Goal: Task Accomplishment & Management: Manage account settings

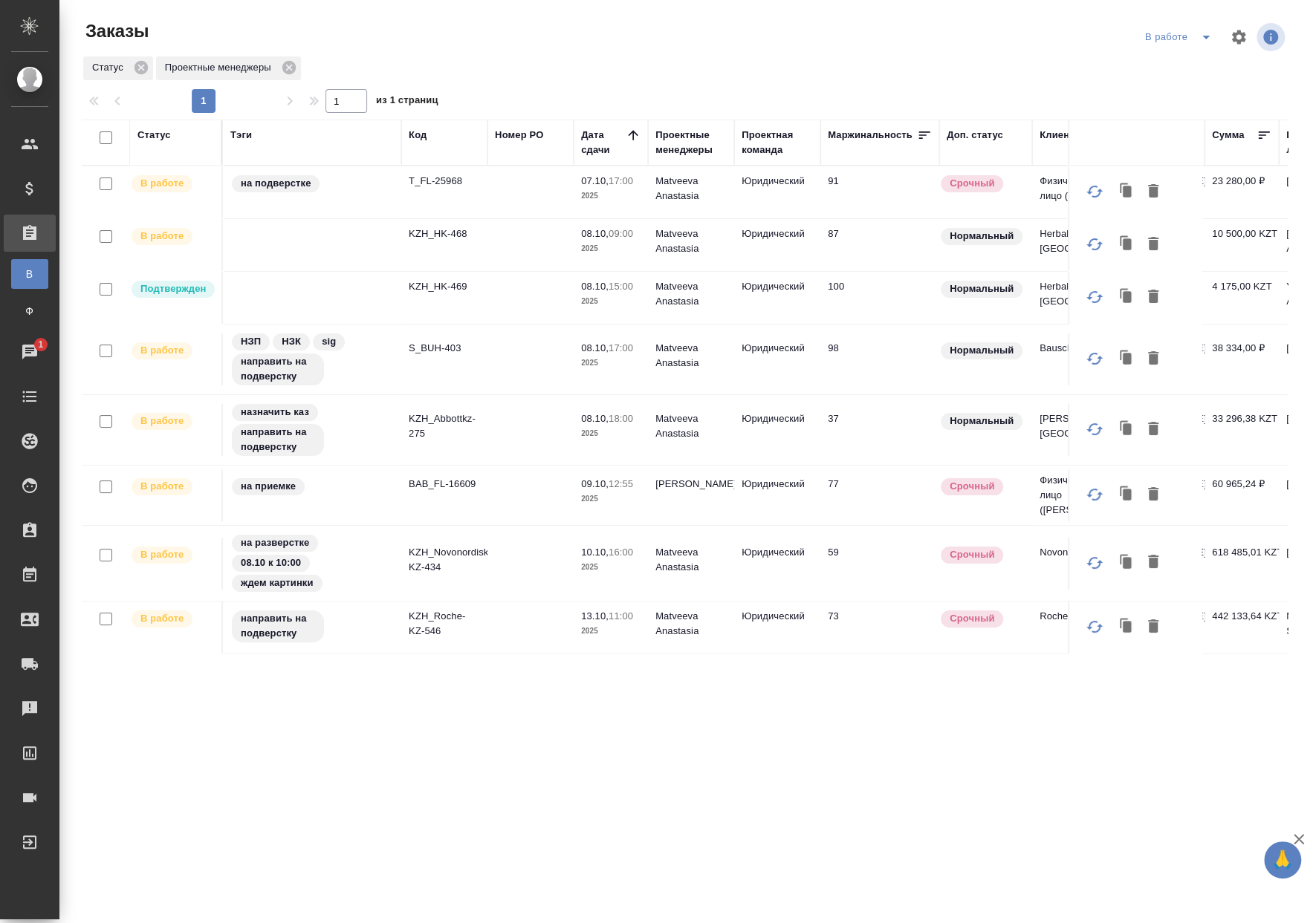
click at [1187, 41] on div "В работе" at bounding box center [1180, 37] width 79 height 24
click at [441, 184] on p "T_FL-25968" at bounding box center [444, 181] width 71 height 15
click at [452, 236] on p "KZH_HK-468" at bounding box center [444, 234] width 71 height 15
click at [437, 286] on p "KZH_HK-469" at bounding box center [444, 286] width 71 height 15
click at [432, 353] on p "S_BUH-403" at bounding box center [444, 348] width 71 height 15
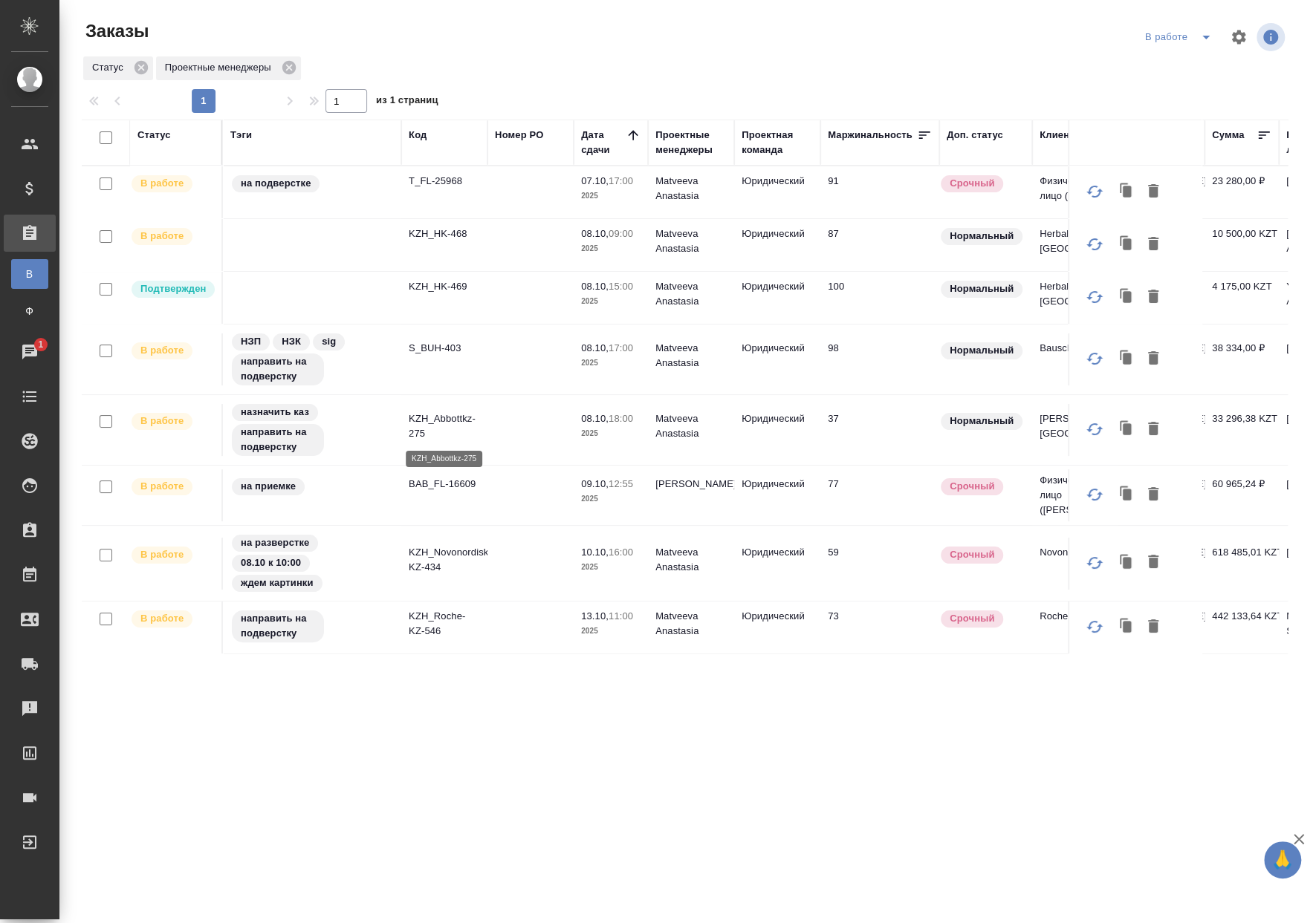
click at [446, 420] on p "KZH_Abbottkz-275" at bounding box center [444, 425] width 71 height 29
click at [460, 481] on p "BAB_FL-16609" at bounding box center [444, 484] width 71 height 15
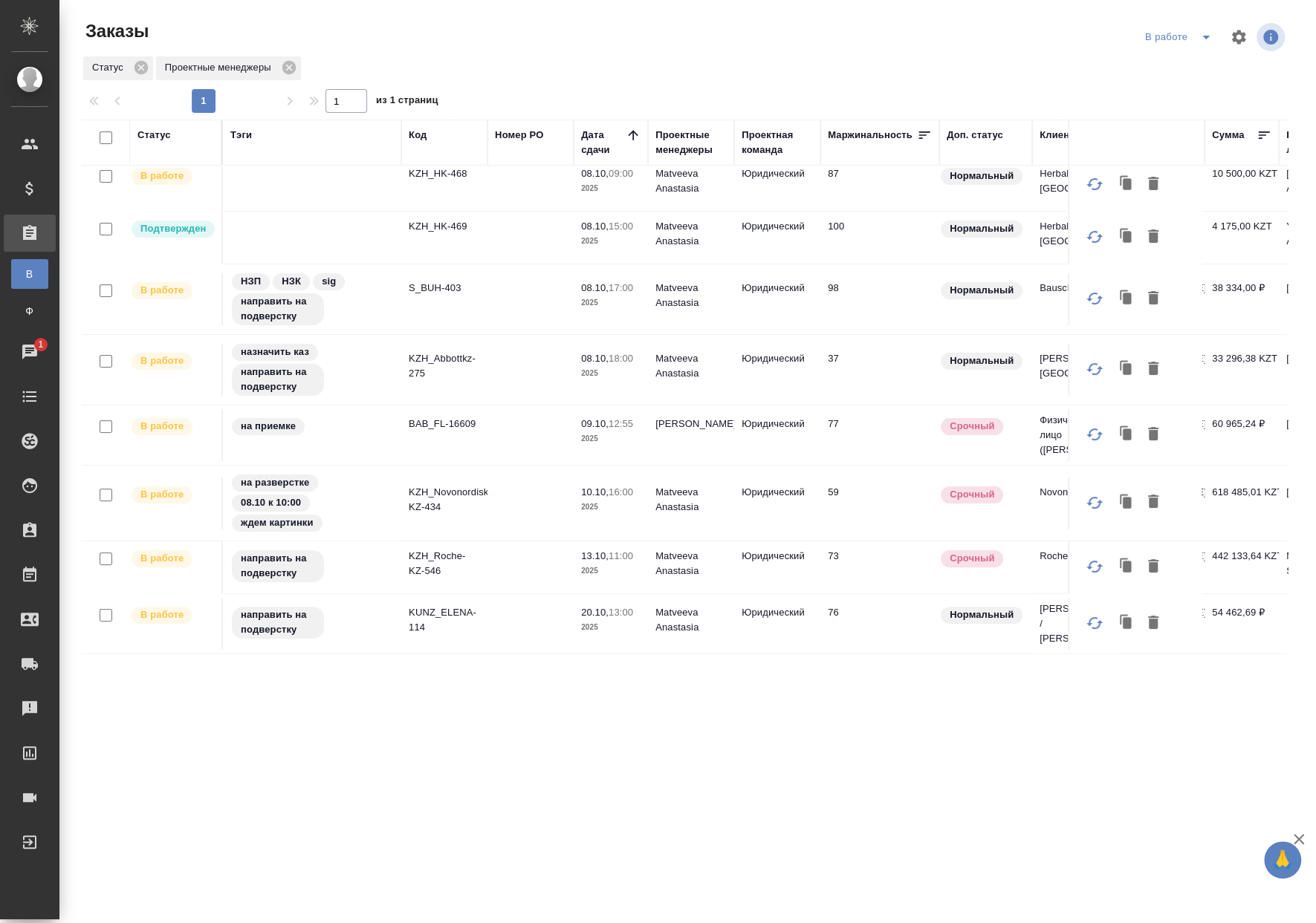
scroll to position [66, 0]
click at [420, 485] on p "KZH_Novonordisk-KZ-434" at bounding box center [444, 499] width 71 height 29
click at [435, 569] on p "KZH_Roche-KZ-546" at bounding box center [444, 563] width 71 height 29
click at [457, 616] on p "KUNZ_ELENA-114" at bounding box center [444, 620] width 71 height 29
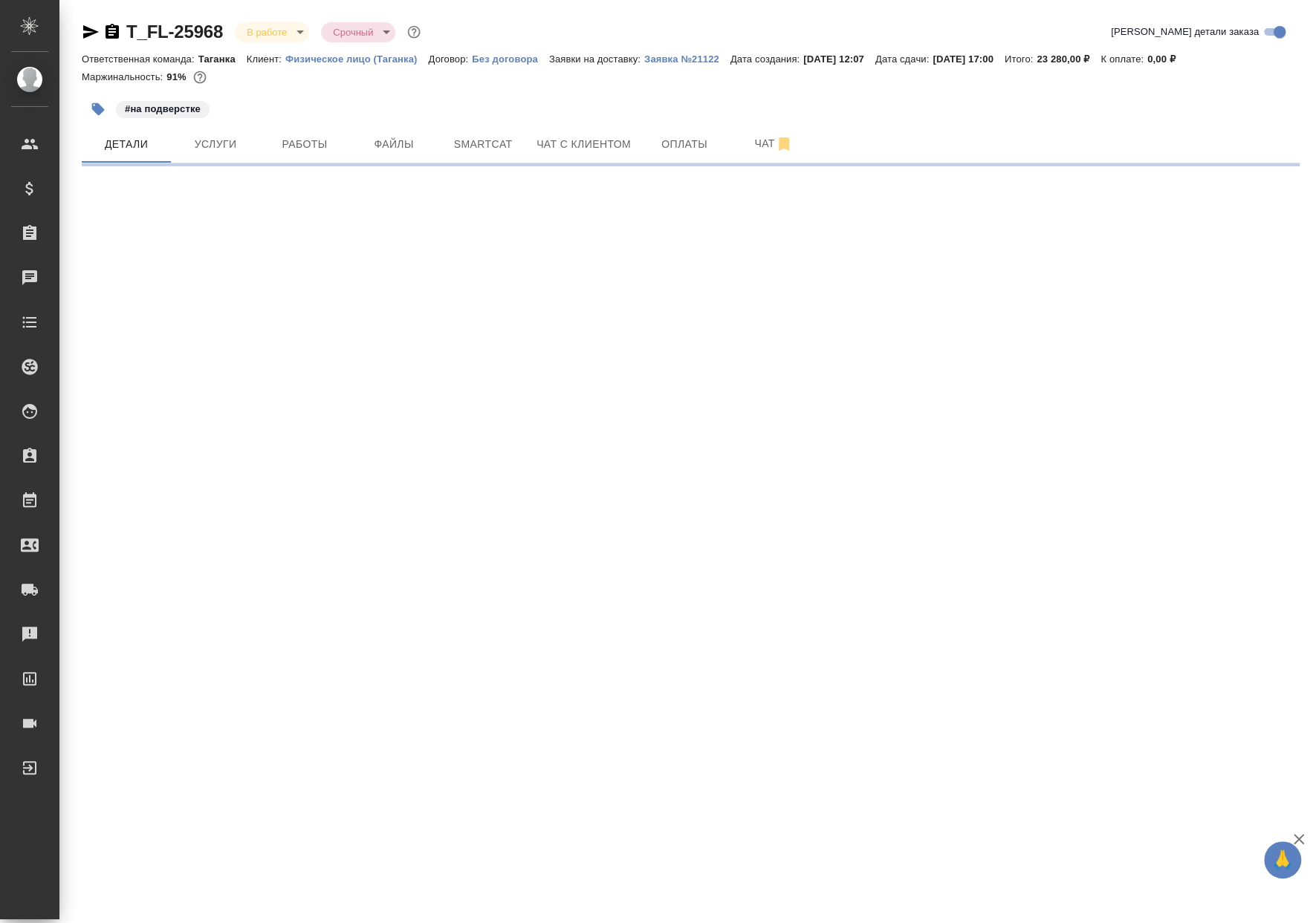
select select "RU"
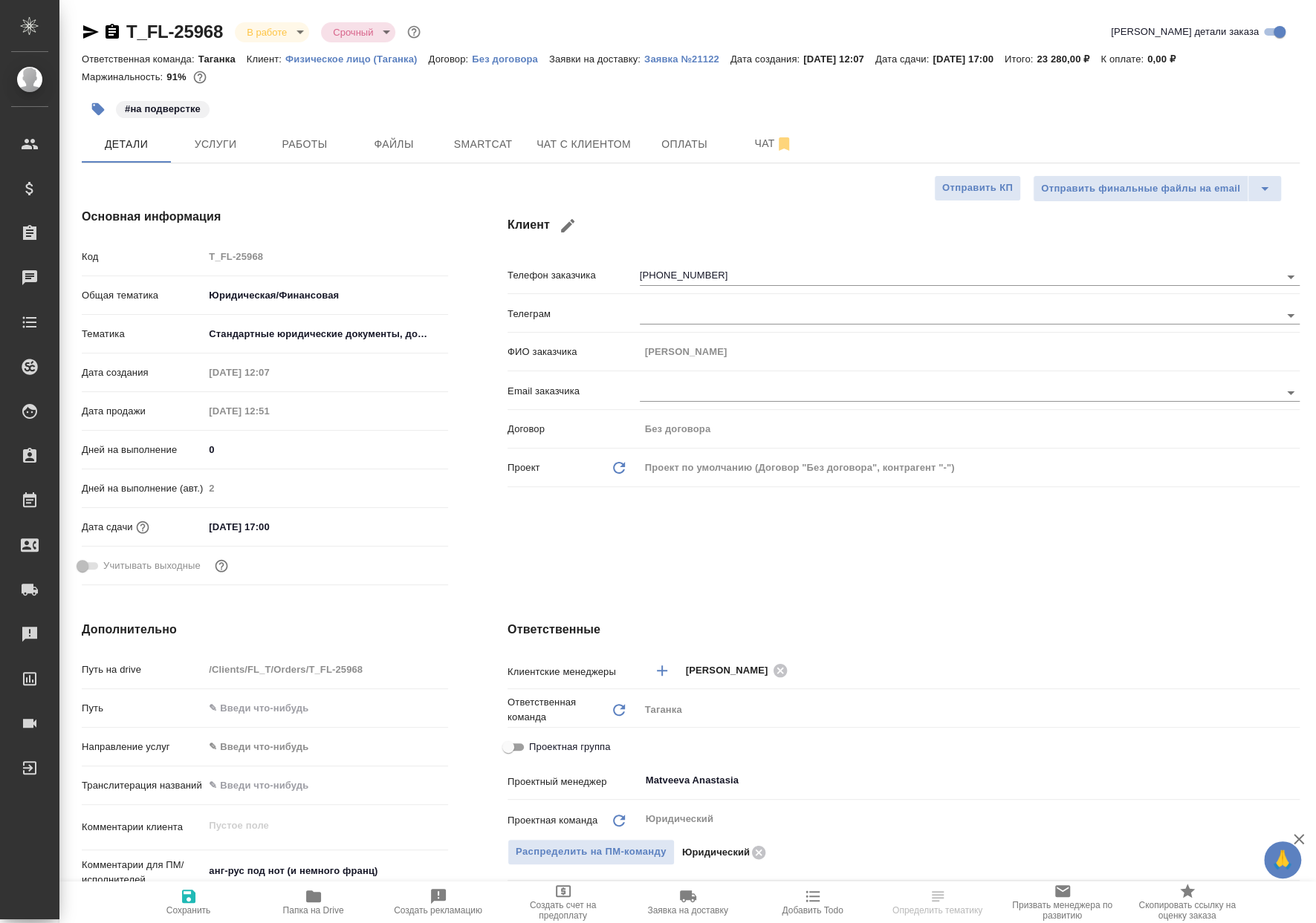
type textarea "x"
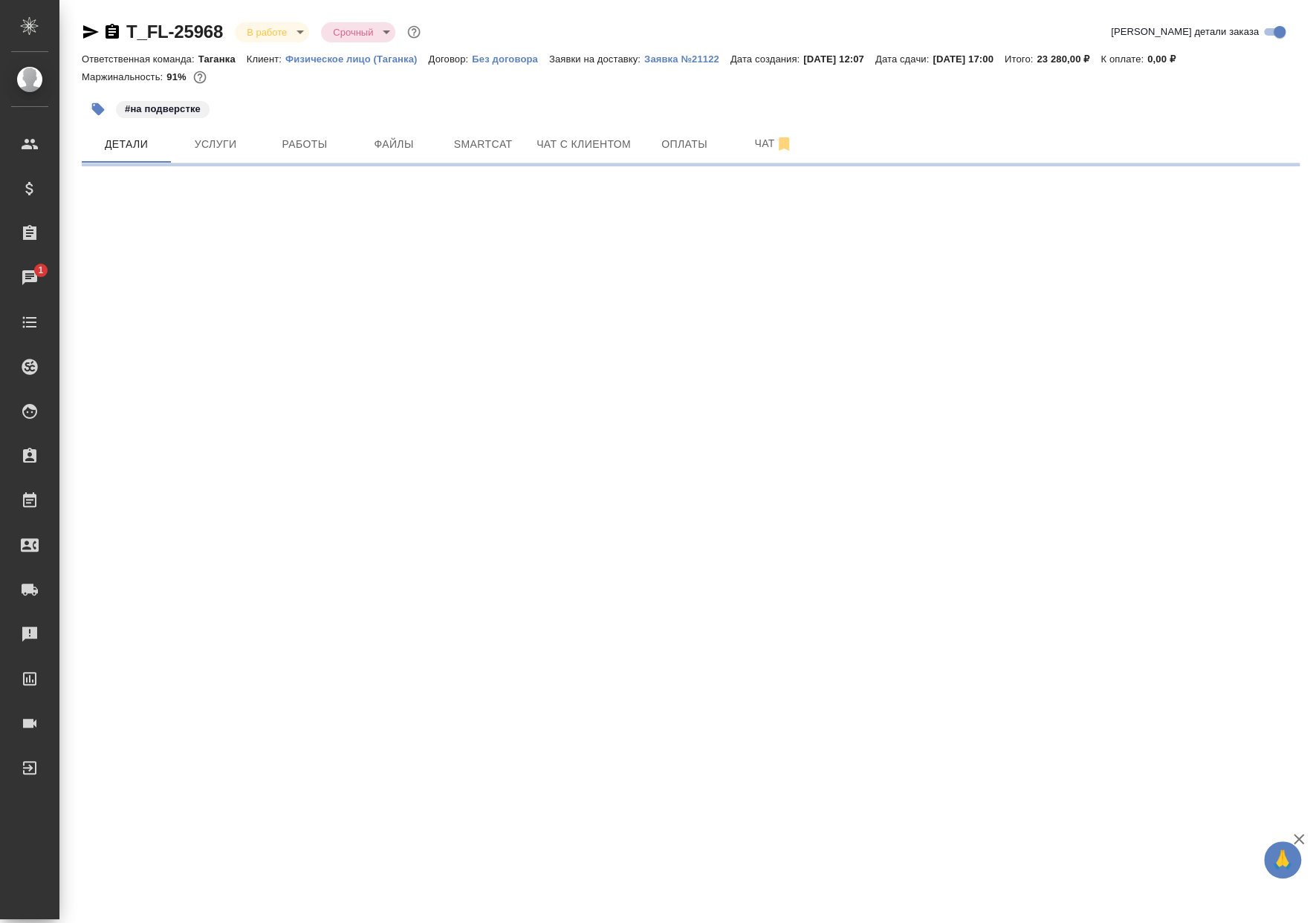
select select "RU"
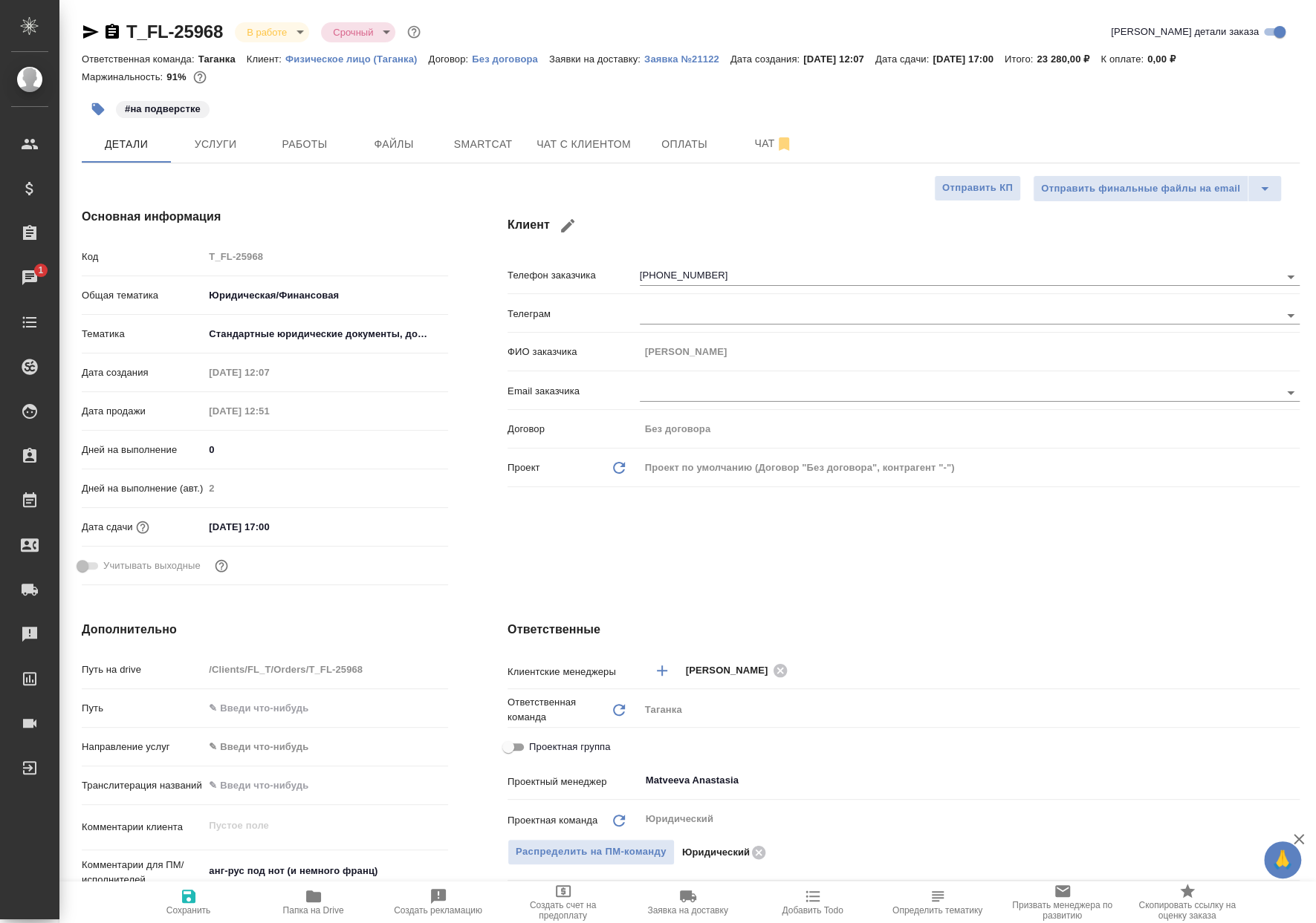
type textarea "x"
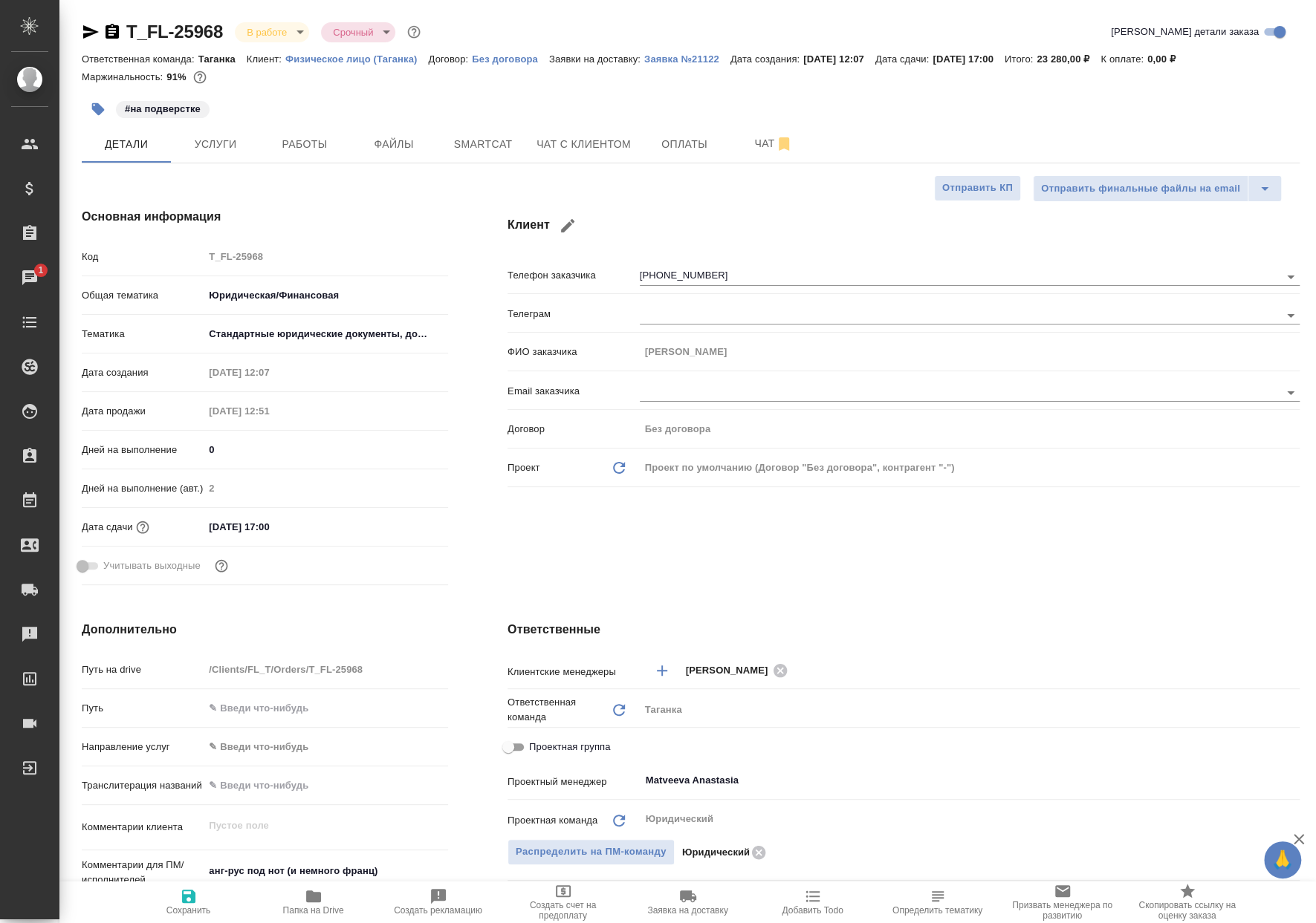
type textarea "x"
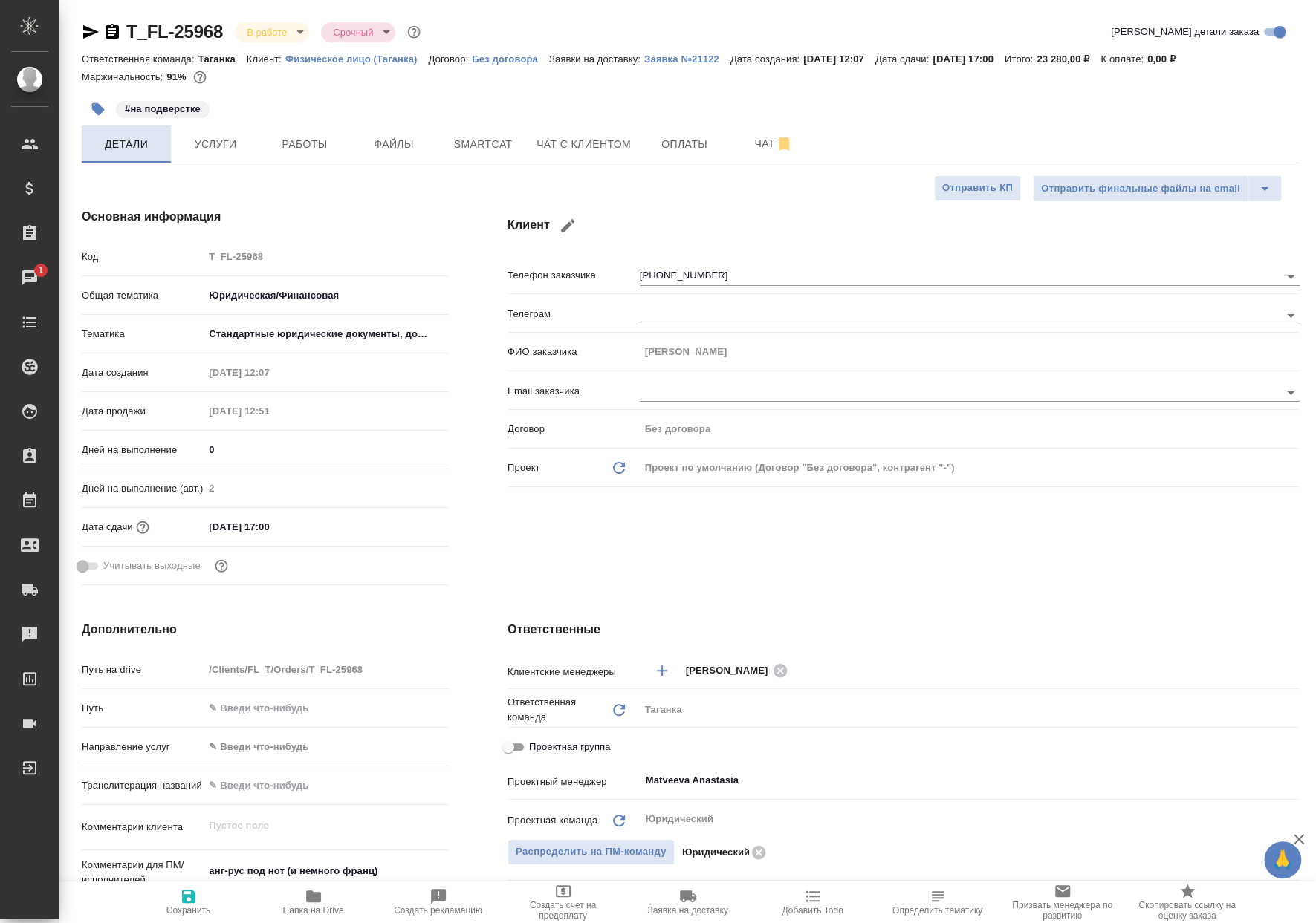
type textarea "x"
click at [300, 129] on button "Работы" at bounding box center [304, 144] width 89 height 37
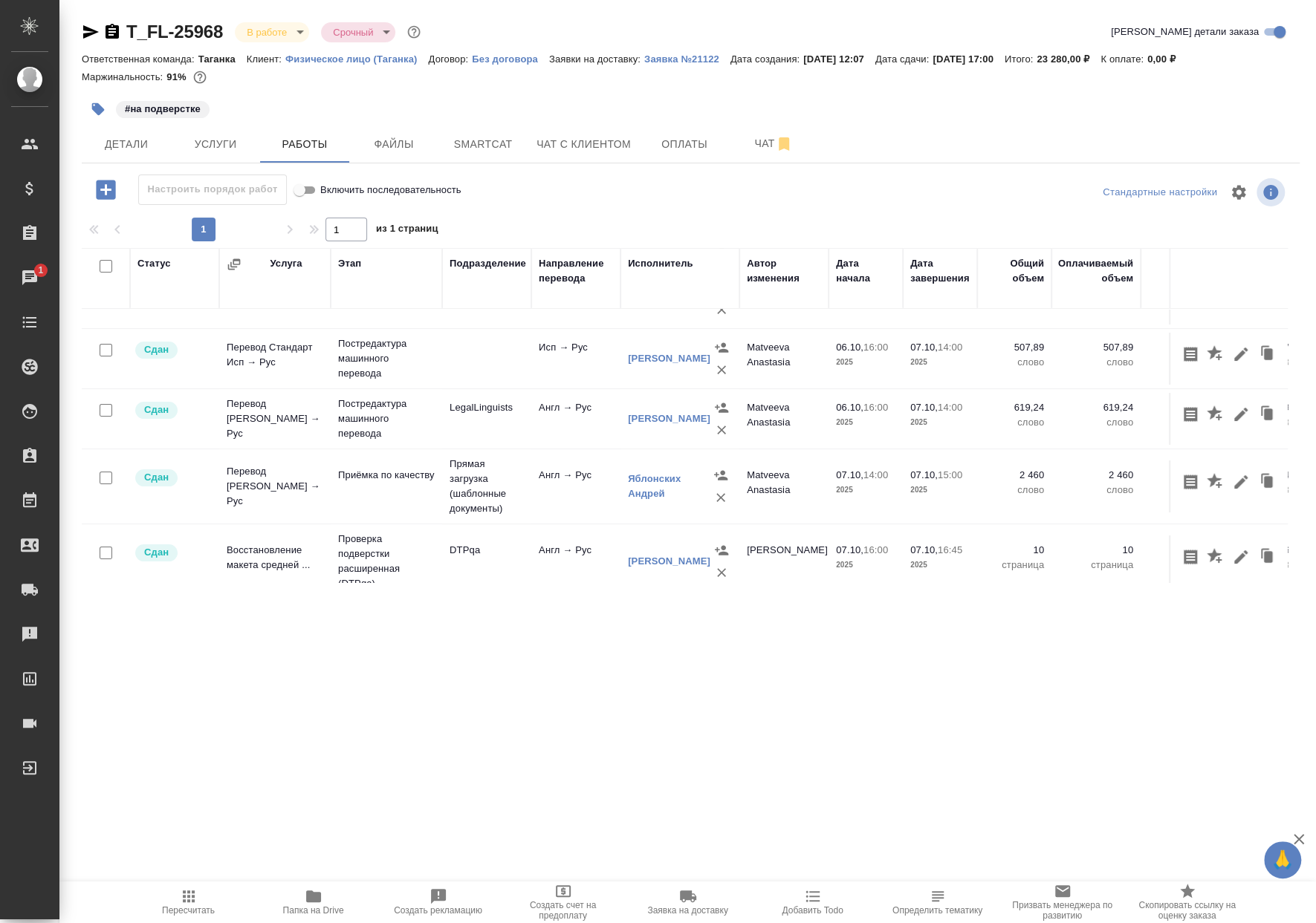
scroll to position [94, 0]
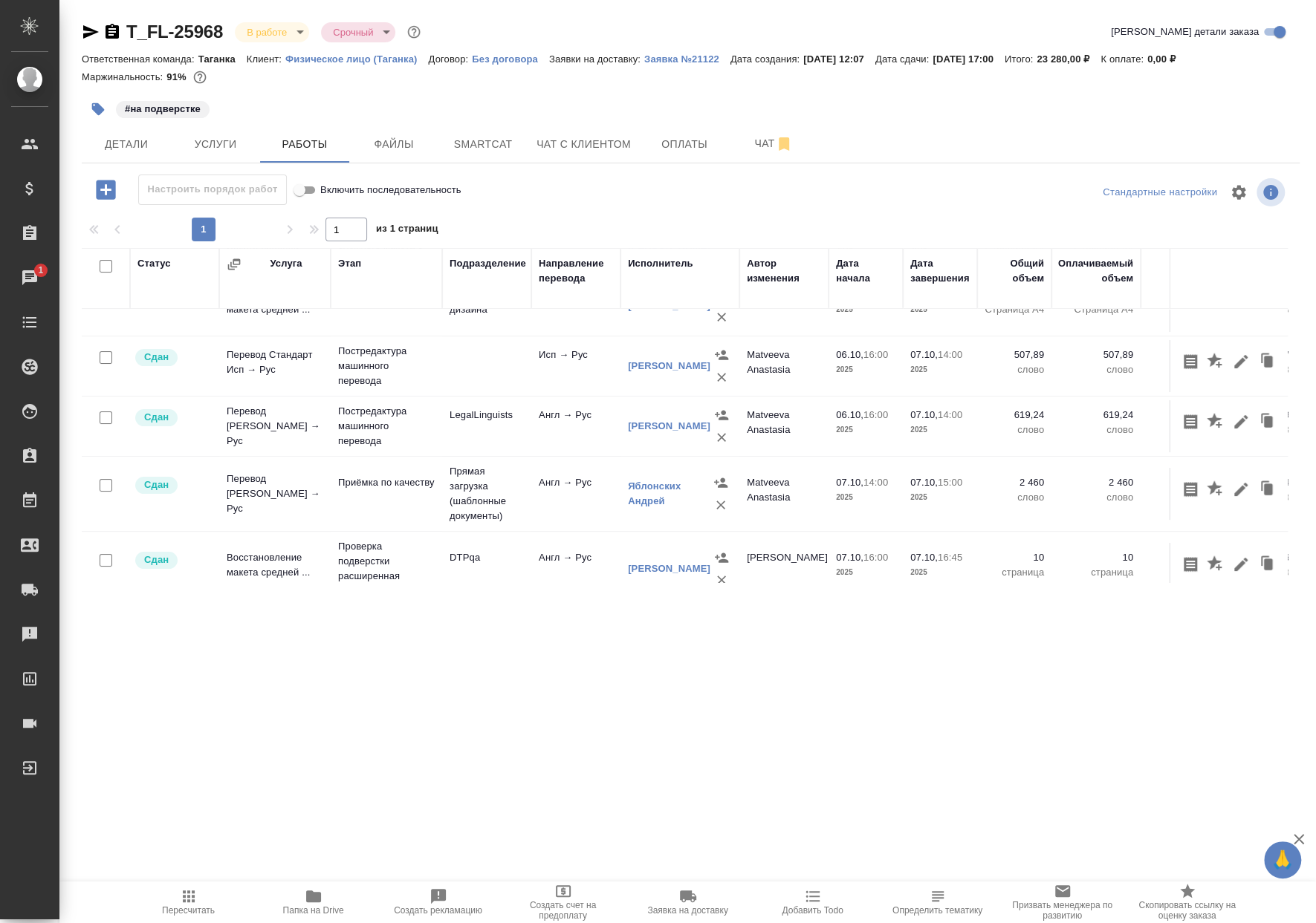
click at [272, 43] on div "T_FL-25968 В работе inProgress Срочный urgent" at bounding box center [252, 31] width 342 height 24
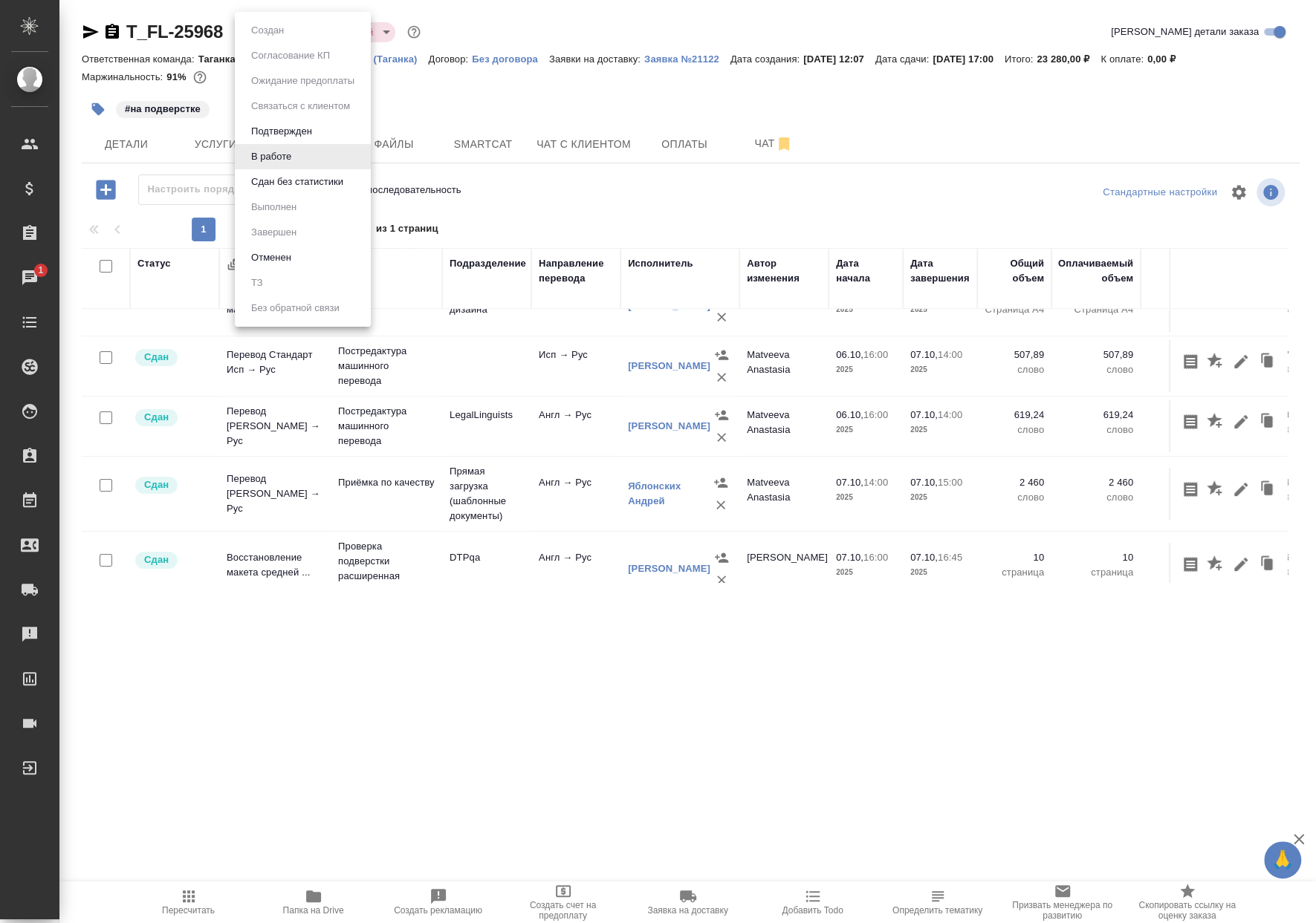
click at [272, 38] on body "🙏 .cls-1 fill:#fff; AWATERA Matveeva Anastasia Клиенты Спецификации Заказы 1 Ча…" at bounding box center [658, 461] width 1316 height 923
click at [306, 190] on li "Сдан без статистики" at bounding box center [302, 182] width 136 height 25
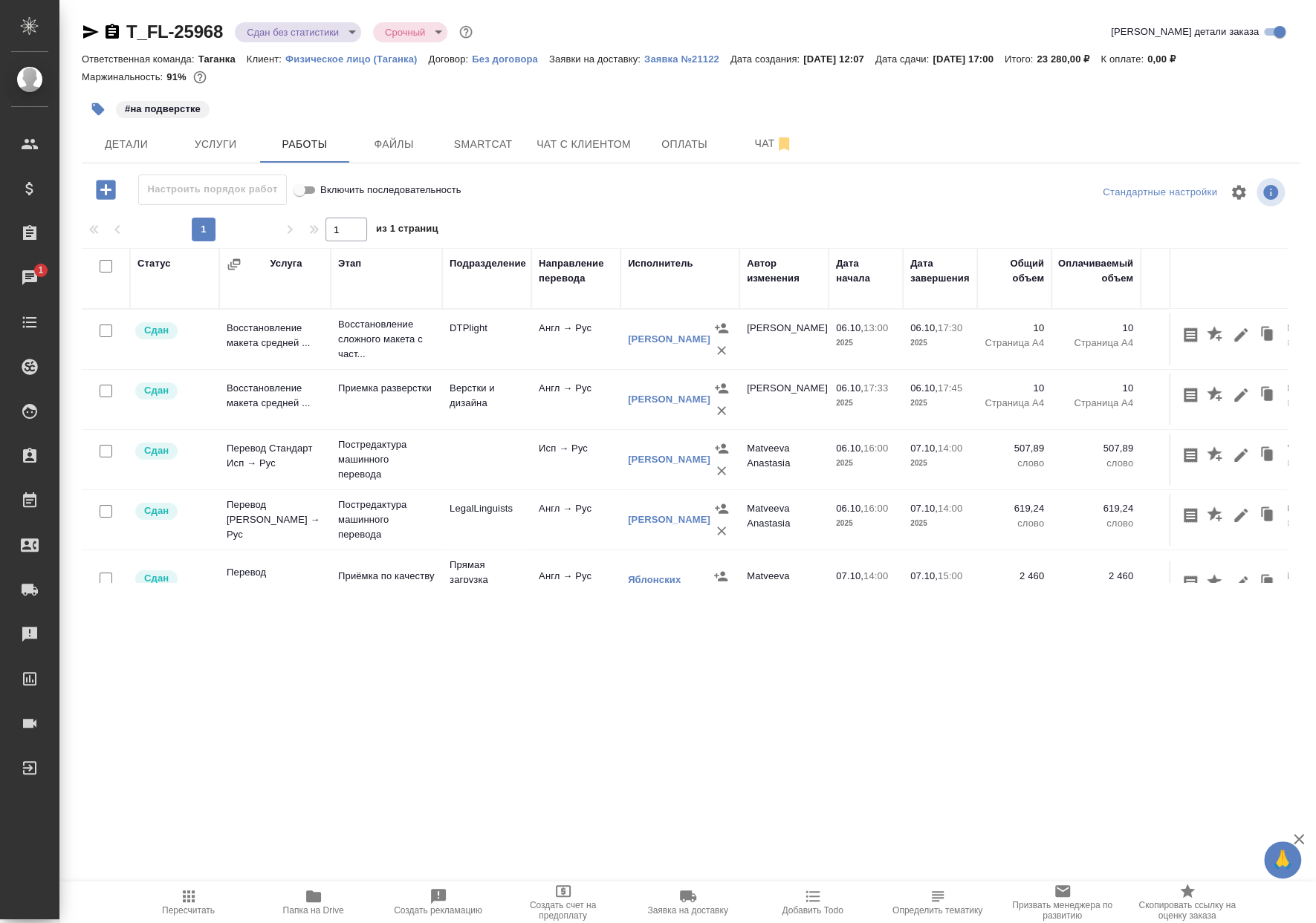
click at [276, 42] on div "T_FL-25968 Сдан без статистики distributed Срочный urgent" at bounding box center [278, 31] width 393 height 24
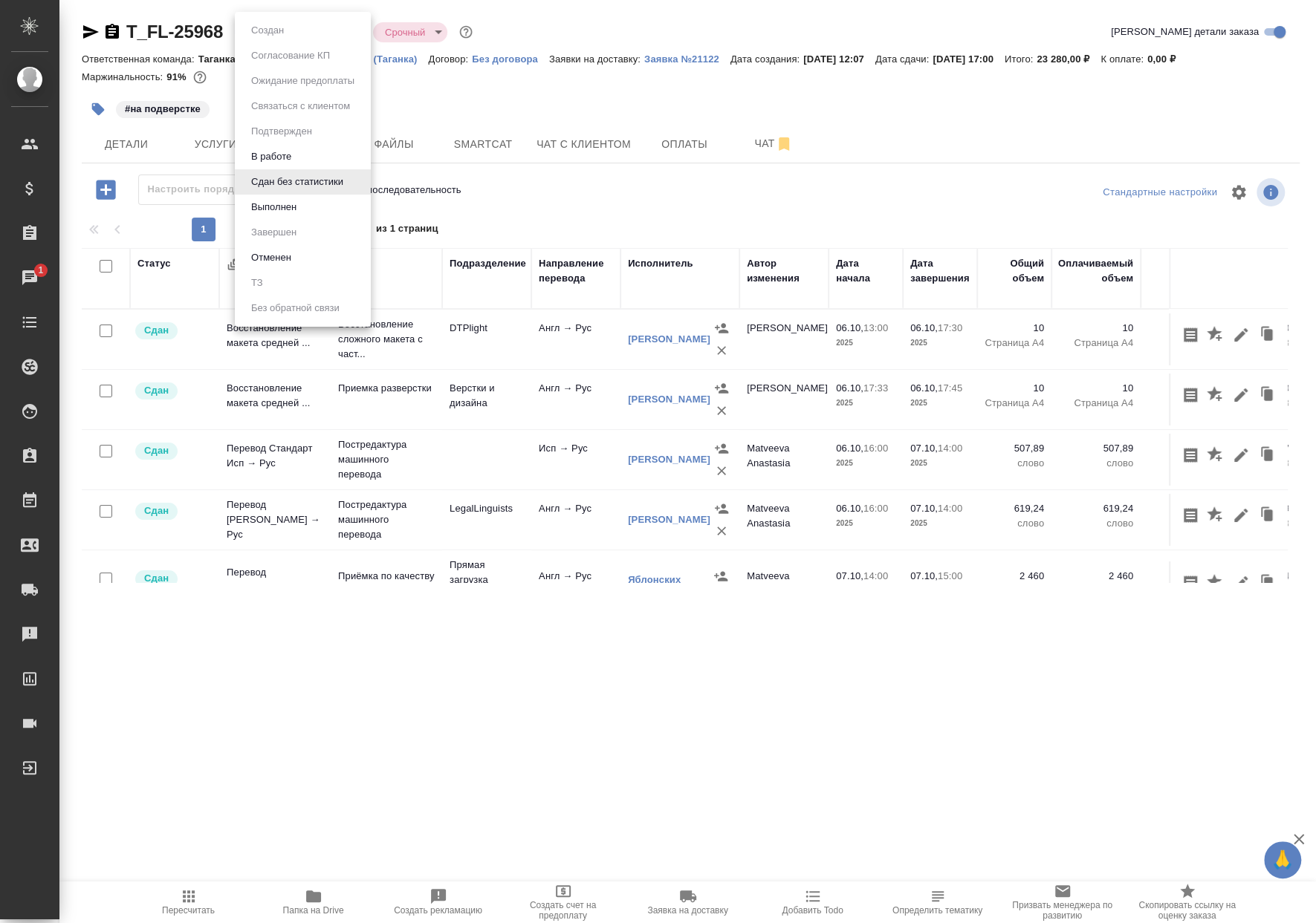
click at [277, 37] on body "🙏 .cls-1 fill:#fff; AWATERA Matveeva Anastasia Клиенты Спецификации Заказы 1 Ча…" at bounding box center [658, 461] width 1316 height 923
click at [312, 210] on li "Выполнен" at bounding box center [302, 207] width 136 height 25
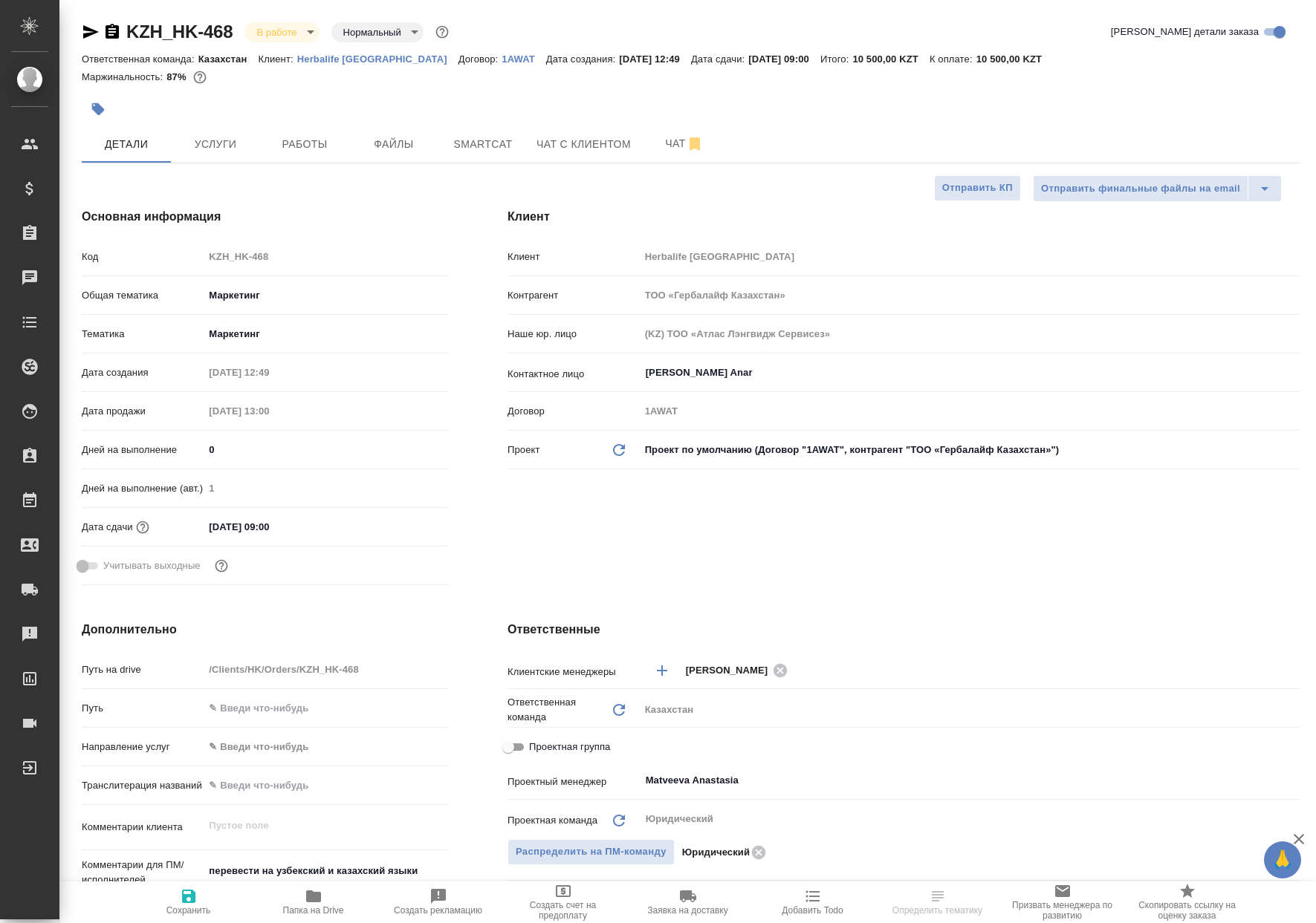
select select "RU"
type textarea "x"
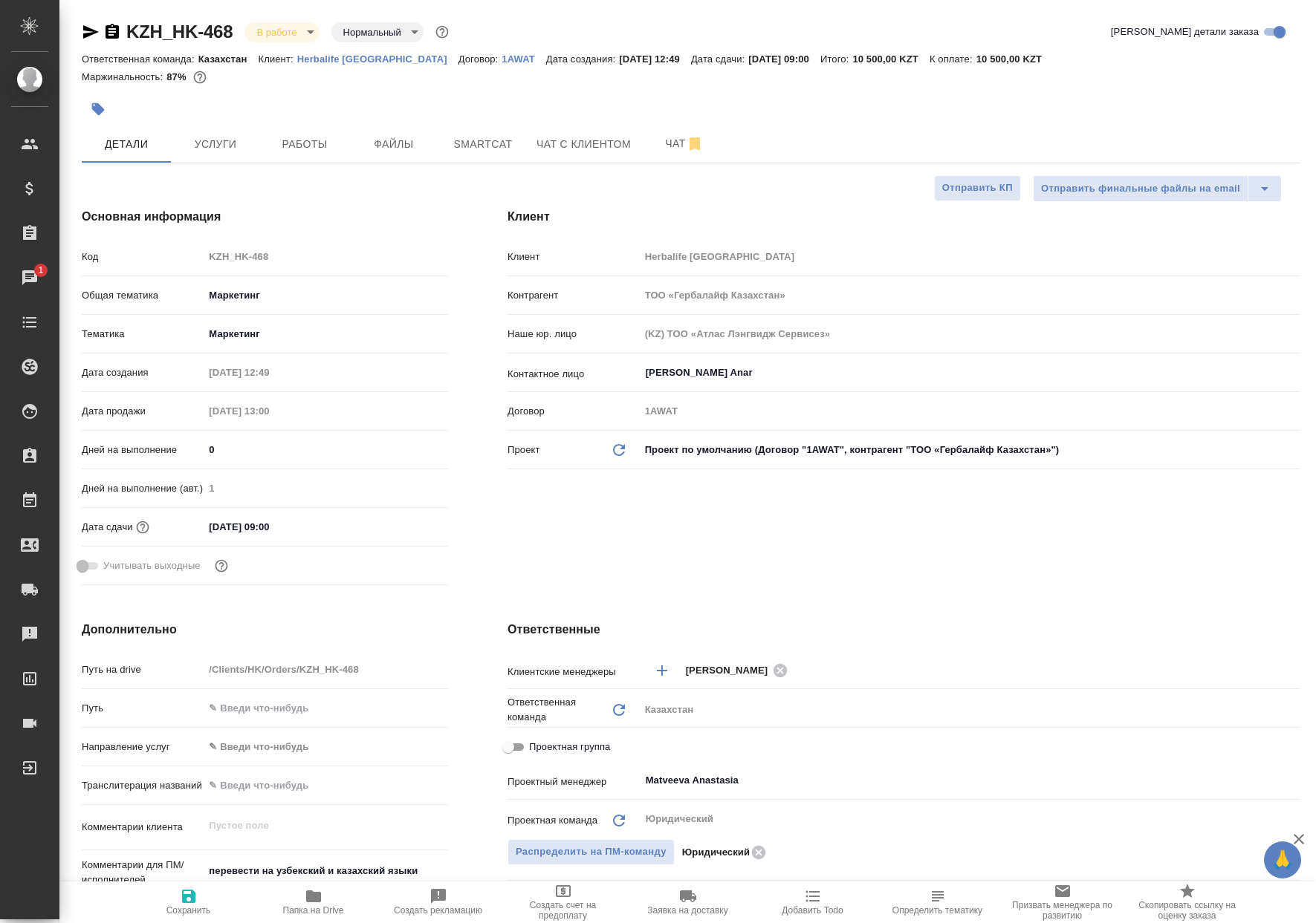
type textarea "x"
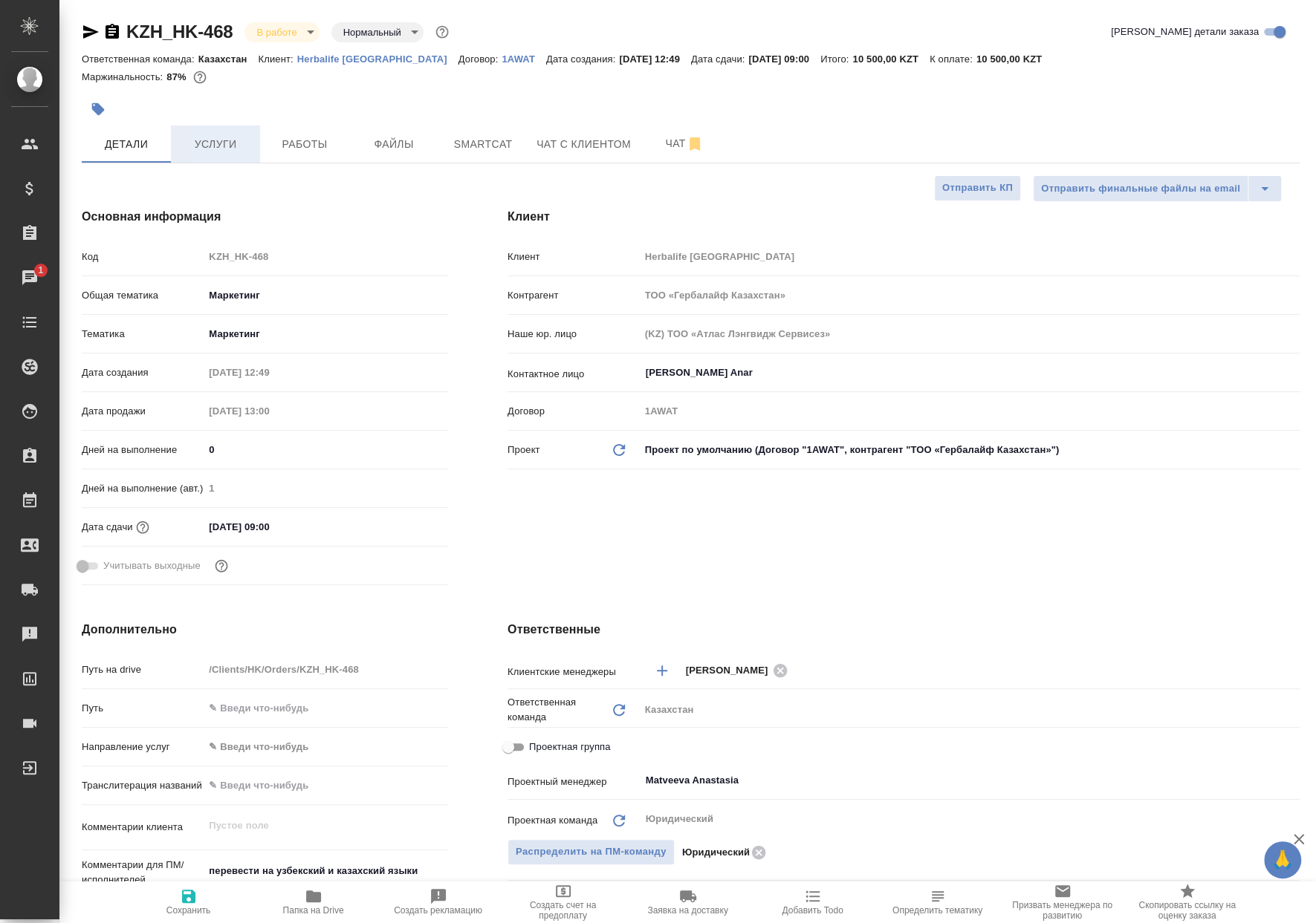
type textarea "x"
click at [254, 135] on button "Услуги" at bounding box center [216, 144] width 89 height 37
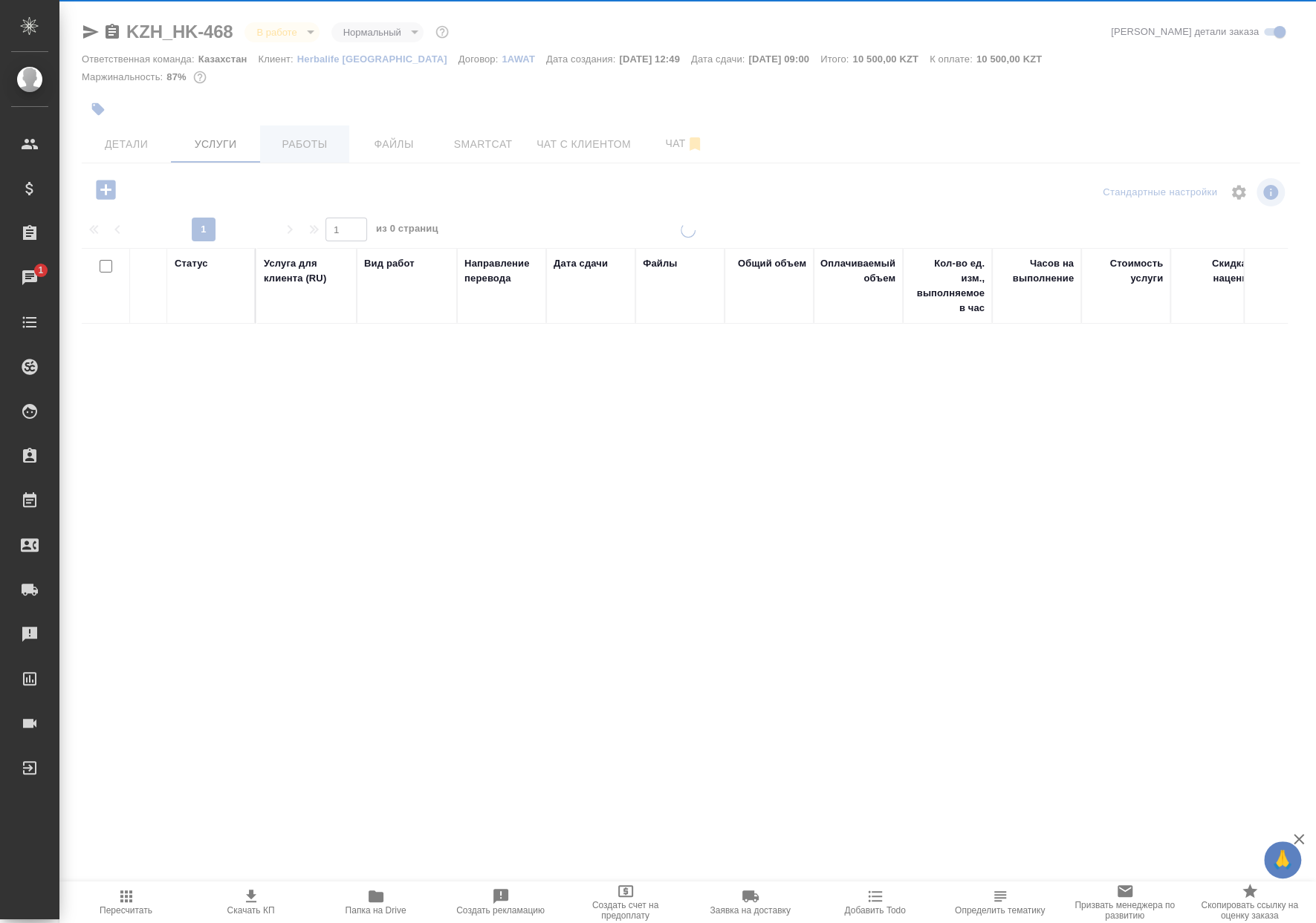
click at [265, 136] on div at bounding box center [688, 302] width 1256 height 606
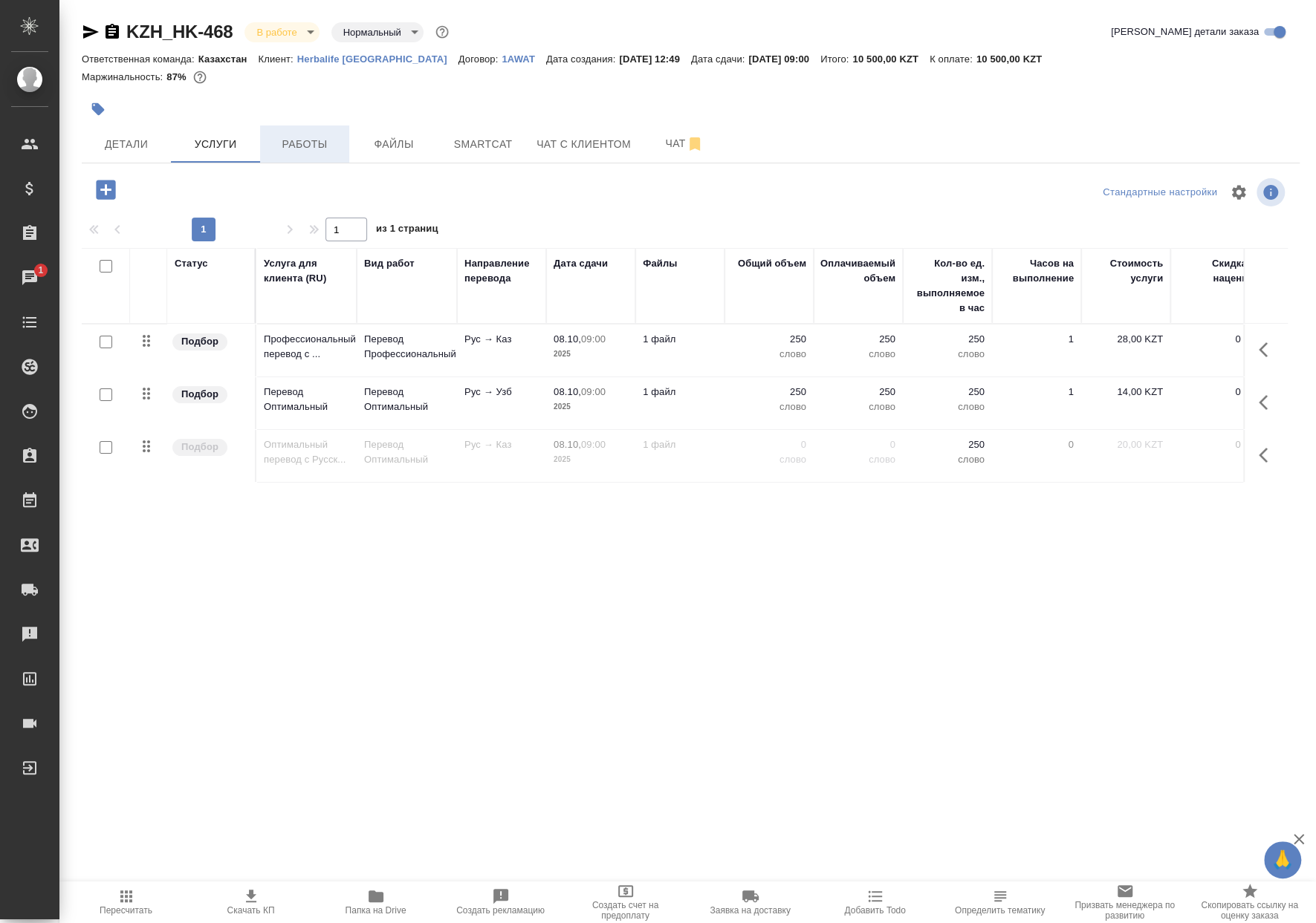
click at [277, 136] on span "Работы" at bounding box center [304, 144] width 71 height 19
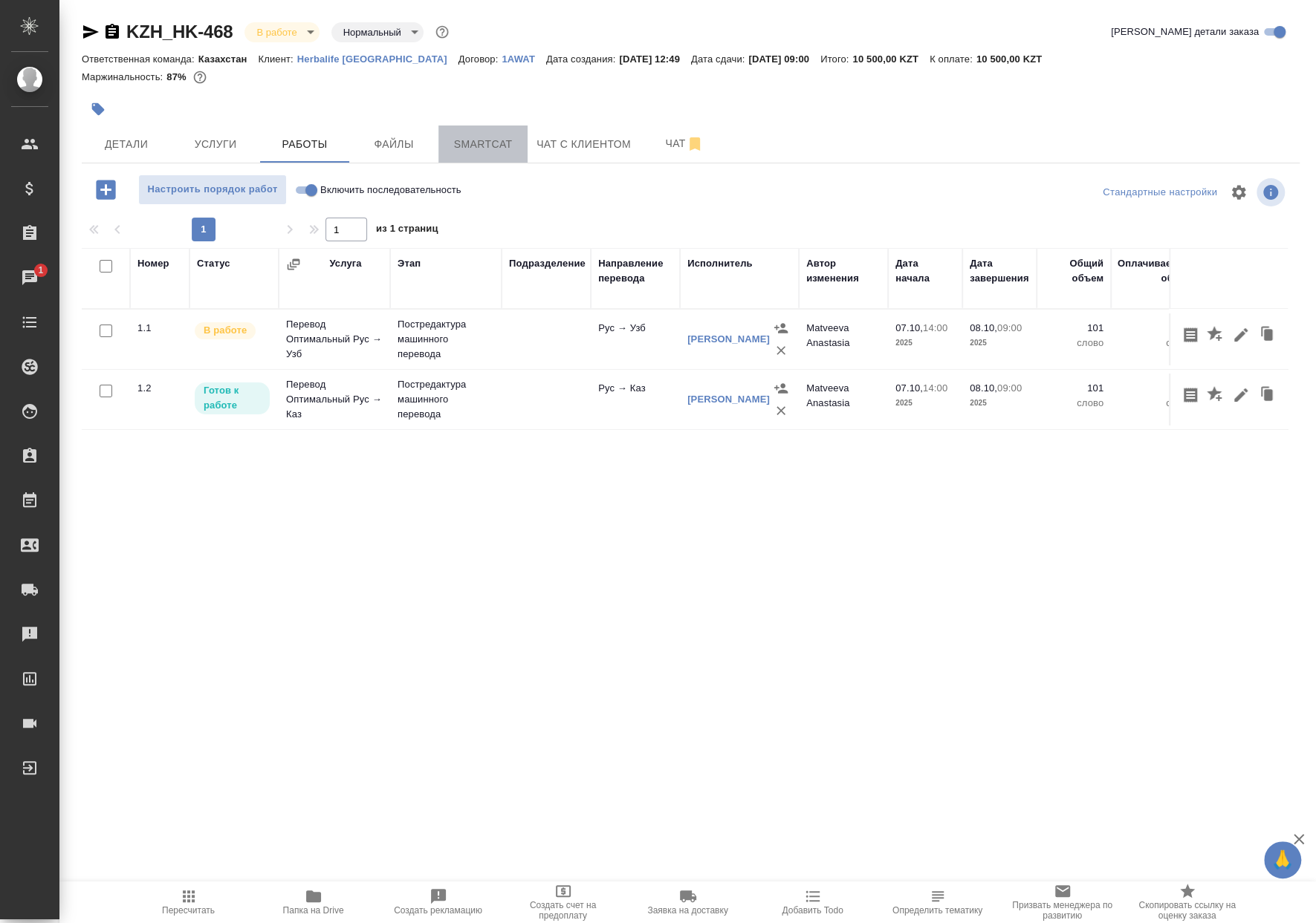
click at [511, 129] on button "Smartcat" at bounding box center [483, 144] width 89 height 37
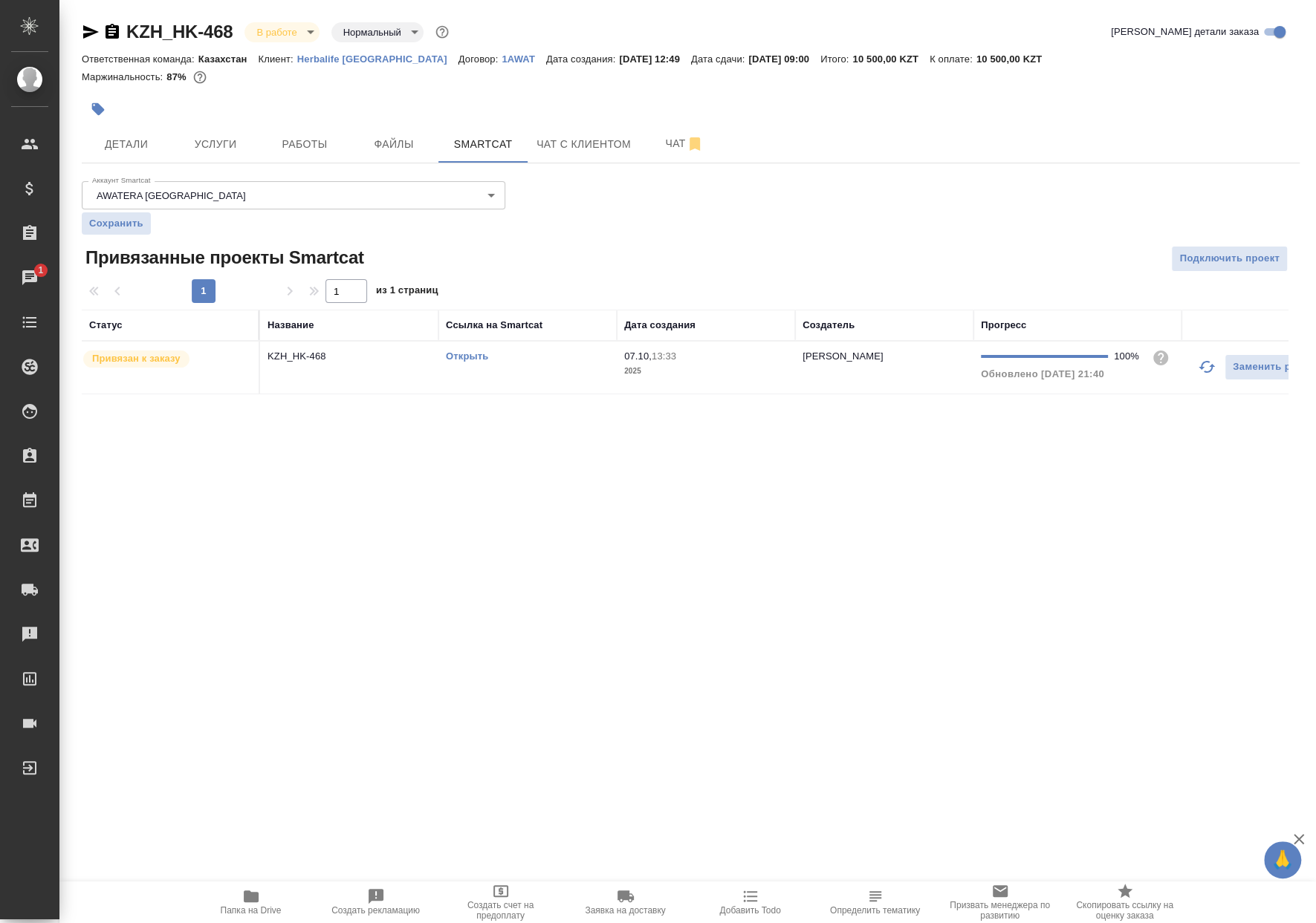
click at [464, 360] on link "Открыть" at bounding box center [467, 356] width 42 height 11
click at [273, 892] on span "Папка на Drive" at bounding box center [251, 902] width 107 height 29
click at [245, 902] on icon "button" at bounding box center [251, 896] width 18 height 18
click at [343, 131] on button "Работы" at bounding box center [304, 144] width 89 height 37
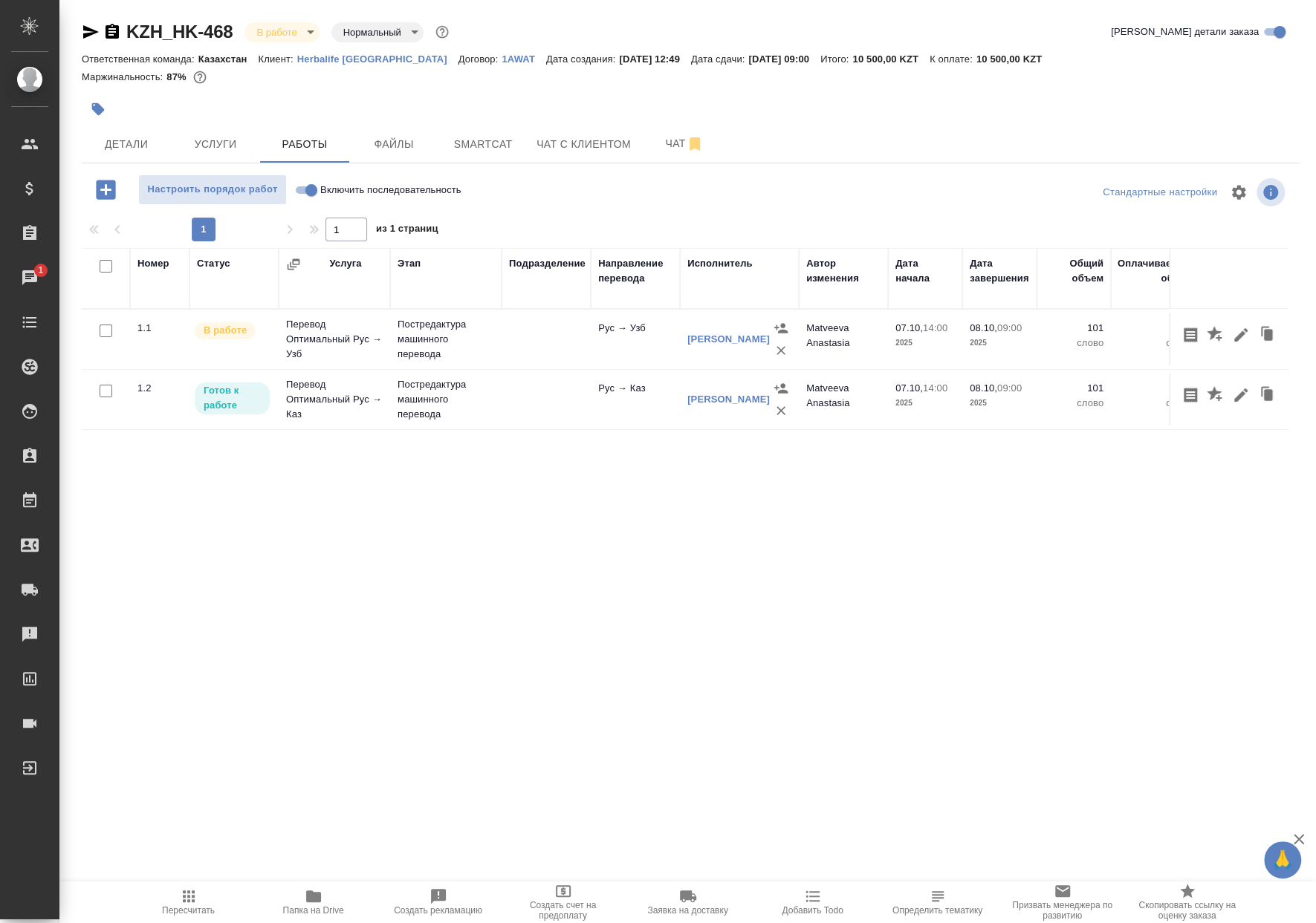
click at [1227, 335] on button "button" at bounding box center [1215, 335] width 25 height 29
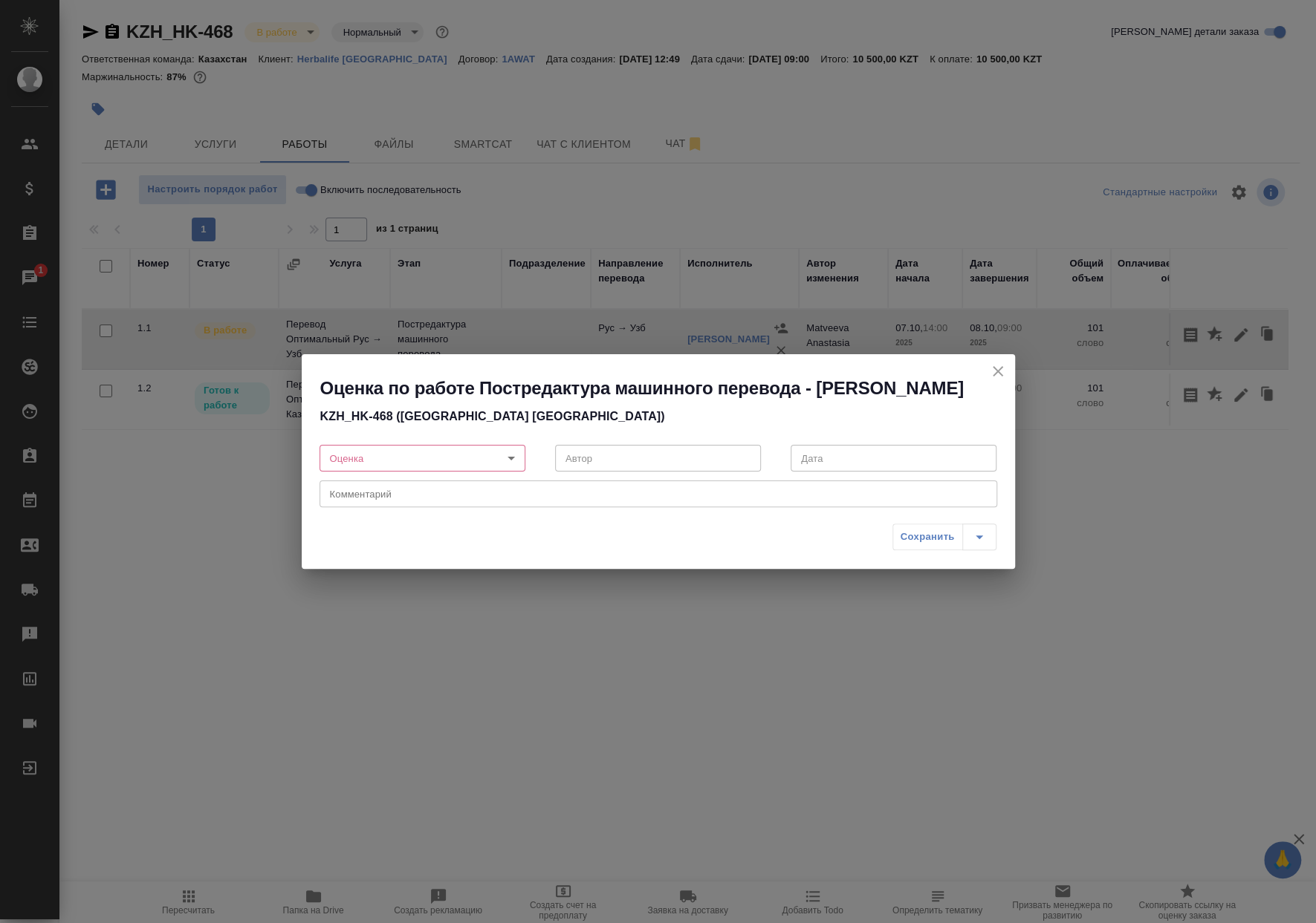
click at [1010, 375] on div "Оценка по работе Постредактура машинного перевода - Сагиева Динара KZH_HK-468 (…" at bounding box center [658, 393] width 713 height 78
click at [999, 371] on icon "close" at bounding box center [997, 371] width 18 height 18
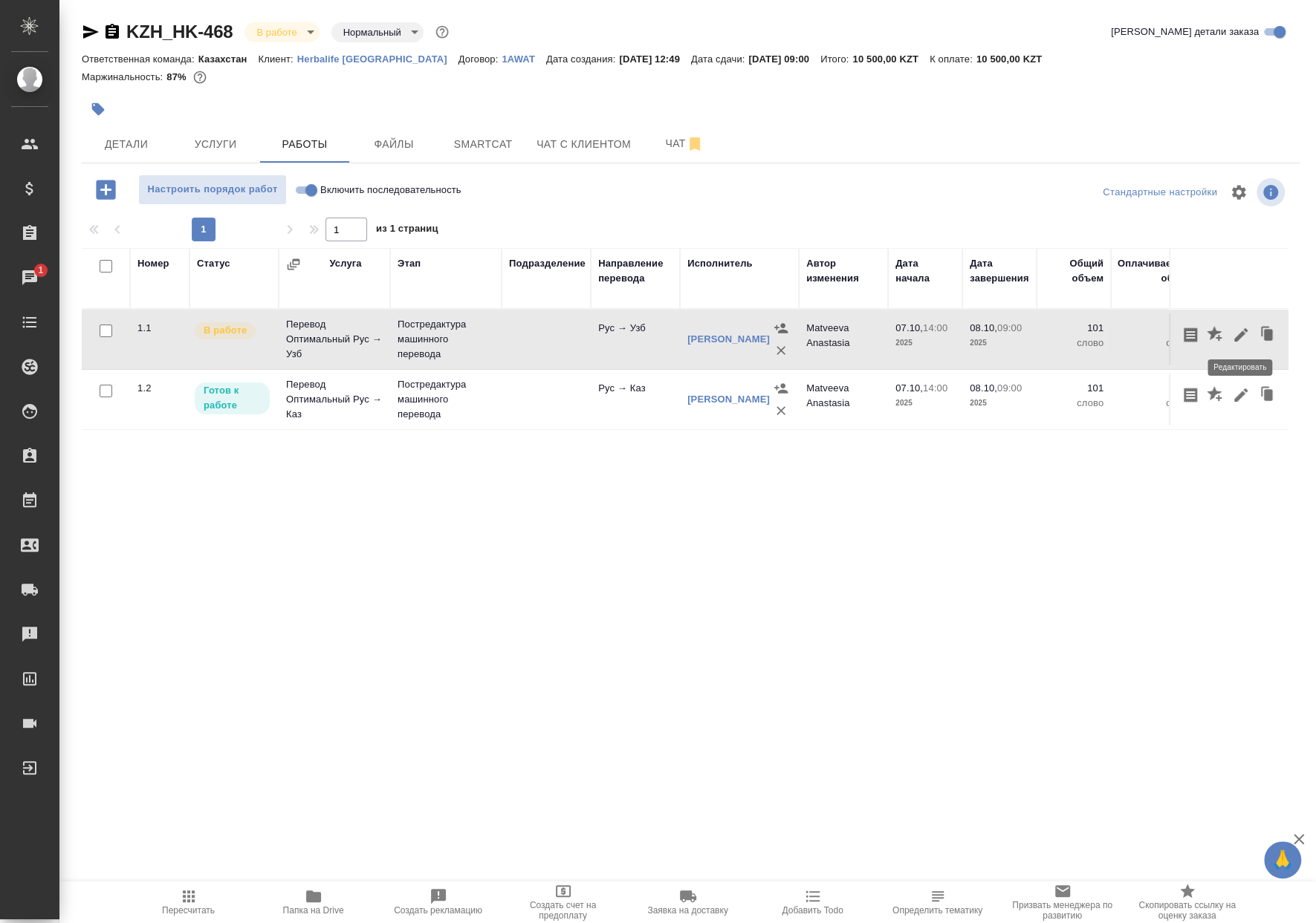
click at [1232, 335] on icon "button" at bounding box center [1241, 335] width 18 height 18
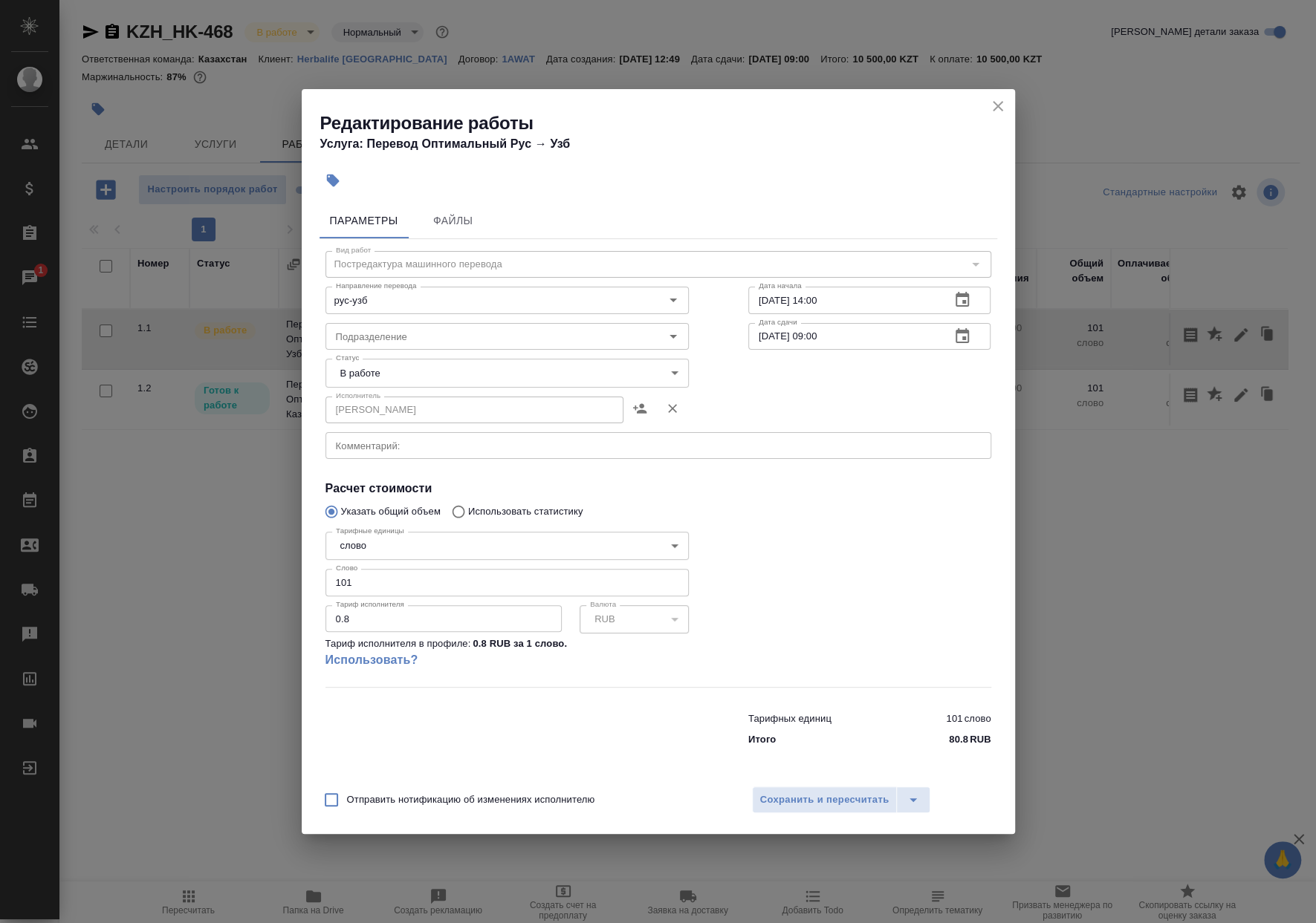
click at [478, 367] on body "🙏 .cls-1 fill:#fff; AWATERA Matveeva Anastasia Клиенты Спецификации Заказы 1 Ча…" at bounding box center [658, 461] width 1316 height 923
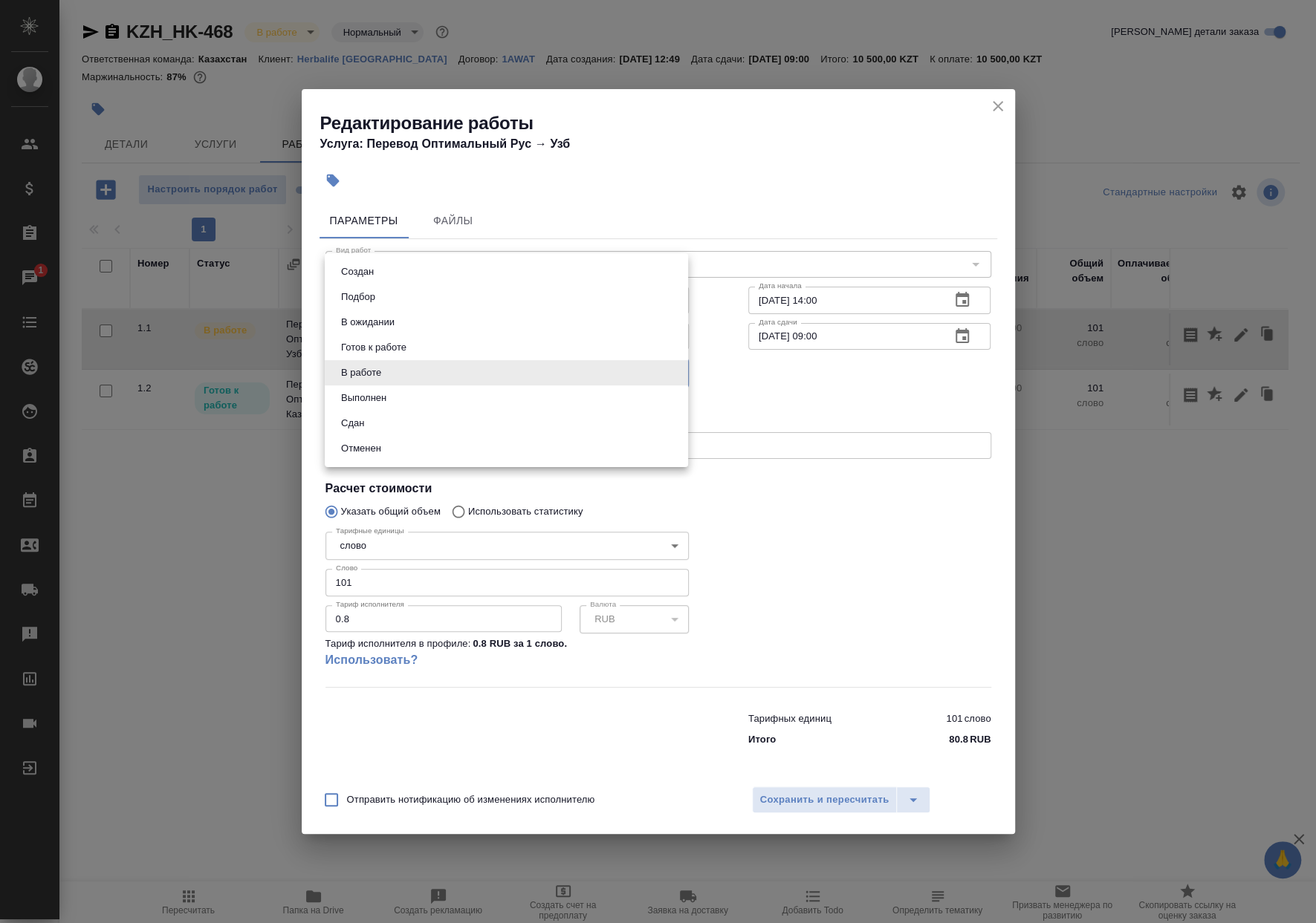
drag, startPoint x: 437, startPoint y: 397, endPoint x: 475, endPoint y: 424, distance: 46.6
click at [436, 397] on li "Выполнен" at bounding box center [506, 398] width 363 height 25
type input "completed"
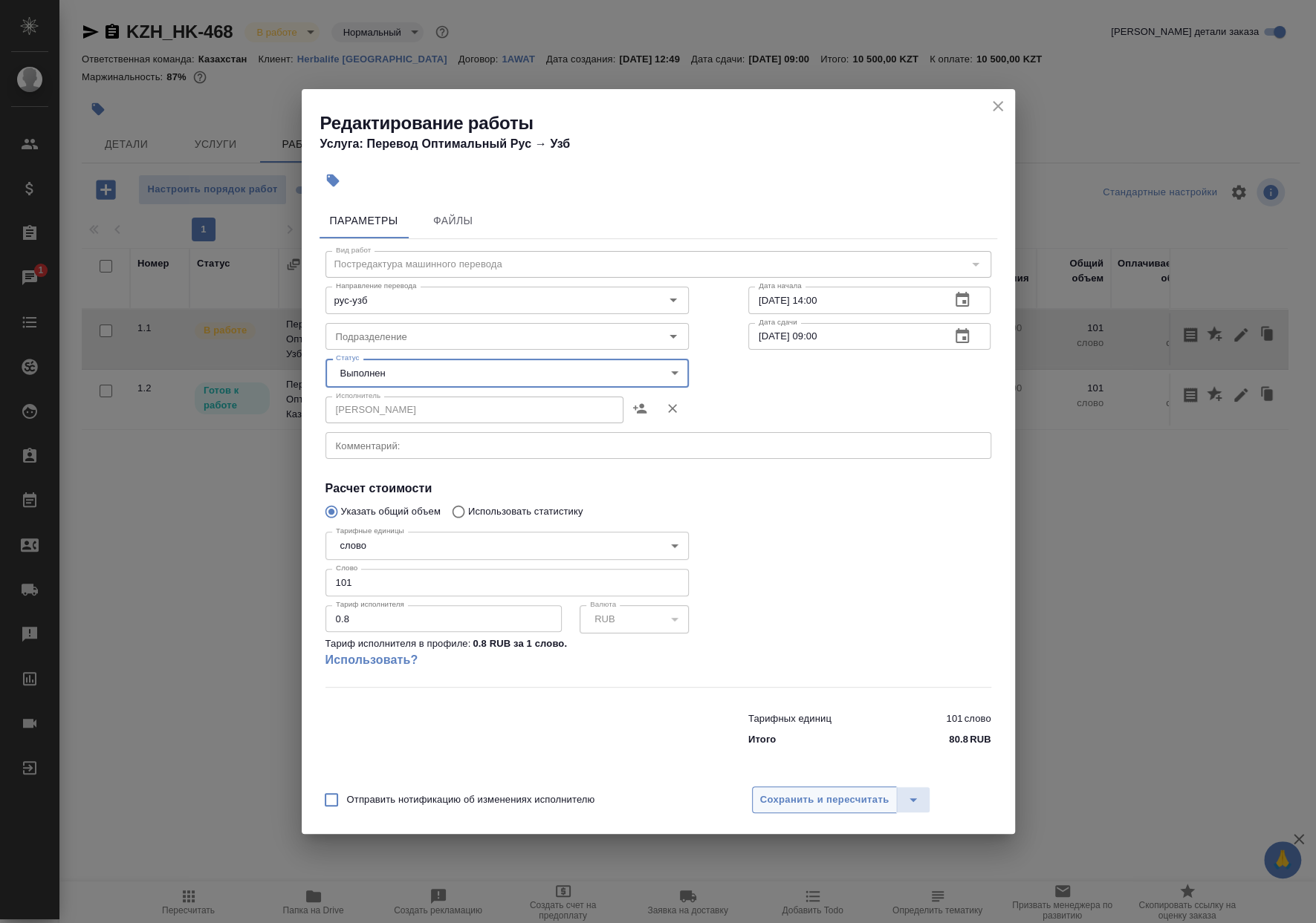
click at [770, 797] on span "Сохранить и пересчитать" at bounding box center [824, 800] width 129 height 17
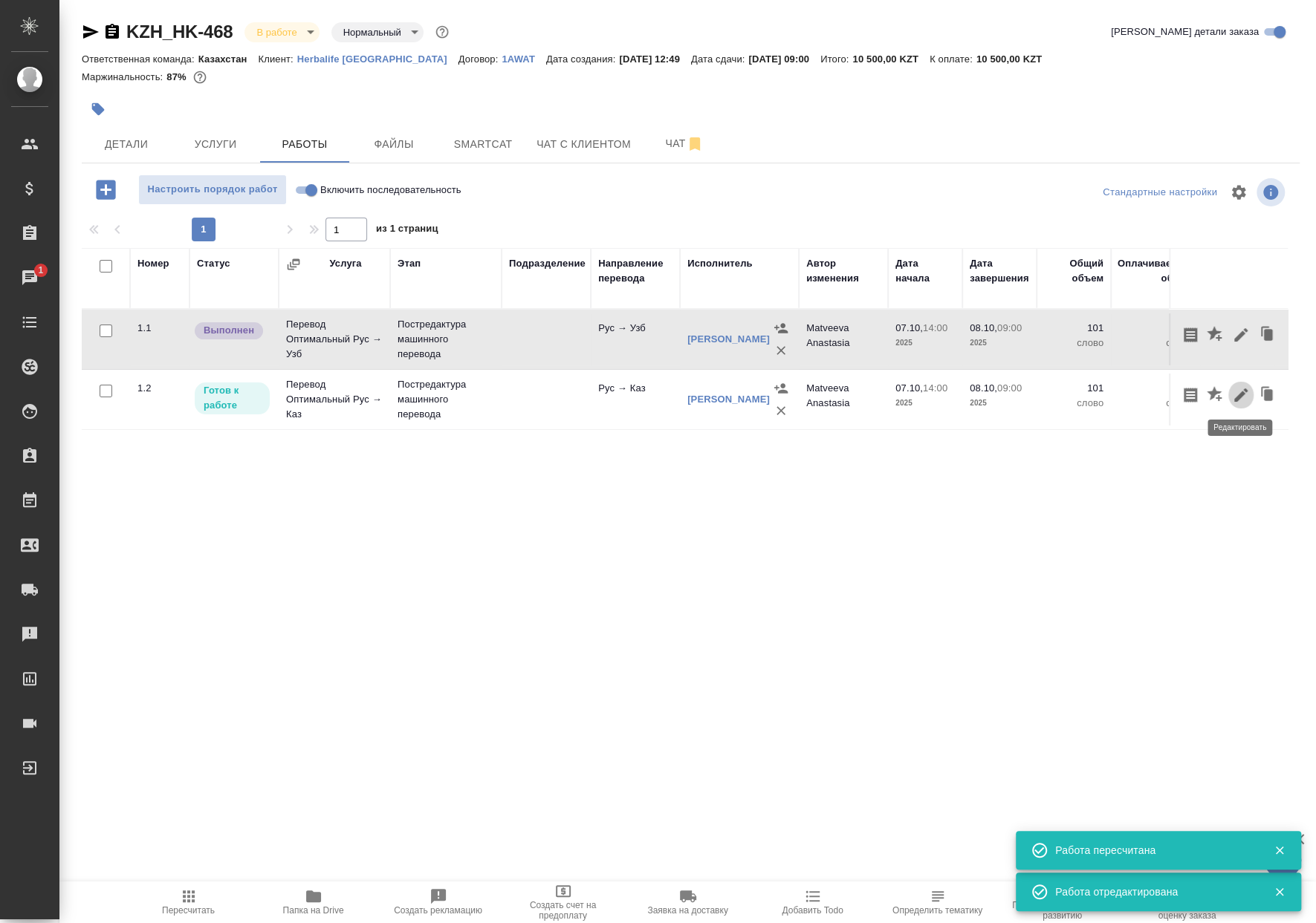
click at [1245, 392] on icon "button" at bounding box center [1241, 395] width 18 height 18
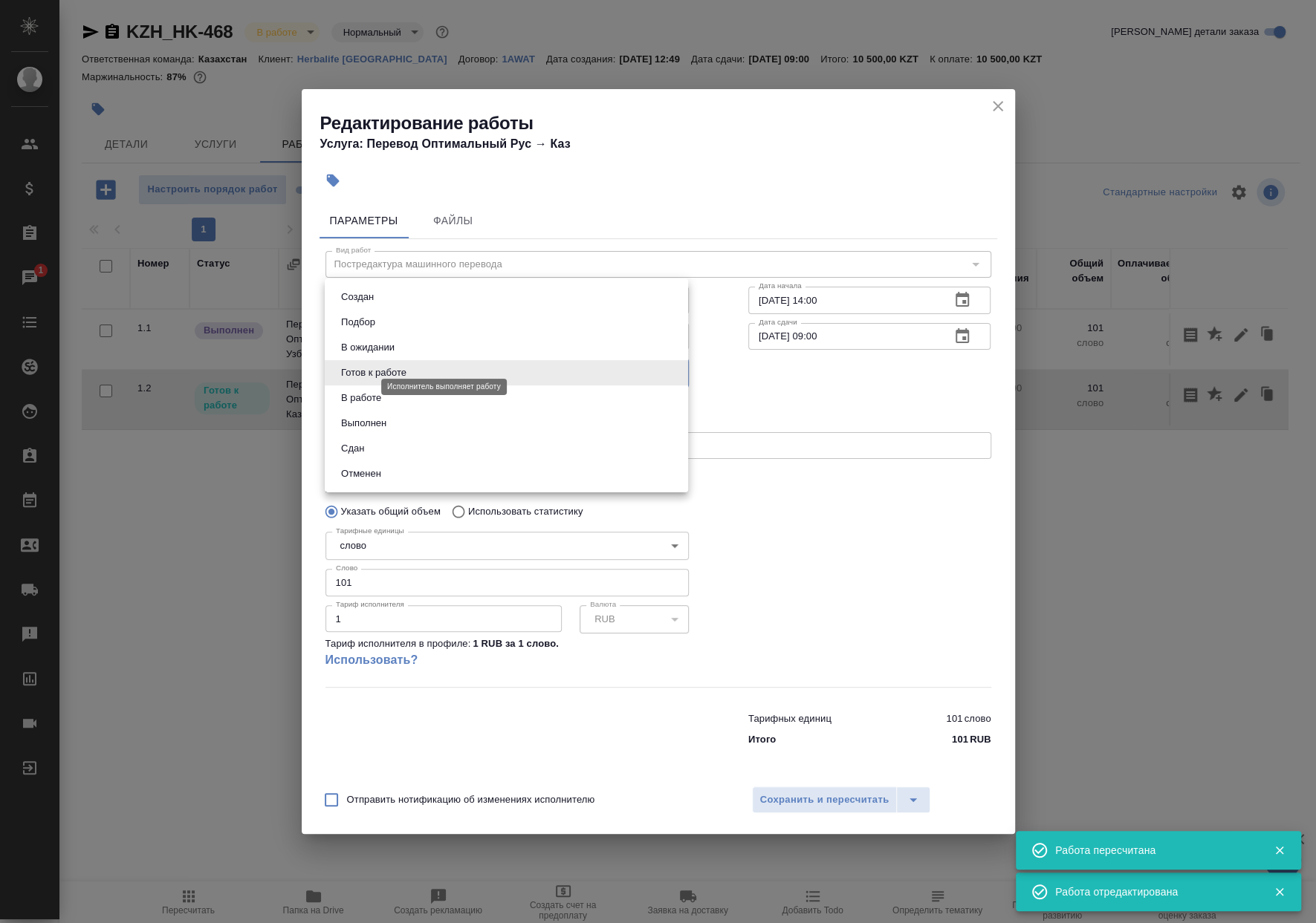
click at [365, 385] on body "🙏 .cls-1 fill:#fff; AWATERA Matveeva Anastasia Клиенты Спецификации Заказы 1 Ча…" at bounding box center [658, 461] width 1316 height 923
click at [368, 415] on button "Выполнен" at bounding box center [363, 423] width 54 height 16
type input "completed"
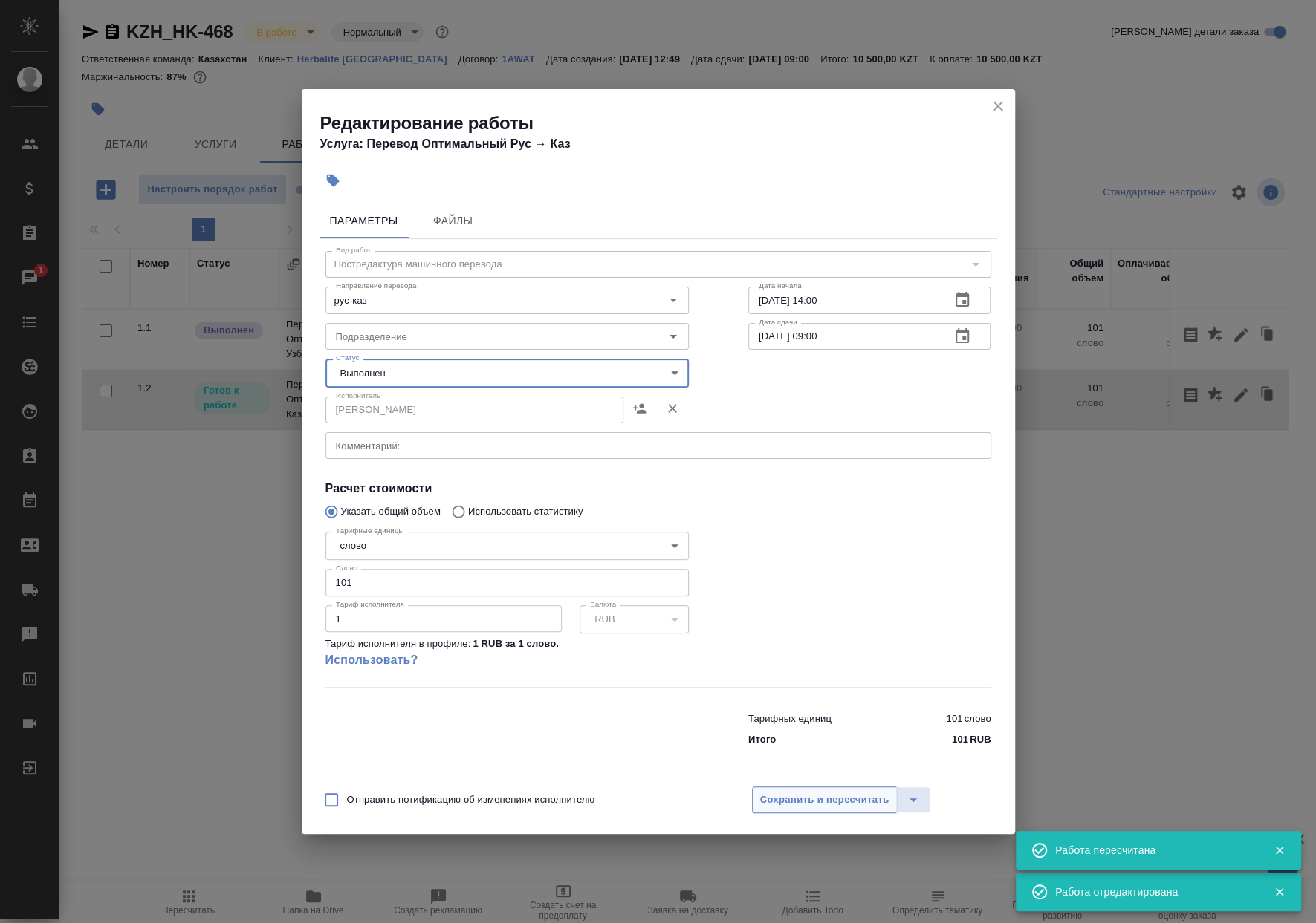
click at [791, 803] on span "Сохранить и пересчитать" at bounding box center [824, 800] width 129 height 17
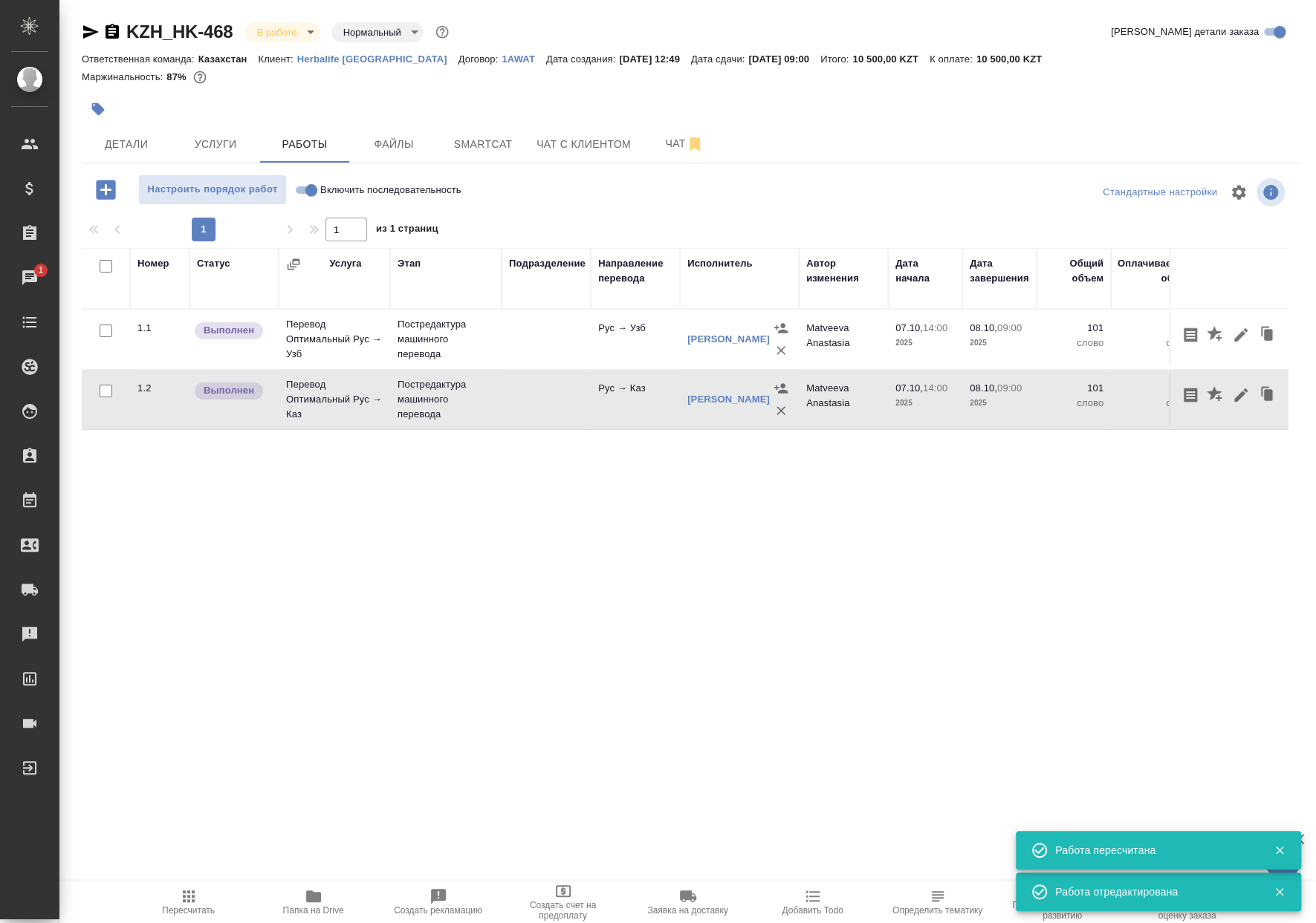
click at [326, 901] on span "Папка на Drive" at bounding box center [313, 902] width 107 height 29
click at [107, 30] on icon "button" at bounding box center [112, 31] width 13 height 15
click at [477, 140] on span "Smartcat" at bounding box center [483, 144] width 71 height 19
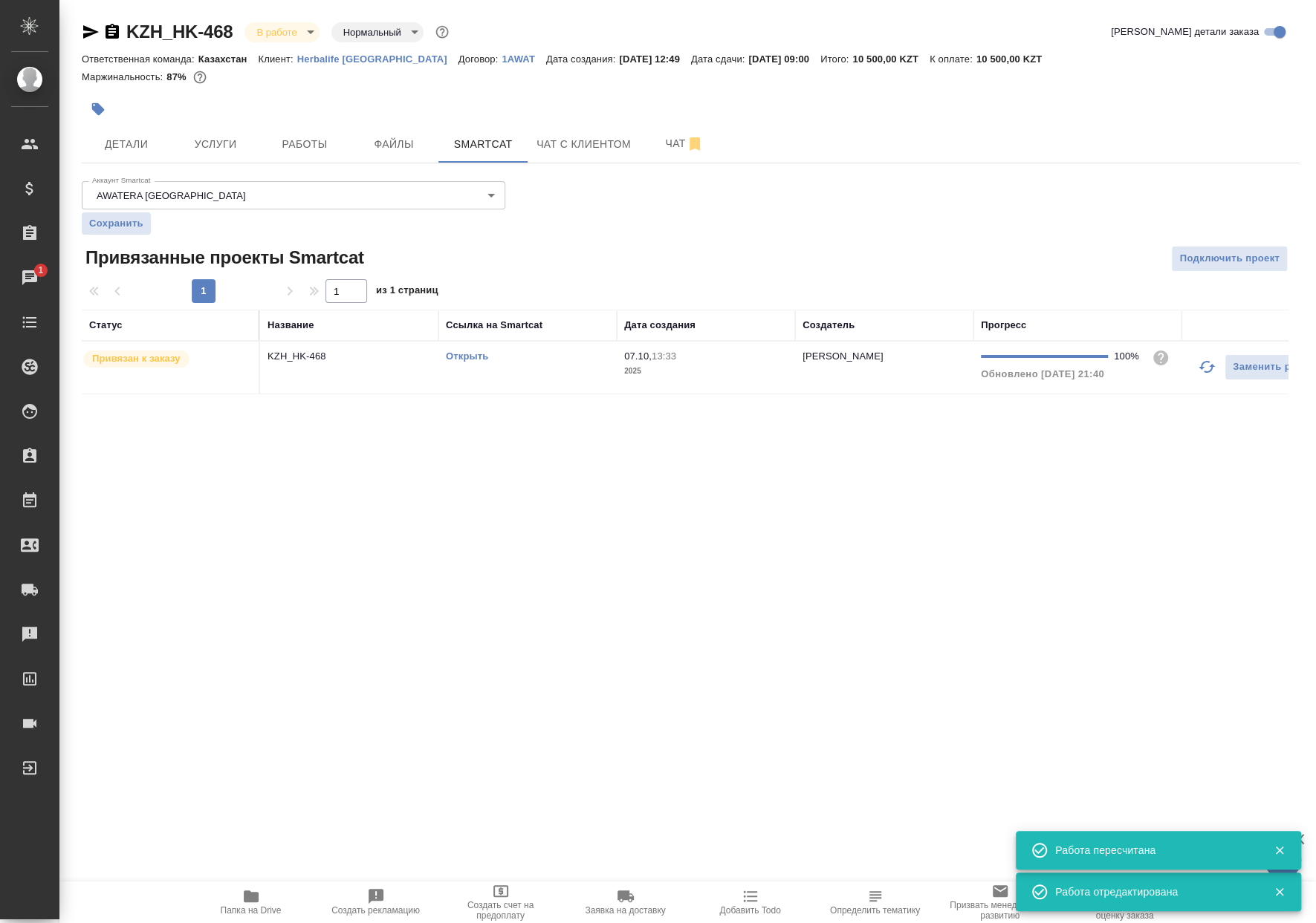
click at [553, 359] on div "Открыть" at bounding box center [527, 356] width 163 height 15
drag, startPoint x: 297, startPoint y: 3, endPoint x: 300, endPoint y: 29, distance: 26.2
click at [298, 4] on div "KZH_HK-468 В работе inProgress Нормальный normal Кратко детали заказа Ответстве…" at bounding box center [690, 216] width 1234 height 433
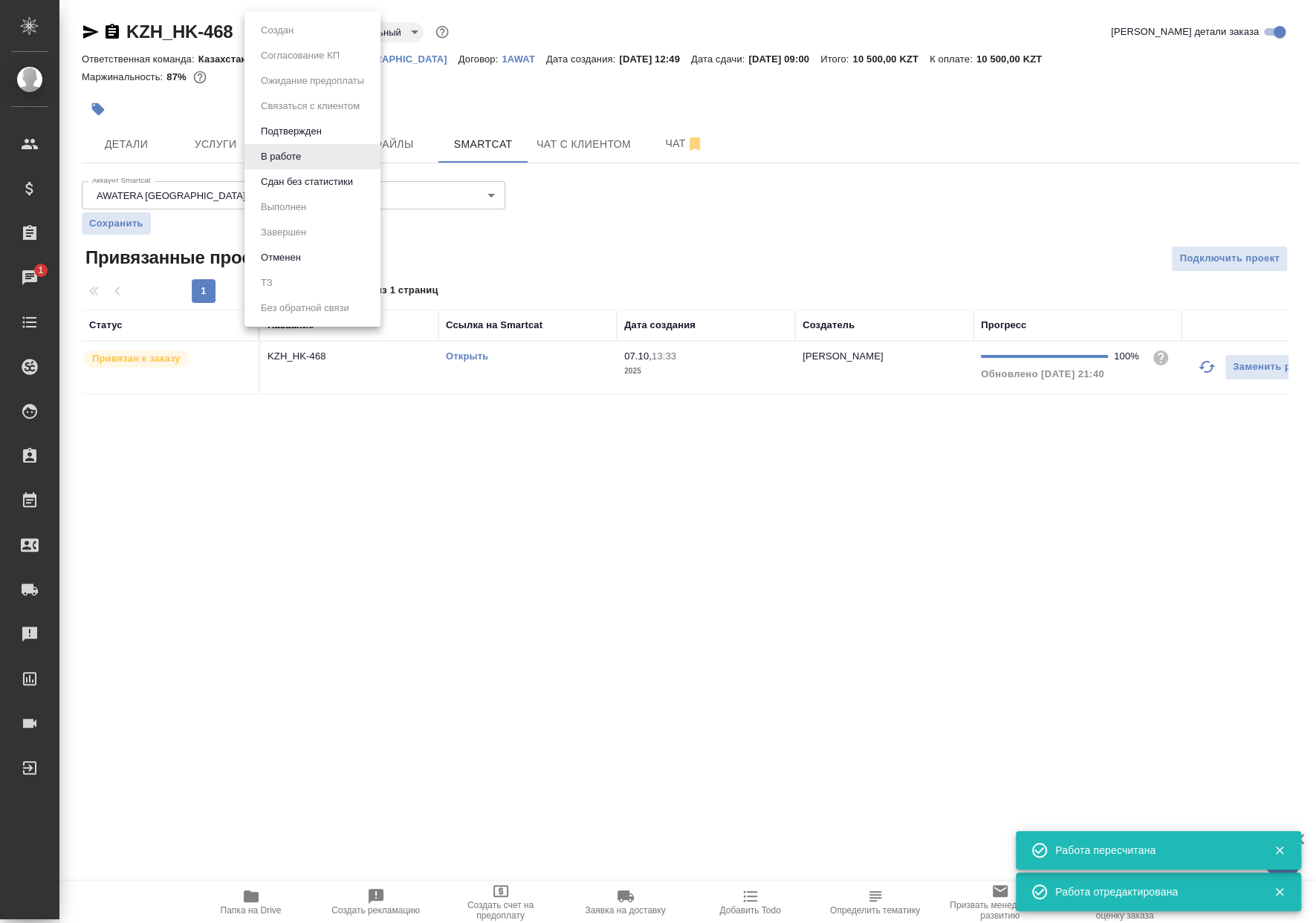
click at [300, 32] on body "🙏 .cls-1 fill:#fff; AWATERA Matveeva Anastasia Клиенты Спецификации Заказы 1 Ча…" at bounding box center [658, 461] width 1316 height 923
click at [300, 188] on button "Сдан без статистики" at bounding box center [306, 182] width 101 height 16
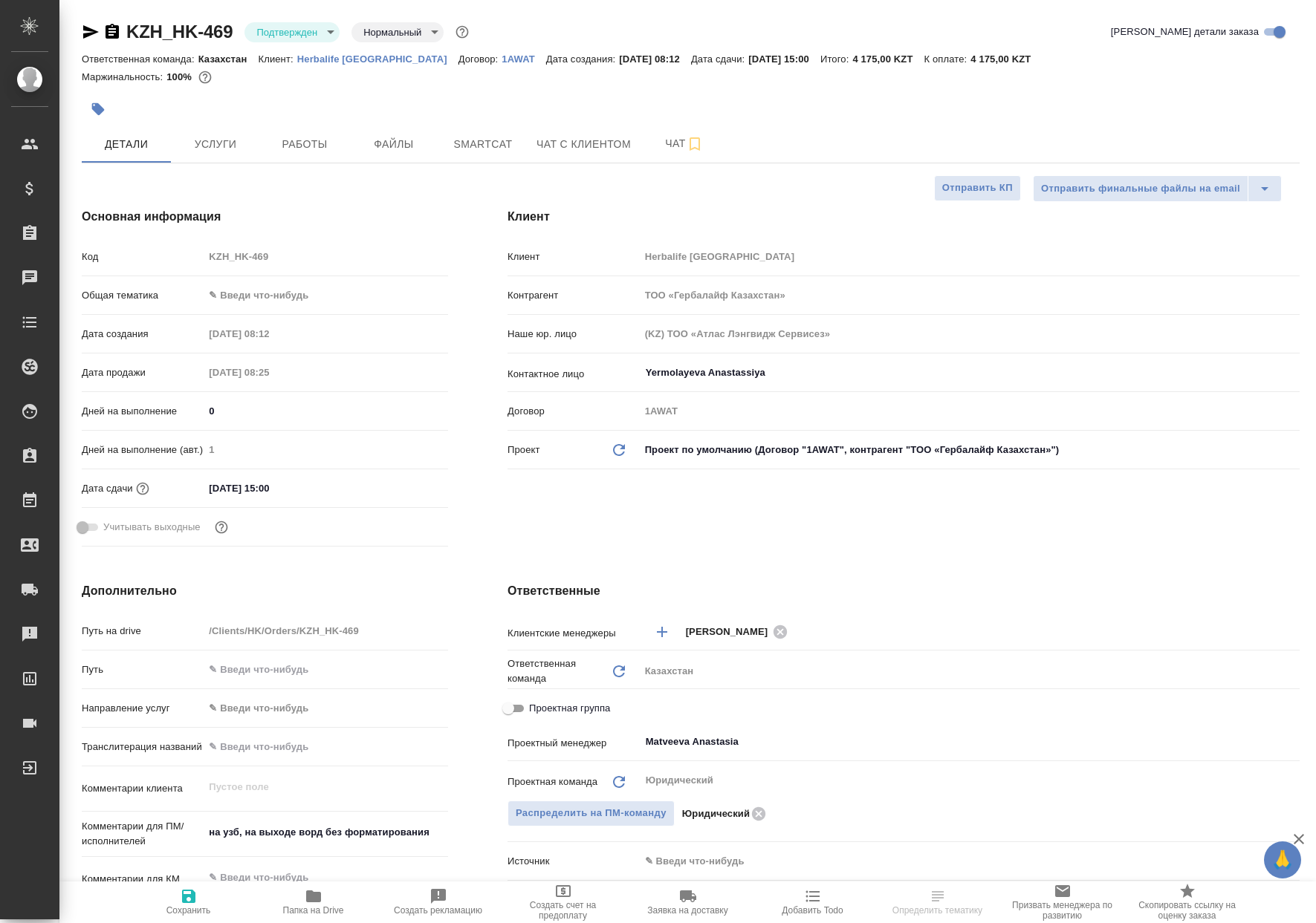
select select "RU"
type textarea "x"
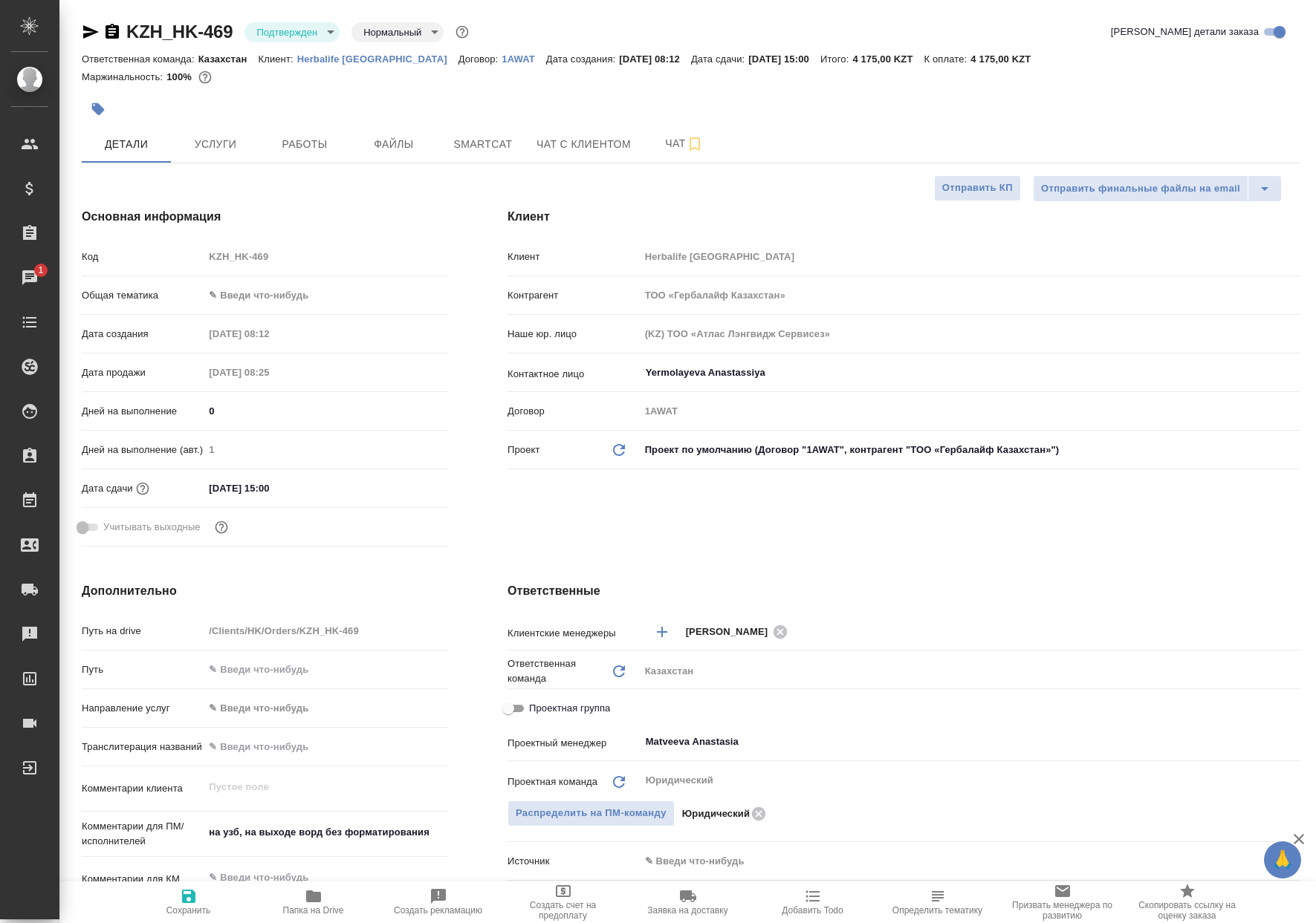
type textarea "x"
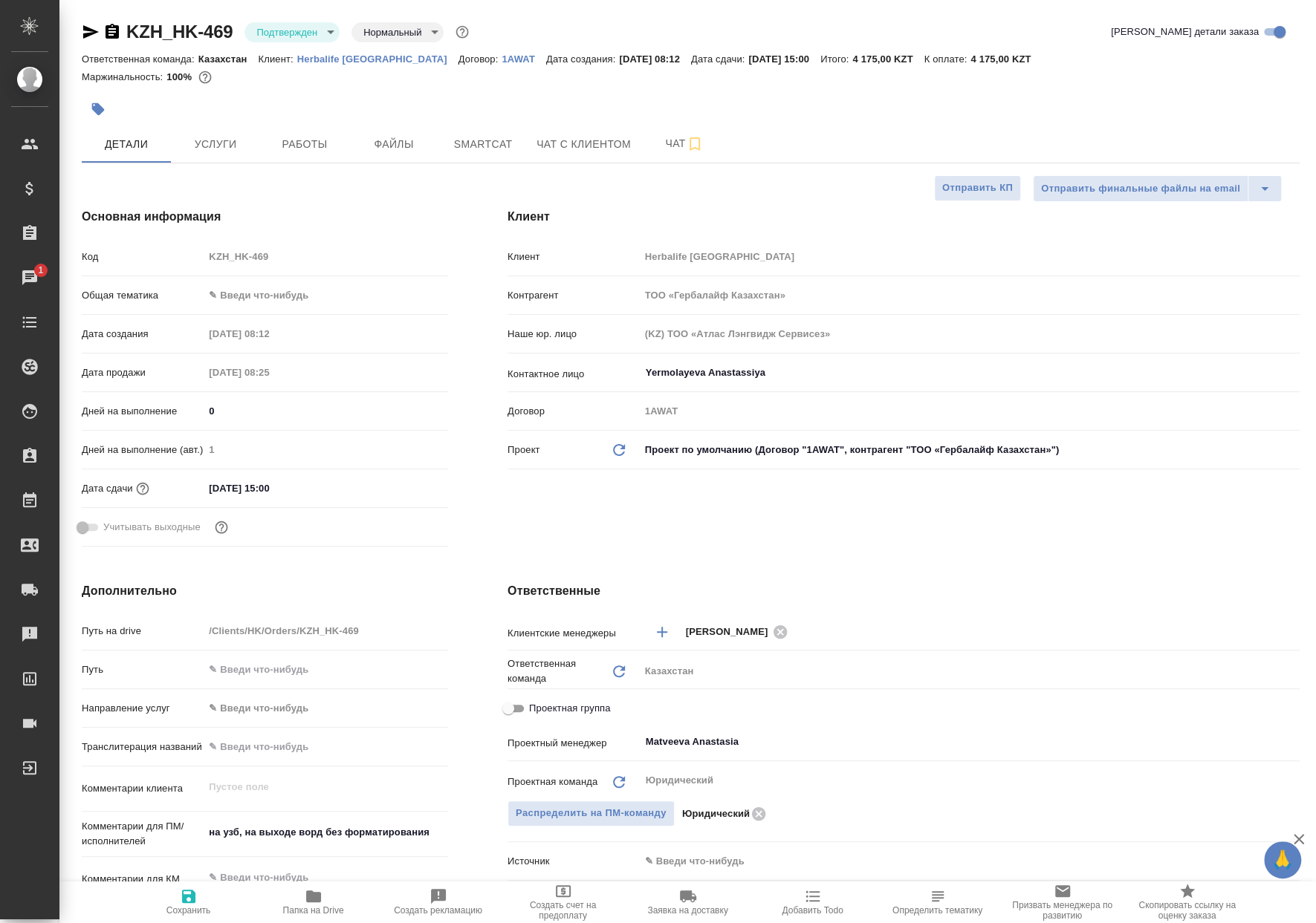
type textarea "x"
click at [295, 162] on button "Работы" at bounding box center [304, 144] width 89 height 37
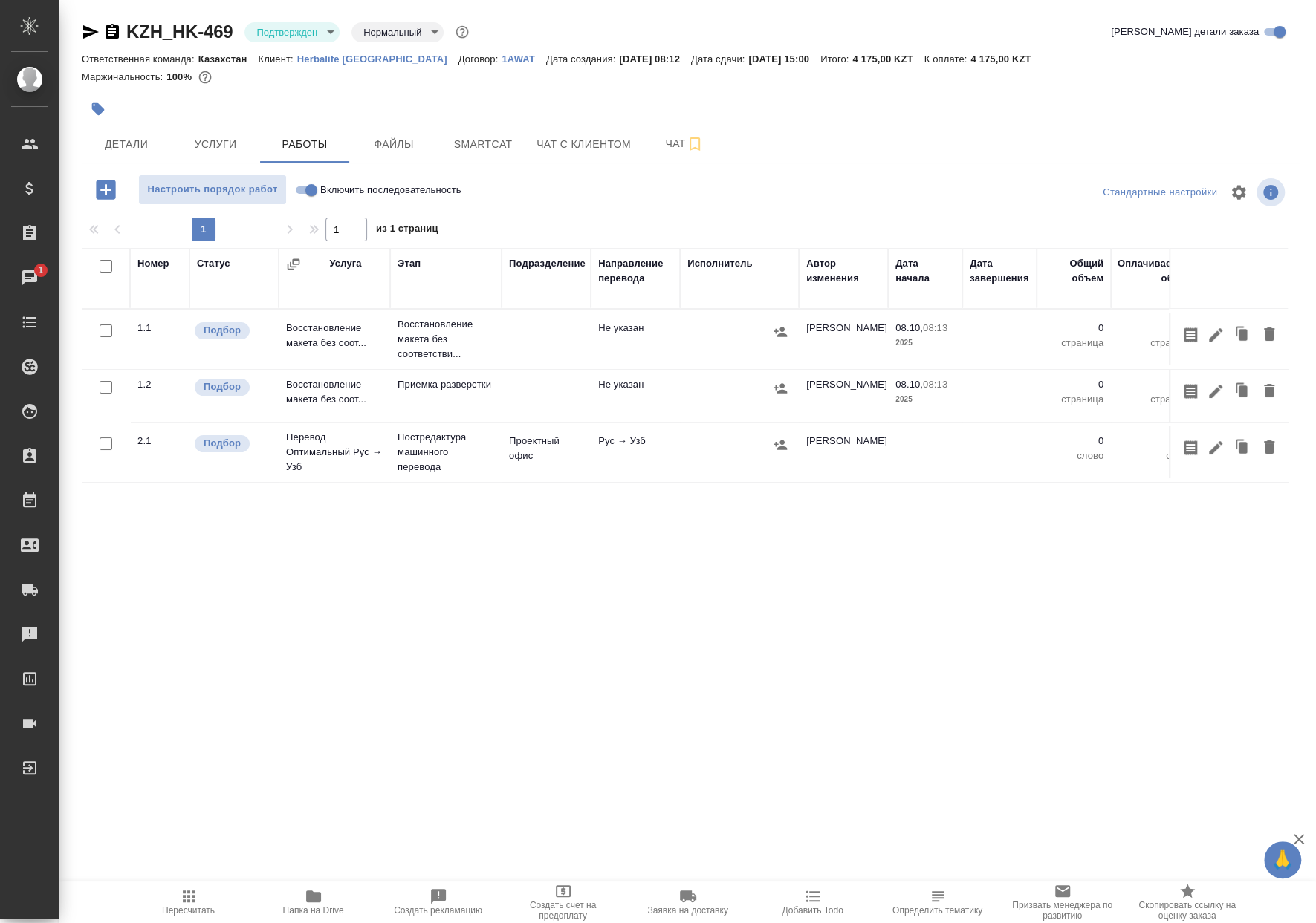
click at [319, 907] on span "Папка на Drive" at bounding box center [313, 911] width 61 height 11
click at [482, 130] on button "Smartcat" at bounding box center [483, 144] width 89 height 37
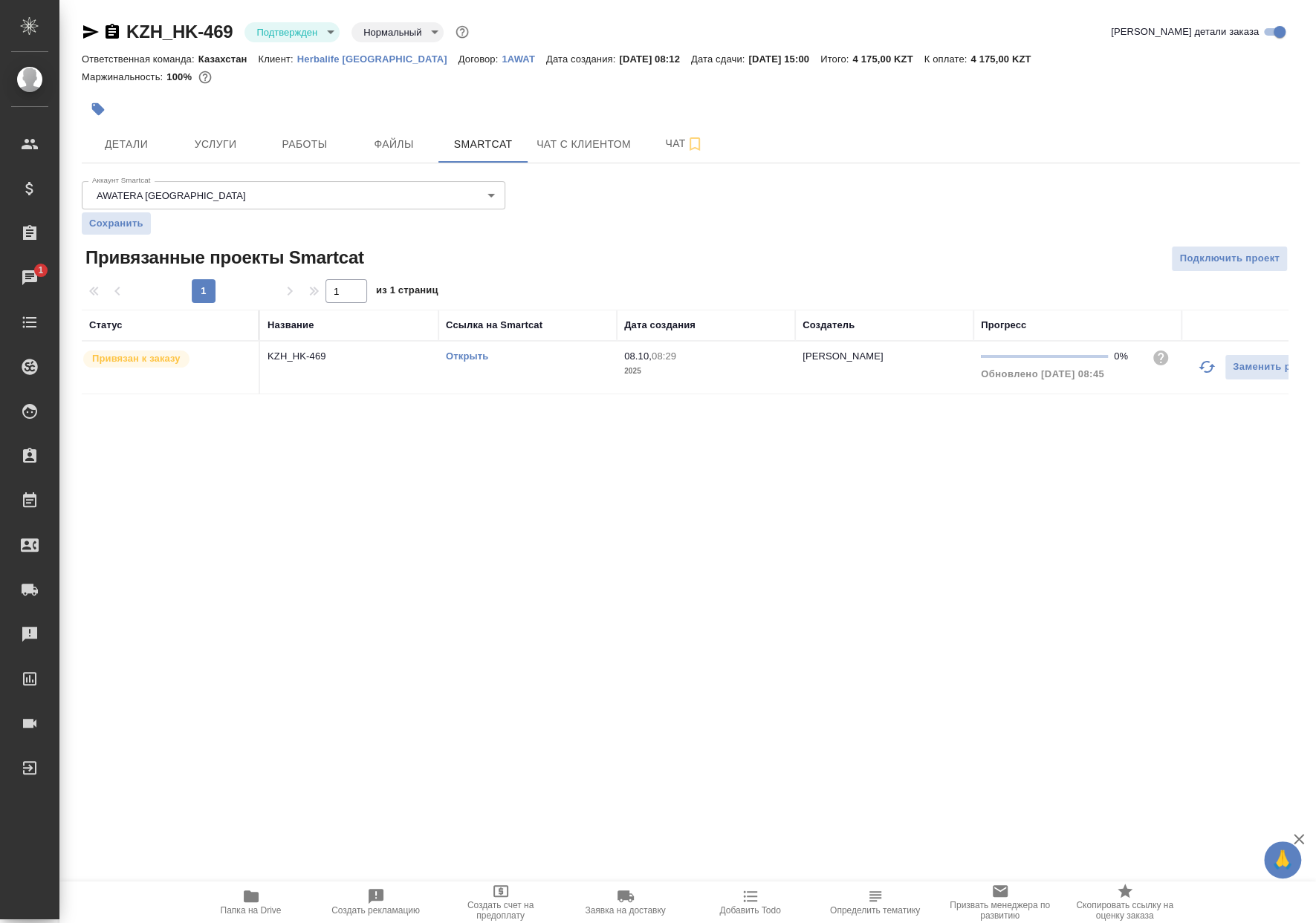
click at [465, 357] on link "Открыть" at bounding box center [467, 356] width 42 height 11
click at [282, 128] on button "Работы" at bounding box center [304, 144] width 89 height 37
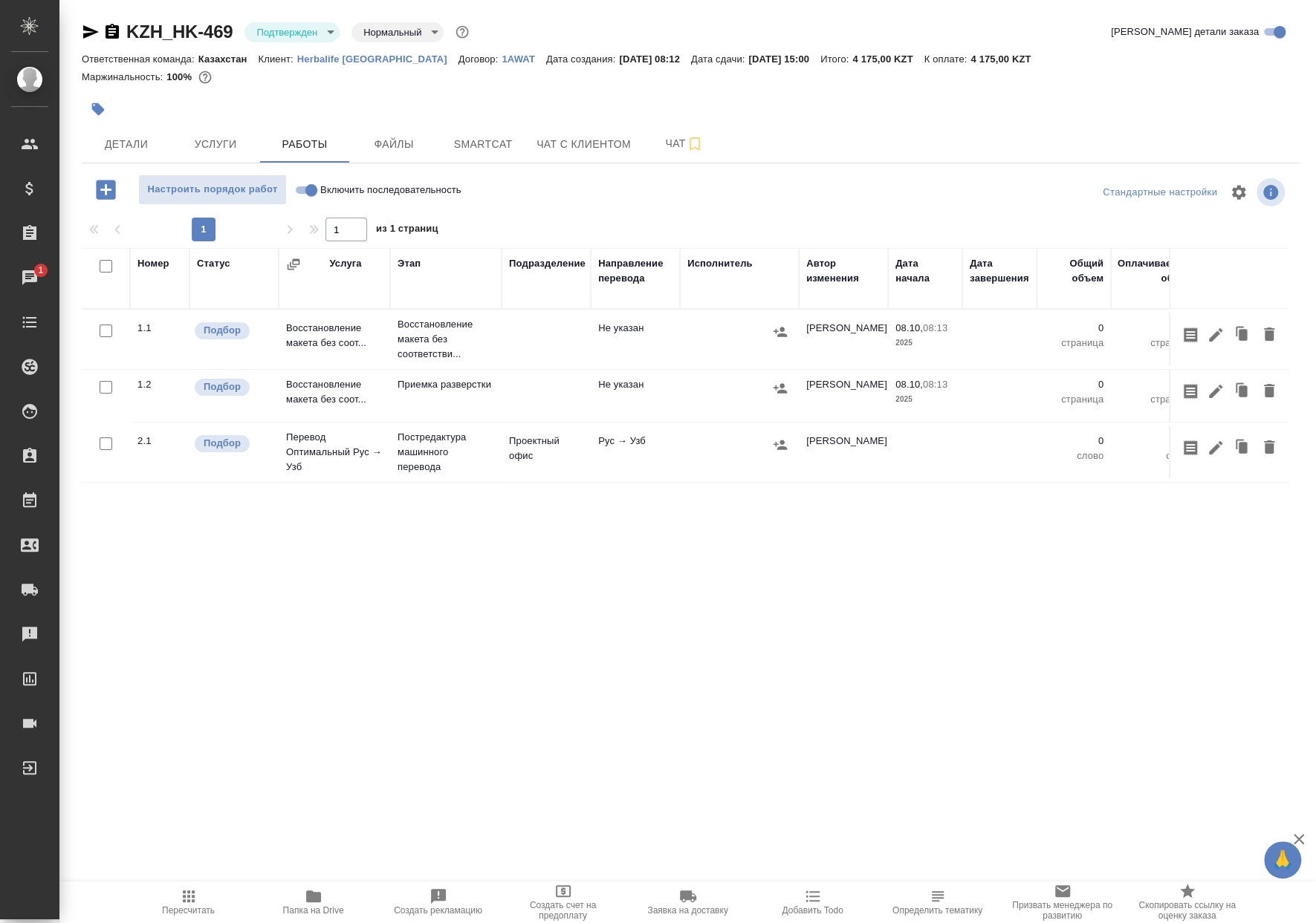
click at [722, 449] on div at bounding box center [739, 444] width 104 height 22
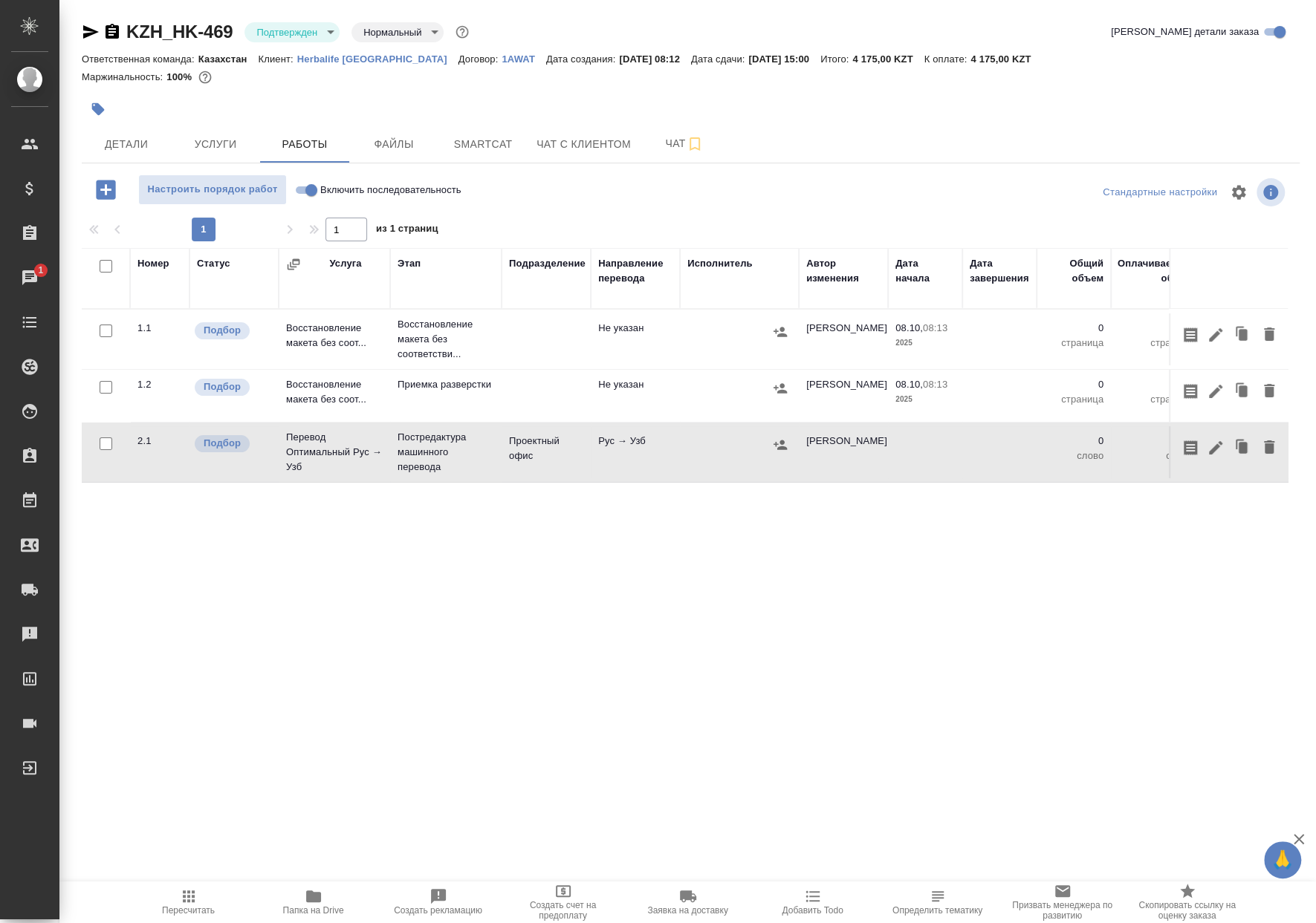
click at [722, 449] on div at bounding box center [739, 444] width 104 height 22
click at [146, 142] on span "Детали" at bounding box center [127, 144] width 71 height 19
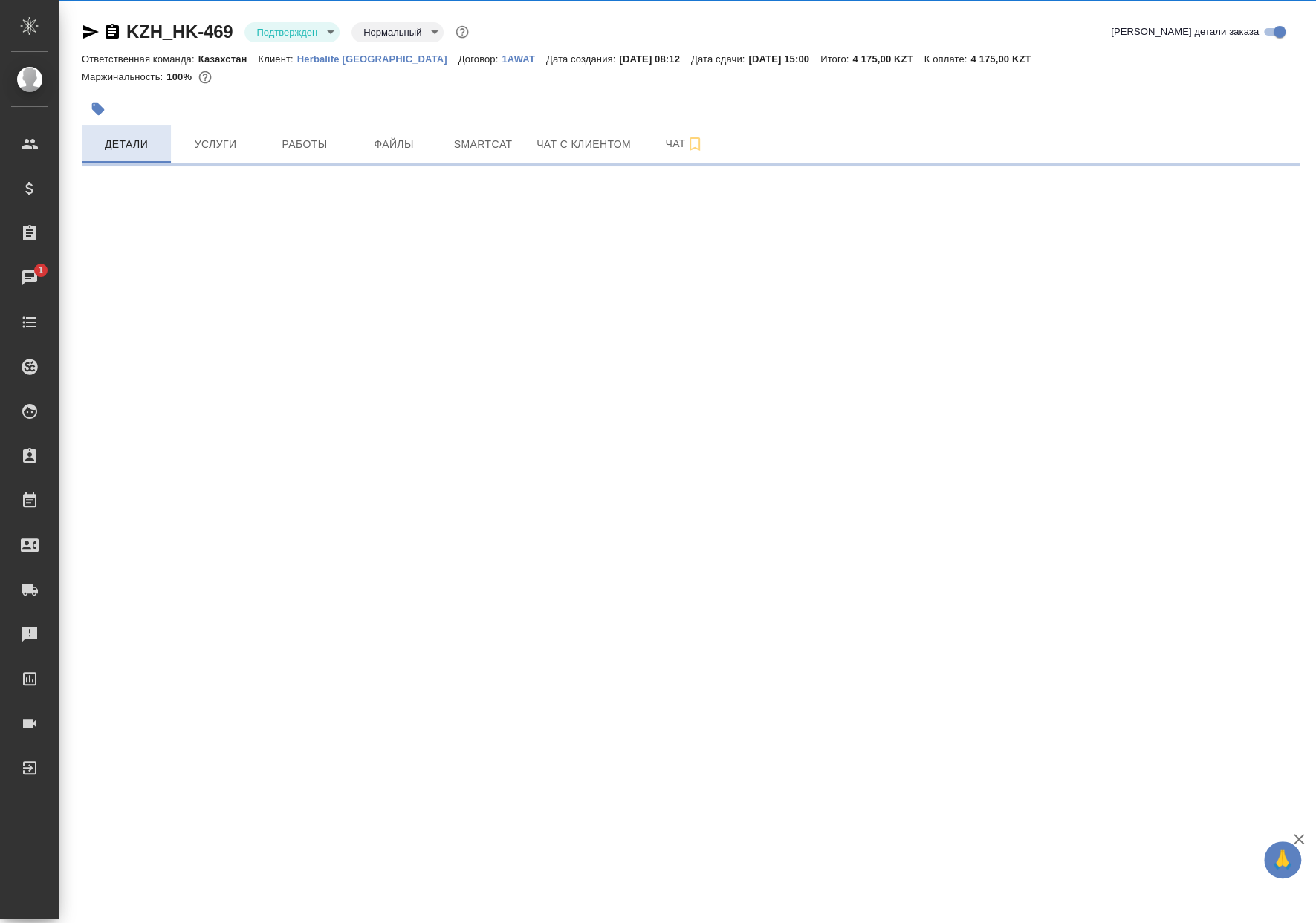
select select "RU"
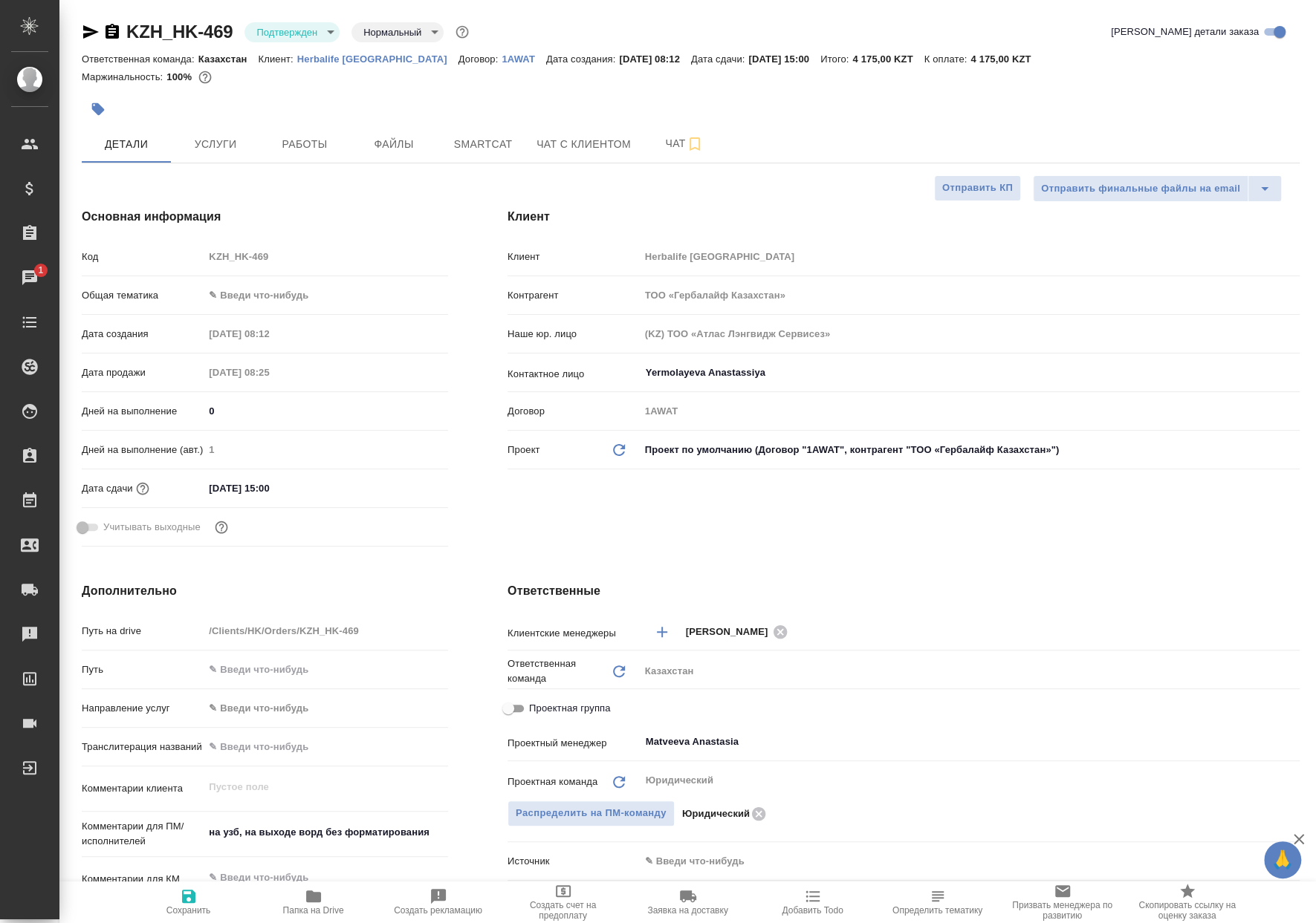
type textarea "x"
click at [274, 302] on body "🙏 .cls-1 fill:#fff; AWATERA Matveeva Anastasia Клиенты Спецификации Заказы 1 Ча…" at bounding box center [658, 461] width 1316 height 923
click at [267, 346] on li "Маркетинг" at bounding box center [322, 342] width 241 height 24
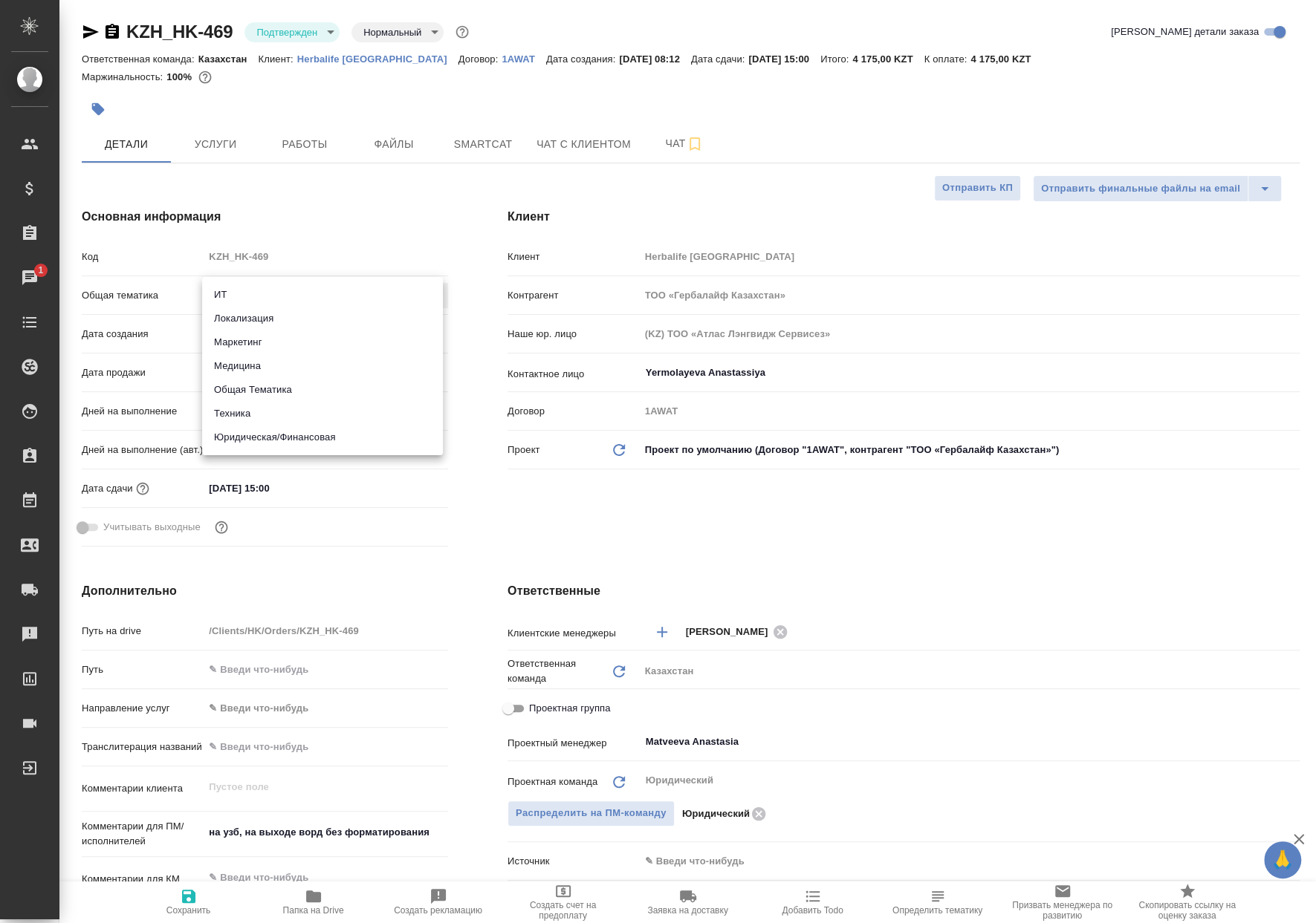
type input "marketing"
type textarea "x"
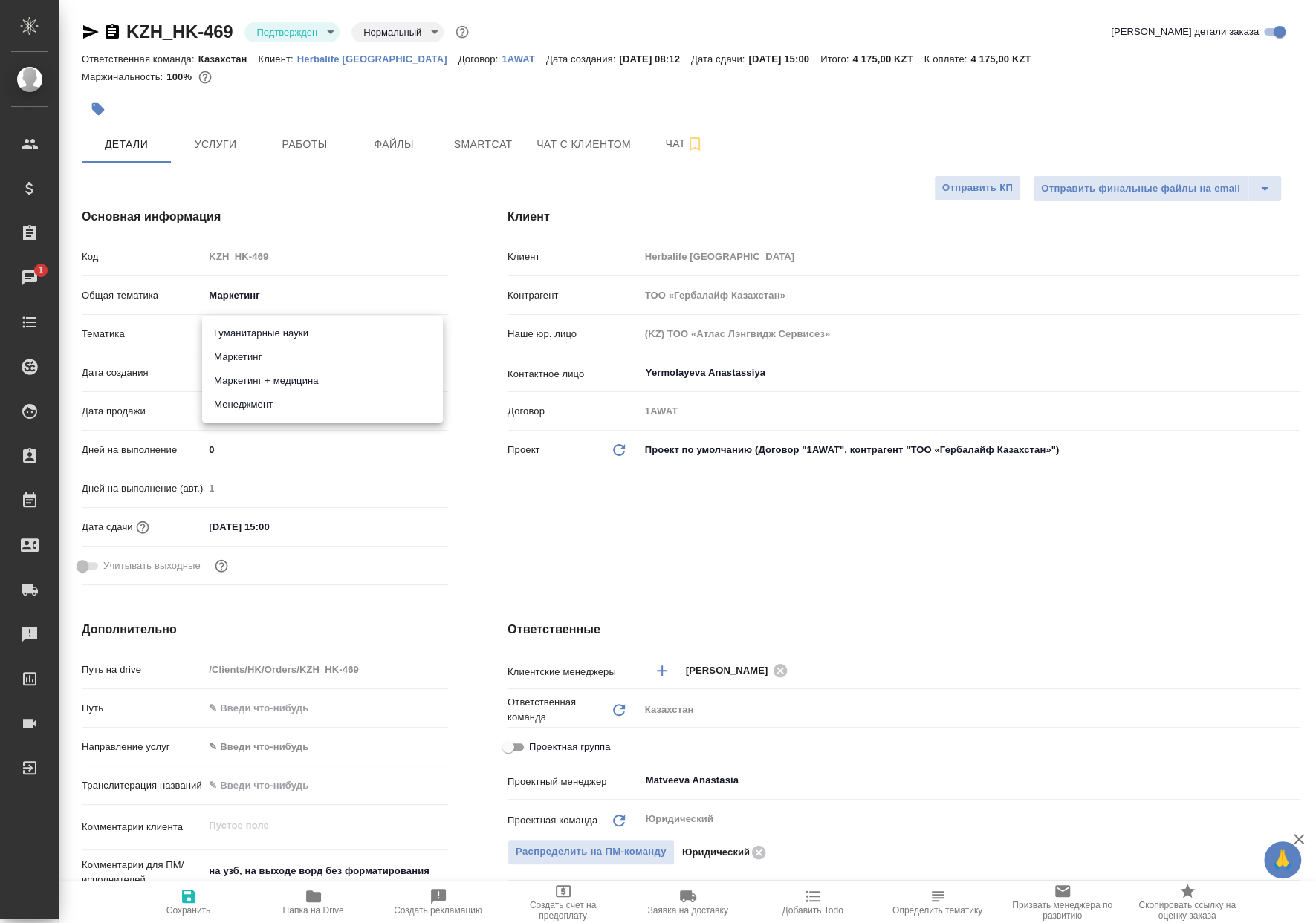
click at [260, 335] on body "🙏 .cls-1 fill:#fff; AWATERA Matveeva Anastasia Клиенты Спецификации Заказы 1 Ча…" at bounding box center [658, 461] width 1316 height 923
click at [251, 353] on li "Маркетинг" at bounding box center [322, 357] width 241 height 24
type textarea "x"
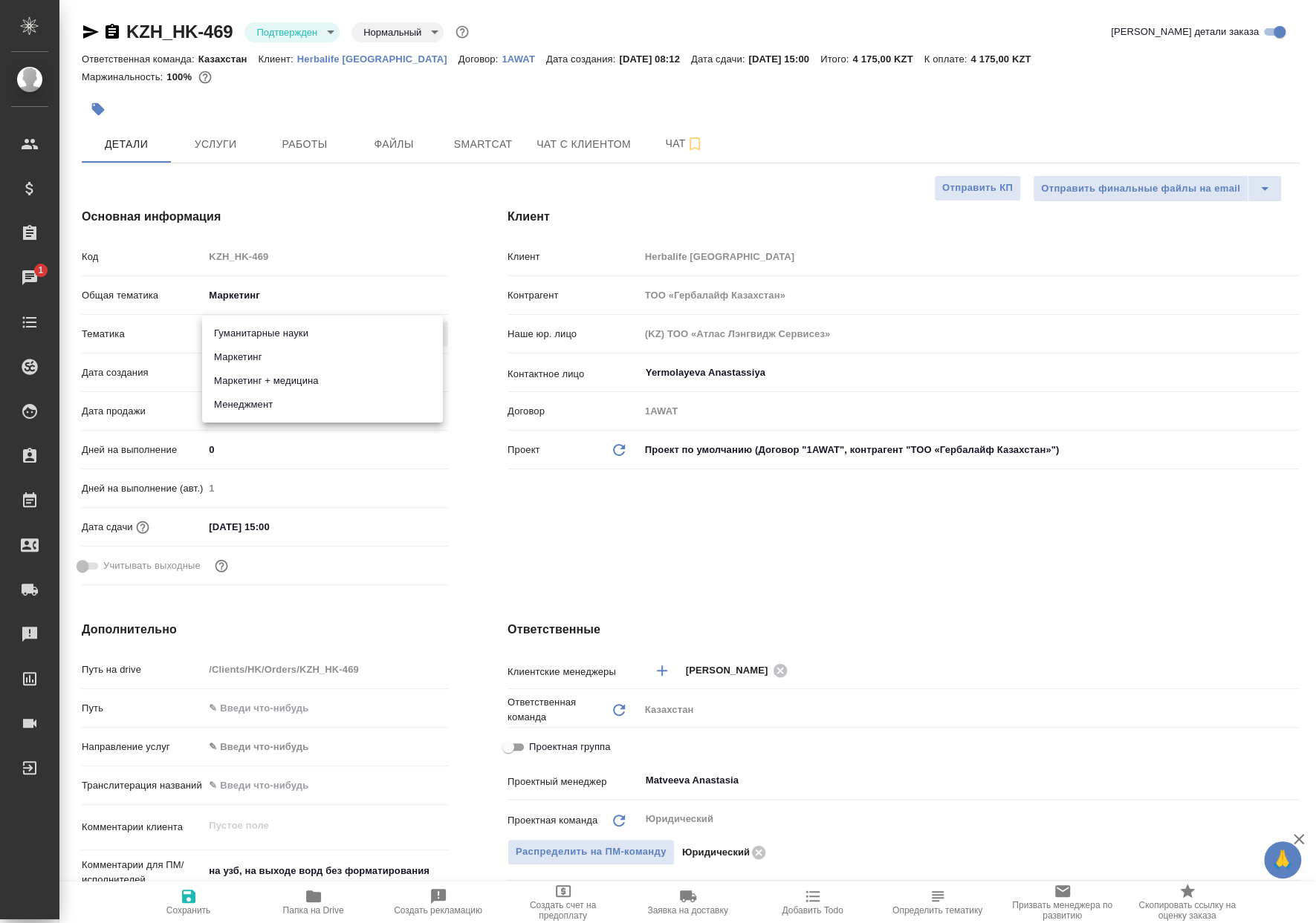
type input "5a8b8b956a9677013d343d63"
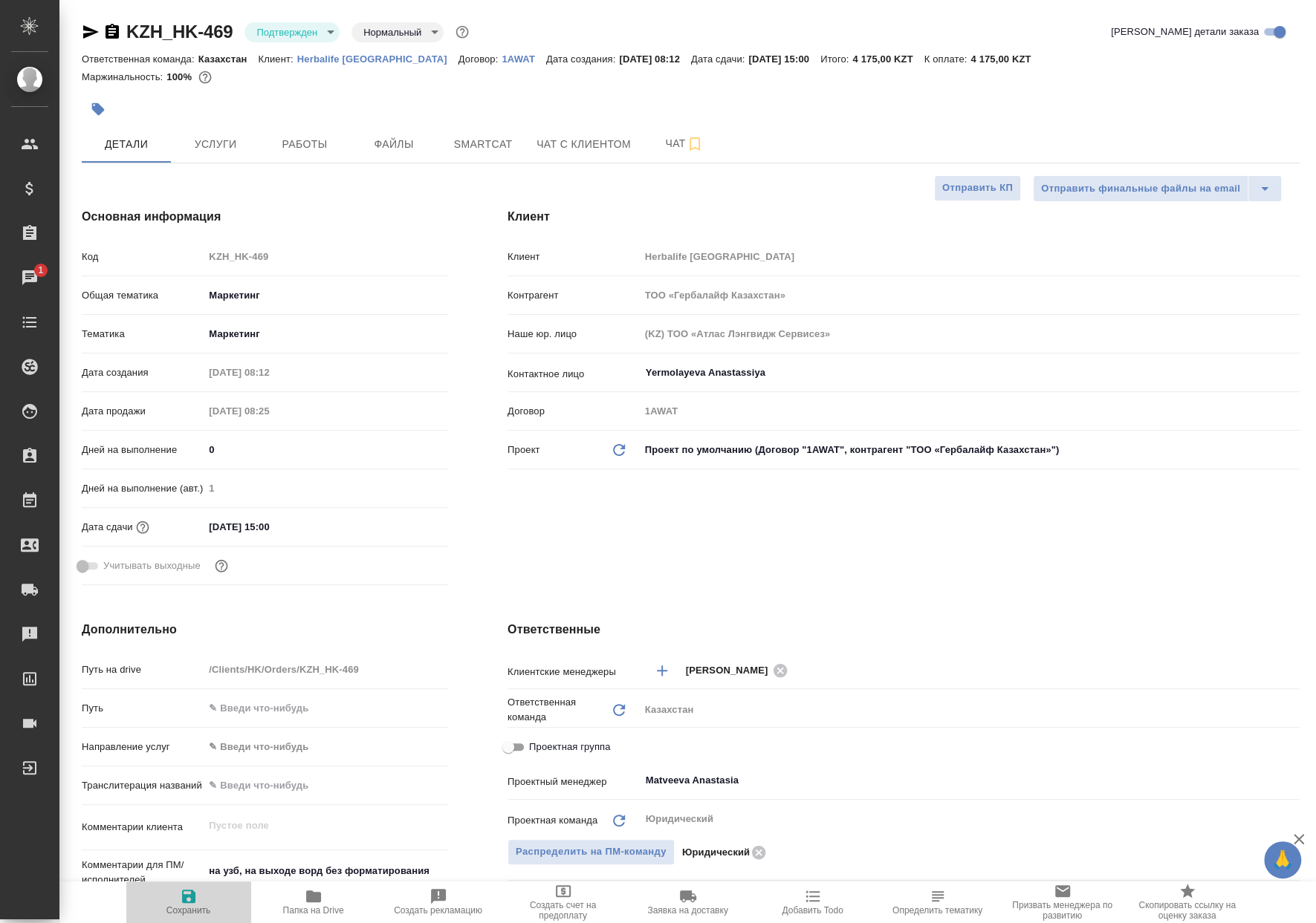
click at [183, 898] on icon "button" at bounding box center [188, 895] width 13 height 13
type textarea "x"
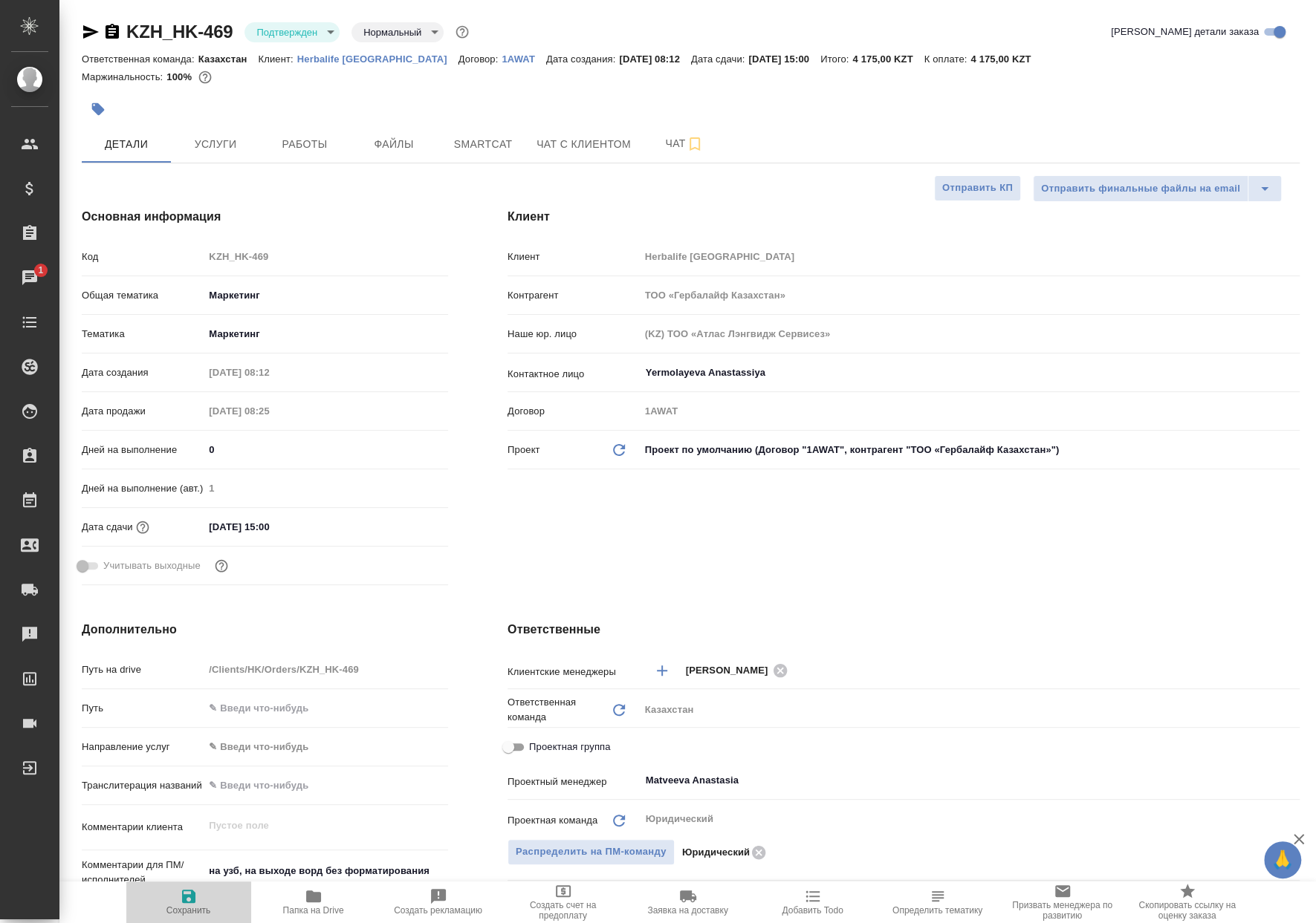
type textarea "x"
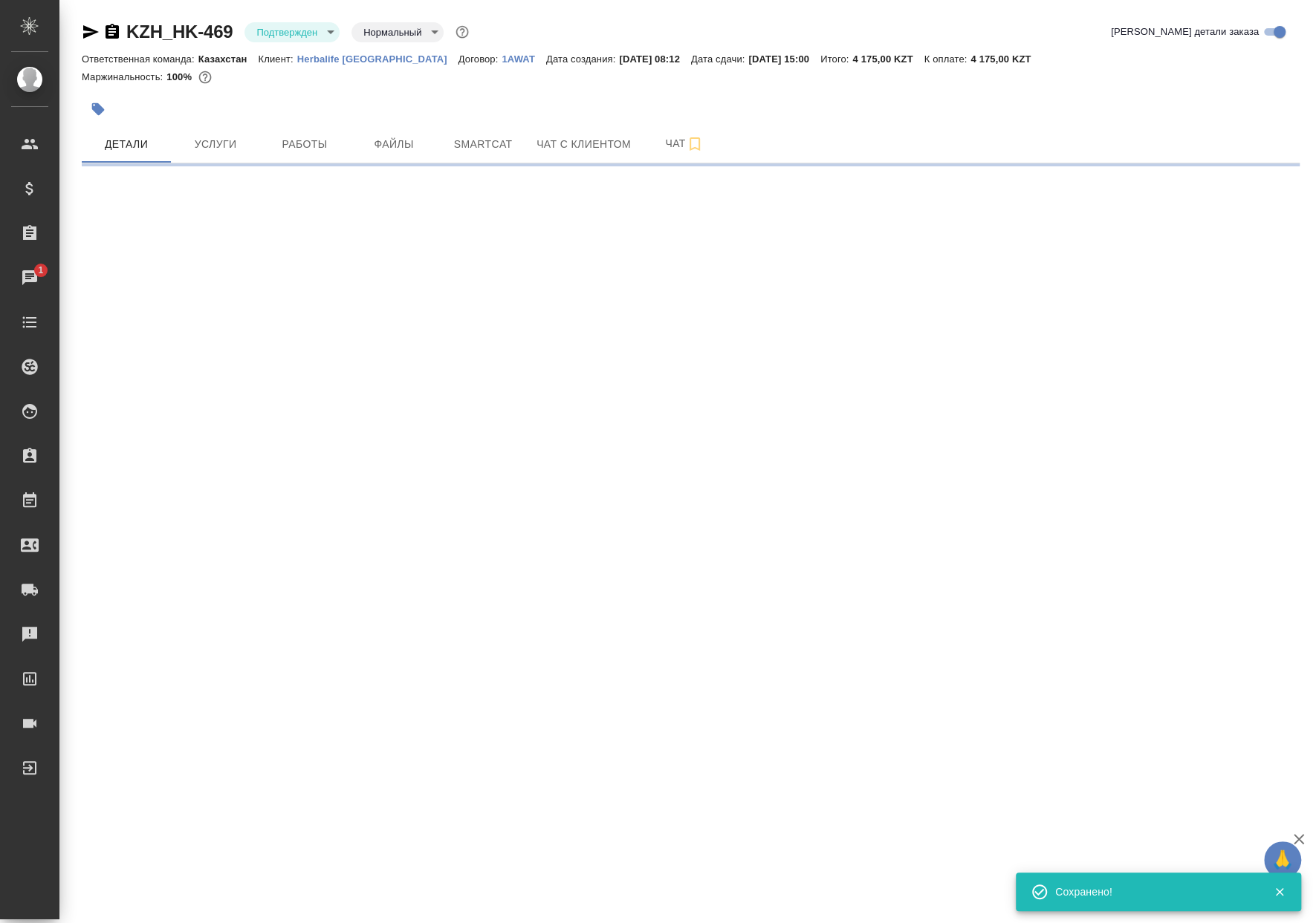
select select "RU"
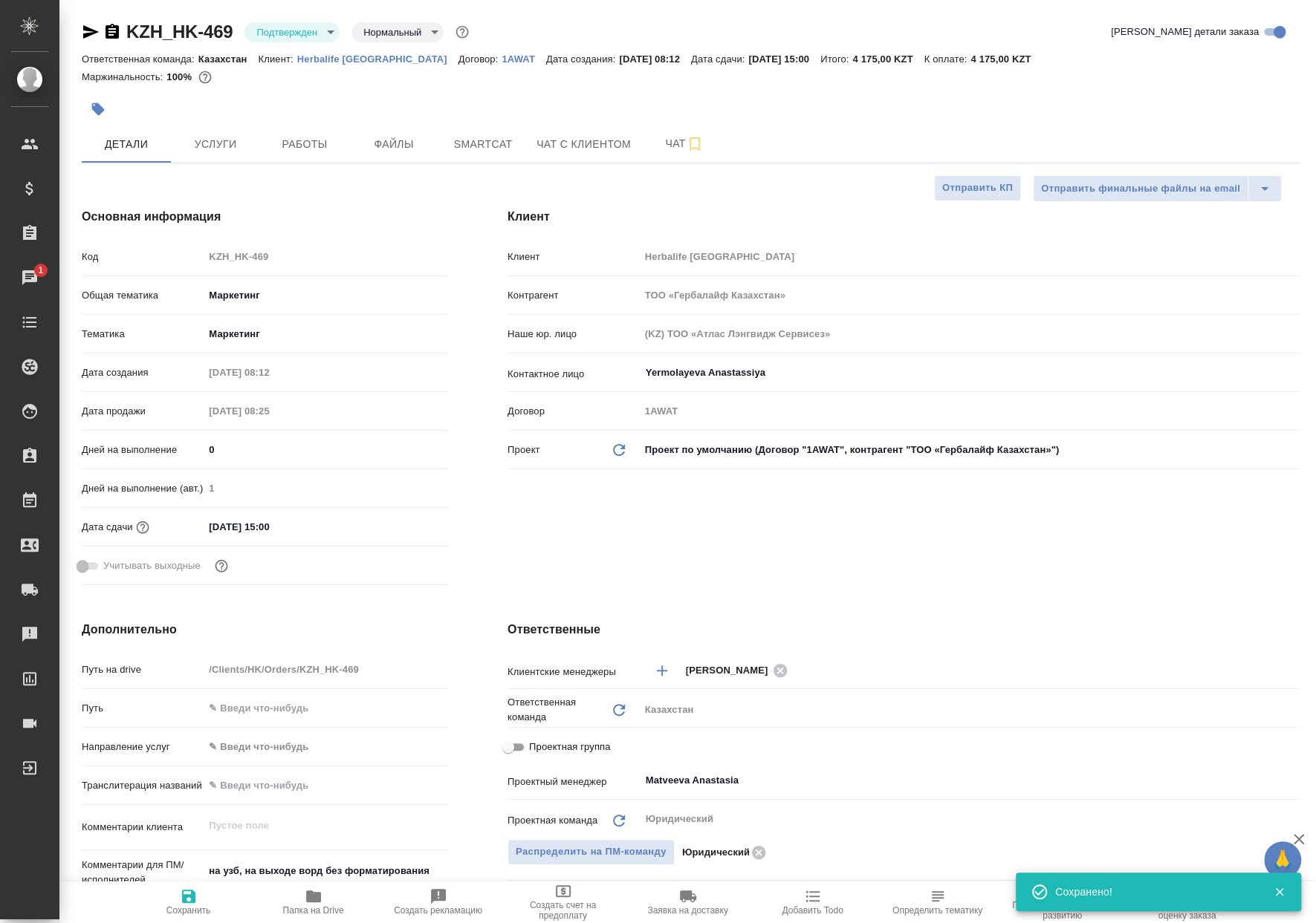
type textarea "x"
click at [256, 286] on body "🙏 .cls-1 fill:#fff; AWATERA Matveeva Anastasia Клиенты Спецификации Заказы 1 Ча…" at bounding box center [658, 461] width 1316 height 923
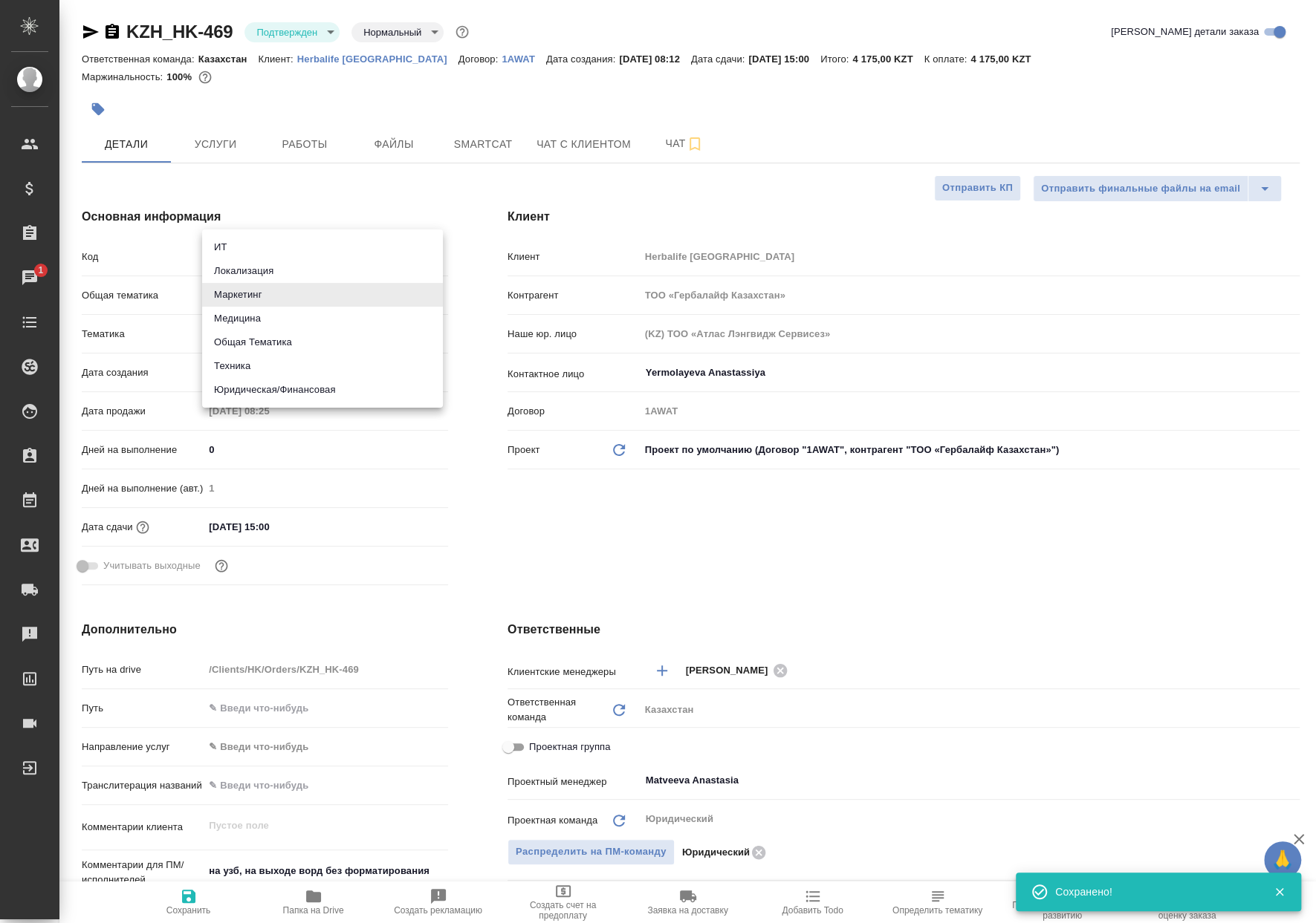
click at [633, 388] on div at bounding box center [658, 461] width 1316 height 923
type textarea "x"
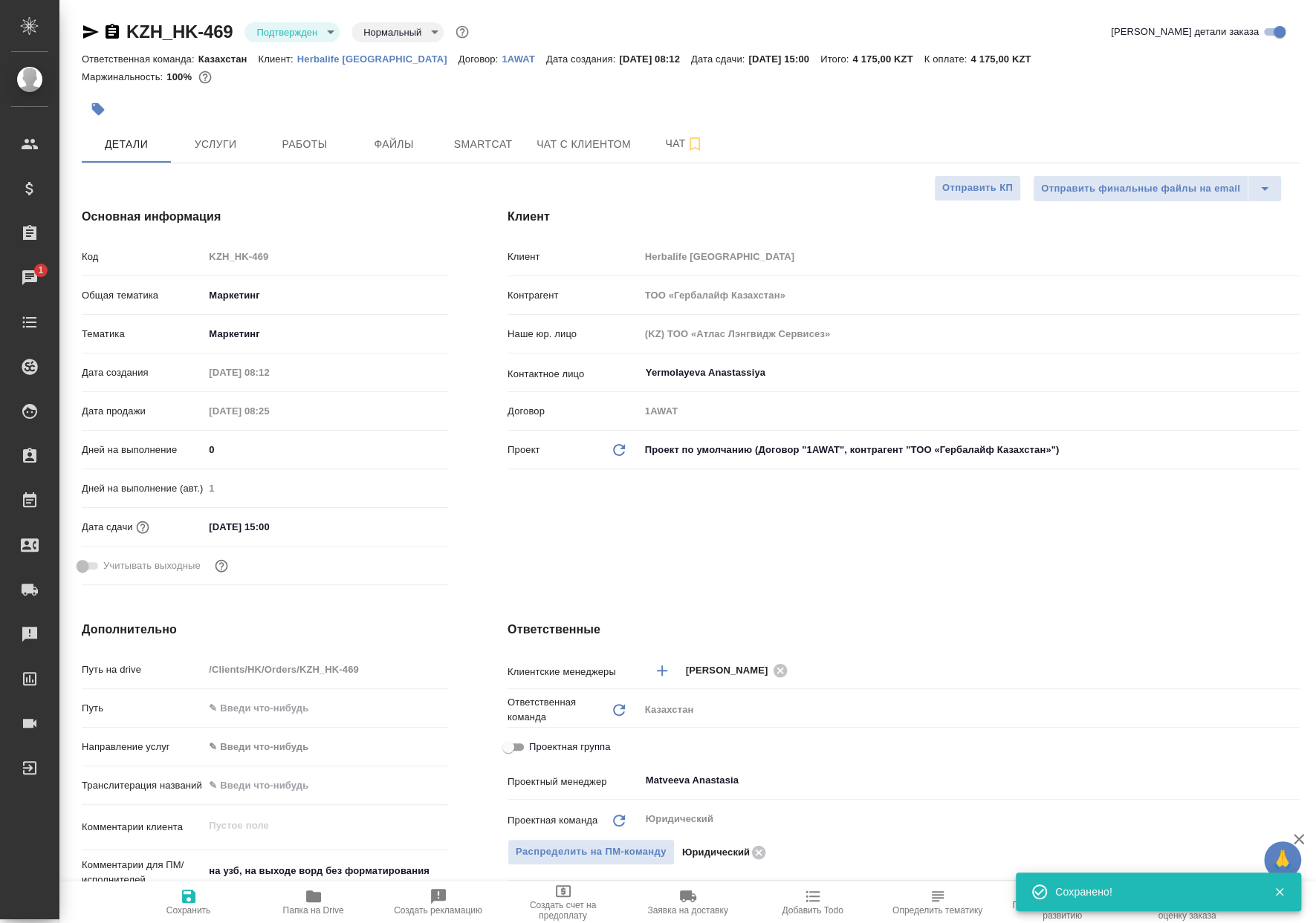
type textarea "x"
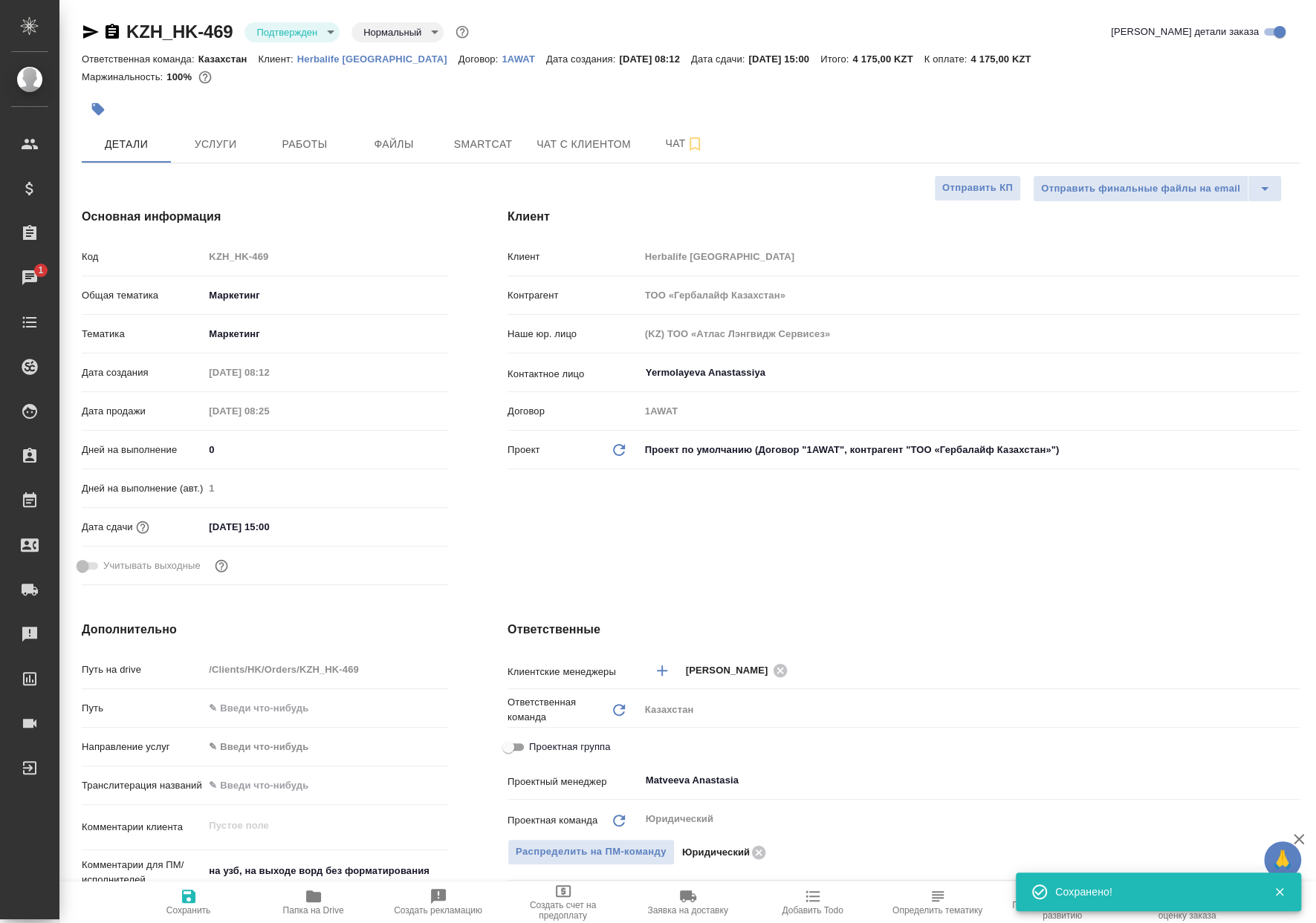
type textarea "x"
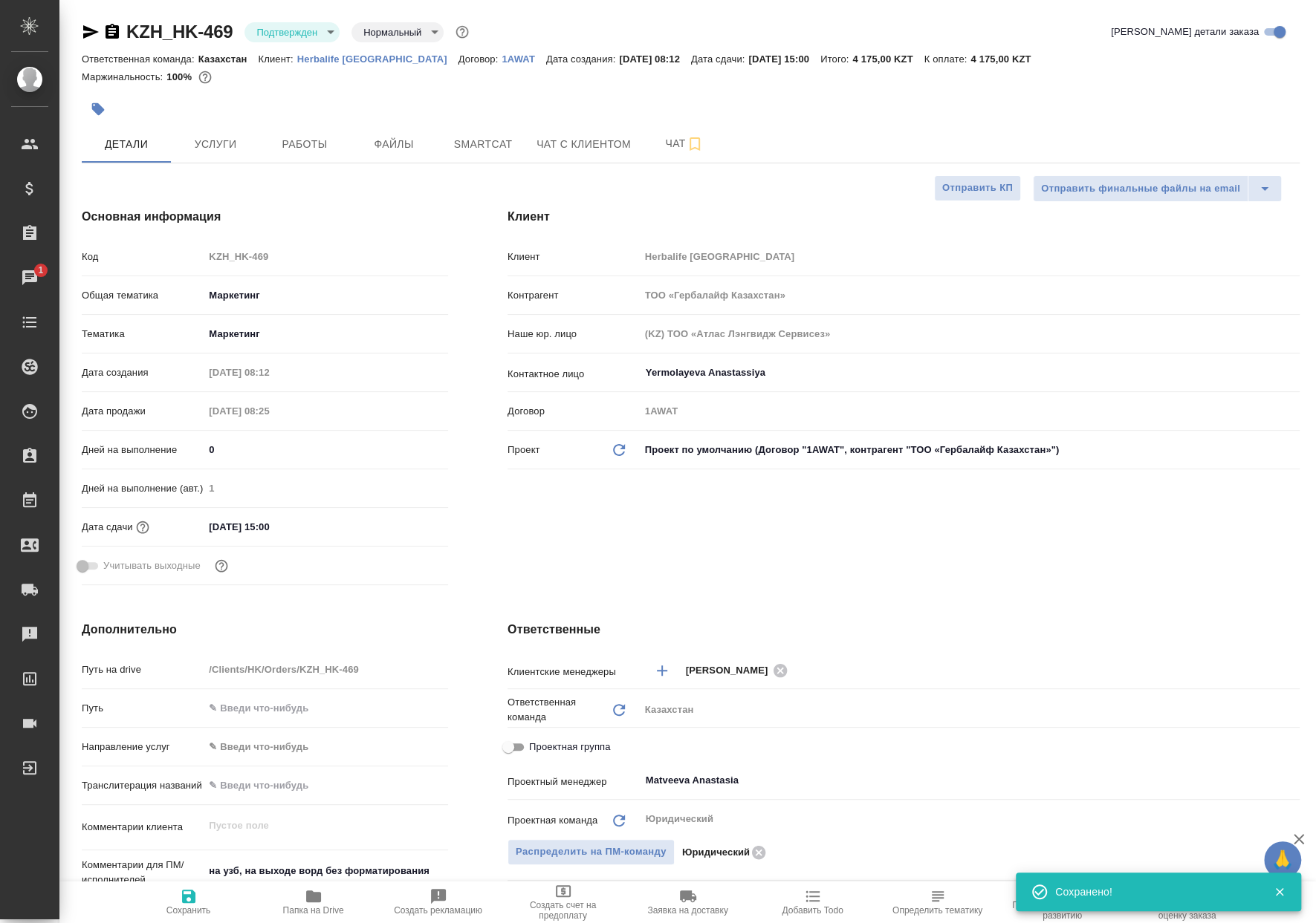
type textarea "x"
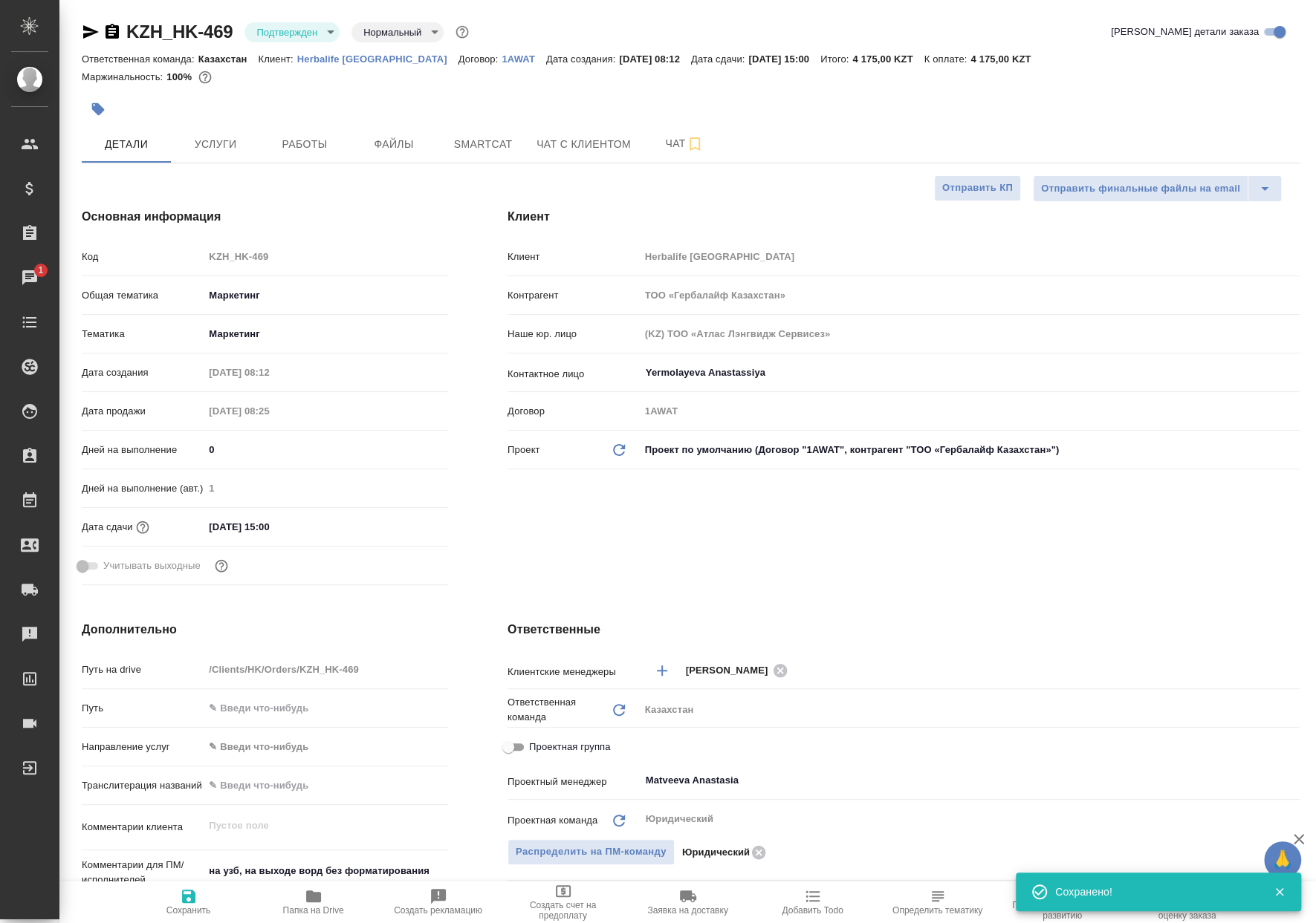
type textarea "x"
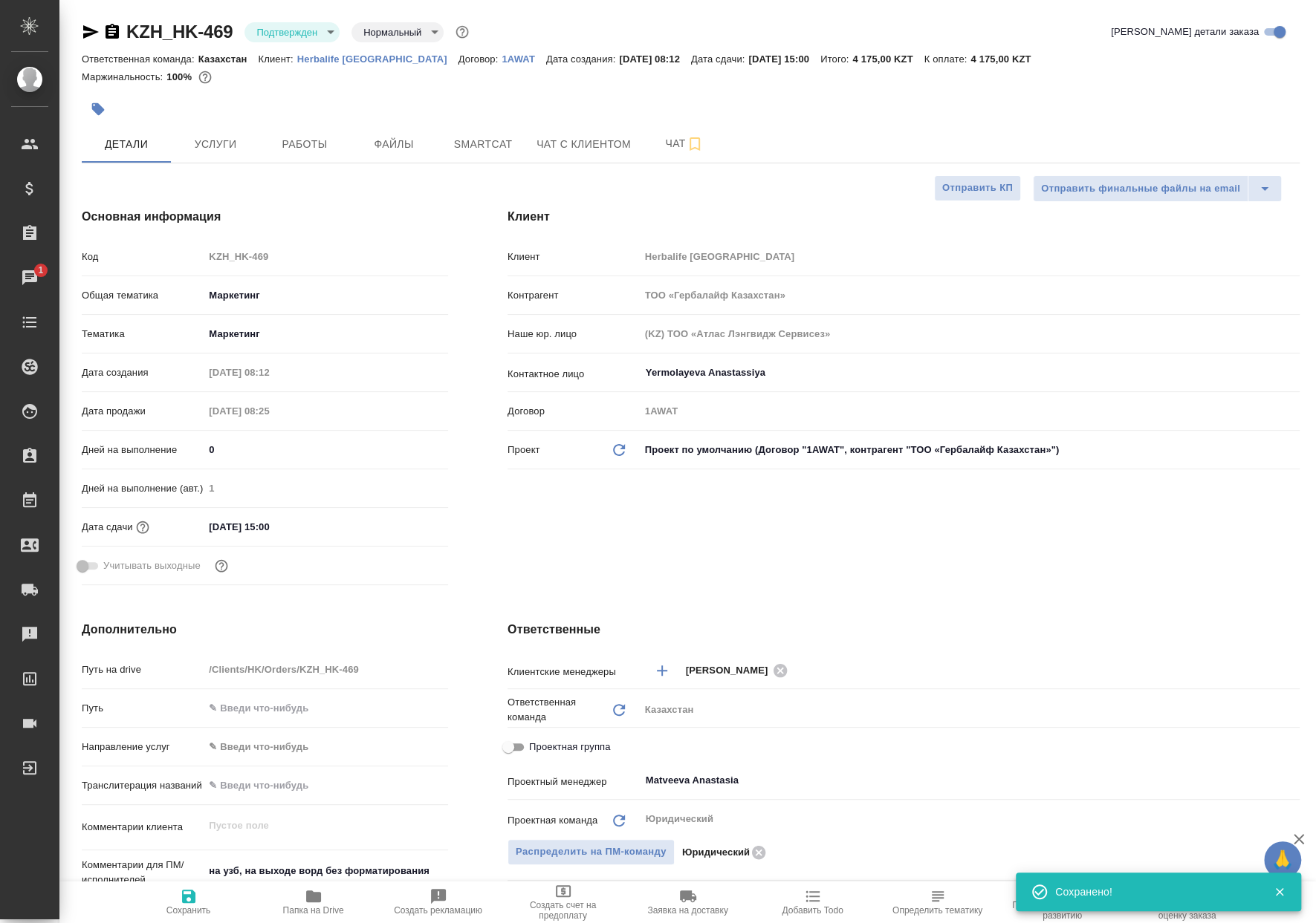
type textarea "x"
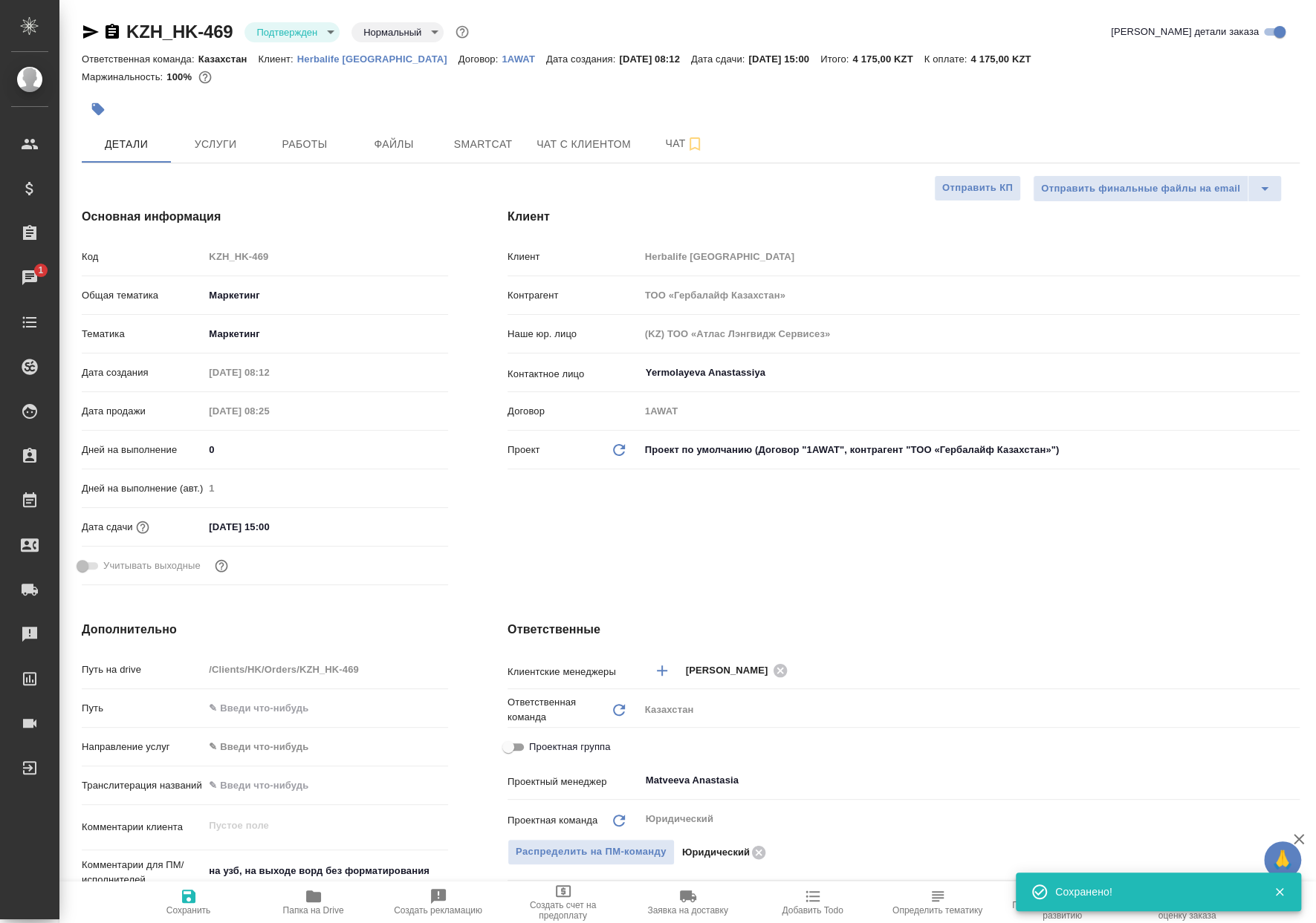
type textarea "x"
drag, startPoint x: 198, startPoint y: 887, endPoint x: 193, endPoint y: 876, distance: 12.1
click at [199, 887] on span "Сохранить" at bounding box center [189, 902] width 107 height 29
type textarea "x"
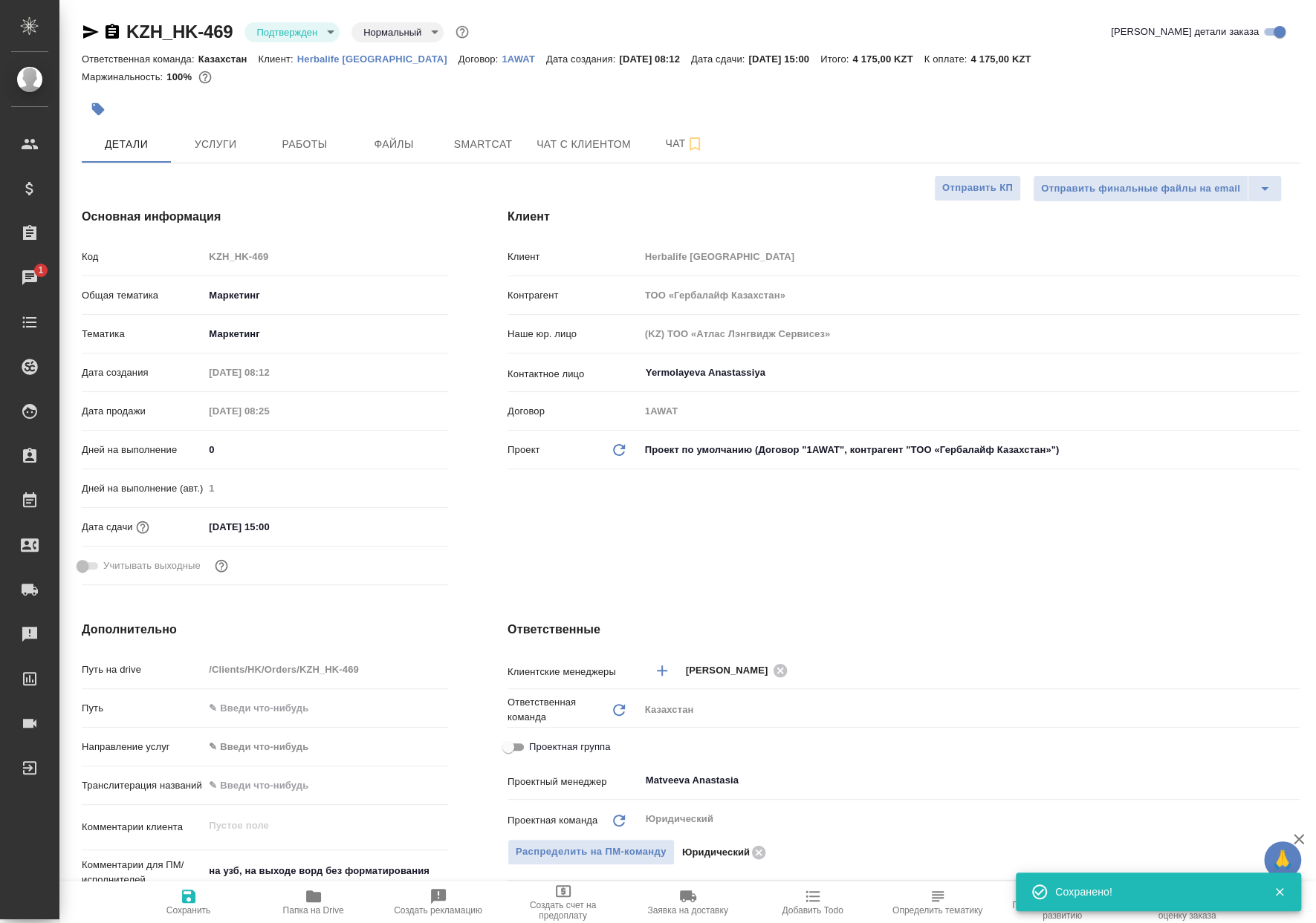
type textarea "x"
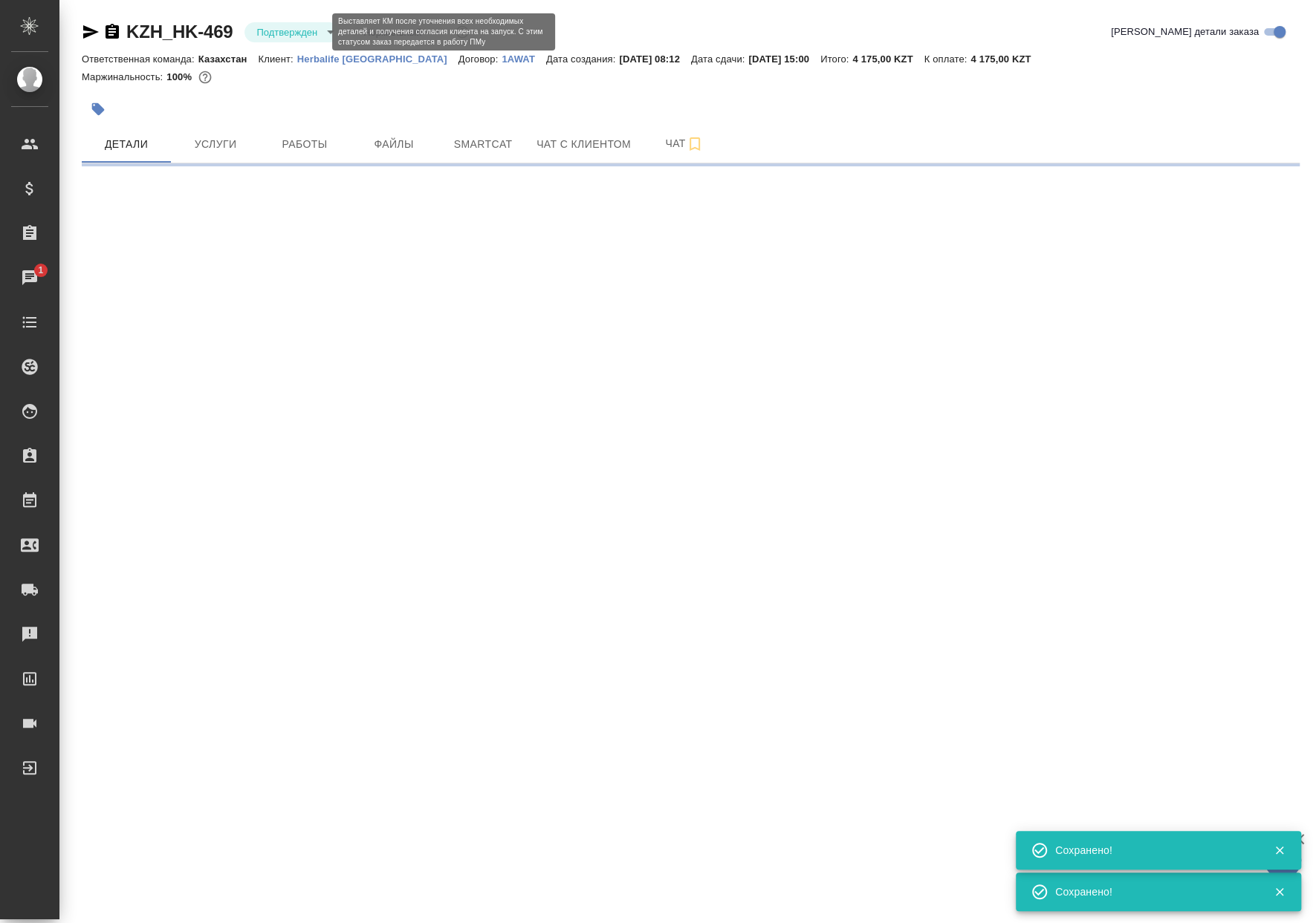
click at [281, 33] on body "🙏 .cls-1 fill:#fff; AWATERA Matveeva Anastasia Клиенты Спецификации Заказы 1 Ча…" at bounding box center [658, 461] width 1316 height 923
select select "RU"
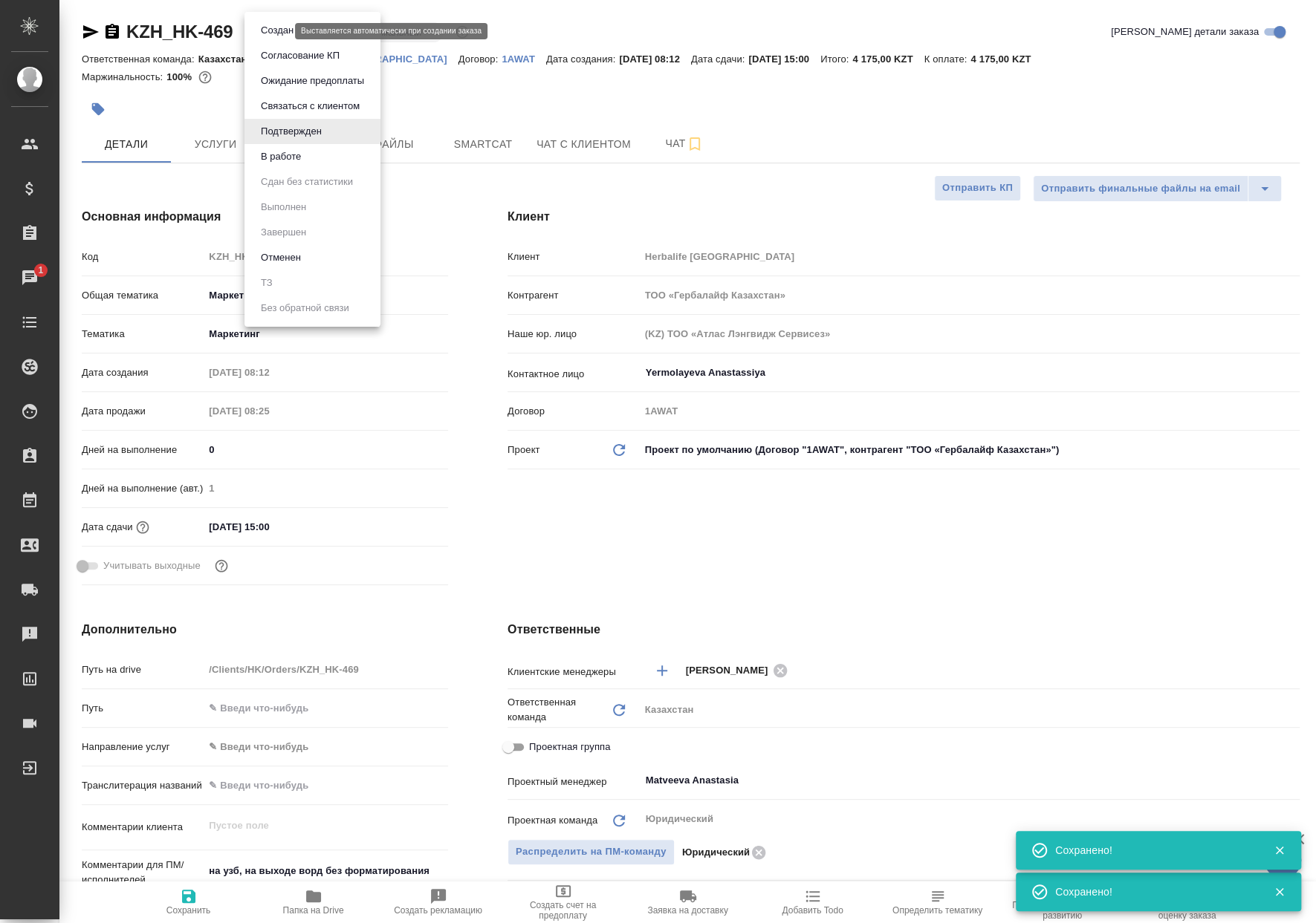
type textarea "x"
click at [287, 150] on button "В работе" at bounding box center [280, 157] width 49 height 16
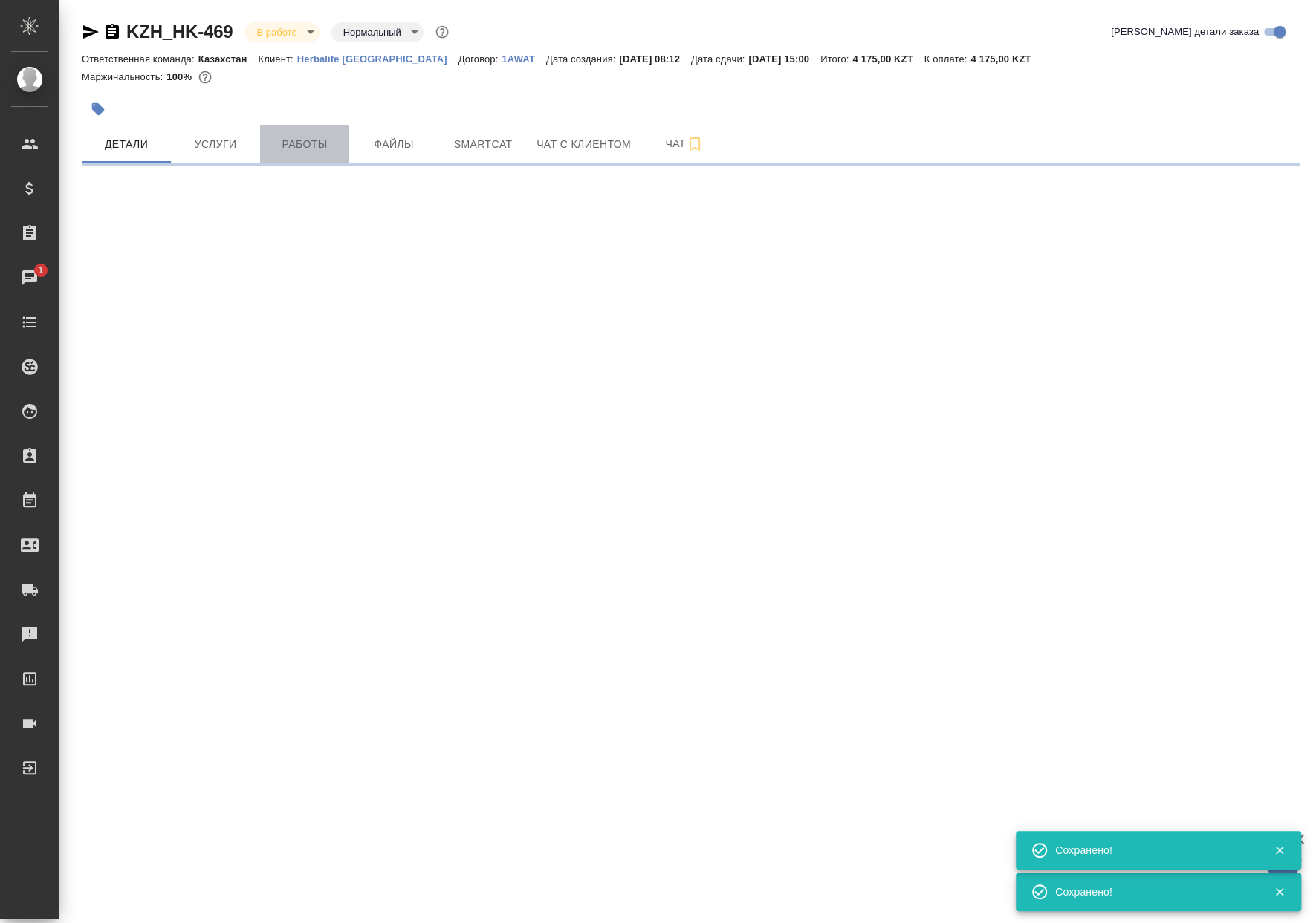
click at [303, 136] on span "Работы" at bounding box center [304, 144] width 71 height 19
select select "RU"
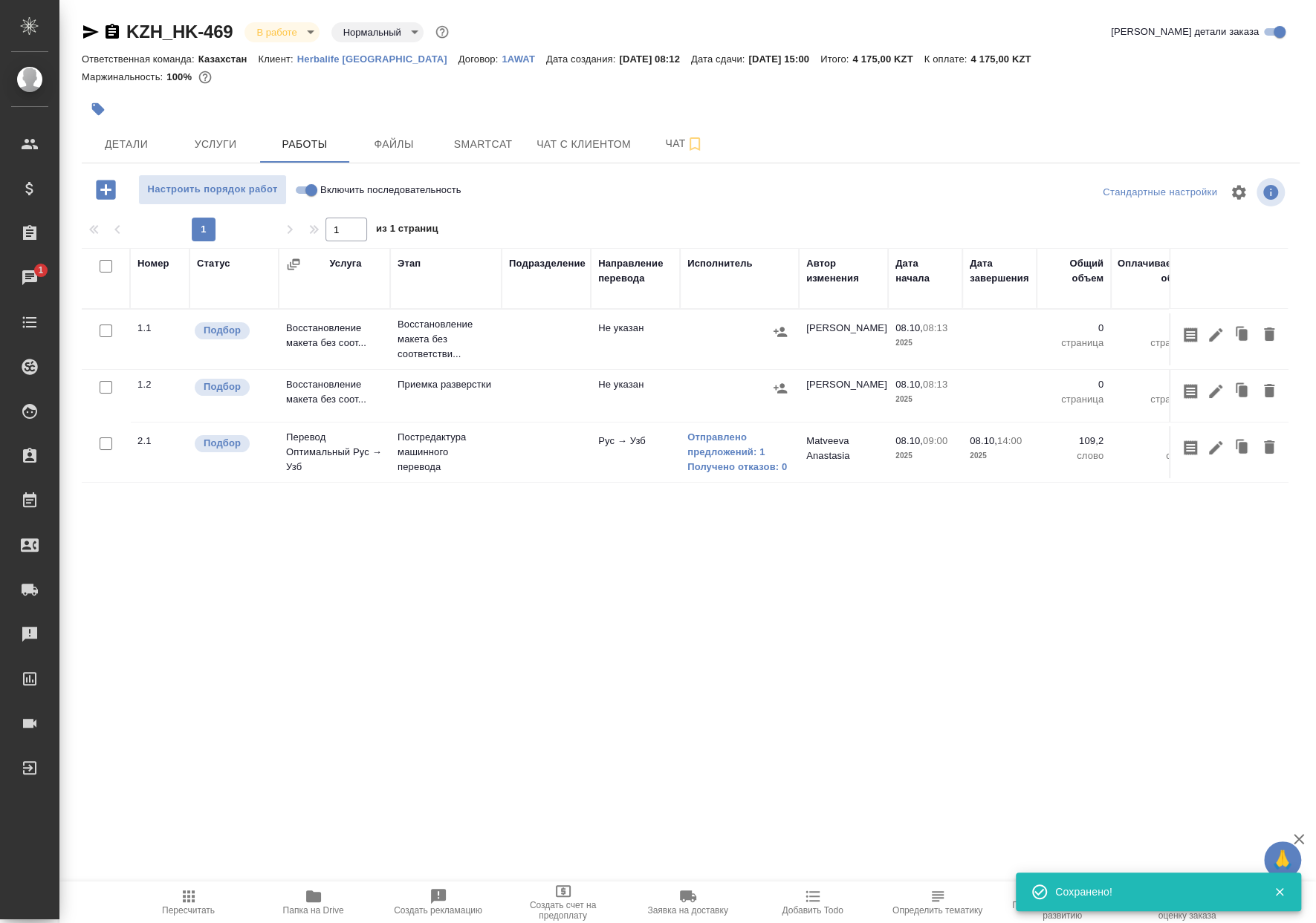
click at [197, 898] on span "Пересчитать" at bounding box center [189, 902] width 107 height 29
click at [157, 189] on span "Настроить порядок работ" at bounding box center [212, 189] width 132 height 17
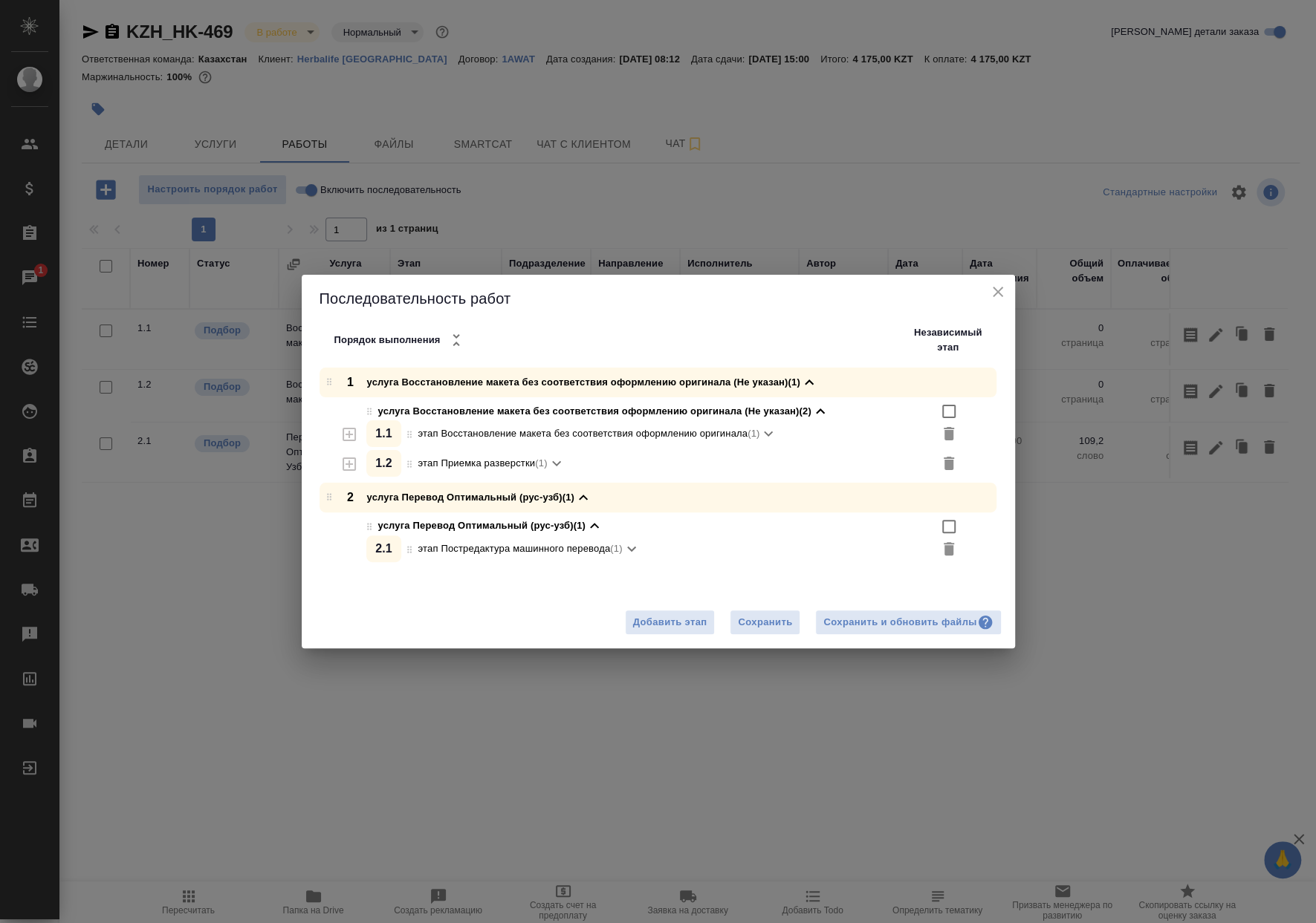
click at [953, 406] on input "checkbox" at bounding box center [948, 411] width 18 height 18
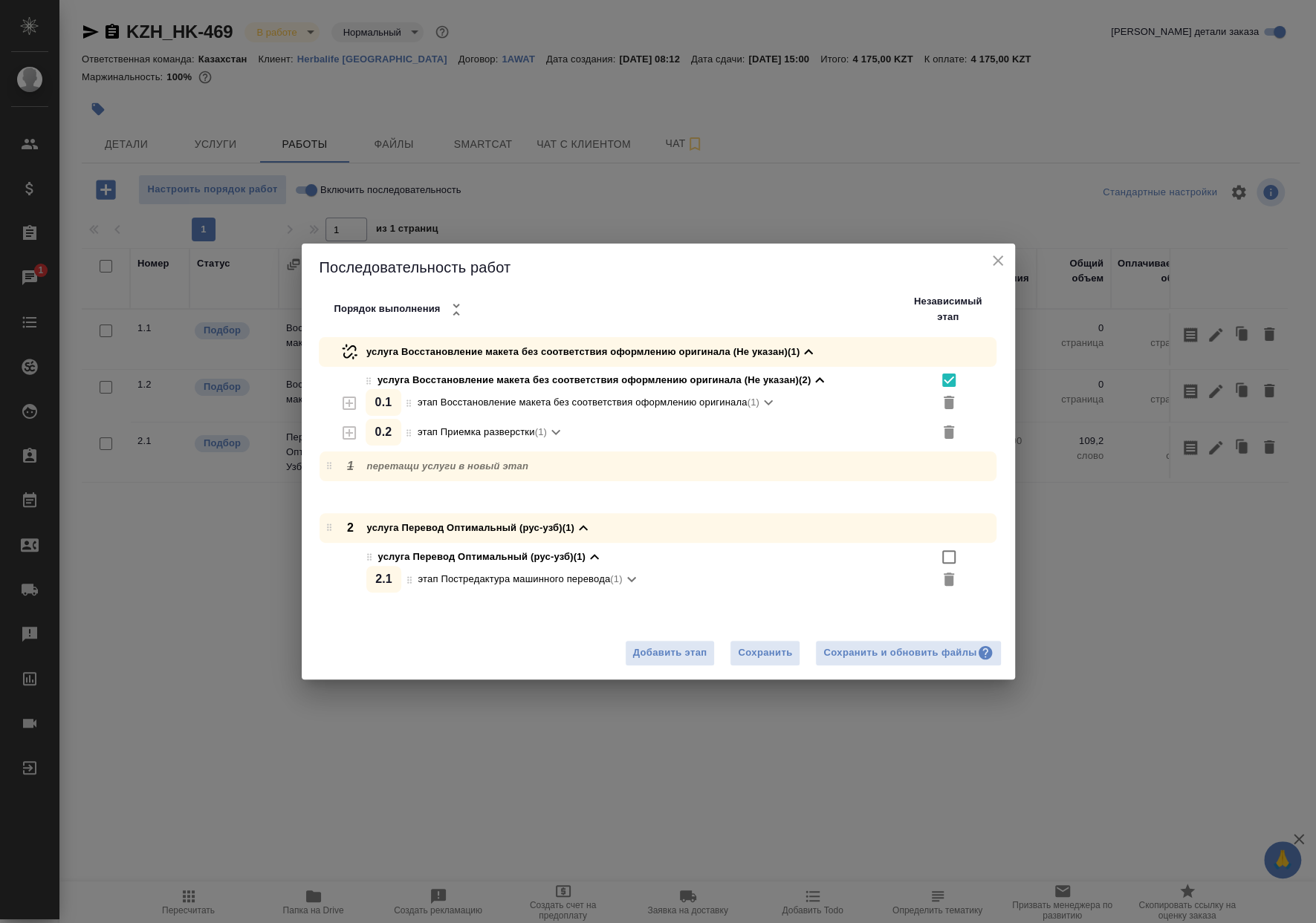
click at [938, 388] on li "услуга Восстановление макета без соответствия оформлению оригинала (Не указан) …" at bounding box center [696, 378] width 637 height 23
click at [948, 384] on input "checkbox" at bounding box center [948, 380] width 18 height 18
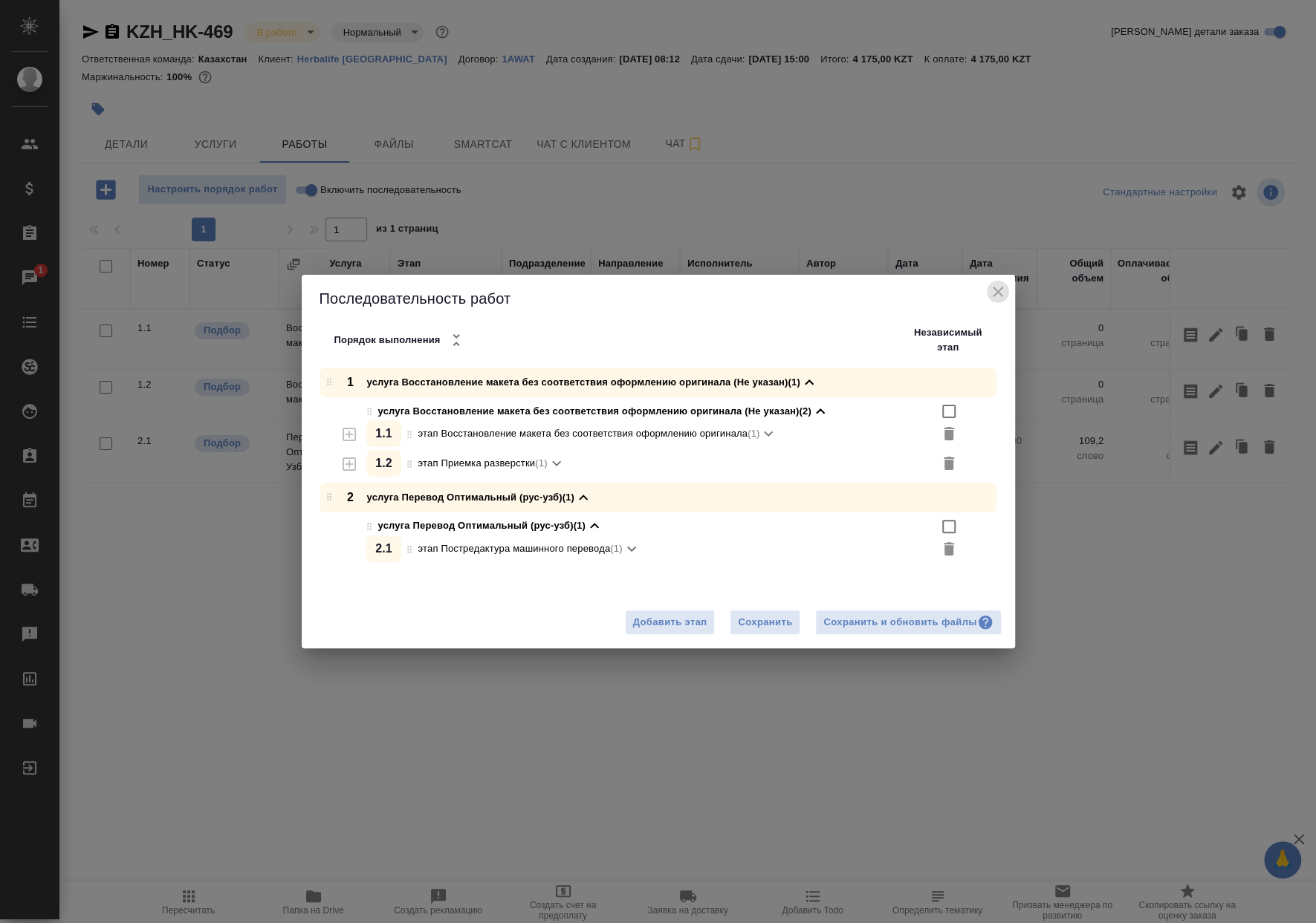
click at [997, 291] on icon "close" at bounding box center [997, 292] width 11 height 11
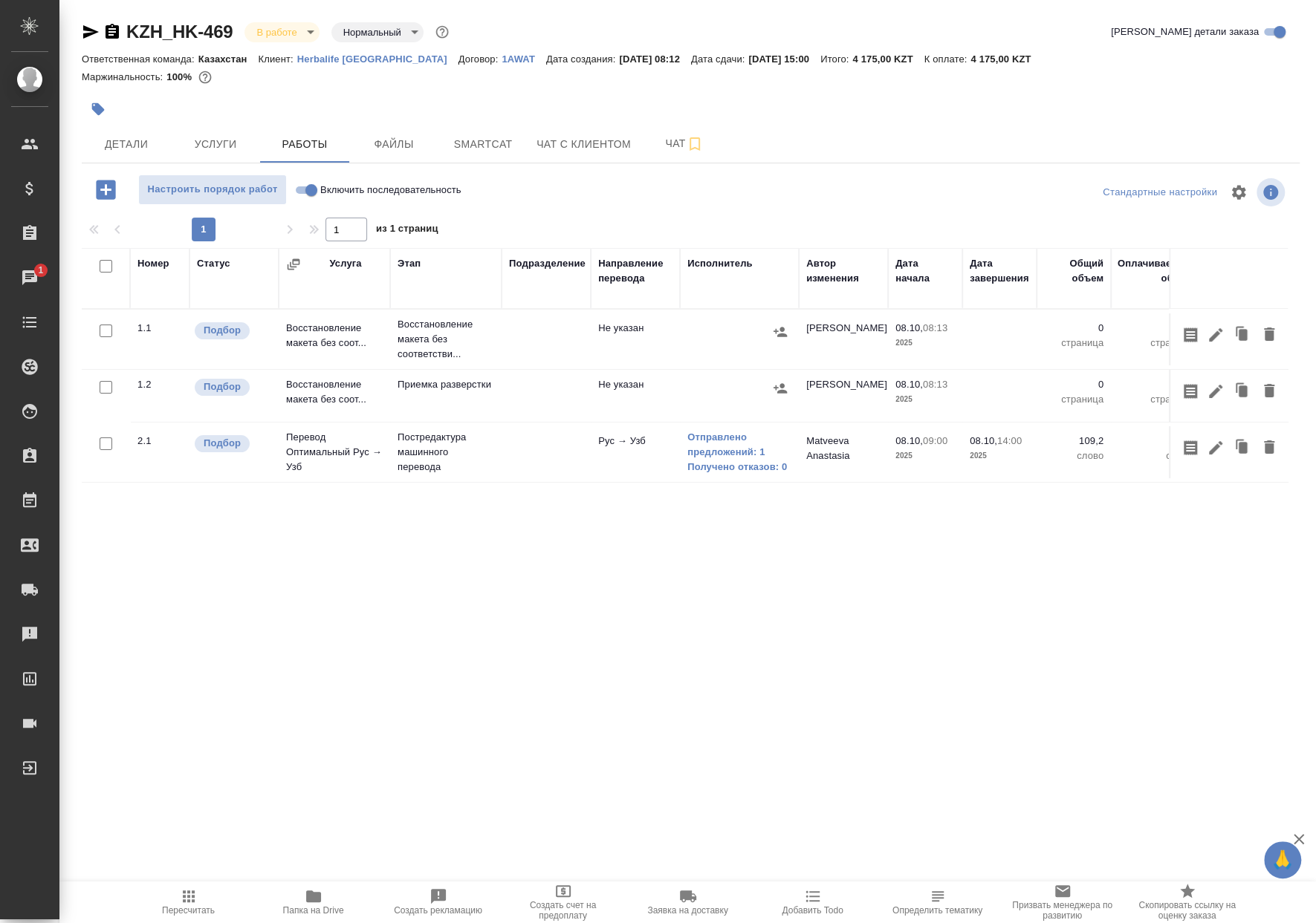
click at [105, 381] on input "checkbox" at bounding box center [106, 387] width 12 height 12
checkbox input "true"
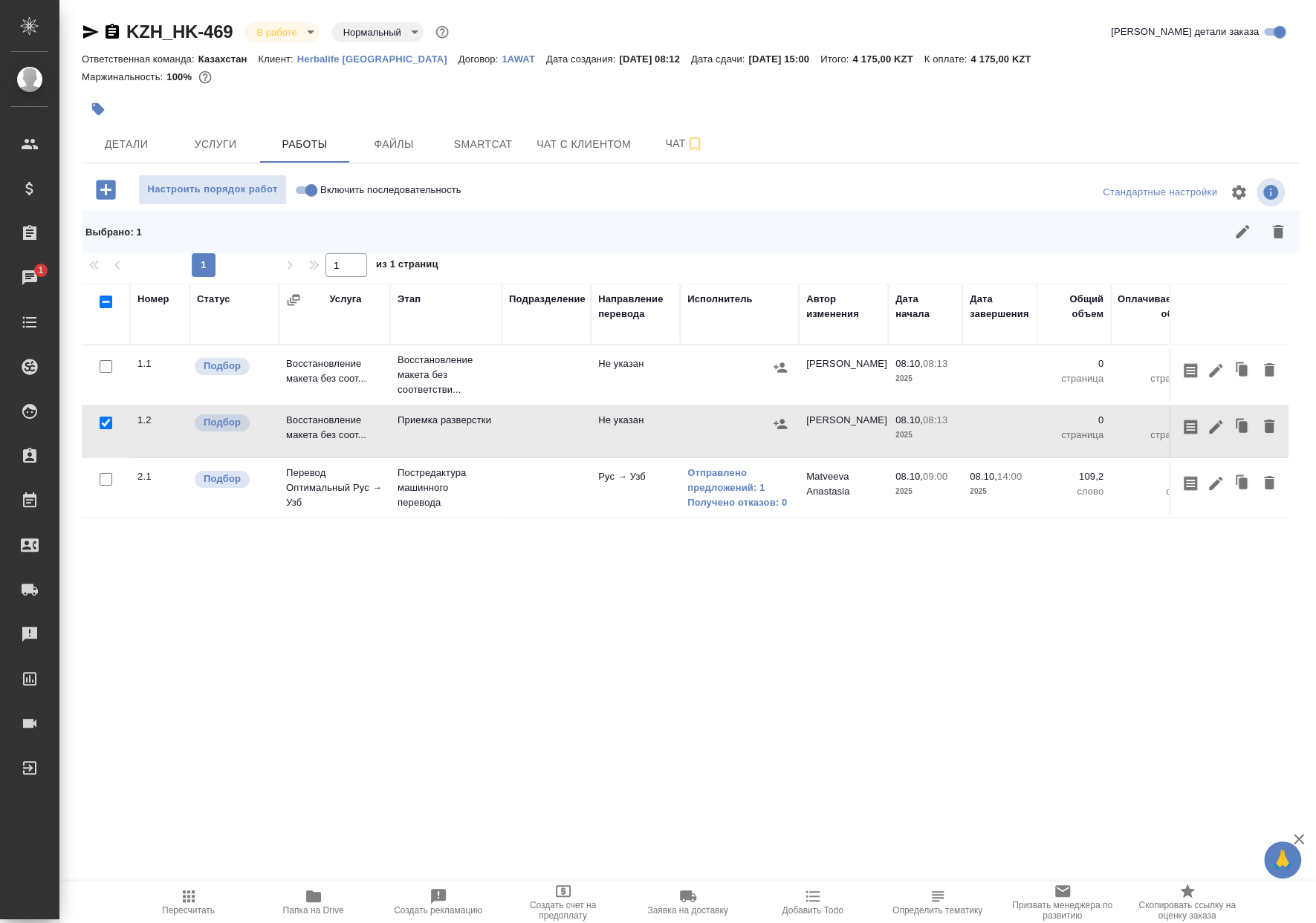
click at [102, 363] on input "checkbox" at bounding box center [106, 367] width 12 height 12
checkbox input "true"
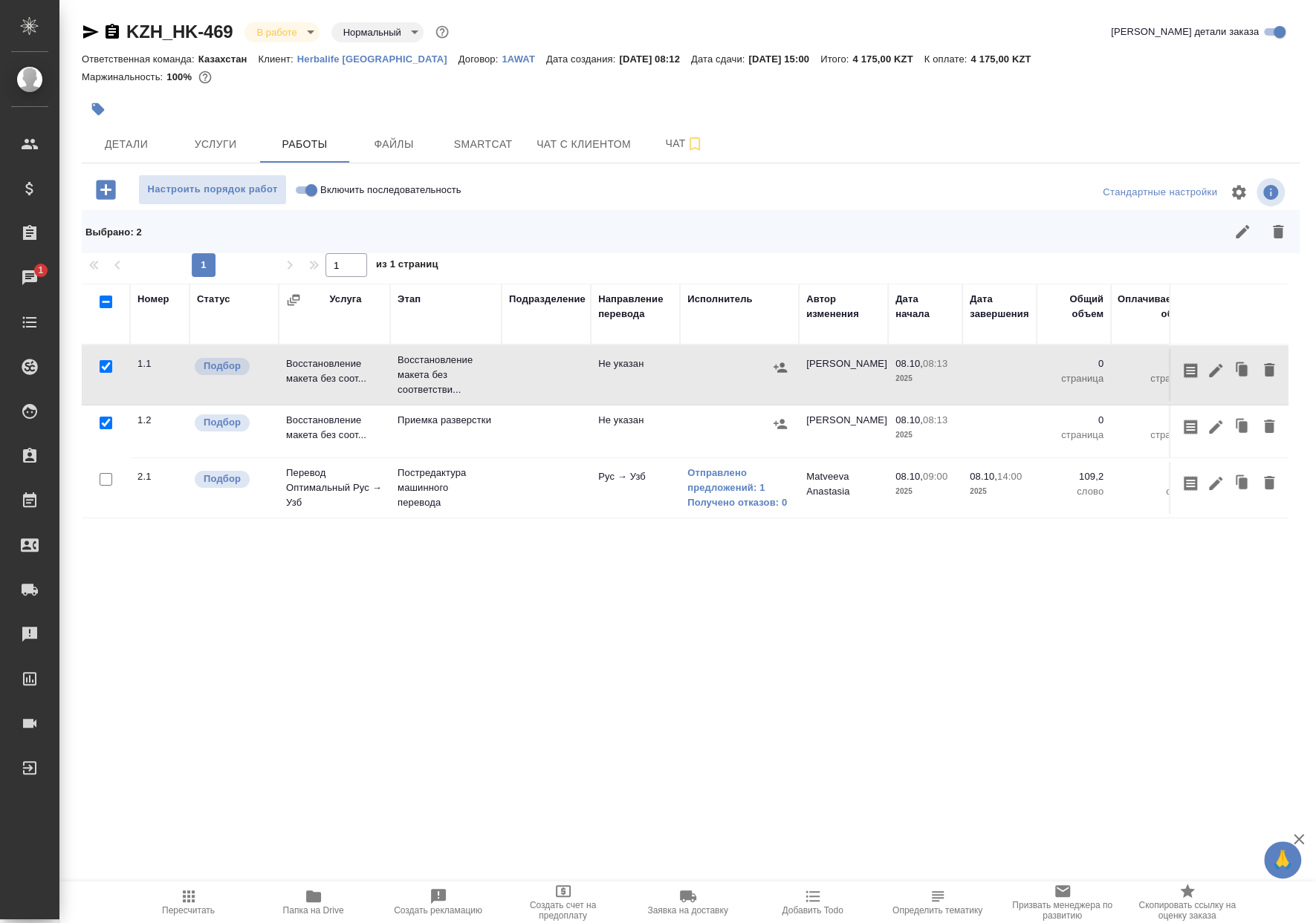
click at [1280, 239] on icon "button" at bounding box center [1278, 232] width 18 height 18
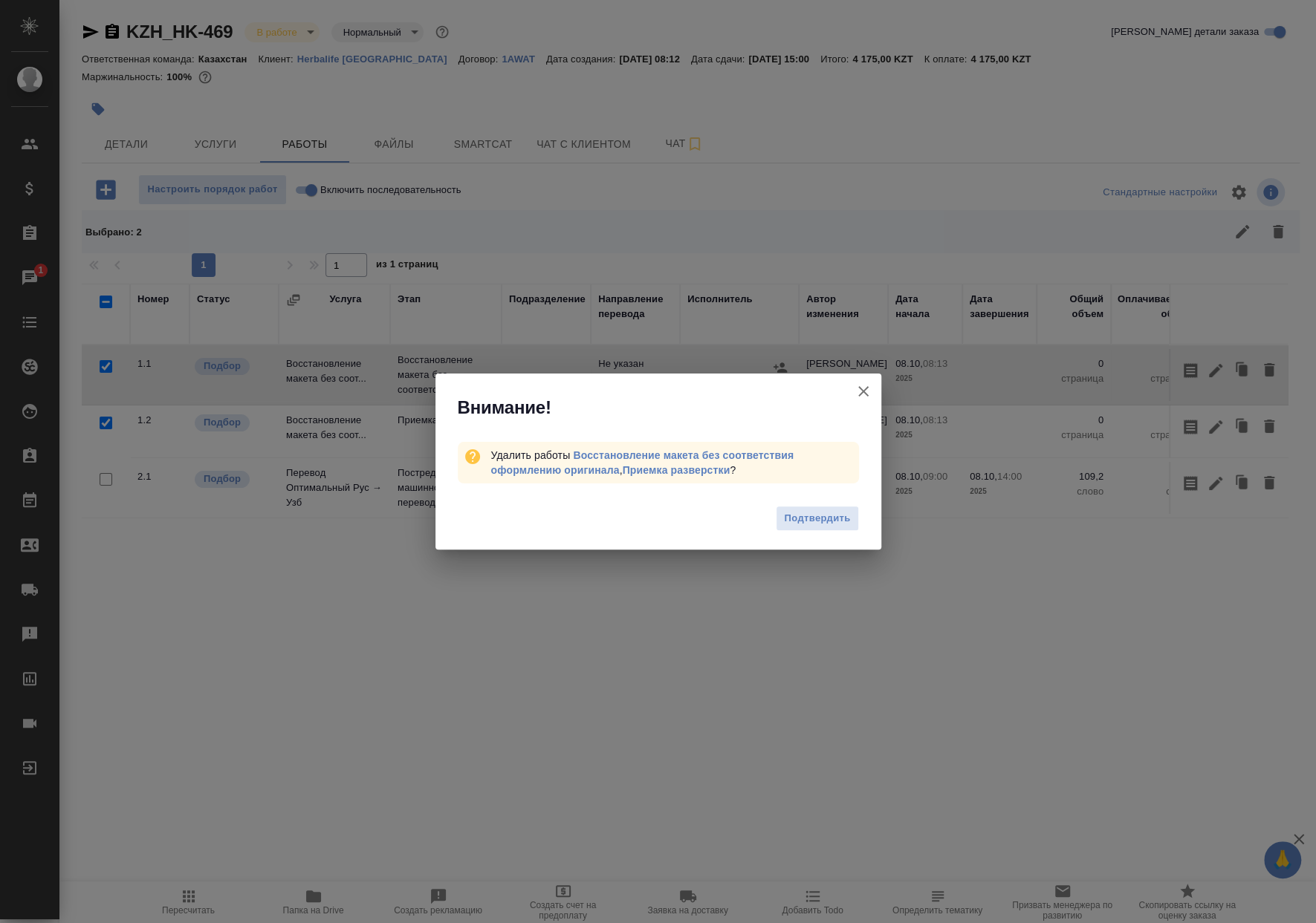
click at [781, 492] on div "Подтвердить" at bounding box center [658, 520] width 446 height 60
click at [787, 515] on span "Подтвердить" at bounding box center [816, 518] width 66 height 17
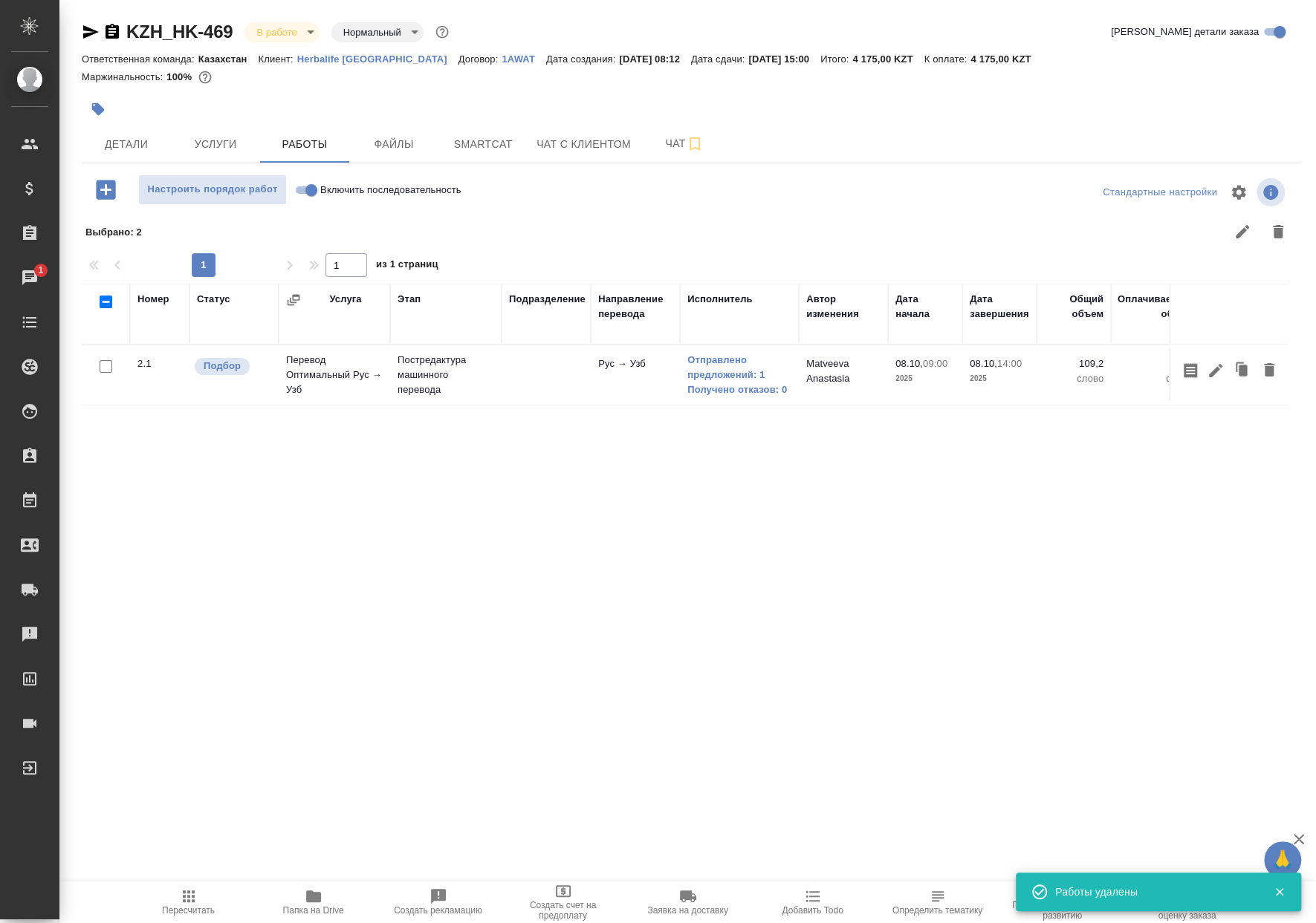
click at [241, 885] on button "Пересчитать" at bounding box center [189, 902] width 125 height 42
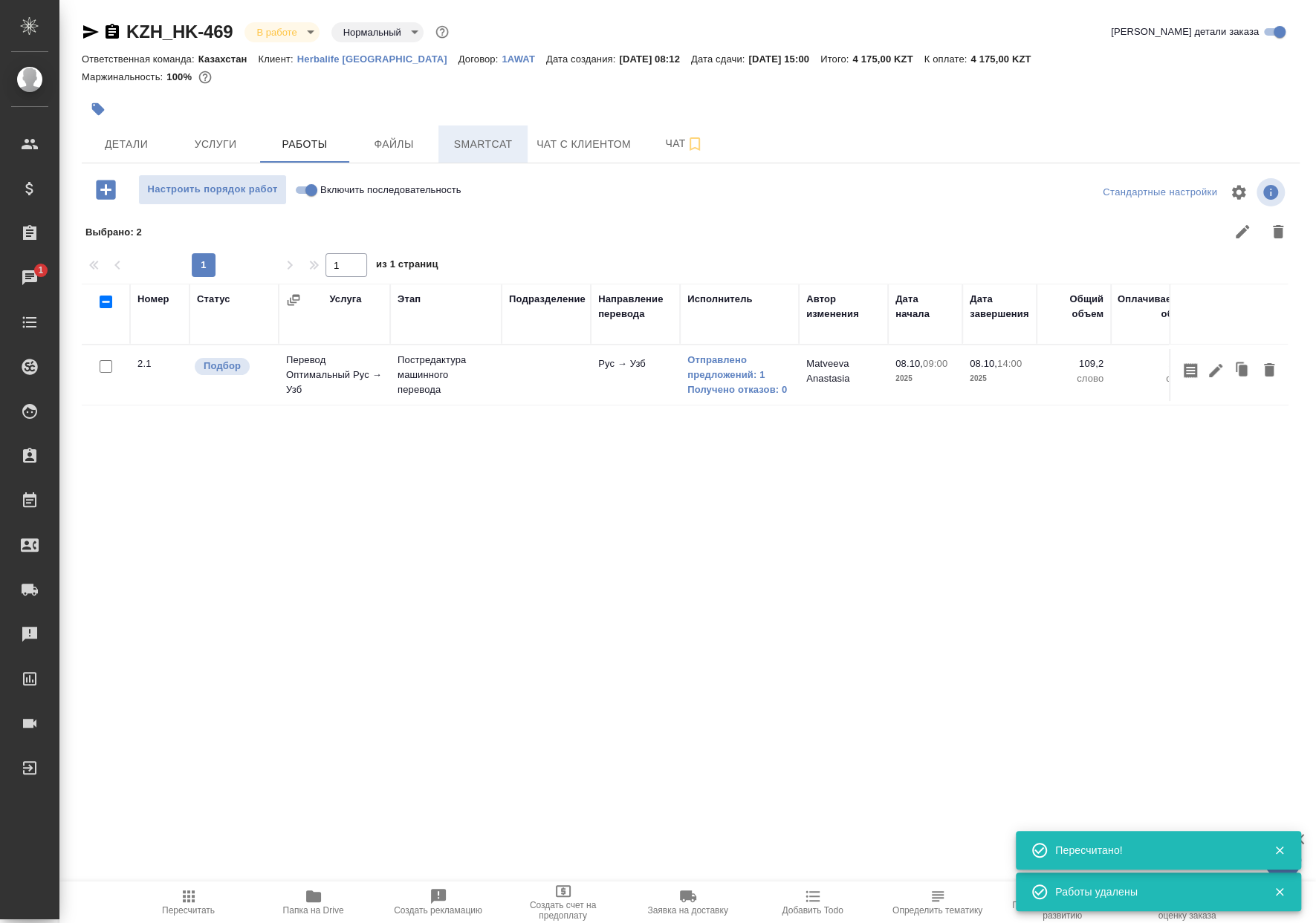
click at [479, 144] on span "Smartcat" at bounding box center [483, 144] width 71 height 19
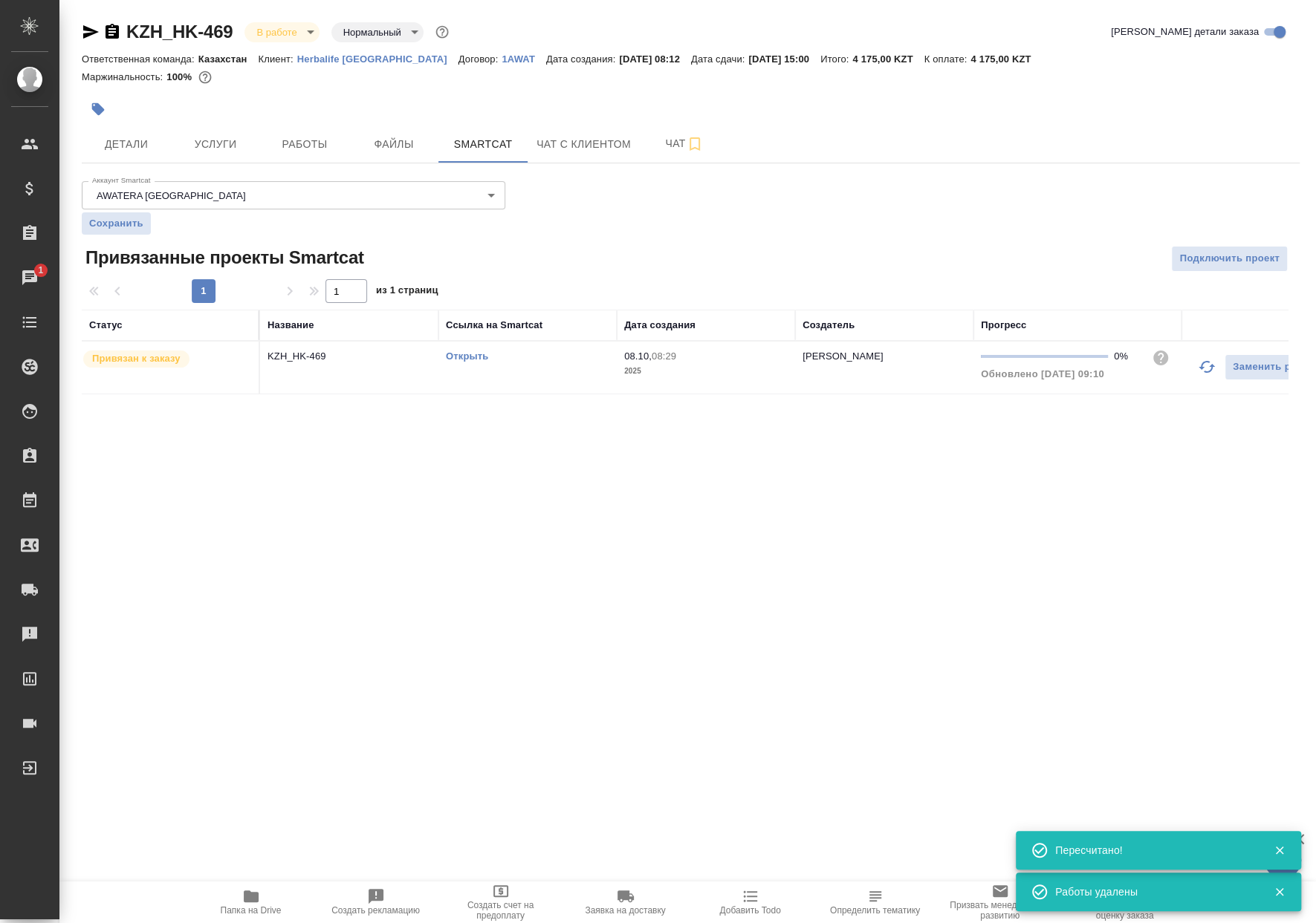
click at [543, 362] on div "Открыть" at bounding box center [527, 356] width 163 height 15
click at [310, 155] on button "Работы" at bounding box center [304, 144] width 89 height 37
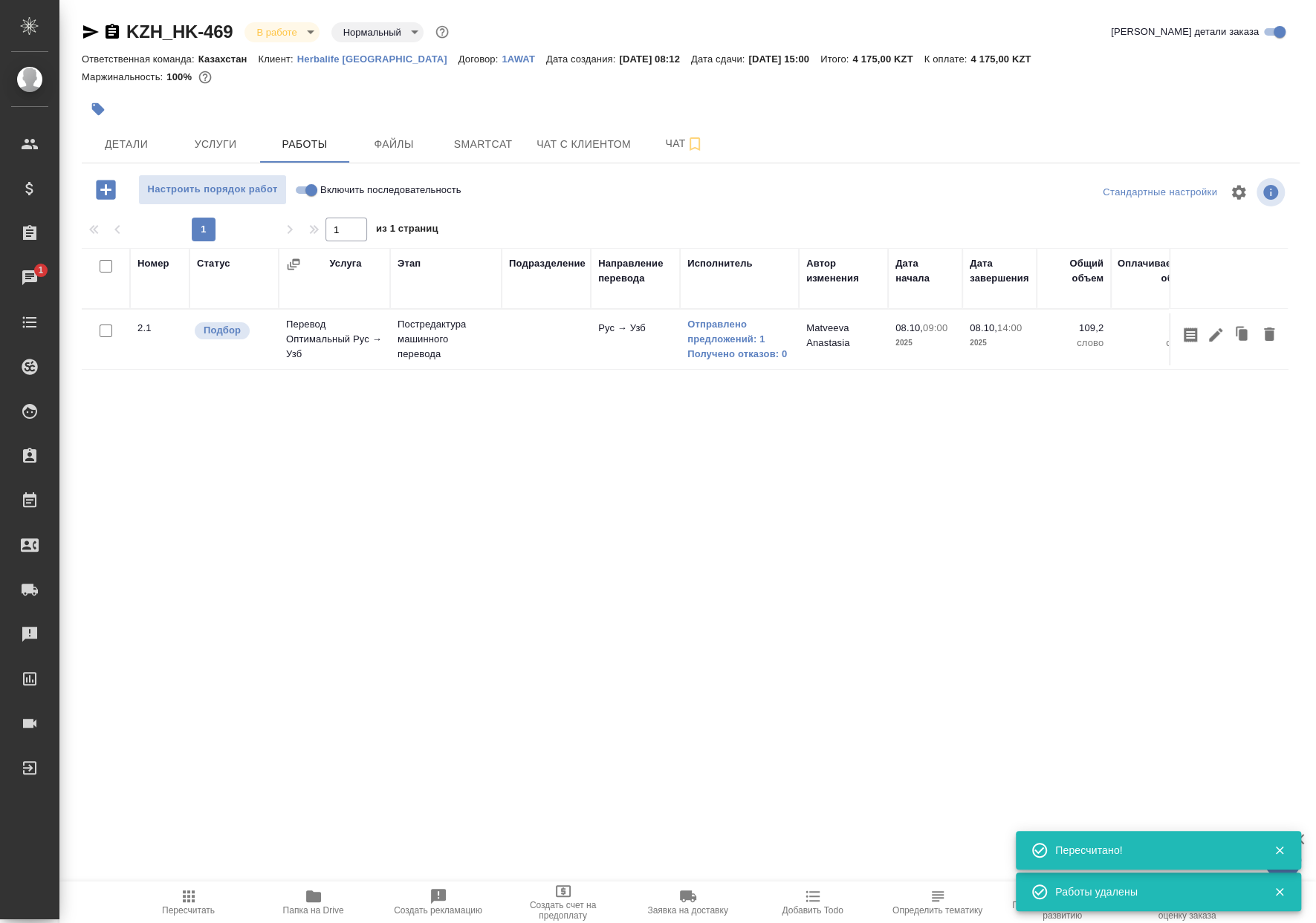
click at [585, 344] on td at bounding box center [546, 339] width 89 height 52
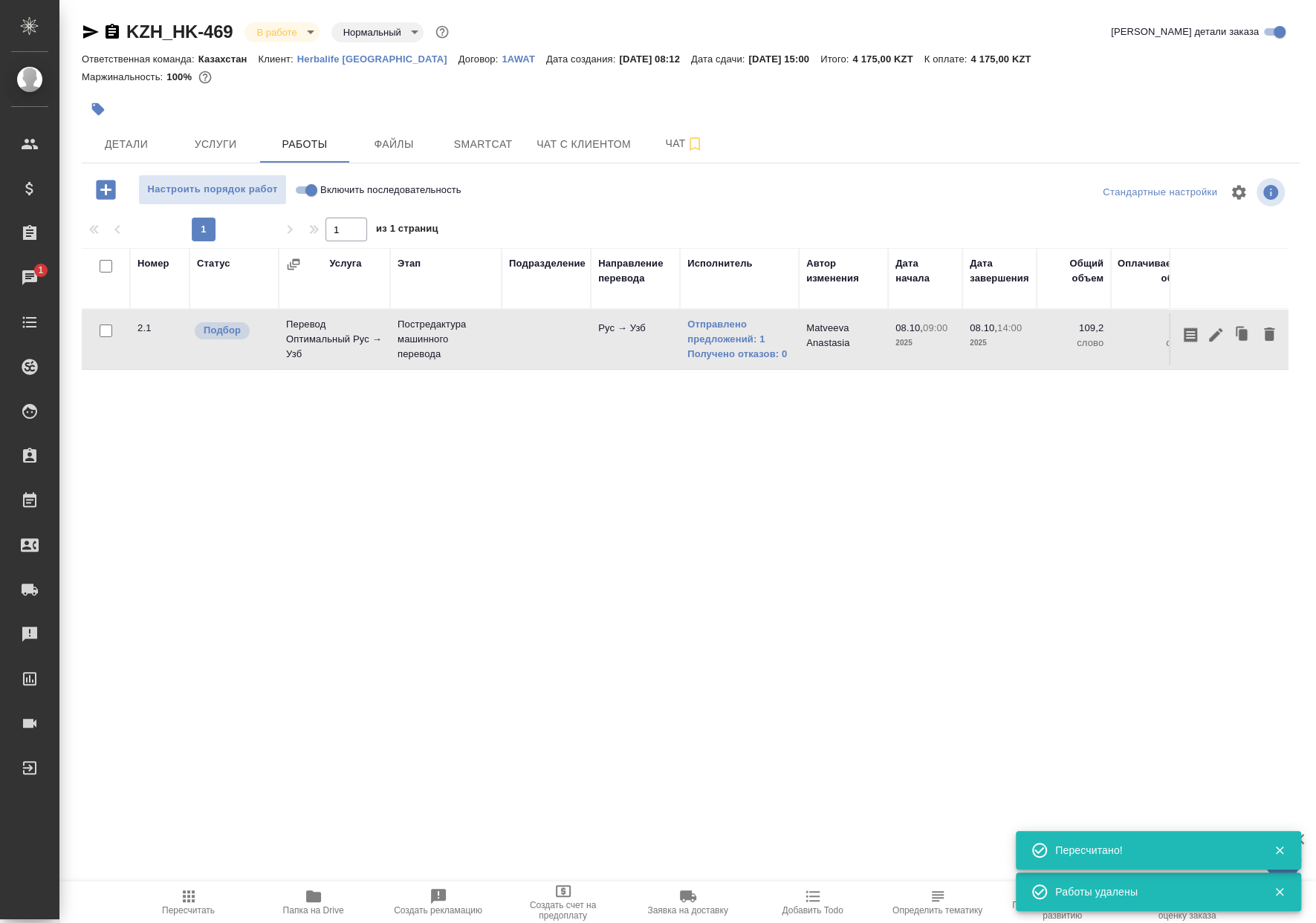
click at [584, 344] on td at bounding box center [546, 339] width 89 height 52
click at [205, 916] on button "Пересчитать" at bounding box center [189, 902] width 125 height 42
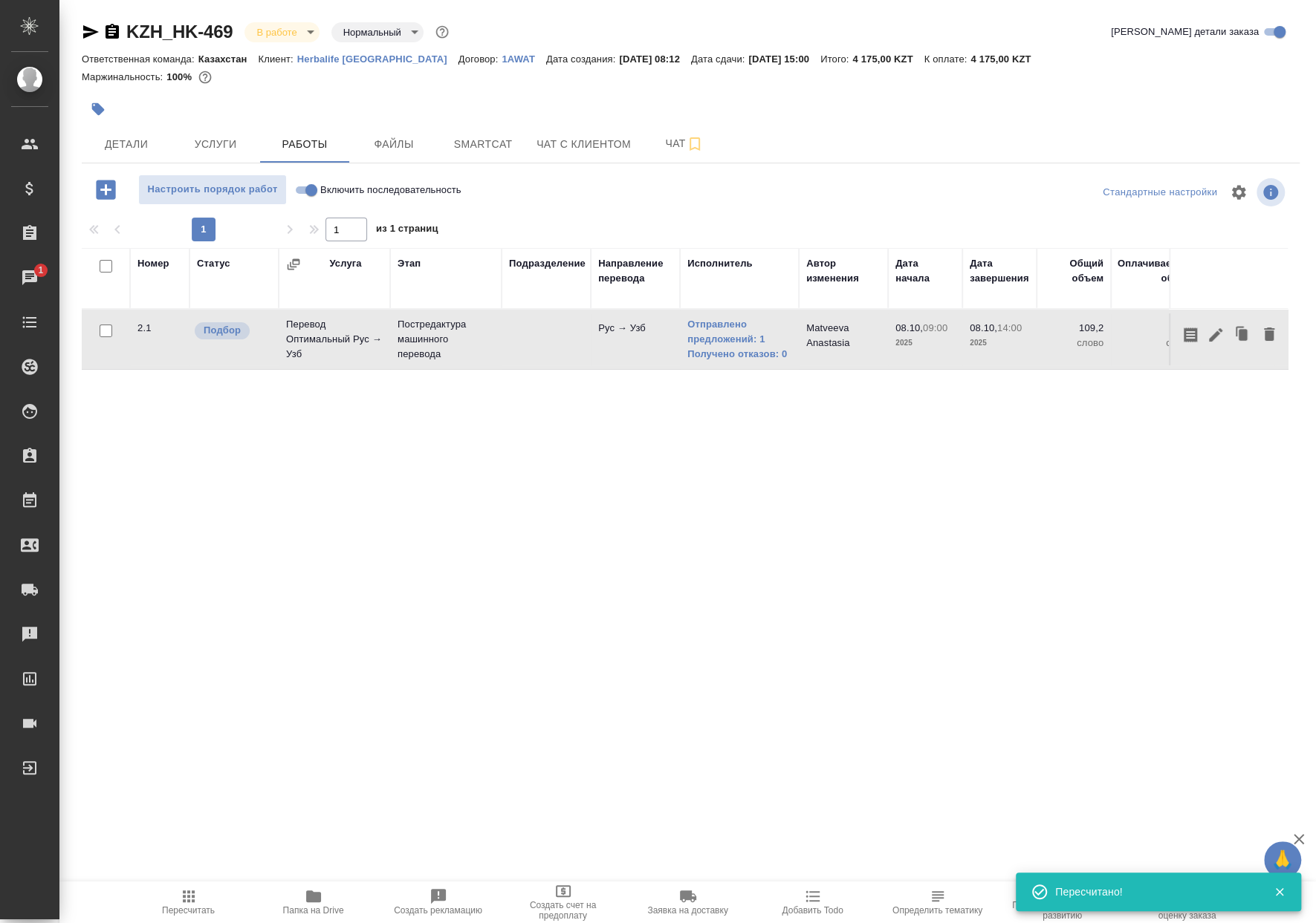
click at [93, 112] on icon "button" at bounding box center [98, 109] width 15 height 15
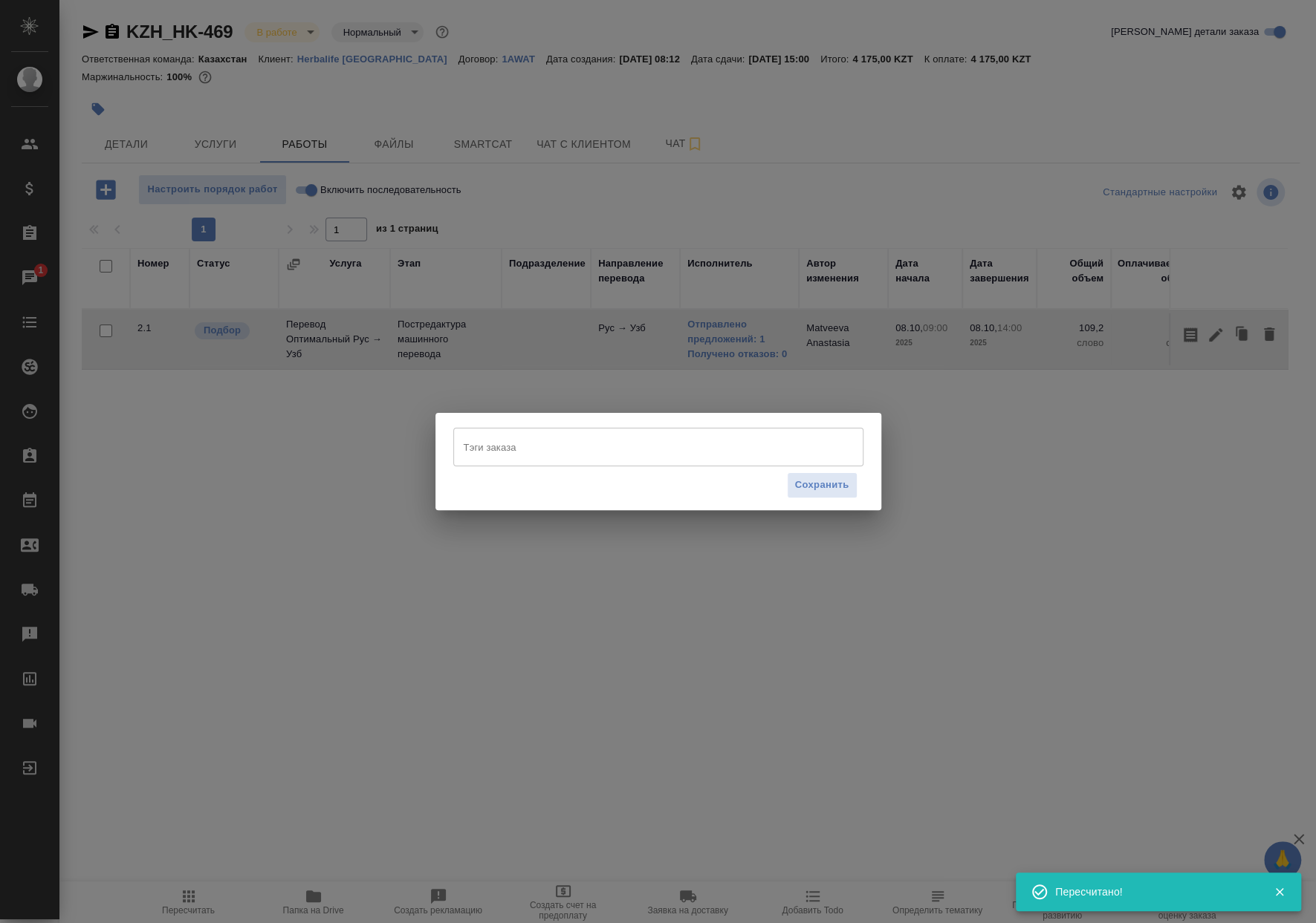
click at [552, 459] on input "Тэги заказа" at bounding box center [643, 447] width 368 height 25
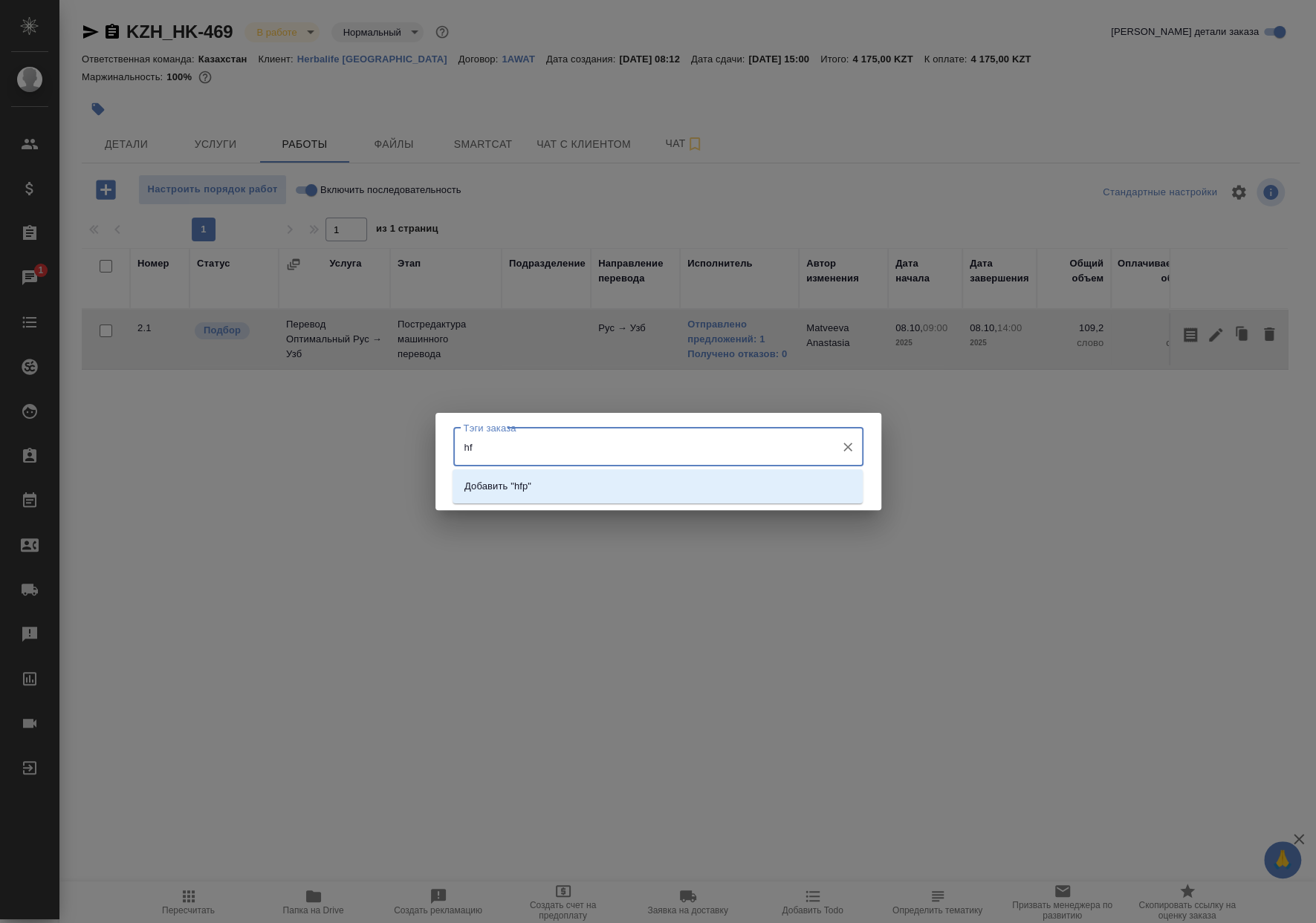
type input "h"
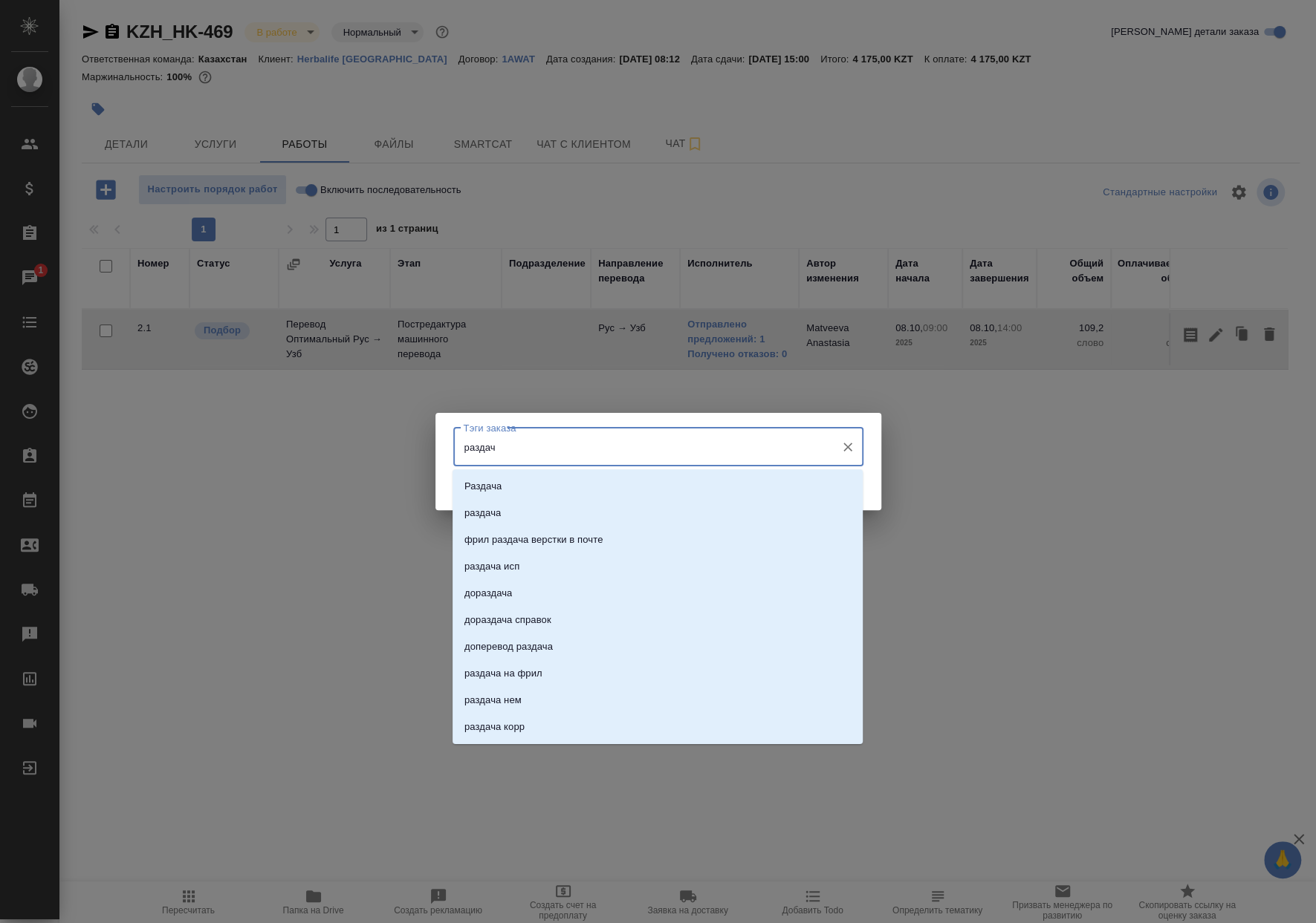
type input "раздача"
click at [578, 508] on li "раздача" at bounding box center [658, 513] width 410 height 27
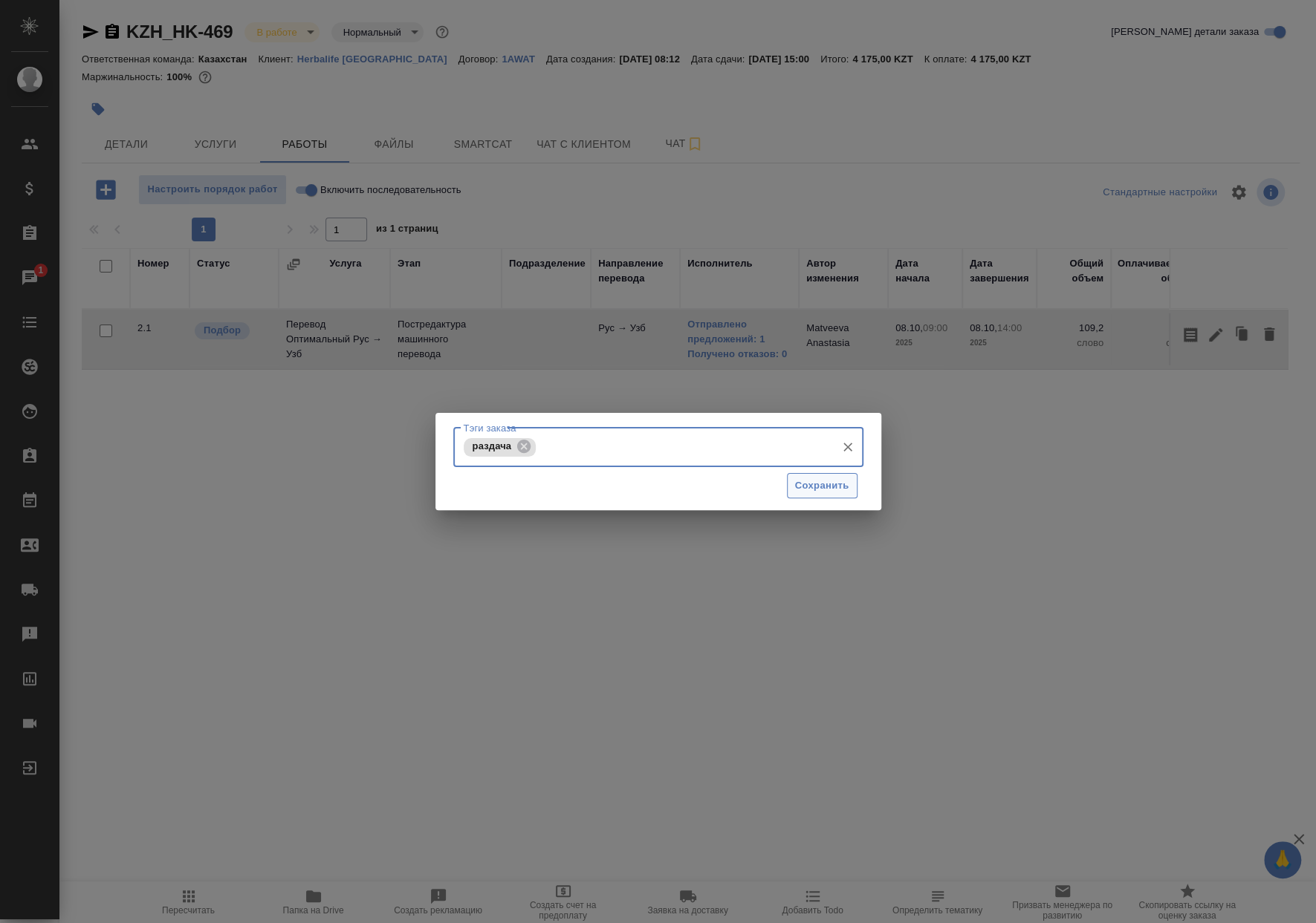
click at [843, 491] on span "Сохранить" at bounding box center [822, 485] width 54 height 17
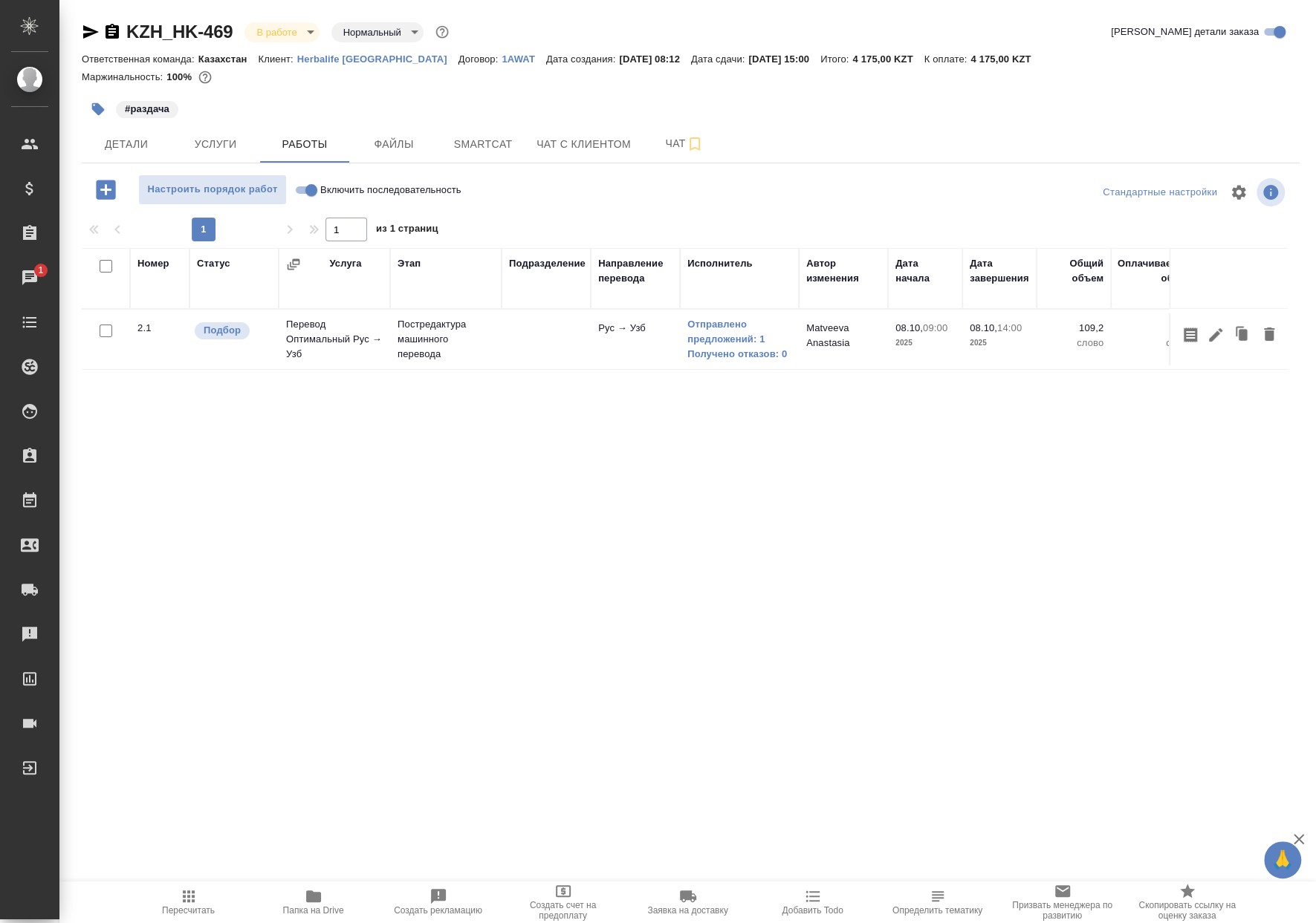
click at [209, 918] on button "Пересчитать" at bounding box center [189, 902] width 125 height 42
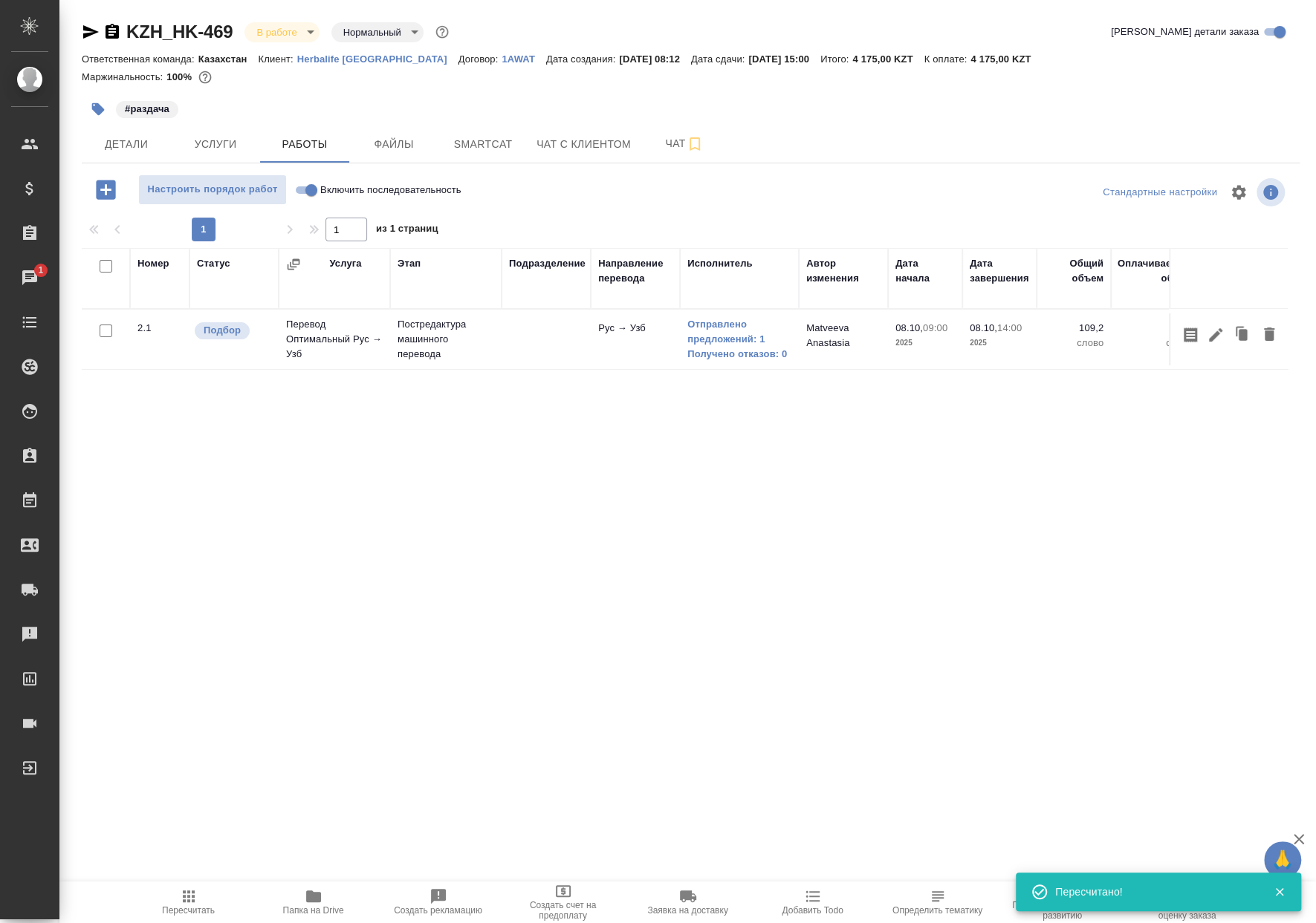
click at [183, 905] on span "Пересчитать" at bounding box center [188, 911] width 53 height 11
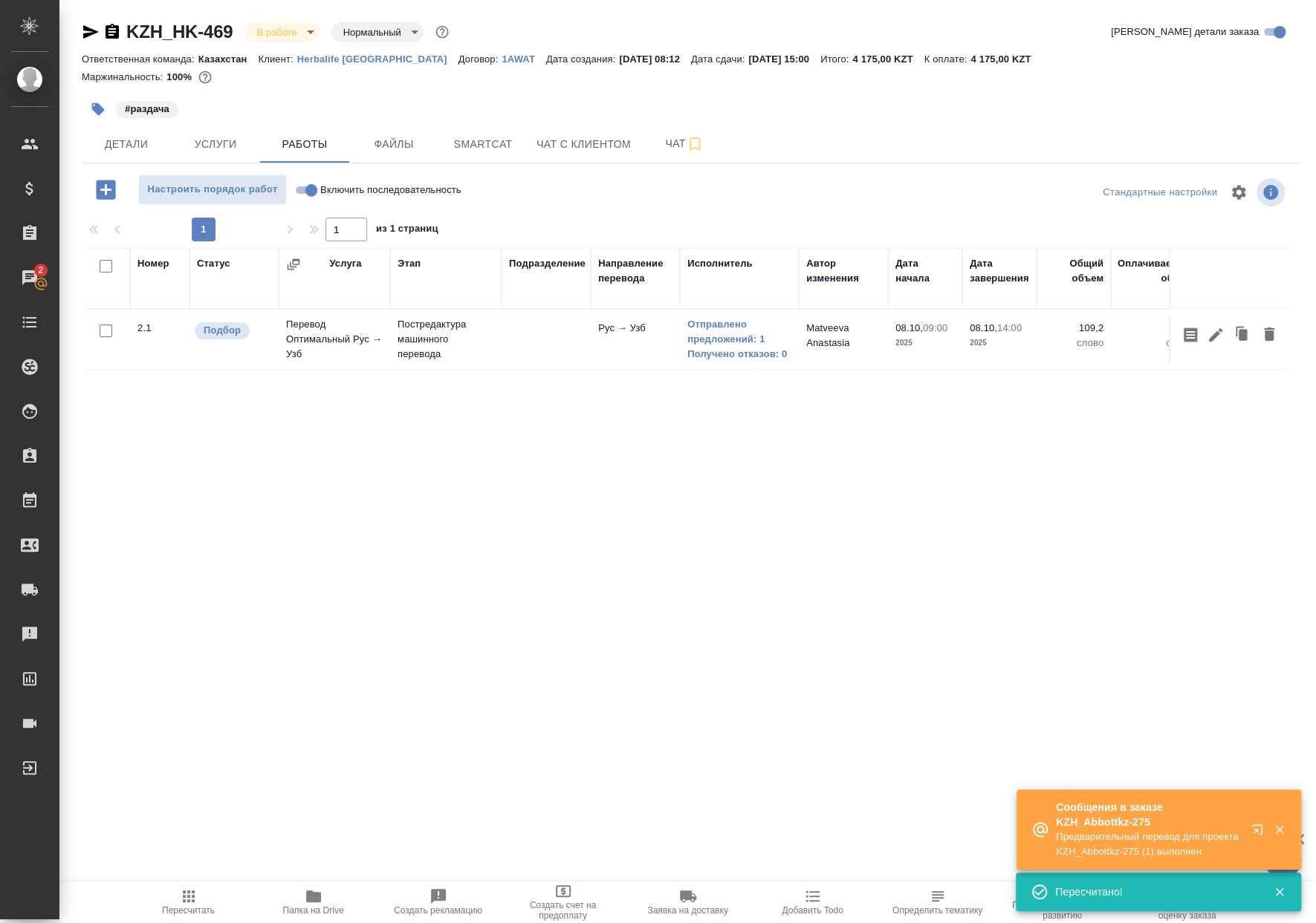
click at [181, 894] on icon "button" at bounding box center [188, 896] width 18 height 18
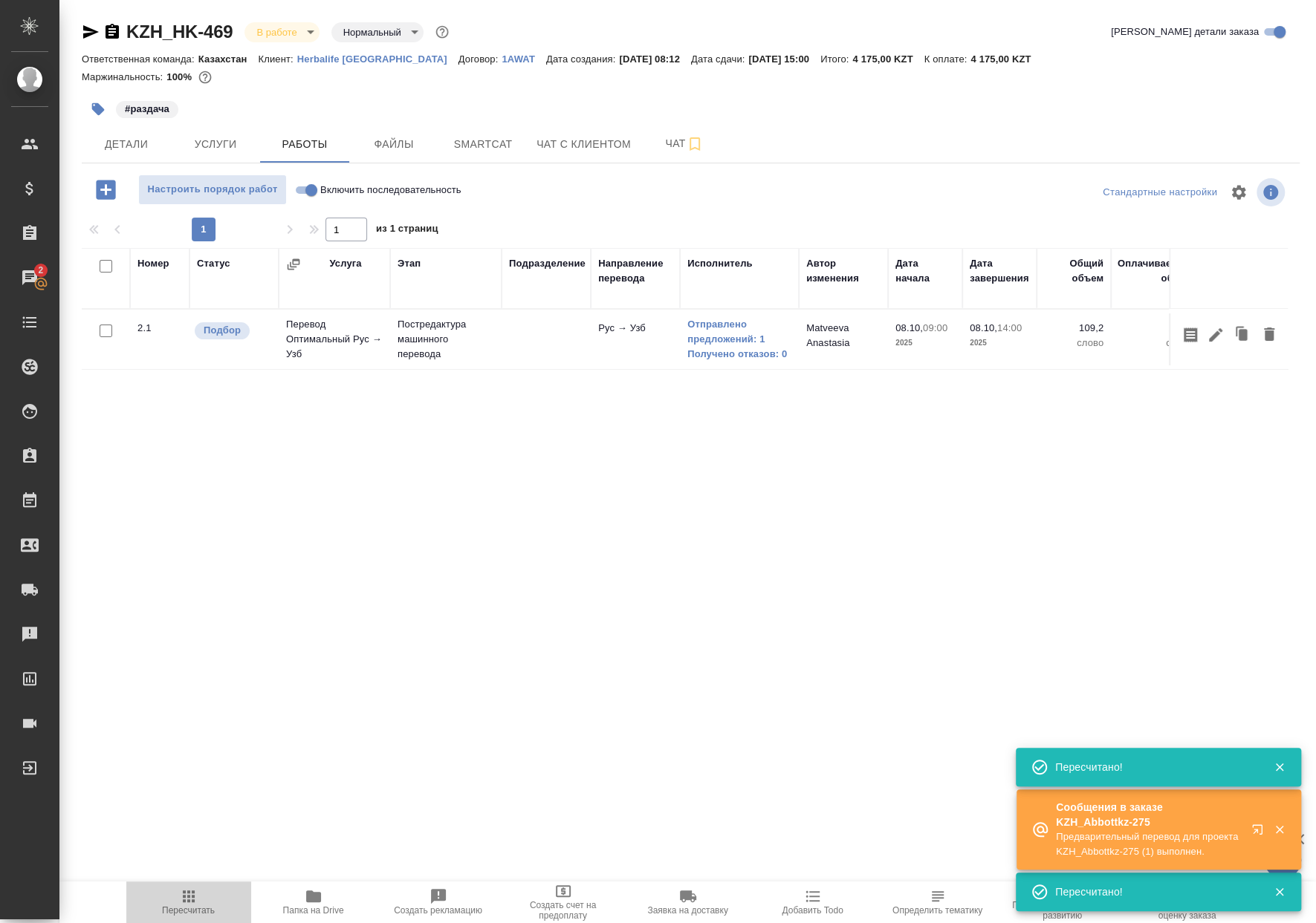
click at [177, 911] on span "Пересчитать" at bounding box center [188, 911] width 53 height 11
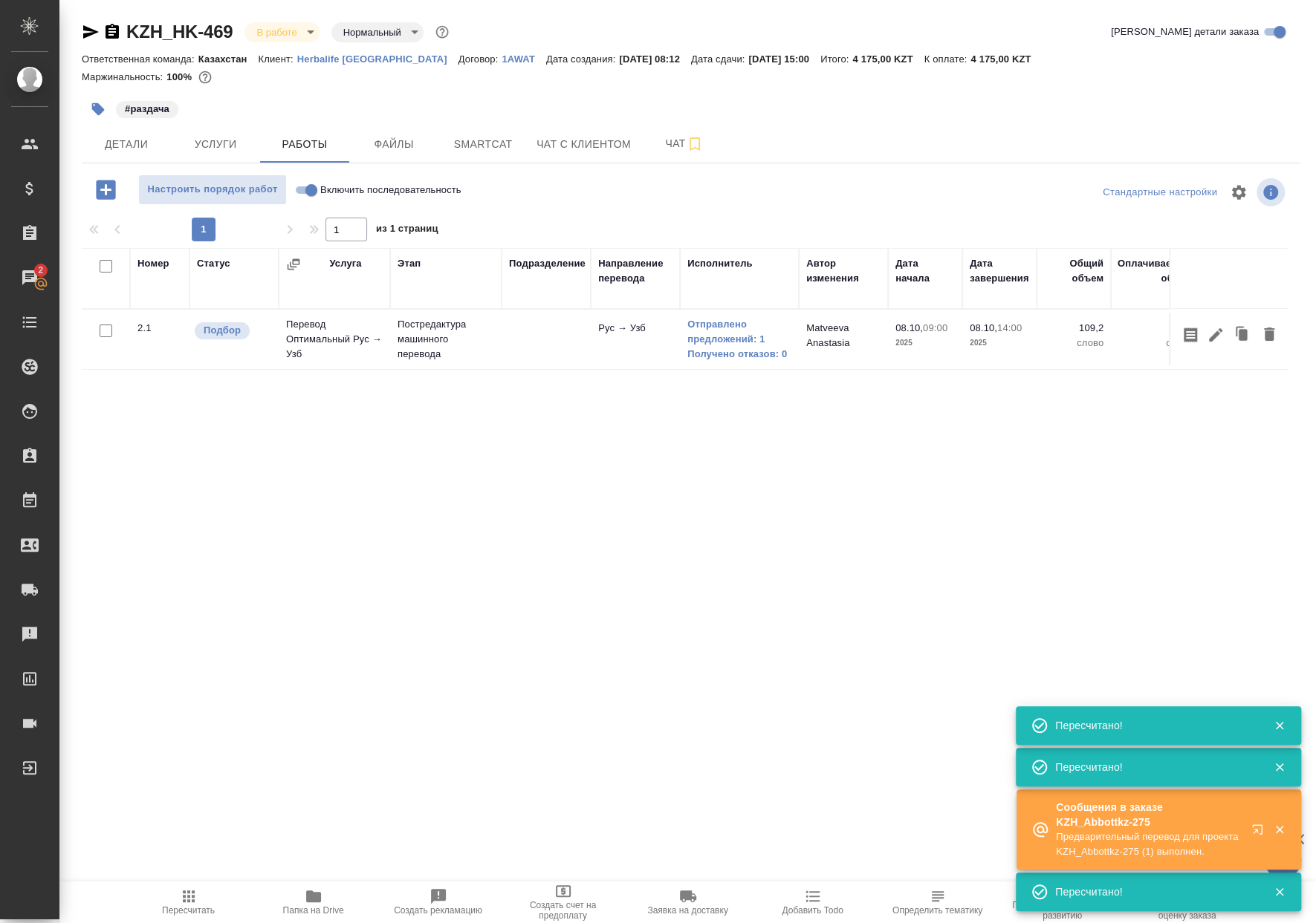
click at [189, 898] on icon "button" at bounding box center [188, 896] width 18 height 18
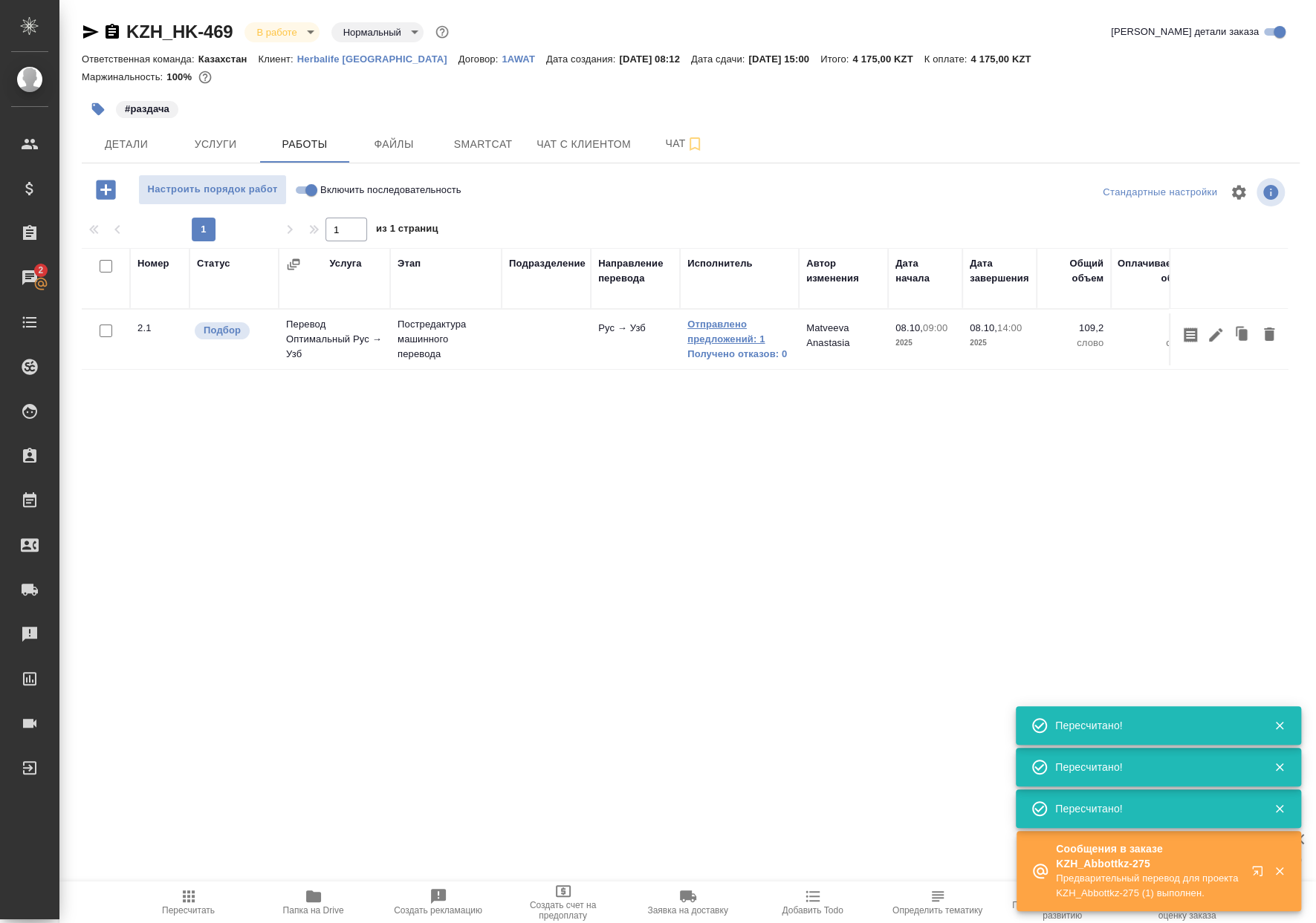
click at [699, 334] on link "Отправлено предложений: 1" at bounding box center [739, 332] width 104 height 29
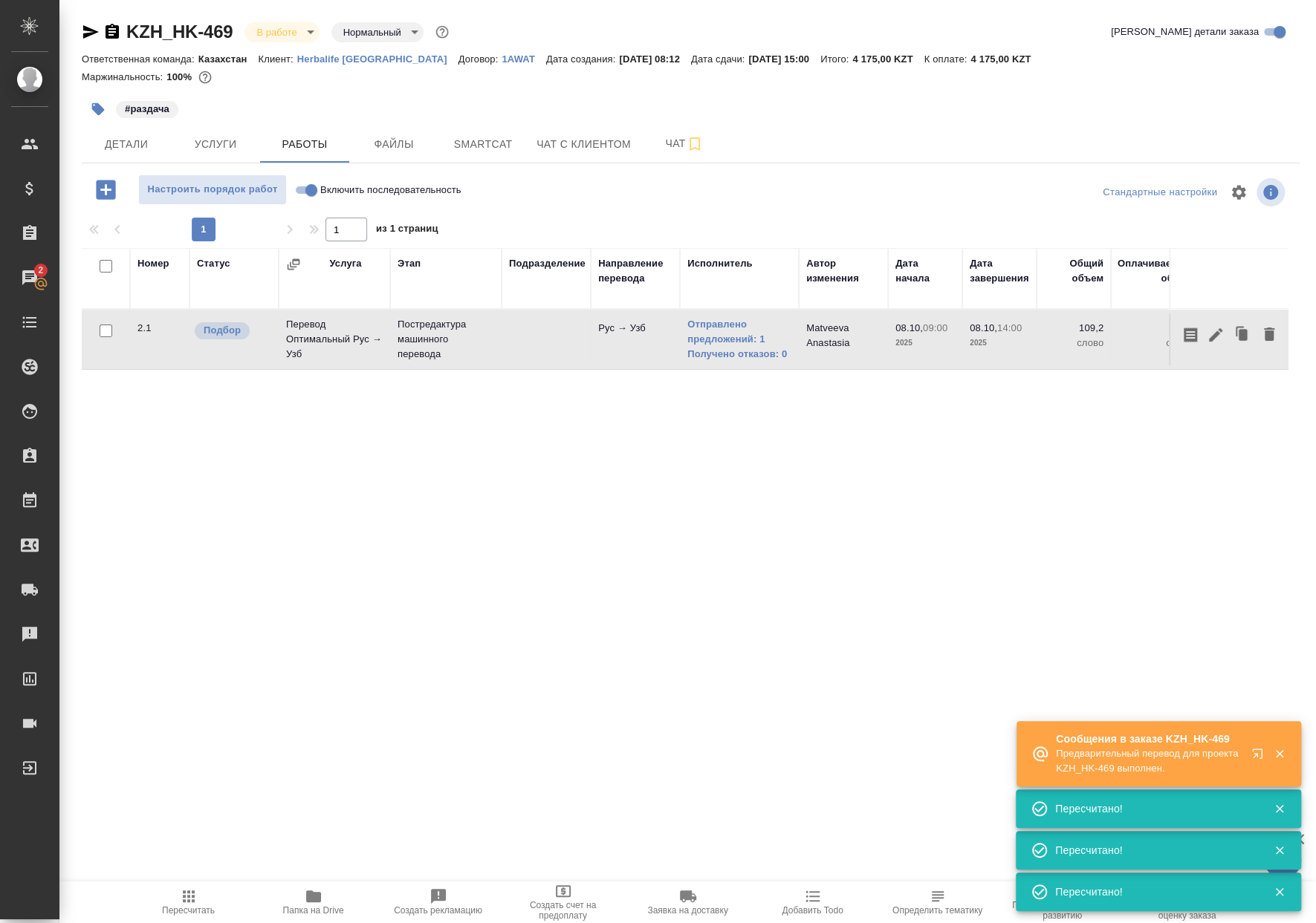
click at [193, 899] on icon "button" at bounding box center [188, 895] width 12 height 12
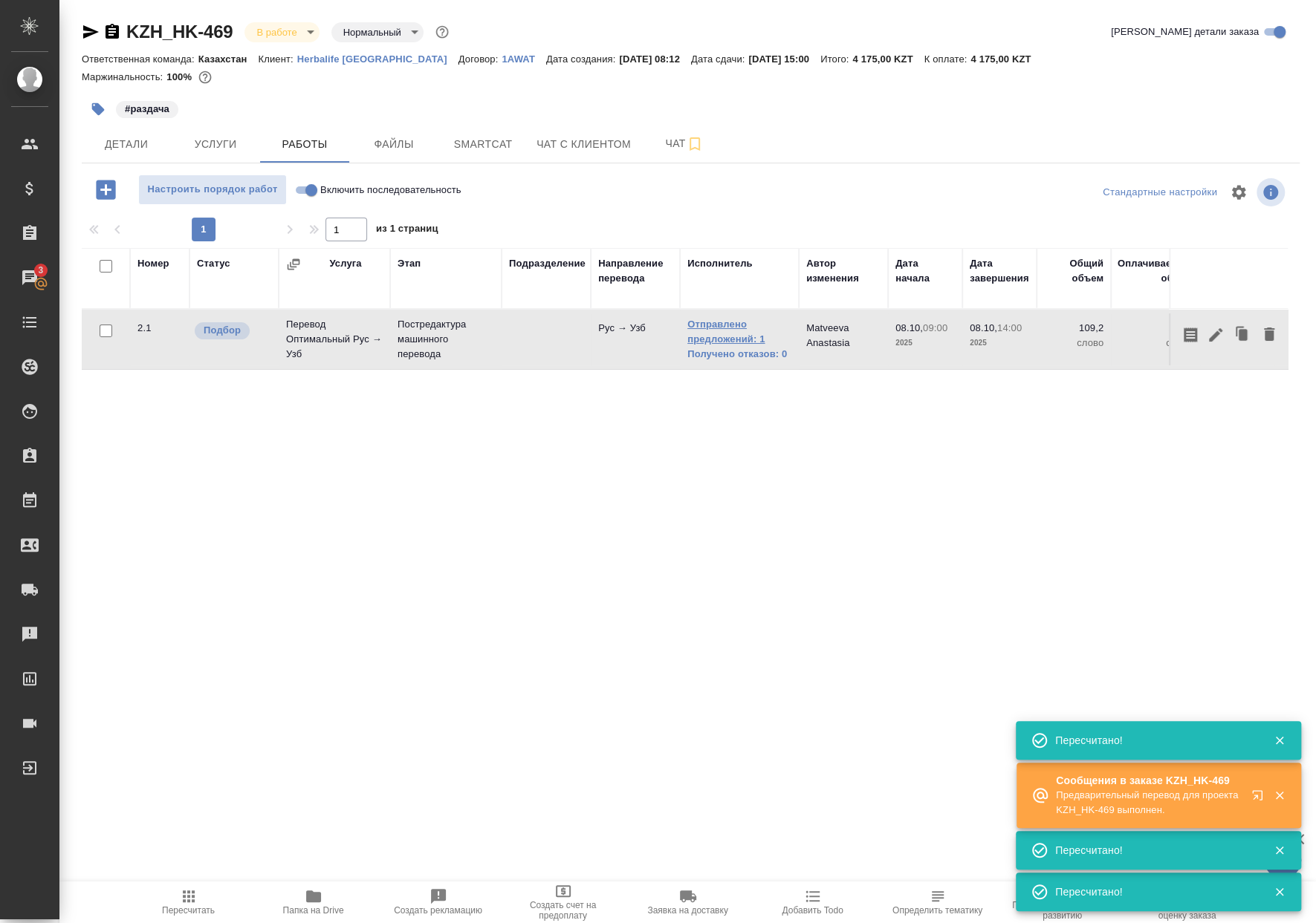
click at [765, 334] on link "Отправлено предложений: 1" at bounding box center [739, 332] width 104 height 29
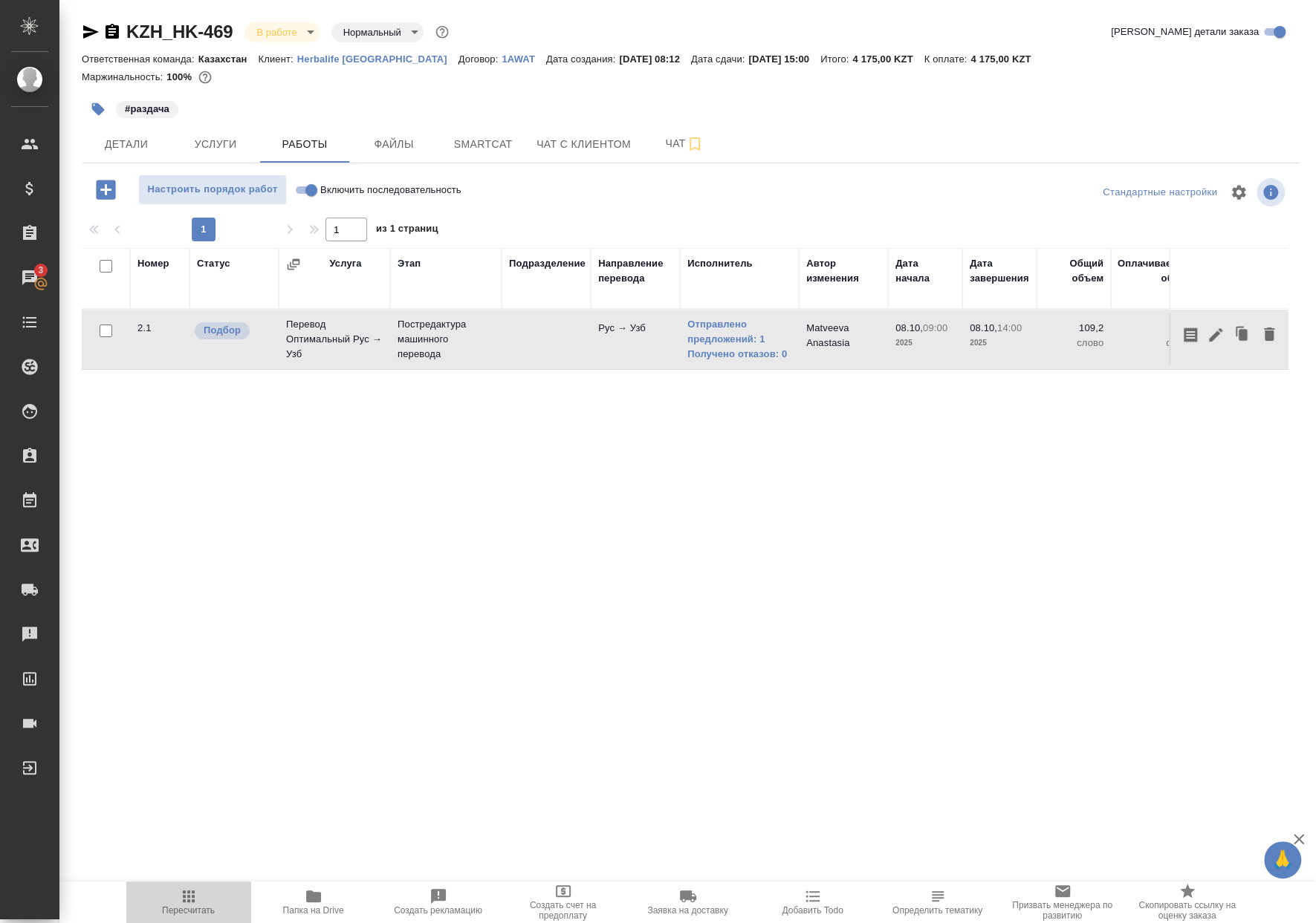
click at [187, 887] on icon "button" at bounding box center [188, 896] width 18 height 18
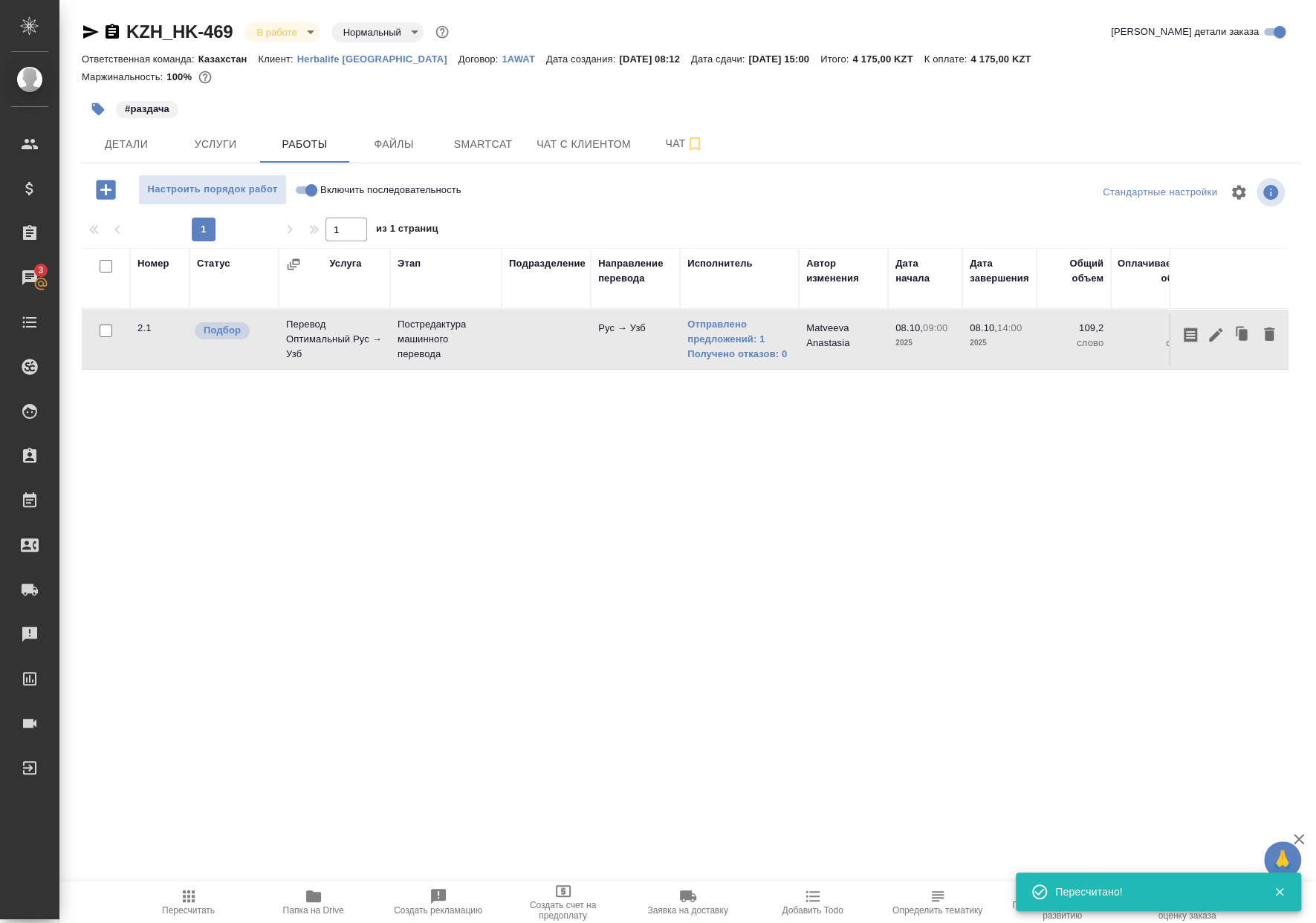
click at [214, 918] on button "Пересчитать" at bounding box center [189, 902] width 125 height 42
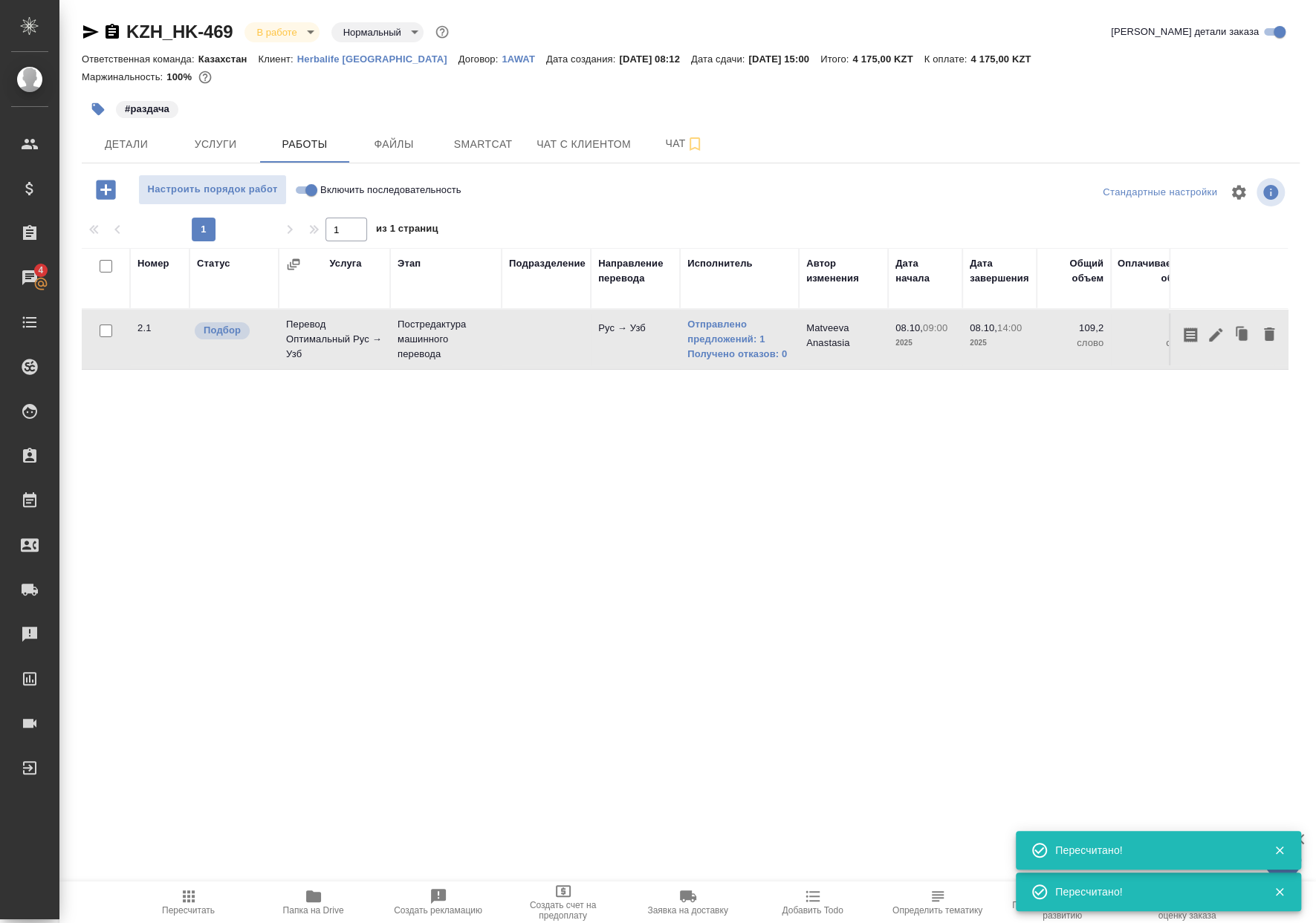
click at [163, 903] on span "Пересчитать" at bounding box center [189, 902] width 107 height 29
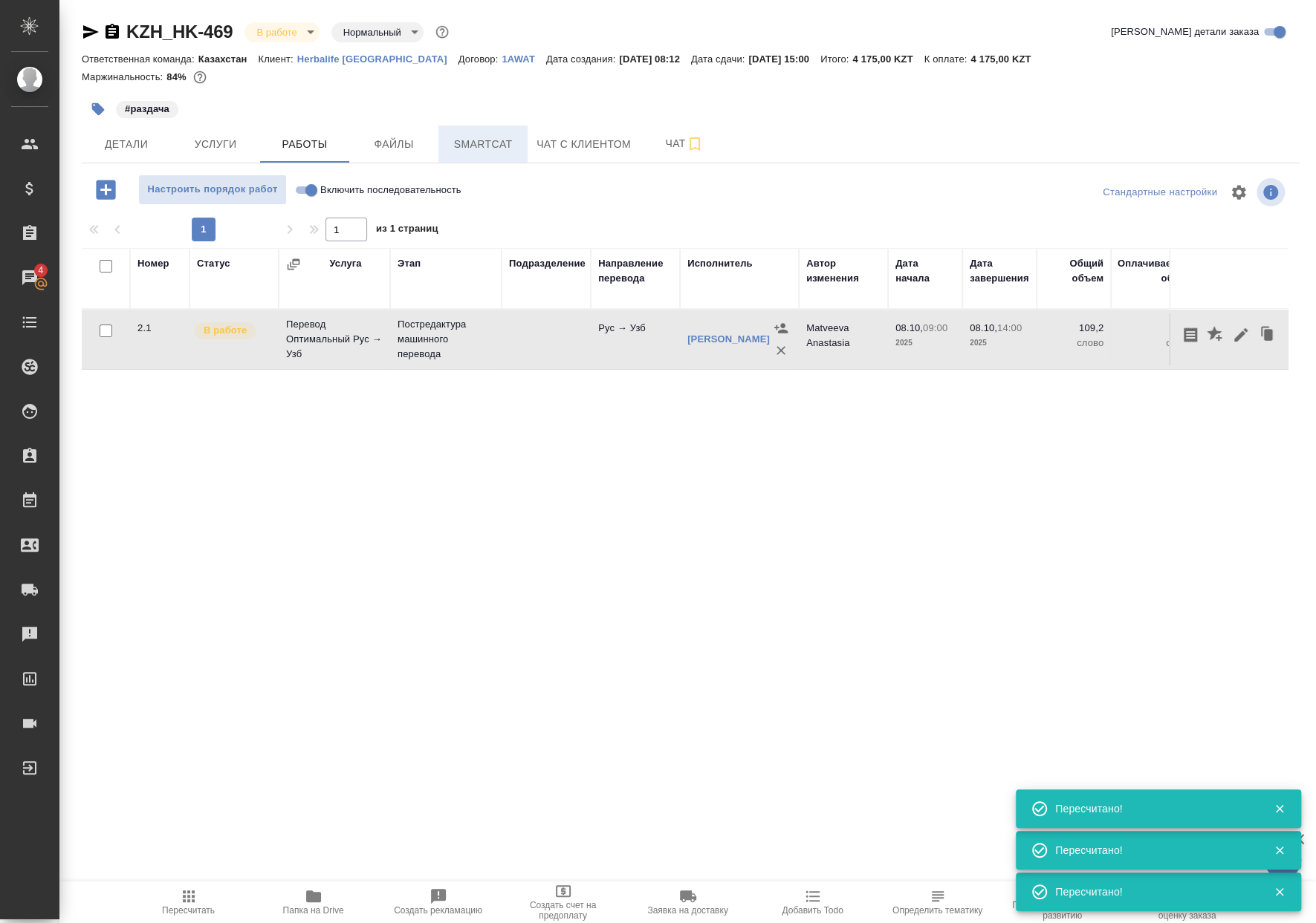
click at [513, 152] on span "Smartcat" at bounding box center [483, 144] width 71 height 19
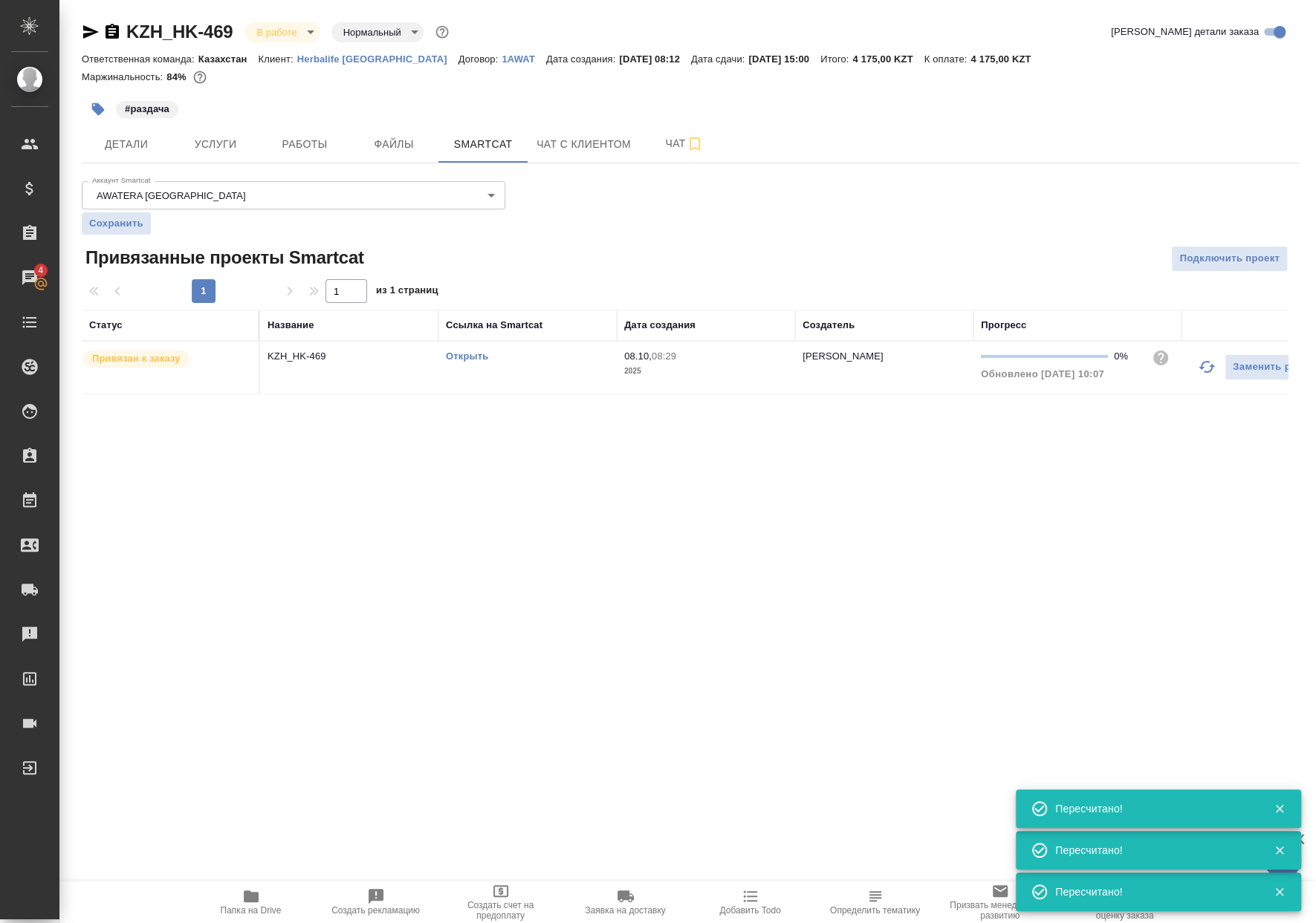
click at [468, 352] on link "Открыть" at bounding box center [467, 356] width 42 height 11
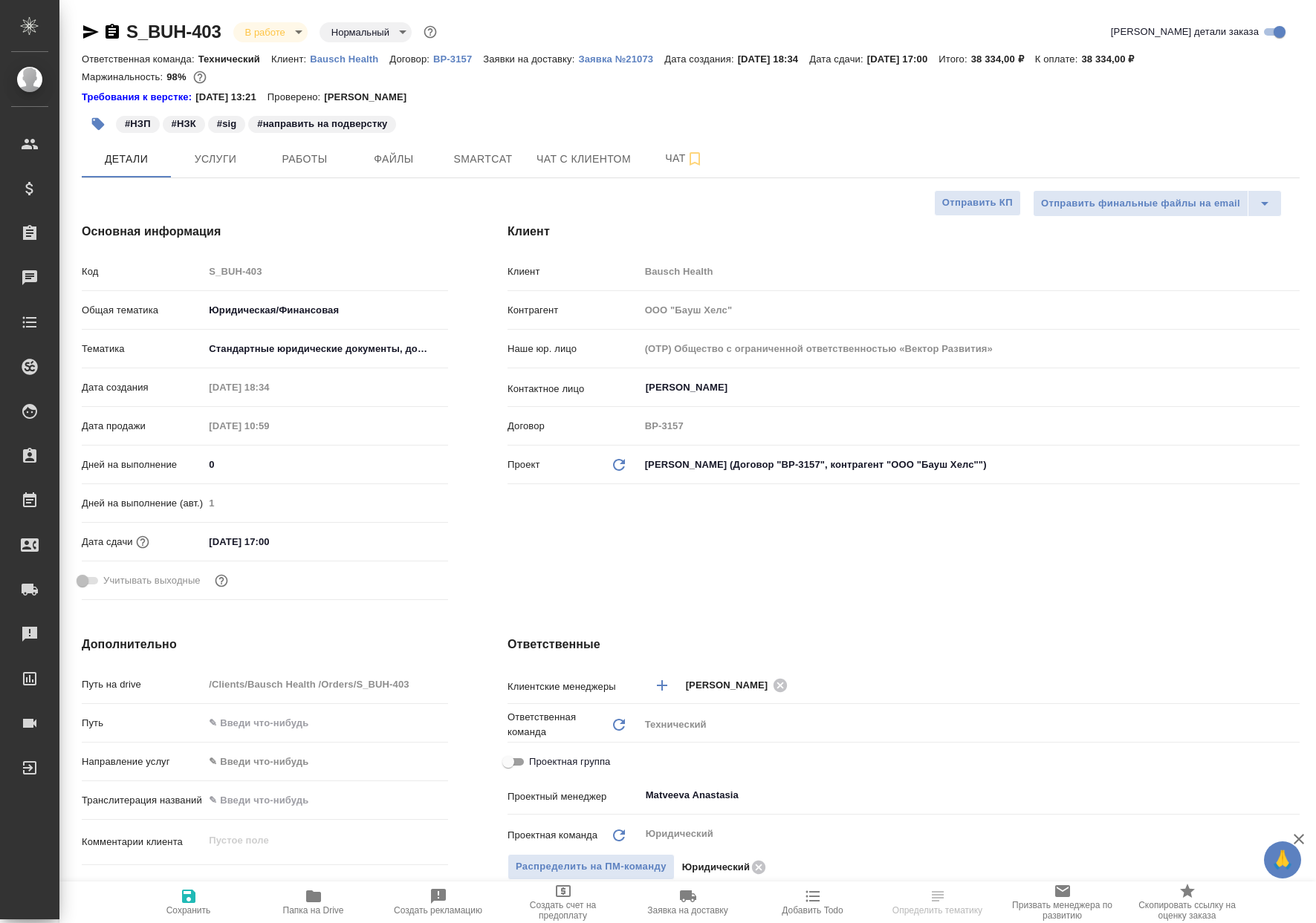
select select "RU"
type textarea "x"
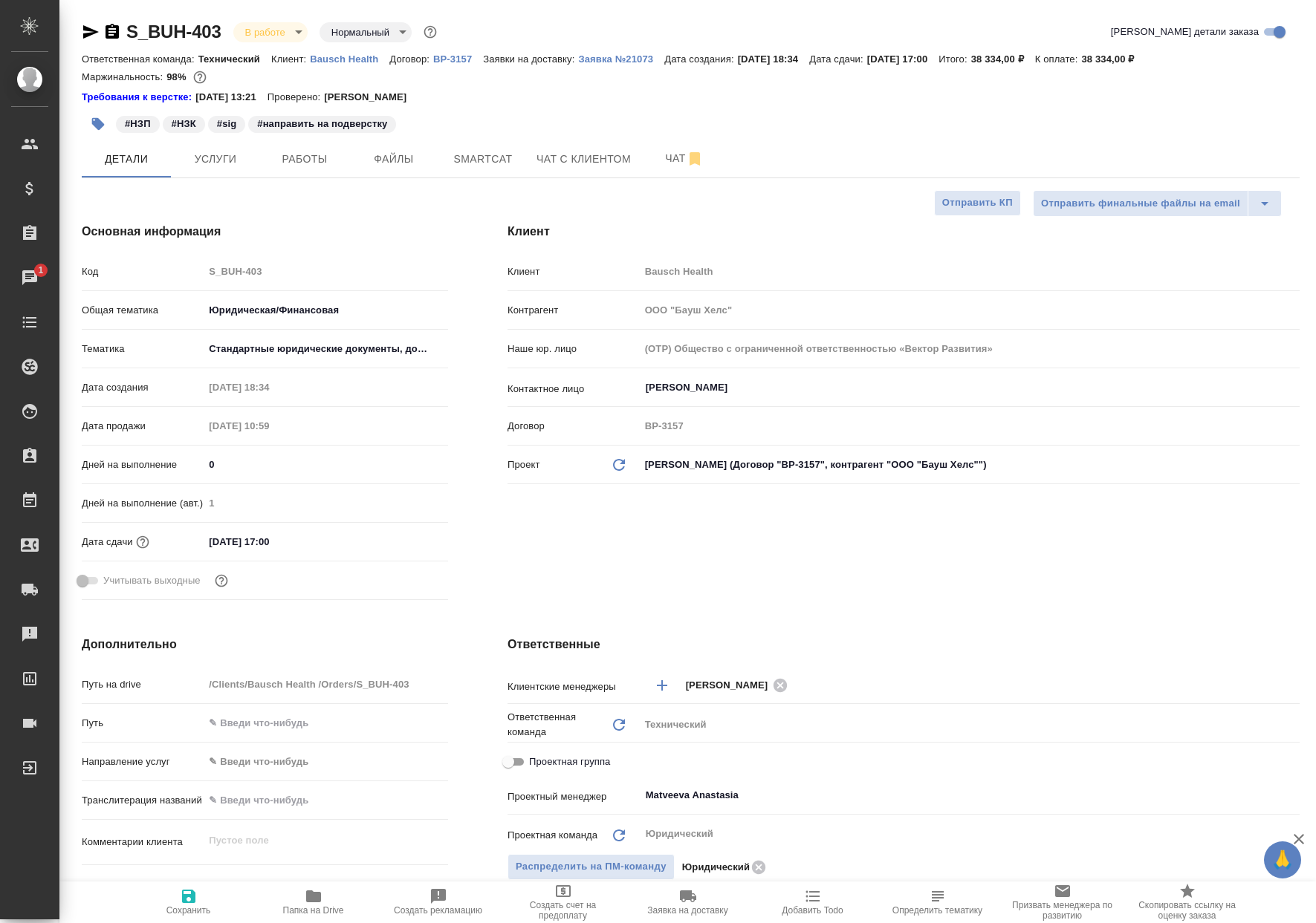
type textarea "x"
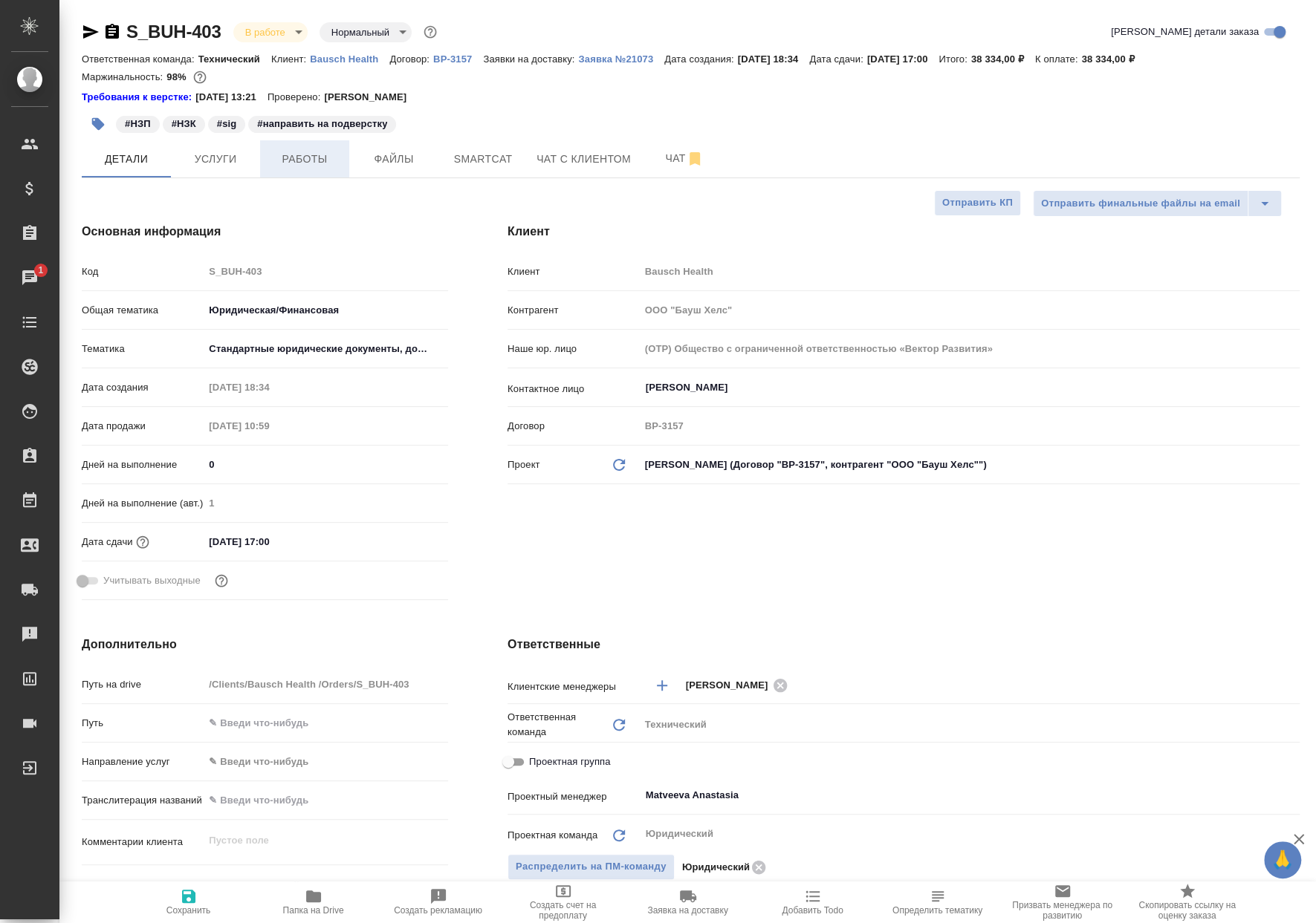
type textarea "x"
click at [335, 154] on span "Работы" at bounding box center [304, 159] width 71 height 19
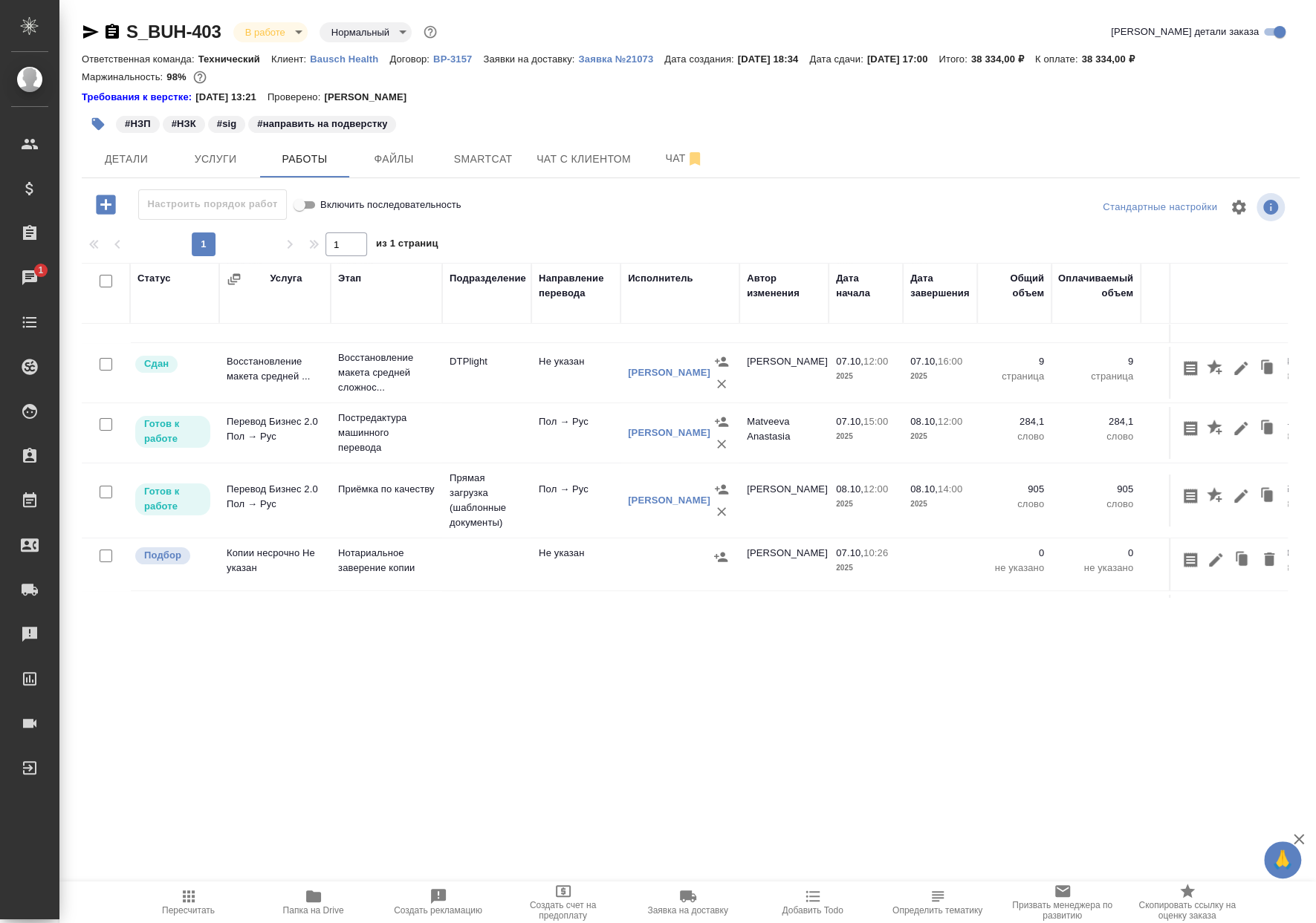
scroll to position [99, 0]
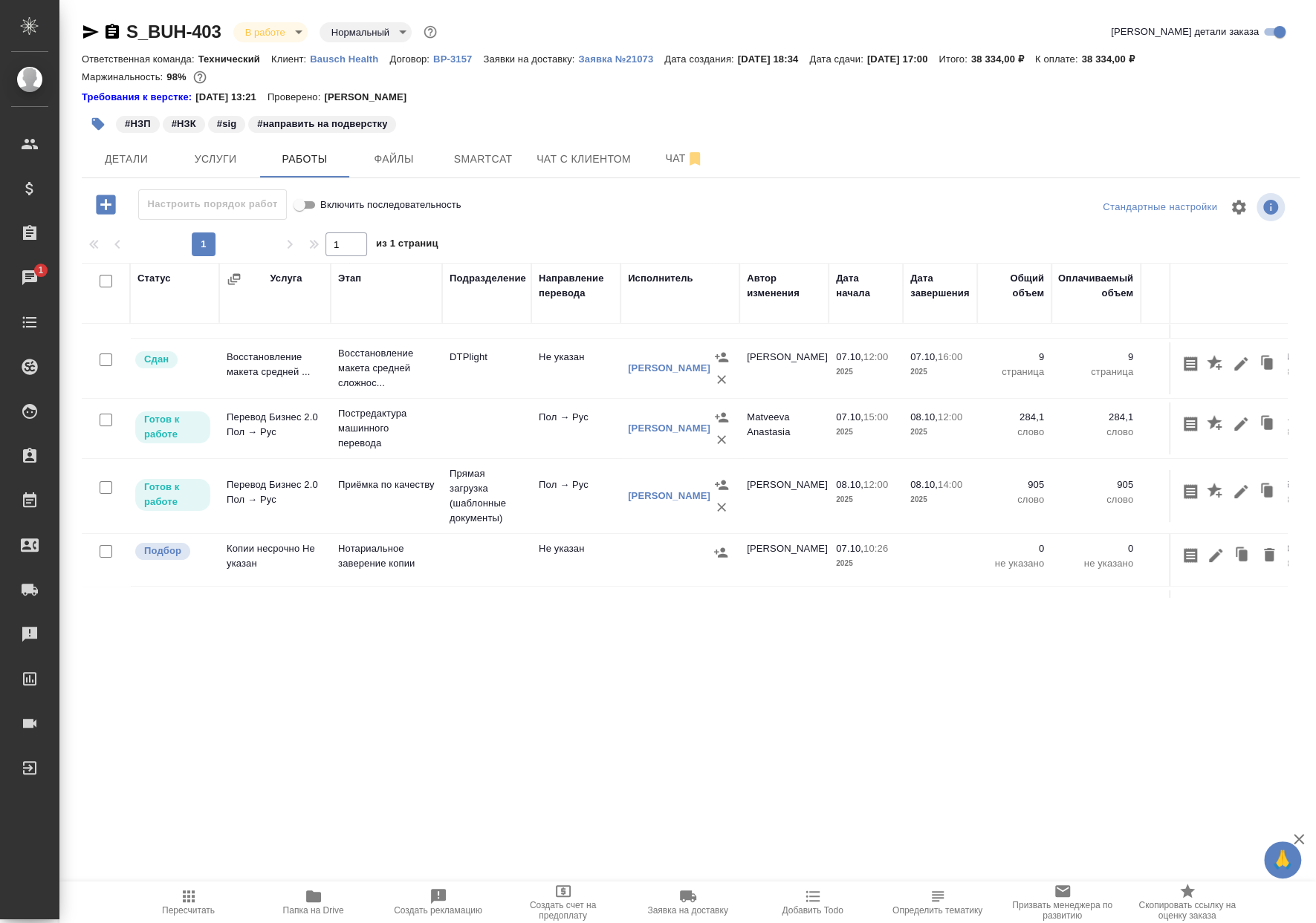
click at [615, 659] on div ".cls-1 fill:#fff; AWATERA Matveeva Anastasia Клиенты Спецификации Заказы 1 Чаты…" at bounding box center [658, 461] width 1316 height 923
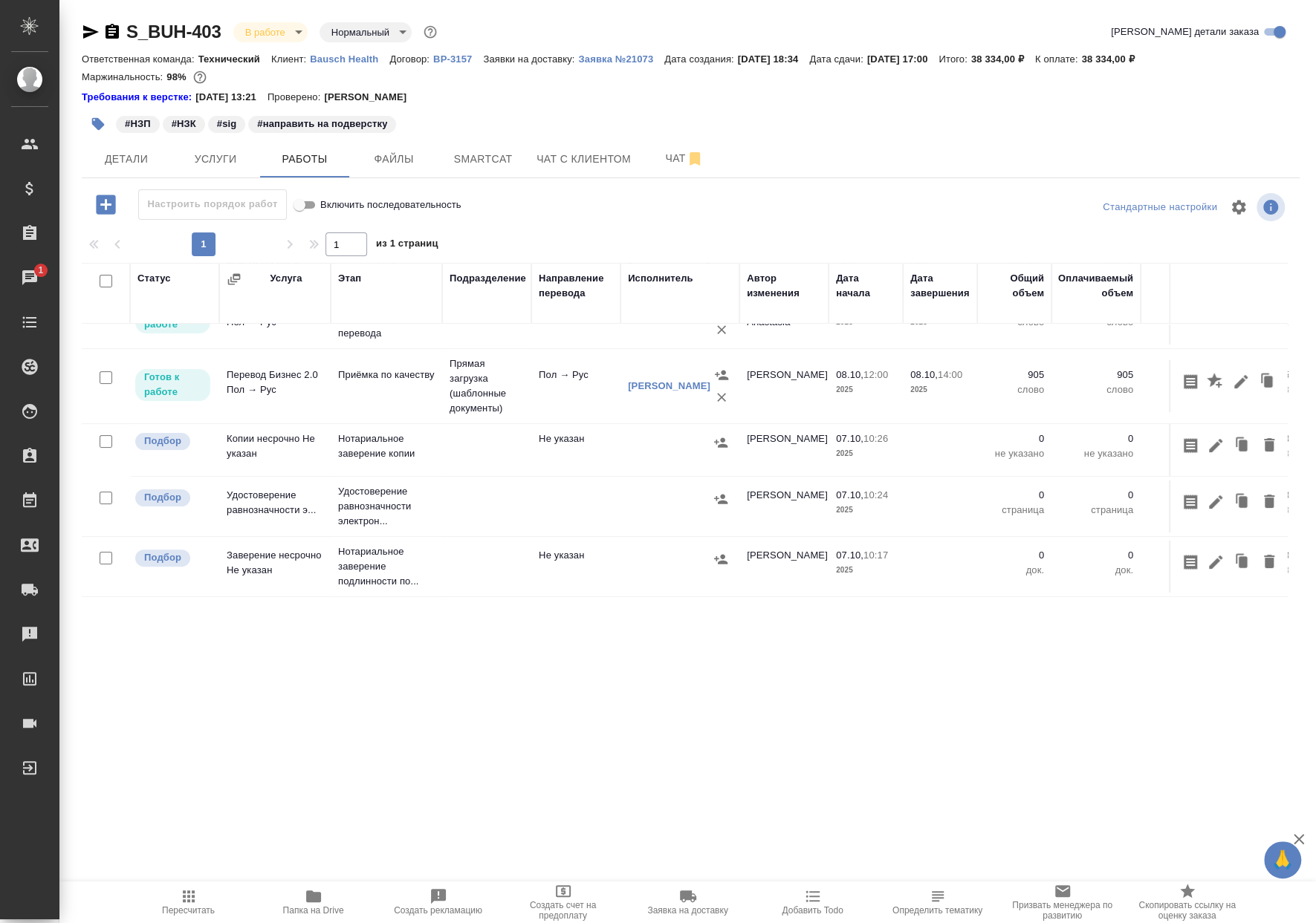
scroll to position [222, 0]
click at [105, 116] on button "button" at bounding box center [98, 124] width 33 height 33
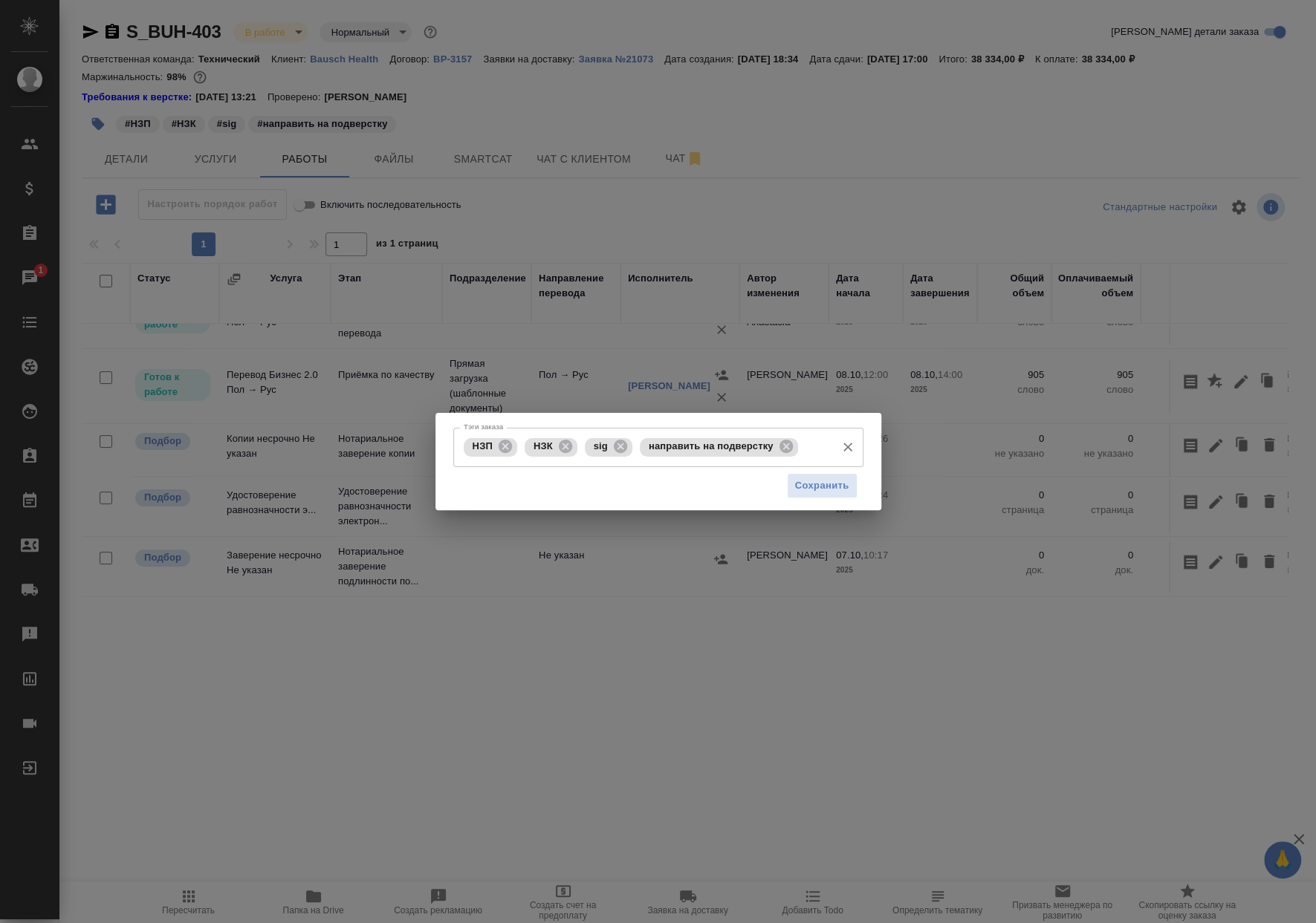
click at [779, 444] on icon at bounding box center [785, 446] width 13 height 13
click at [779, 442] on input "Тэги заказа" at bounding box center [732, 447] width 193 height 25
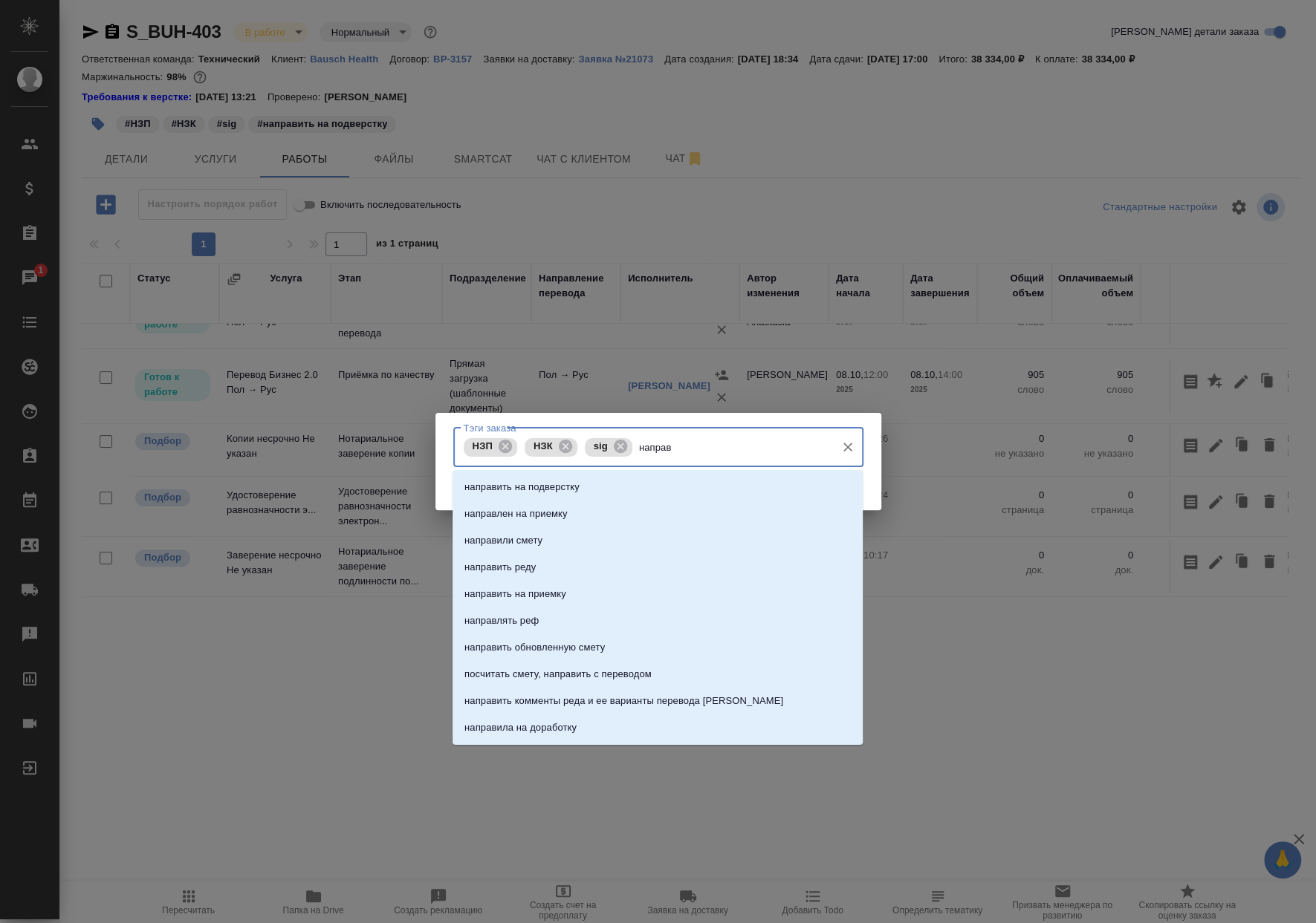
type input "направи"
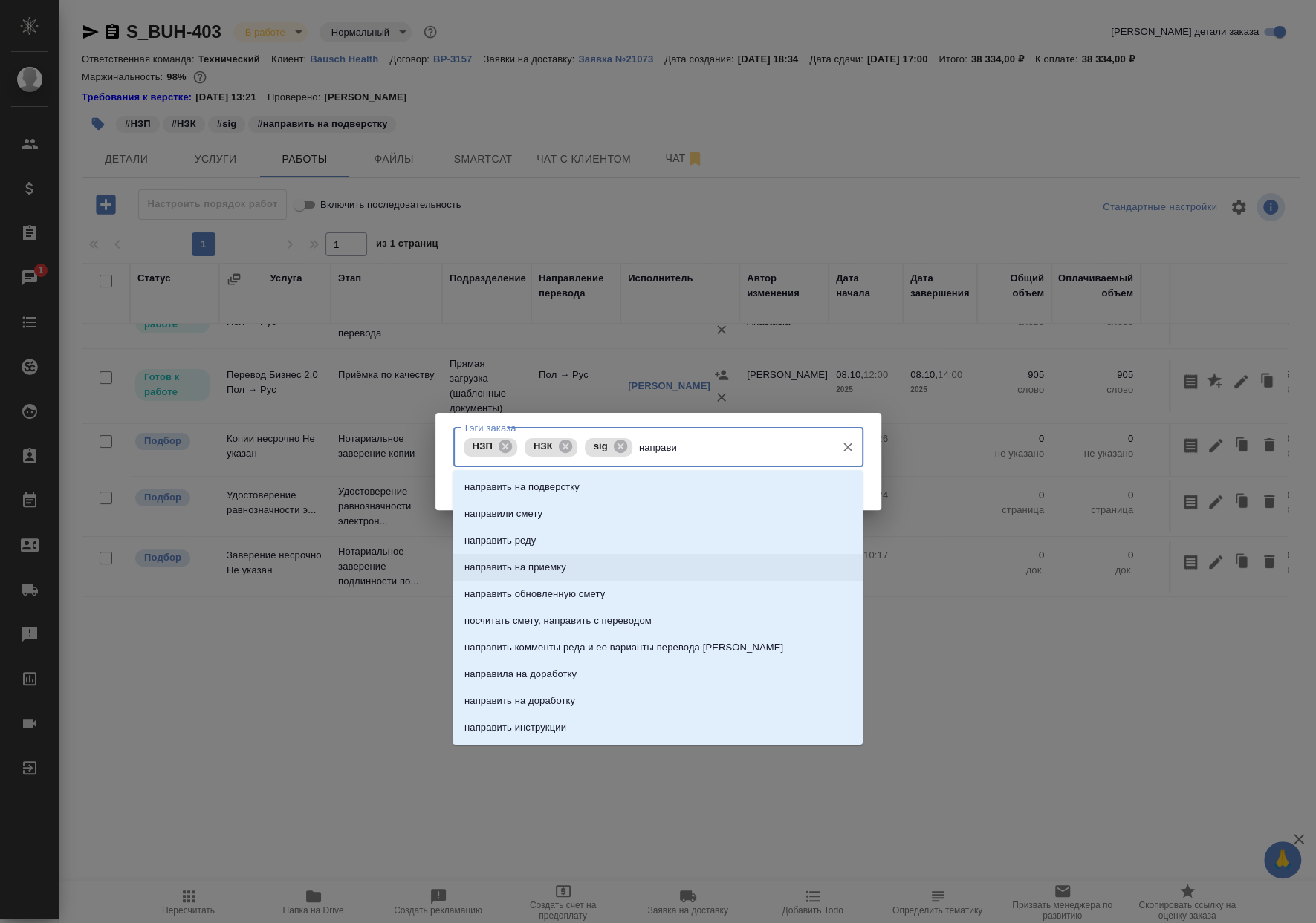
click at [632, 561] on li "направить на приемку" at bounding box center [658, 567] width 410 height 27
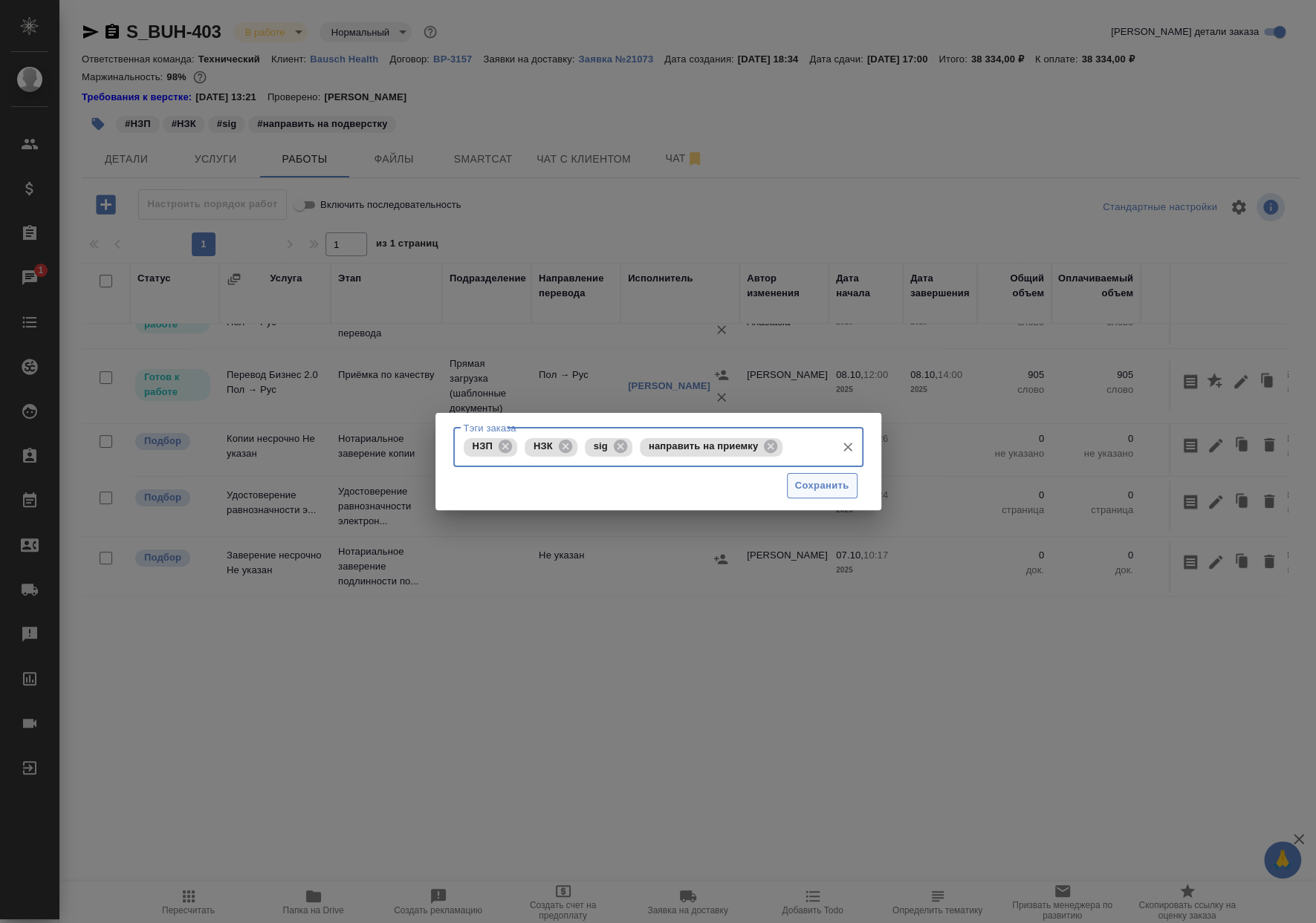
click at [814, 498] on button "Сохранить" at bounding box center [822, 485] width 70 height 26
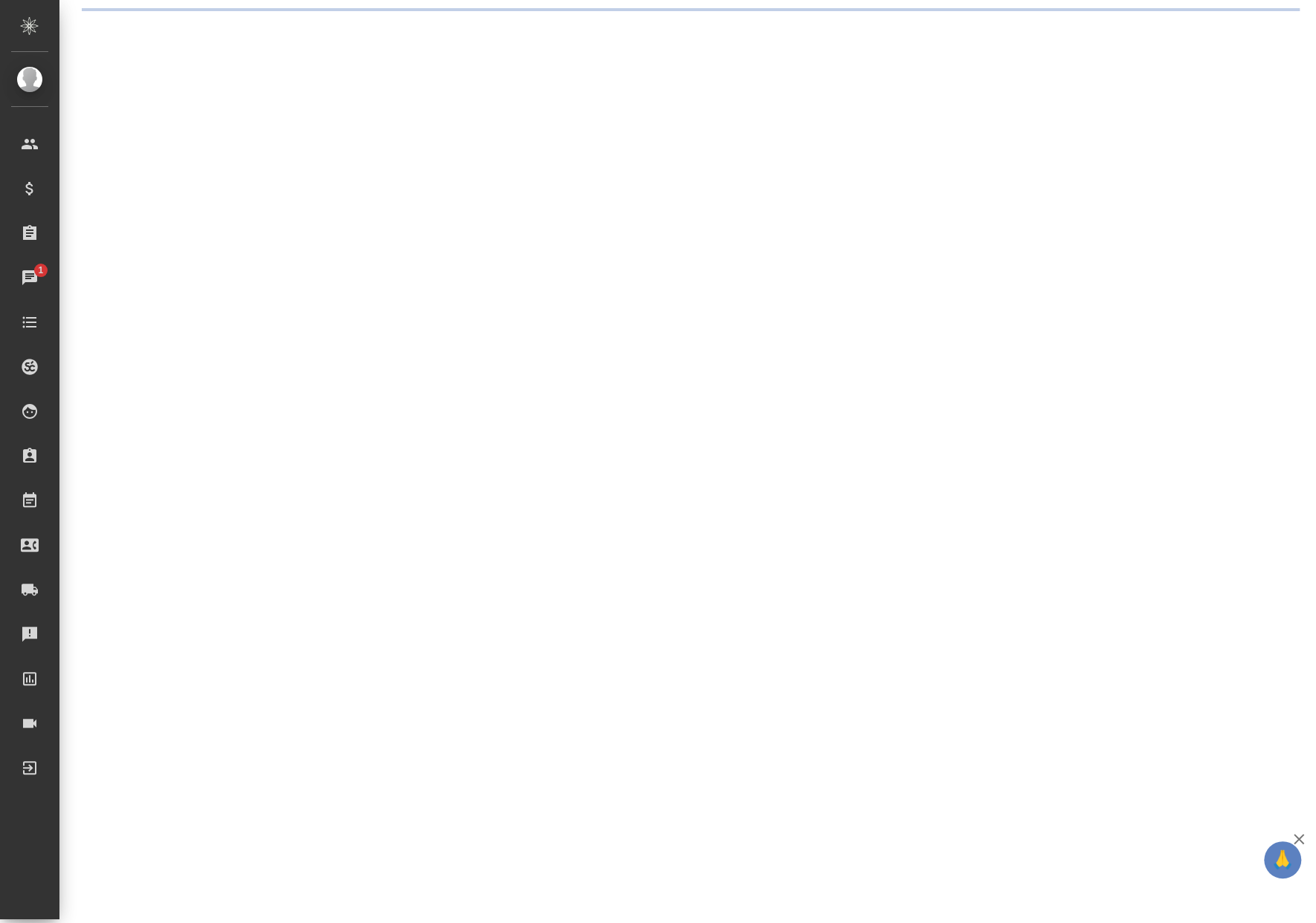
click at [817, 490] on div ".cls-1 fill:#fff; AWATERA Matveeva Anastasia Клиенты Спецификации Заказы 1 Чаты…" at bounding box center [658, 461] width 1316 height 923
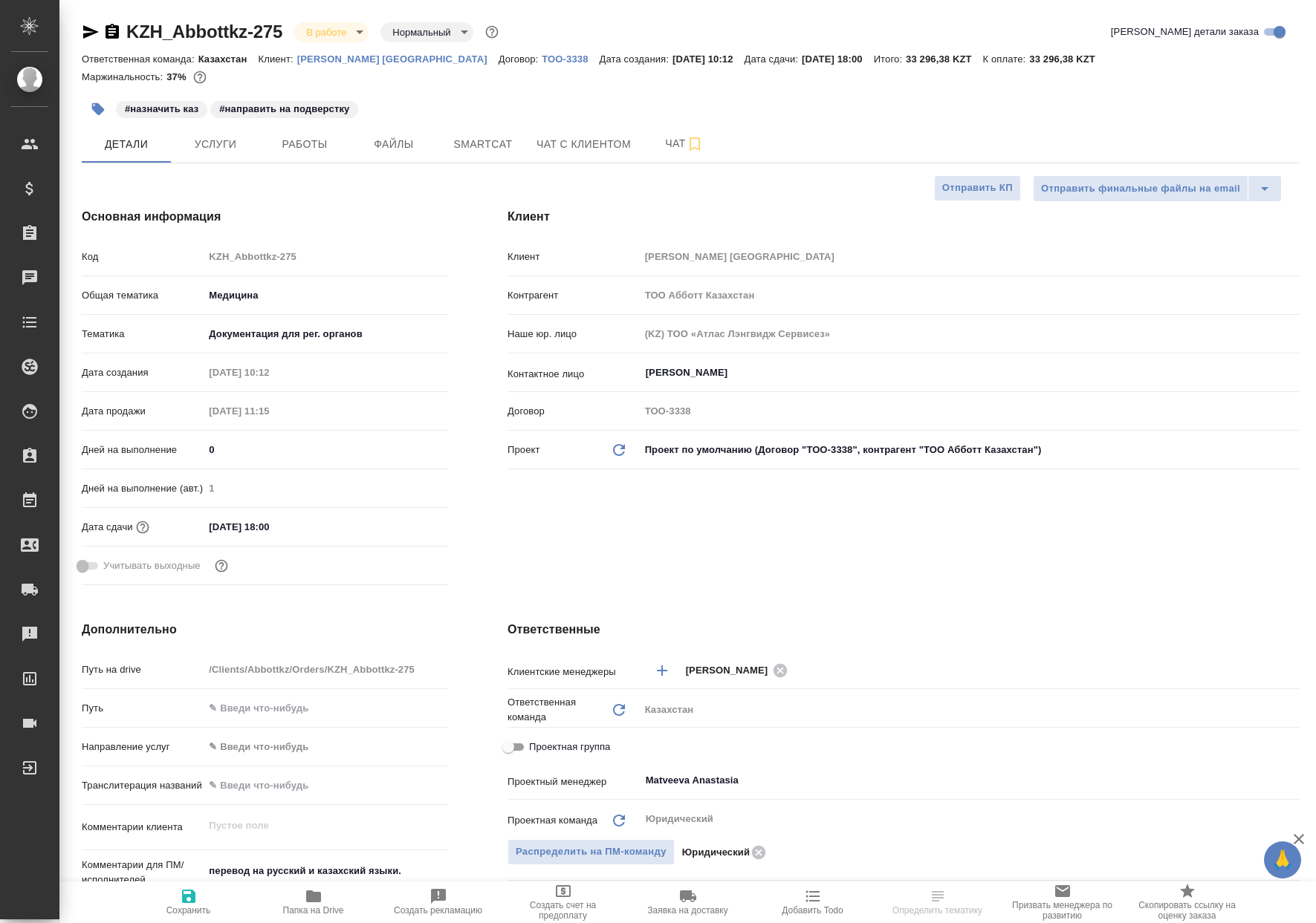
select select "RU"
type textarea "x"
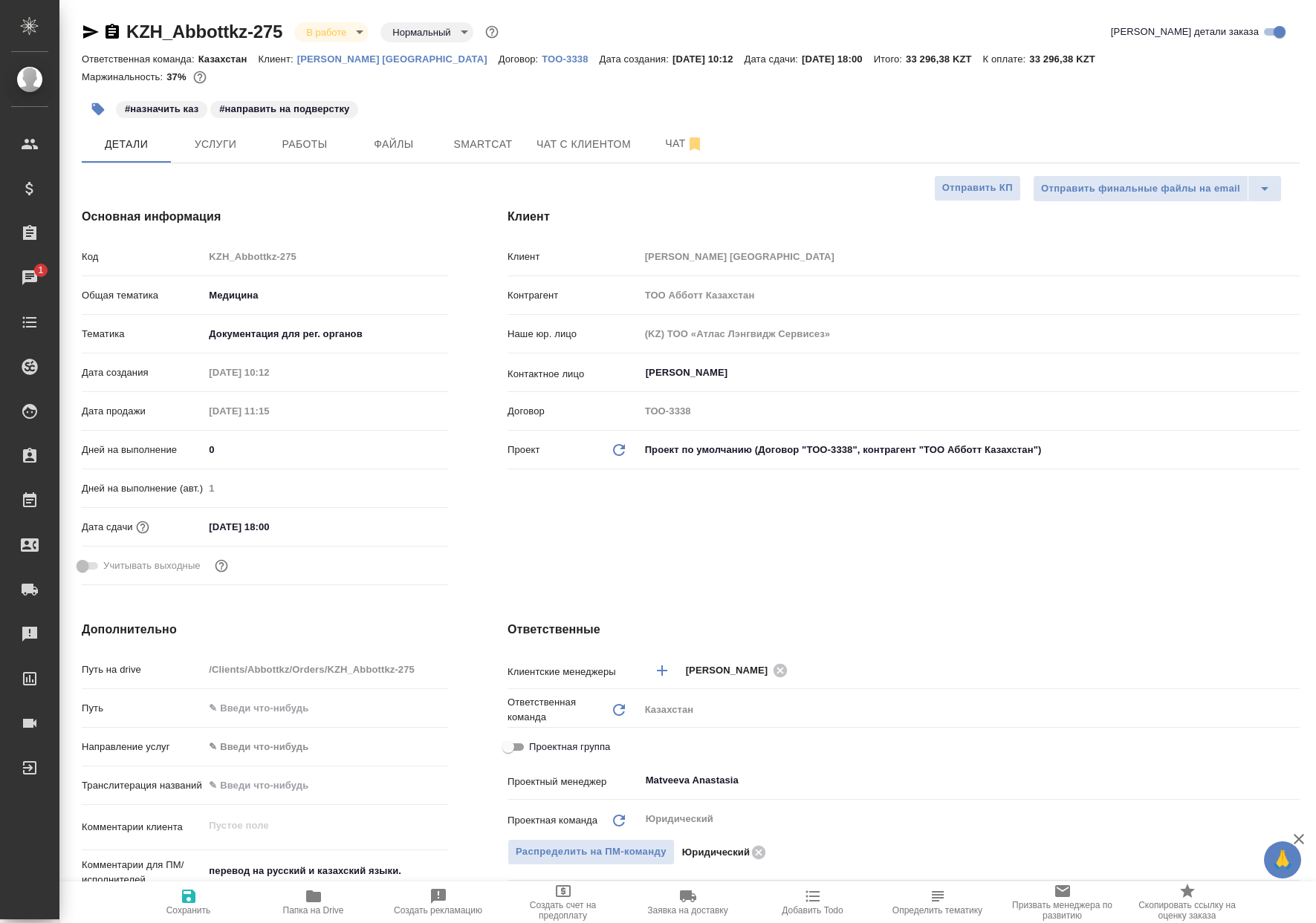
type textarea "x"
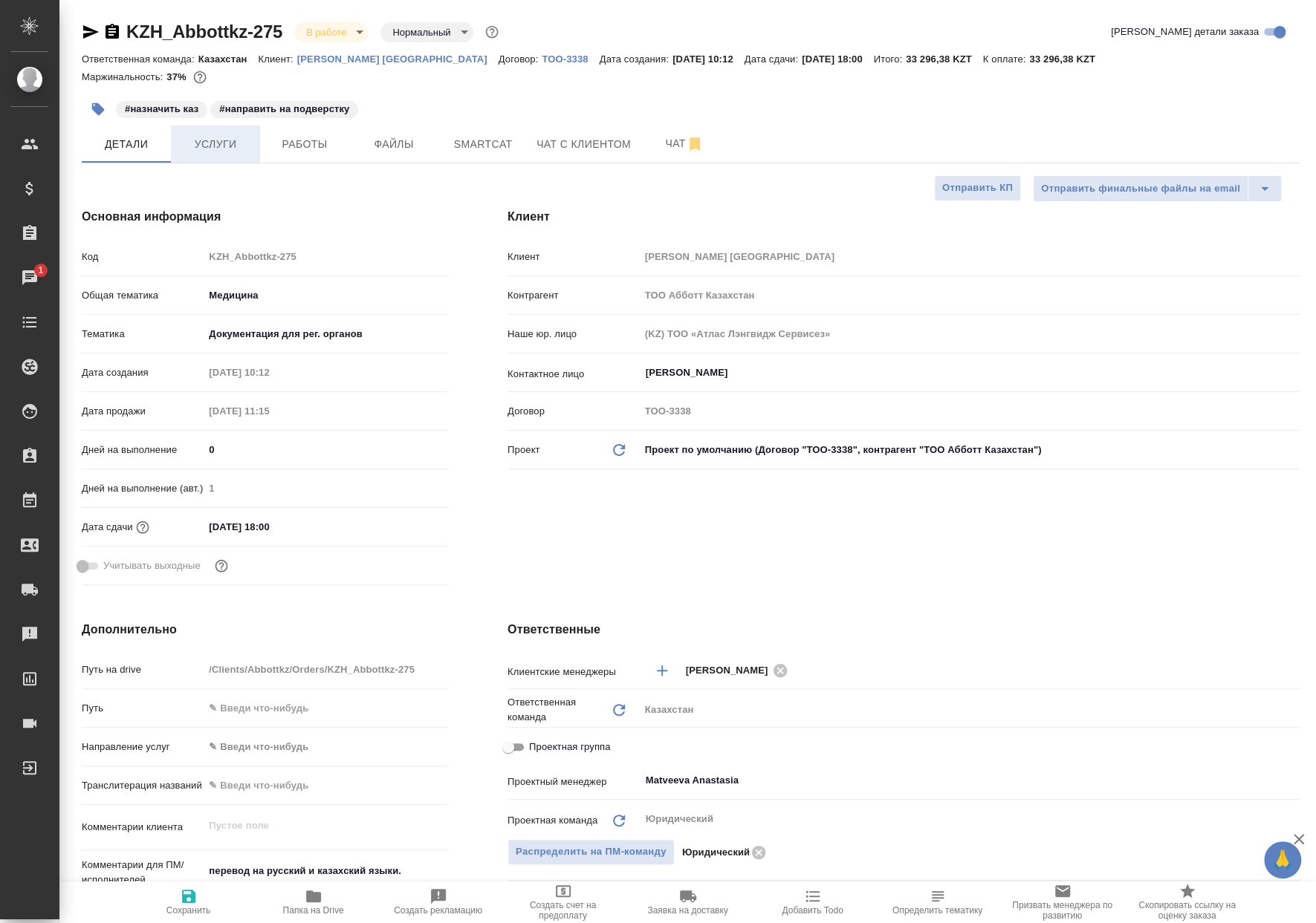
type textarea "x"
click at [312, 144] on span "Работы" at bounding box center [304, 144] width 71 height 19
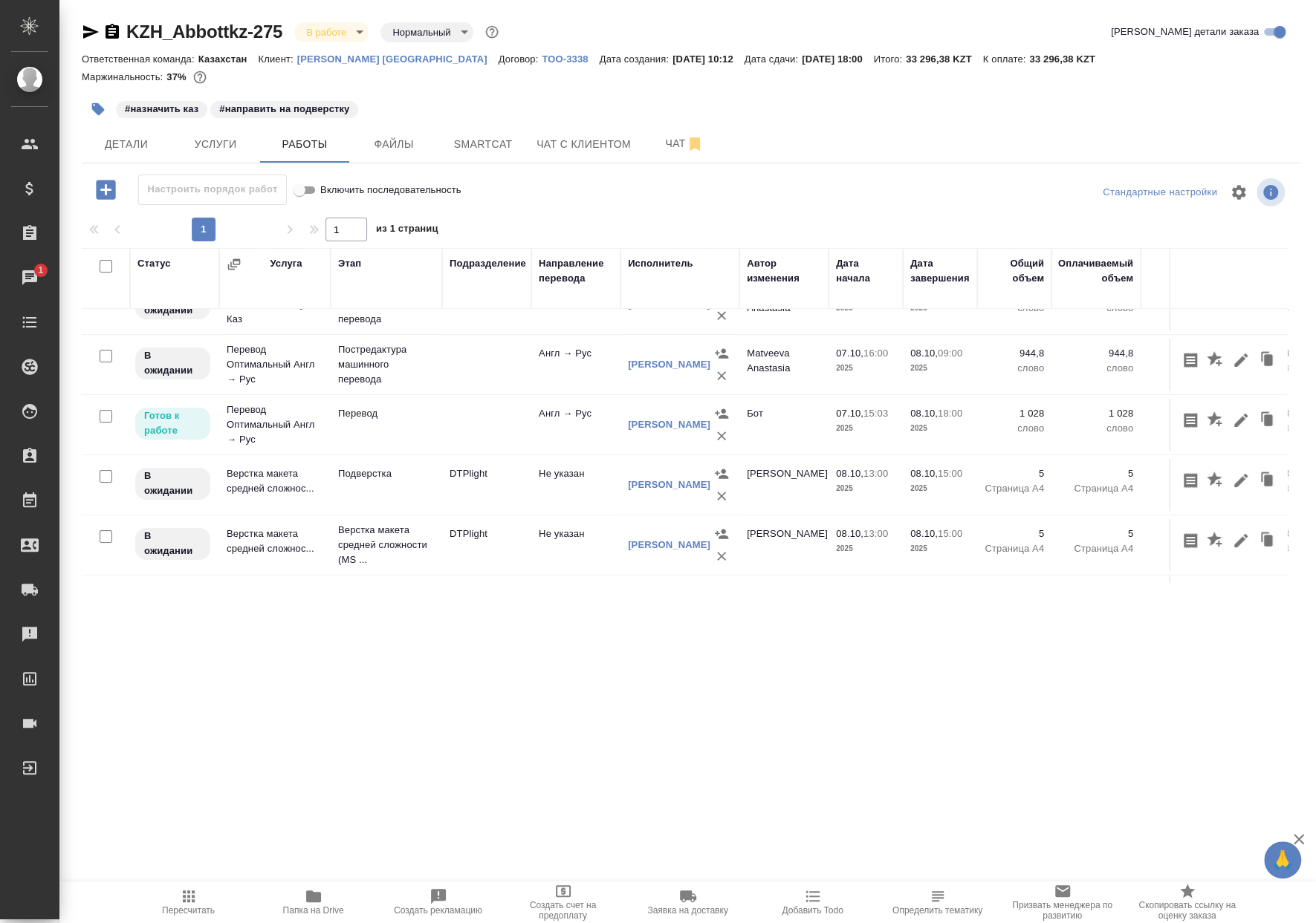
scroll to position [99, 0]
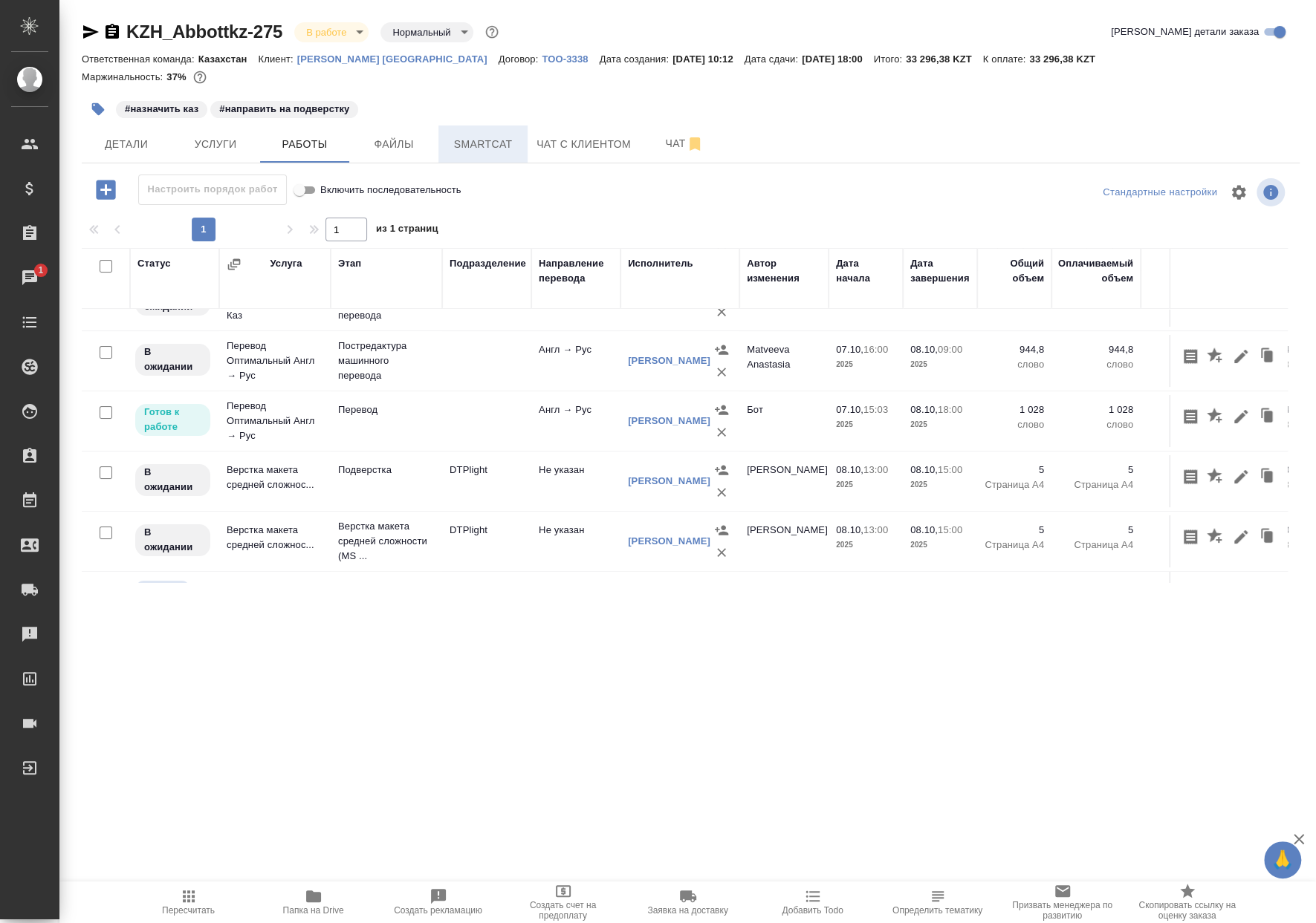
click at [510, 154] on button "Smartcat" at bounding box center [483, 144] width 89 height 37
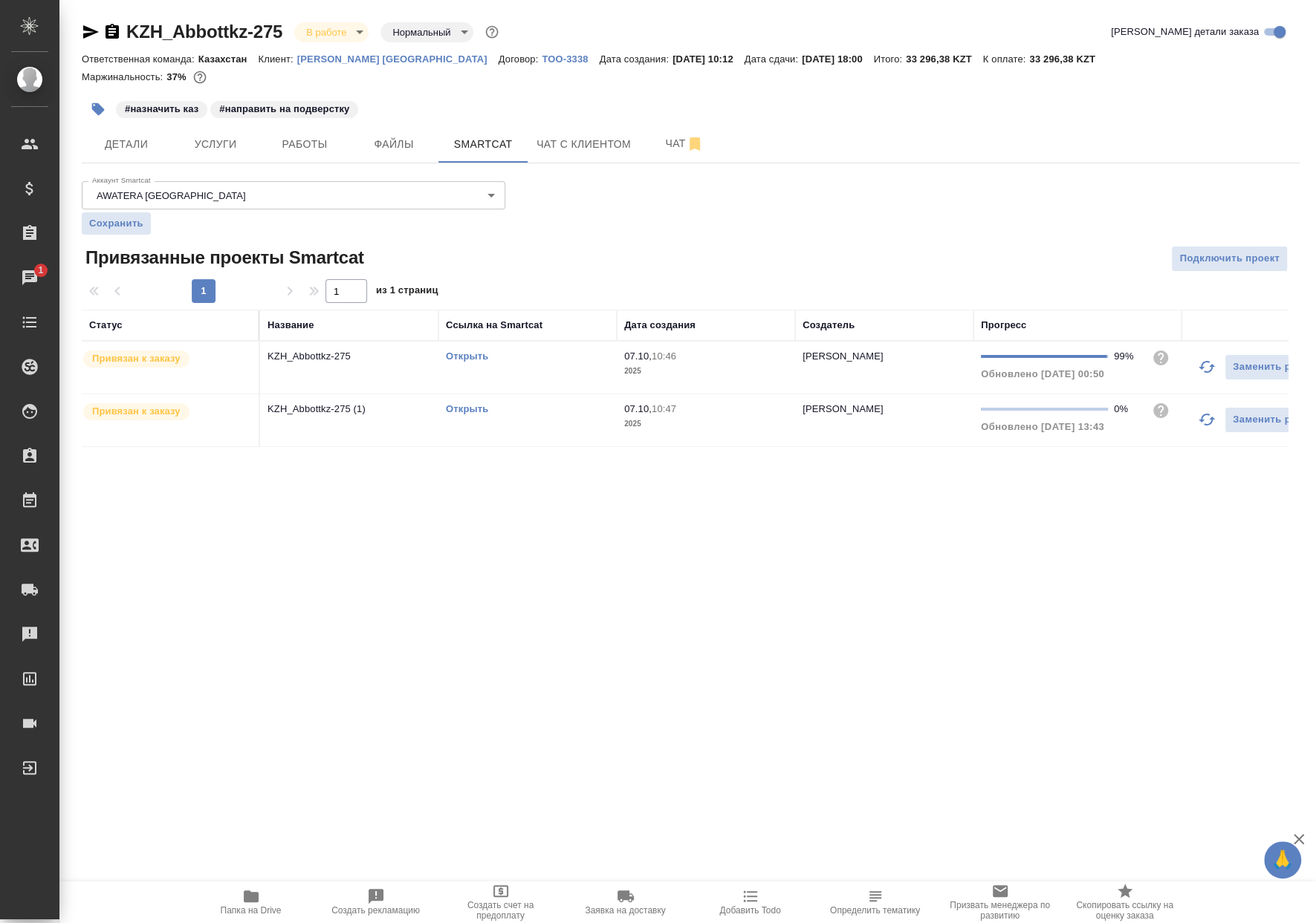
click at [455, 367] on td "Открыть" at bounding box center [527, 367] width 178 height 52
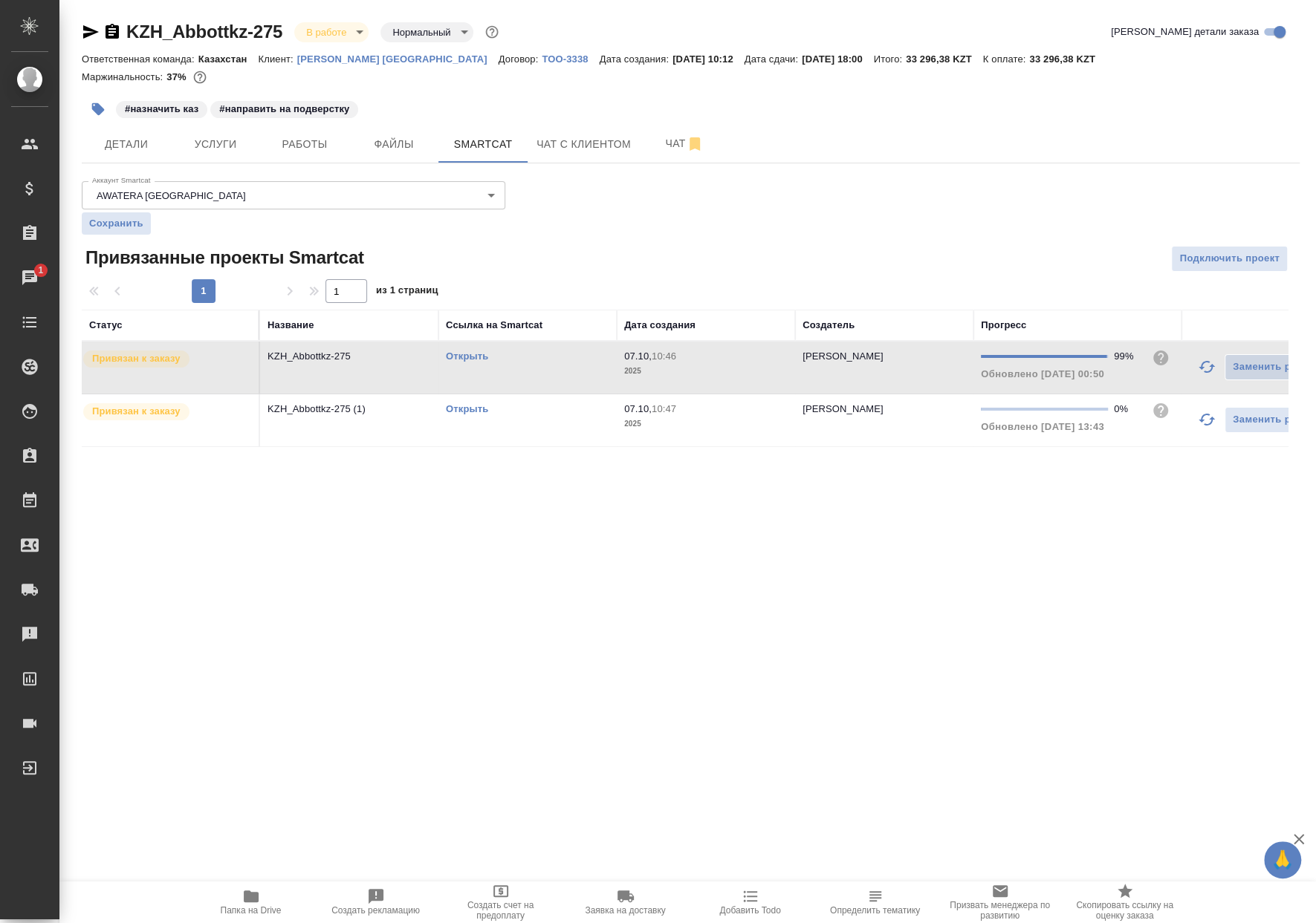
click at [455, 358] on link "Открыть" at bounding box center [467, 356] width 42 height 11
click at [465, 357] on link "Открыть" at bounding box center [467, 356] width 42 height 11
click at [485, 412] on link "Открыть" at bounding box center [467, 408] width 42 height 11
click at [282, 911] on span "Папка на Drive" at bounding box center [251, 902] width 107 height 29
click at [564, 415] on div "Открыть" at bounding box center [527, 408] width 163 height 15
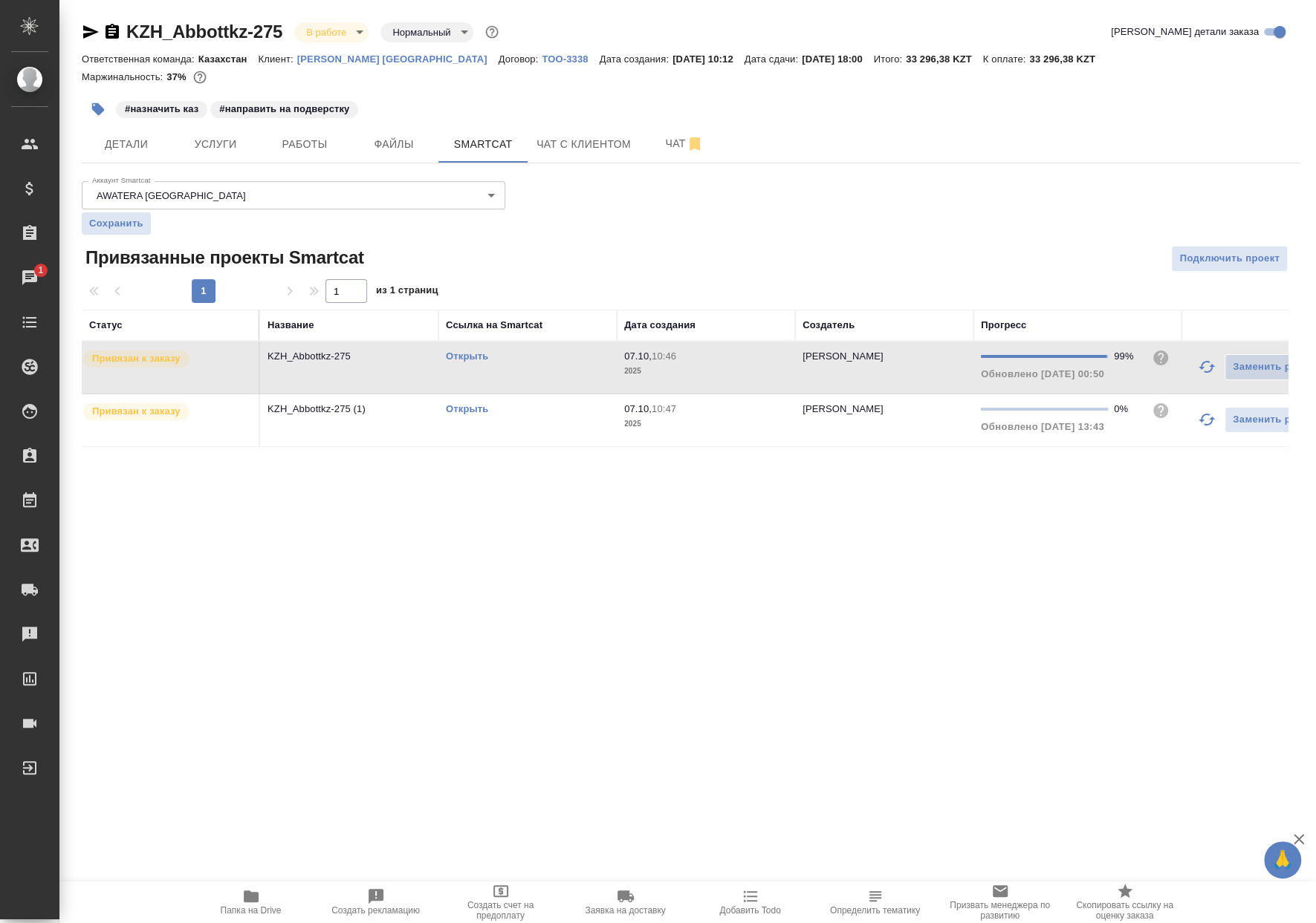
click at [564, 415] on div "Открыть" at bounding box center [527, 408] width 163 height 15
click at [327, 140] on span "Работы" at bounding box center [304, 144] width 71 height 19
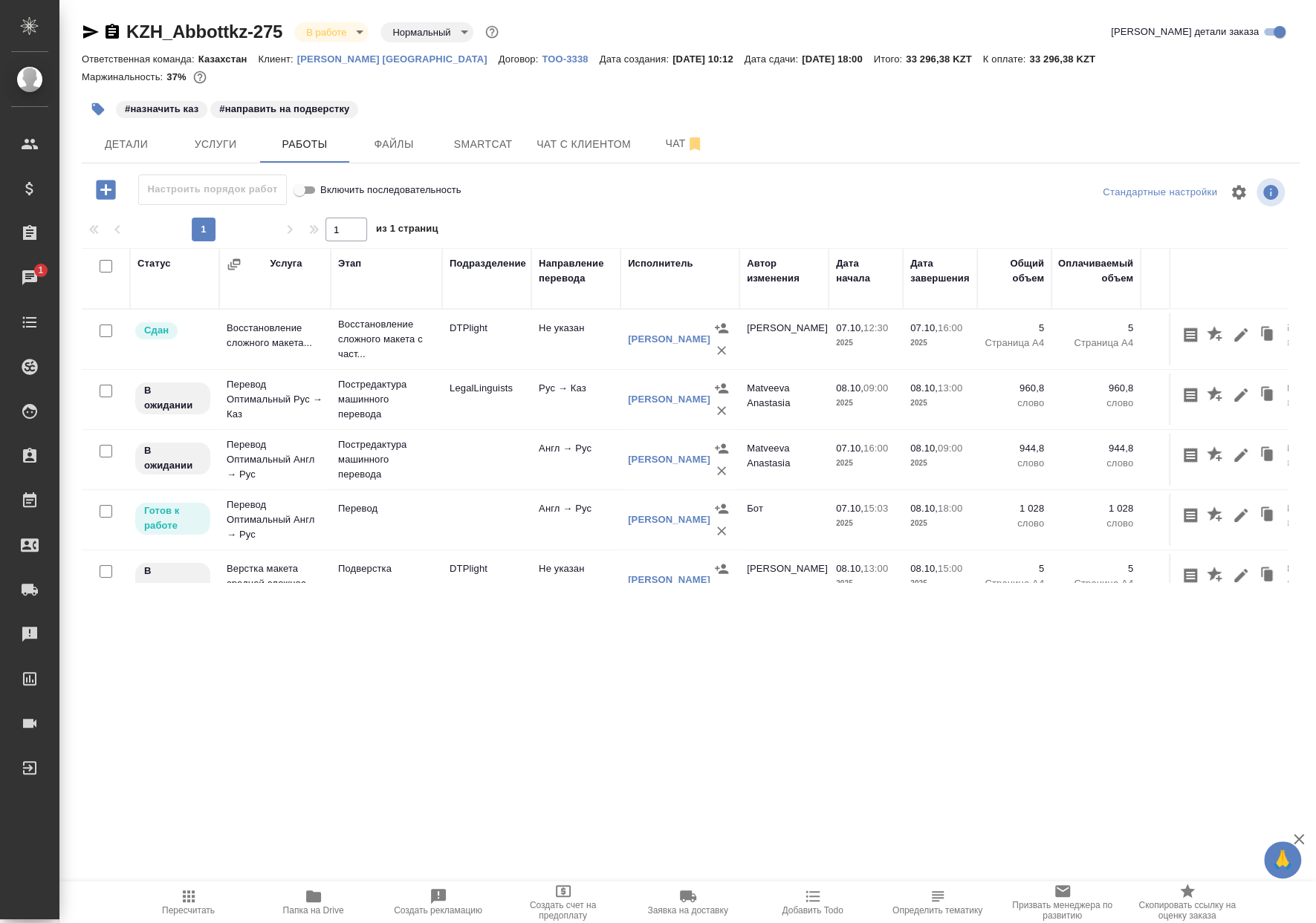
scroll to position [99, 0]
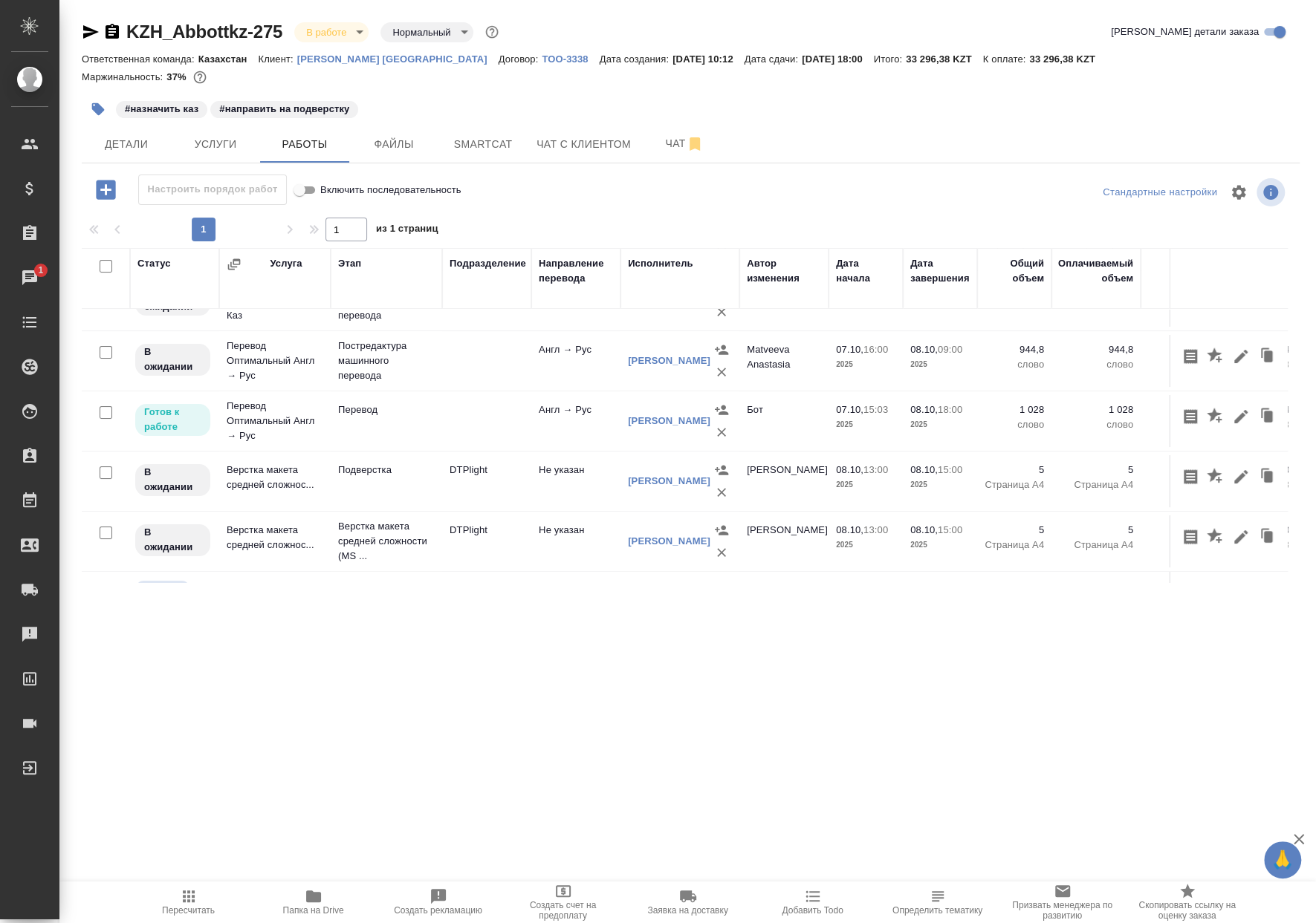
click at [500, 383] on td at bounding box center [486, 361] width 89 height 52
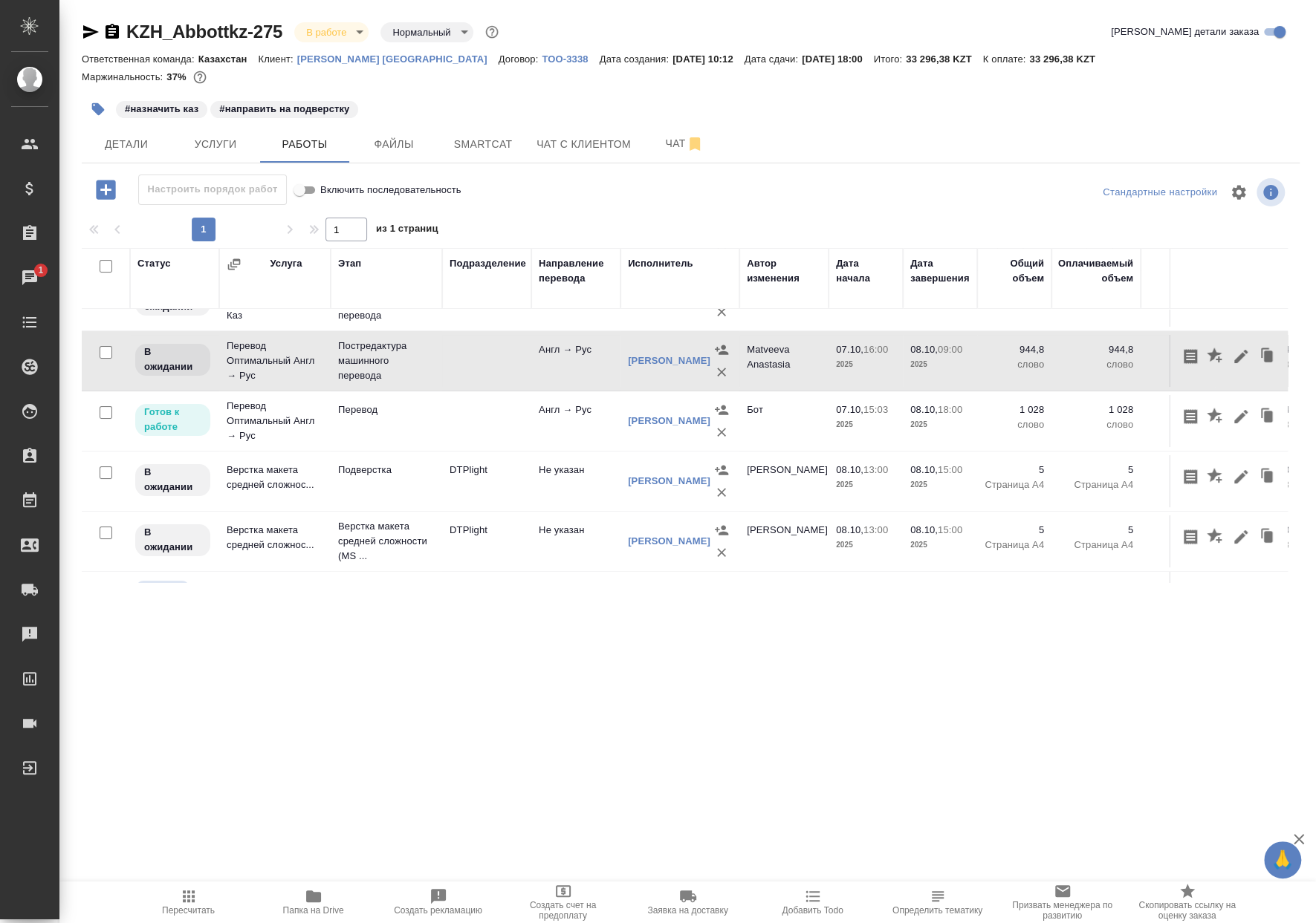
click at [500, 383] on td at bounding box center [486, 361] width 89 height 52
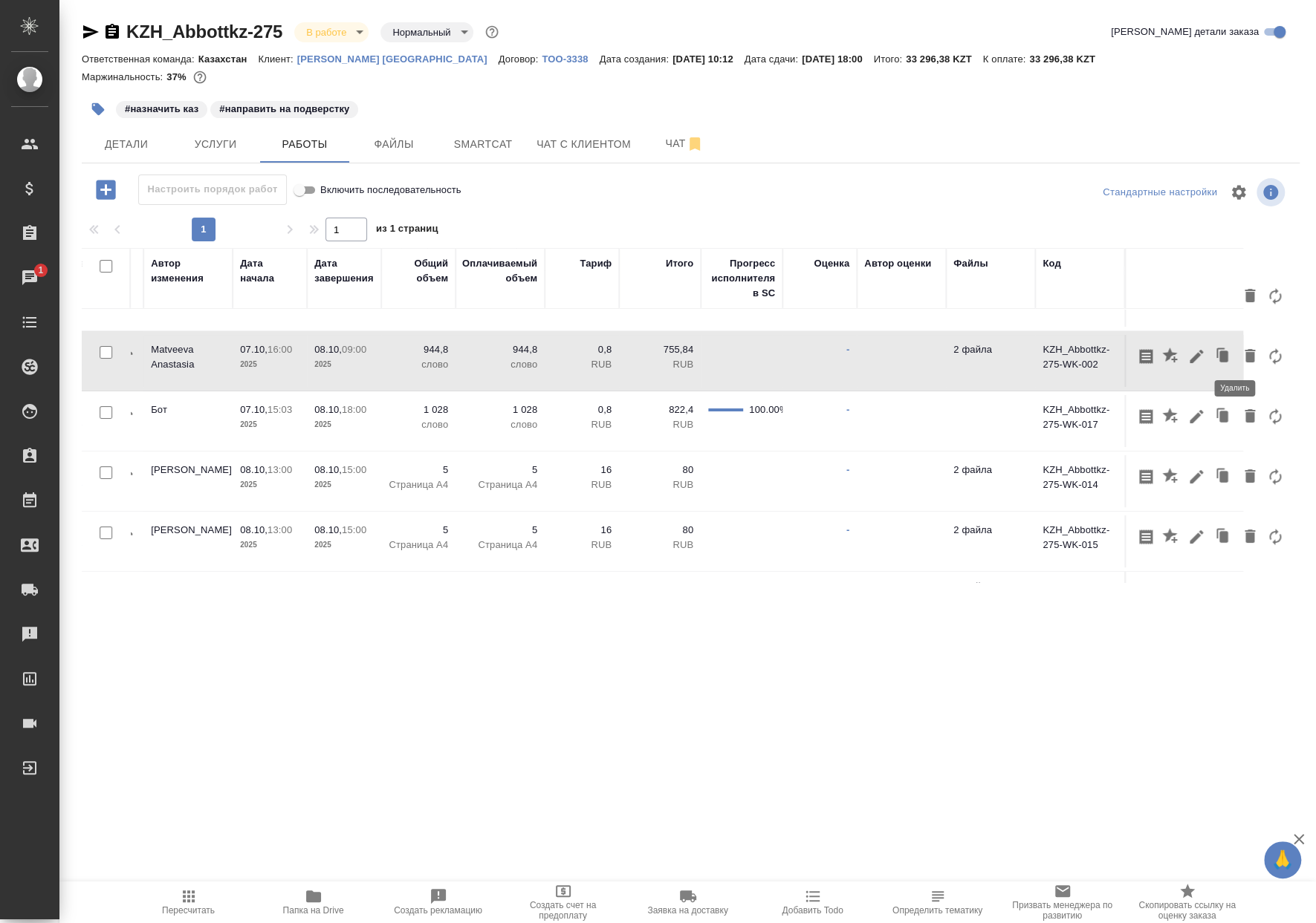
click at [1241, 359] on icon "button" at bounding box center [1249, 356] width 18 height 18
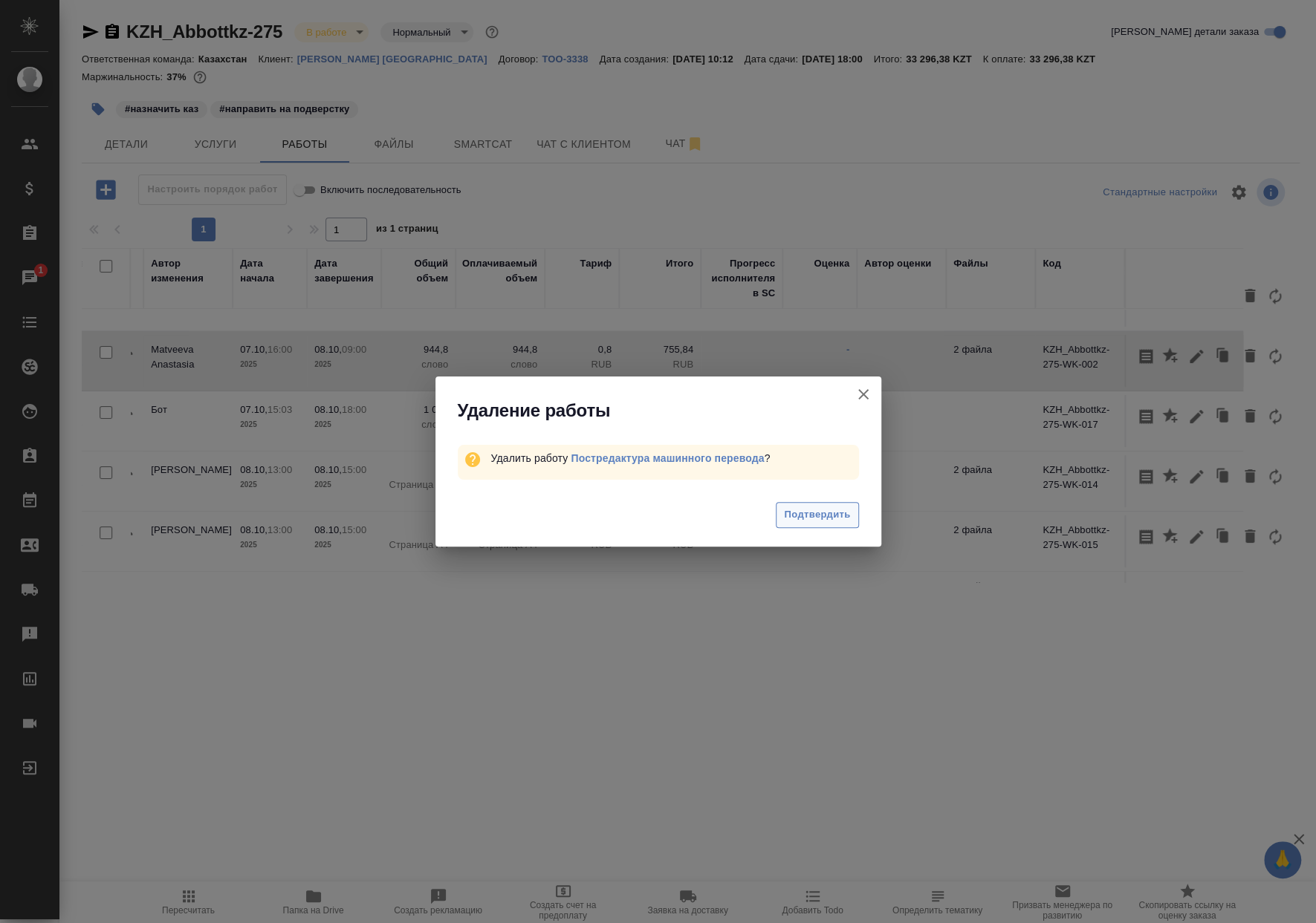
click at [792, 514] on span "Подтвердить" at bounding box center [816, 515] width 66 height 17
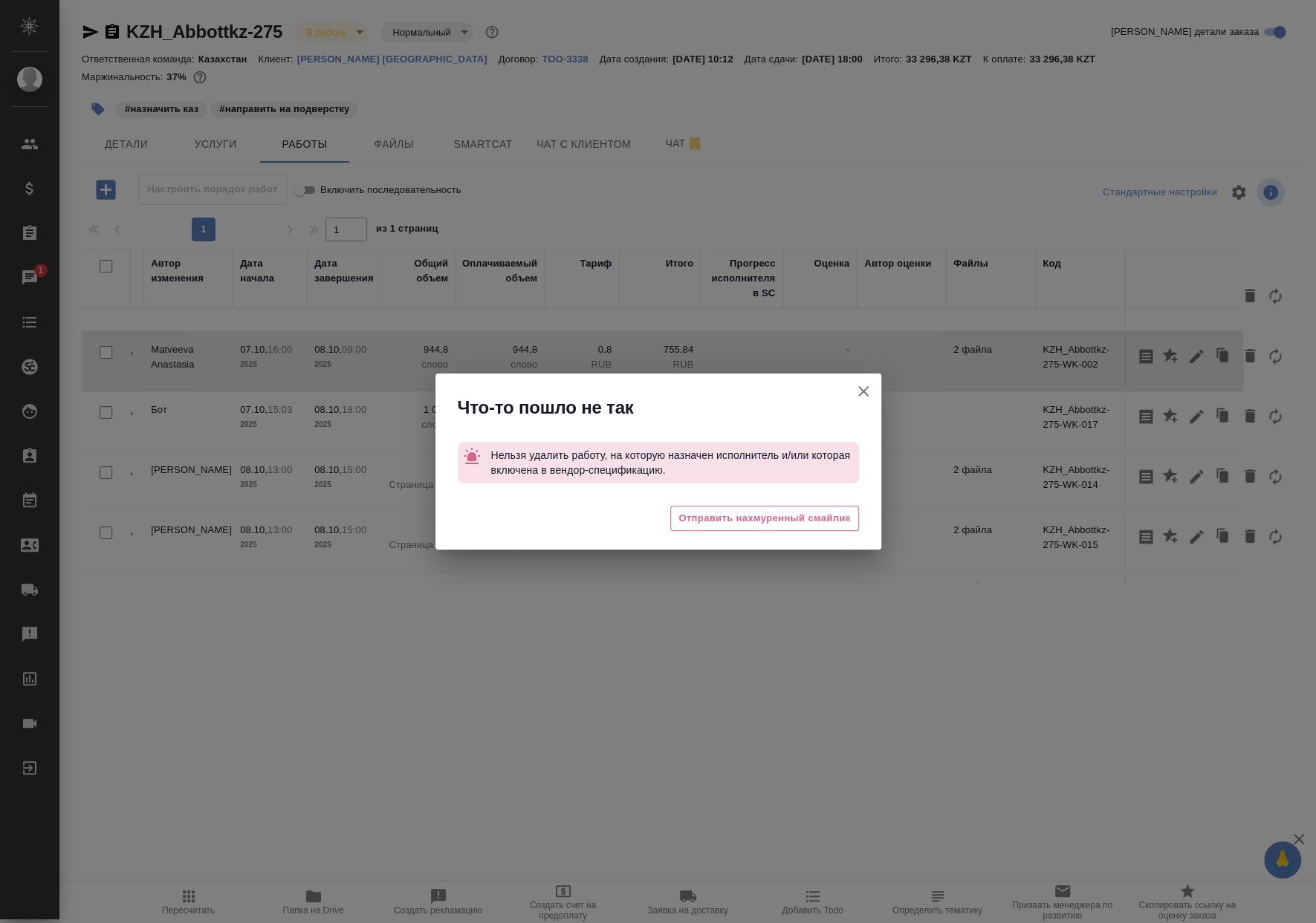
click at [864, 385] on icon "button" at bounding box center [864, 391] width 18 height 18
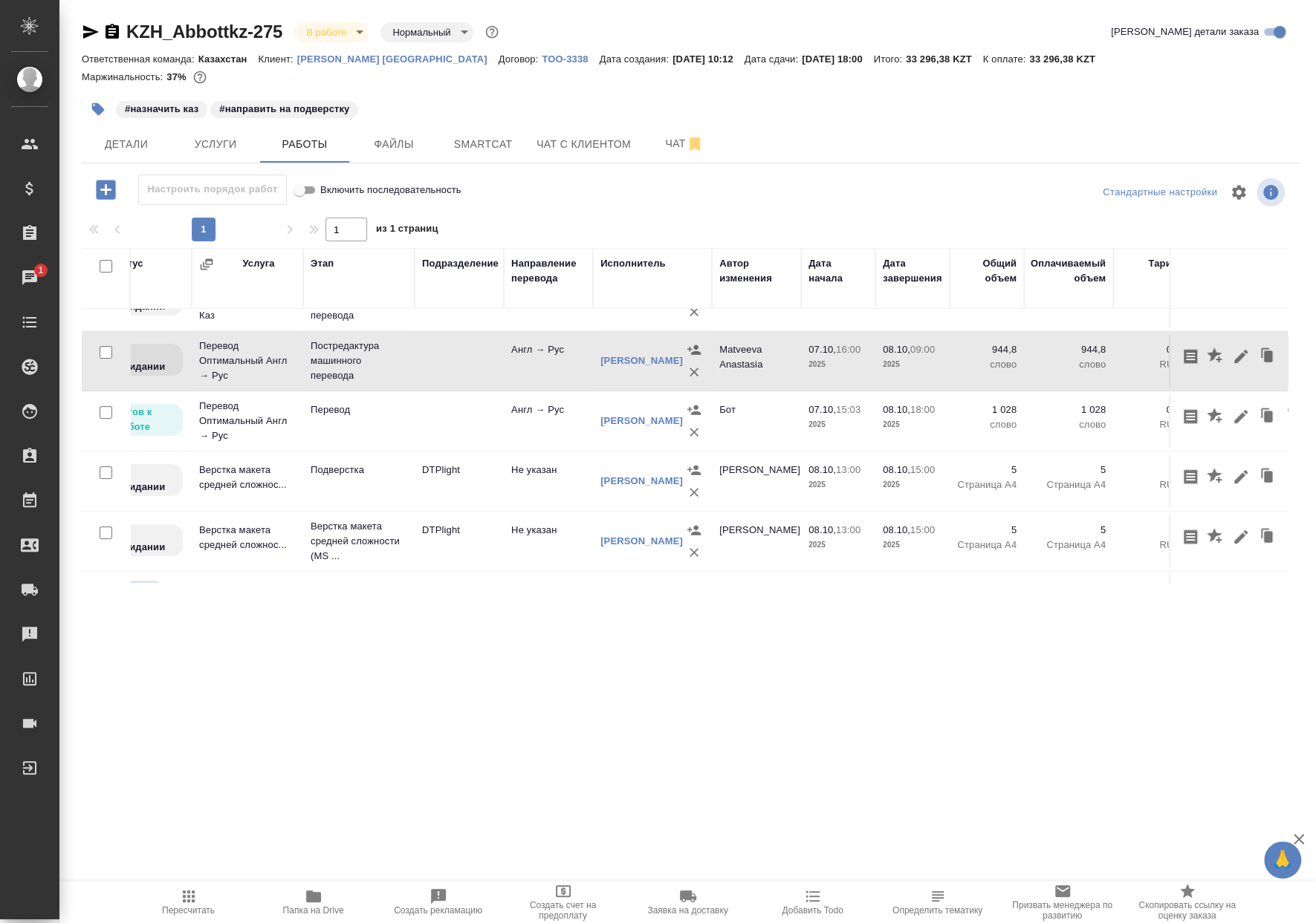
scroll to position [99, 18]
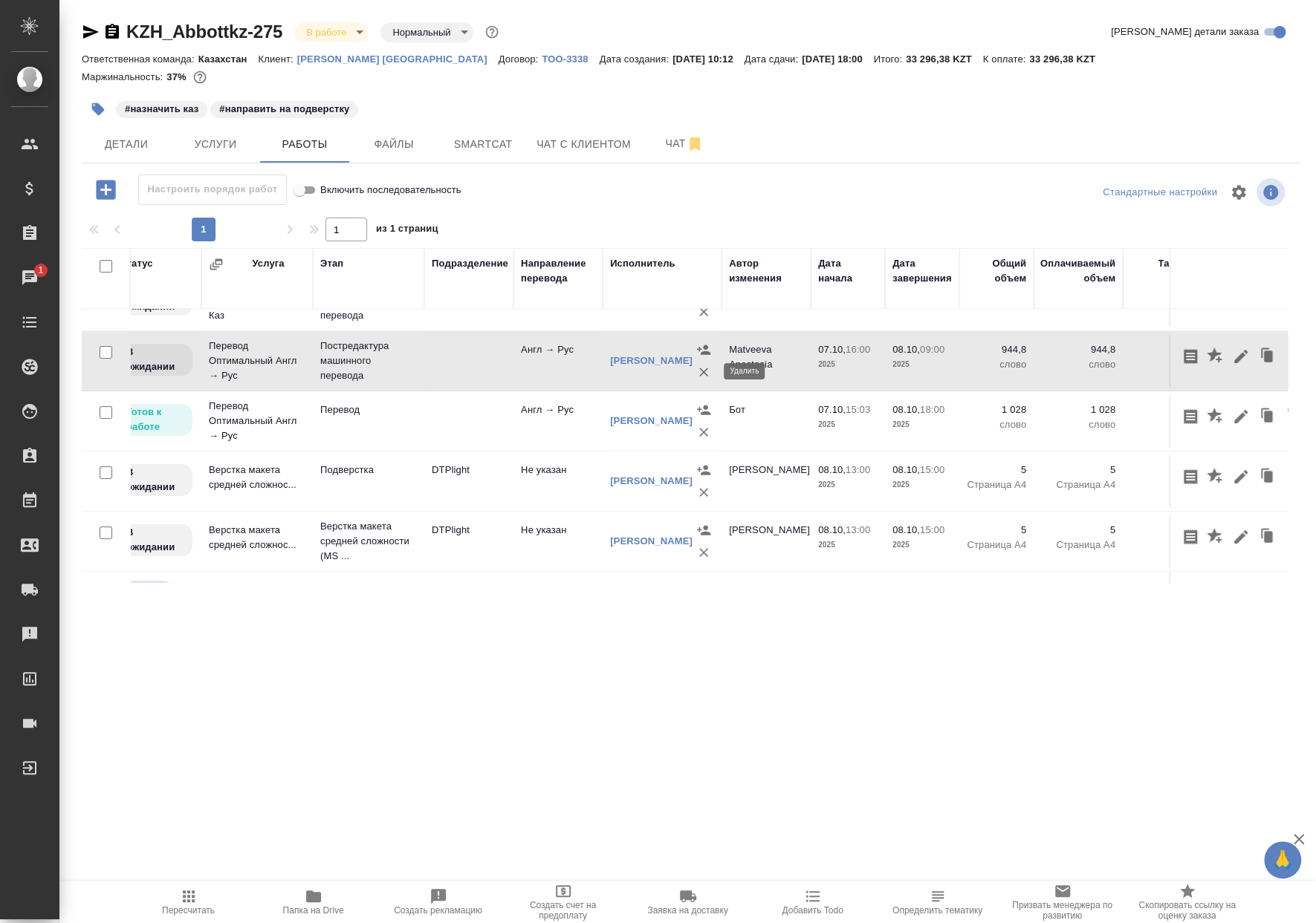
click at [702, 376] on icon "button" at bounding box center [703, 372] width 15 height 15
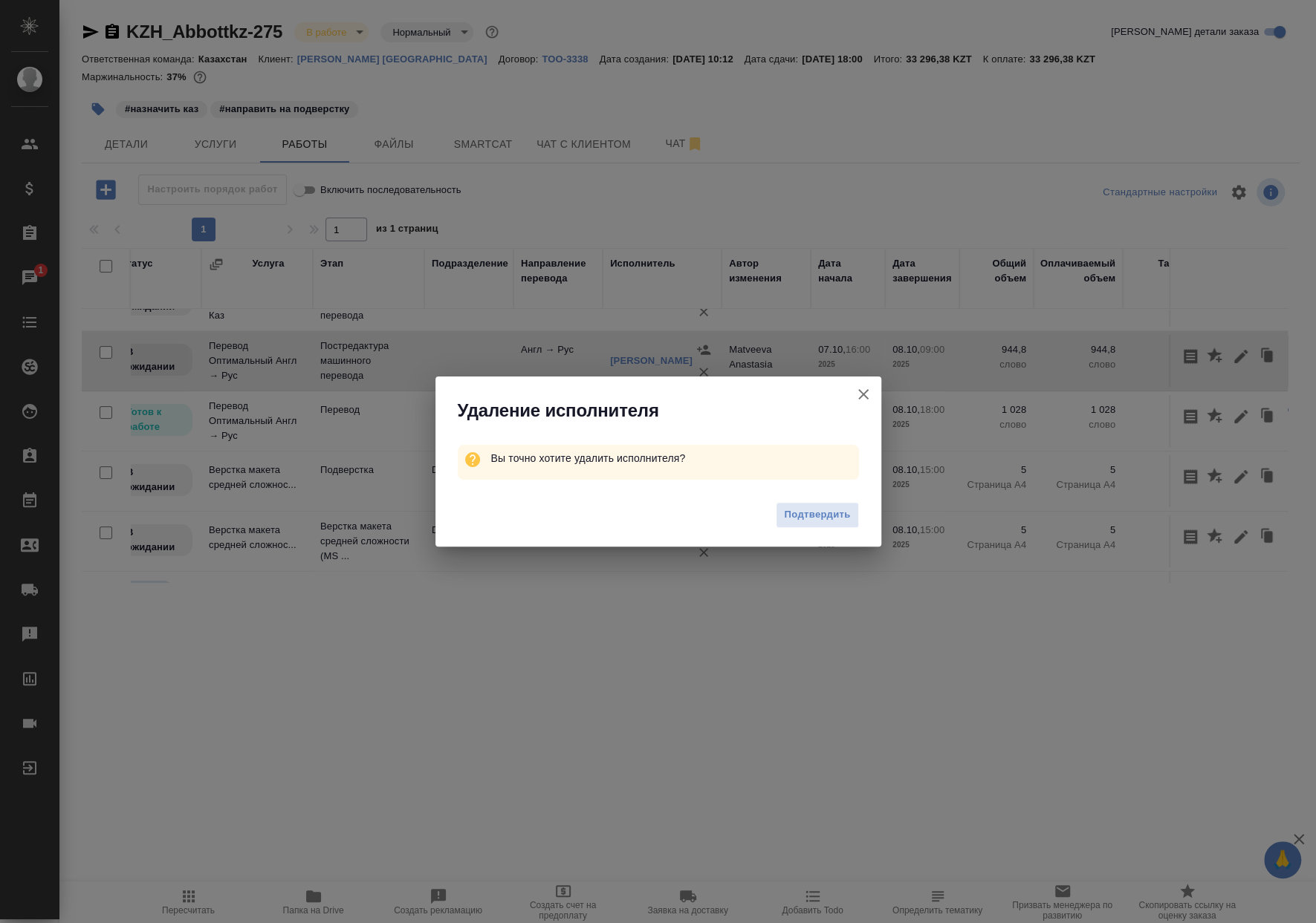
drag, startPoint x: 805, startPoint y: 506, endPoint x: 803, endPoint y: 514, distance: 8.2
click at [805, 507] on span "Подтвердить" at bounding box center [816, 515] width 66 height 17
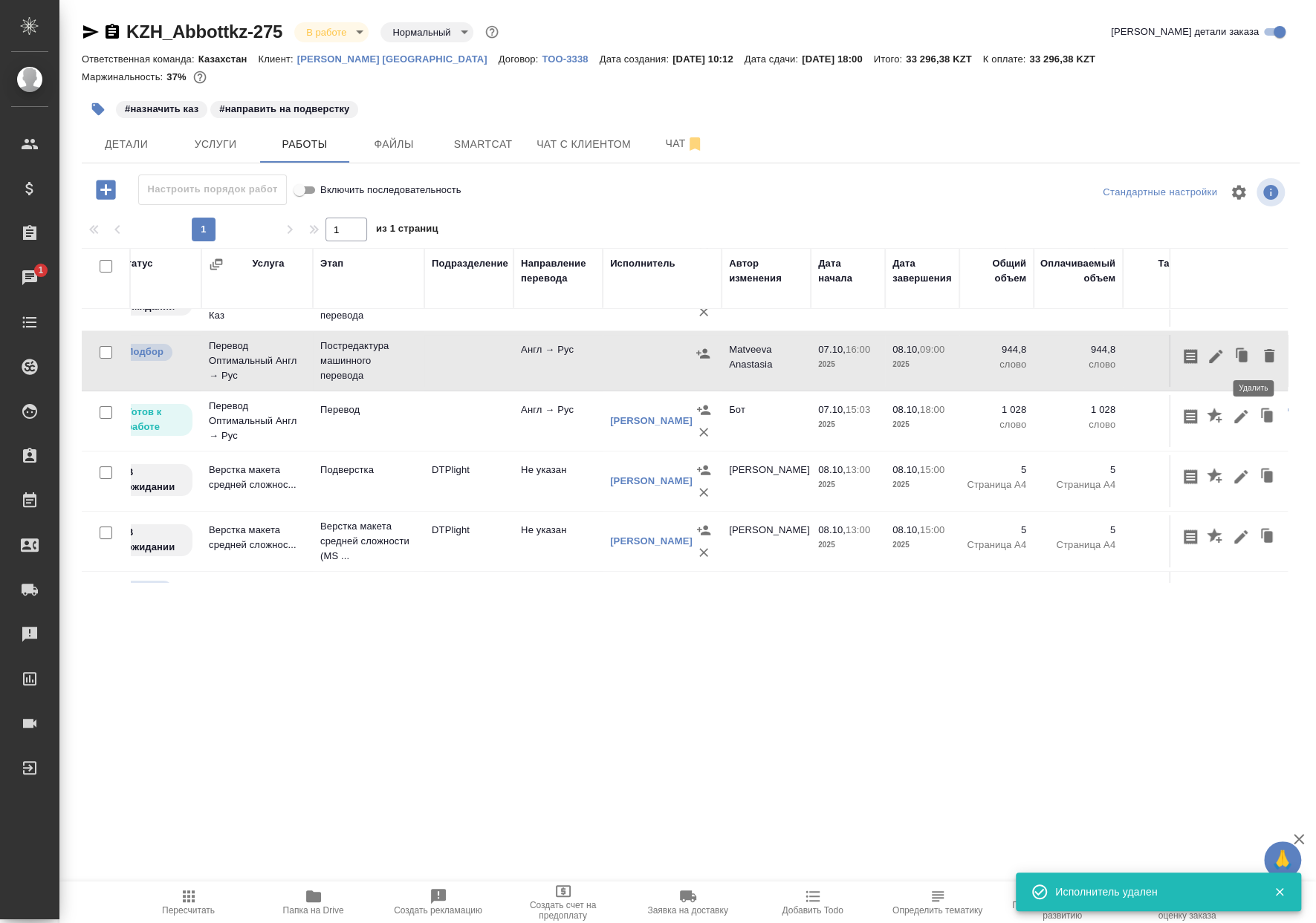
click at [1260, 356] on icon "button" at bounding box center [1269, 356] width 18 height 18
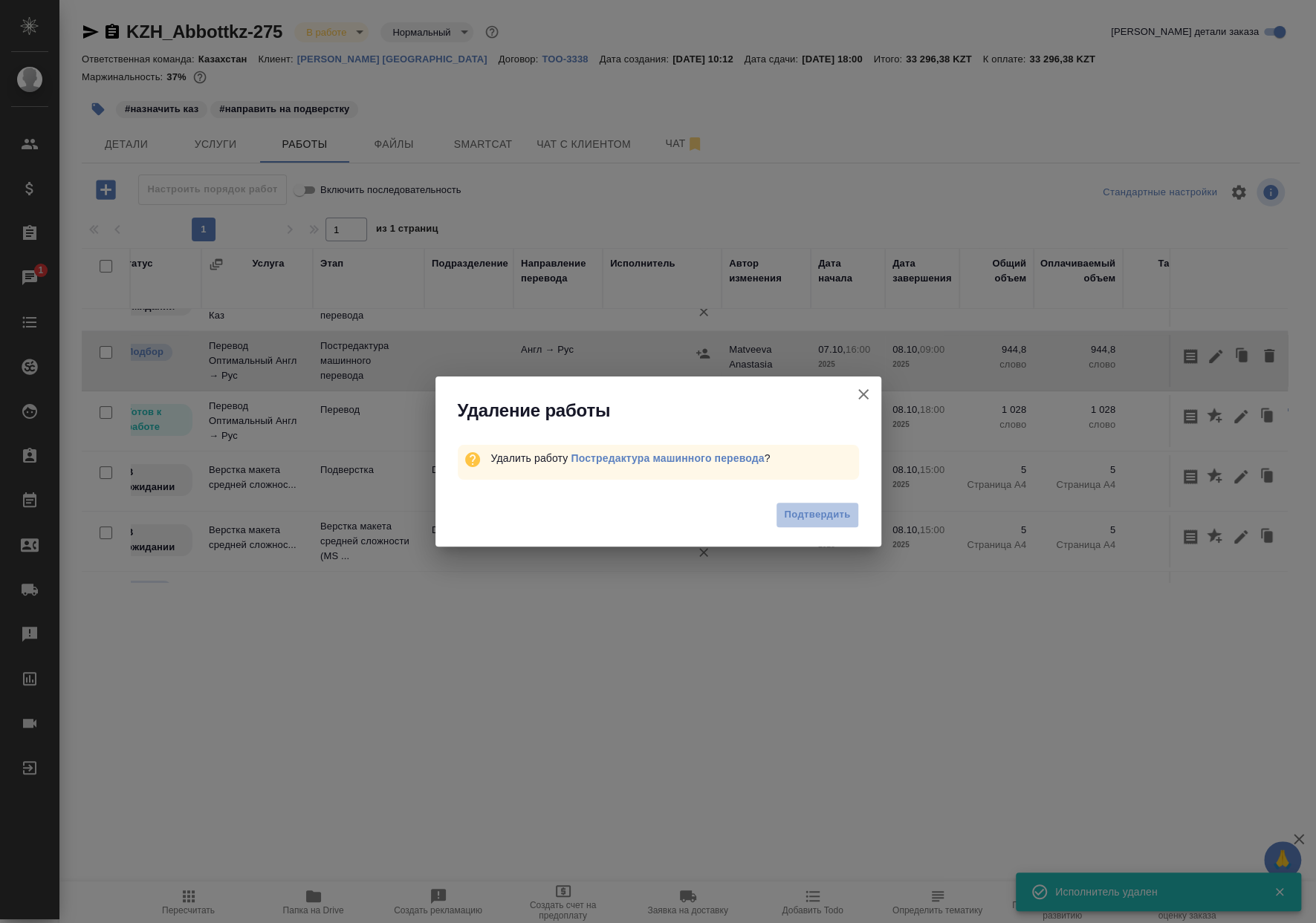
click at [834, 523] on button "Подтвердить" at bounding box center [816, 515] width 82 height 26
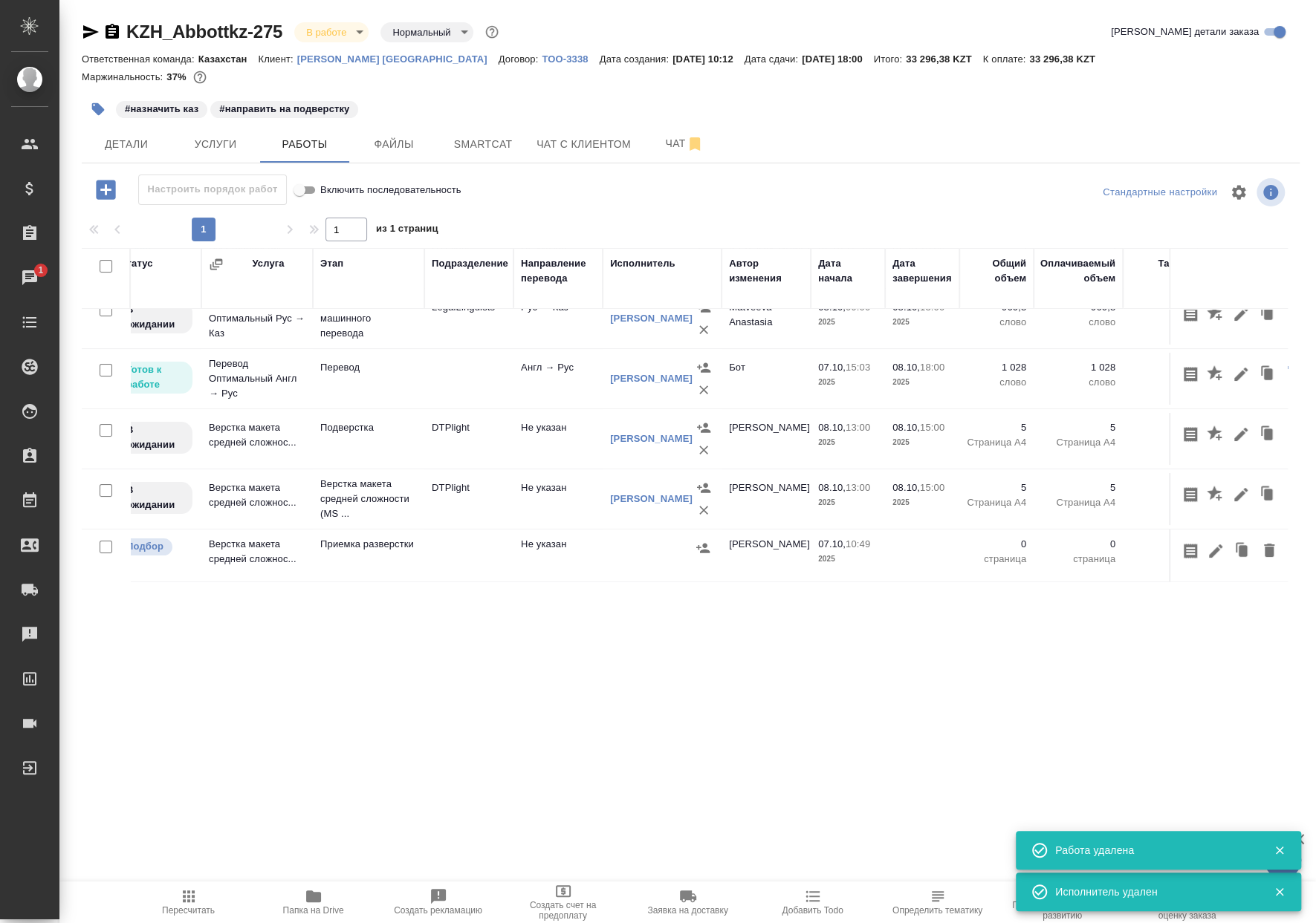
scroll to position [95, 18]
click at [464, 383] on td at bounding box center [468, 379] width 89 height 52
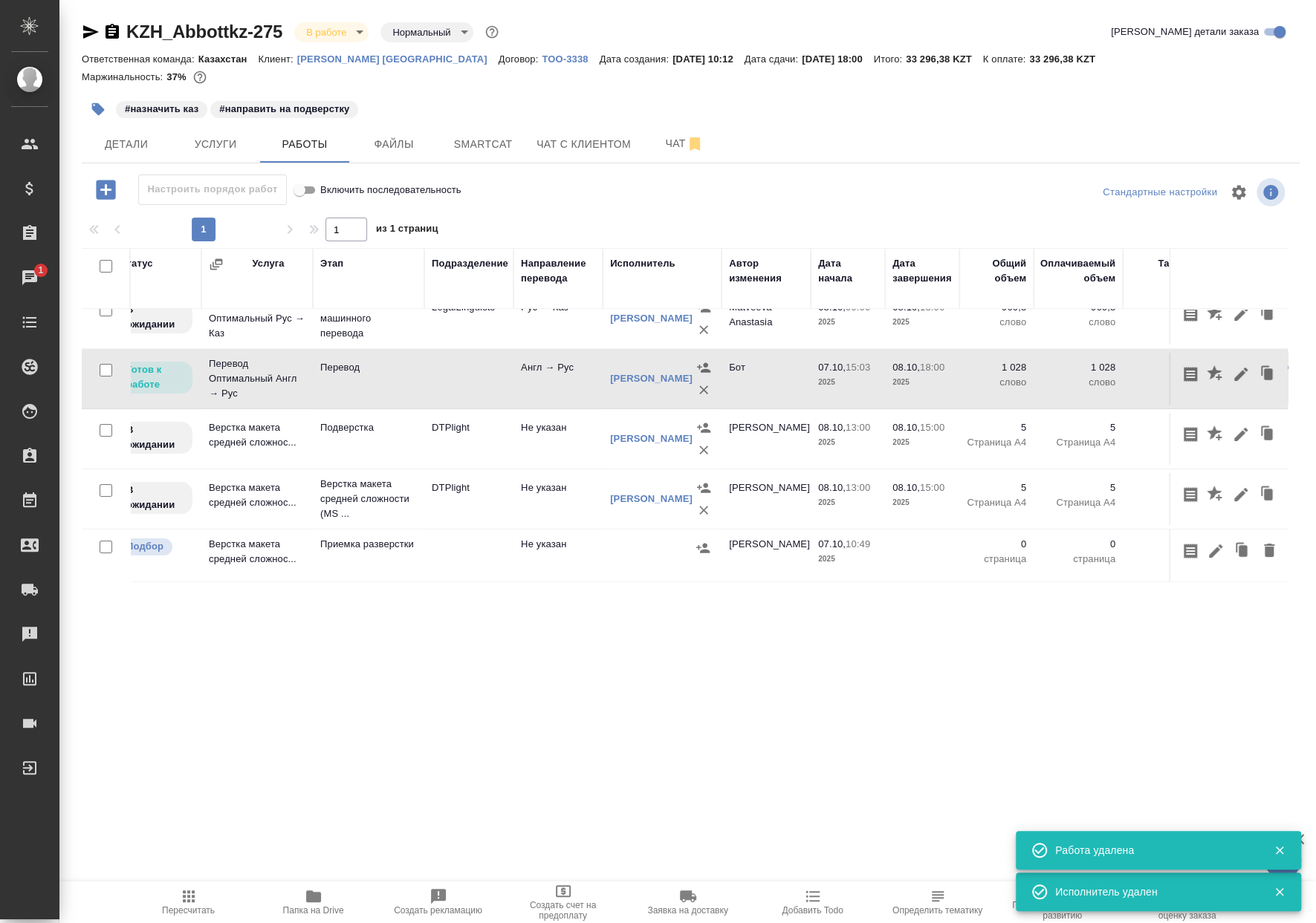
click at [464, 383] on td at bounding box center [468, 379] width 89 height 52
click at [199, 897] on span "Пересчитать" at bounding box center [189, 902] width 107 height 29
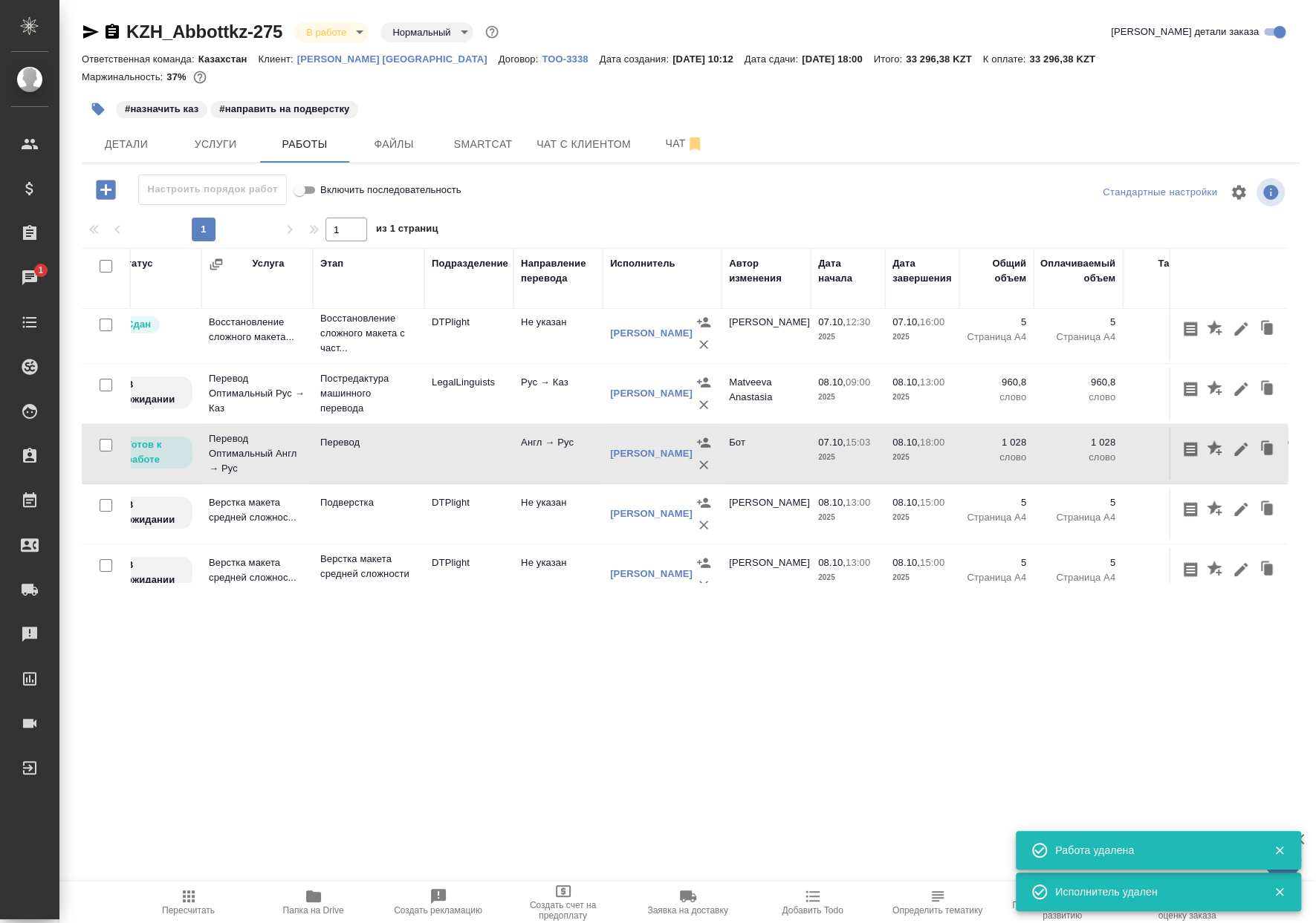
scroll to position [0, 18]
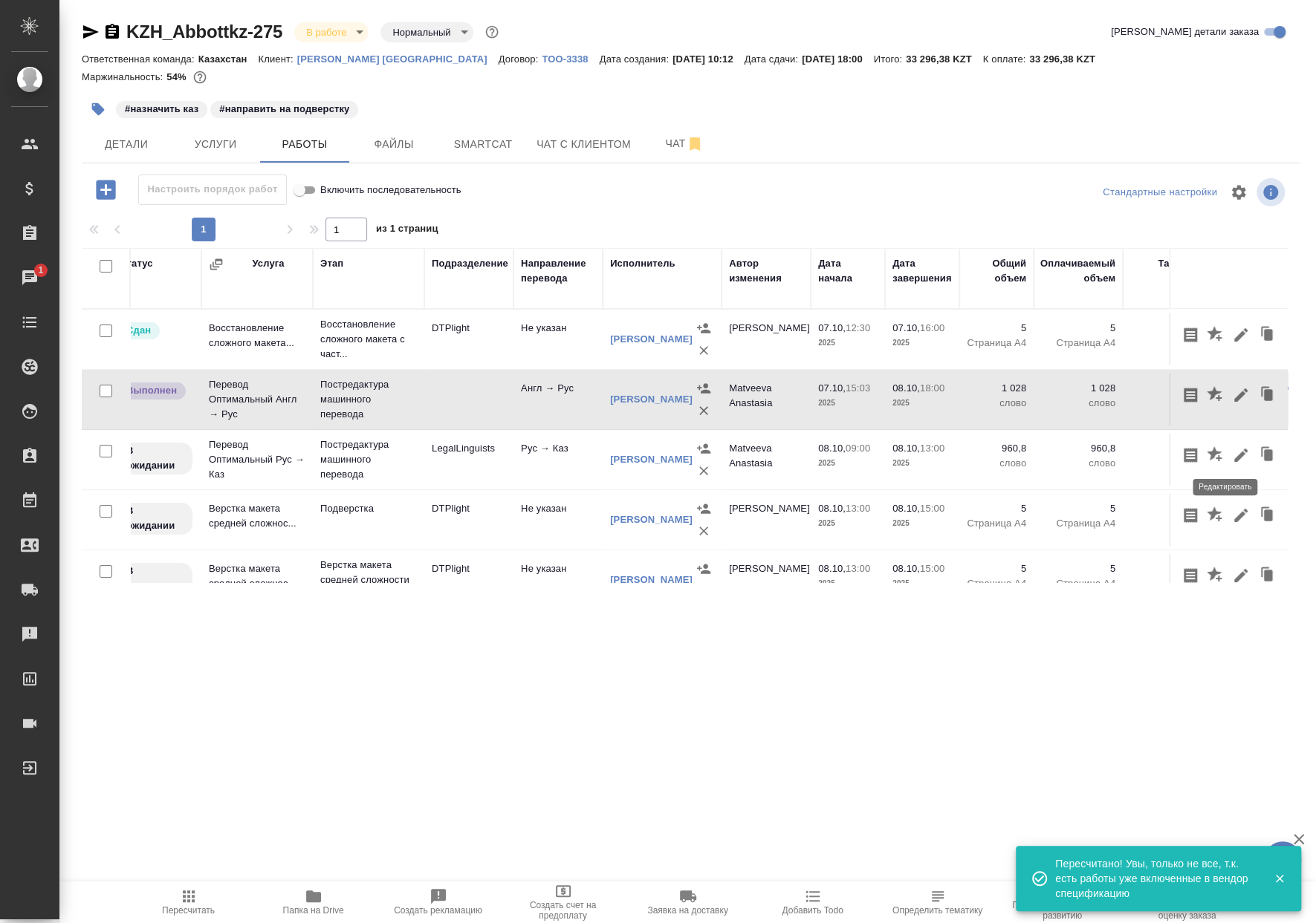
click at [1232, 455] on icon "button" at bounding box center [1241, 455] width 18 height 18
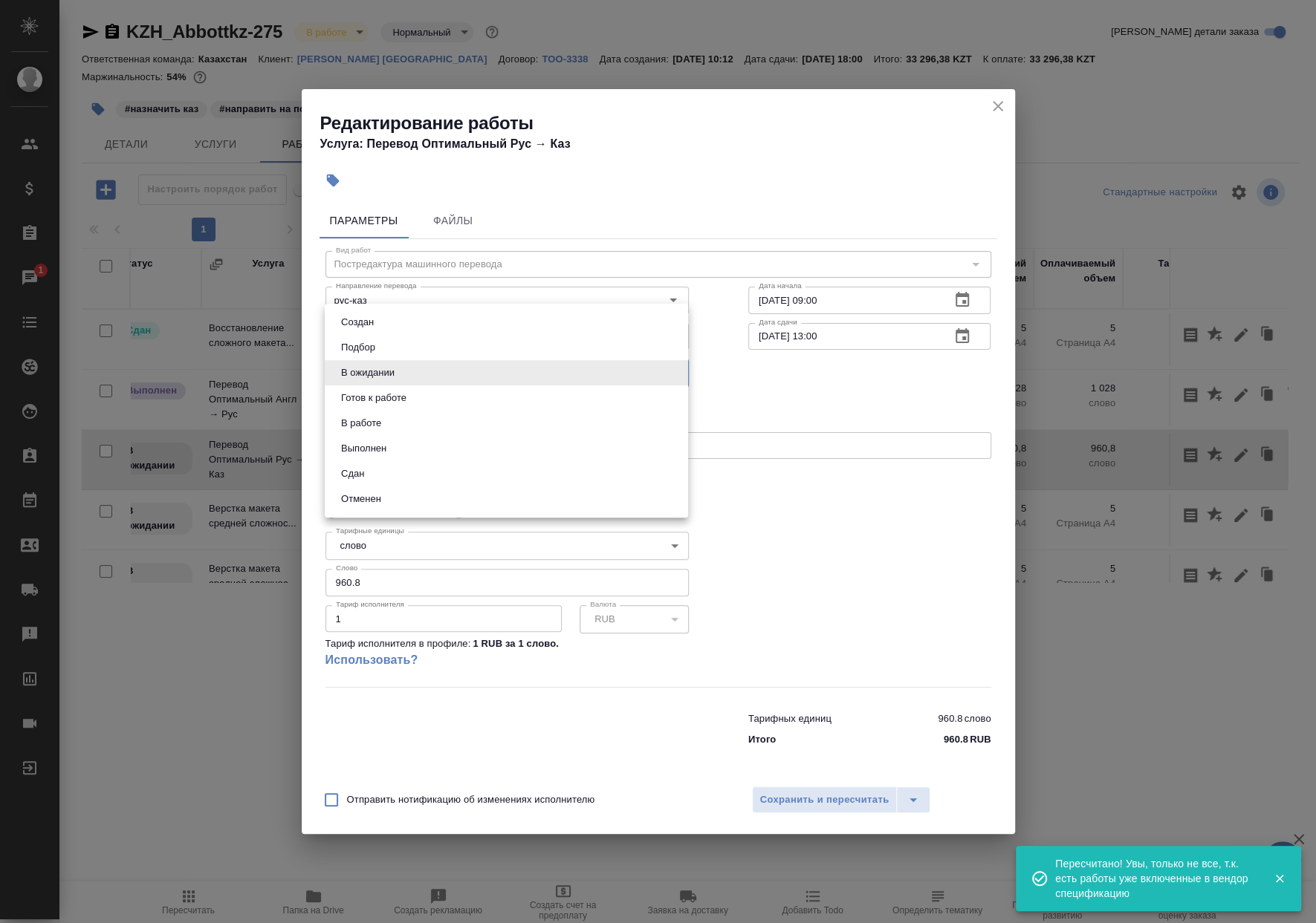
click at [393, 384] on body "🙏 .cls-1 fill:#fff; AWATERA Matveeva Anastasia Клиенты Спецификации Заказы 1 Ча…" at bounding box center [658, 461] width 1316 height 923
click at [406, 406] on li "Готов к работе" at bounding box center [506, 398] width 363 height 25
type input "readyForWork"
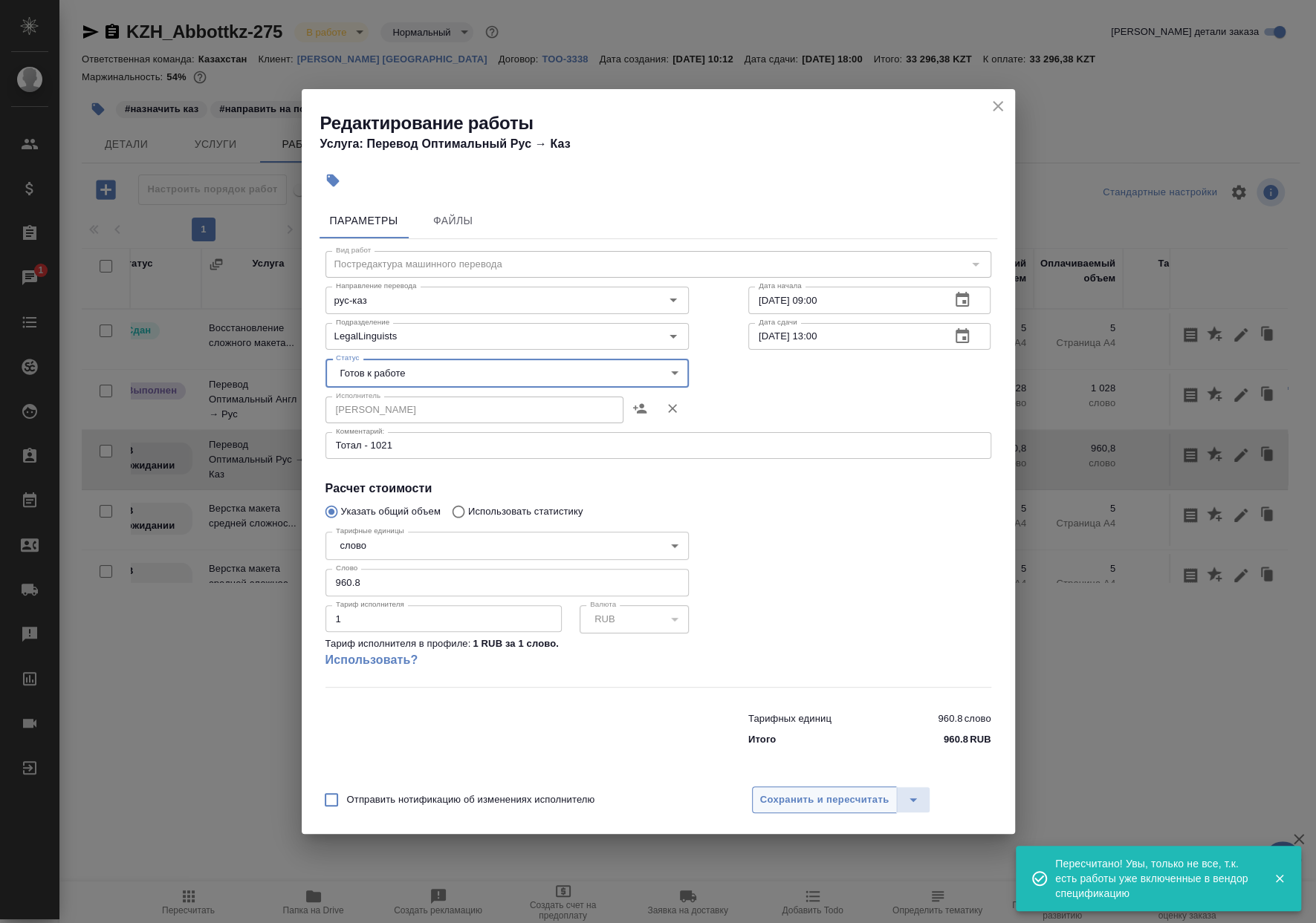
click at [816, 787] on button "Сохранить и пересчитать" at bounding box center [824, 800] width 145 height 27
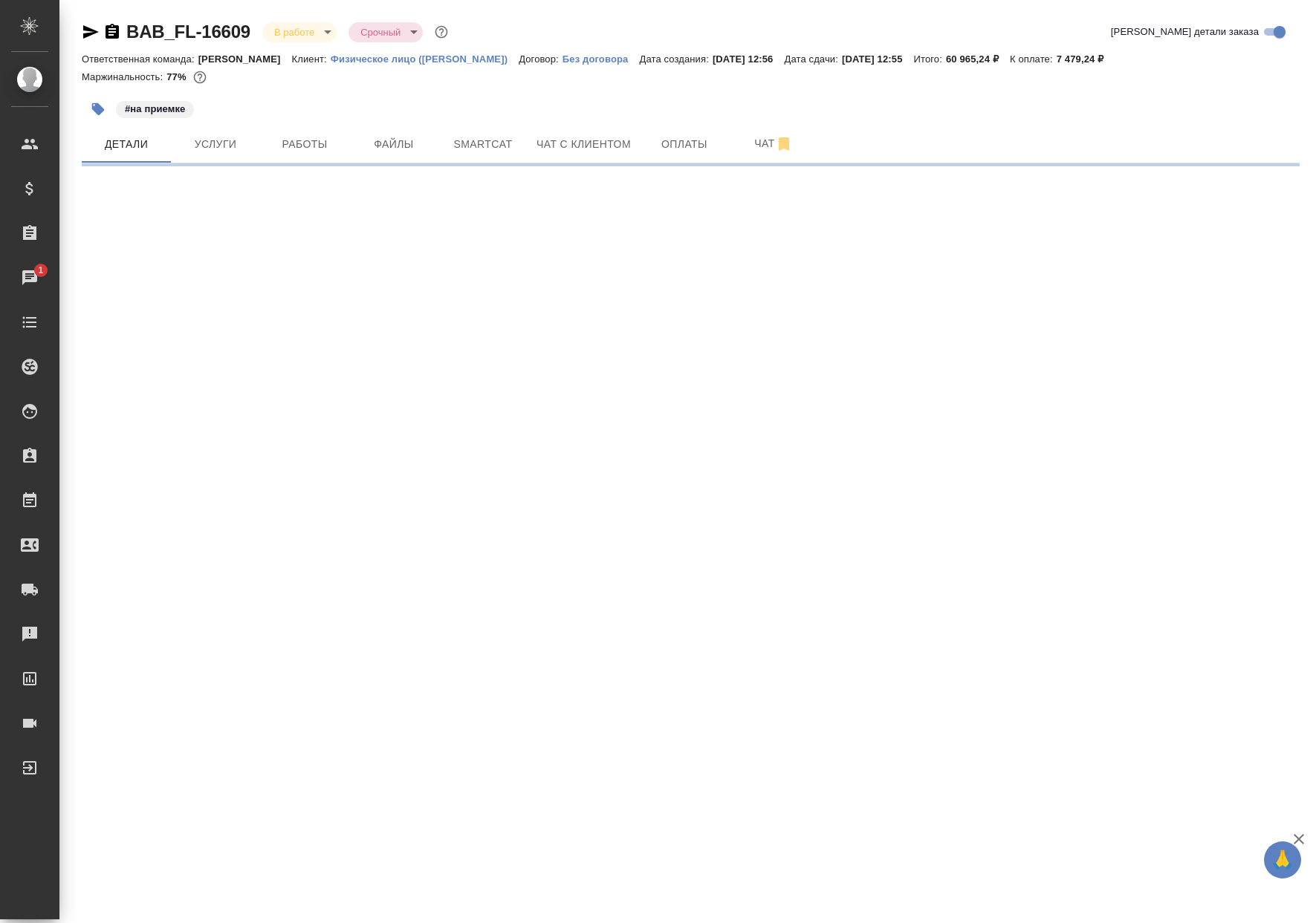
select select "RU"
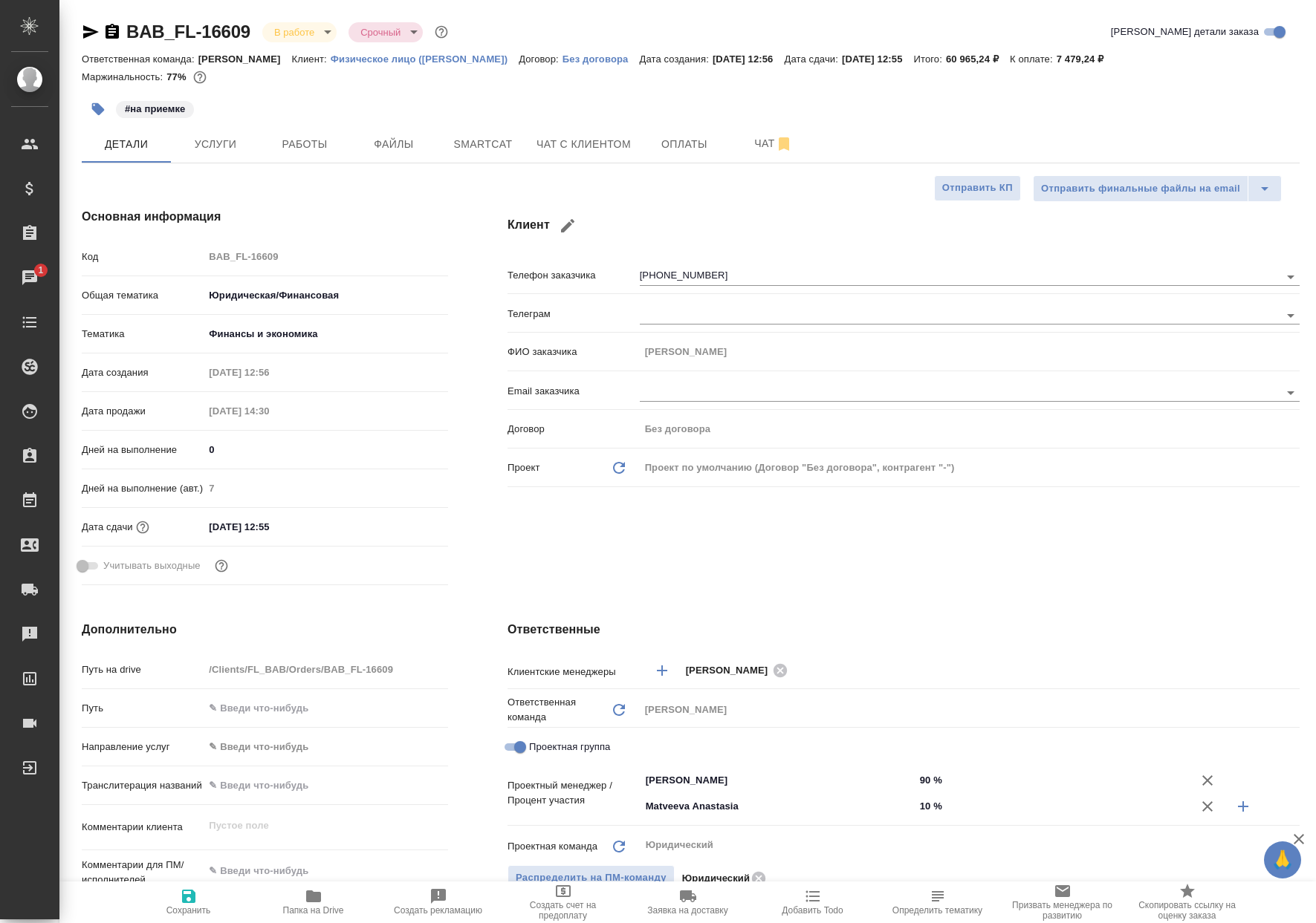
type textarea "x"
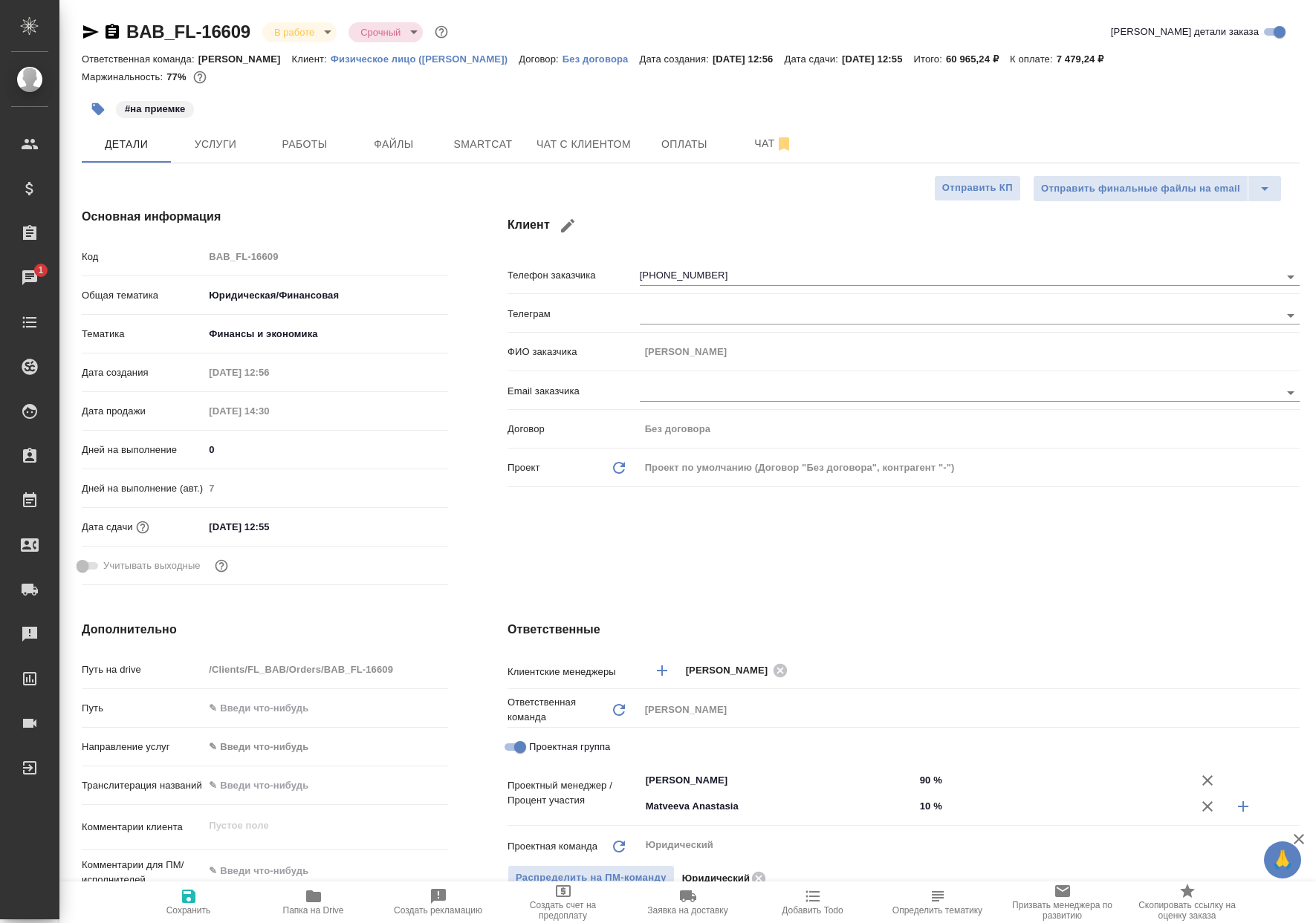
type textarea "x"
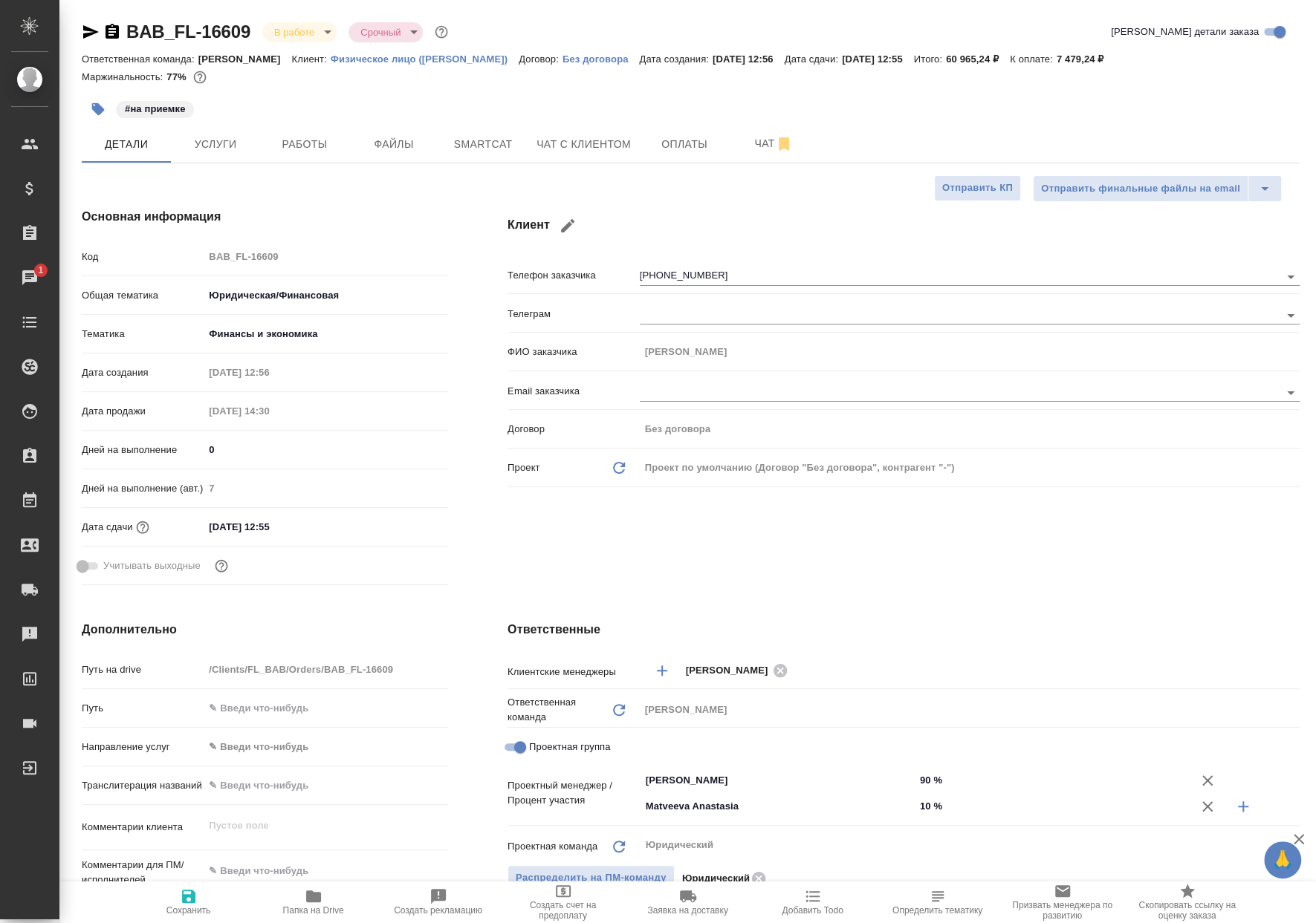
type textarea "x"
click at [328, 144] on span "Работы" at bounding box center [304, 144] width 71 height 19
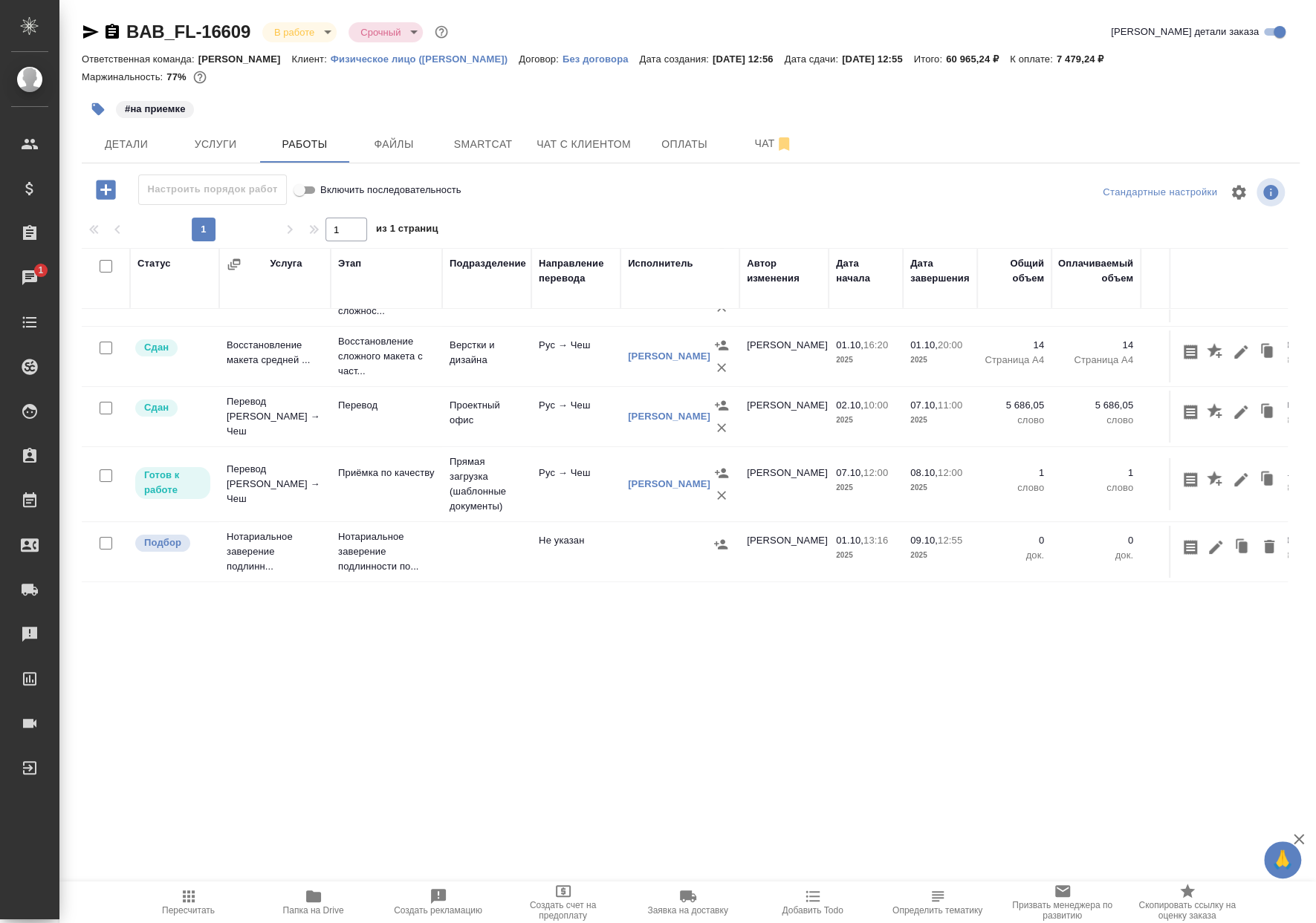
scroll to position [118, 0]
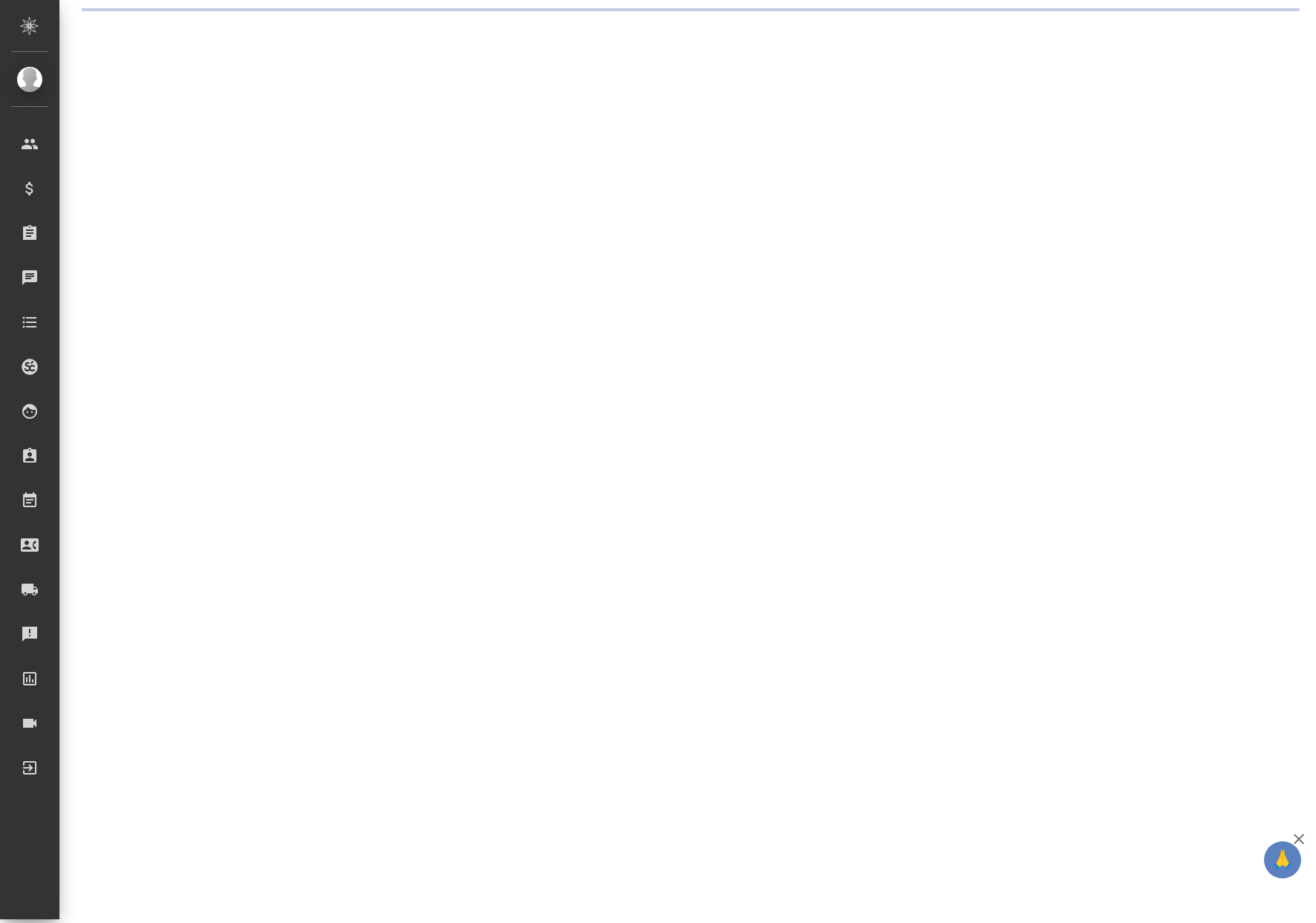
select select "RU"
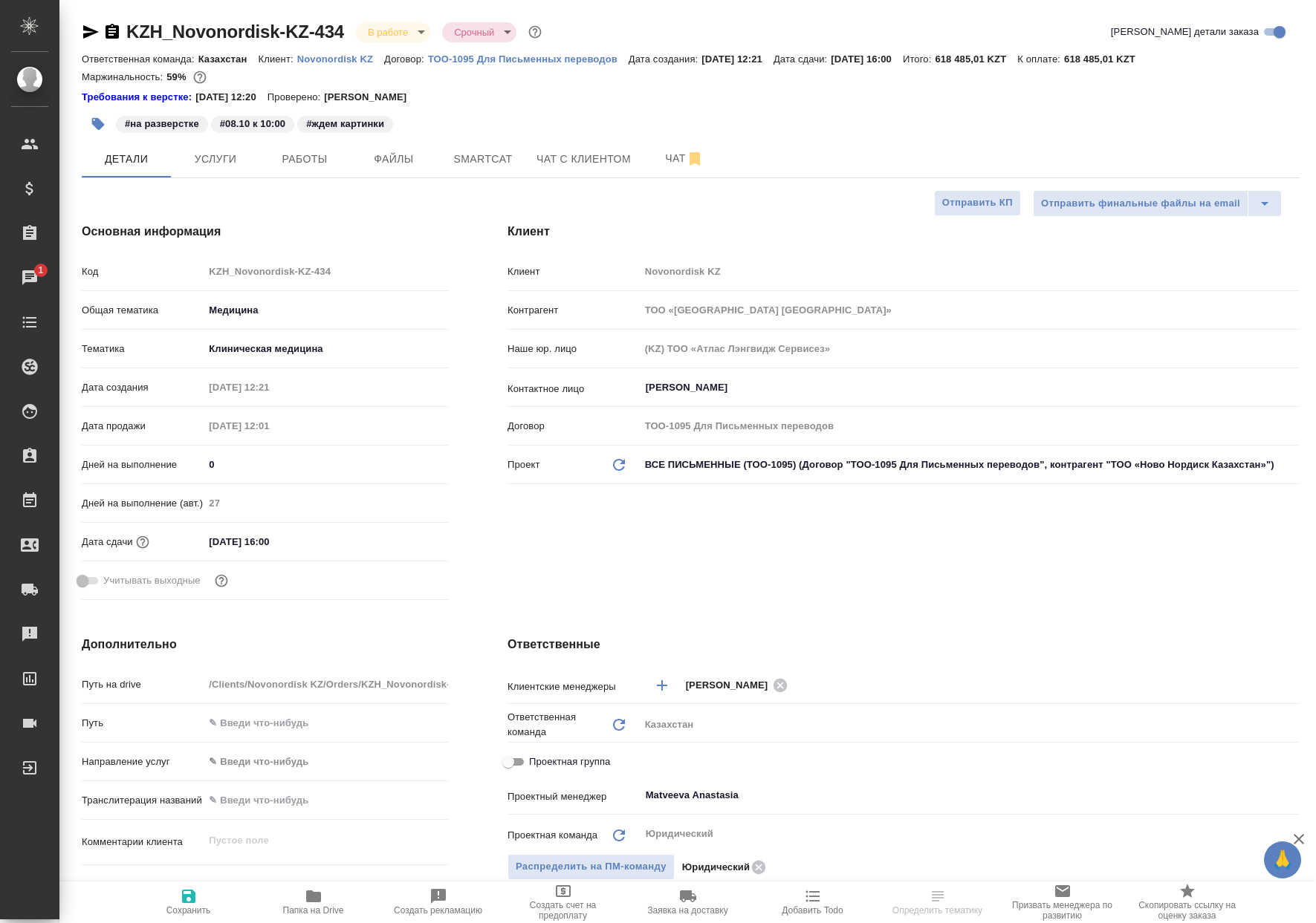
select select "RU"
type textarea "x"
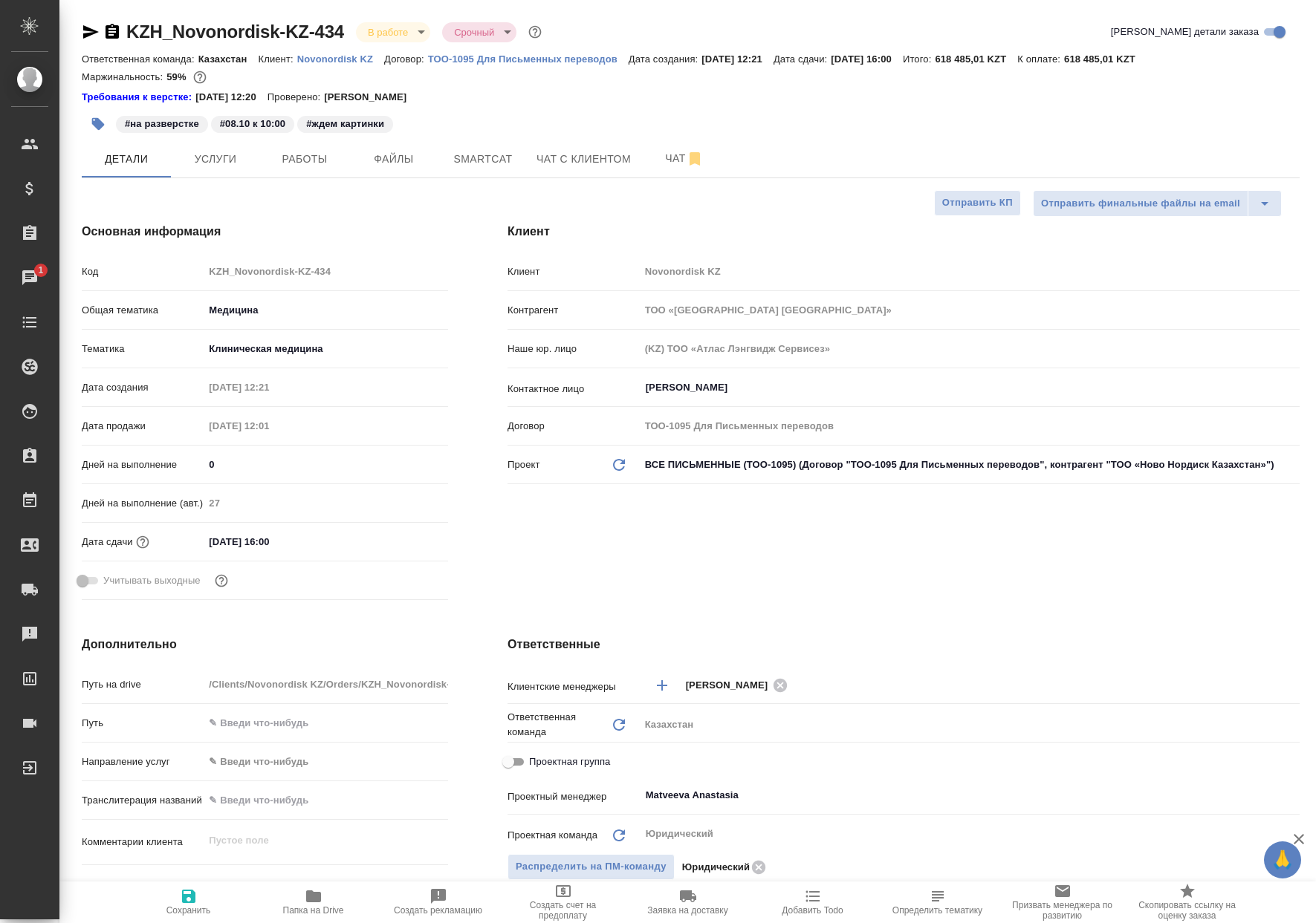
type textarea "x"
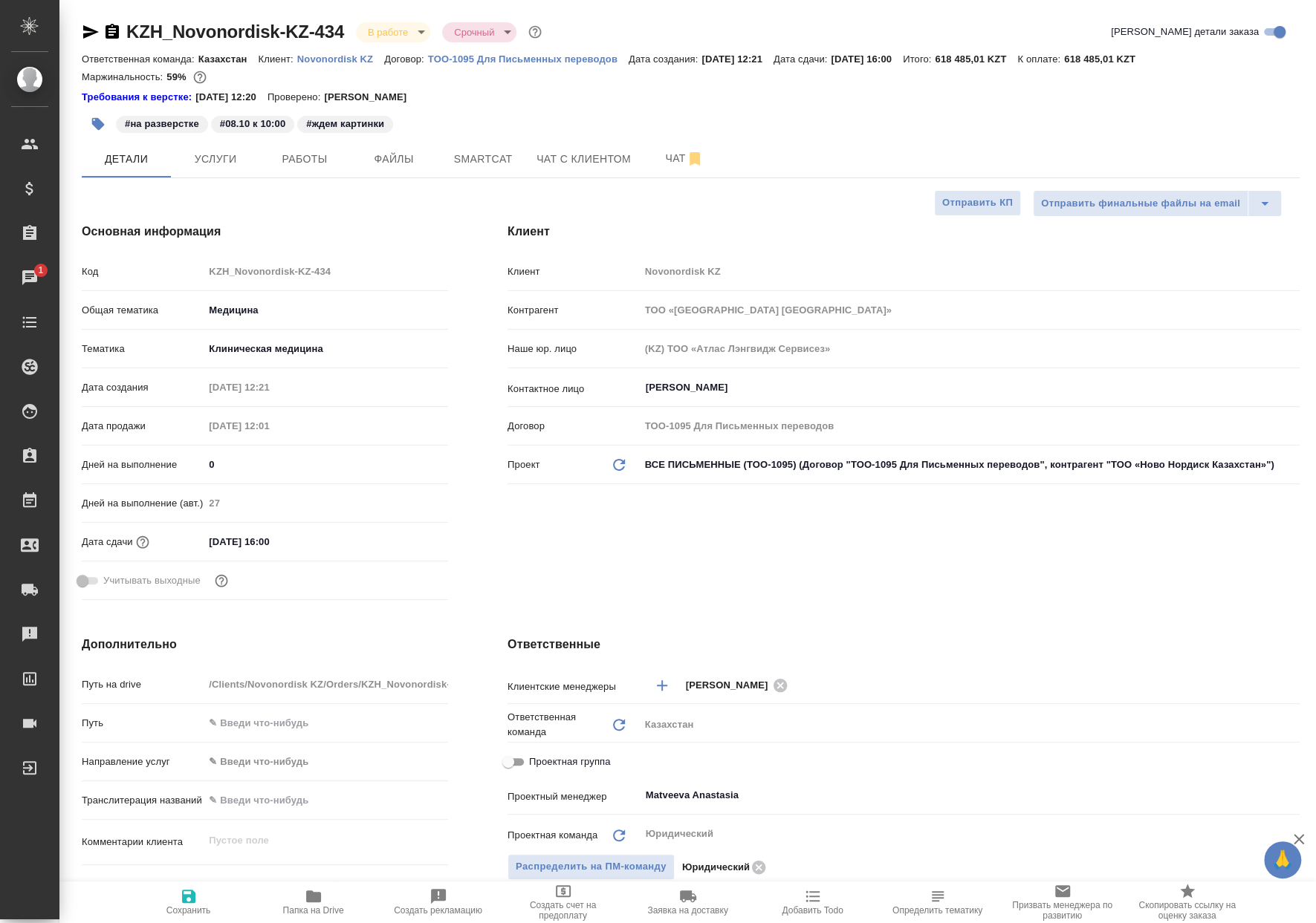
type textarea "x"
click at [298, 165] on span "Работы" at bounding box center [304, 159] width 71 height 19
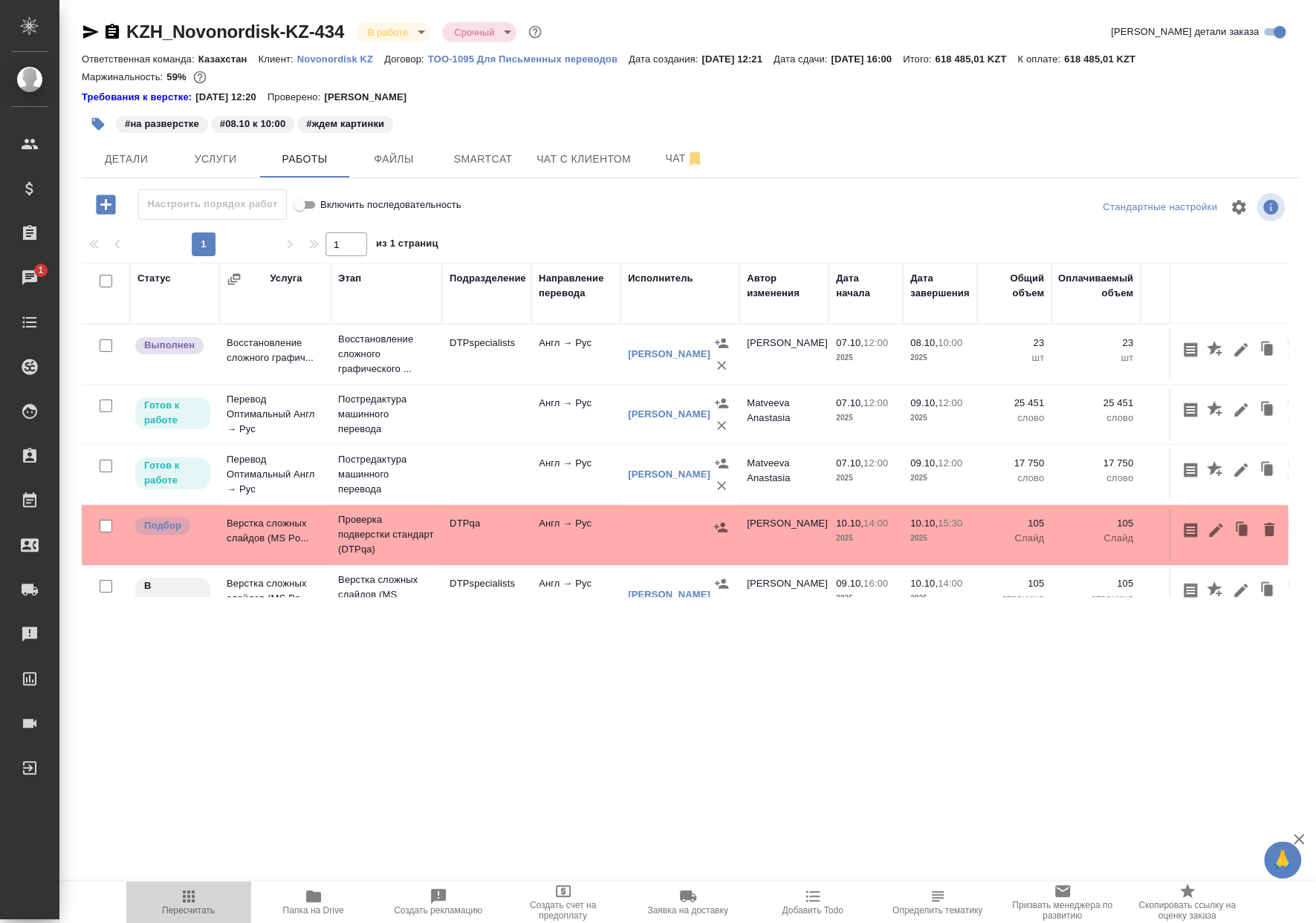
click at [170, 885] on button "Пересчитать" at bounding box center [189, 902] width 125 height 42
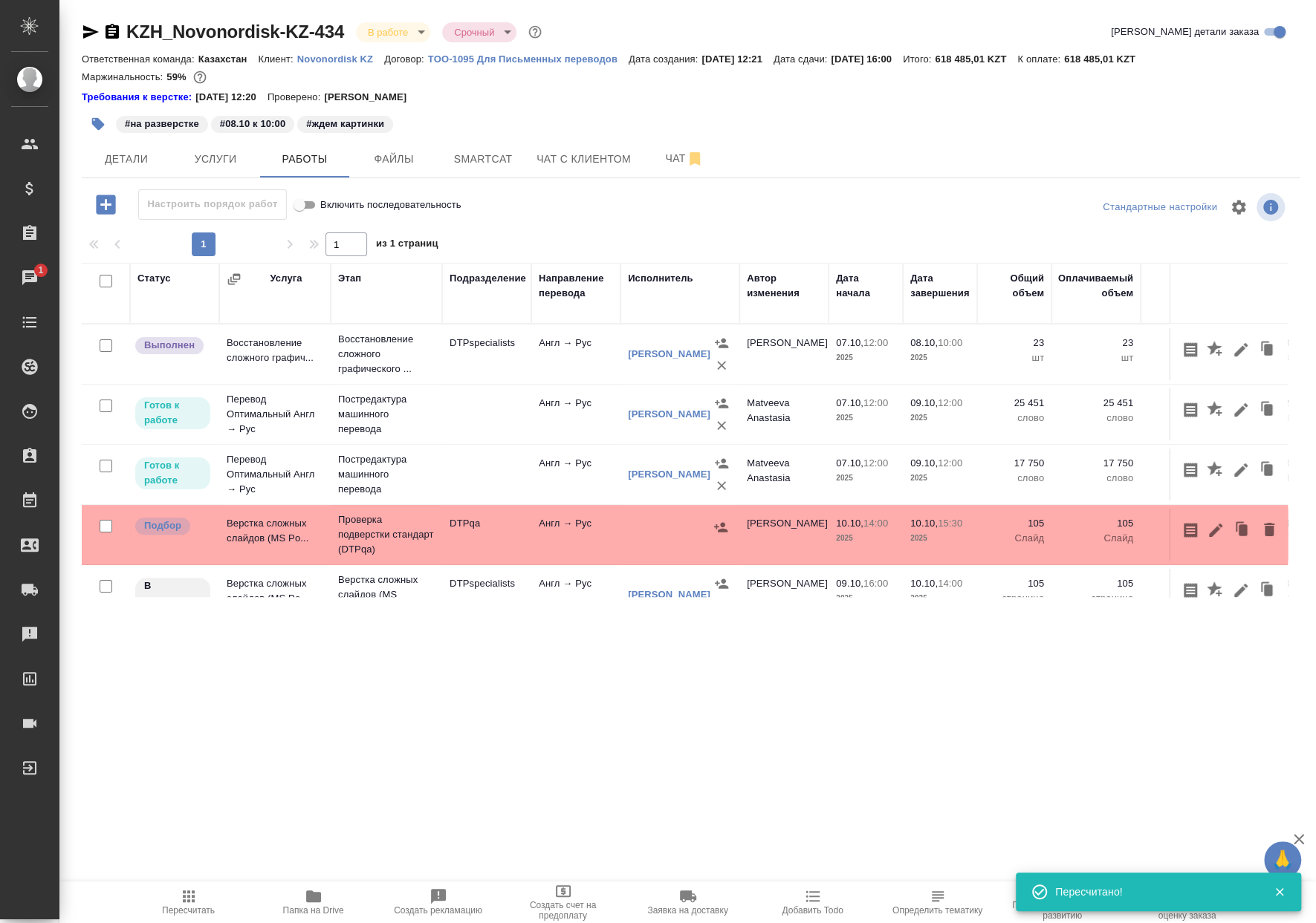
click at [180, 898] on icon "button" at bounding box center [188, 896] width 18 height 18
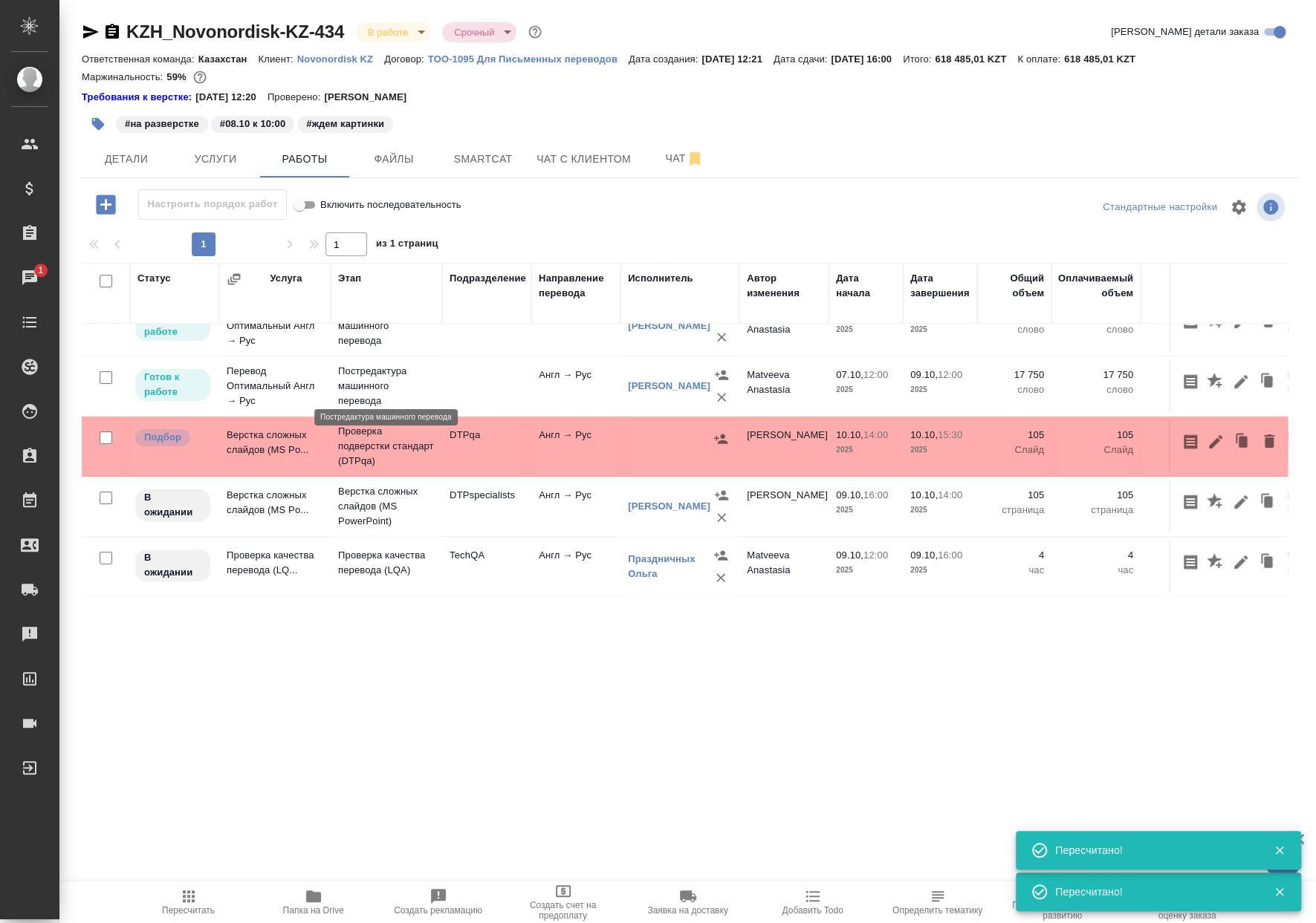
scroll to position [99, 0]
click at [188, 911] on span "Пересчитать" at bounding box center [188, 911] width 53 height 11
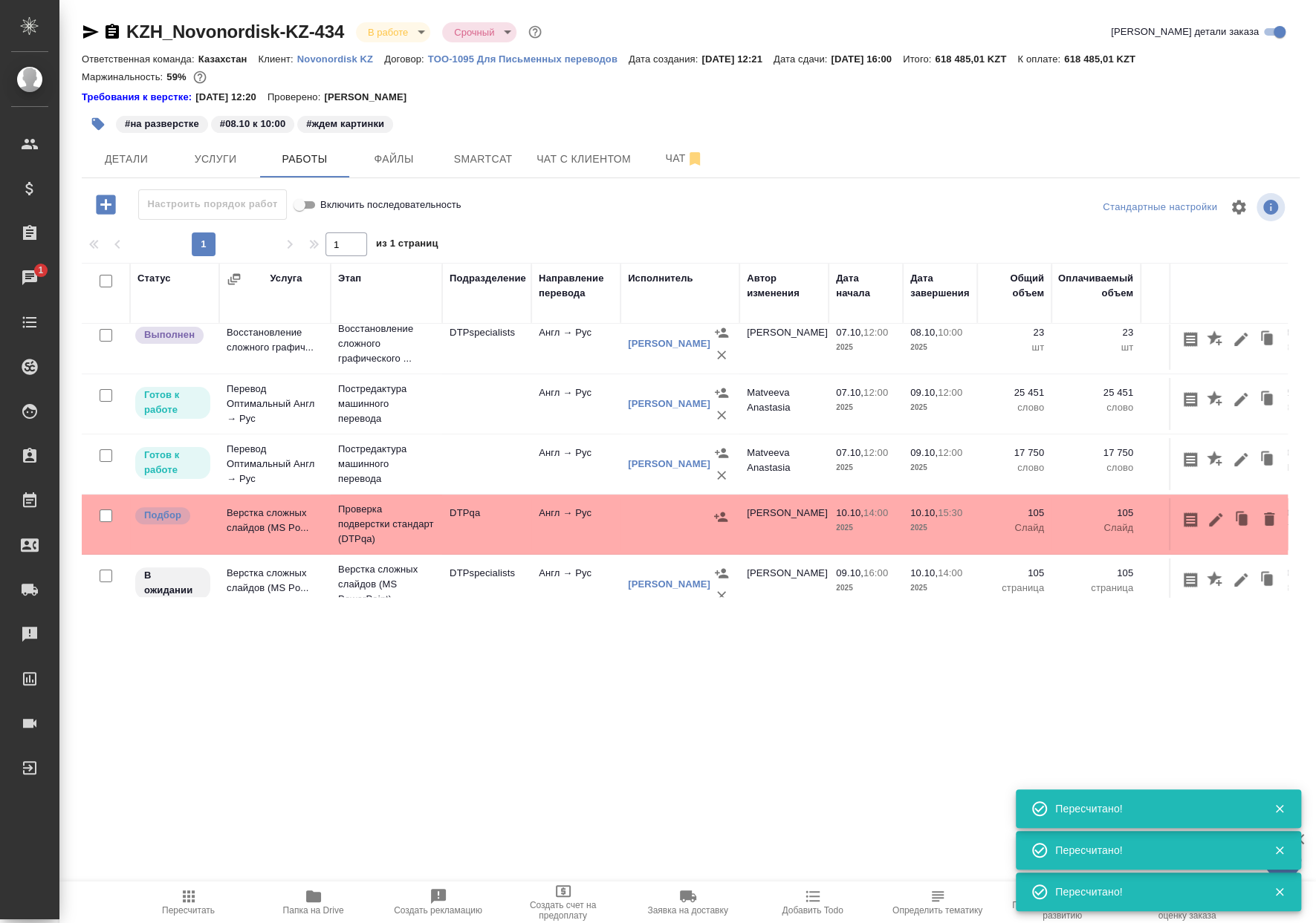
scroll to position [0, 0]
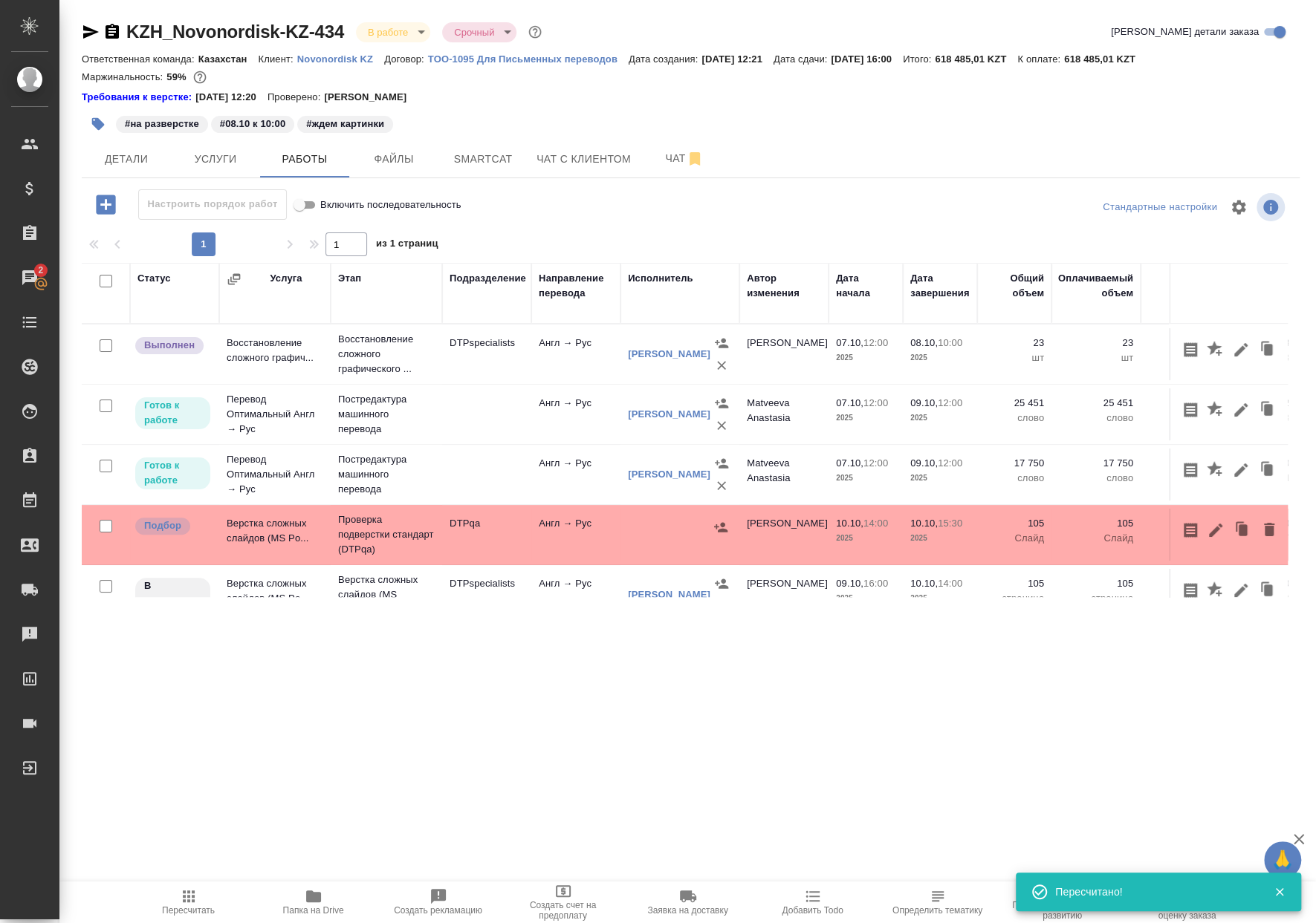
click at [210, 897] on span "Пересчитать" at bounding box center [189, 902] width 107 height 29
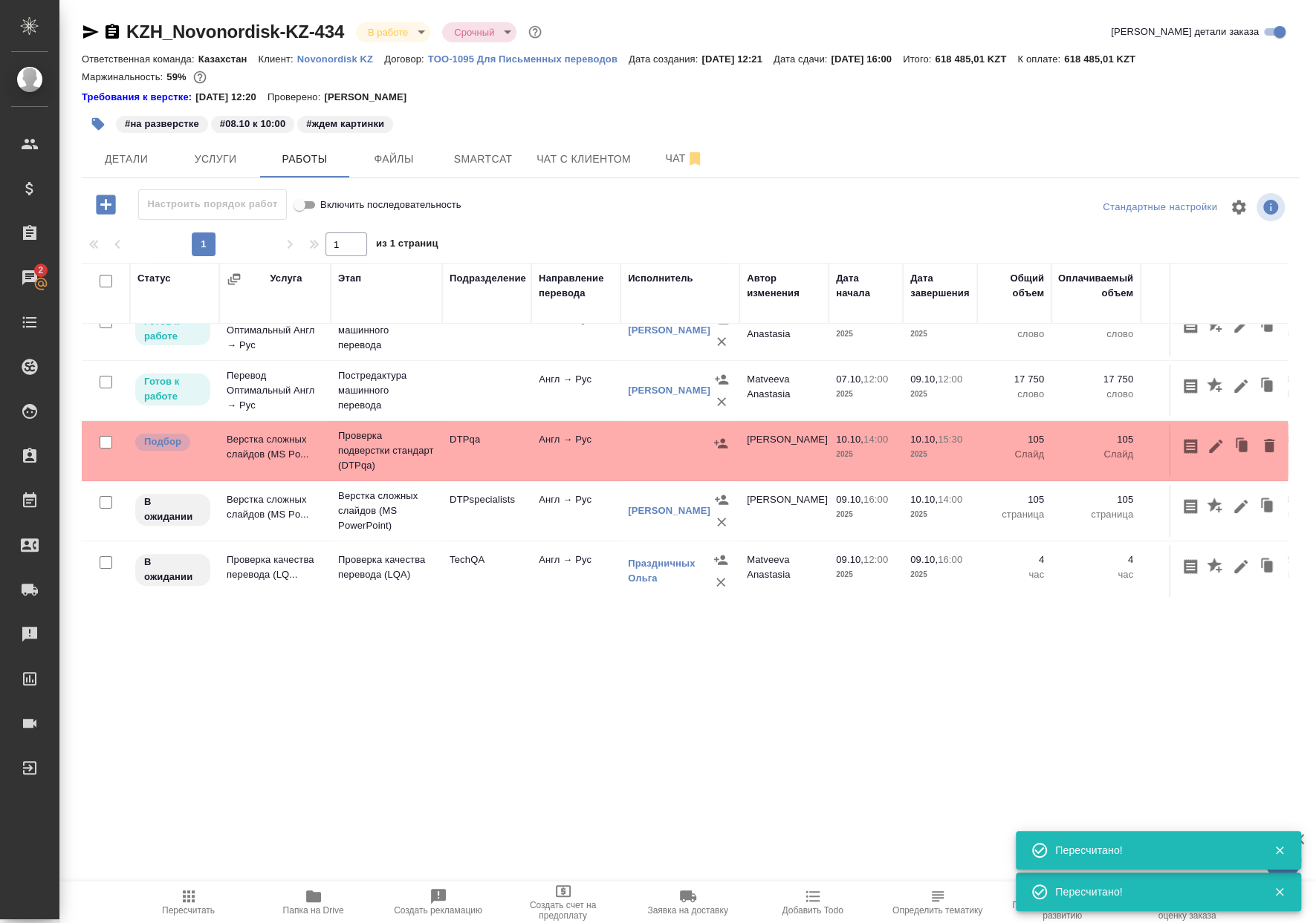
scroll to position [102, 0]
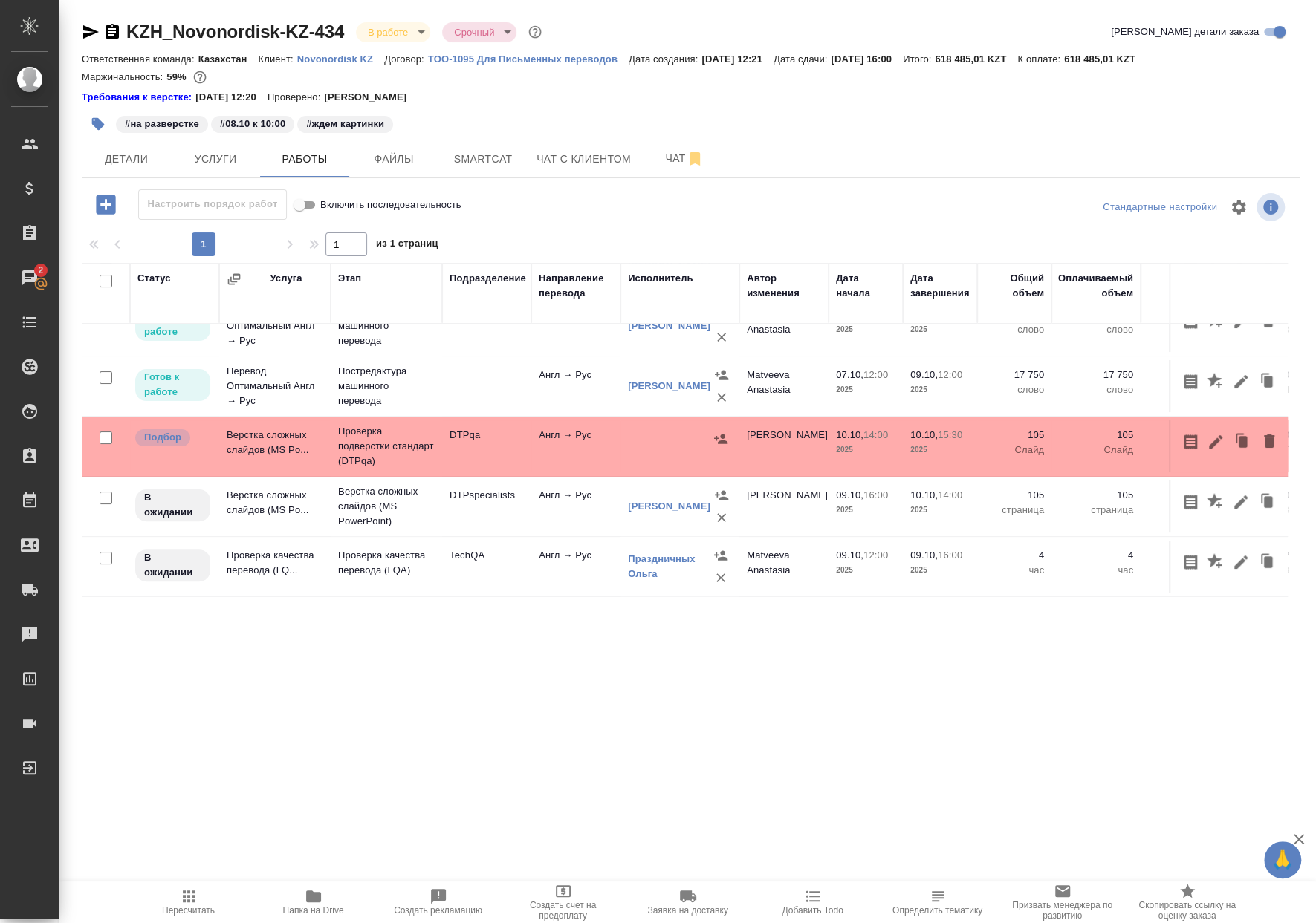
click at [193, 898] on icon "button" at bounding box center [188, 896] width 18 height 18
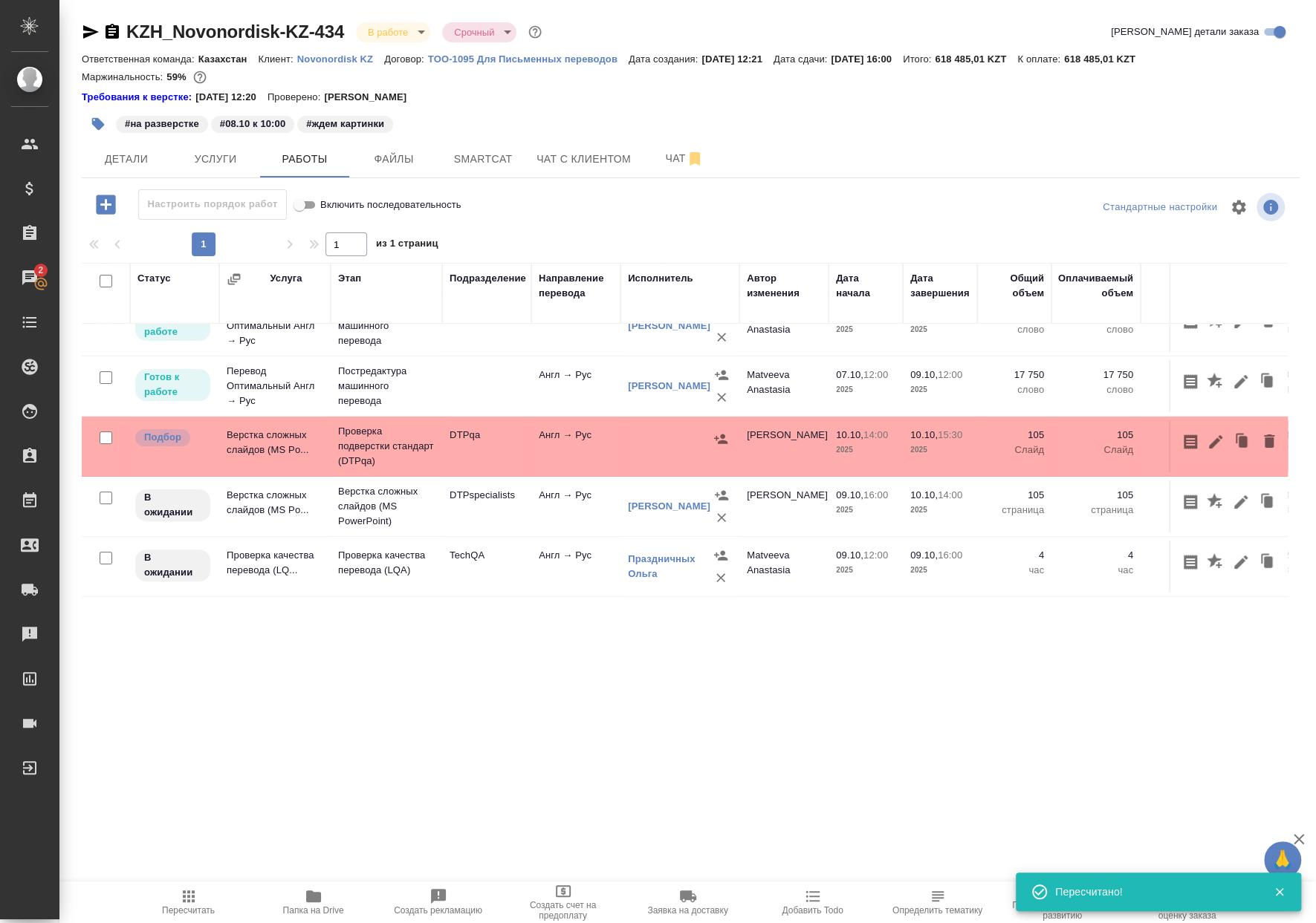
click at [167, 891] on span "Пересчитать" at bounding box center [189, 902] width 107 height 29
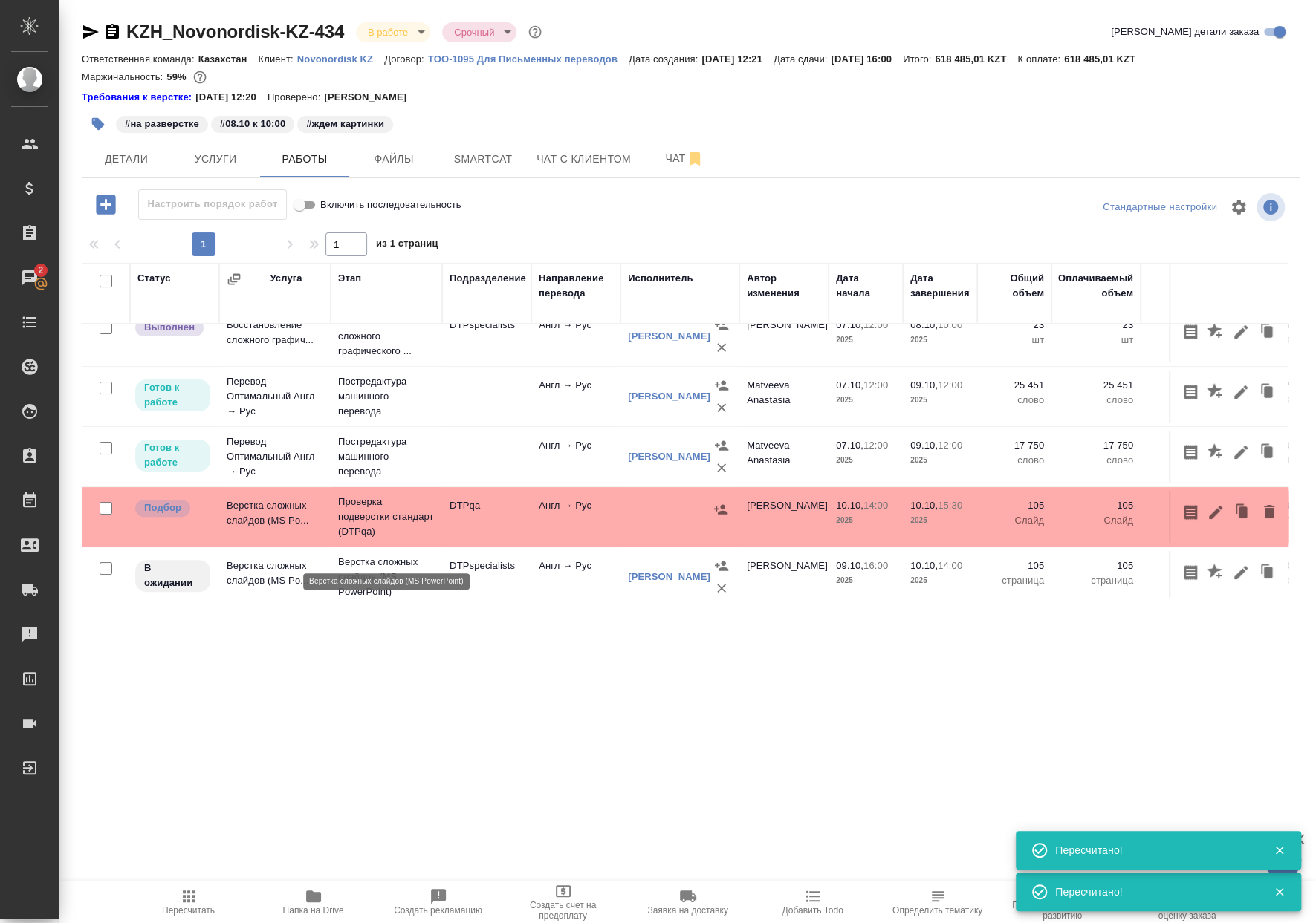
scroll to position [0, 0]
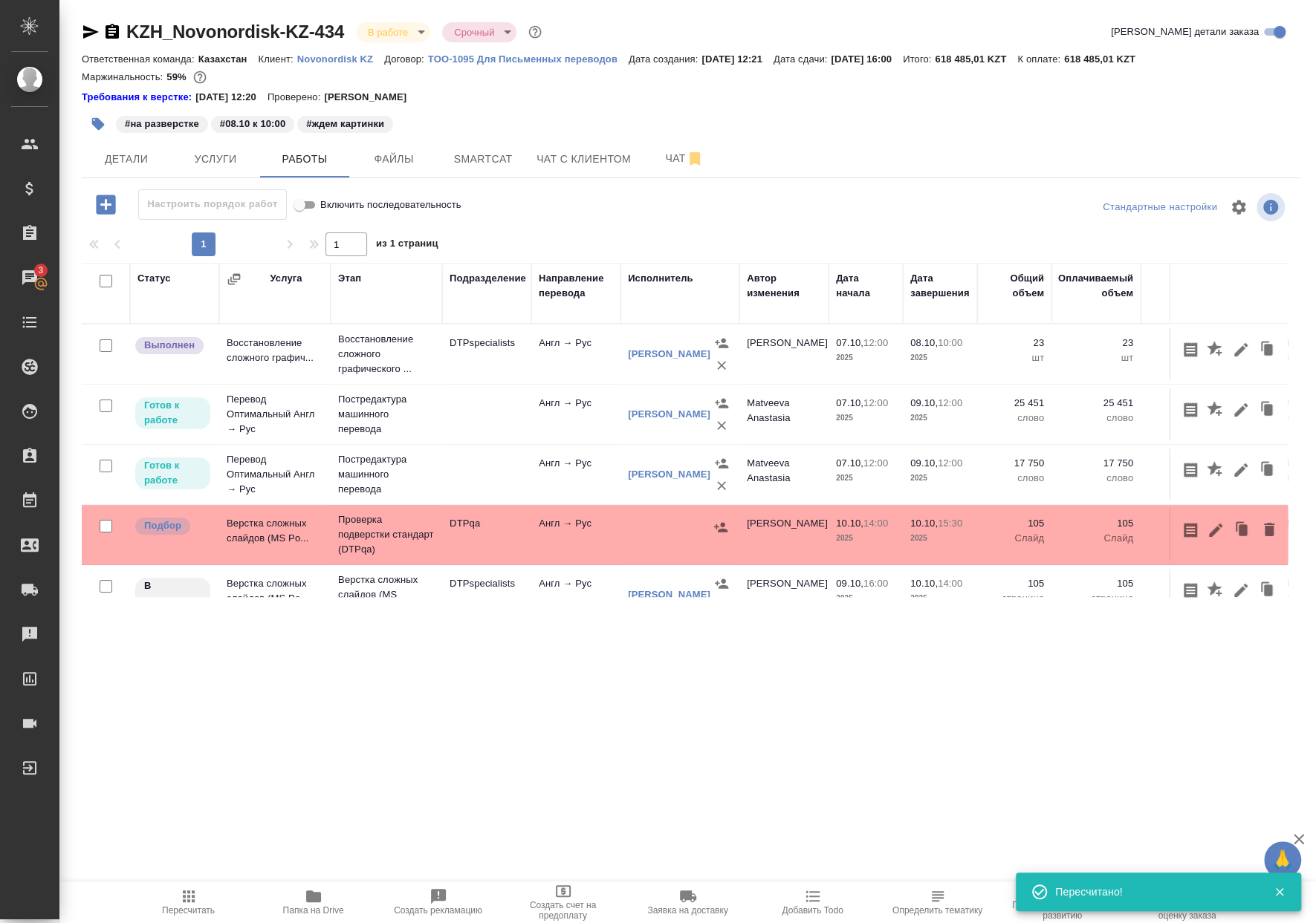
drag, startPoint x: 205, startPoint y: 897, endPoint x: 192, endPoint y: 894, distance: 13.3
click at [205, 897] on span "Пересчитать" at bounding box center [189, 902] width 107 height 29
click at [158, 902] on span "Пересчитать" at bounding box center [189, 902] width 107 height 29
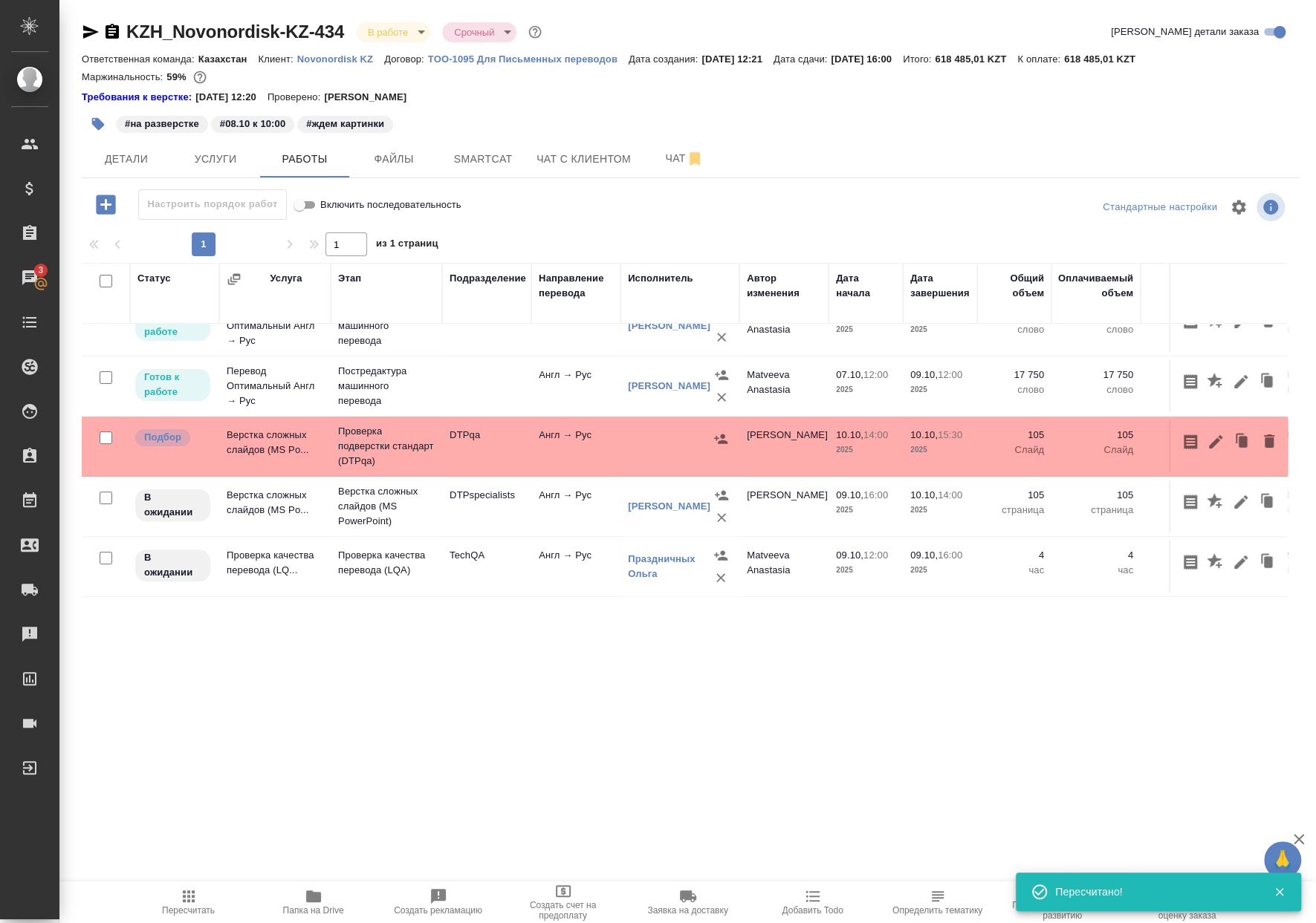
scroll to position [99, 0]
click at [208, 888] on span "Пересчитать" at bounding box center [189, 902] width 107 height 29
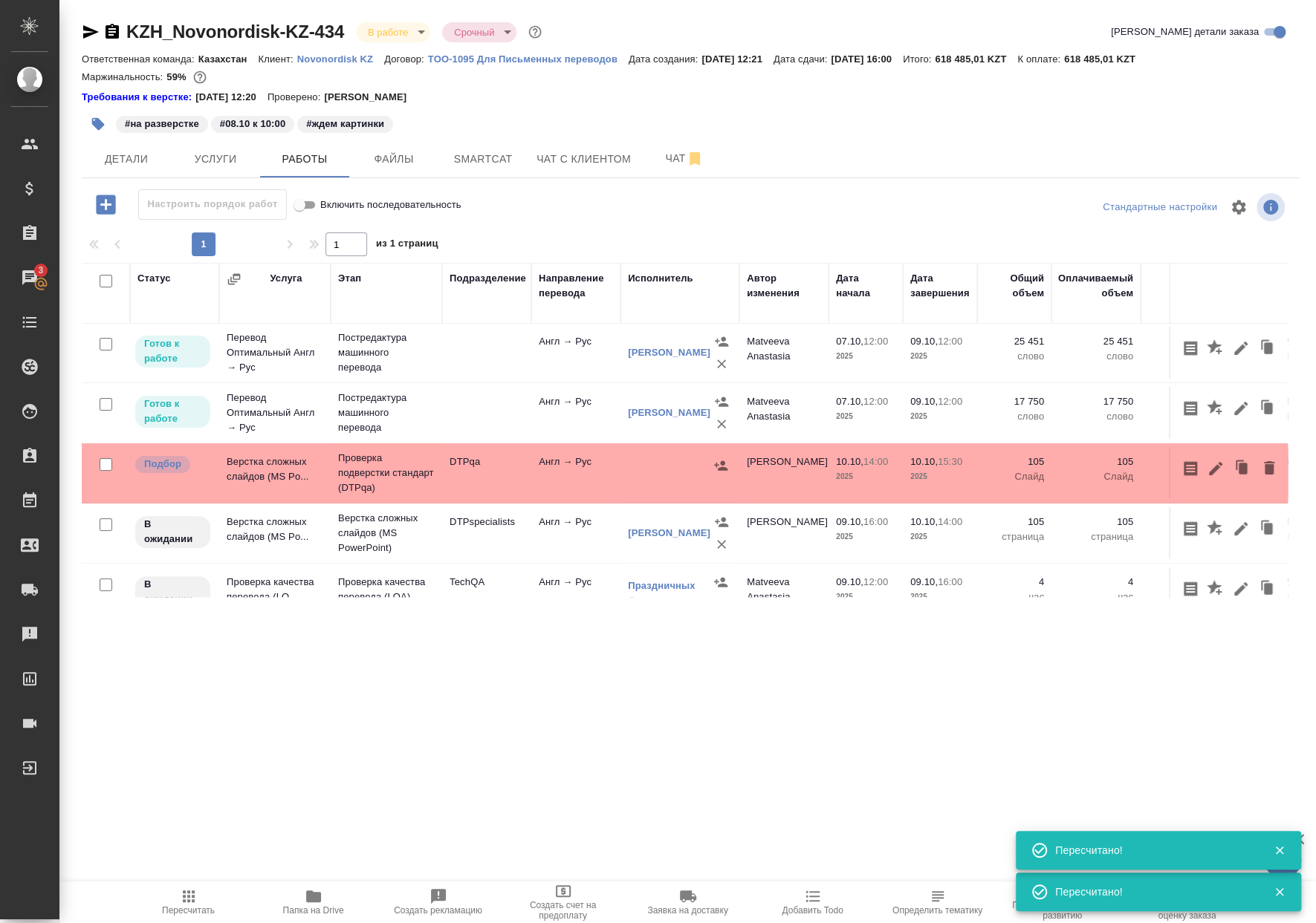
scroll to position [0, 0]
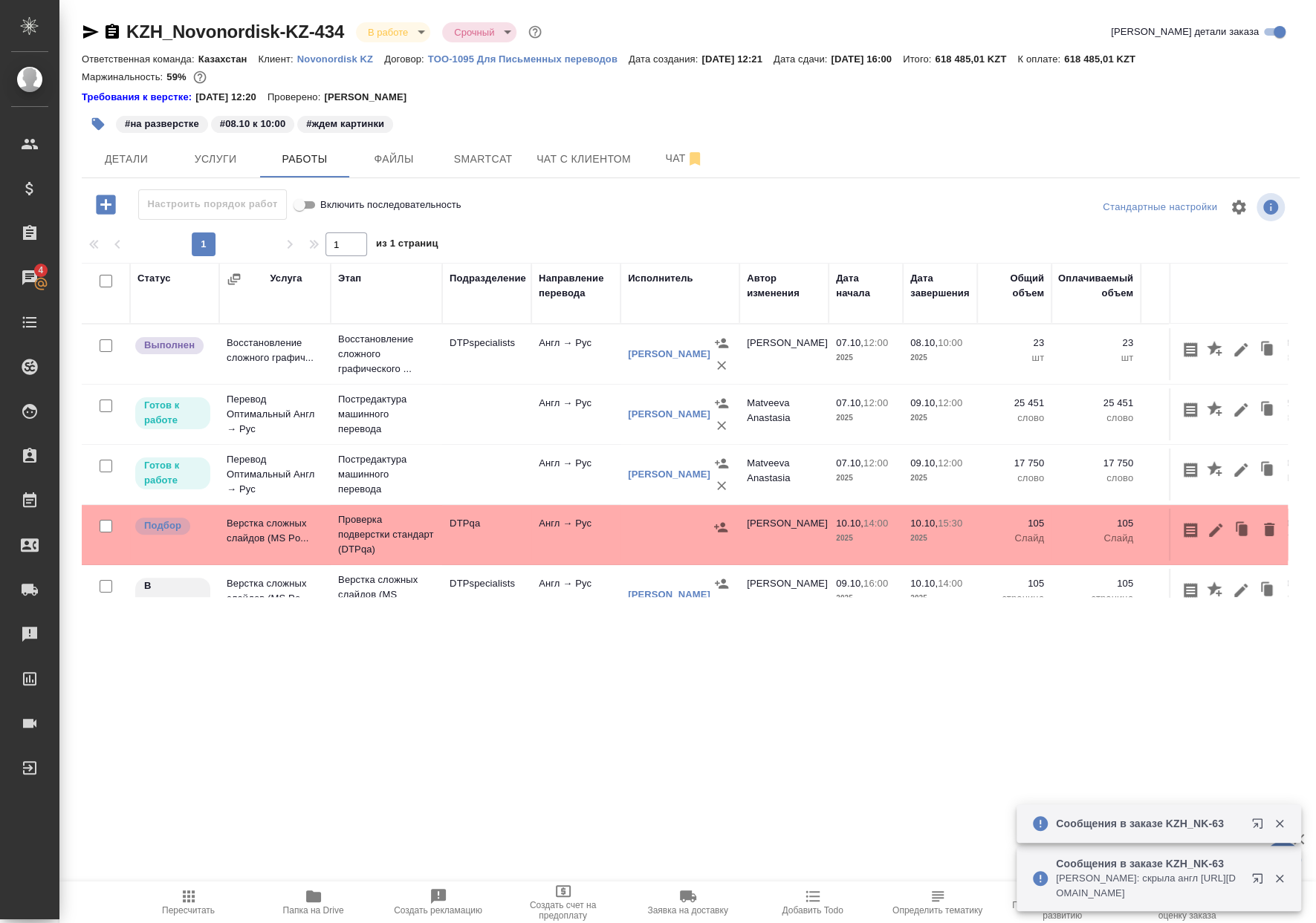
click at [228, 894] on span "Пересчитать" at bounding box center [189, 902] width 107 height 29
click at [664, 163] on span "Чат" at bounding box center [684, 158] width 71 height 19
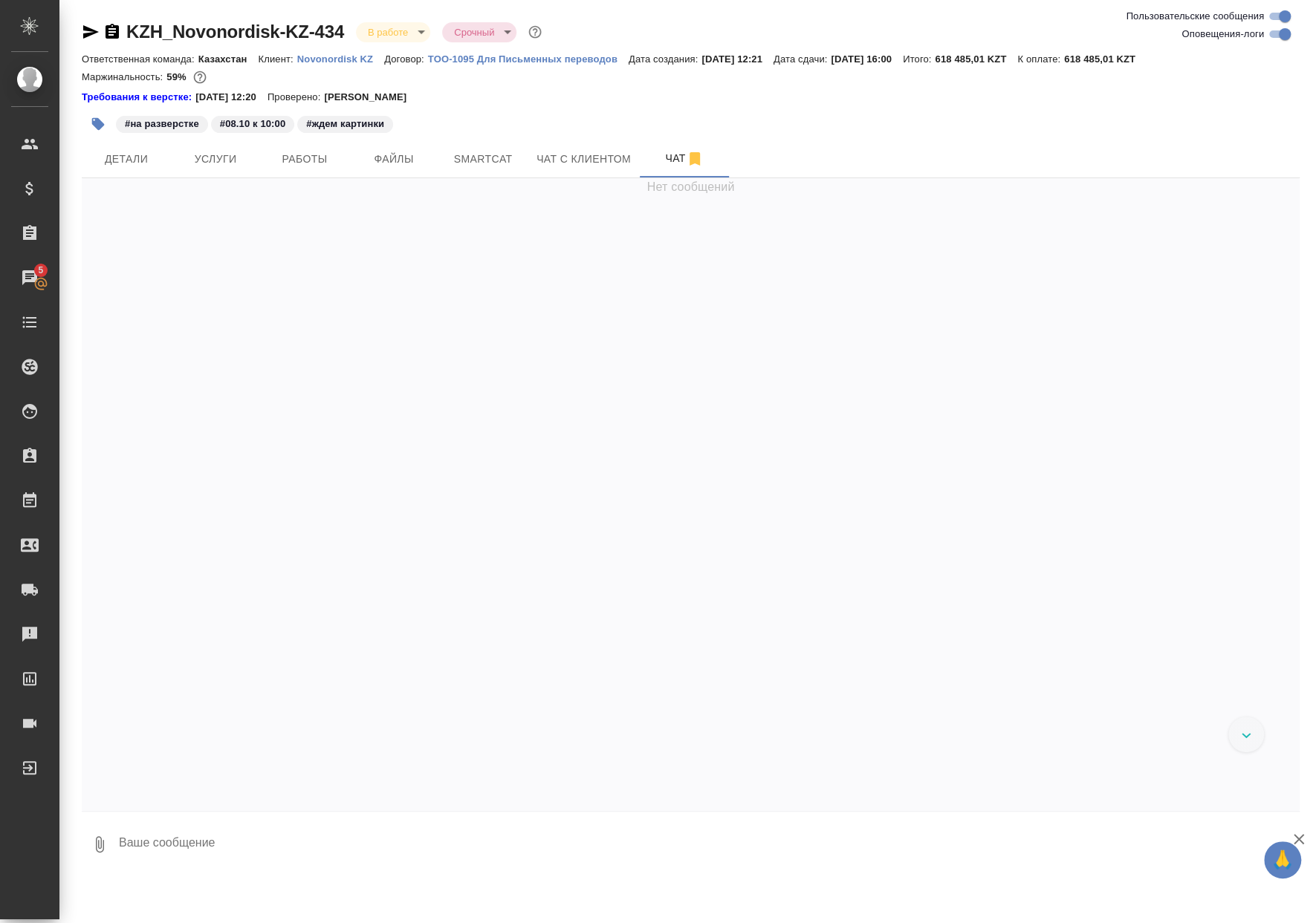
scroll to position [9167, 0]
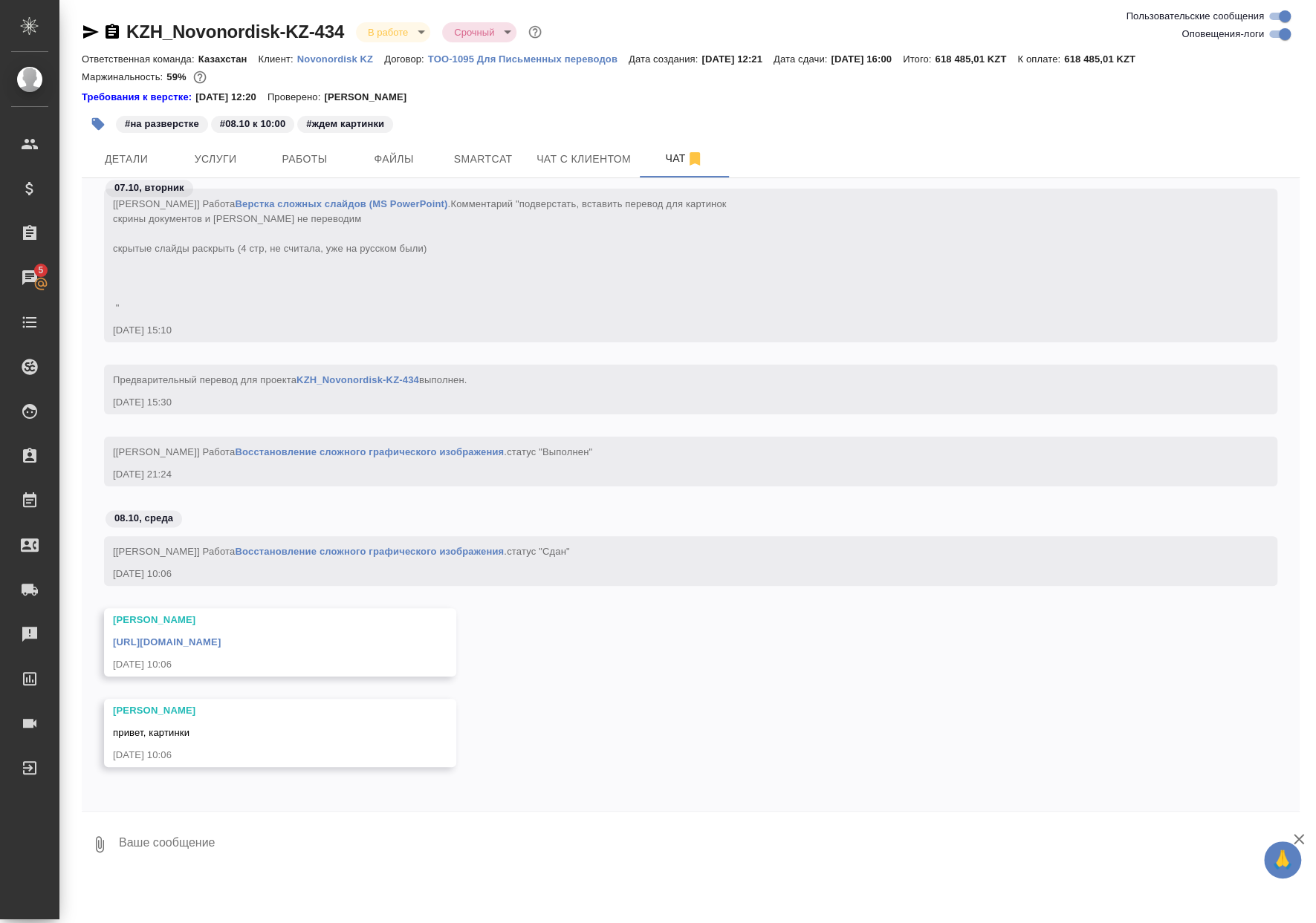
click at [220, 645] on link "https://drive.awatera.com/apps/files/files?dir=/Shares/Novonordisk%20KZ/Orders/…" at bounding box center [167, 642] width 108 height 11
click at [473, 155] on span "Smartcat" at bounding box center [483, 159] width 71 height 19
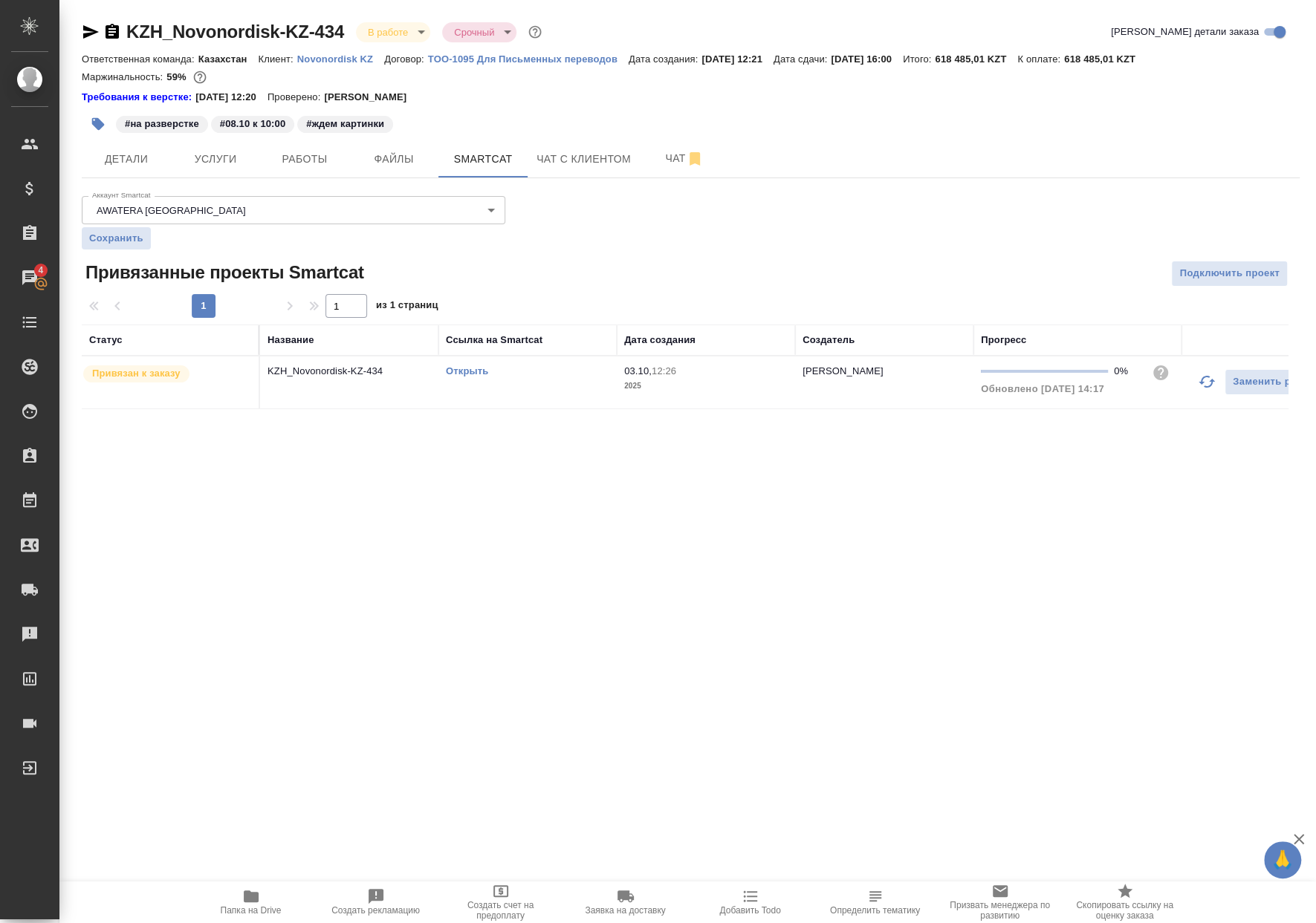
click at [458, 380] on td "Открыть" at bounding box center [527, 383] width 178 height 52
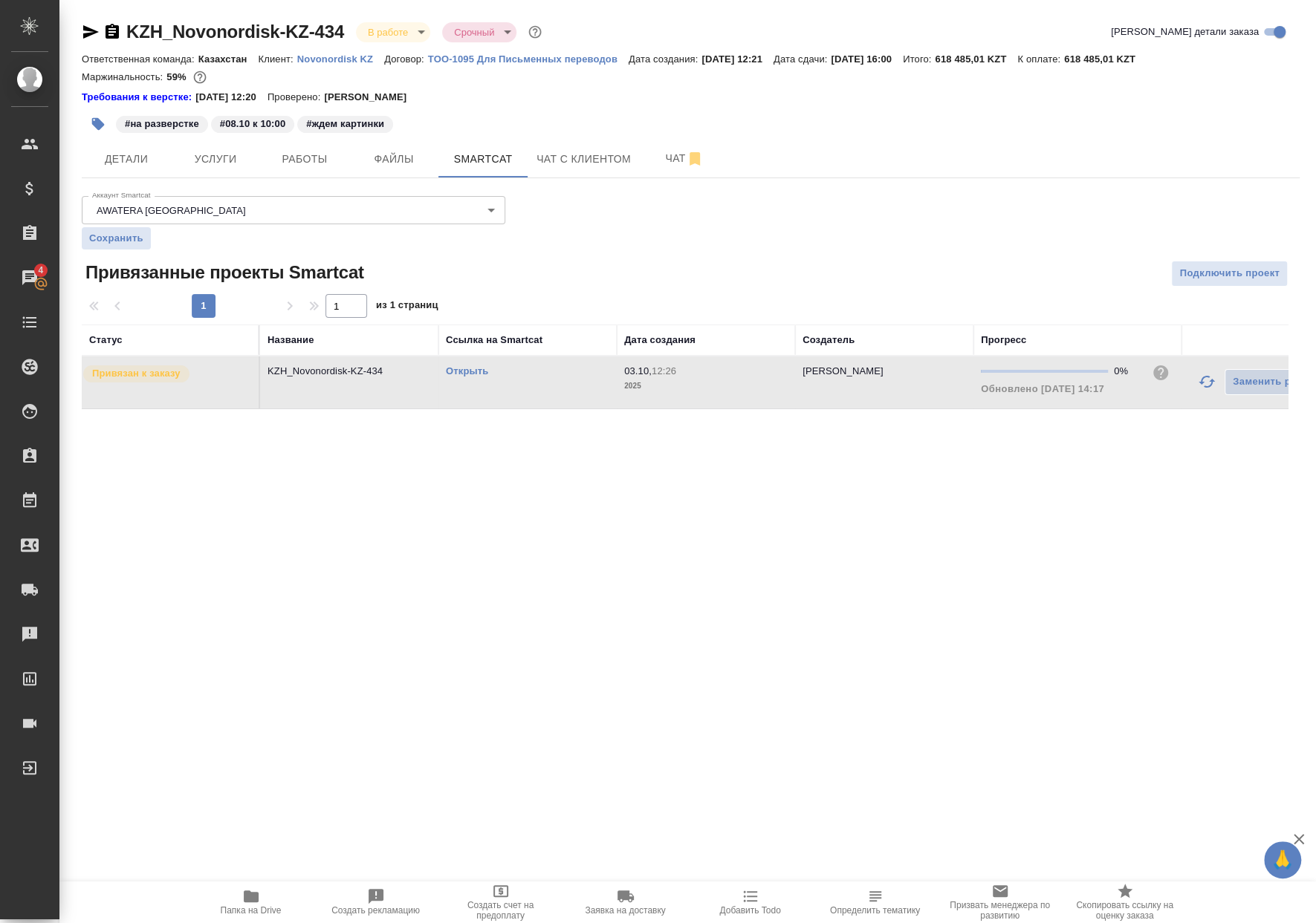
click at [463, 371] on link "Открыть" at bounding box center [467, 371] width 42 height 11
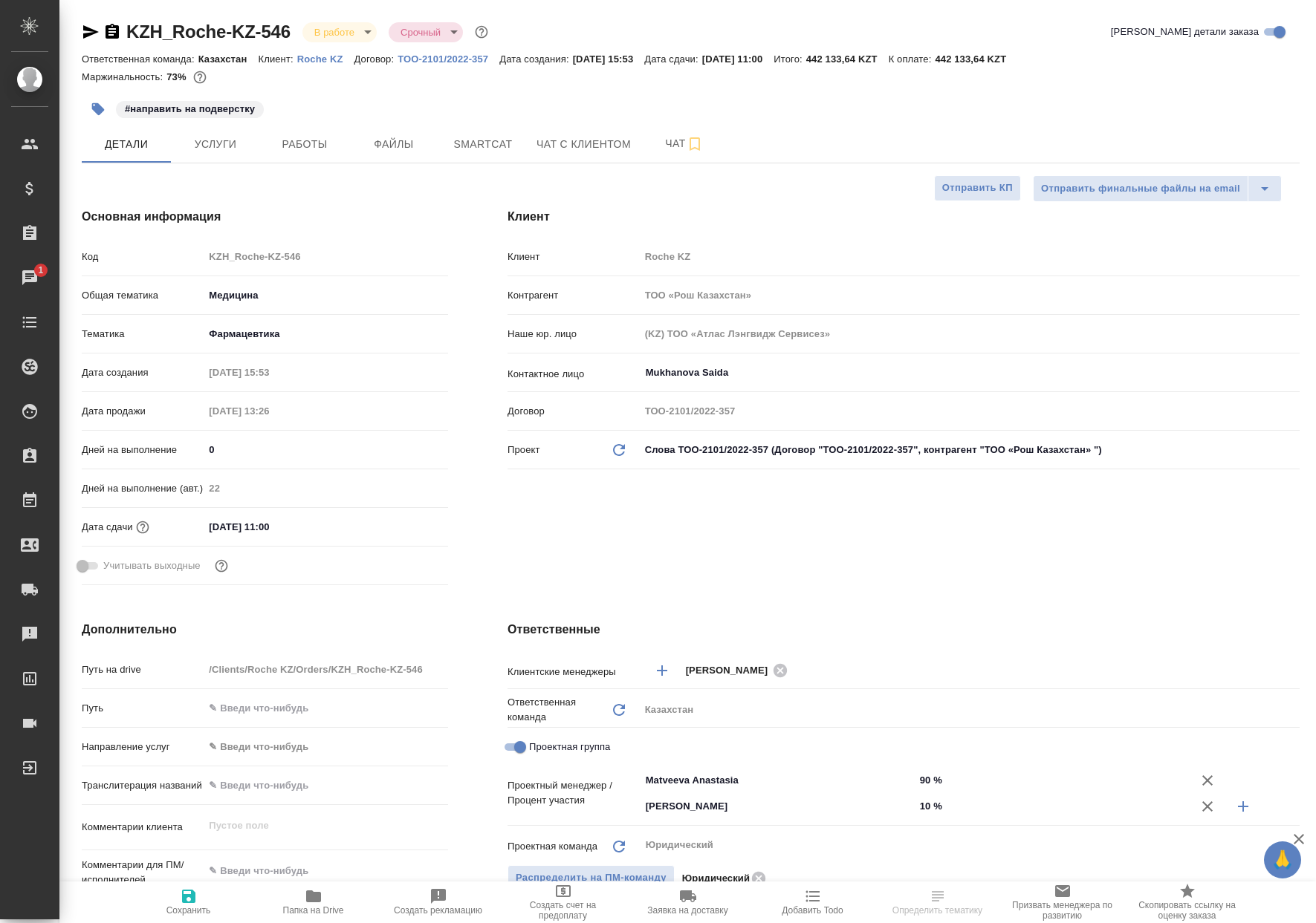
select select "RU"
type textarea "x"
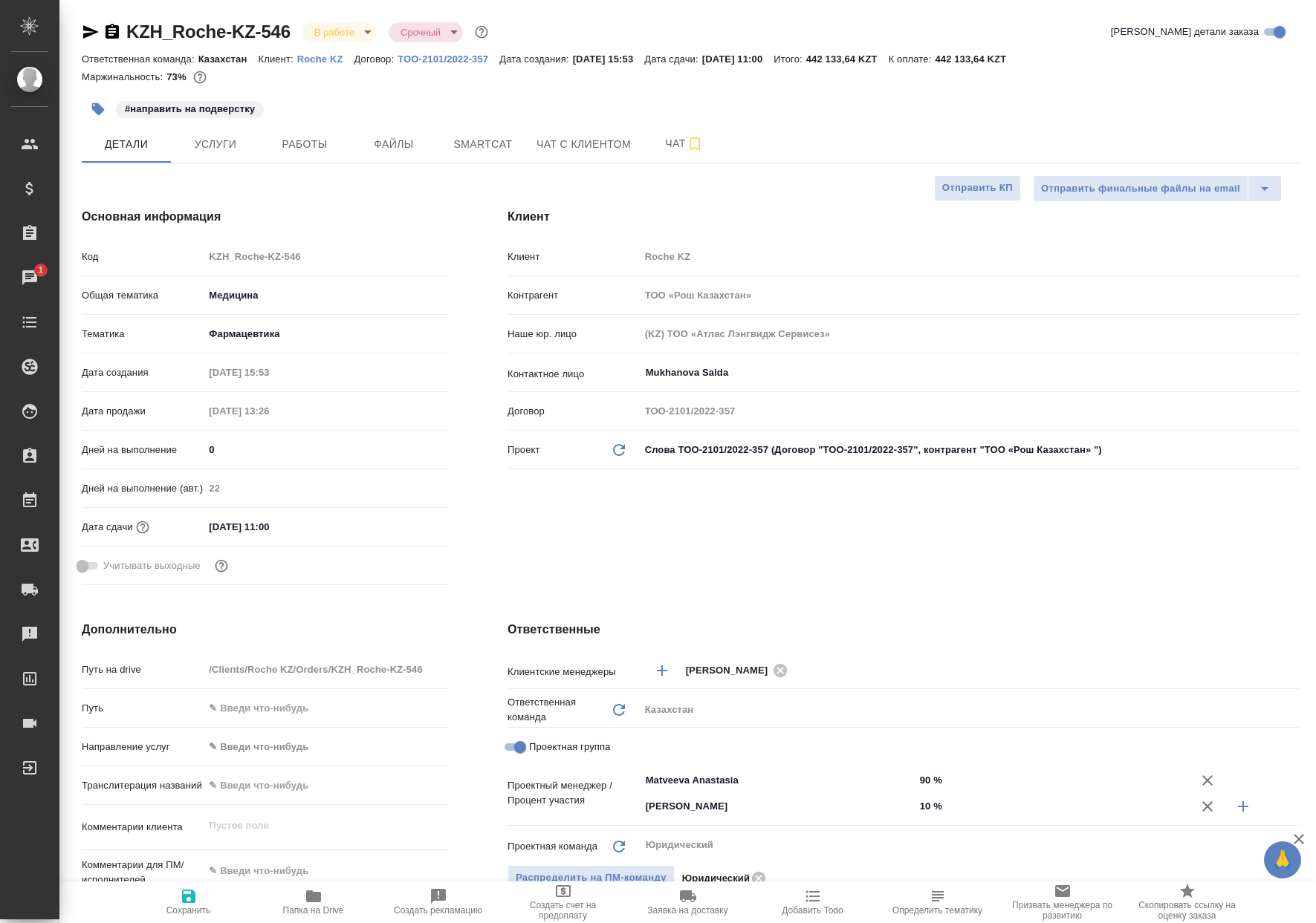
type textarea "x"
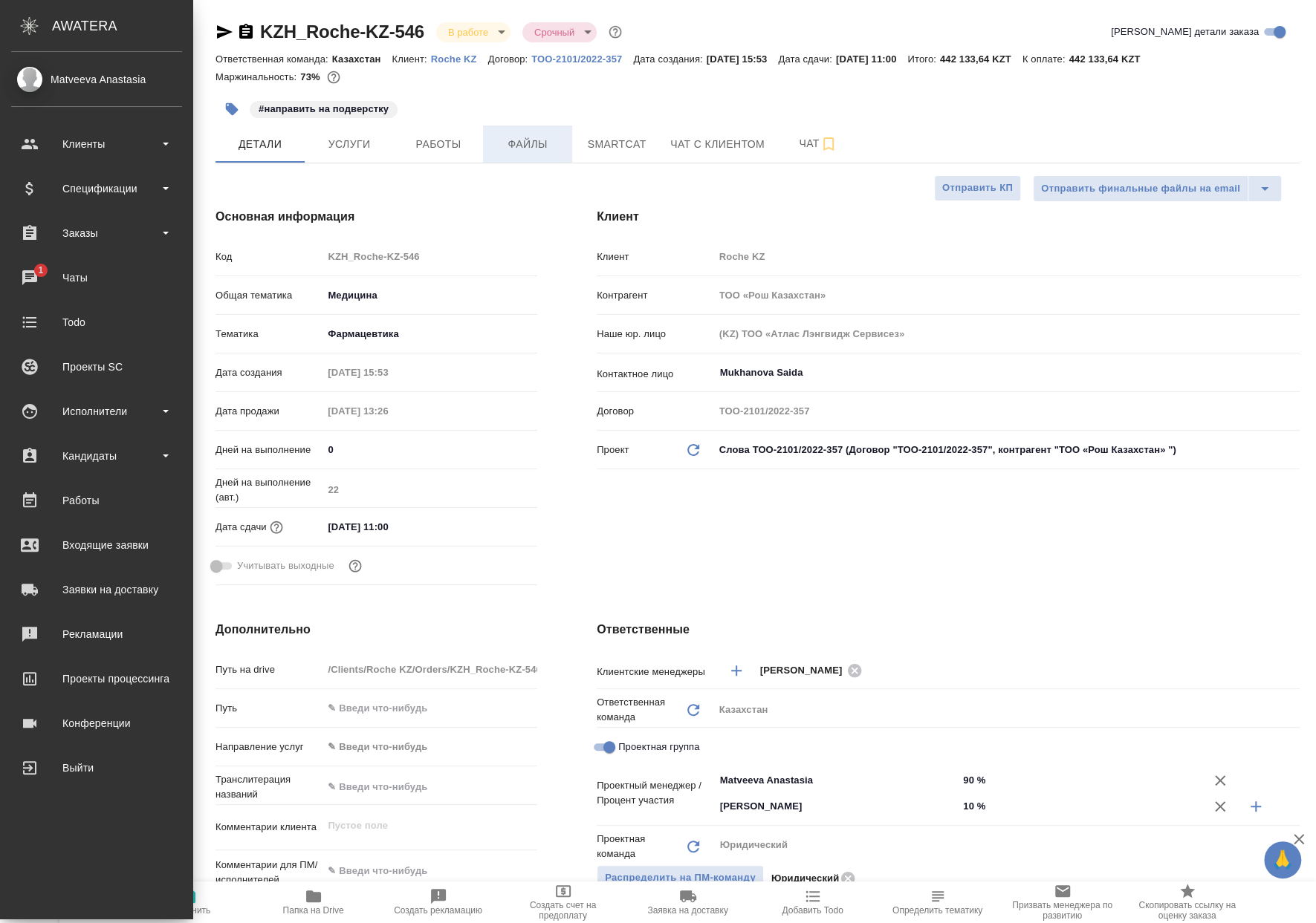
type textarea "x"
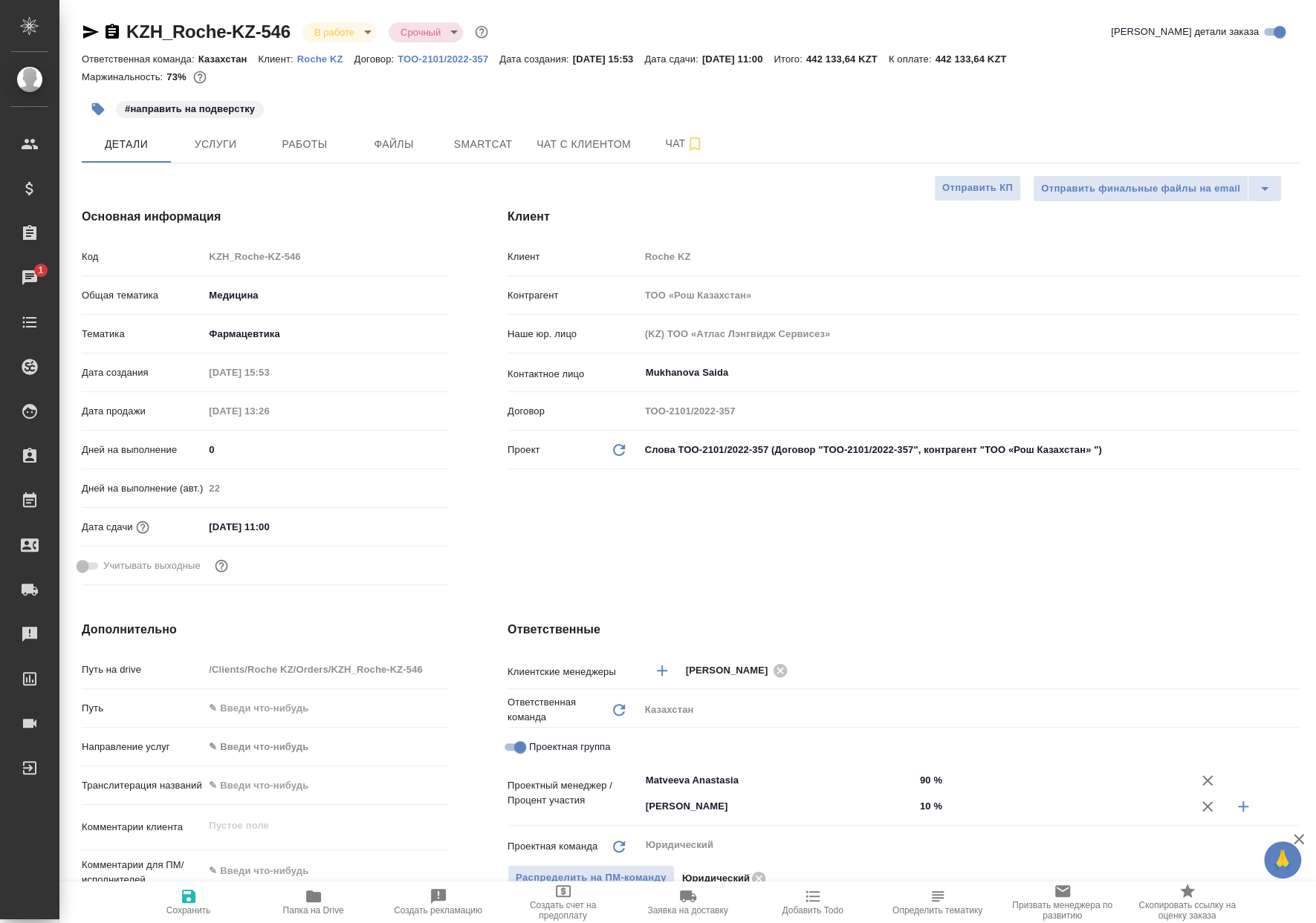
click at [339, 163] on div "KZH_Roche-KZ-546 В работе inProgress Срочный urgent Кратко детали заказа Ответс…" at bounding box center [690, 761] width 1234 height 1522
click at [335, 161] on button "Работы" at bounding box center [304, 144] width 89 height 37
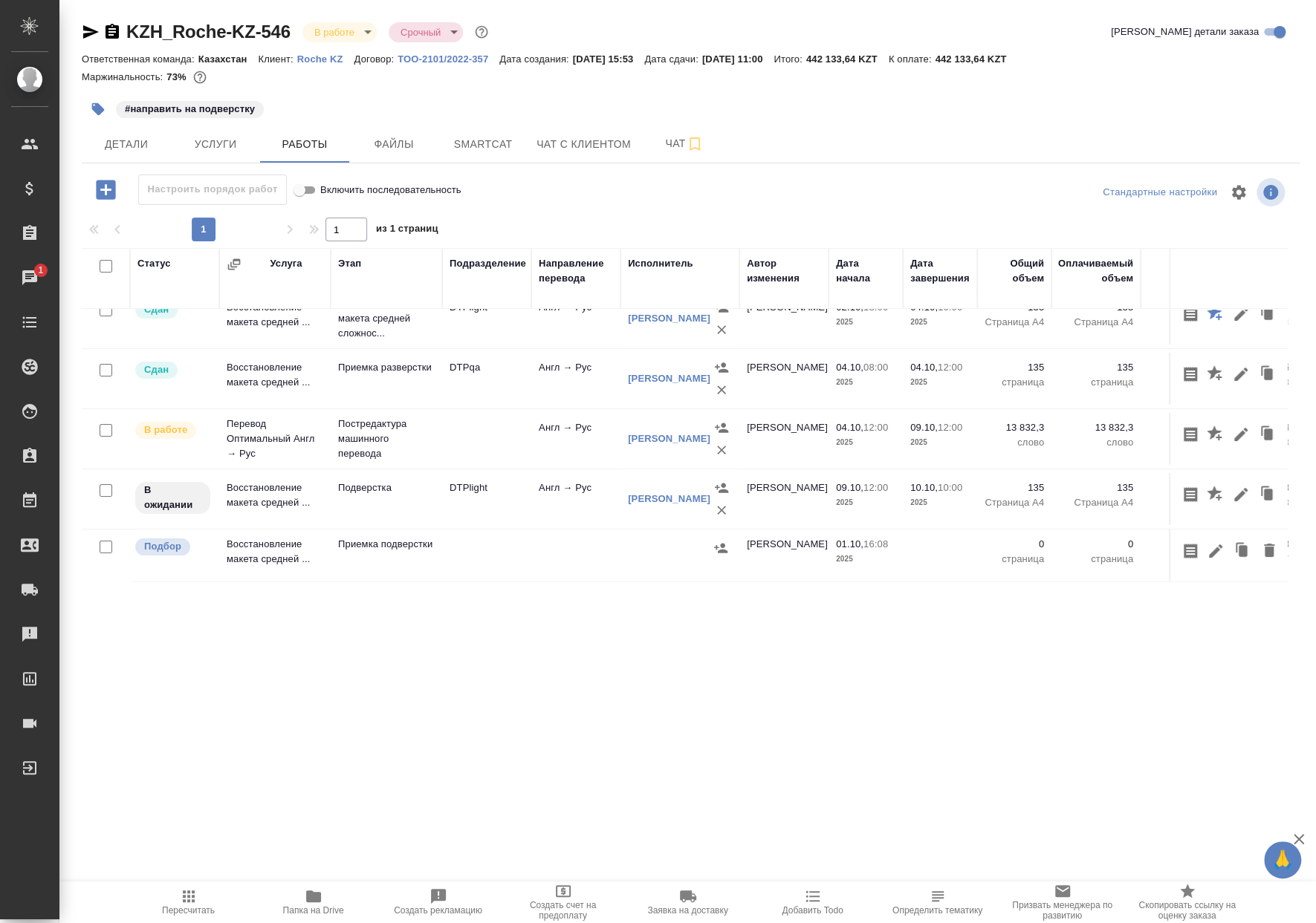
scroll to position [36, 0]
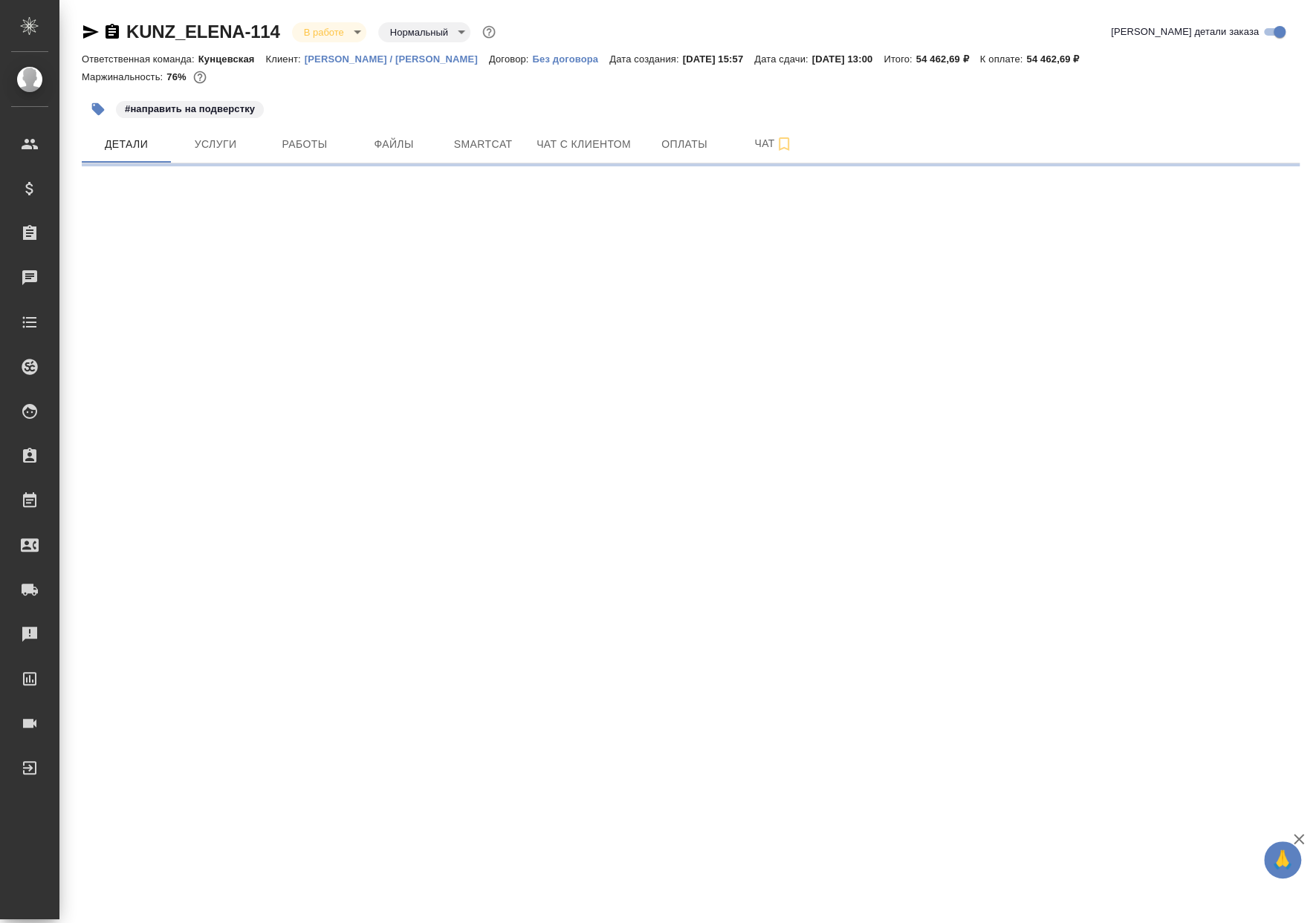
select select "RU"
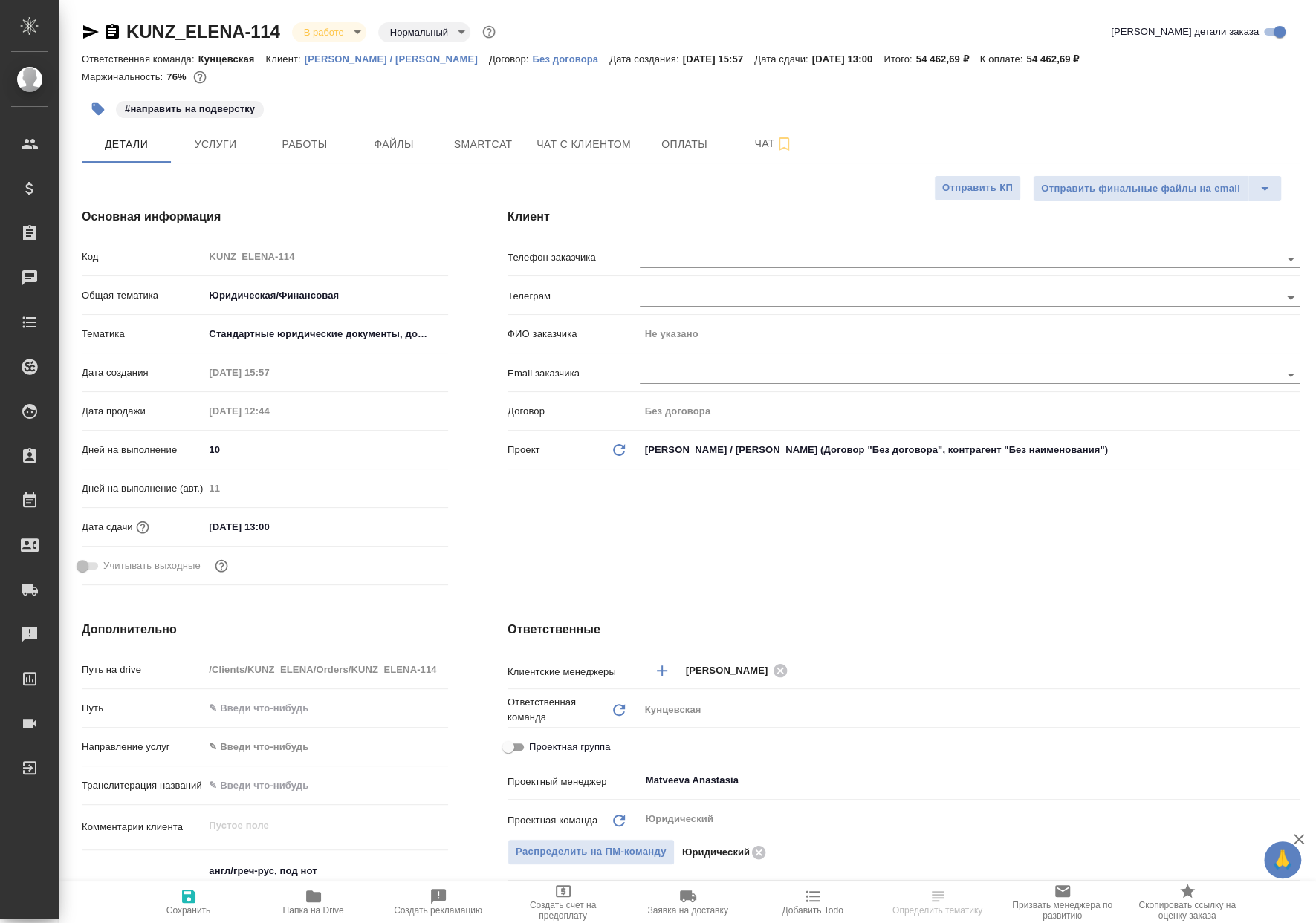
type textarea "x"
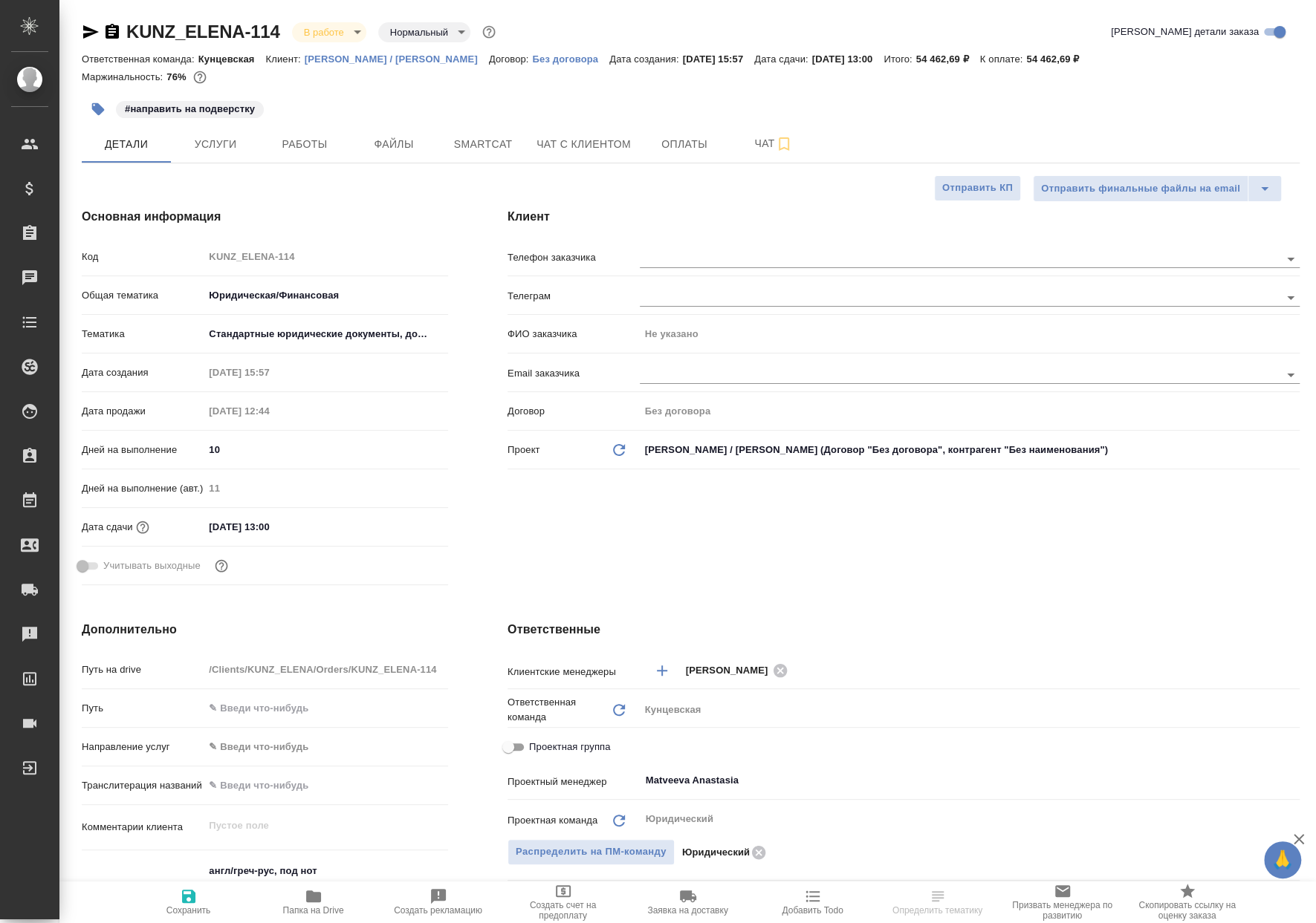
type textarea "x"
select select "RU"
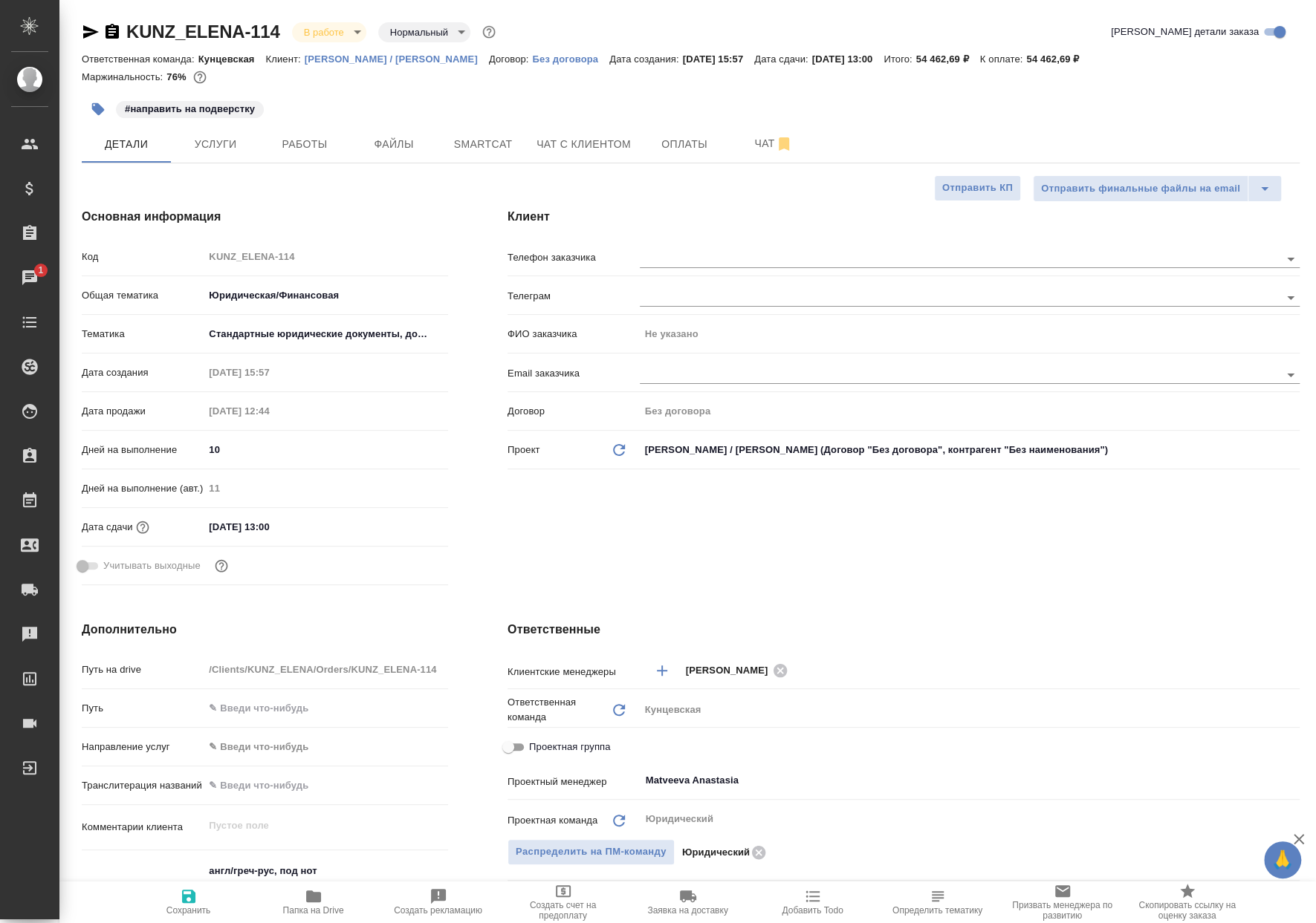
type textarea "x"
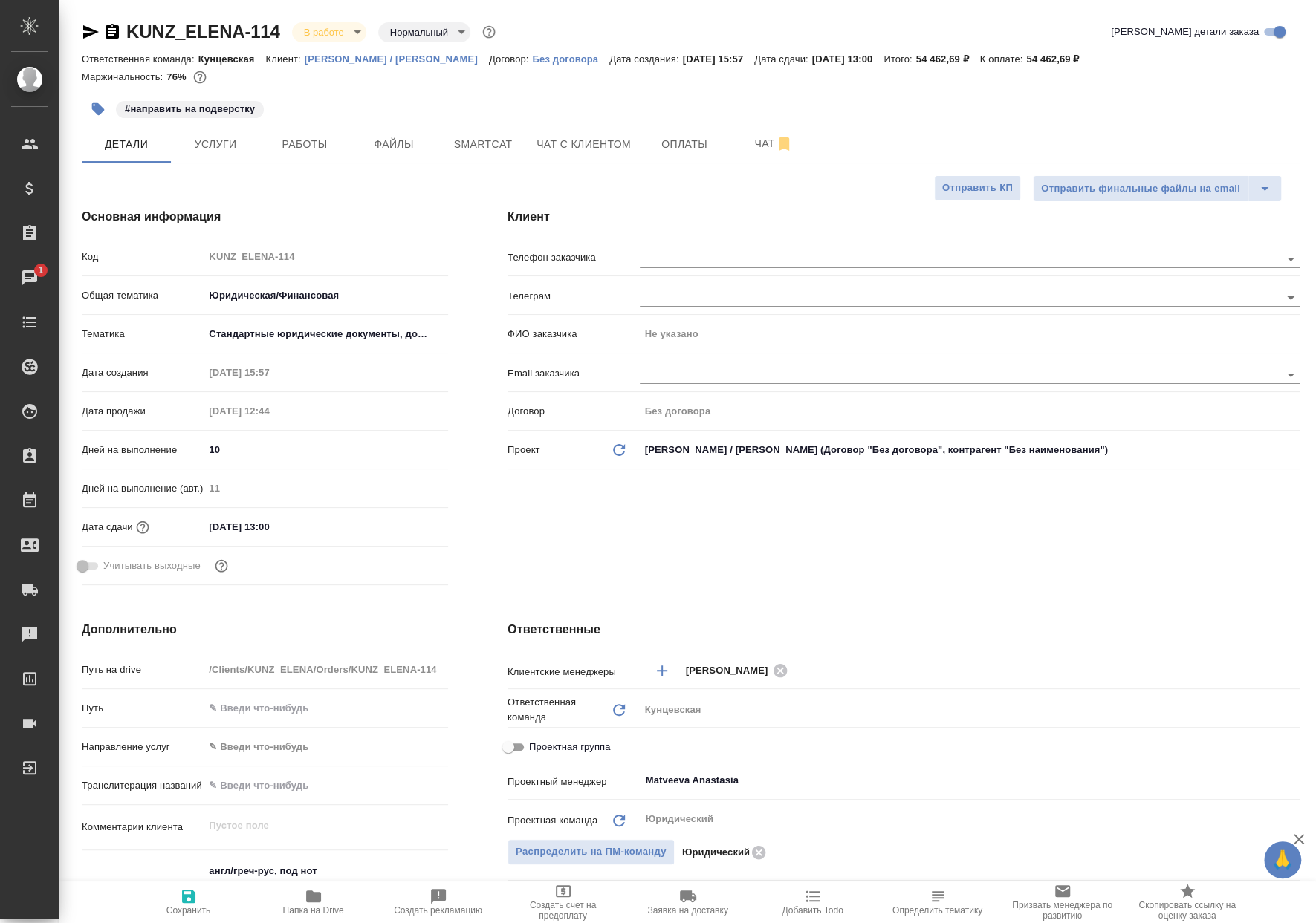
type textarea "x"
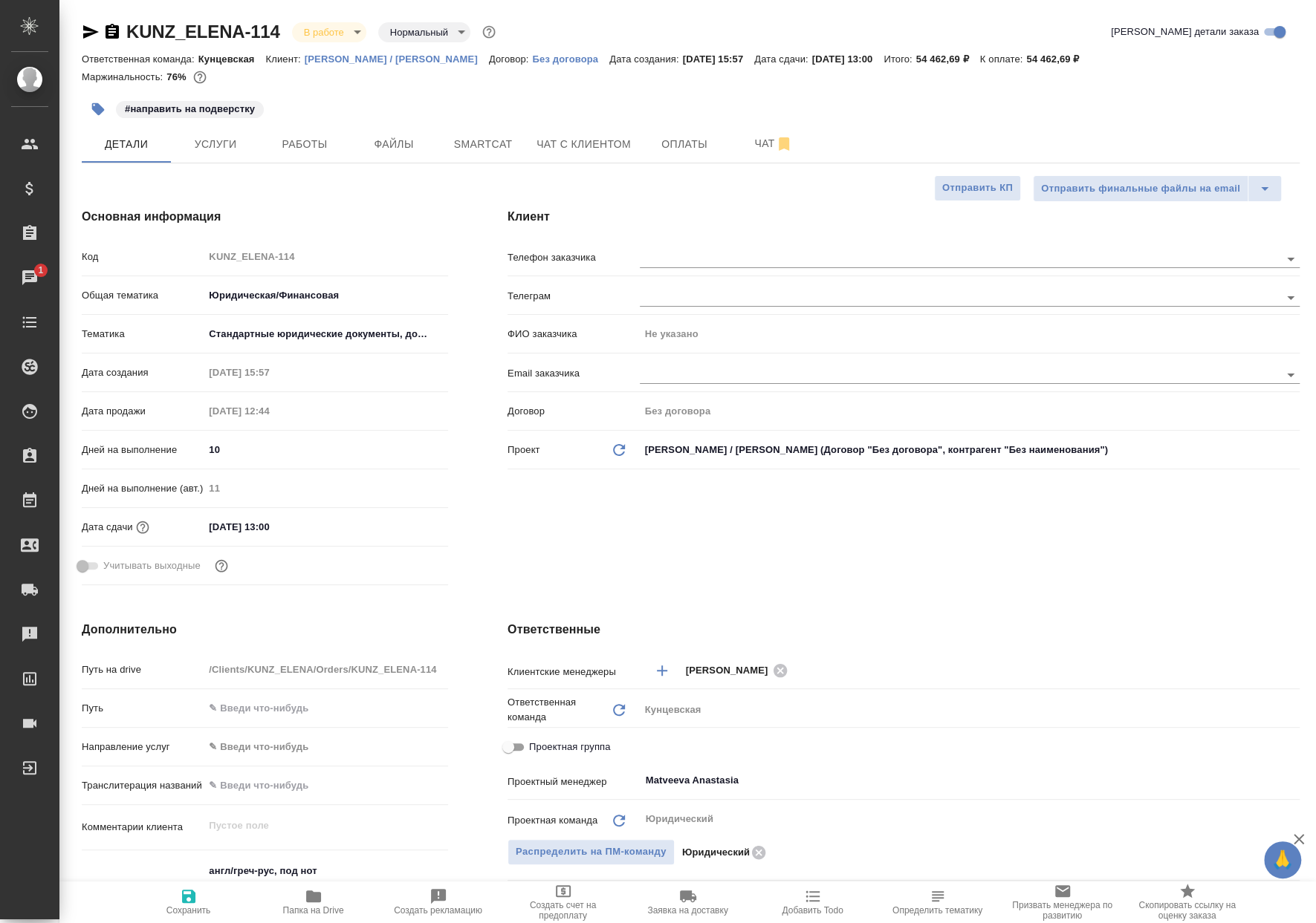
type textarea "x"
click at [289, 151] on span "Работы" at bounding box center [304, 144] width 71 height 19
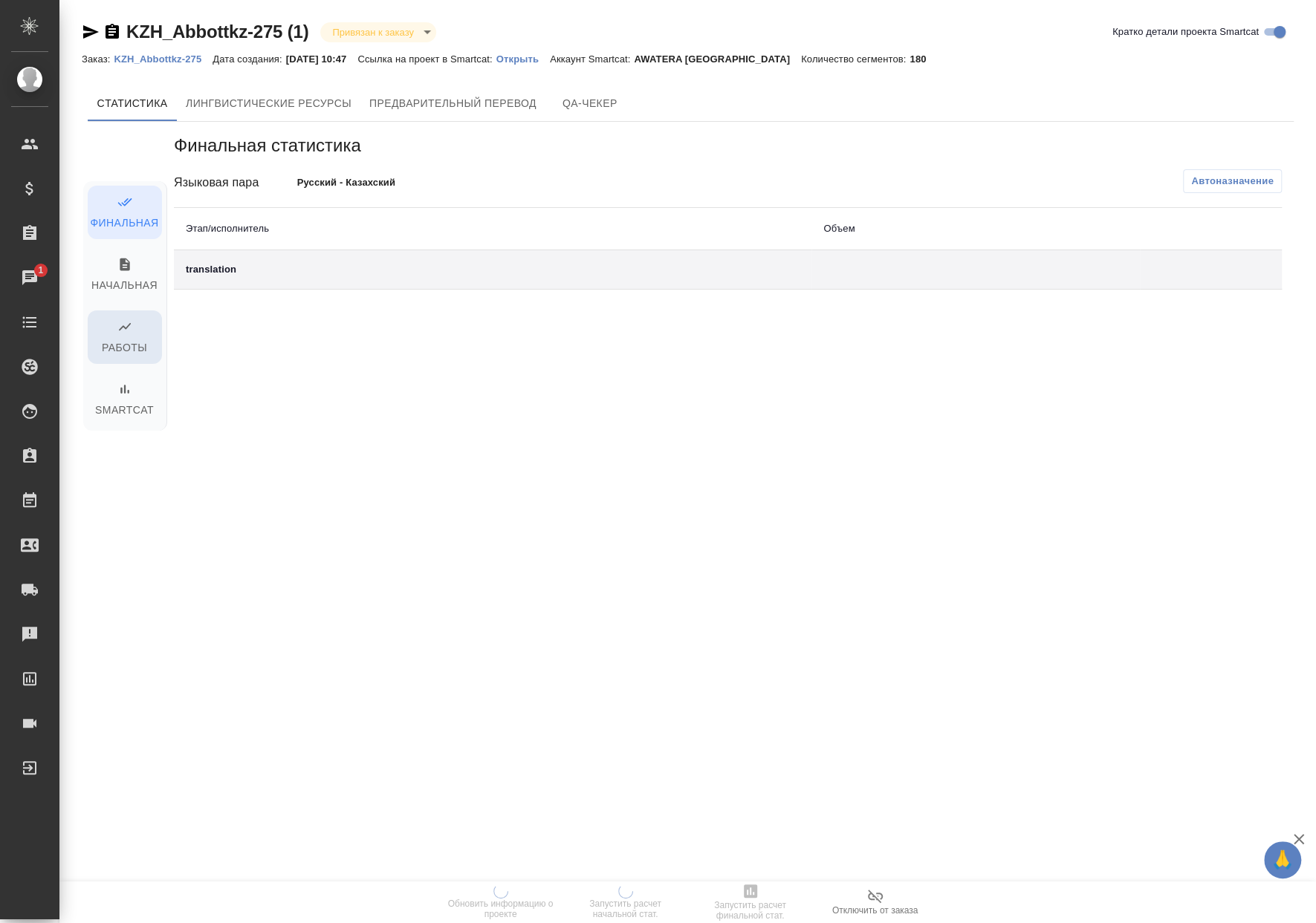
click at [118, 350] on span "Работы" at bounding box center [124, 338] width 56 height 37
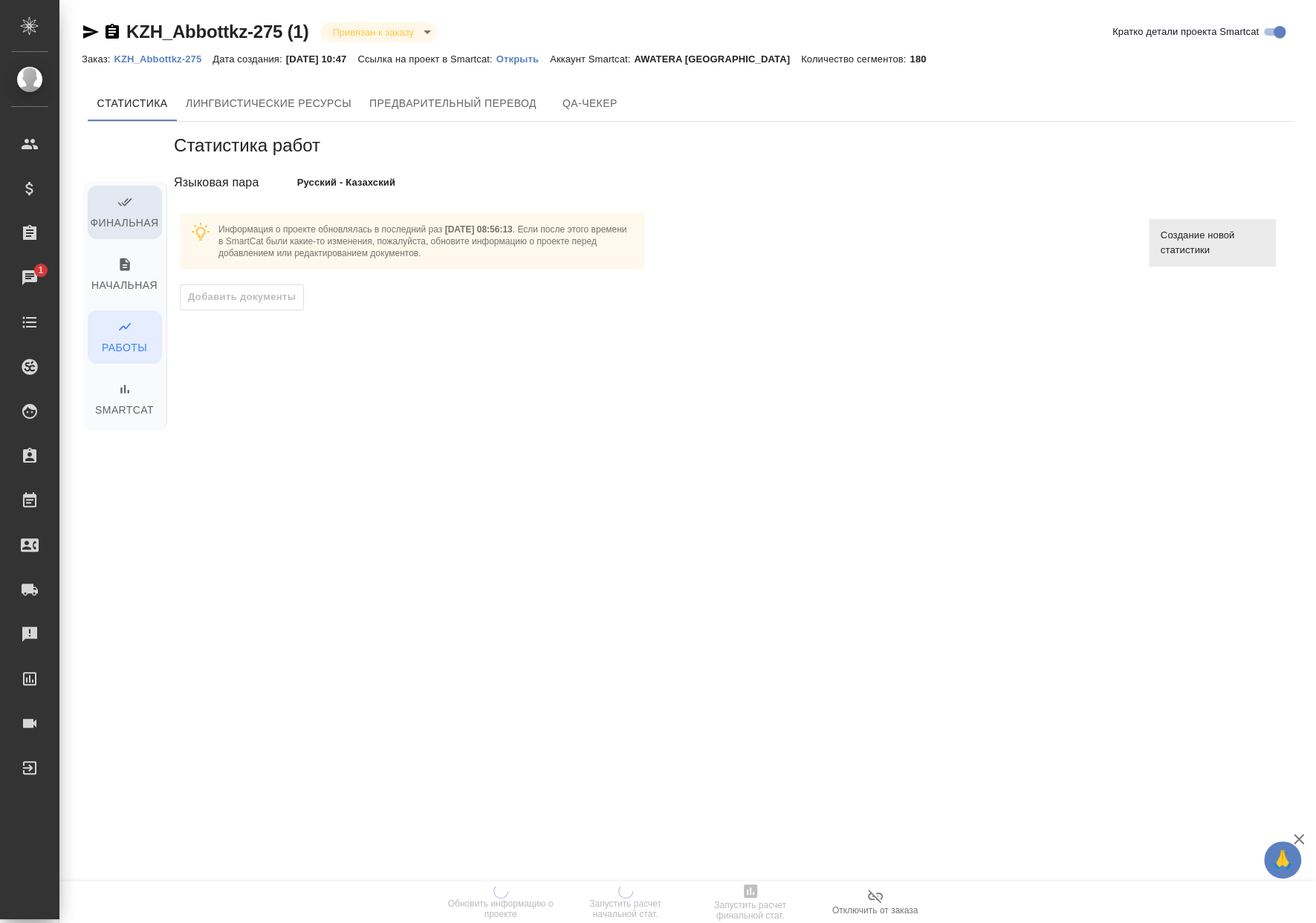
click at [153, 210] on button "Финальная" at bounding box center [124, 212] width 74 height 54
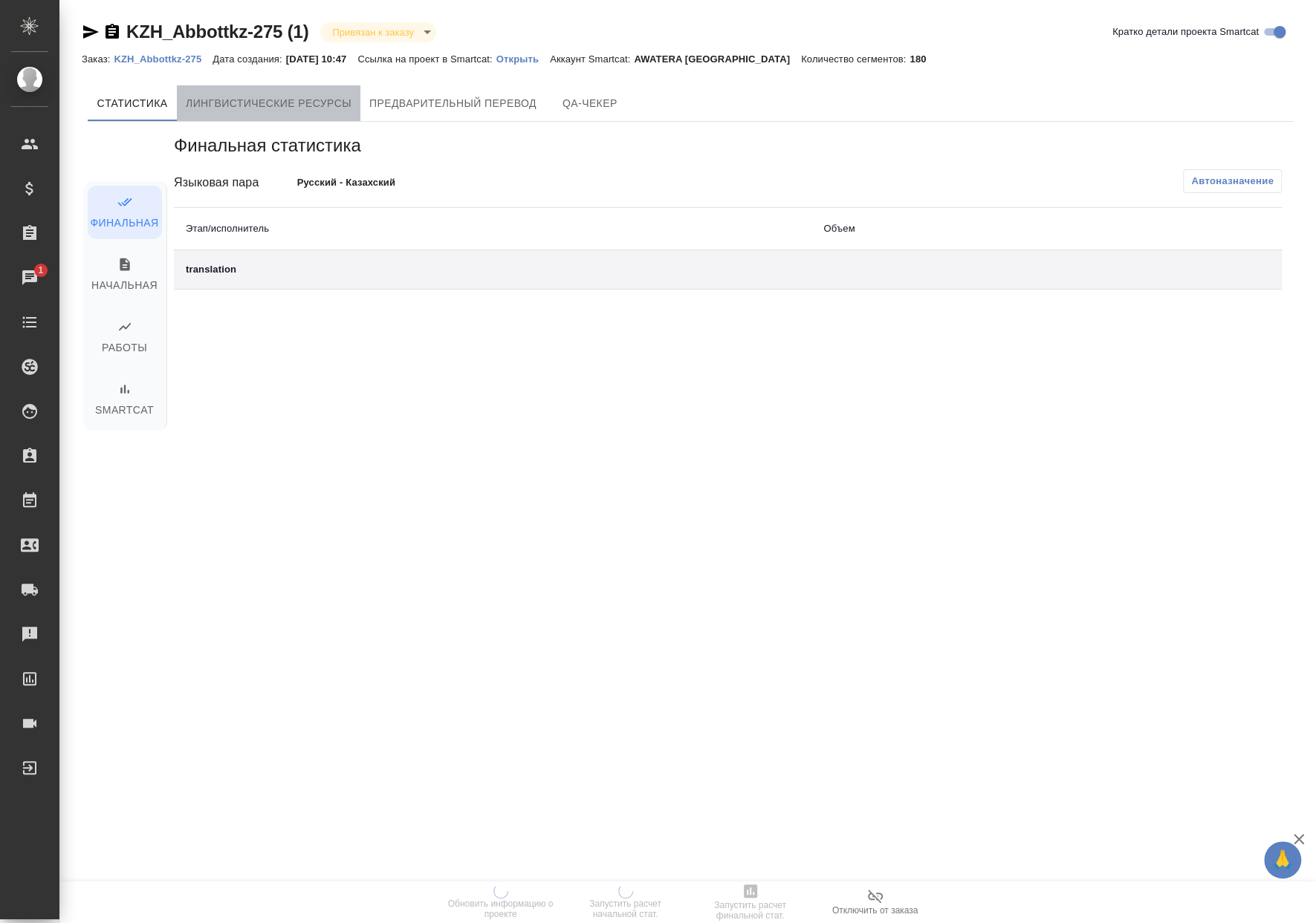
click at [269, 105] on span "Лингвистические ресурсы" at bounding box center [269, 103] width 166 height 19
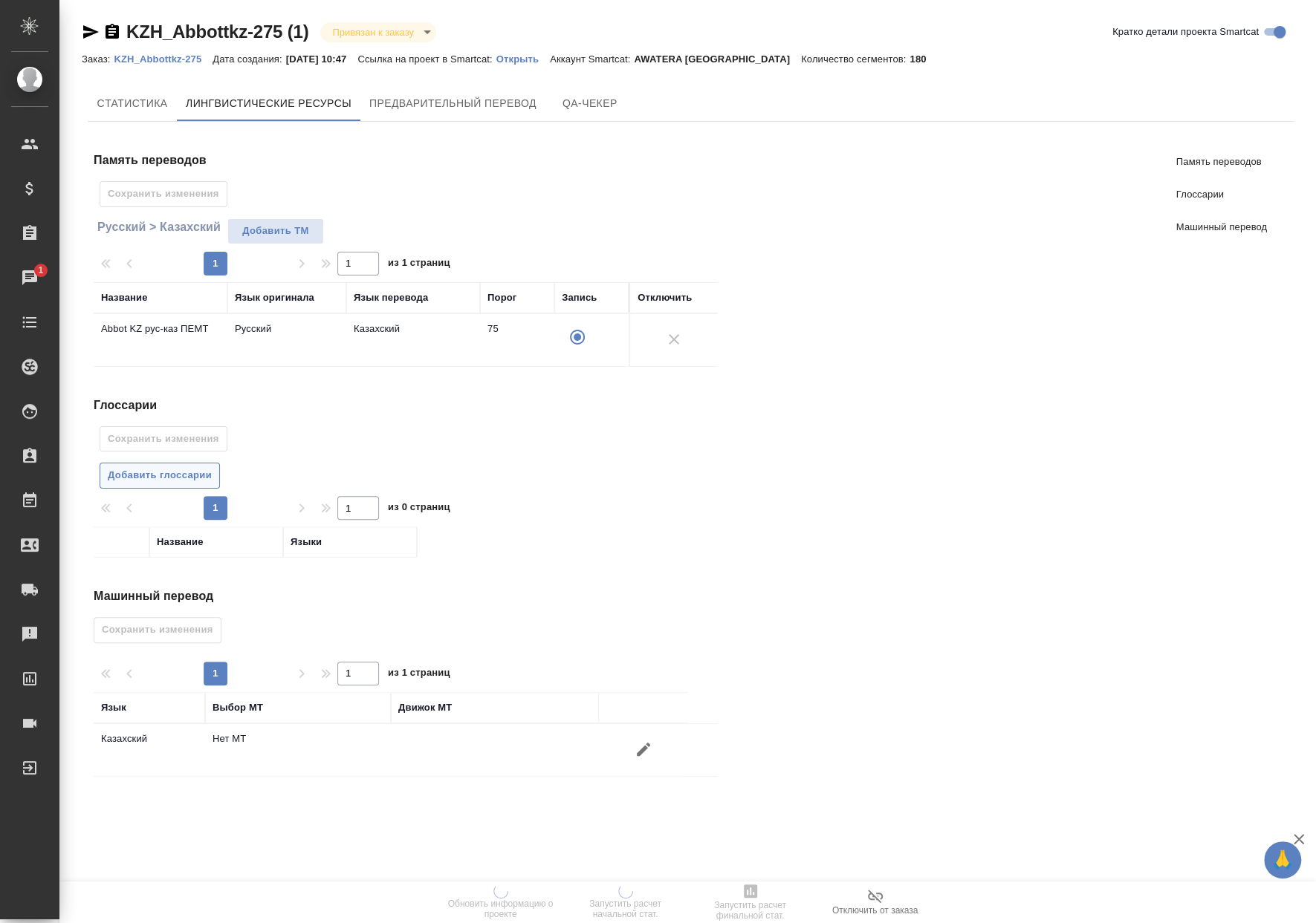
click at [202, 482] on span "Добавить глоссарии" at bounding box center [160, 475] width 104 height 17
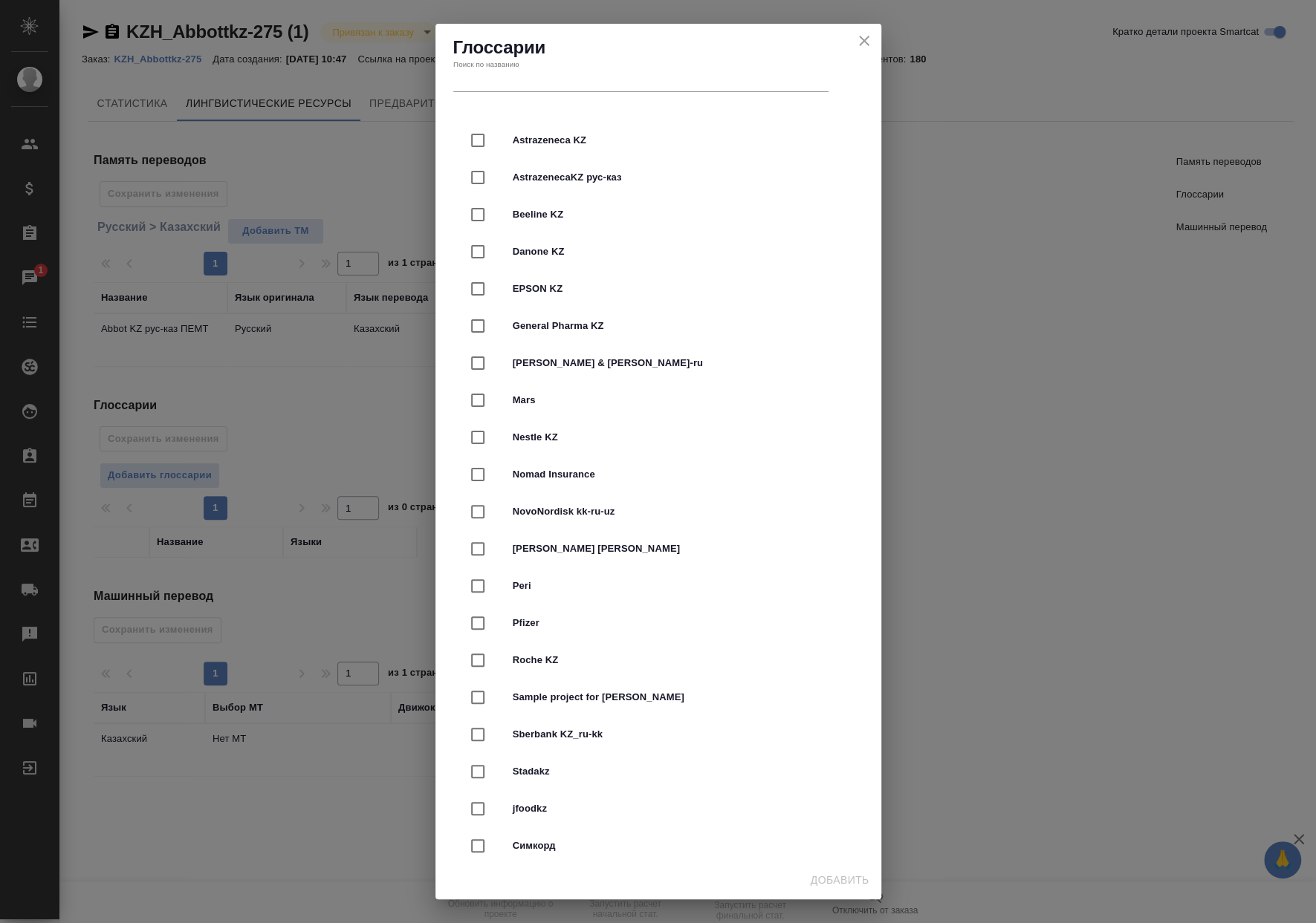
click at [575, 87] on input "text" at bounding box center [641, 81] width 375 height 21
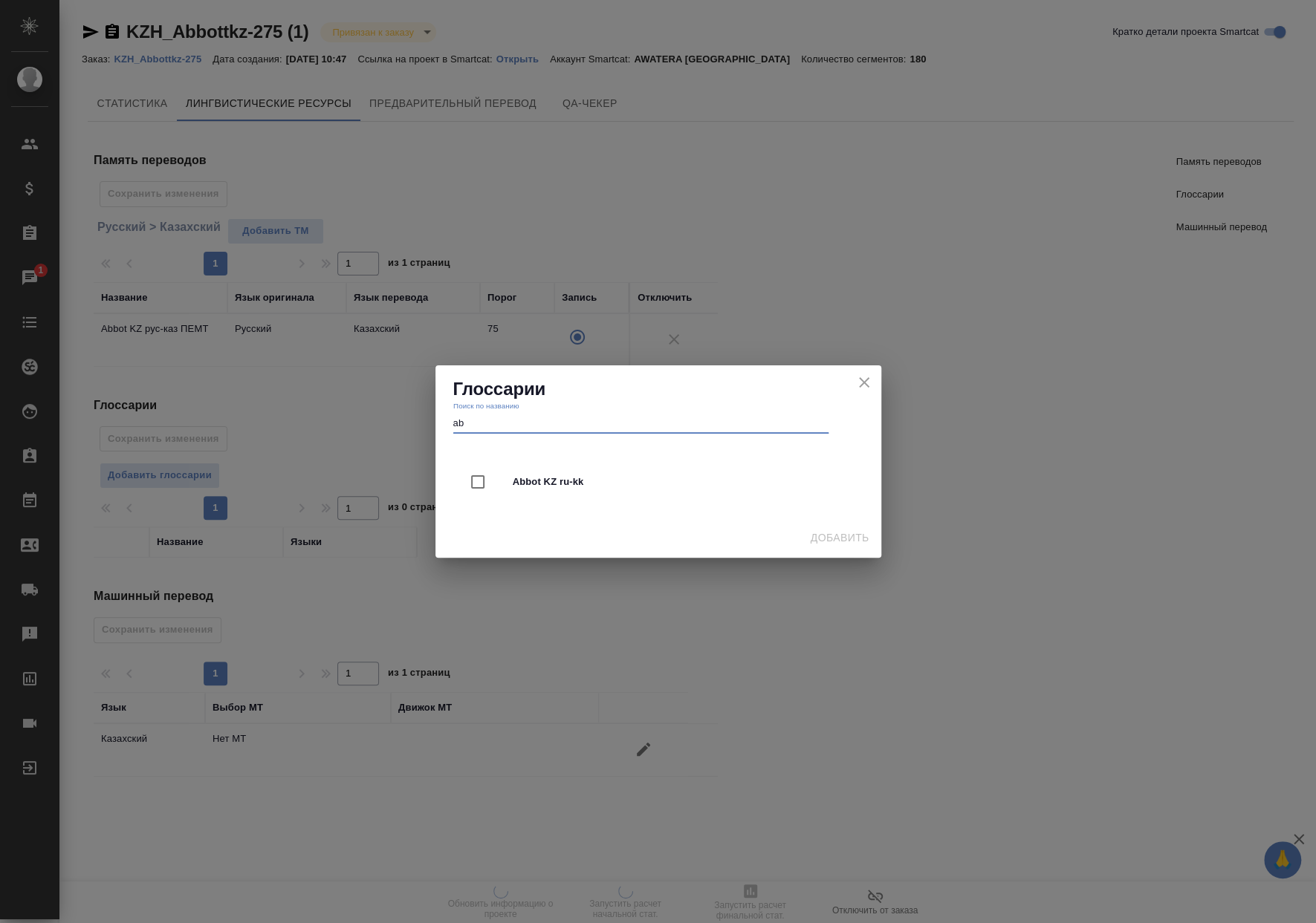
type input "ab"
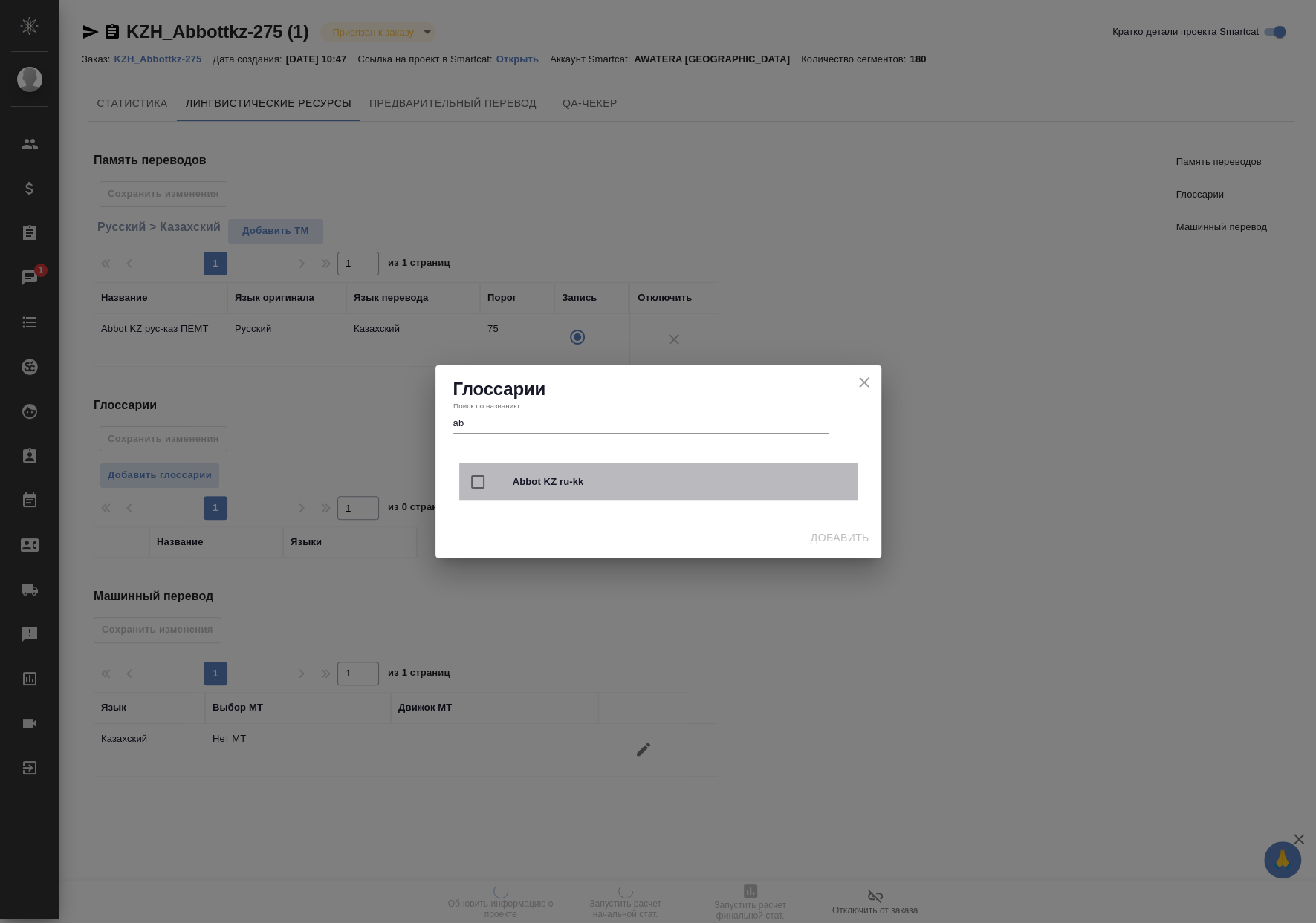
click at [558, 482] on span "Abbot KZ ru-kk" at bounding box center [679, 482] width 333 height 15
checkbox input "true"
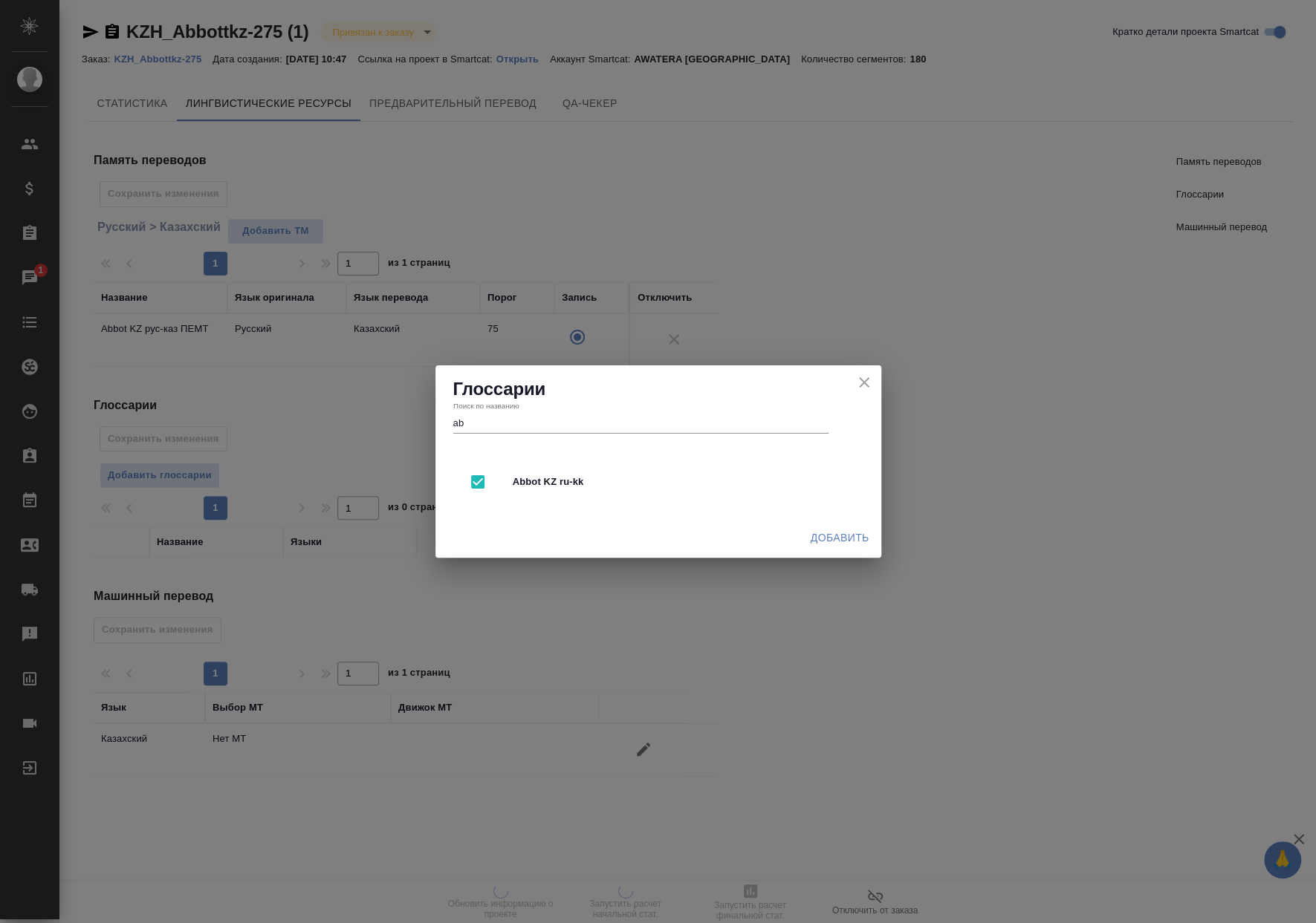
click at [858, 545] on span "Добавить" at bounding box center [840, 538] width 59 height 19
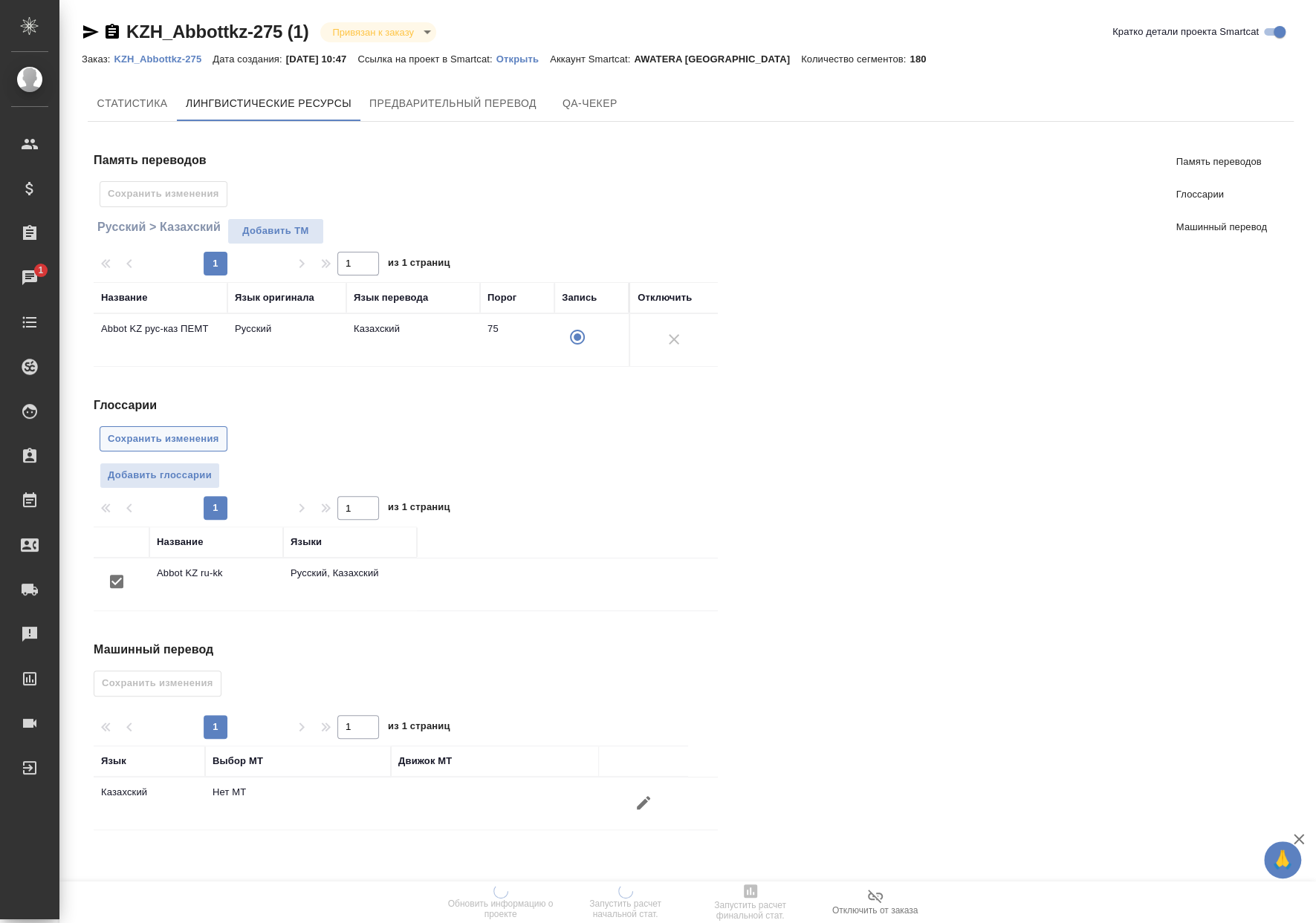
click at [211, 447] on button "Сохранить изменения" at bounding box center [163, 439] width 128 height 26
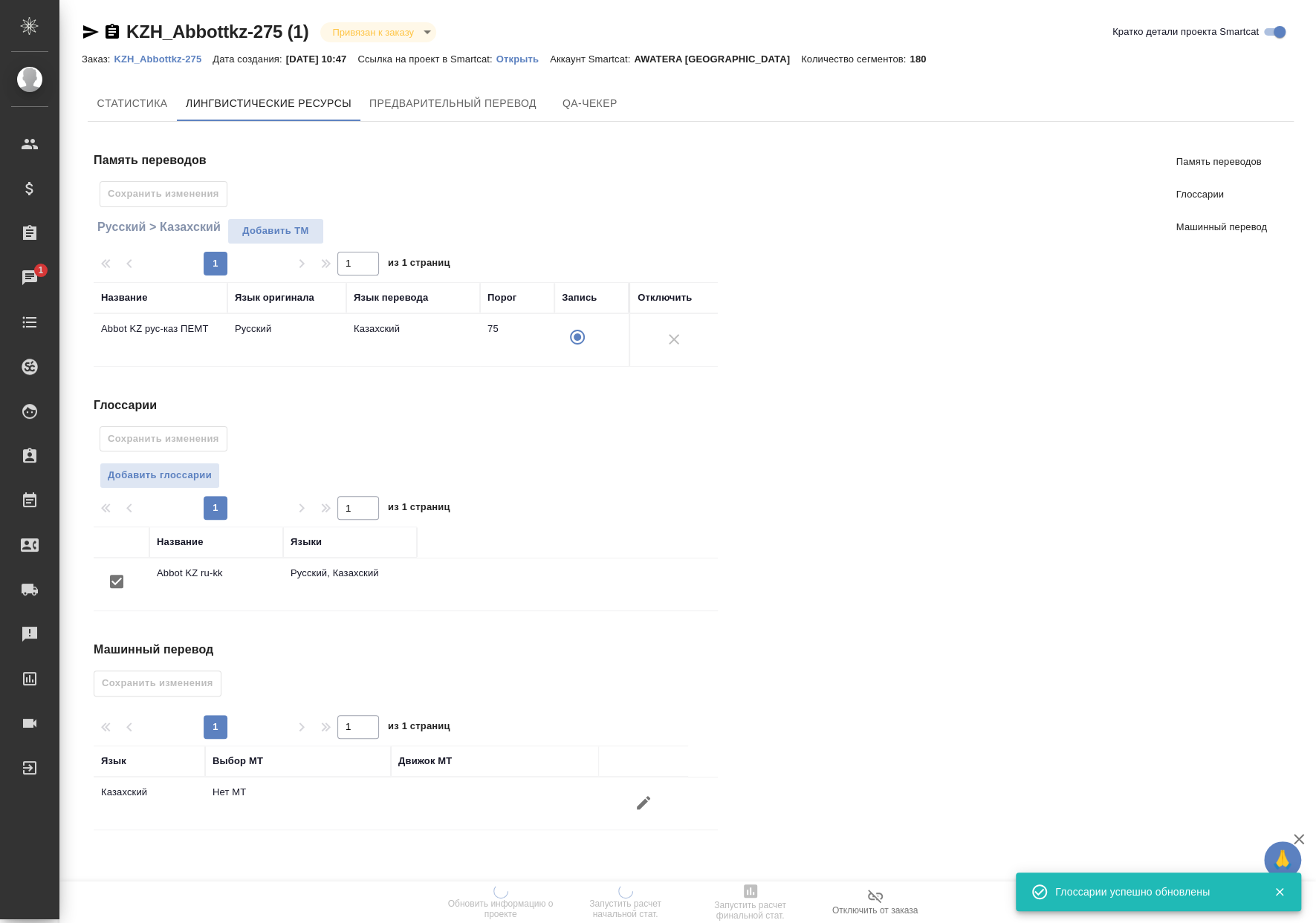
click at [654, 795] on button "button" at bounding box center [643, 803] width 36 height 36
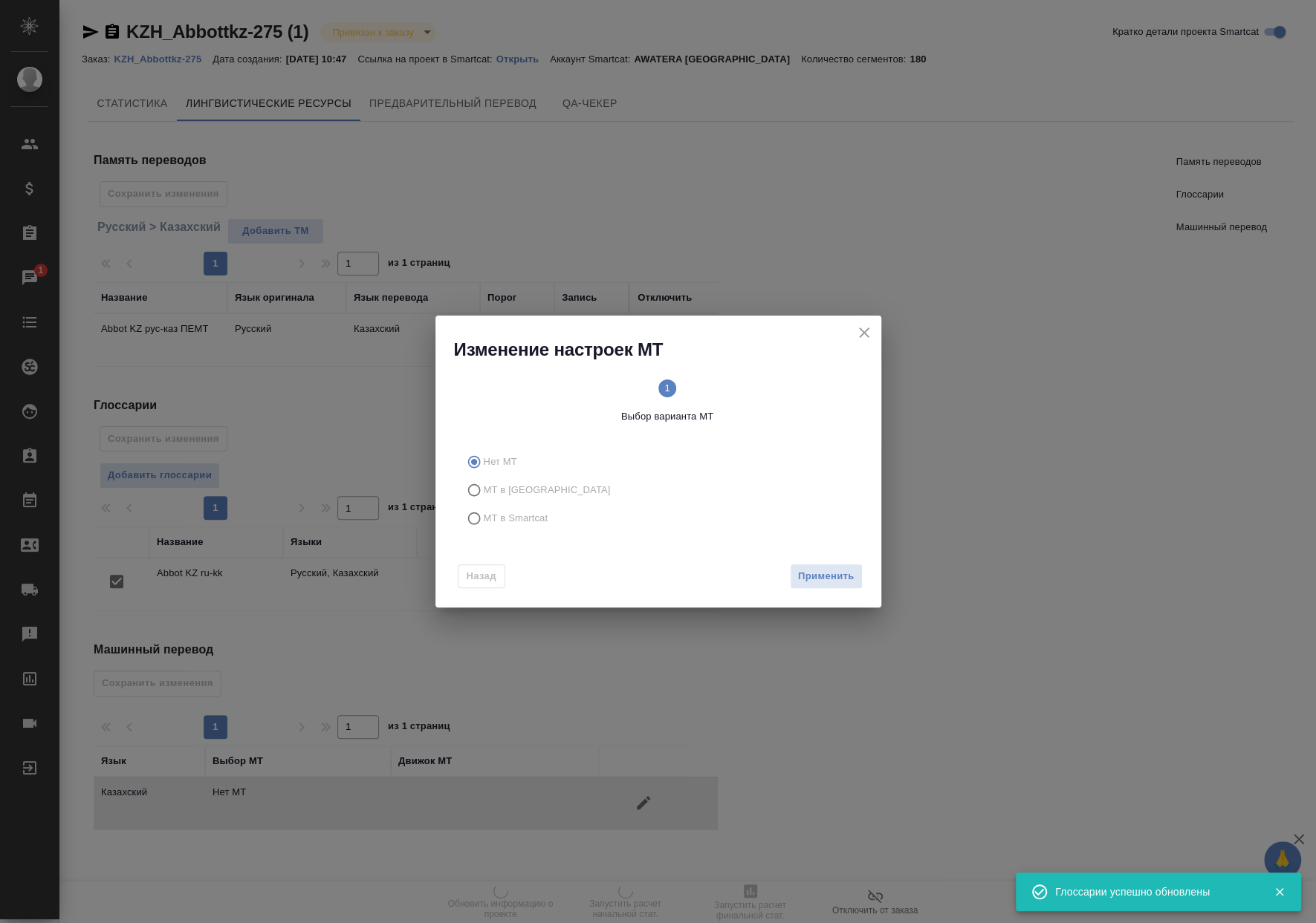
click at [527, 532] on label "МТ в Smartcat" at bounding box center [655, 518] width 392 height 29
click at [484, 532] on input "МТ в Smartcat" at bounding box center [471, 518] width 24 height 29
radio input "true"
click at [820, 578] on span "Вперед" at bounding box center [835, 576] width 37 height 17
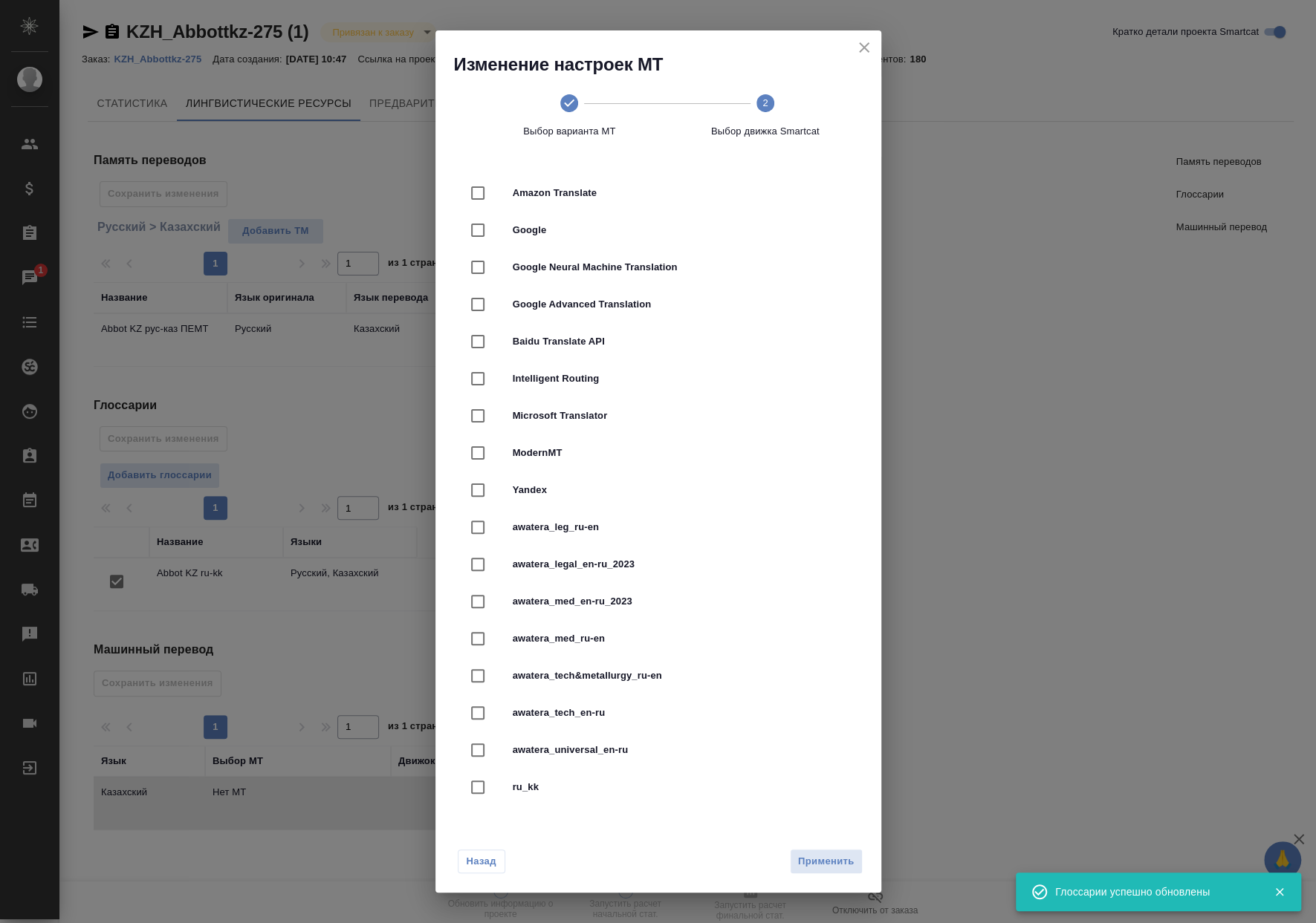
click at [597, 460] on div "ModernMT" at bounding box center [658, 453] width 398 height 37
click at [579, 480] on div "Yandex" at bounding box center [658, 490] width 398 height 37
checkbox input "false"
checkbox input "true"
click at [579, 463] on div "ModernMT" at bounding box center [658, 453] width 398 height 37
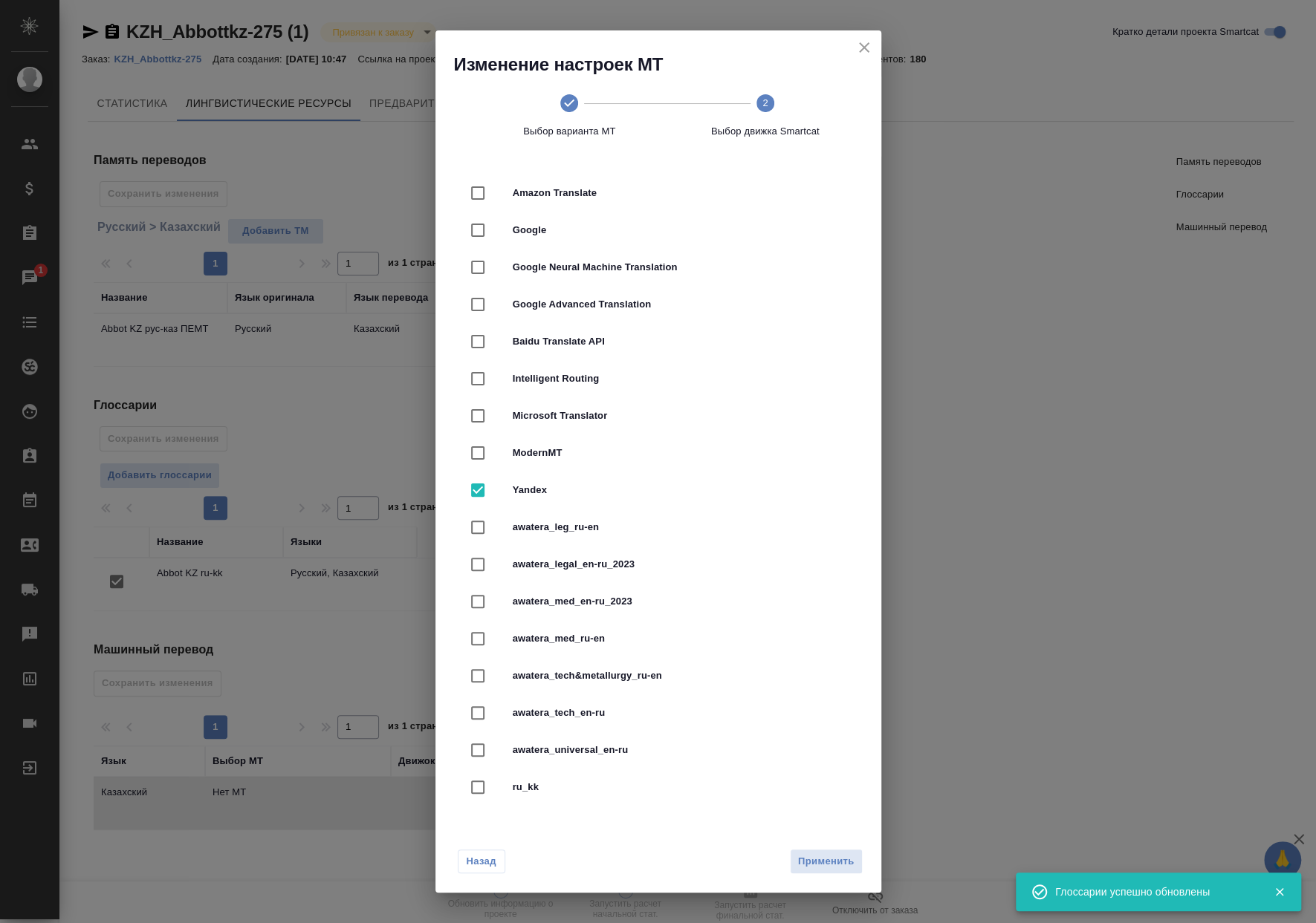
checkbox input "true"
checkbox input "false"
click at [572, 489] on span "Yandex" at bounding box center [679, 490] width 333 height 15
checkbox input "false"
checkbox input "true"
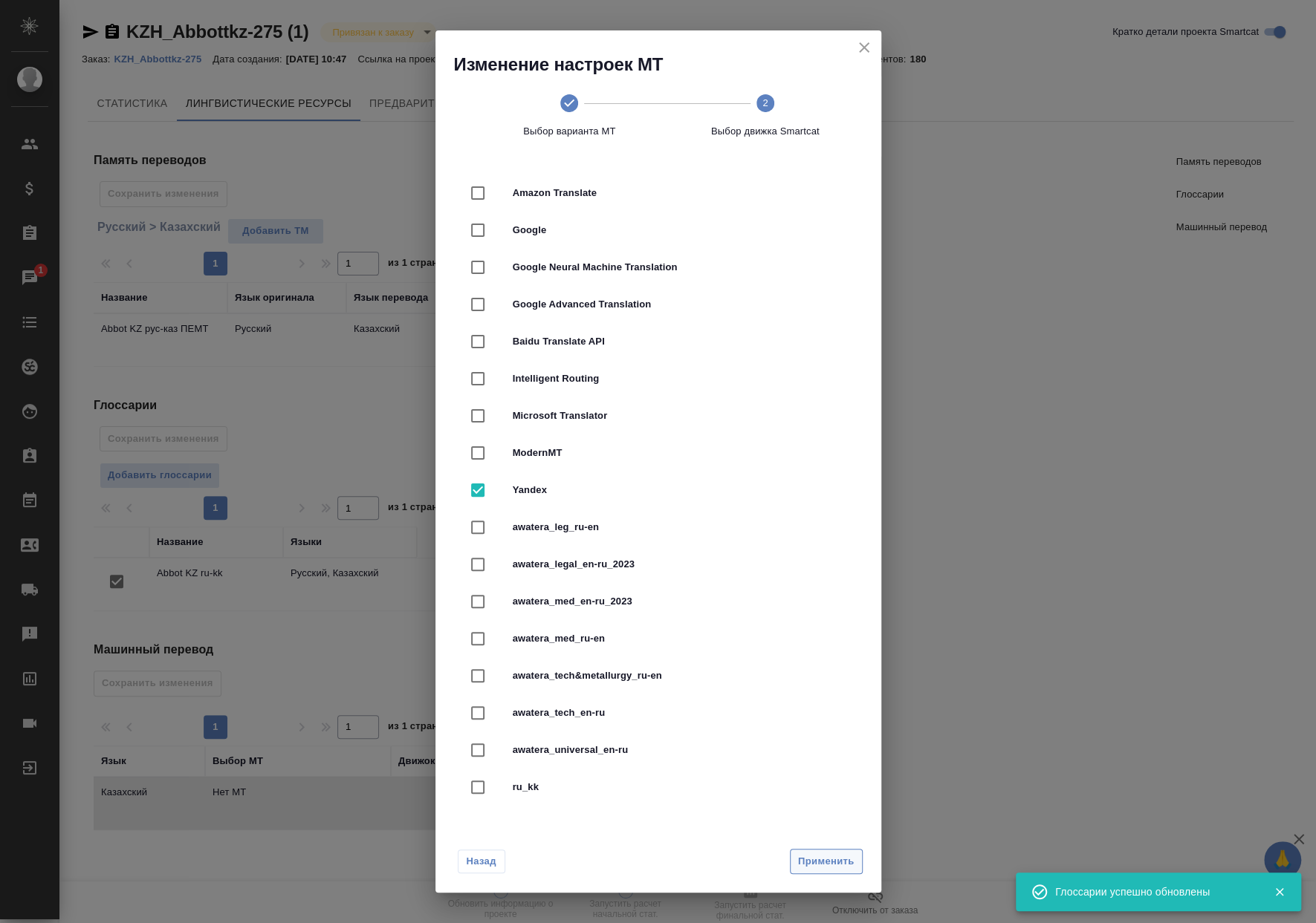
click at [841, 869] on span "Применить" at bounding box center [825, 861] width 56 height 17
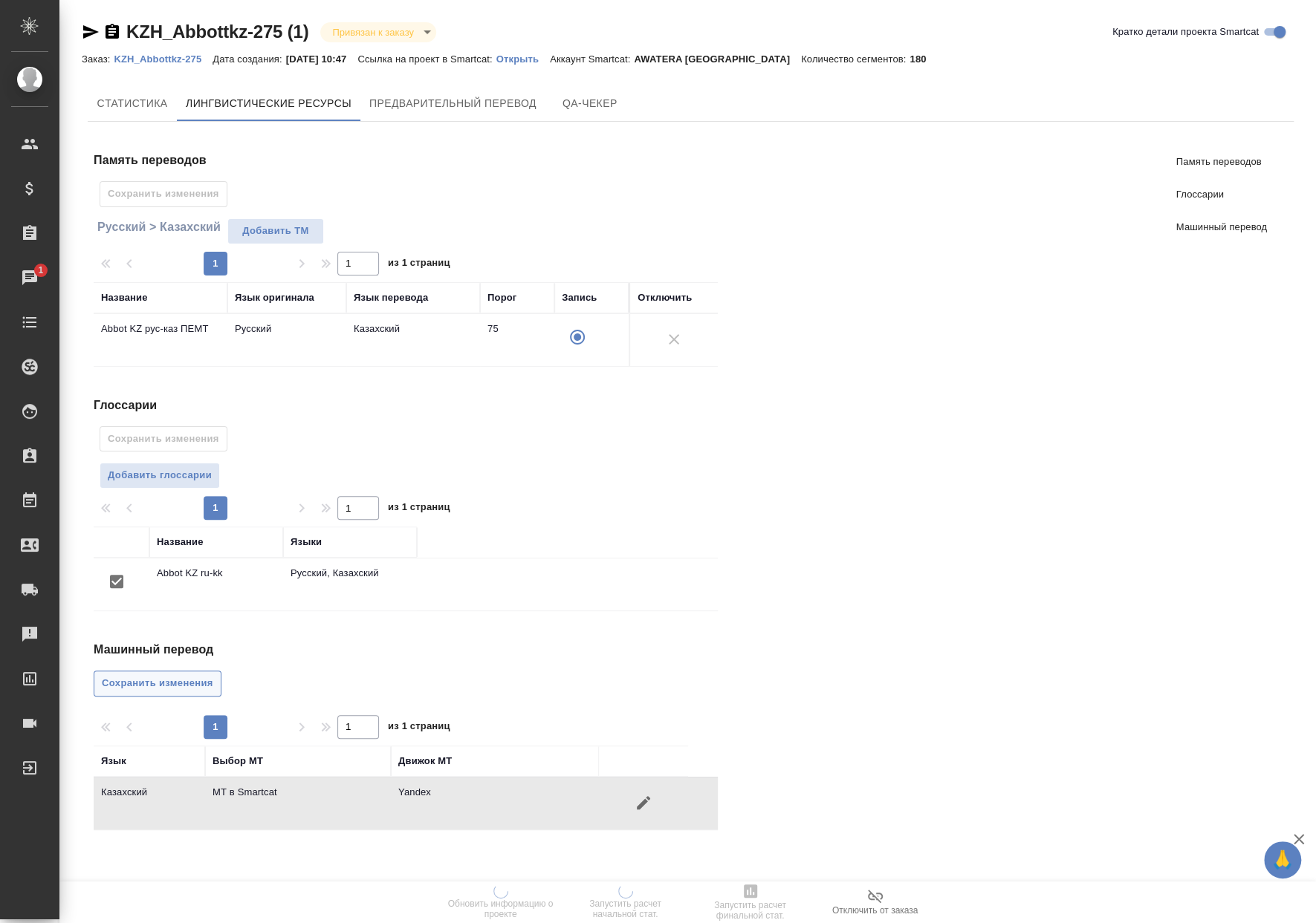
click at [165, 682] on span "Сохранить изменения" at bounding box center [157, 683] width 112 height 17
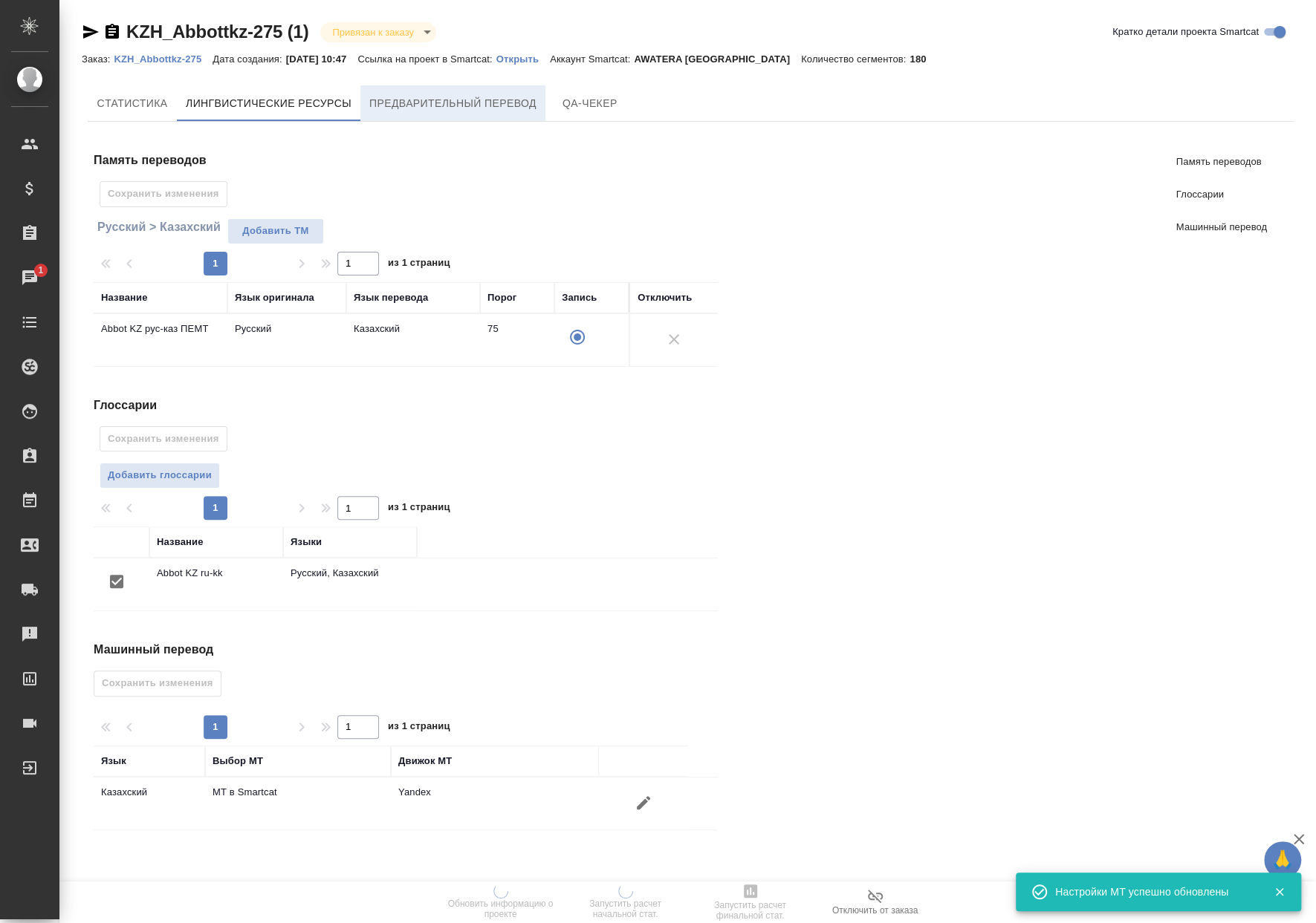
click at [488, 100] on span "Предварительный перевод" at bounding box center [452, 103] width 167 height 19
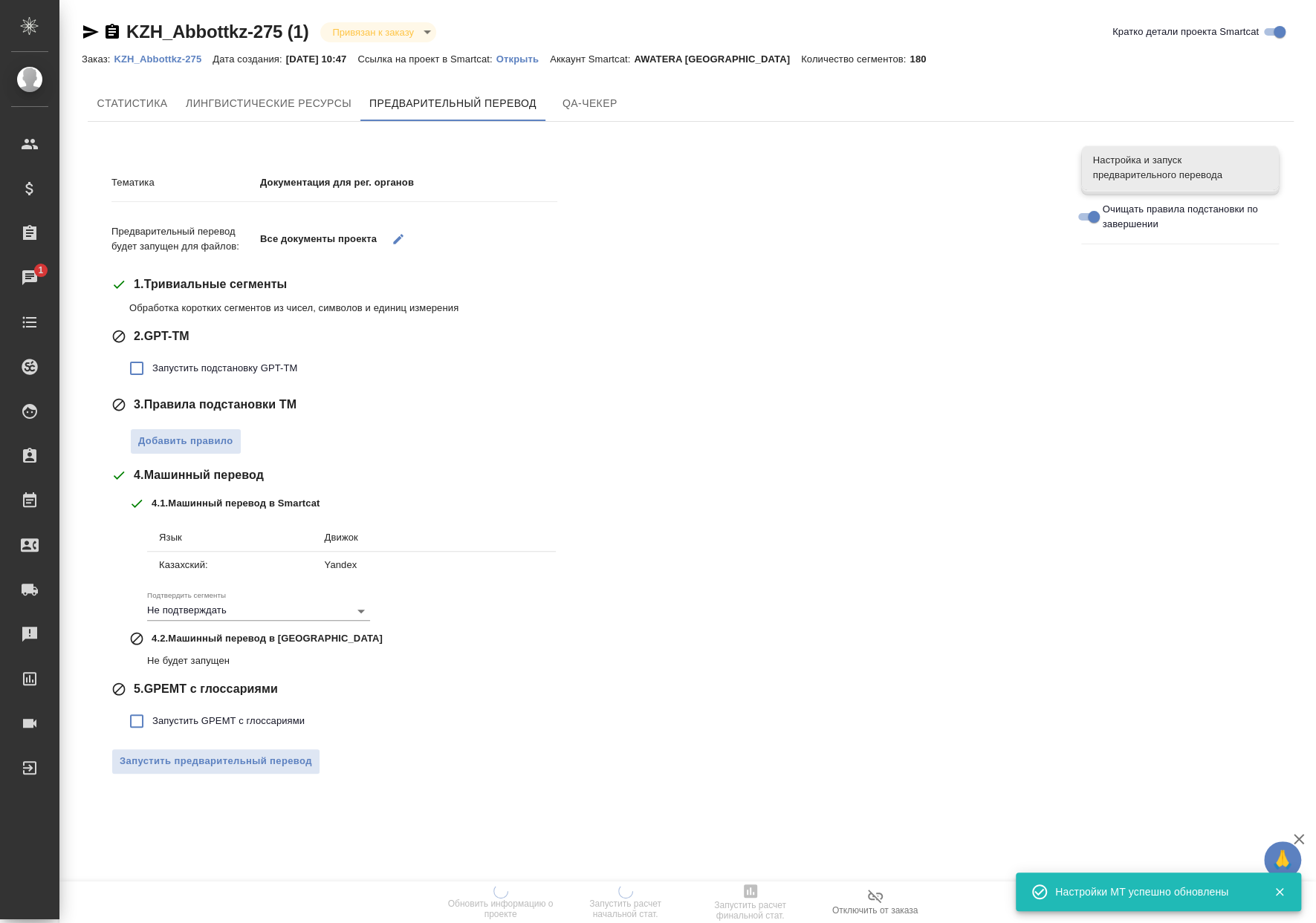
click at [234, 354] on label "Запустить подстановку GPT-TM" at bounding box center [209, 368] width 176 height 31
click at [153, 354] on input "Запустить подстановку GPT-TM" at bounding box center [137, 368] width 31 height 31
checkbox input "true"
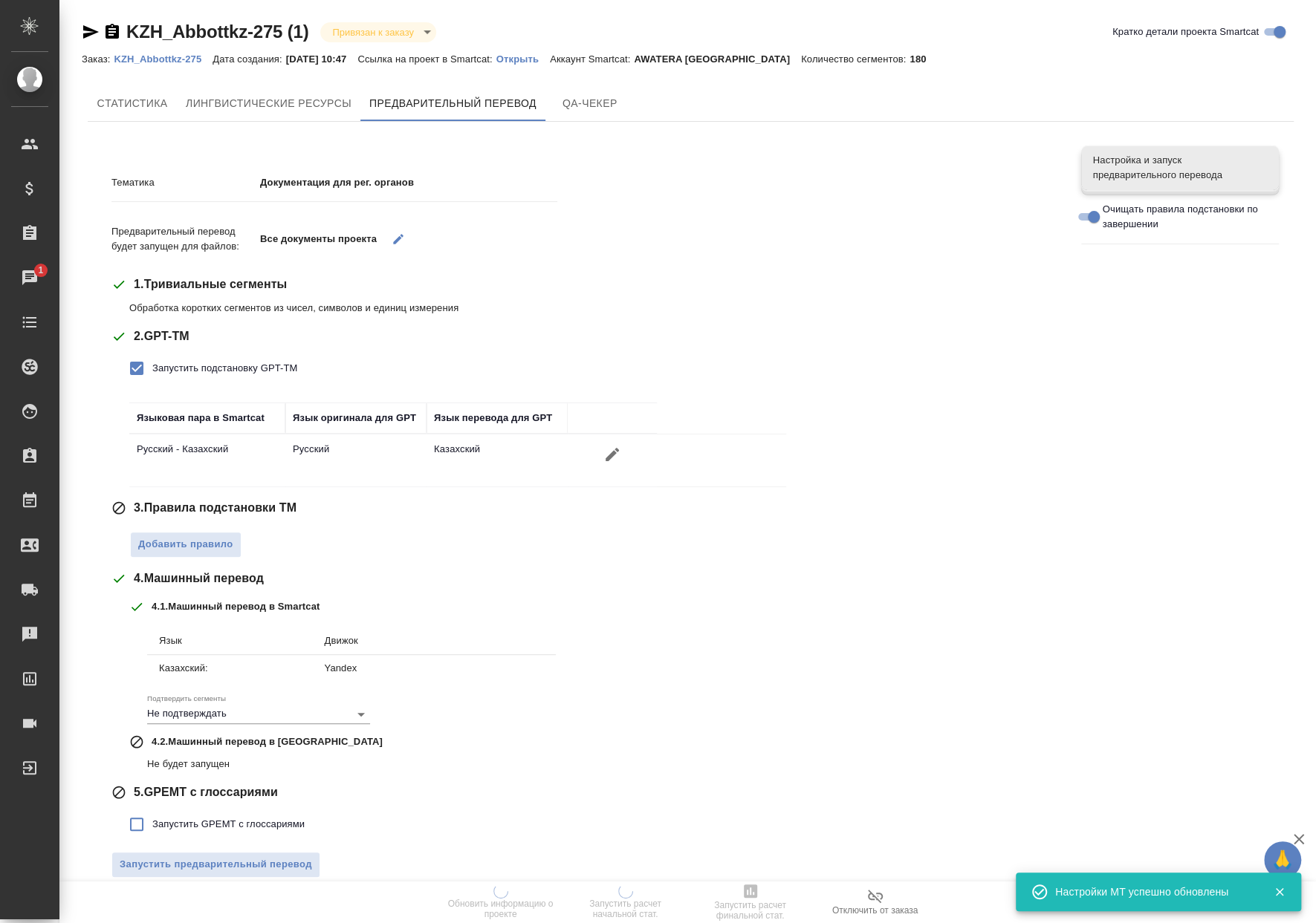
click at [228, 527] on div "Добавить правило" at bounding box center [594, 540] width 930 height 33
click at [234, 543] on button "Добавить правило" at bounding box center [186, 544] width 112 height 26
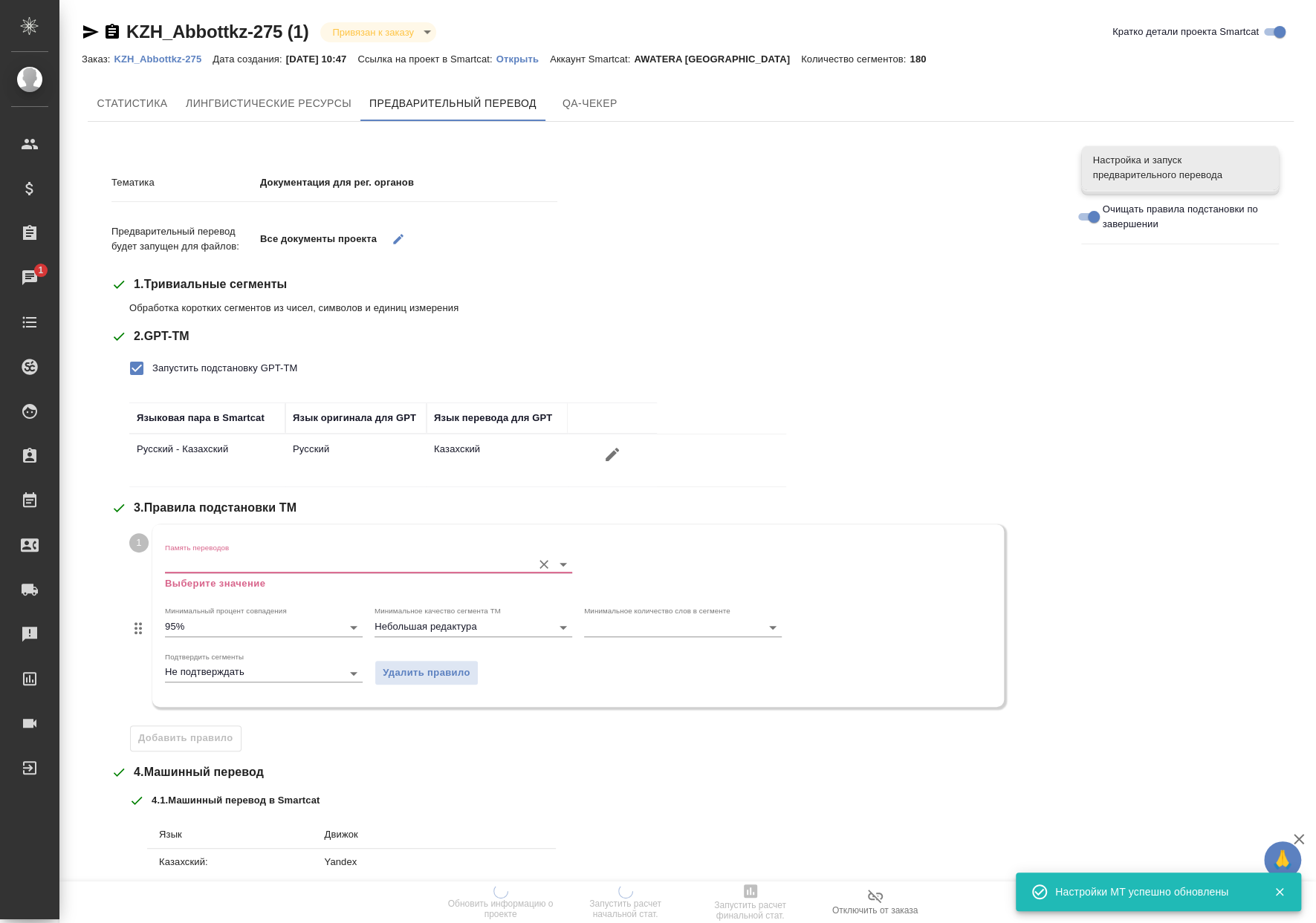
click at [249, 572] on div "Память переводов Выберите значение" at bounding box center [368, 567] width 407 height 48
click at [252, 571] on input "Память переводов" at bounding box center [344, 564] width 360 height 18
click at [257, 607] on ul "Abbot KZ рус-каз ПЕМТ" at bounding box center [365, 605] width 401 height 27
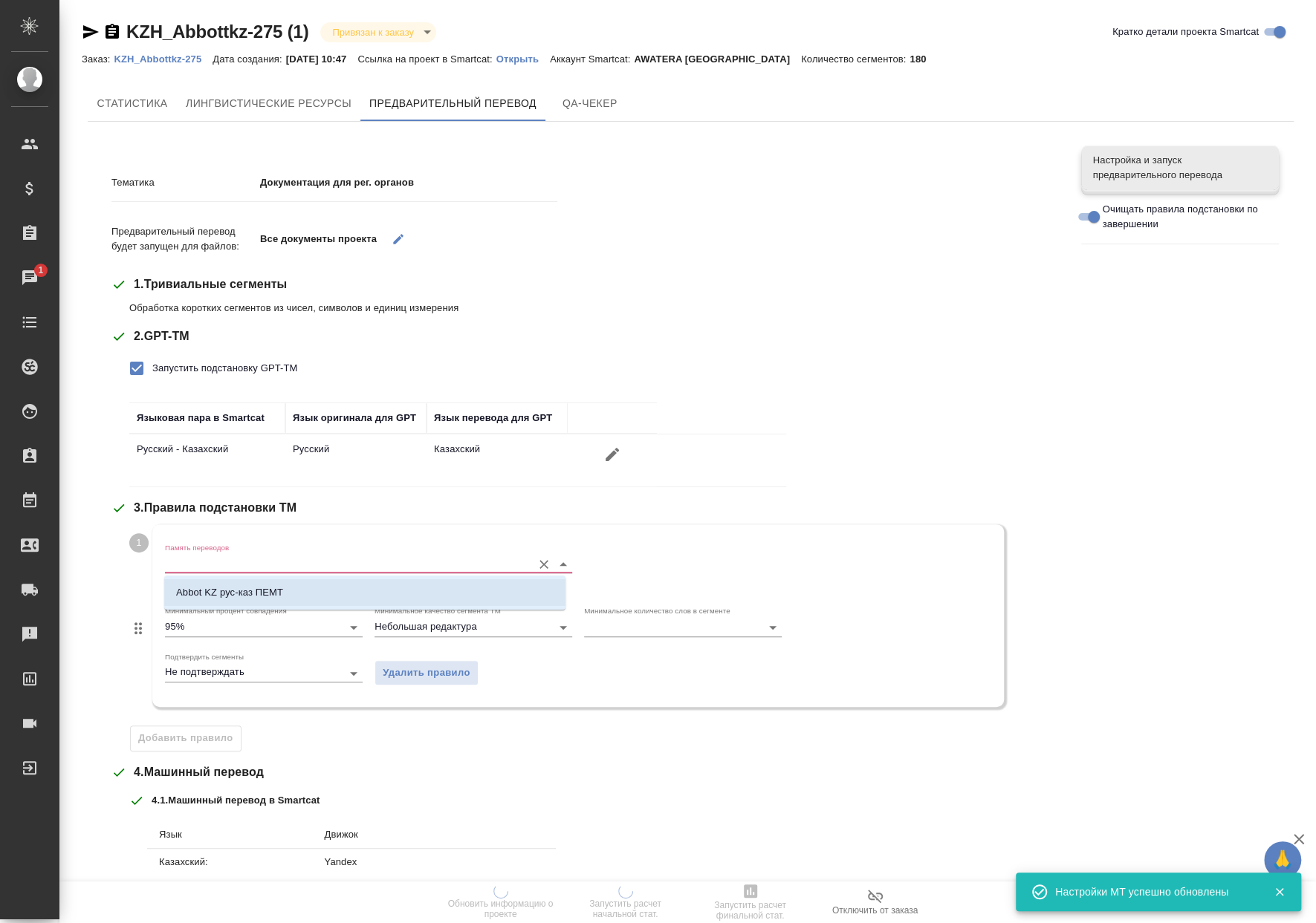
click at [260, 599] on p "Abbot KZ рус-каз ПЕМТ" at bounding box center [229, 592] width 107 height 15
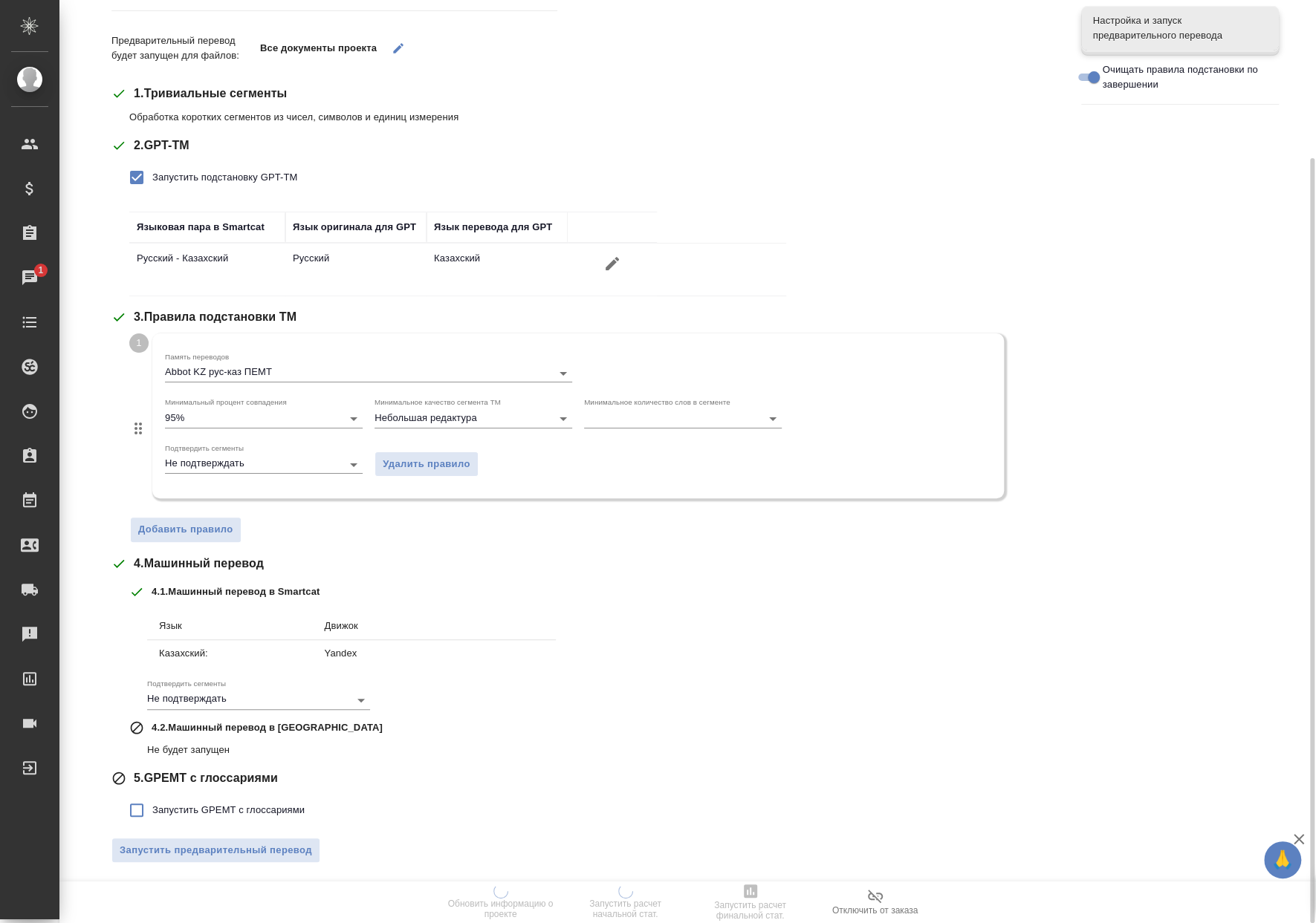
click at [244, 805] on span "Запустить GPEMT с глоссариями" at bounding box center [228, 810] width 153 height 15
click at [153, 805] on input "Запустить GPEMT с глоссариями" at bounding box center [137, 810] width 31 height 31
checkbox input "true"
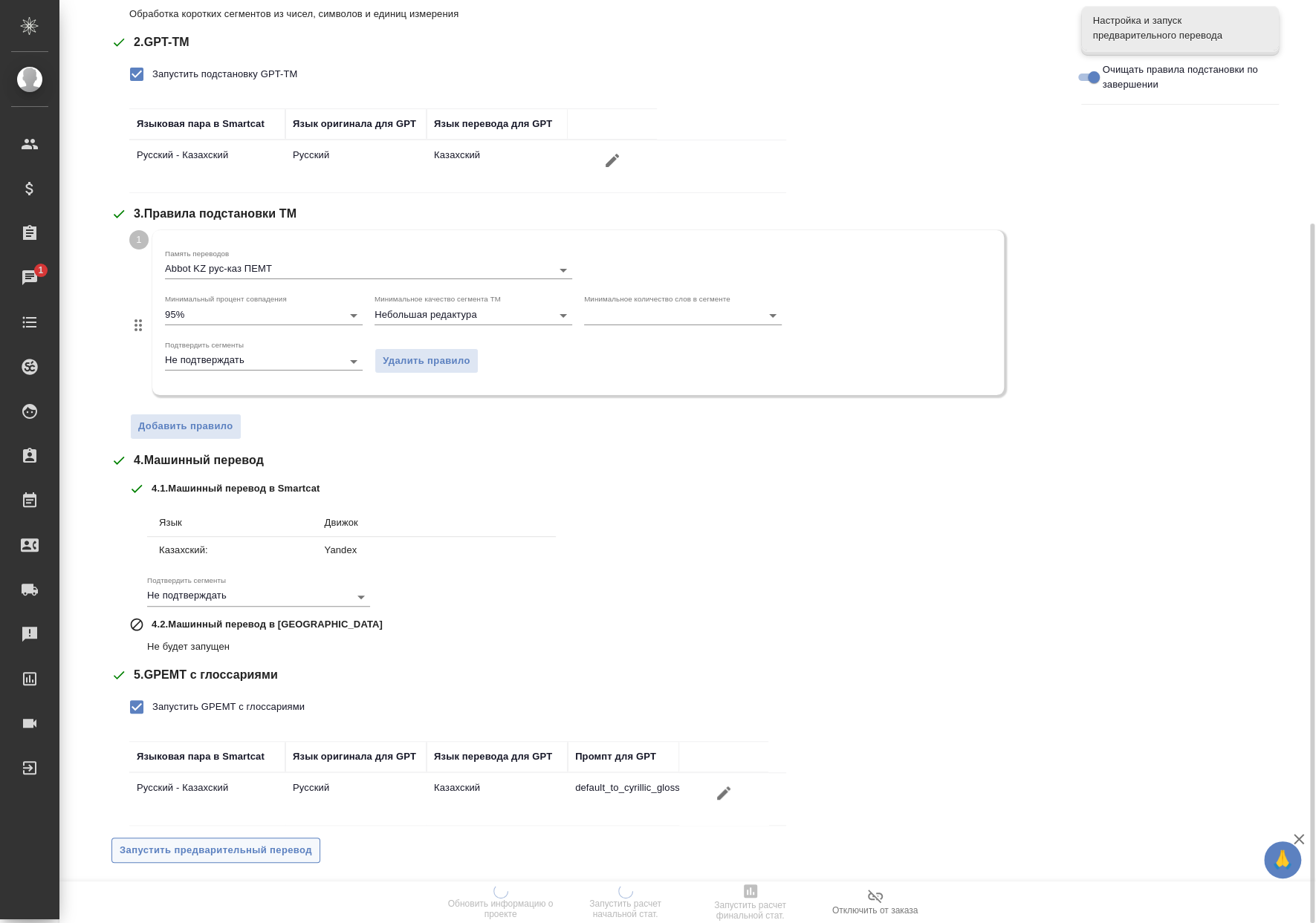
click at [269, 843] on span "Запустить предварительный перевод" at bounding box center [216, 850] width 193 height 17
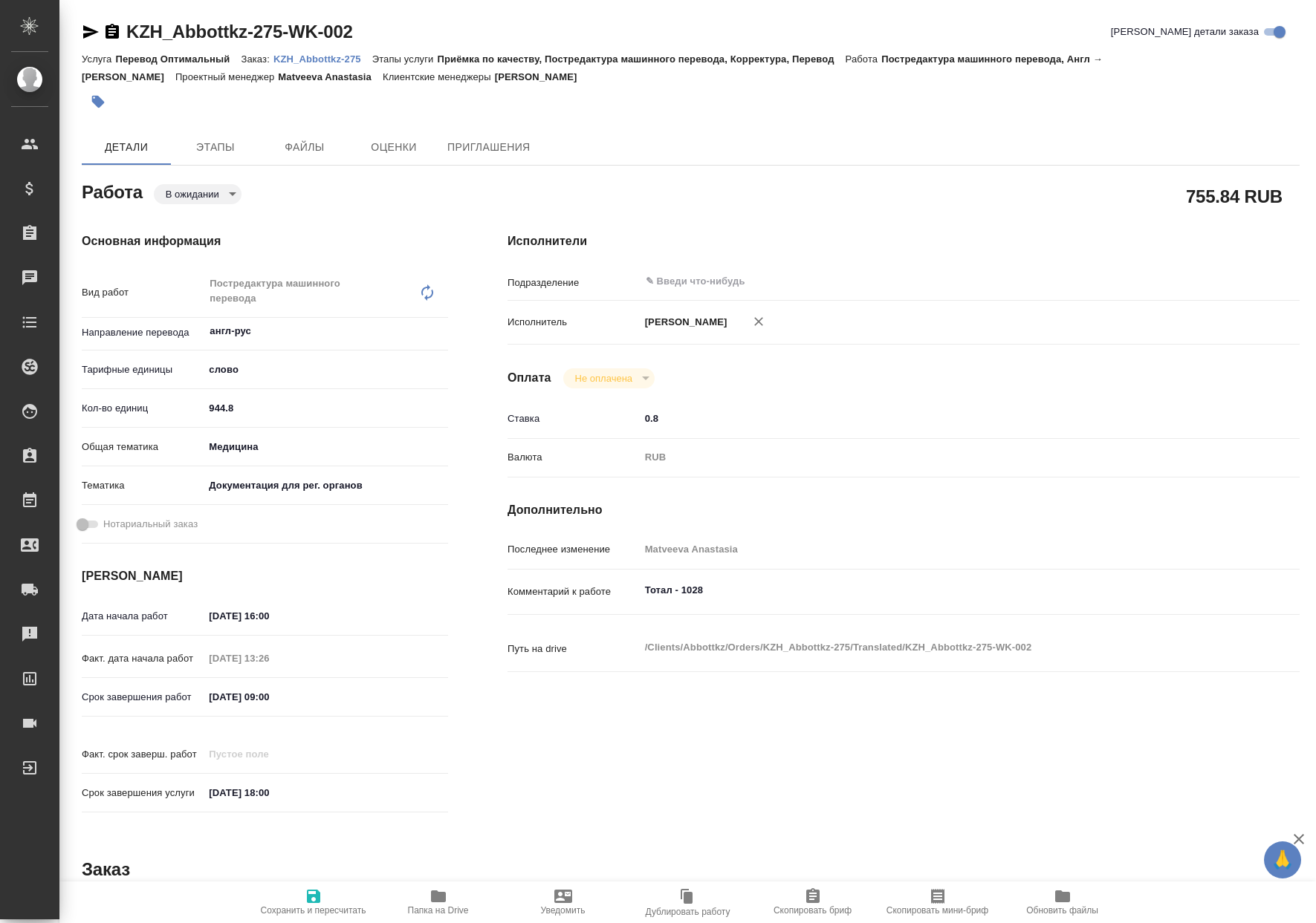
type textarea "x"
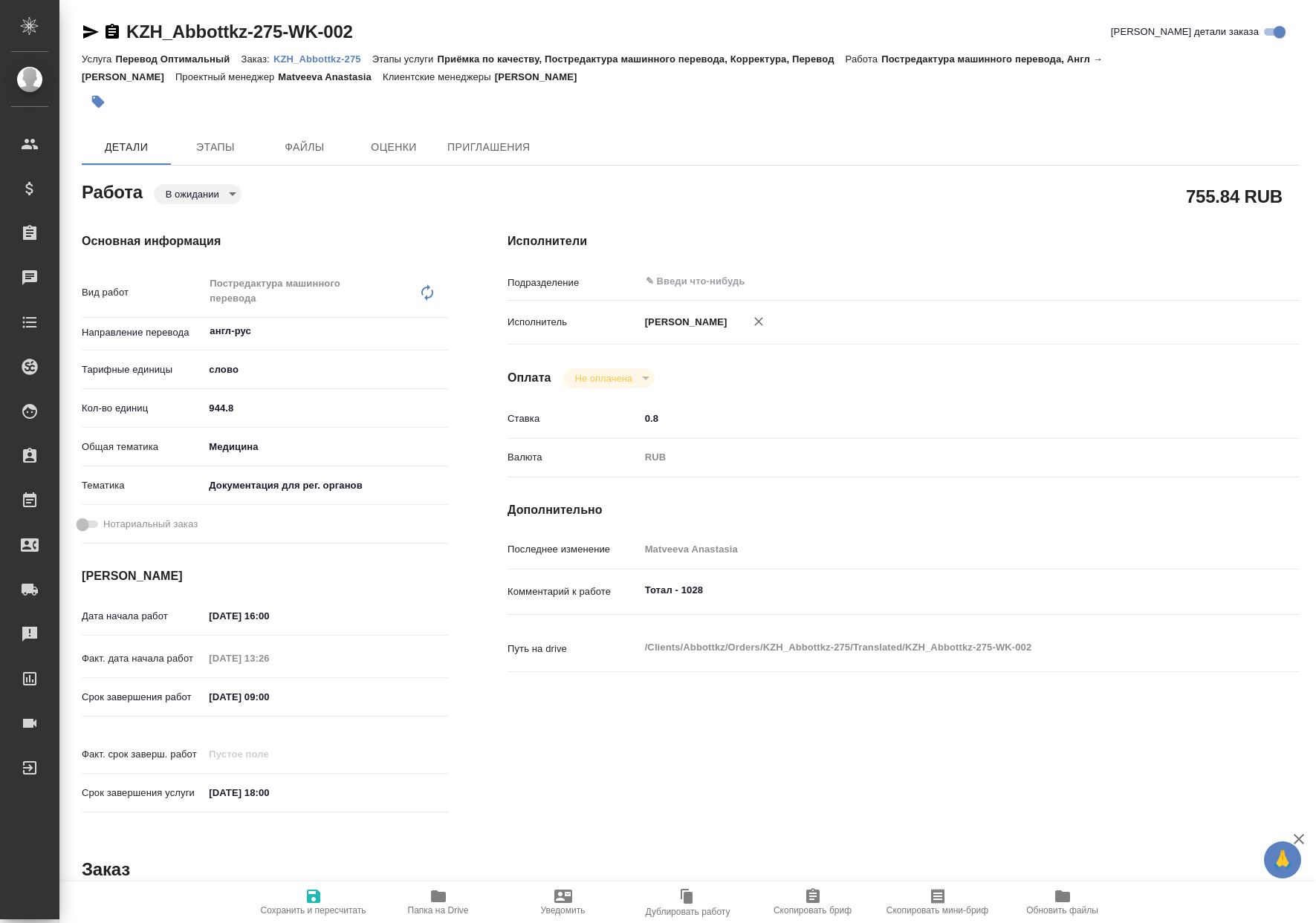
type textarea "x"
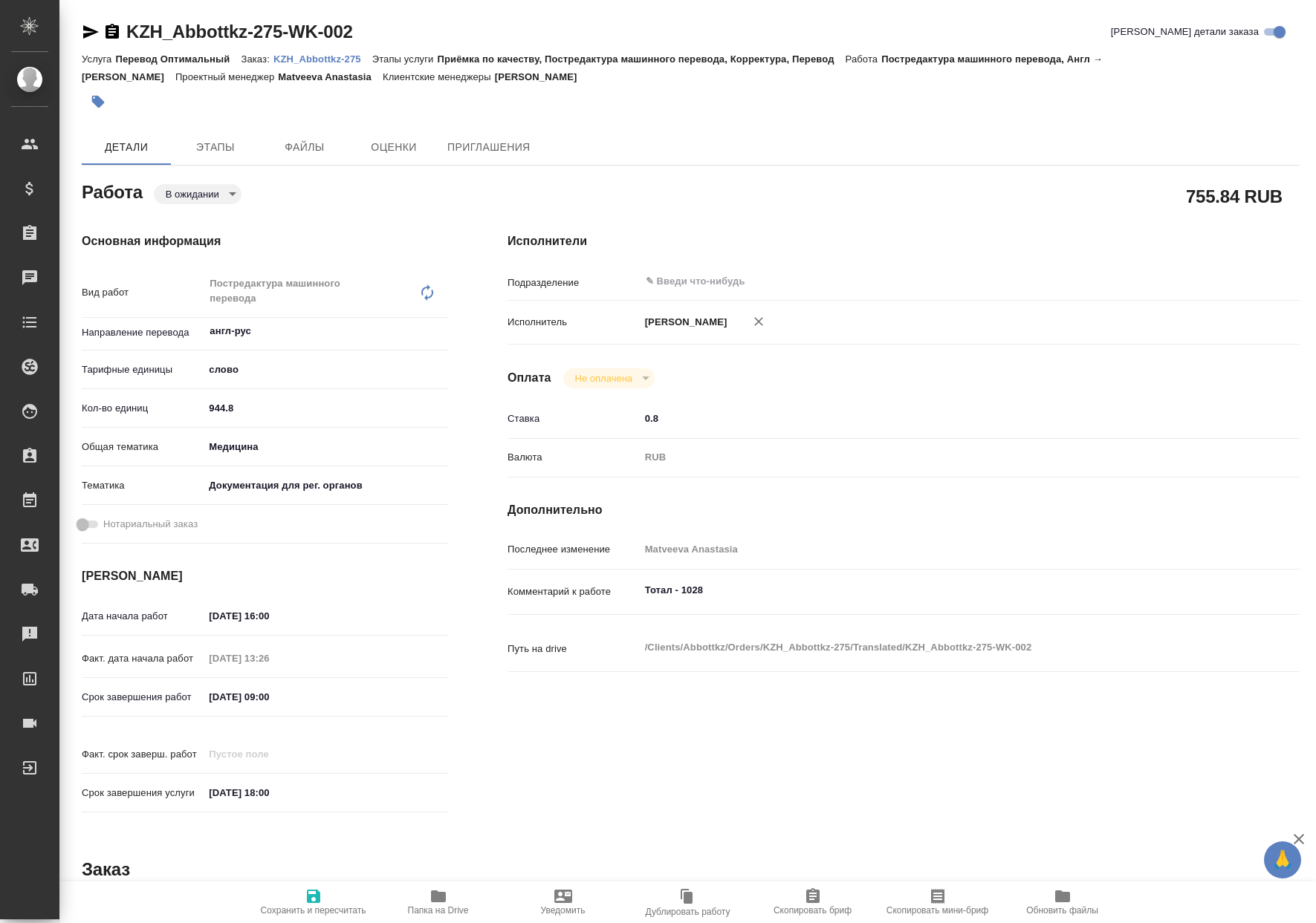
type textarea "x"
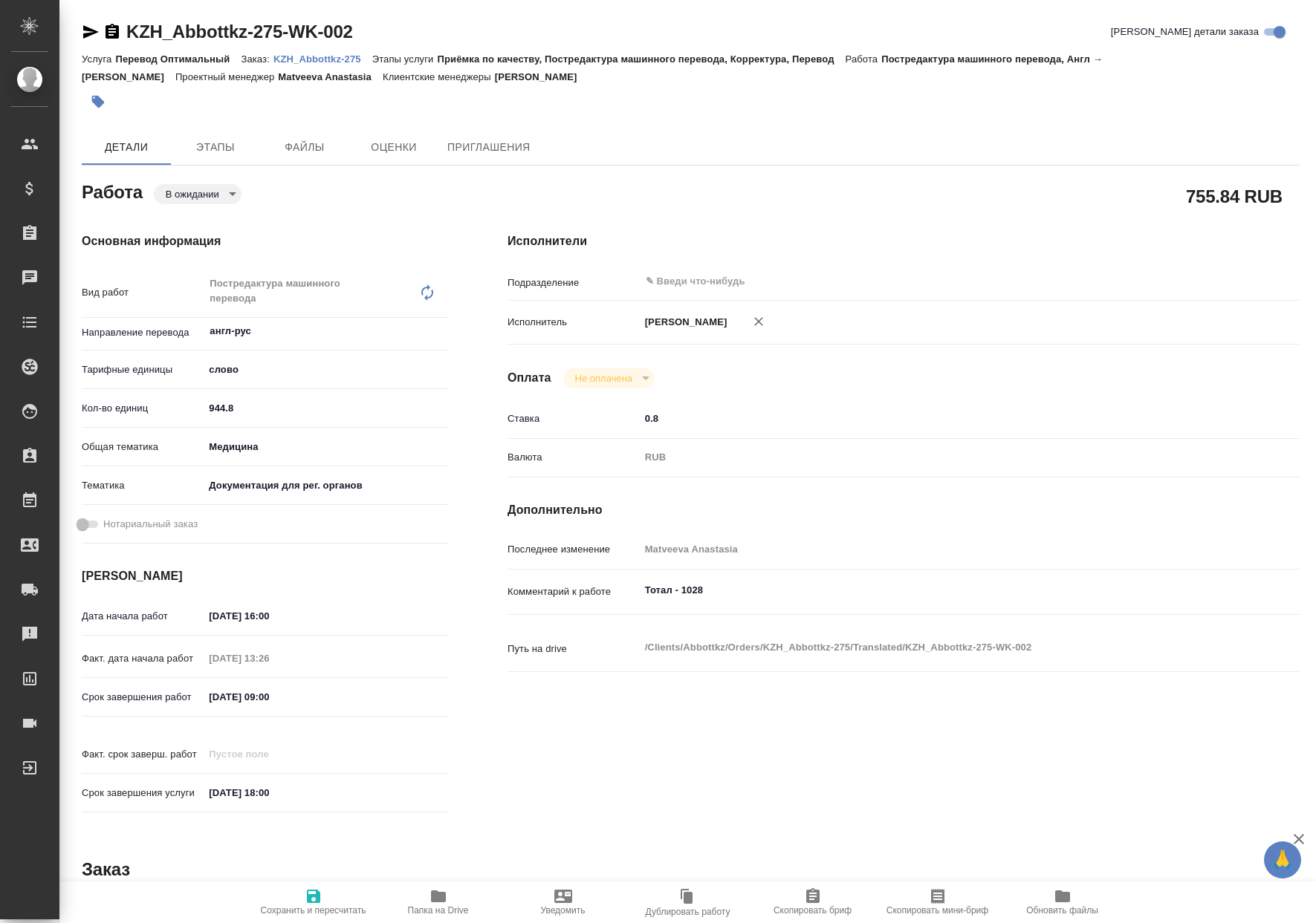
type textarea "x"
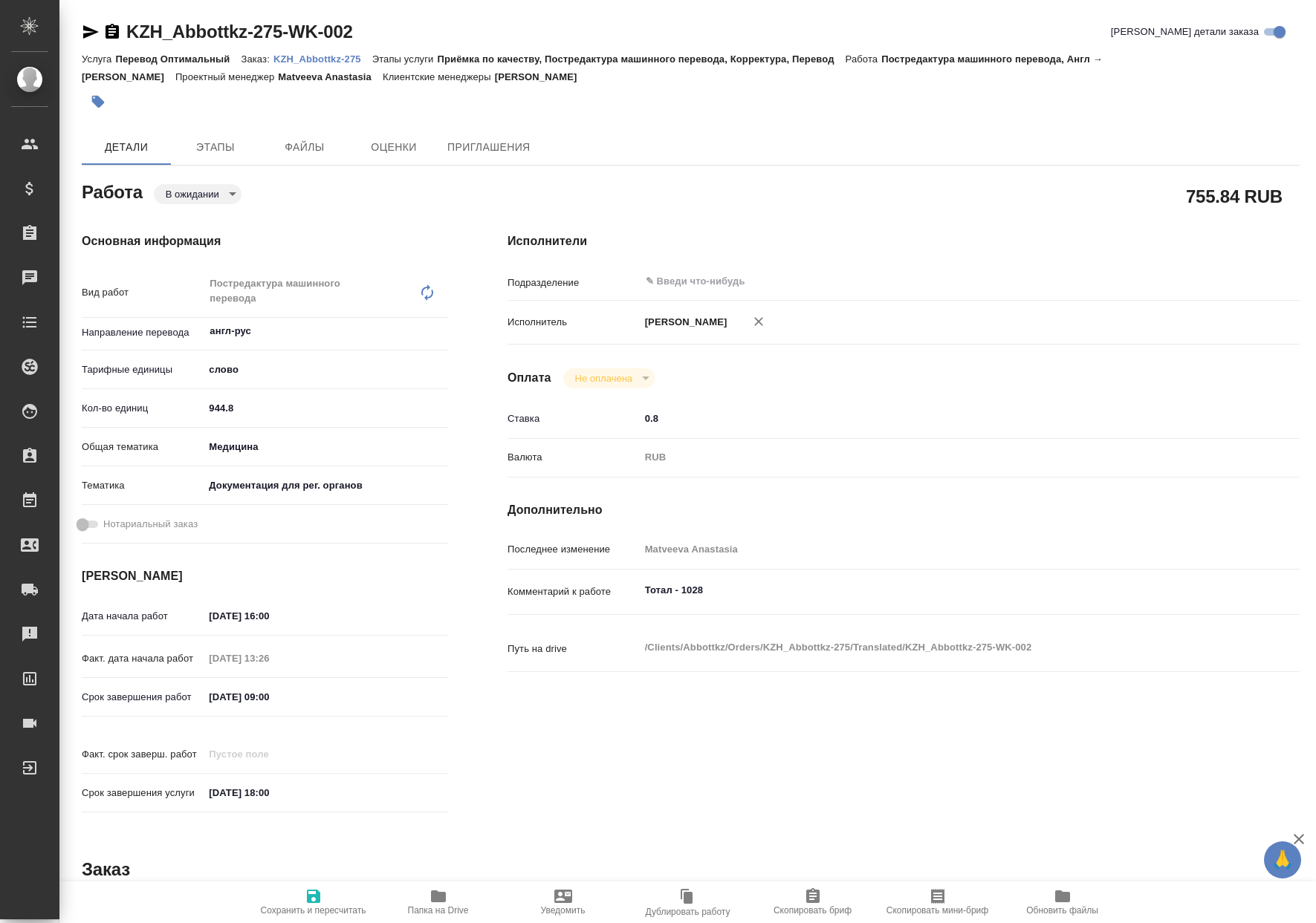
type textarea "x"
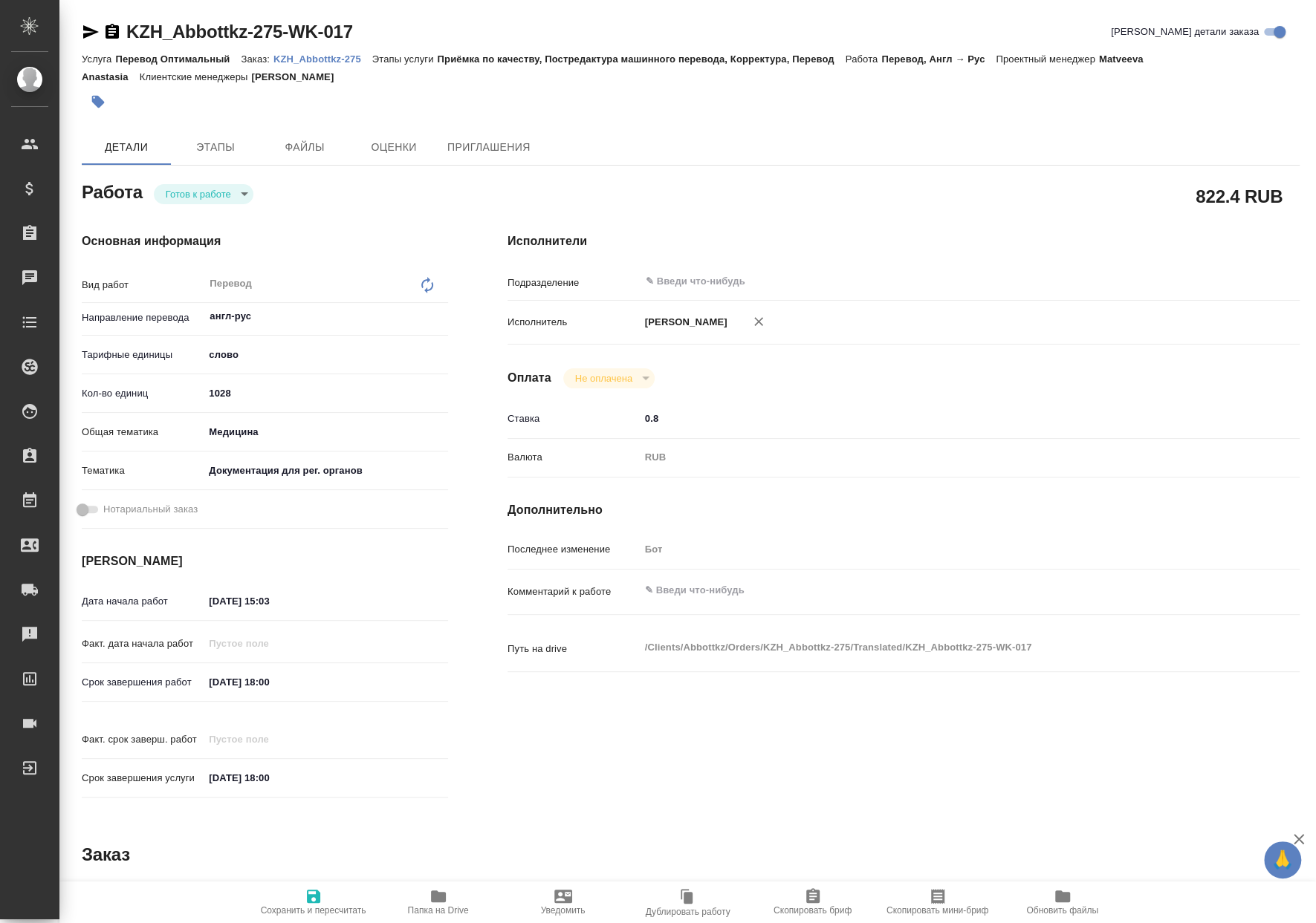
type textarea "x"
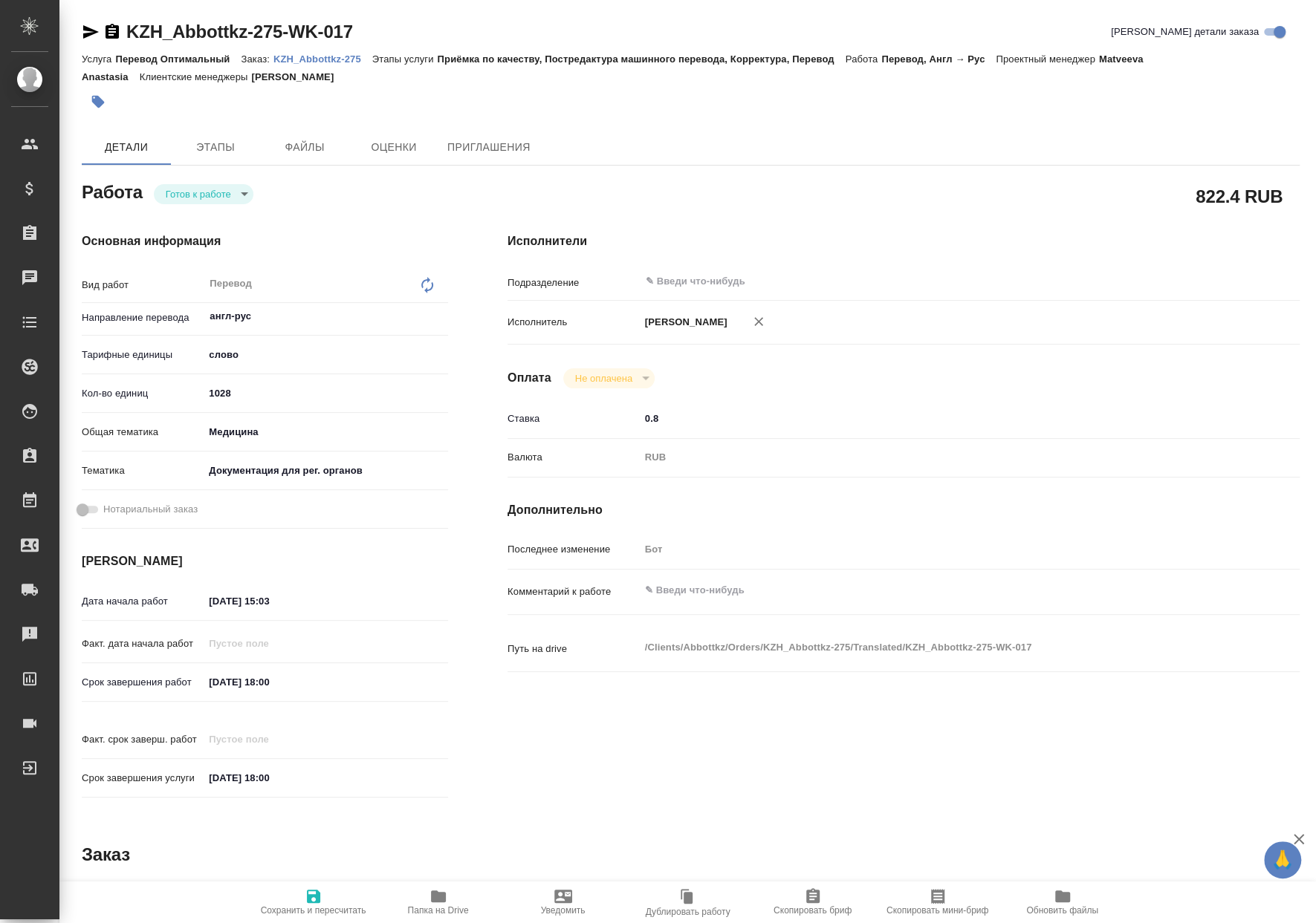
type textarea "x"
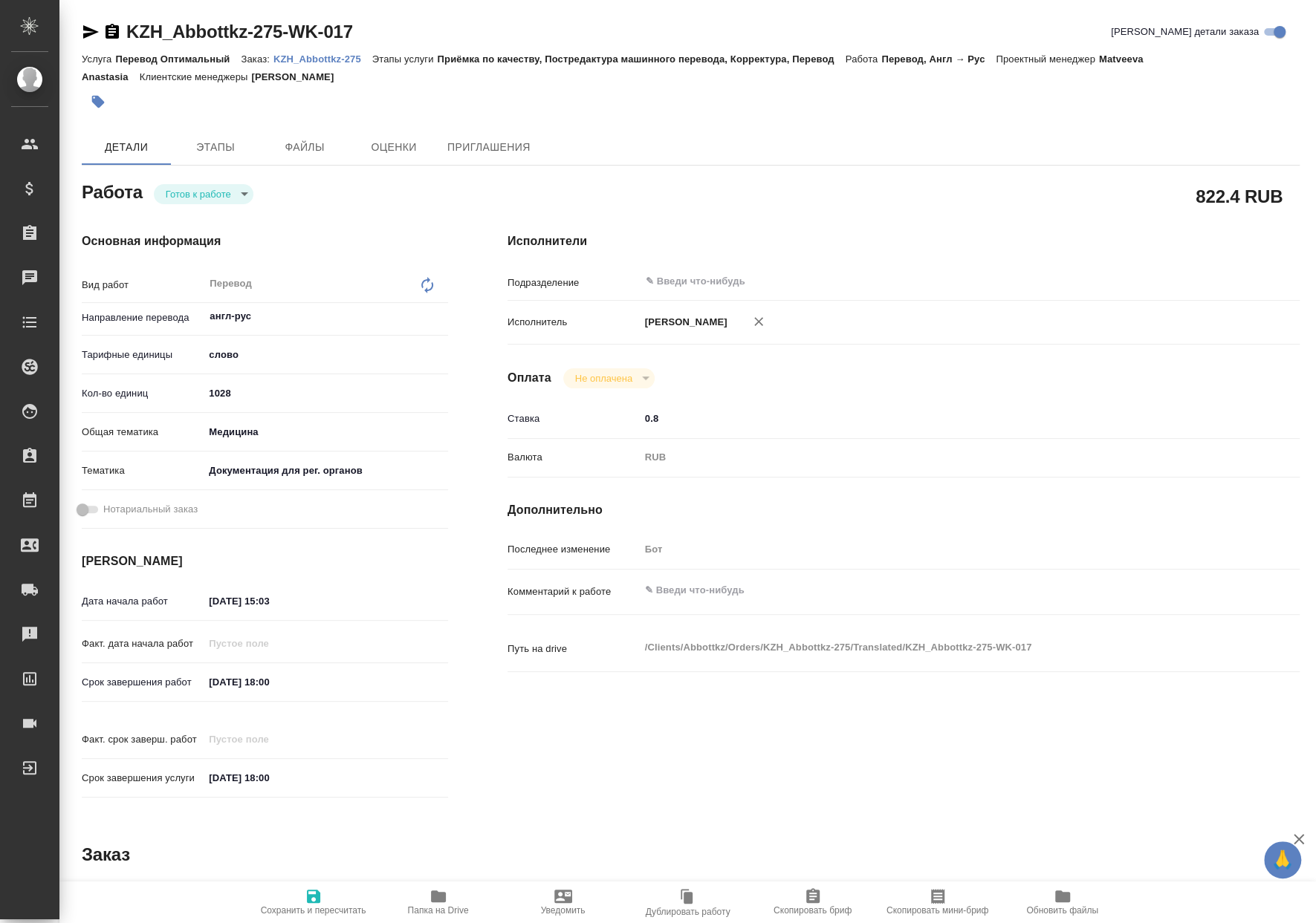
click at [435, 290] on icon at bounding box center [427, 285] width 18 height 18
type textarea "x"
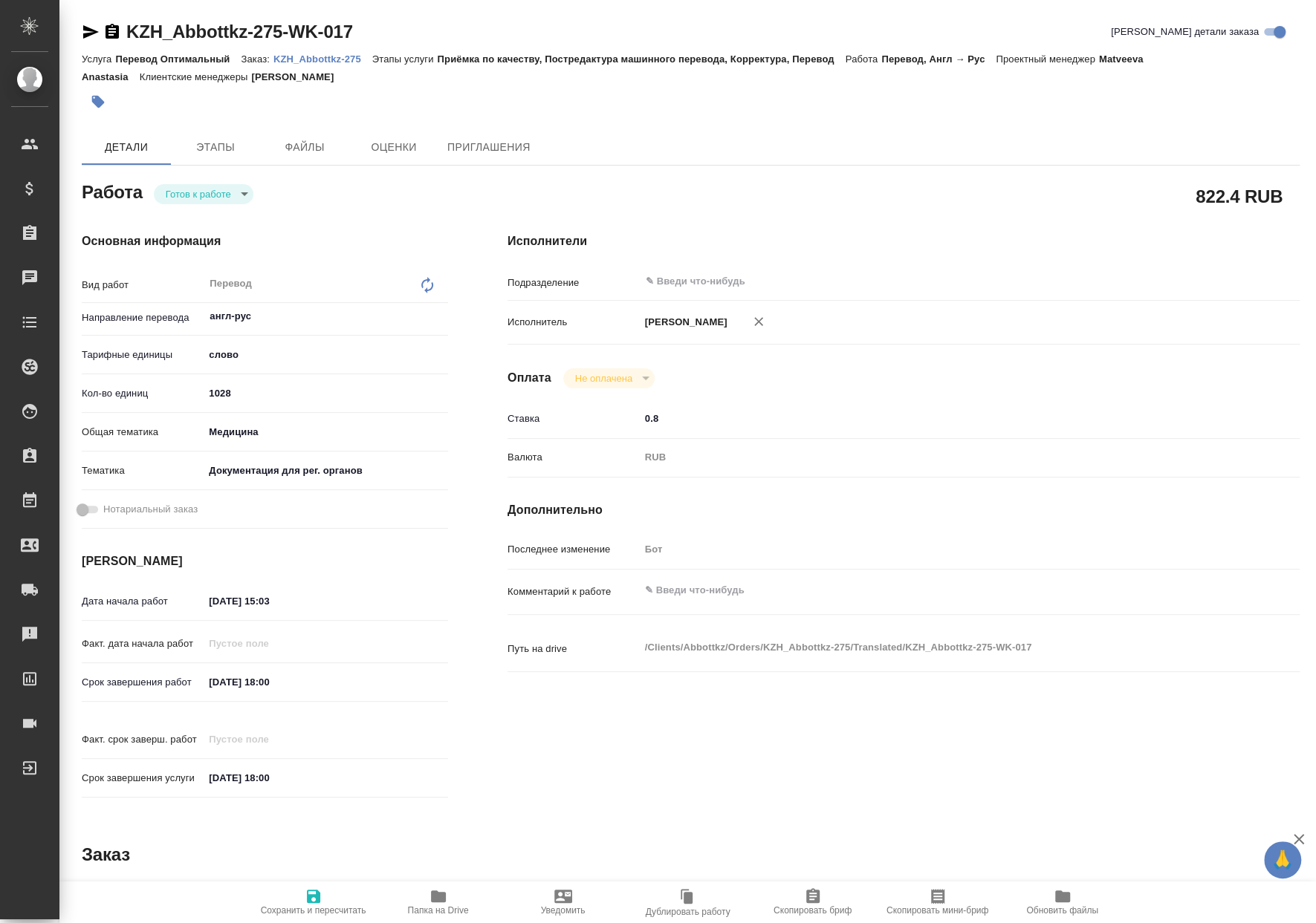
type textarea "x"
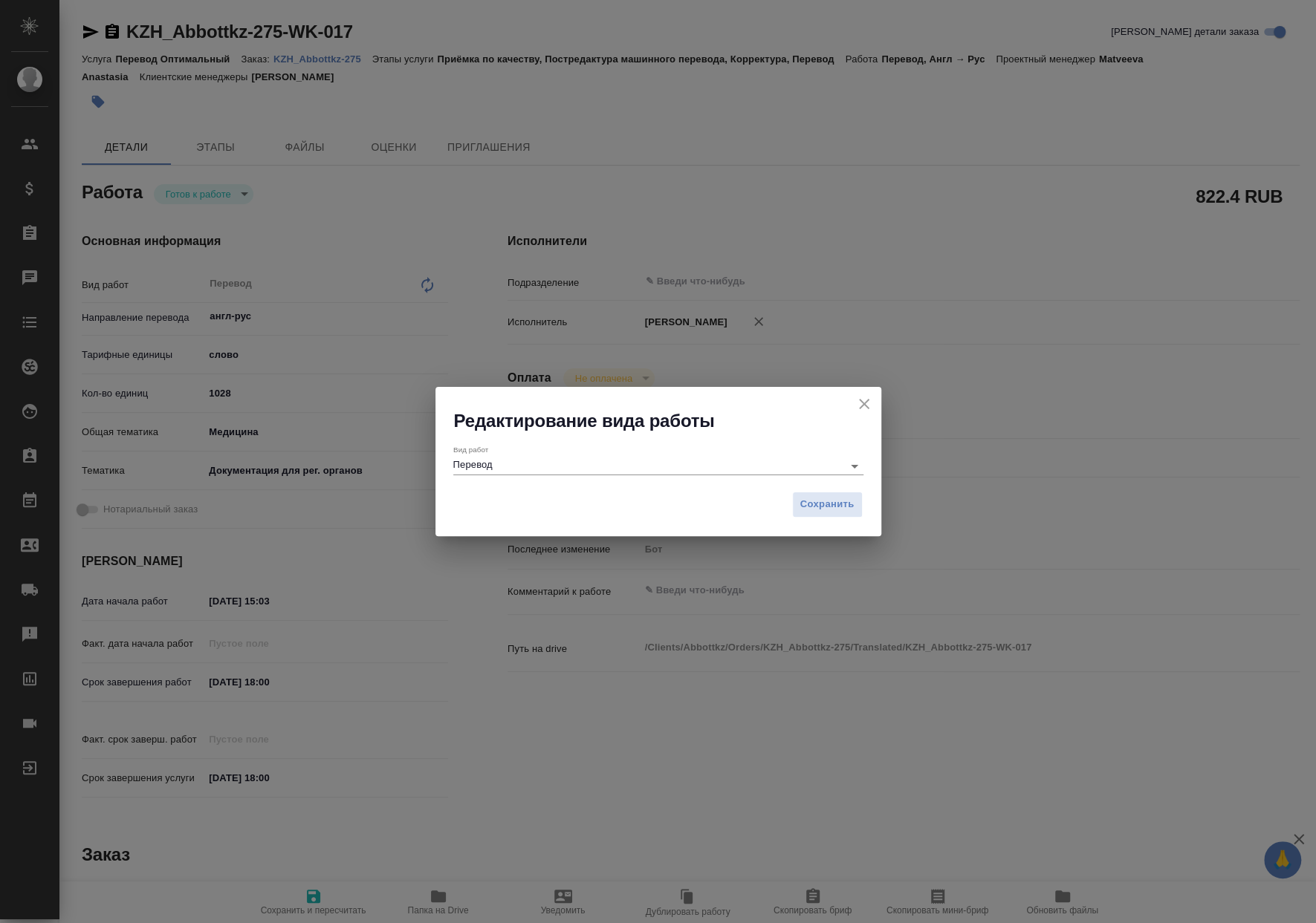
type textarea "x"
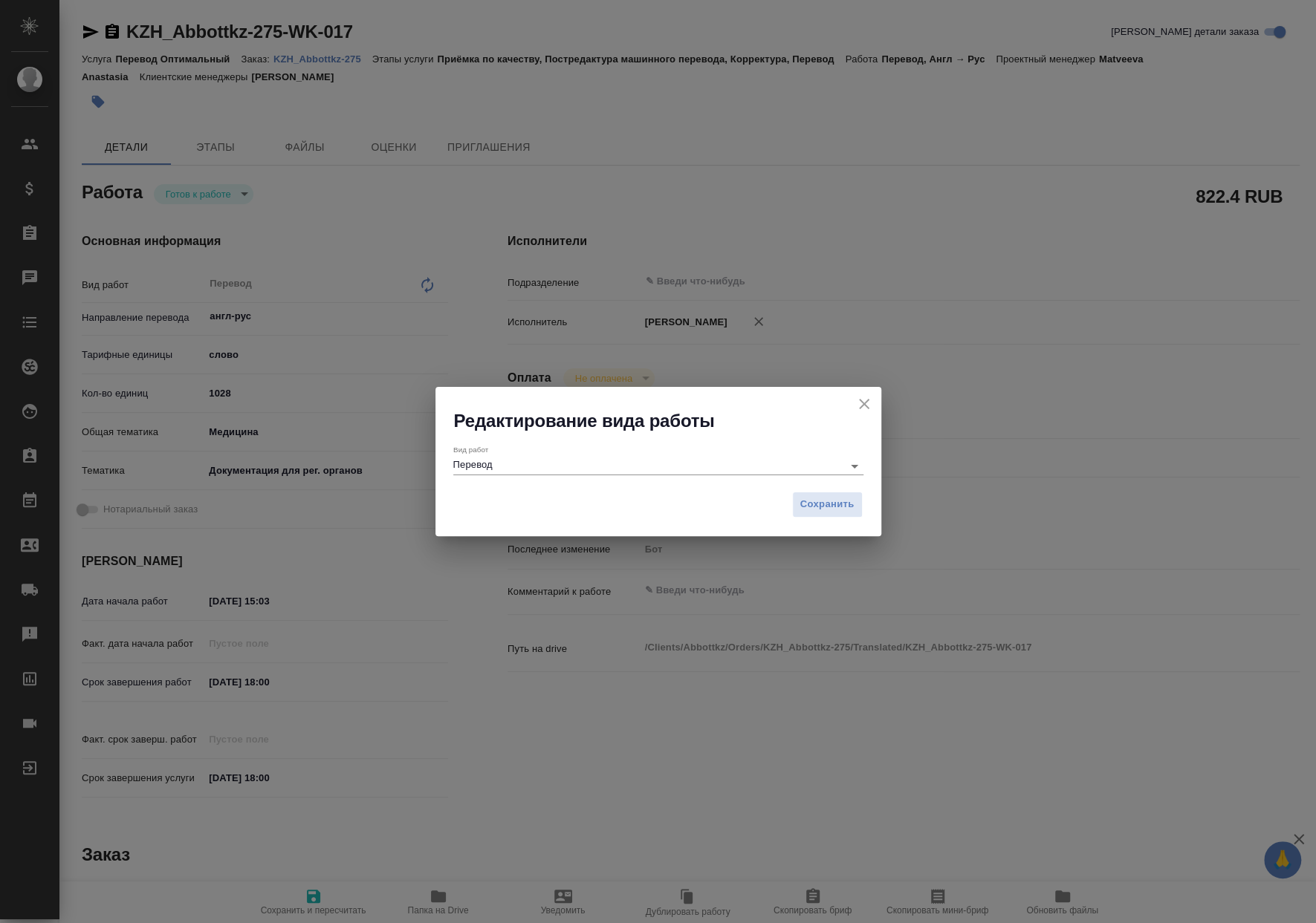
type textarea "x"
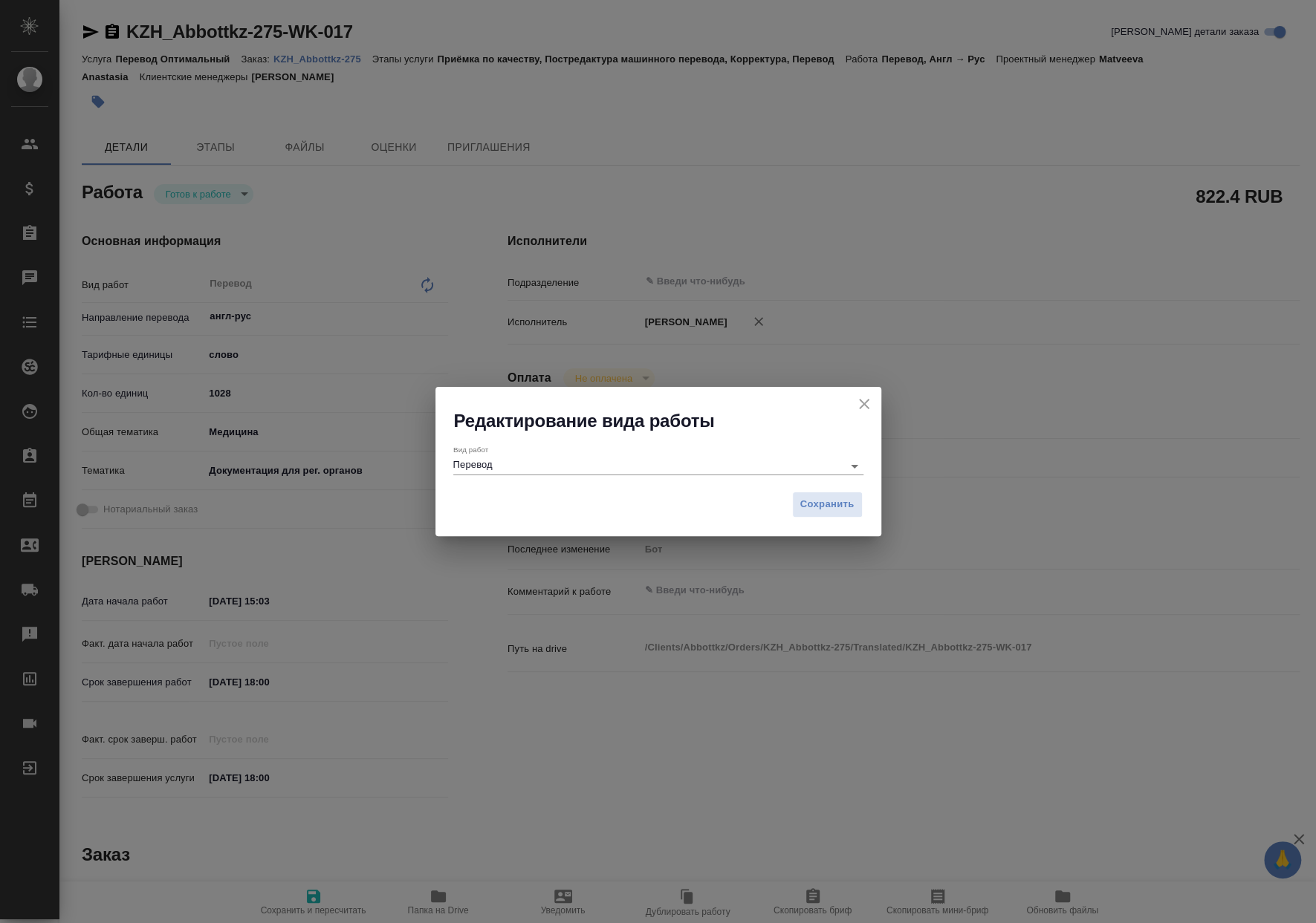
click at [561, 440] on div "Вид работ Перевод" at bounding box center [658, 458] width 410 height 39
click at [570, 460] on input "Перевод" at bounding box center [644, 466] width 382 height 18
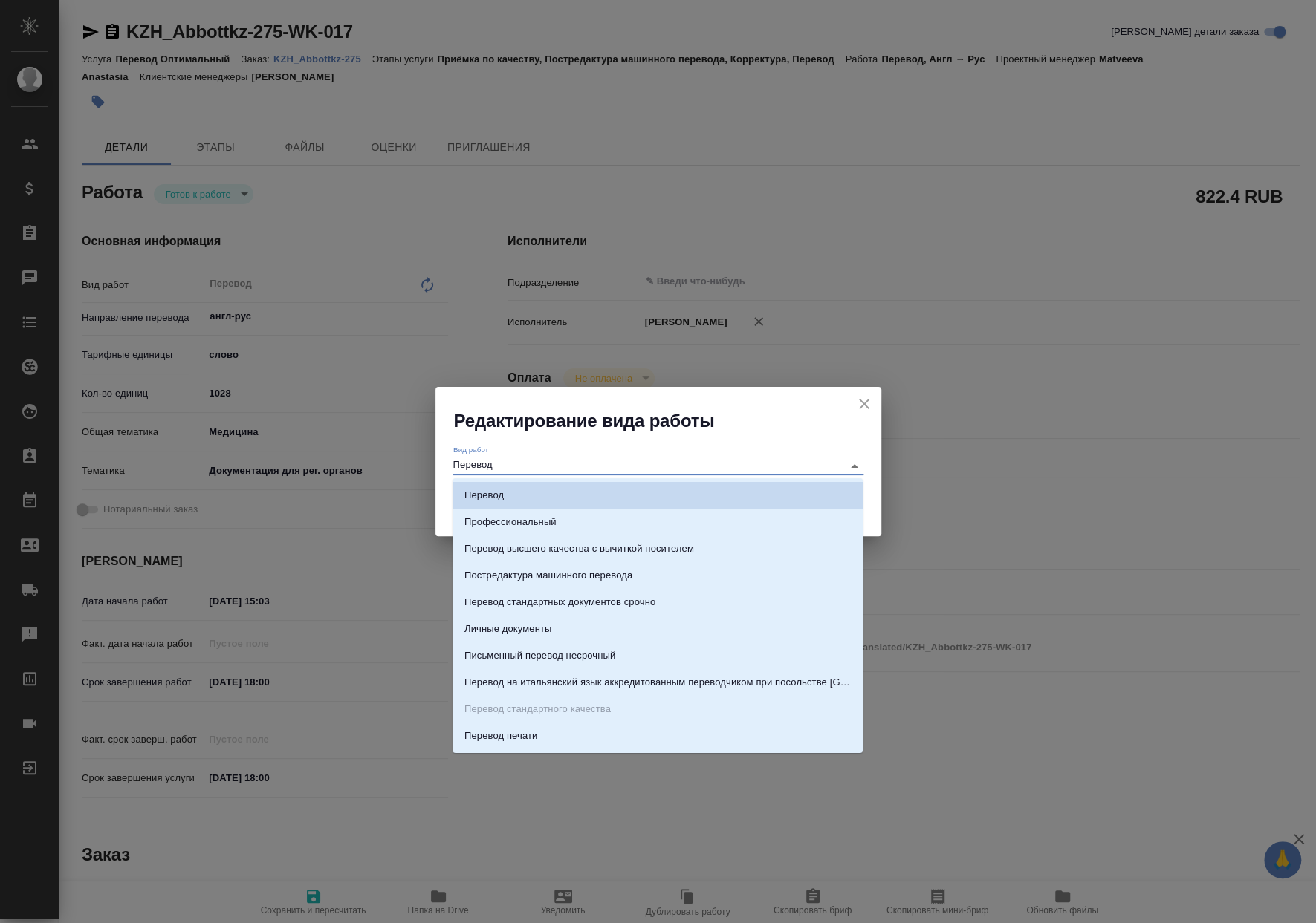
type textarea "x"
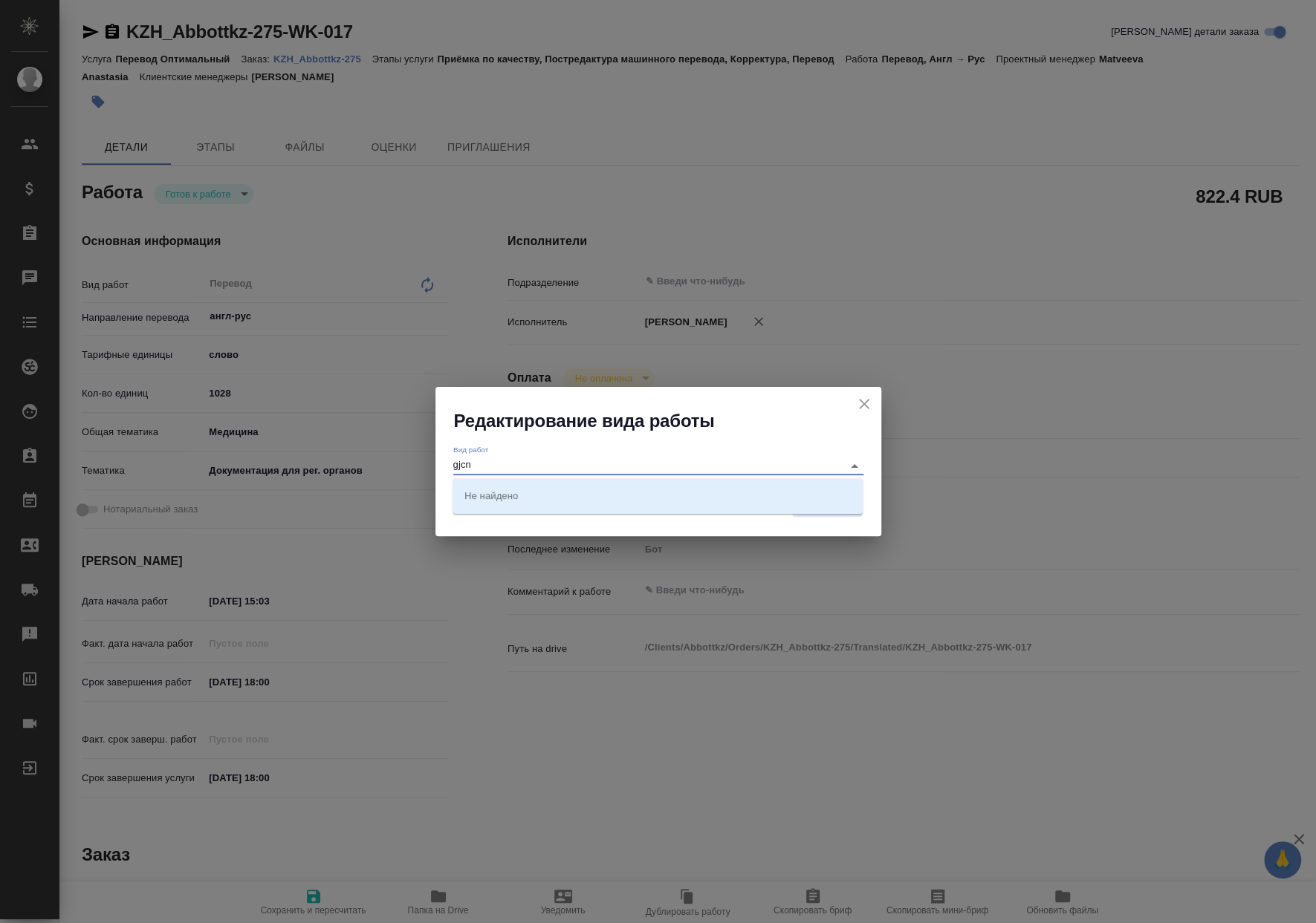
type input "gjc"
type textarea "x"
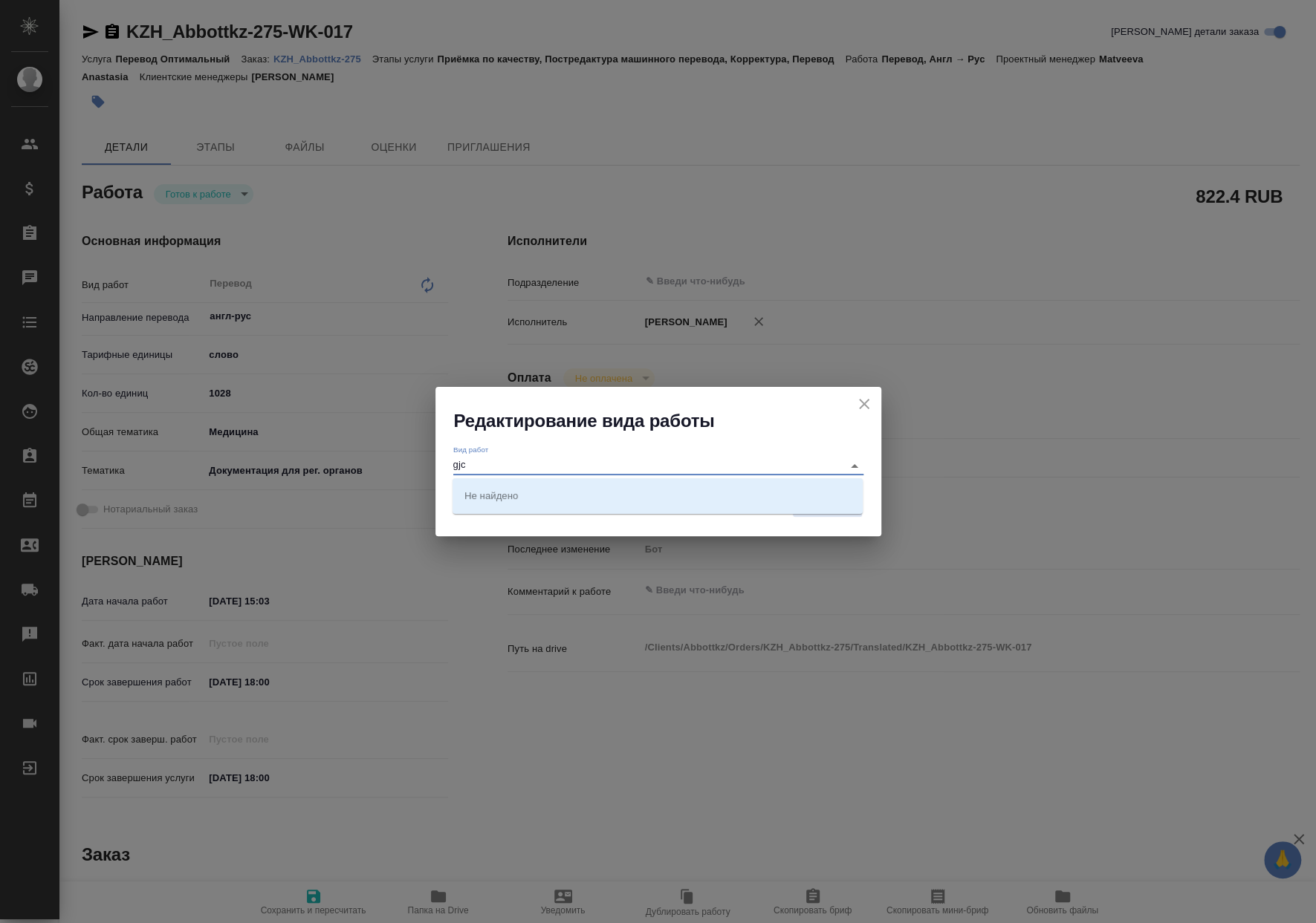
type textarea "x"
type input "g"
click at [573, 491] on p "Постредактура машинного перевода" at bounding box center [548, 495] width 168 height 15
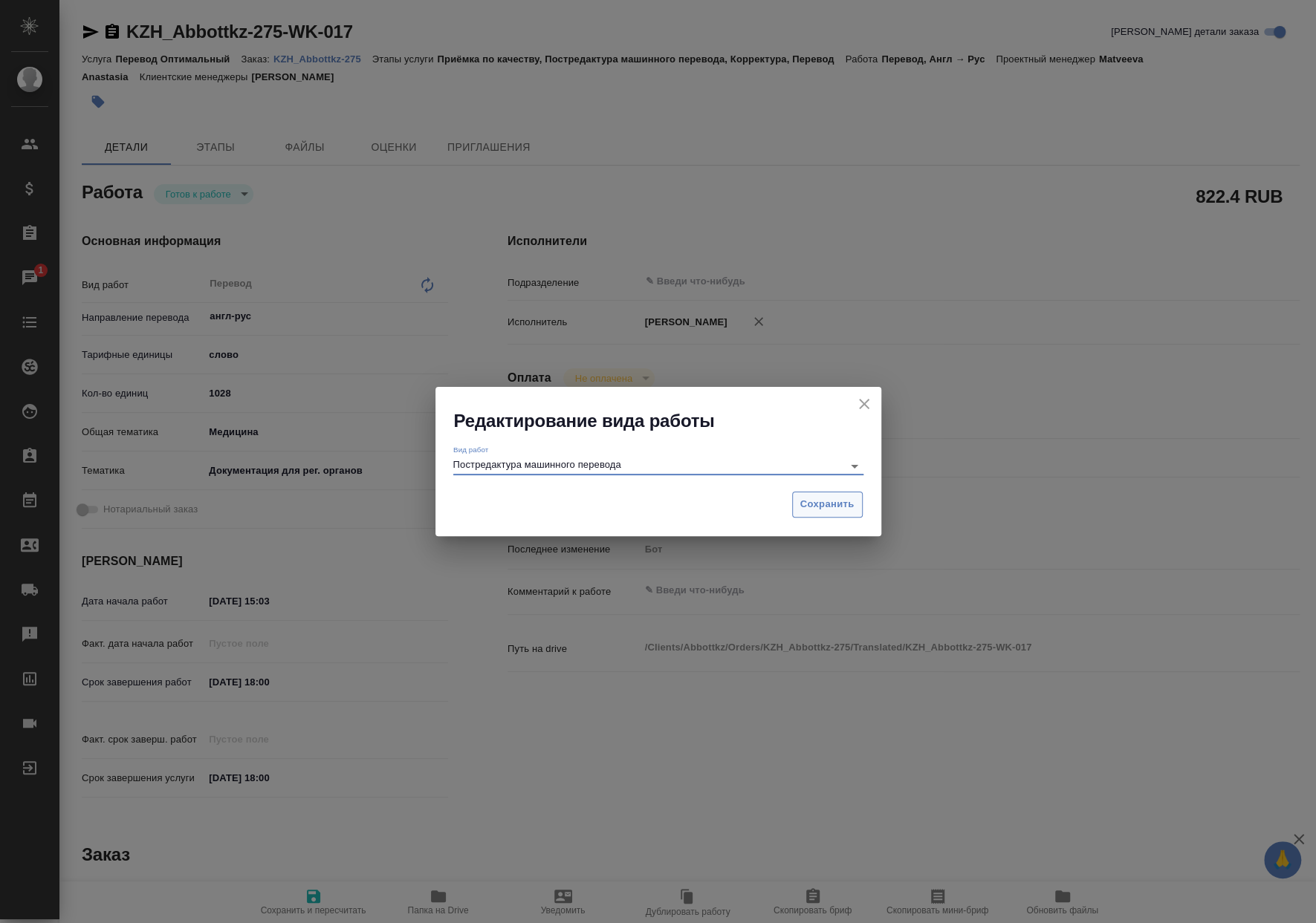
type input "Постредактура машинного перевода"
click at [832, 506] on span "Сохранить" at bounding box center [827, 504] width 54 height 17
type textarea "x"
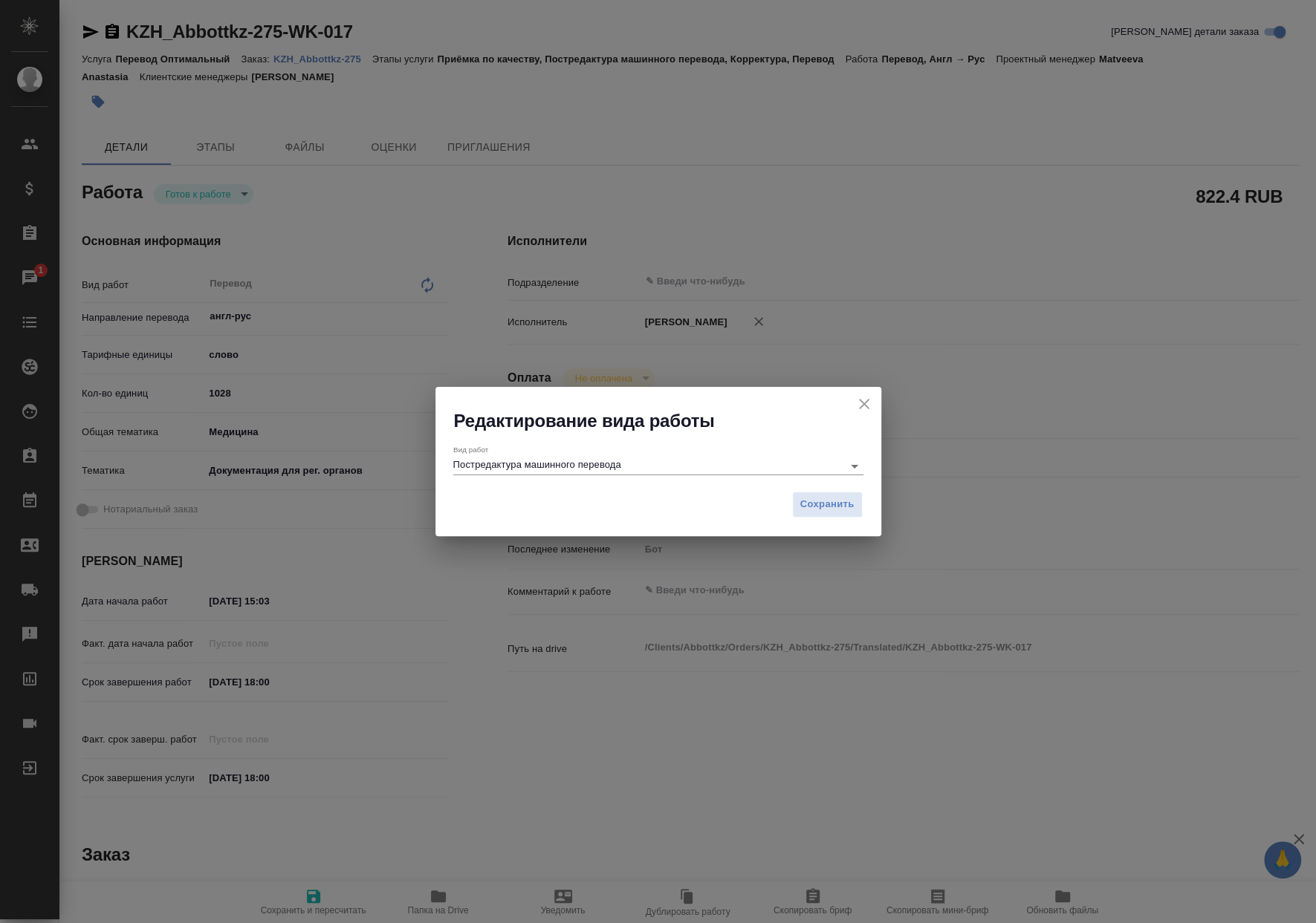
type textarea "x"
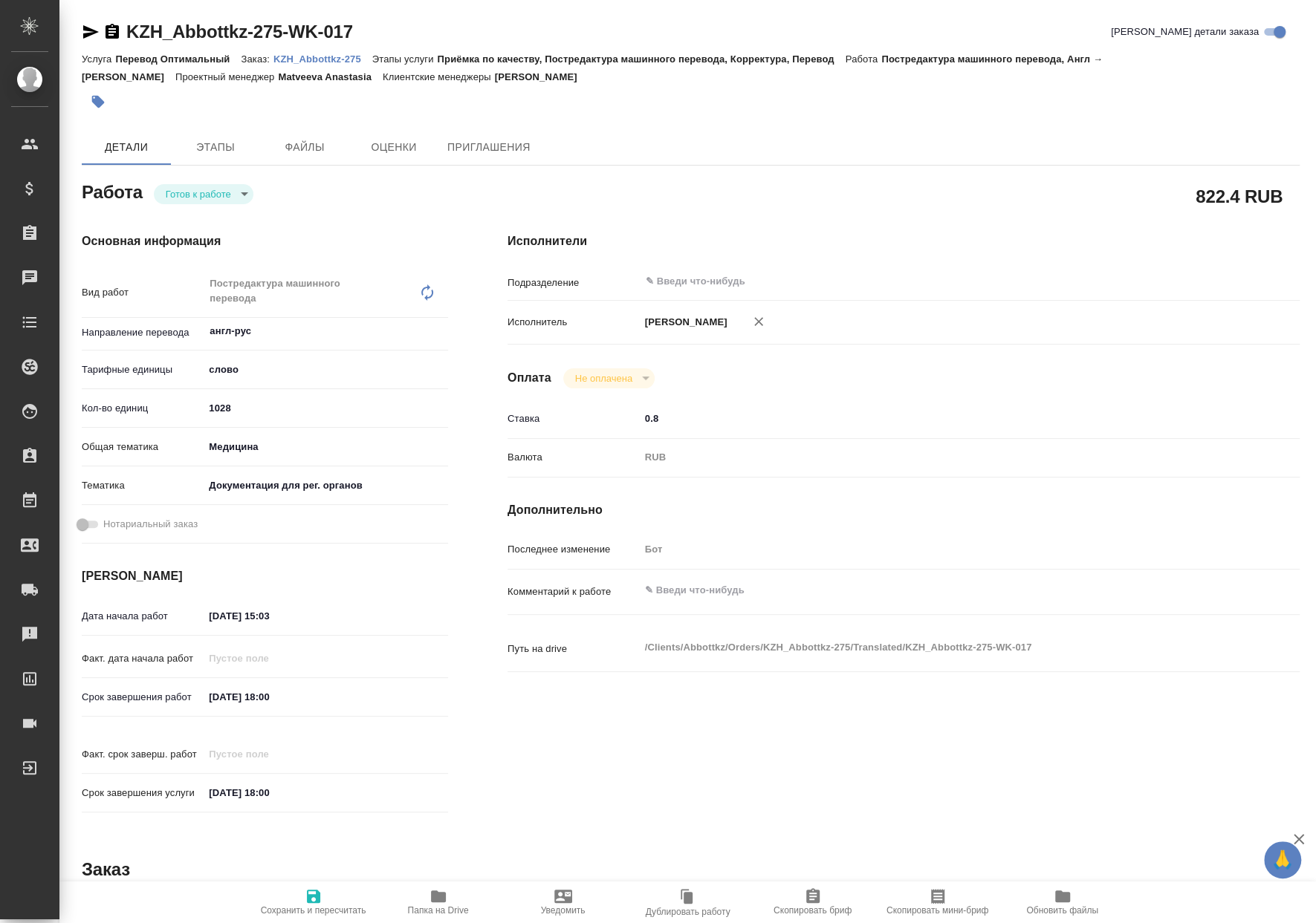
click at [439, 900] on icon "button" at bounding box center [438, 895] width 15 height 12
type textarea "x"
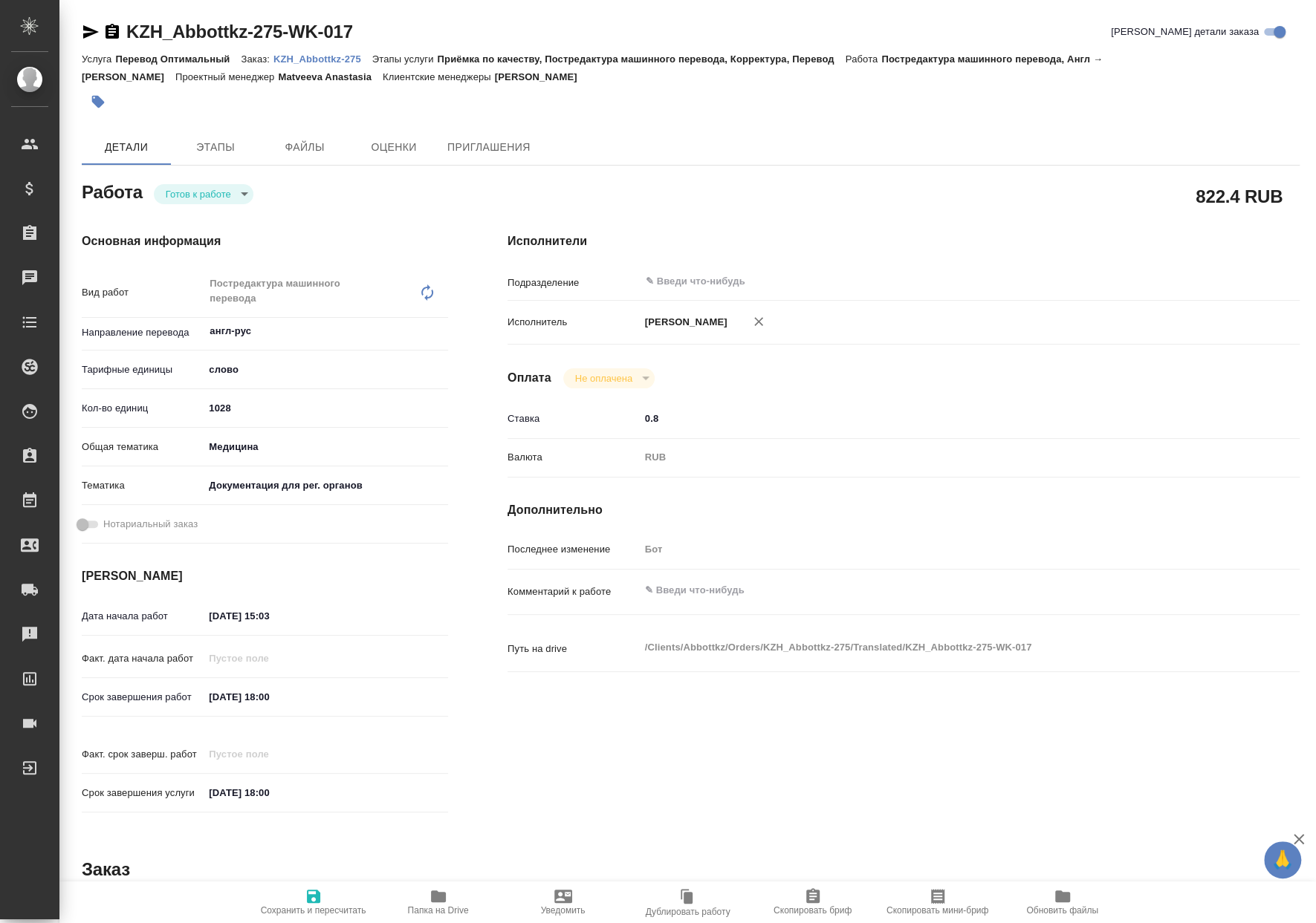
type textarea "x"
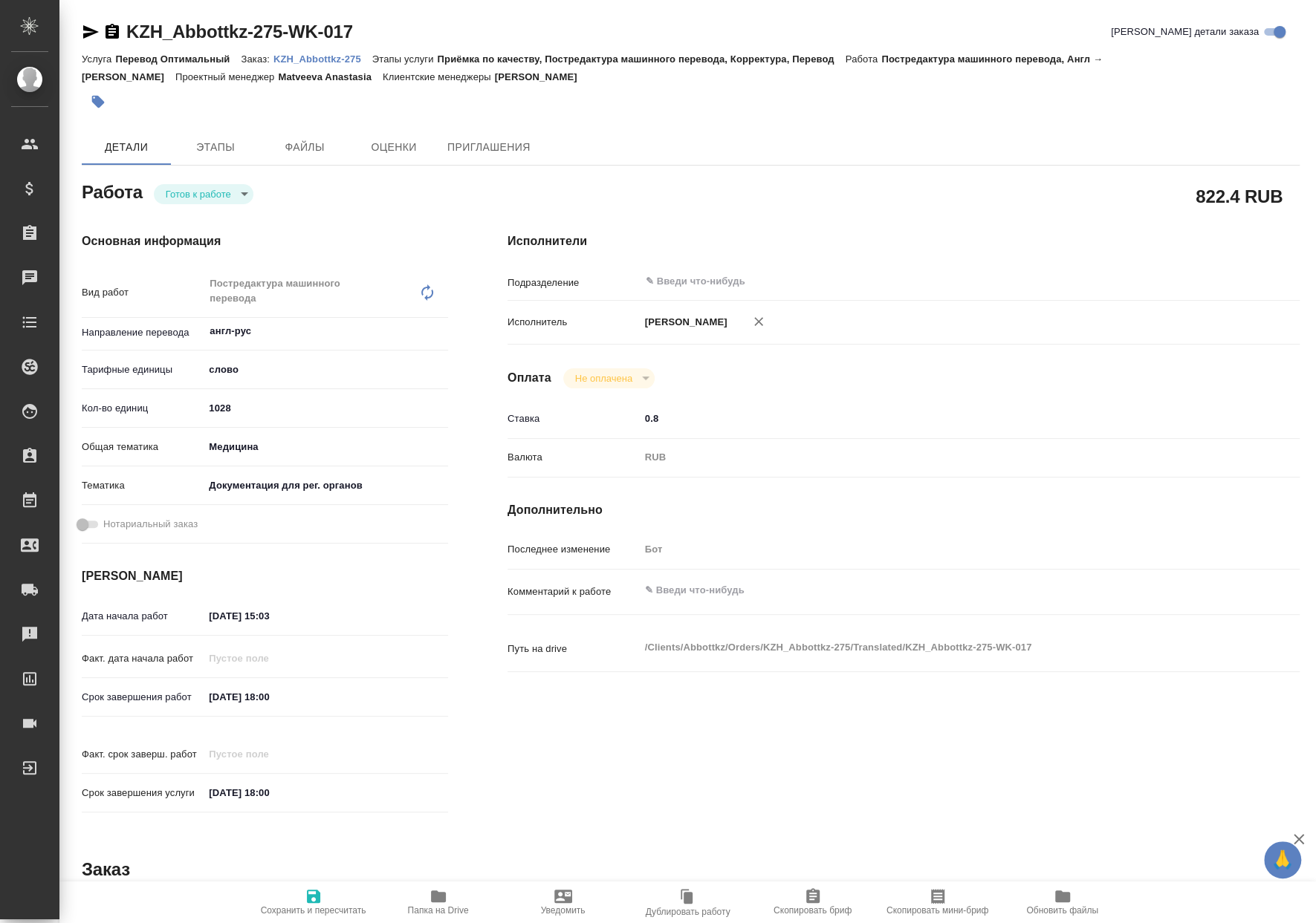
type textarea "x"
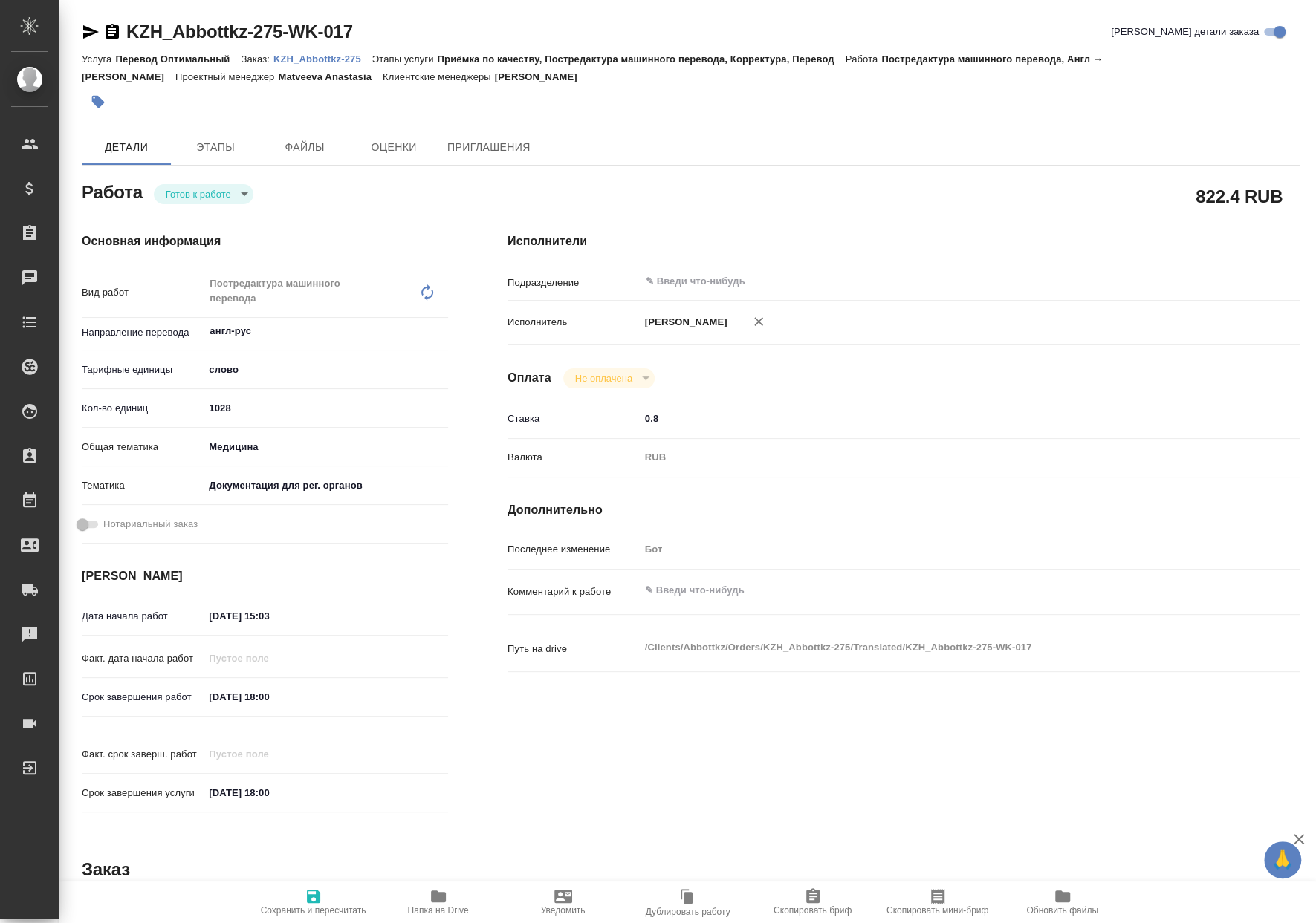
type textarea "x"
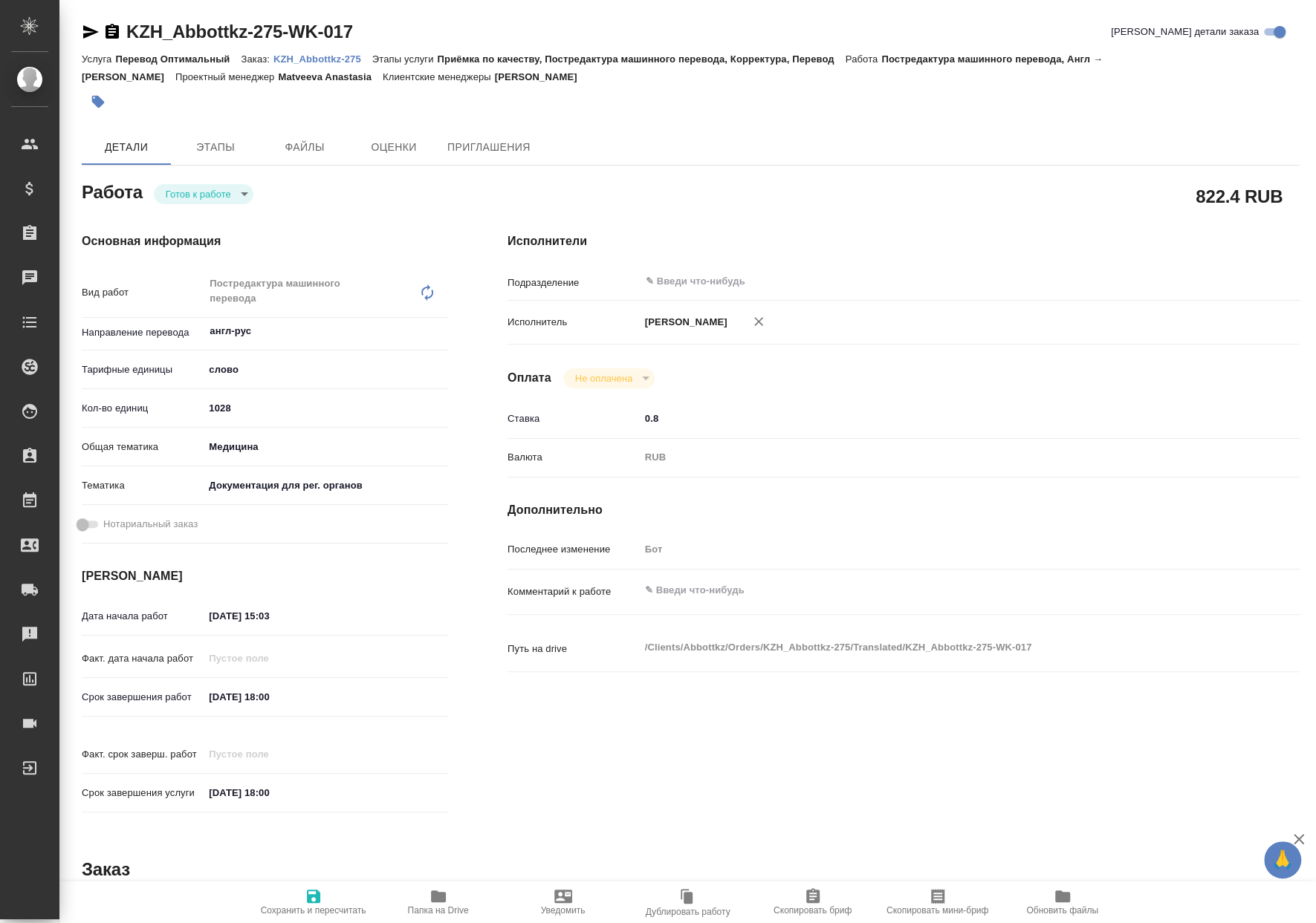
type textarea "x"
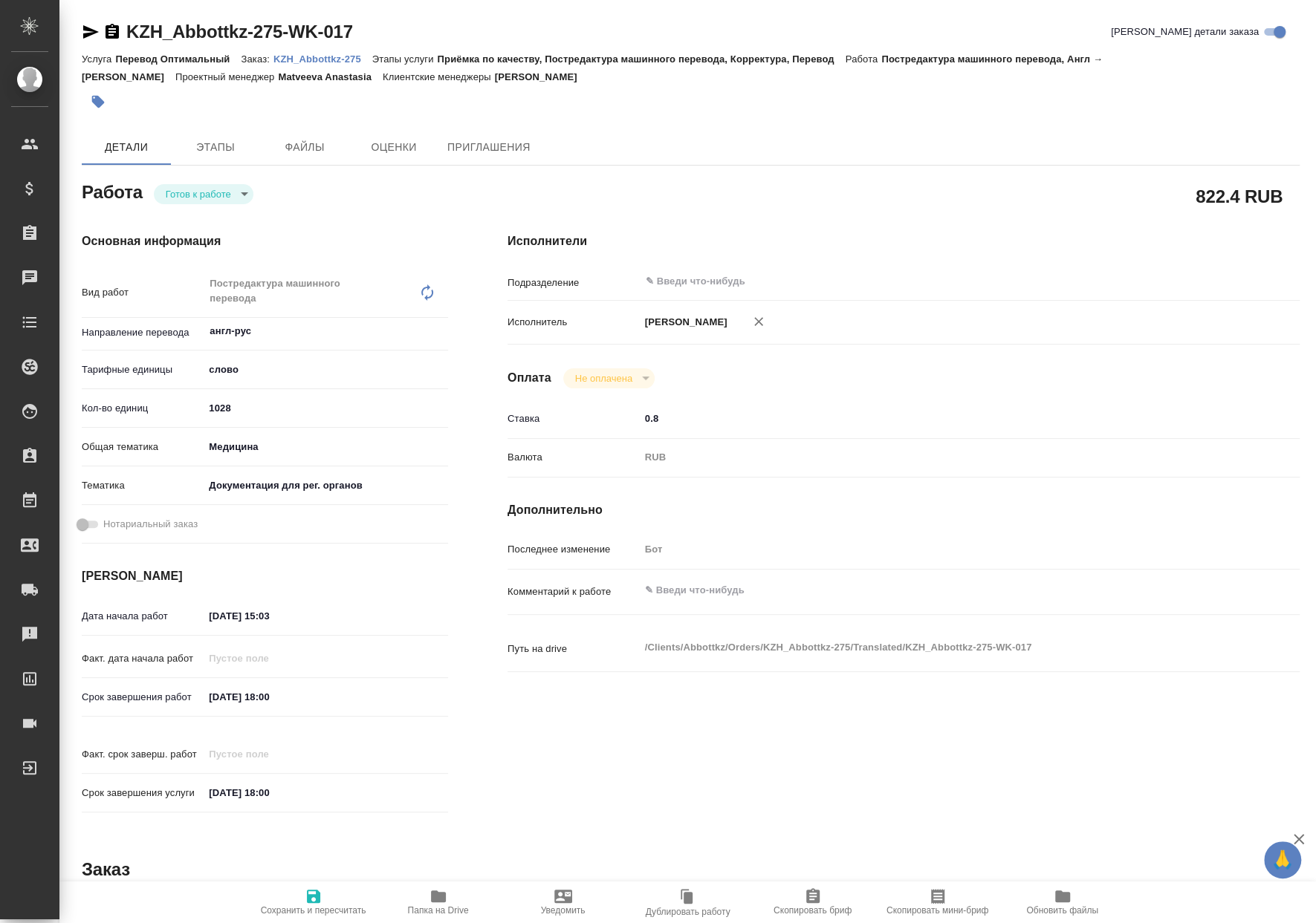
type textarea "x"
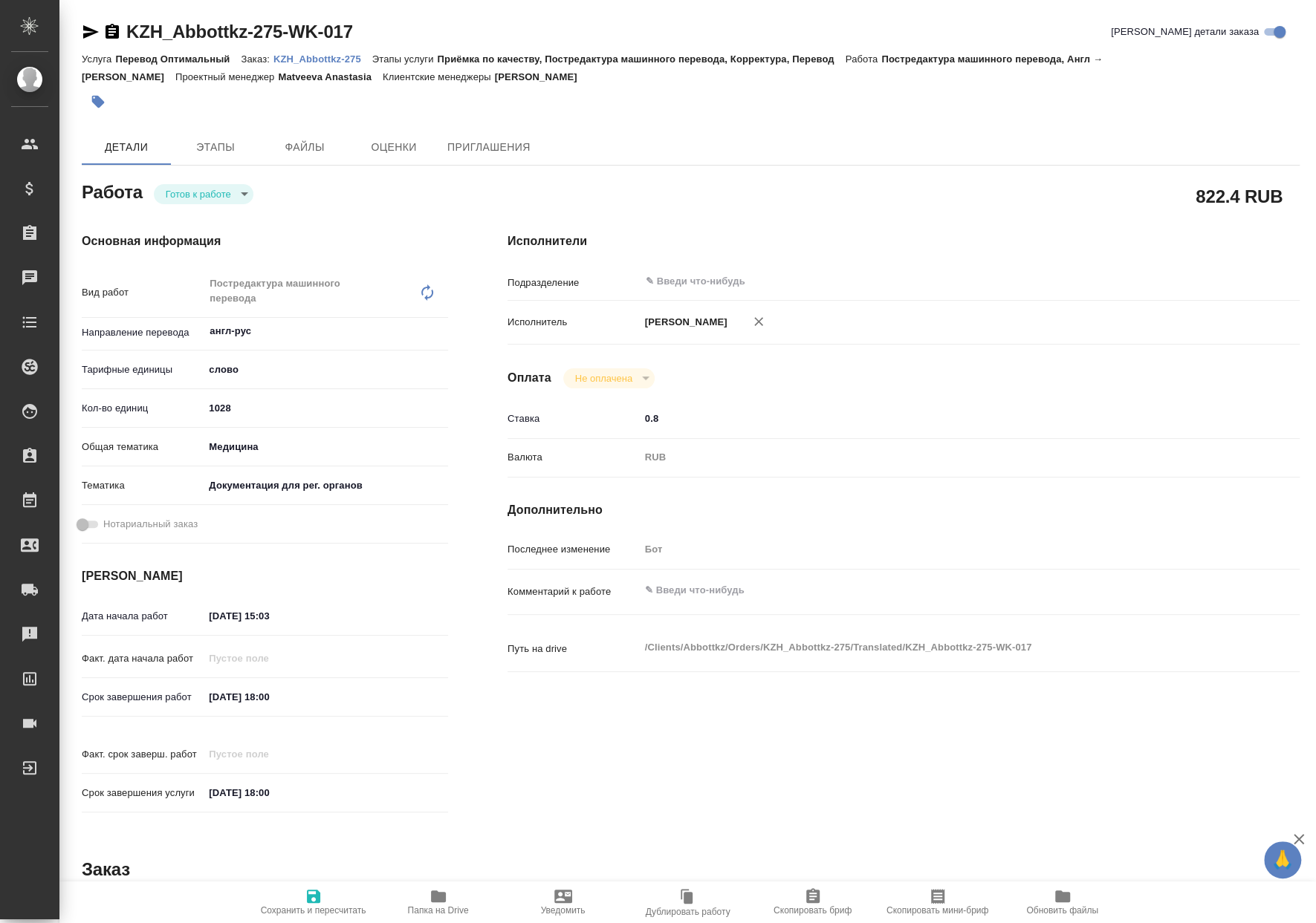
type textarea "x"
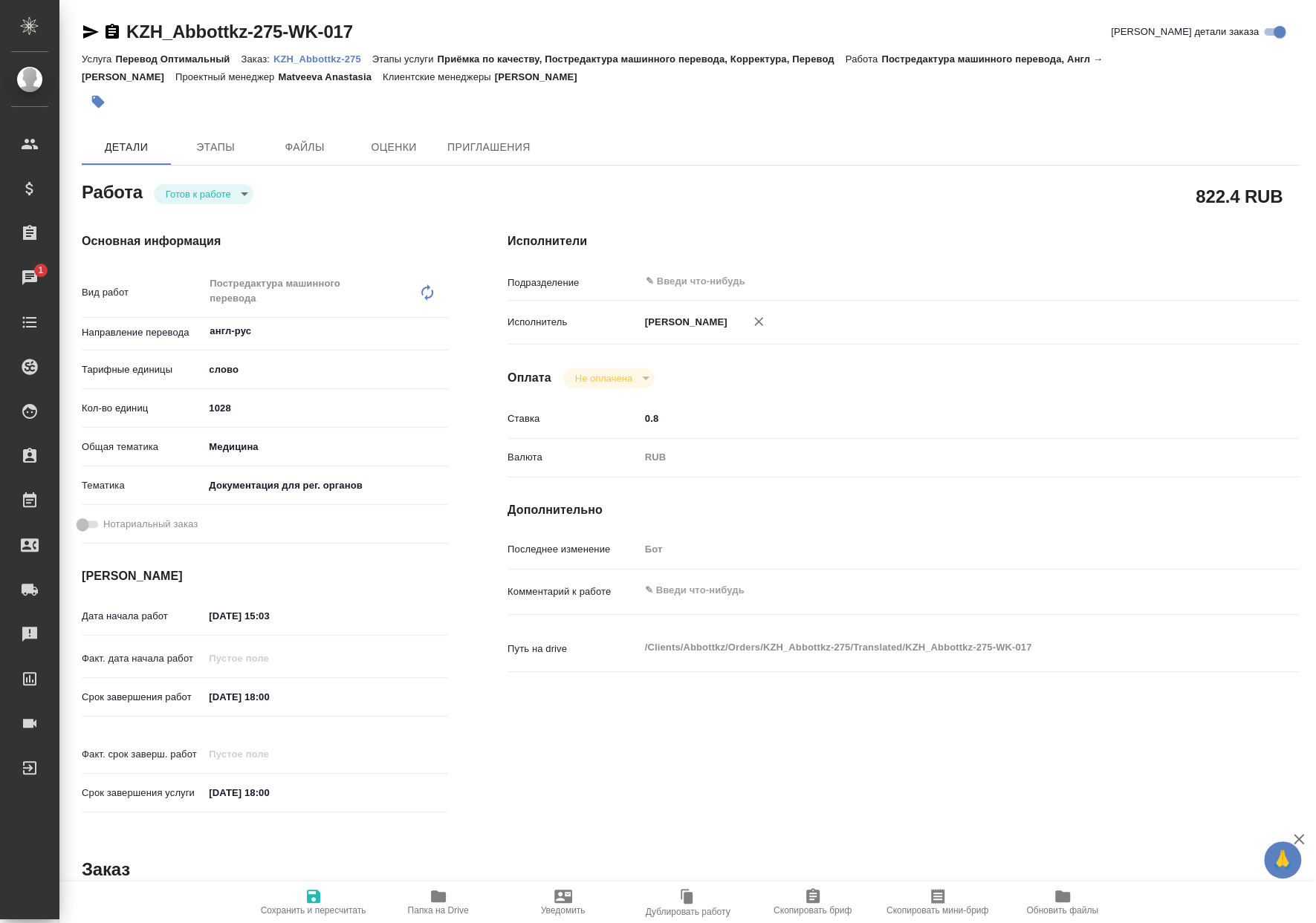
type textarea "x"
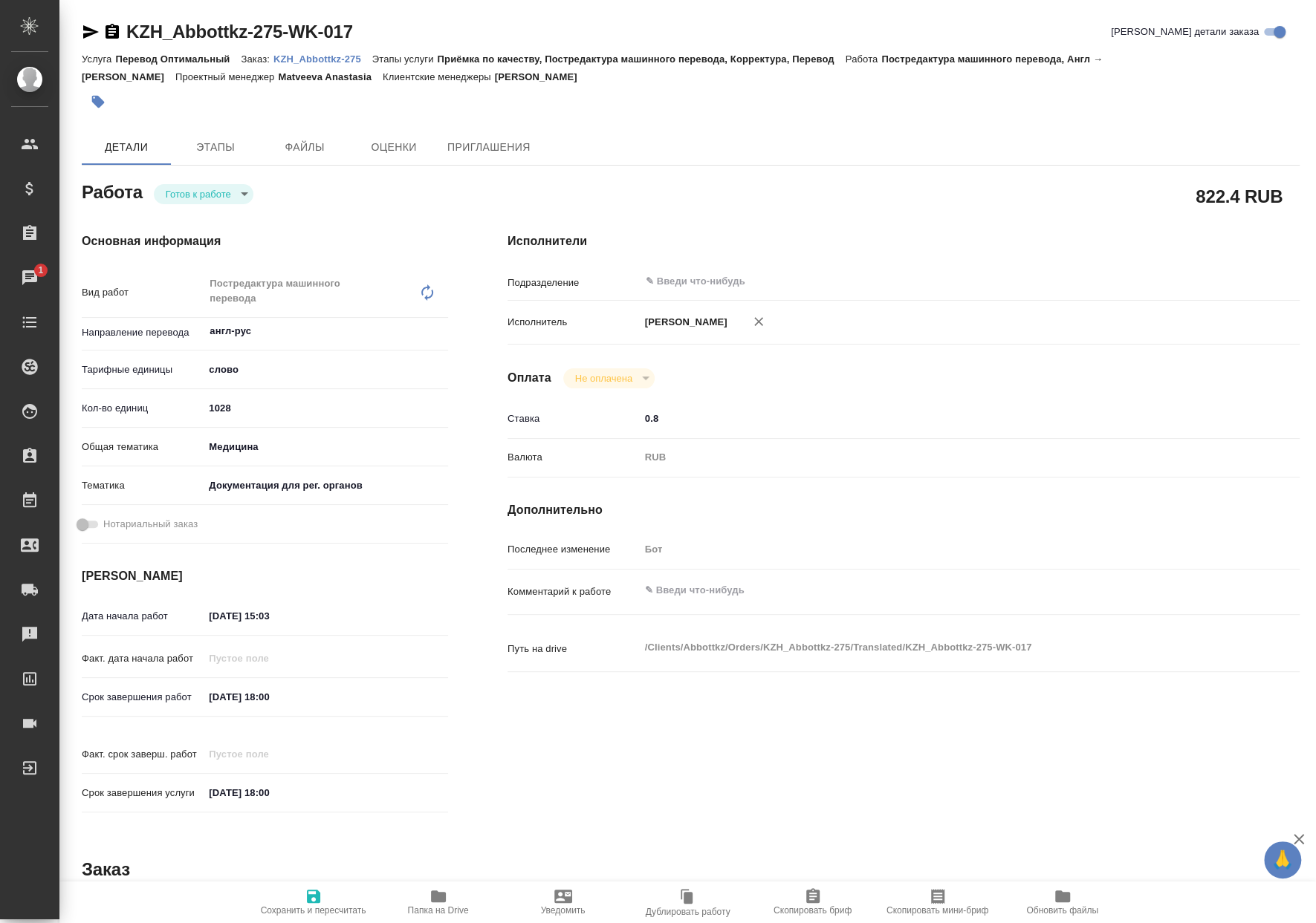
type textarea "x"
click at [202, 193] on body "🙏 .cls-1 fill:#fff; AWATERA [PERSON_NAME] Спецификации Заказы 1 Чаты Todo Проек…" at bounding box center [658, 461] width 1316 height 923
click at [211, 241] on button "Выполнен" at bounding box center [193, 244] width 54 height 16
type textarea "x"
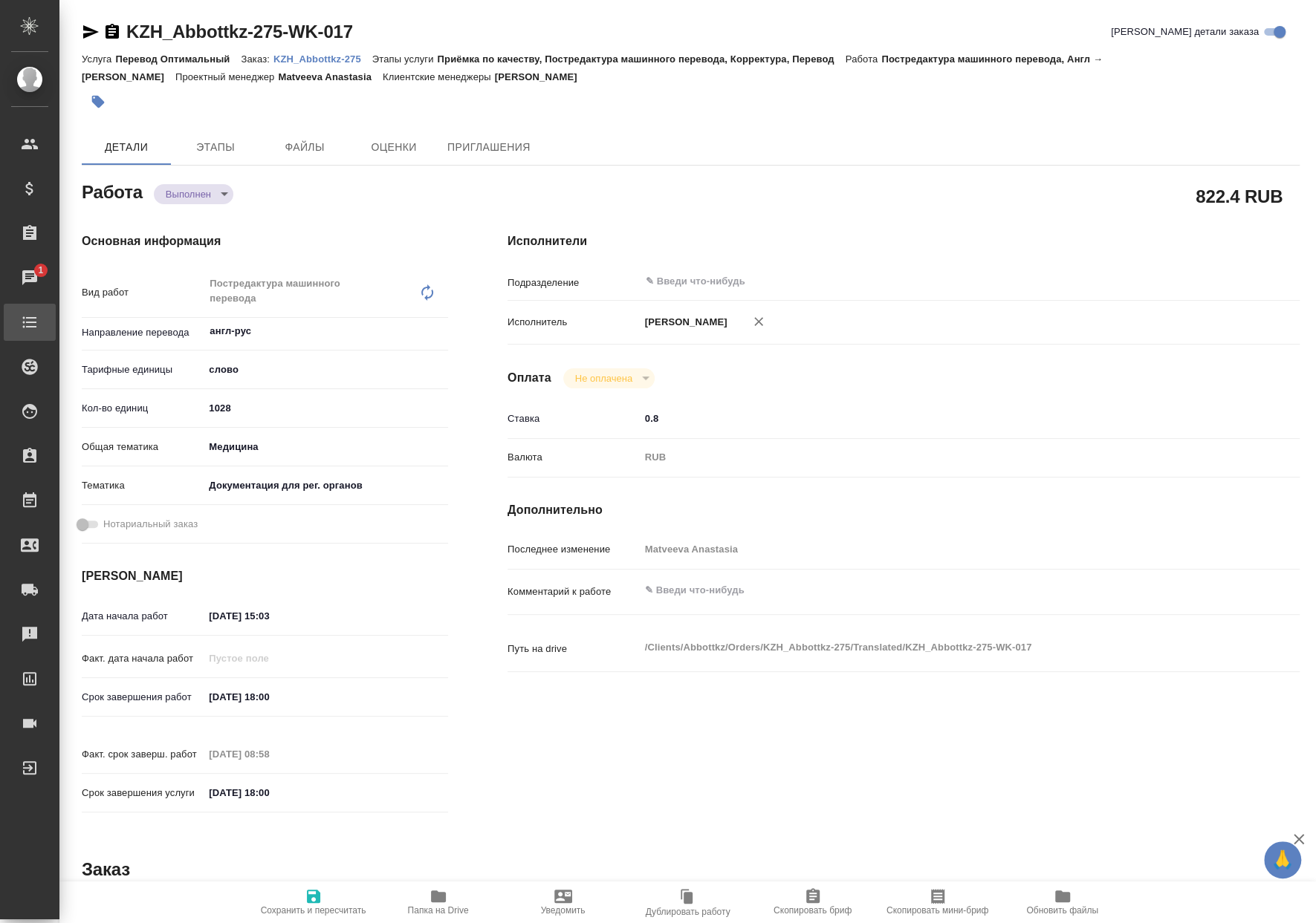
type textarea "x"
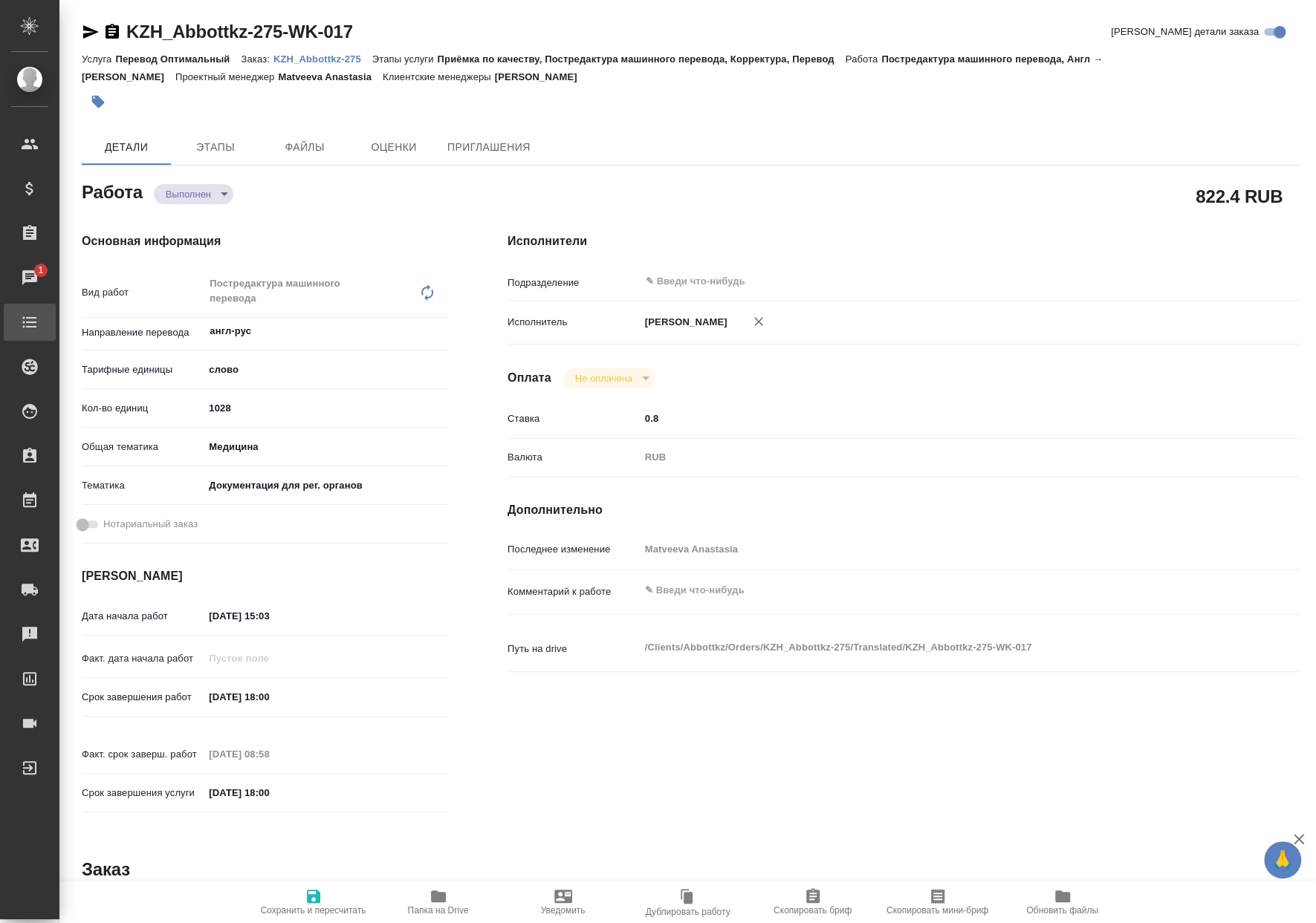
type textarea "x"
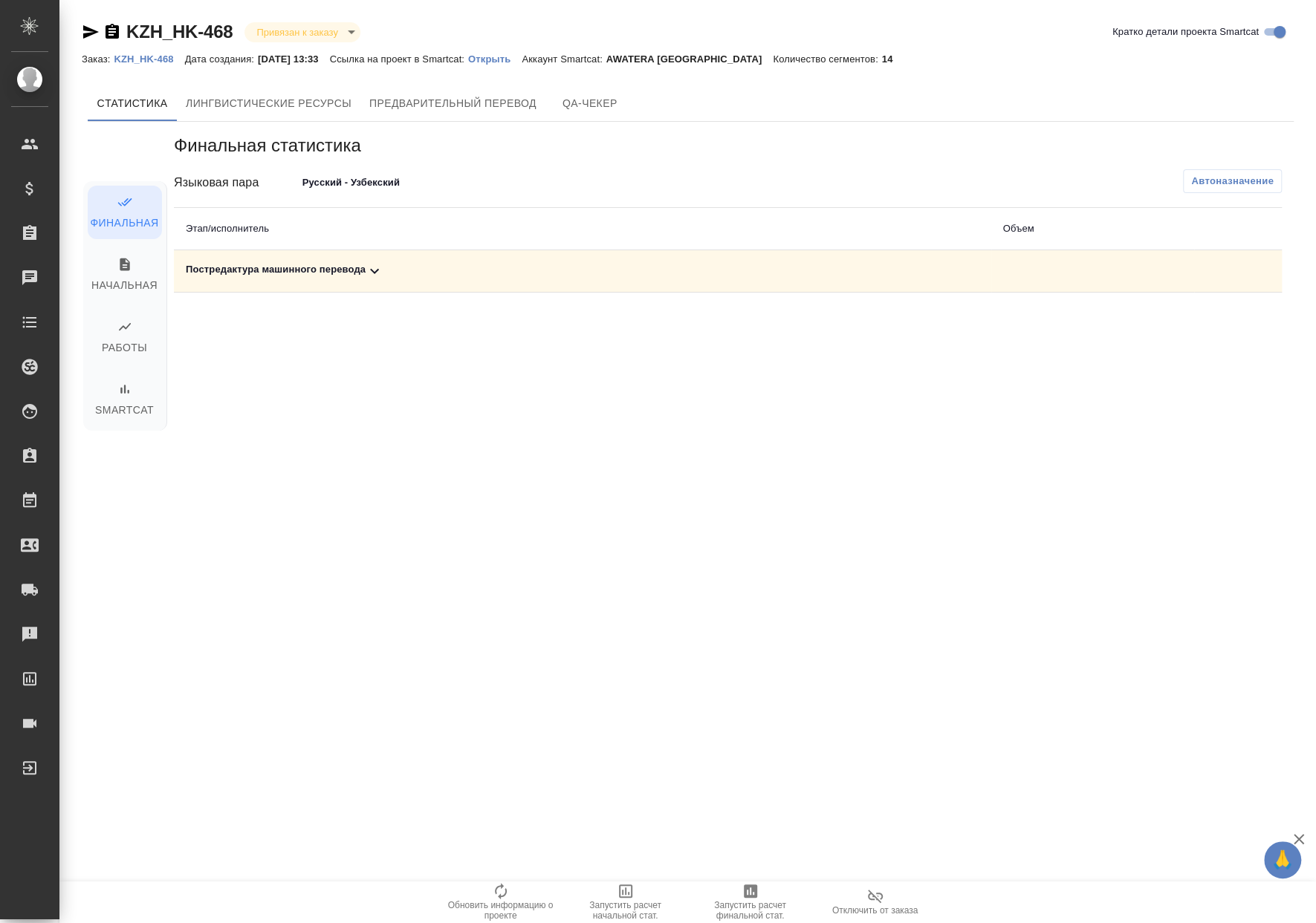
click at [770, 902] on span "Запустить расчет финальной стат." at bounding box center [750, 910] width 107 height 21
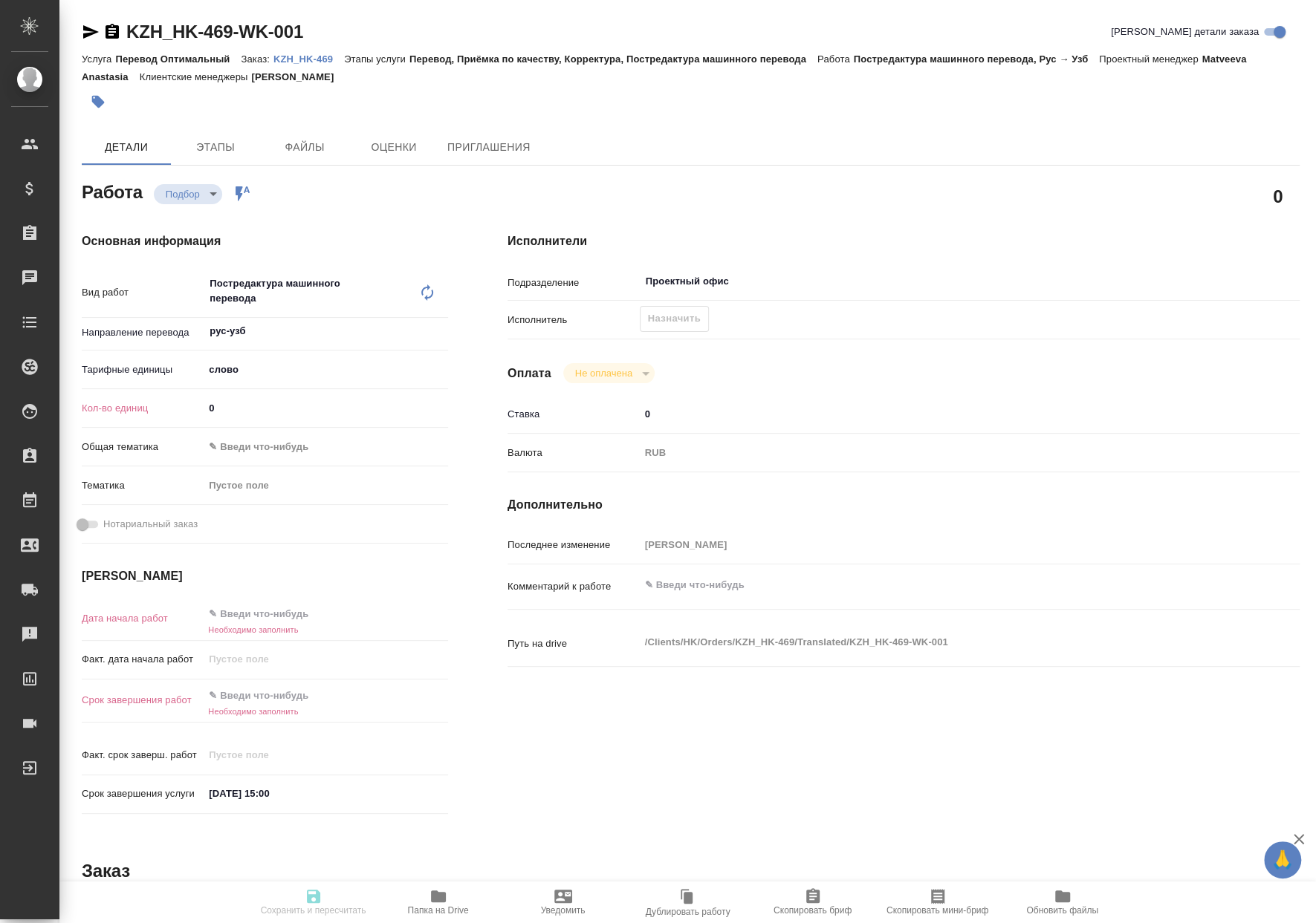
type textarea "x"
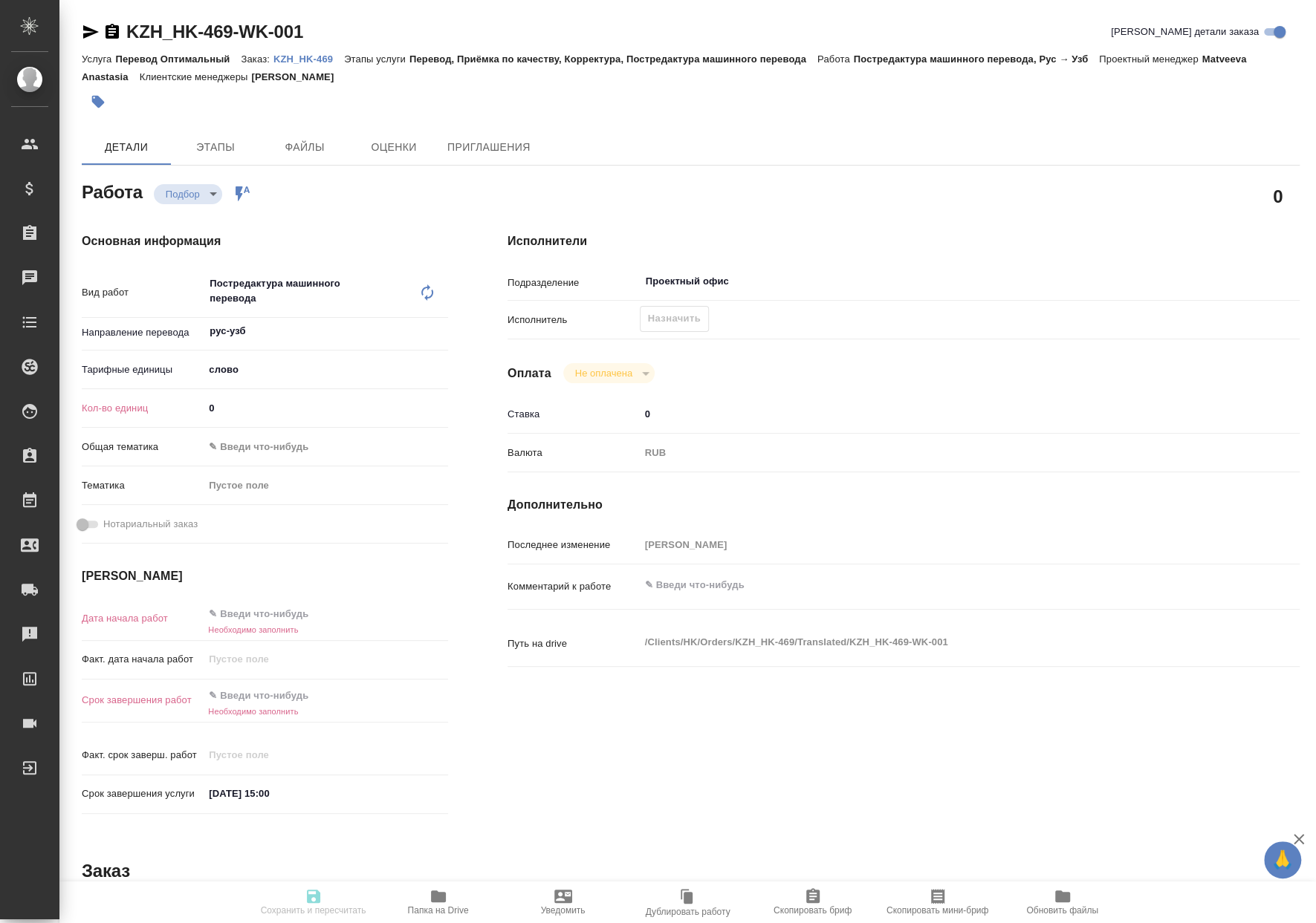
type textarea "x"
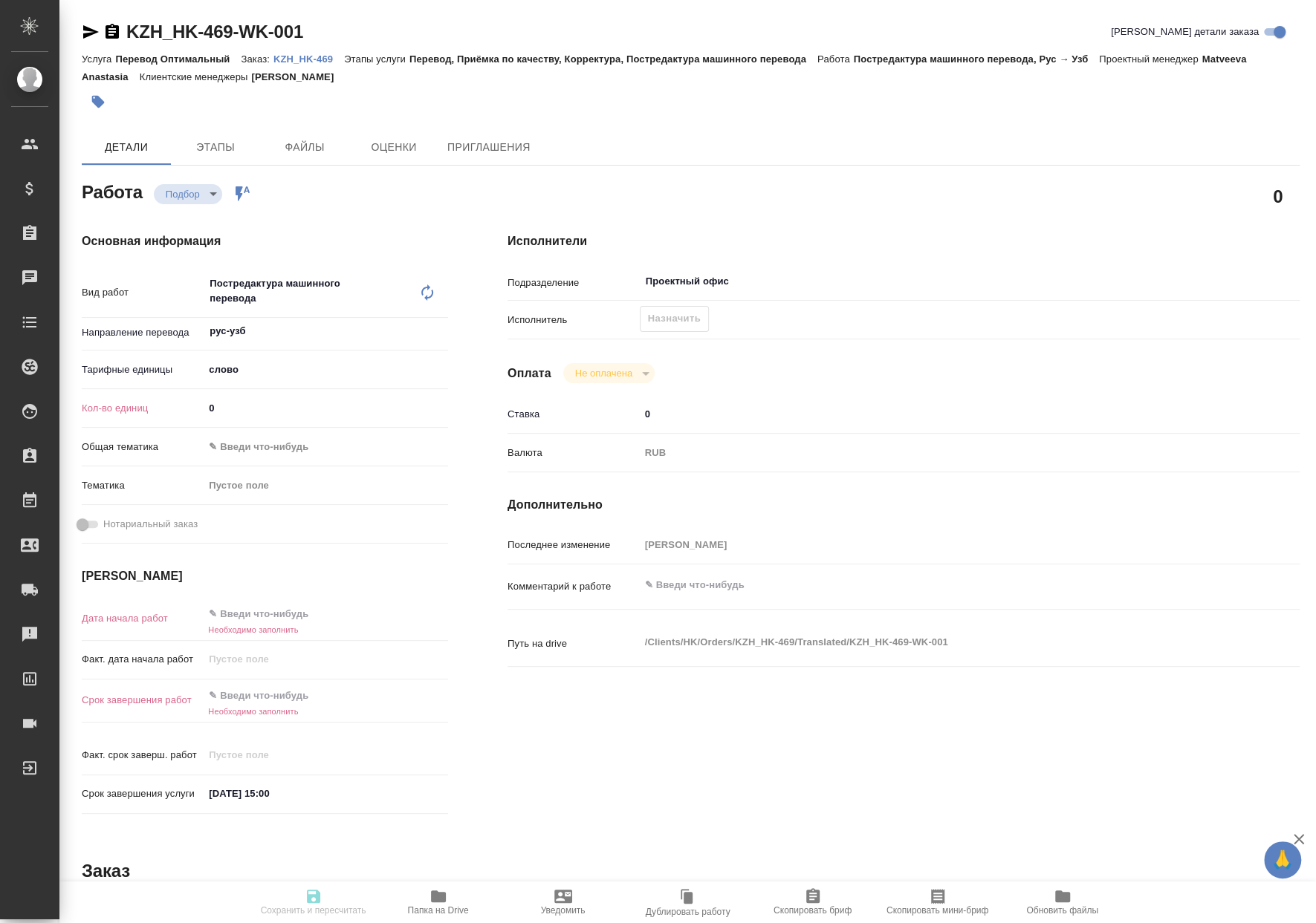
type textarea "x"
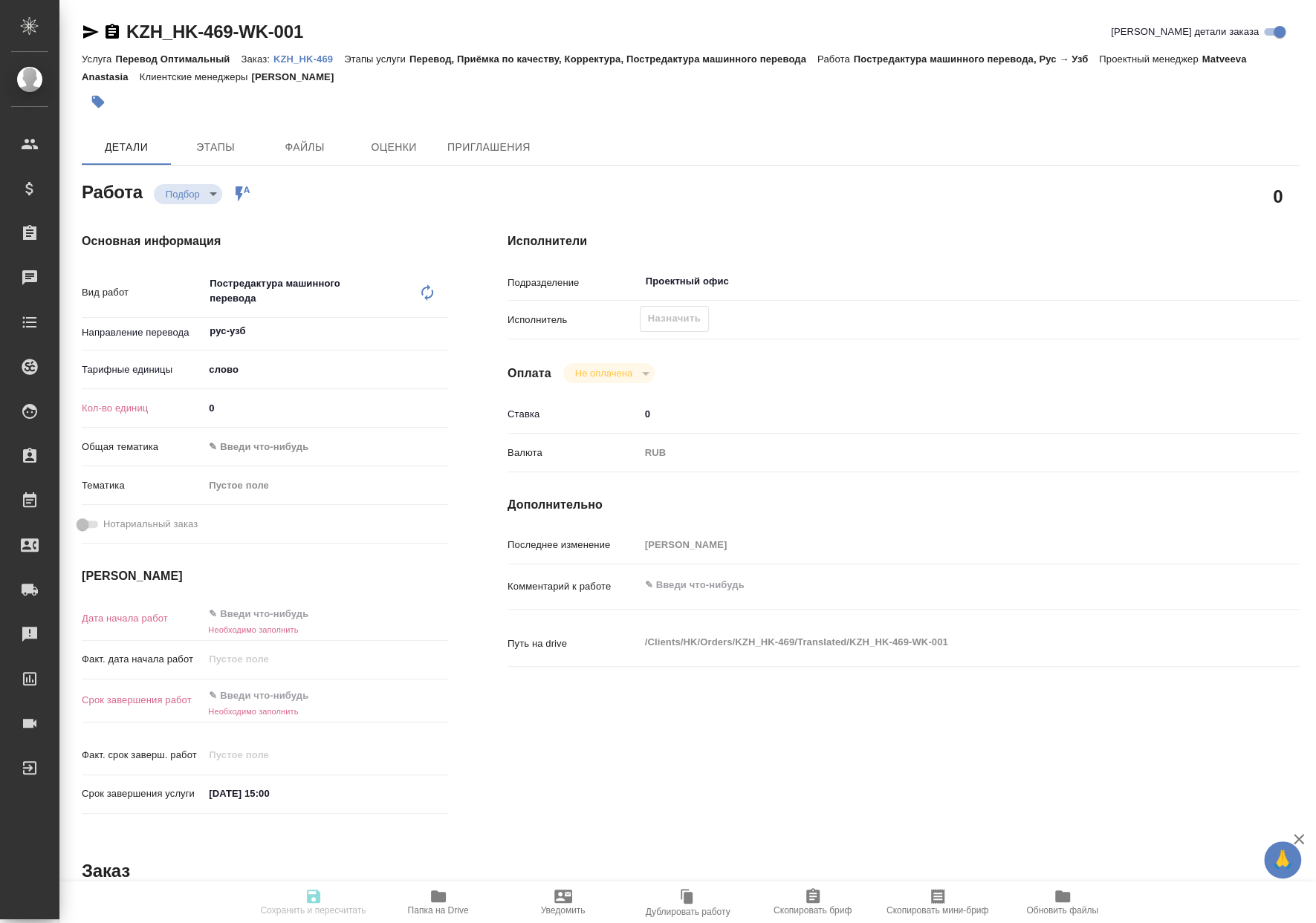
type textarea "x"
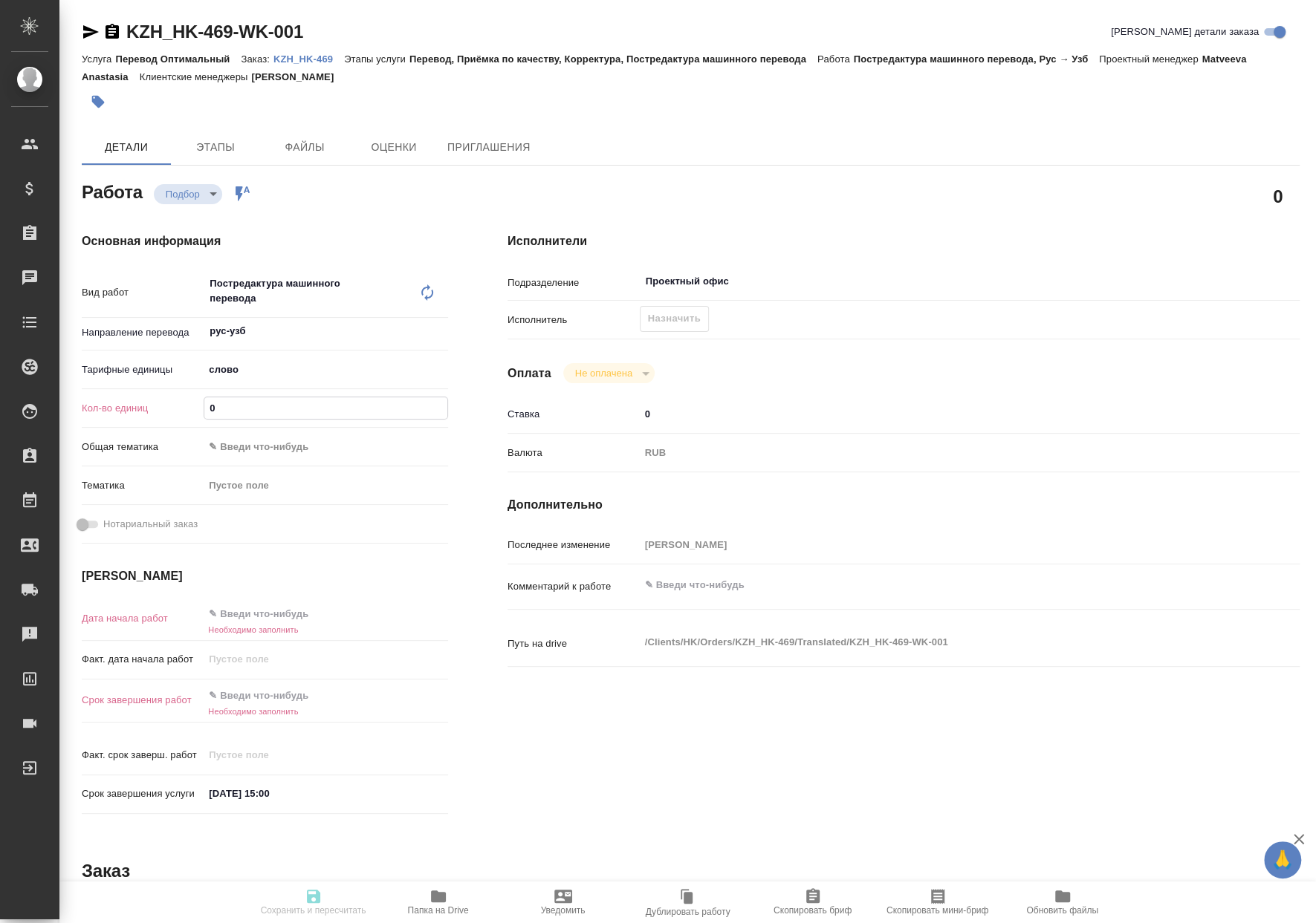
drag, startPoint x: 219, startPoint y: 414, endPoint x: 146, endPoint y: 408, distance: 73.2
click at [148, 407] on div "Кол-во единиц 0" at bounding box center [265, 408] width 366 height 26
type textarea "x"
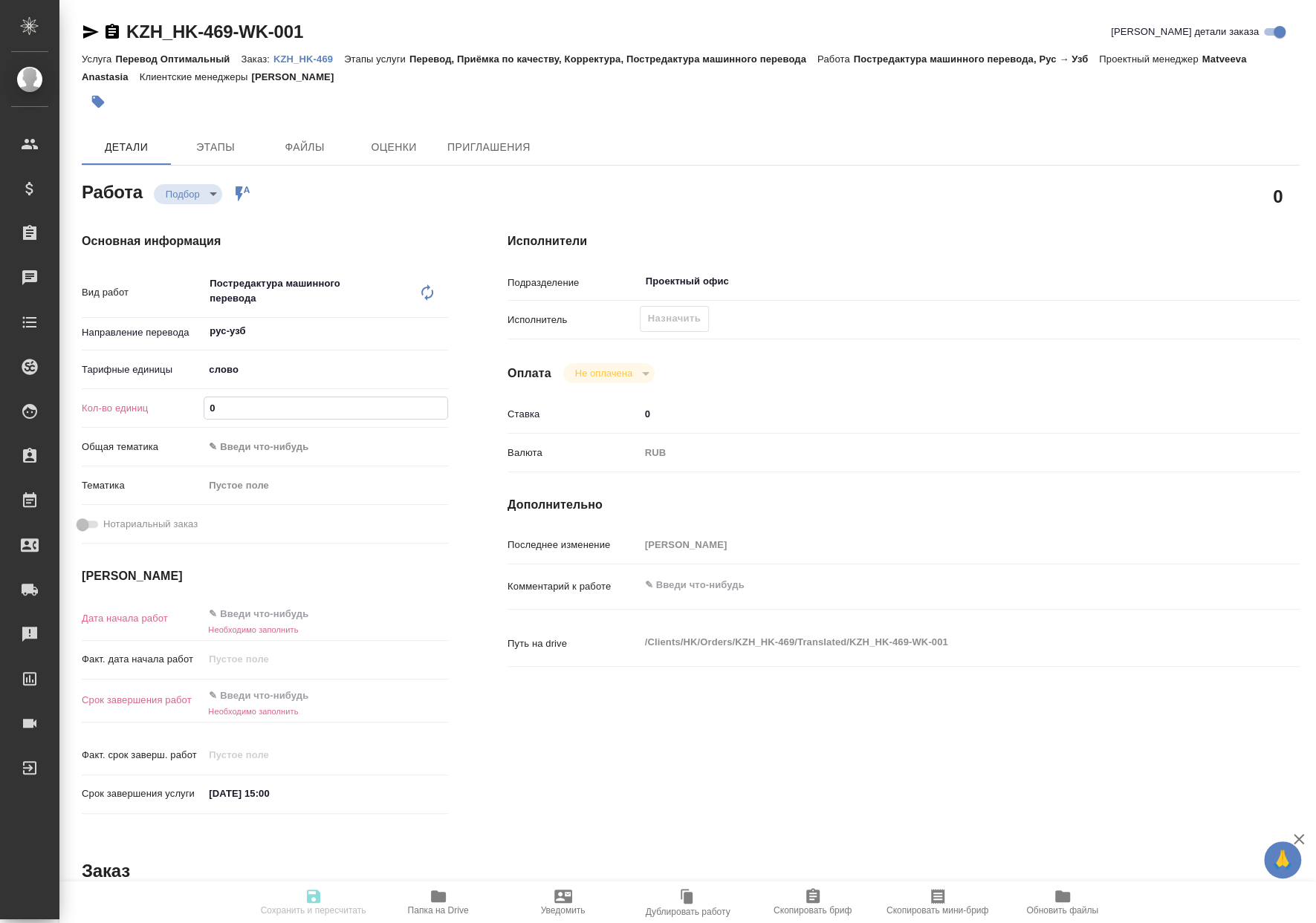
type textarea "x"
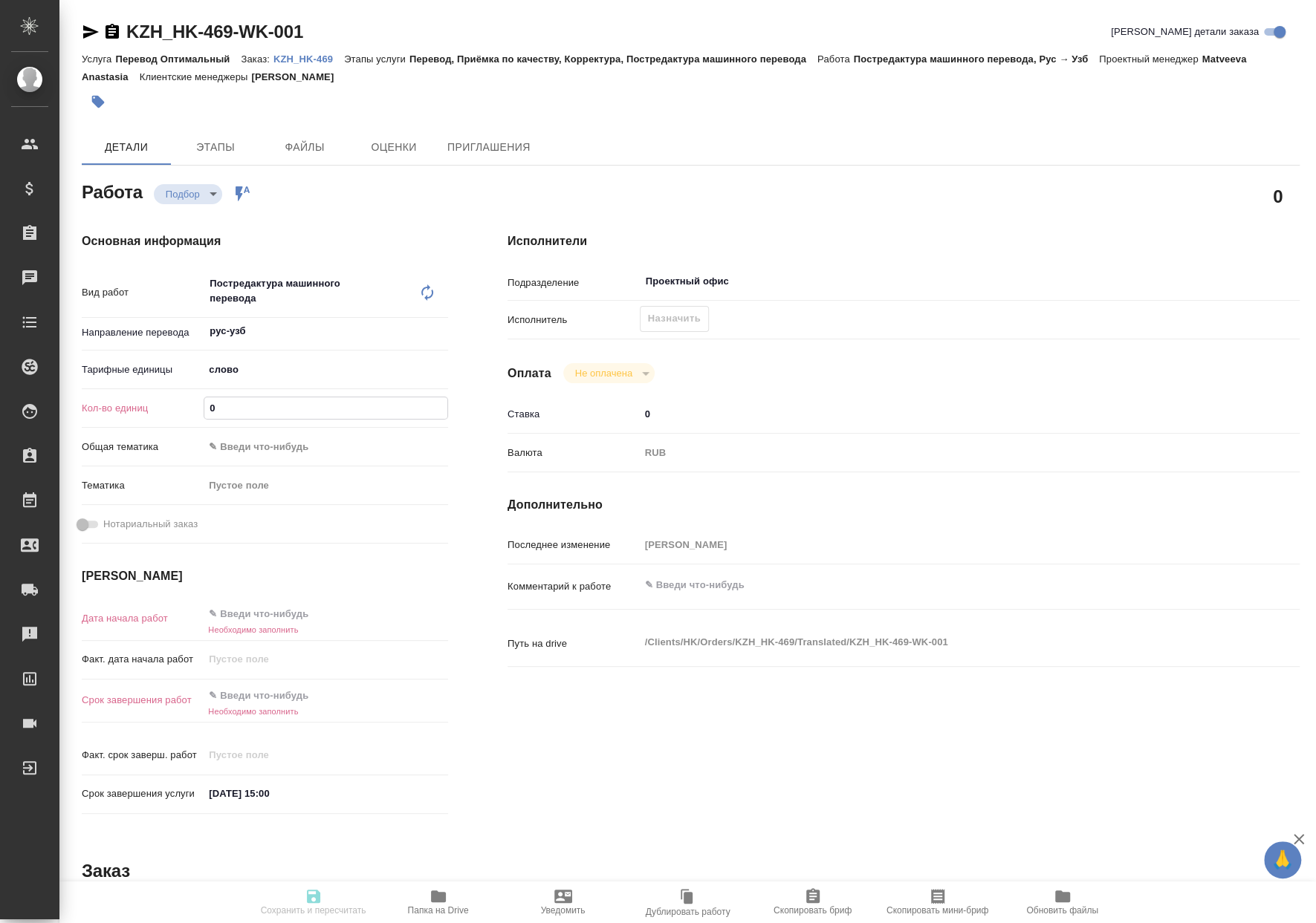
type textarea "x"
paste input "109.2"
type textarea "x"
type input "109.2"
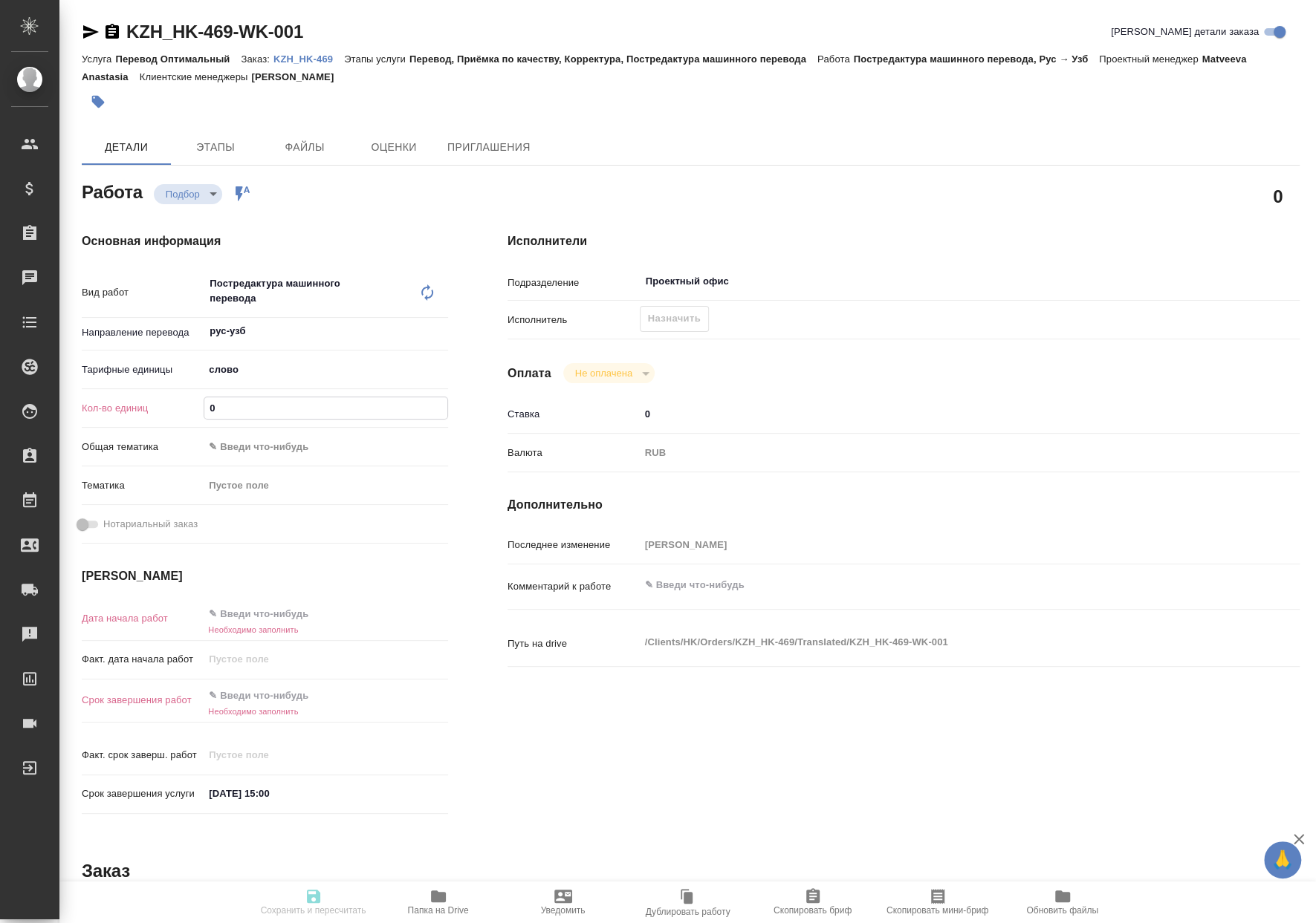
type textarea "x"
type input "109.2"
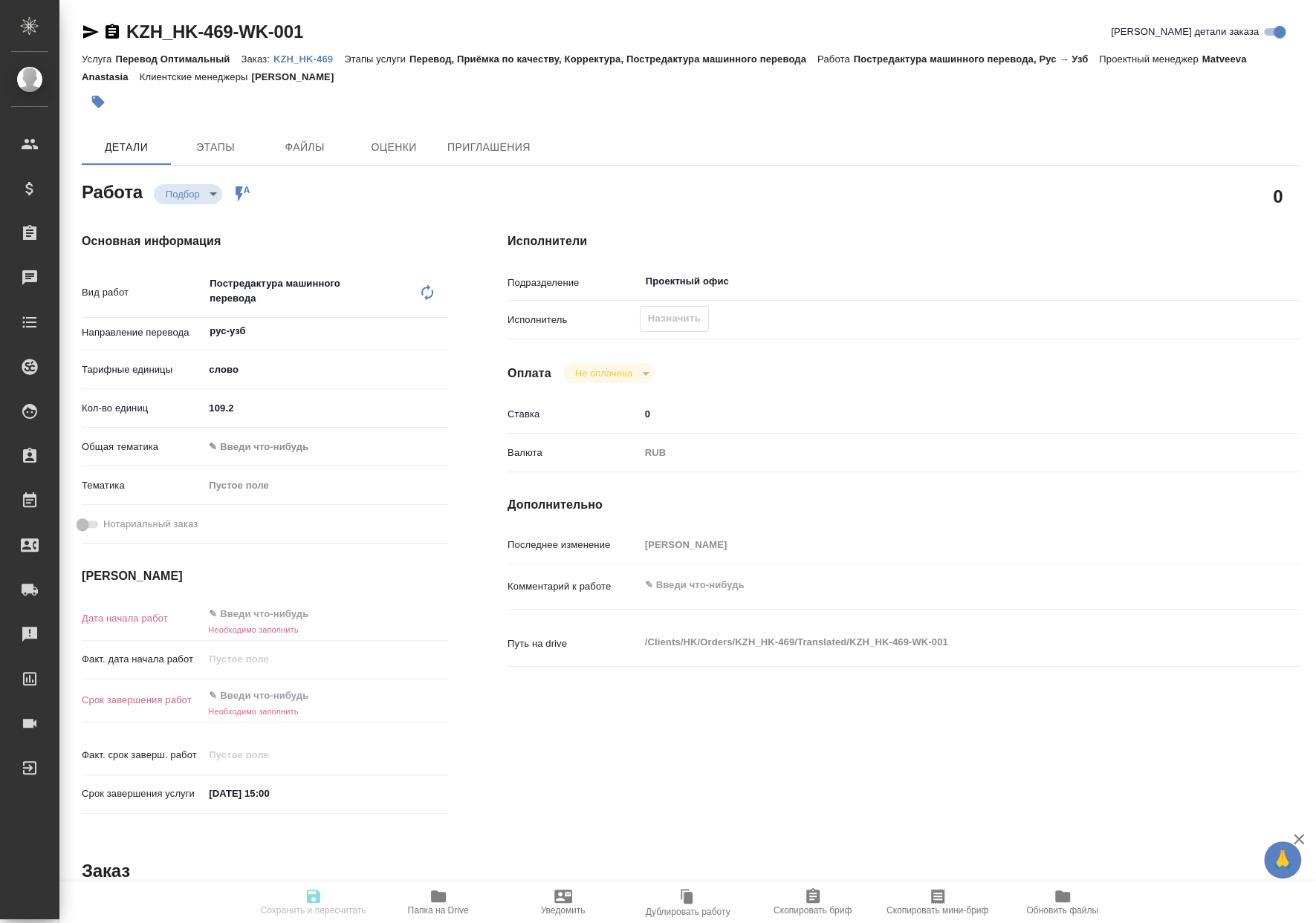
type textarea "x"
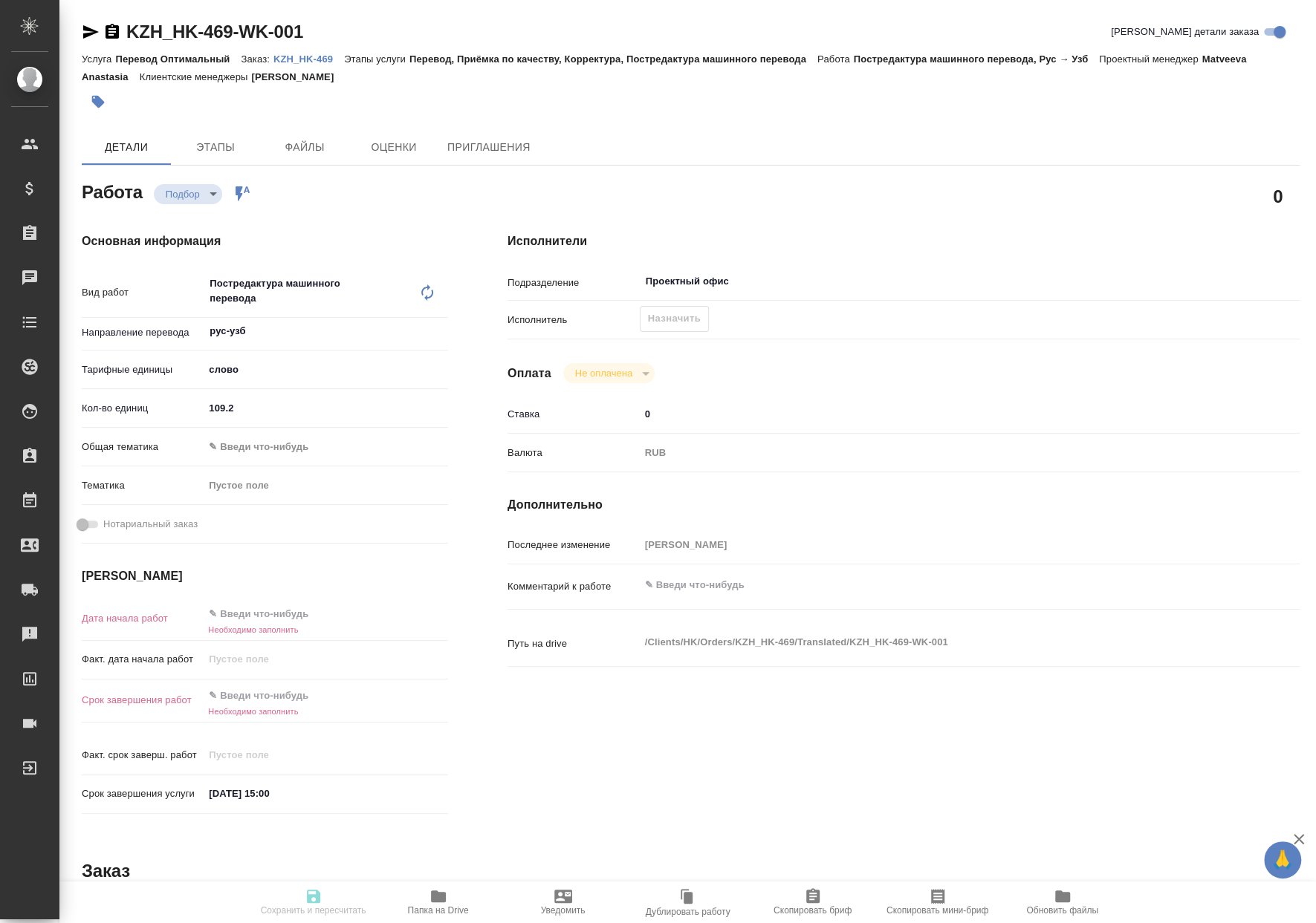
type textarea "x"
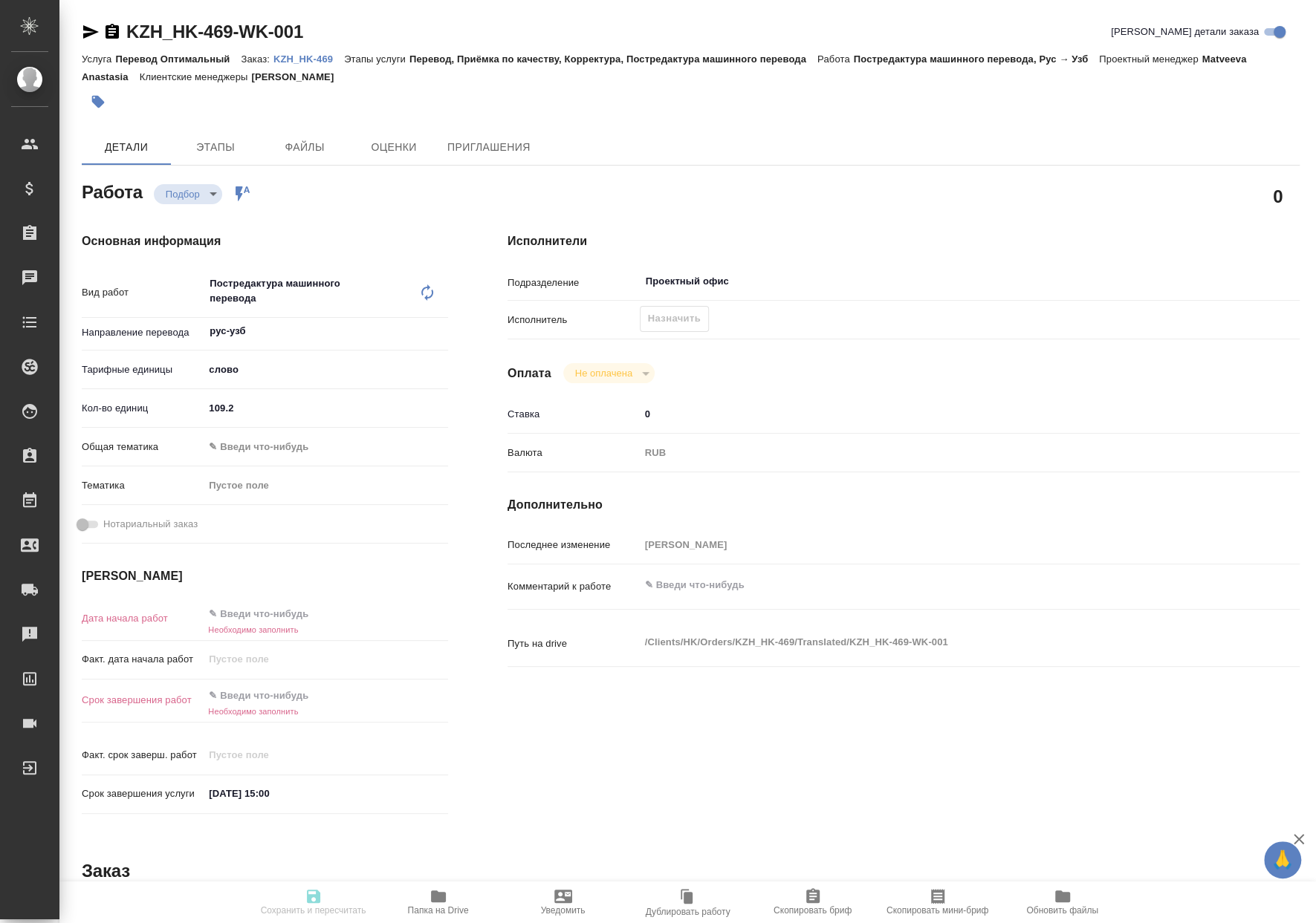
type textarea "x"
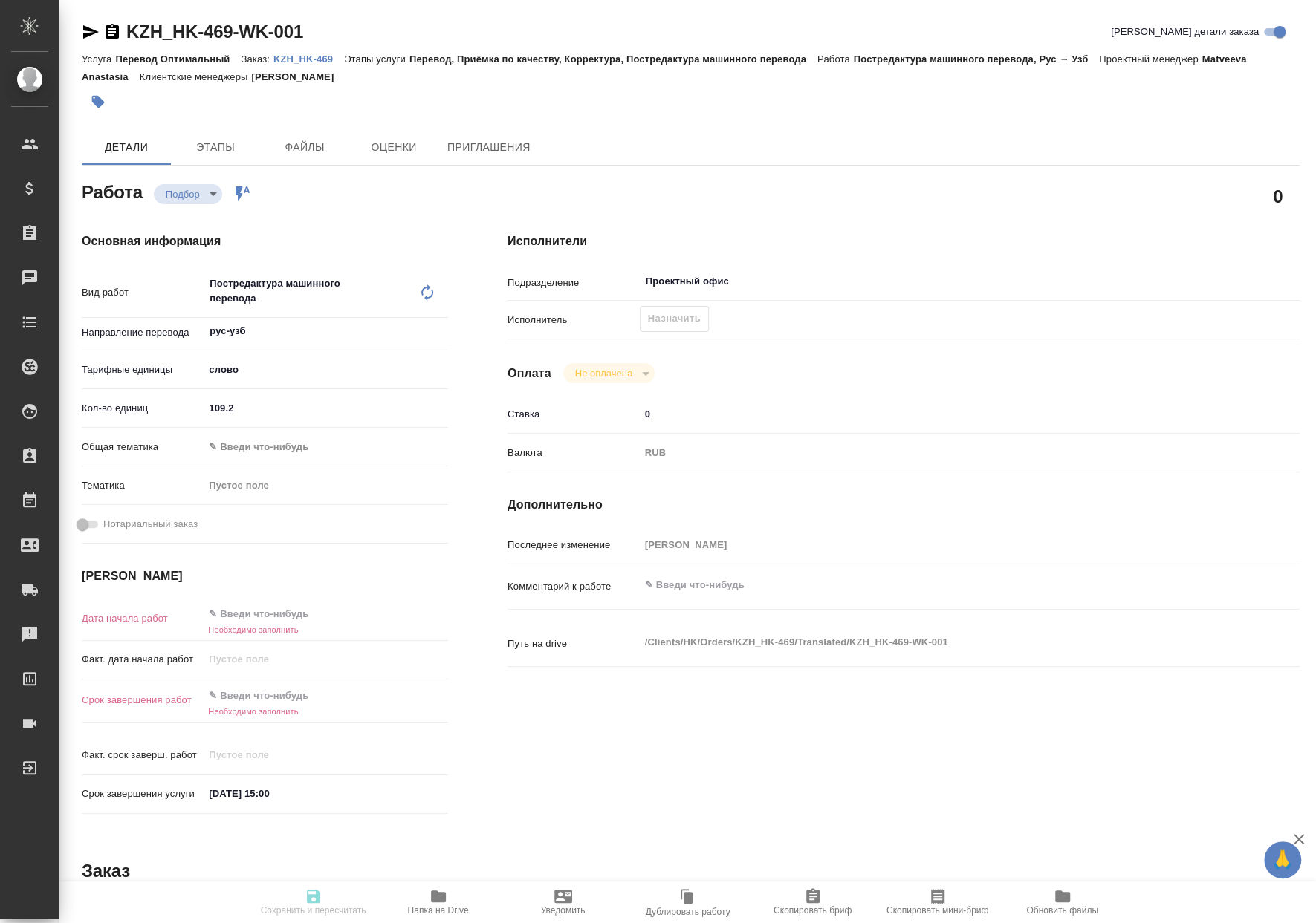
type textarea "x"
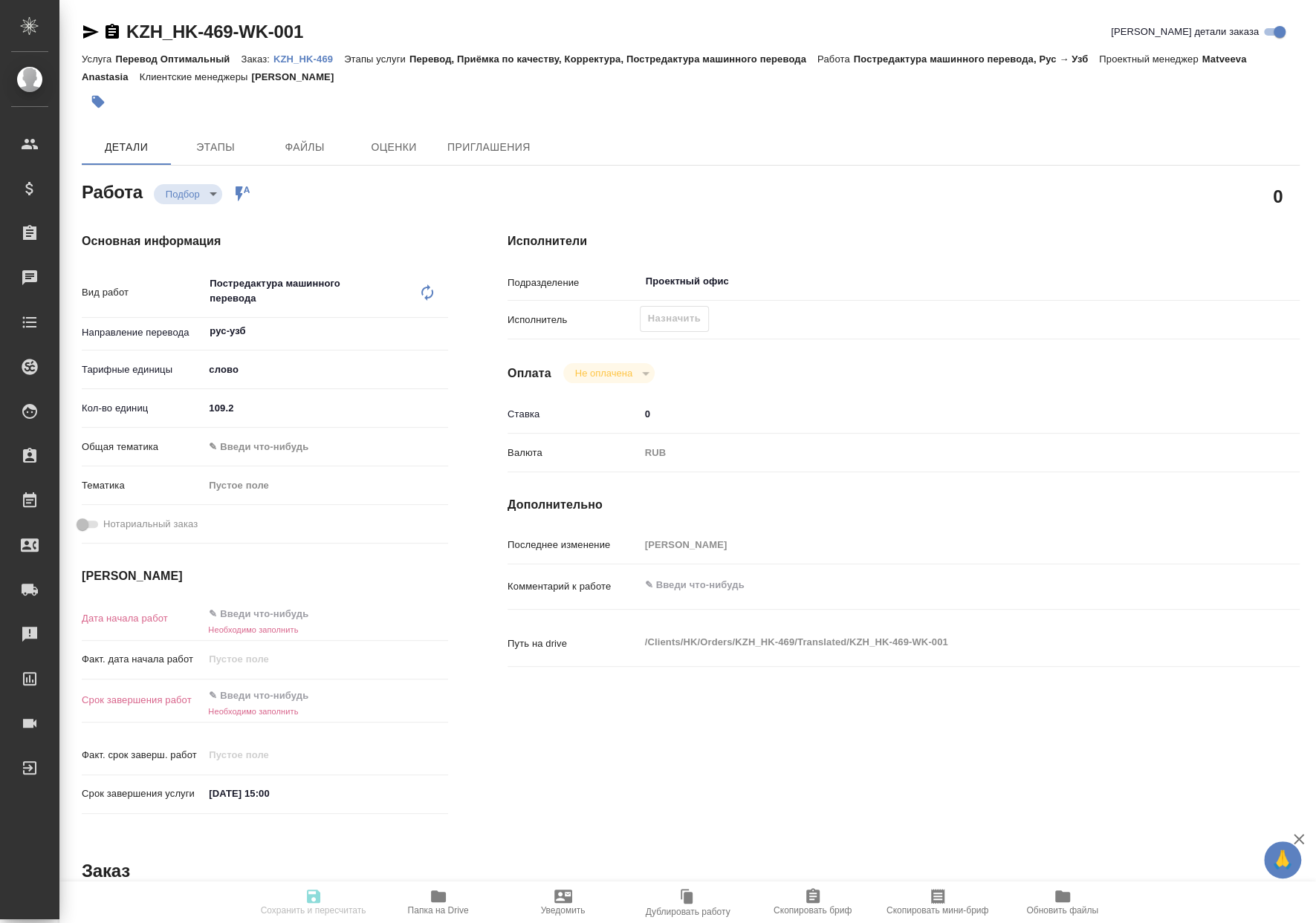
type textarea "x"
click at [722, 585] on textarea at bounding box center [937, 585] width 594 height 25
type textarea "x"
type textarea "Т"
type textarea "x"
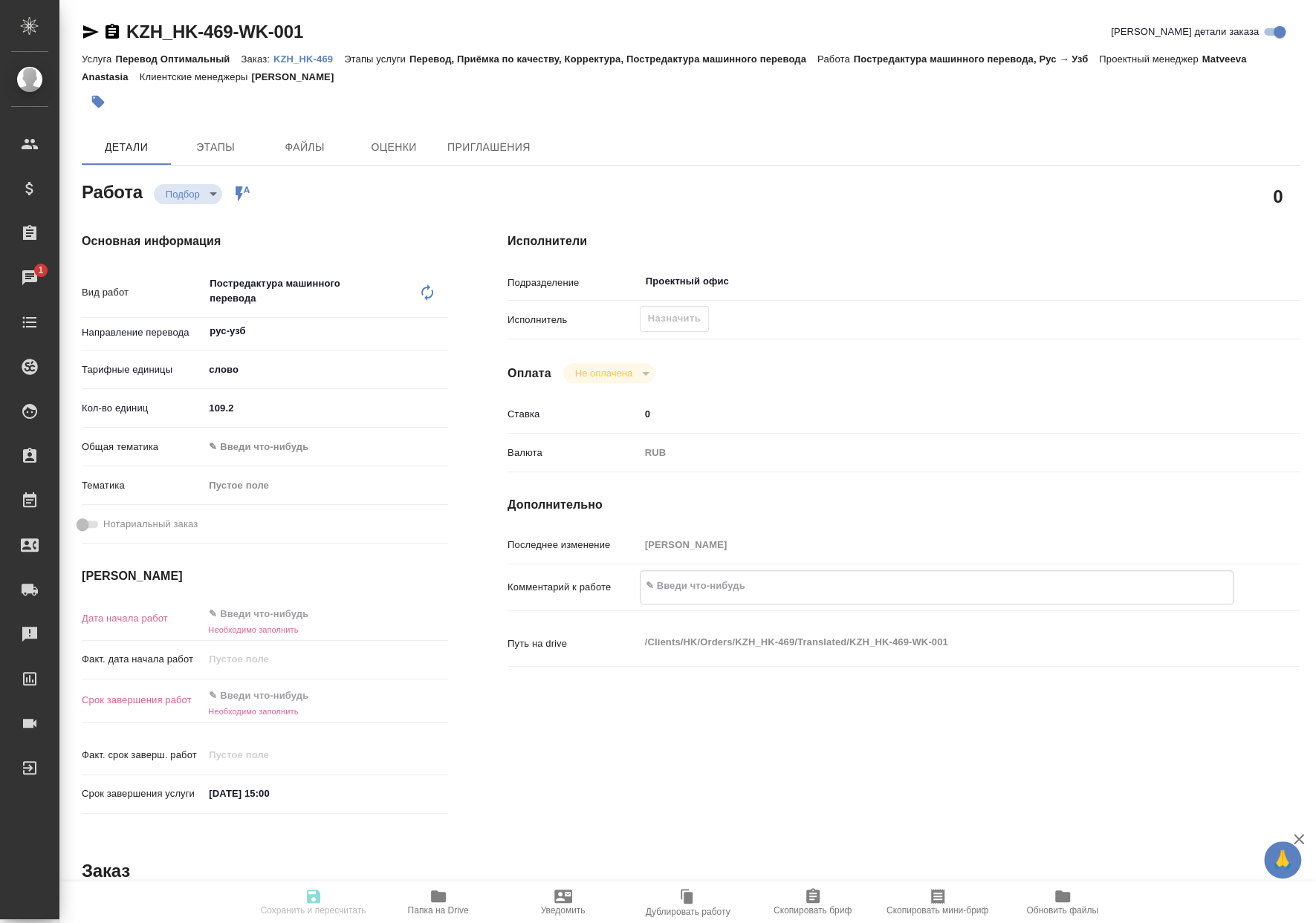
type textarea "x"
type textarea "То"
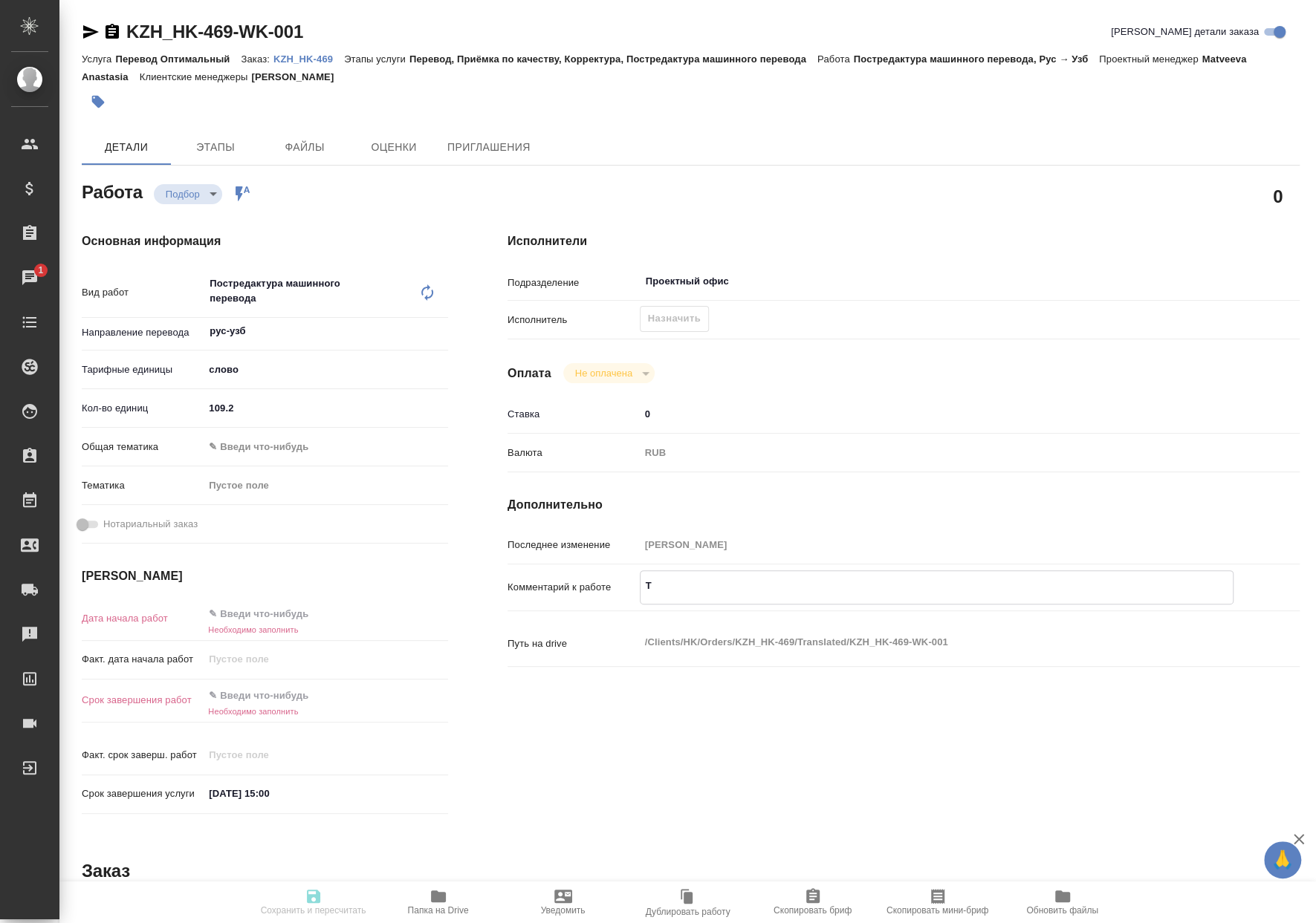
type textarea "x"
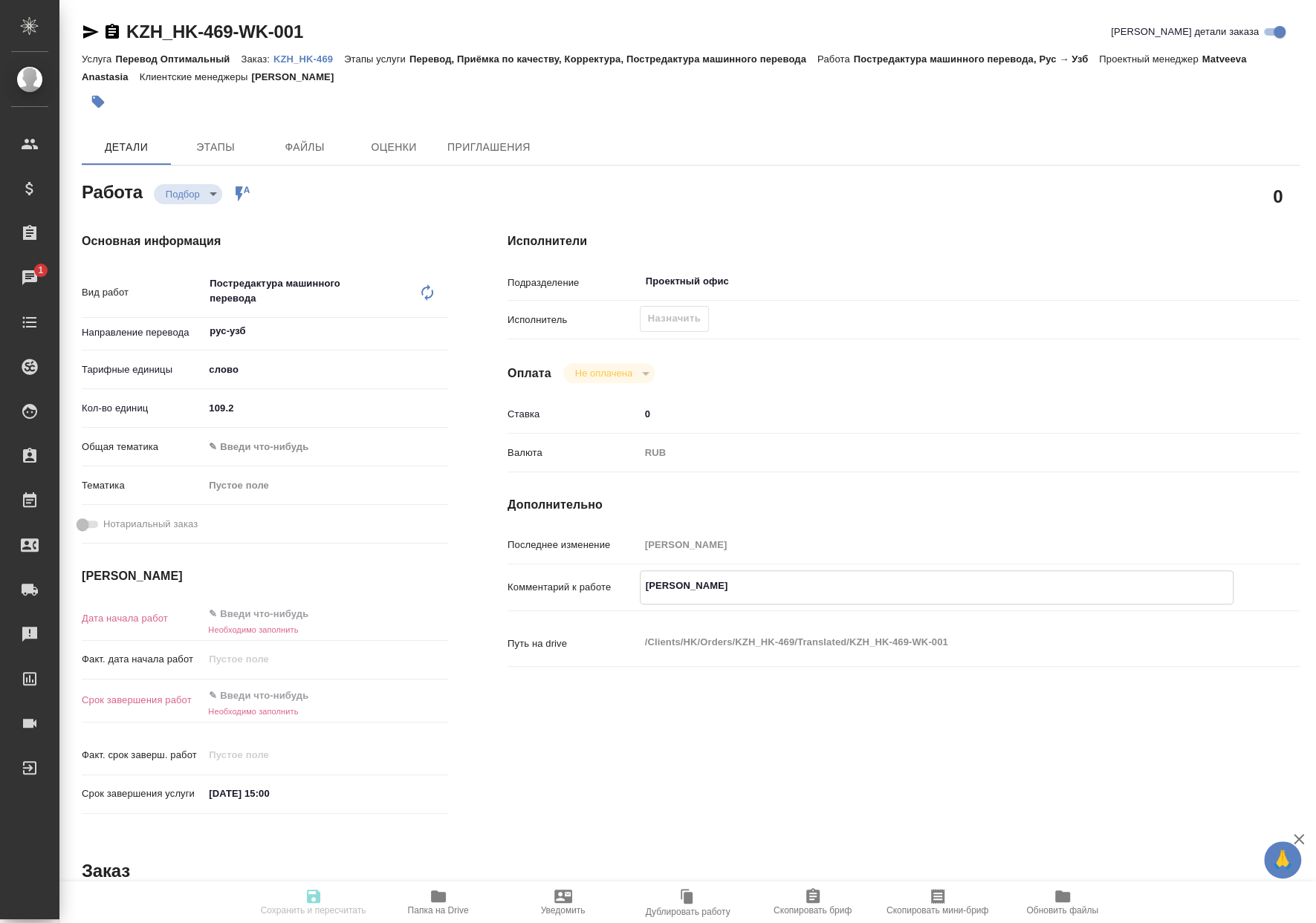
type textarea "Тот"
type textarea "x"
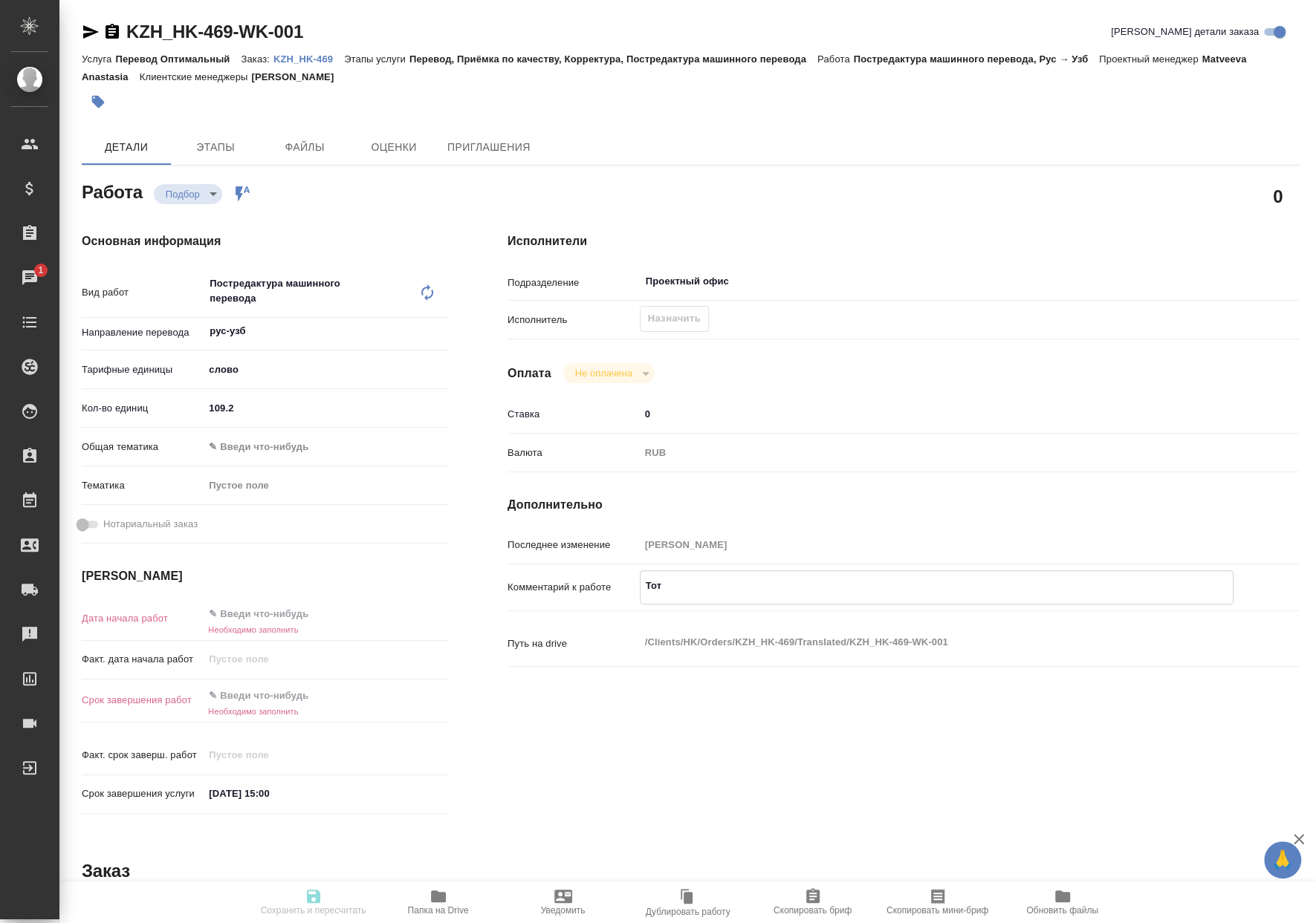
type textarea "x"
type textarea "Тота"
type textarea "x"
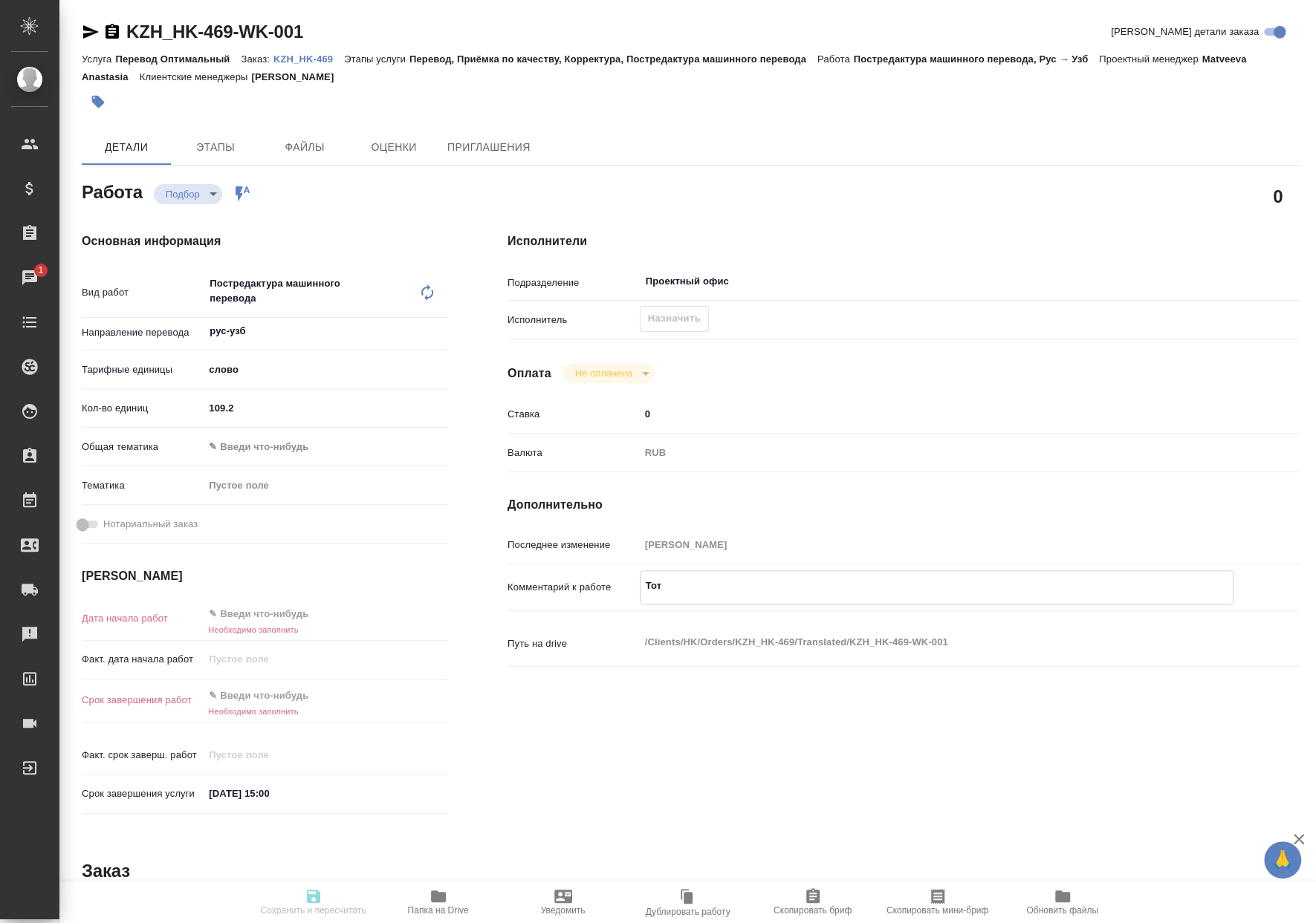
type textarea "x"
type textarea "Тотал"
type textarea "x"
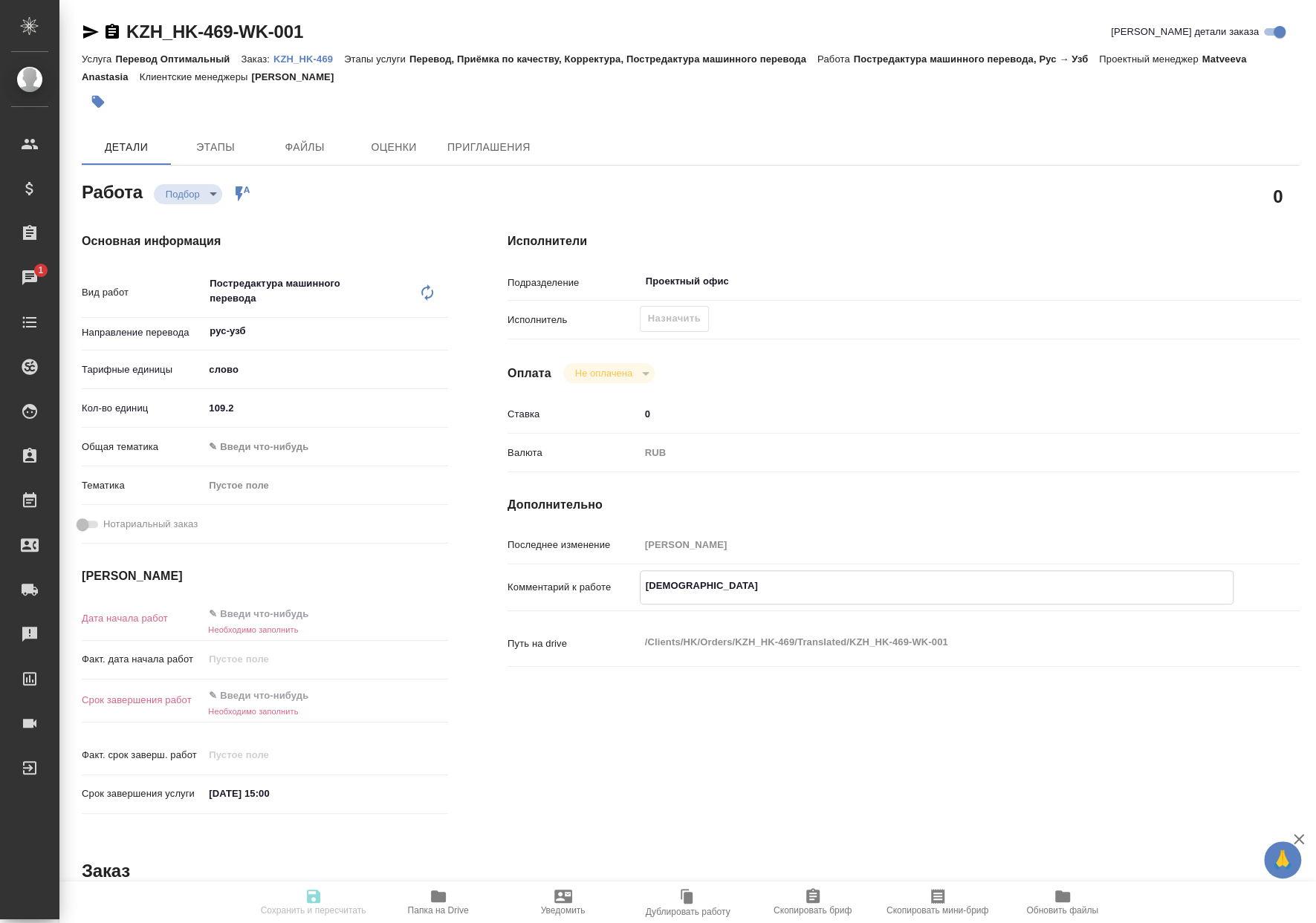
type textarea "x"
type textarea "Тотал"
type textarea "x"
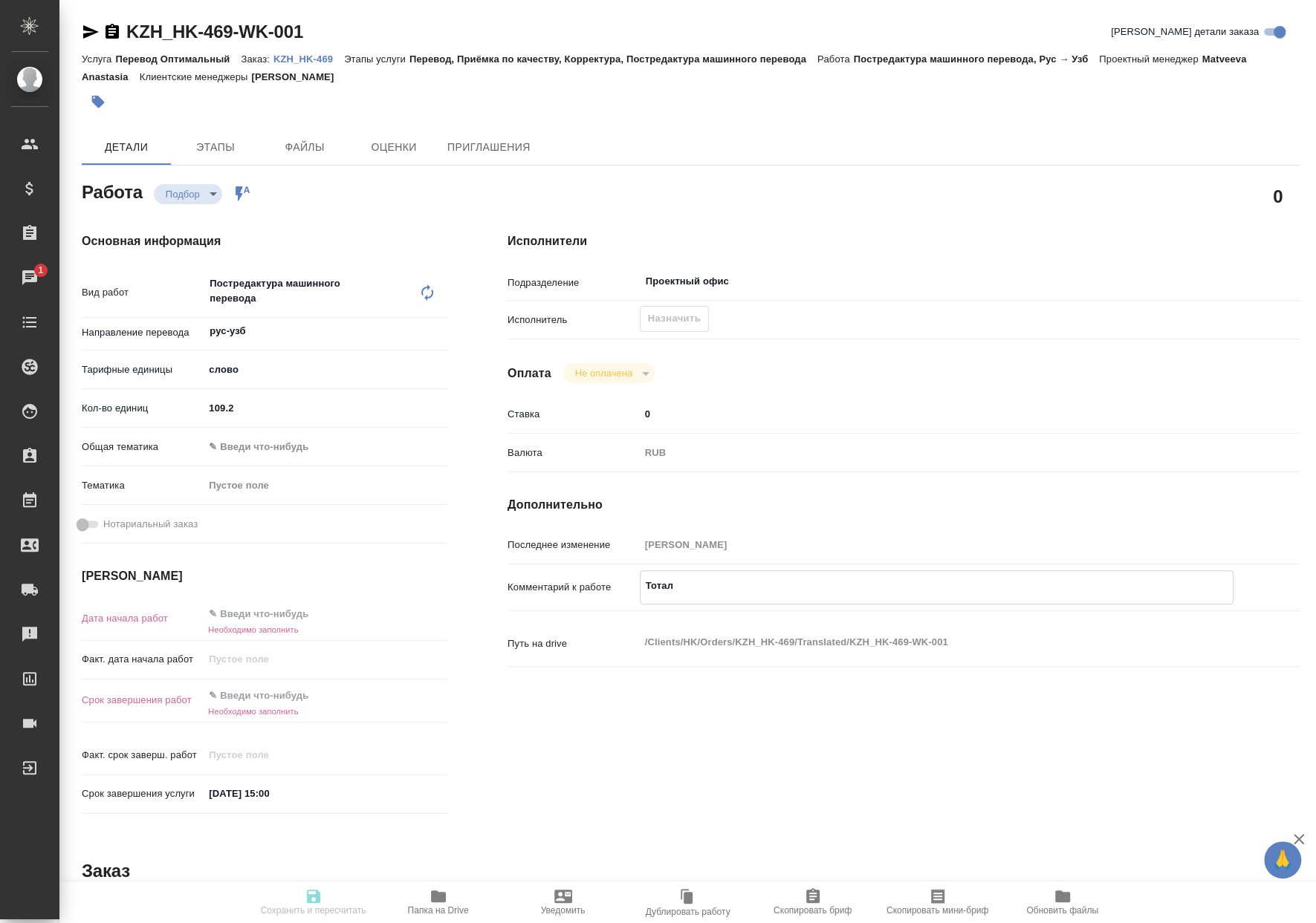
type textarea "x"
type textarea "Тотал -"
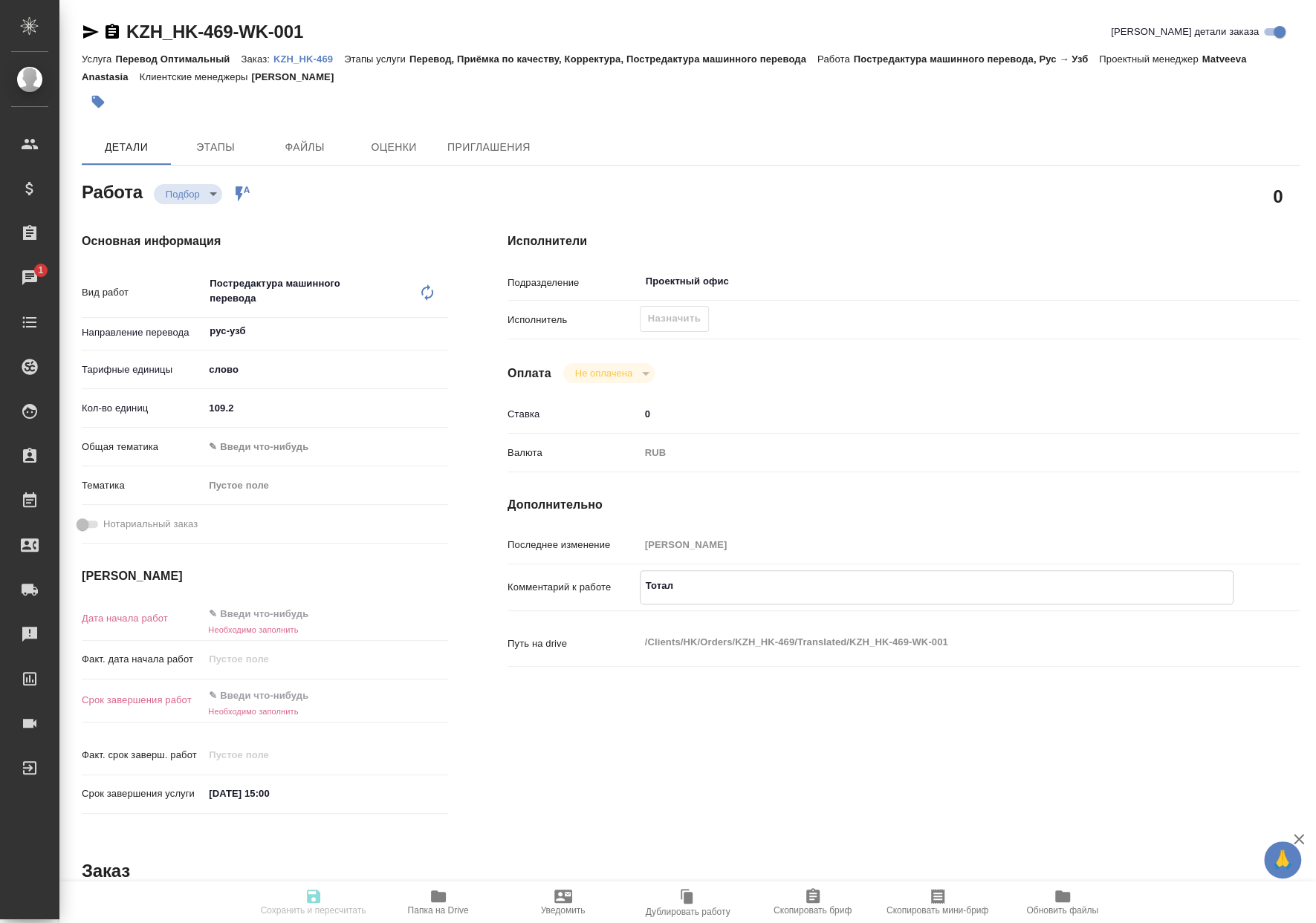
type textarea "x"
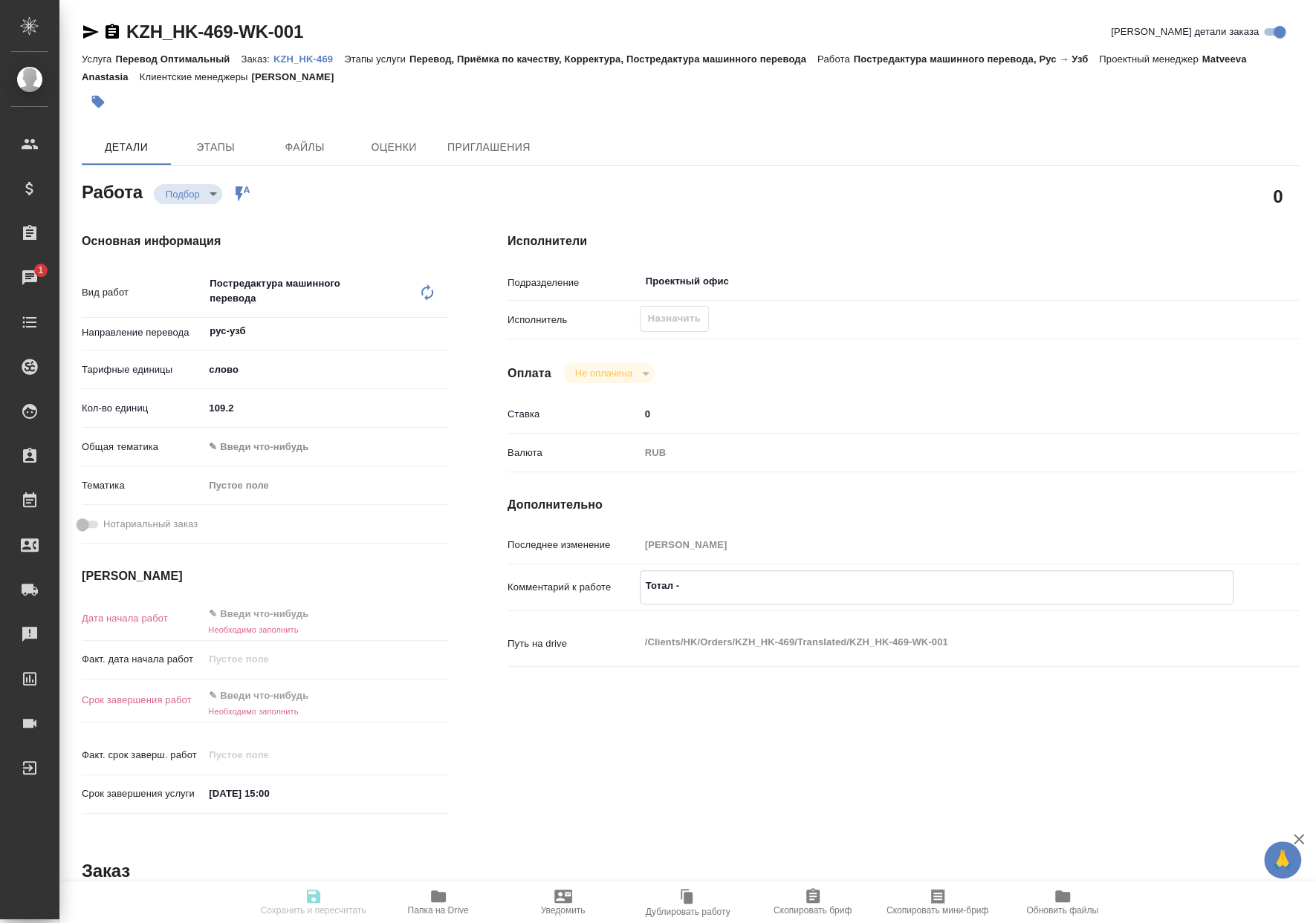
type textarea "Тотал -"
type textarea "x"
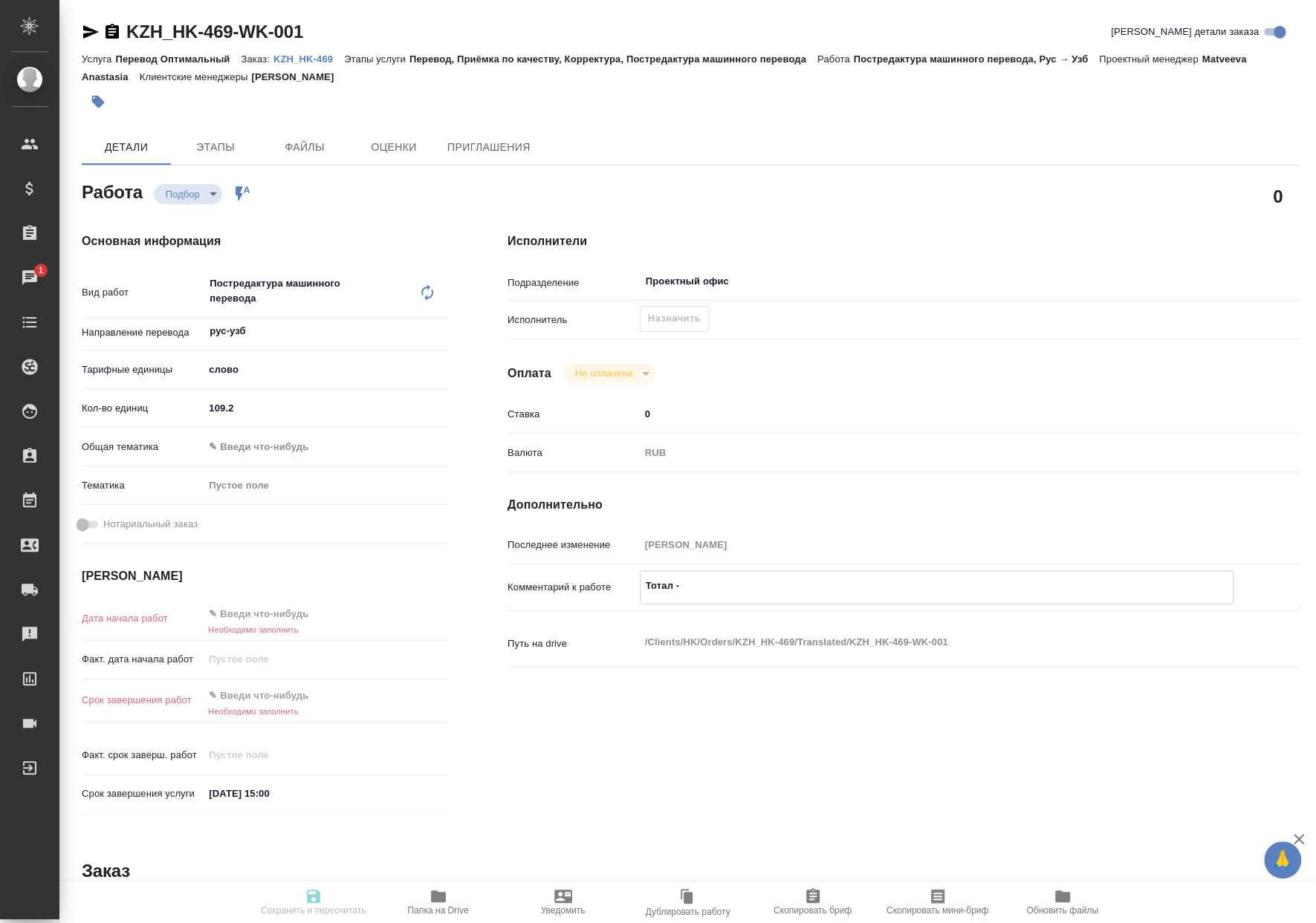
paste textarea "111"
type textarea "x"
type textarea "Тотал - 111"
type textarea "x"
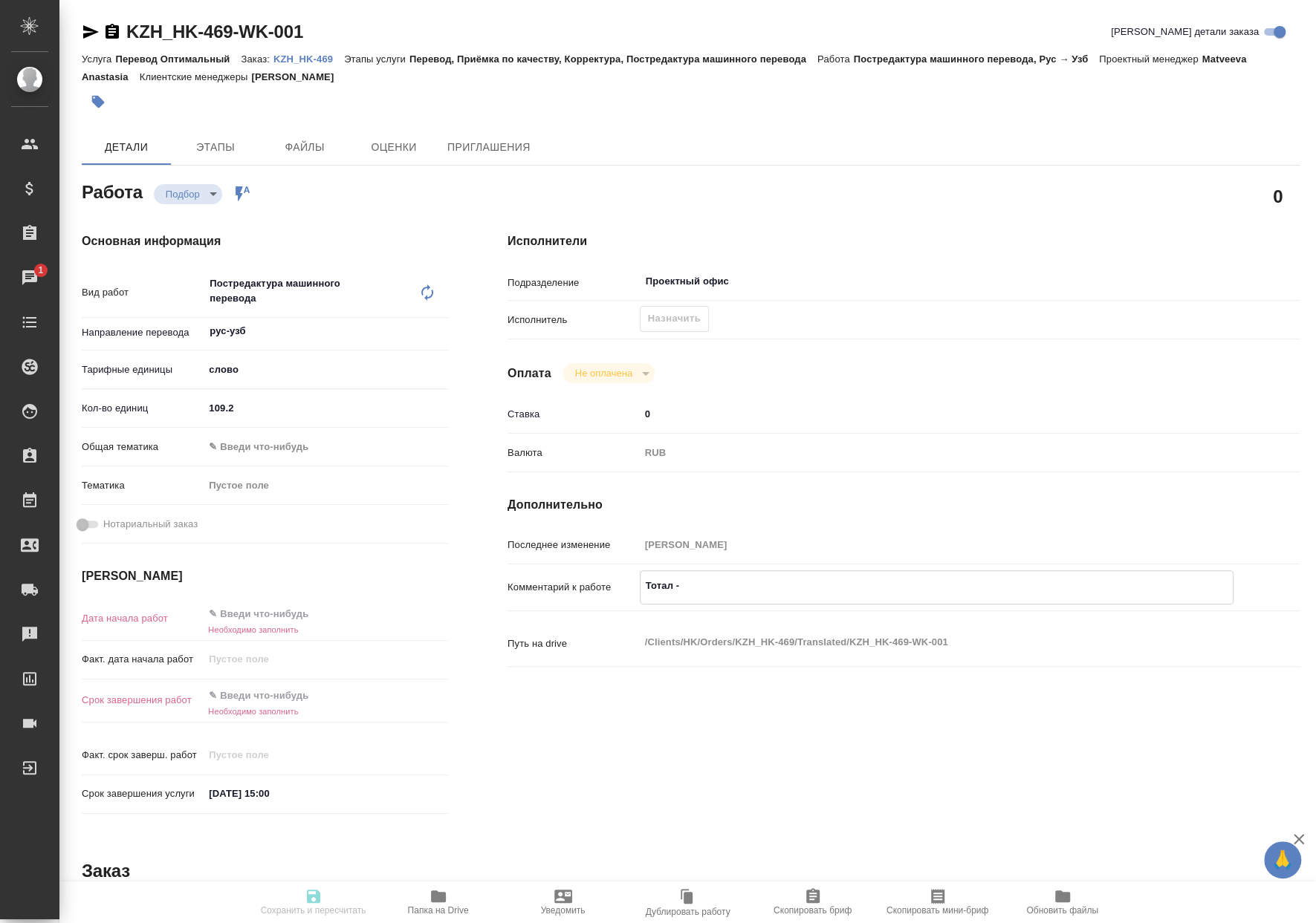
type textarea "x"
type textarea "Тотал - 111"
type textarea "x"
click at [261, 610] on input "text" at bounding box center [269, 614] width 130 height 21
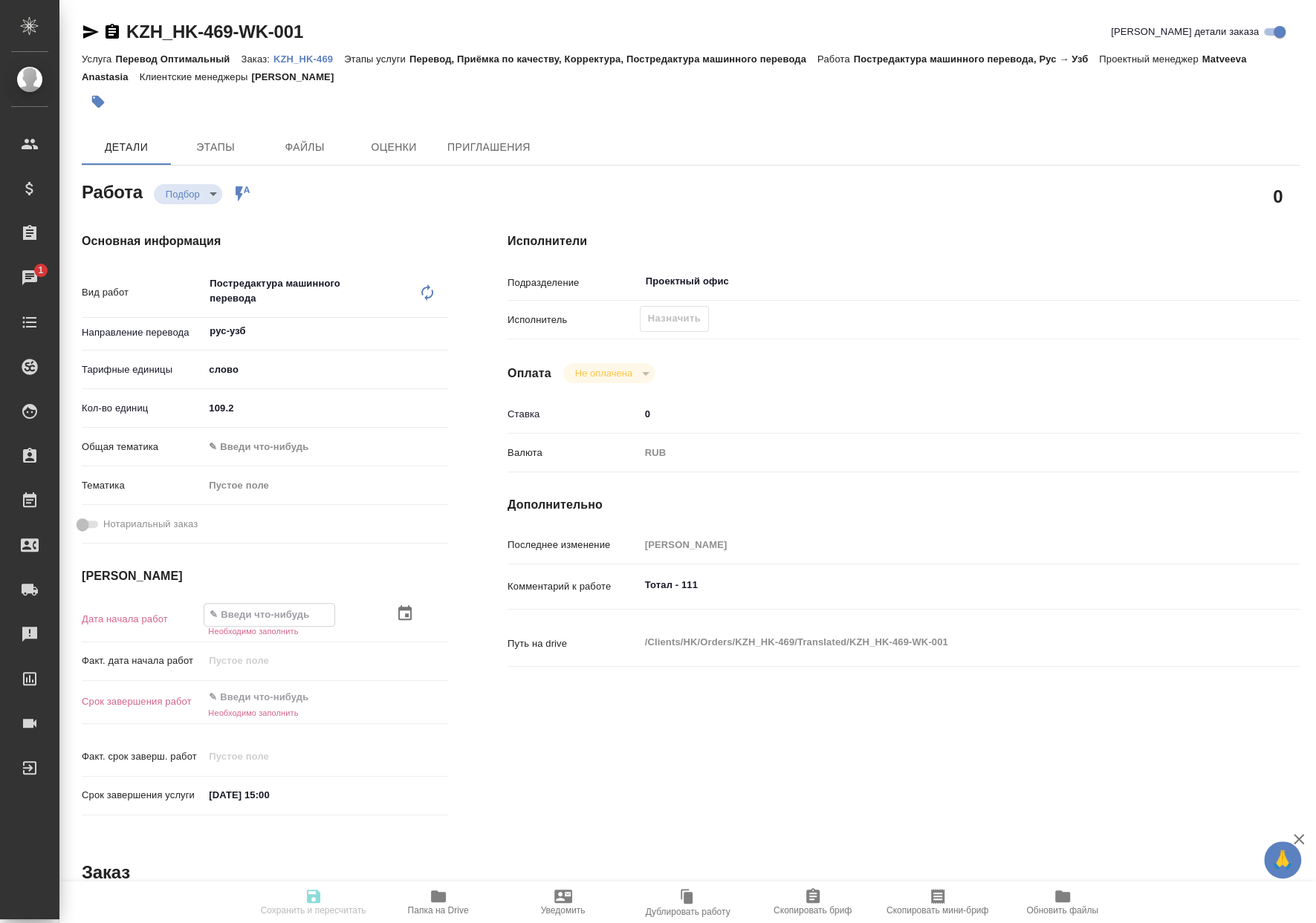
type textarea "x"
type input "0_.__.____ __:__"
type textarea "x"
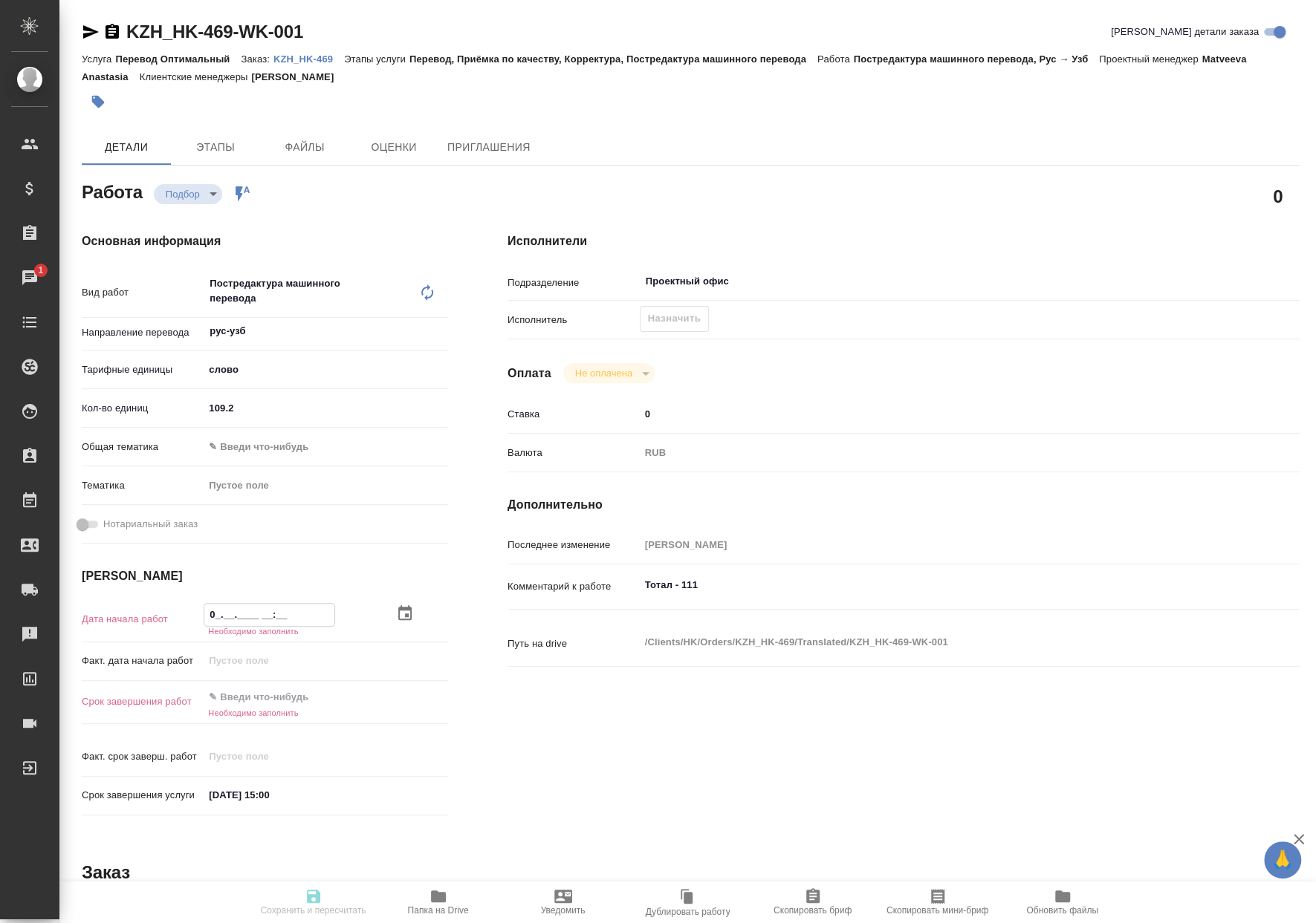
type textarea "x"
type input "08.__.____ __:__"
type textarea "x"
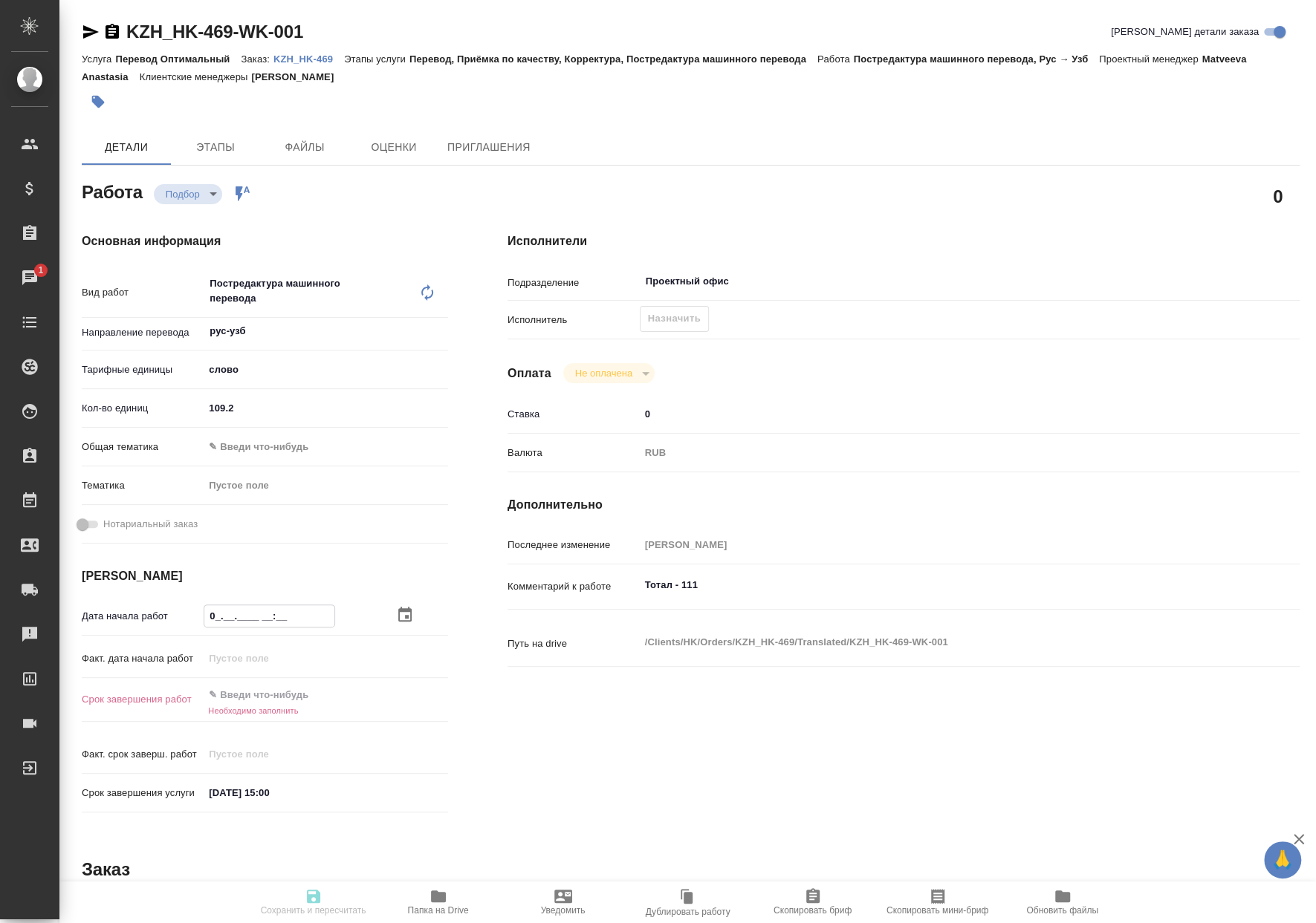
type textarea "x"
type input "08.1_.____ __:__"
type textarea "x"
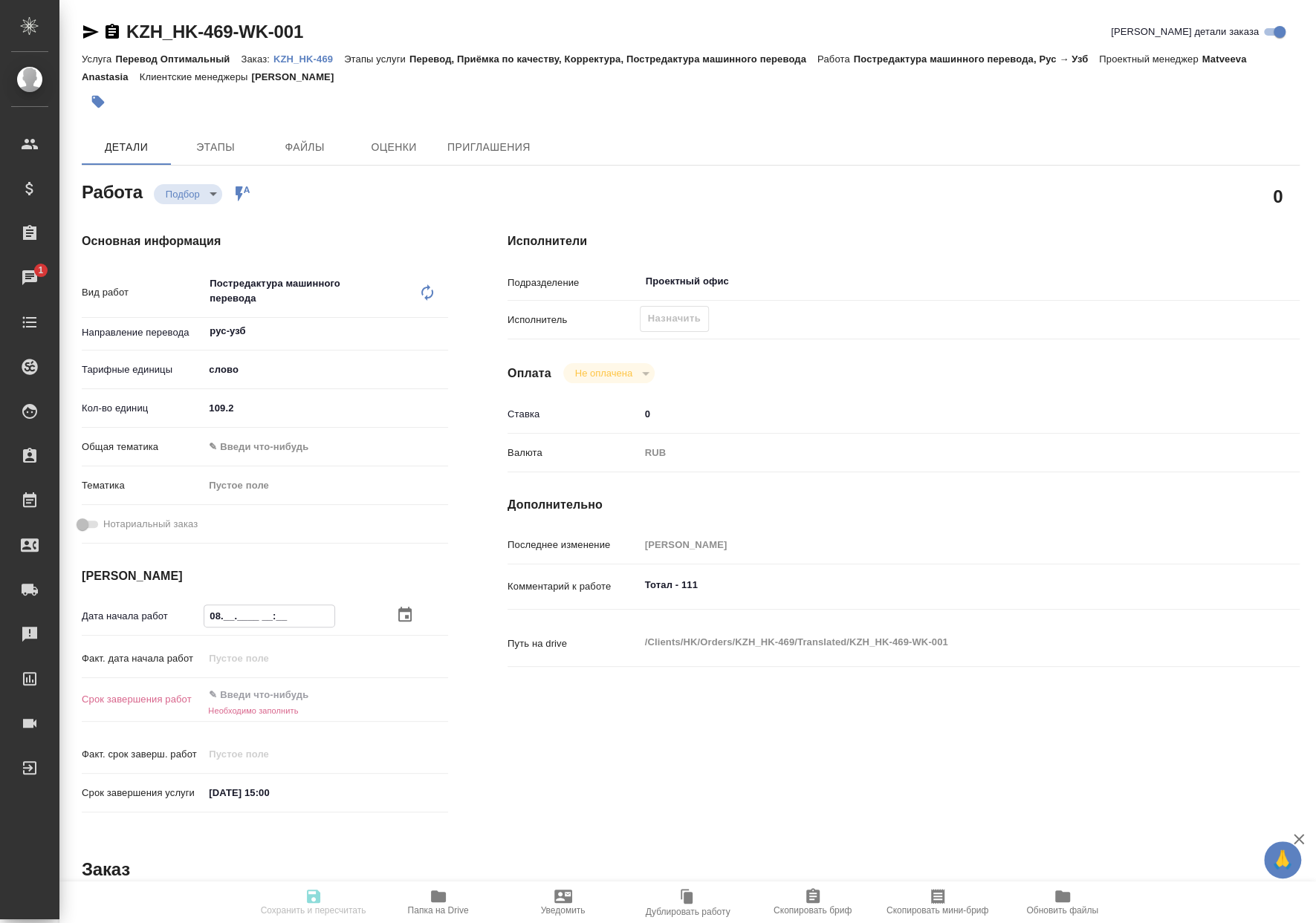
type textarea "x"
type input "08.10.____ __:__"
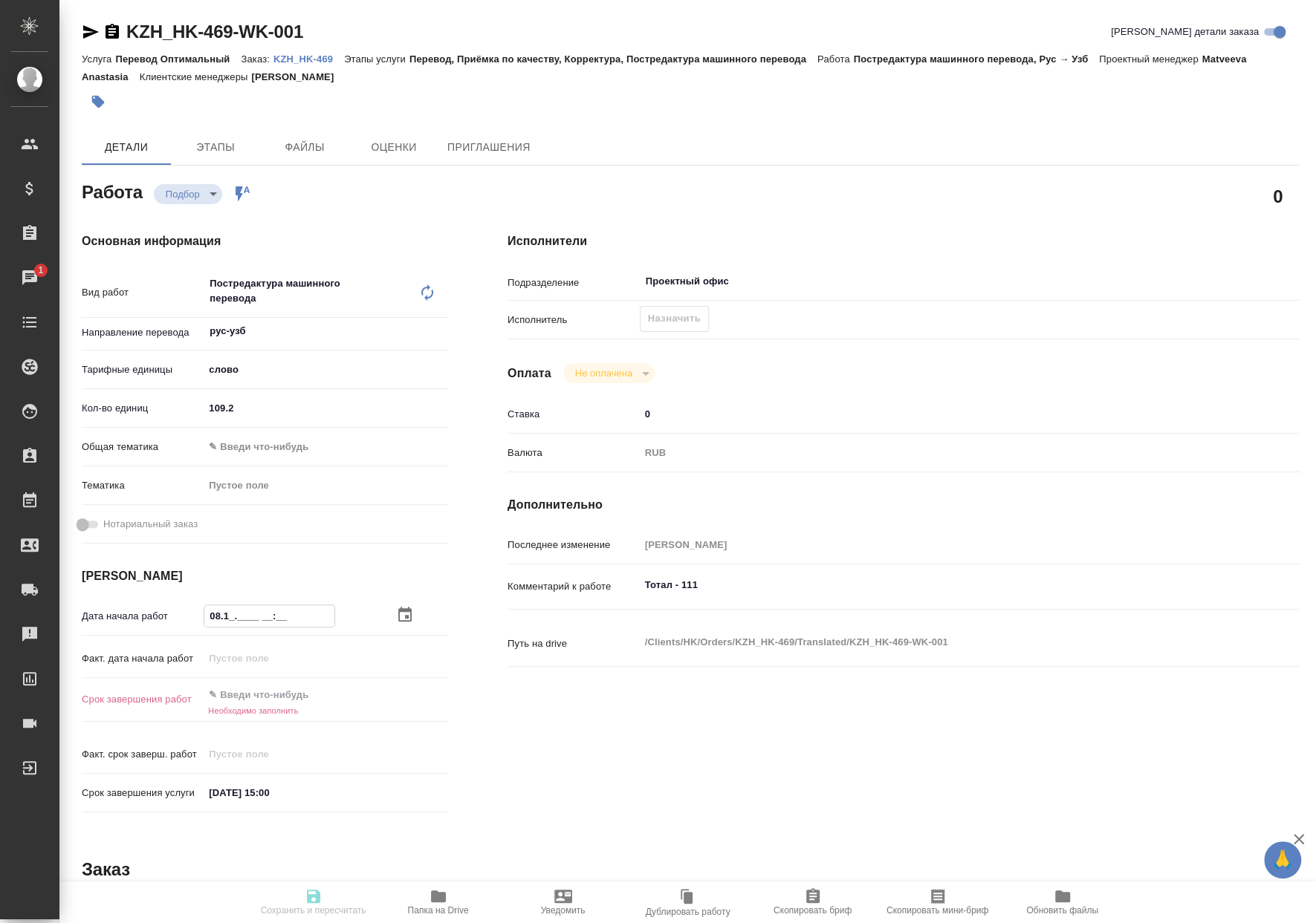
type textarea "x"
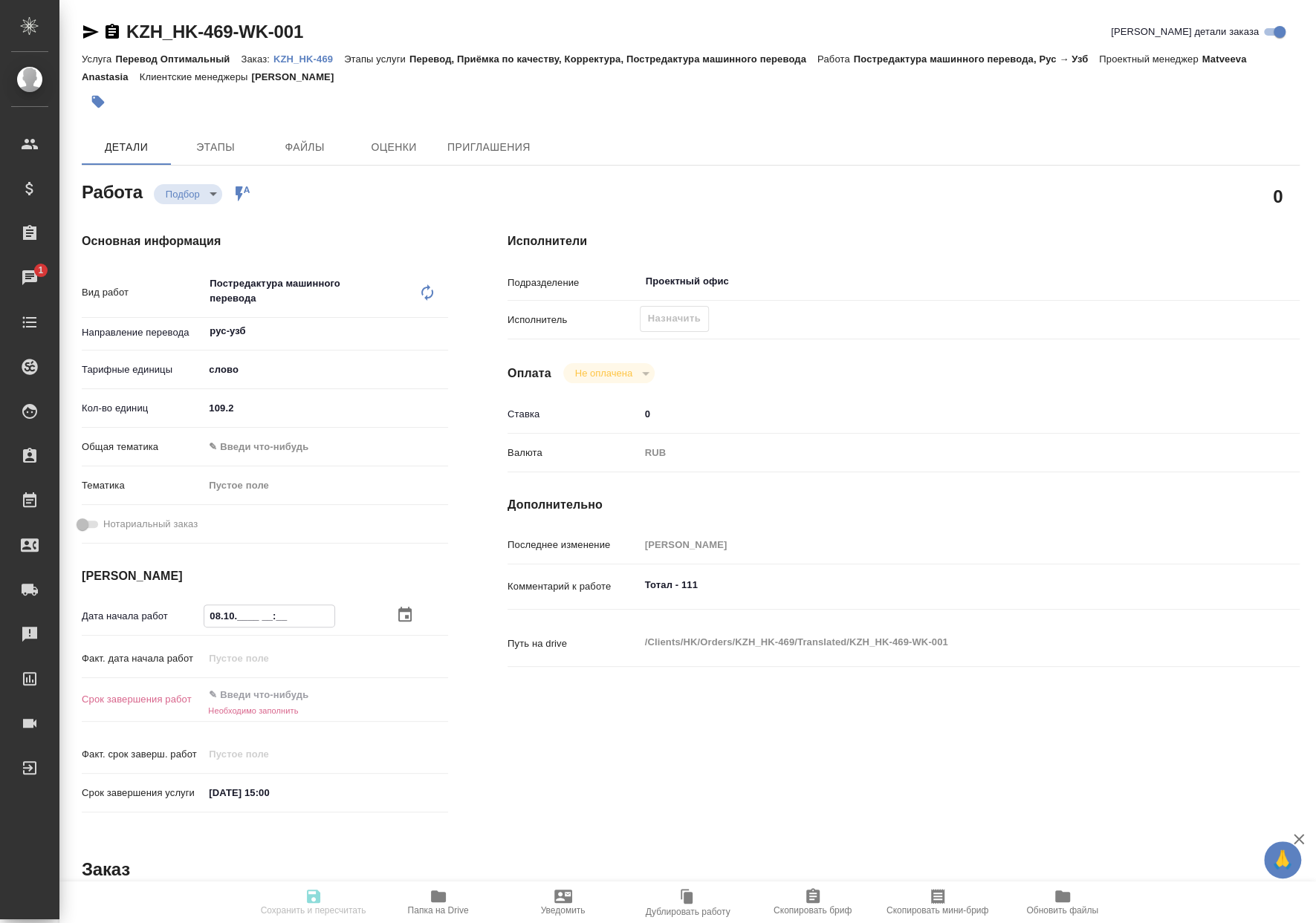
type input "08.10.2___ __:__"
type textarea "x"
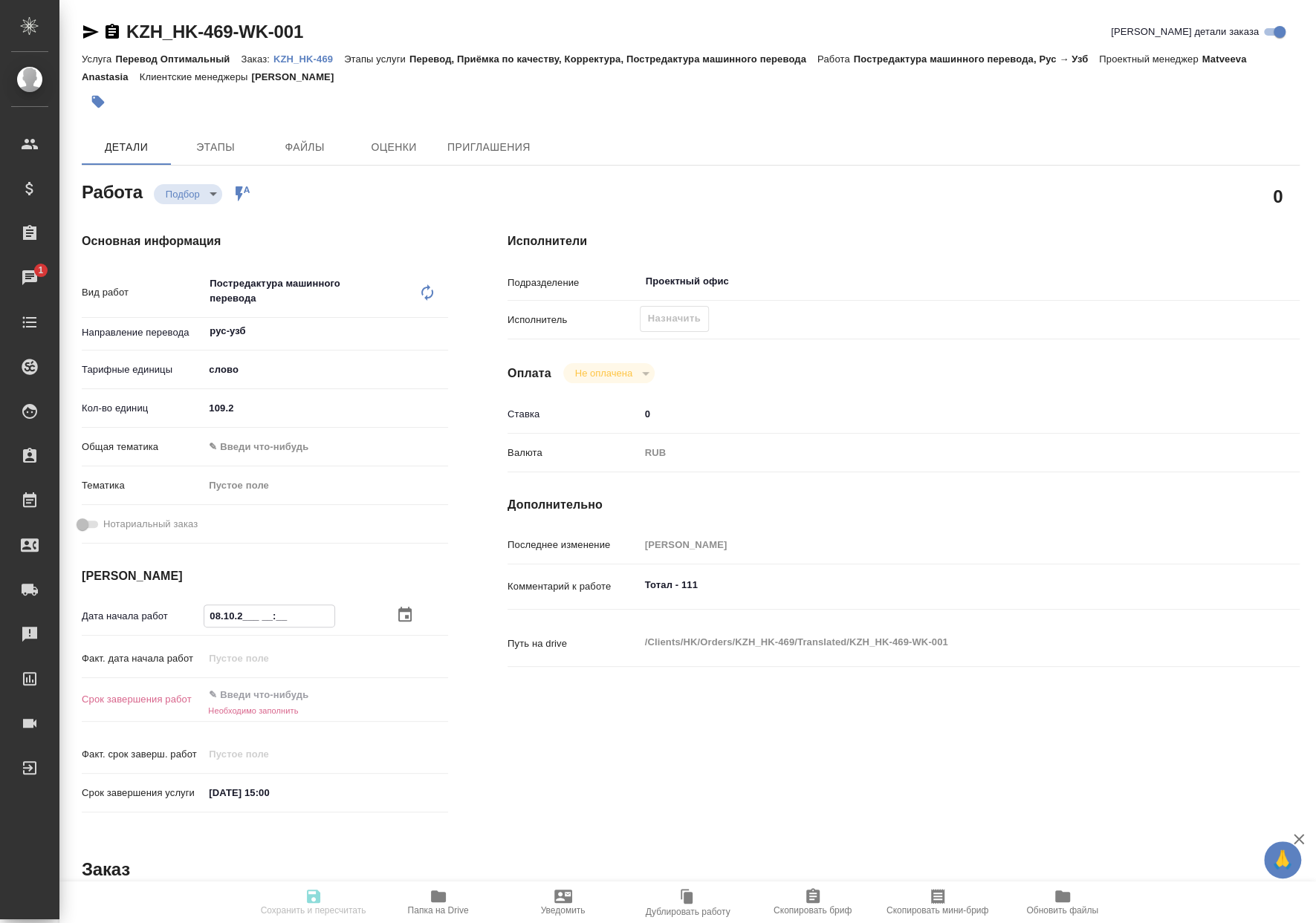
type textarea "x"
type input "08.10.20__ __:__"
type textarea "x"
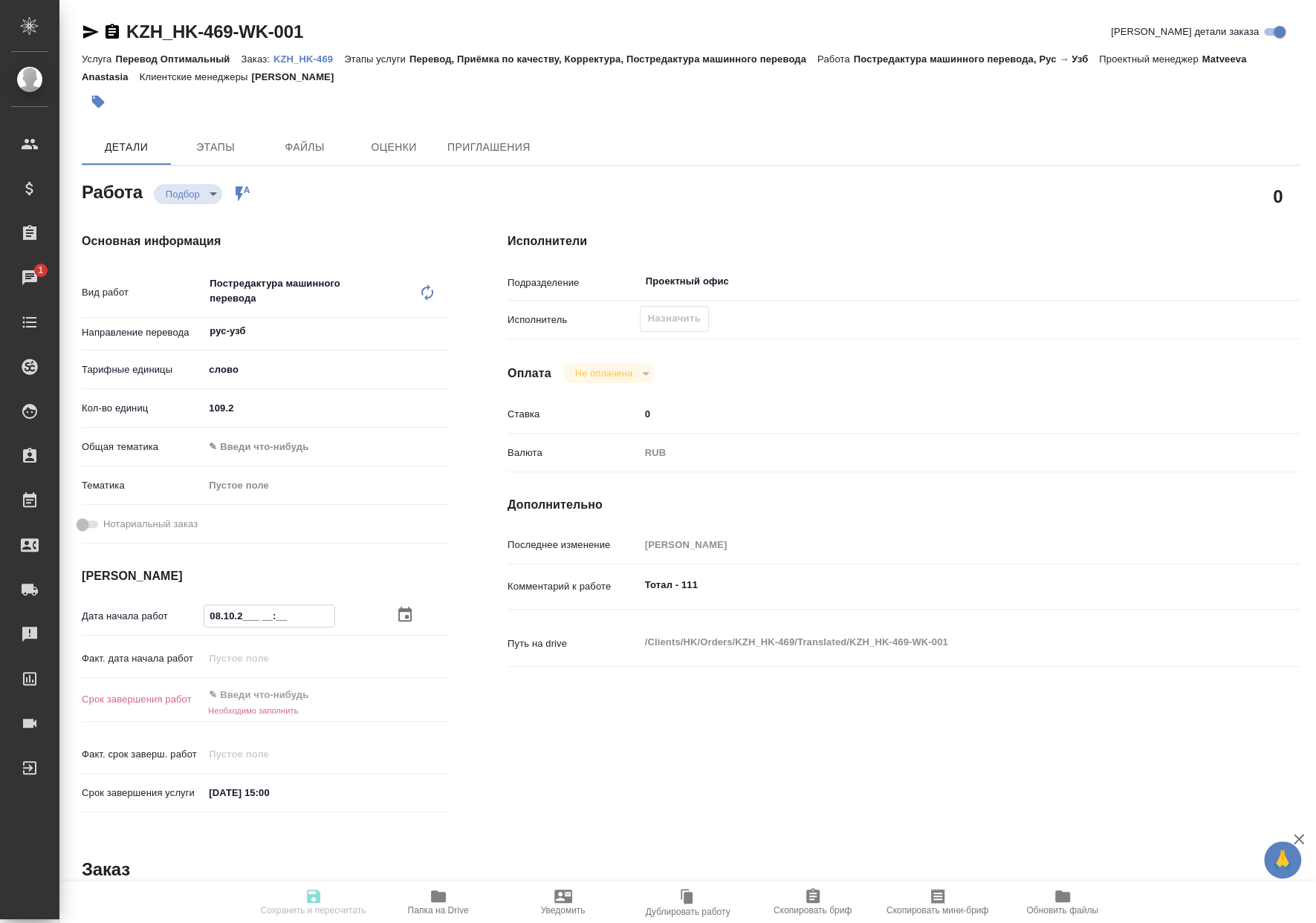
type textarea "x"
type input "08.10.202_ __:__"
type textarea "x"
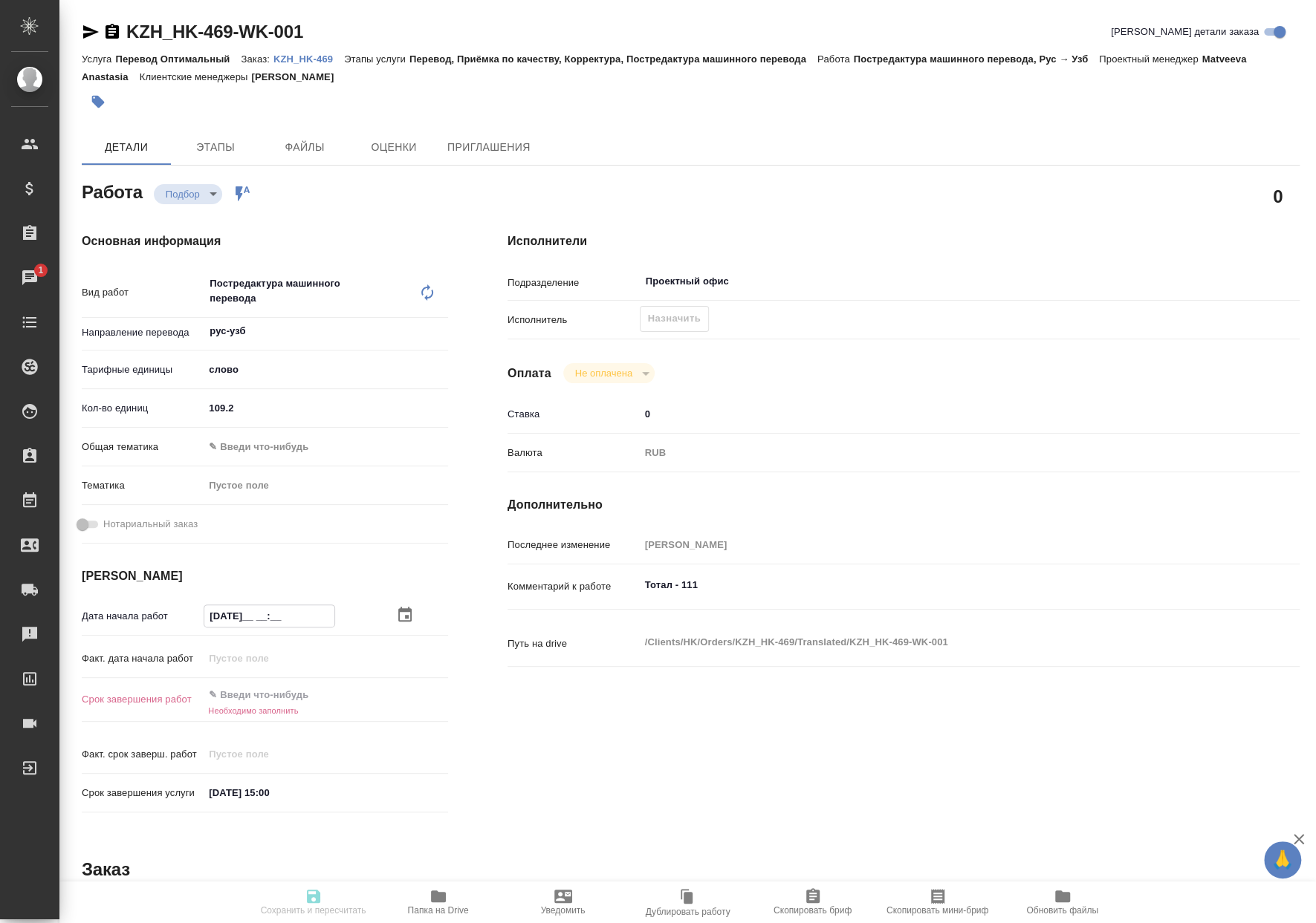
type textarea "x"
type input "08.10.2025 __:__"
type textarea "x"
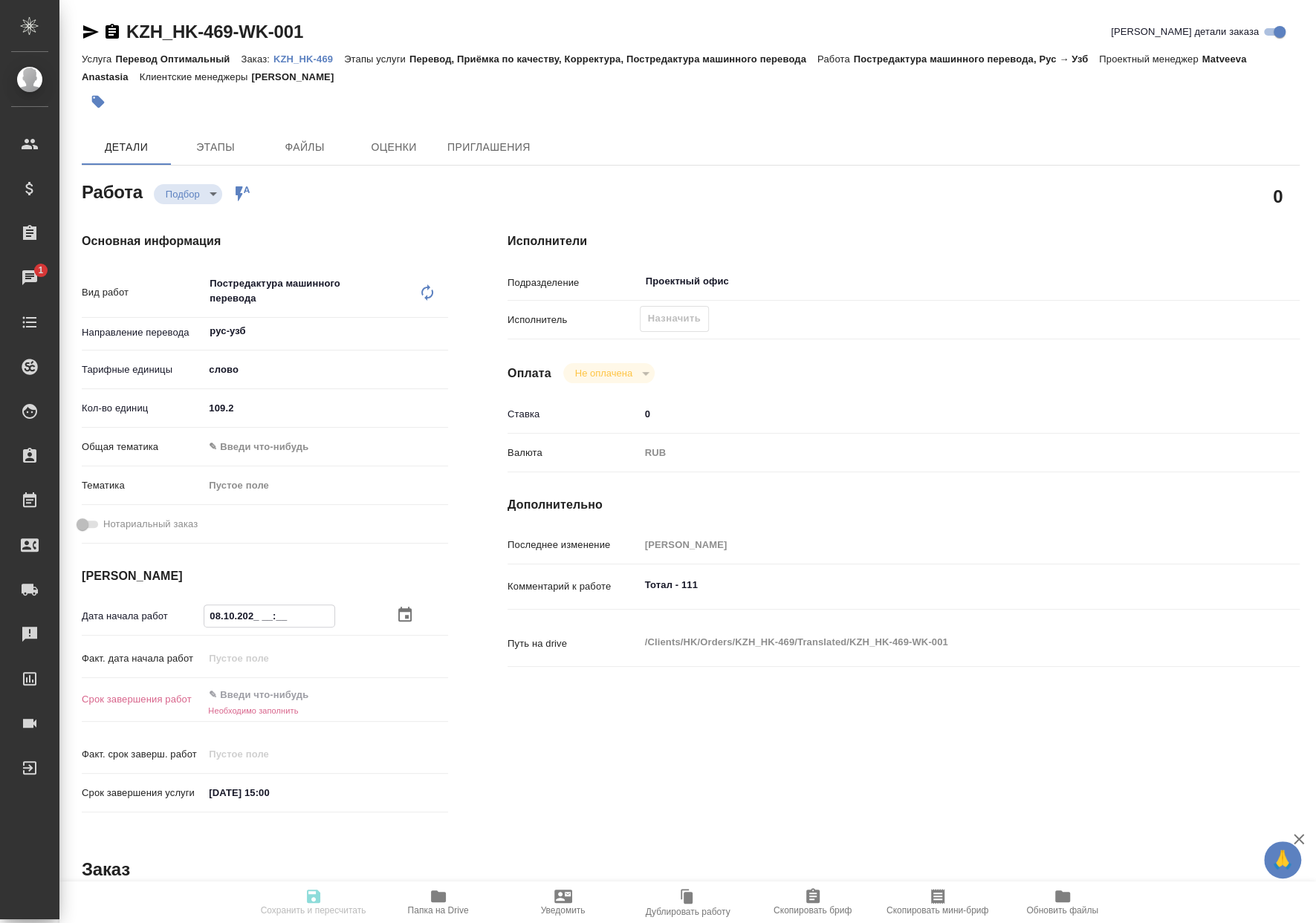
type textarea "x"
type input "08.10.2025 0_:__"
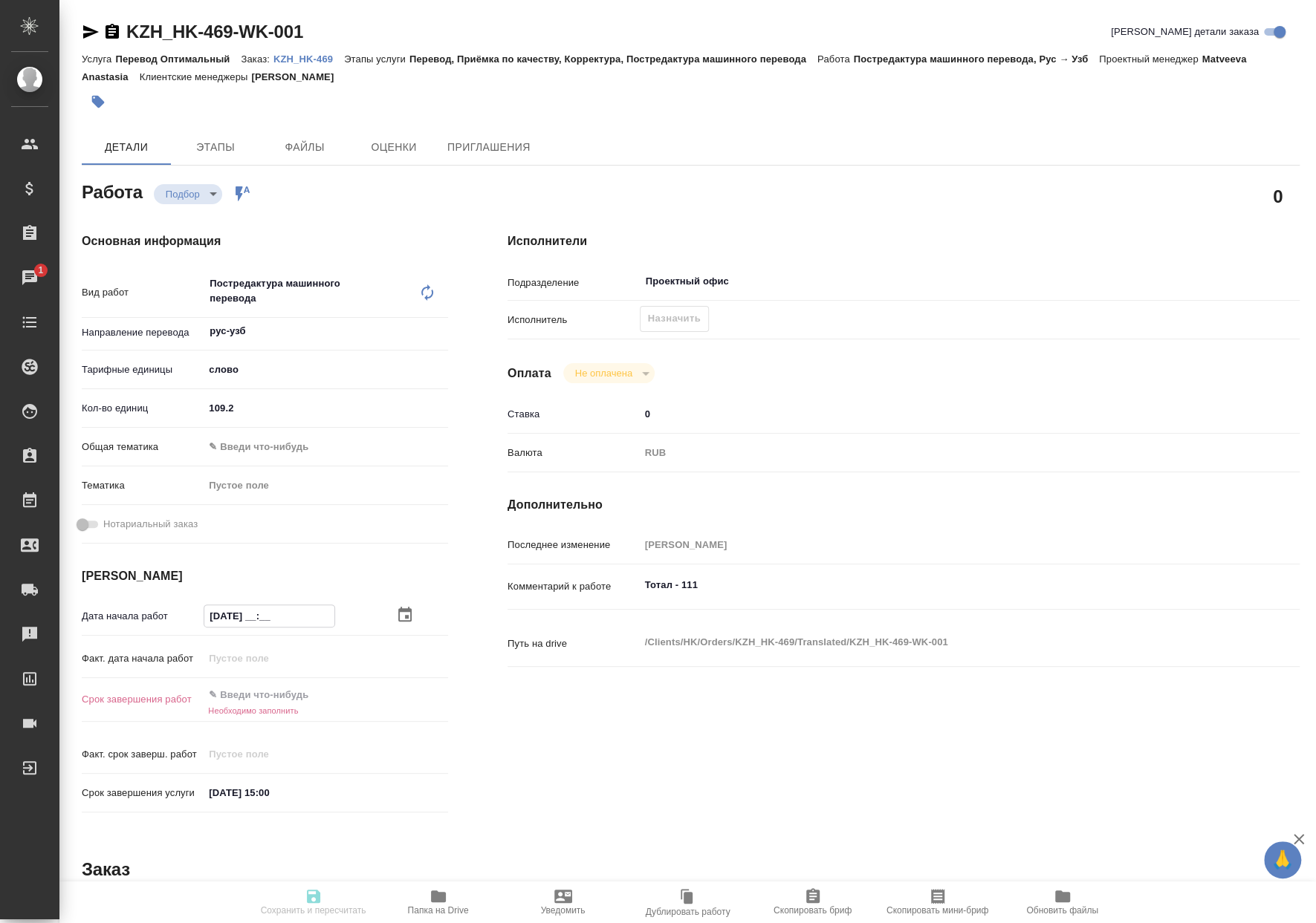
type textarea "x"
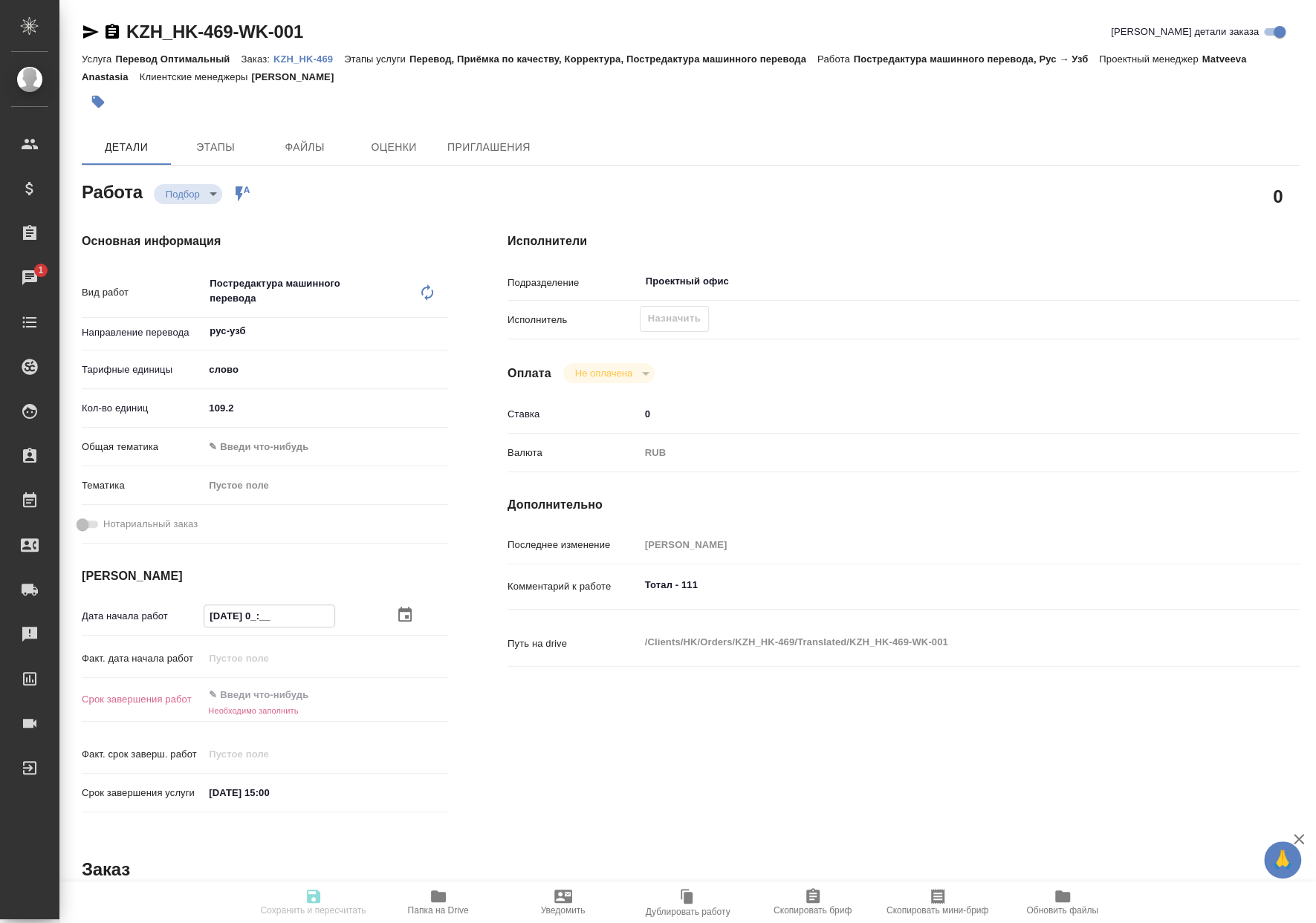
type input "08.10.2025 09:__"
type textarea "x"
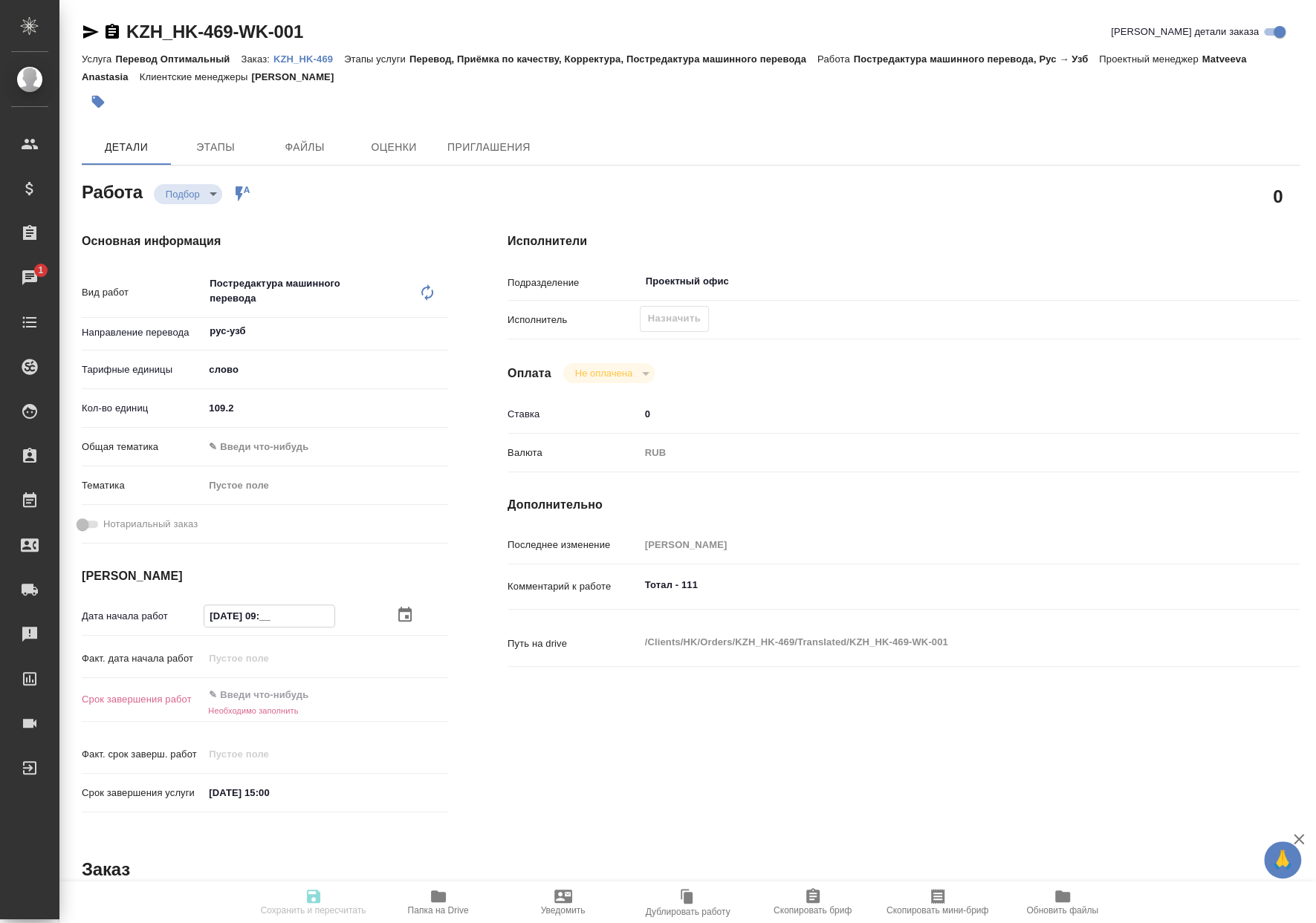
type textarea "x"
type input "08.10.2025 09:0_"
type textarea "x"
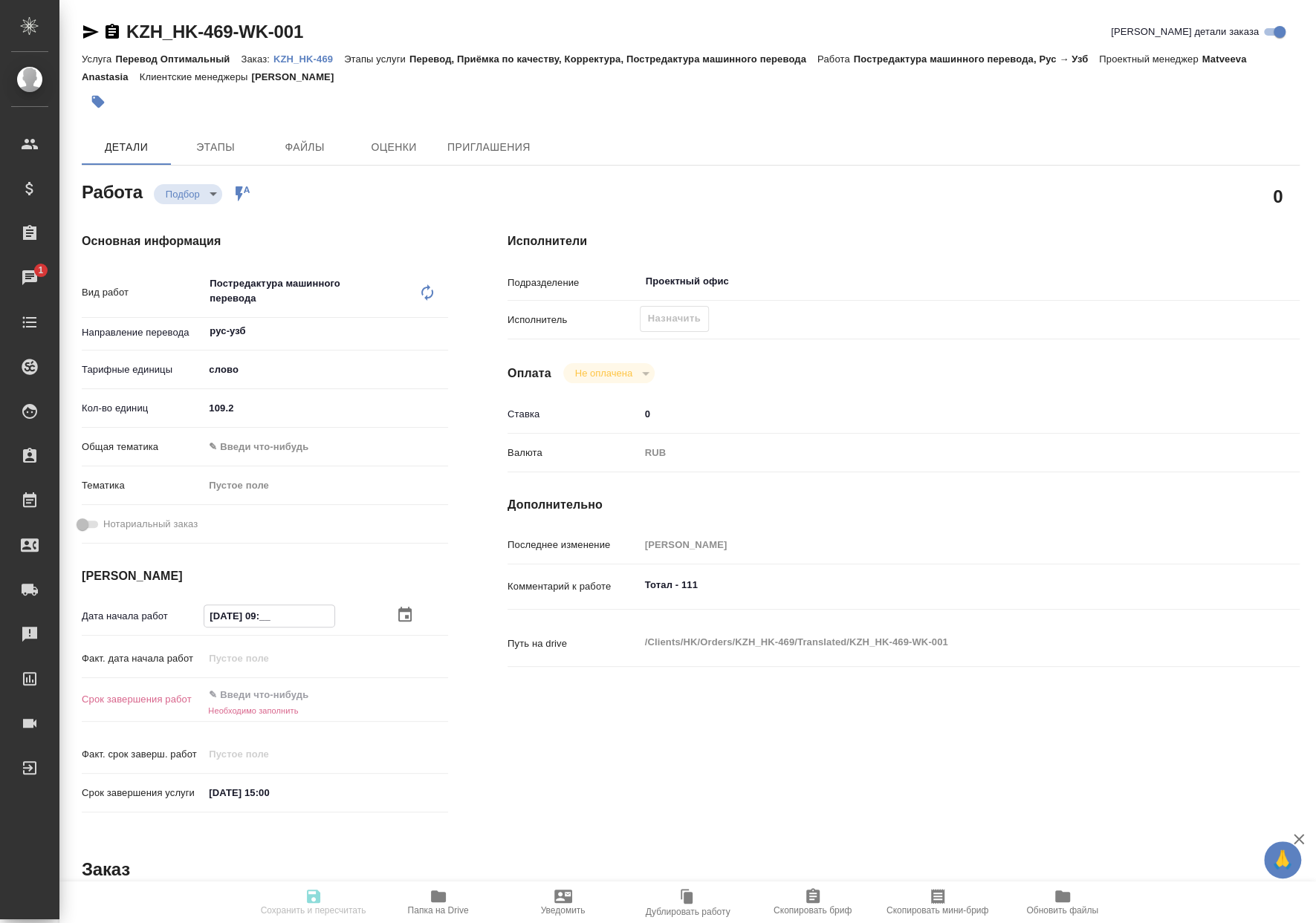
type textarea "x"
type input "08.10.2025 09:00"
type textarea "x"
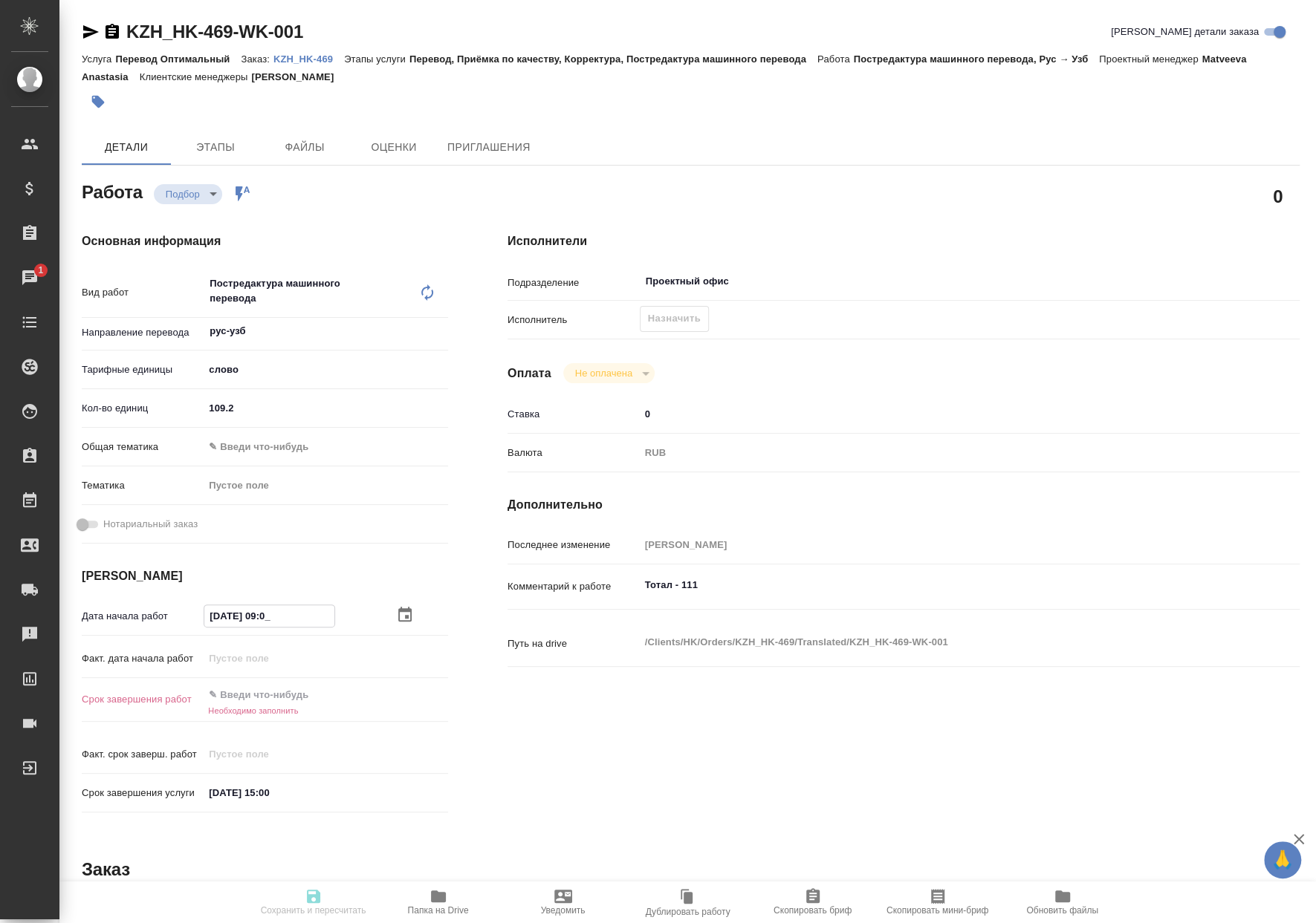
type textarea "x"
type input "08.10.2025 09:00"
click at [280, 701] on input "text" at bounding box center [269, 695] width 130 height 21
type textarea "x"
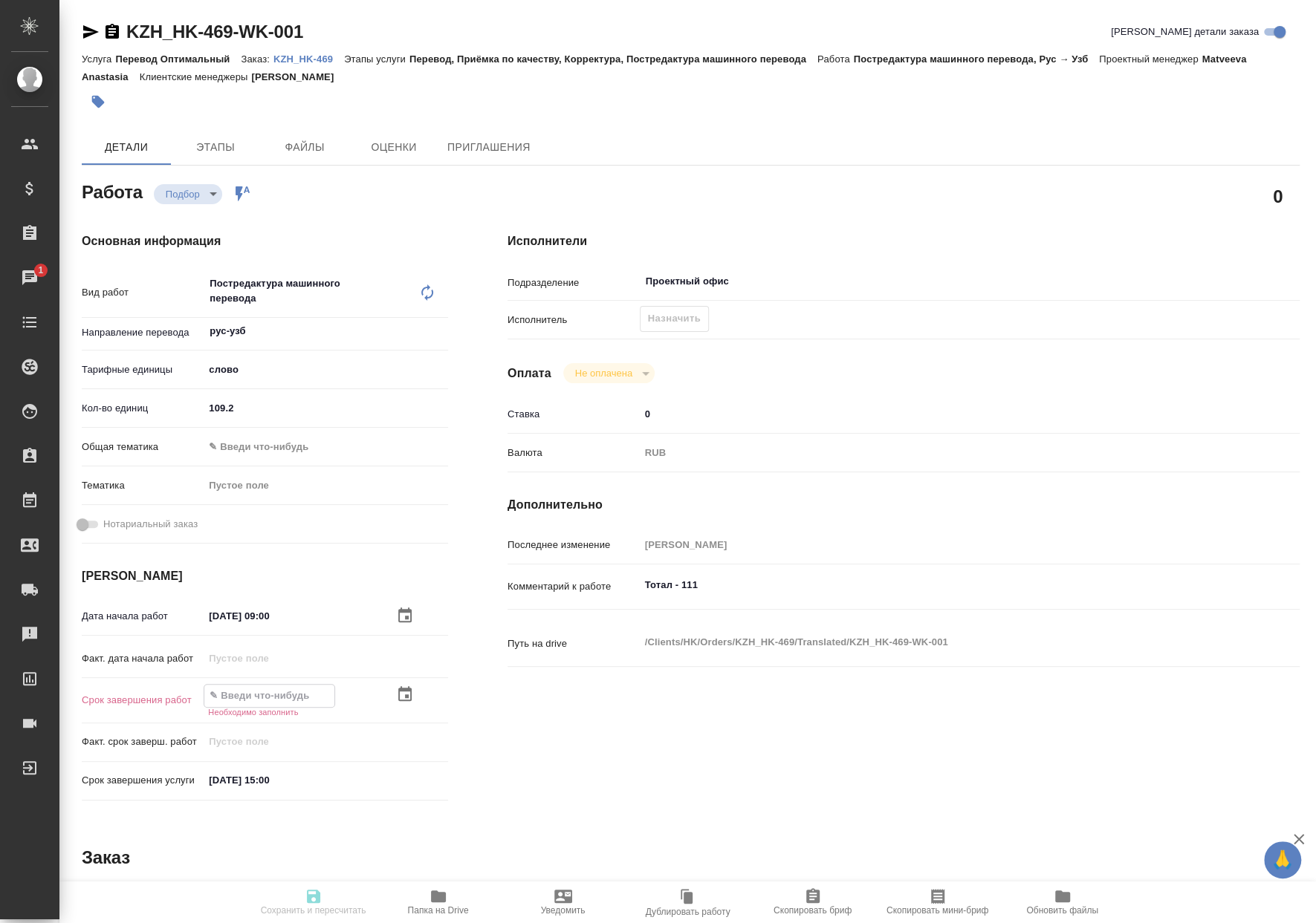
type input "0_.__.____ __:__"
type textarea "x"
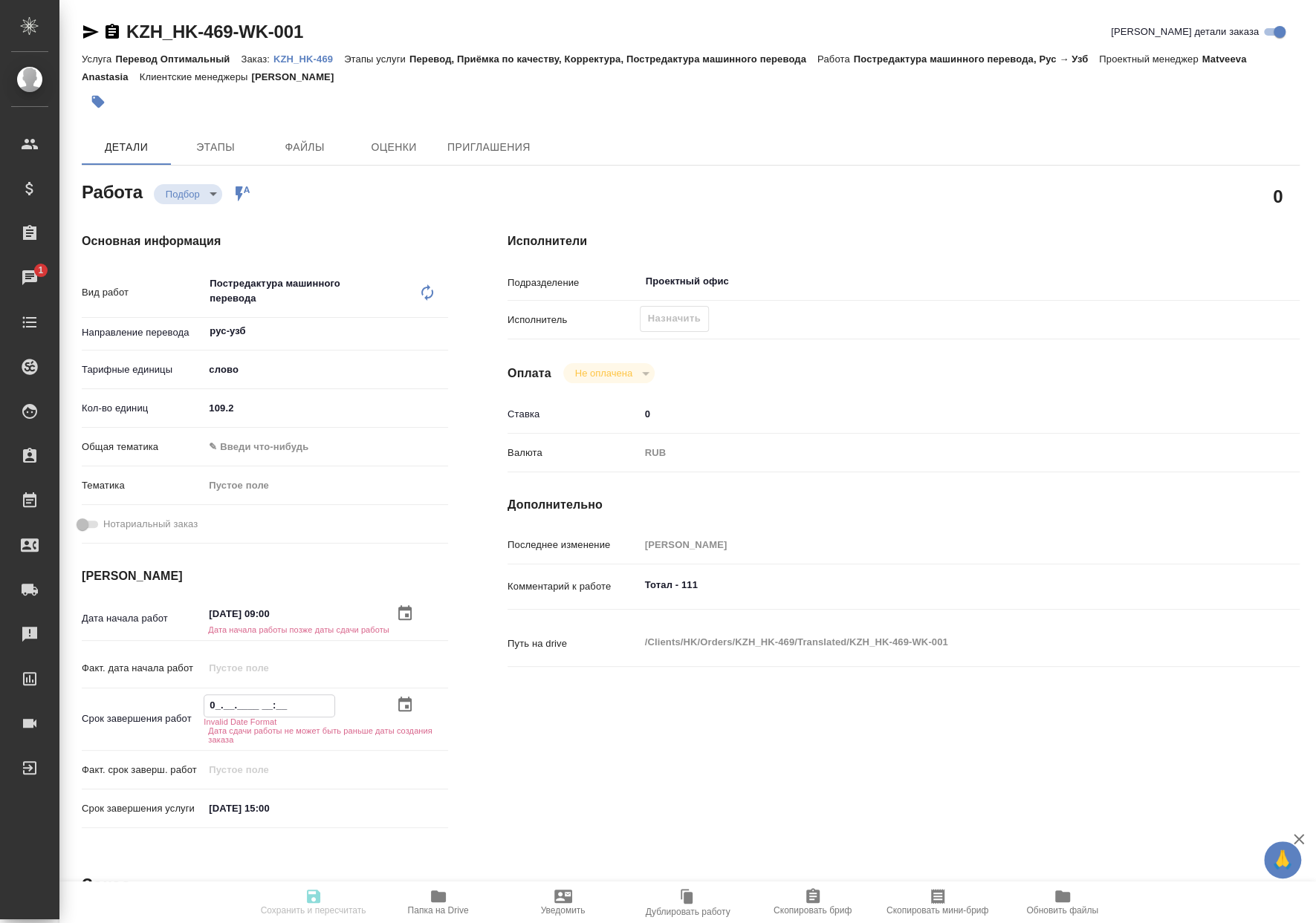
type textarea "x"
type input "08.__.____ __:__"
type textarea "x"
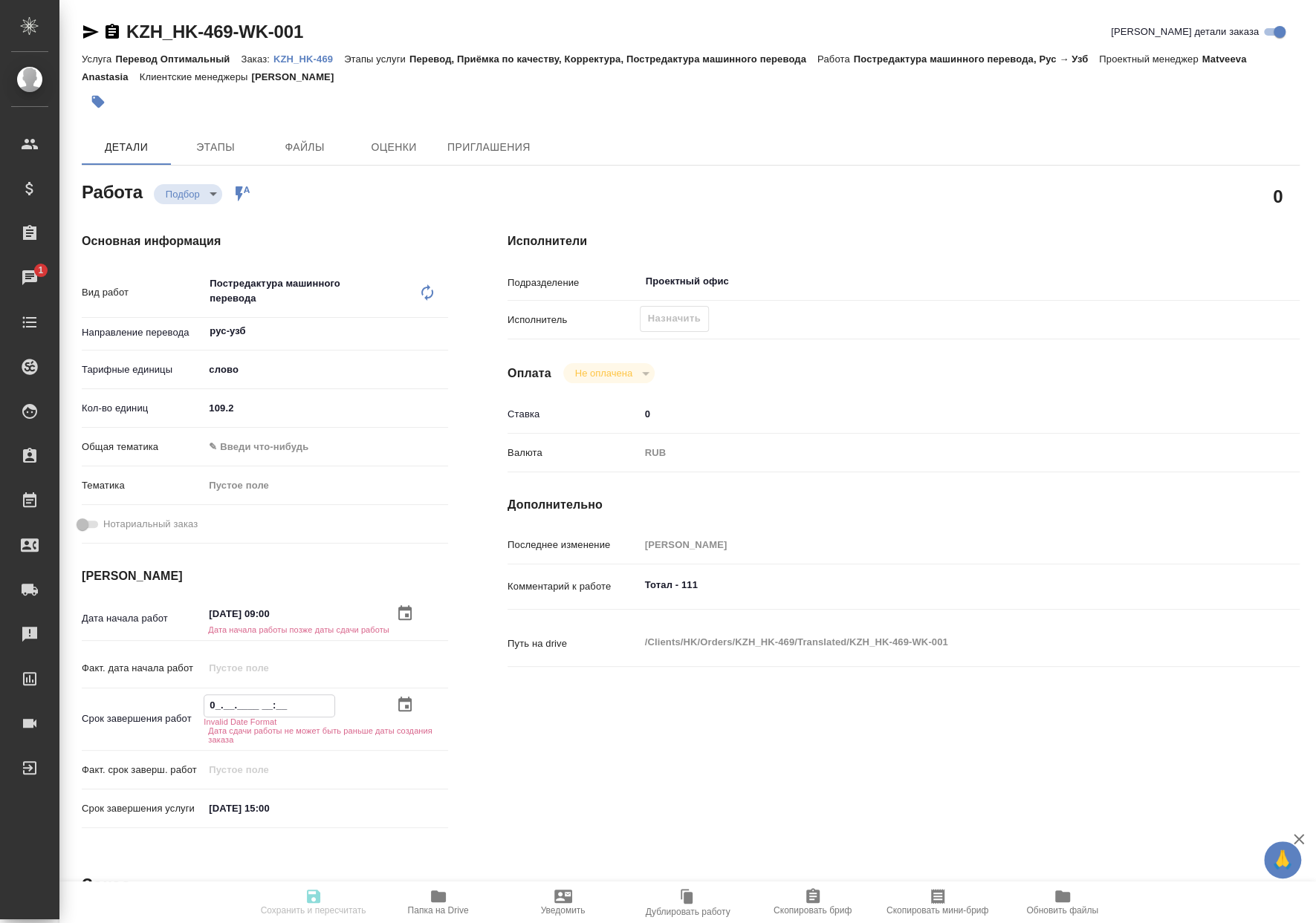
type textarea "x"
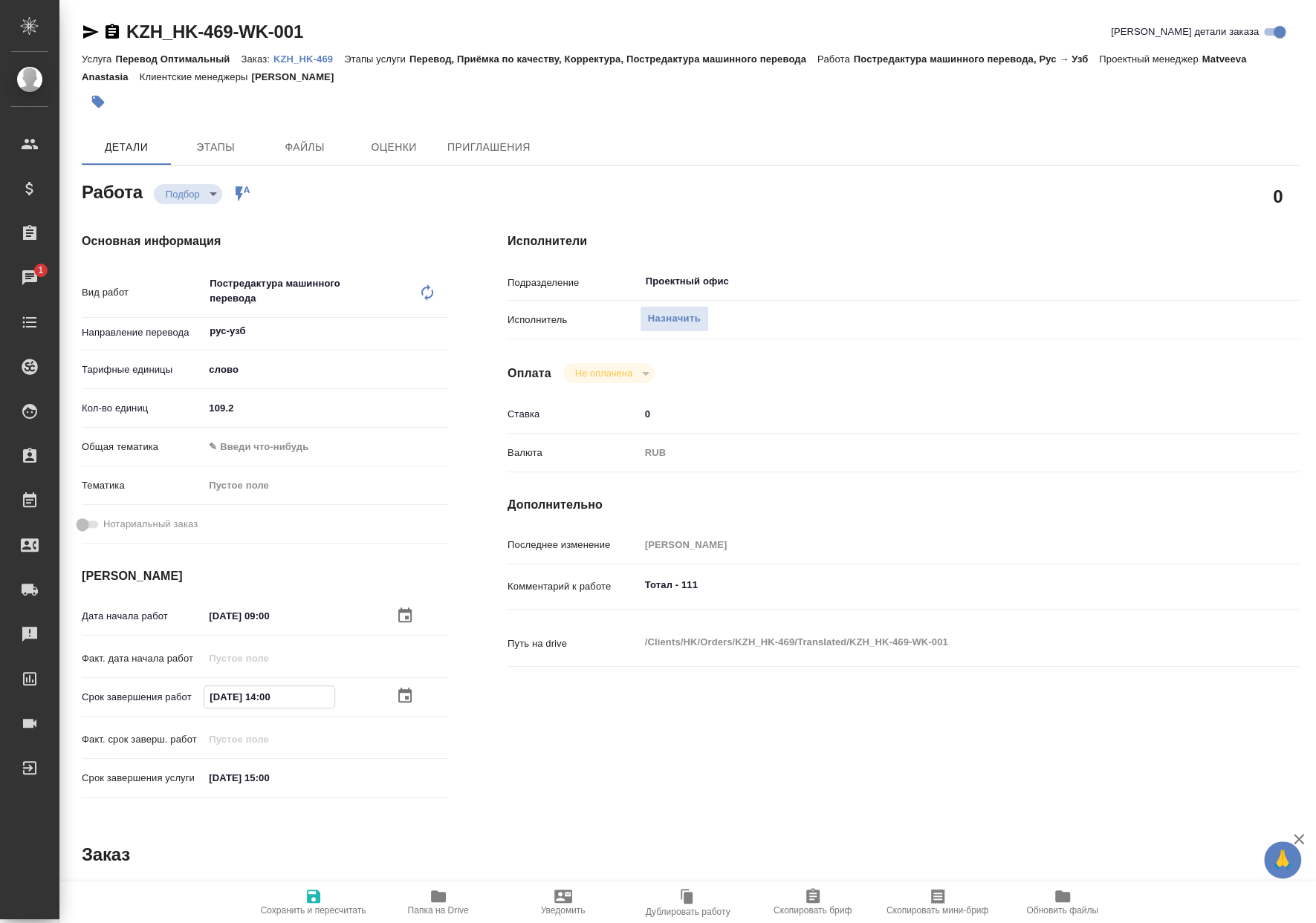
click at [303, 894] on span "Сохранить и пересчитать" at bounding box center [313, 902] width 107 height 29
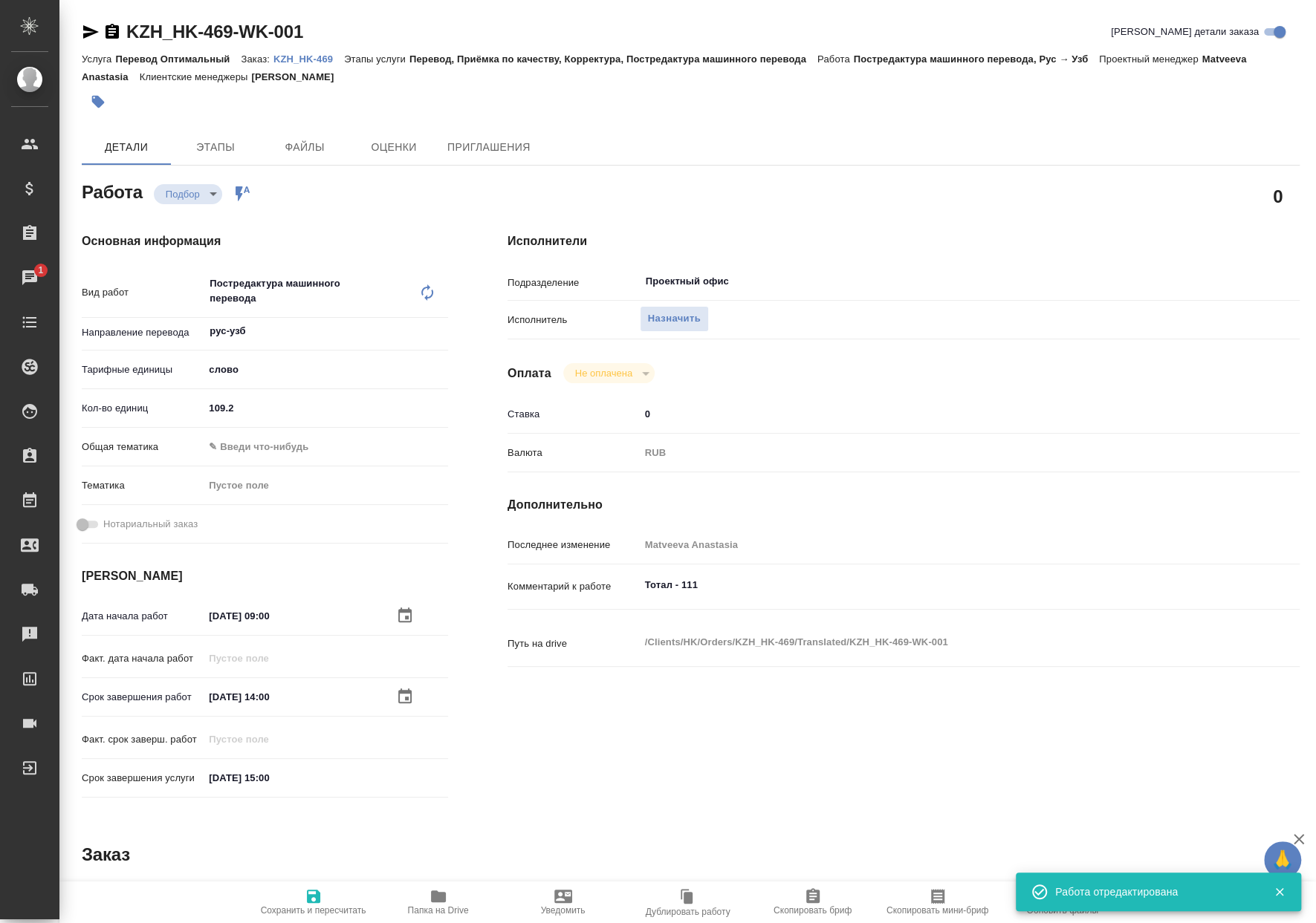
click at [399, 833] on div "Работа Подбор recruiting Работа включена в последовательность 0 Основная информ…" at bounding box center [691, 711] width 1218 height 1067
click at [771, 603] on div "Комментарий к работе Тотал - 111 x" at bounding box center [904, 598] width 792 height 57
click at [782, 593] on textarea "Тотал - 111" at bounding box center [937, 585] width 594 height 25
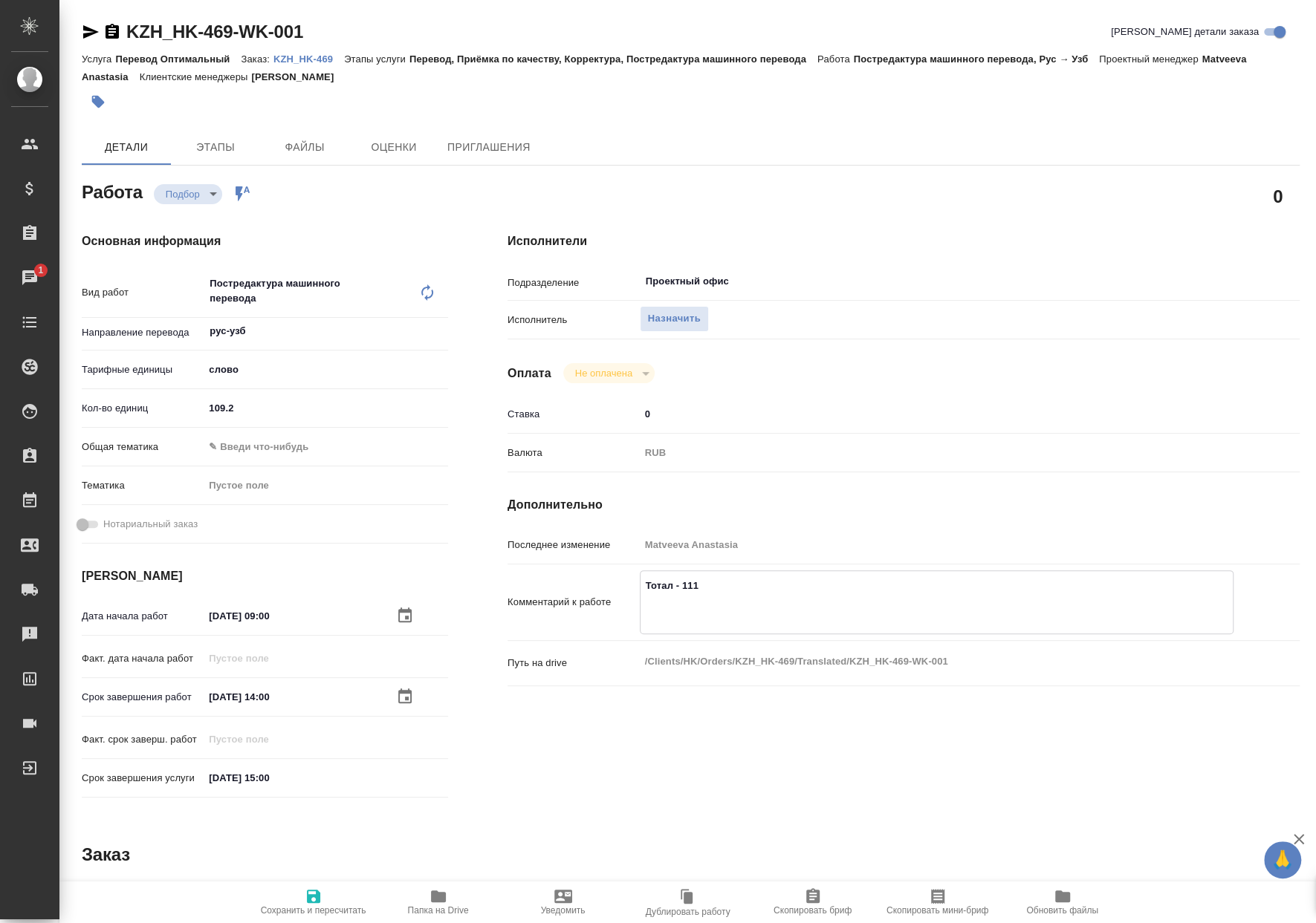
paste textarea "ОБЯЗАТЕЛЬНО! Следовать инструкциям по ссылке - https://drive.awatera.com/s/FJHz…"
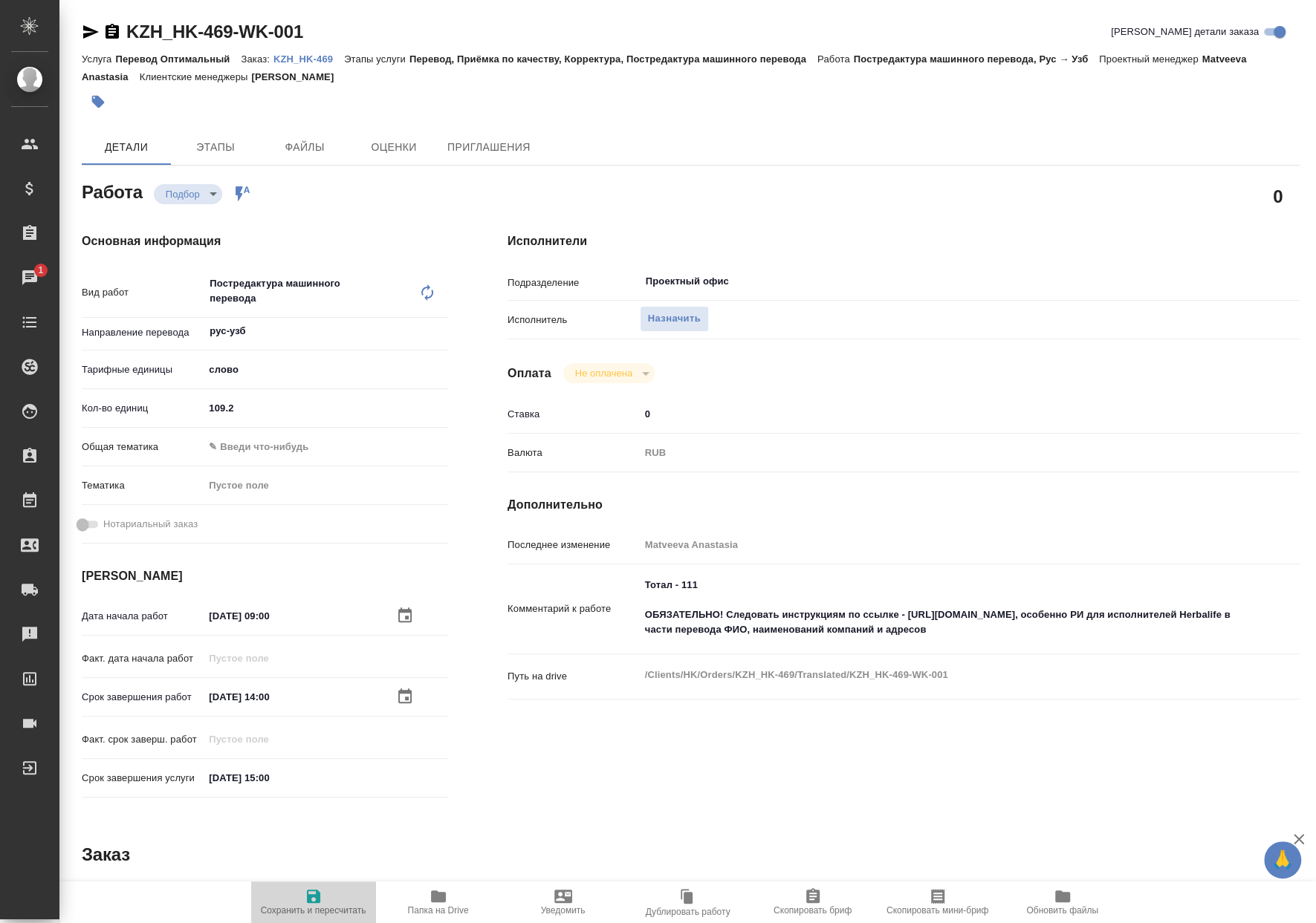
click at [304, 900] on icon "button" at bounding box center [313, 896] width 18 height 18
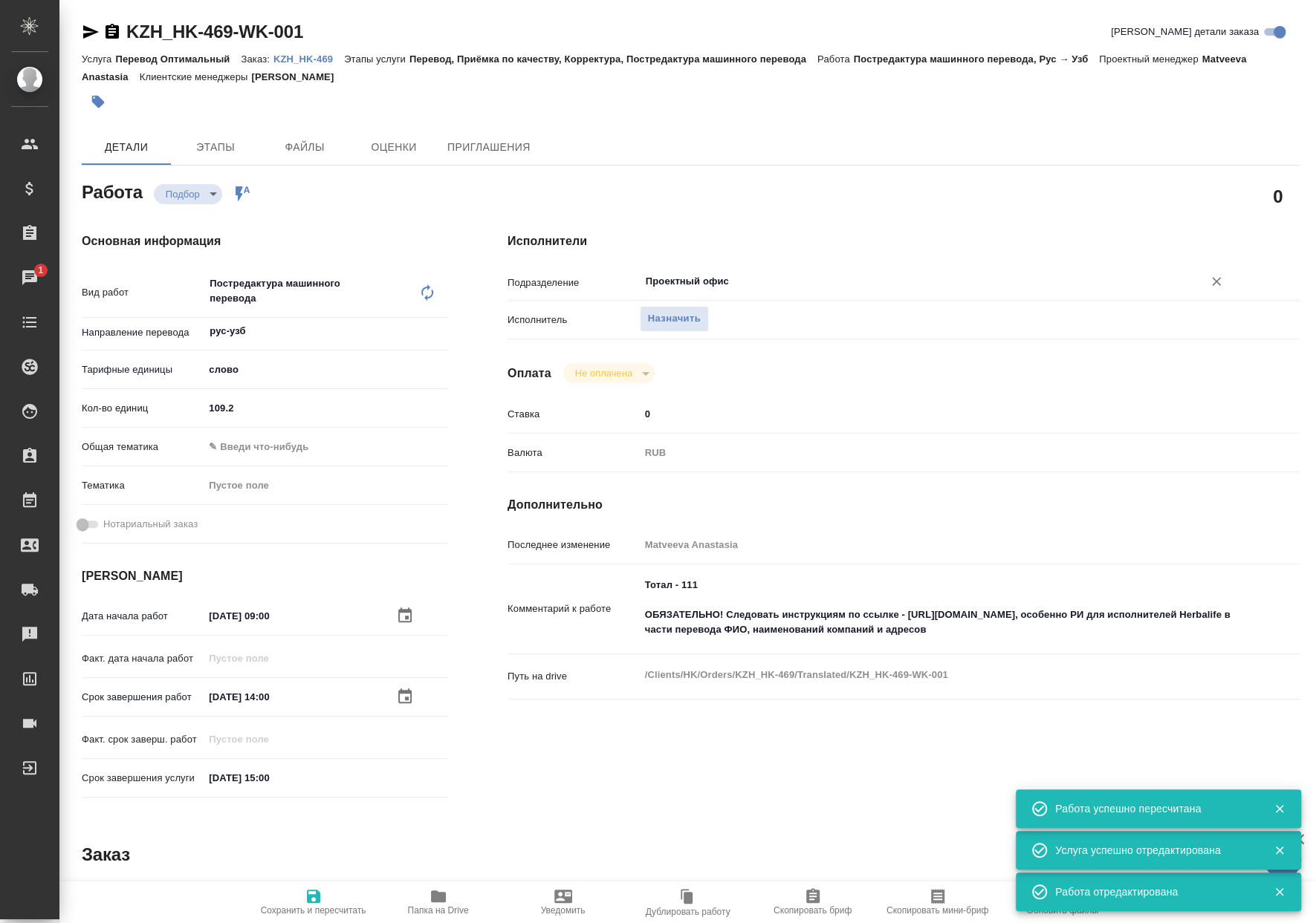
click at [1209, 282] on icon "Очистить" at bounding box center [1216, 281] width 15 height 15
click at [284, 902] on span "Сохранить и пересчитать" at bounding box center [313, 902] width 107 height 29
click at [662, 325] on span "Назначить" at bounding box center [674, 318] width 53 height 17
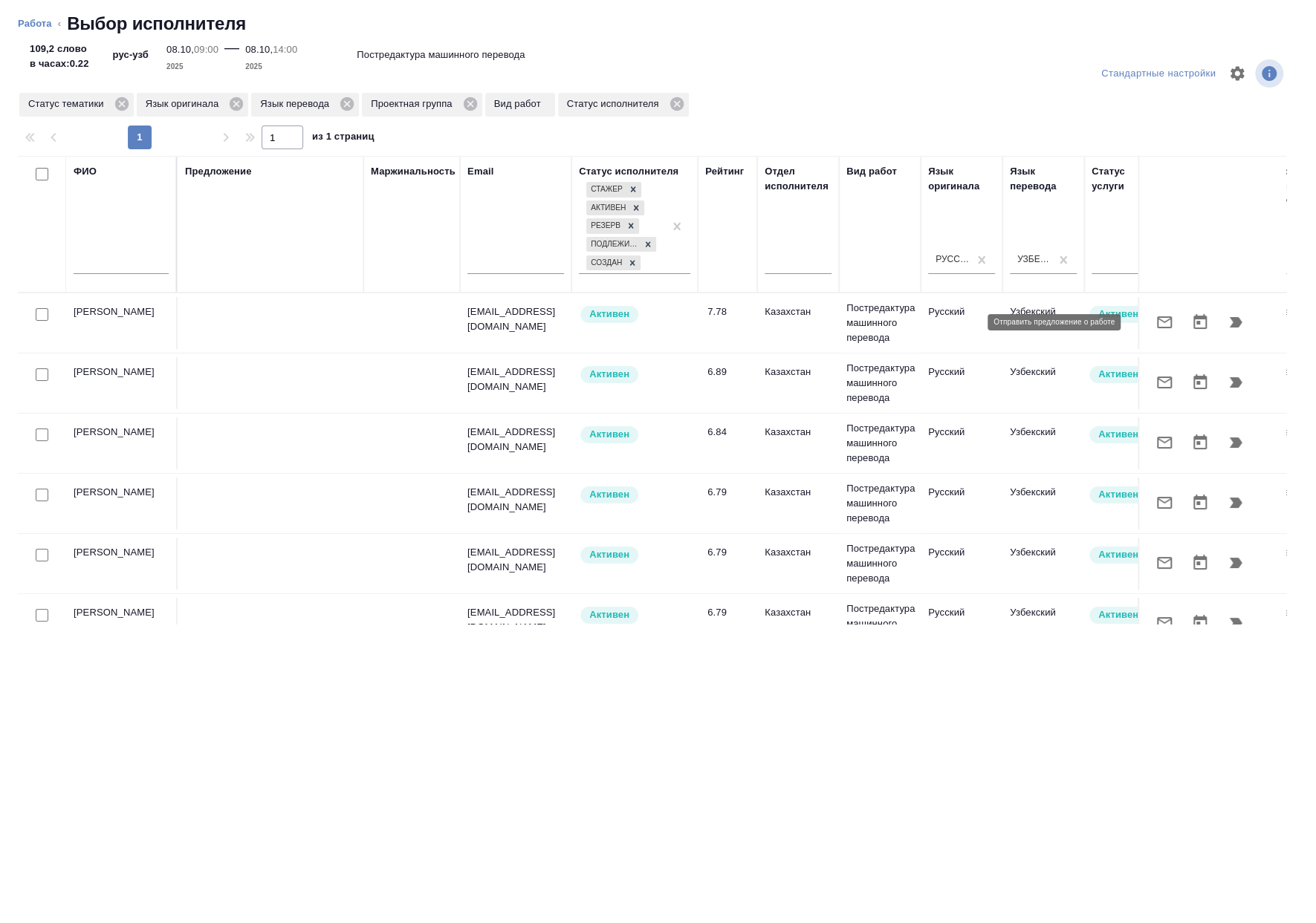
click at [1155, 322] on icon "button" at bounding box center [1164, 322] width 18 height 18
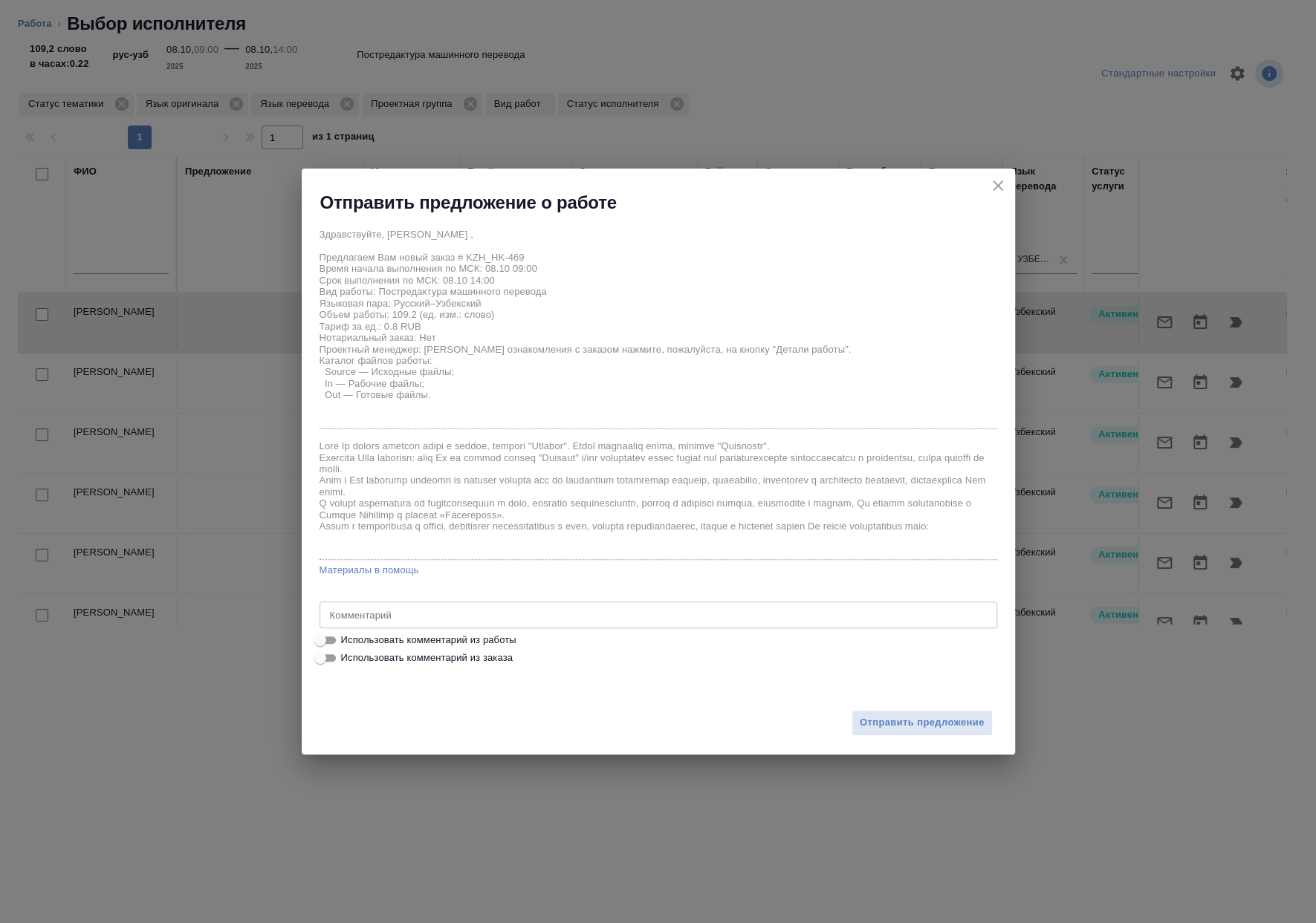
click at [486, 634] on span "Использовать комментарий из работы" at bounding box center [428, 639] width 176 height 15
click at [347, 634] on input "Использовать комментарий из работы" at bounding box center [320, 640] width 54 height 18
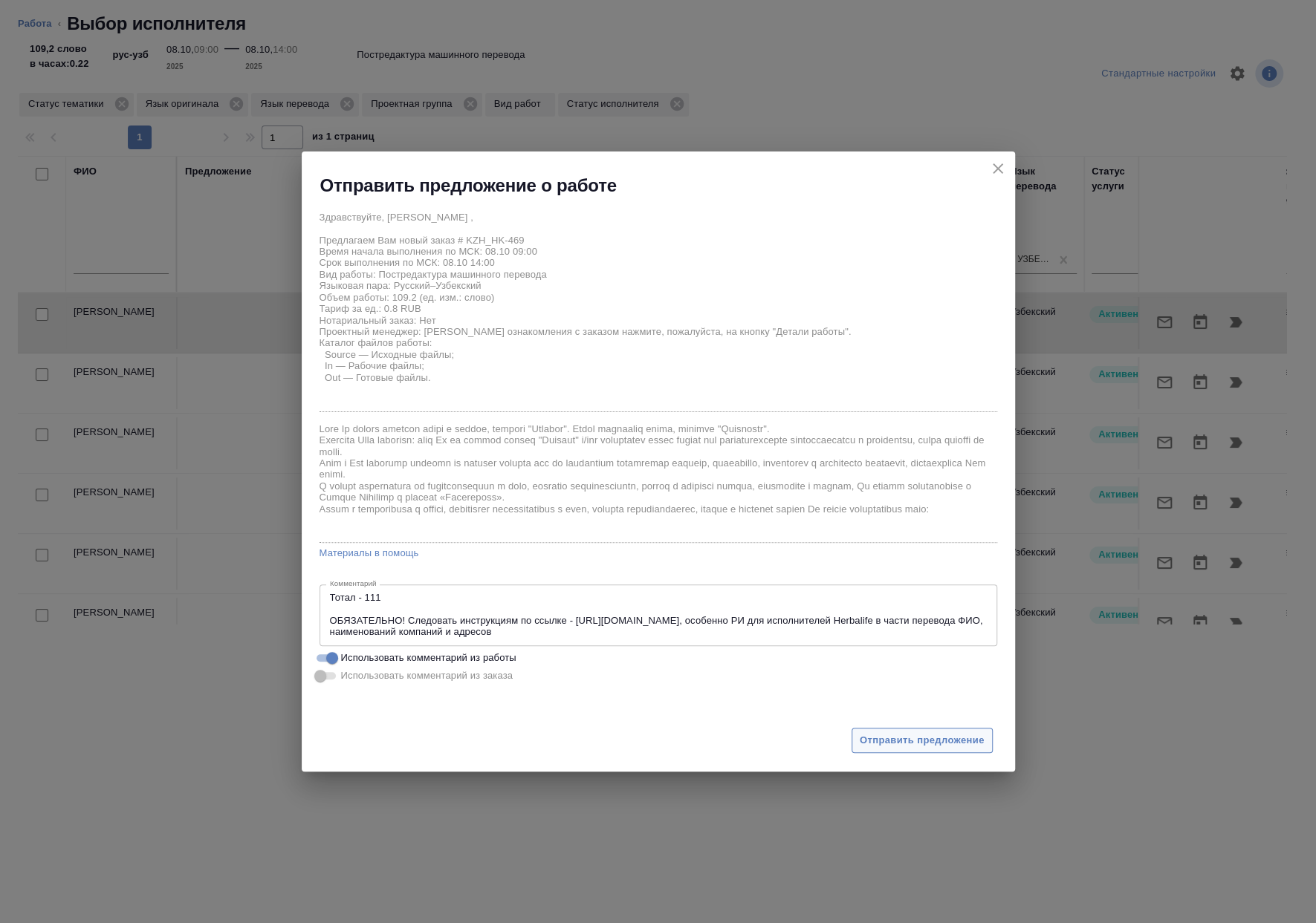
click at [920, 747] on span "Отправить предложение" at bounding box center [922, 740] width 125 height 17
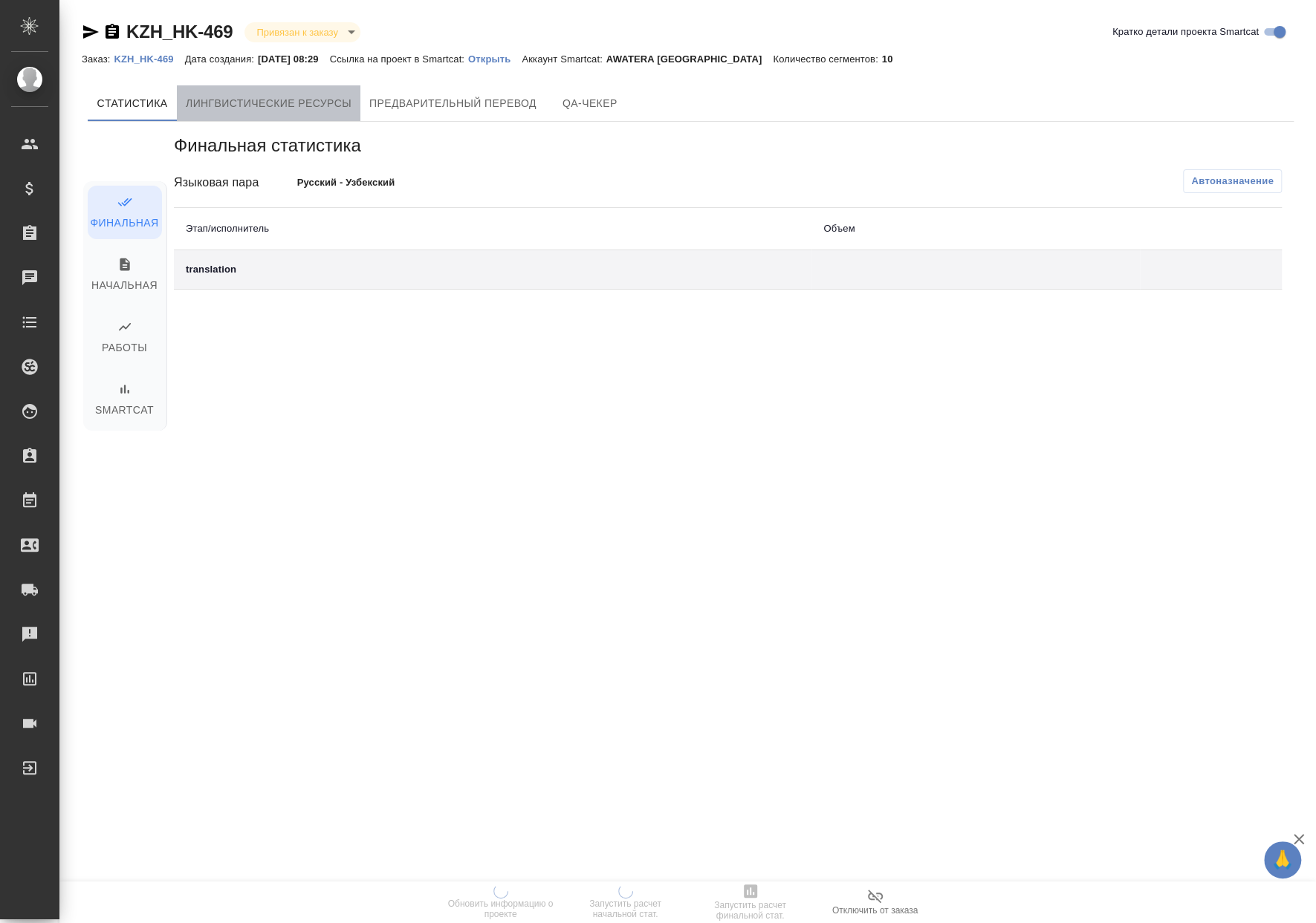
click at [312, 101] on span "Лингвистические ресурсы" at bounding box center [269, 103] width 166 height 19
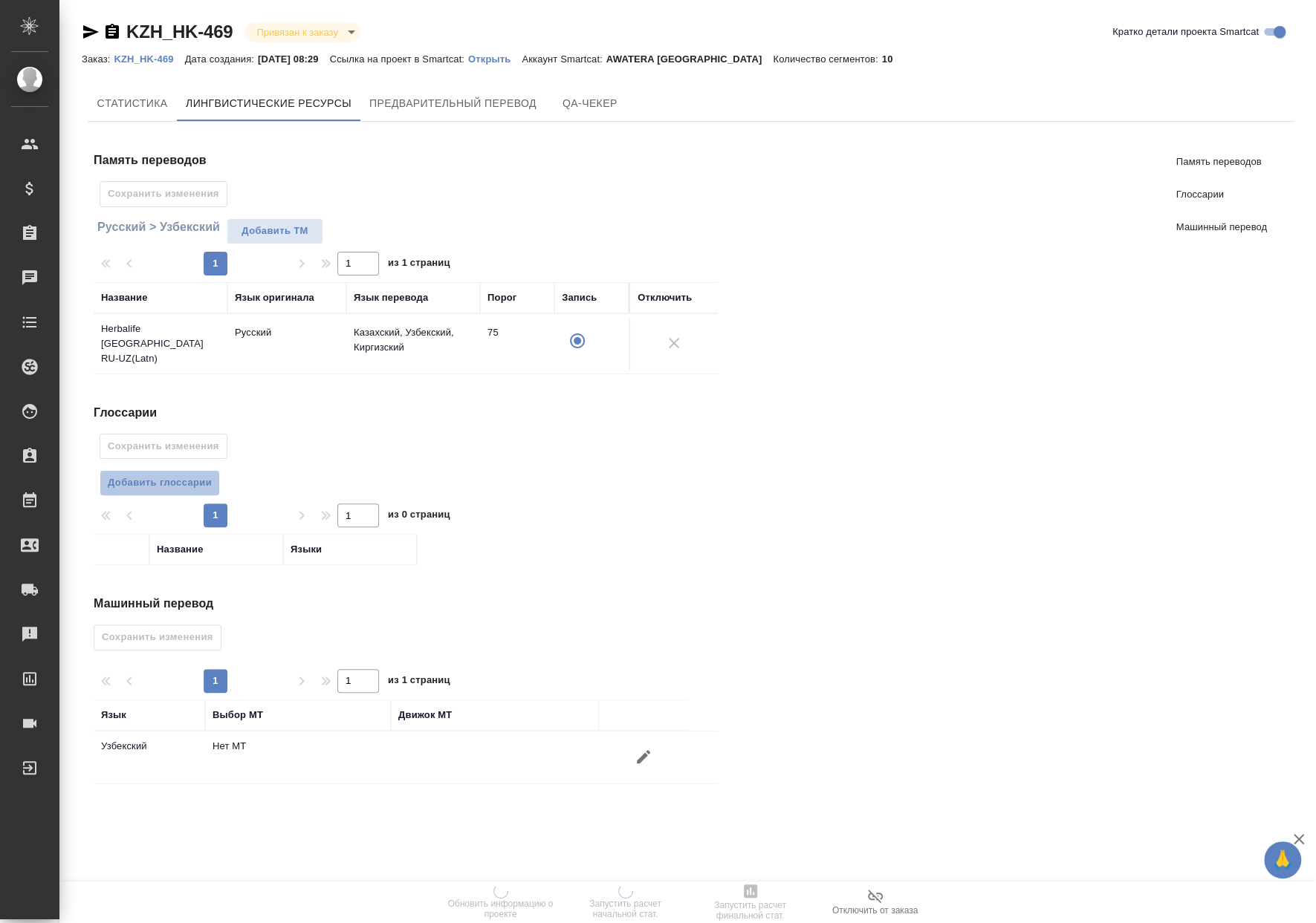
click at [188, 470] on button "Добавить глоссарии" at bounding box center [160, 482] width 120 height 26
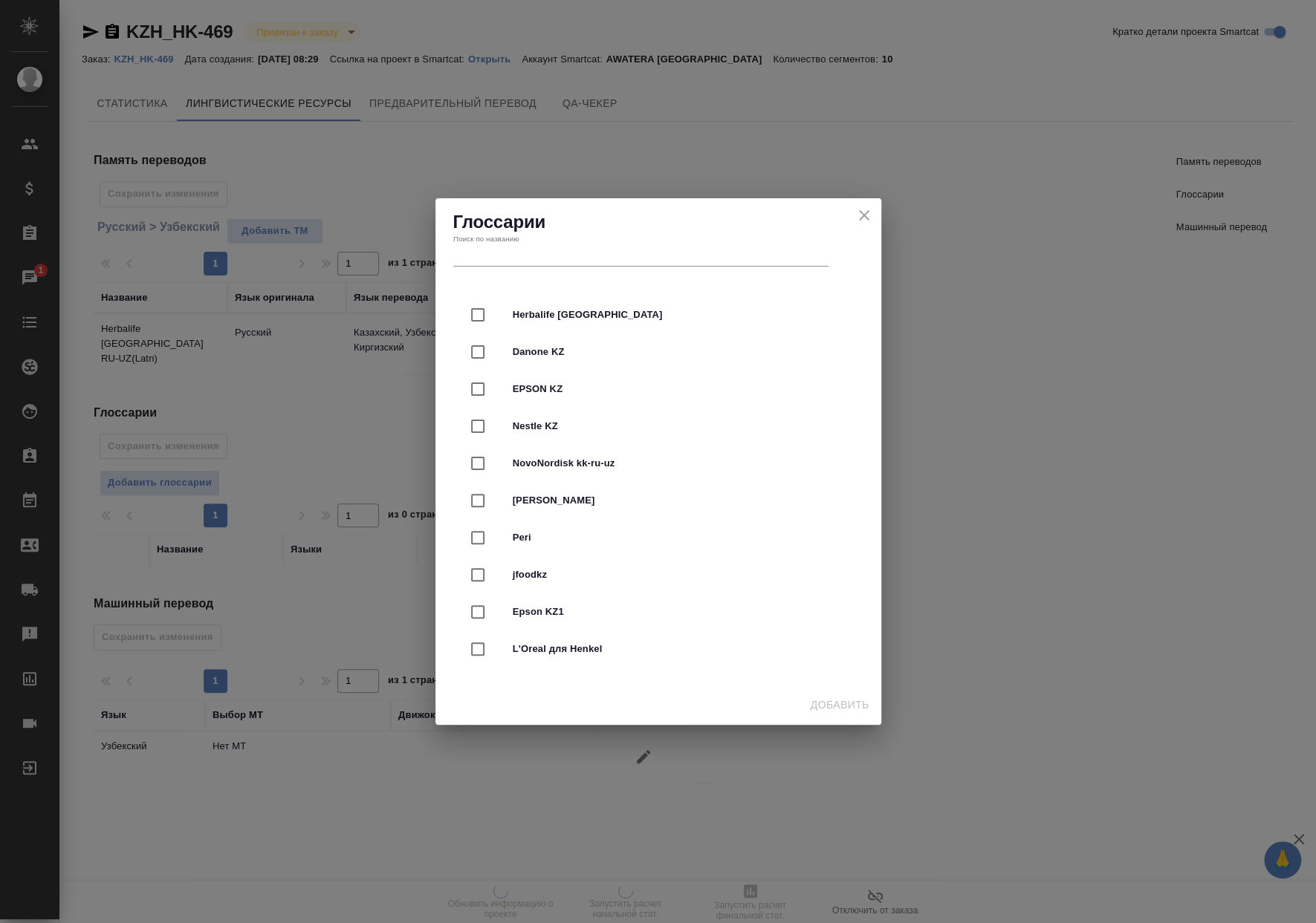
click at [550, 302] on div "Herbalife [GEOGRAPHIC_DATA]" at bounding box center [658, 315] width 398 height 37
checkbox input "true"
click at [841, 708] on span "Добавить" at bounding box center [840, 705] width 59 height 19
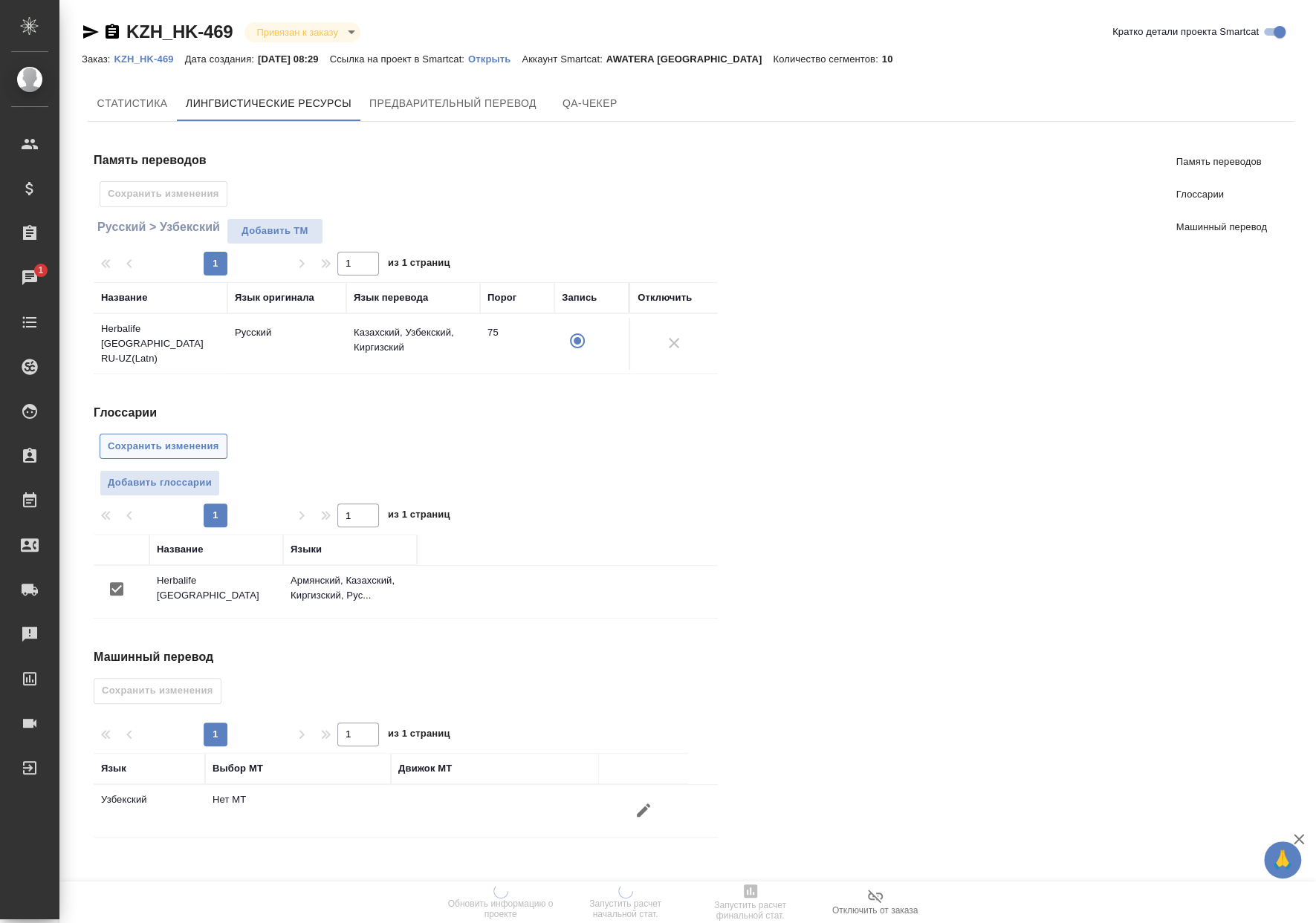
click at [203, 438] on span "Сохранить изменения" at bounding box center [163, 446] width 112 height 17
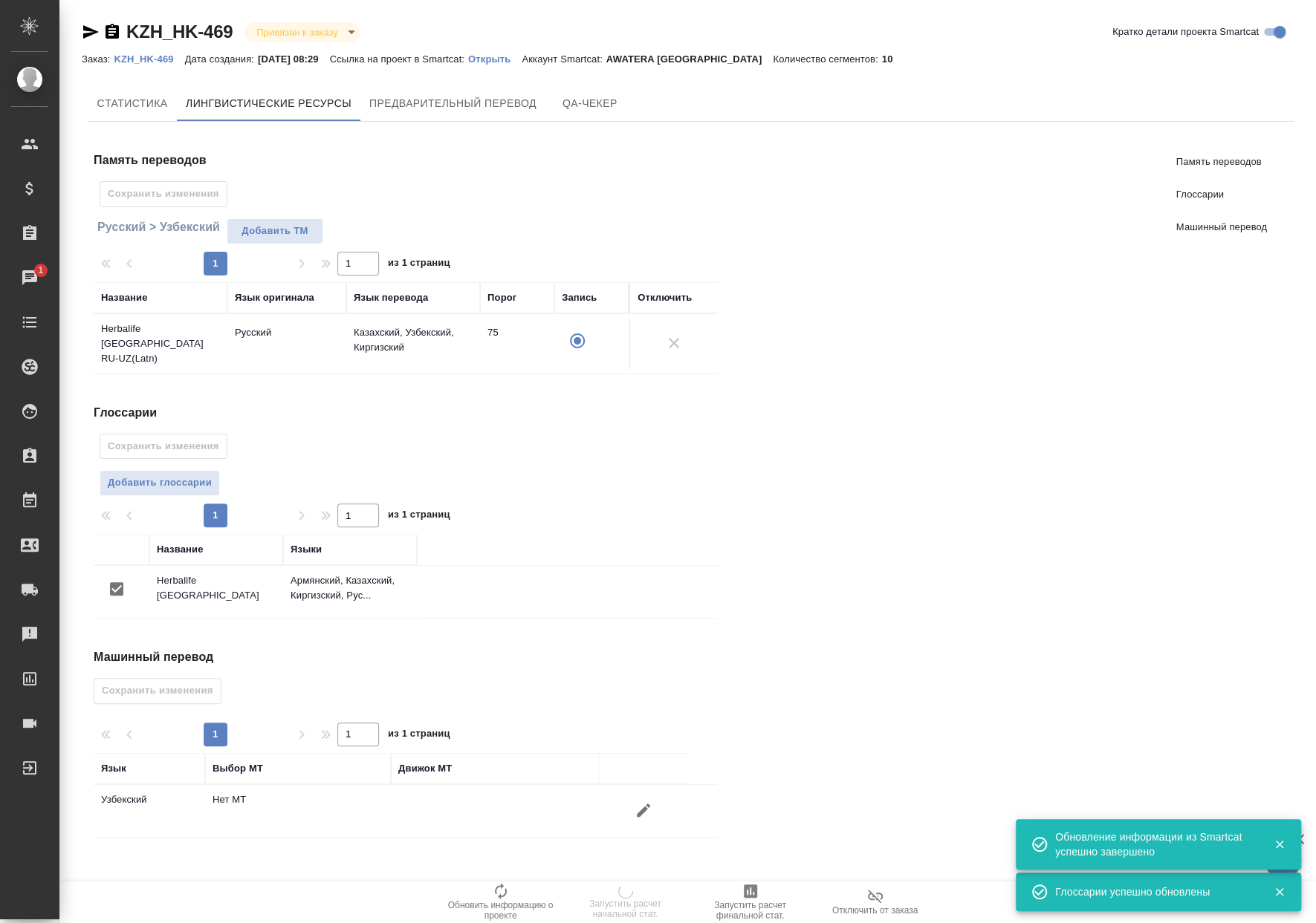
click at [627, 799] on button "button" at bounding box center [643, 810] width 36 height 36
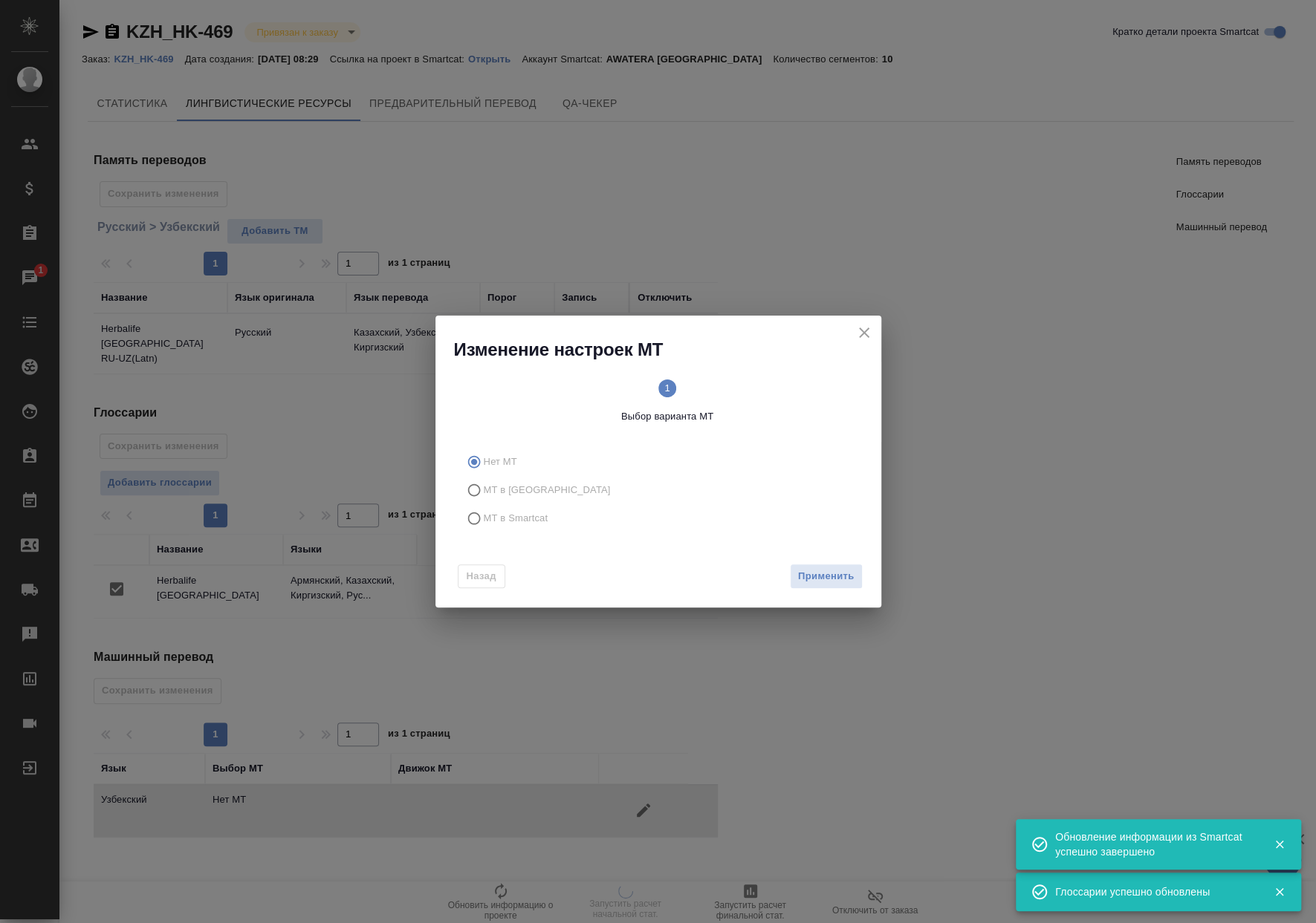
click at [526, 508] on label "МТ в Smartcat" at bounding box center [655, 518] width 392 height 29
click at [484, 508] on input "МТ в Smartcat" at bounding box center [471, 518] width 24 height 29
radio input "true"
click at [831, 573] on span "Вперед" at bounding box center [835, 576] width 37 height 17
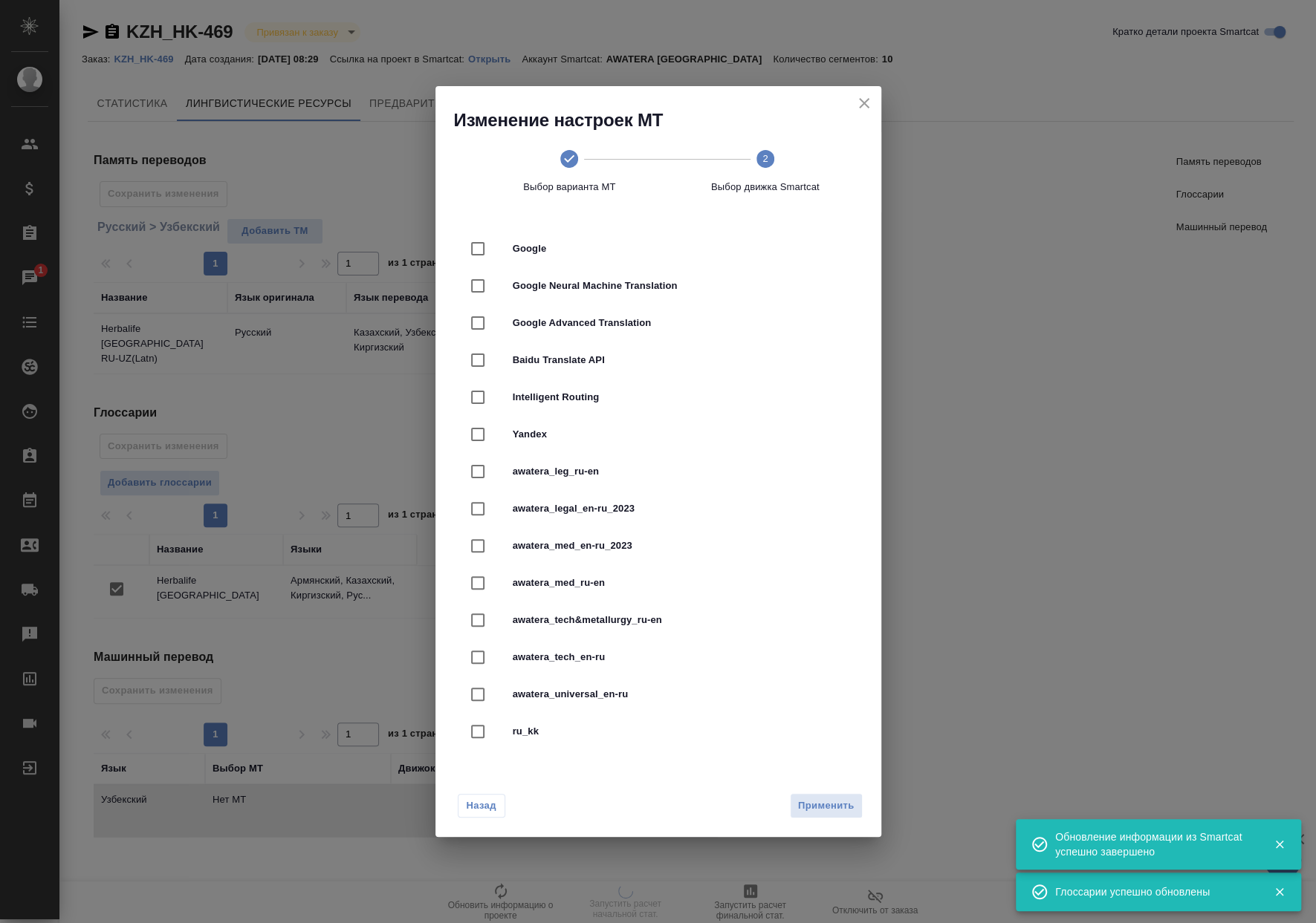
click at [599, 299] on div "Google Neural Machine Translation" at bounding box center [658, 286] width 398 height 37
checkbox input "true"
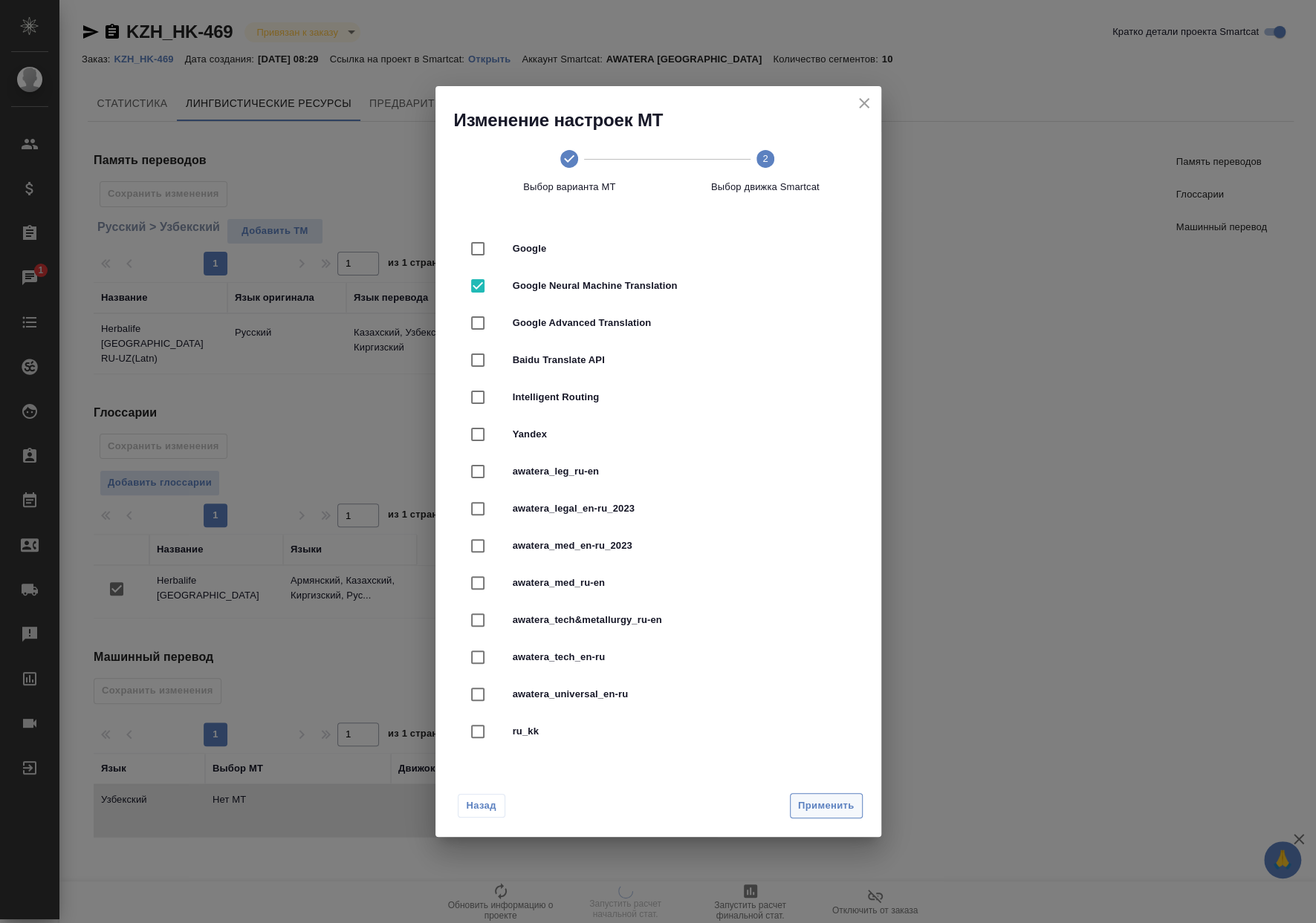
click at [826, 819] on div "Назад Применить" at bounding box center [658, 803] width 446 height 70
click at [822, 804] on span "Применить" at bounding box center [825, 805] width 56 height 17
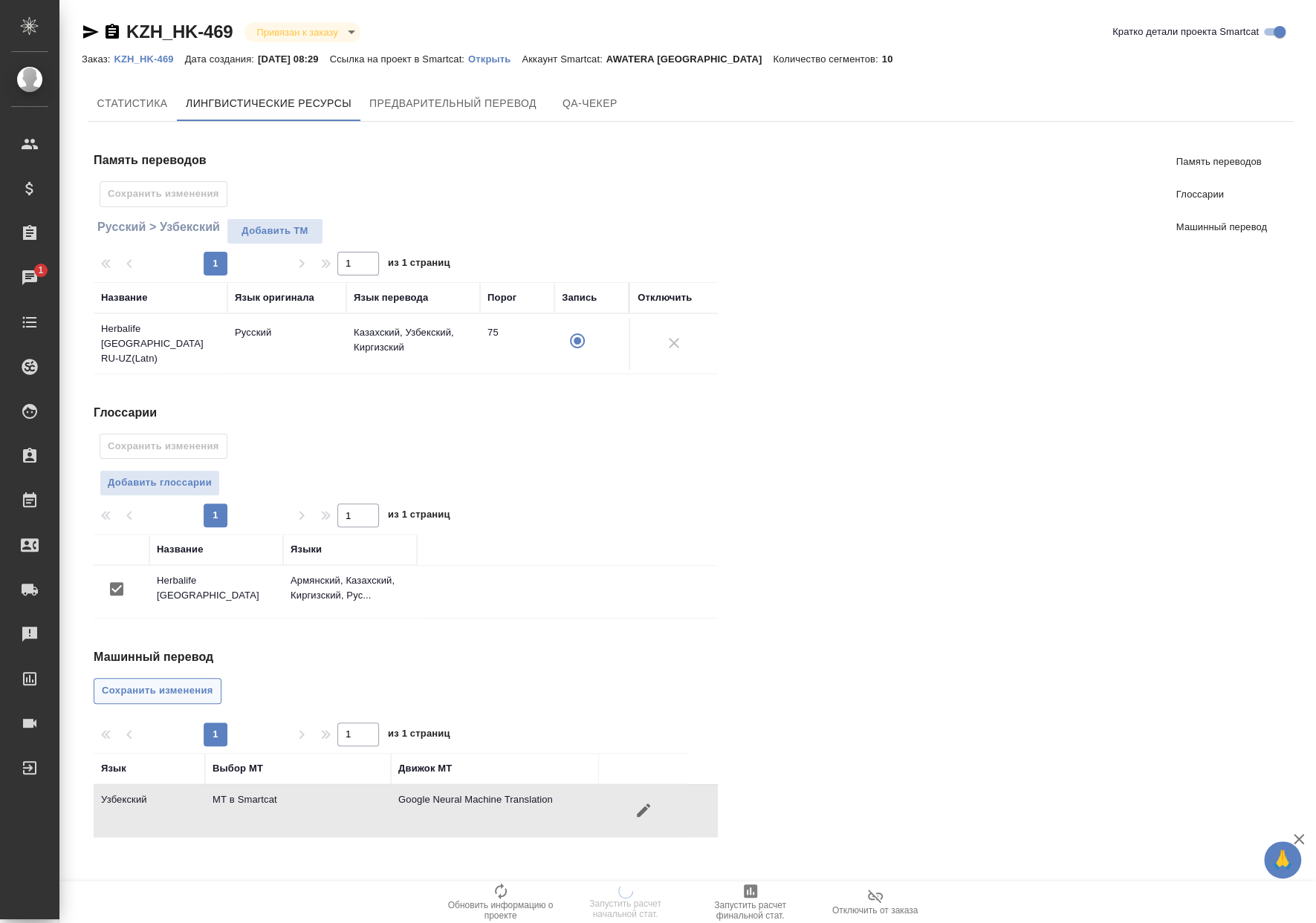
click at [214, 688] on button "Сохранить изменения" at bounding box center [157, 690] width 128 height 26
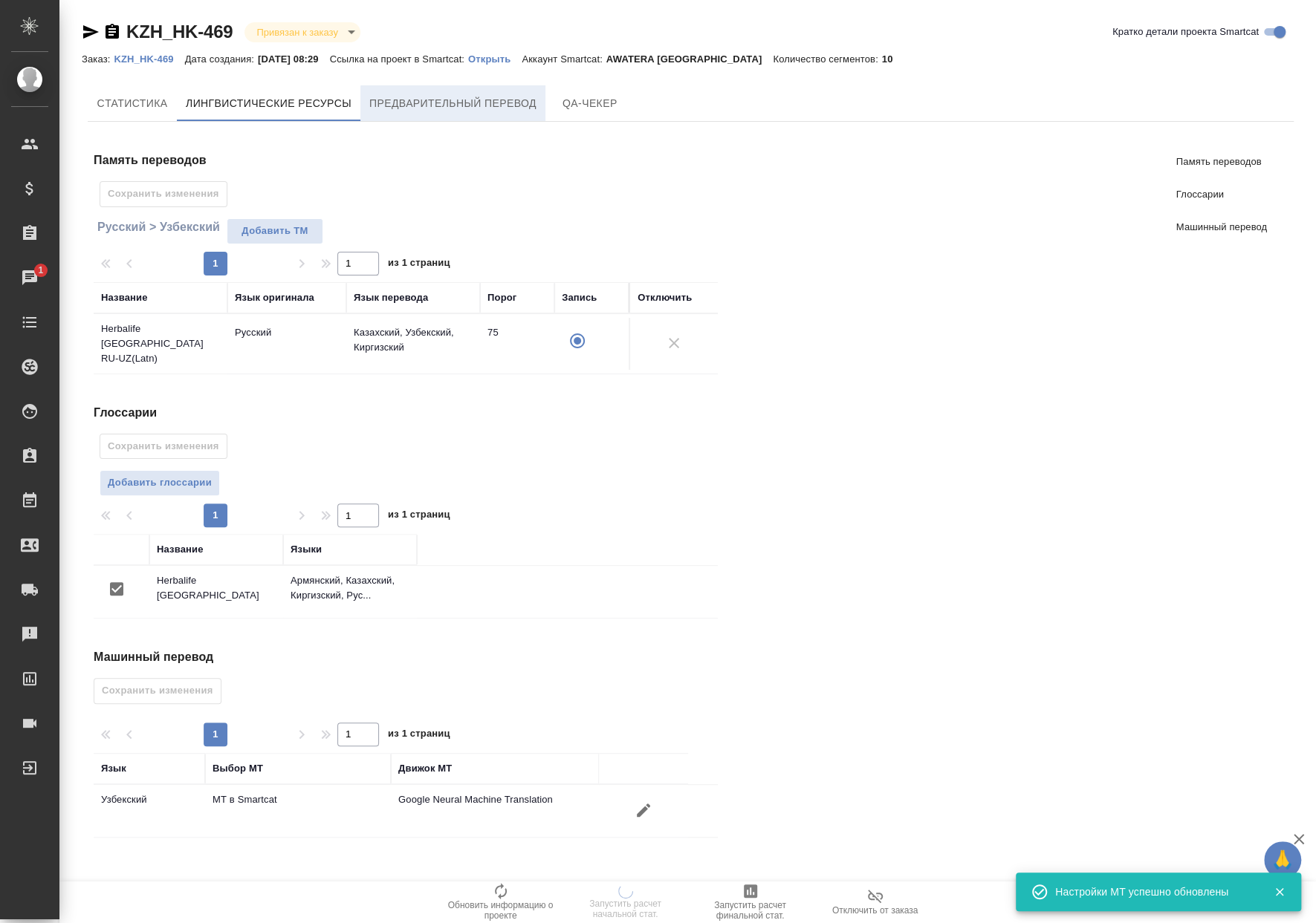
click at [431, 87] on button "Предварительный перевод" at bounding box center [452, 103] width 185 height 36
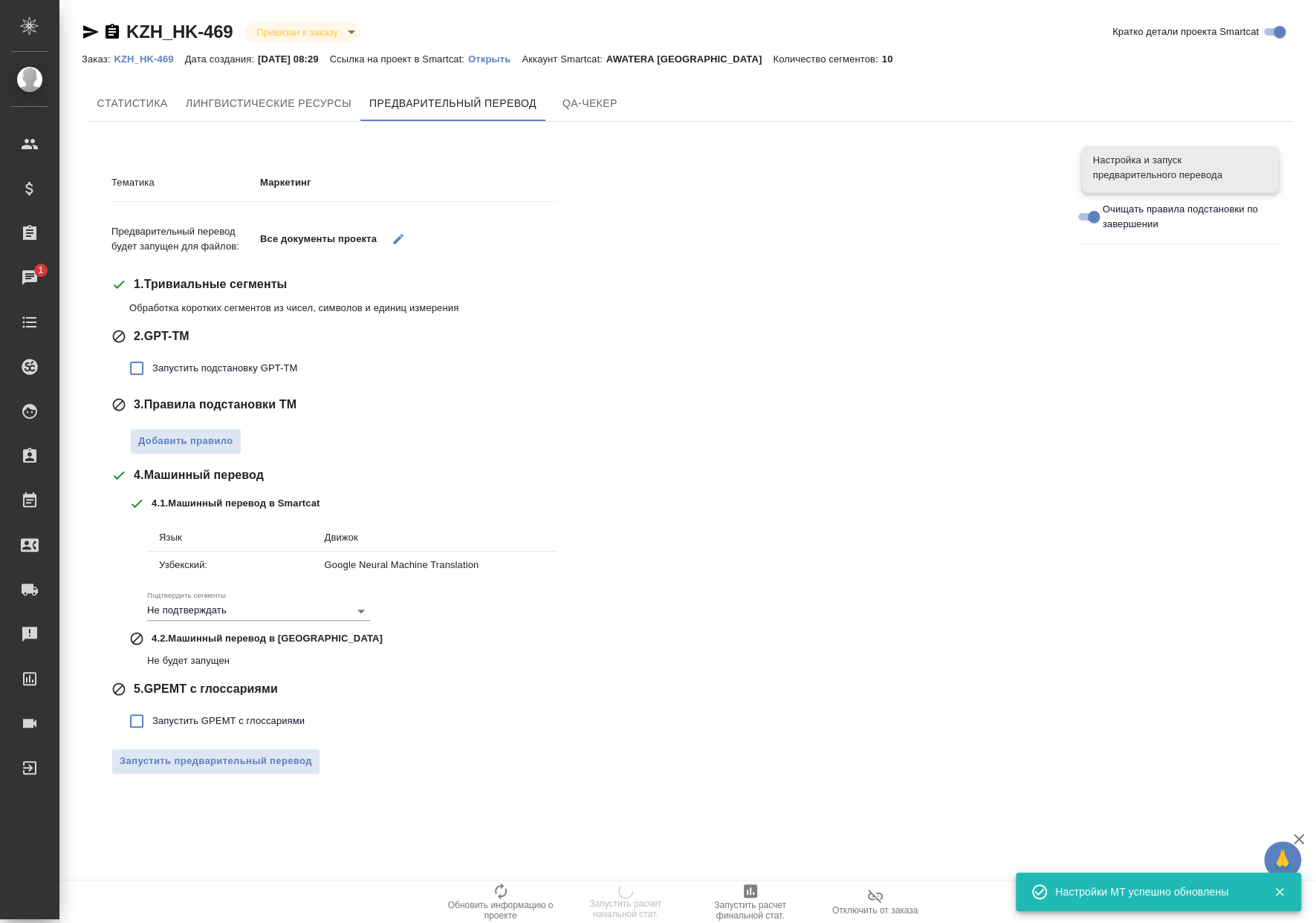
click at [235, 367] on span "Запустить подстановку GPT-TM" at bounding box center [225, 368] width 145 height 15
click at [153, 367] on input "Запустить подстановку GPT-TM" at bounding box center [137, 368] width 31 height 31
checkbox input "true"
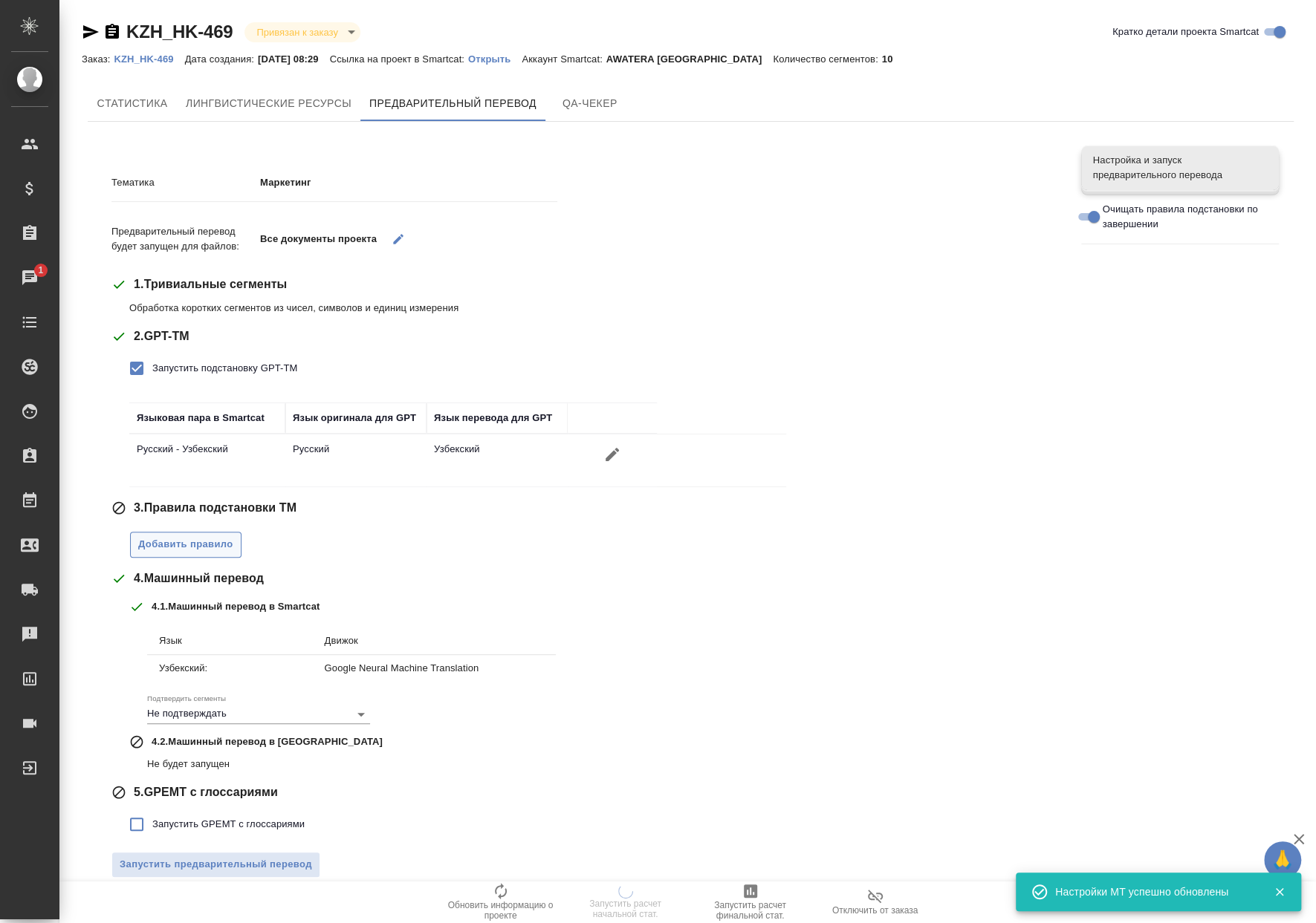
click at [210, 538] on span "Добавить правило" at bounding box center [186, 544] width 95 height 17
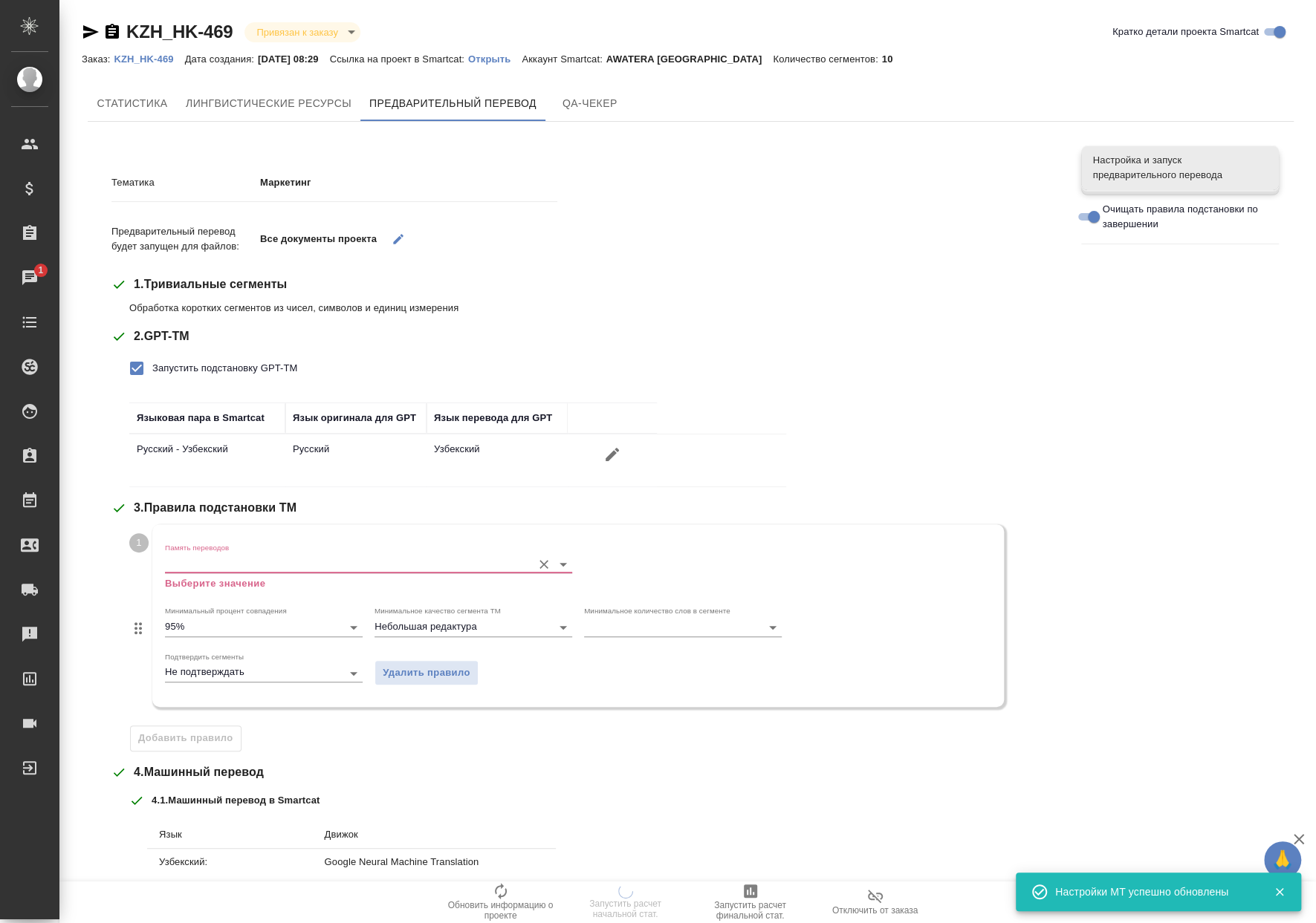
click at [216, 556] on input "Память переводов" at bounding box center [344, 564] width 360 height 18
click at [223, 583] on li "Herbalife [GEOGRAPHIC_DATA] RU-UZ(Latn)" at bounding box center [365, 592] width 401 height 27
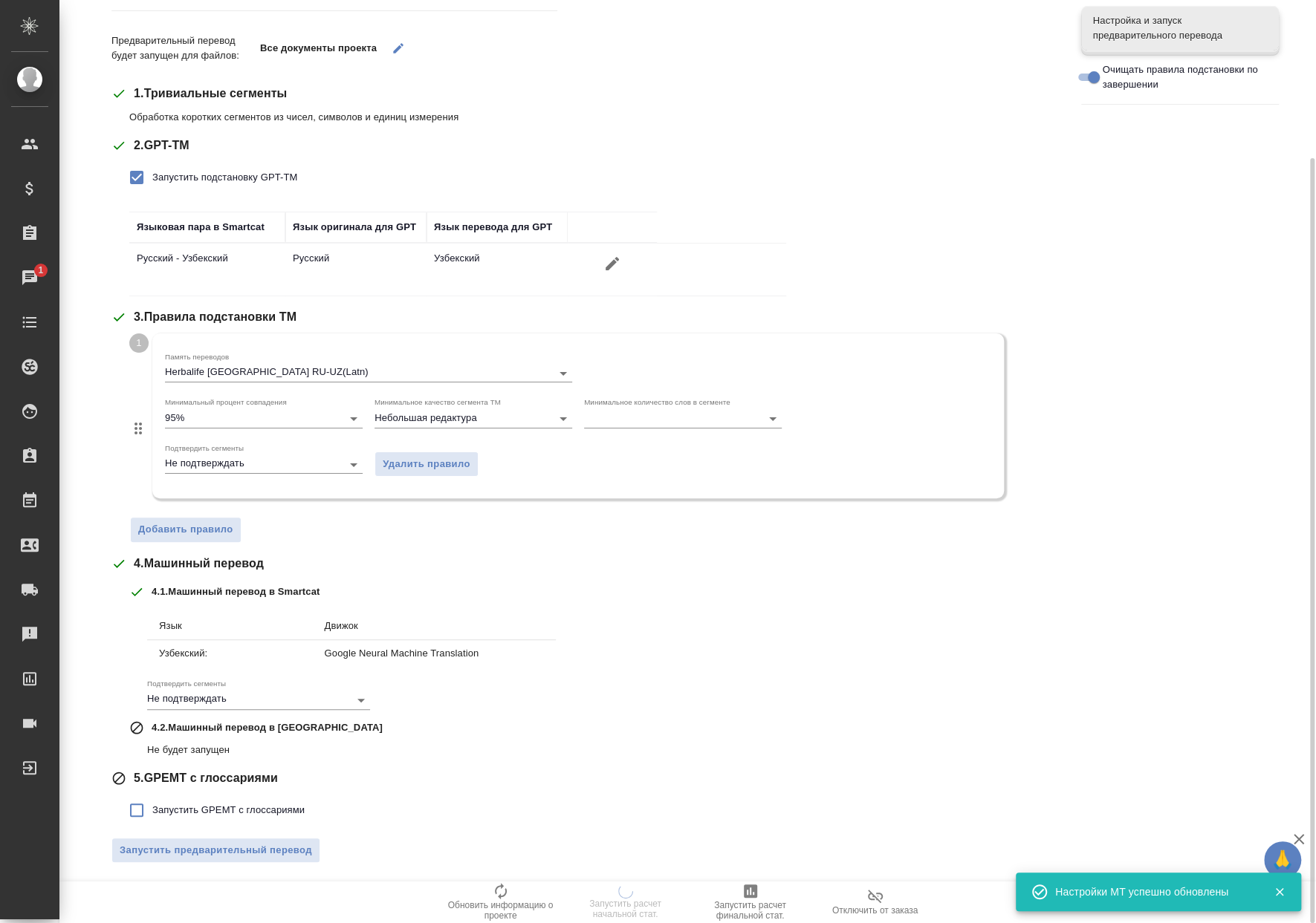
click at [205, 820] on label "Запустить GPEMT с глоссариями" at bounding box center [213, 810] width 184 height 31
click at [153, 820] on input "Запустить GPEMT с глоссариями" at bounding box center [137, 810] width 31 height 31
checkbox input "true"
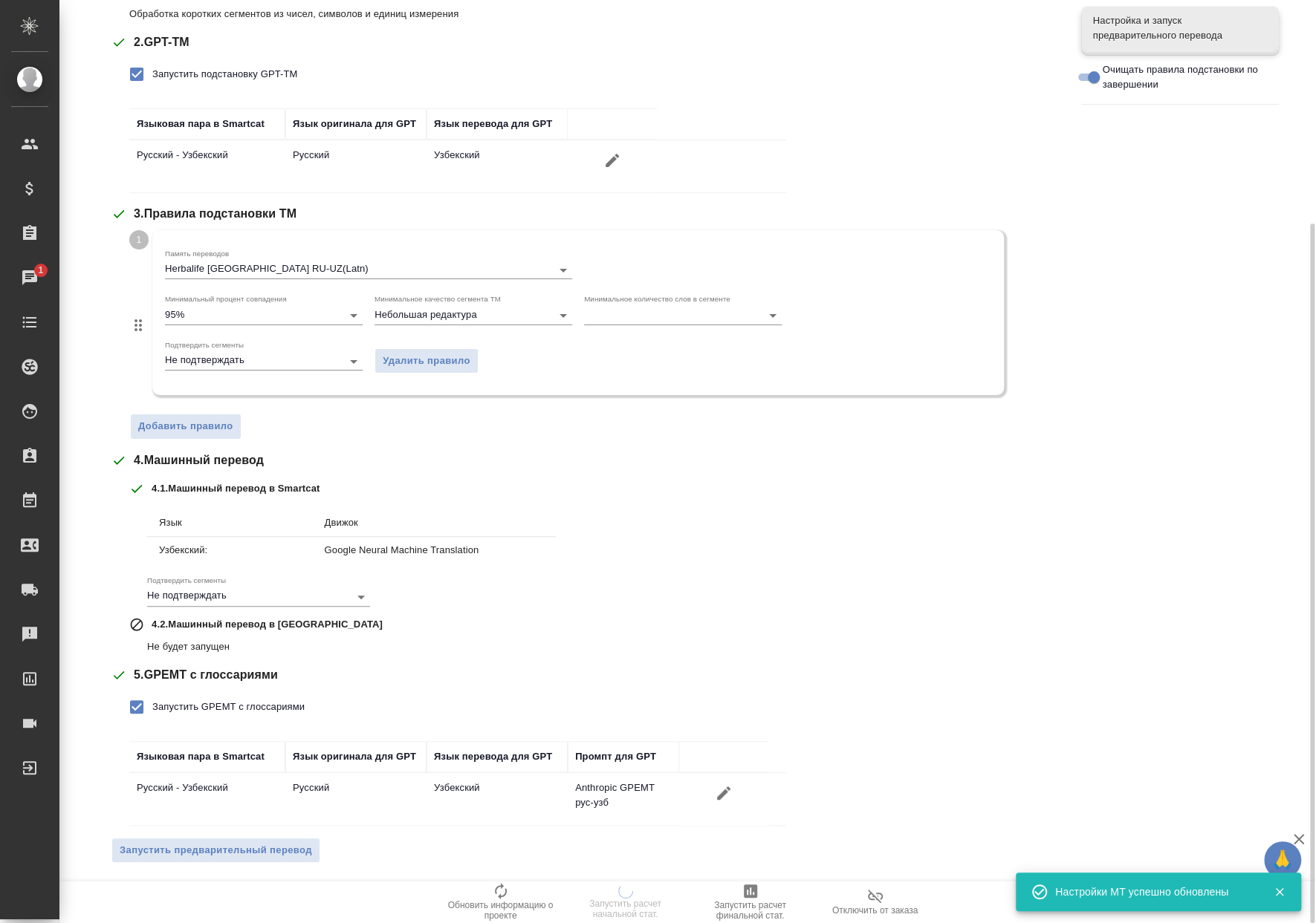
click at [219, 842] on span "Запустить предварительный перевод" at bounding box center [216, 850] width 193 height 17
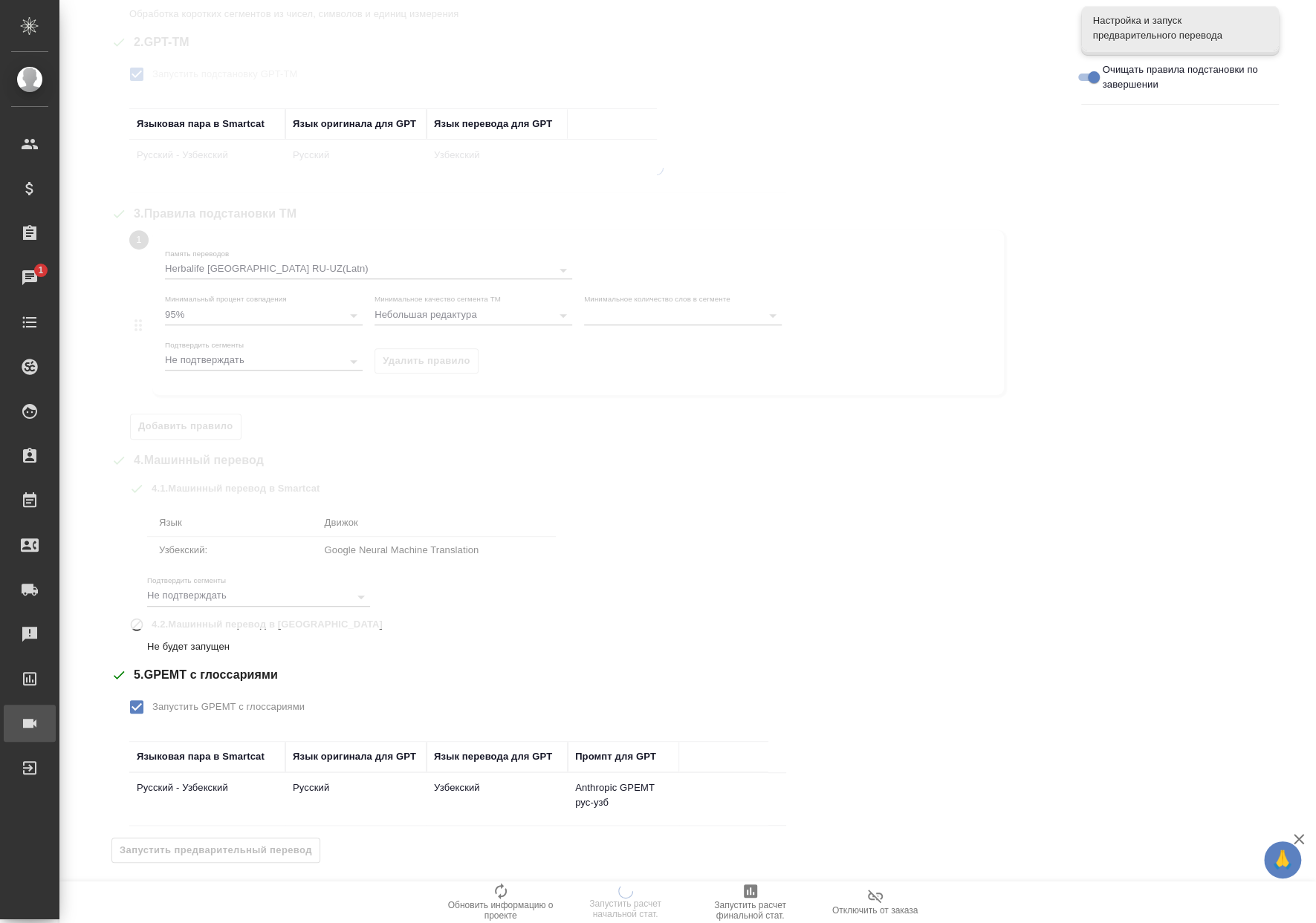
scroll to position [0, 0]
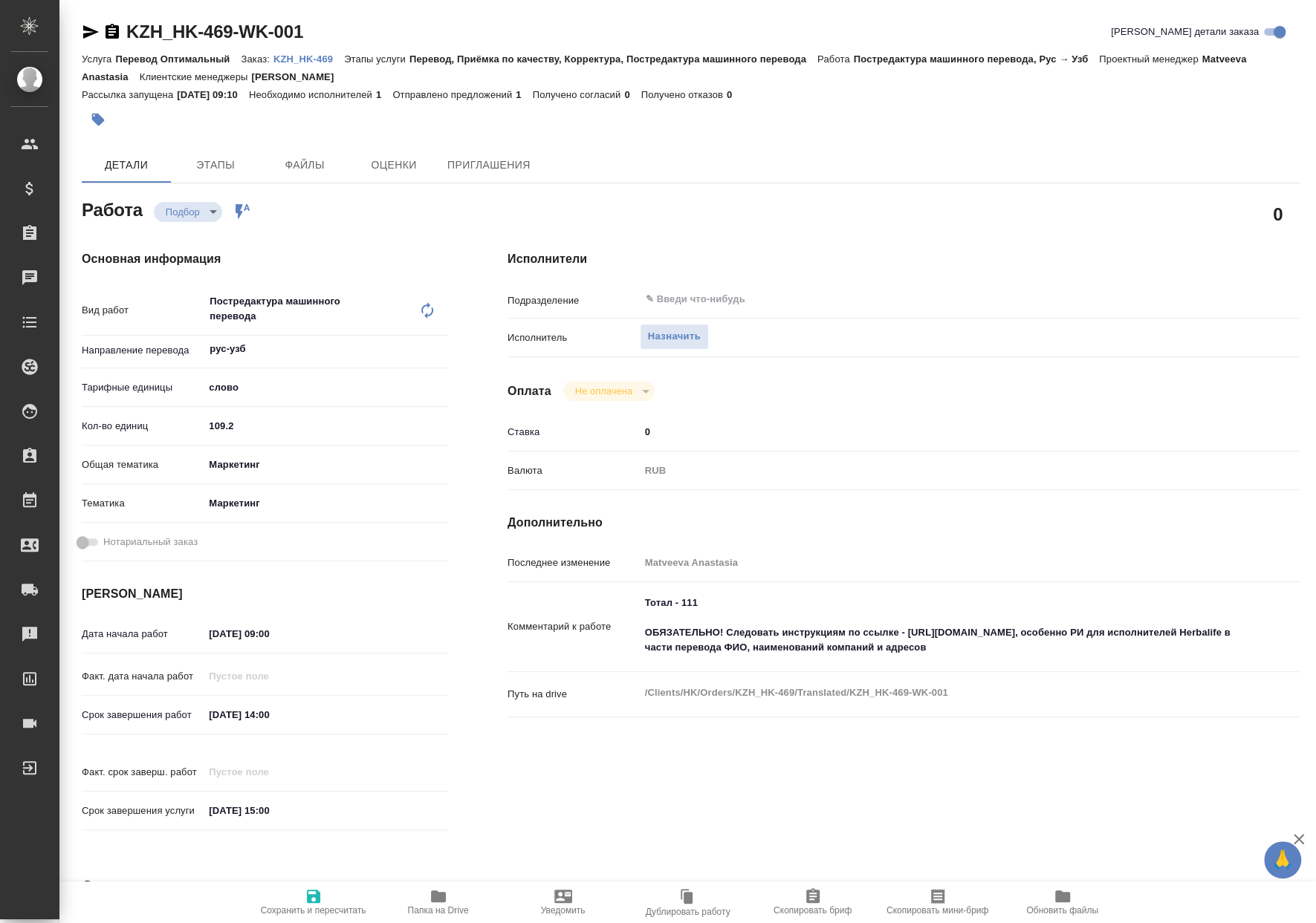
type textarea "x"
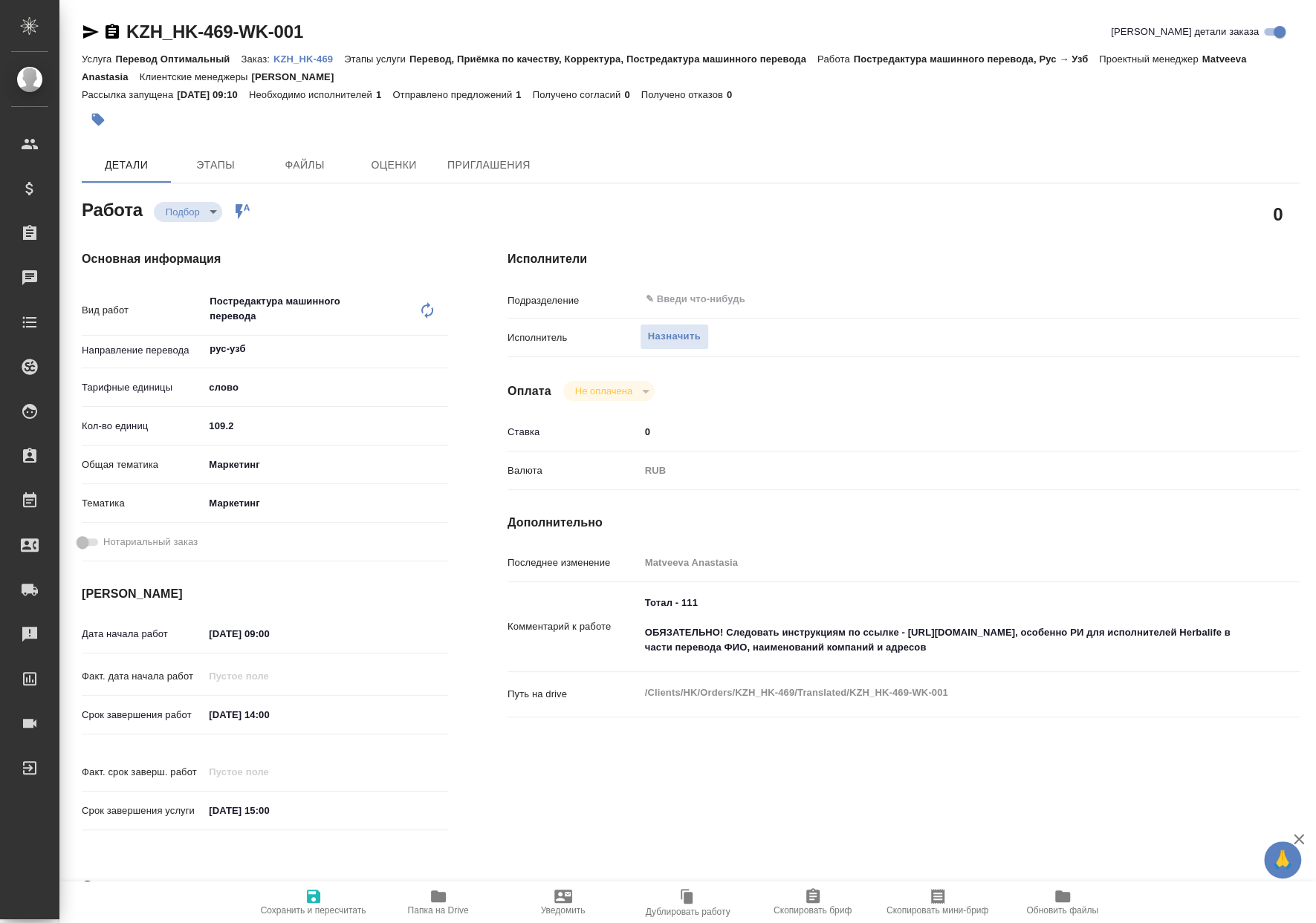
type textarea "x"
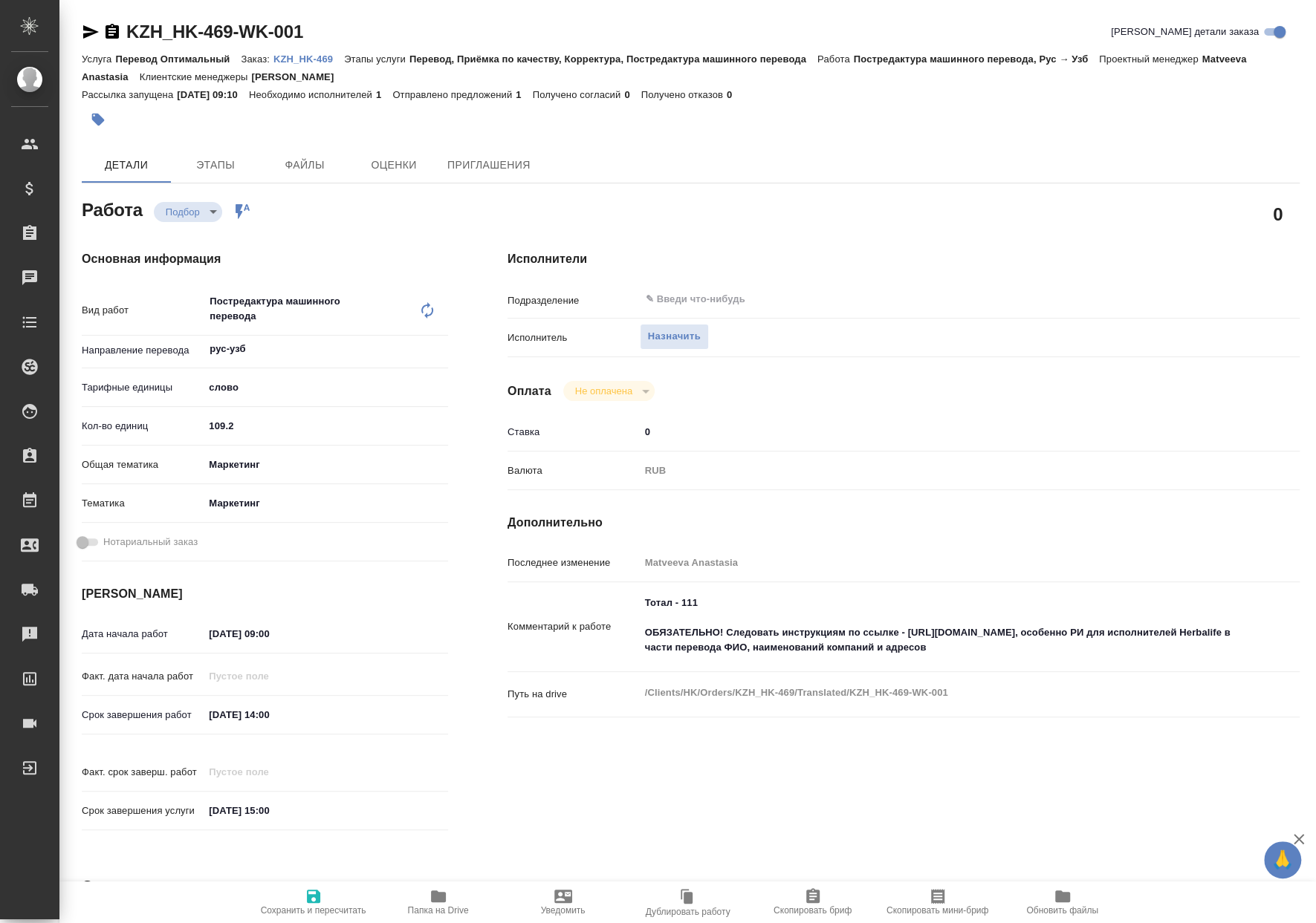
type textarea "x"
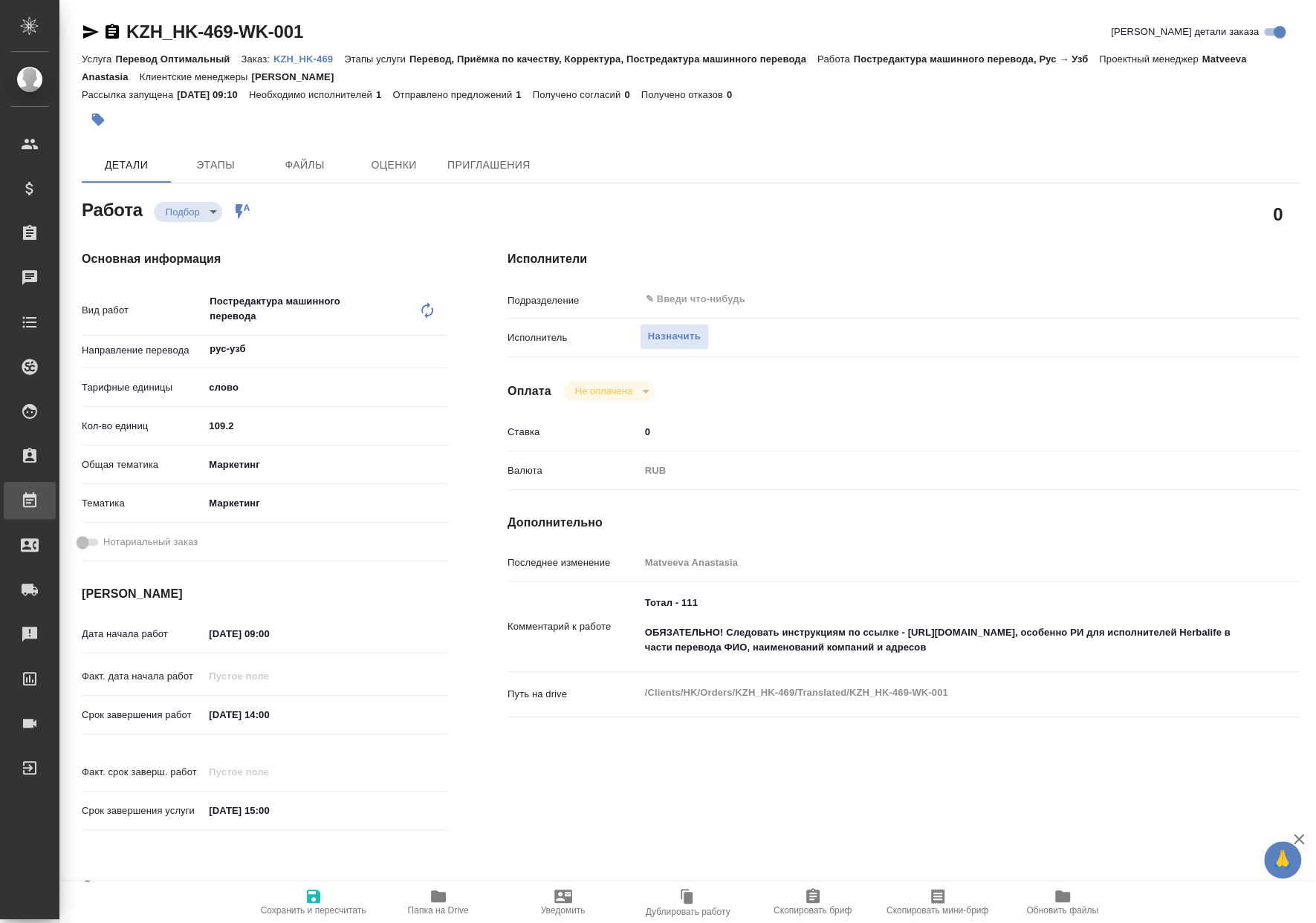
type textarea "x"
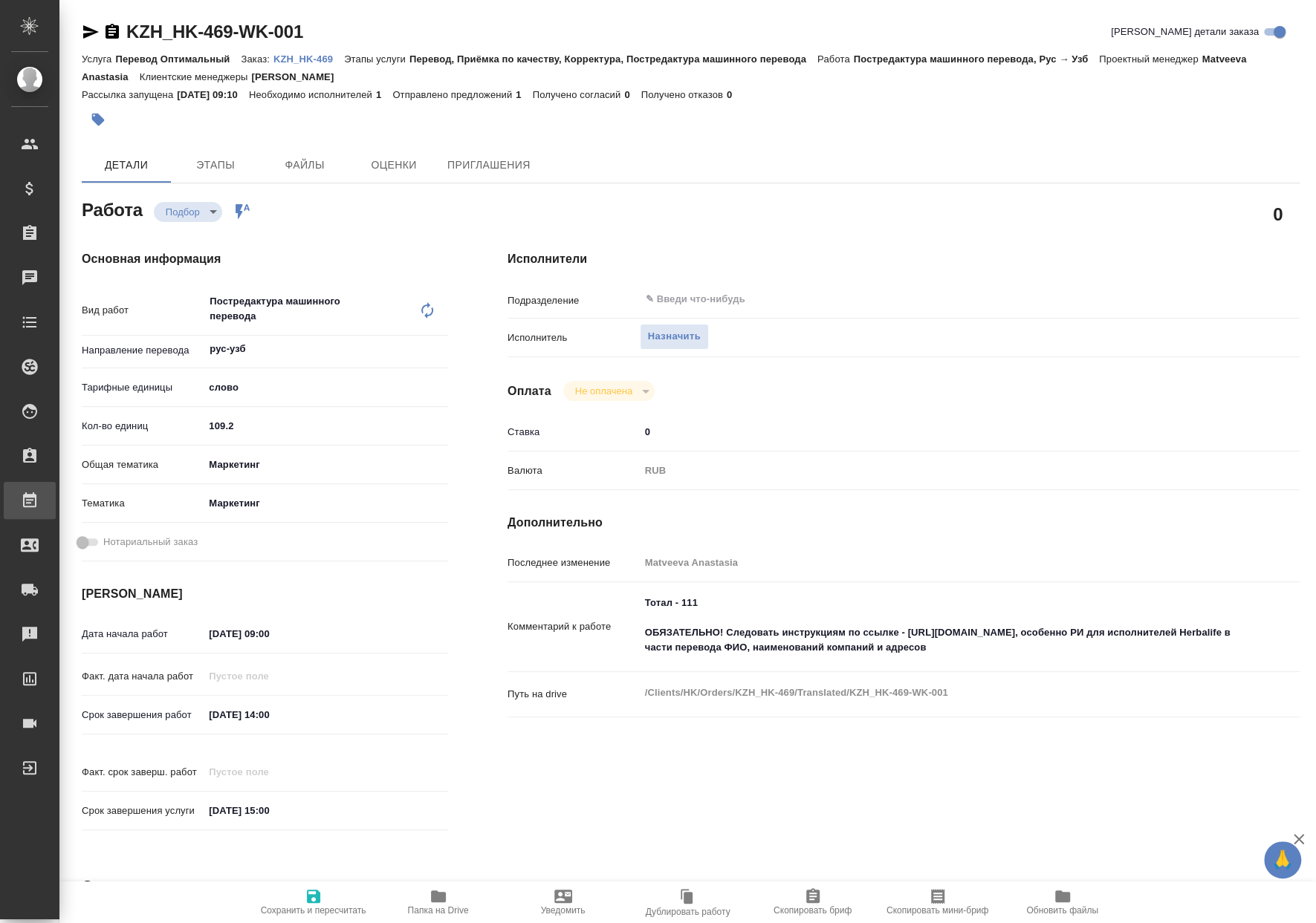
type textarea "x"
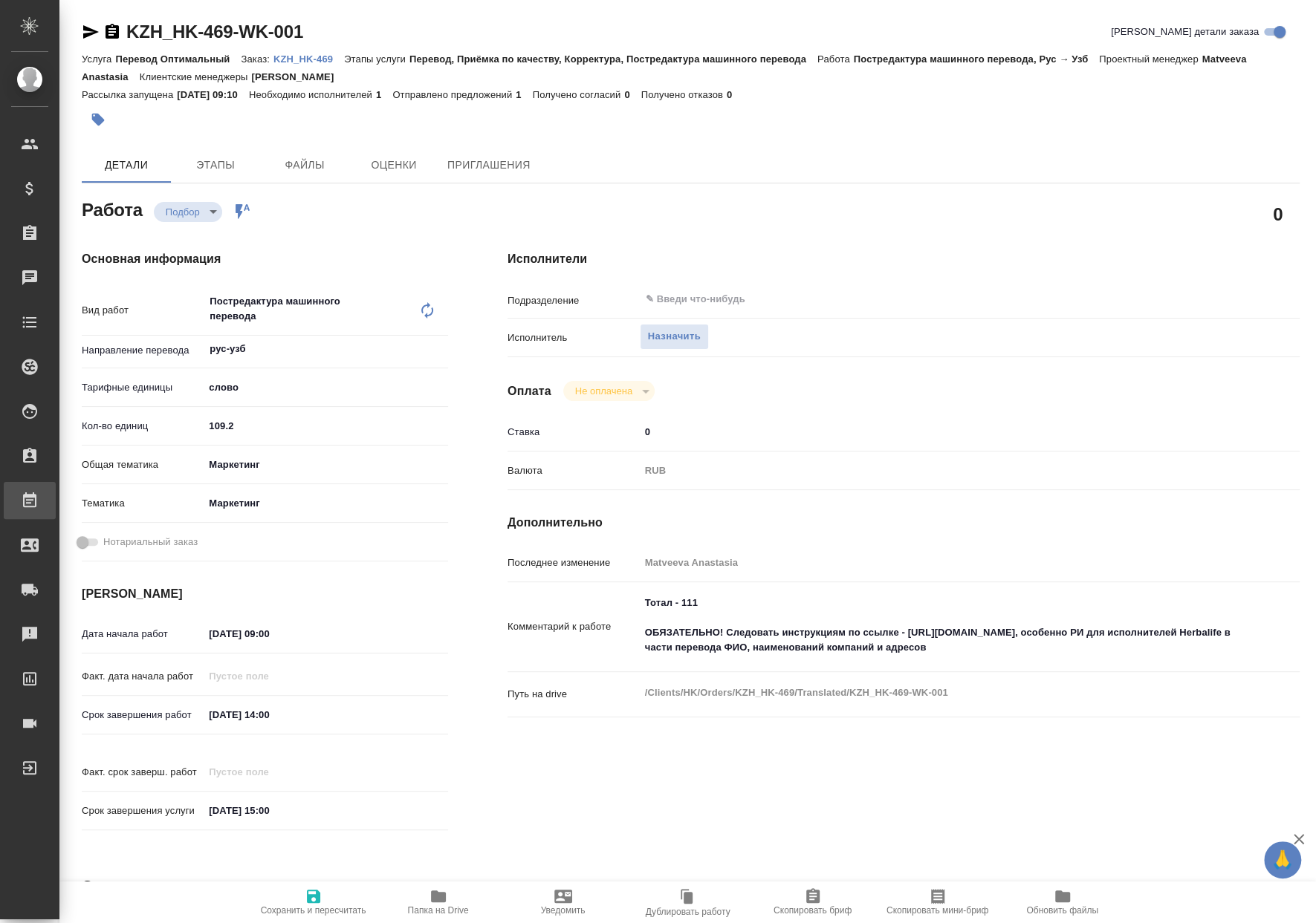
type textarea "x"
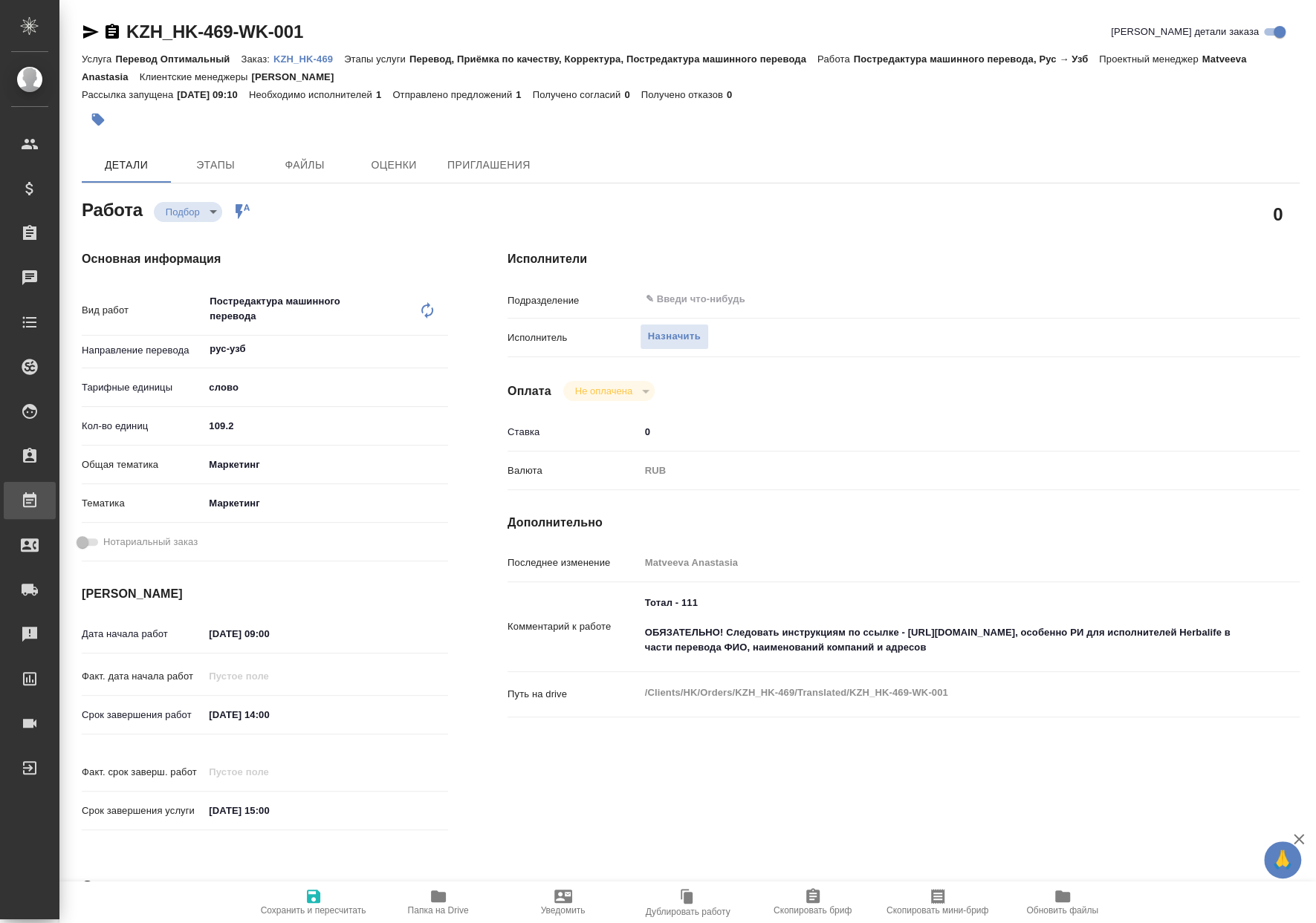
type textarea "x"
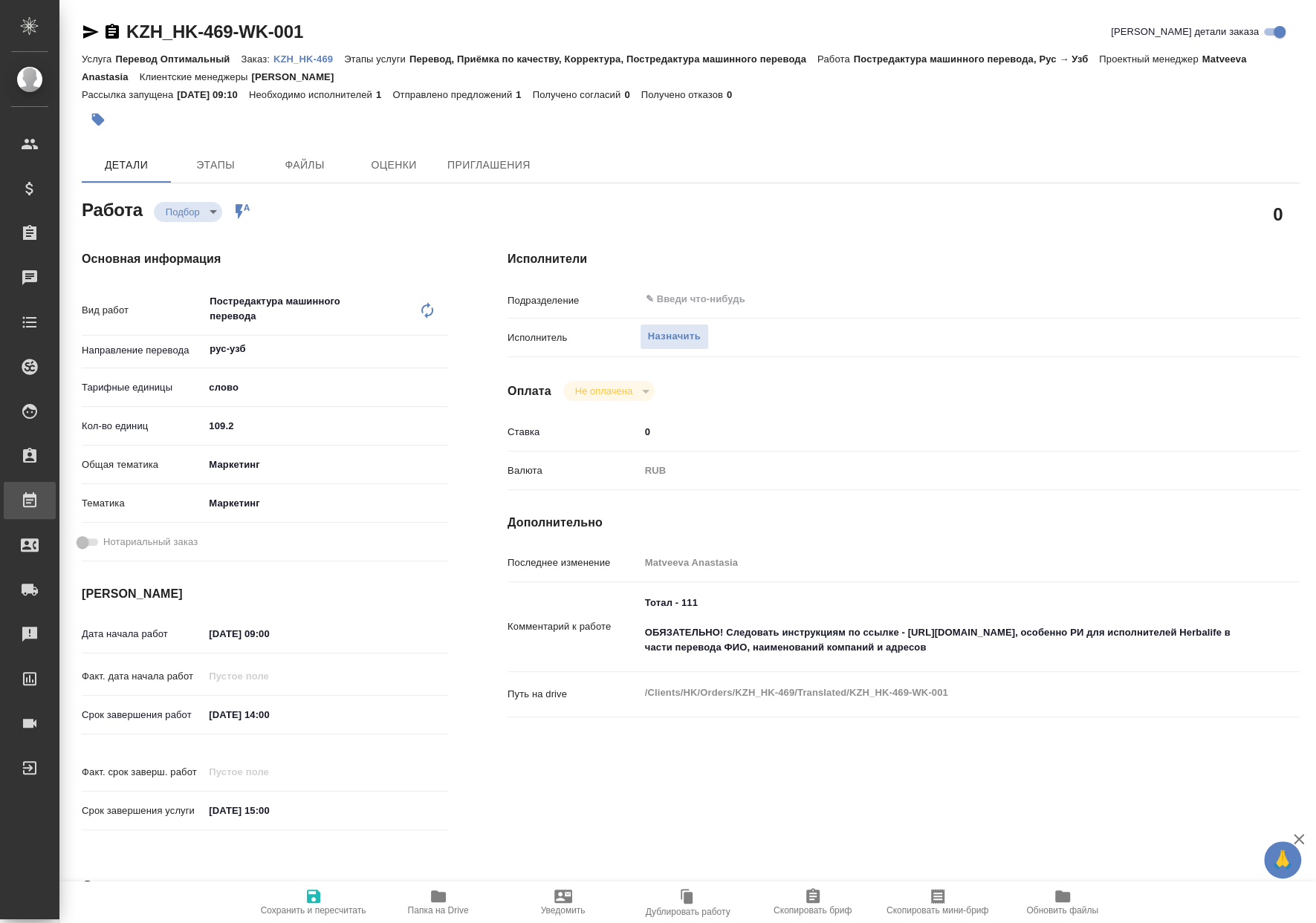
type textarea "x"
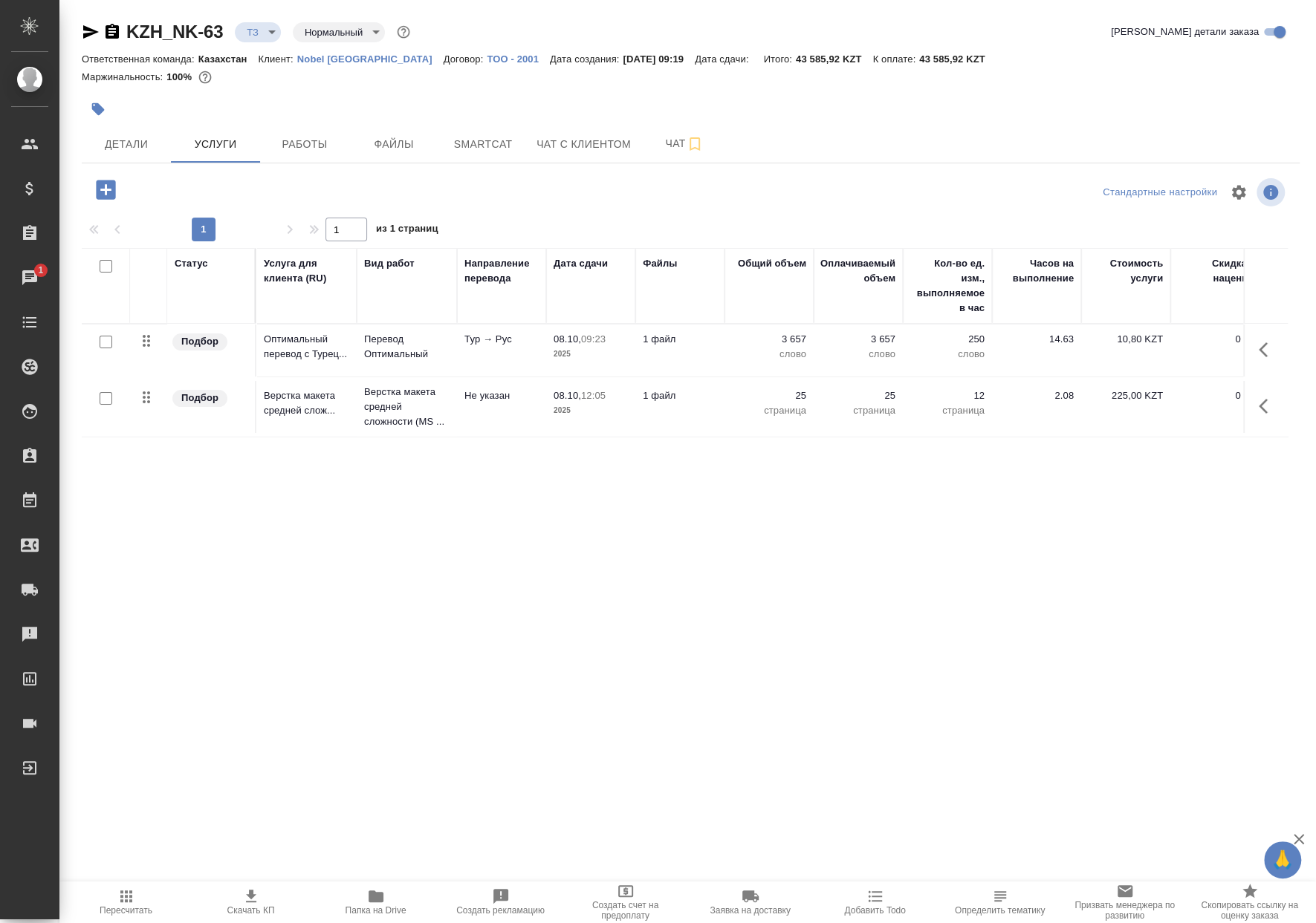
click at [109, 33] on icon "button" at bounding box center [112, 31] width 13 height 15
click at [443, 142] on button "Smartcat" at bounding box center [483, 144] width 89 height 37
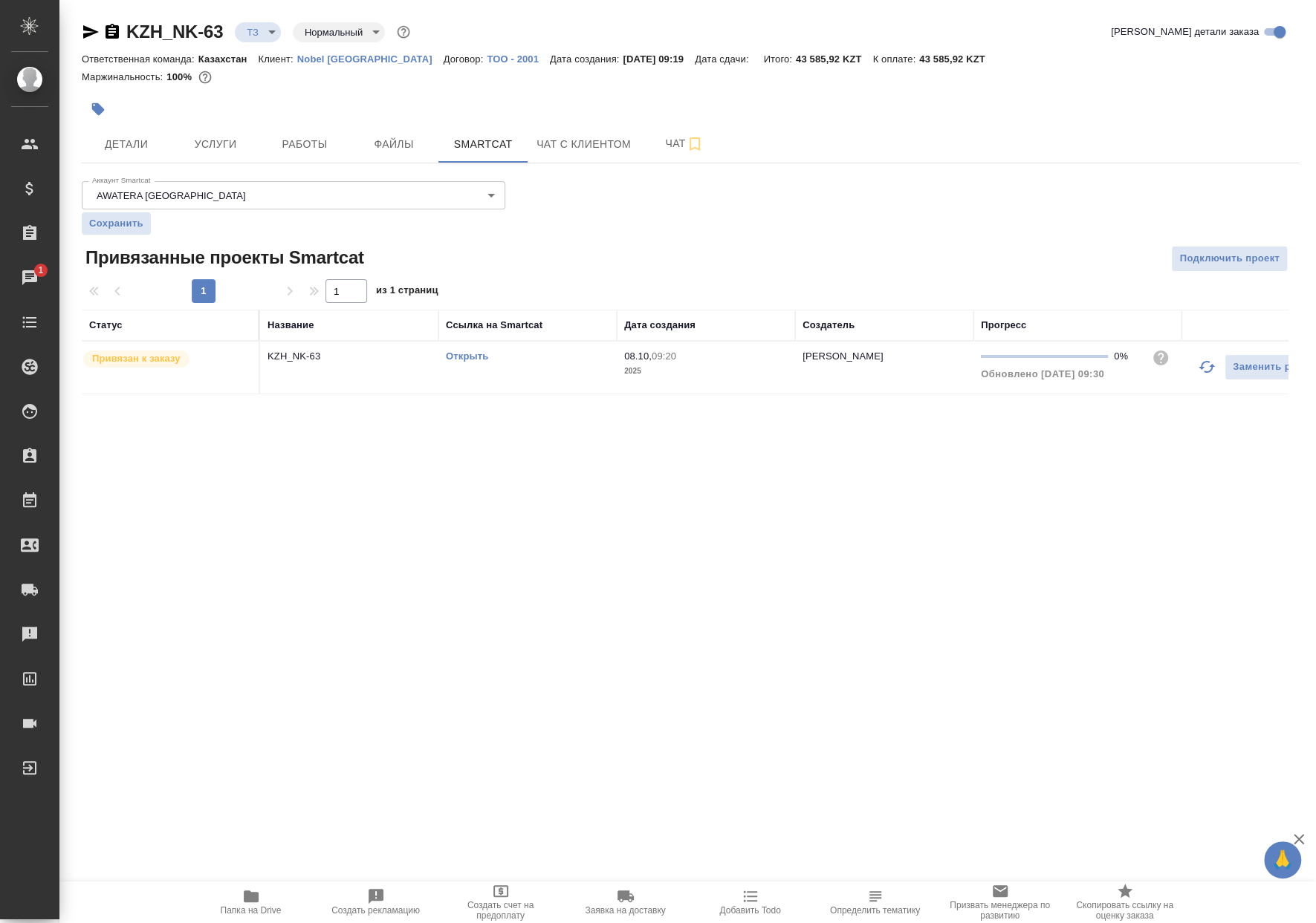
click at [461, 361] on div "Открыть" at bounding box center [527, 356] width 163 height 15
click at [461, 359] on link "Открыть" at bounding box center [467, 356] width 42 height 11
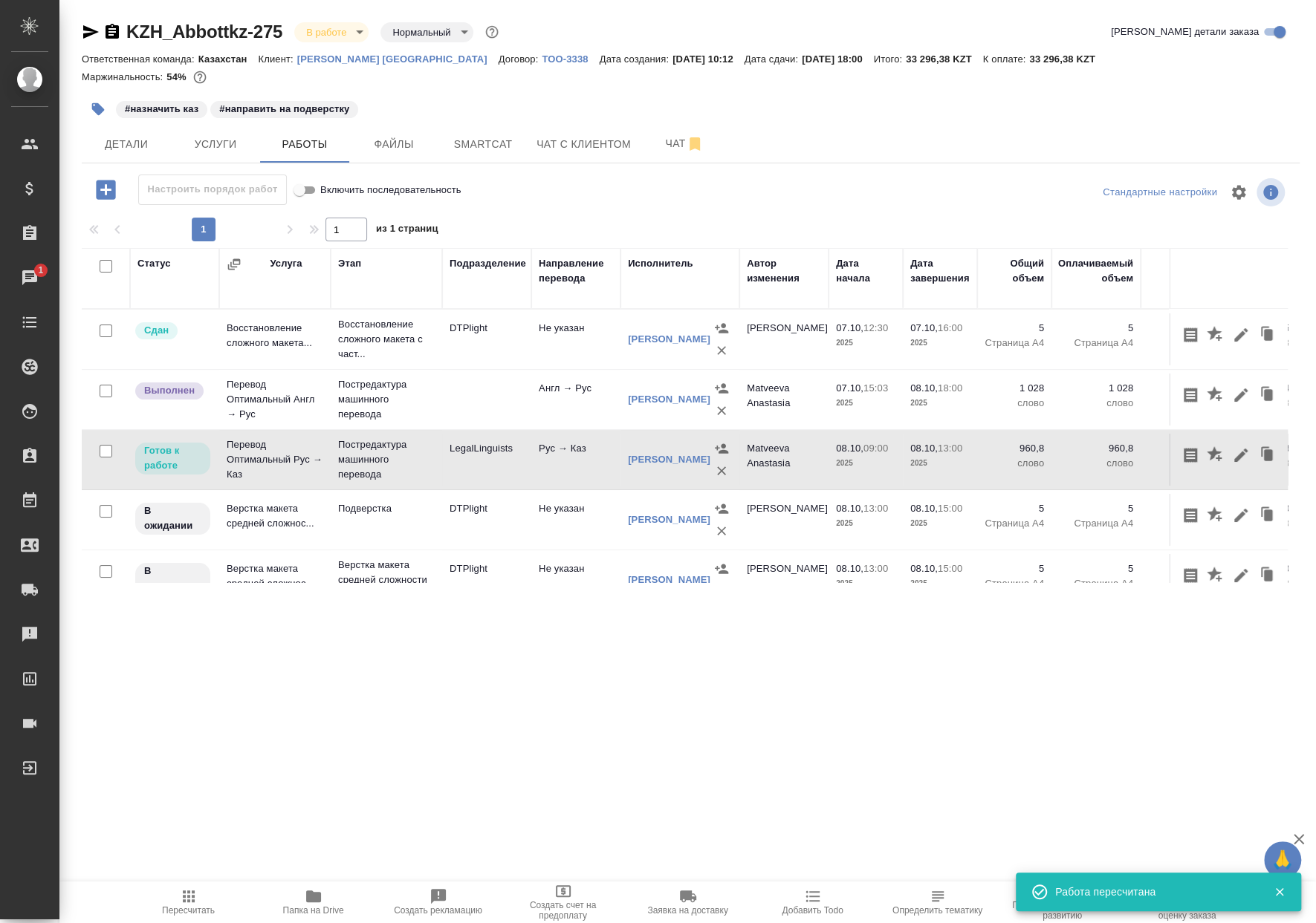
scroll to position [0, 18]
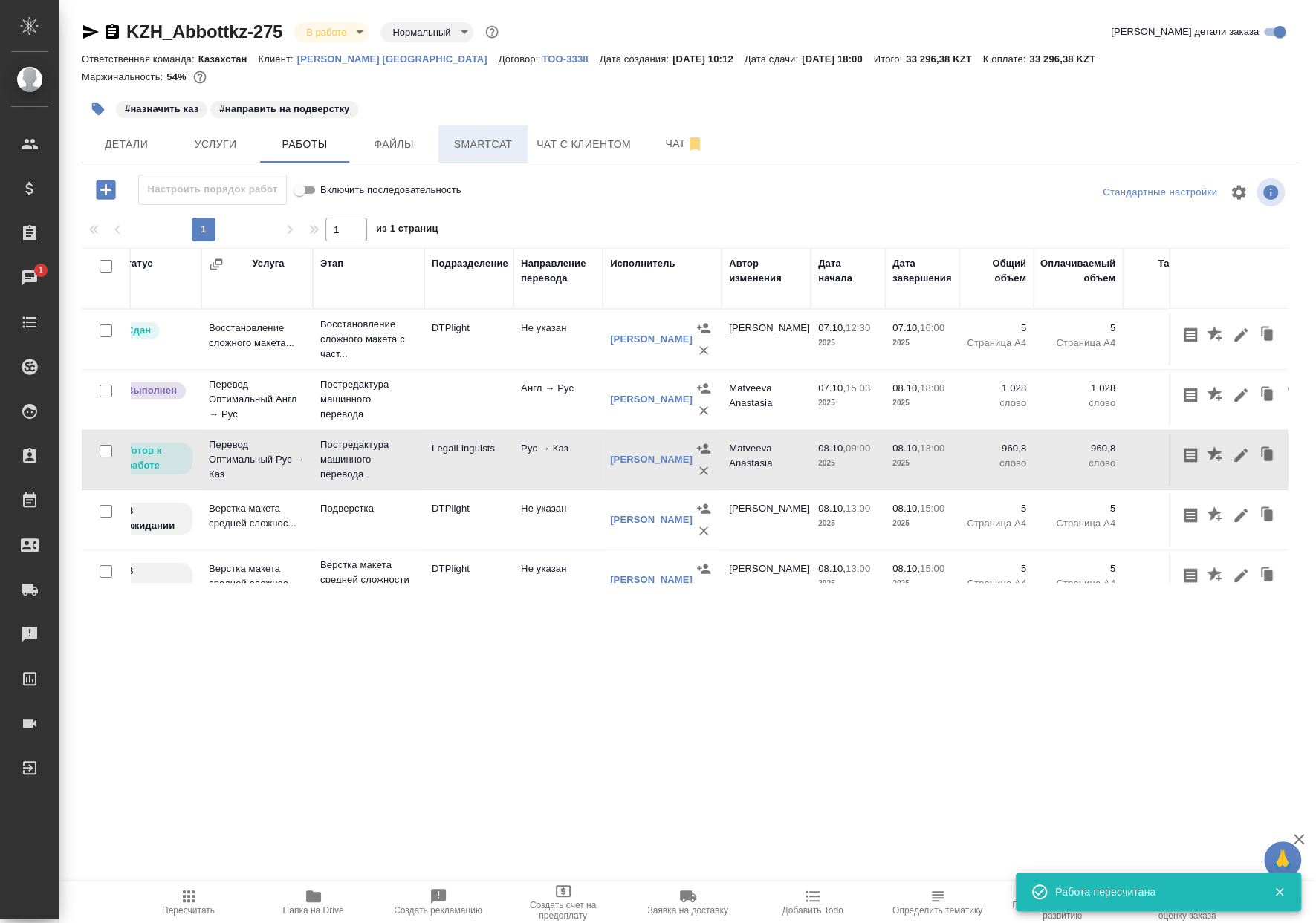
click at [485, 150] on span "Smartcat" at bounding box center [483, 144] width 71 height 19
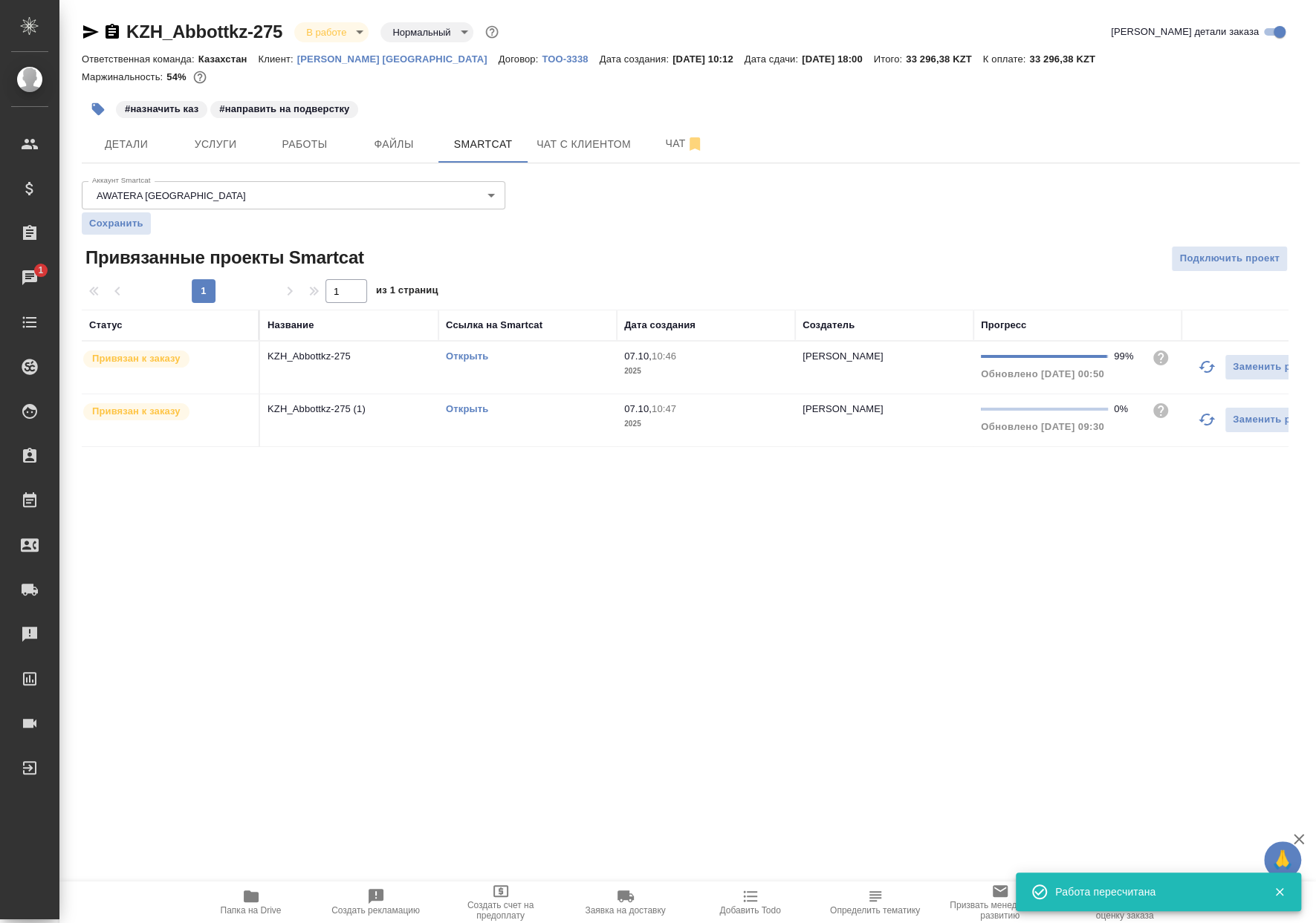
click at [571, 413] on div "Открыть" at bounding box center [527, 408] width 163 height 15
click at [462, 408] on link "Открыть" at bounding box center [467, 408] width 42 height 11
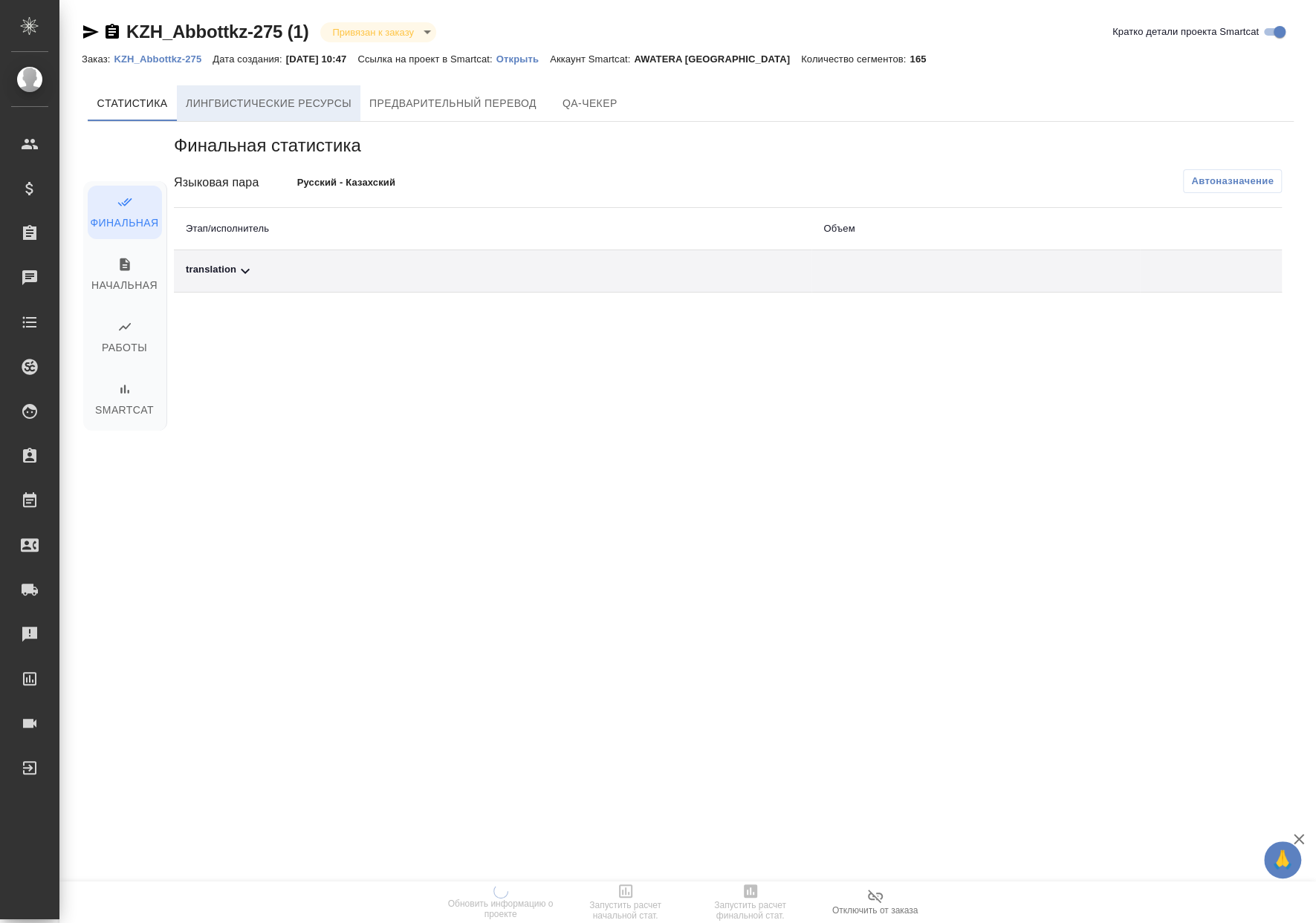
click at [300, 110] on span "Лингвистические ресурсы" at bounding box center [269, 103] width 166 height 19
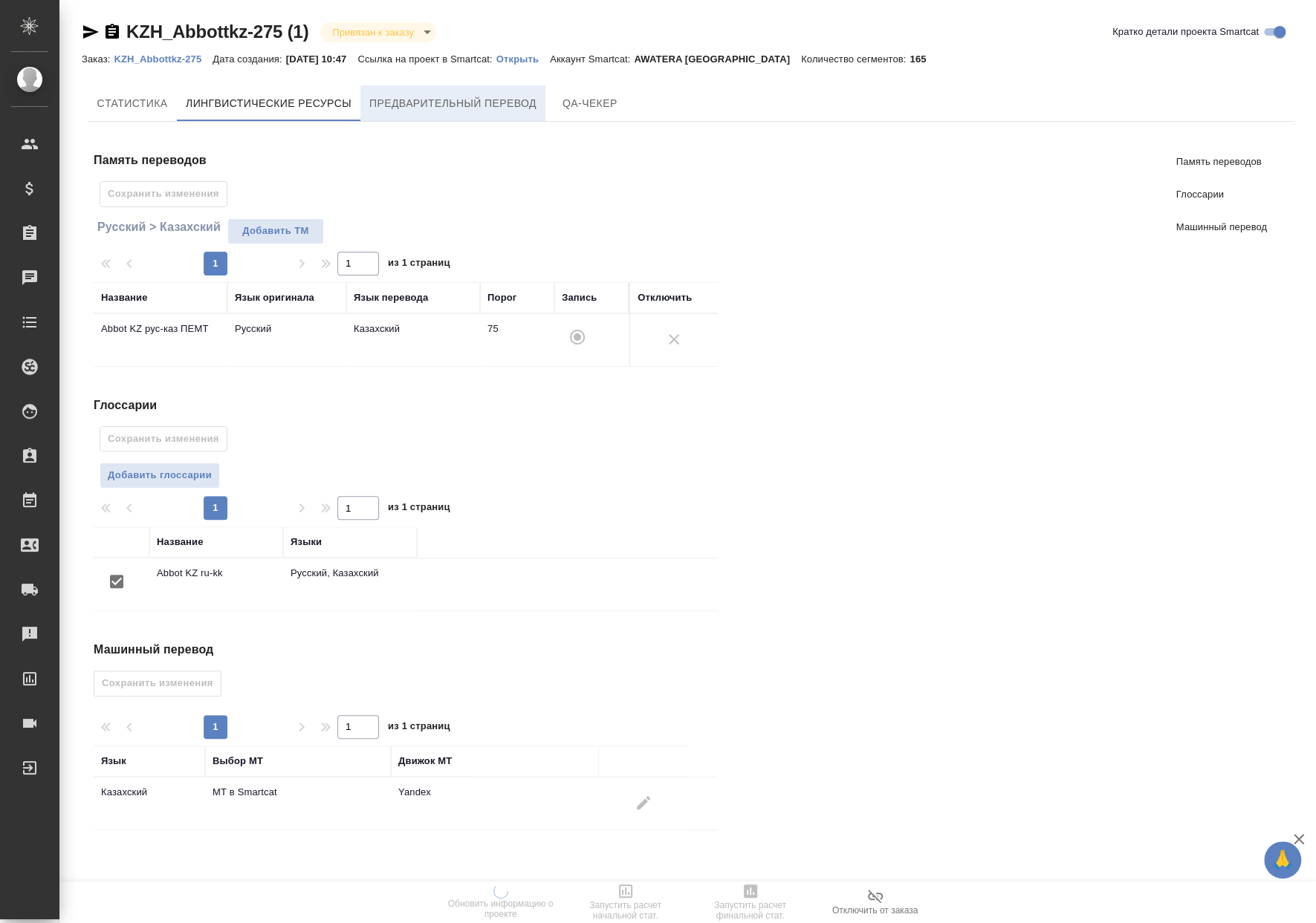
click at [472, 95] on span "Предварительный перевод" at bounding box center [452, 103] width 167 height 19
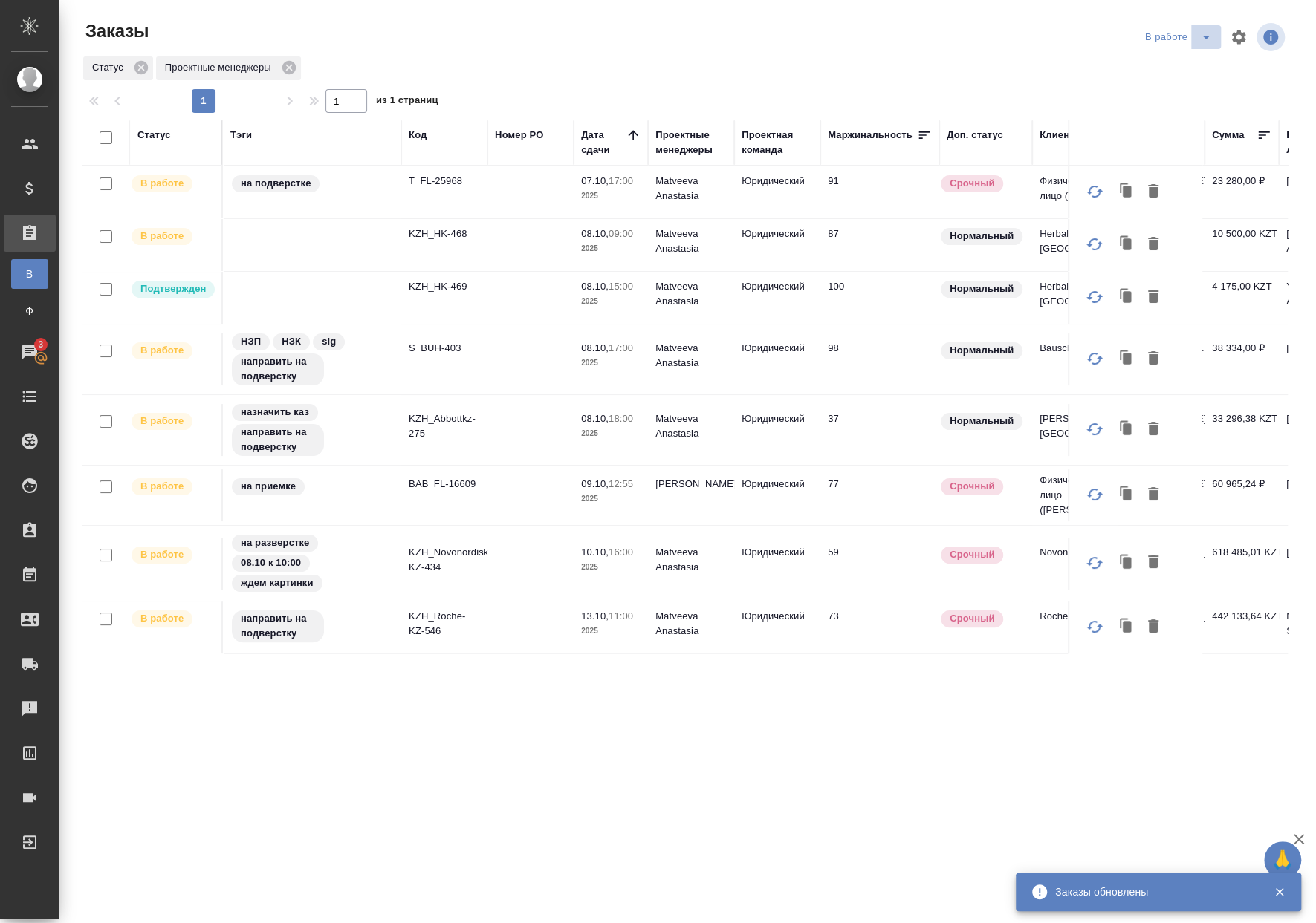
click at [1208, 33] on icon "split button" at bounding box center [1205, 37] width 18 height 18
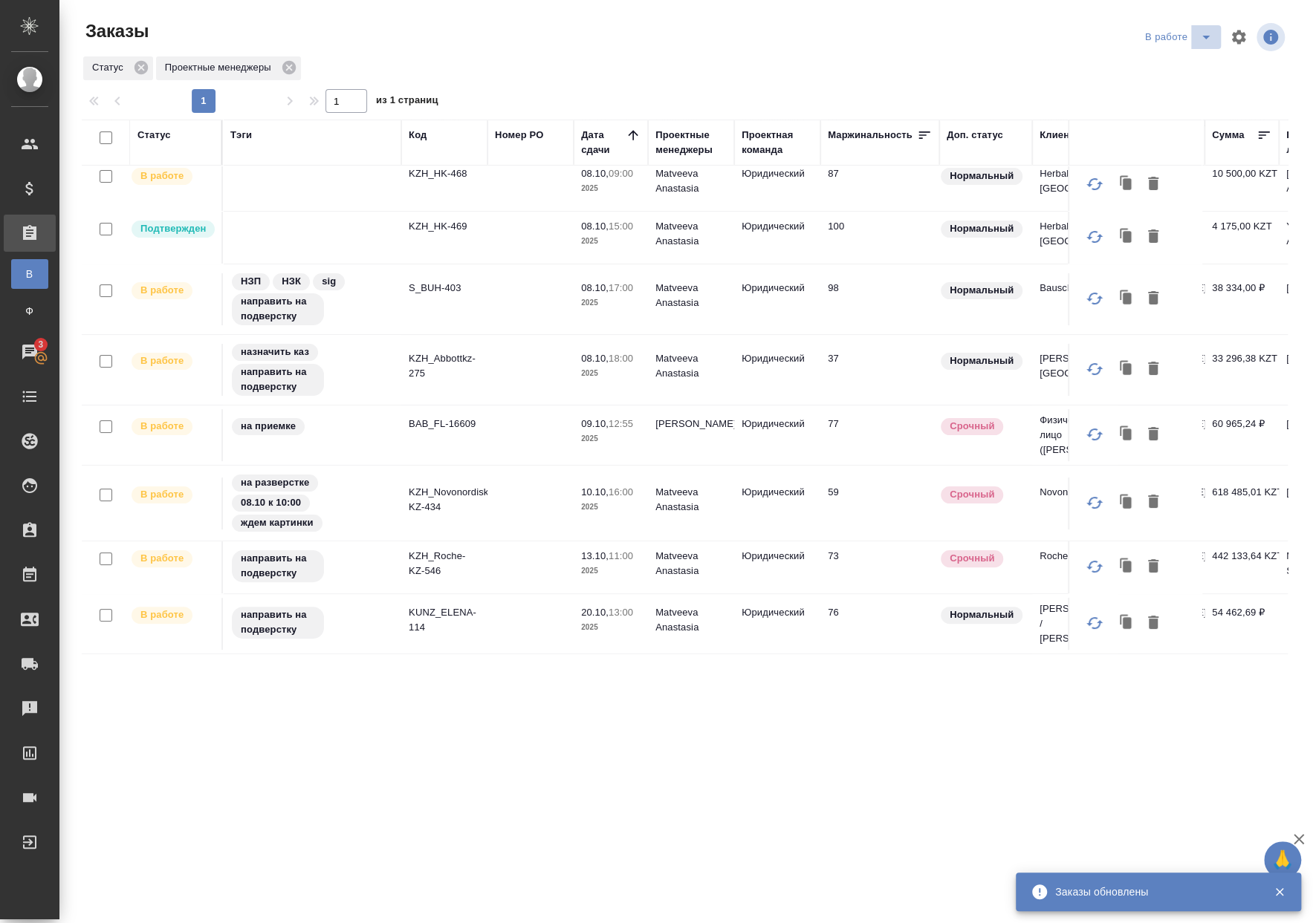
click at [1195, 45] on span "split button" at bounding box center [1205, 37] width 22 height 18
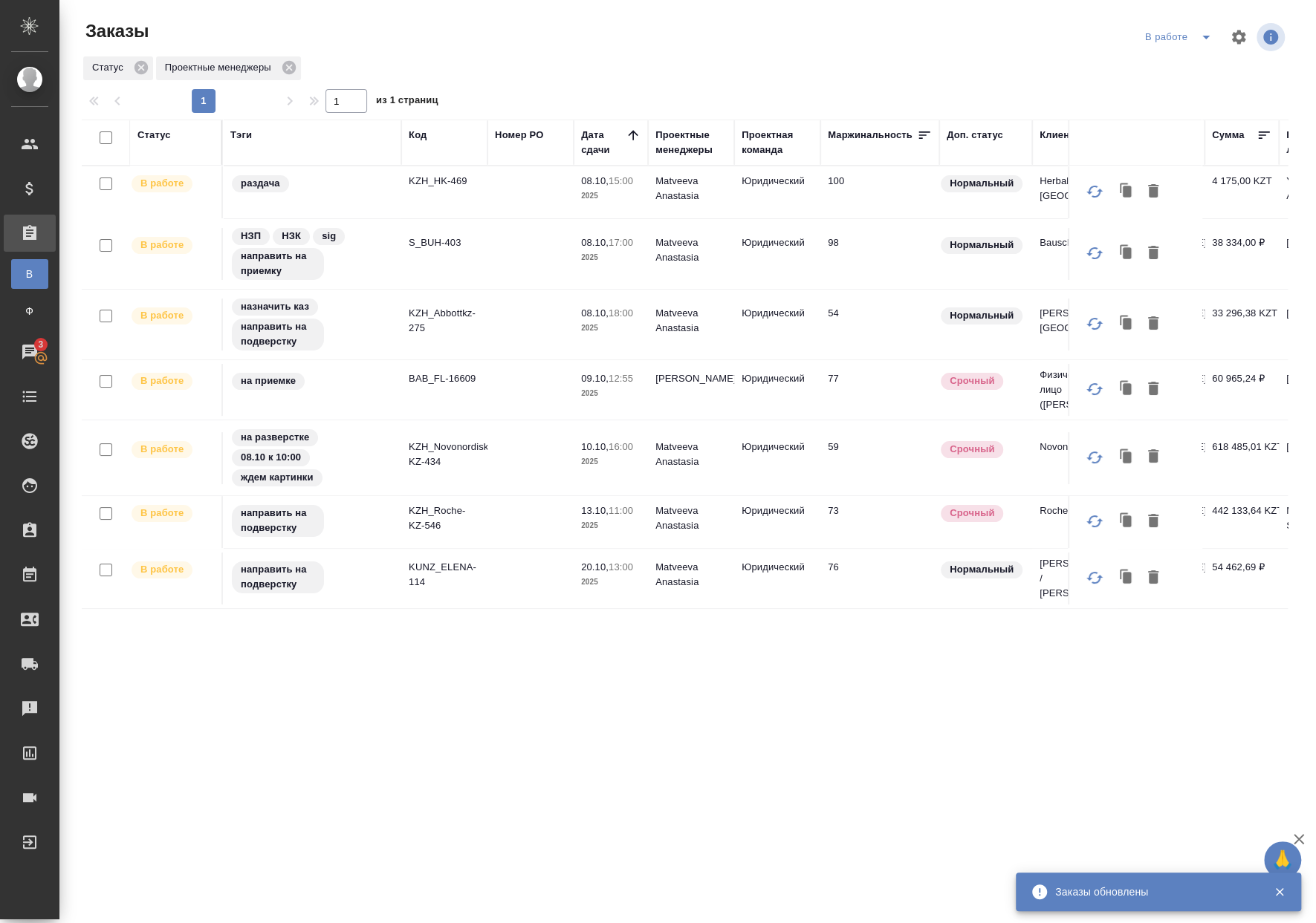
scroll to position [0, 0]
click at [1183, 56] on li "Подхватить" at bounding box center [1180, 59] width 61 height 13
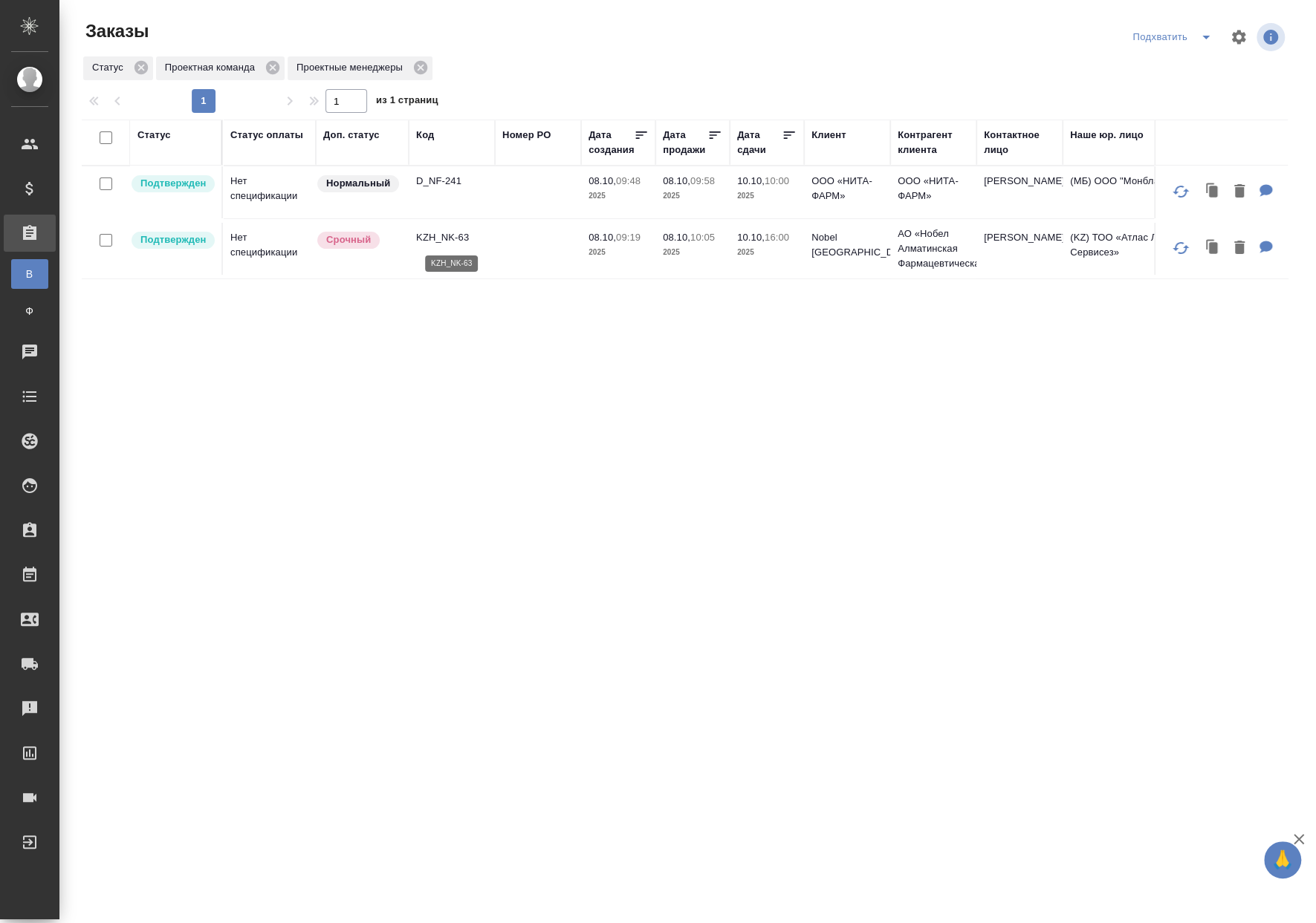
click at [482, 243] on p "KZH_NK-63" at bounding box center [451, 237] width 71 height 15
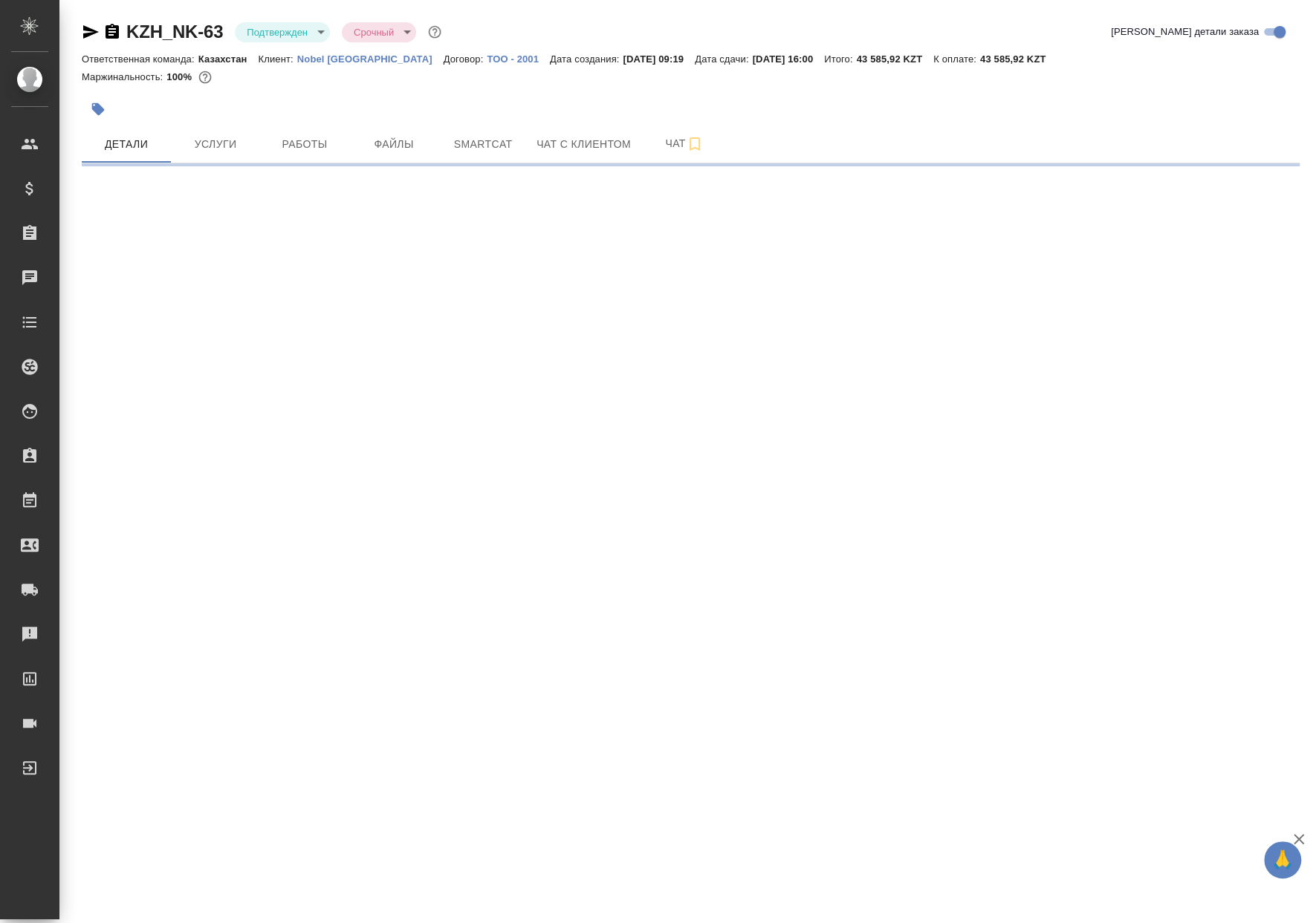
select select "RU"
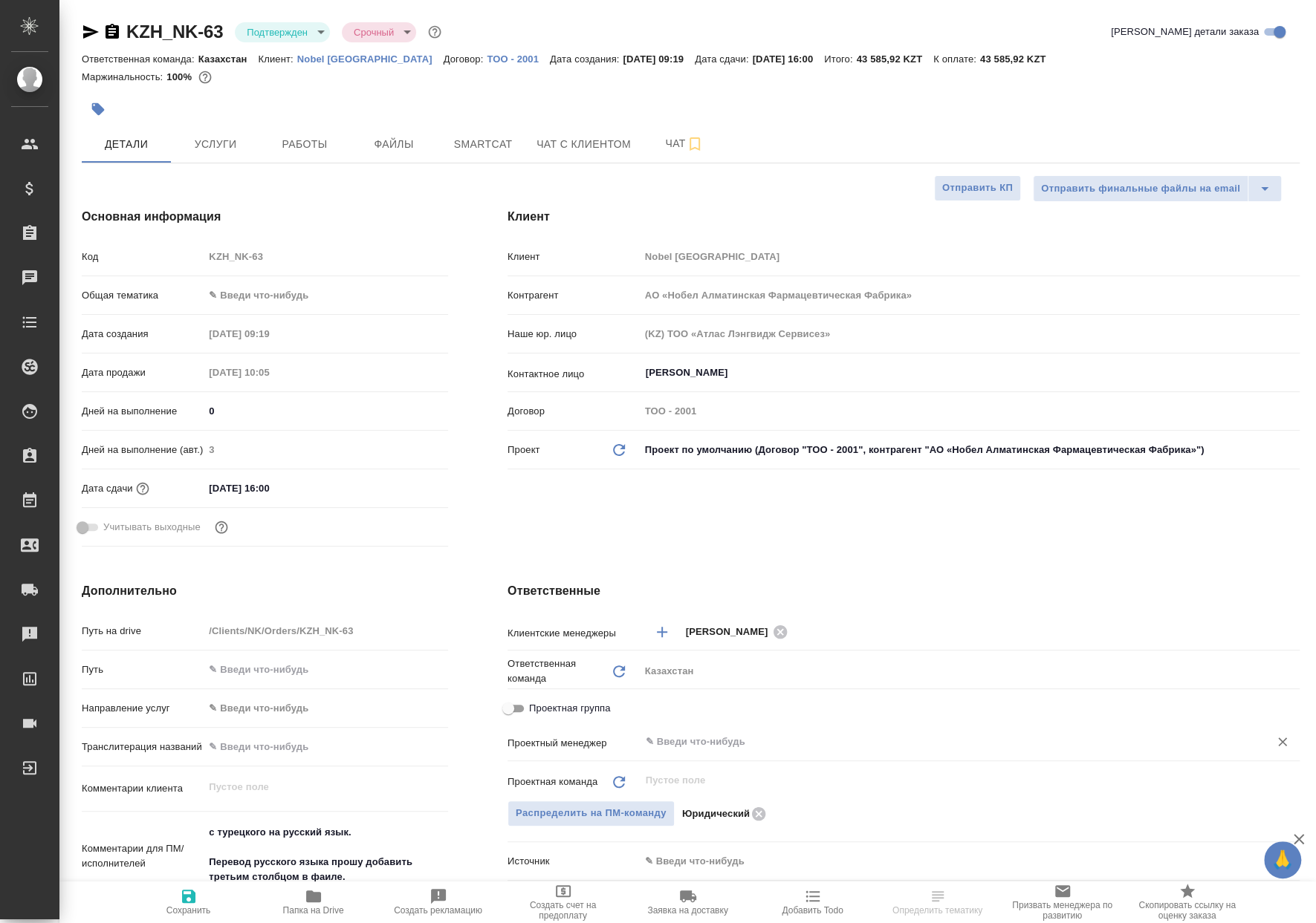
type textarea "x"
click at [767, 739] on input "text" at bounding box center [945, 742] width 601 height 18
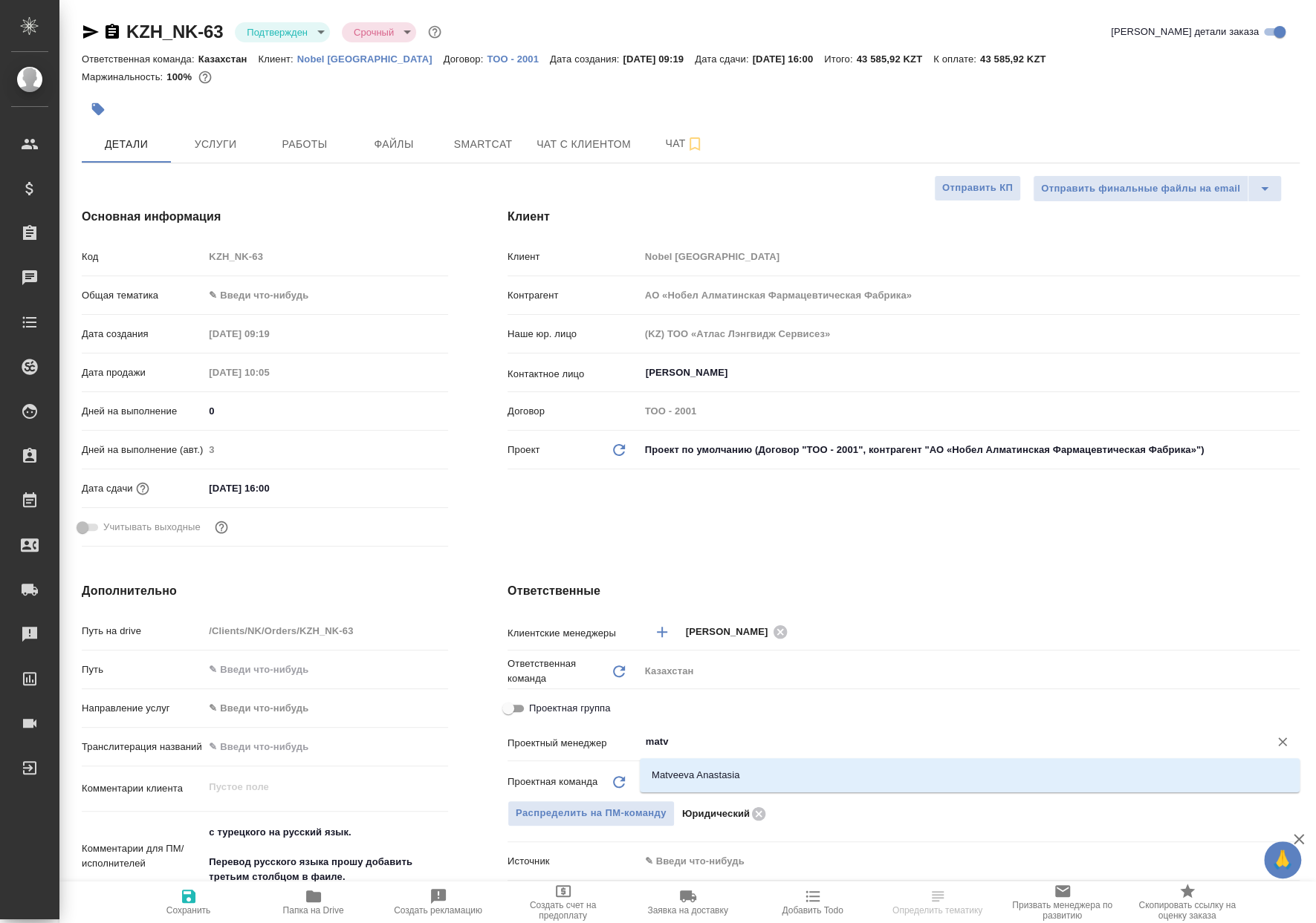
type input "matve"
click at [722, 789] on ul "Matveeva Anastasia" at bounding box center [969, 787] width 659 height 27
click at [708, 775] on li "Matveeva Anastasia" at bounding box center [969, 775] width 659 height 27
type textarea "x"
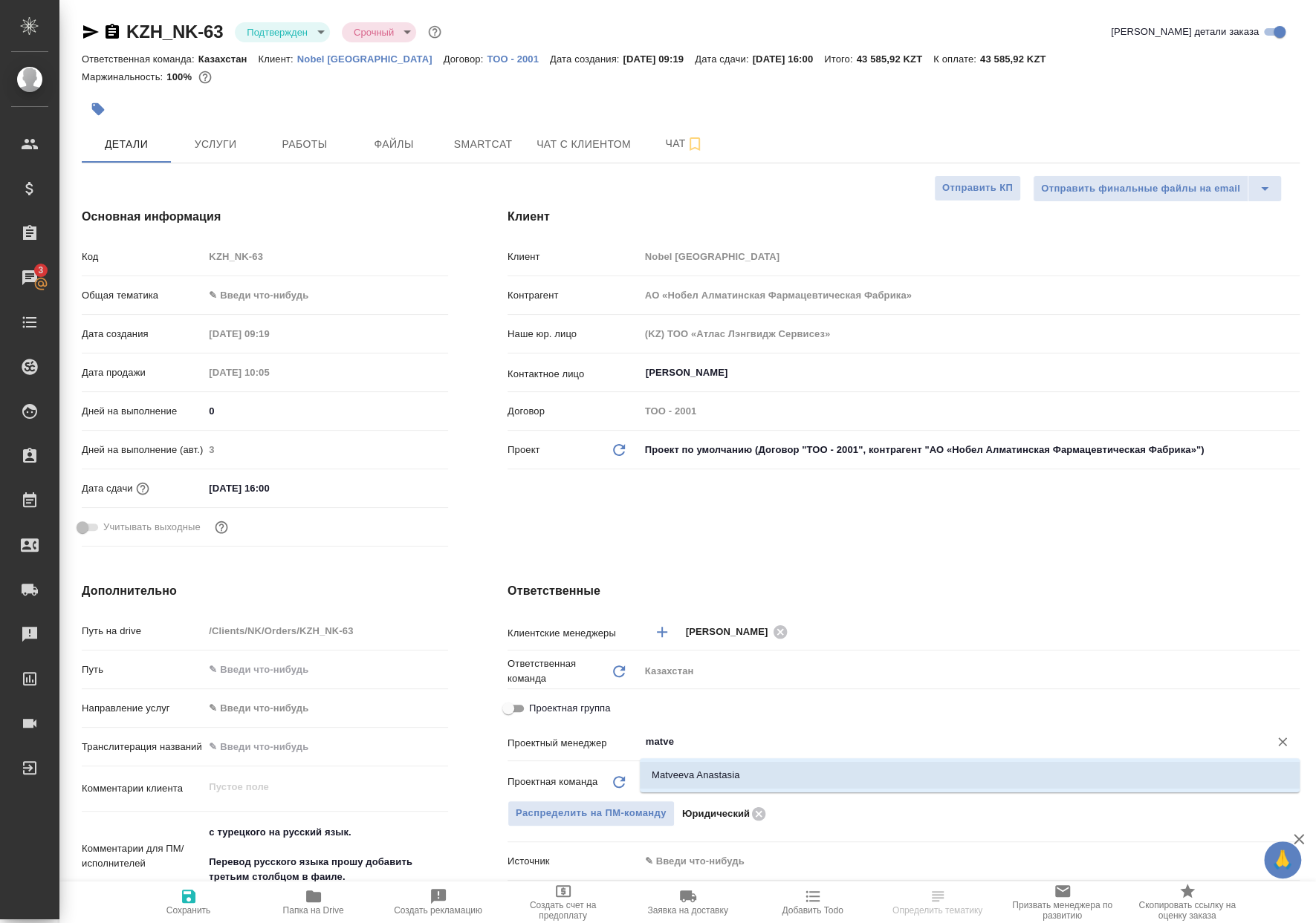
type textarea "x"
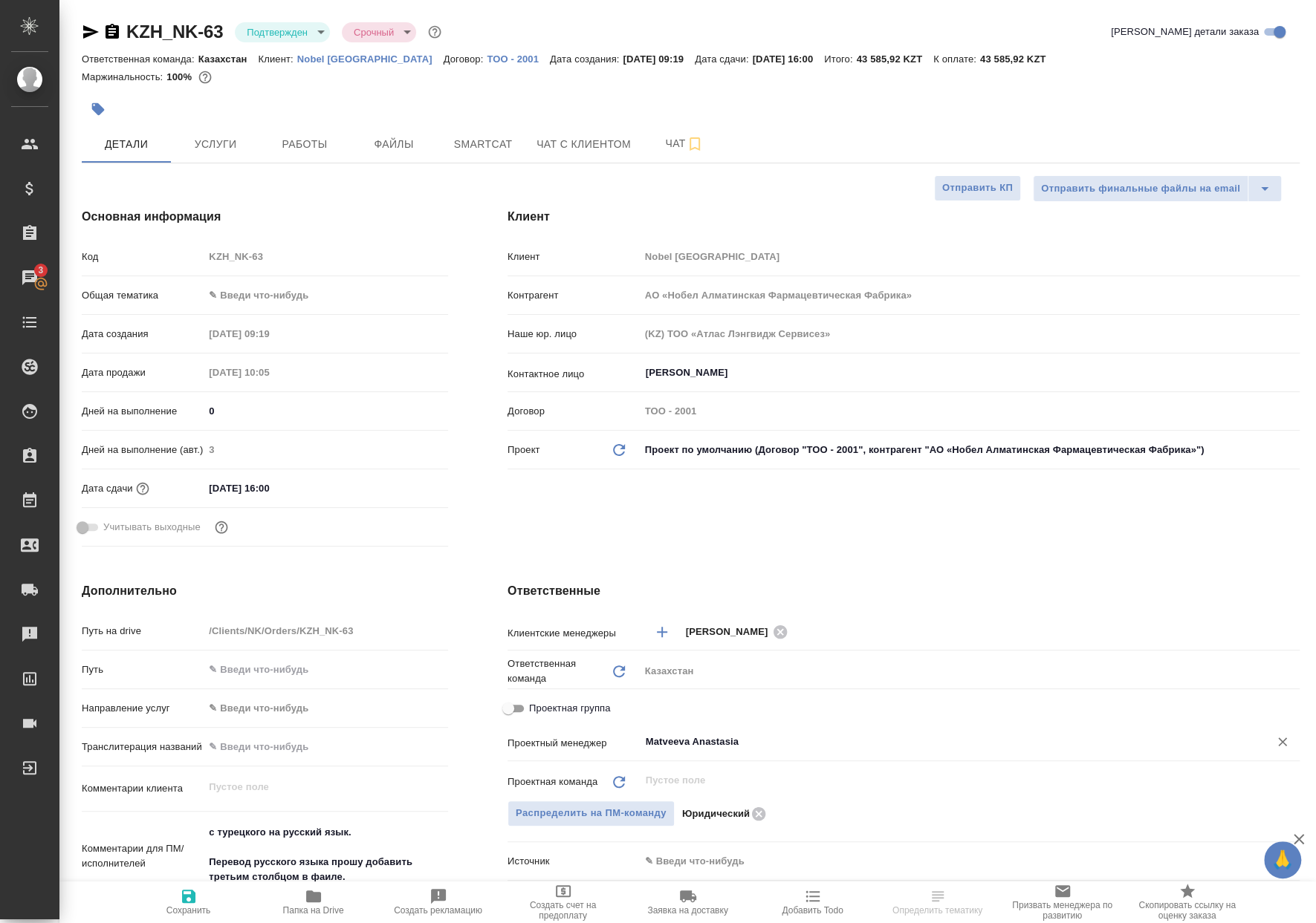
type input "Matveeva Anastasia"
click at [163, 900] on span "Сохранить" at bounding box center [189, 902] width 107 height 29
type textarea "x"
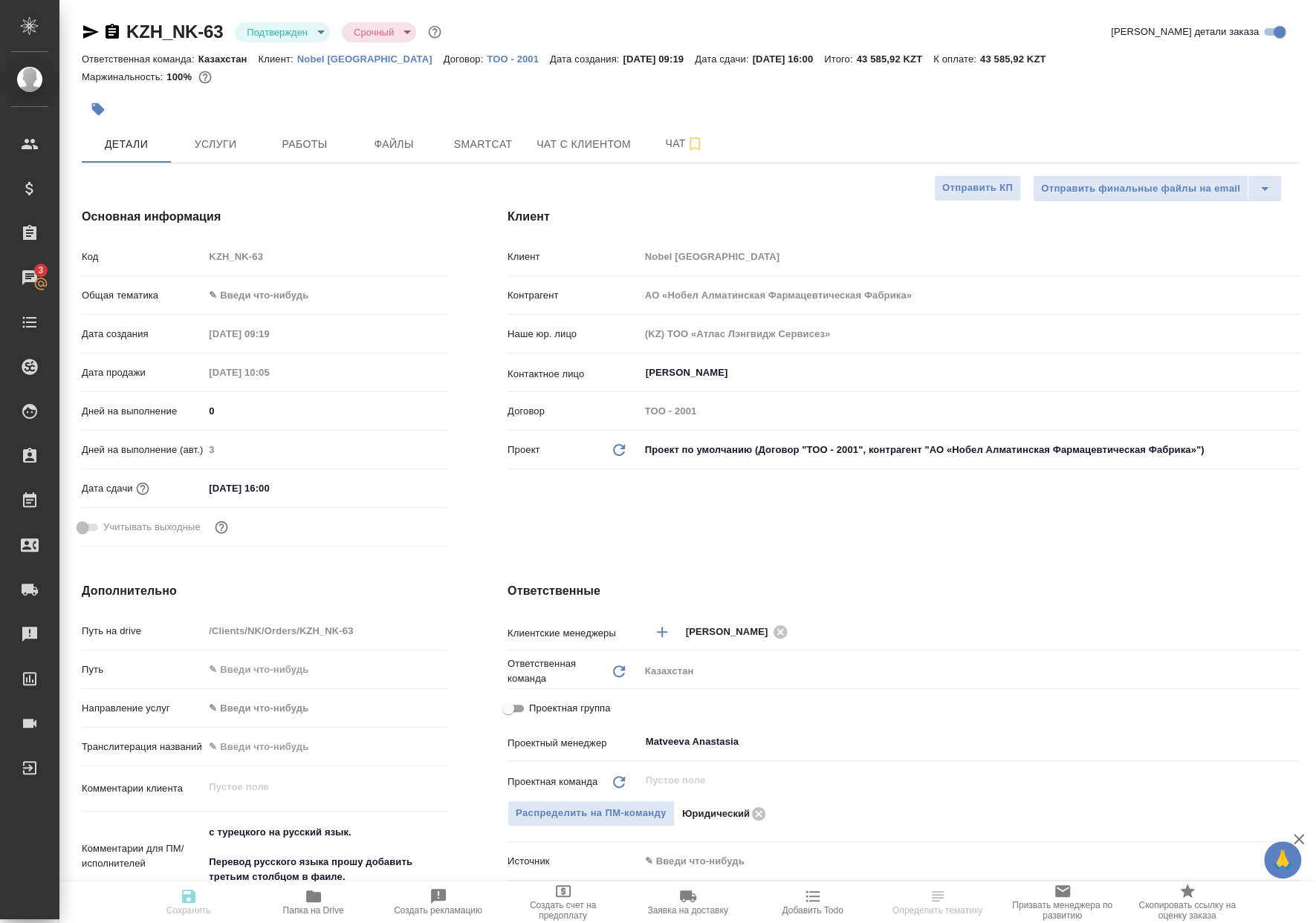
type textarea "x"
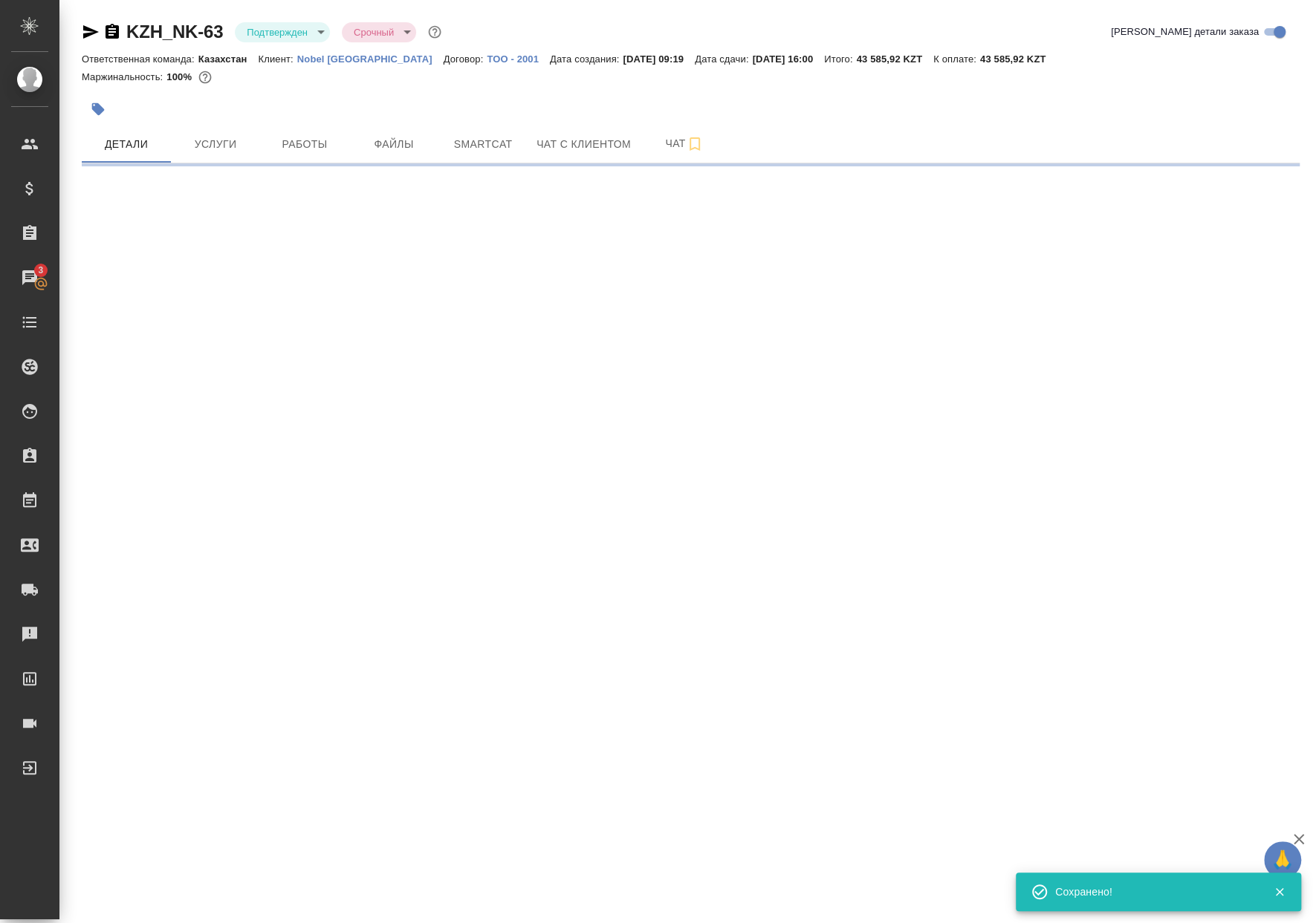
select select "RU"
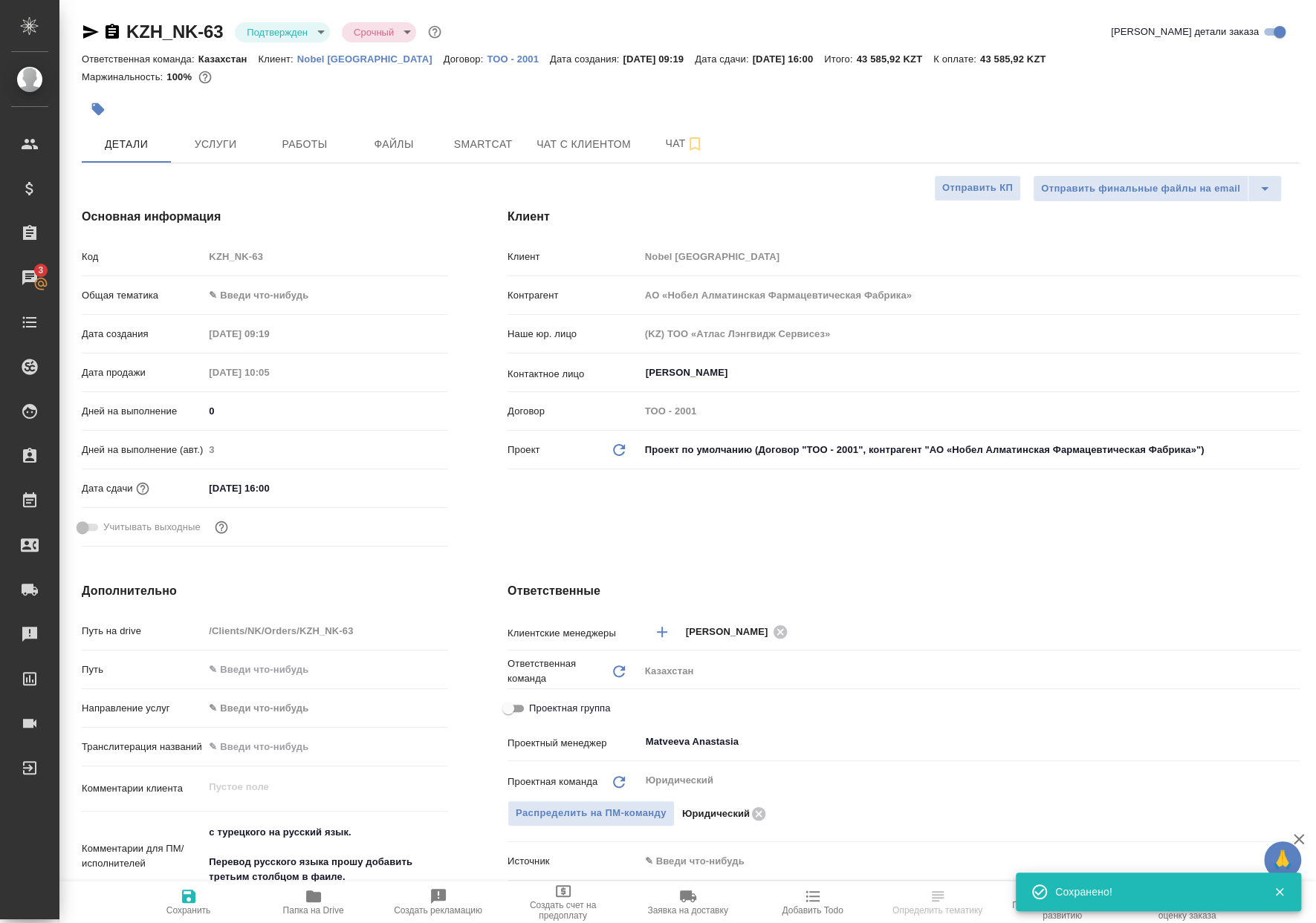
type textarea "x"
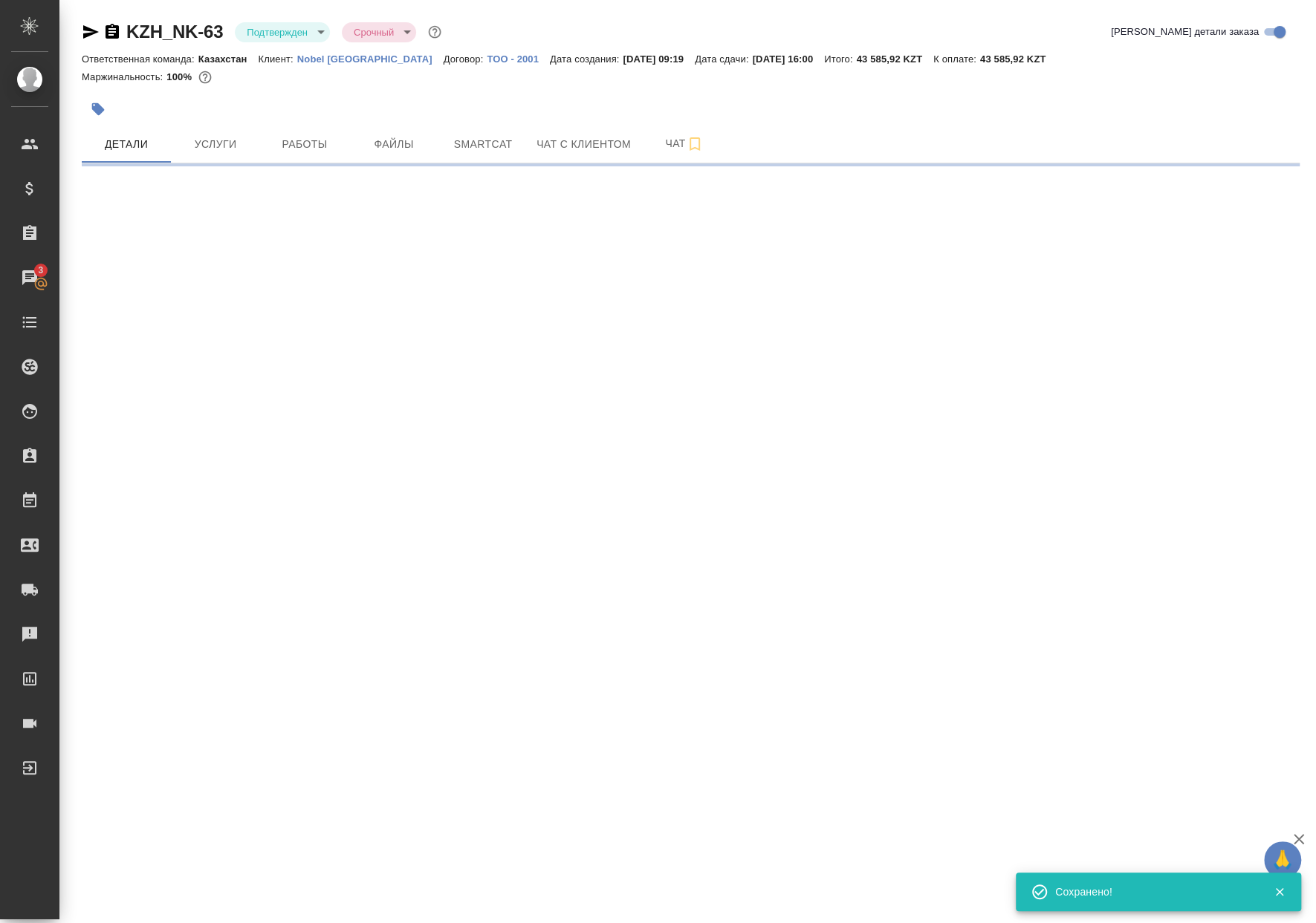
select select "RU"
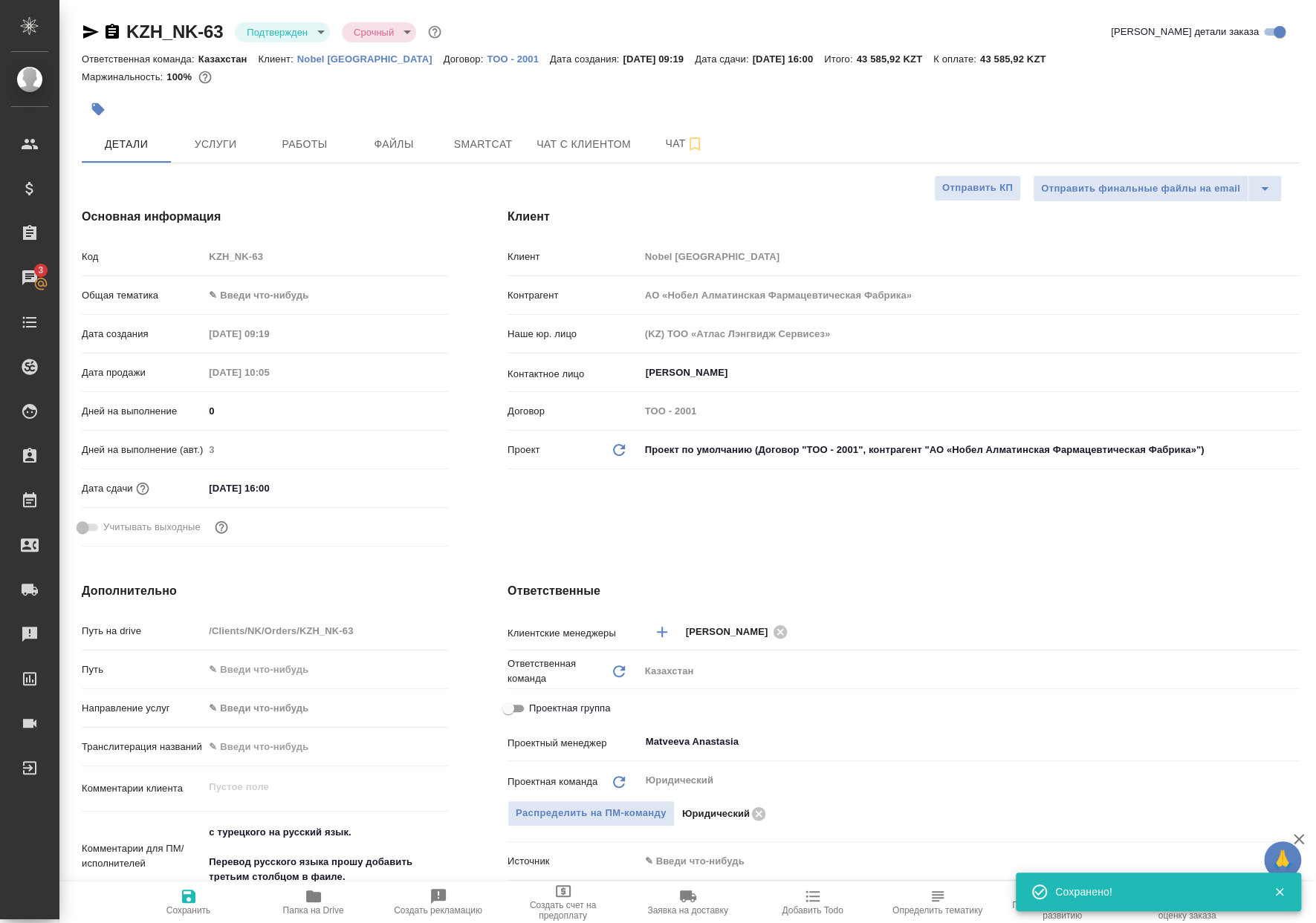
type textarea "x"
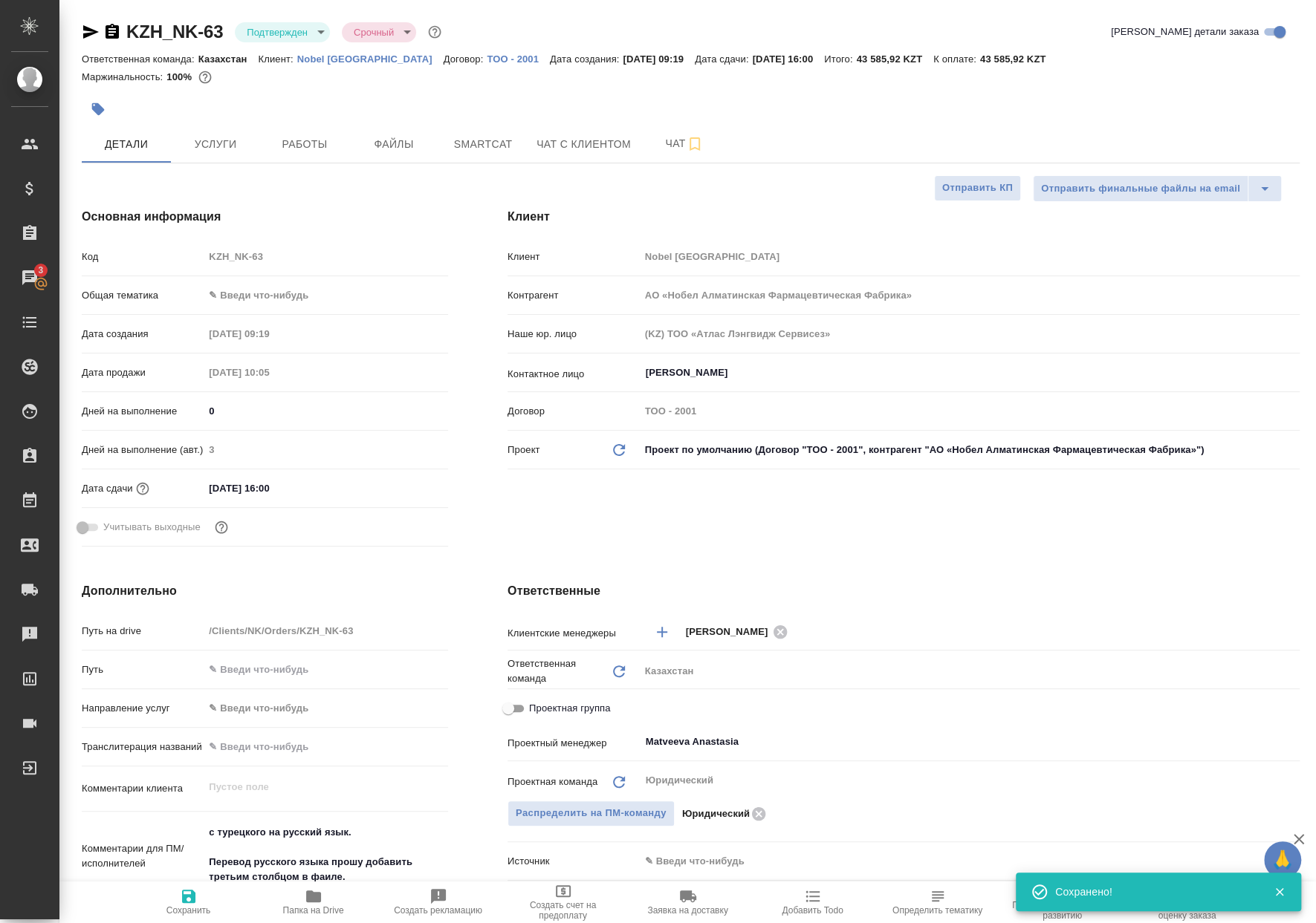
type textarea "x"
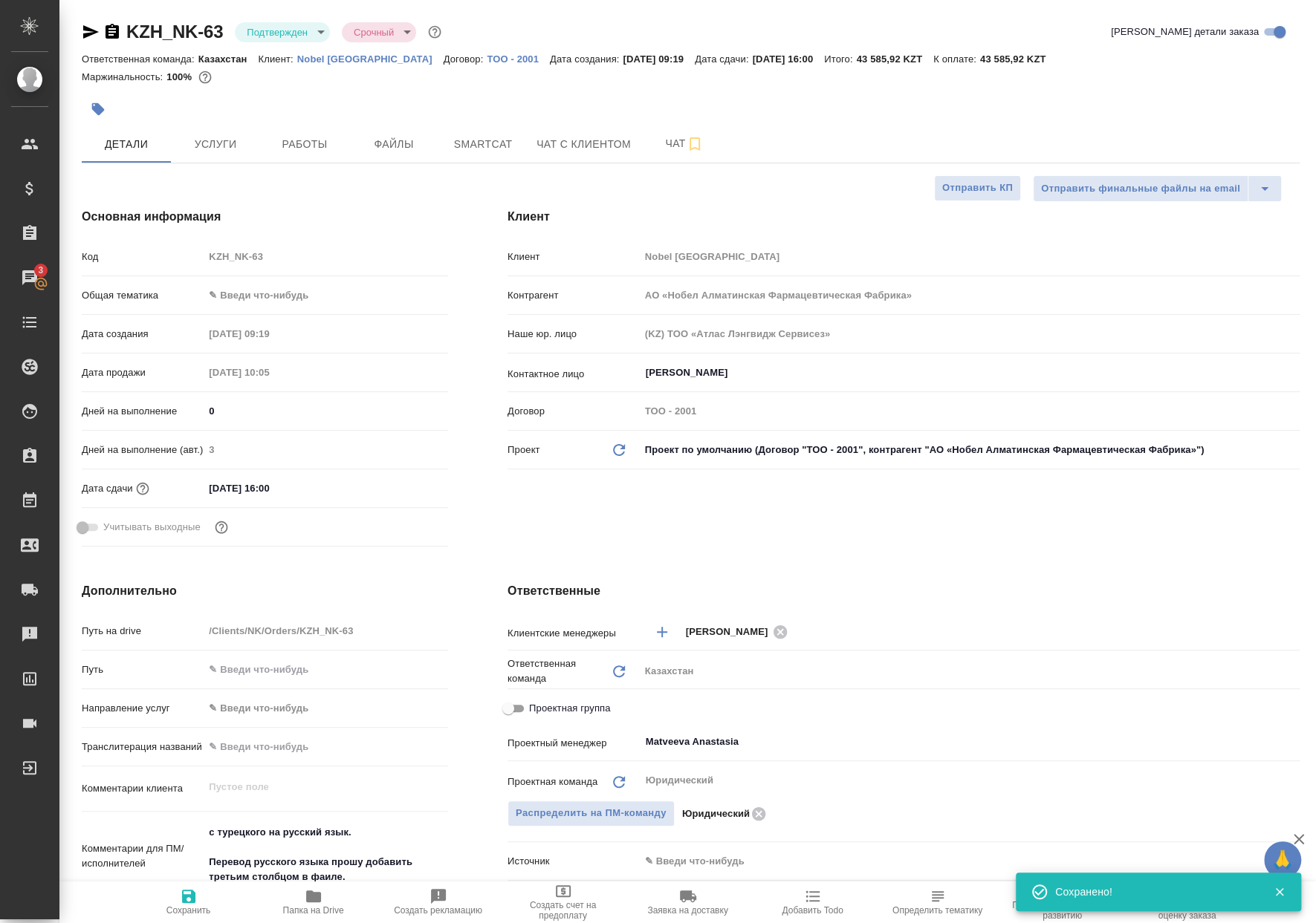
type textarea "x"
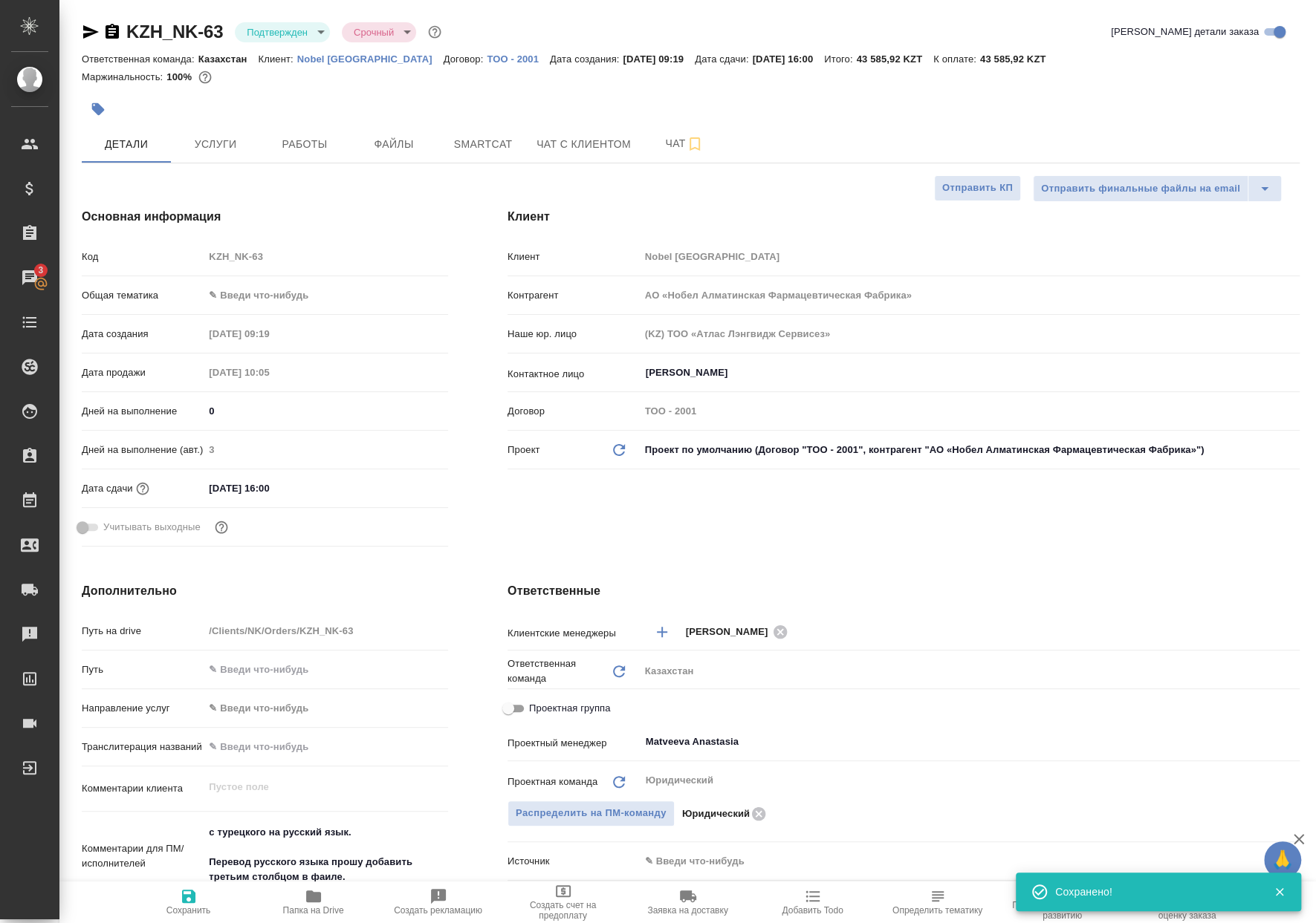
type textarea "x"
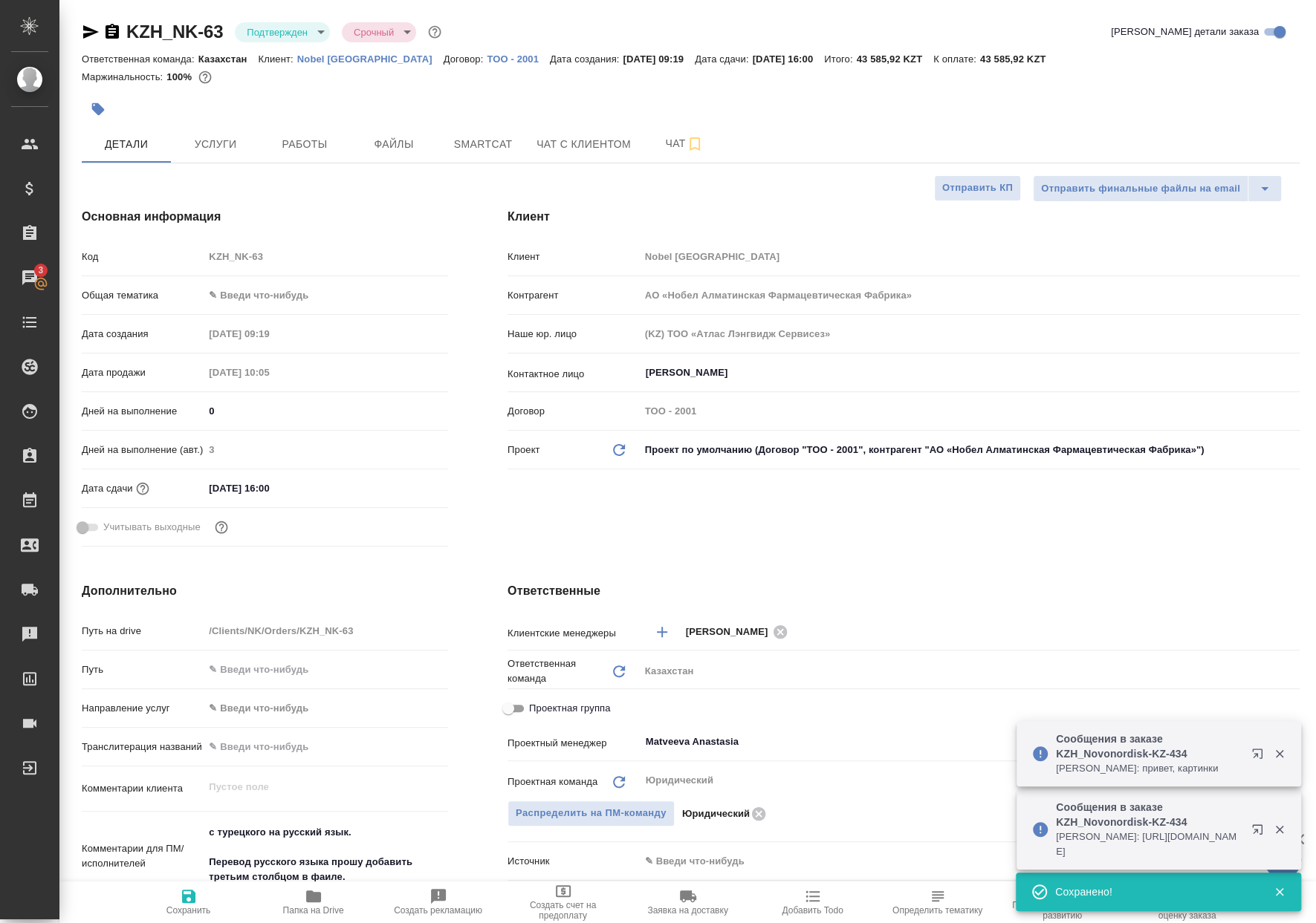
type textarea "x"
click at [295, 139] on span "Работы" at bounding box center [304, 144] width 71 height 19
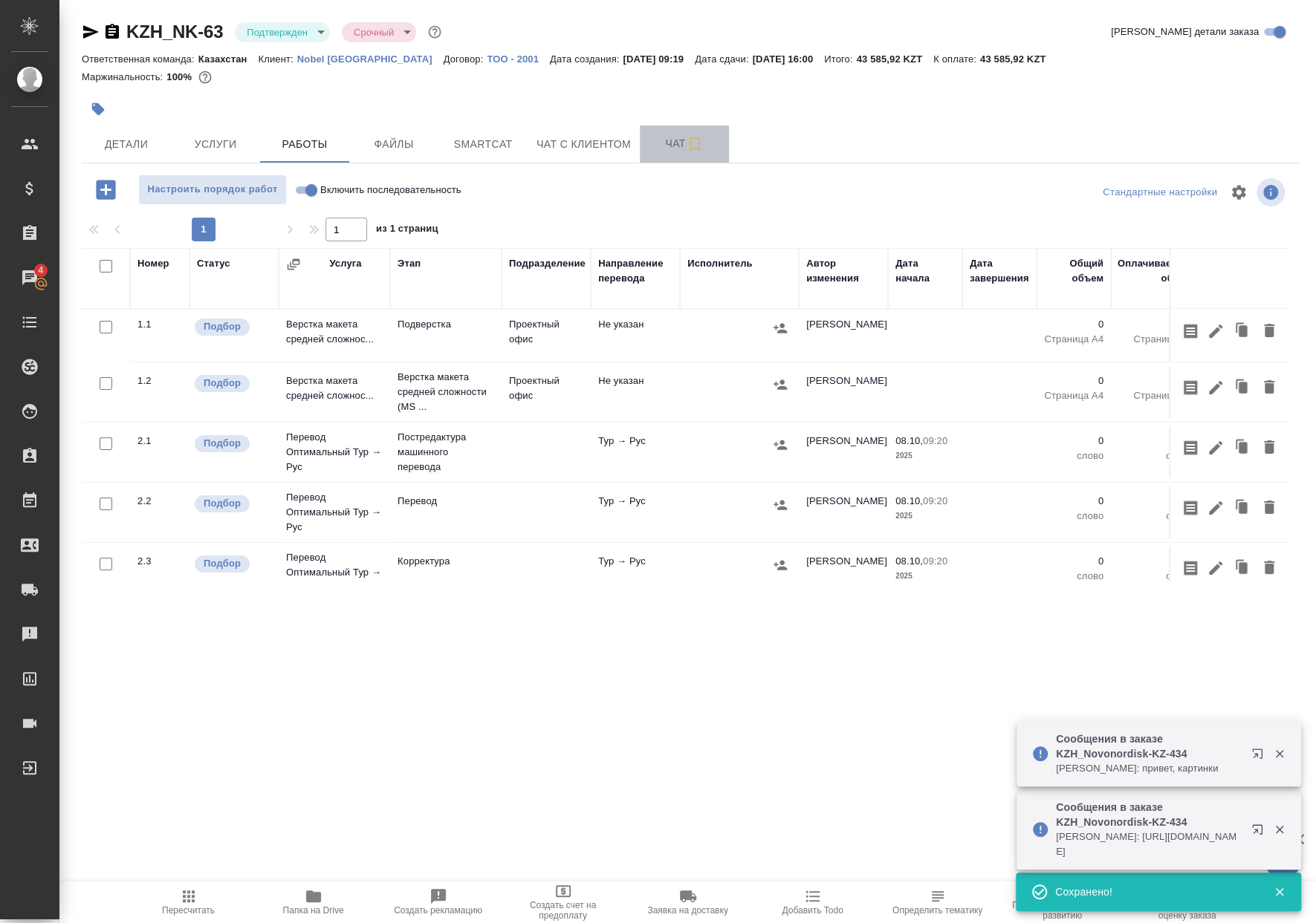
click at [662, 149] on span "Чат" at bounding box center [684, 144] width 71 height 19
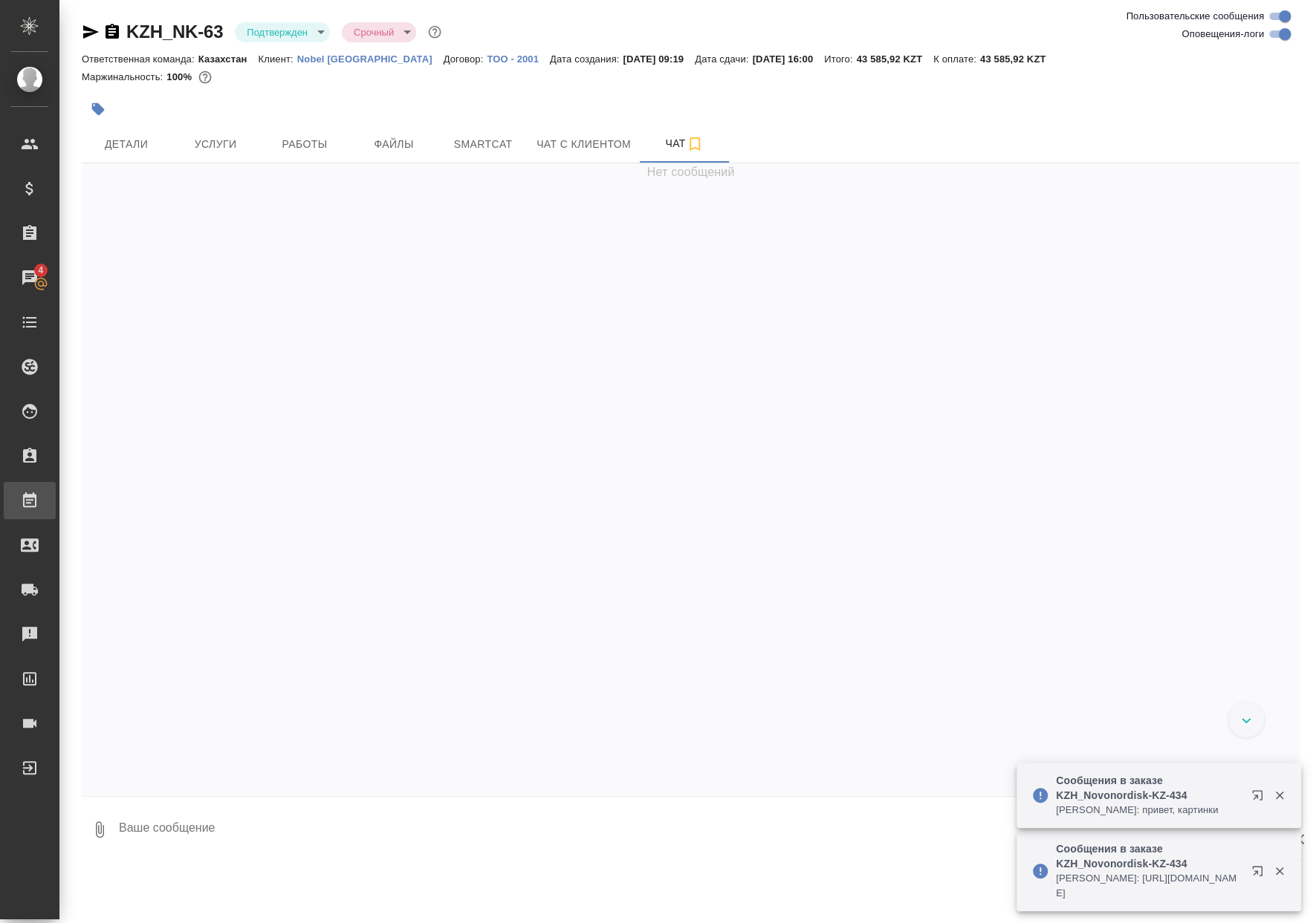
scroll to position [353, 0]
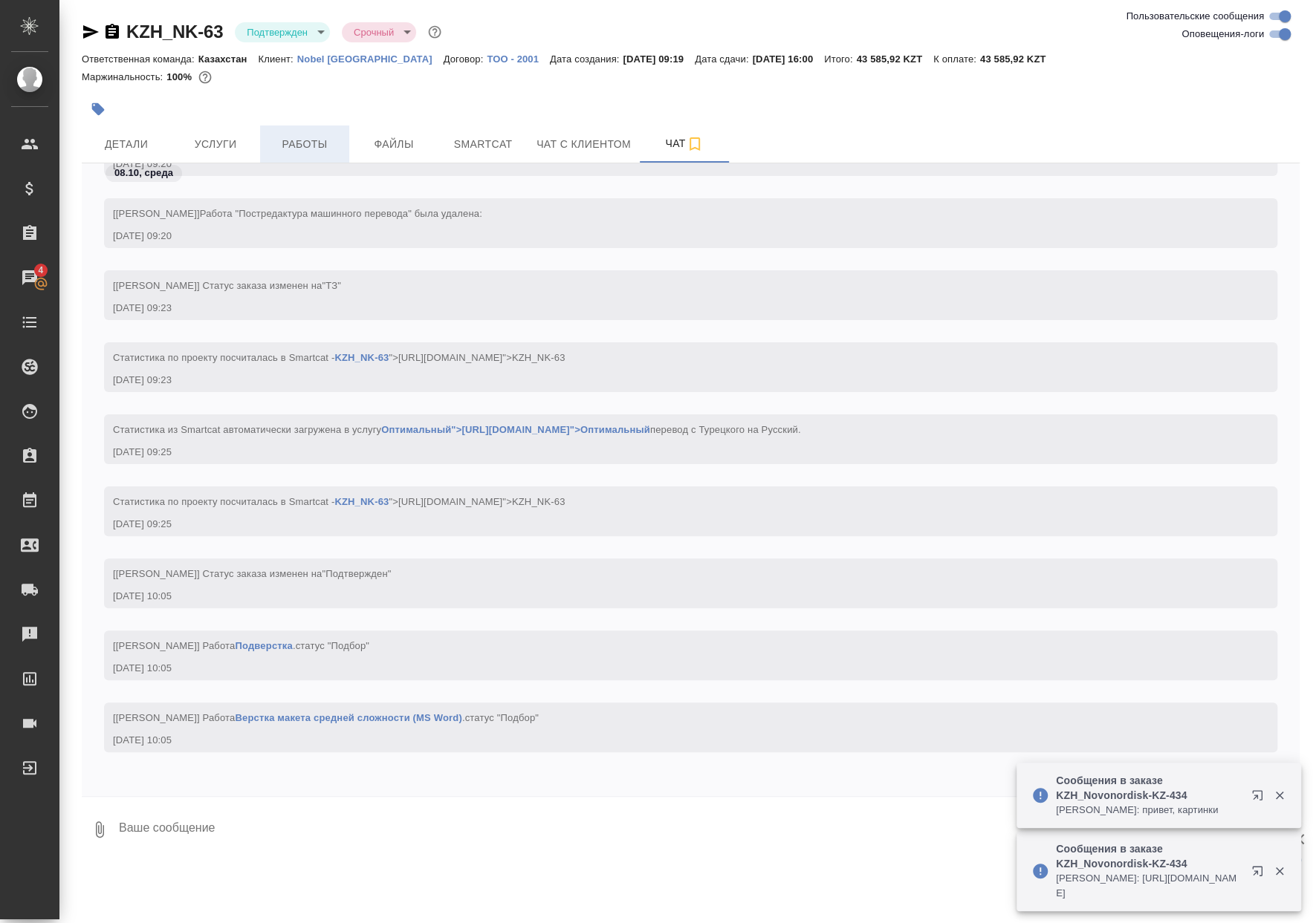
click at [302, 161] on button "Работы" at bounding box center [304, 144] width 89 height 37
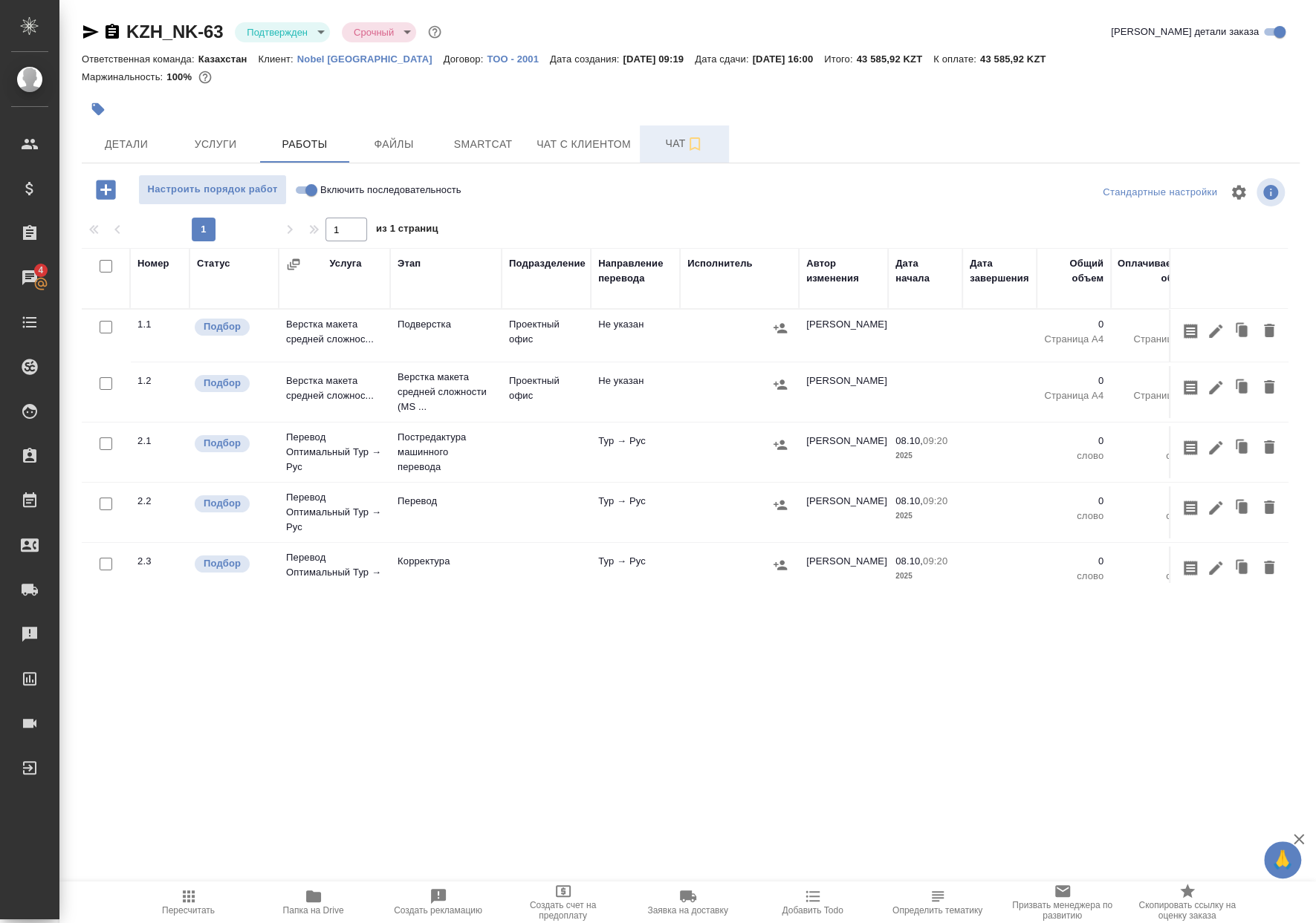
click at [655, 139] on span "Чат" at bounding box center [684, 144] width 71 height 19
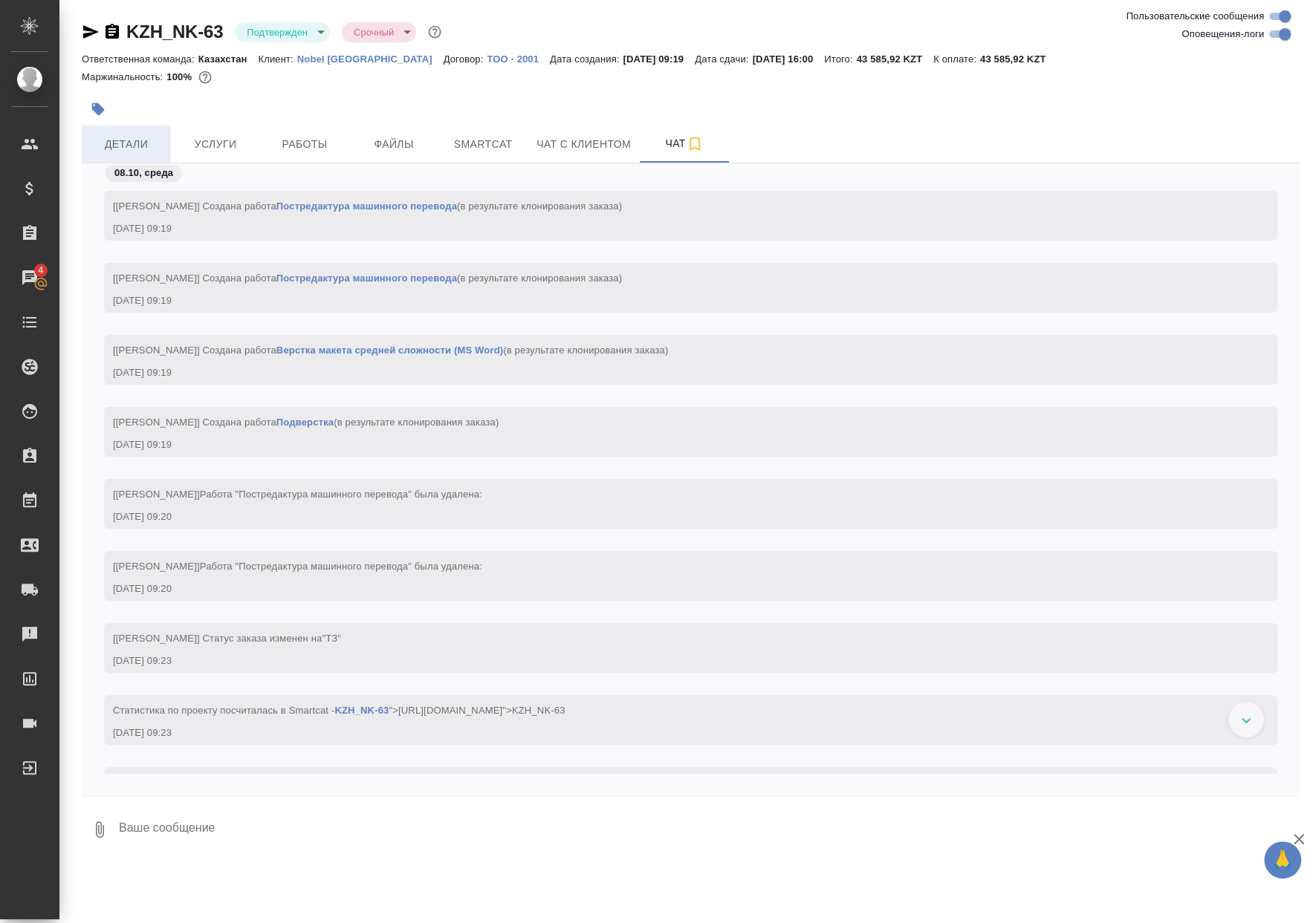
click at [151, 145] on span "Детали" at bounding box center [127, 144] width 71 height 19
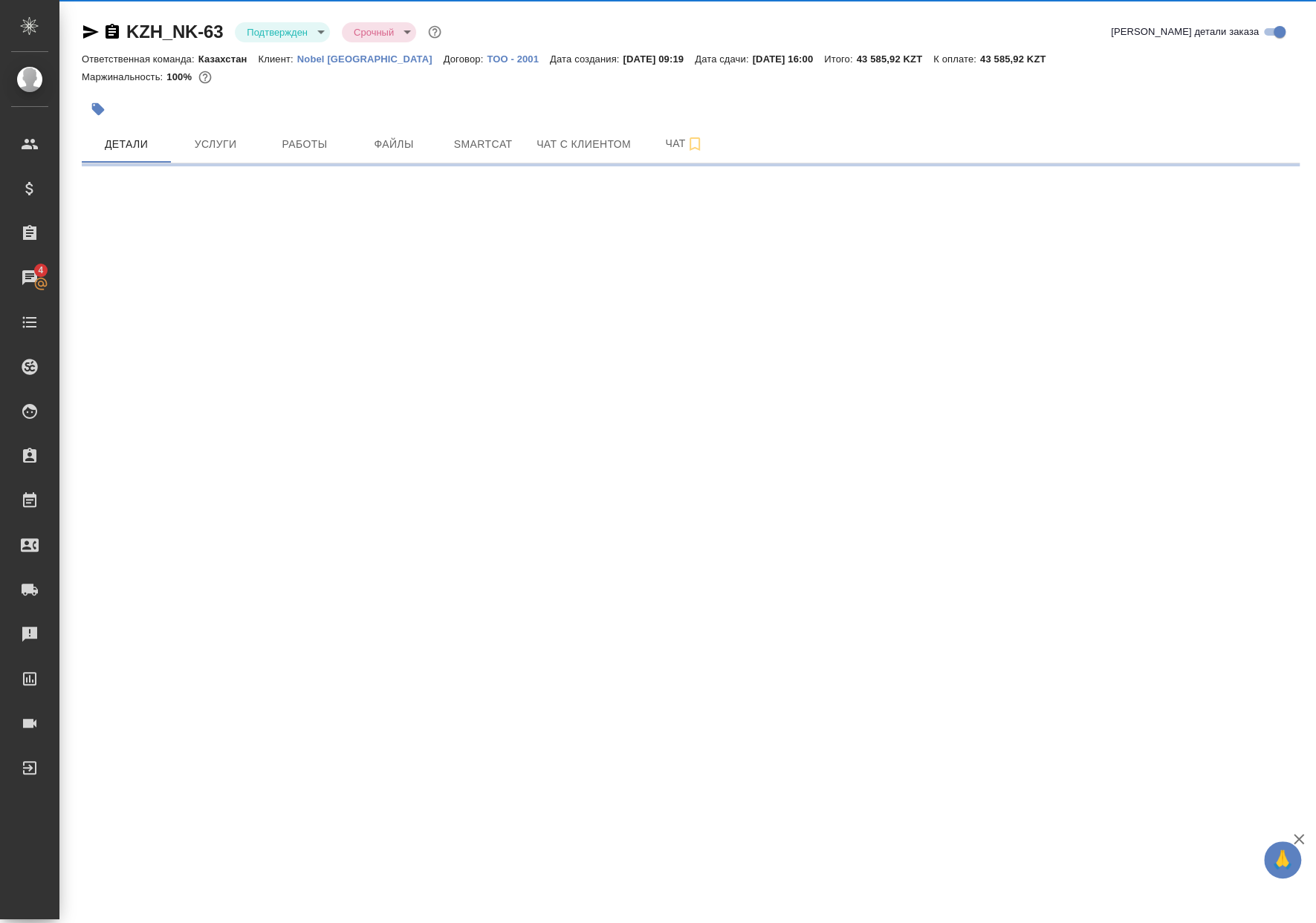
select select "RU"
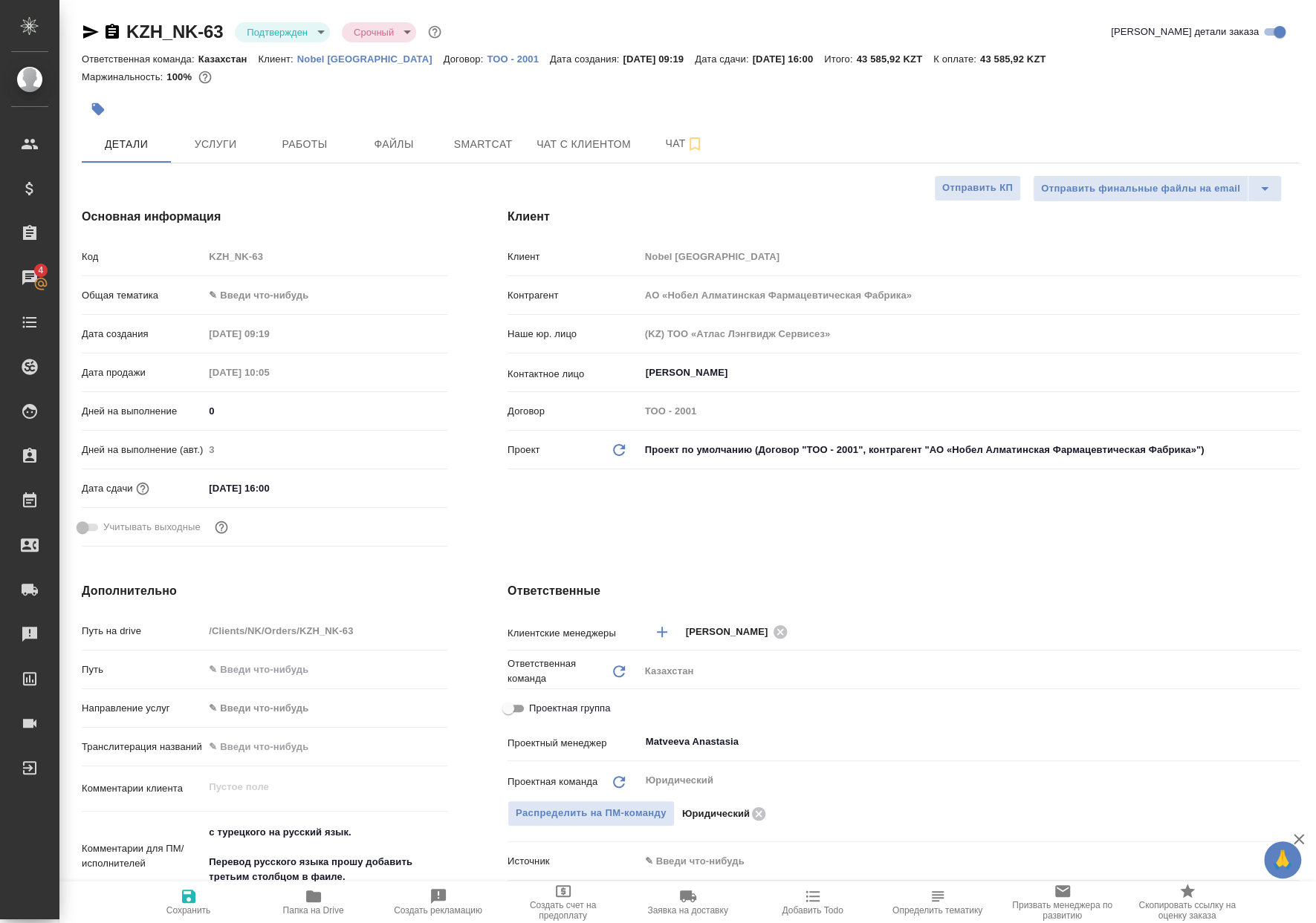
type textarea "x"
click at [272, 45] on div "KZH_NK-63 Подтвержден confirmed Срочный urgent Кратко детали заказа" at bounding box center [691, 34] width 1218 height 29
click at [279, 33] on body "🙏 .cls-1 fill:#fff; AWATERA [PERSON_NAME] Спецификации Заказы 4 Чаты Todo Проек…" at bounding box center [658, 461] width 1316 height 923
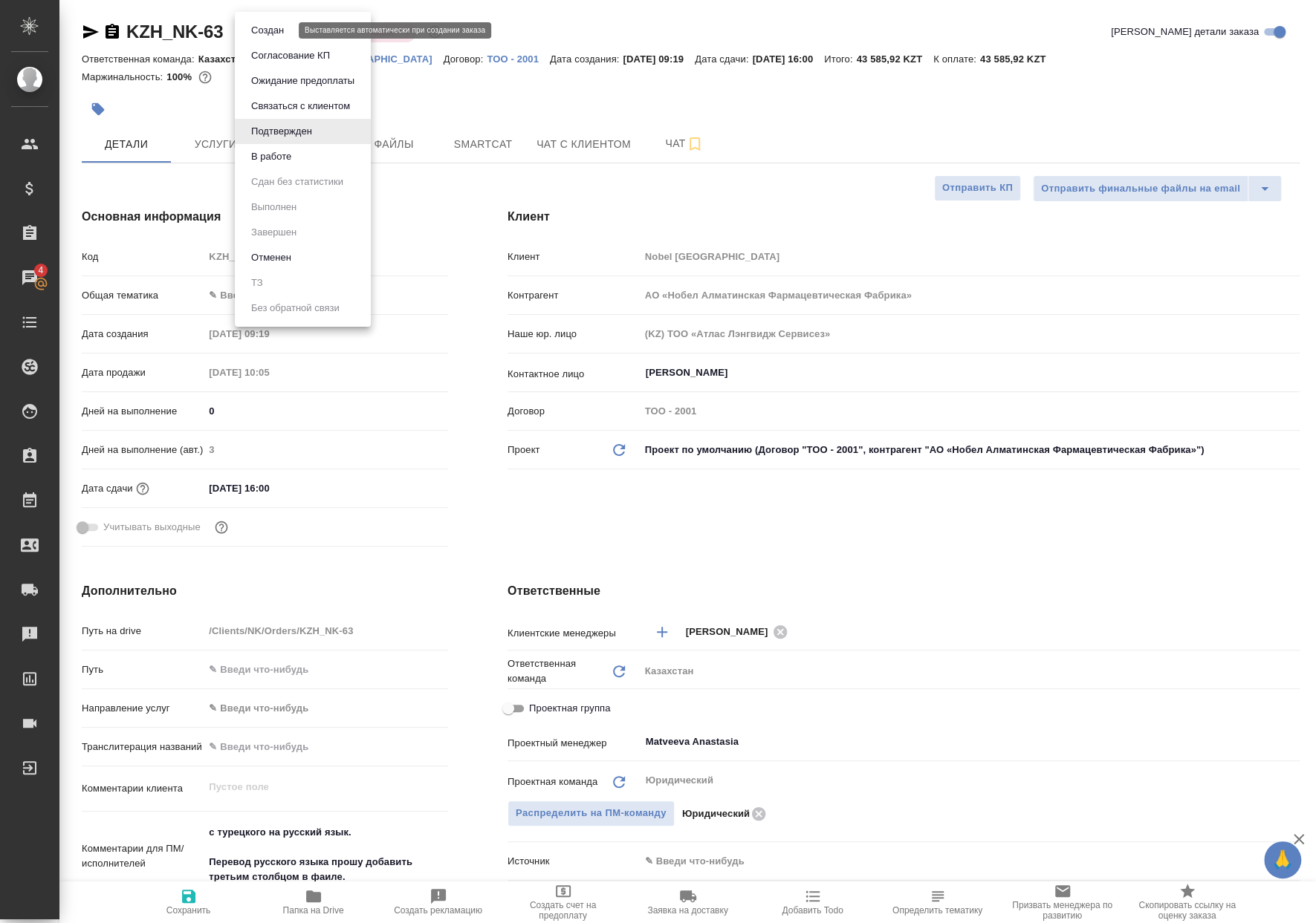
click at [286, 24] on button "Создан" at bounding box center [267, 30] width 42 height 16
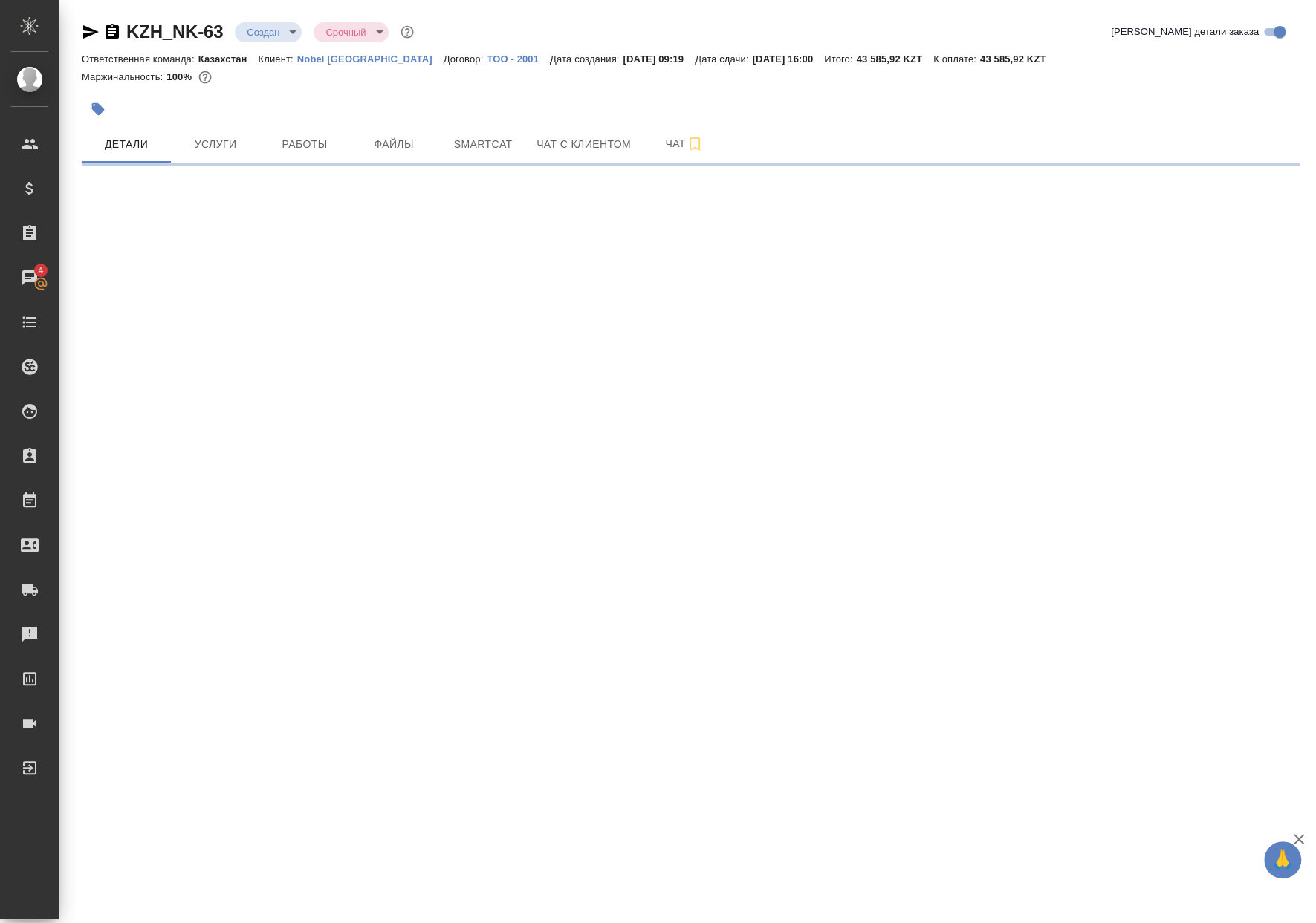
click at [289, 30] on body "🙏 .cls-1 fill:#fff; AWATERA Matveeva Anastasia Клиенты Спецификации Заказы 4 Ча…" at bounding box center [658, 461] width 1316 height 923
select select "RU"
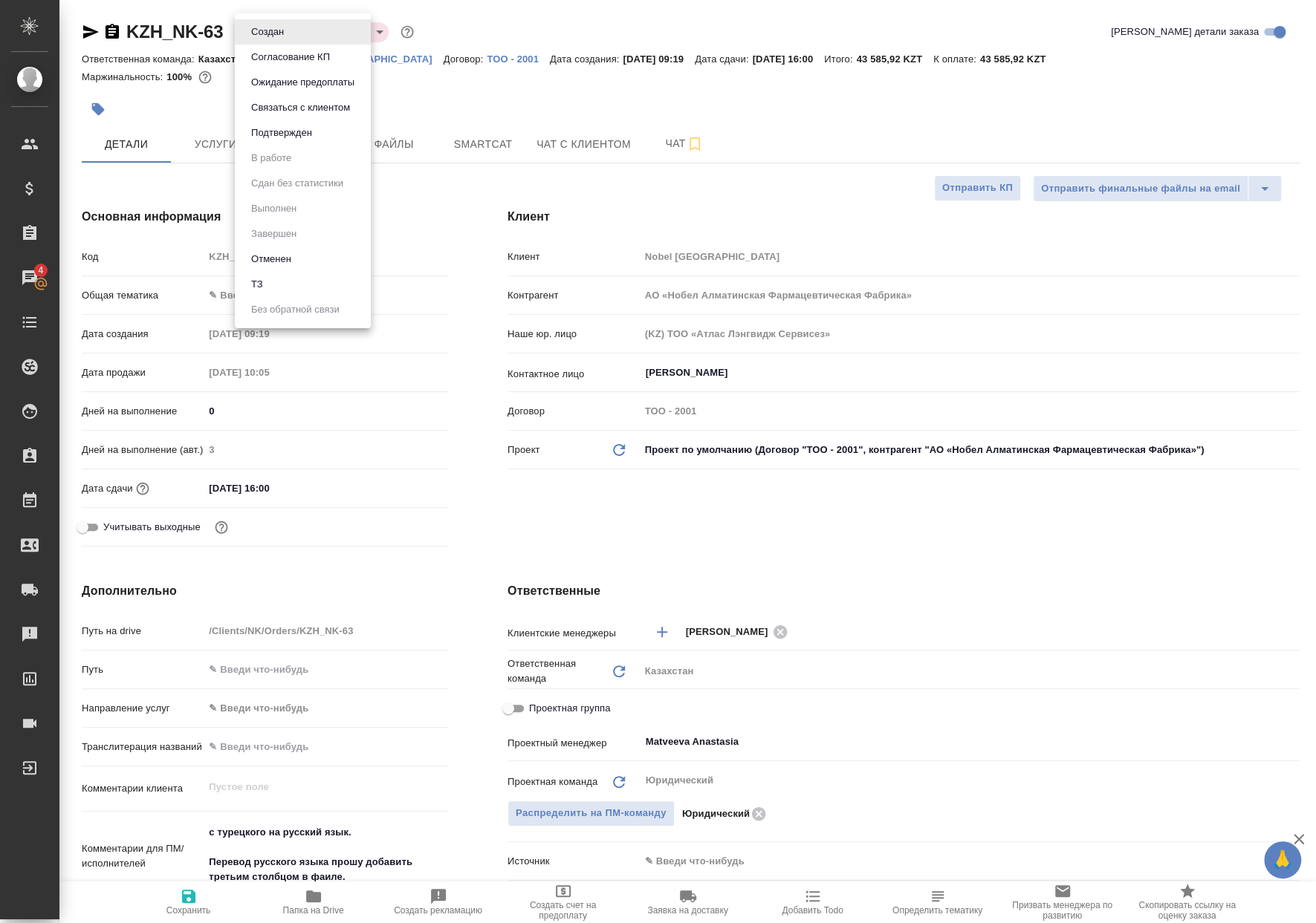
type textarea "x"
click at [266, 282] on button "ТЗ" at bounding box center [256, 284] width 21 height 16
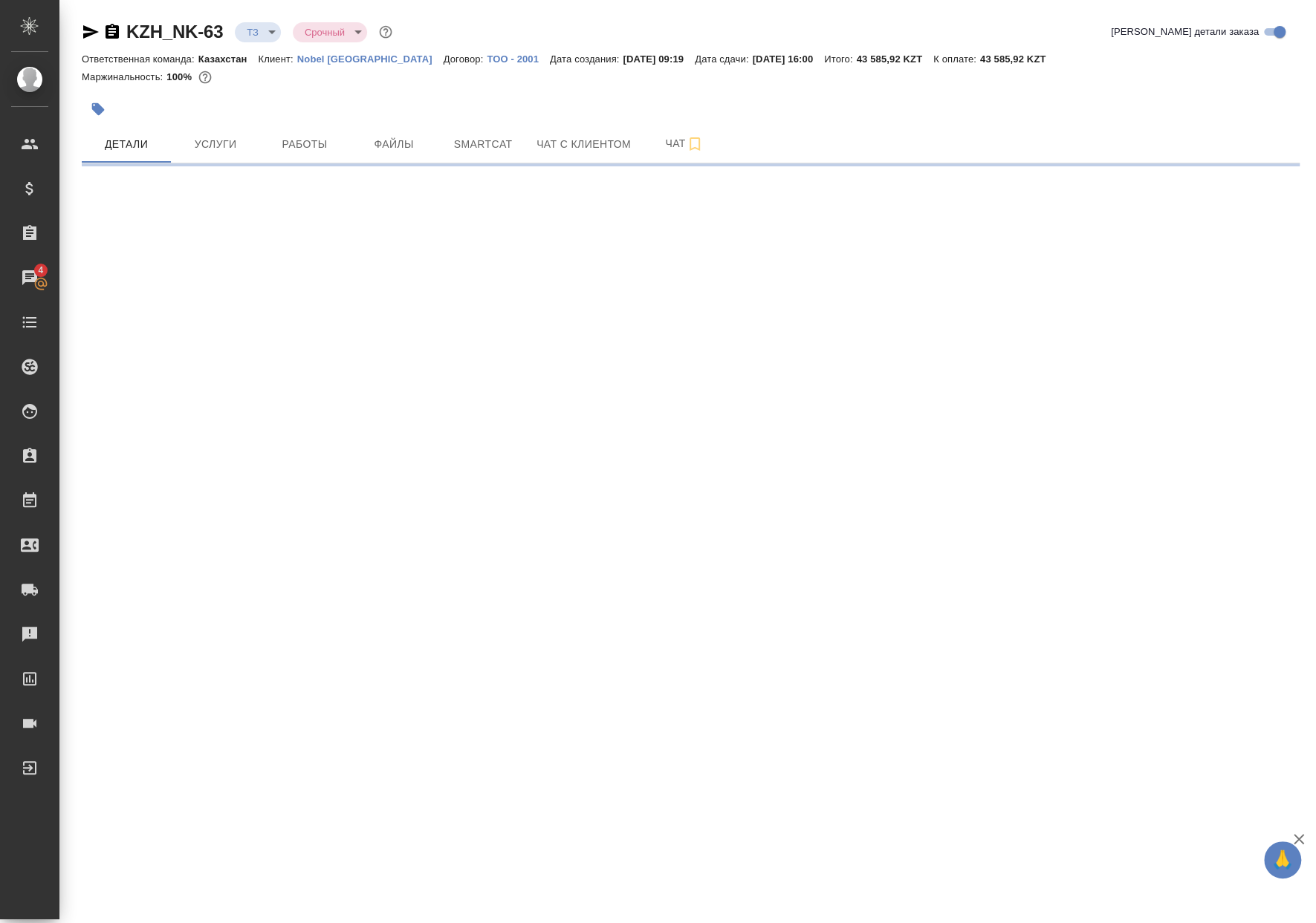
select select "RU"
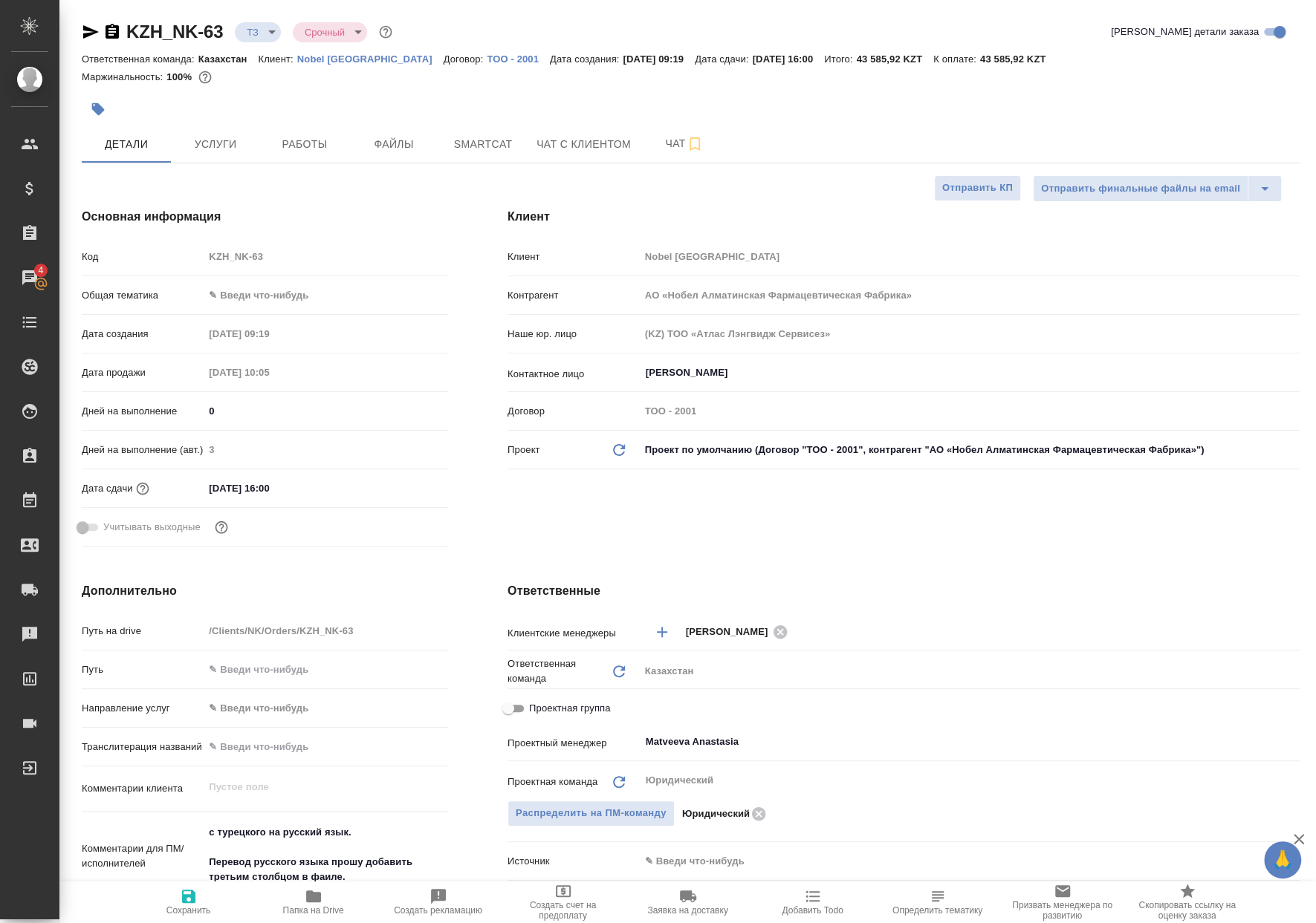
type textarea "x"
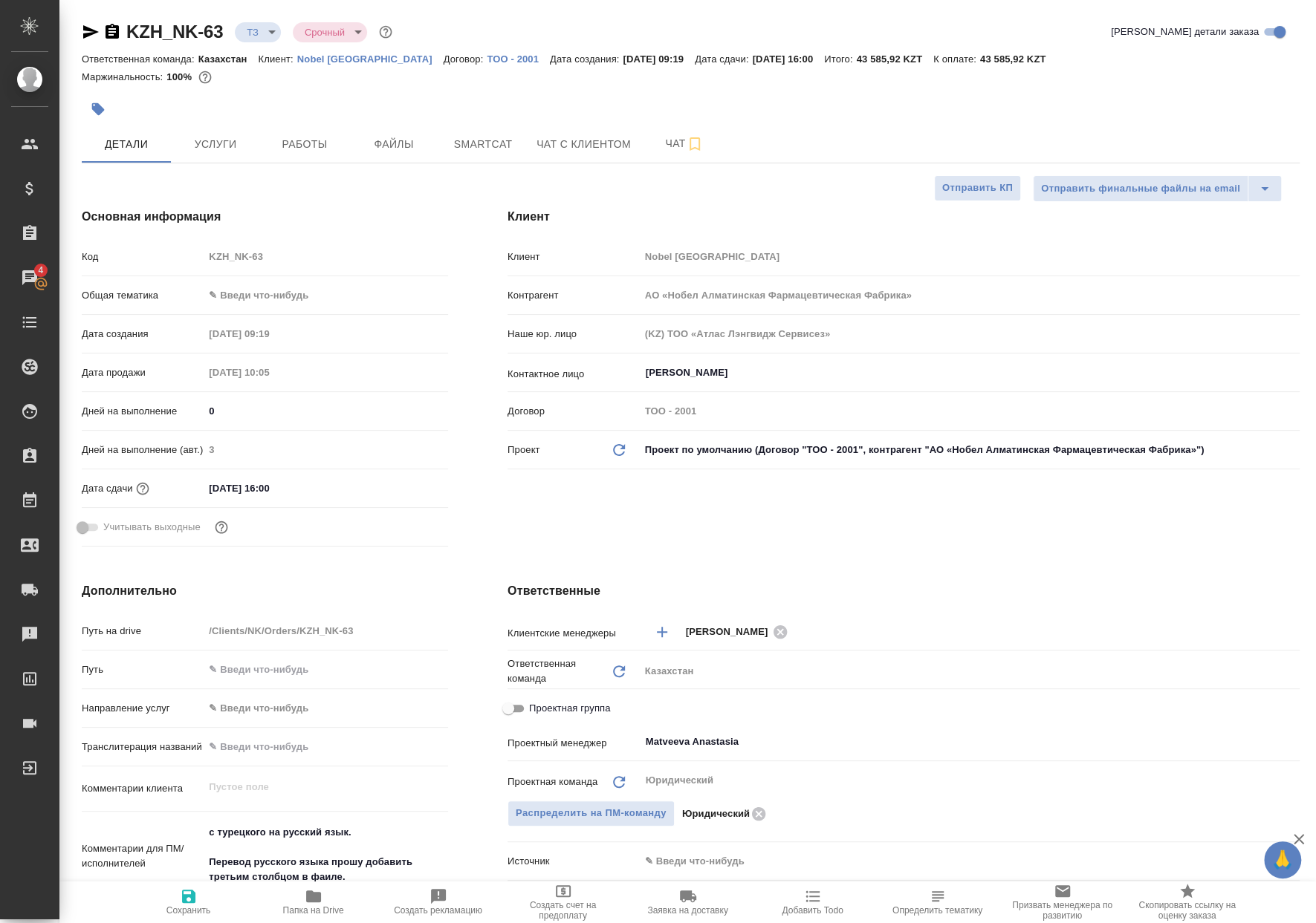
type textarea "x"
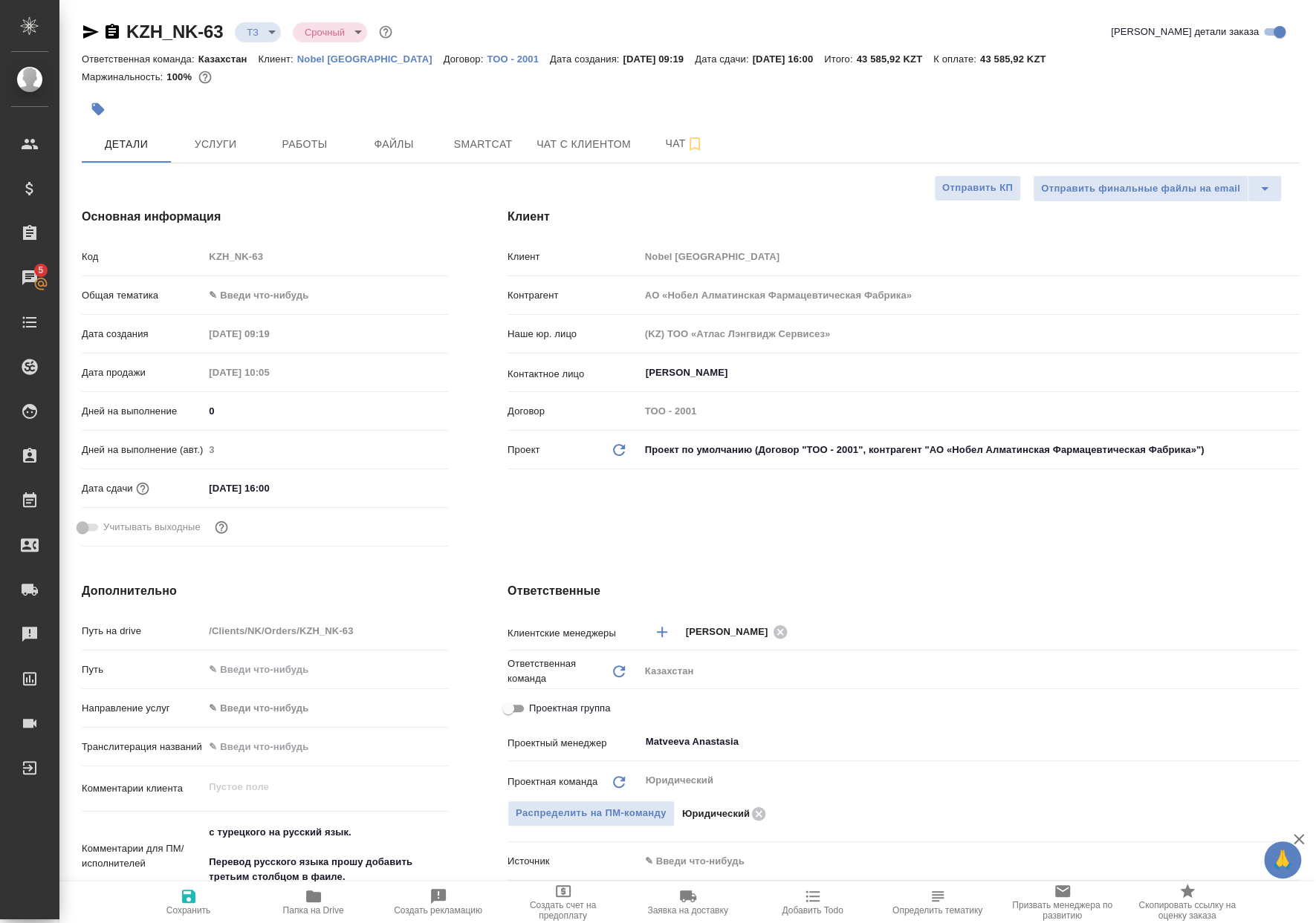
type textarea "x"
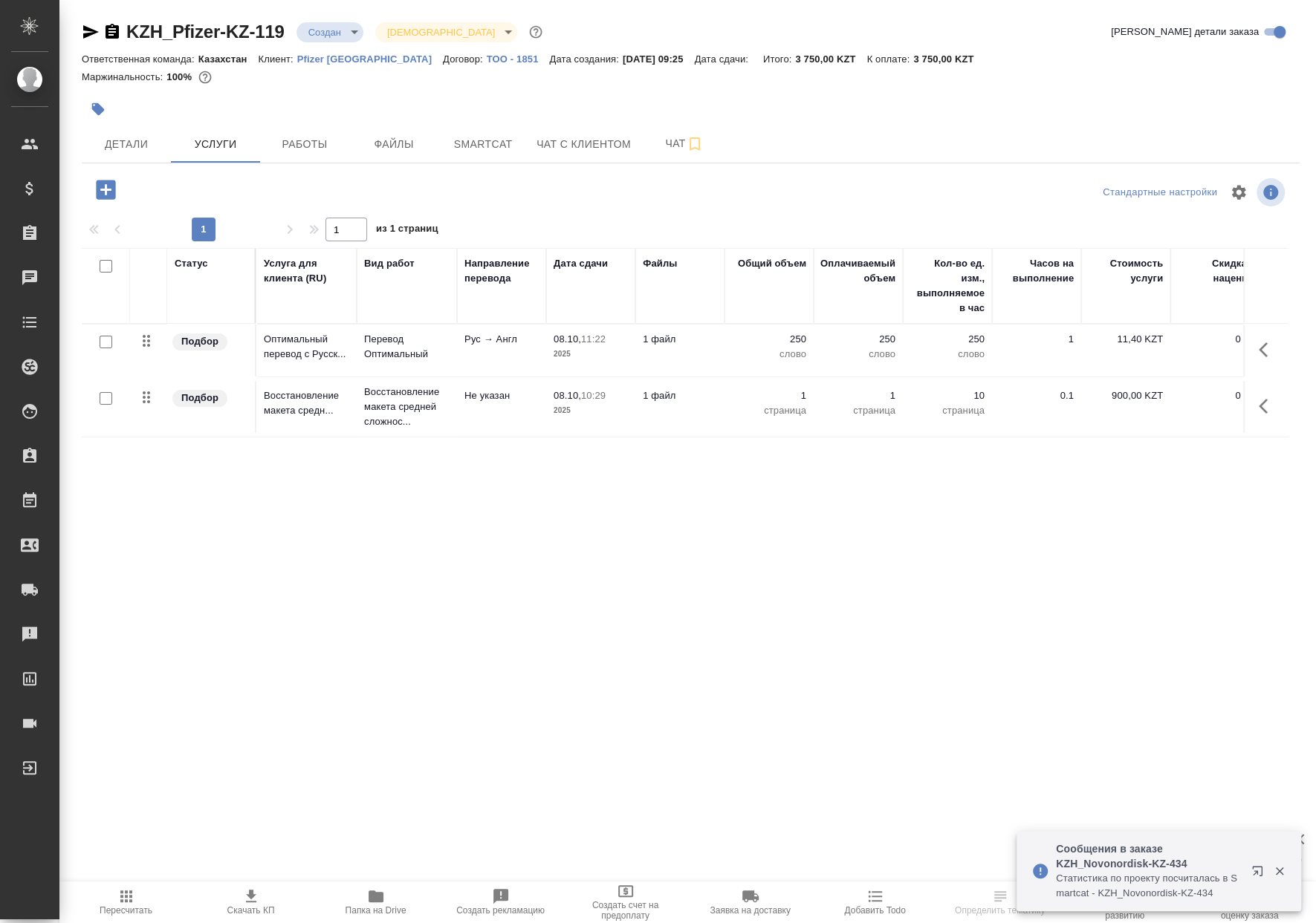
click at [455, 119] on div at bounding box center [488, 109] width 812 height 33
click at [464, 127] on button "Smartcat" at bounding box center [483, 144] width 89 height 37
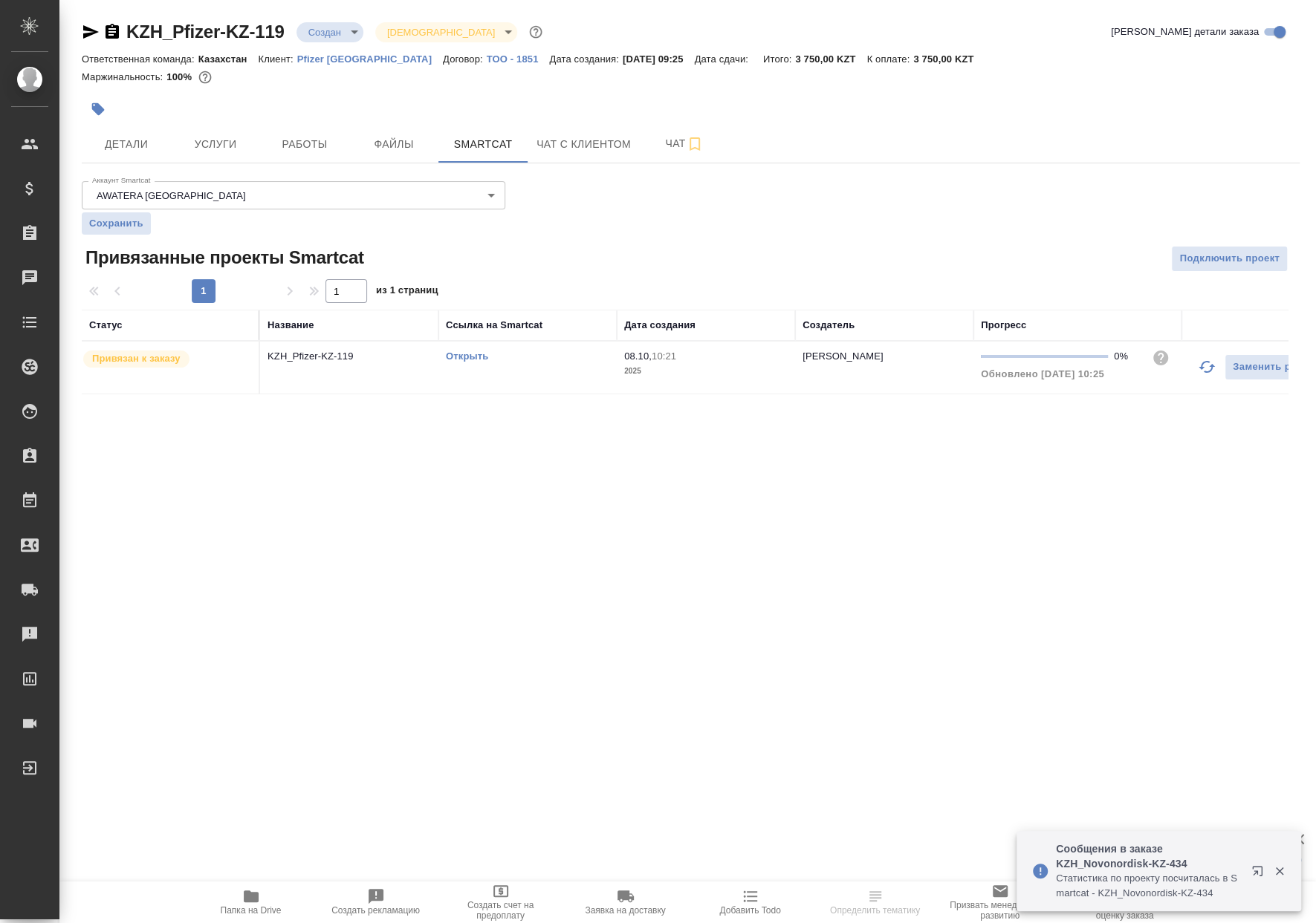
click at [483, 353] on link "Открыть" at bounding box center [467, 356] width 42 height 11
drag, startPoint x: 176, startPoint y: 154, endPoint x: 183, endPoint y: 152, distance: 7.3
click at [176, 154] on button "Услуги" at bounding box center [216, 144] width 89 height 37
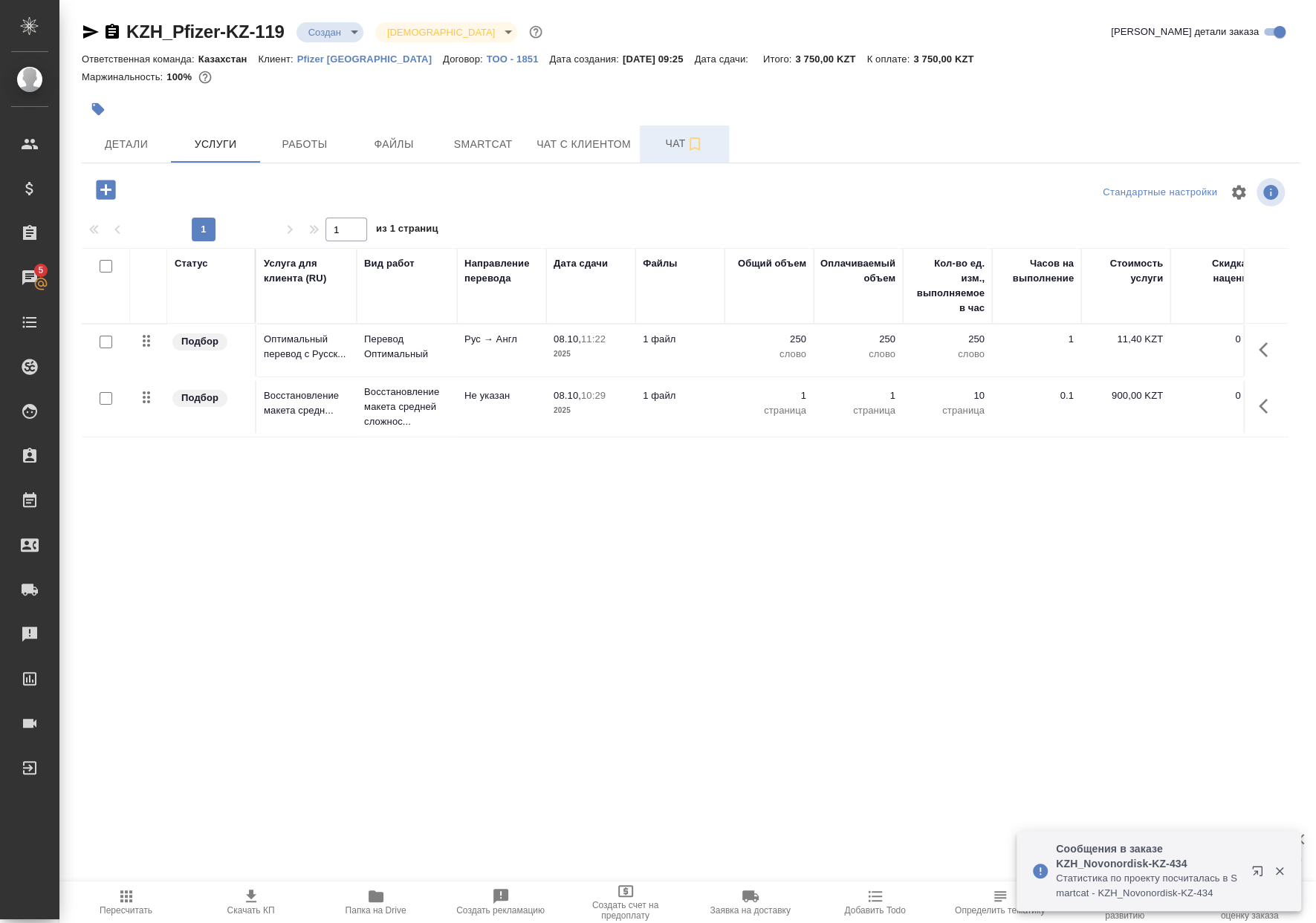
click at [668, 156] on button "Чат" at bounding box center [684, 144] width 89 height 37
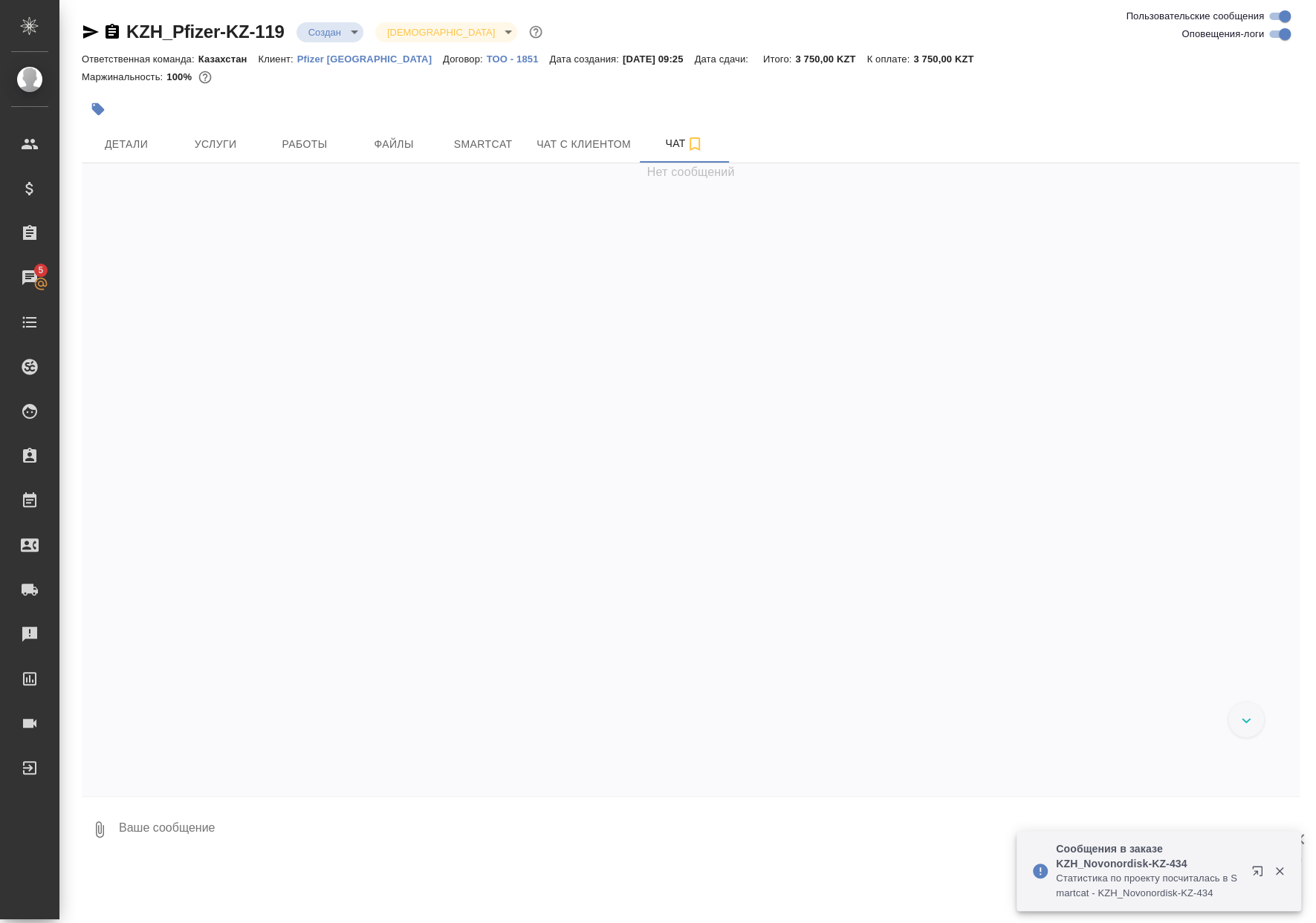
scroll to position [1698, 0]
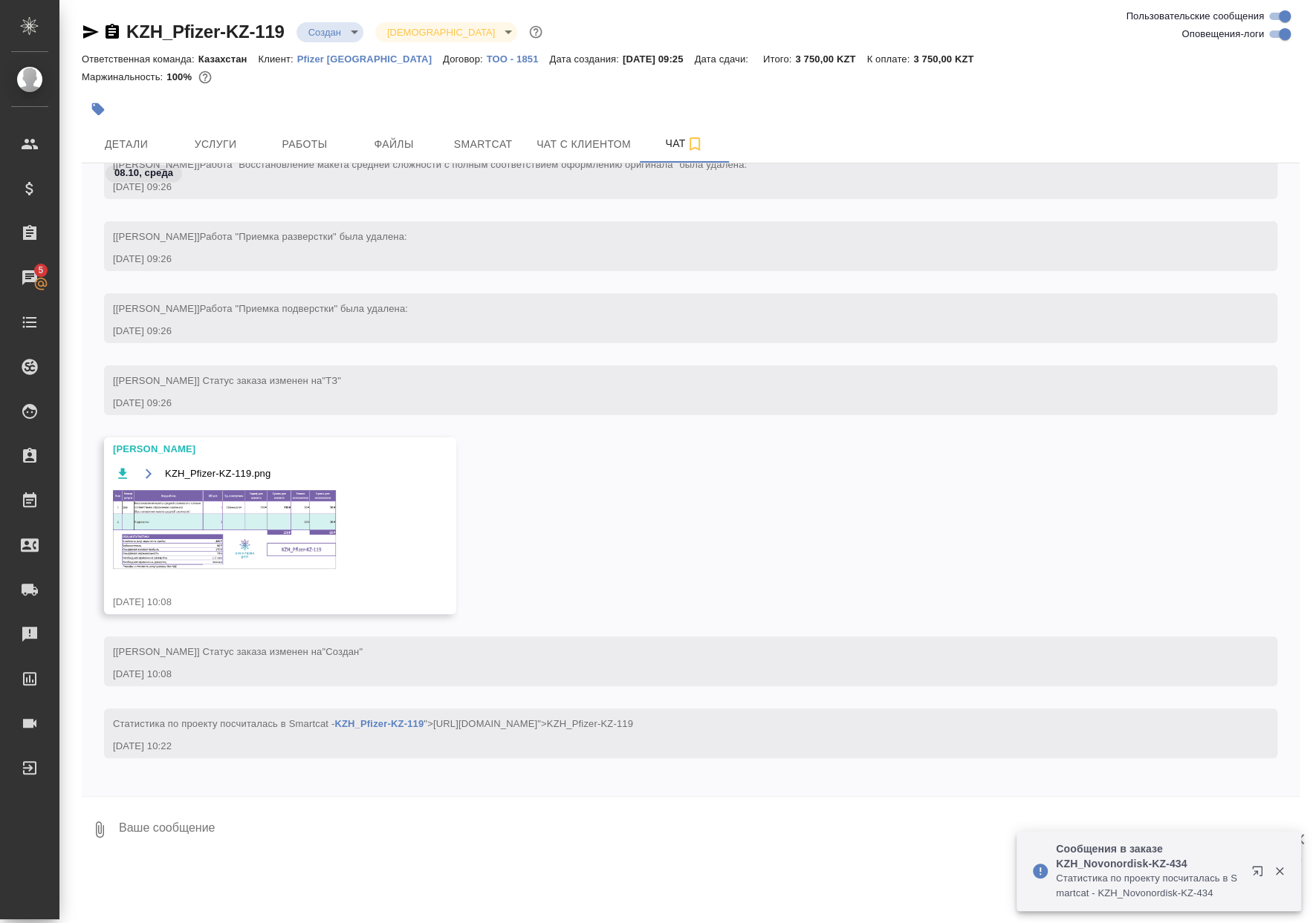
click at [210, 563] on img at bounding box center [225, 530] width 223 height 78
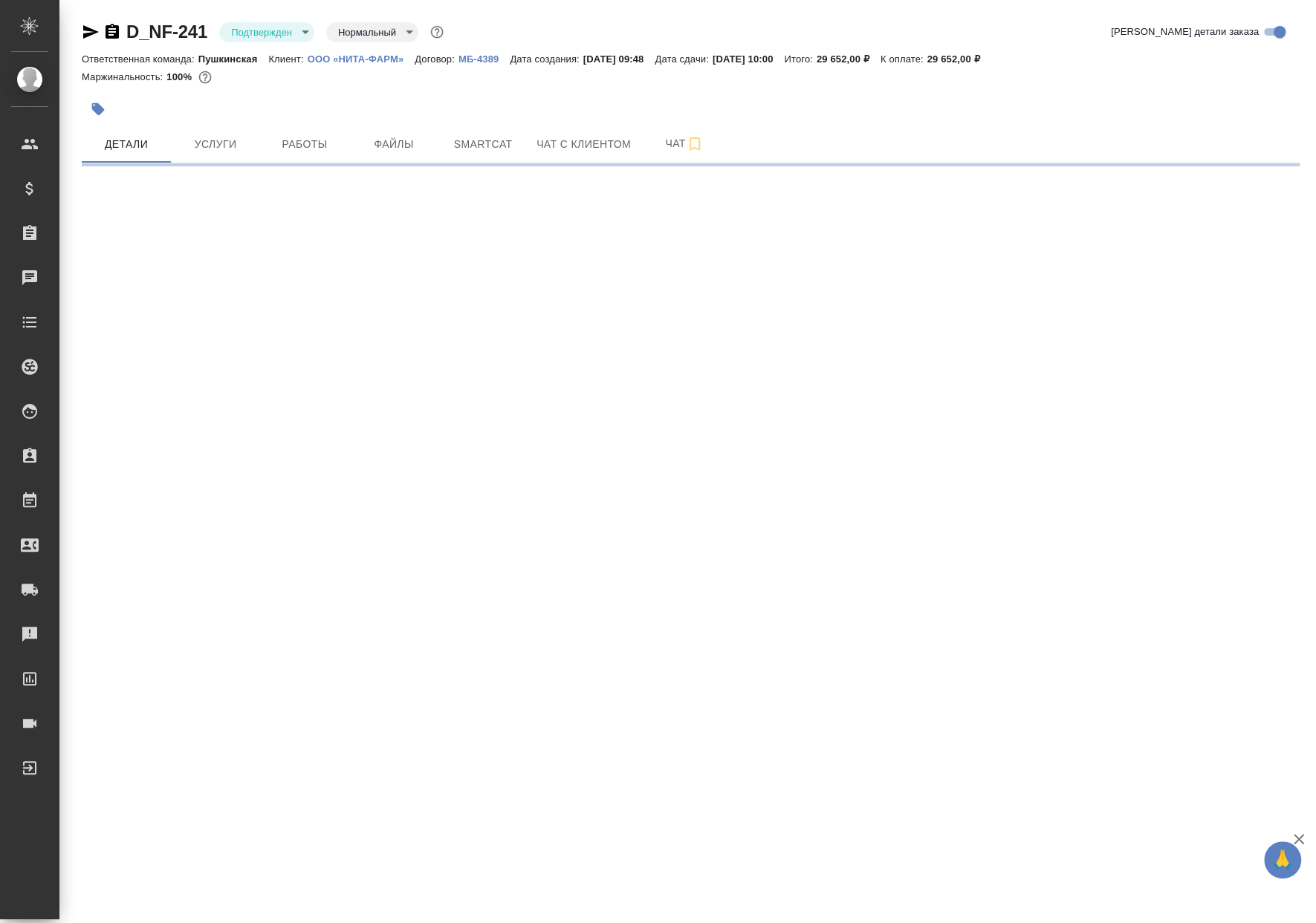
select select "RU"
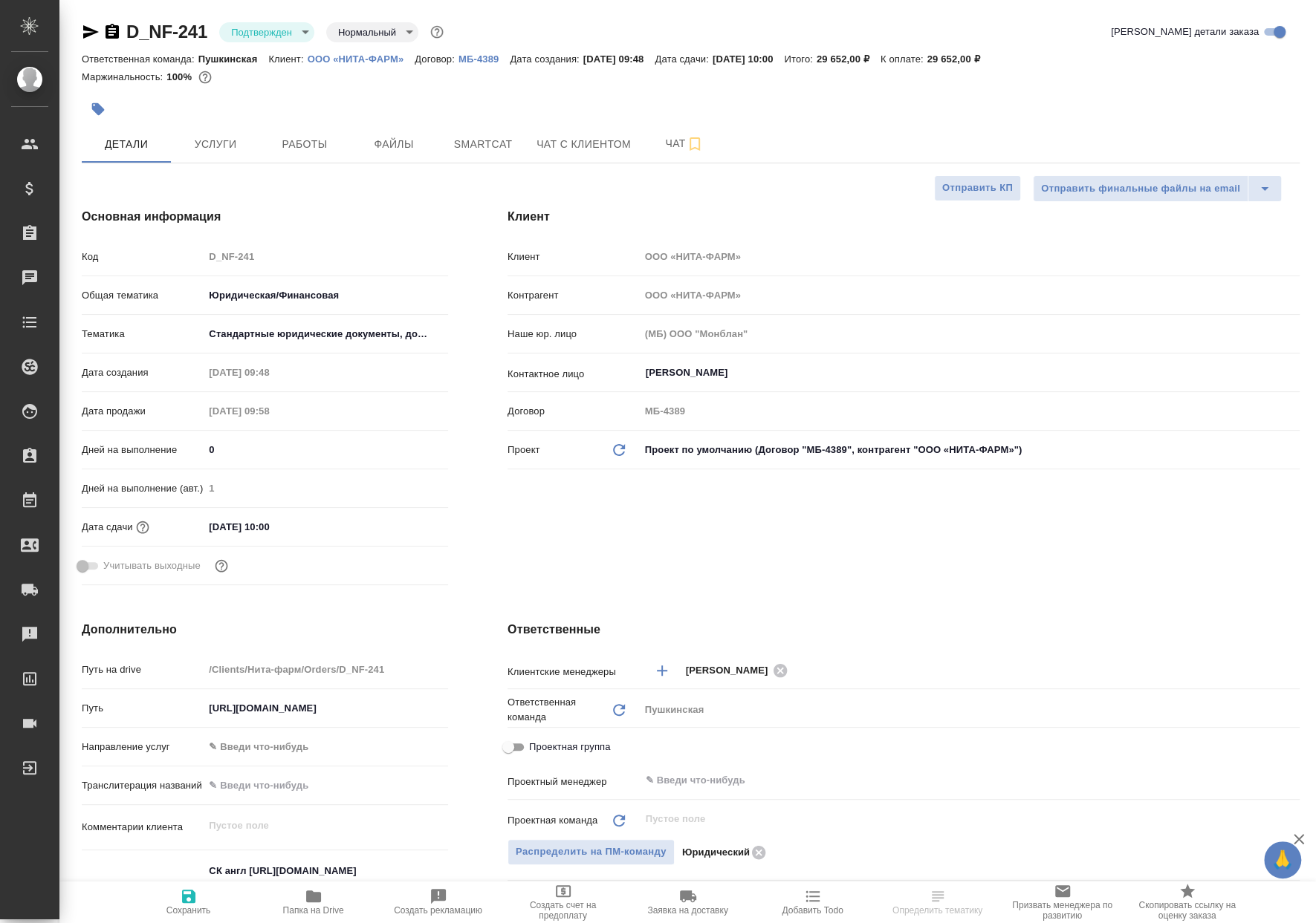
type textarea "x"
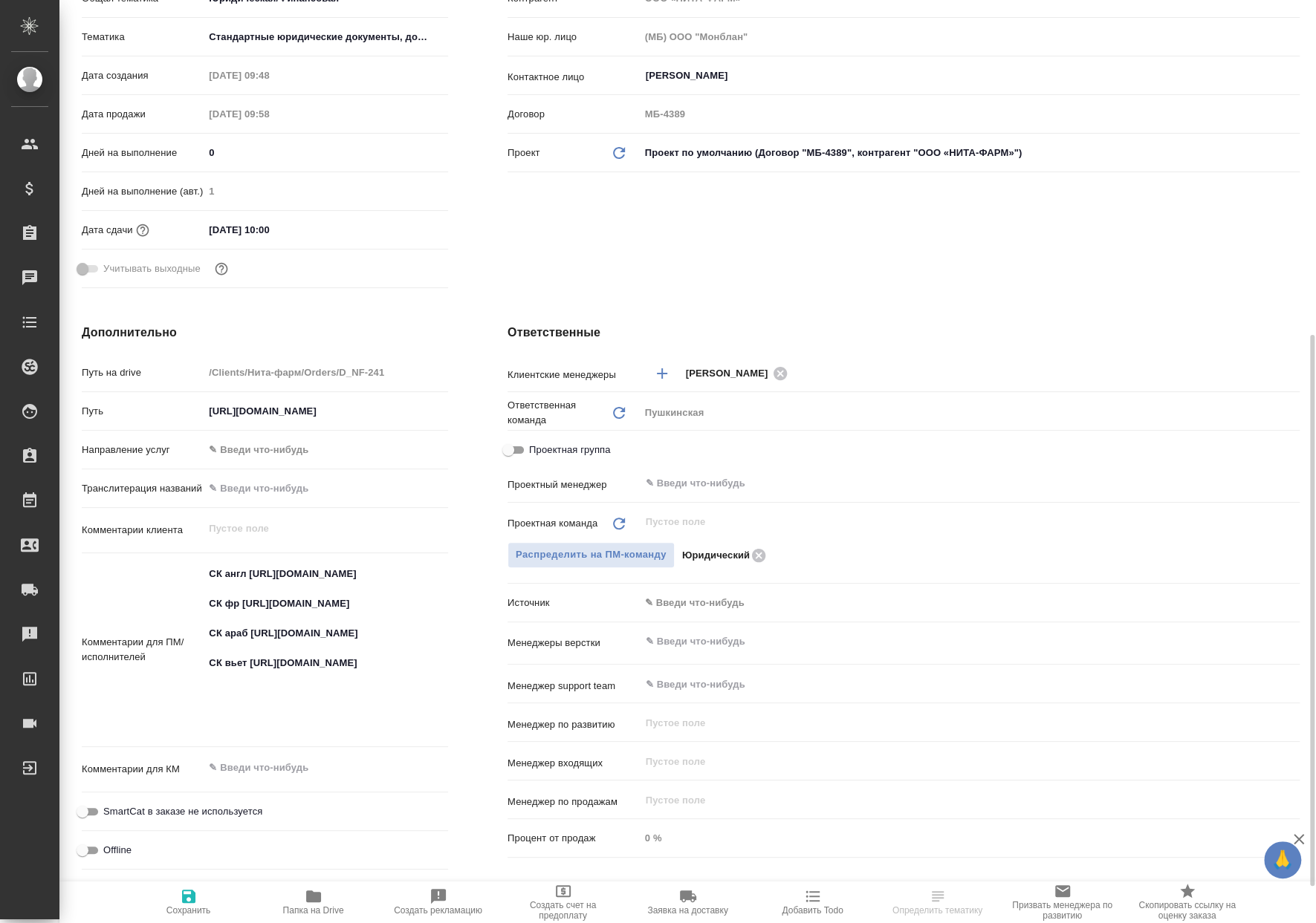
scroll to position [396, 0]
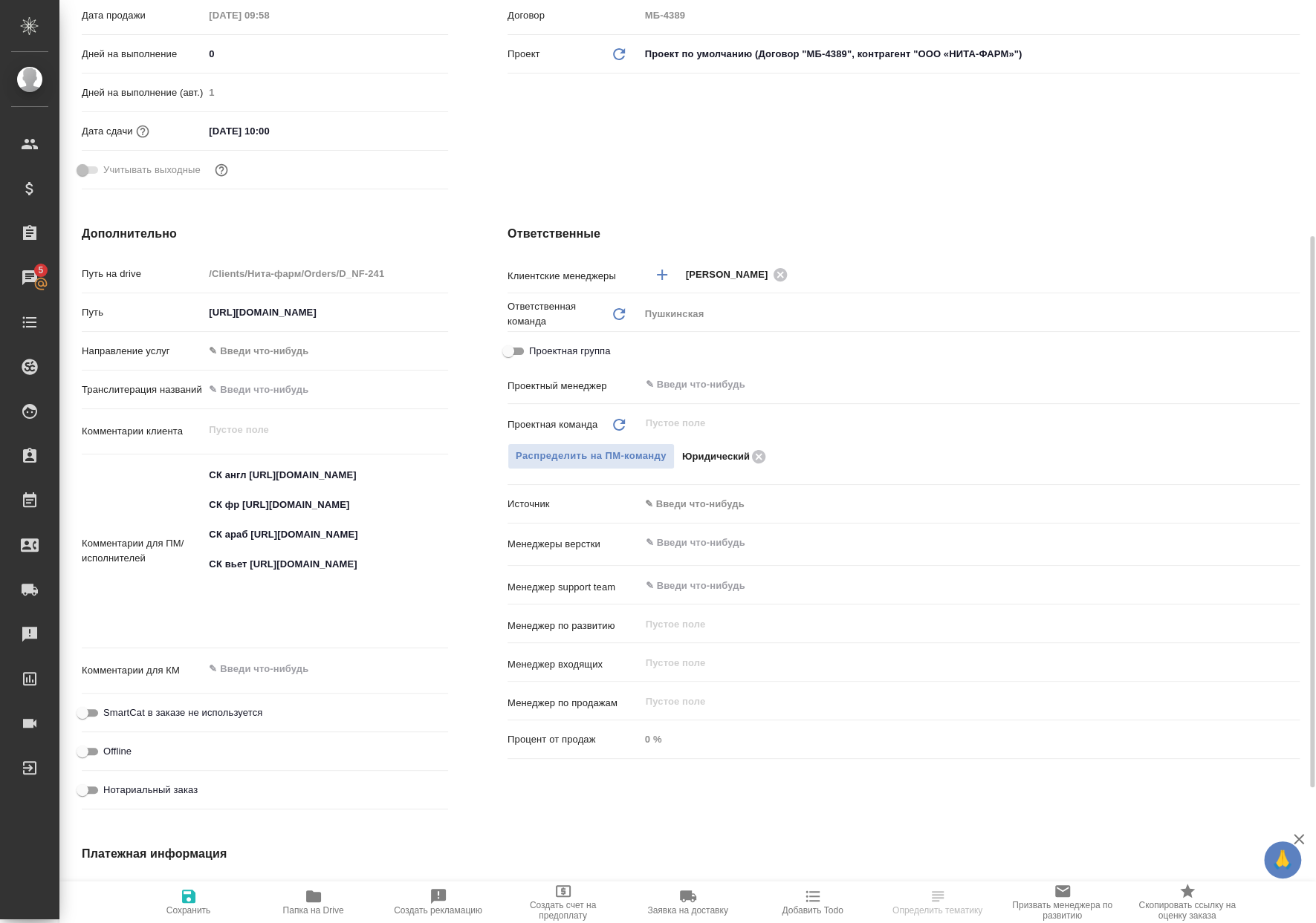
click at [771, 404] on div "Проектный менеджер ​" at bounding box center [904, 390] width 792 height 38
click at [771, 389] on input "text" at bounding box center [945, 384] width 601 height 18
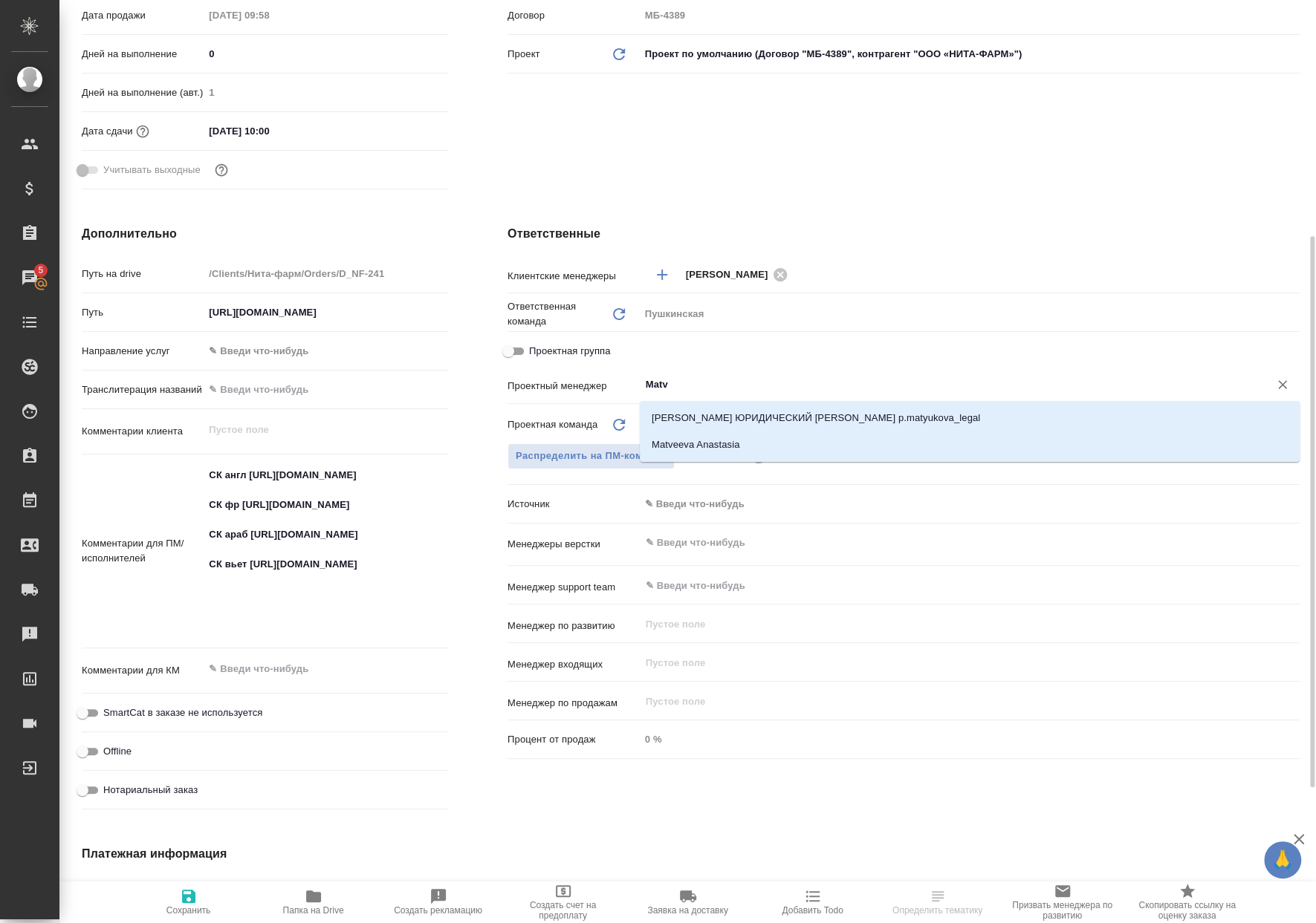
type input "Matve"
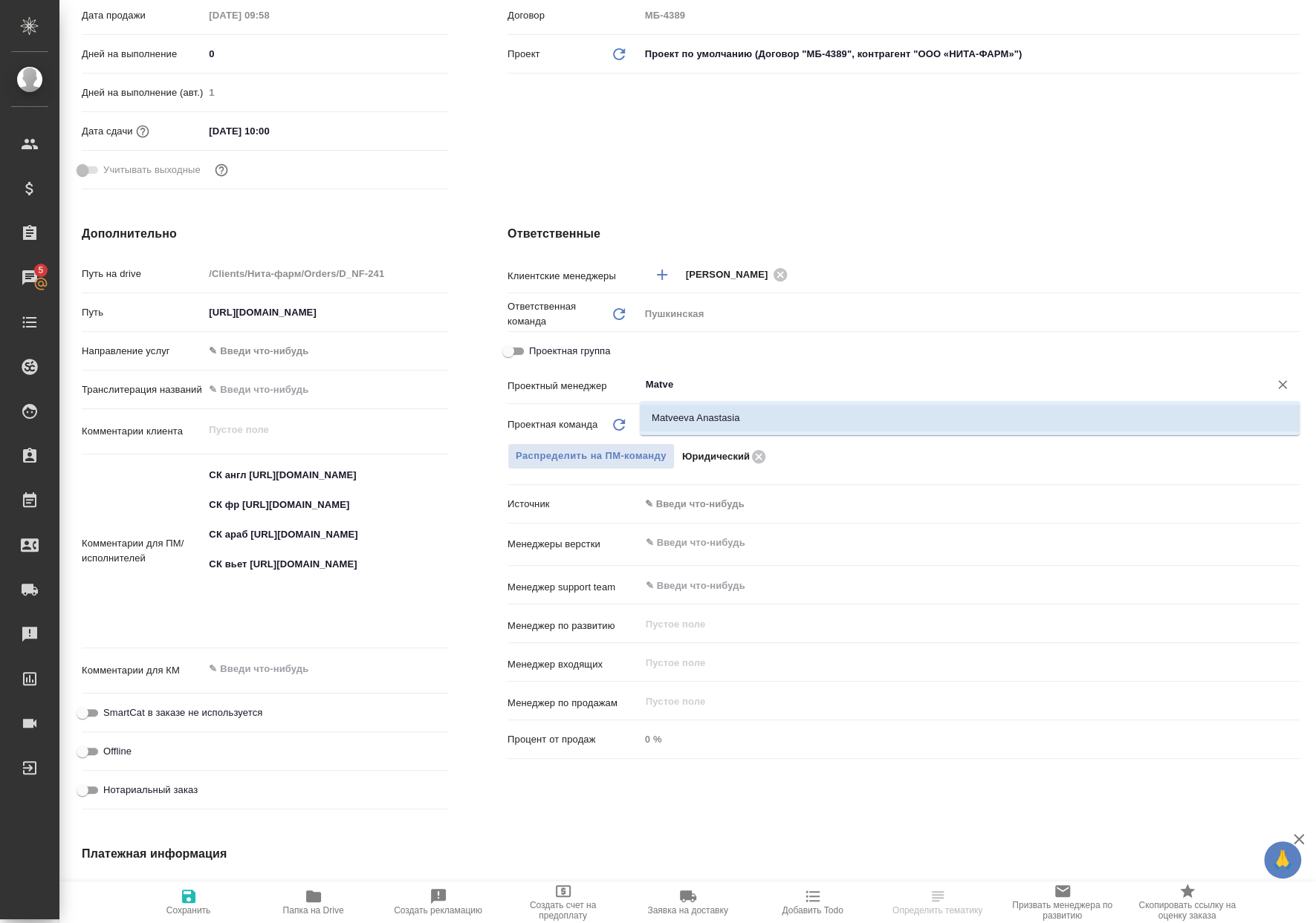
click at [809, 426] on li "Matveeva Anastasia" at bounding box center [969, 418] width 659 height 27
type textarea "x"
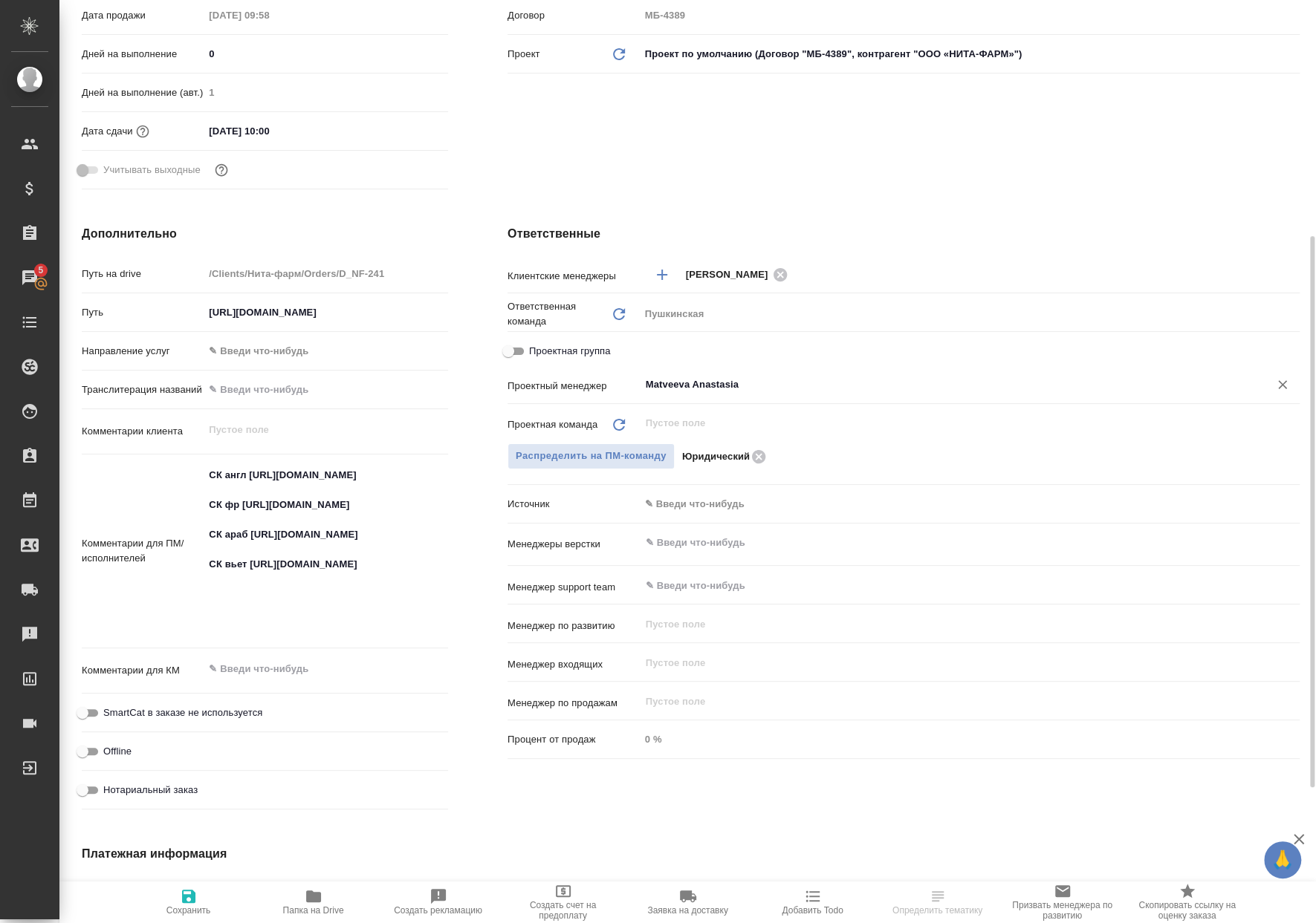
type input "Matveeva Anastasia"
click at [219, 885] on button "Сохранить" at bounding box center [189, 902] width 125 height 42
type textarea "x"
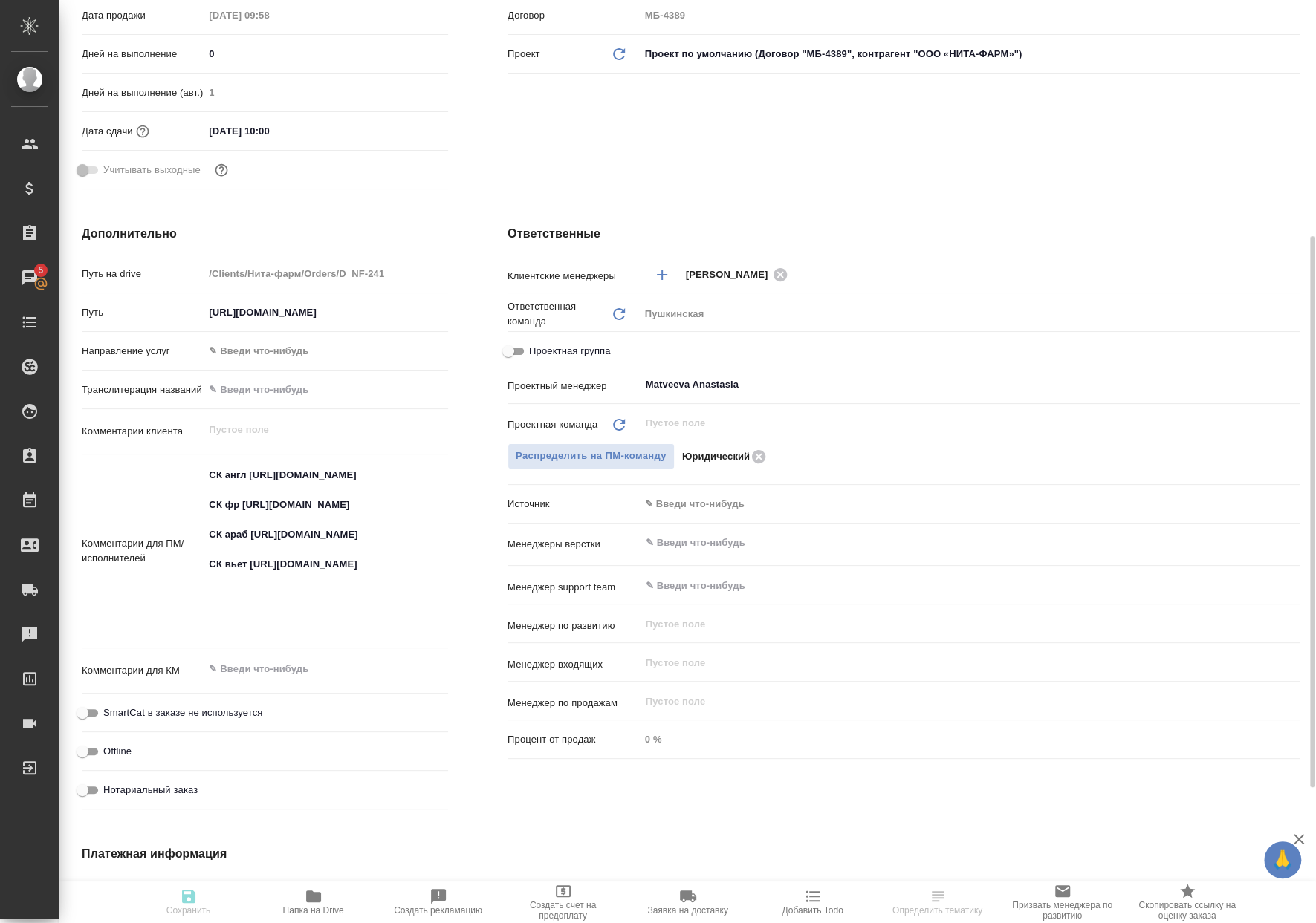
type textarea "x"
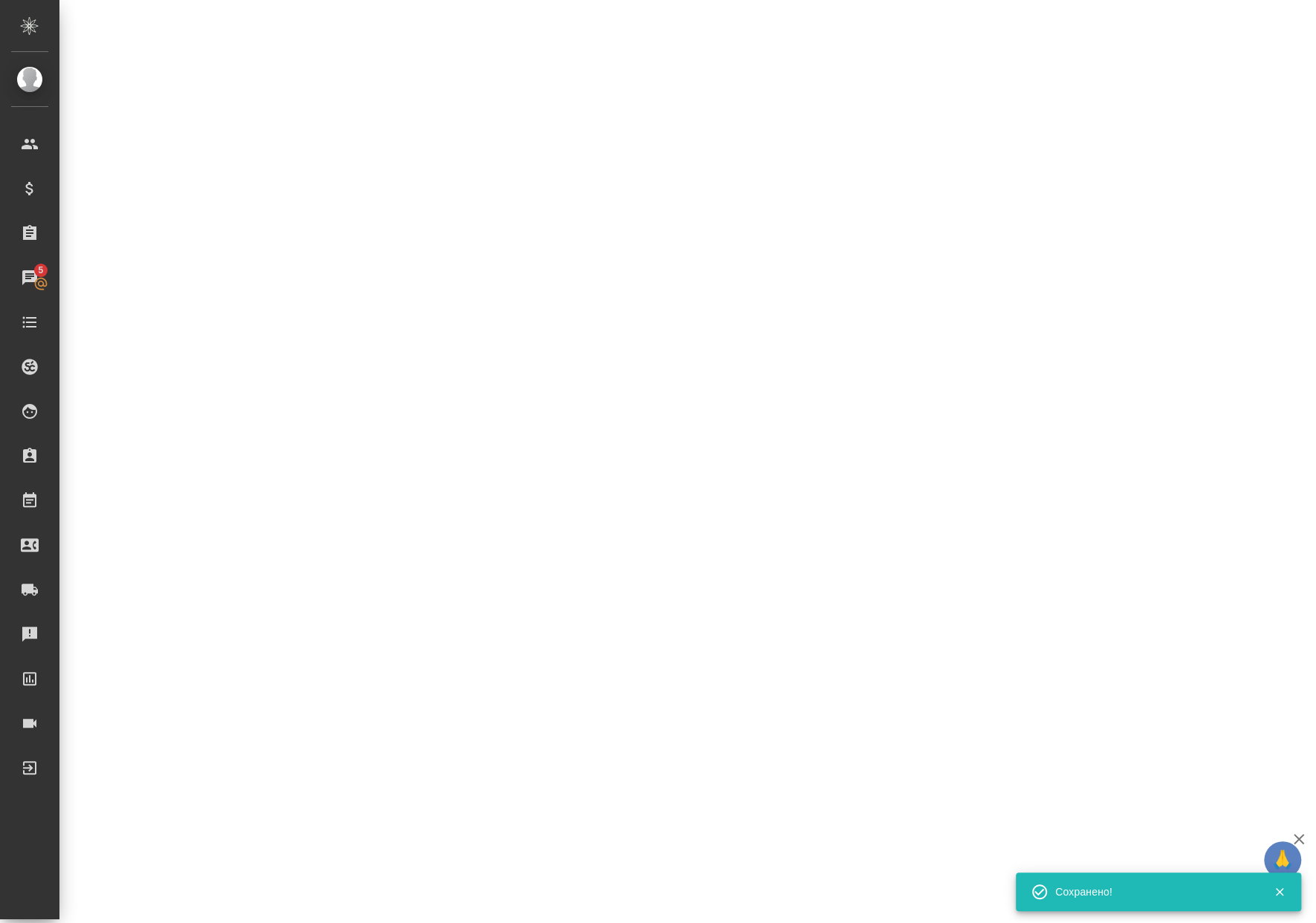
select select "RU"
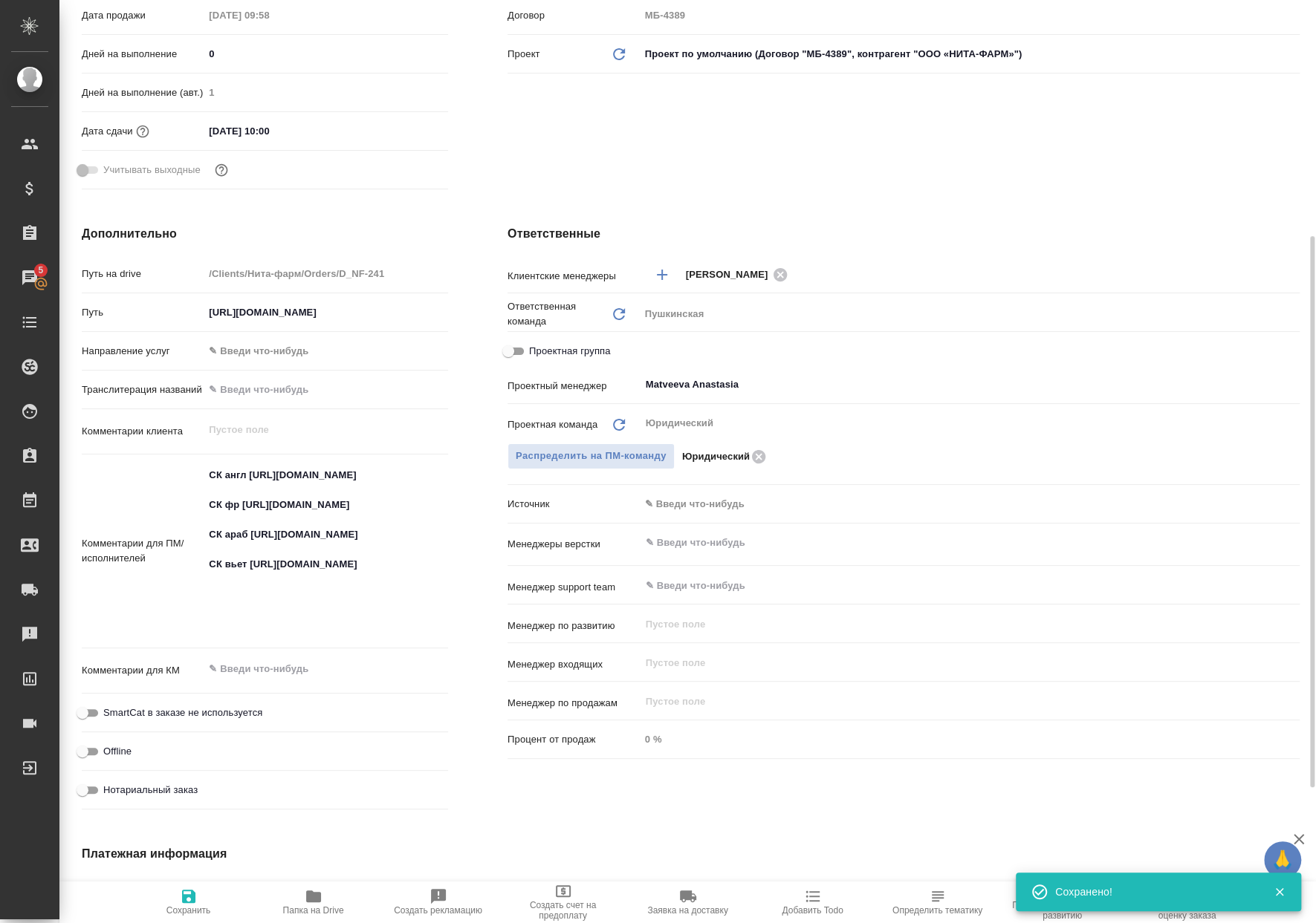
type textarea "x"
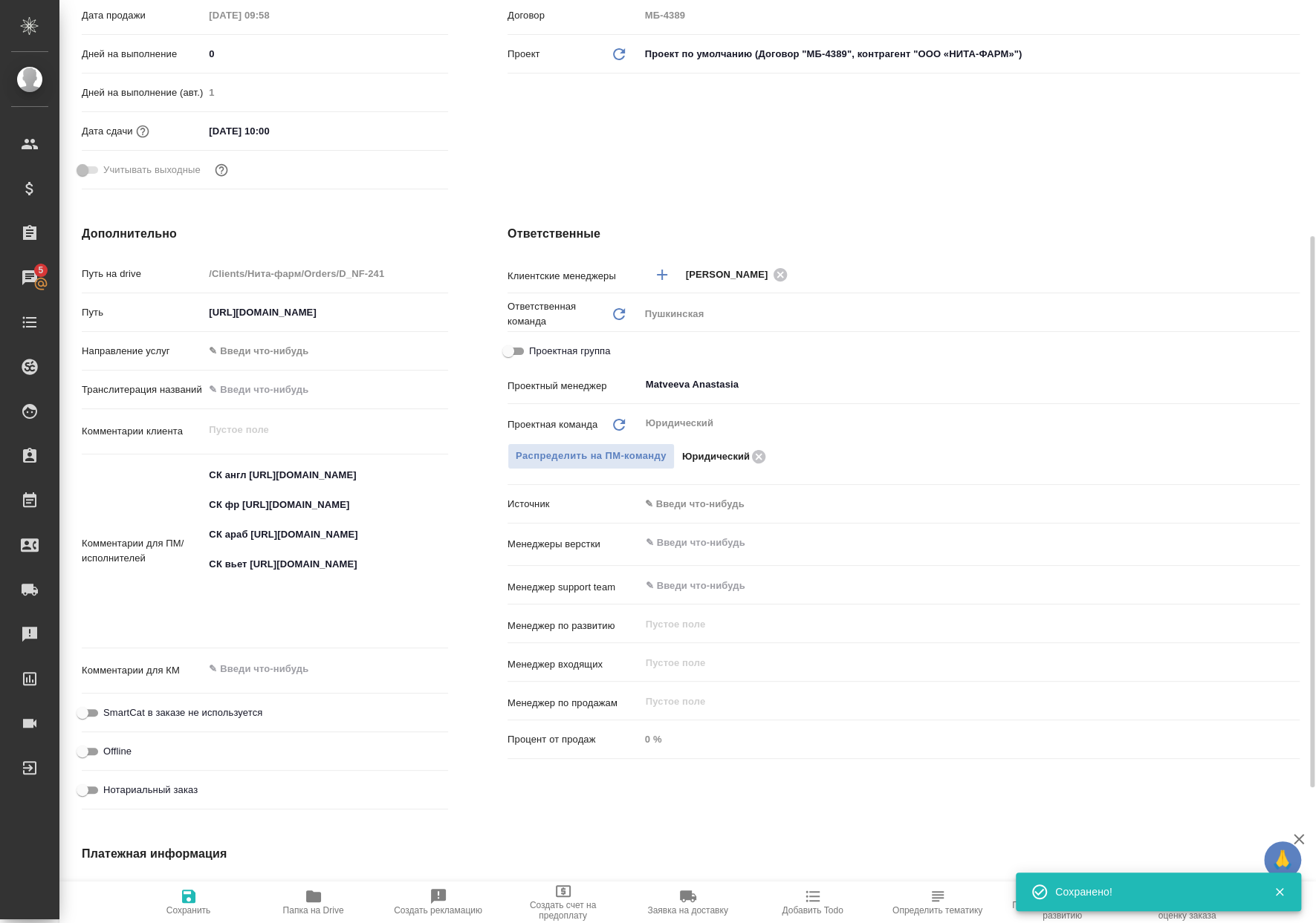
type textarea "x"
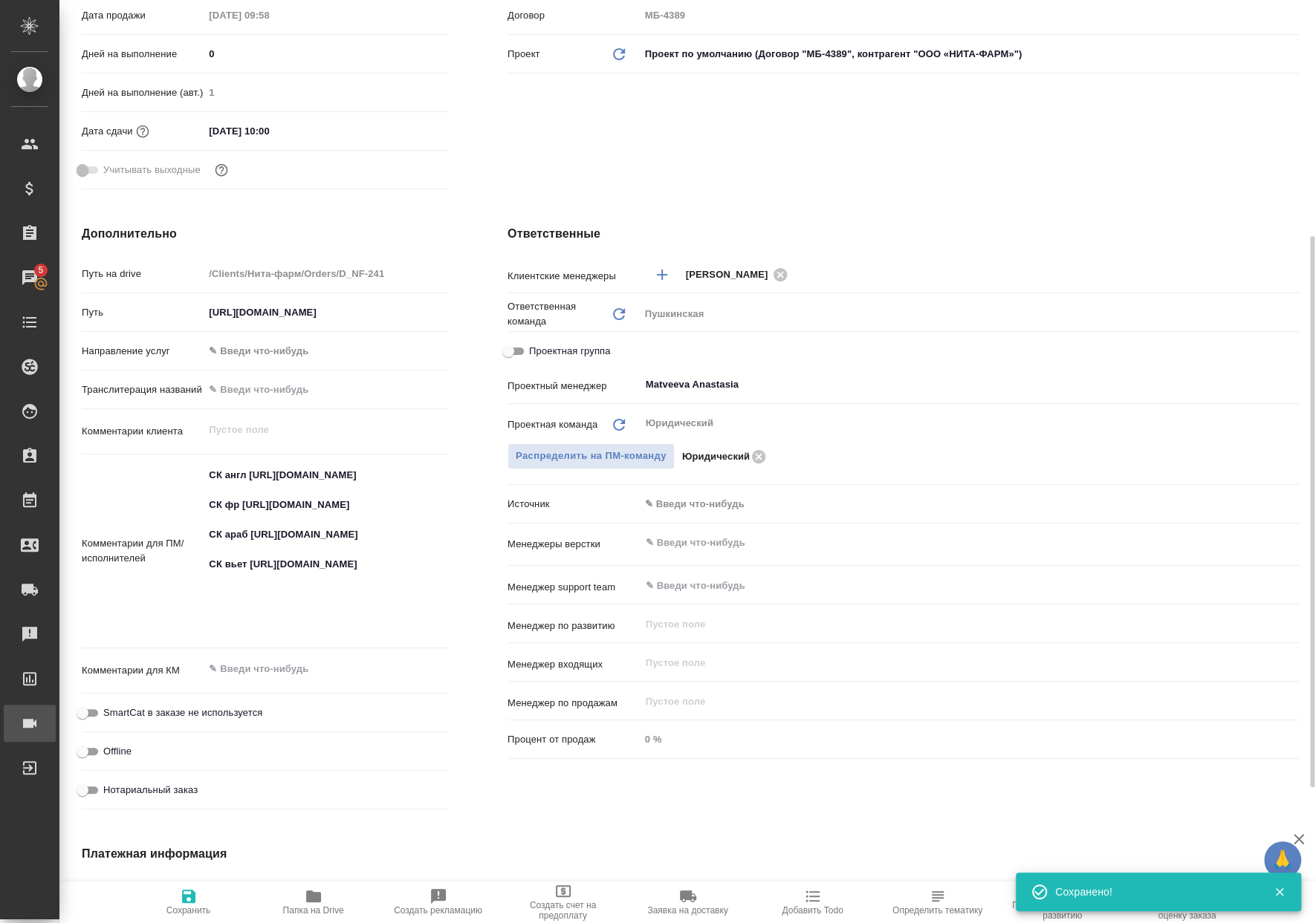
type textarea "x"
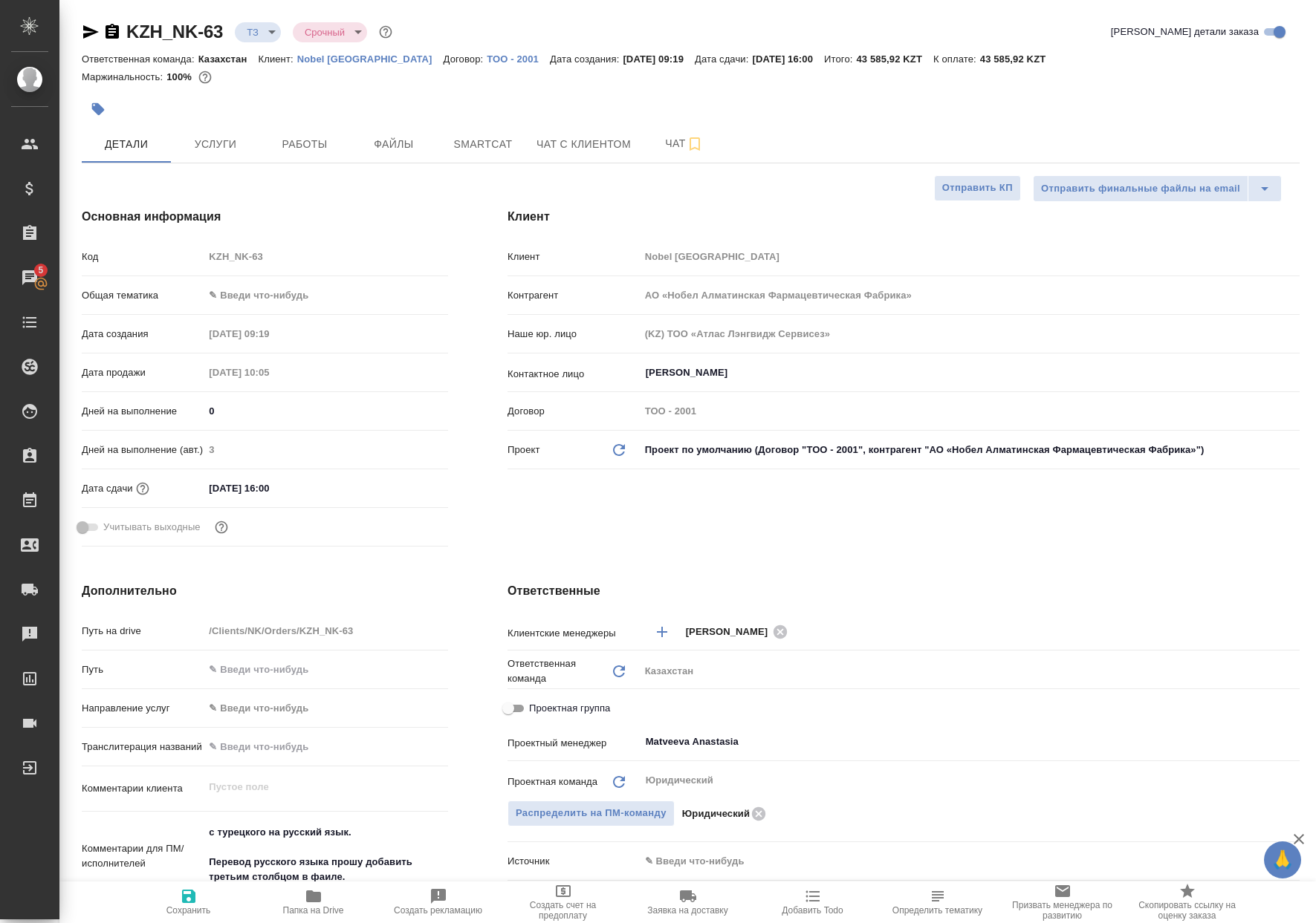
select select "RU"
drag, startPoint x: 0, startPoint y: 0, endPoint x: 304, endPoint y: 144, distance: 336.4
click at [304, 144] on span "Работы" at bounding box center [304, 144] width 71 height 19
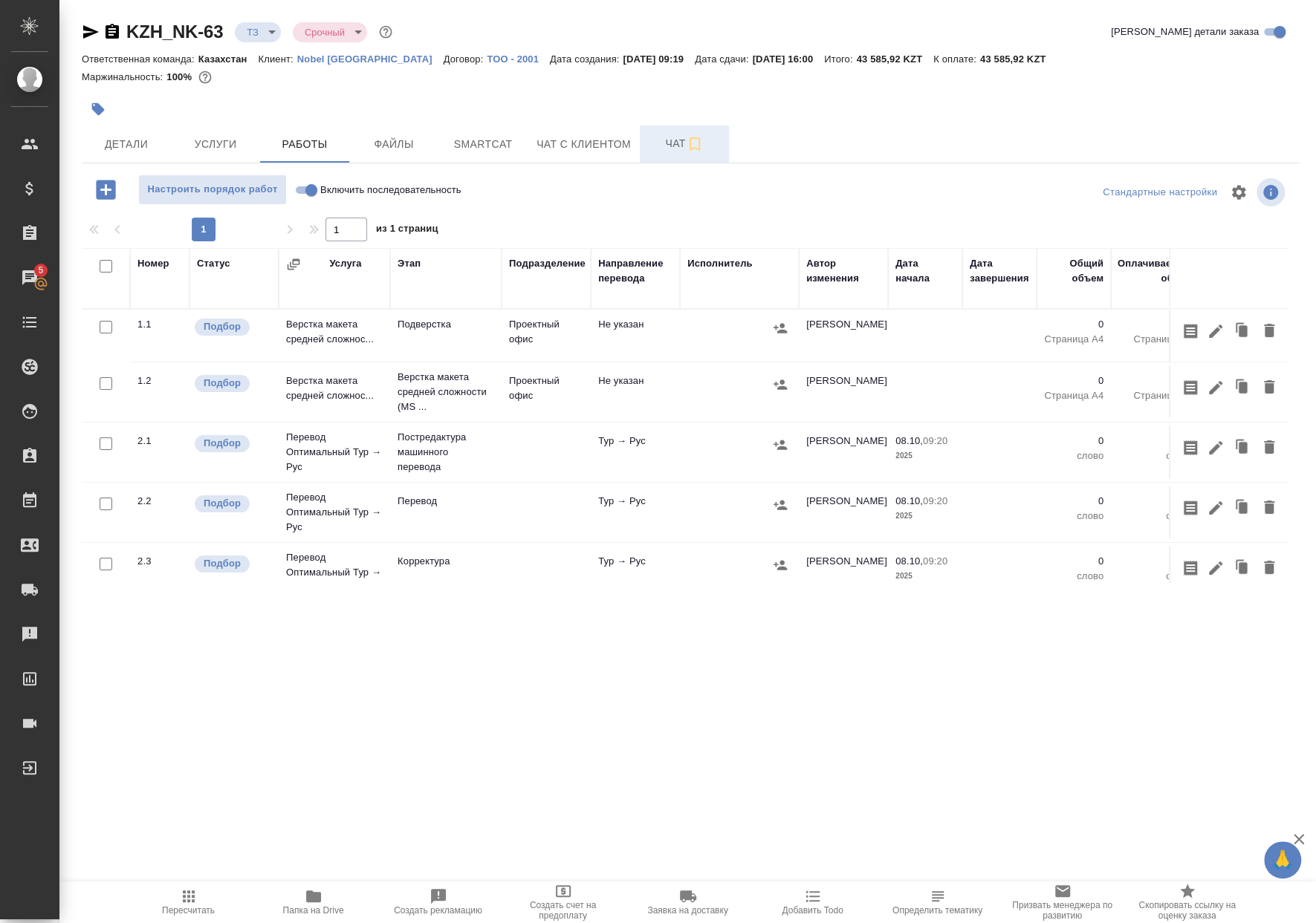
click at [664, 150] on span "Чат" at bounding box center [684, 144] width 71 height 19
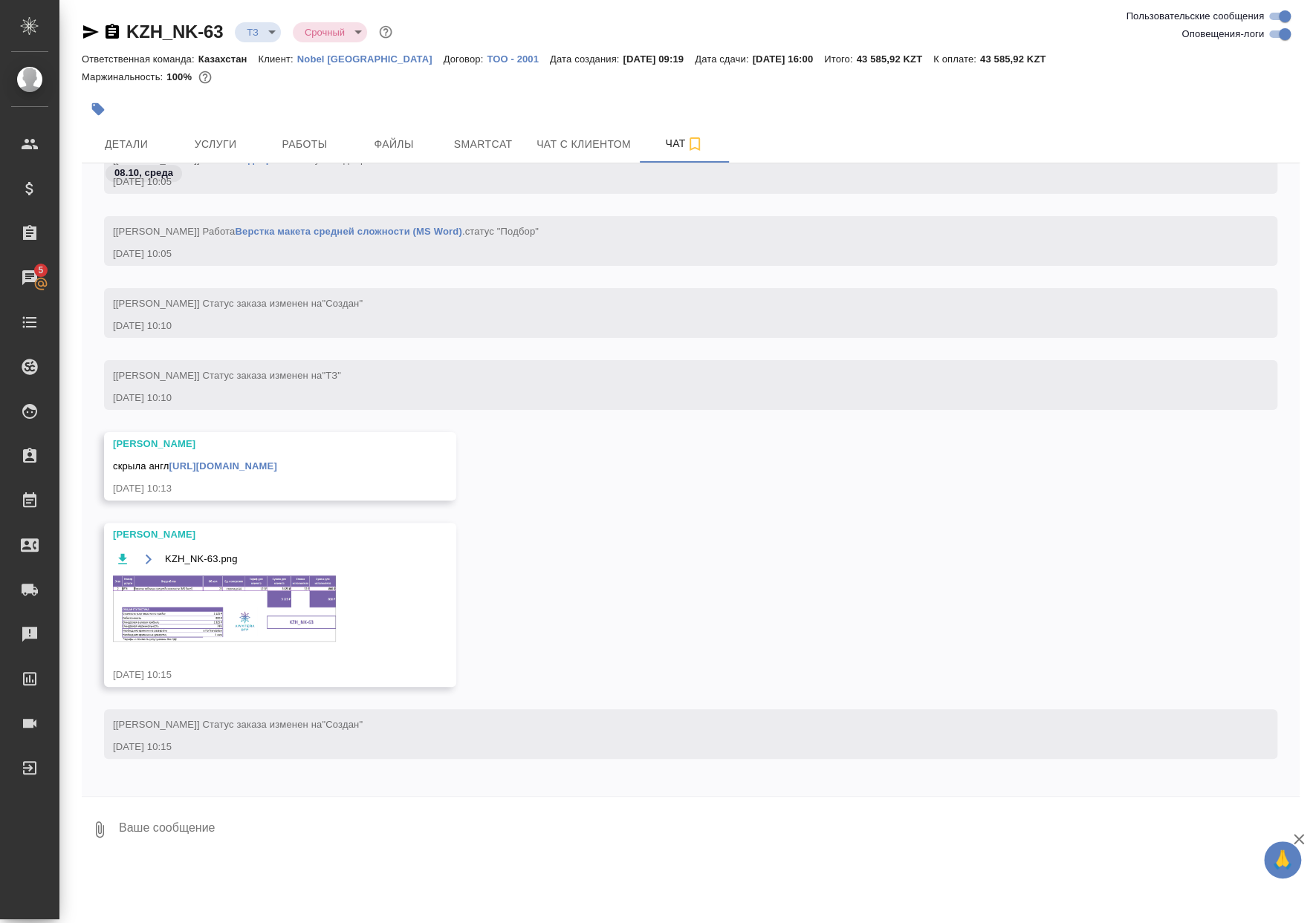
scroll to position [845, 0]
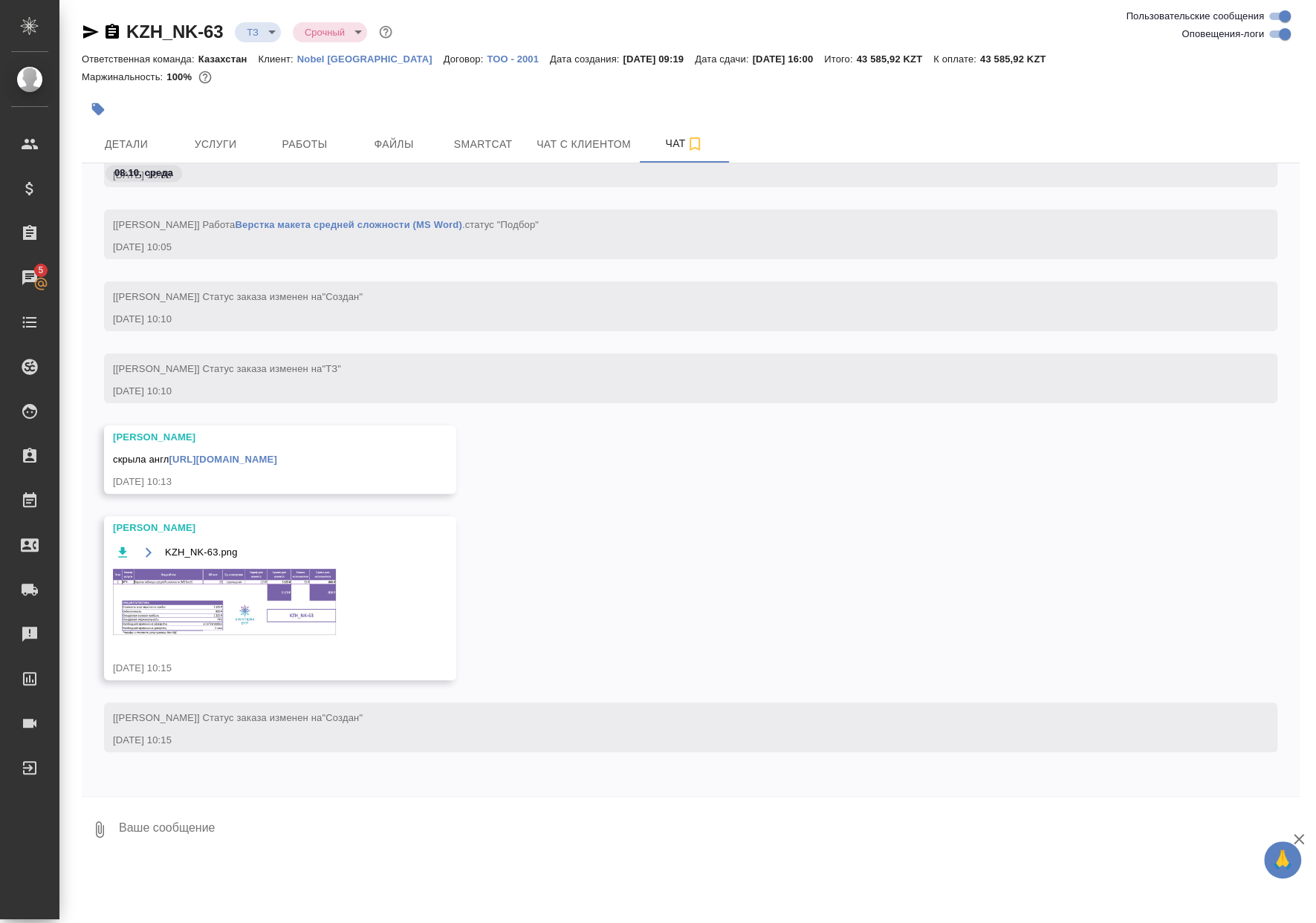
click at [280, 597] on img at bounding box center [225, 602] width 223 height 66
click at [260, 32] on div at bounding box center [658, 461] width 1316 height 923
click at [259, 45] on div "KZH_NK-63 ТЗ tz Срочный urgent" at bounding box center [691, 34] width 1218 height 29
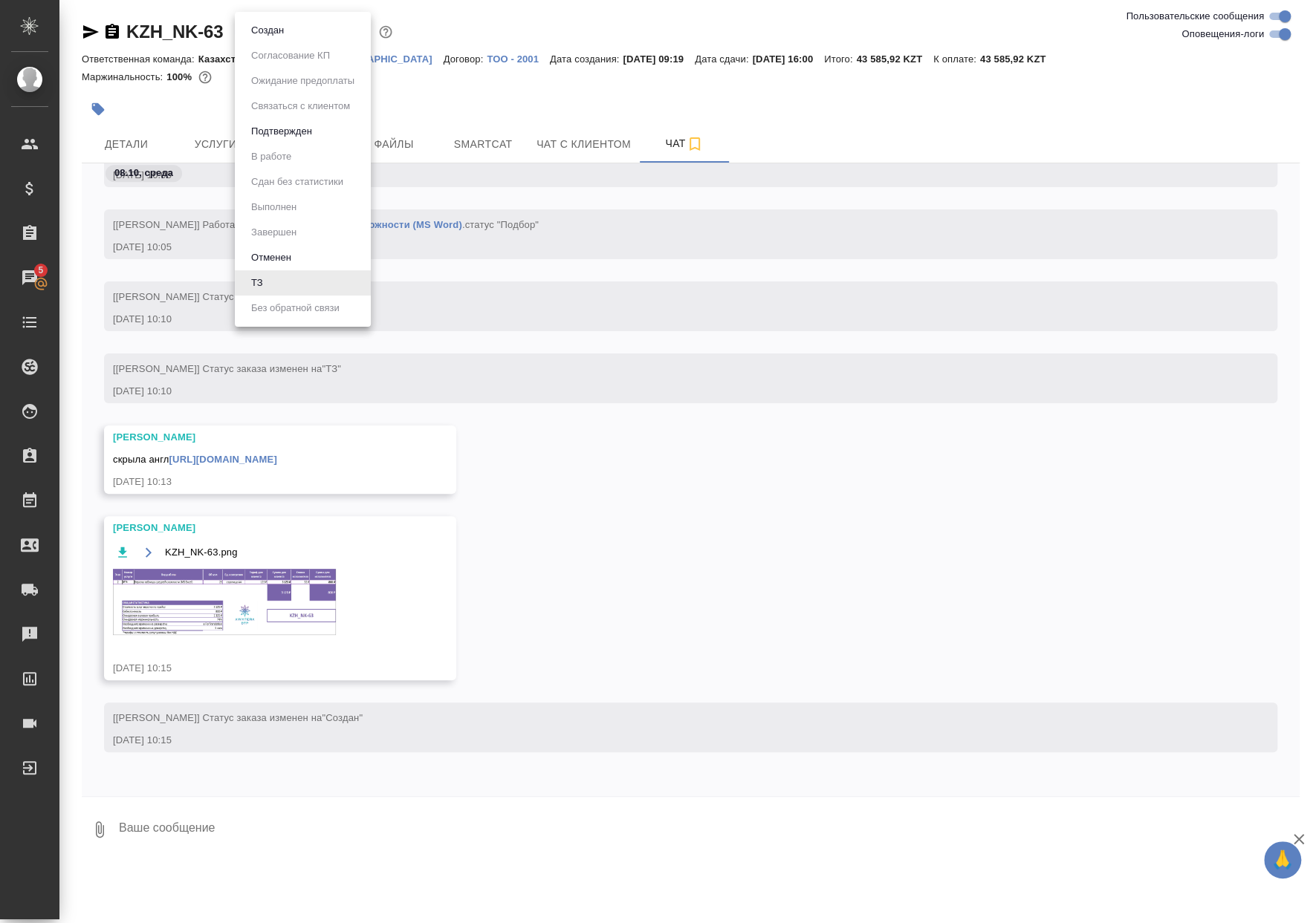
click at [258, 39] on body "🙏 .cls-1 fill:#fff; AWATERA Matveeva Anastasia Клиенты Спецификации Заказы 5 Ча…" at bounding box center [658, 461] width 1316 height 923
click at [275, 136] on button "Подтвержден" at bounding box center [281, 131] width 70 height 16
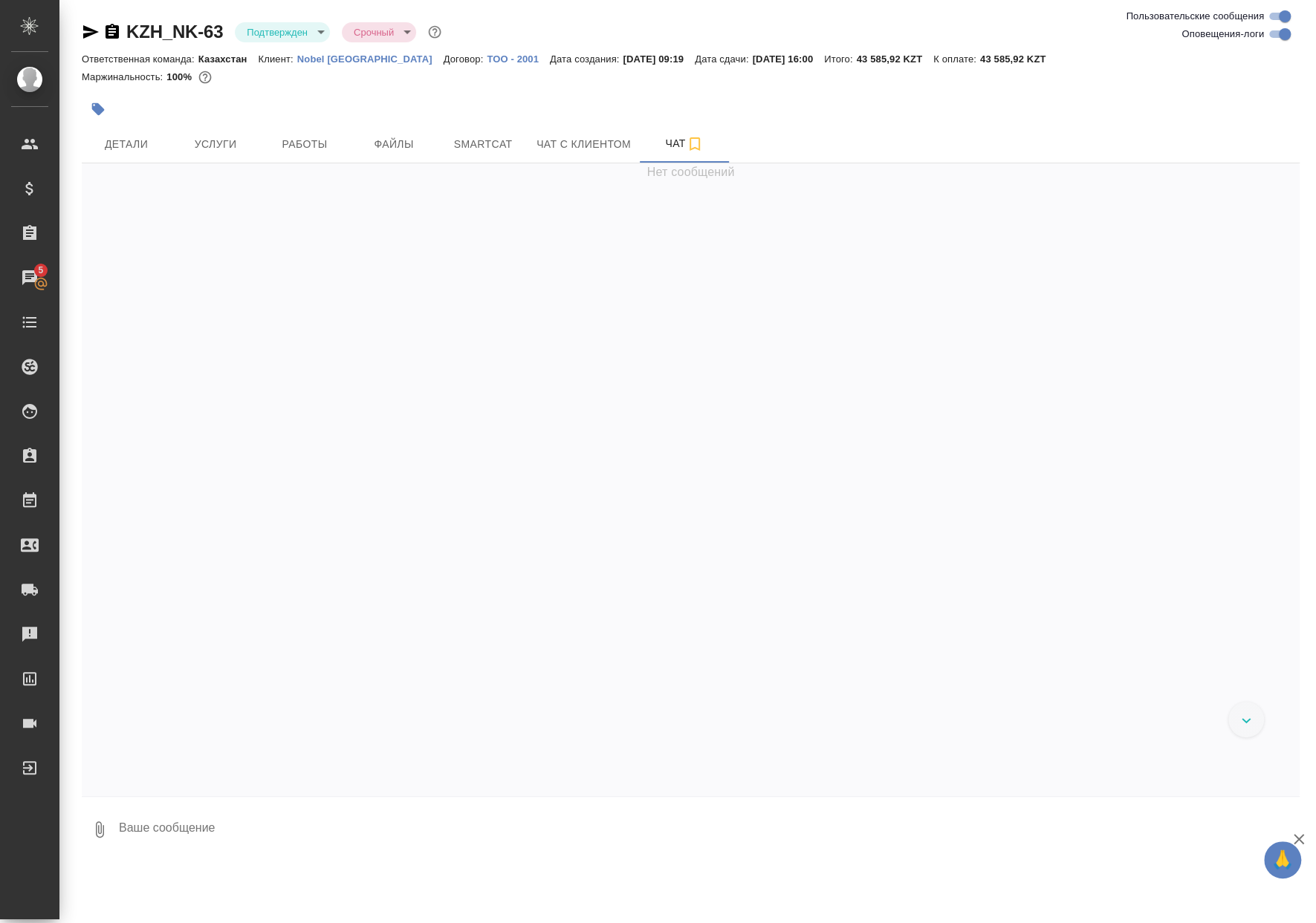
scroll to position [918, 0]
click at [111, 109] on button "button" at bounding box center [98, 109] width 33 height 33
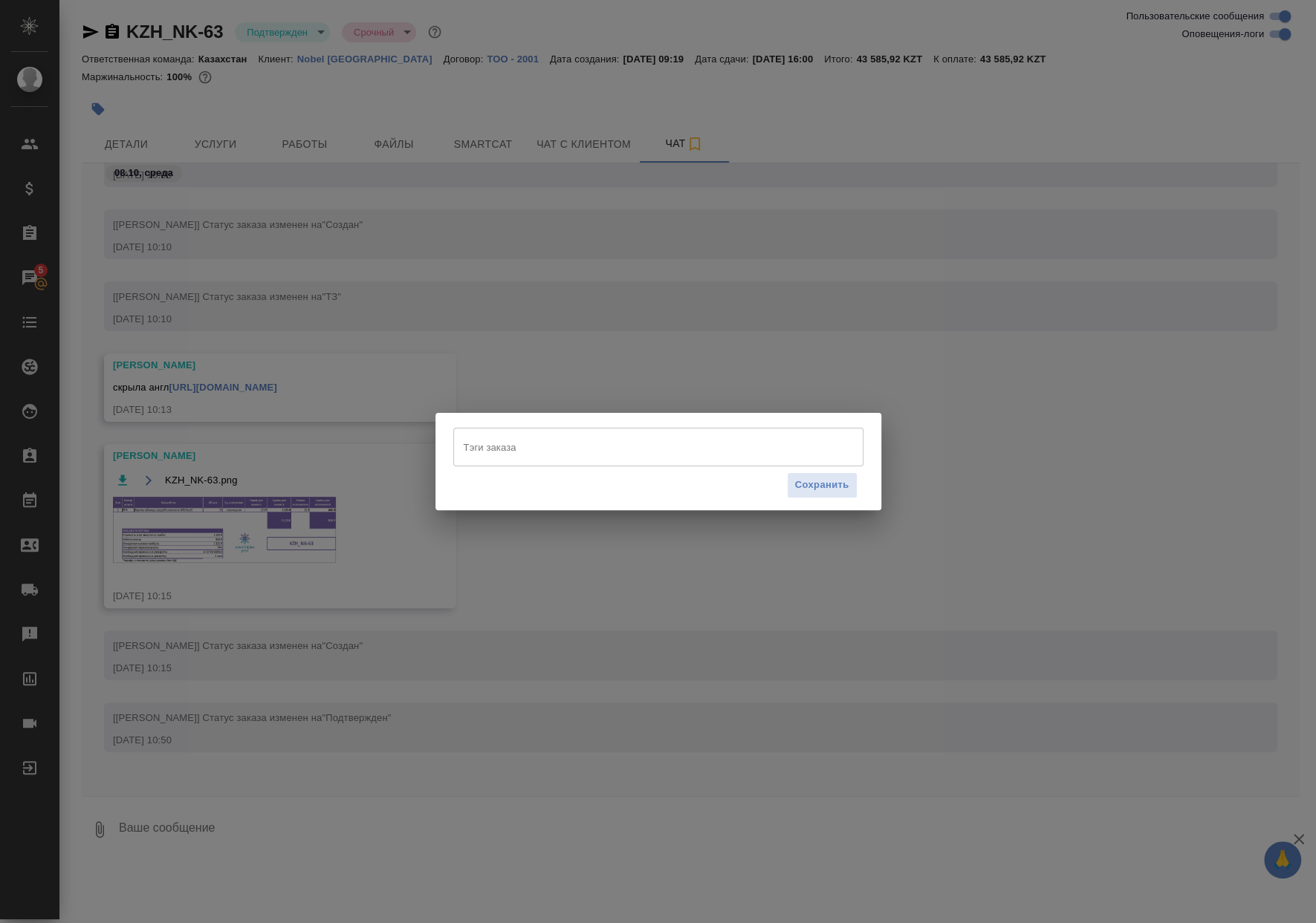
click at [579, 466] on div "Тэги заказа Тэги заказа Сохранить" at bounding box center [658, 466] width 410 height 77
click at [573, 455] on input "Тэги заказа" at bounding box center [643, 447] width 368 height 25
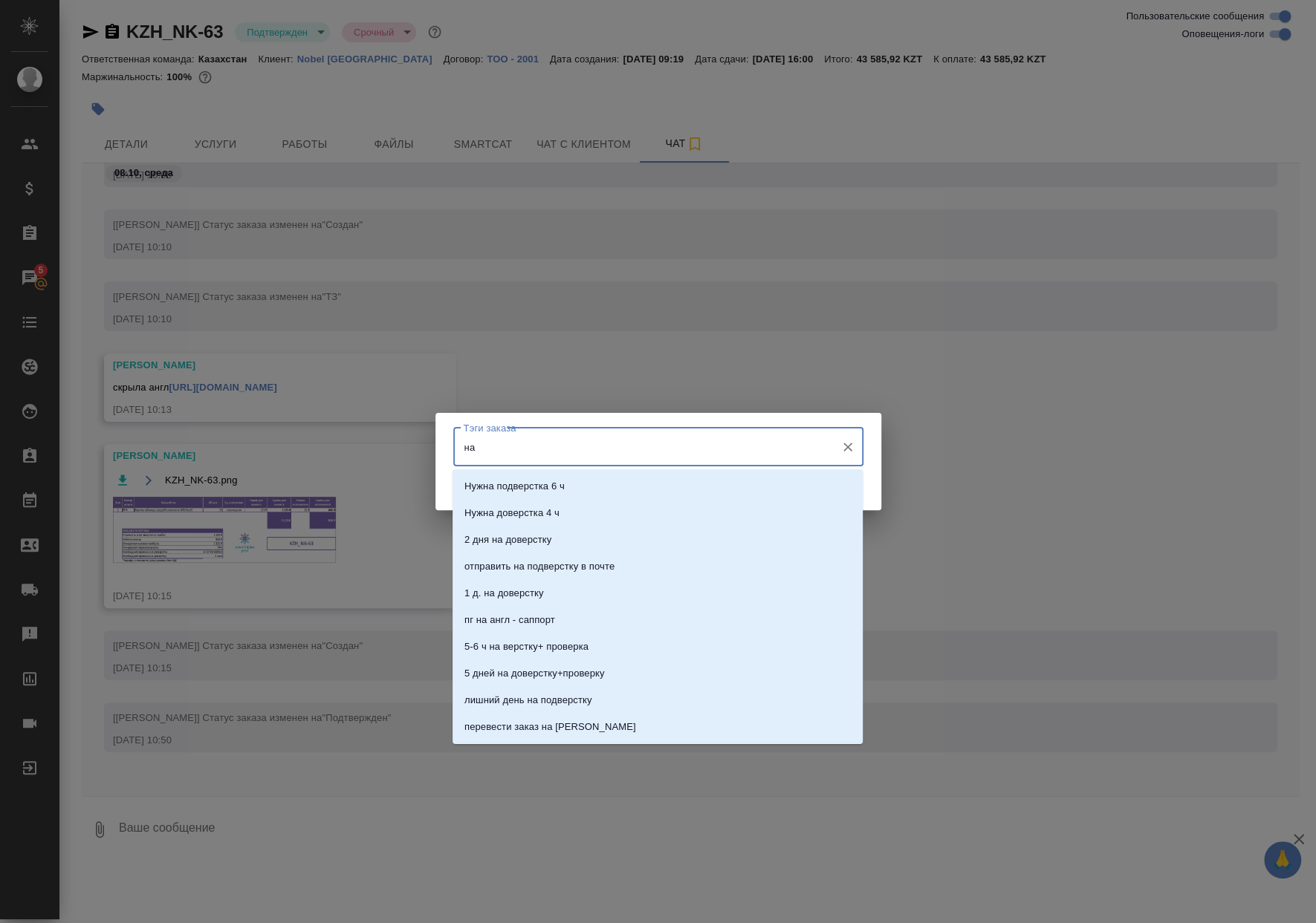
type input "н"
type input "раздача"
click at [568, 509] on li "раздача" at bounding box center [658, 513] width 410 height 27
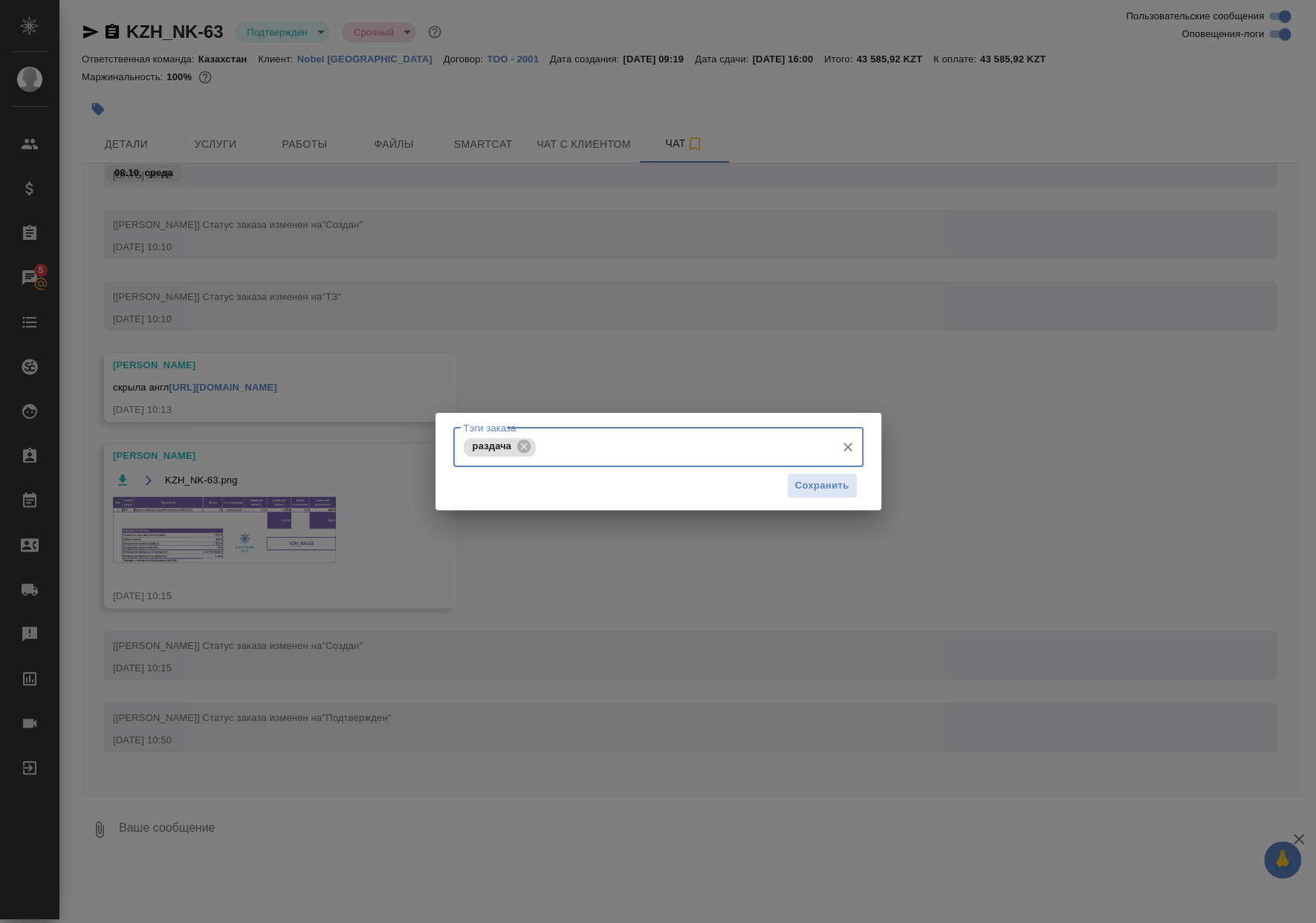
click at [765, 494] on div "Сохранить" at bounding box center [658, 486] width 410 height 37
click at [799, 490] on span "Сохранить" at bounding box center [822, 485] width 54 height 17
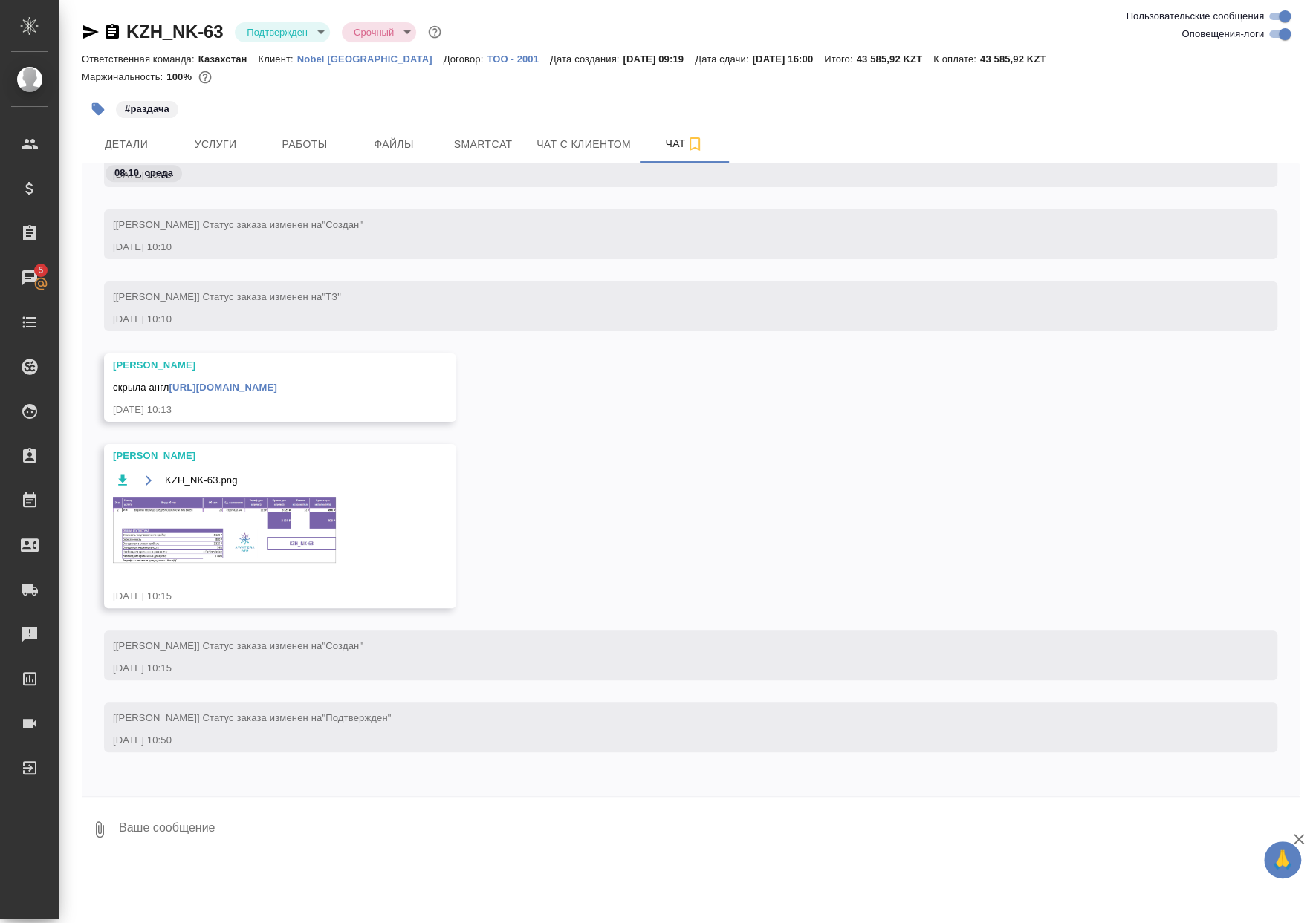
click at [322, 825] on textarea at bounding box center [708, 829] width 1182 height 51
type textarea "Спасибо!"
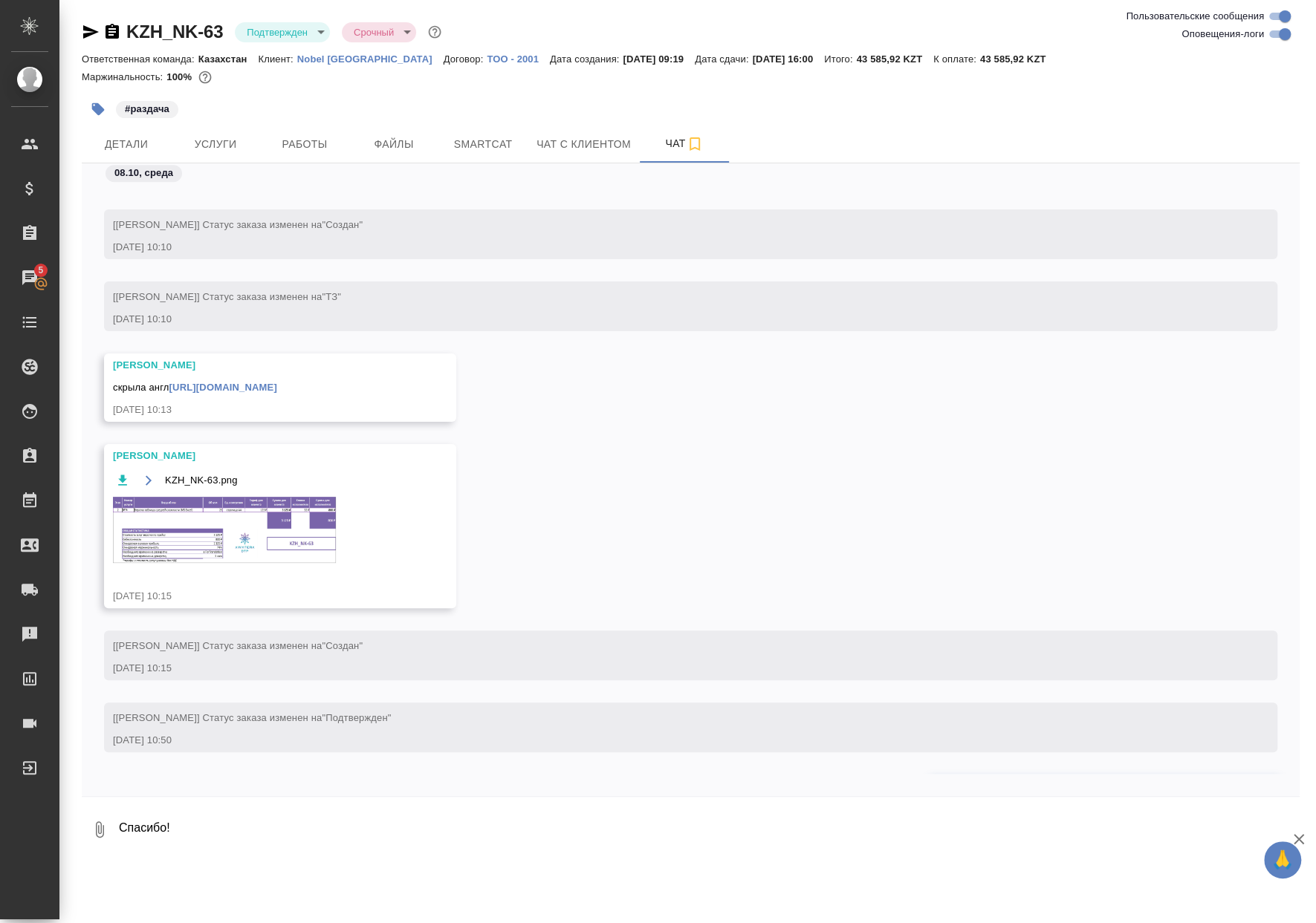
scroll to position [990, 0]
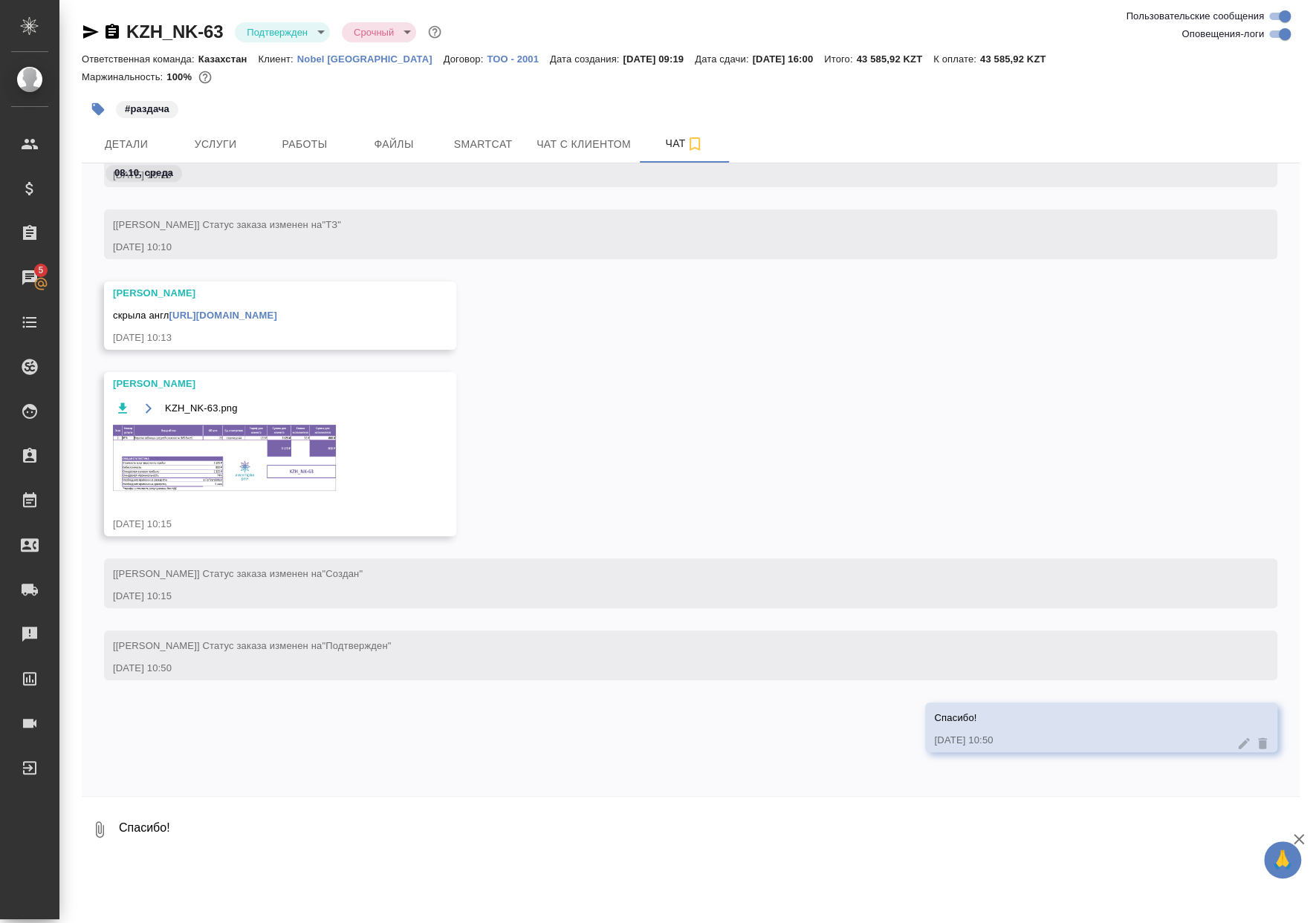
click at [404, 321] on div "скрыла англ https://drive.awatera.com/apps/files/files/10628966?dir=/Shares/NK/…" at bounding box center [259, 313] width 291 height 19
click at [277, 310] on link "https://drive.awatera.com/apps/files/files/10628966?dir=/Shares/NK/Orders/KZH_N…" at bounding box center [223, 315] width 108 height 11
click at [181, 136] on span "Услуги" at bounding box center [215, 144] width 71 height 19
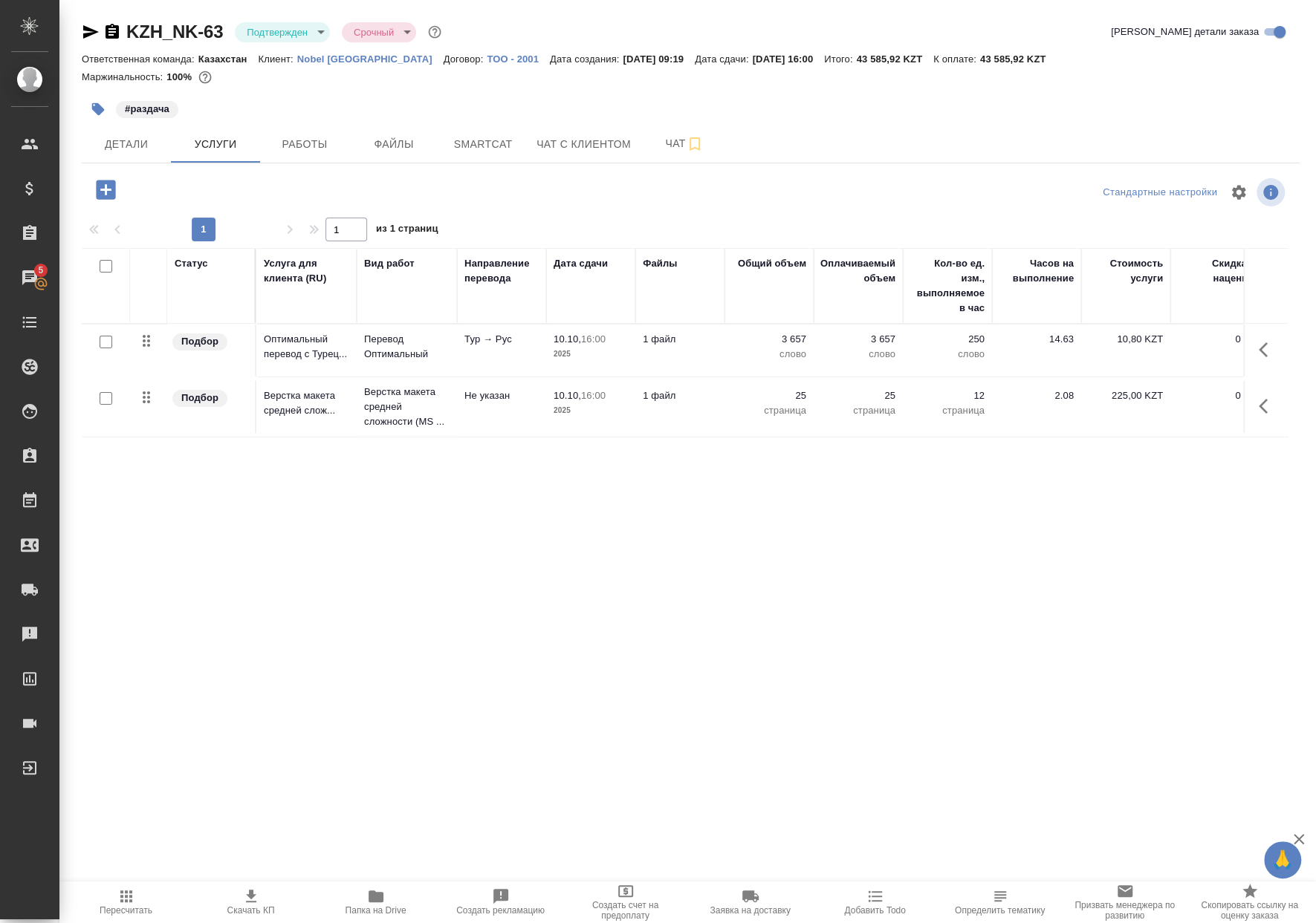
drag, startPoint x: 124, startPoint y: 902, endPoint x: 140, endPoint y: 888, distance: 21.3
click at [125, 902] on icon "button" at bounding box center [127, 896] width 18 height 18
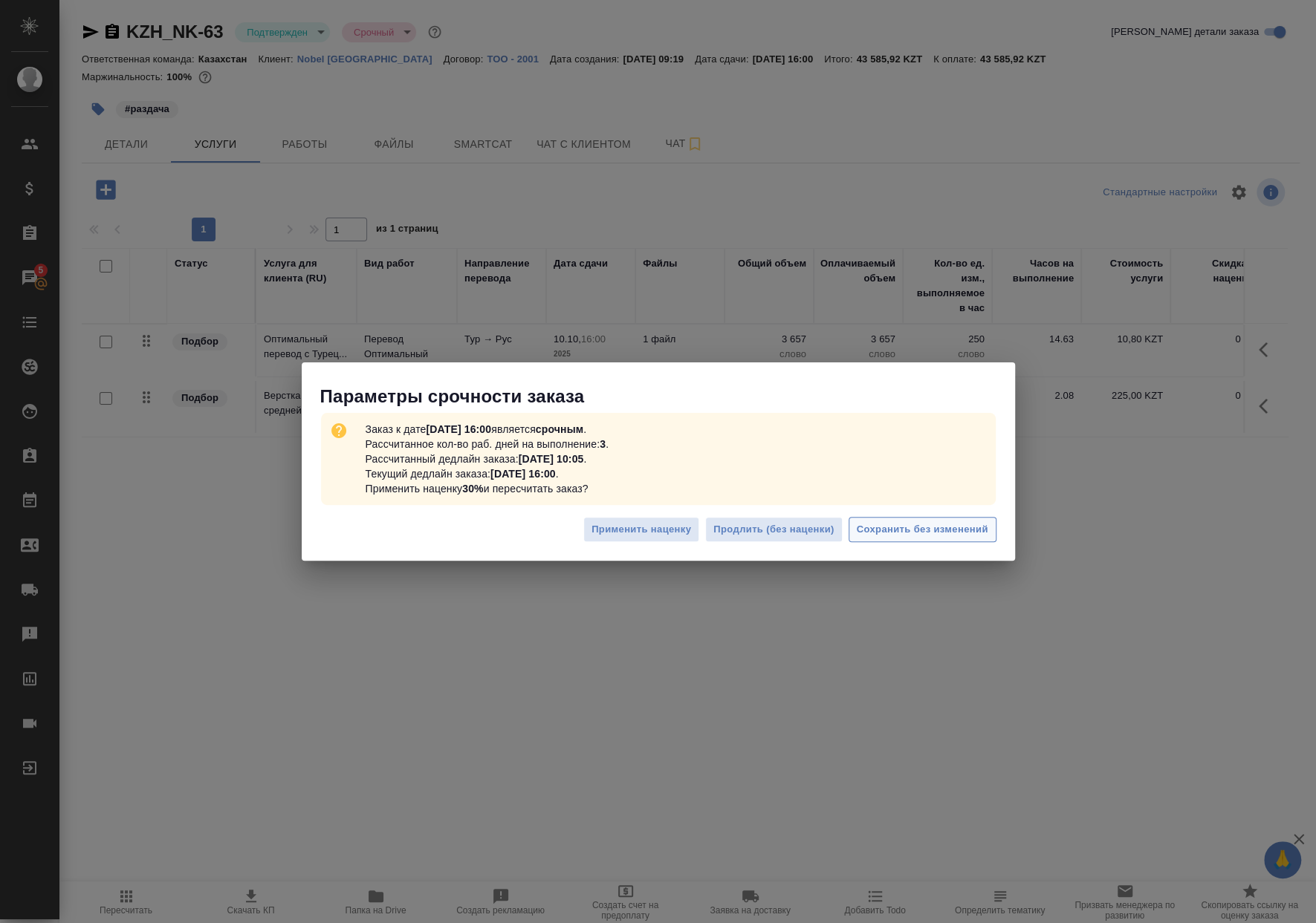
click at [993, 539] on button "Сохранить без изменений" at bounding box center [923, 530] width 148 height 26
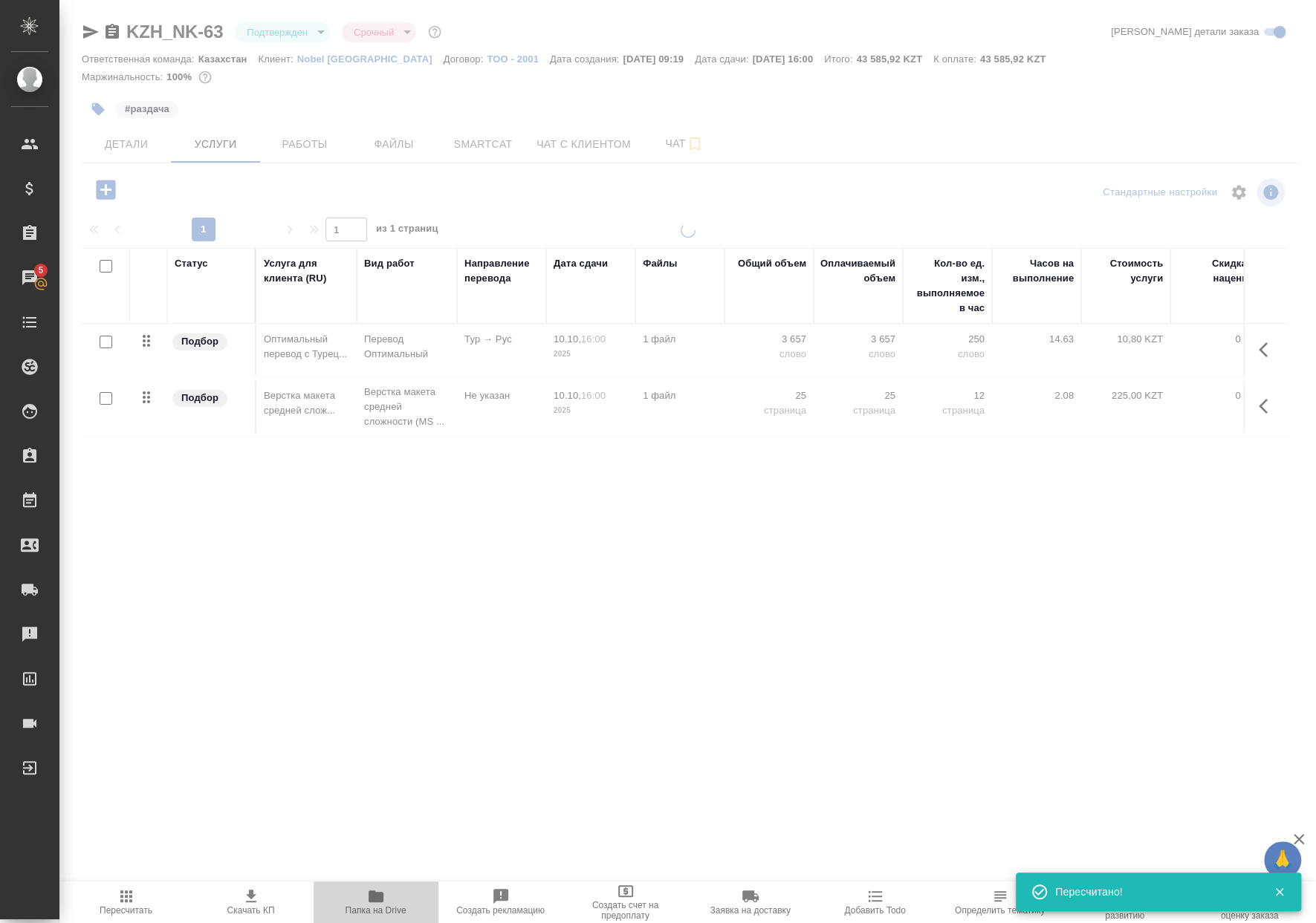
click at [384, 895] on icon "button" at bounding box center [376, 896] width 18 height 18
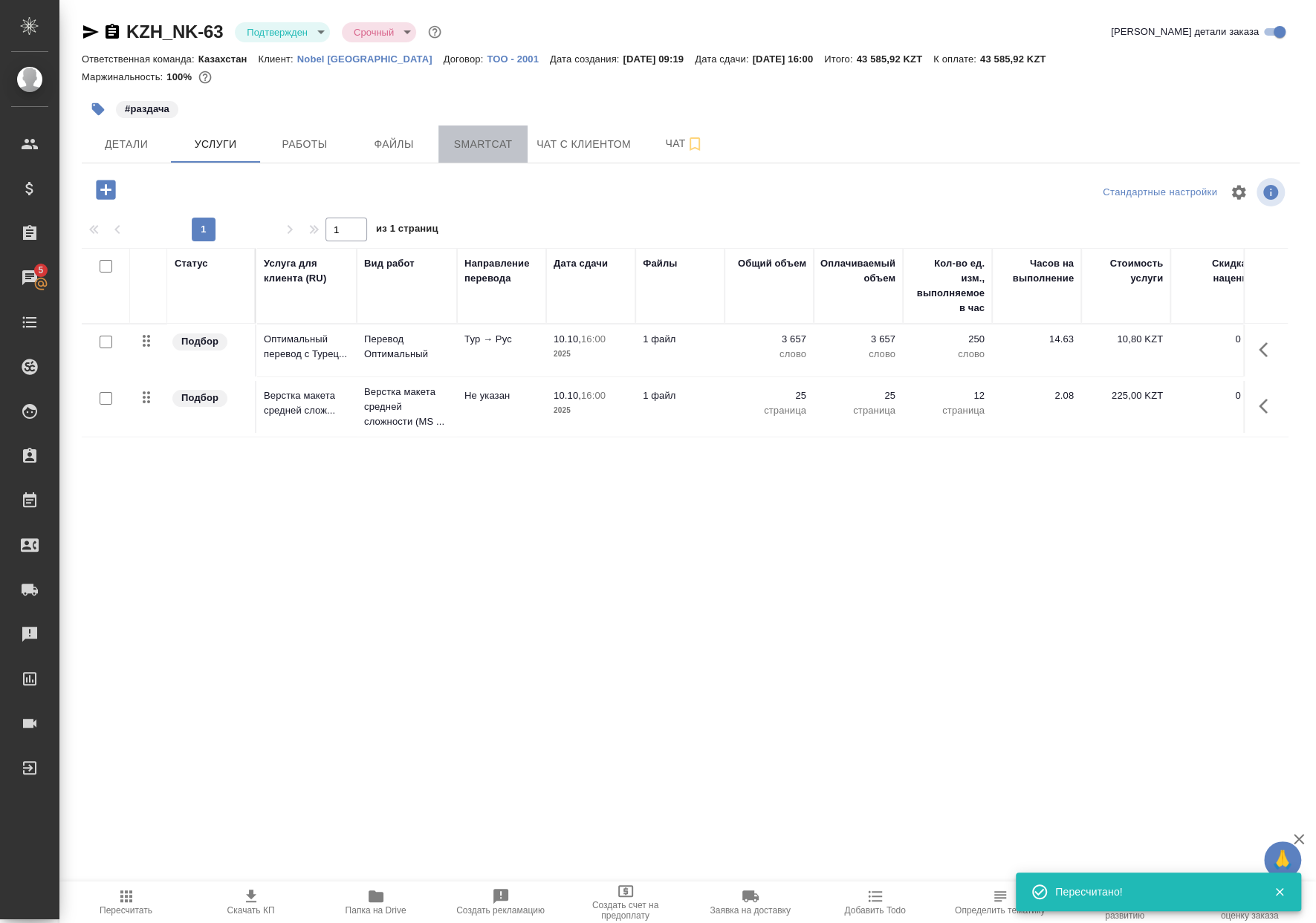
click at [467, 151] on span "Smartcat" at bounding box center [483, 144] width 71 height 19
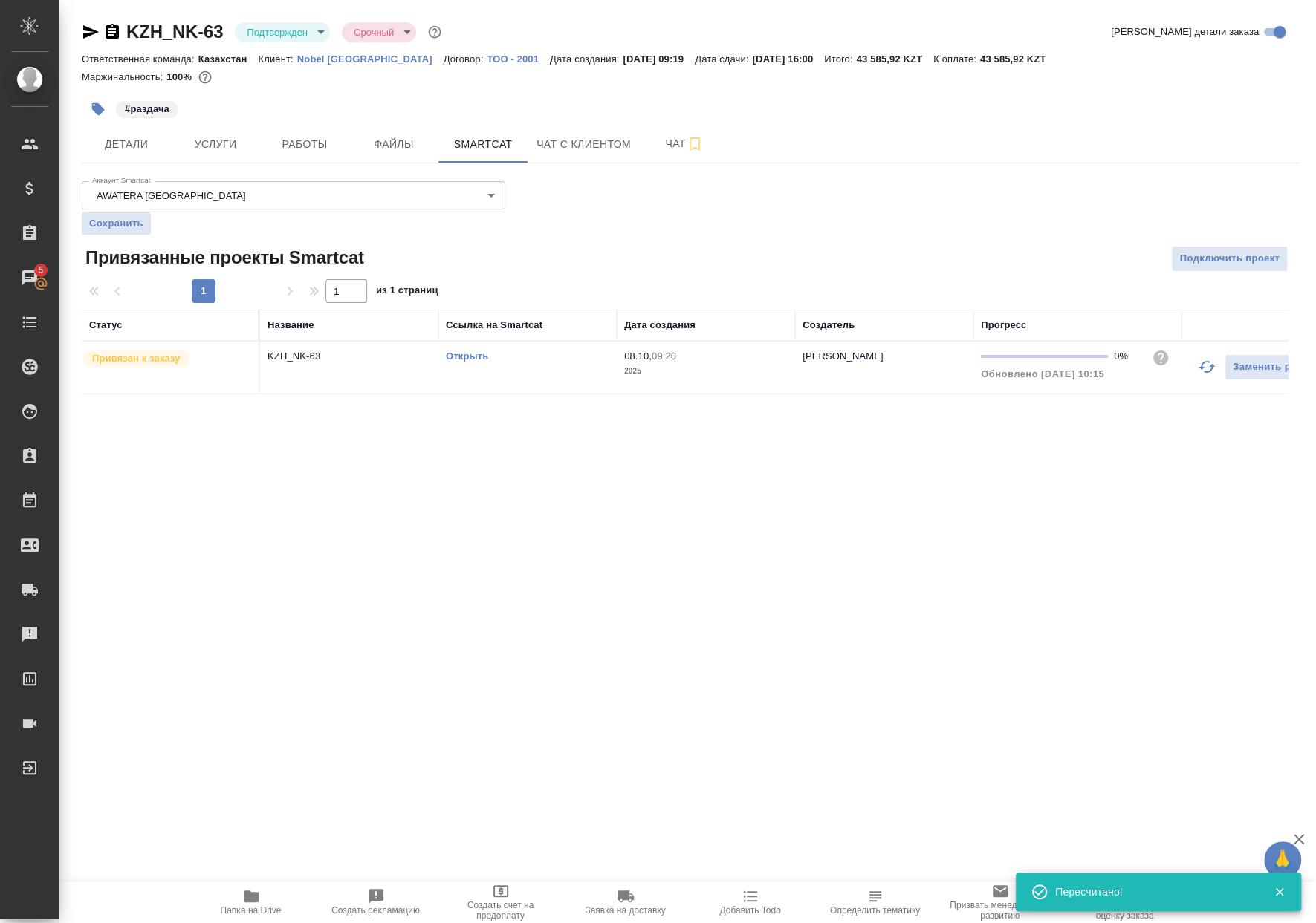
click at [440, 363] on td "Открыть" at bounding box center [527, 367] width 178 height 52
click at [451, 357] on link "Открыть" at bounding box center [467, 356] width 42 height 11
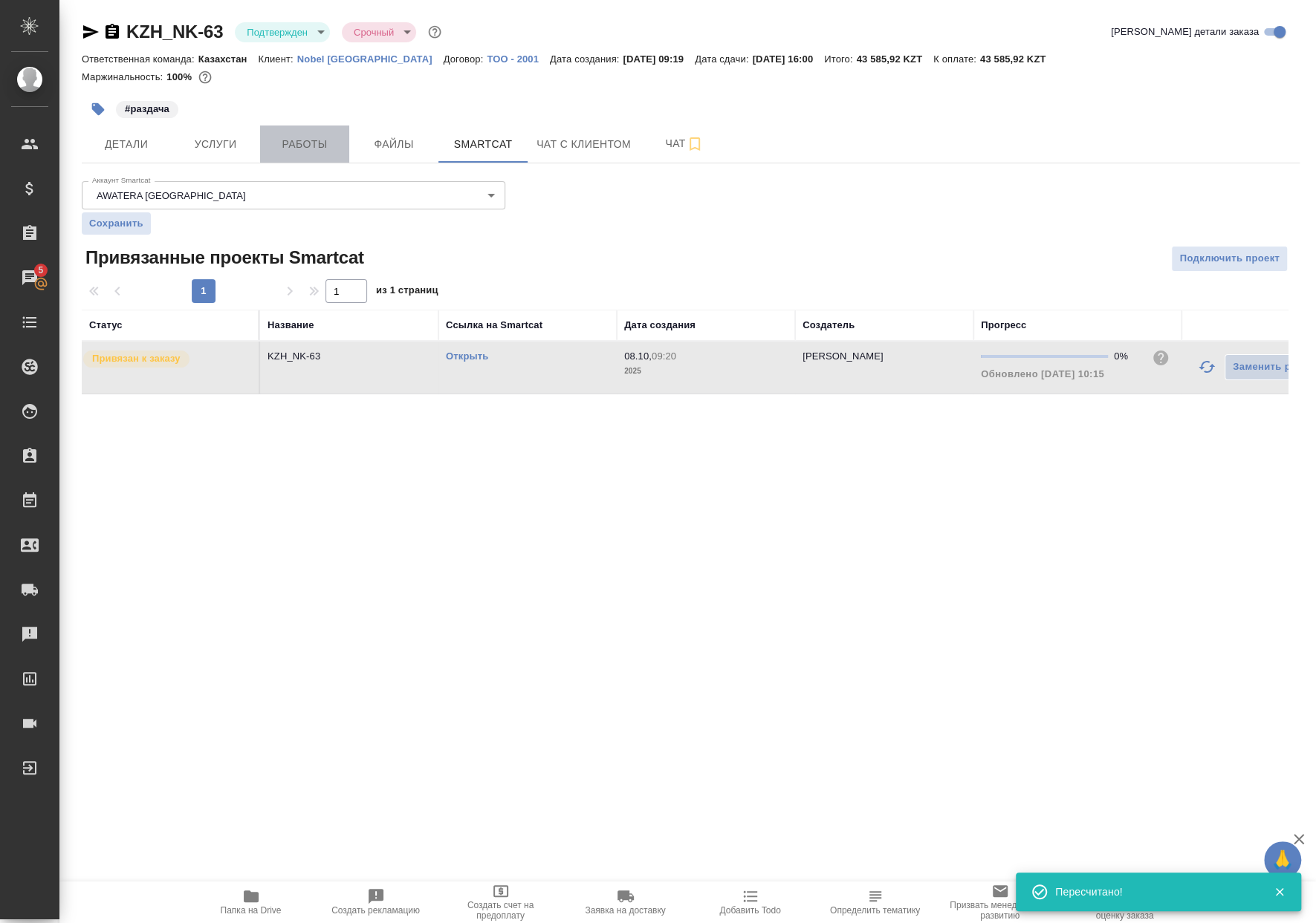
click at [333, 147] on span "Работы" at bounding box center [304, 144] width 71 height 19
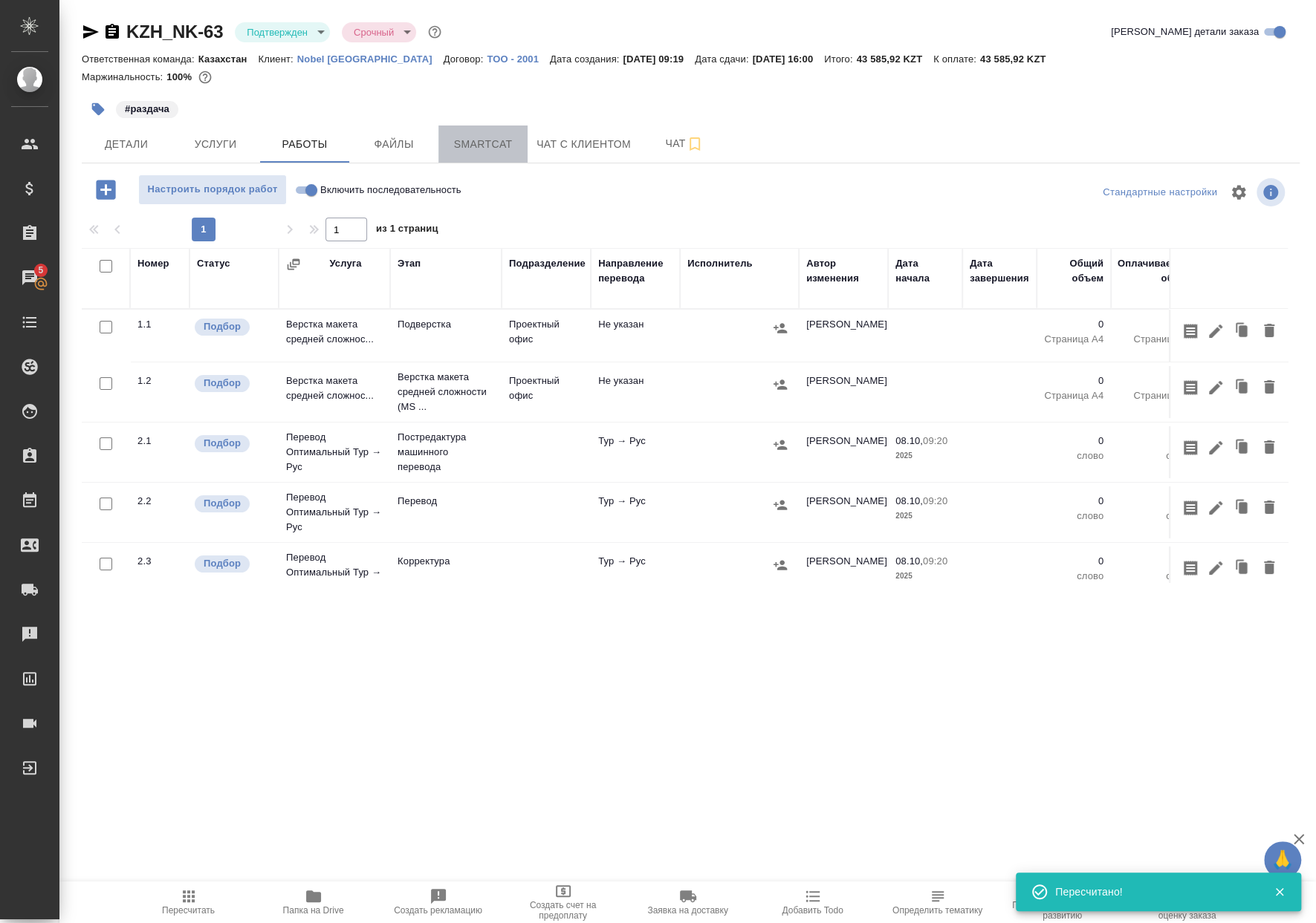
click at [487, 144] on span "Smartcat" at bounding box center [483, 144] width 71 height 19
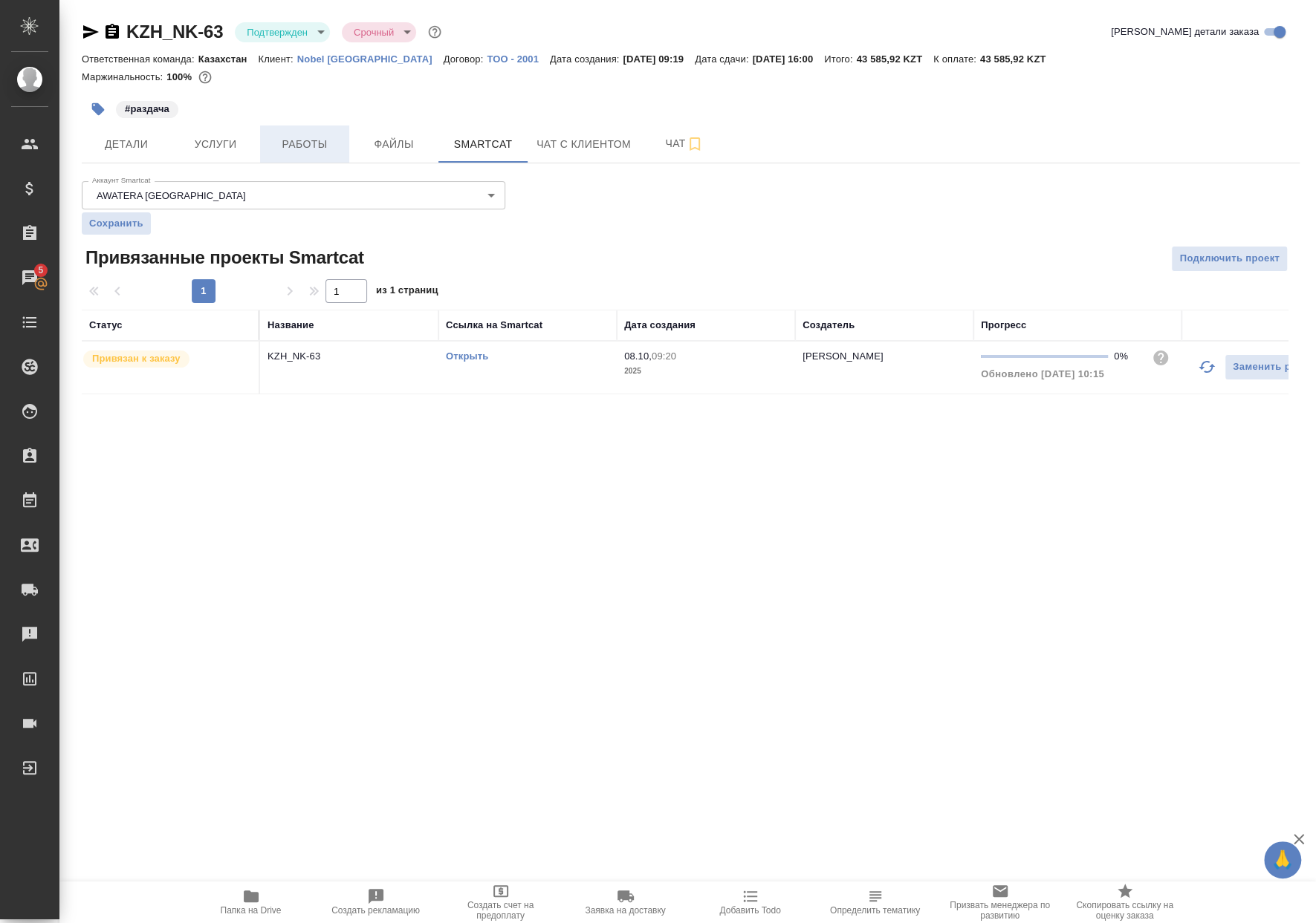
click at [312, 136] on span "Работы" at bounding box center [304, 144] width 71 height 19
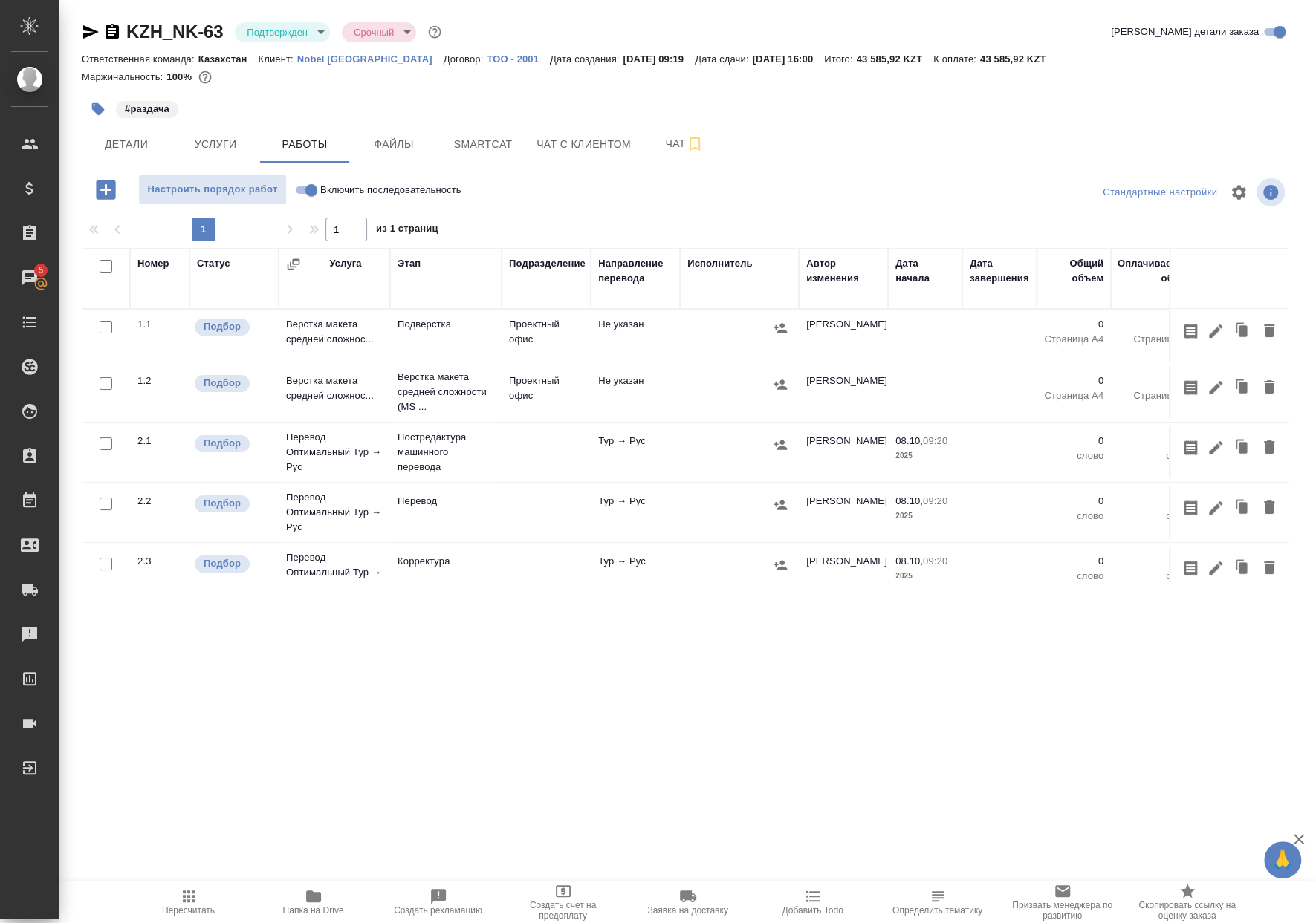
click at [557, 452] on td at bounding box center [546, 452] width 89 height 52
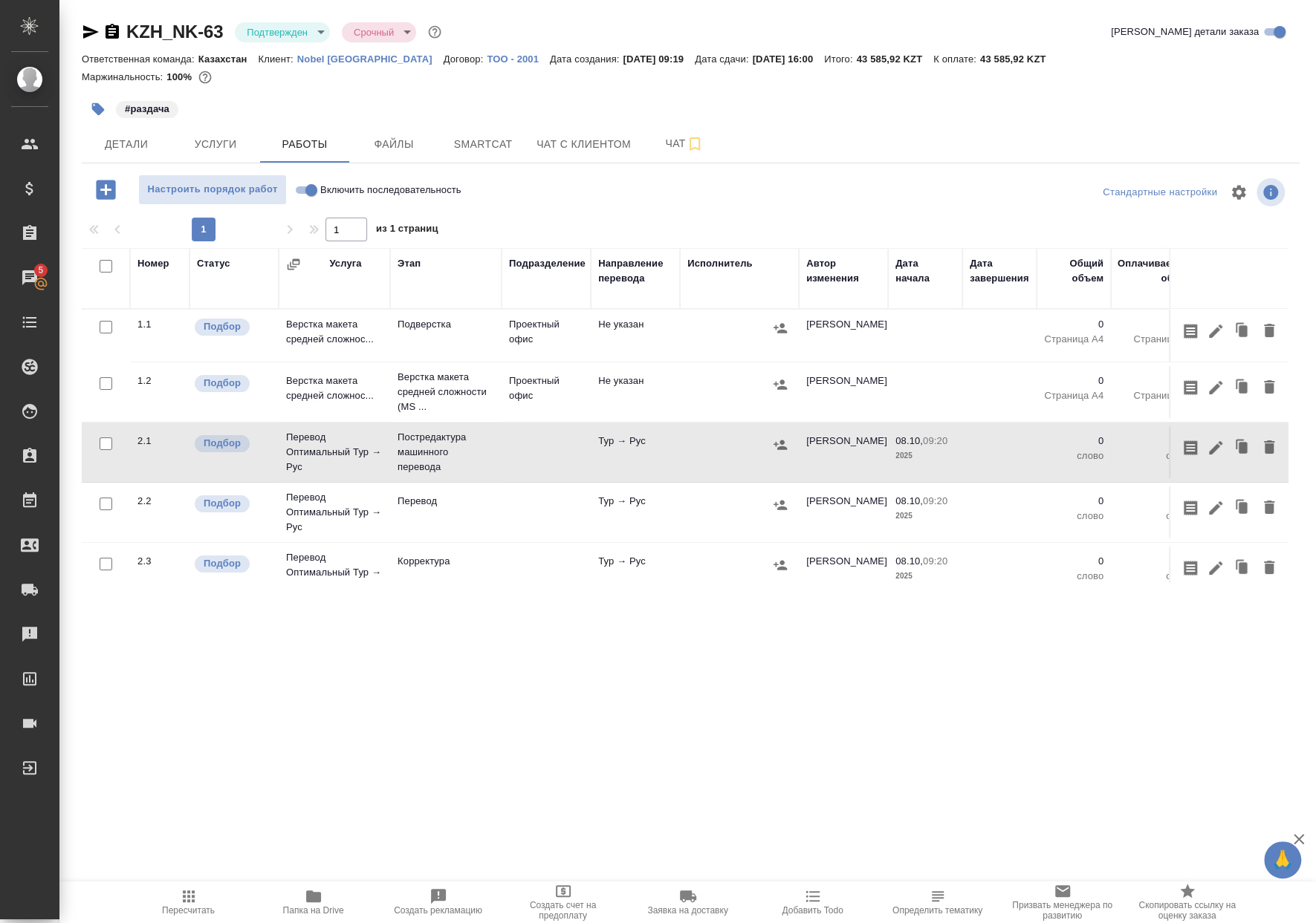
click at [557, 452] on td at bounding box center [546, 452] width 89 height 52
click at [695, 140] on icon "button" at bounding box center [695, 144] width 18 height 18
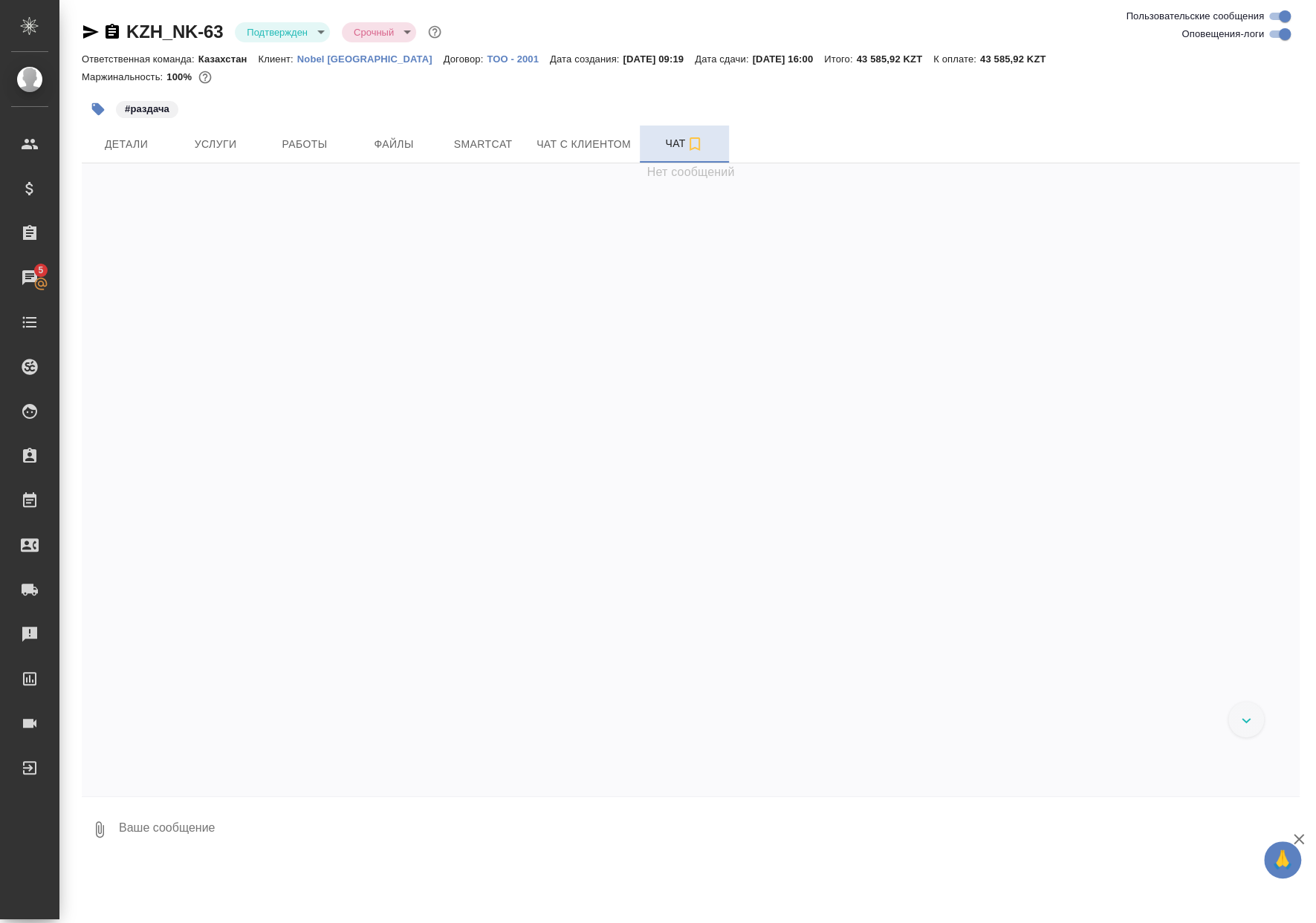
scroll to position [990, 0]
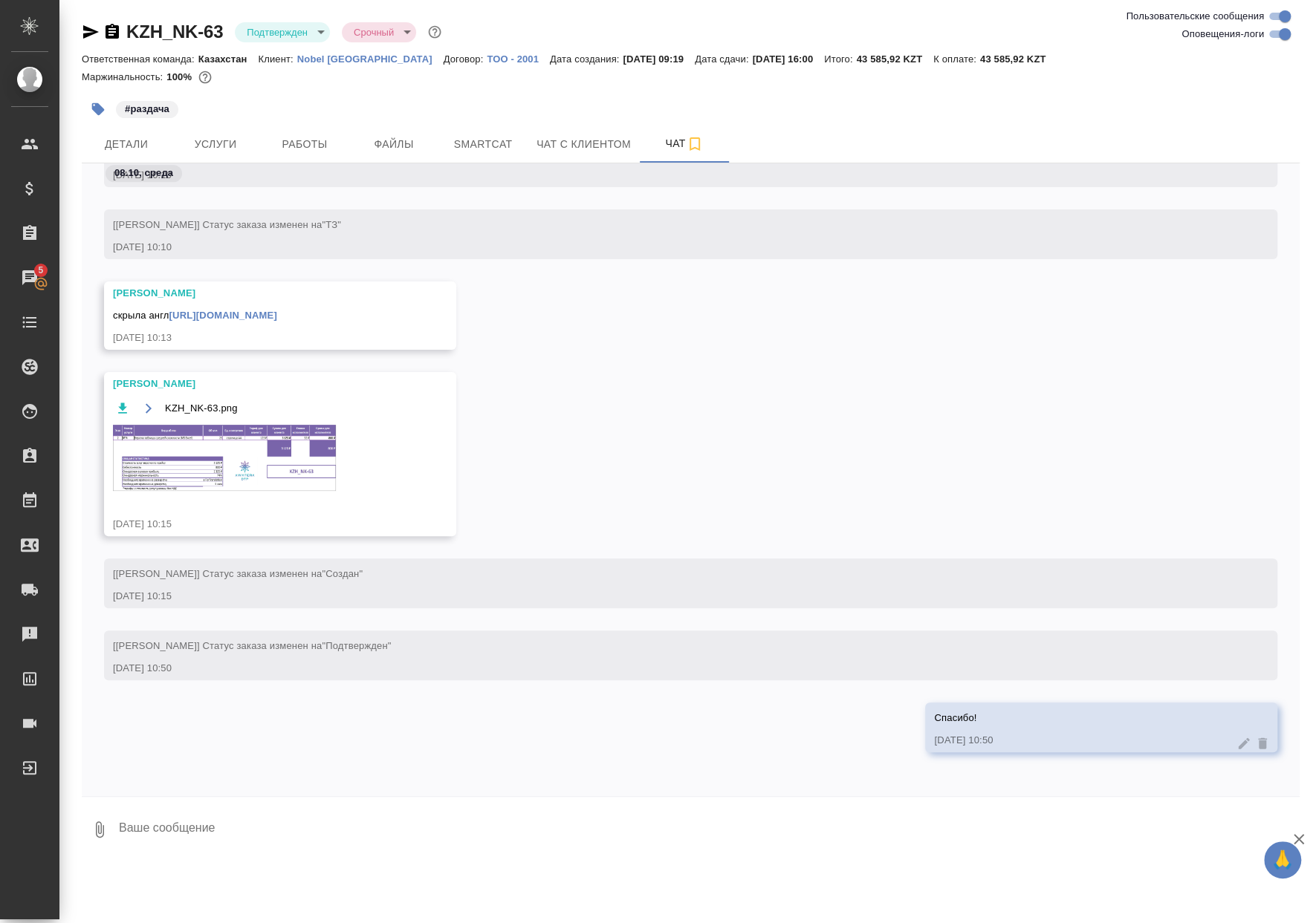
click at [265, 429] on img at bounding box center [225, 457] width 223 height 66
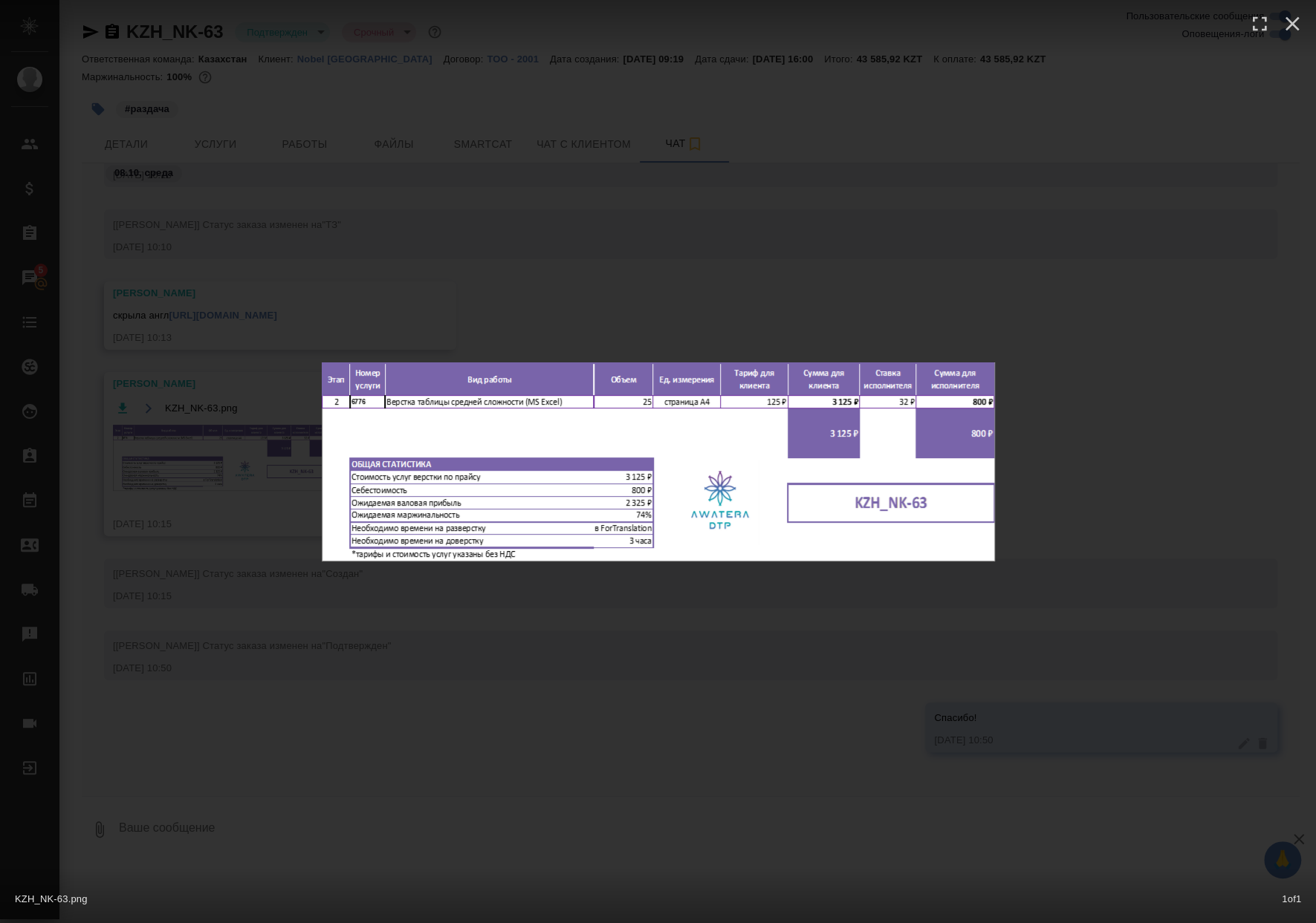
click at [233, 477] on div "KZH_NK-63.png 1 of 1" at bounding box center [658, 461] width 1316 height 923
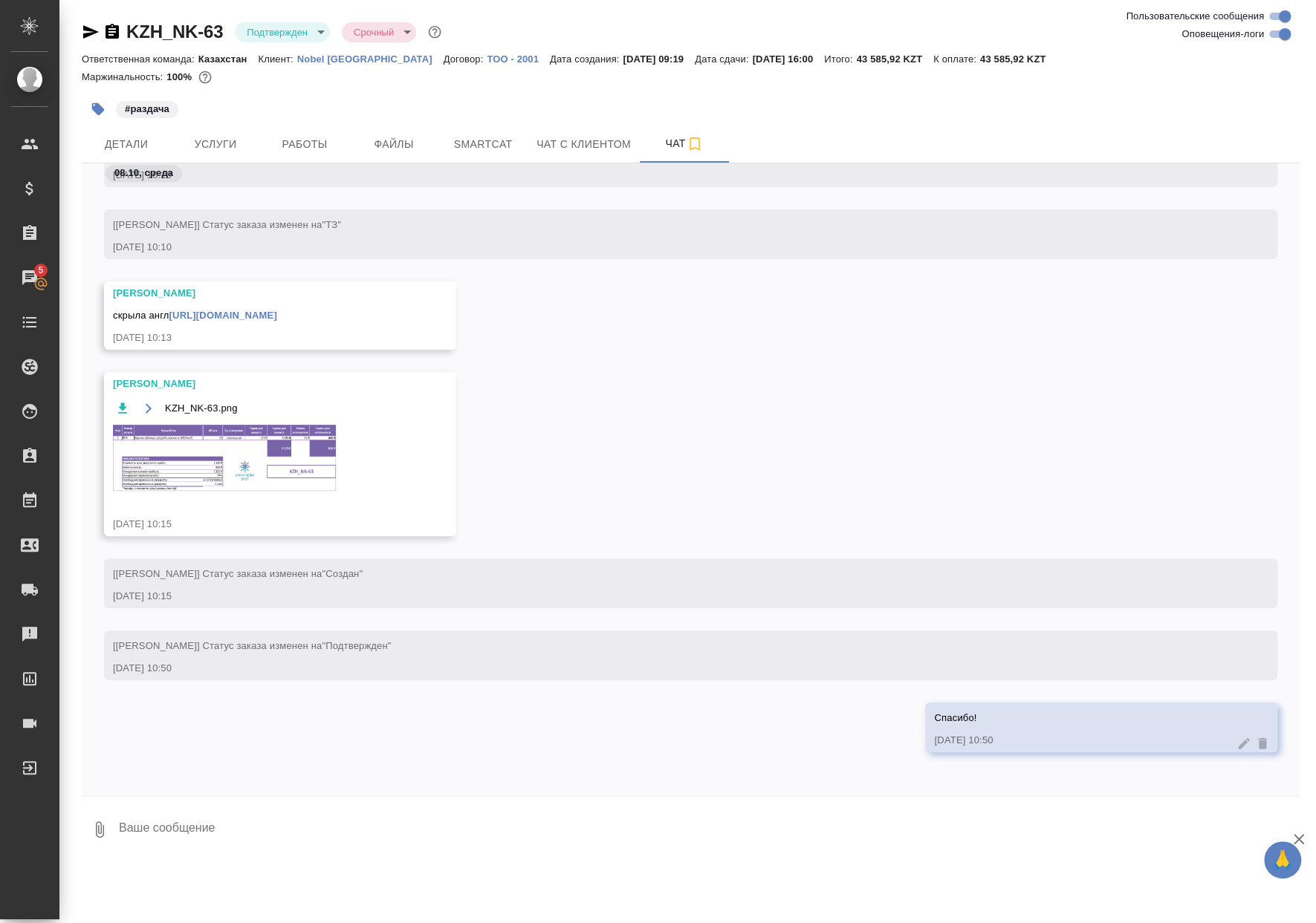
scroll to position [1221, 0]
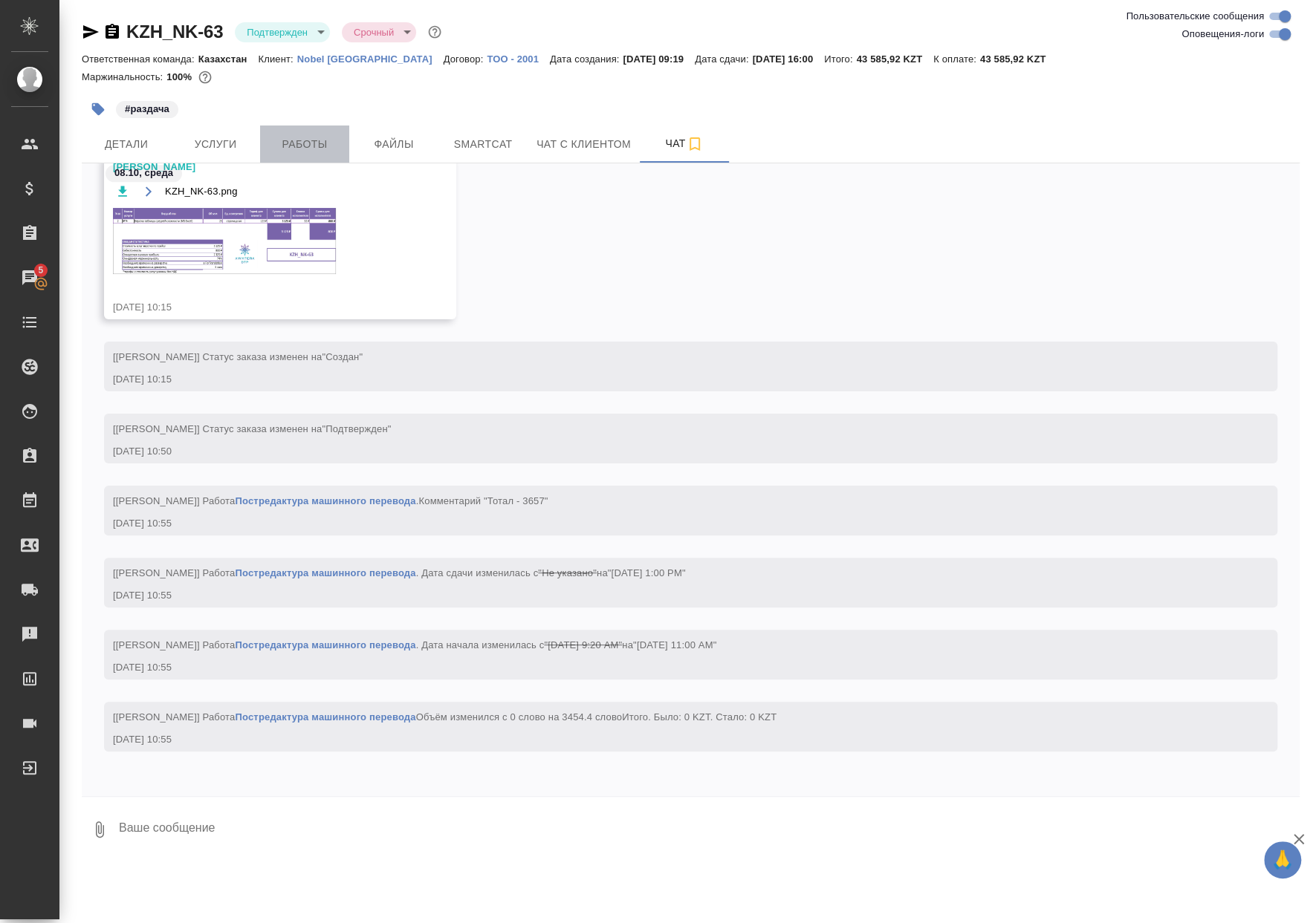
click at [277, 132] on button "Работы" at bounding box center [304, 144] width 89 height 37
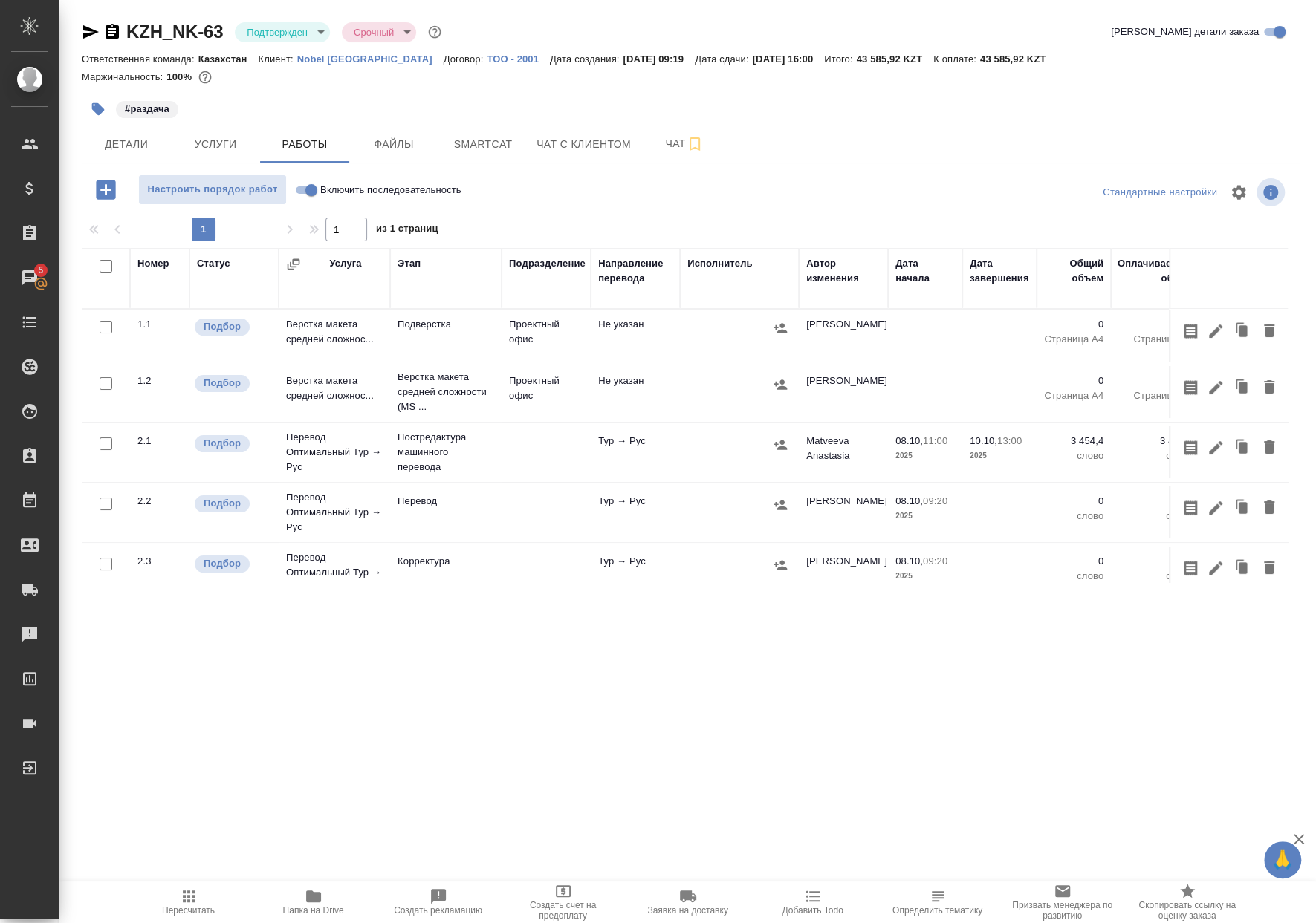
click at [327, 33] on body "🙏 .cls-1 fill:#fff; AWATERA Matveeva Anastasia Клиенты Спецификации Заказы 5 Ча…" at bounding box center [658, 461] width 1316 height 923
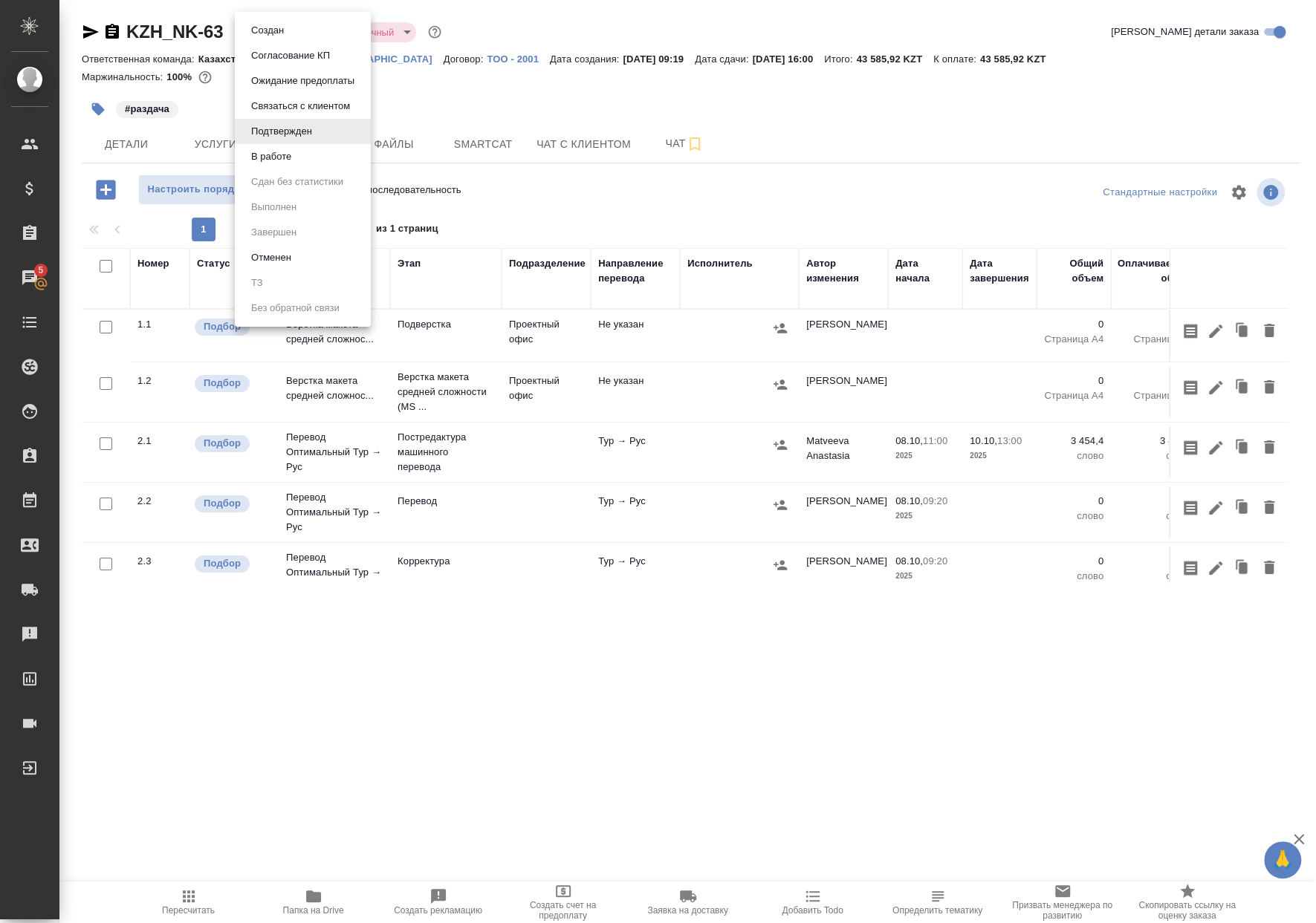
click at [282, 161] on button "В работе" at bounding box center [270, 157] width 49 height 16
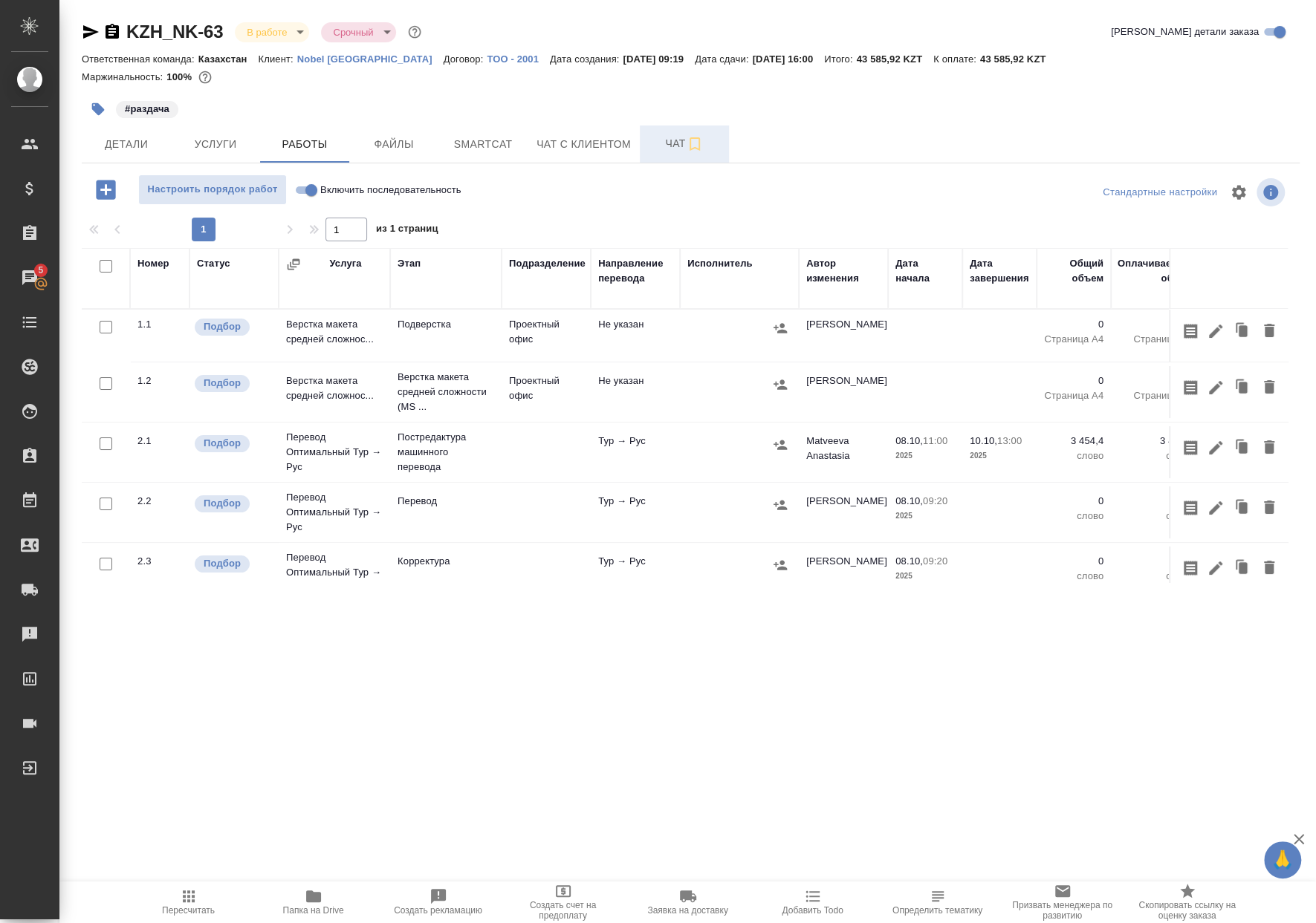
click at [651, 145] on span "Чат" at bounding box center [684, 144] width 71 height 19
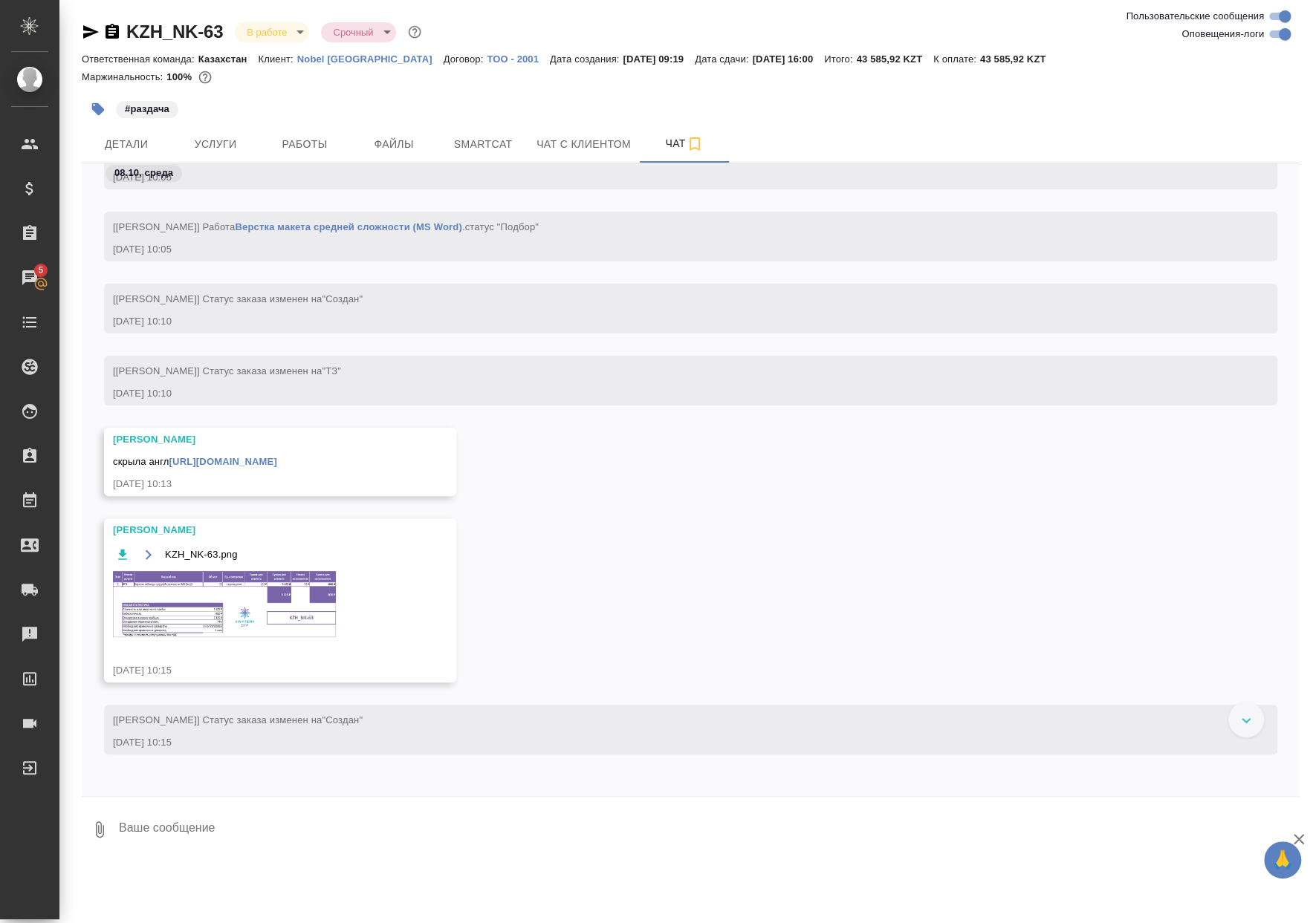
scroll to position [869, 0]
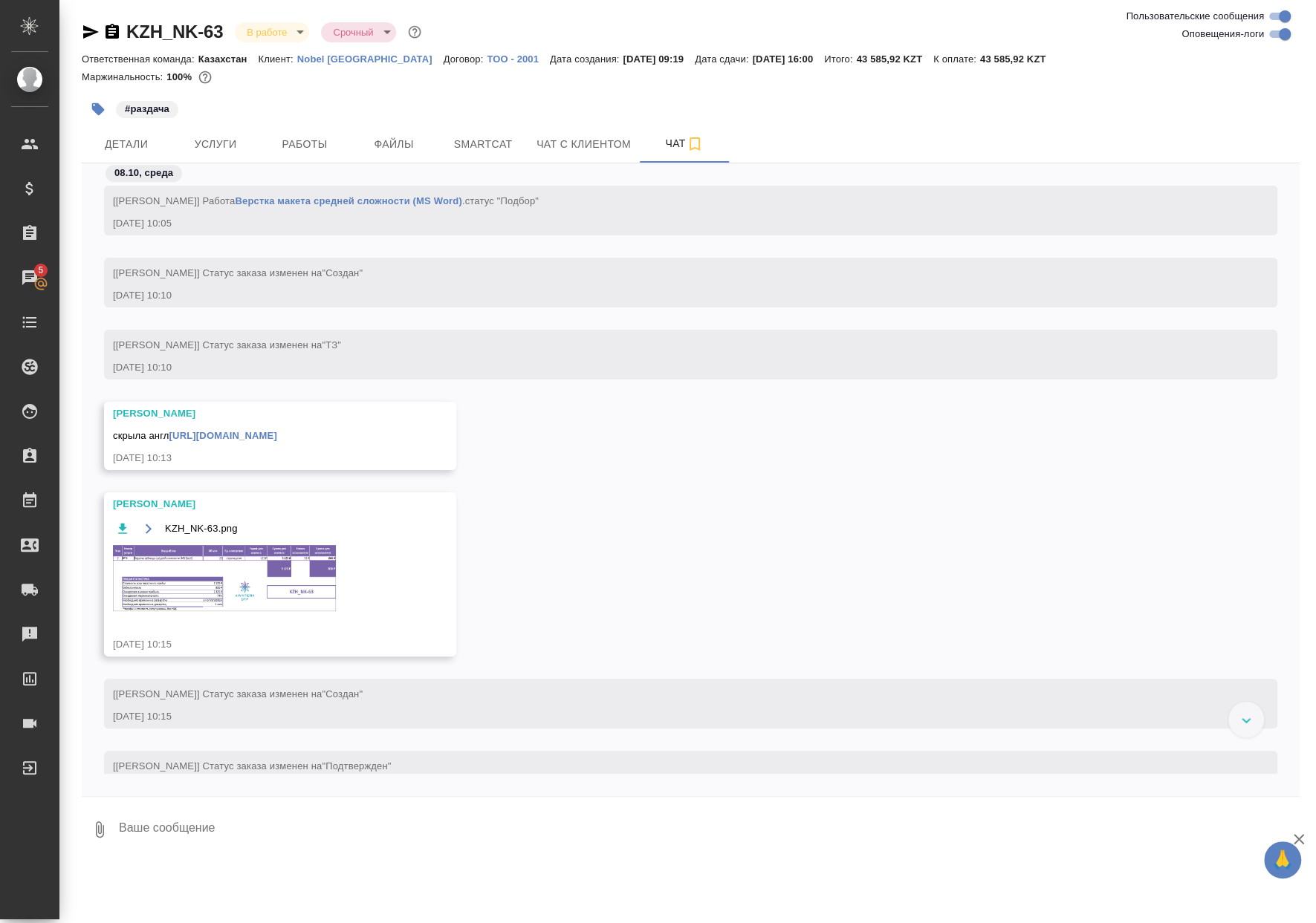
click at [153, 605] on img at bounding box center [225, 578] width 223 height 66
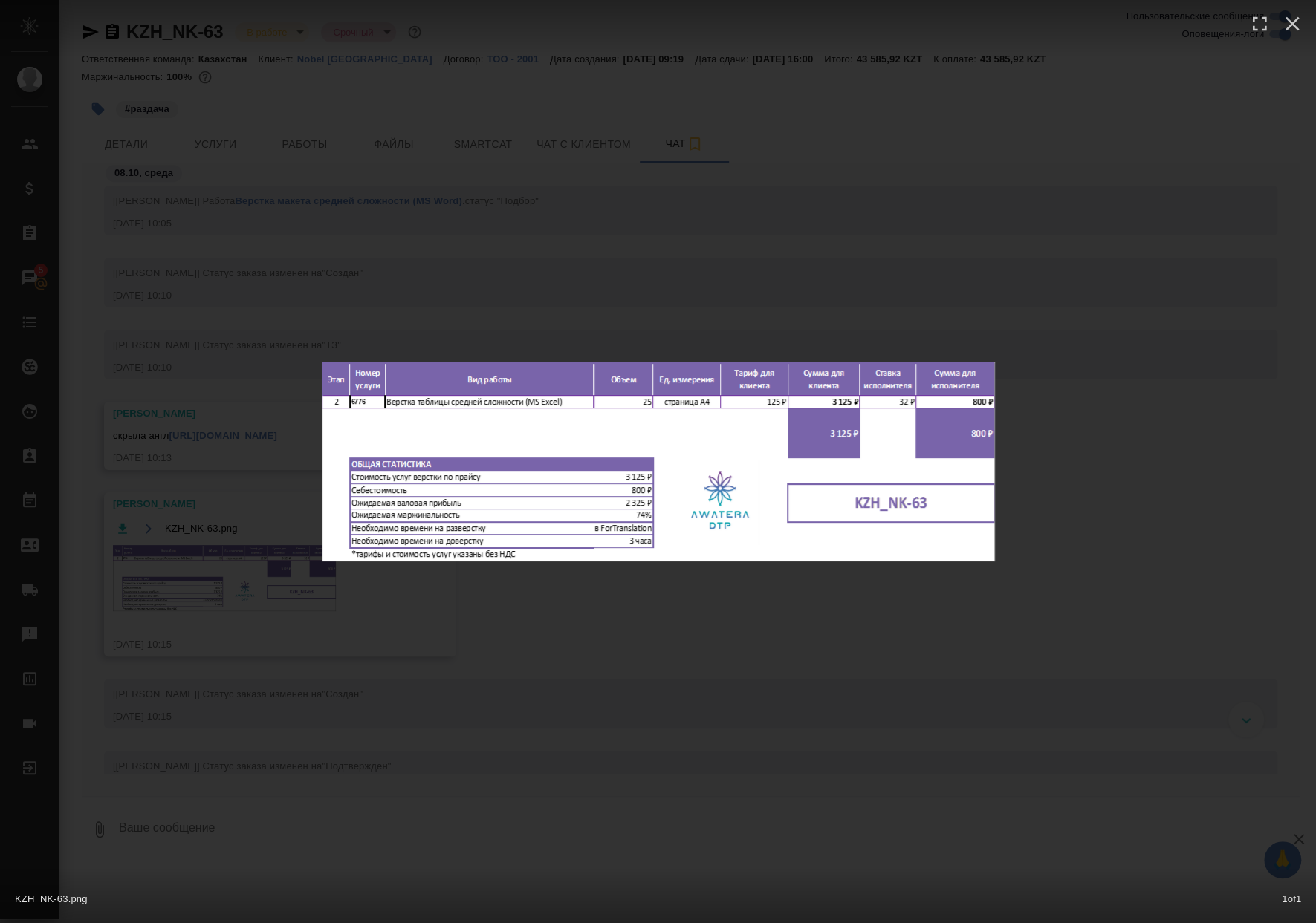
click at [160, 603] on div "KZH_NK-63.png 1 of 1" at bounding box center [658, 461] width 1316 height 923
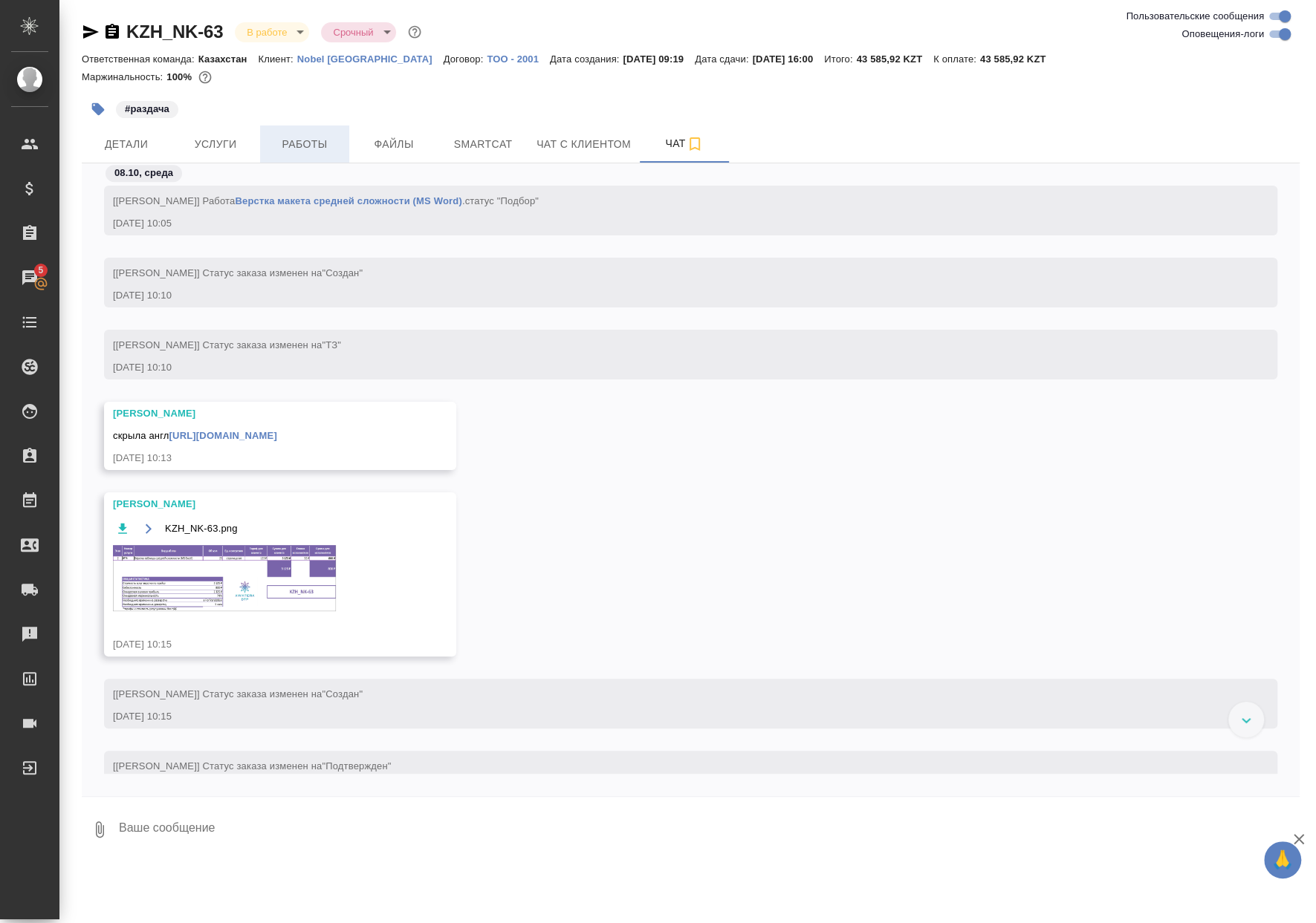
click at [331, 142] on span "Работы" at bounding box center [304, 144] width 71 height 19
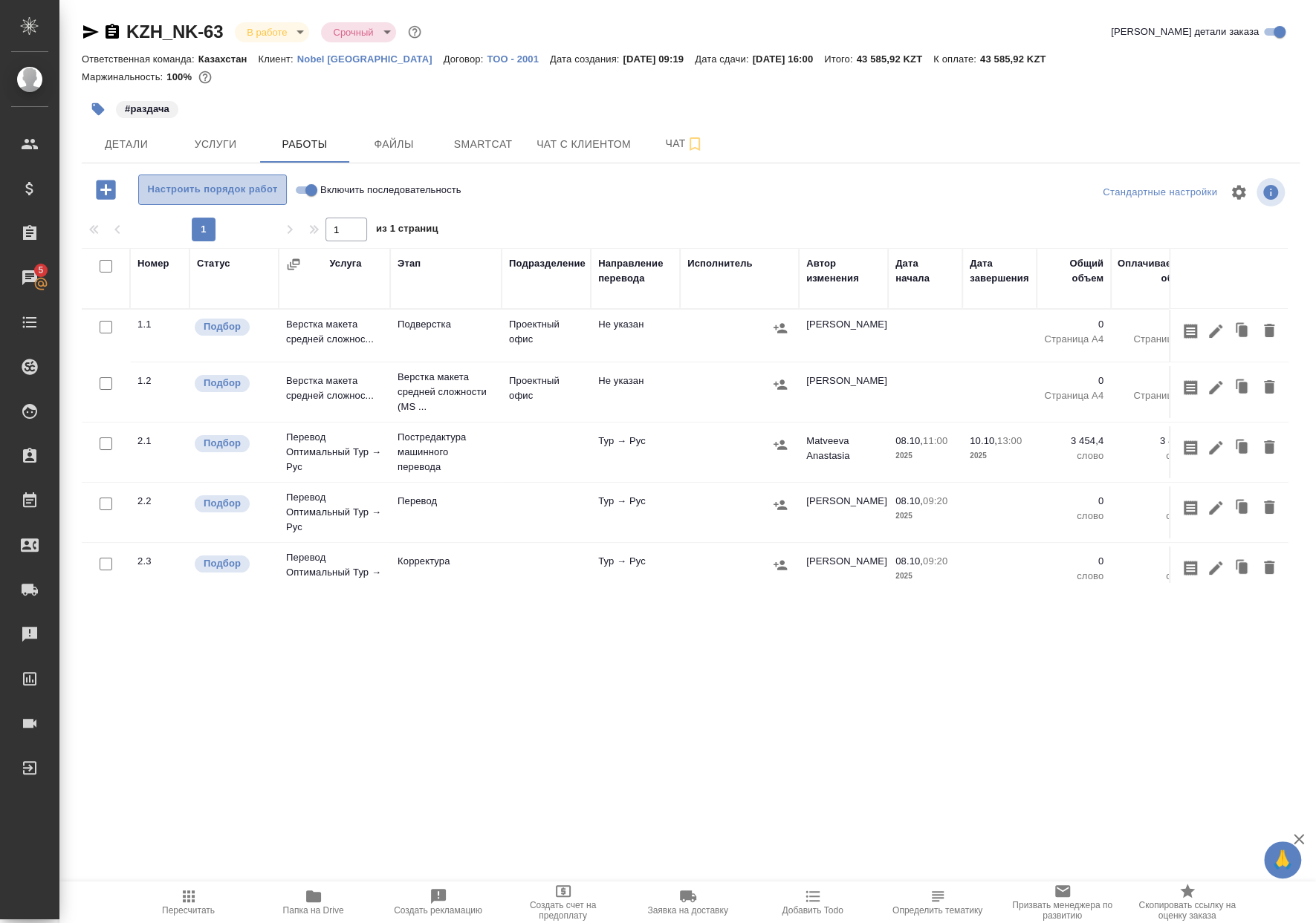
click at [219, 180] on button "Настроить порядок работ" at bounding box center [212, 190] width 149 height 30
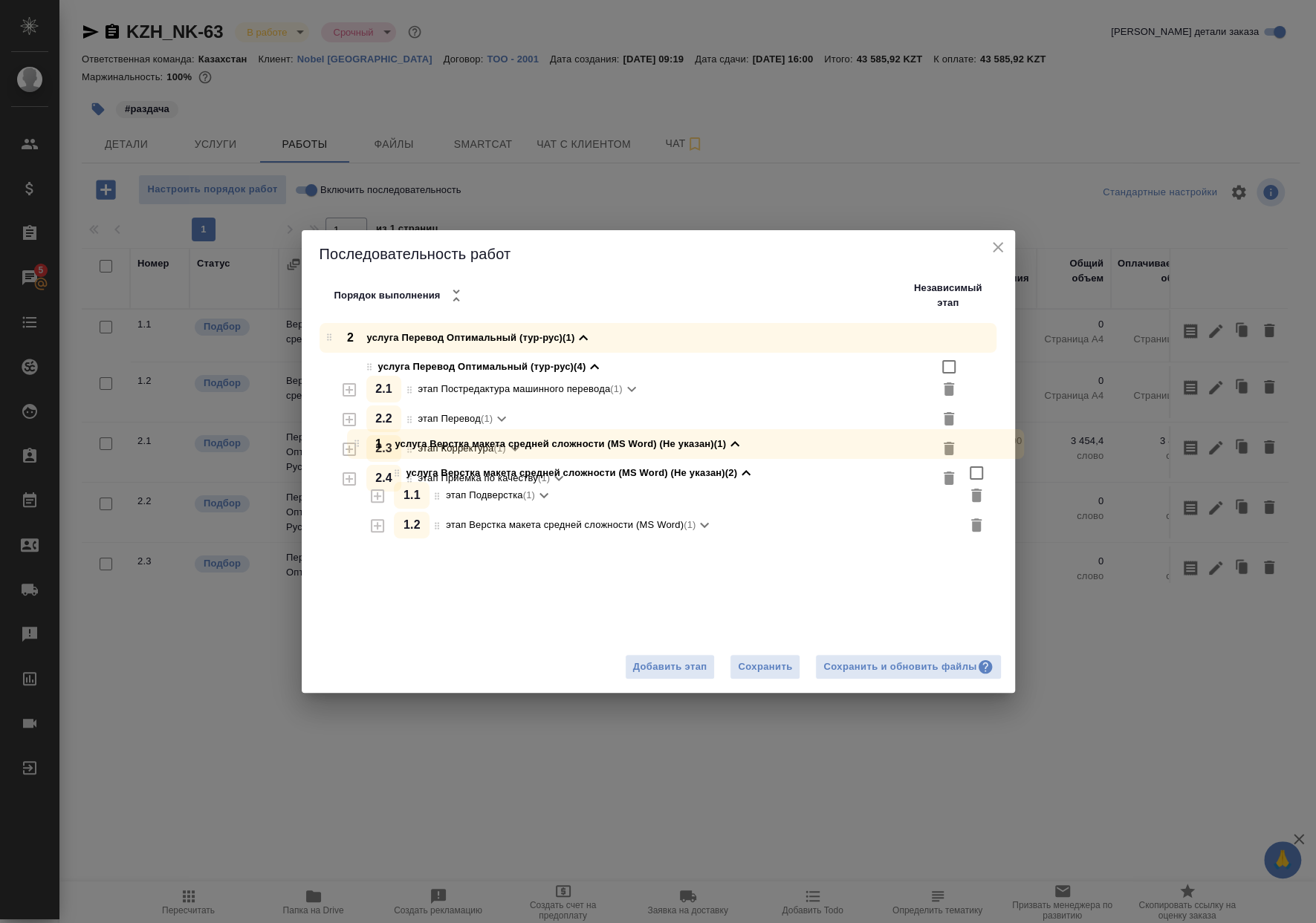
drag, startPoint x: 335, startPoint y: 342, endPoint x: 343, endPoint y: 560, distance: 218.1
click at [343, 560] on div "1 услуга Верстка макета средней сложности (MS Word) (Не указан) (1) услуга Верс…" at bounding box center [664, 466] width 702 height 288
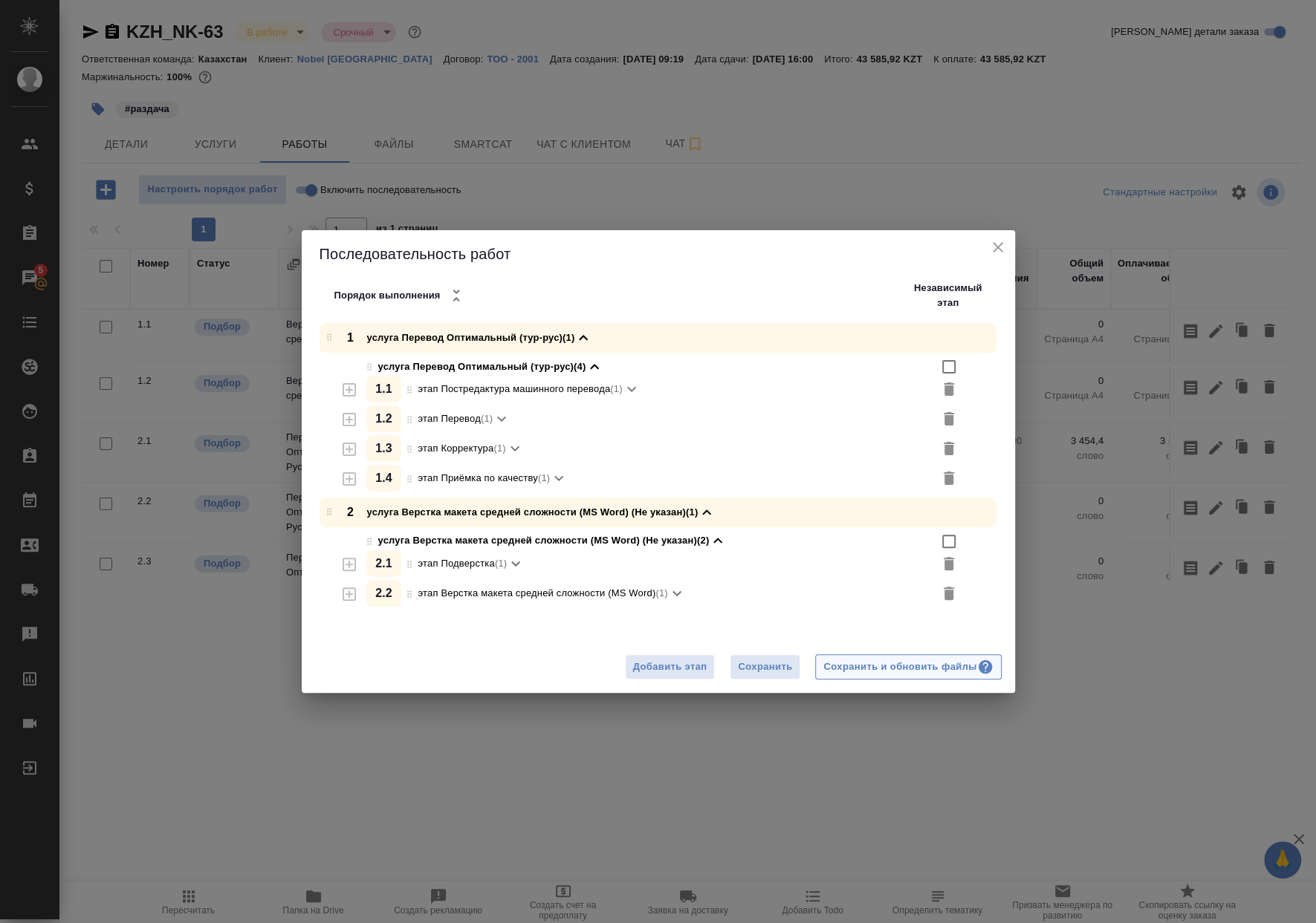
click at [893, 666] on div "Сохранить и обновить файлы" at bounding box center [908, 667] width 170 height 17
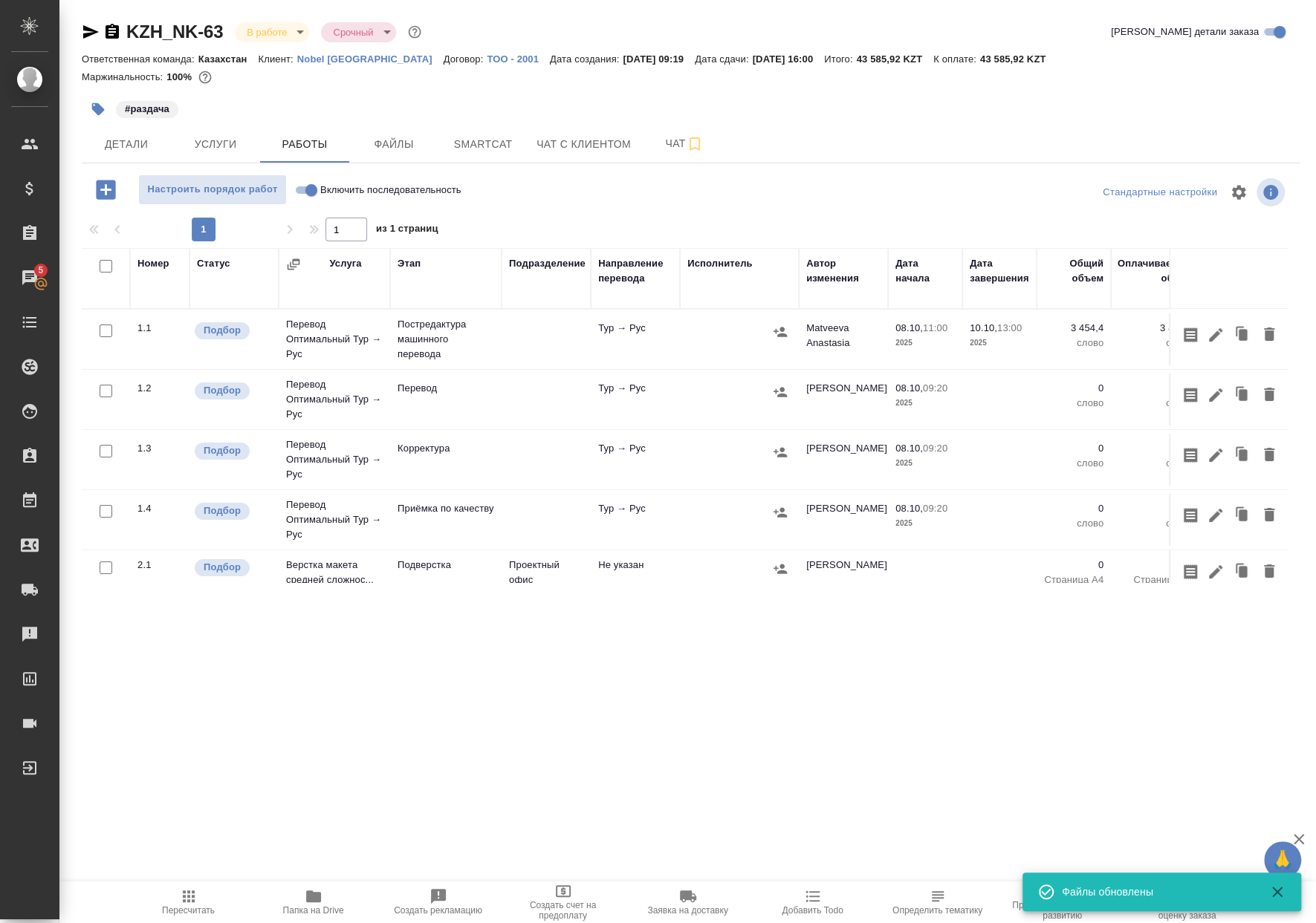
click at [103, 391] on input "checkbox" at bounding box center [106, 391] width 12 height 12
checkbox input "true"
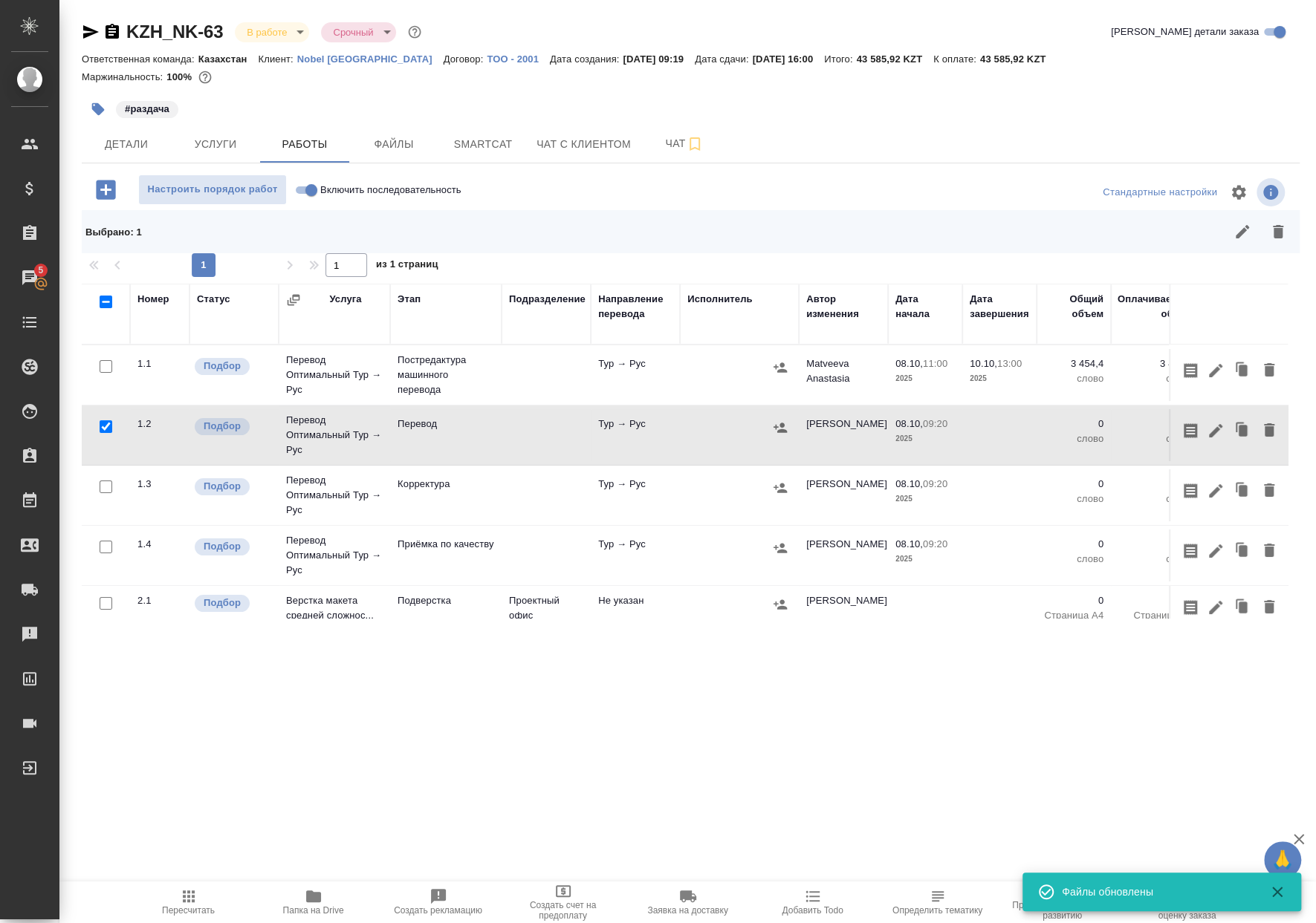
click at [102, 482] on input "checkbox" at bounding box center [106, 487] width 12 height 12
checkbox input "true"
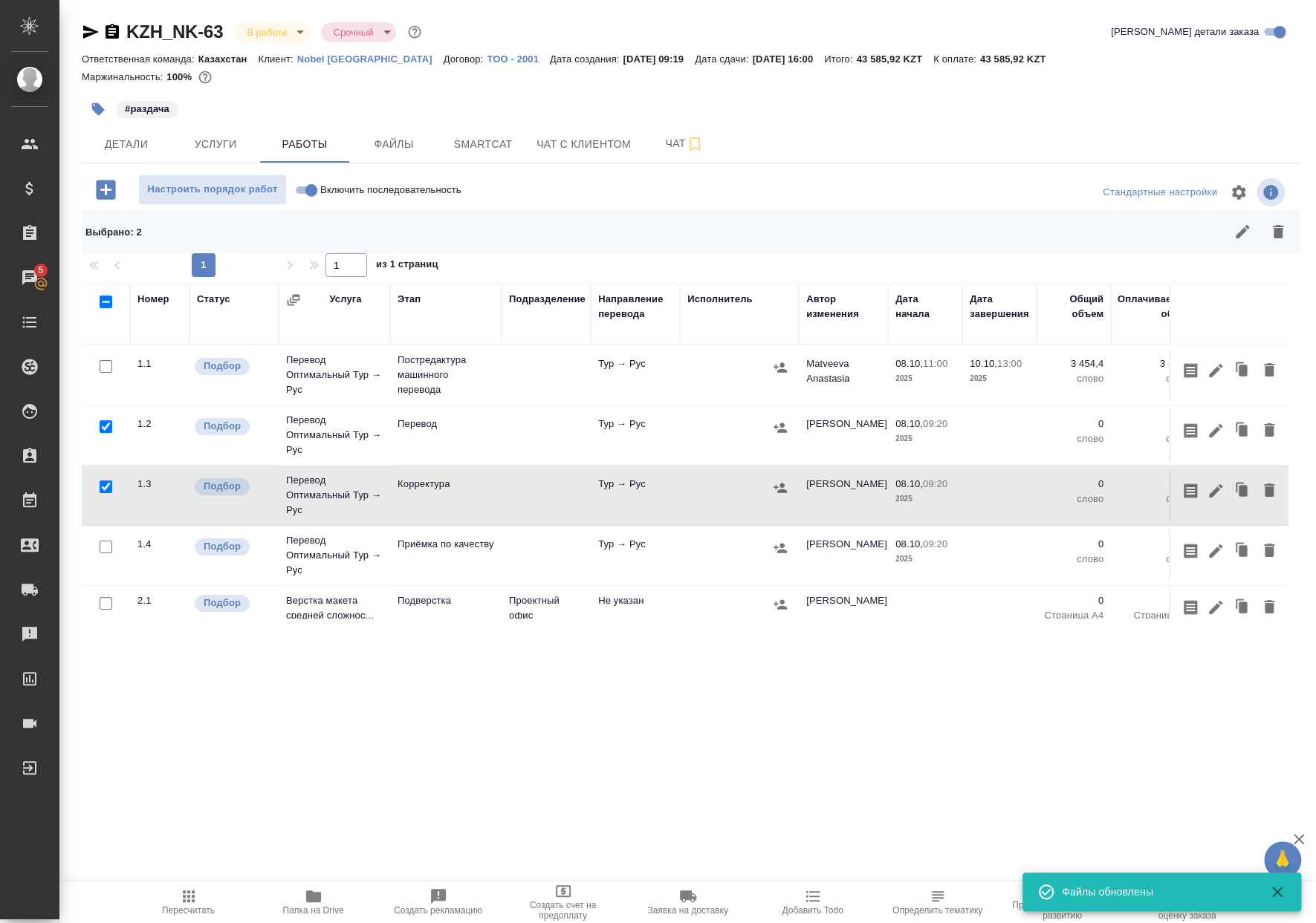
click at [103, 544] on input "checkbox" at bounding box center [106, 547] width 12 height 12
checkbox input "true"
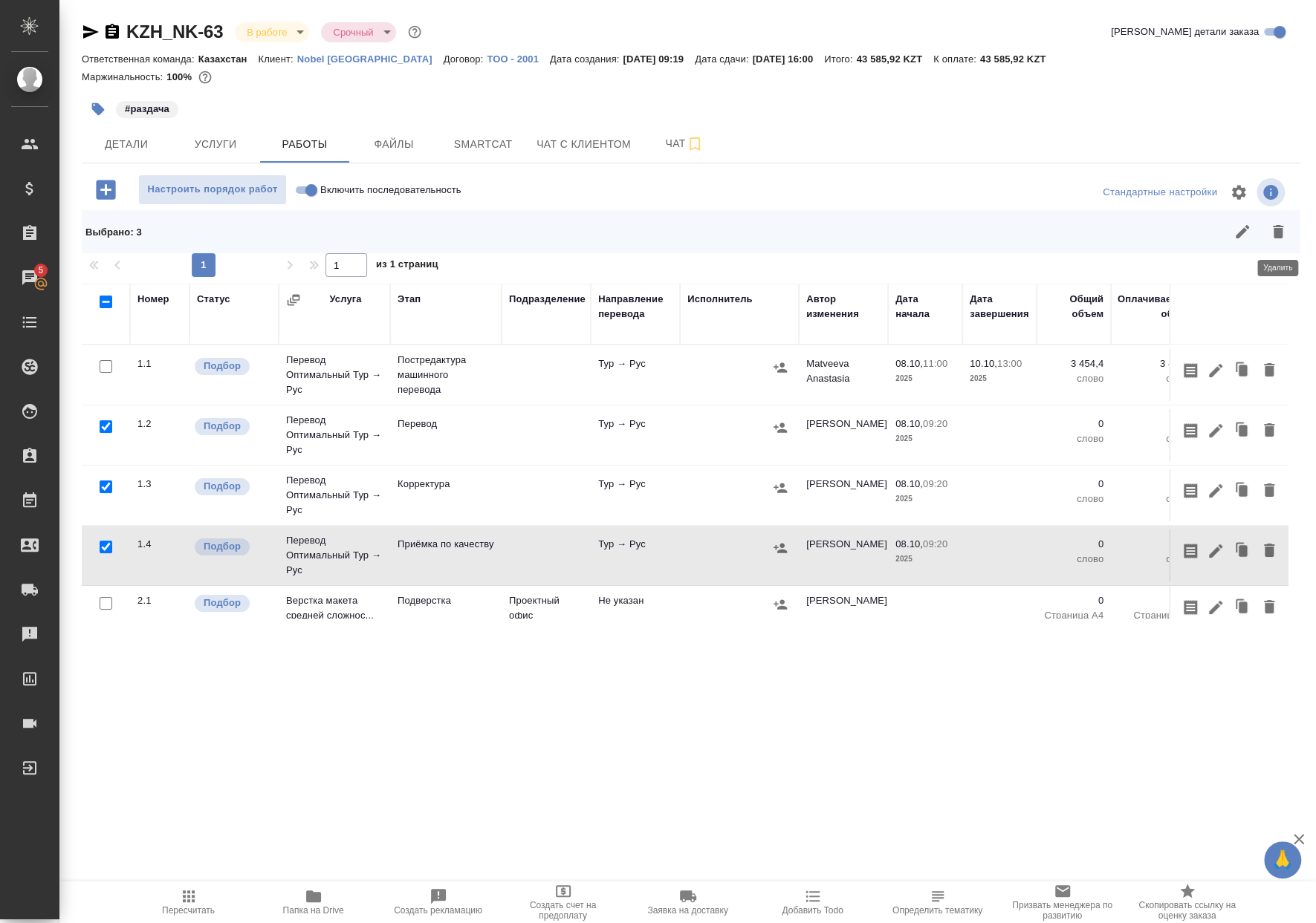
click at [1270, 237] on icon "button" at bounding box center [1278, 232] width 18 height 18
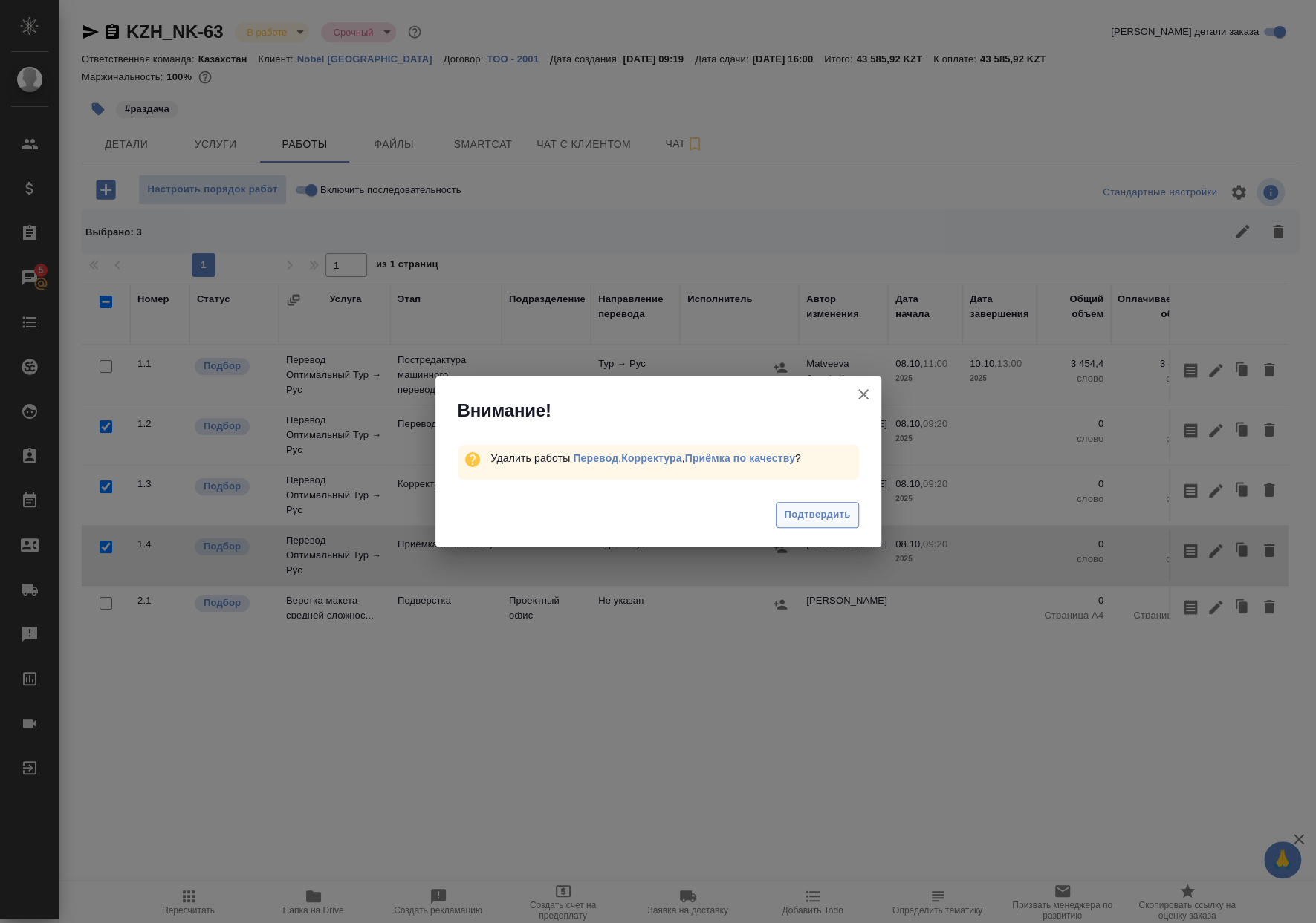
click at [802, 523] on button "Подтвердить" at bounding box center [816, 515] width 82 height 26
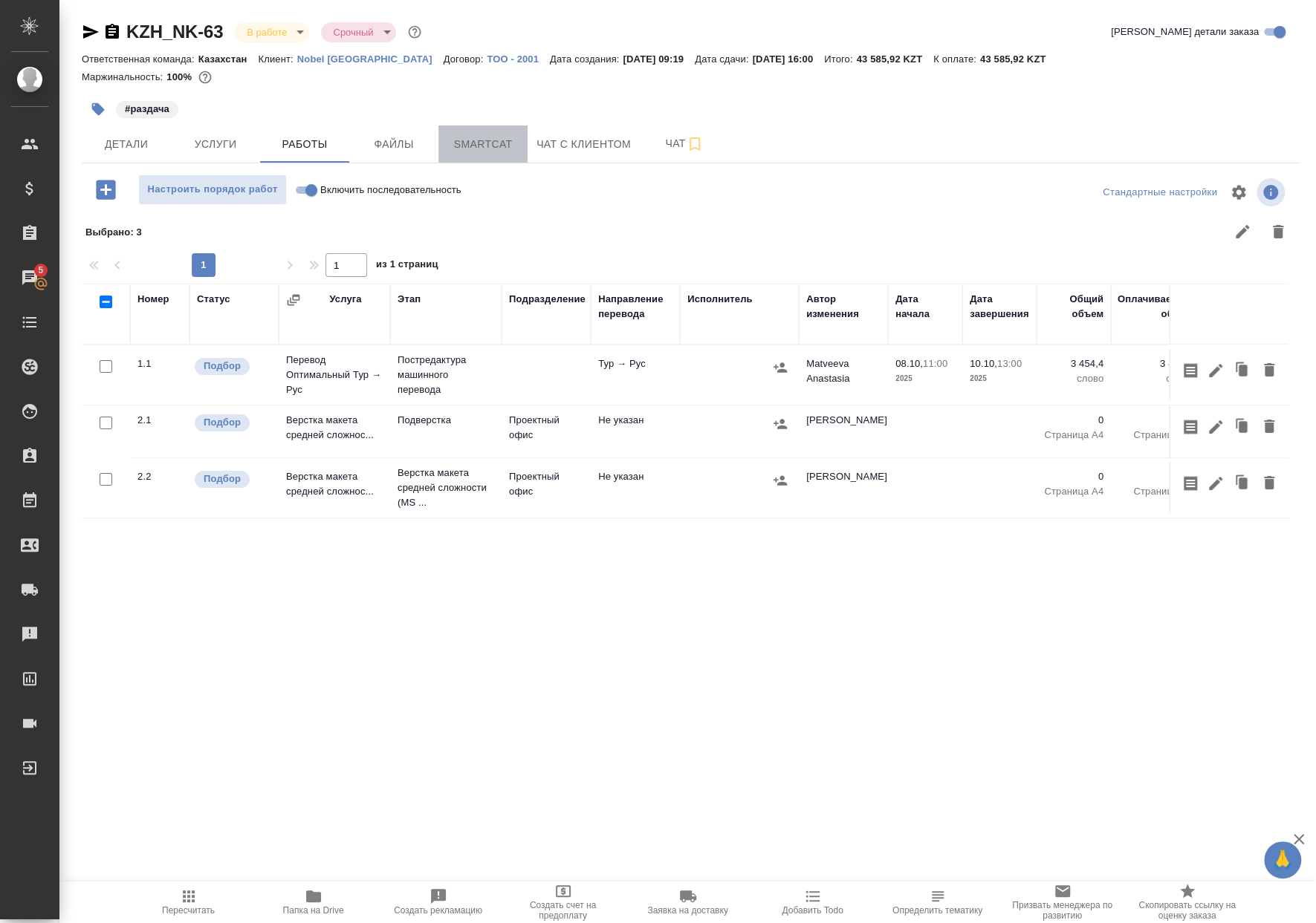
click at [506, 137] on span "Smartcat" at bounding box center [483, 144] width 71 height 19
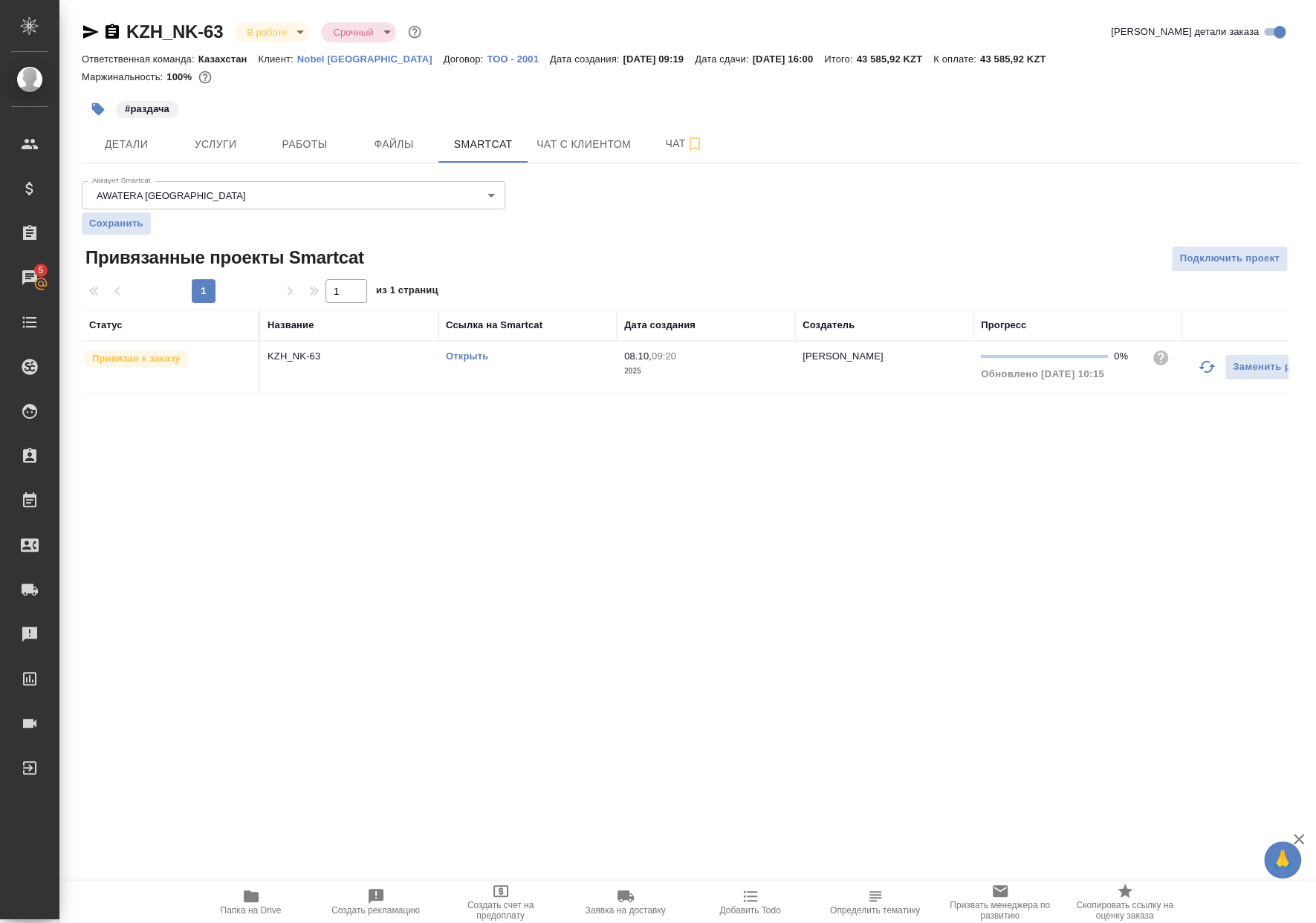
click at [463, 359] on link "Открыть" at bounding box center [467, 356] width 42 height 11
click at [224, 910] on span "Папка на Drive" at bounding box center [251, 911] width 61 height 11
click at [288, 149] on span "Работы" at bounding box center [304, 144] width 71 height 19
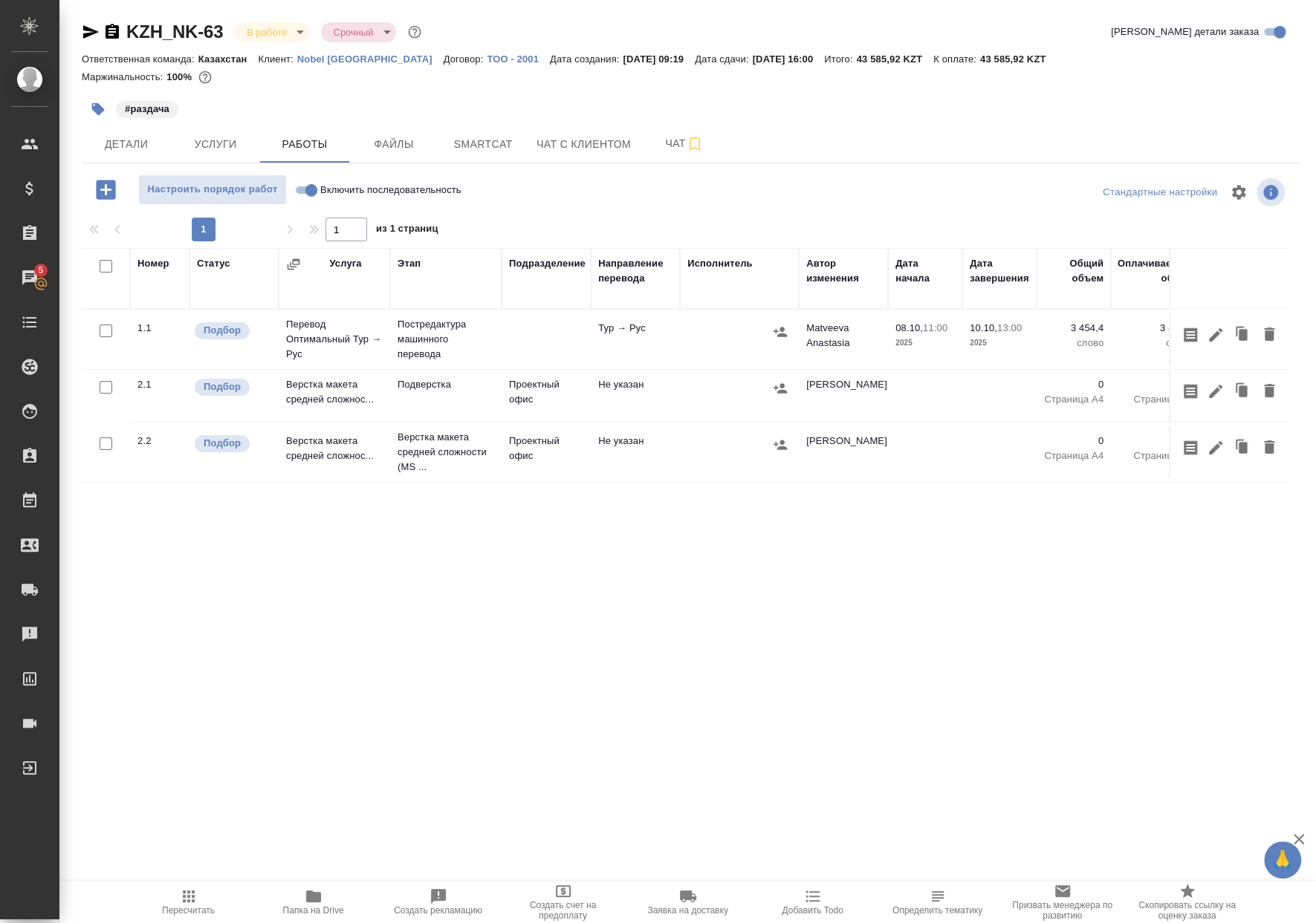
click at [506, 338] on td at bounding box center [546, 339] width 89 height 52
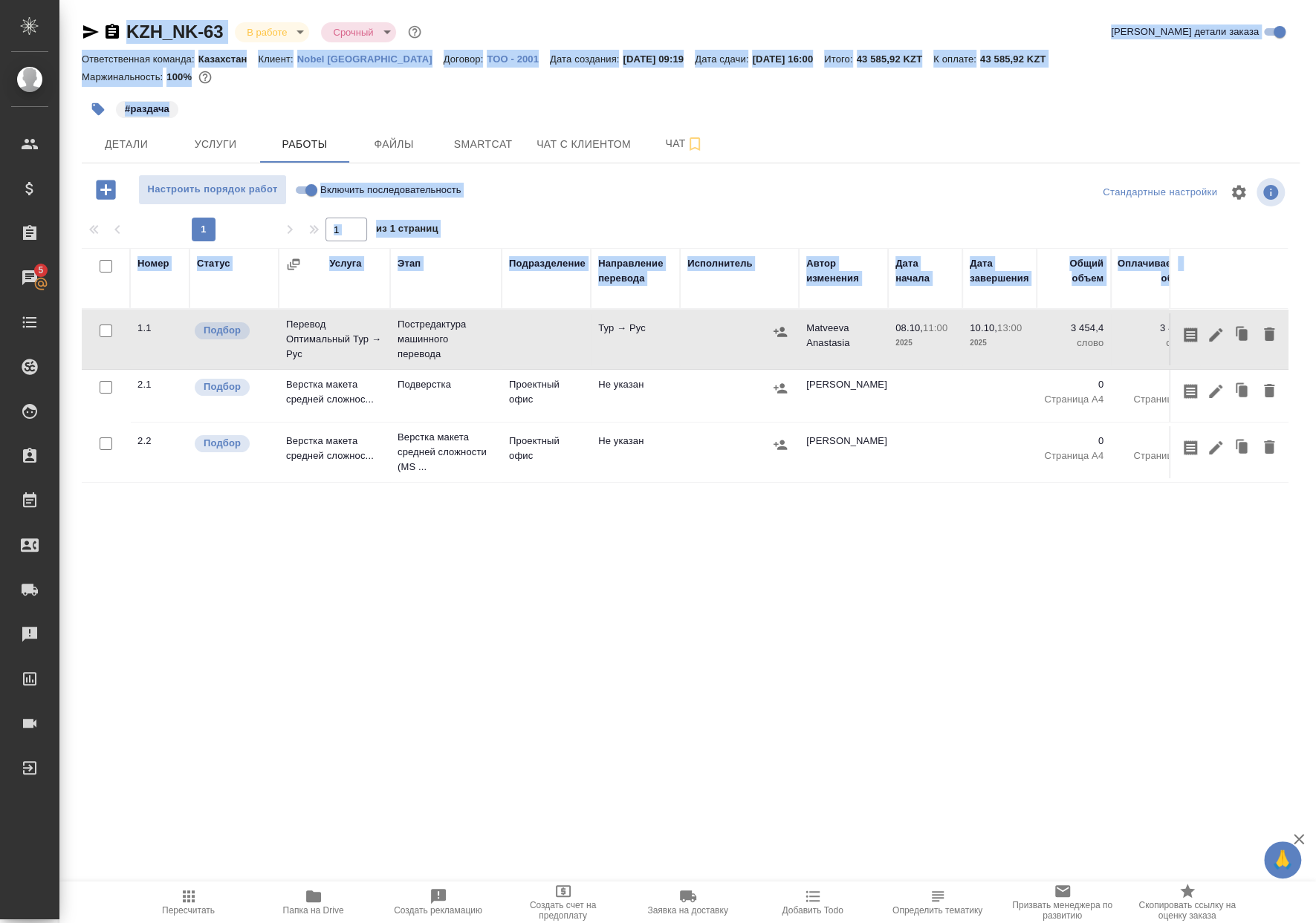
click at [196, 885] on div ".cls-1 fill:#fff; AWATERA Matveeva Anastasia Клиенты Спецификации Заказы 5 Чаты…" at bounding box center [658, 461] width 1316 height 923
click at [207, 895] on span "Пересчитать" at bounding box center [189, 902] width 107 height 29
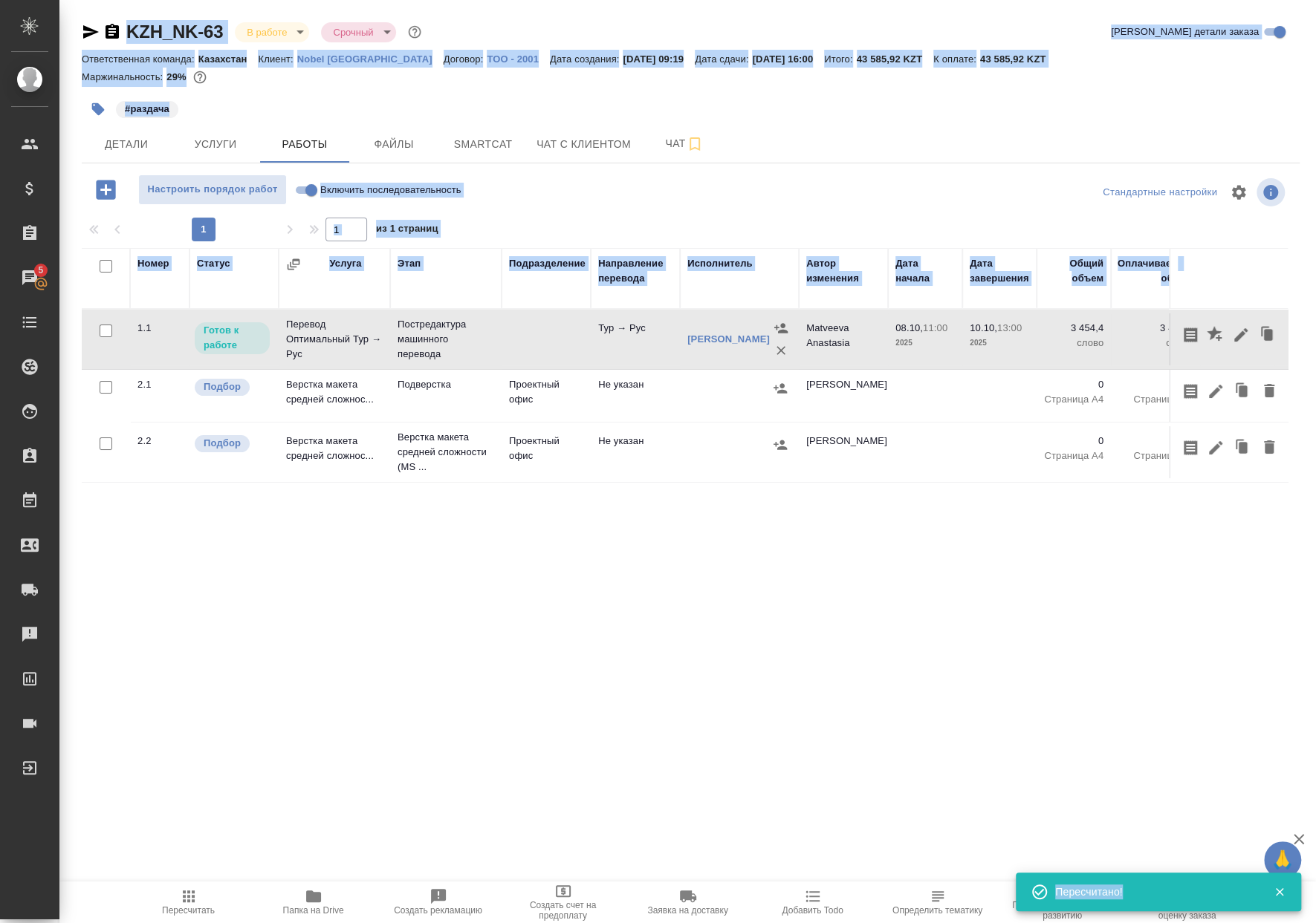
click at [619, 517] on div "Номер Статус Услуга Этап Подразделение Направление перевода Исполнитель Автор и…" at bounding box center [684, 415] width 1205 height 334
click at [497, 349] on td "Постредактура машинного перевода" at bounding box center [445, 339] width 112 height 60
click at [1241, 339] on icon "button" at bounding box center [1241, 335] width 18 height 18
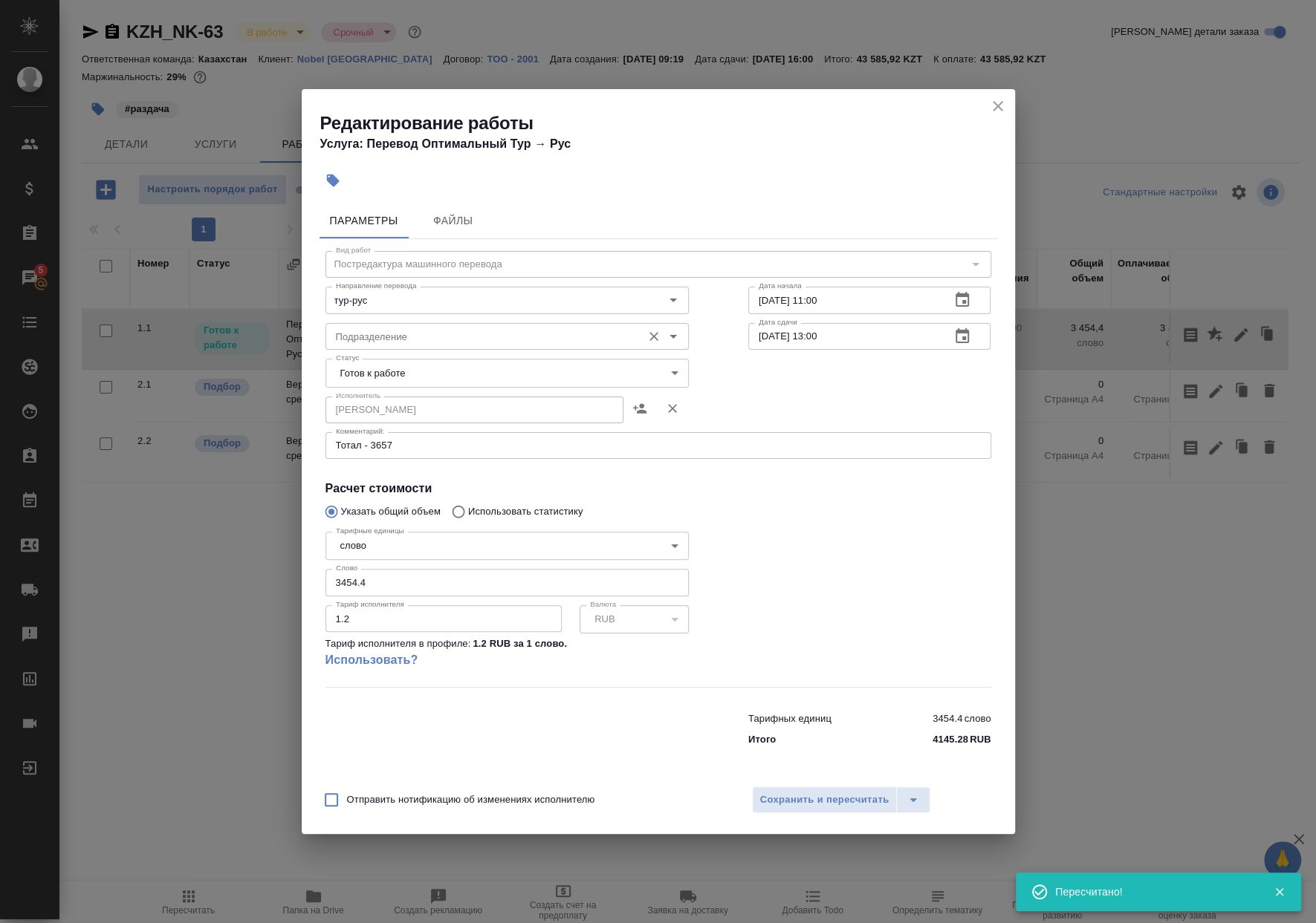
click at [484, 334] on input "Подразделение" at bounding box center [482, 336] width 304 height 18
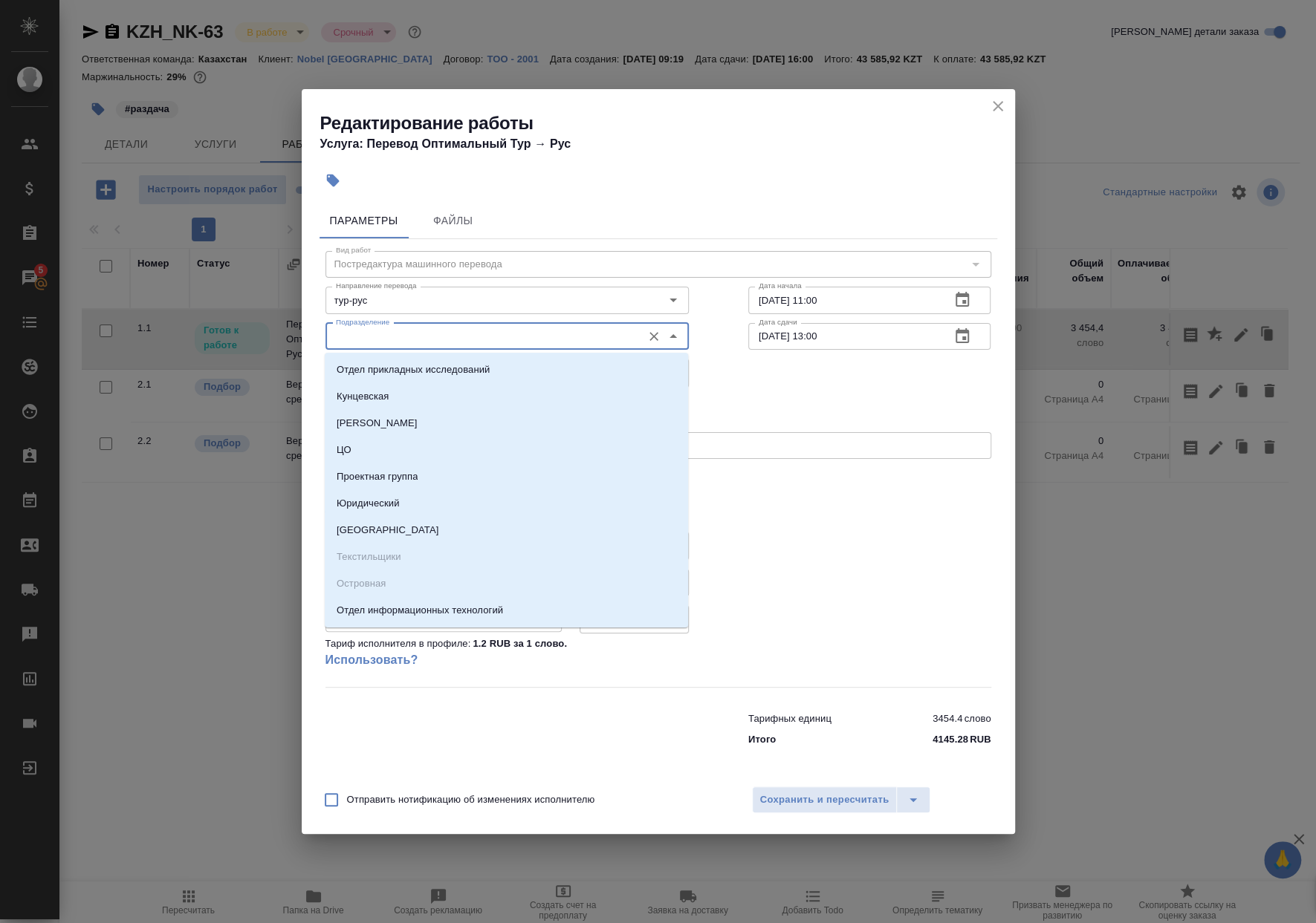
type input "щ"
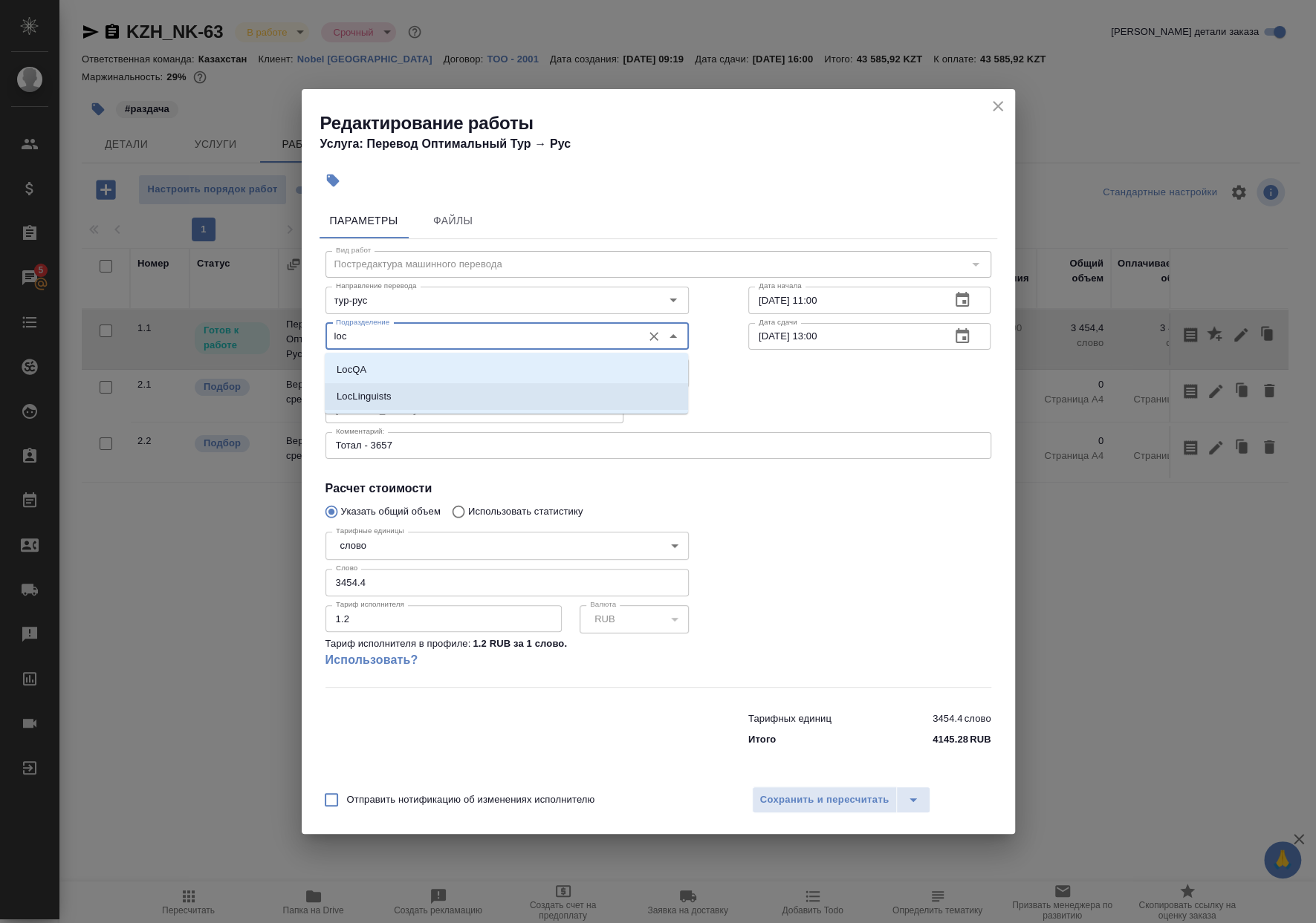
click at [493, 399] on li "LocLinguists" at bounding box center [506, 397] width 363 height 27
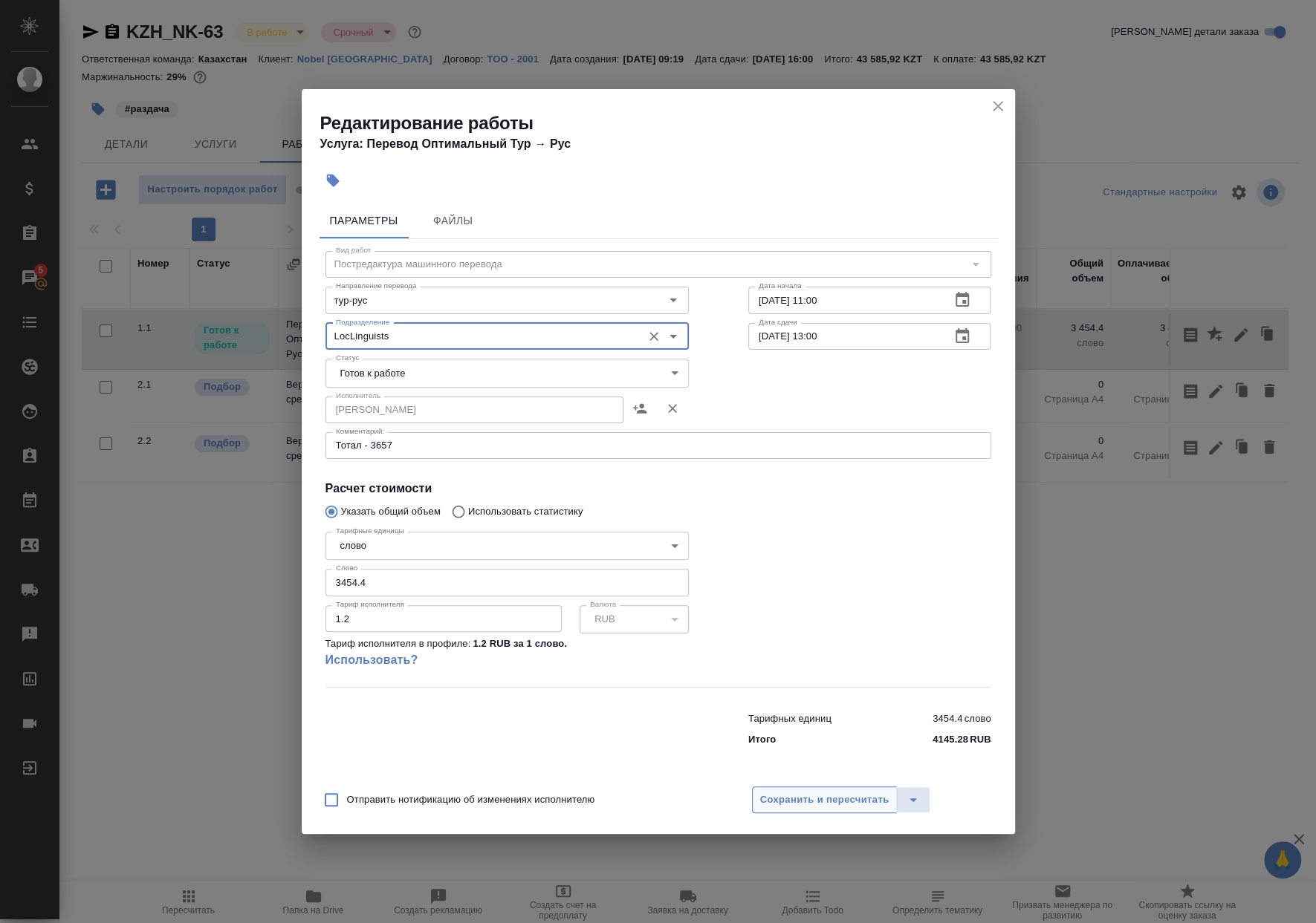
type input "LocLinguists"
click at [811, 795] on span "Сохранить и пересчитать" at bounding box center [824, 800] width 129 height 17
click at [817, 817] on div "Отправить нотификацию об изменениях исполнителю Сохранить и пересчитать" at bounding box center [658, 805] width 713 height 57
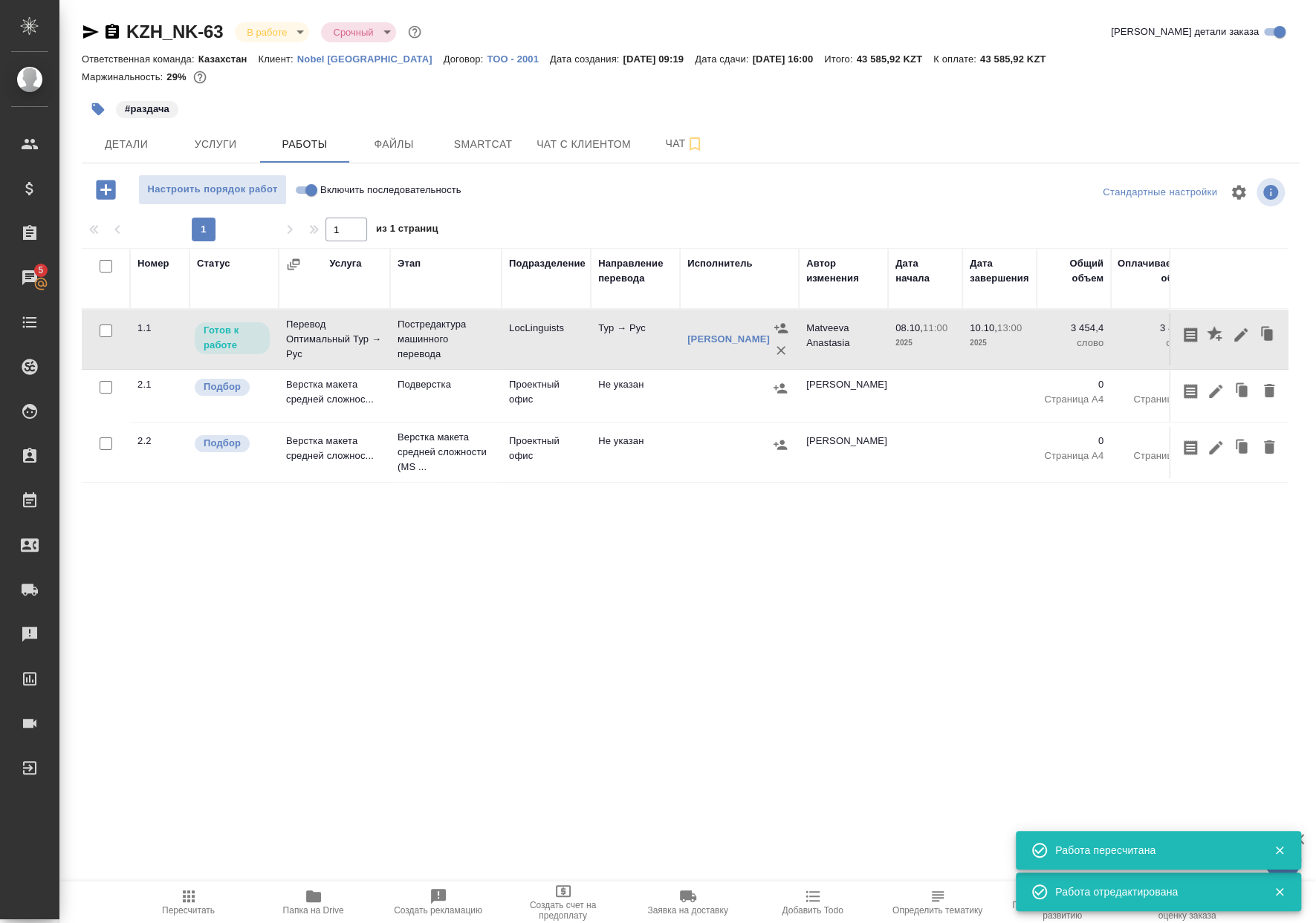
drag, startPoint x: 879, startPoint y: 579, endPoint x: 903, endPoint y: 578, distance: 24.0
click at [903, 578] on div "KZH_NK-63 В работе inProgress Срочный urgent Кратко детали заказа Ответственная…" at bounding box center [690, 309] width 1234 height 620
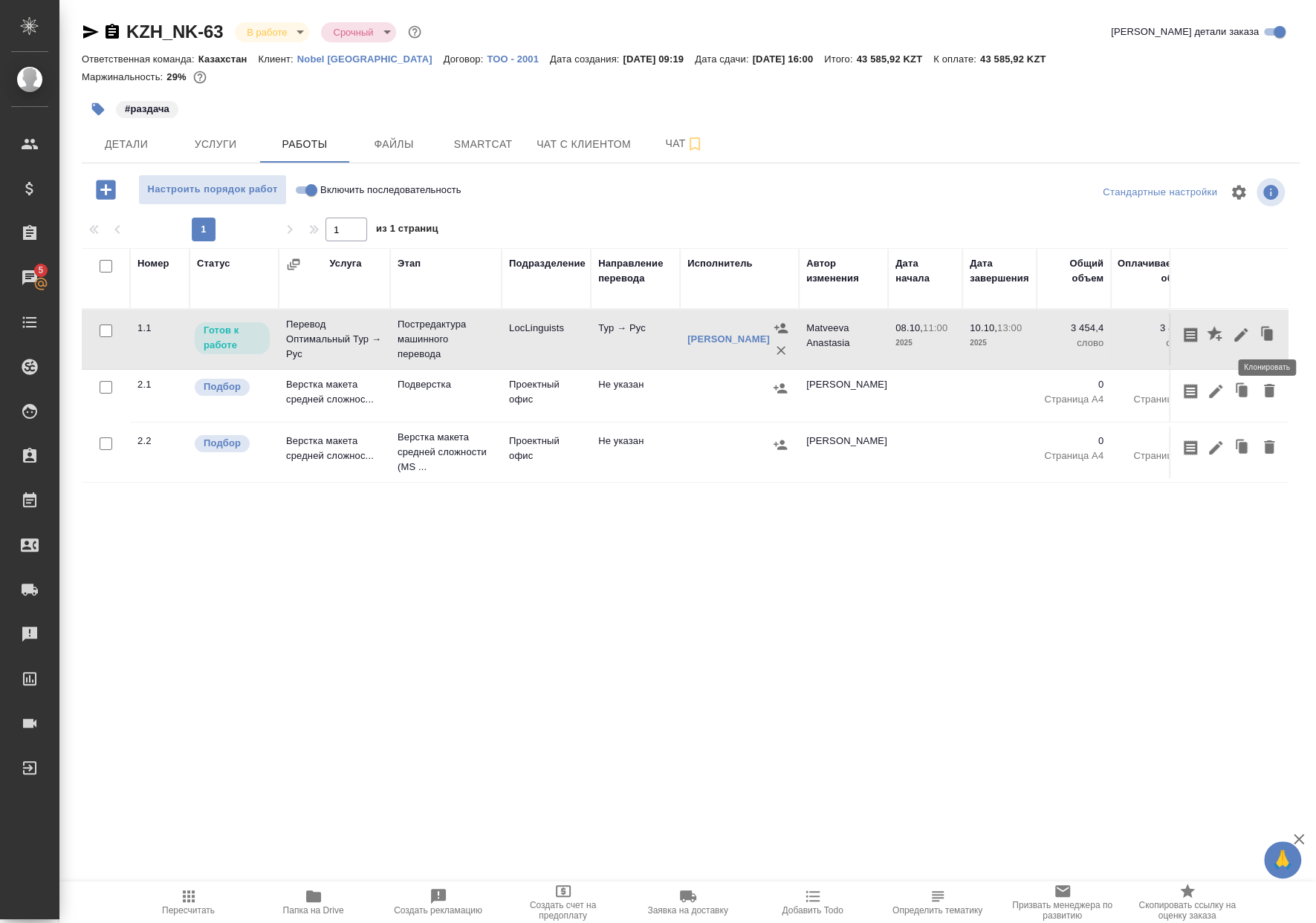
click at [1273, 329] on icon "button" at bounding box center [1267, 334] width 21 height 21
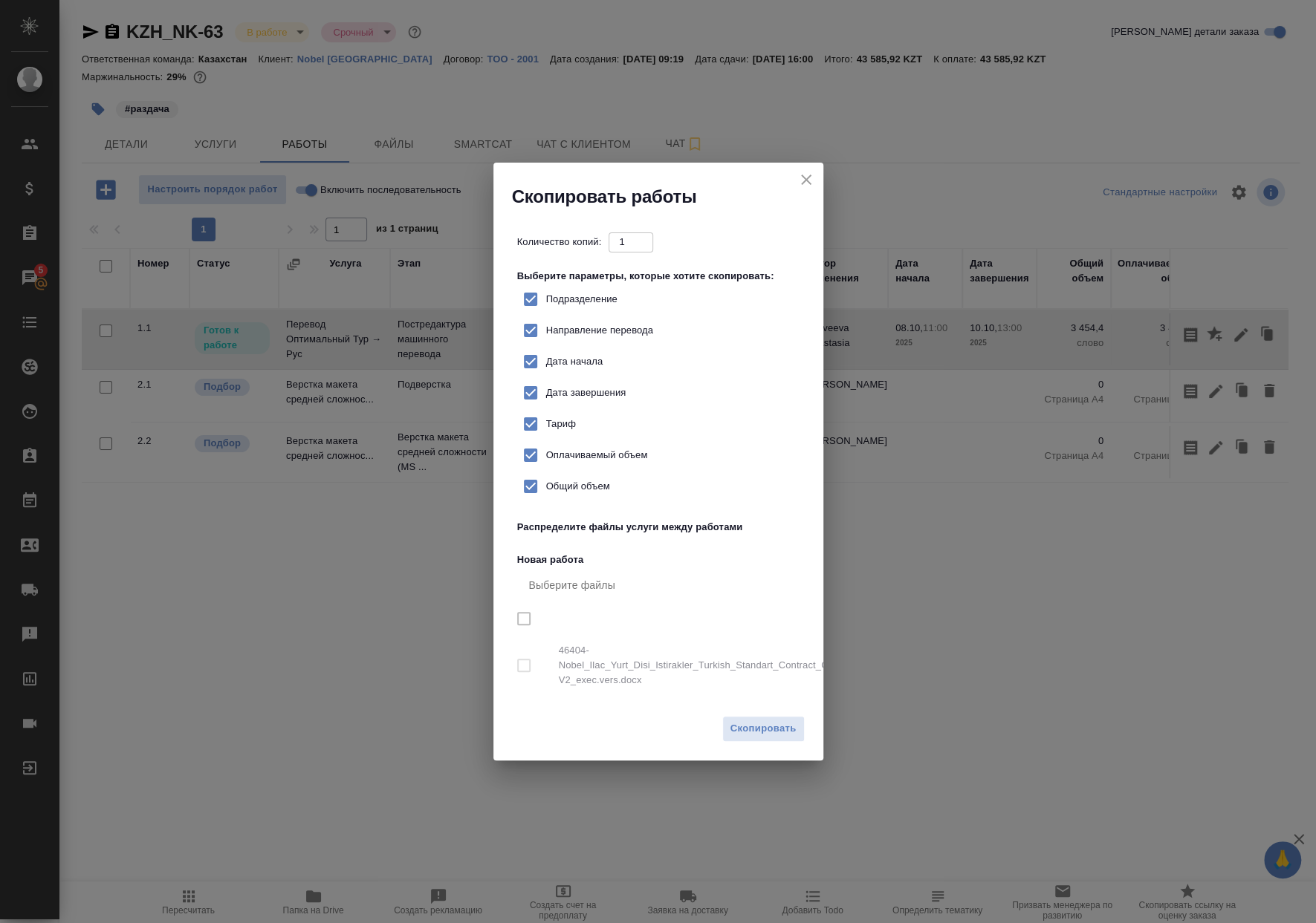
checkbox input "true"
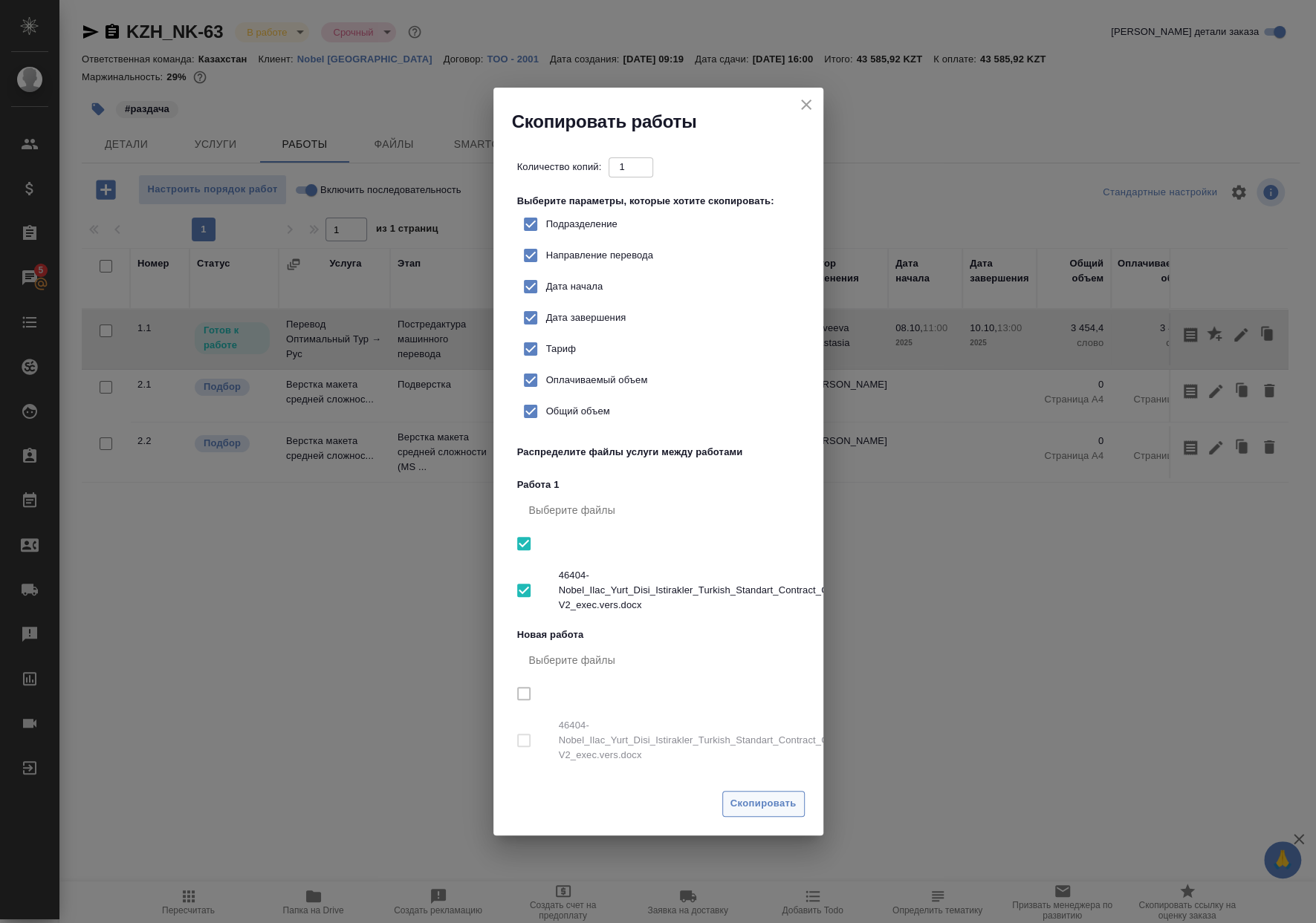
click at [767, 810] on span "Скопировать" at bounding box center [763, 804] width 66 height 17
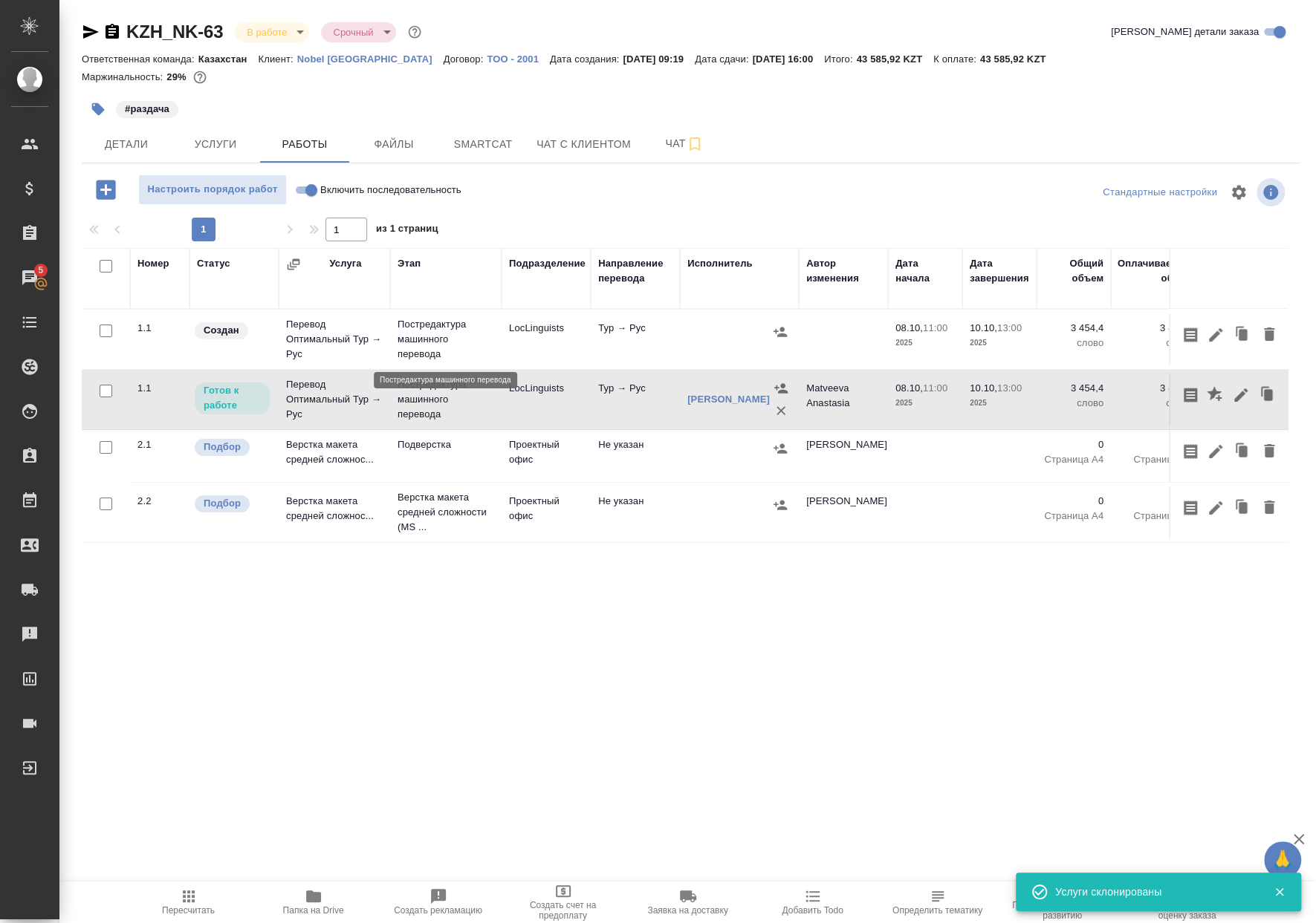
click at [489, 338] on p "Постредактура машинного перевода" at bounding box center [445, 340] width 96 height 45
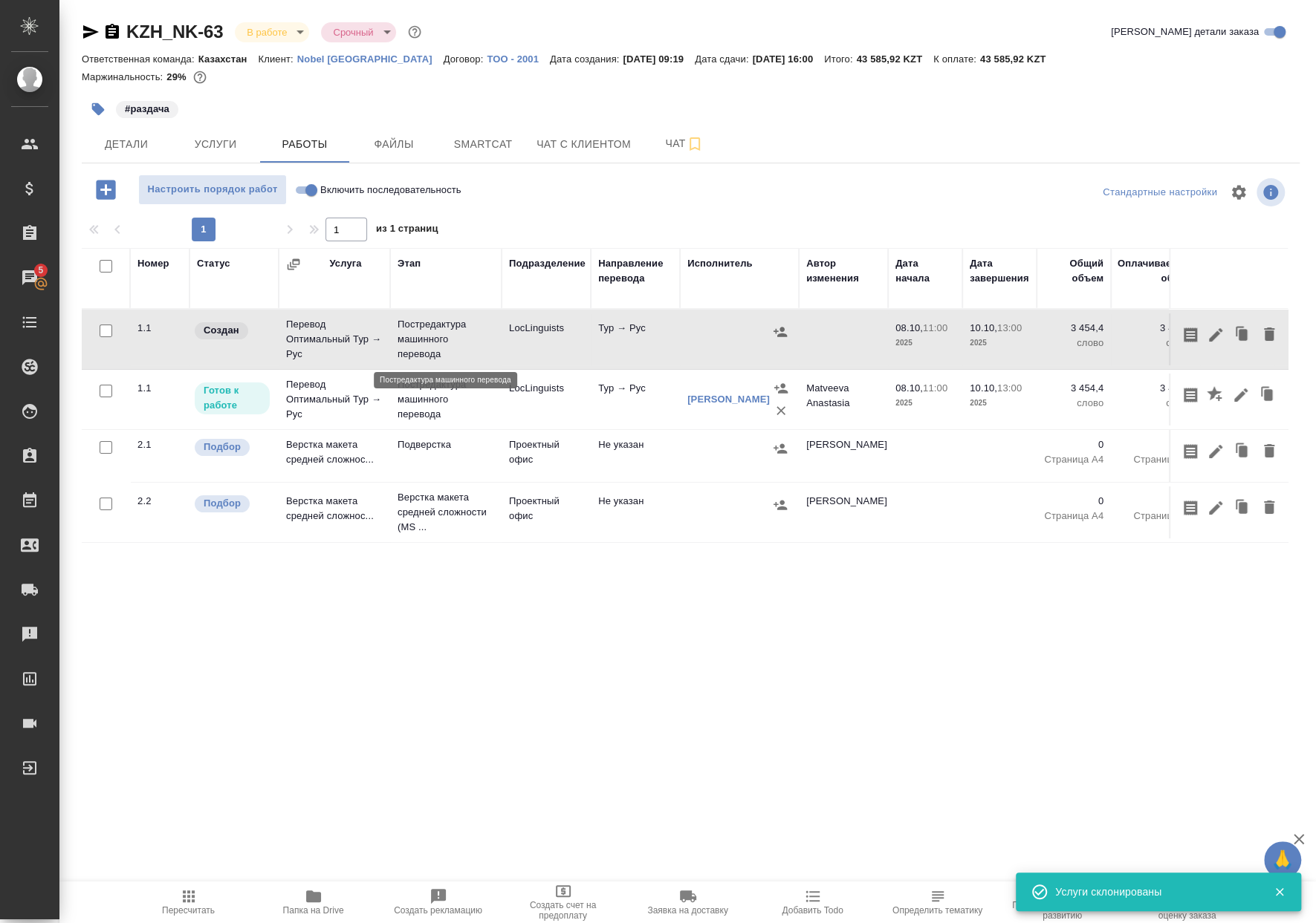
click at [489, 339] on p "Постредактура машинного перевода" at bounding box center [445, 340] width 96 height 45
click at [249, 899] on button "Пересчитать" at bounding box center [189, 902] width 125 height 42
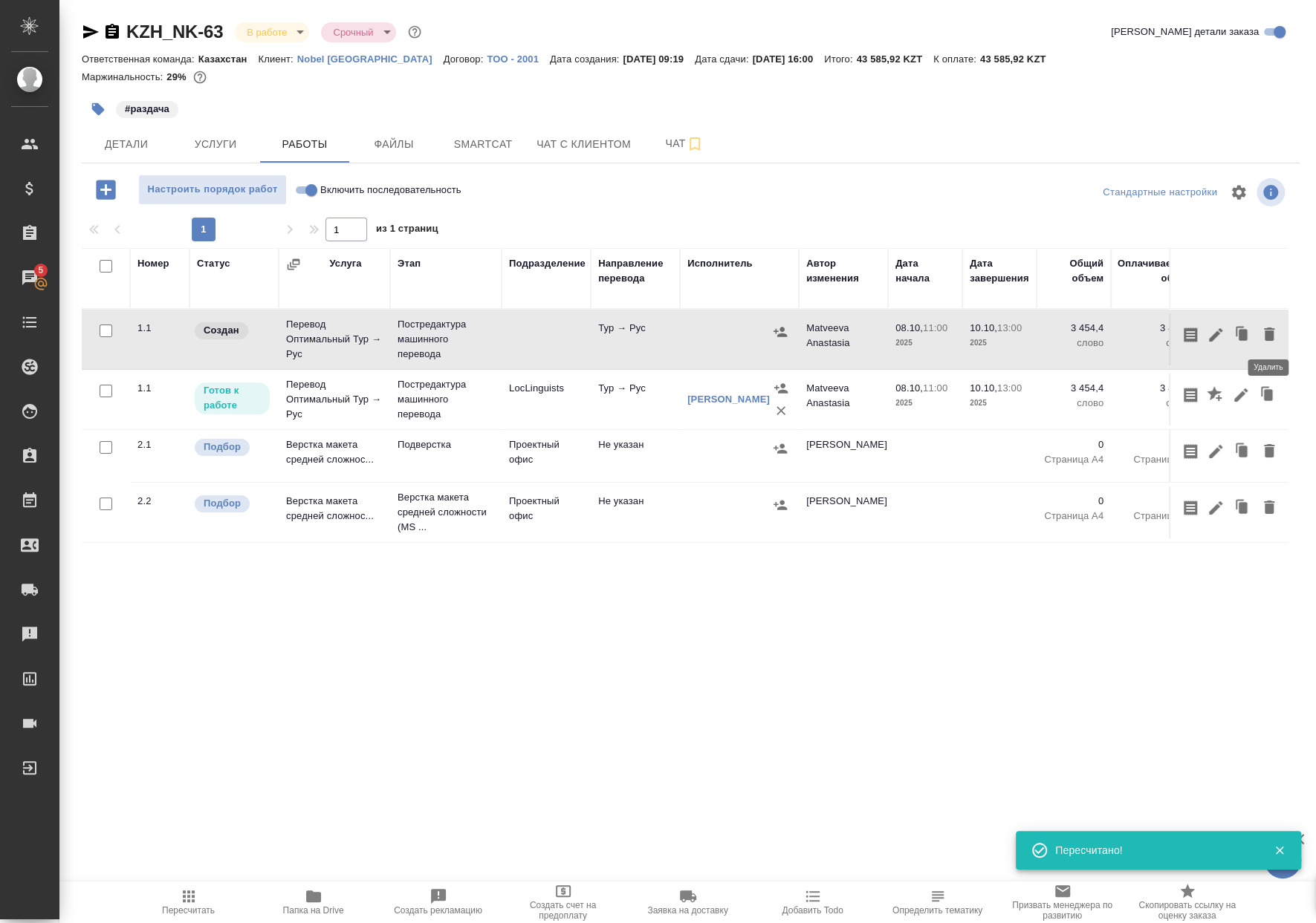
click at [1270, 340] on icon "button" at bounding box center [1269, 334] width 18 height 18
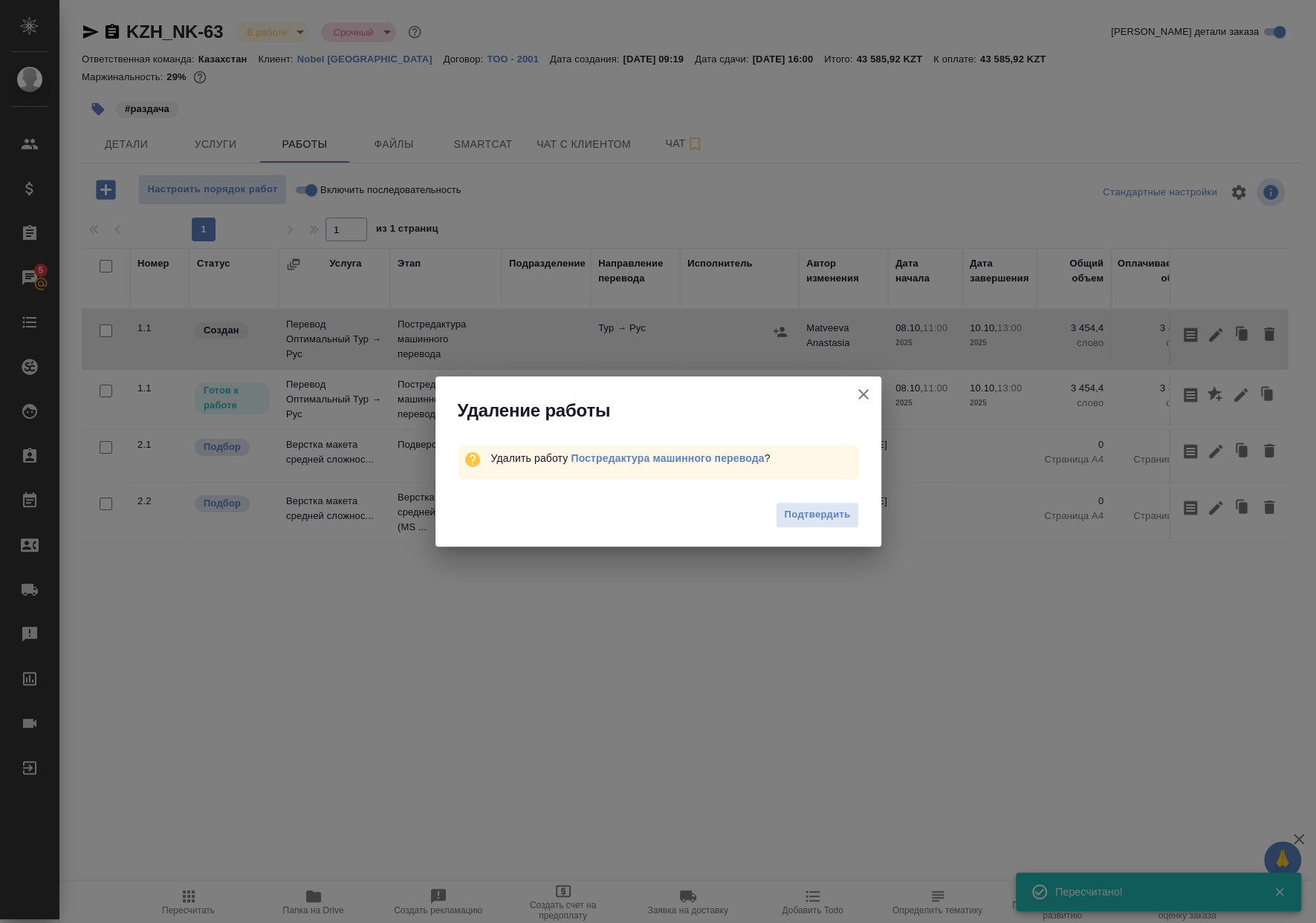
click at [788, 546] on div "Подтвердить" at bounding box center [658, 516] width 446 height 60
click at [807, 527] on div "Подтвердить" at bounding box center [658, 516] width 446 height 60
click at [806, 526] on button "Подтвердить" at bounding box center [816, 515] width 82 height 26
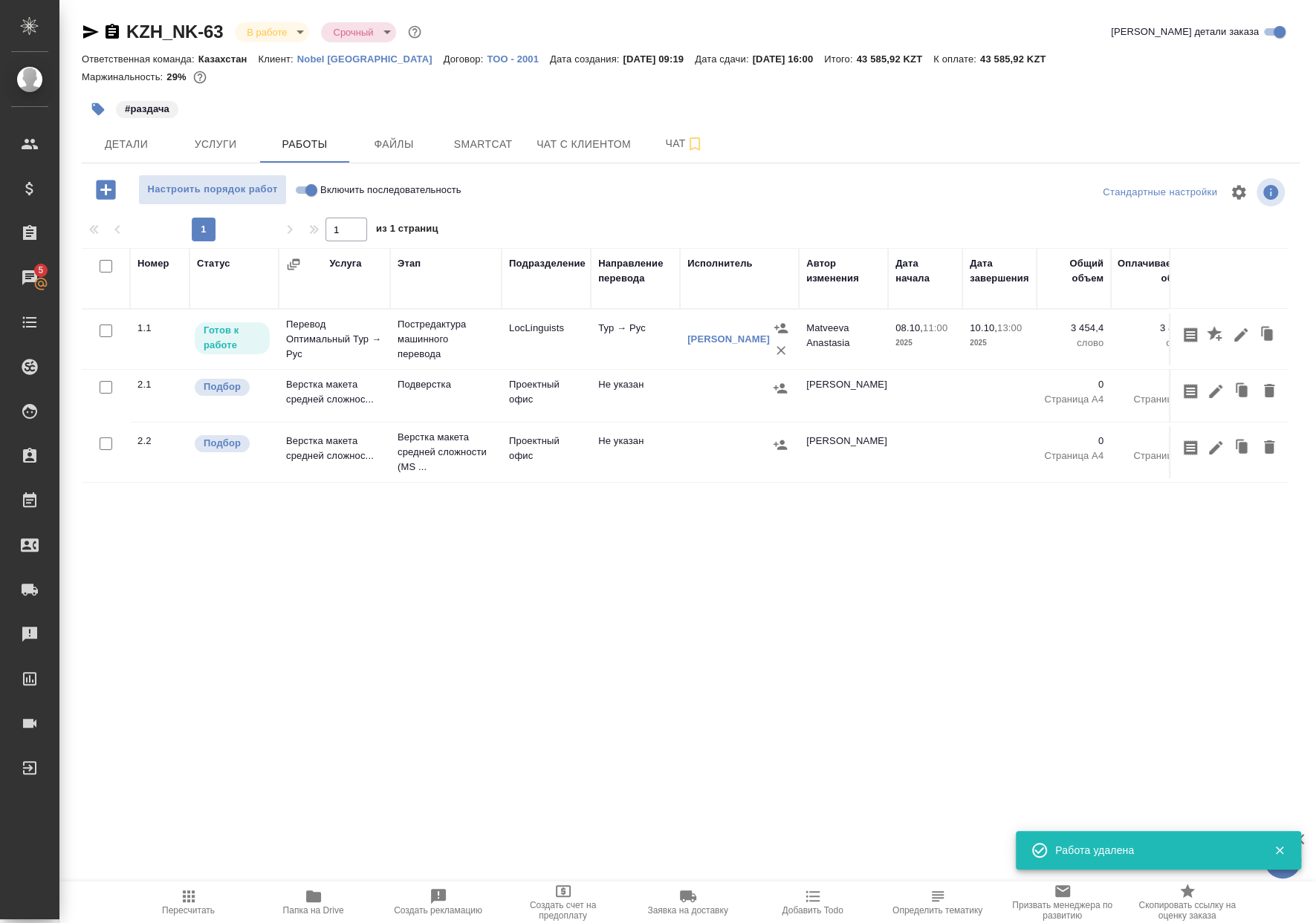
click at [211, 898] on span "Пересчитать" at bounding box center [189, 902] width 107 height 29
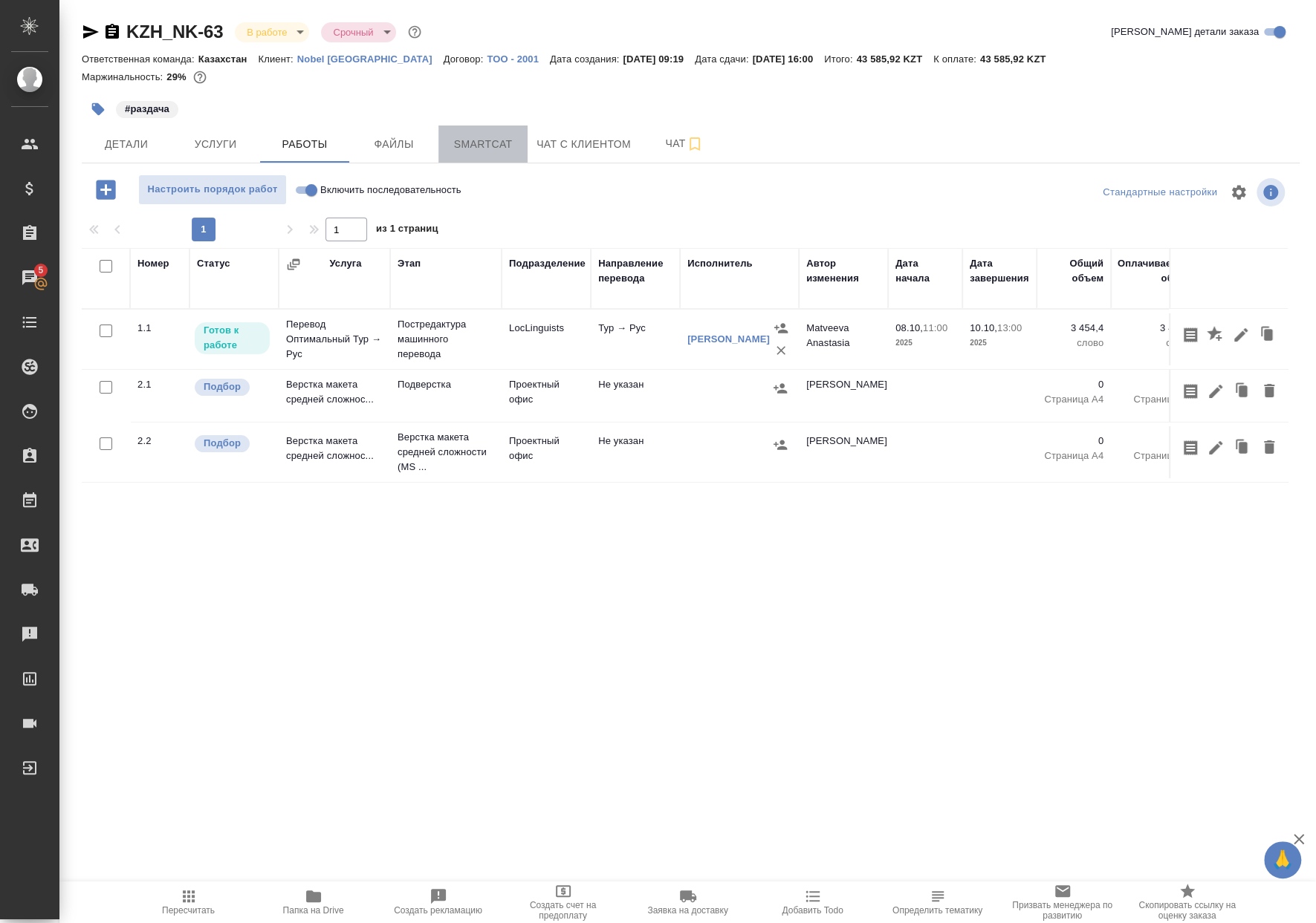
click at [509, 152] on span "Smartcat" at bounding box center [483, 144] width 71 height 19
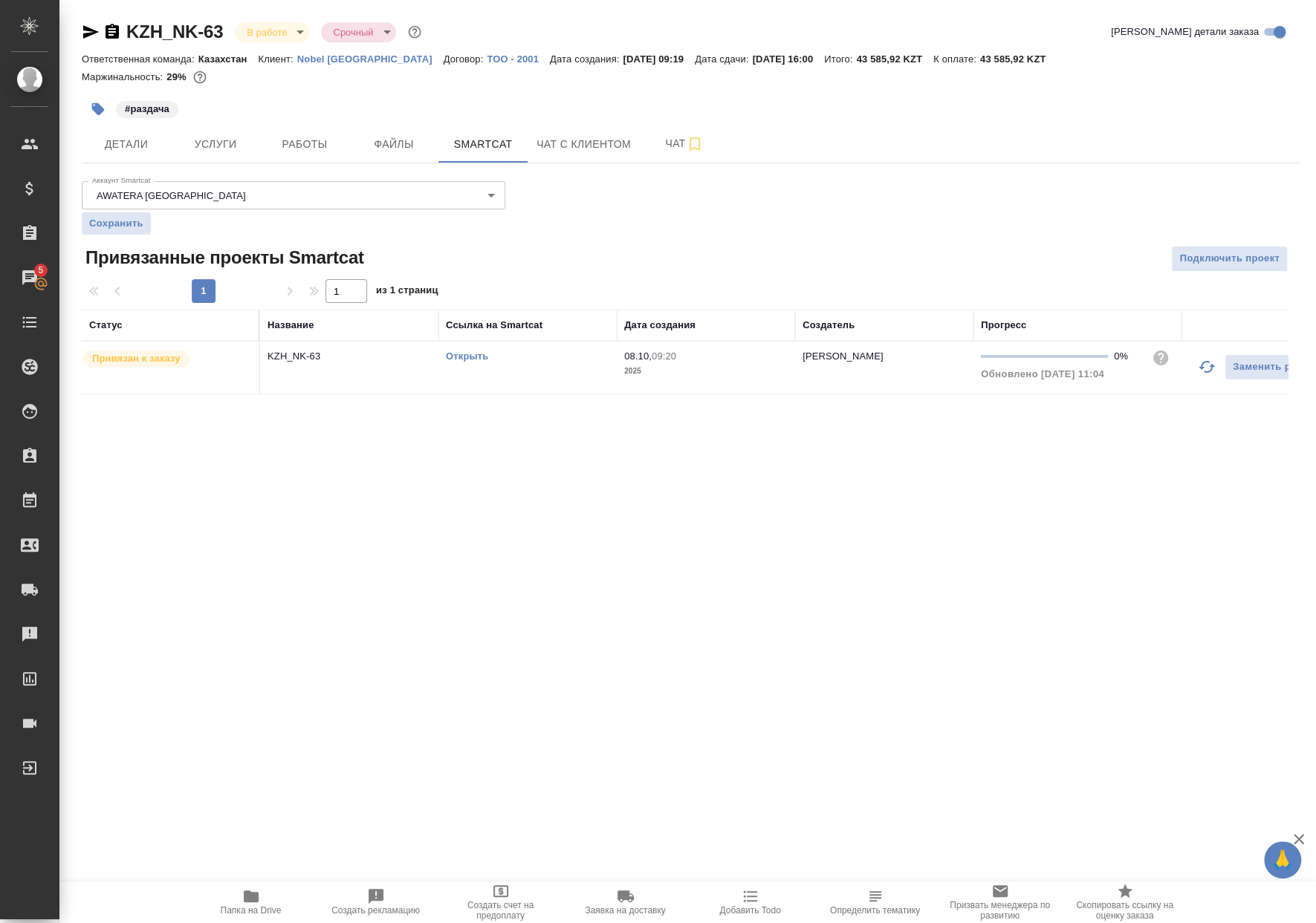
click at [564, 370] on td "Открыть" at bounding box center [527, 367] width 178 height 52
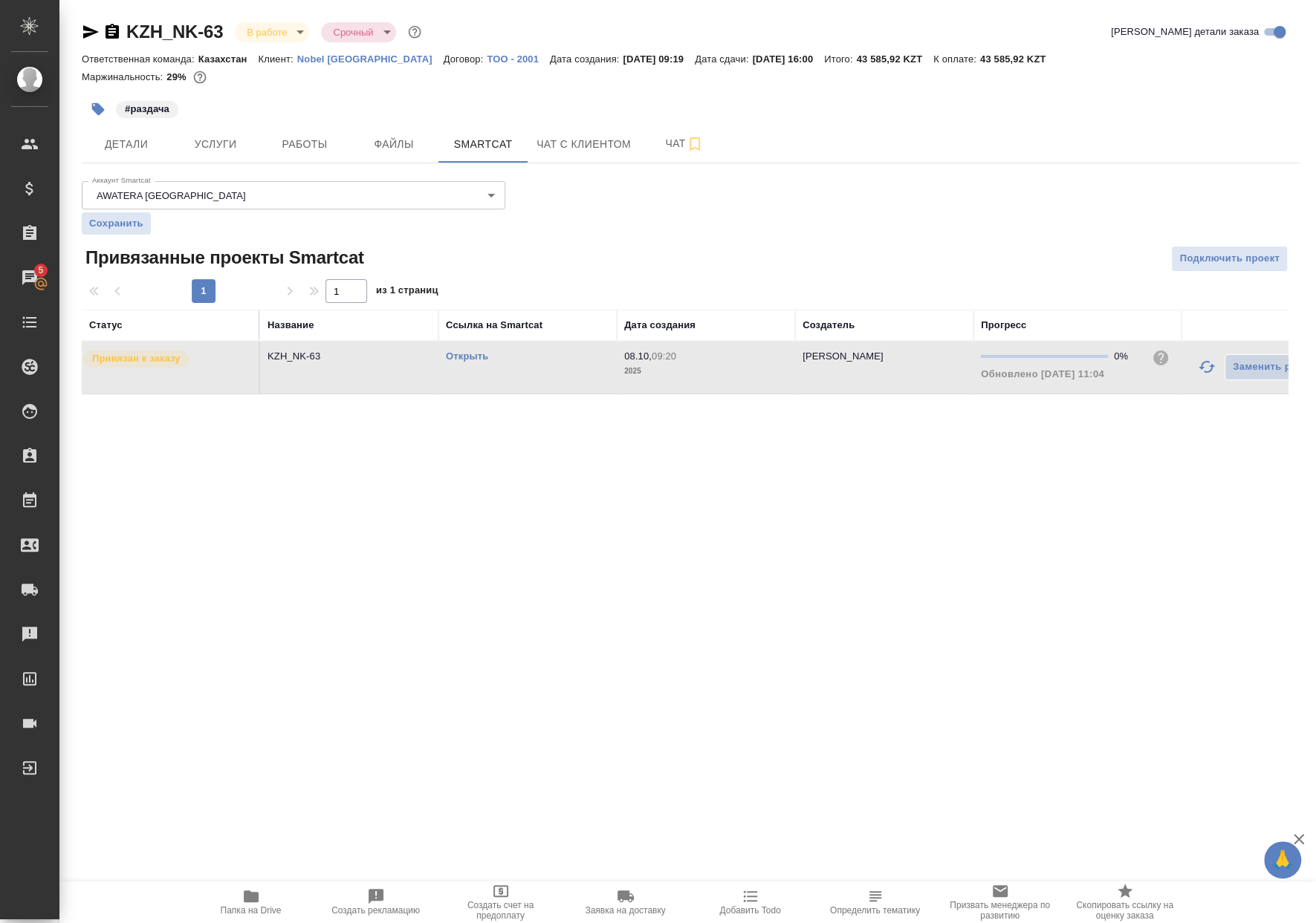
click at [564, 370] on td "Открыть" at bounding box center [527, 367] width 178 height 52
click at [271, 883] on button "Папка на Drive" at bounding box center [251, 902] width 125 height 42
click at [136, 162] on button "Детали" at bounding box center [127, 144] width 89 height 37
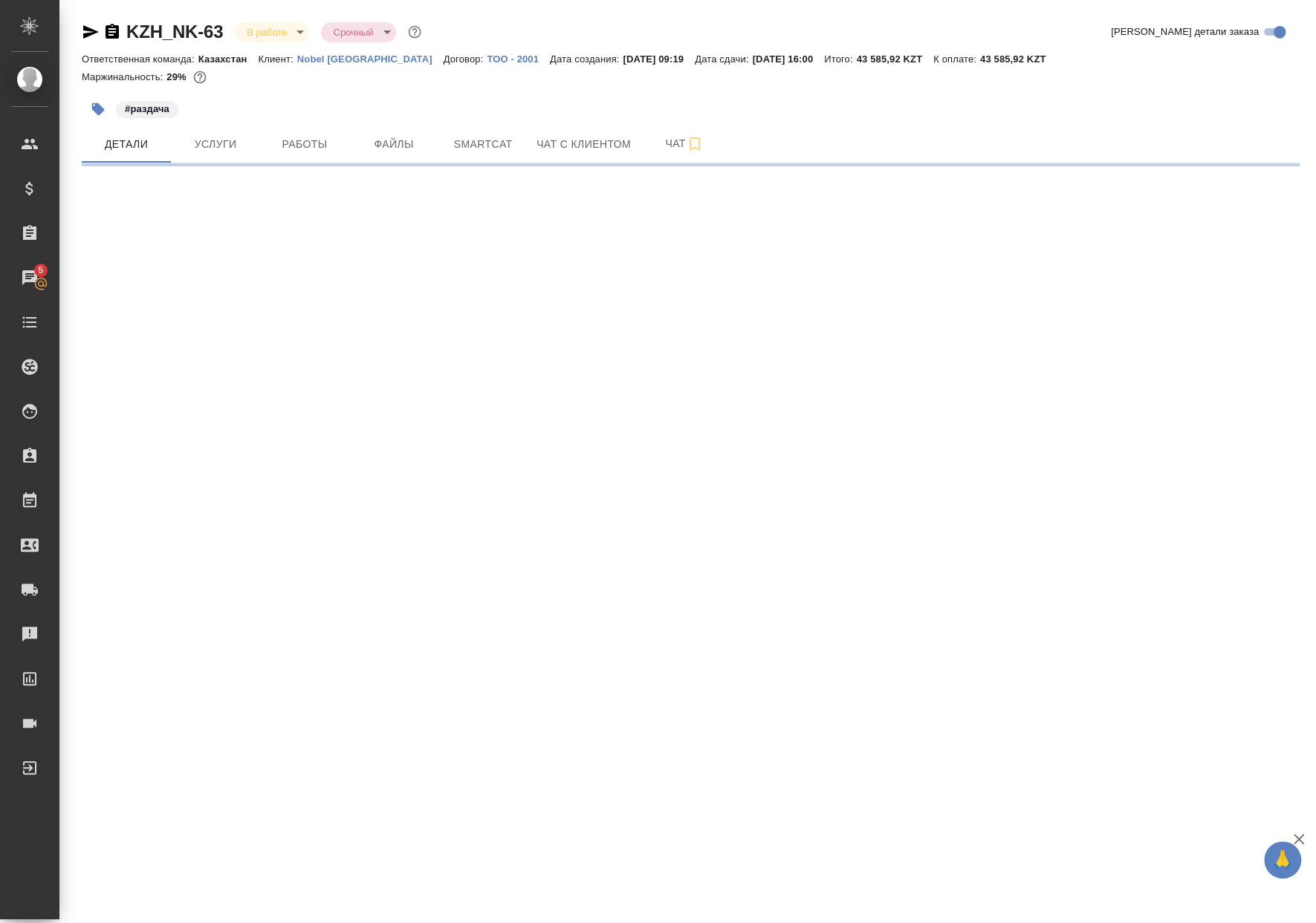
select select "RU"
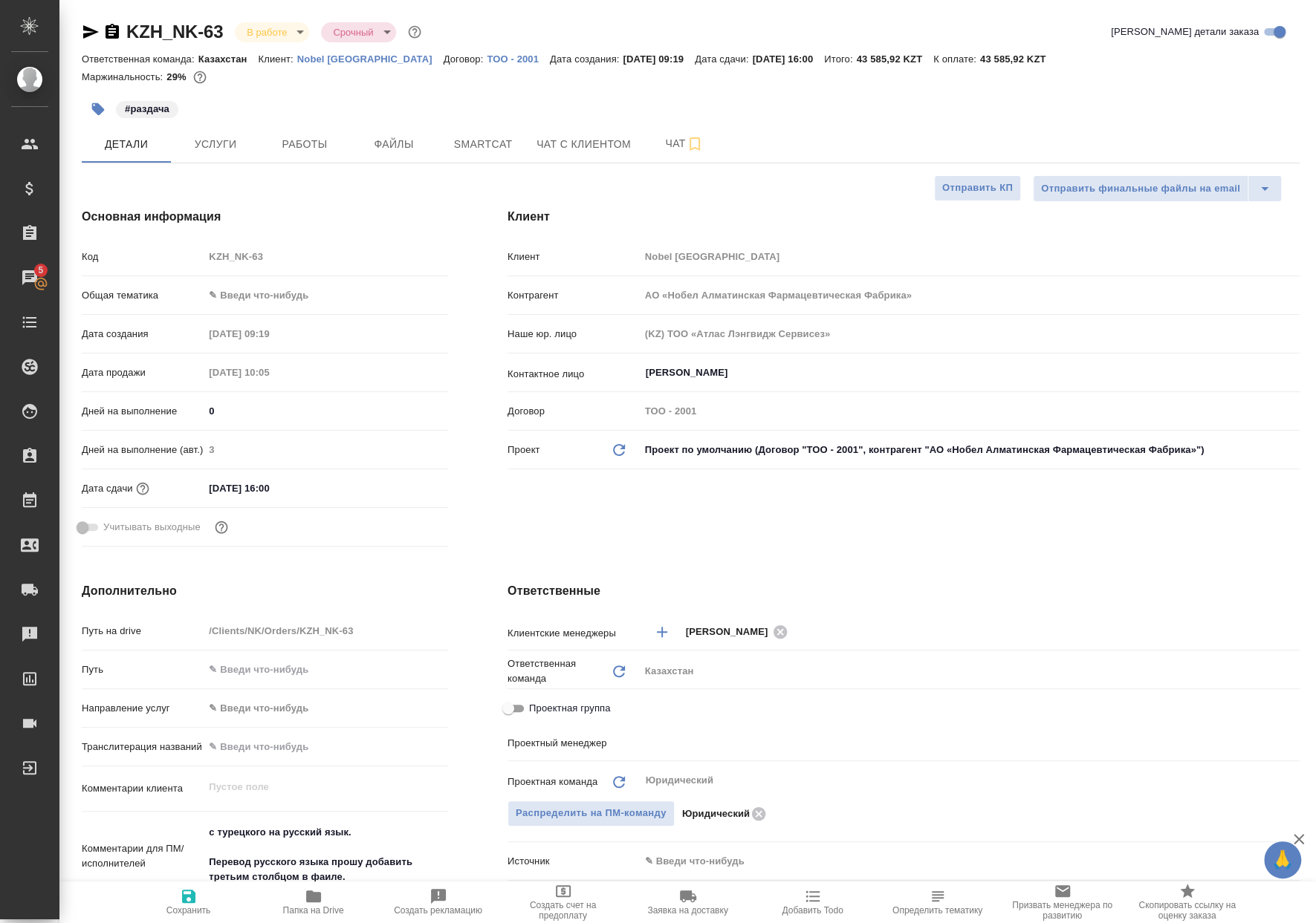
type input "Matveeva Anastasia"
type input "[PERSON_NAME]"
click at [261, 298] on body "🙏 .cls-1 fill:#fff; AWATERA Matveeva Anastasia Клиенты Спецификации Заказы 5 Ча…" at bounding box center [658, 461] width 1316 height 923
click at [269, 437] on li "Юридическая/Финансовая" at bounding box center [322, 437] width 241 height 24
type input "yr-fn"
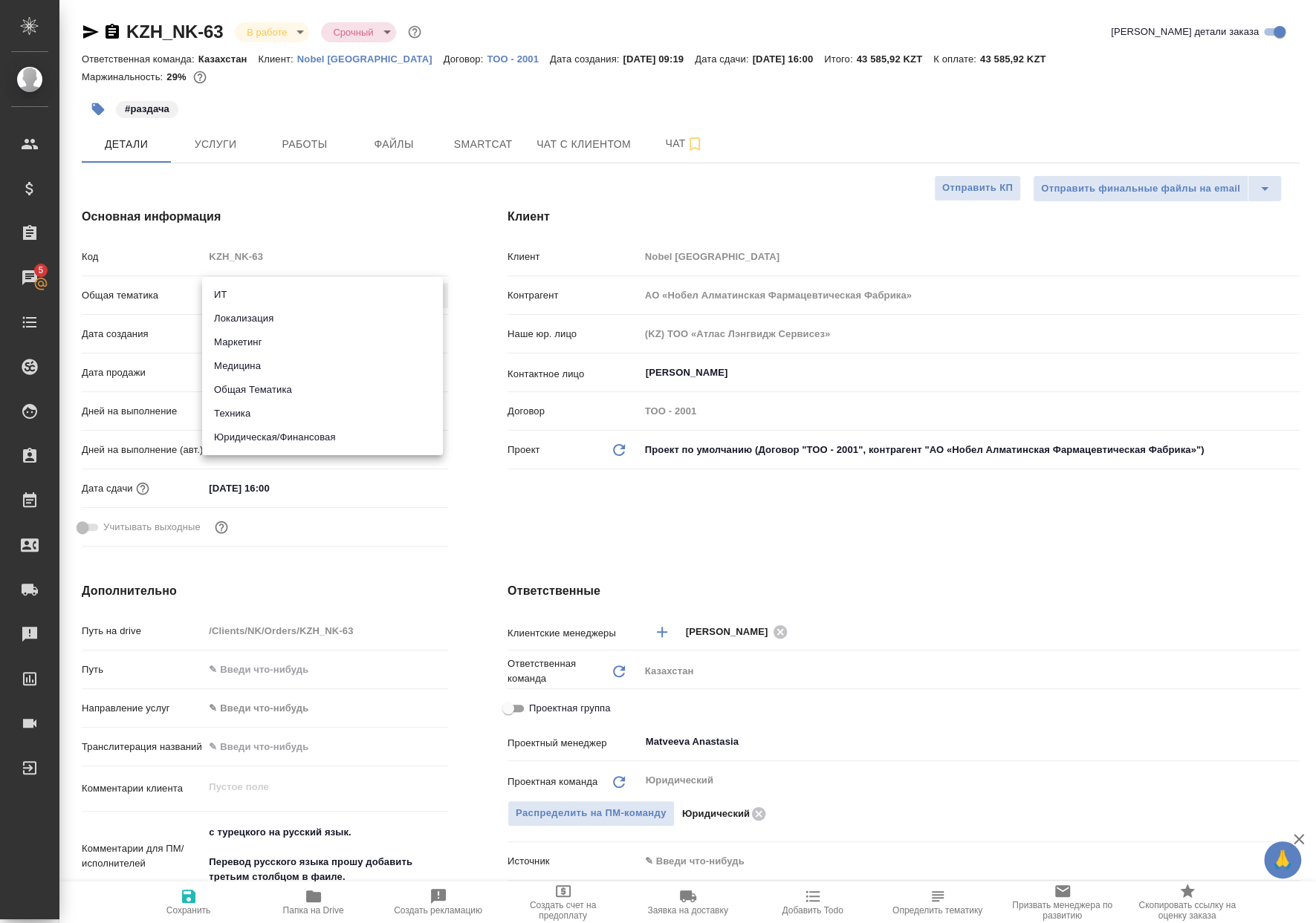
type textarea "x"
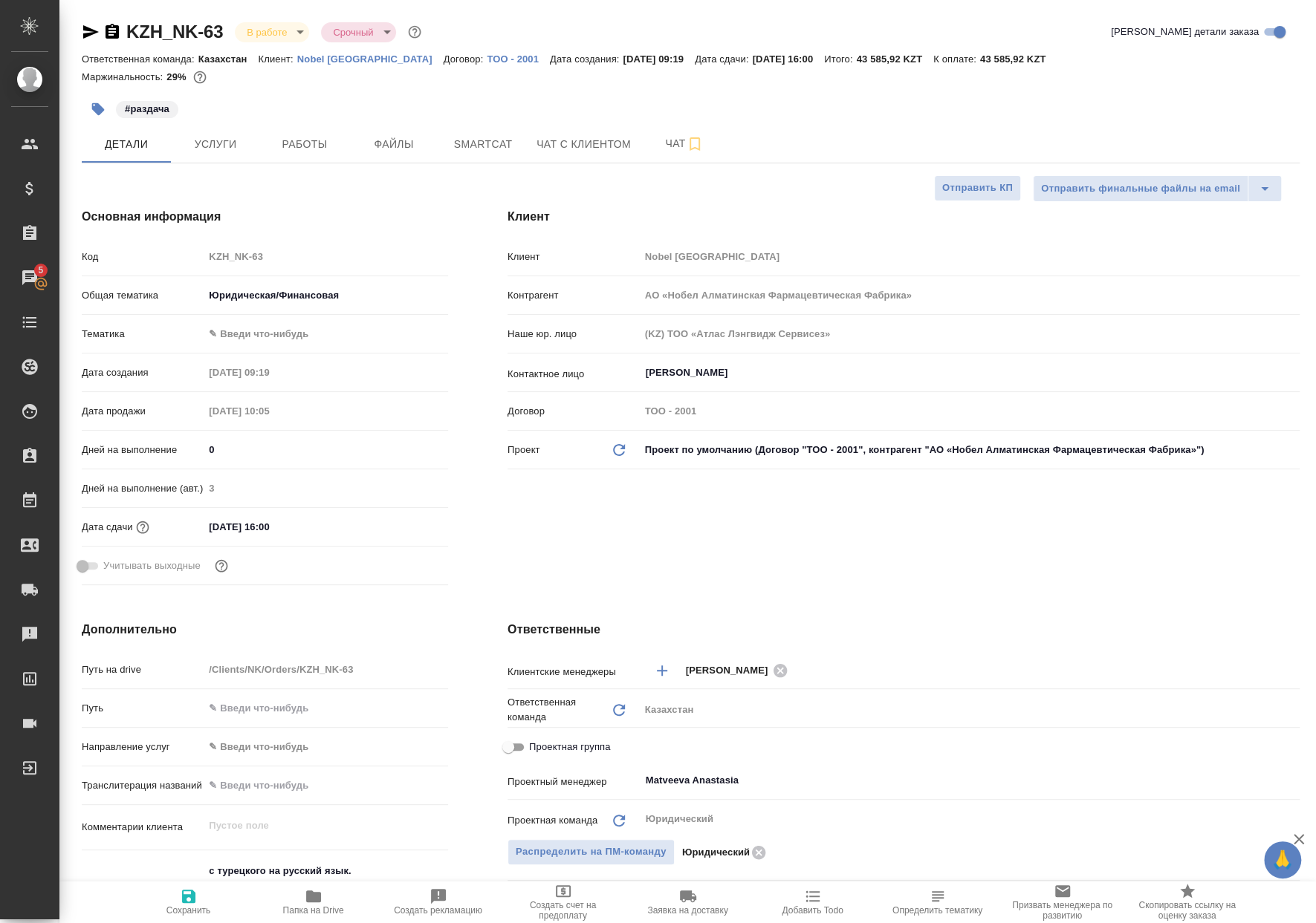
click at [261, 340] on body "🙏 .cls-1 fill:#fff; AWATERA Matveeva Anastasia Клиенты Спецификации Заказы 5 Ча…" at bounding box center [658, 461] width 1316 height 923
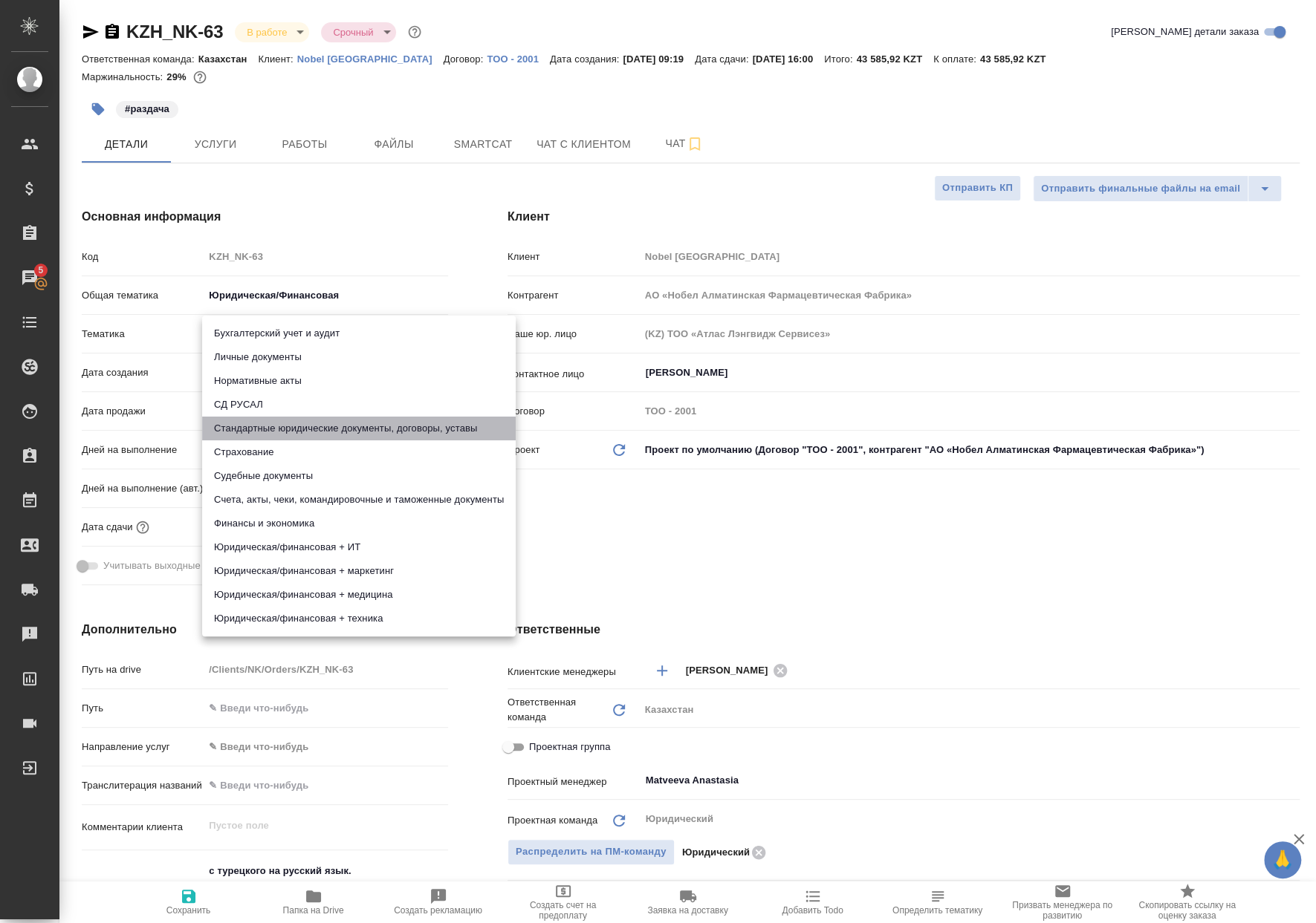
click at [294, 428] on li "Стандартные юридические документы, договоры, уставы" at bounding box center [358, 428] width 313 height 24
type textarea "x"
type input "5f647205b73bc97568ca66bf"
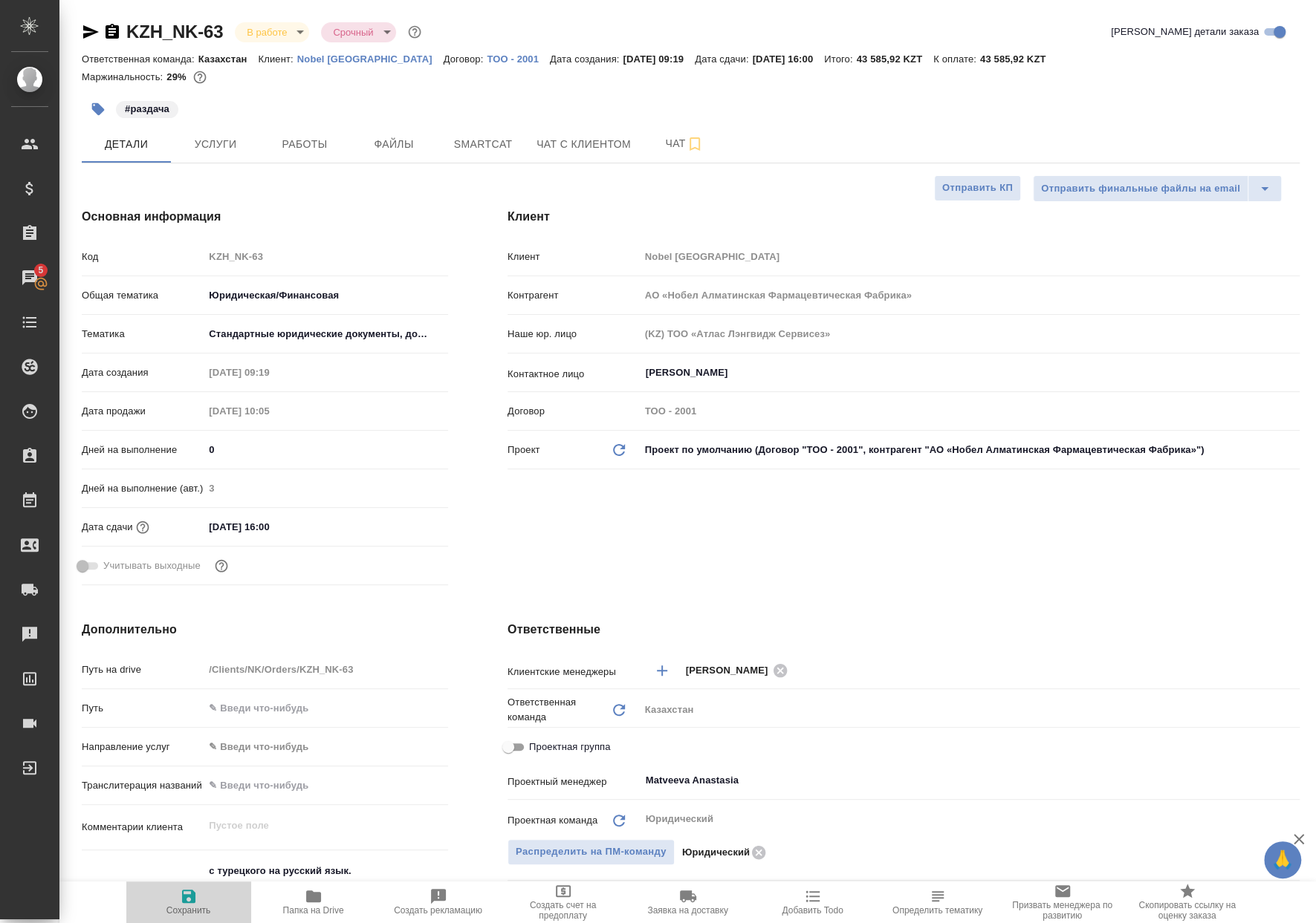
click at [225, 895] on span "Сохранить" at bounding box center [189, 902] width 107 height 29
type textarea "x"
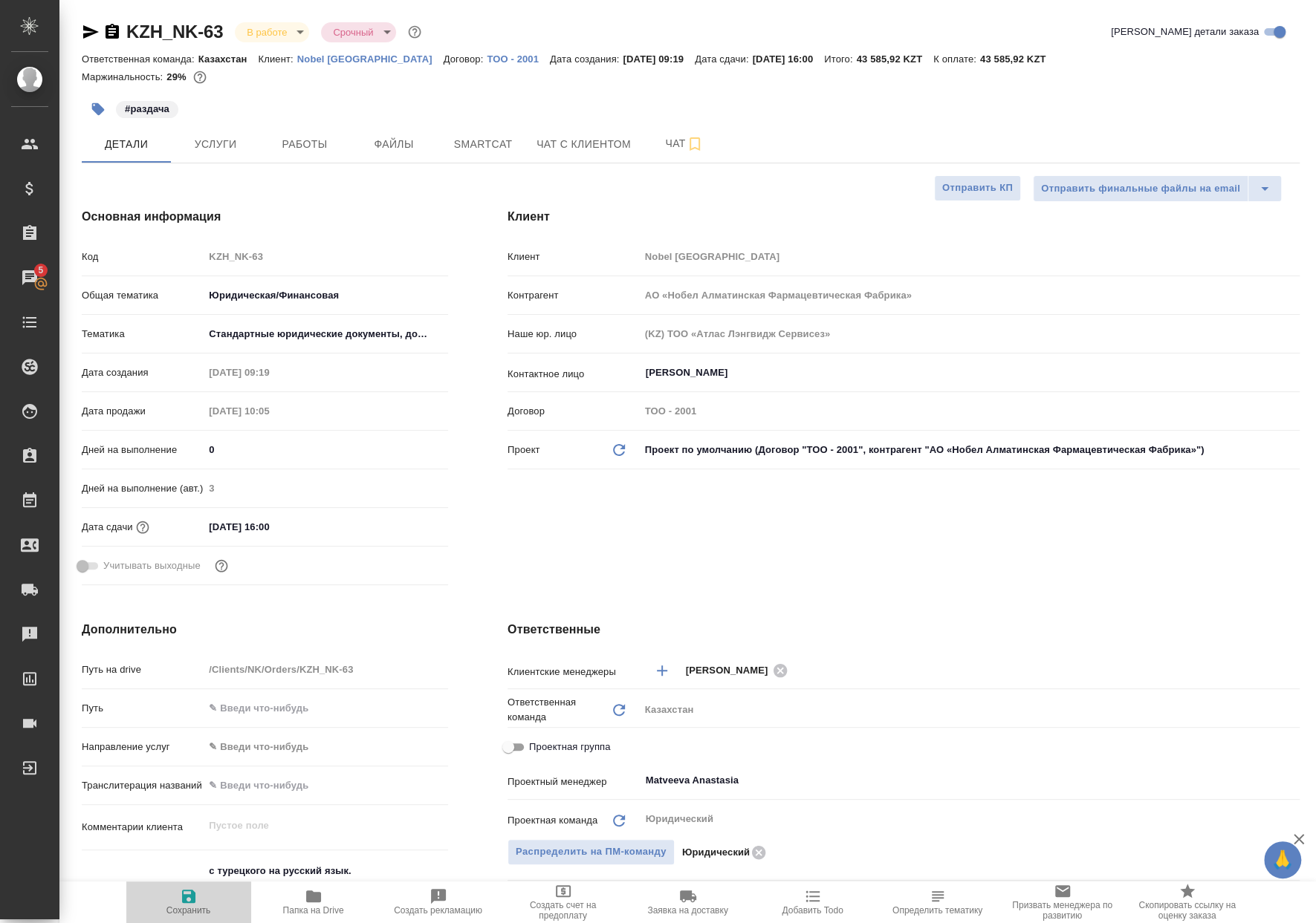
type textarea "x"
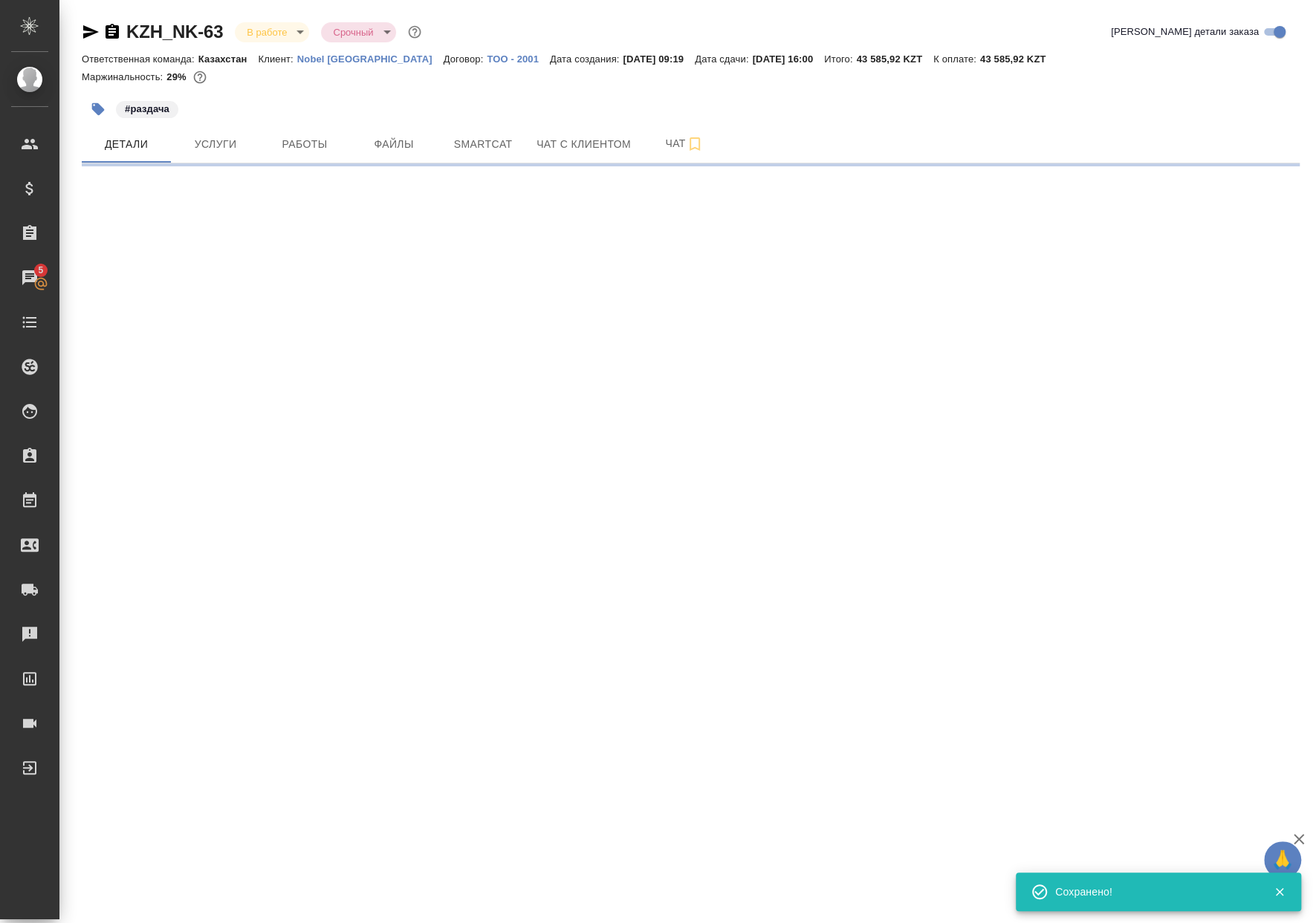
select select "RU"
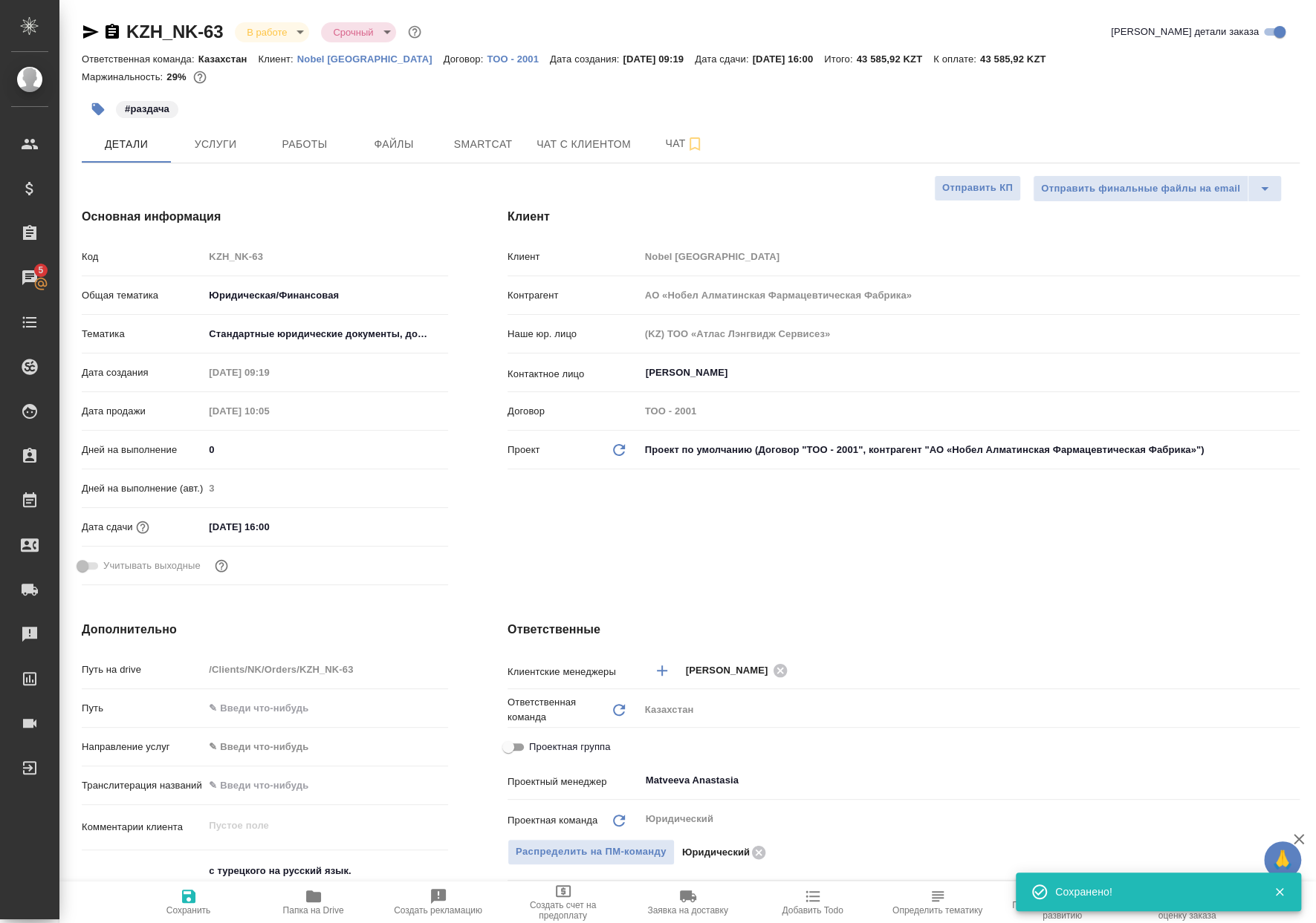
type textarea "x"
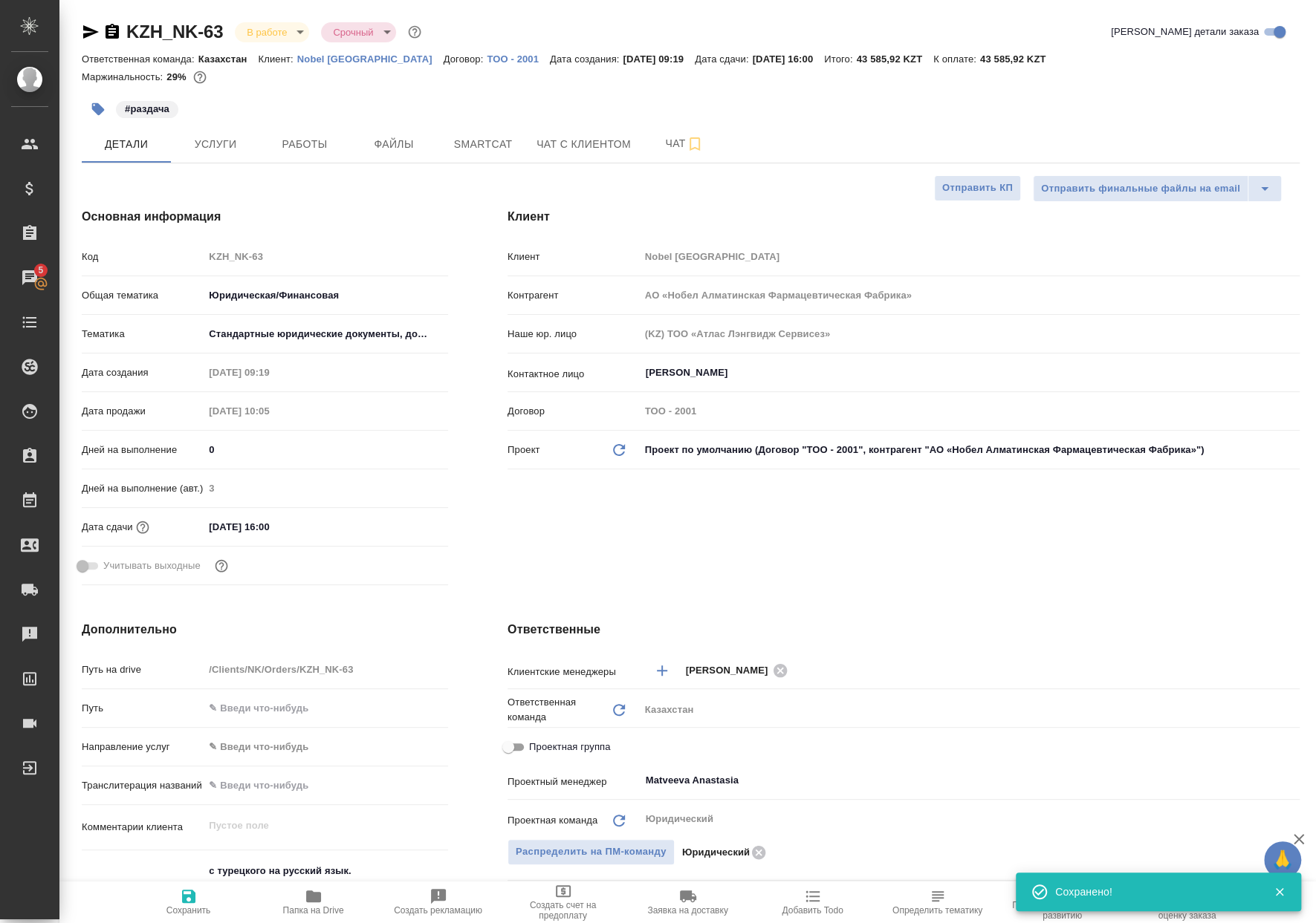
type textarea "x"
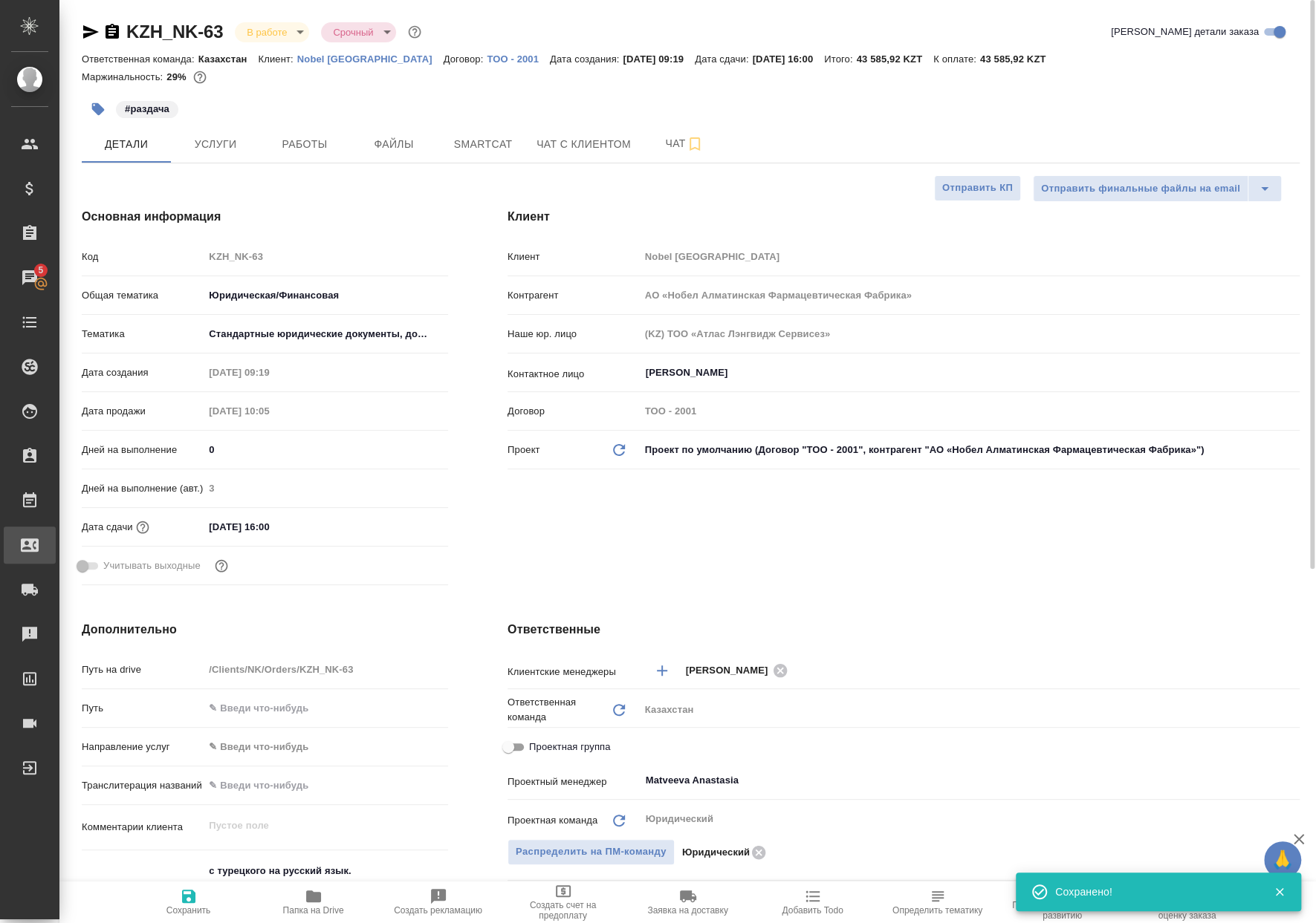
type textarea "x"
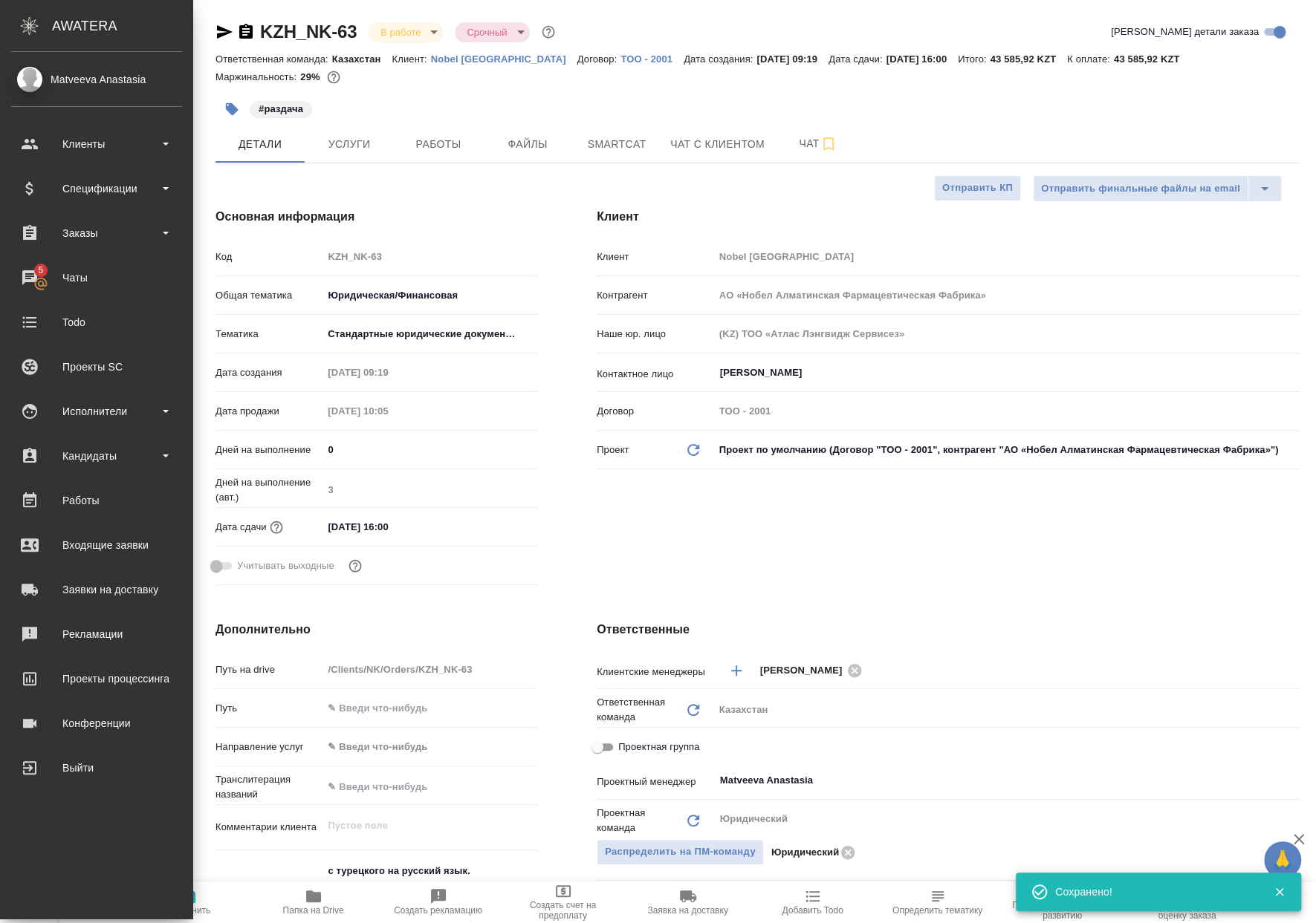
type textarea "x"
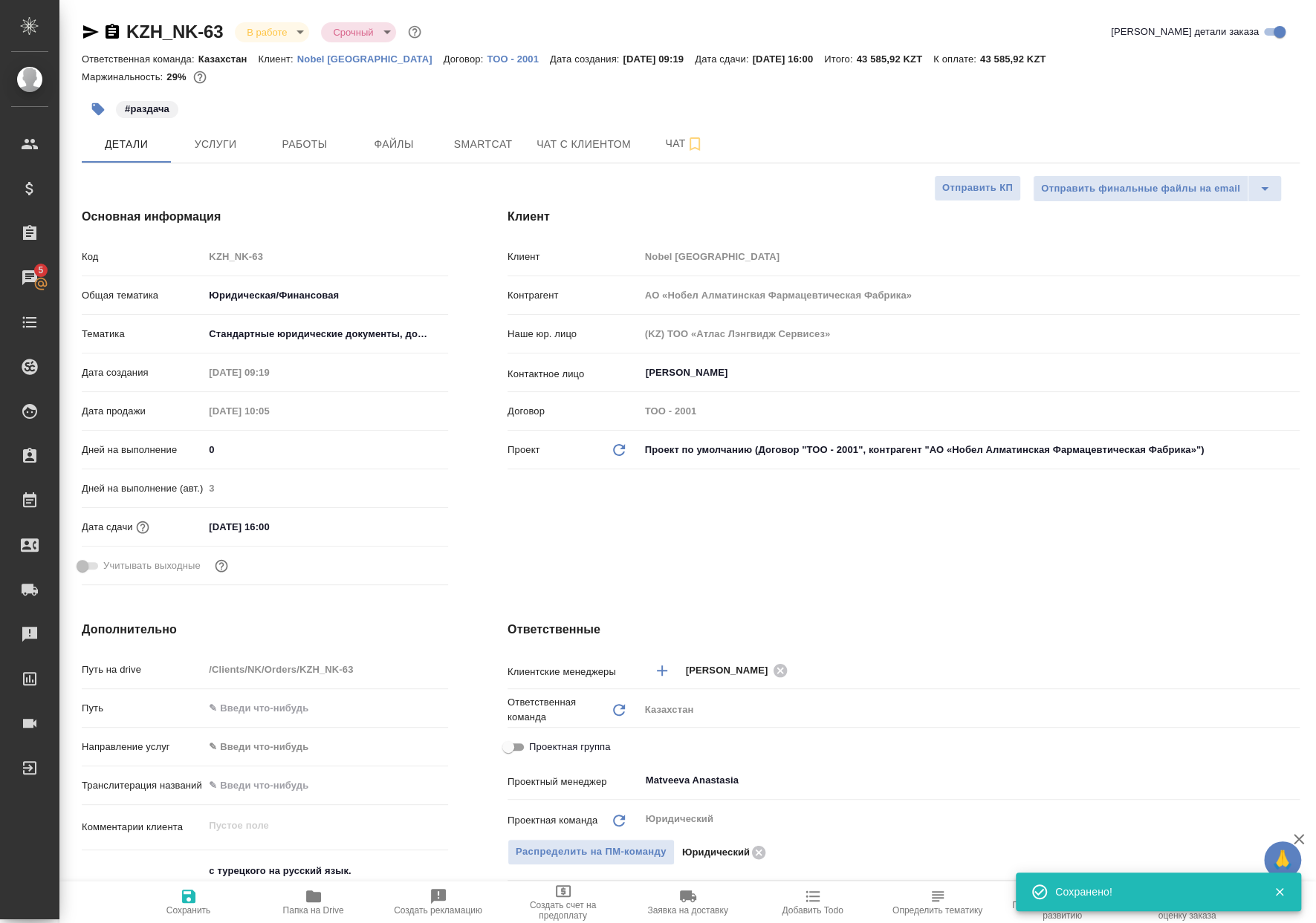
type textarea "x"
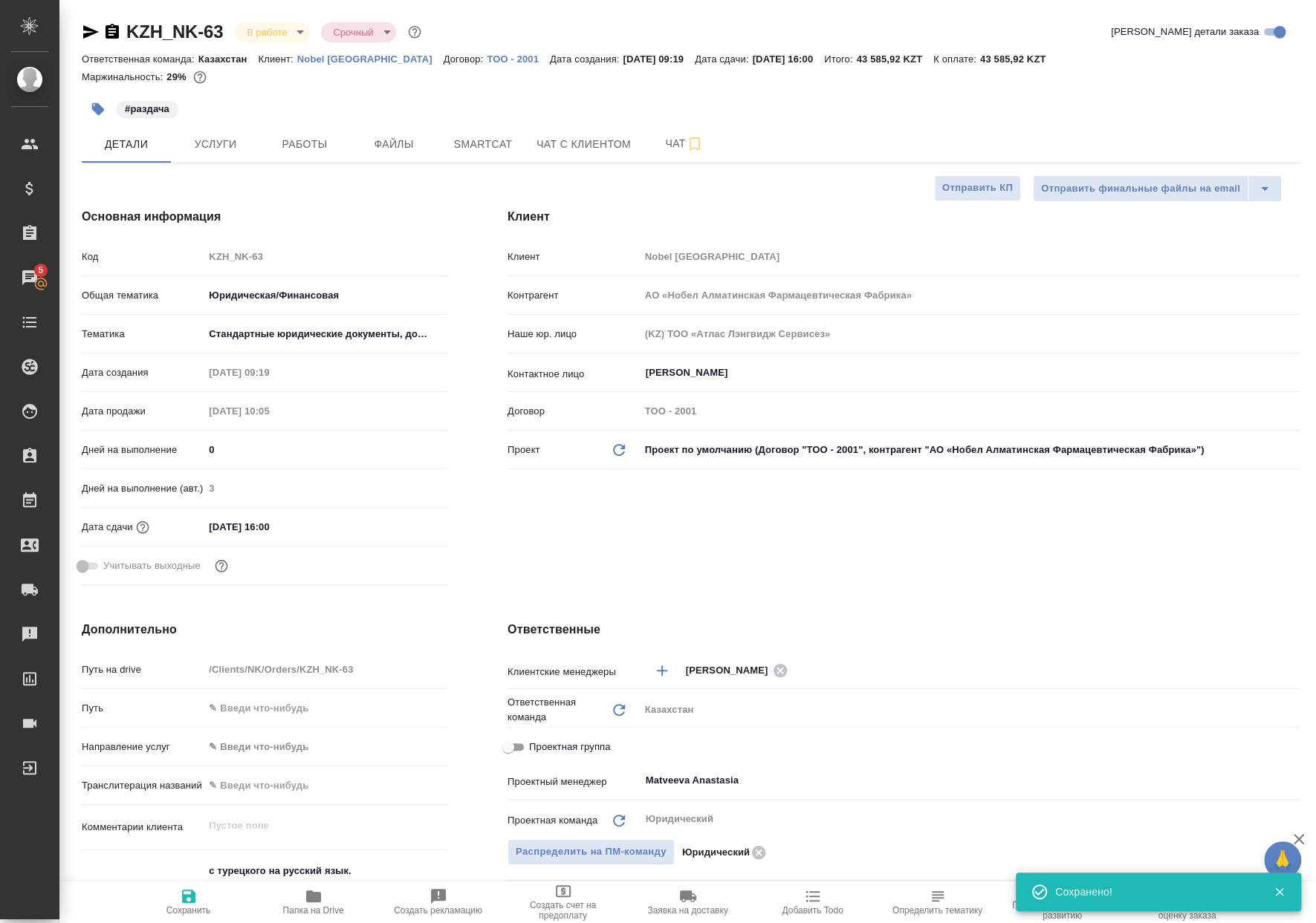
type textarea "x"
click at [100, 113] on icon "button" at bounding box center [98, 110] width 12 height 12
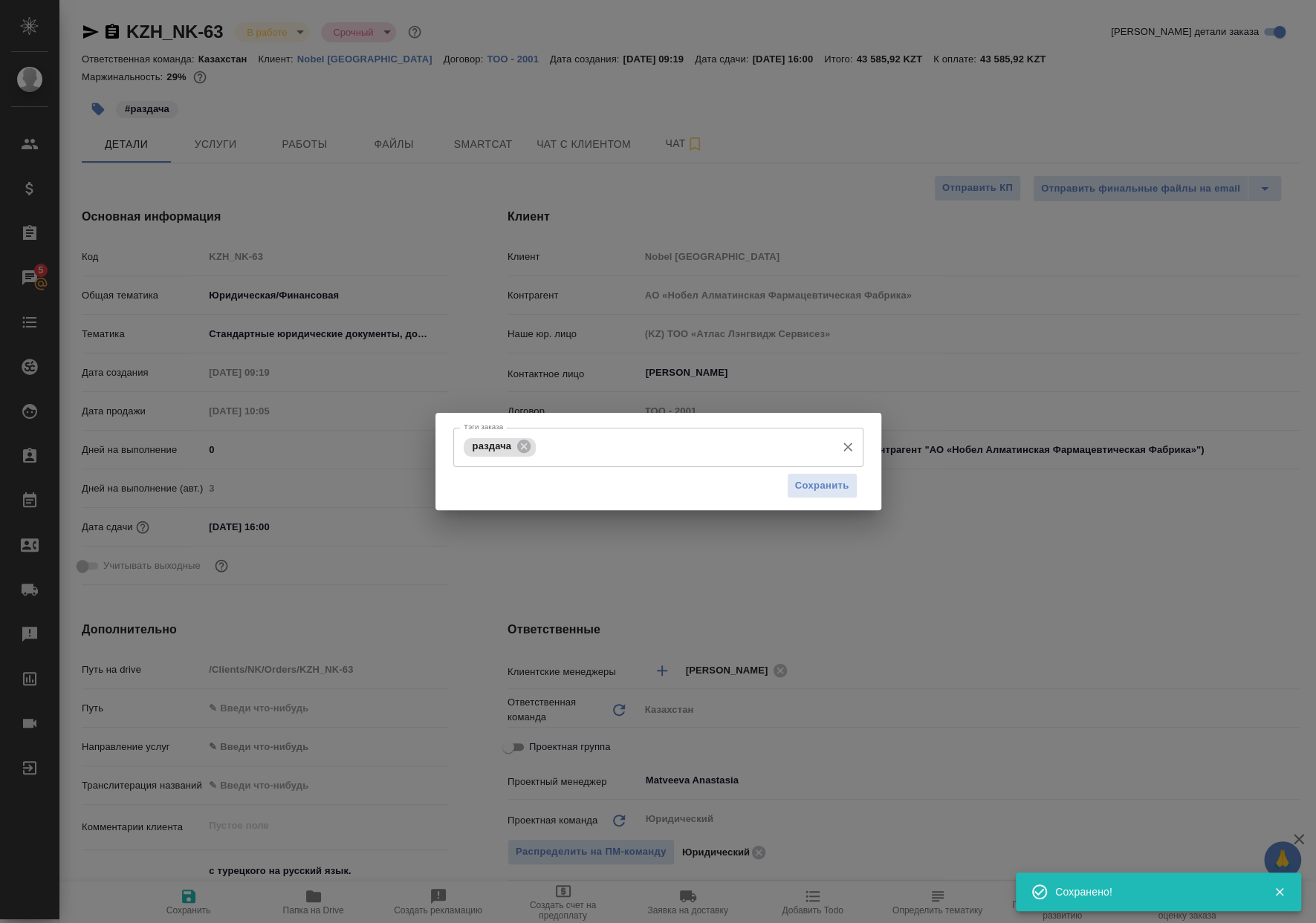
click at [510, 445] on span "раздача" at bounding box center [492, 446] width 57 height 11
click at [518, 444] on icon at bounding box center [524, 446] width 16 height 16
click at [518, 450] on input "Тэги заказа" at bounding box center [643, 447] width 368 height 25
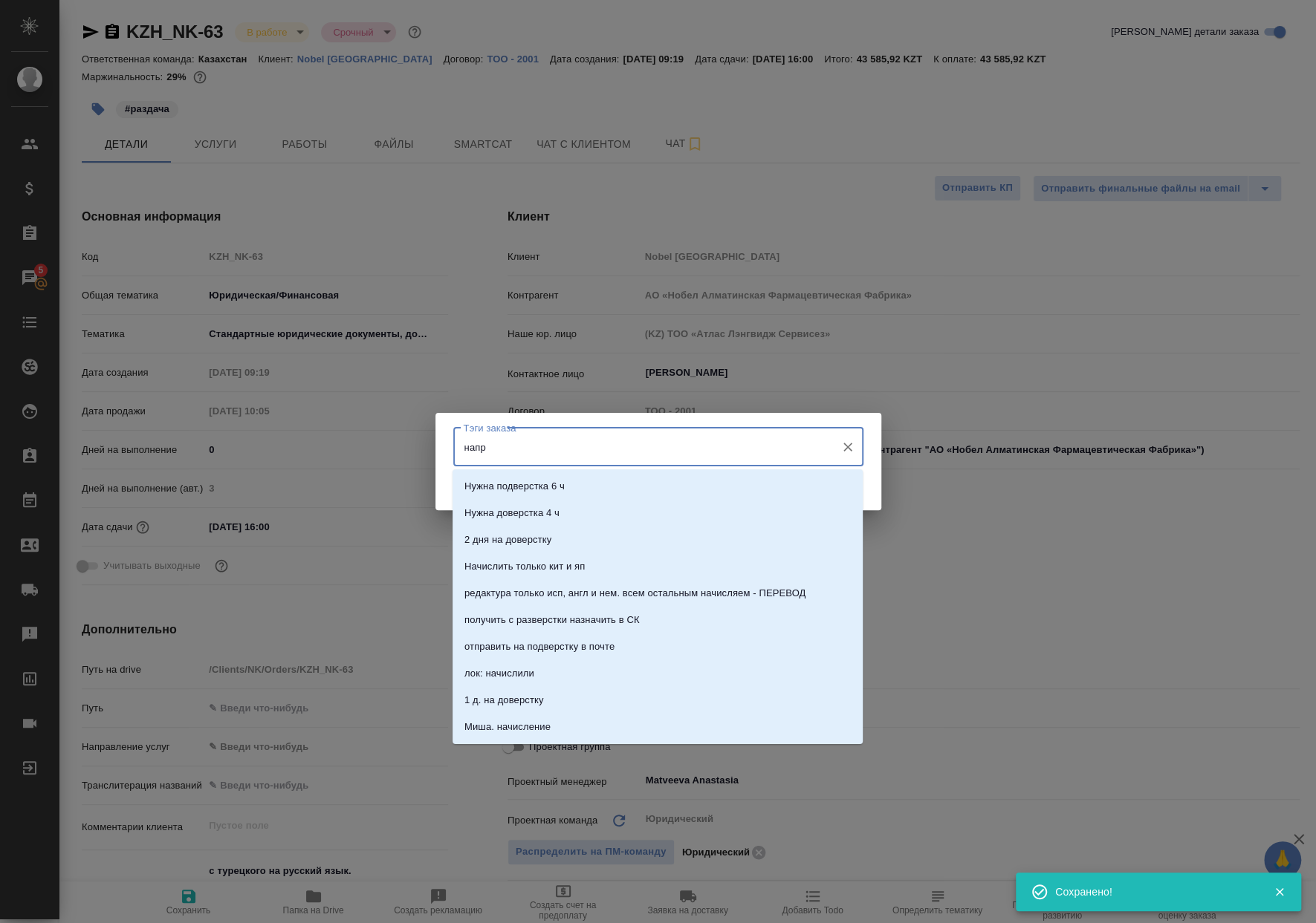
type input "напра"
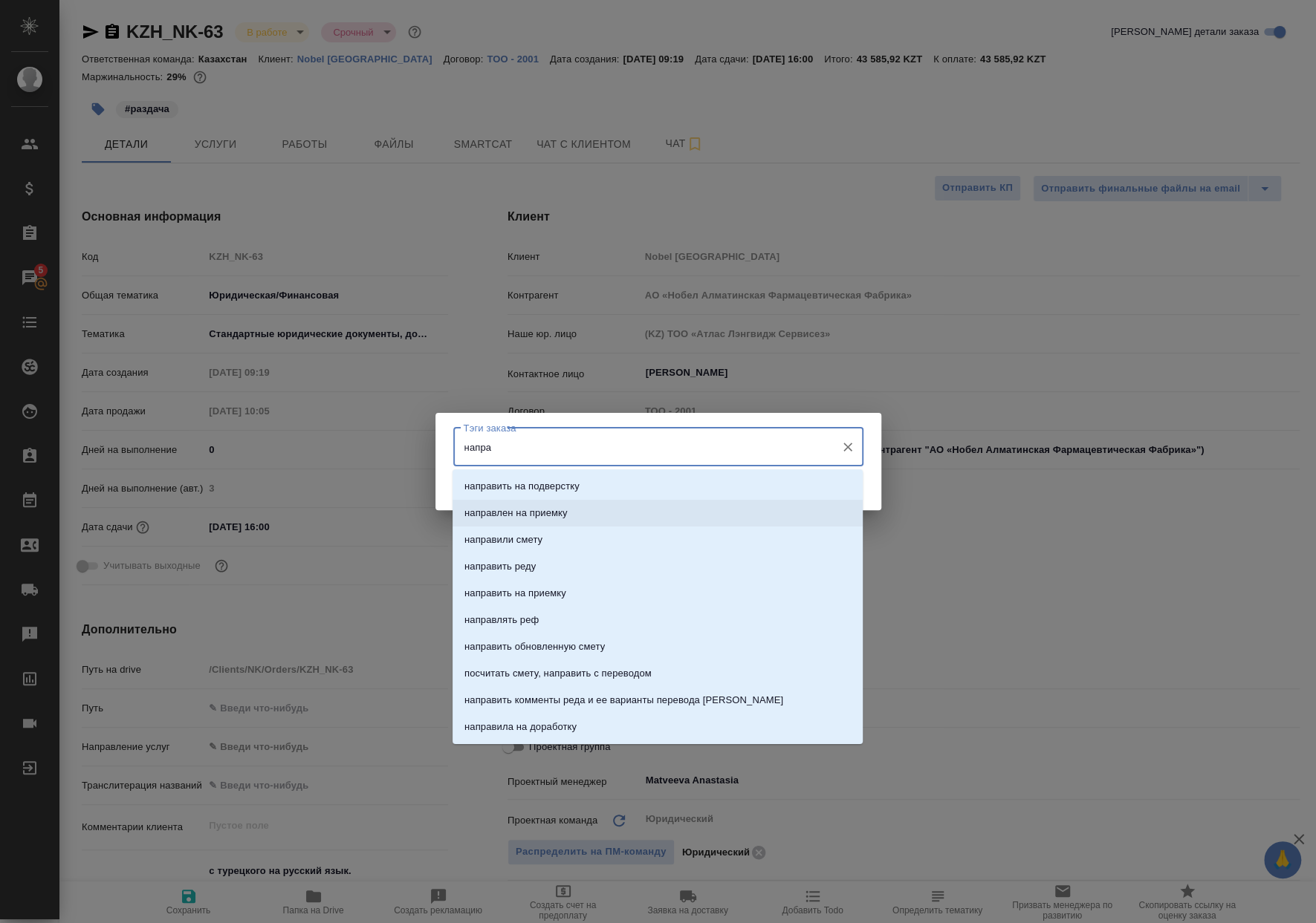
click at [658, 497] on li "направить на подверстку" at bounding box center [658, 486] width 410 height 27
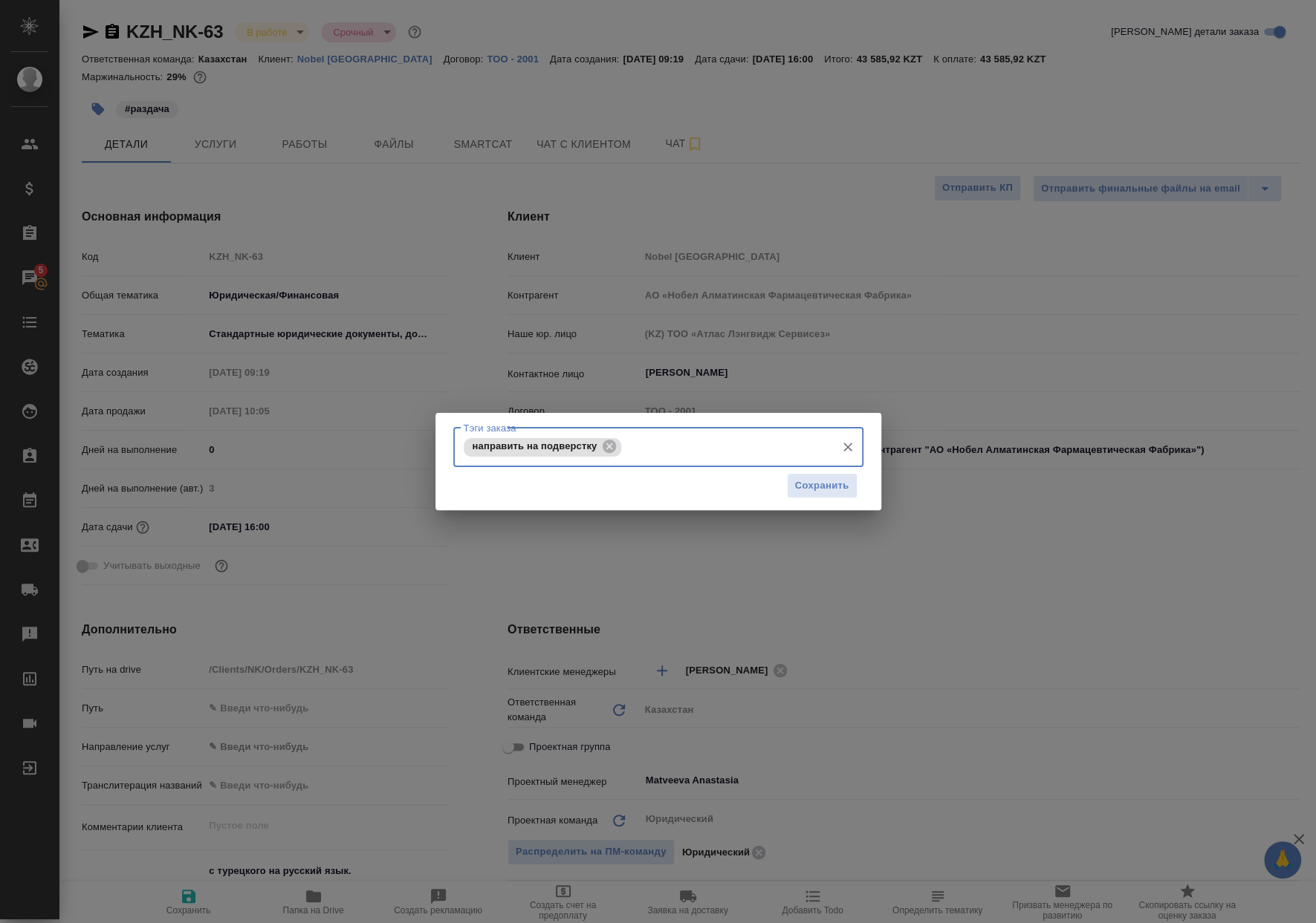
click at [769, 488] on div "Сохранить" at bounding box center [658, 486] width 410 height 37
click at [799, 490] on span "Сохранить" at bounding box center [822, 485] width 54 height 17
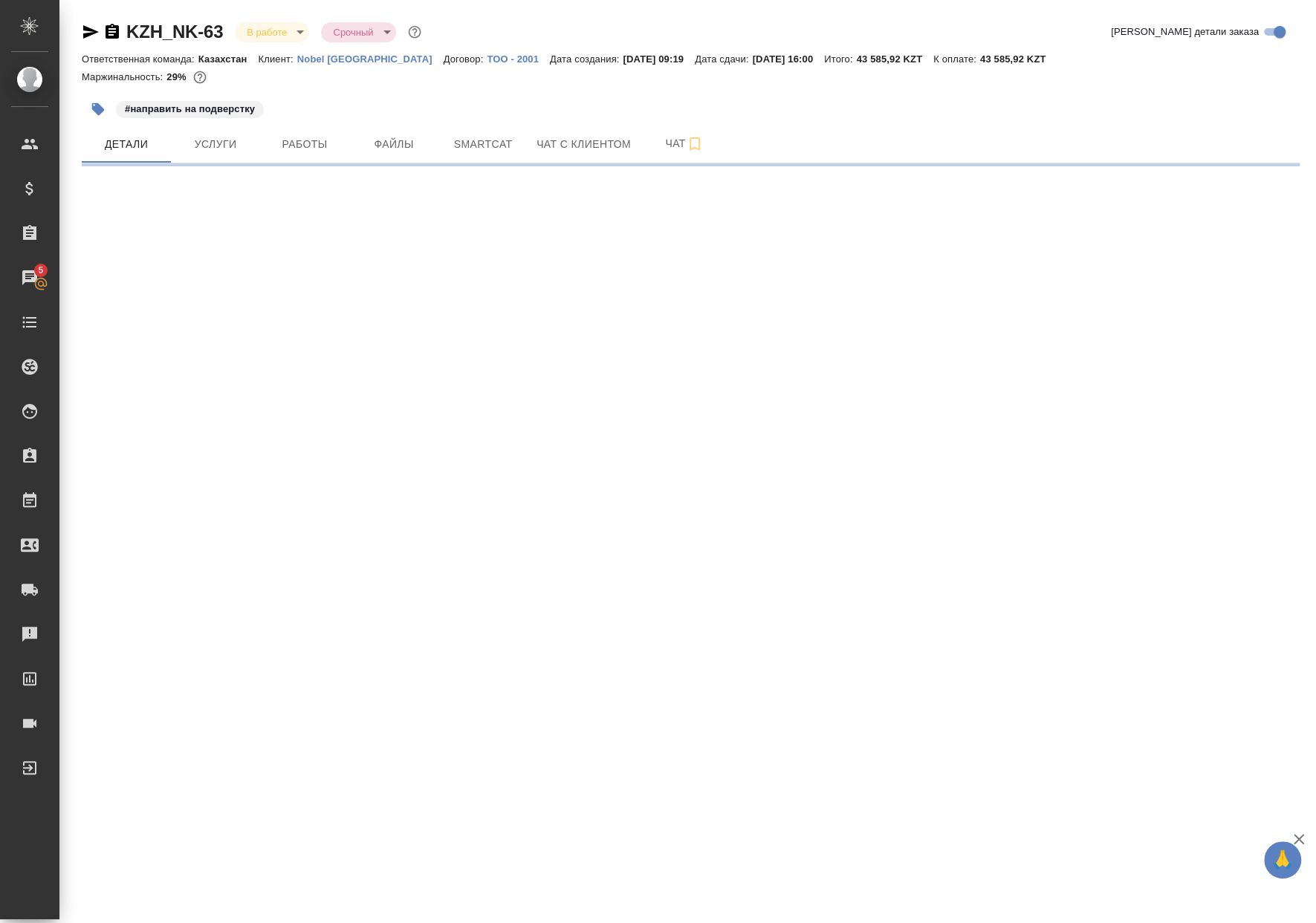
click at [306, 154] on button "Работы" at bounding box center [304, 144] width 89 height 37
select select "RU"
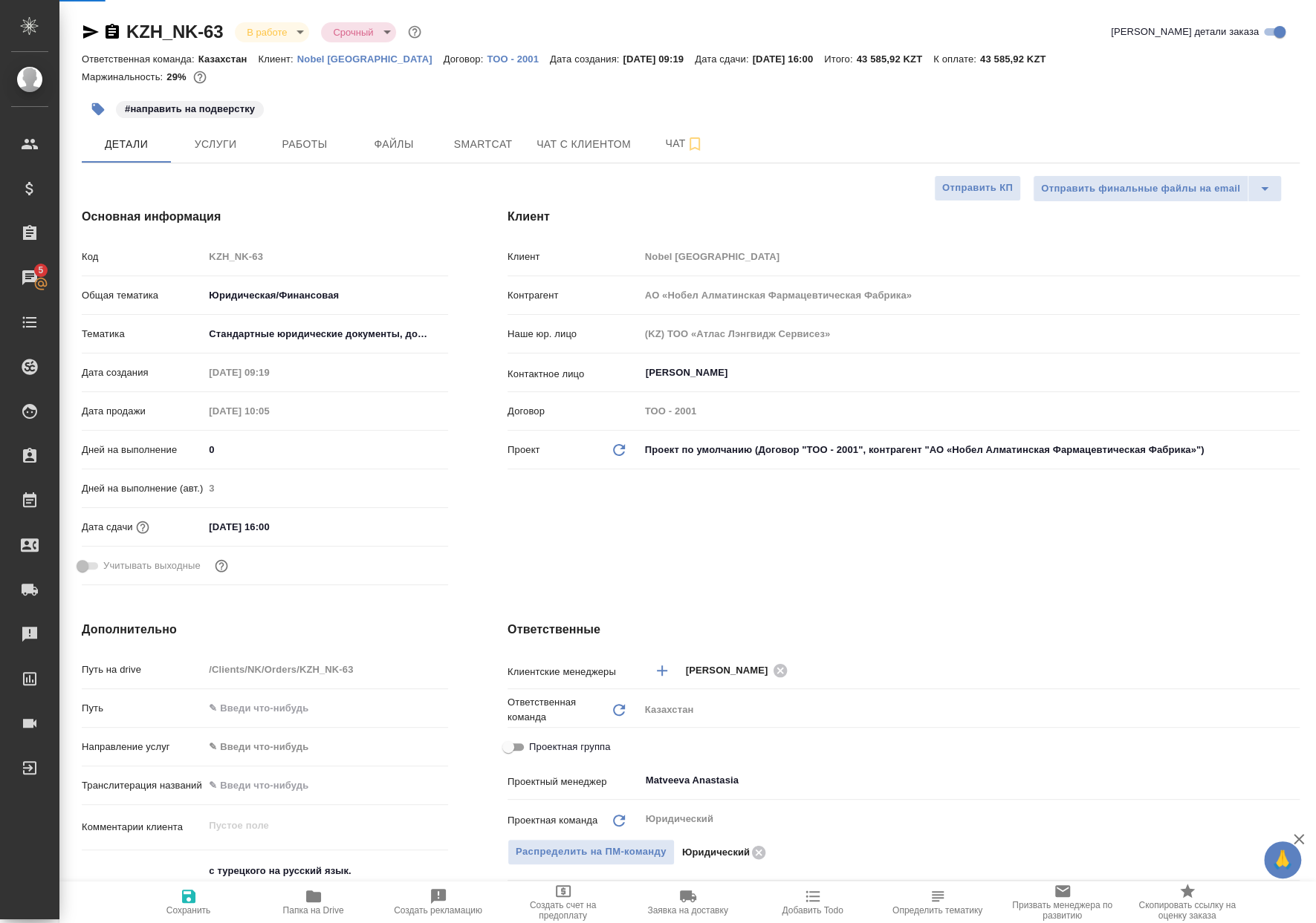
type textarea "x"
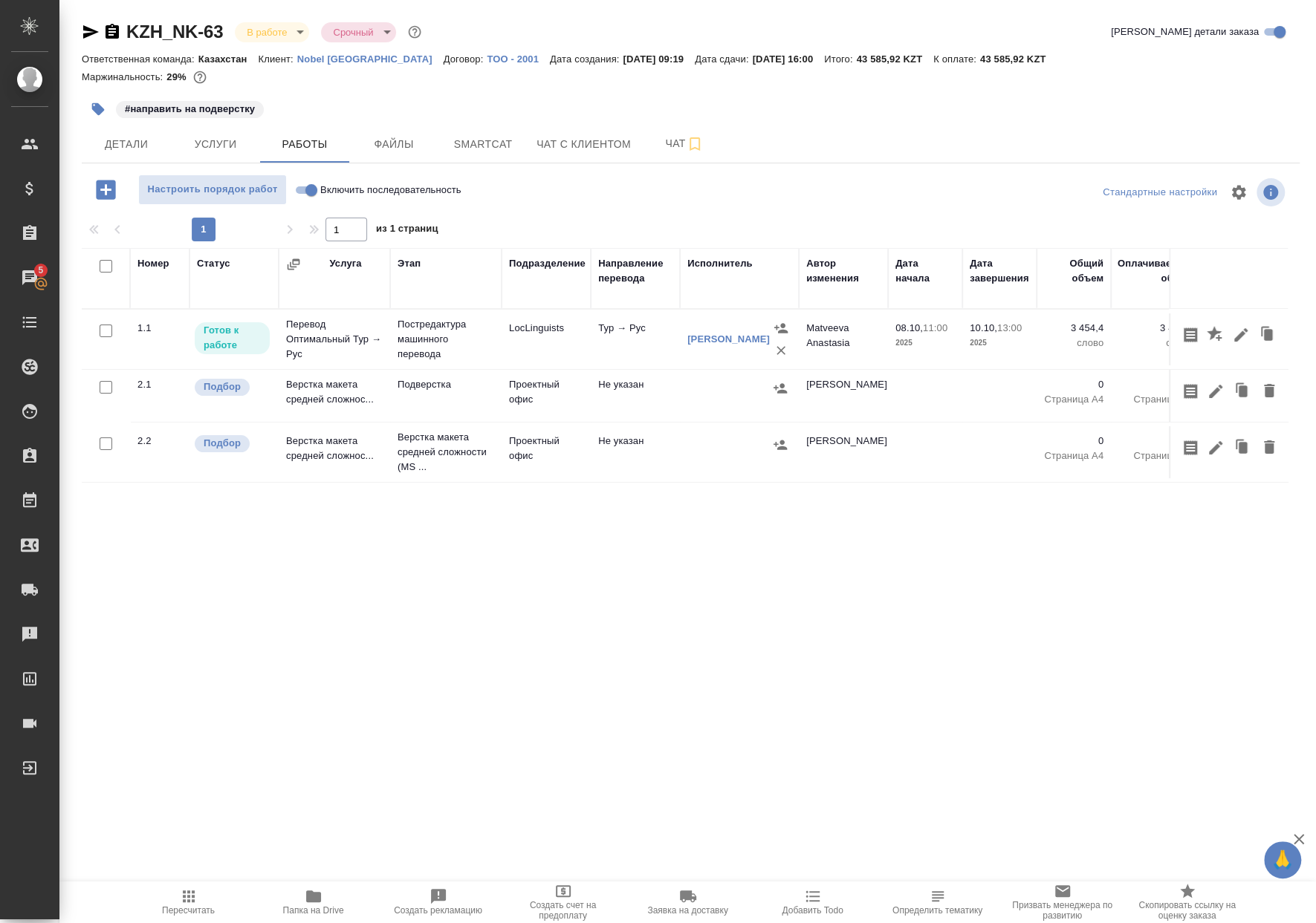
drag, startPoint x: 104, startPoint y: 385, endPoint x: 104, endPoint y: 396, distance: 11.0
click at [104, 385] on input "checkbox" at bounding box center [106, 387] width 12 height 12
checkbox input "true"
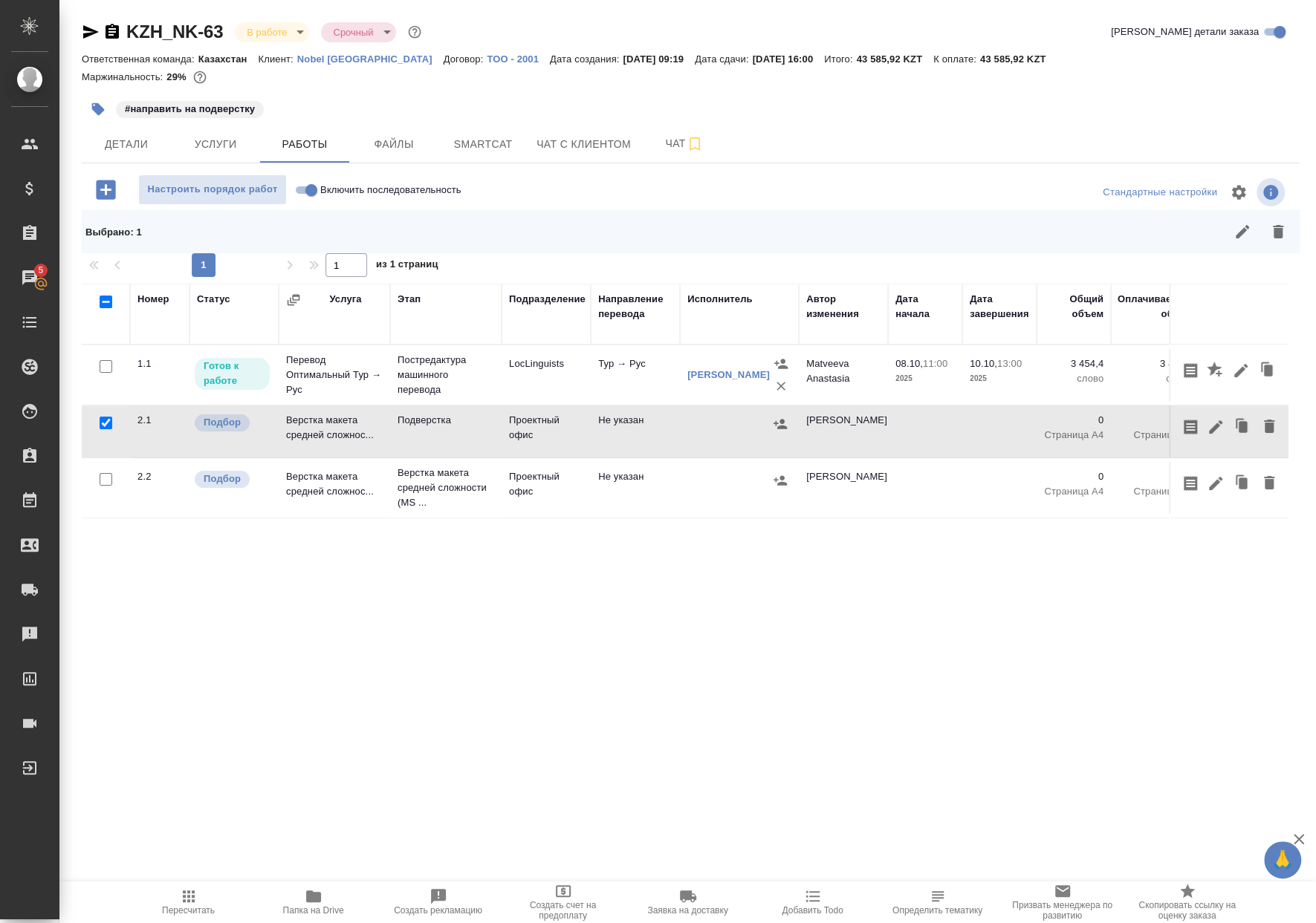
click at [108, 479] on input "checkbox" at bounding box center [106, 479] width 12 height 12
checkbox input "true"
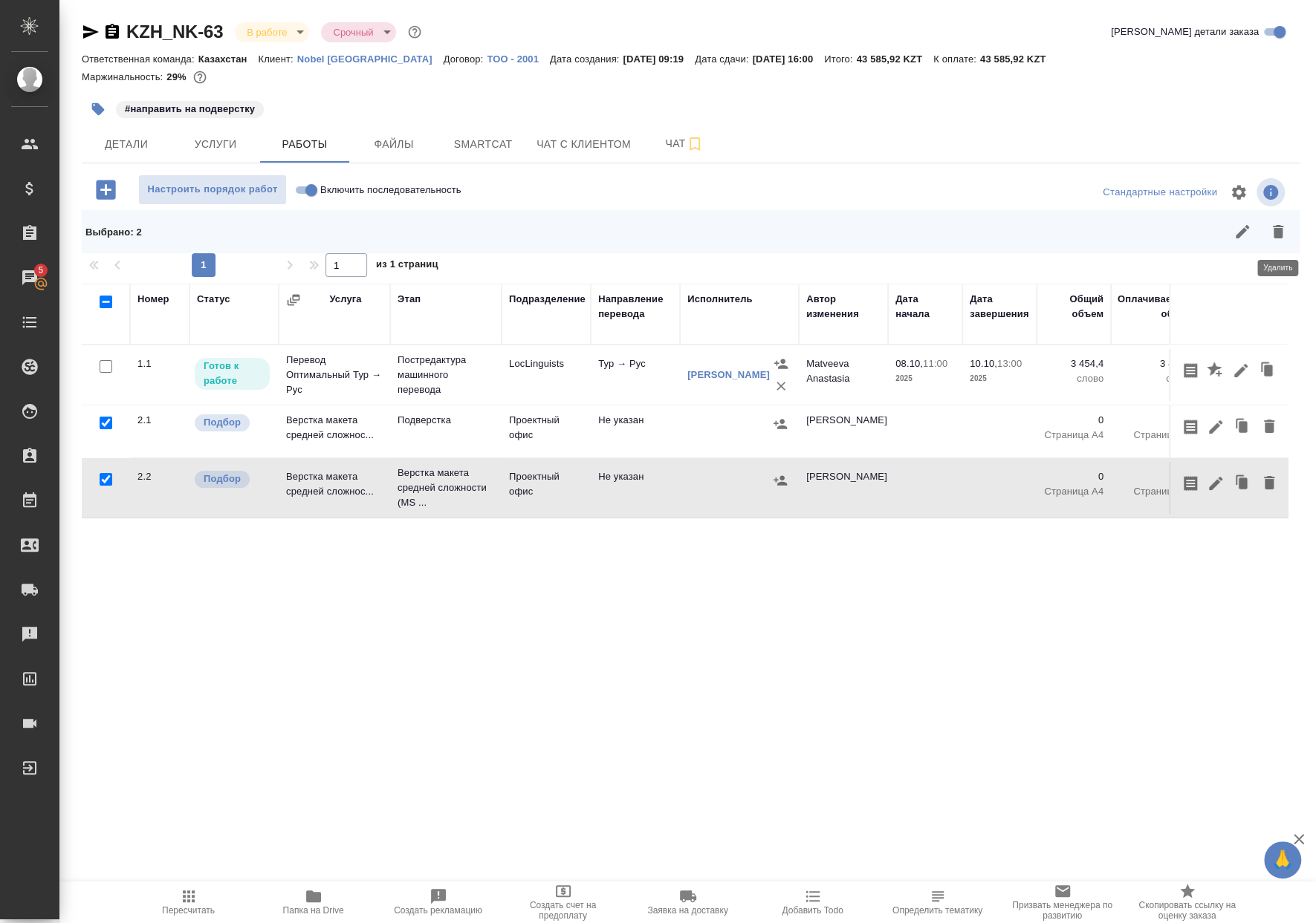
click at [1290, 235] on button "button" at bounding box center [1278, 232] width 36 height 36
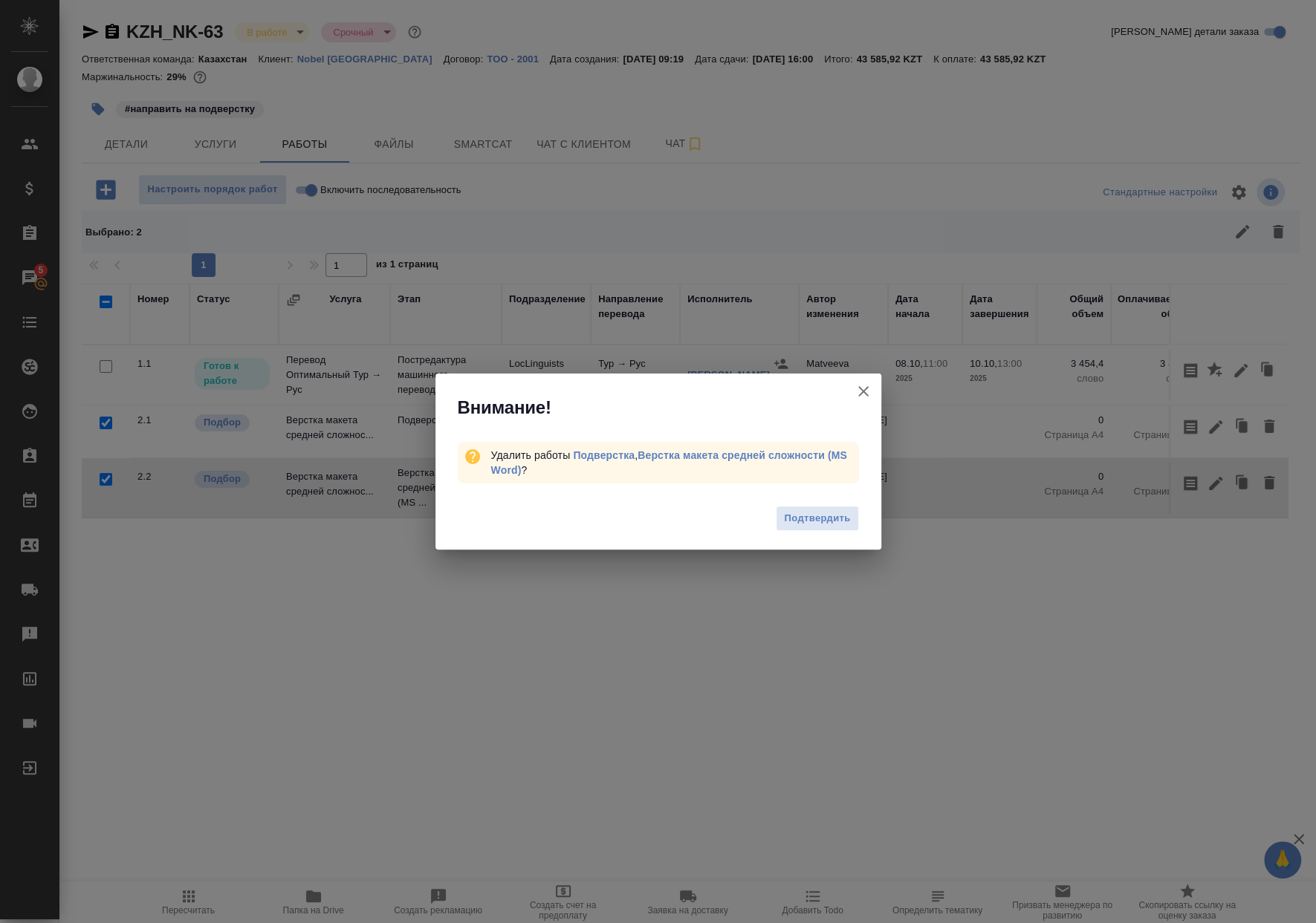
click at [802, 511] on span "Подтвердить" at bounding box center [816, 518] width 66 height 17
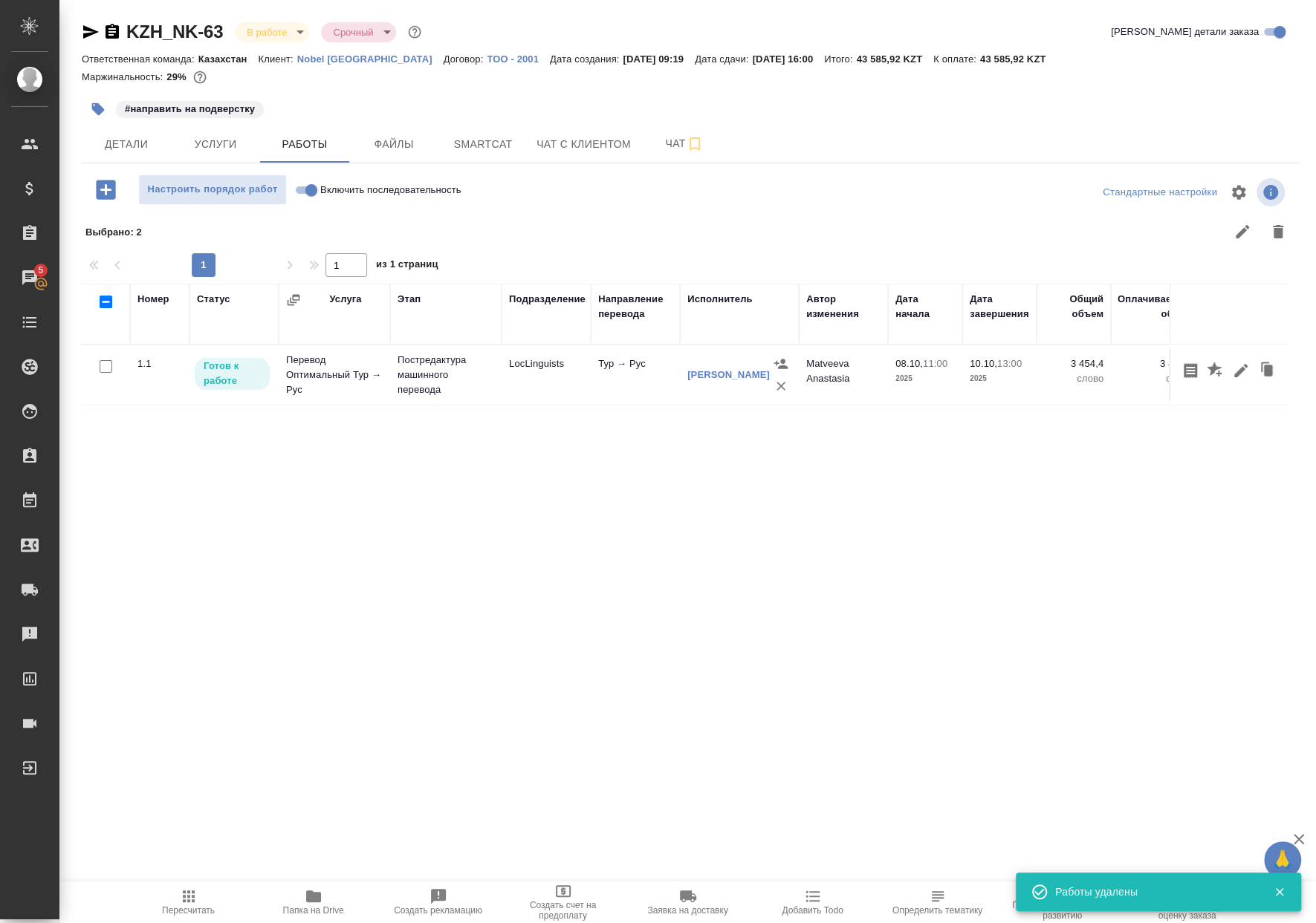
click at [92, 104] on icon "button" at bounding box center [98, 110] width 12 height 12
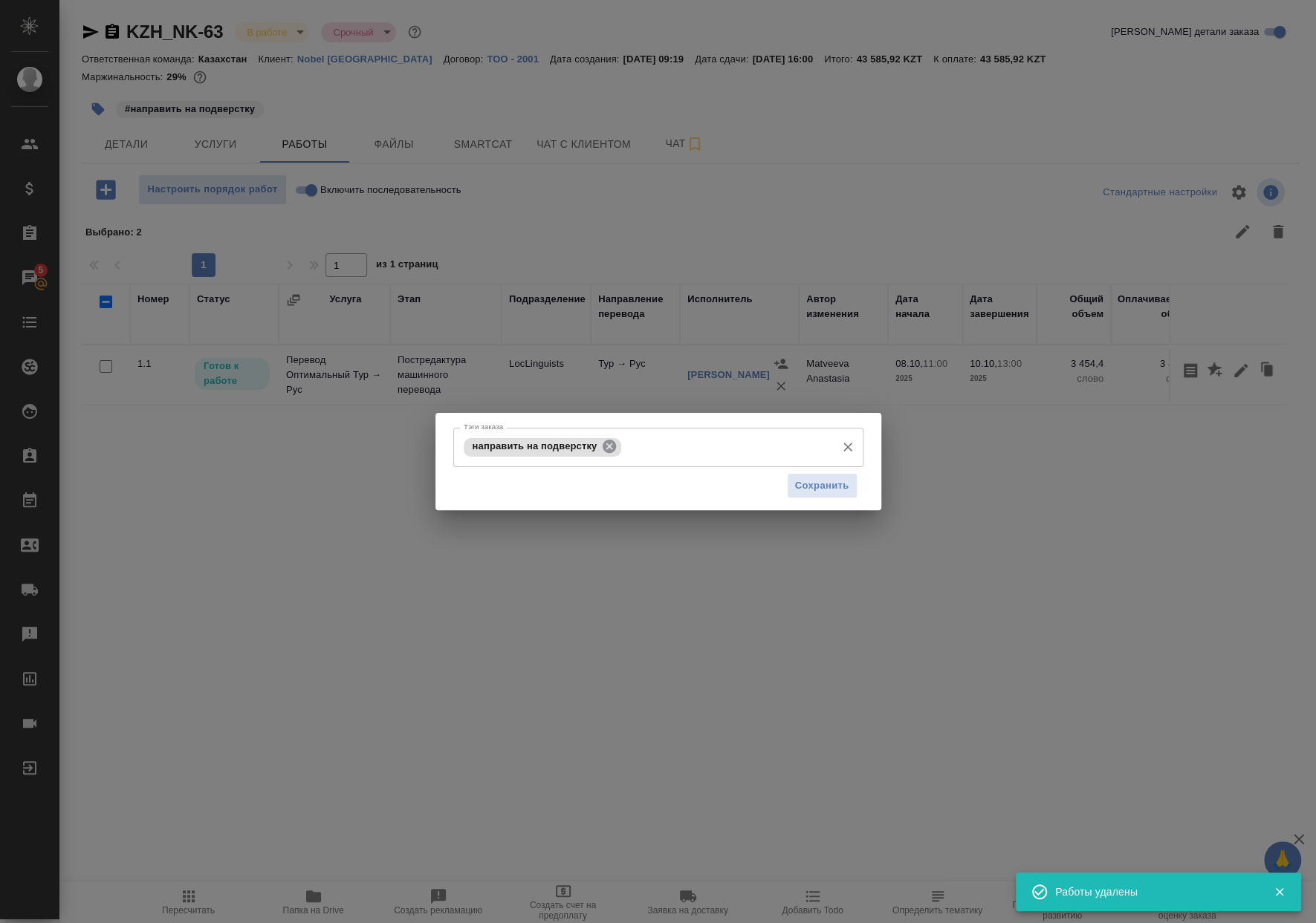
click at [609, 443] on icon at bounding box center [608, 446] width 13 height 13
click at [838, 488] on span "Сохранить" at bounding box center [822, 485] width 54 height 17
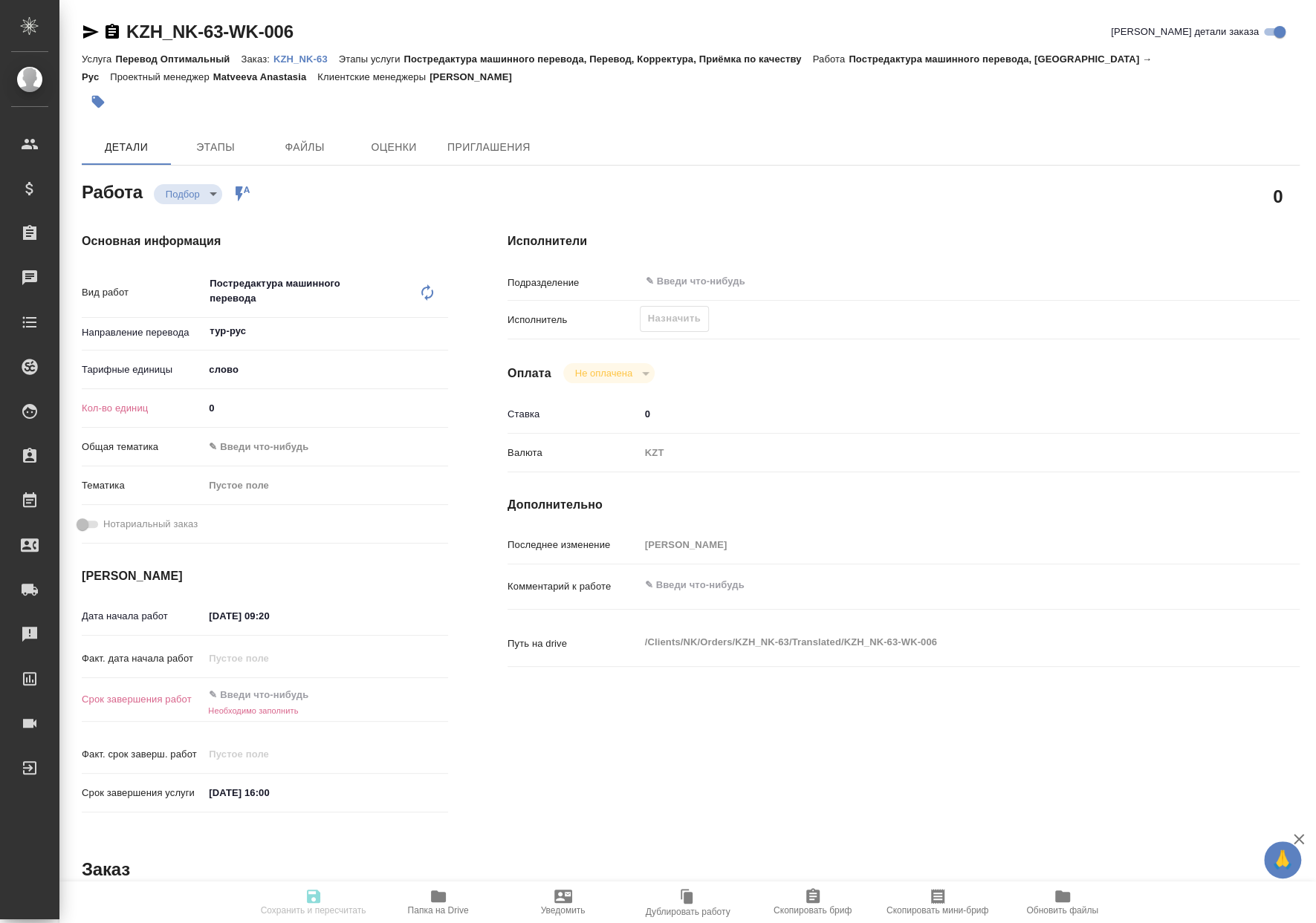
type textarea "x"
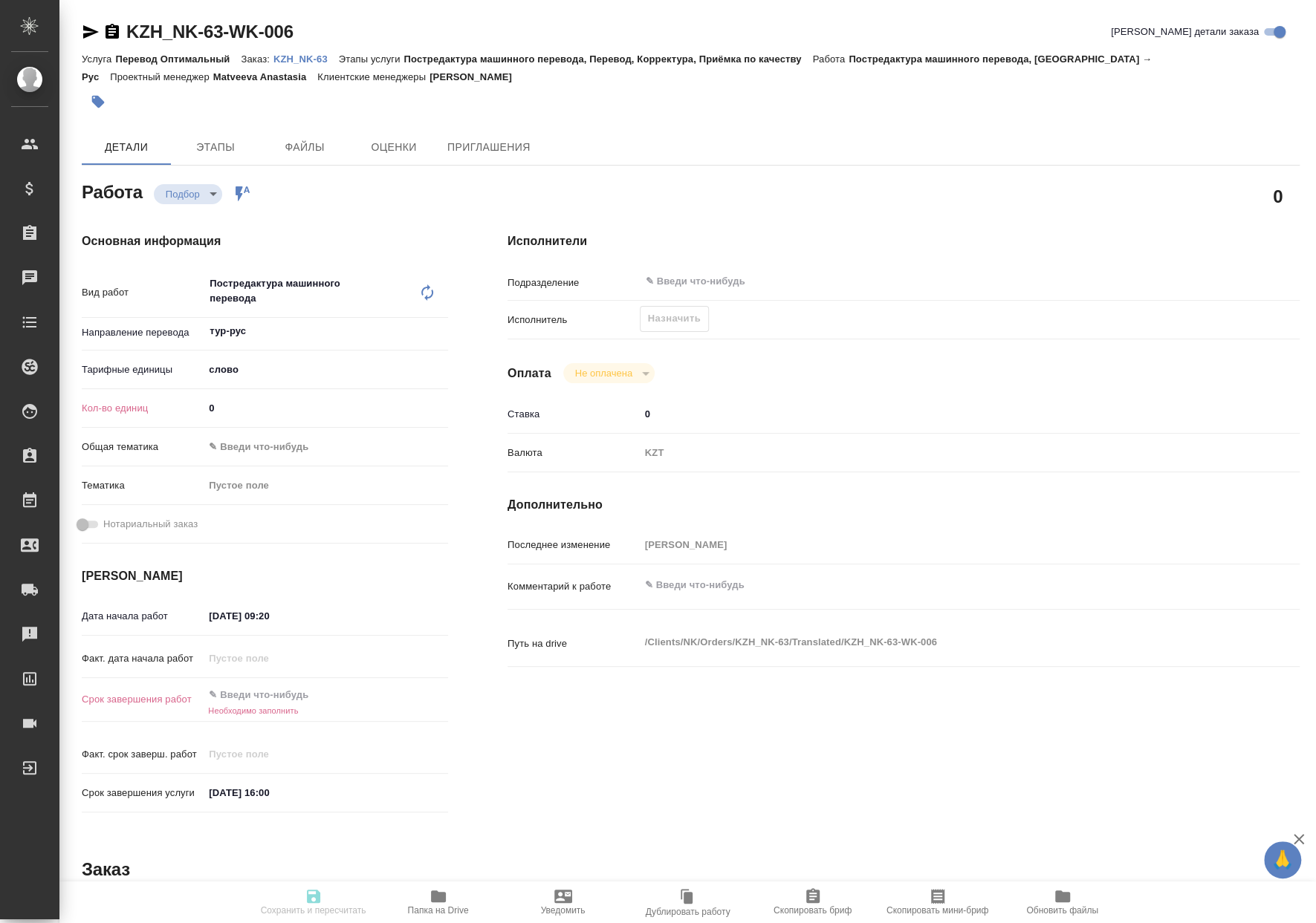
type textarea "x"
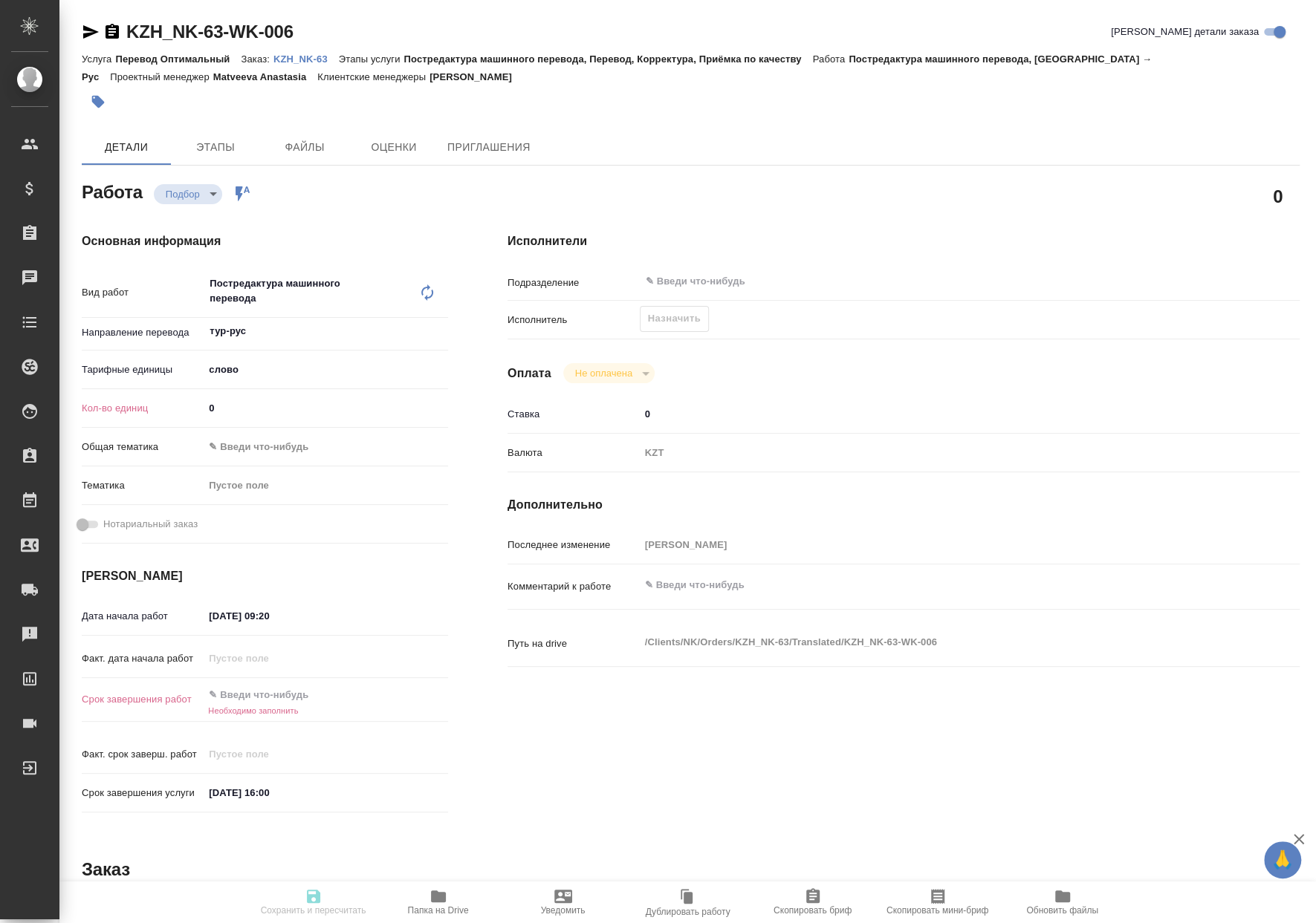
type textarea "x"
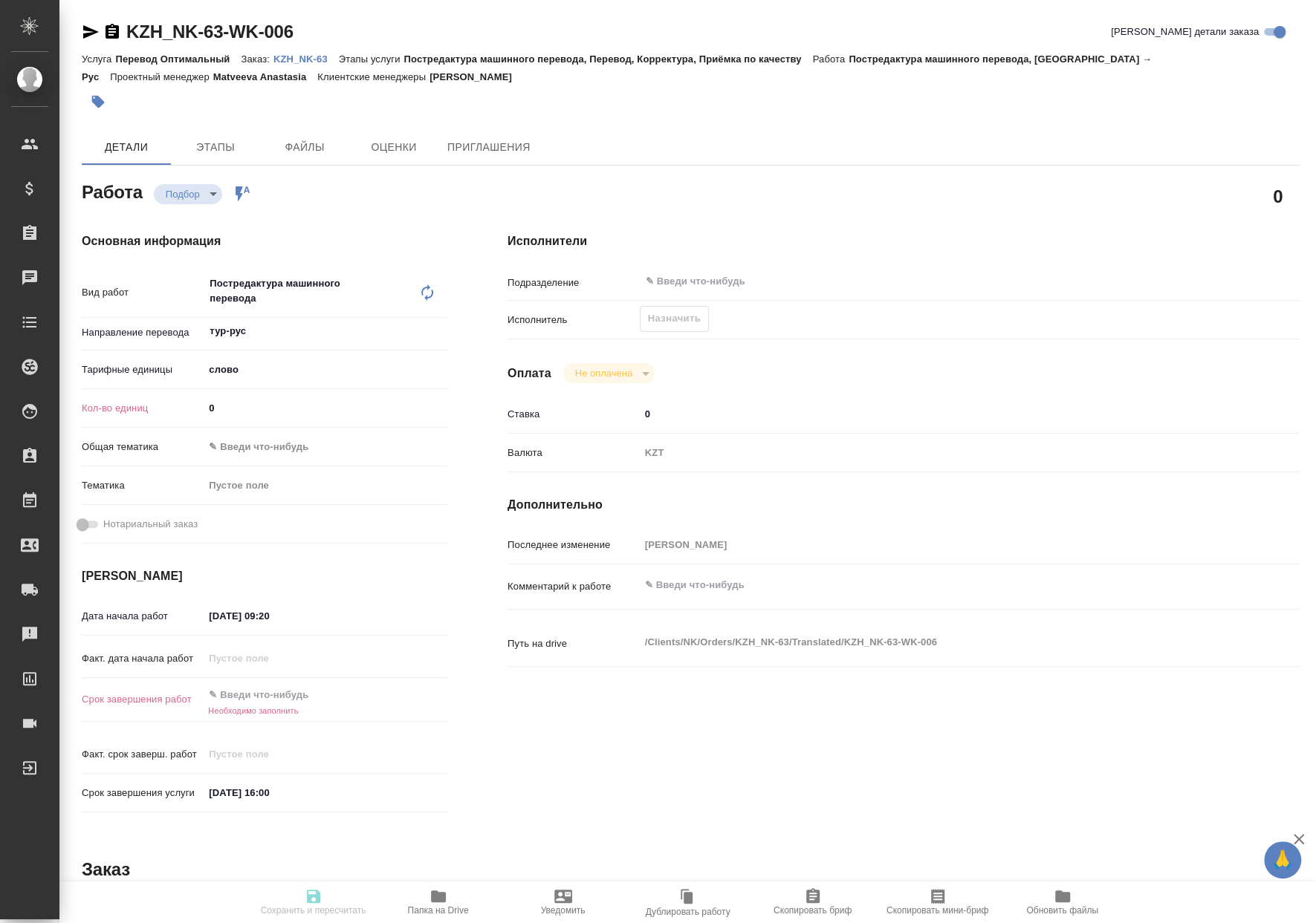
drag, startPoint x: 241, startPoint y: 397, endPoint x: 144, endPoint y: 401, distance: 97.1
click at [145, 401] on div "Кол-во единиц 0" at bounding box center [265, 408] width 366 height 26
paste input "3454.4"
type textarea "x"
type input "3454.4"
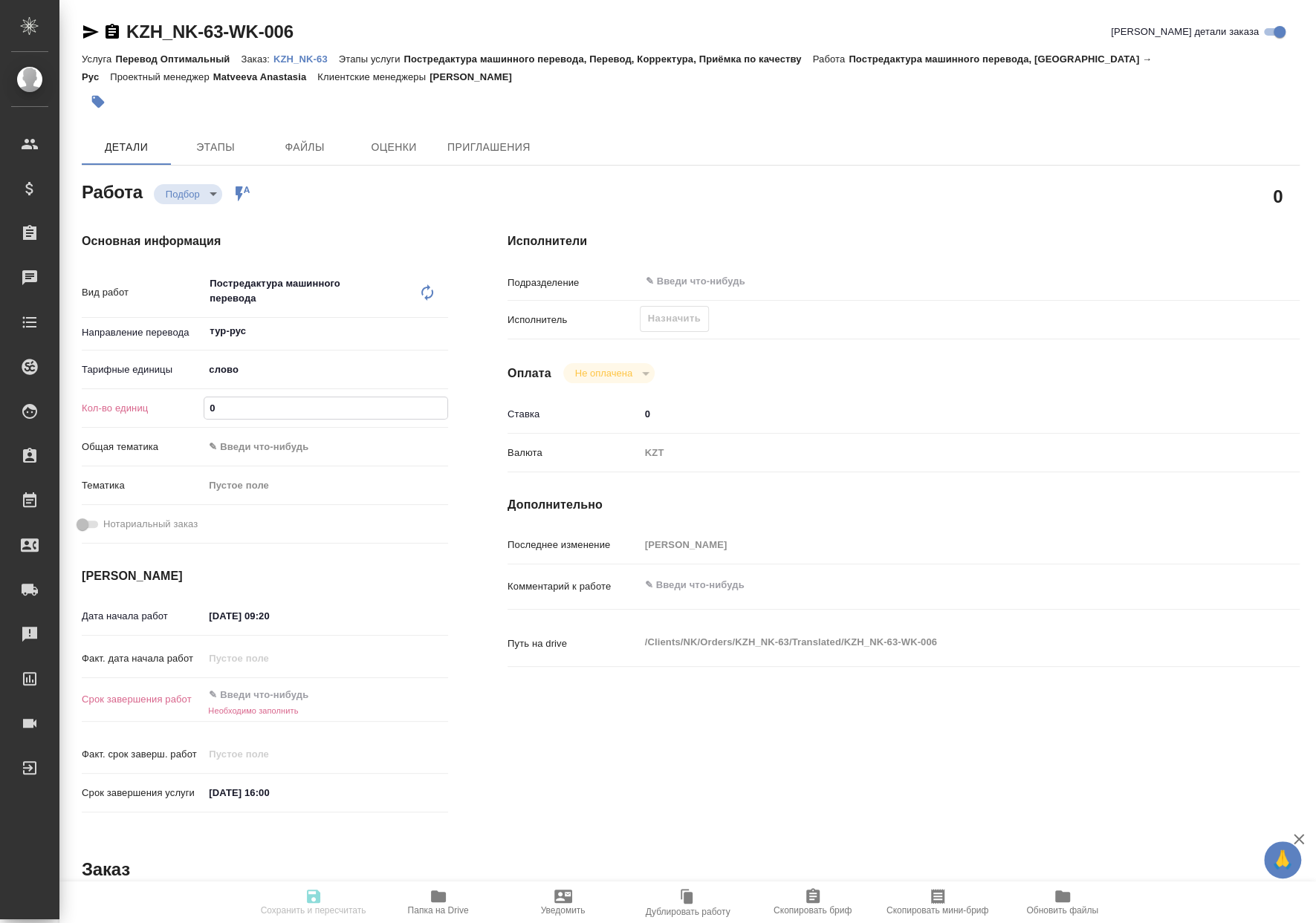
type textarea "x"
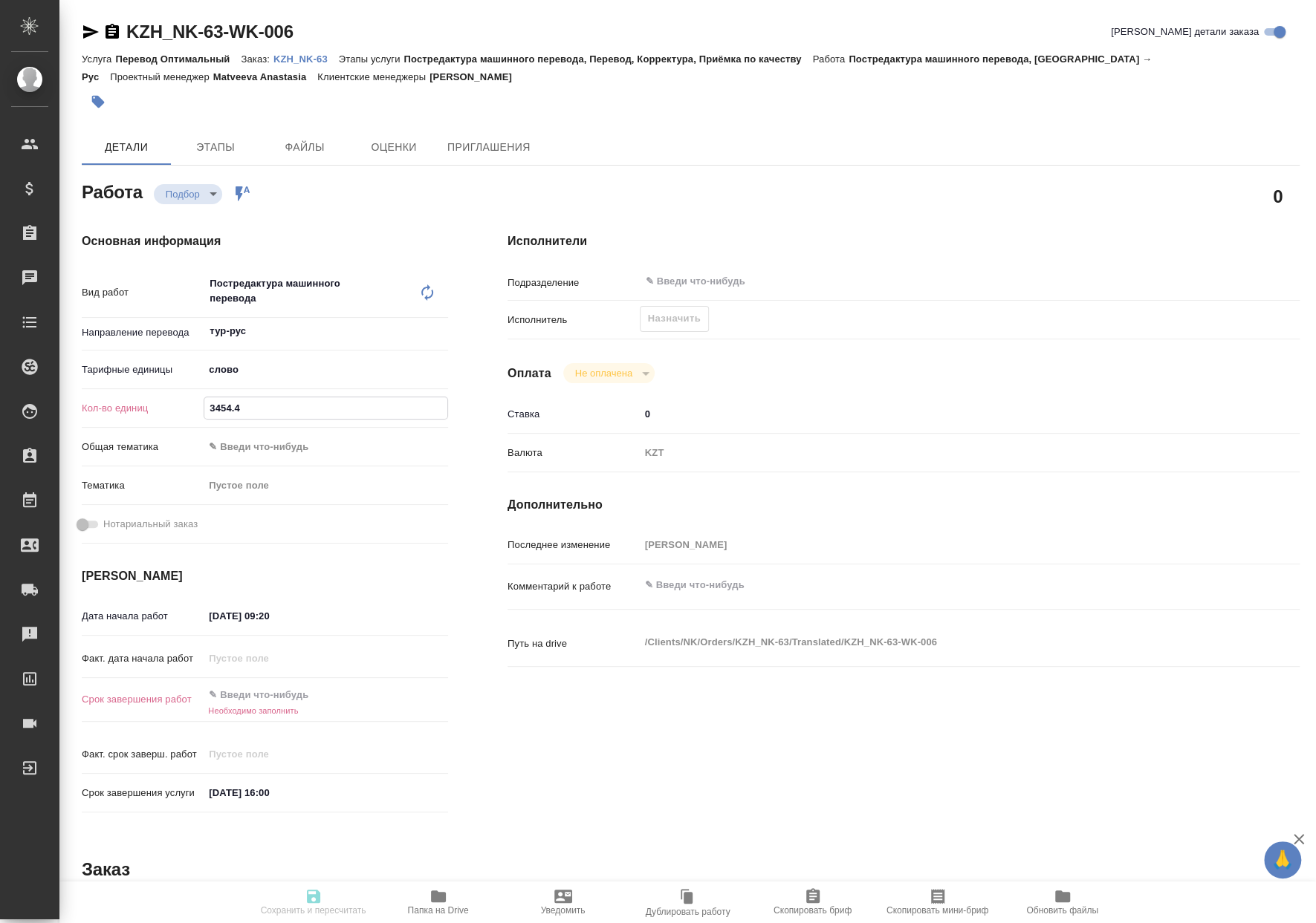
type textarea "x"
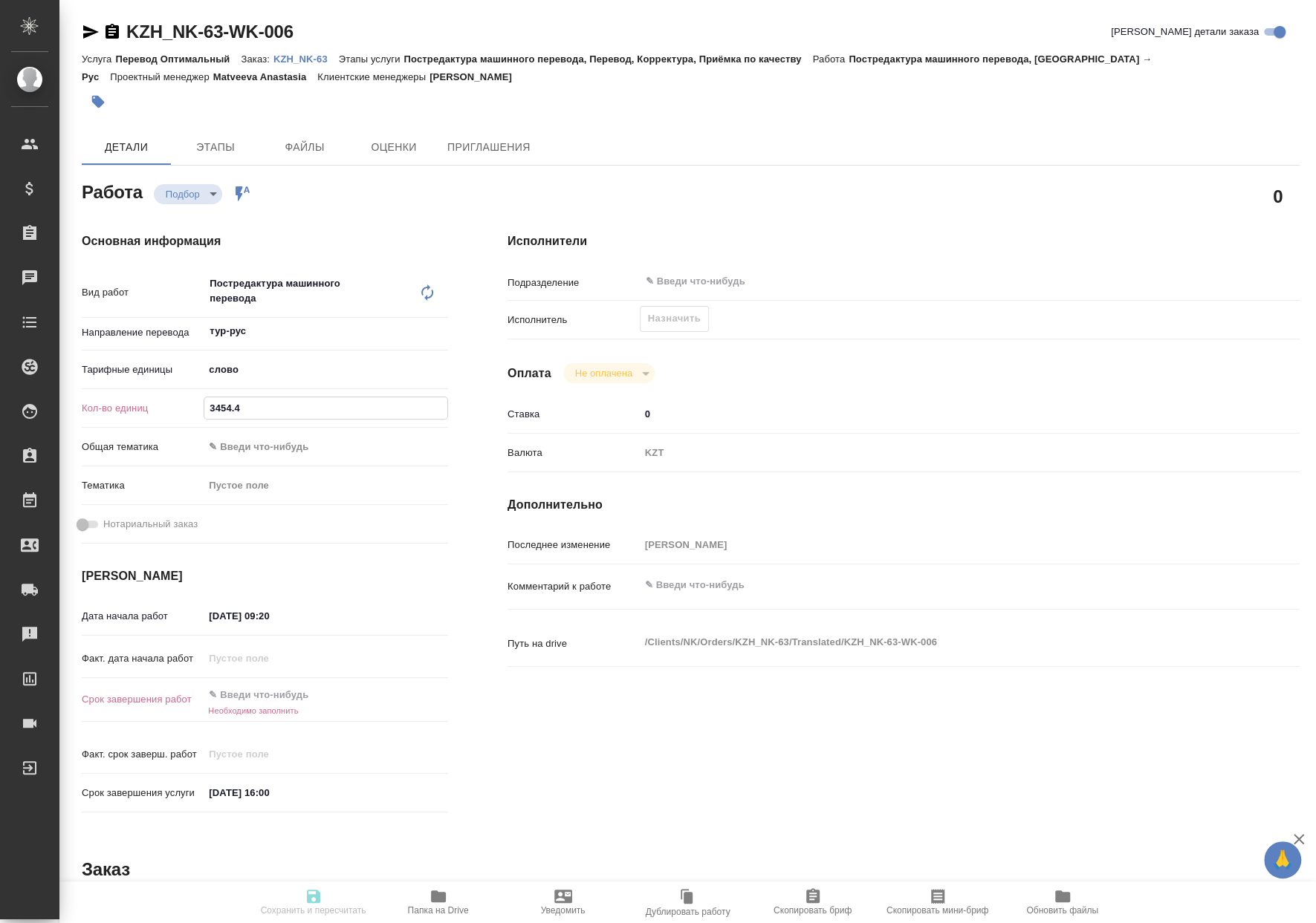
type textarea "x"
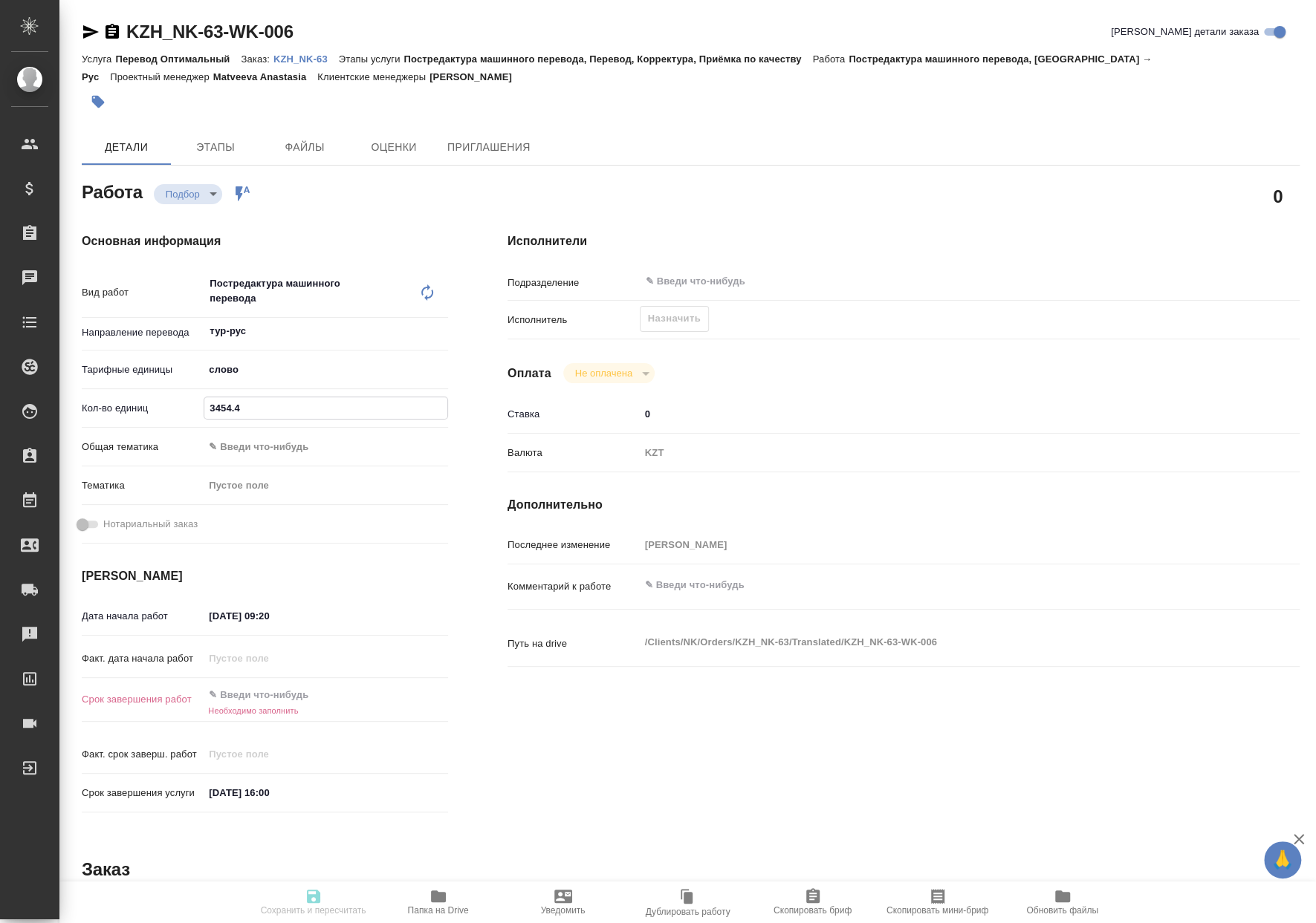
type textarea "x"
type input "3454.4"
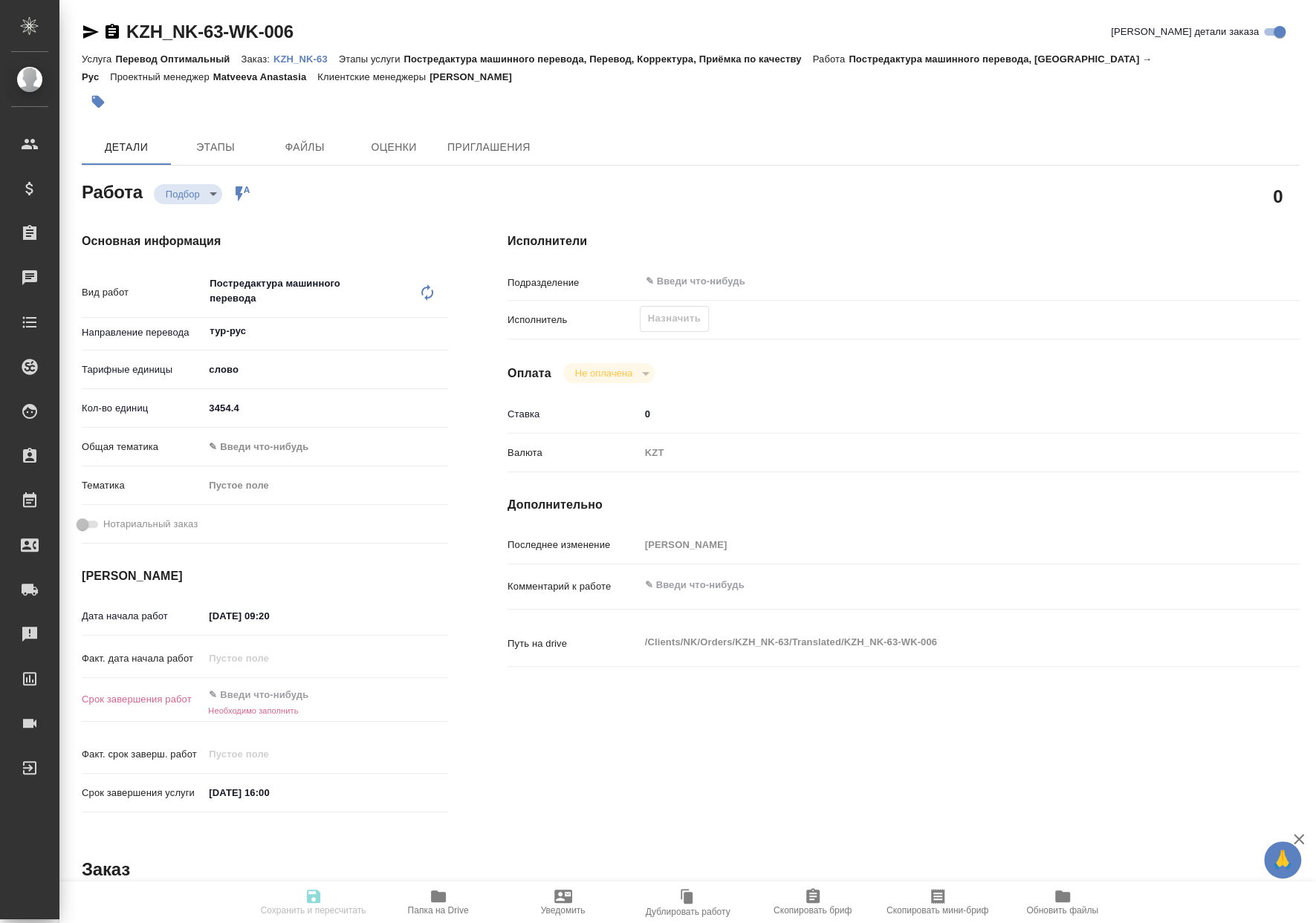
type textarea "x"
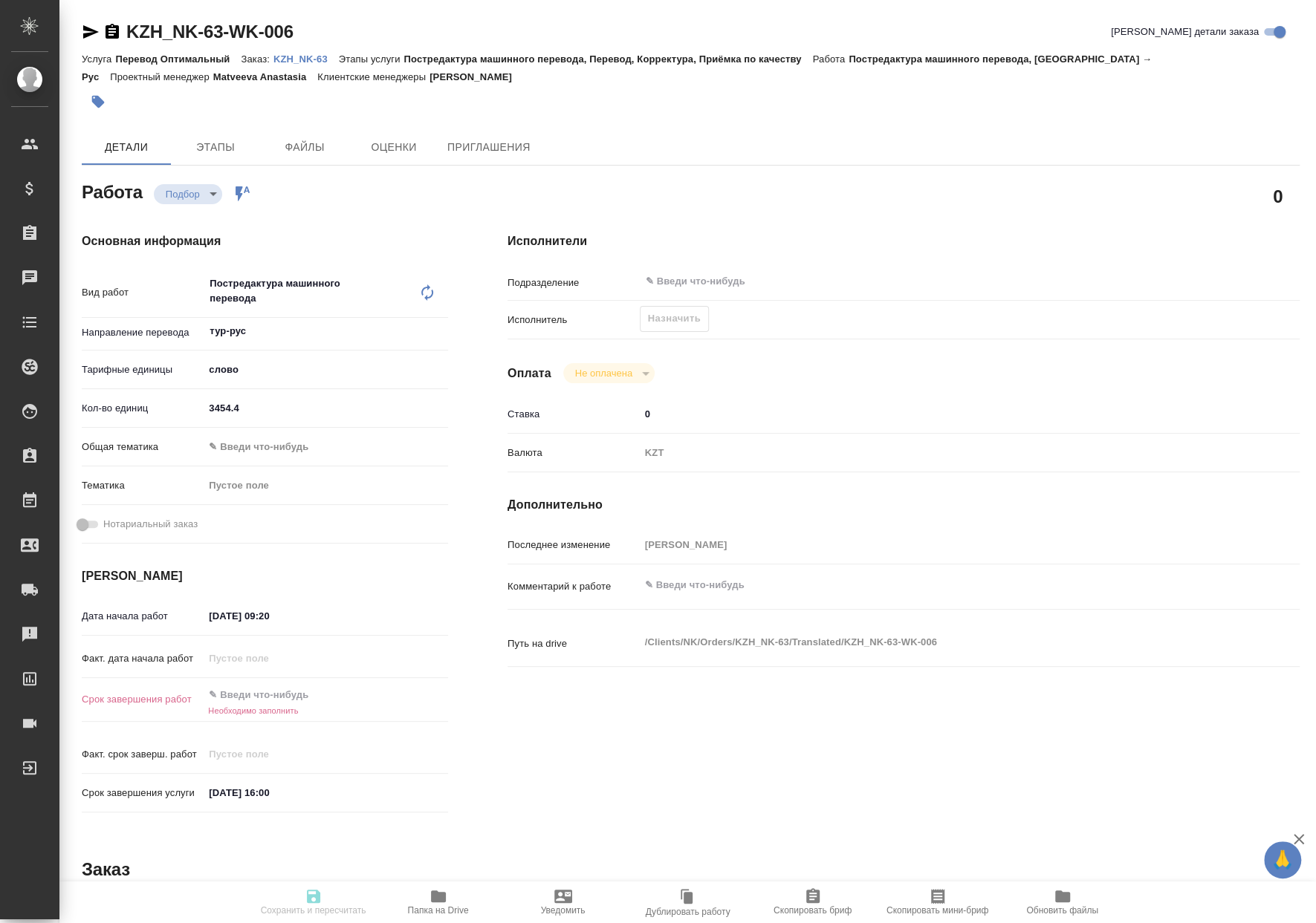
type textarea "x"
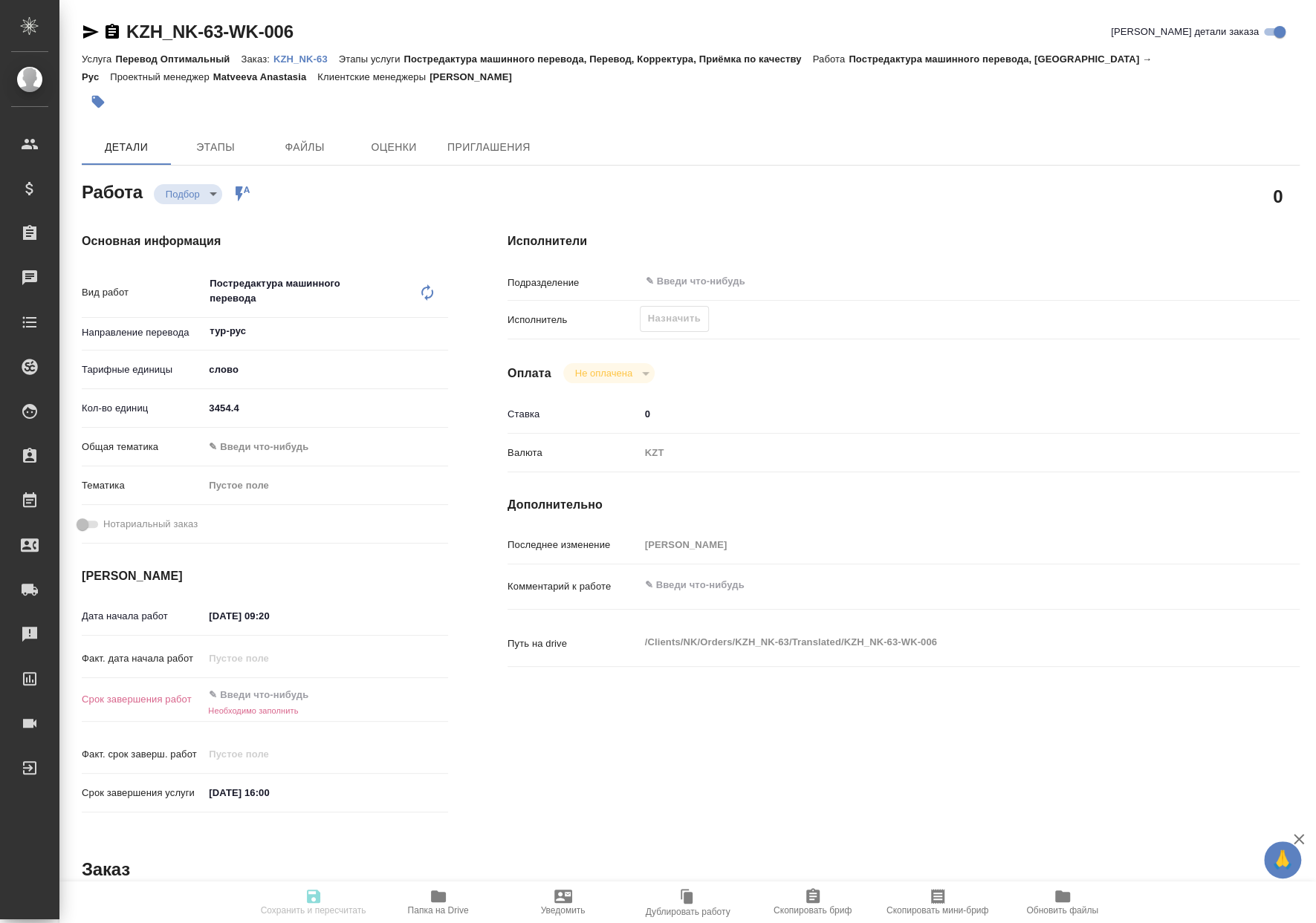
type textarea "x"
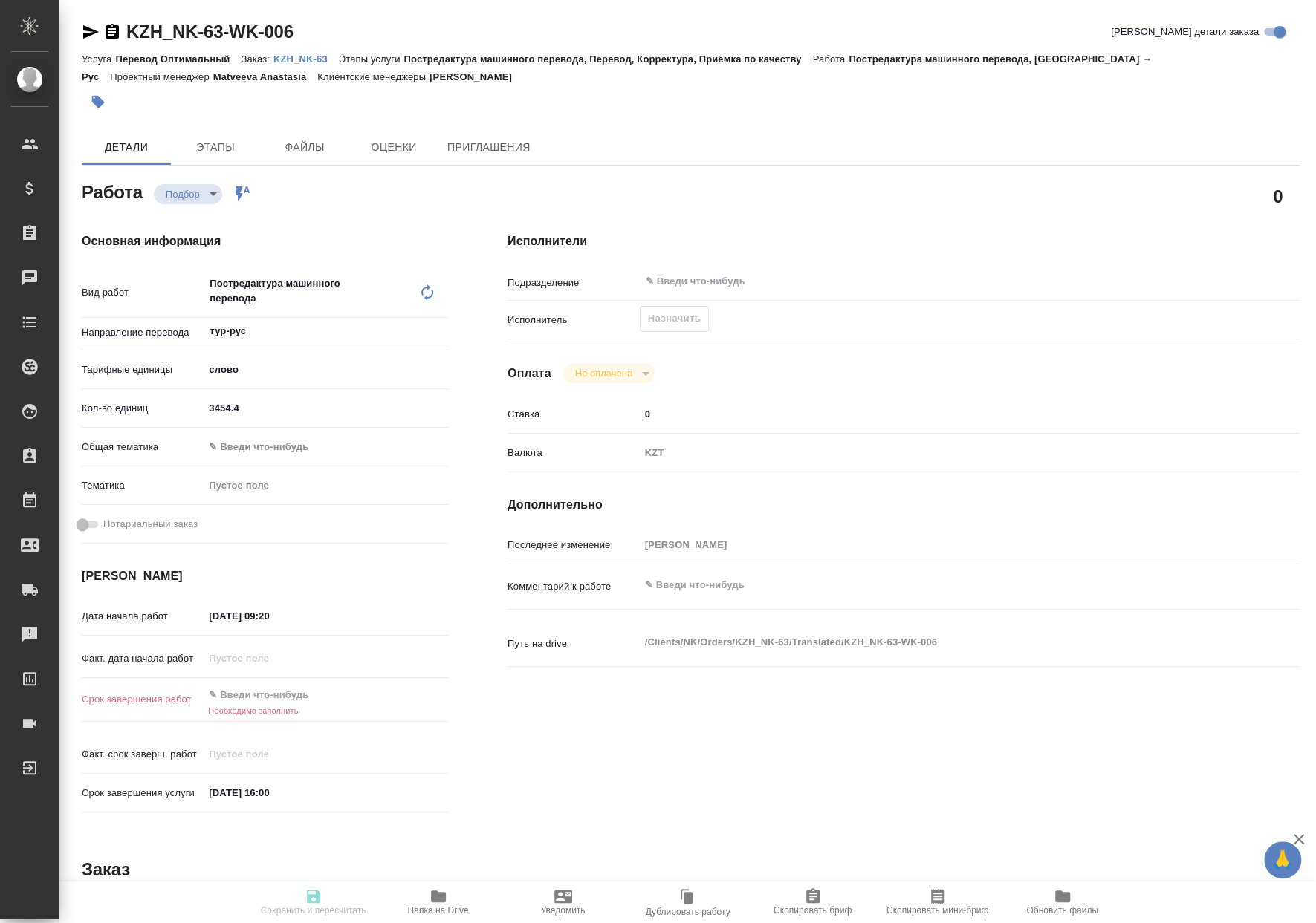
type textarea "x"
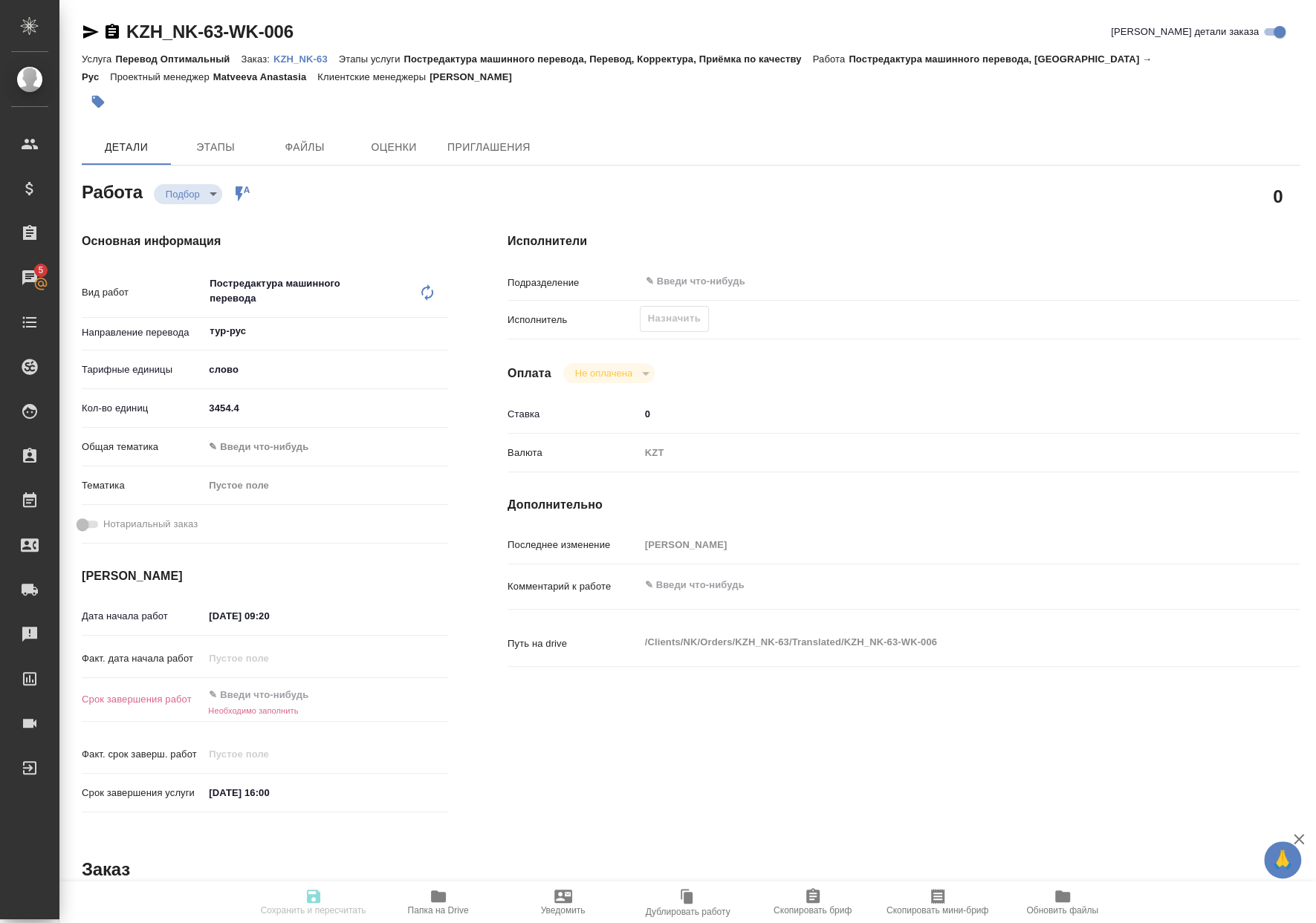
click at [699, 583] on textarea at bounding box center [937, 585] width 594 height 25
click at [707, 600] on div "x" at bounding box center [937, 587] width 594 height 34
type textarea "x"
type textarea "Т"
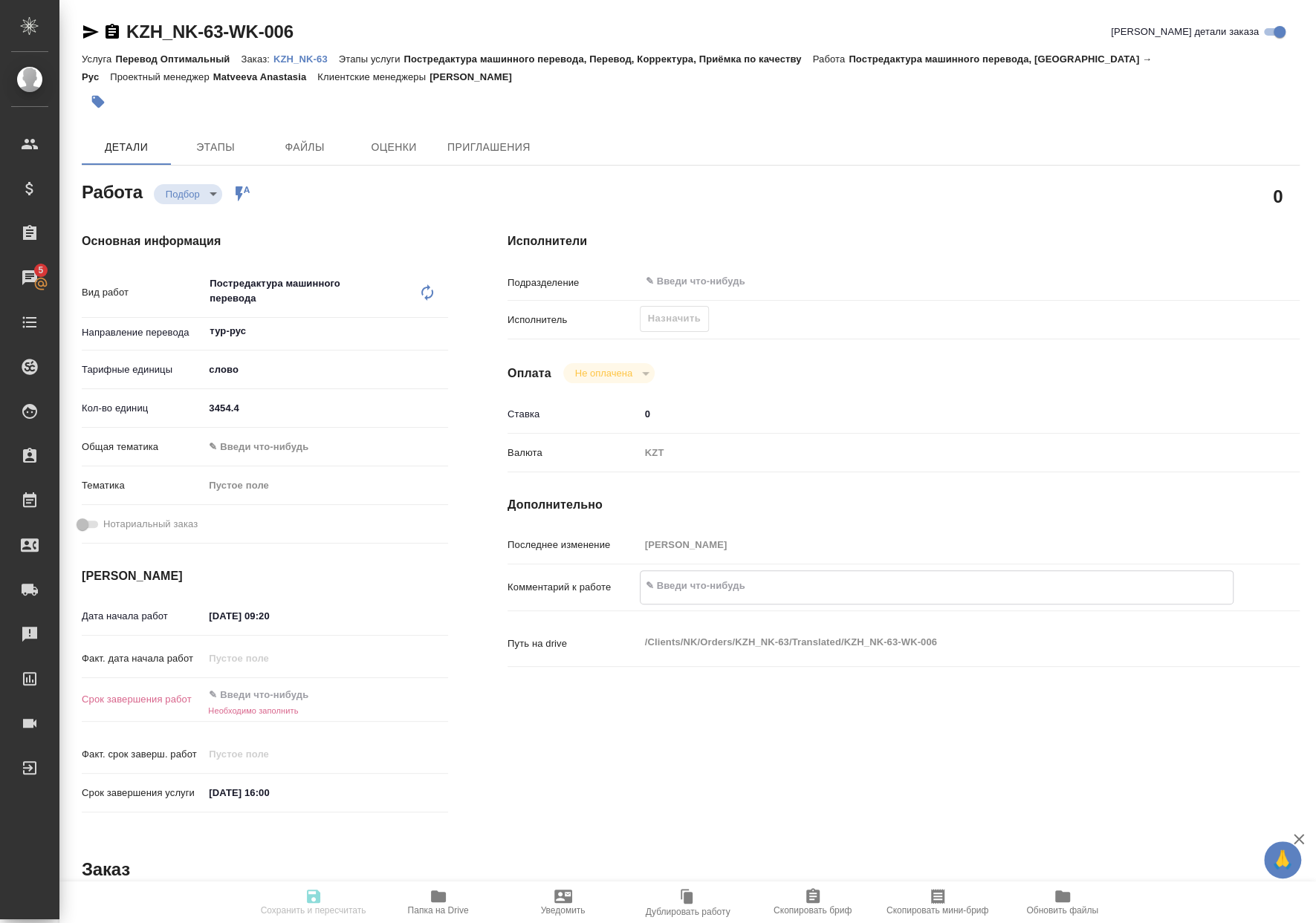
type textarea "x"
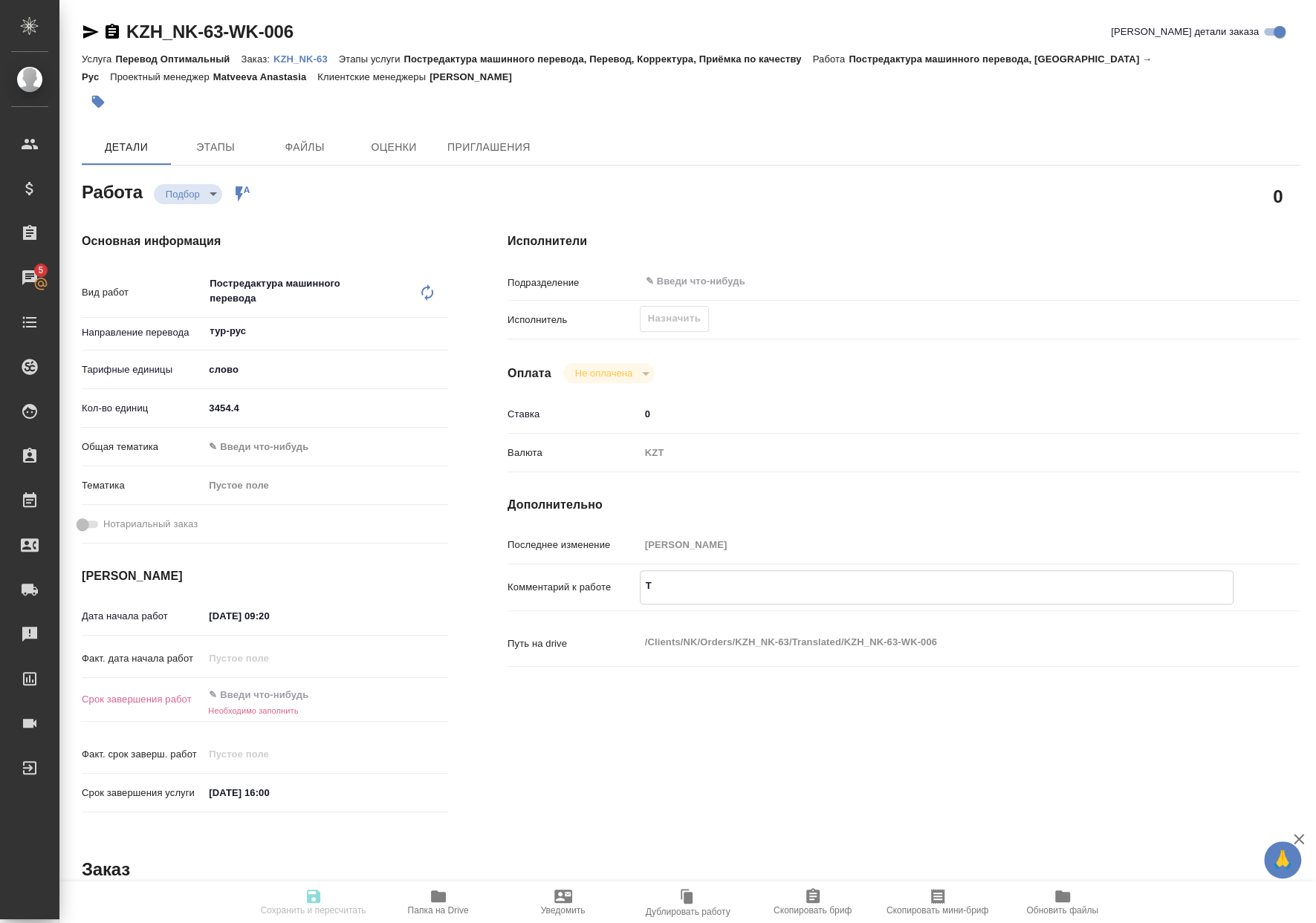
type textarea "То"
type textarea "x"
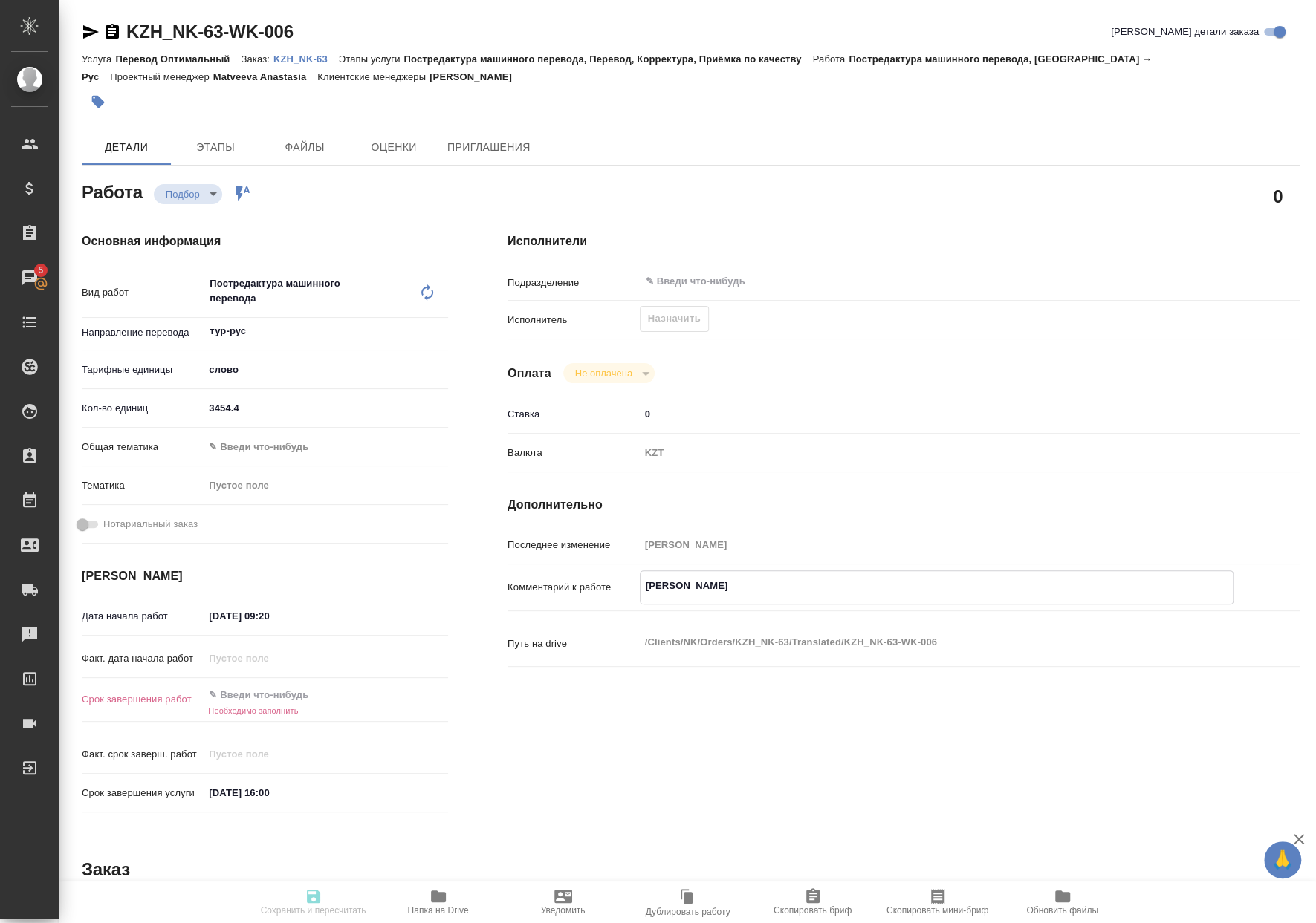
type textarea "x"
type textarea "Тот"
type textarea "x"
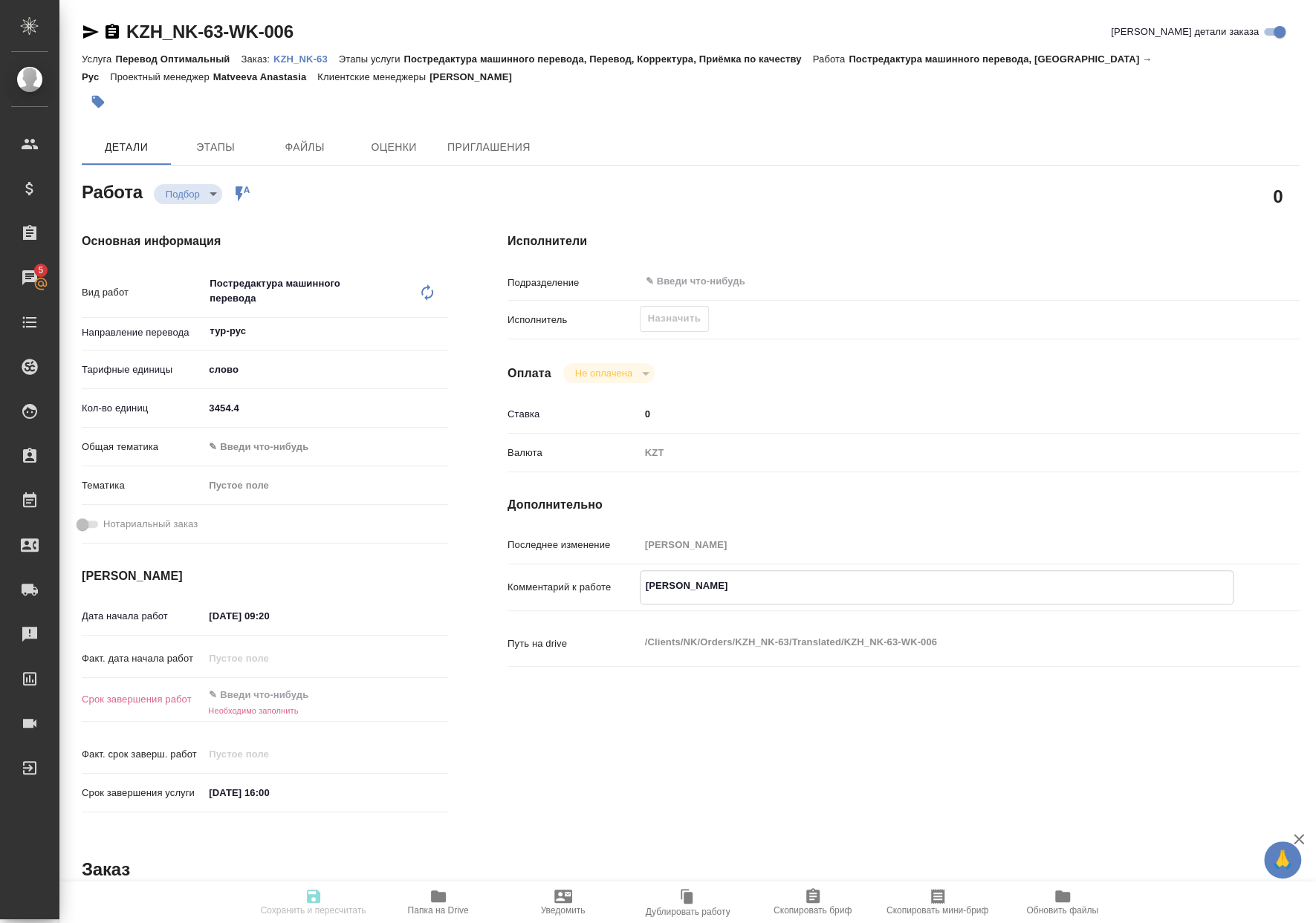
type textarea "x"
type textarea "Тота"
type textarea "x"
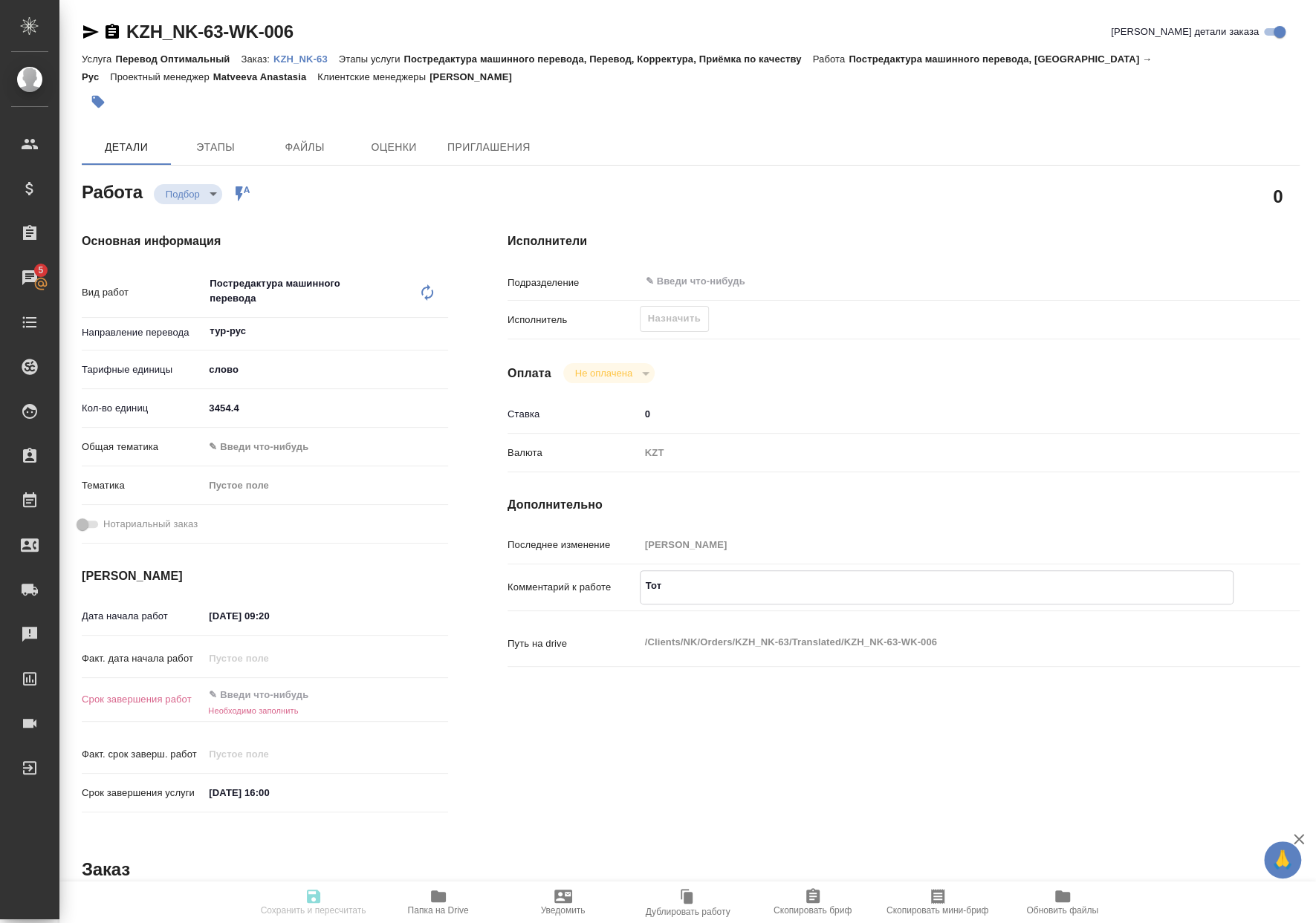
type textarea "x"
type textarea "Тотал"
type textarea "x"
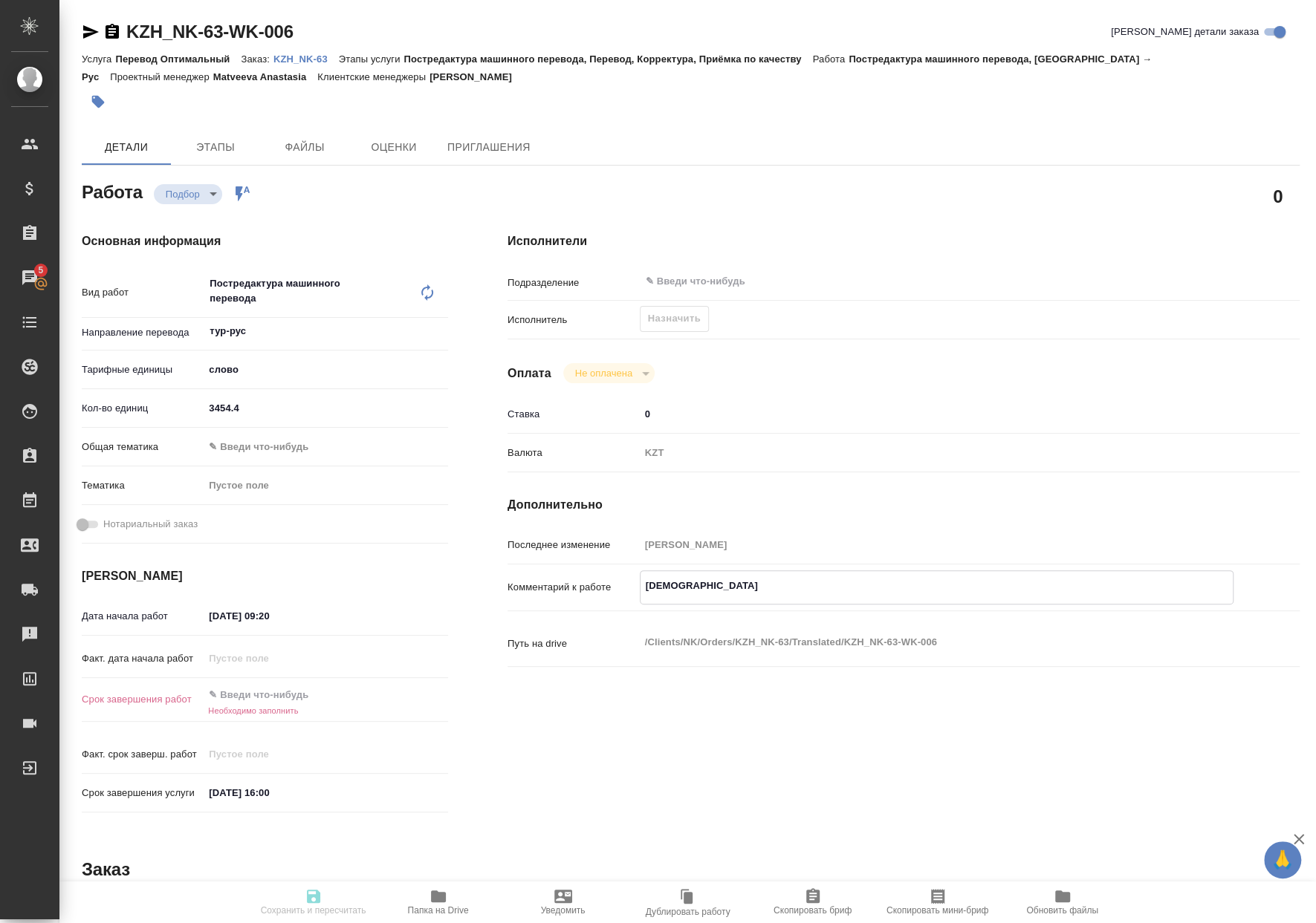
type textarea "x"
type textarea "Тотал"
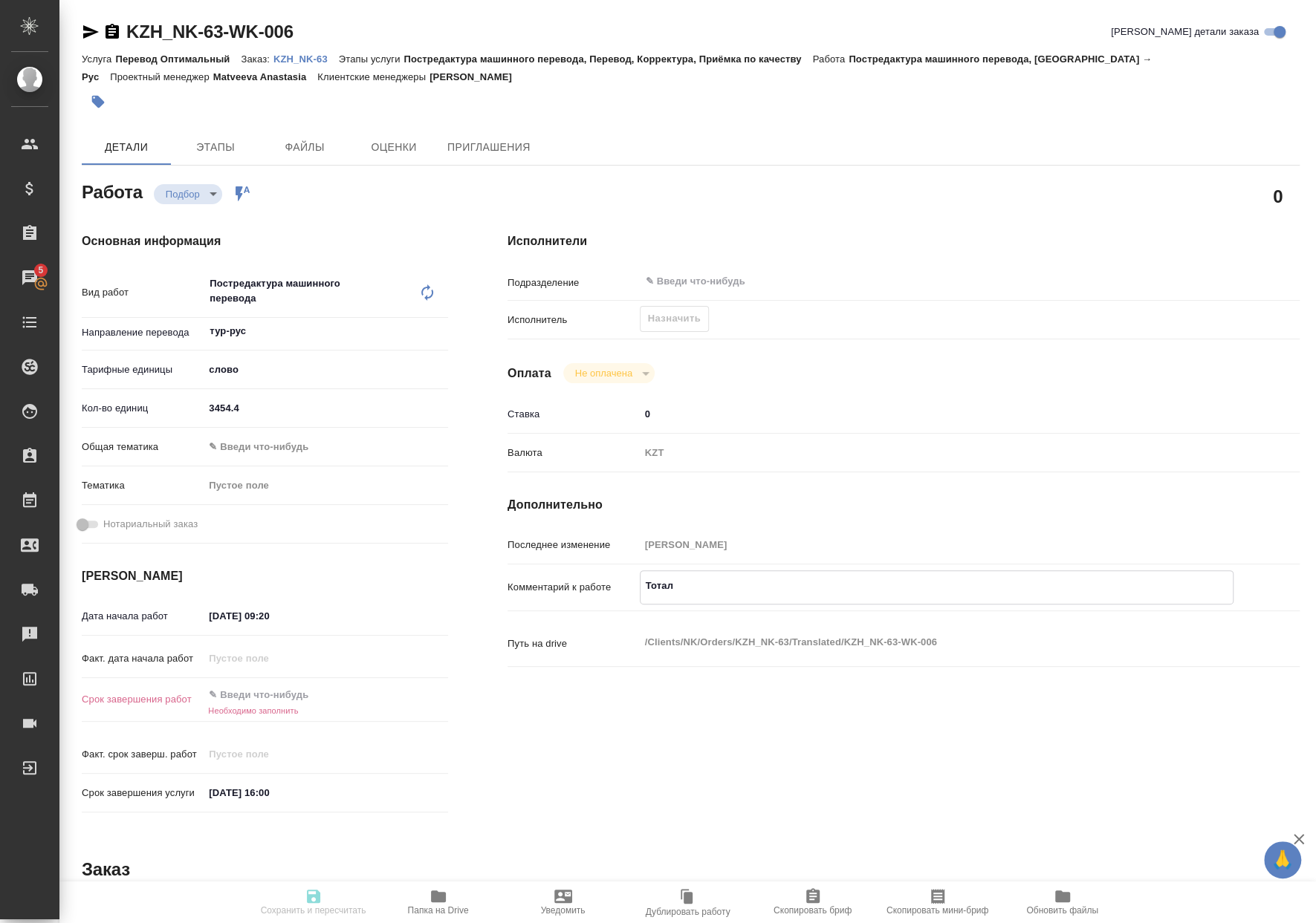
type textarea "x"
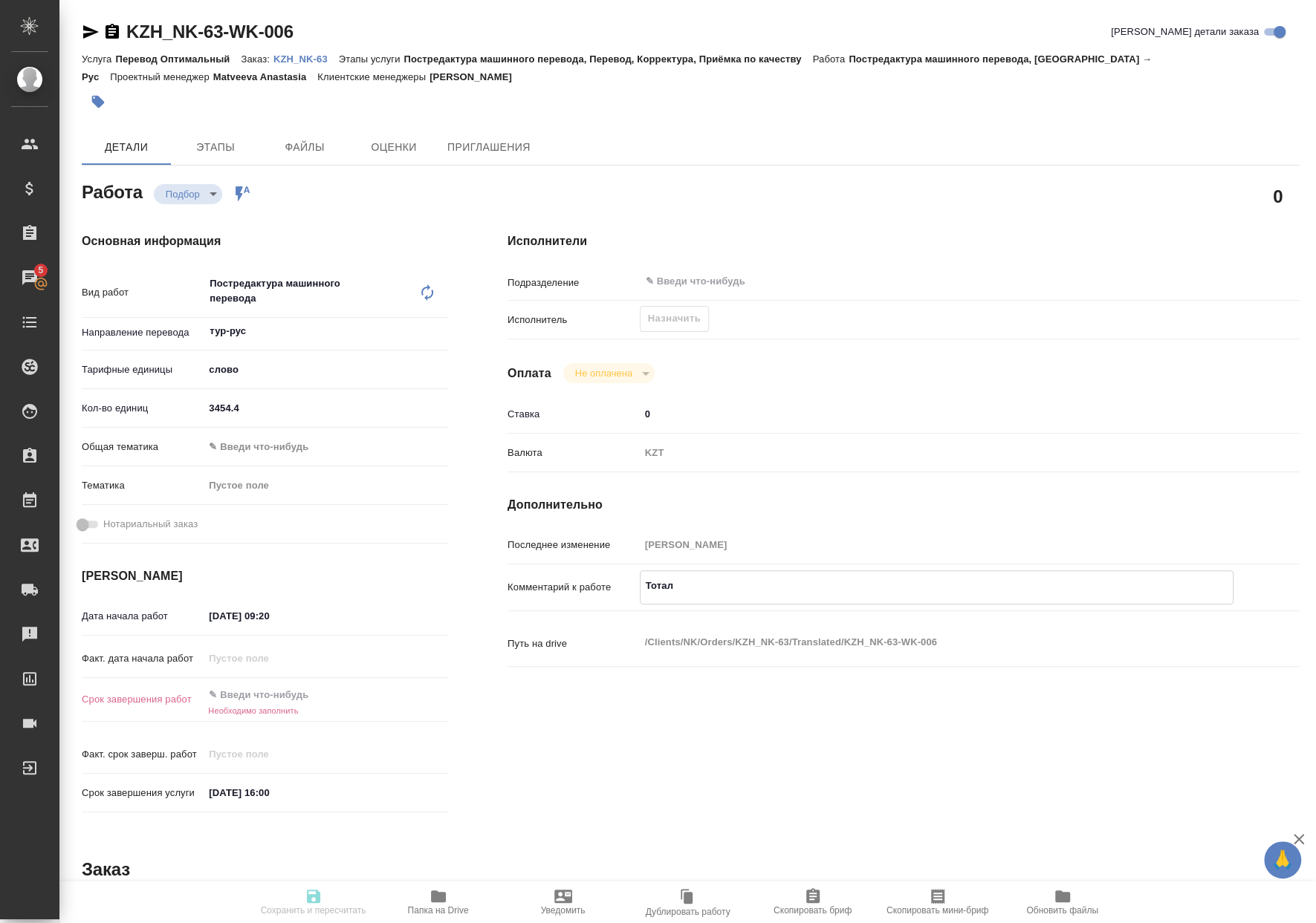
type textarea "Тотал -"
type textarea "x"
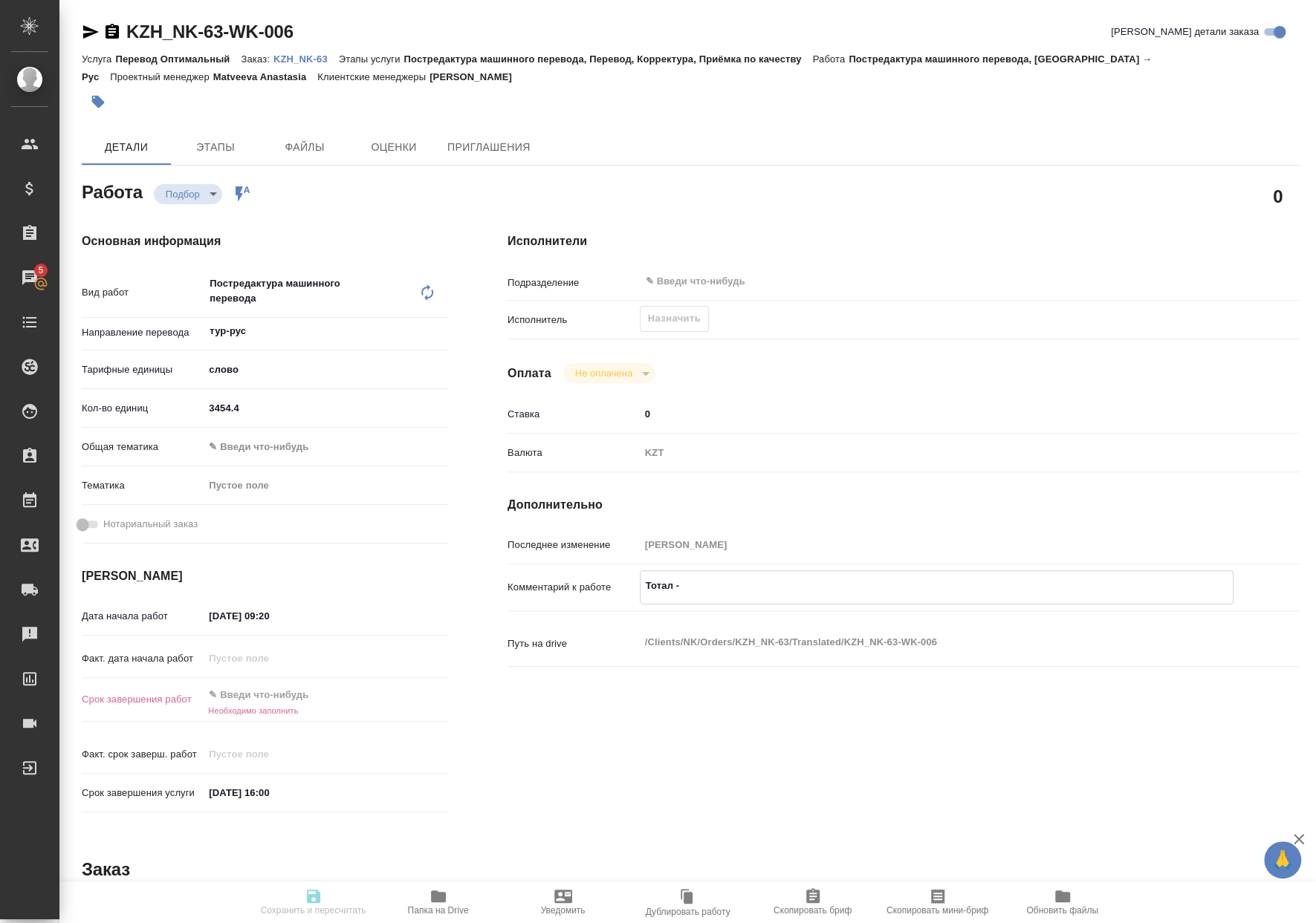
type textarea "x"
type textarea "Тотал -"
type textarea "x"
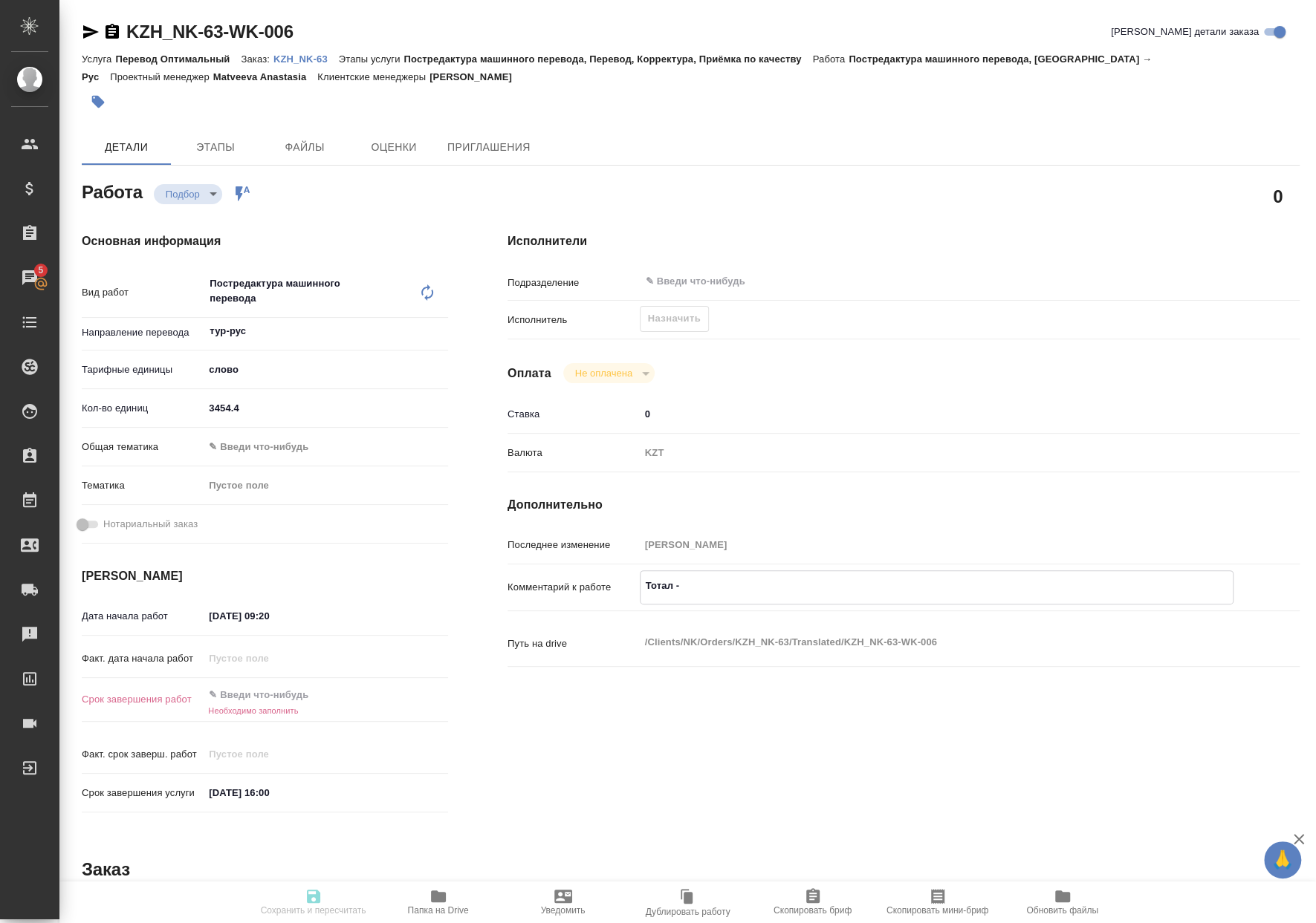
type textarea "x"
paste textarea "3657"
type textarea "x"
type textarea "Тотал - 3657"
type textarea "x"
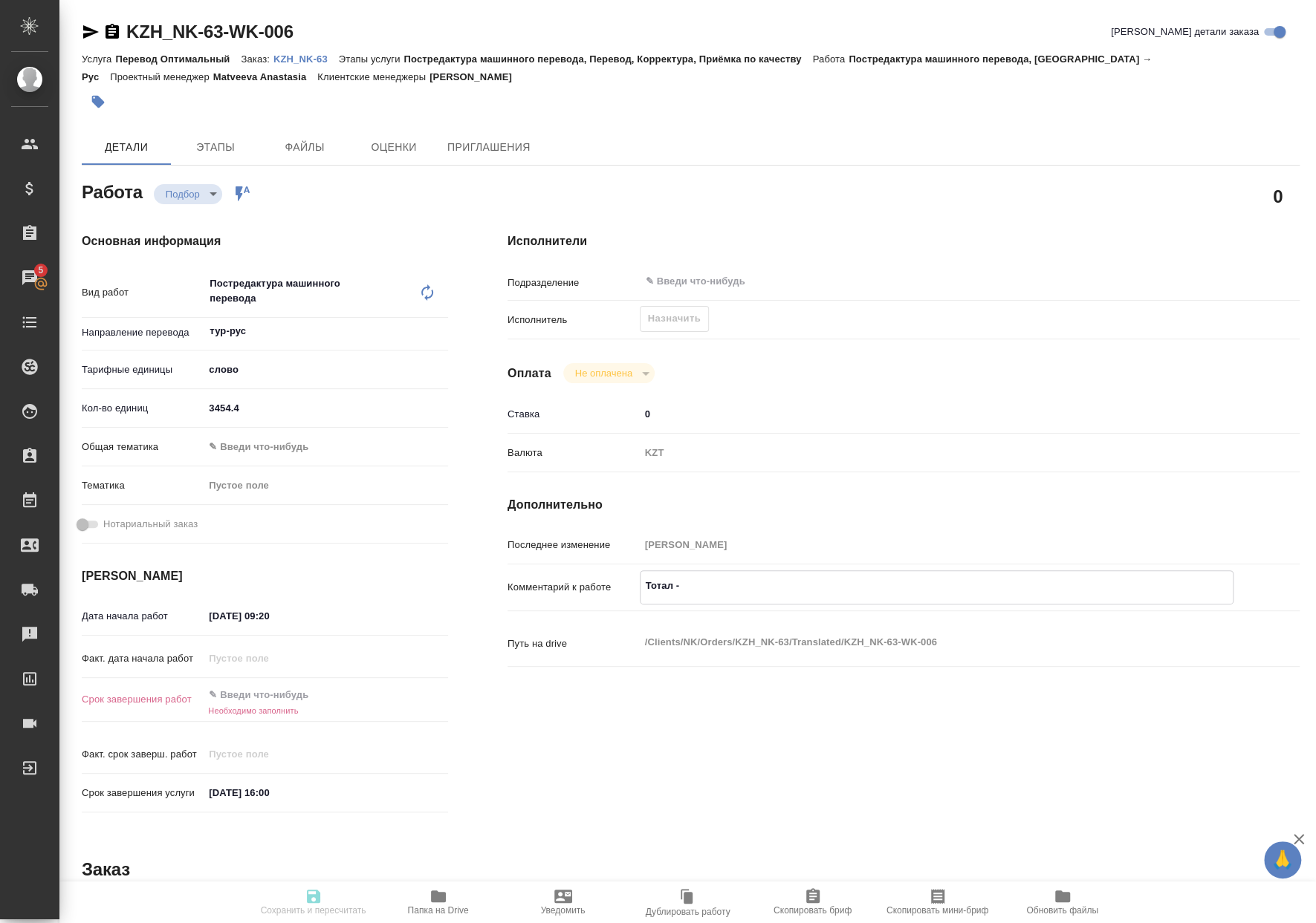
type textarea "x"
type textarea "Тотал - 3657"
type textarea "x"
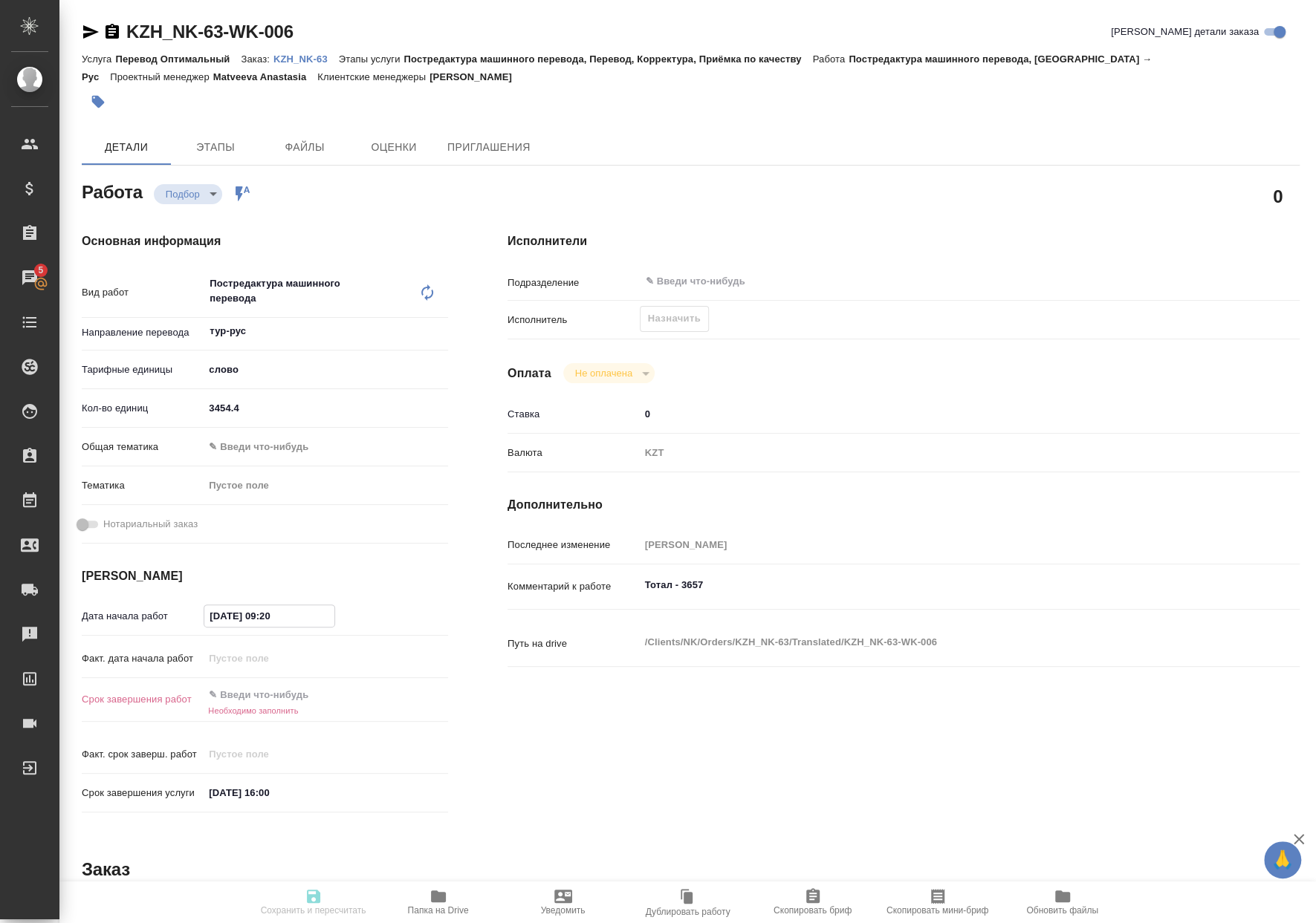
drag, startPoint x: 297, startPoint y: 617, endPoint x: 154, endPoint y: 615, distance: 143.0
click at [157, 615] on div "Дата начала работ 08.10.2025 09:20" at bounding box center [265, 615] width 366 height 26
type textarea "x"
type input "0_.__.____ __:__"
type textarea "x"
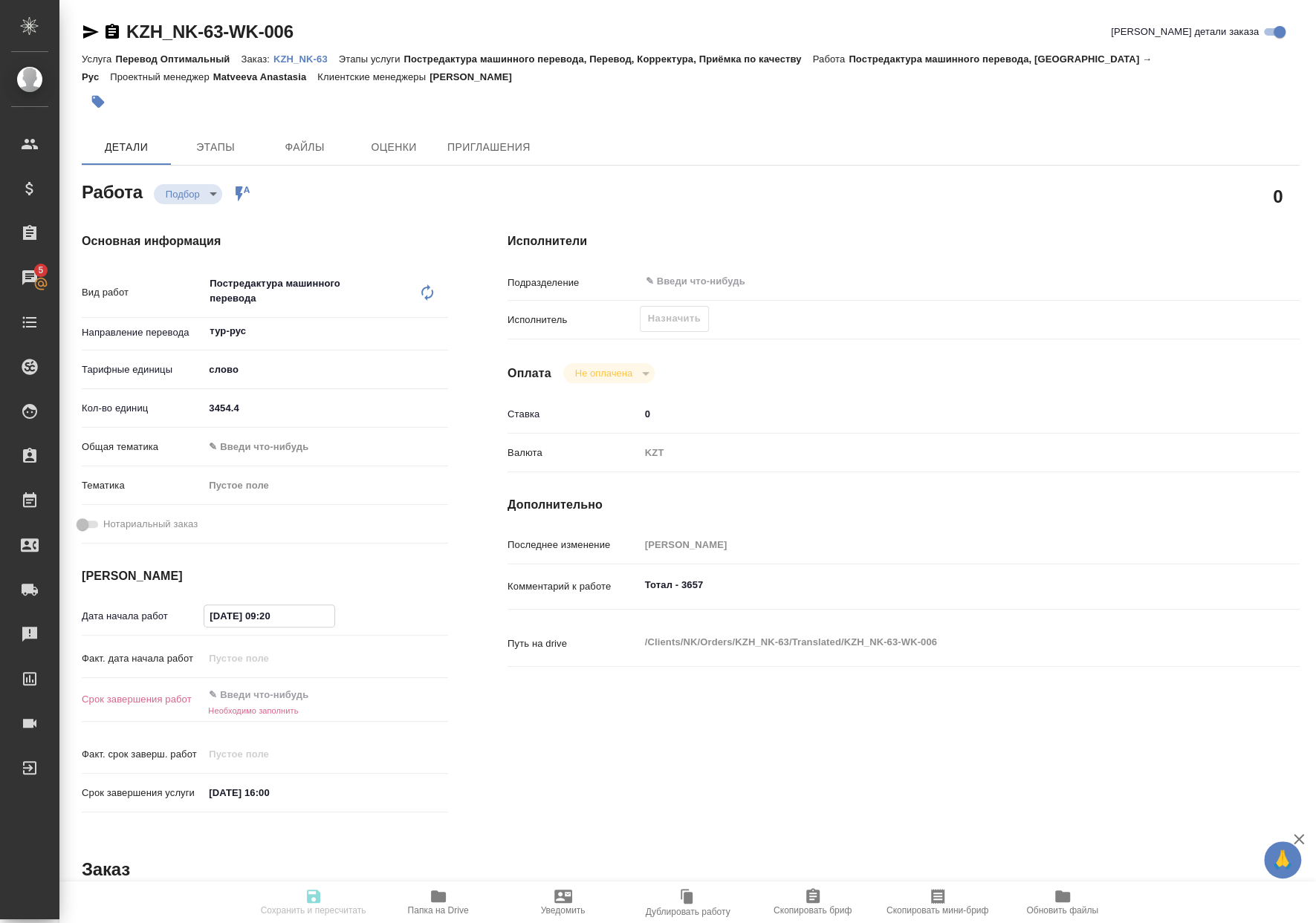
type textarea "x"
type input "08.__.____ __:__"
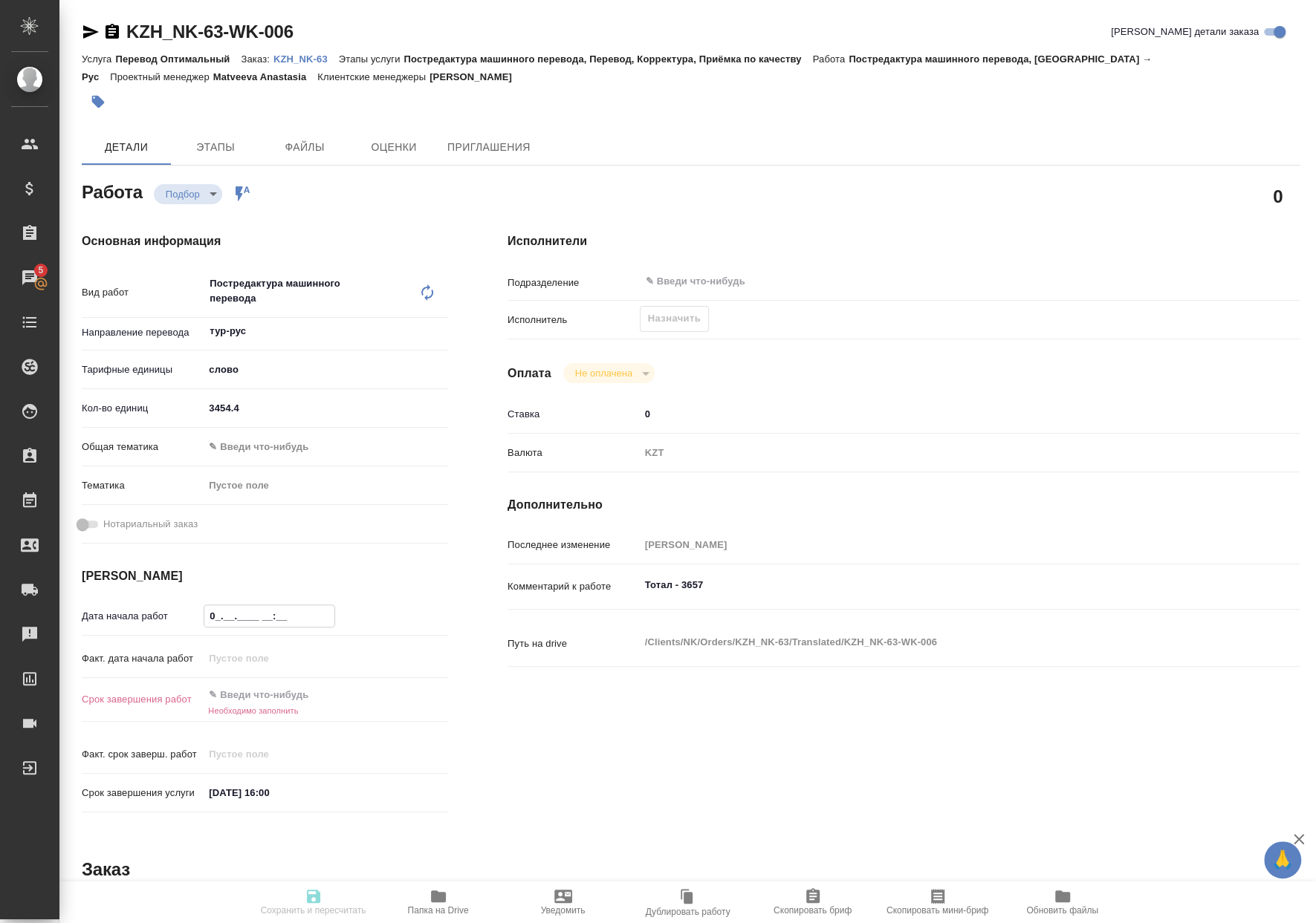
type textarea "x"
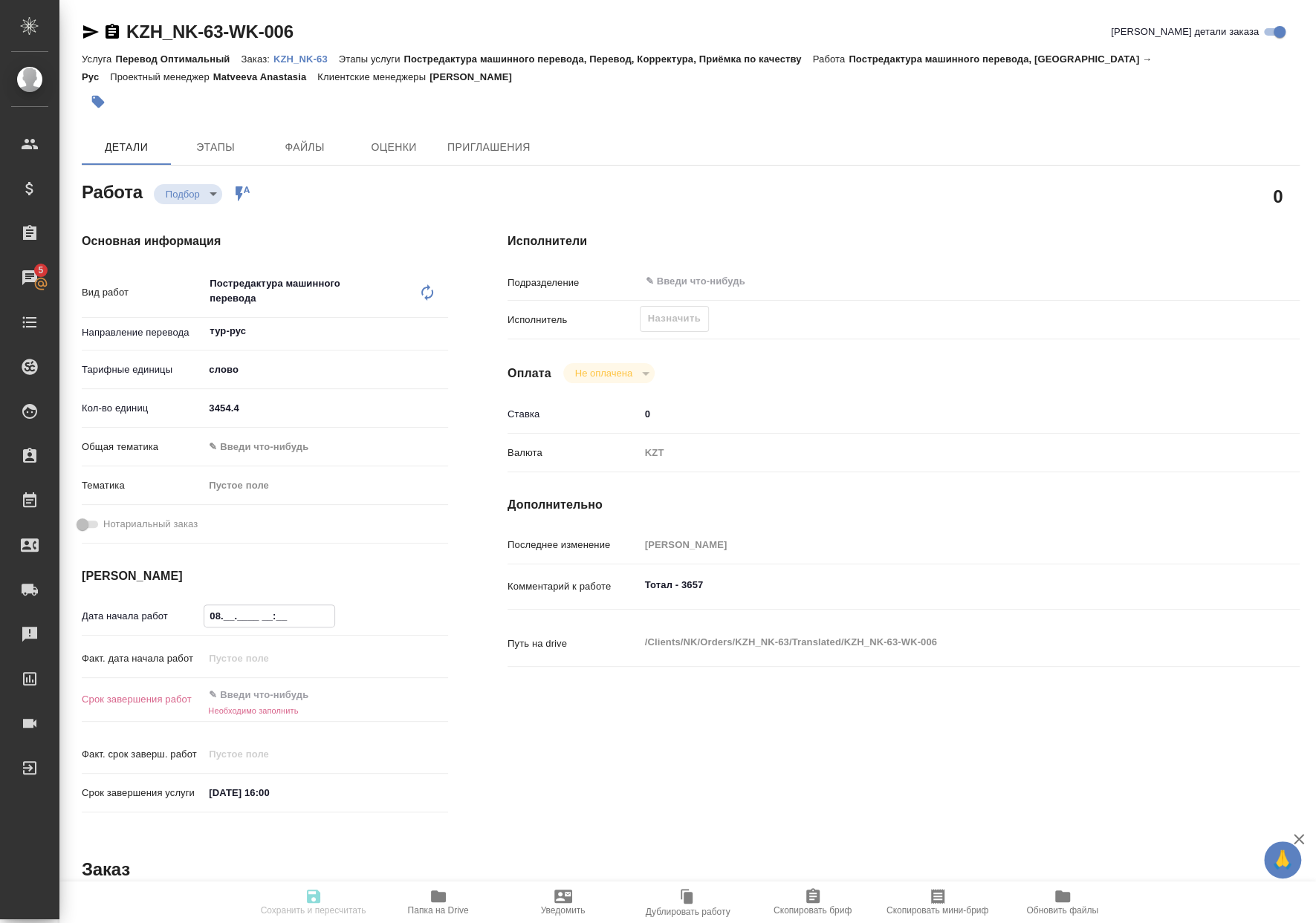
type input "08.1_.____ __:__"
type textarea "x"
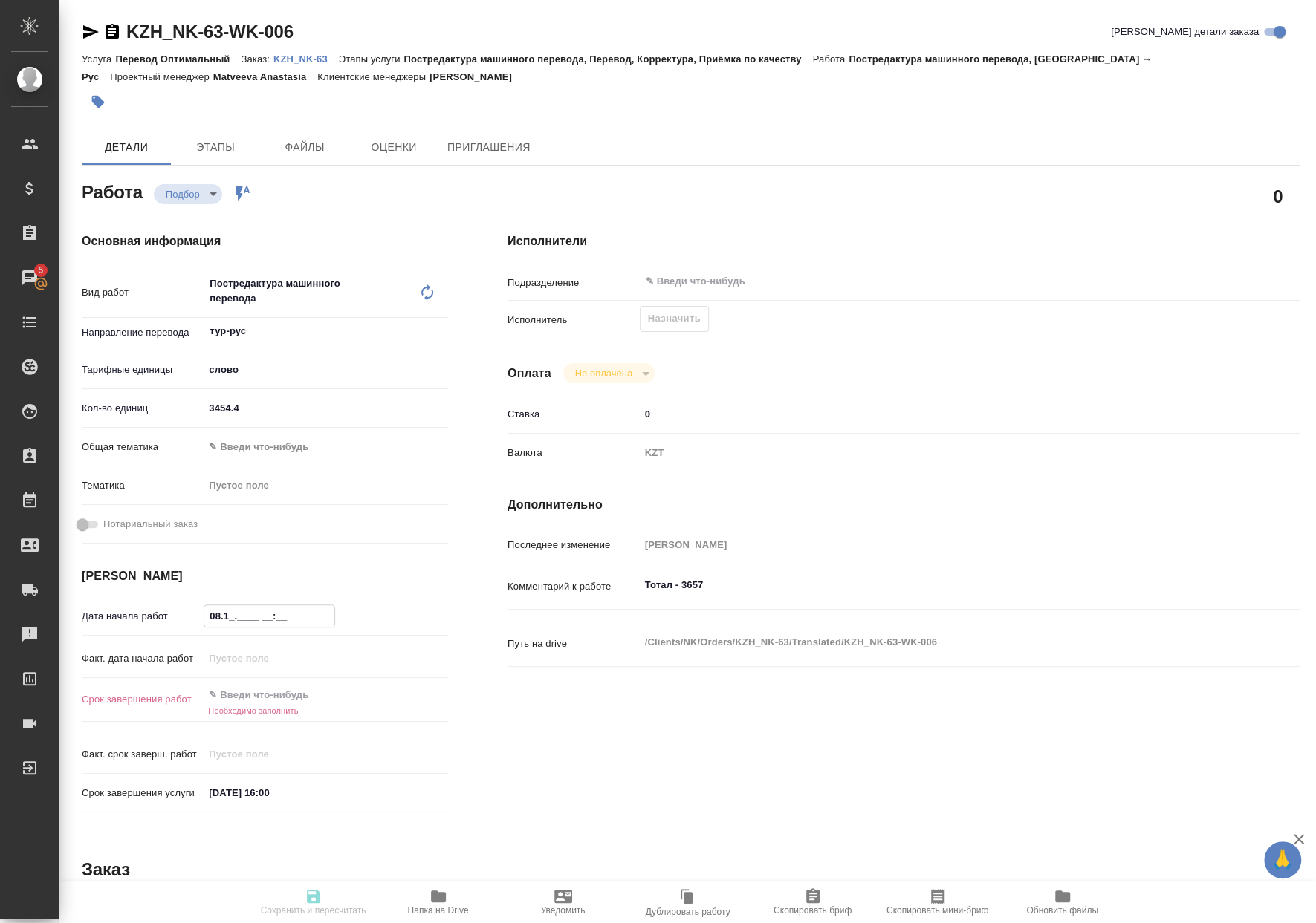
type textarea "x"
type input "08.10.____ __:__"
type textarea "x"
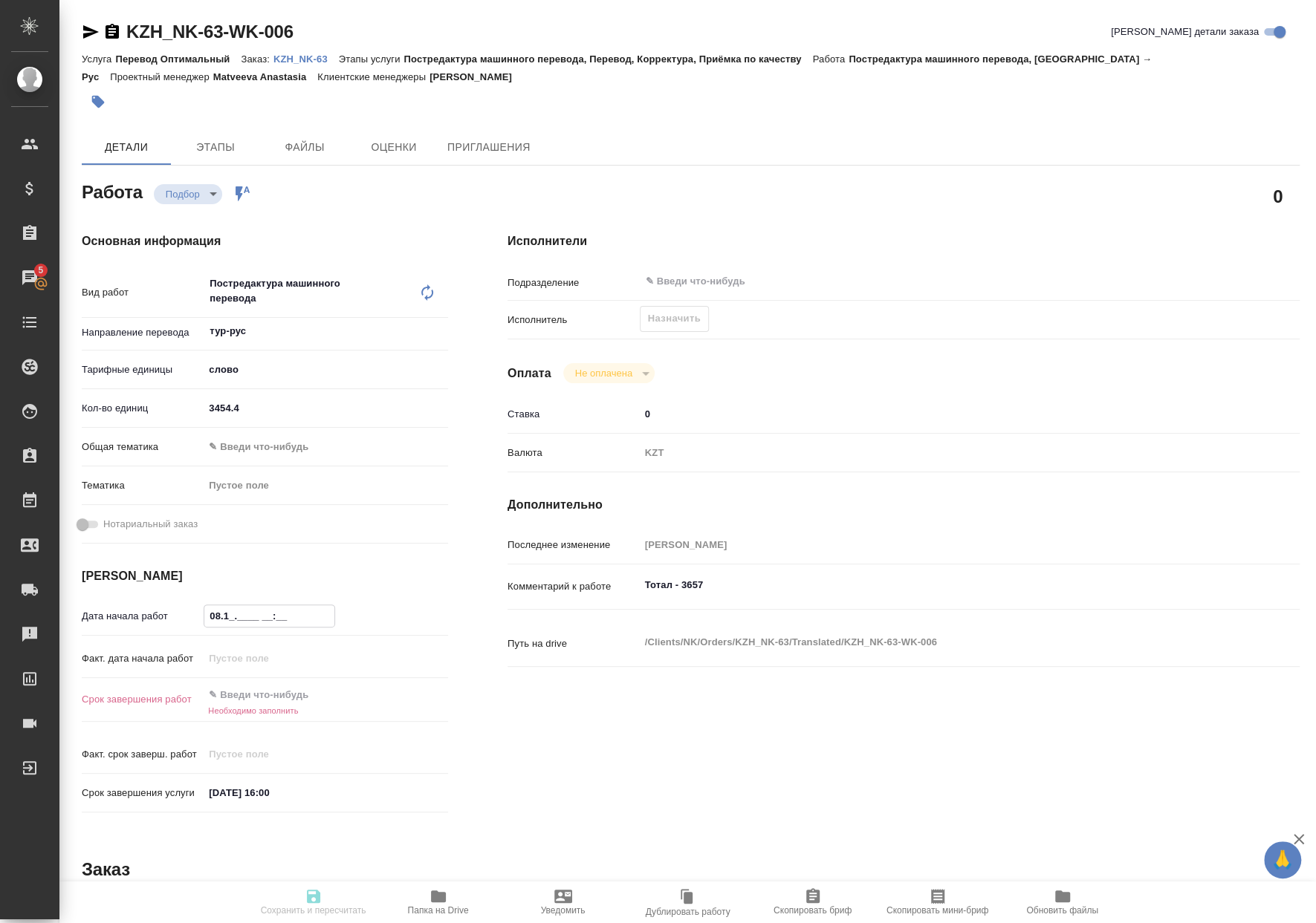
type textarea "x"
type input "08.10.2___ __:__"
type textarea "x"
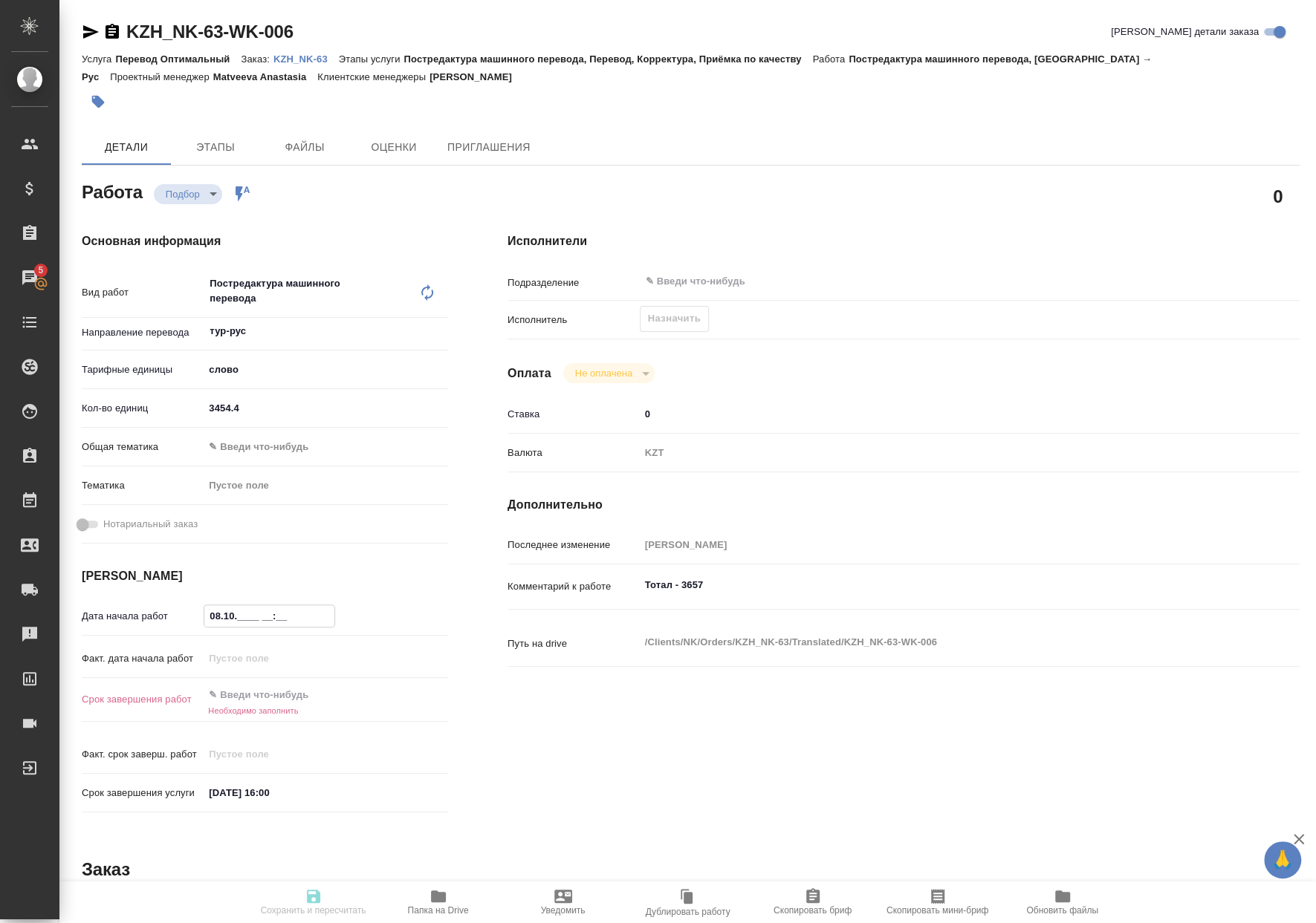
type textarea "x"
type input "08.10.20__ __:__"
type textarea "x"
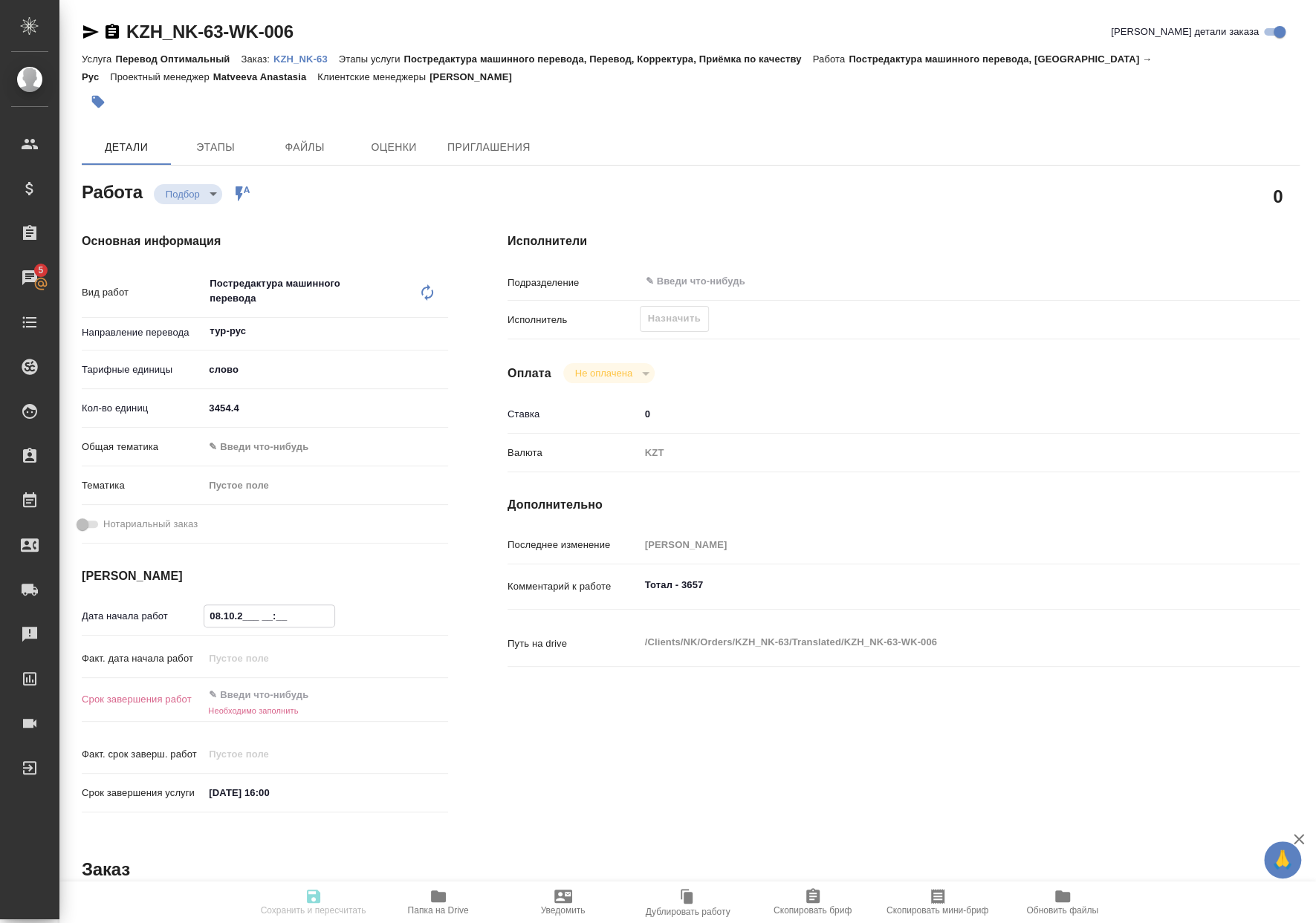
type textarea "x"
type input "08.10.202_ __:__"
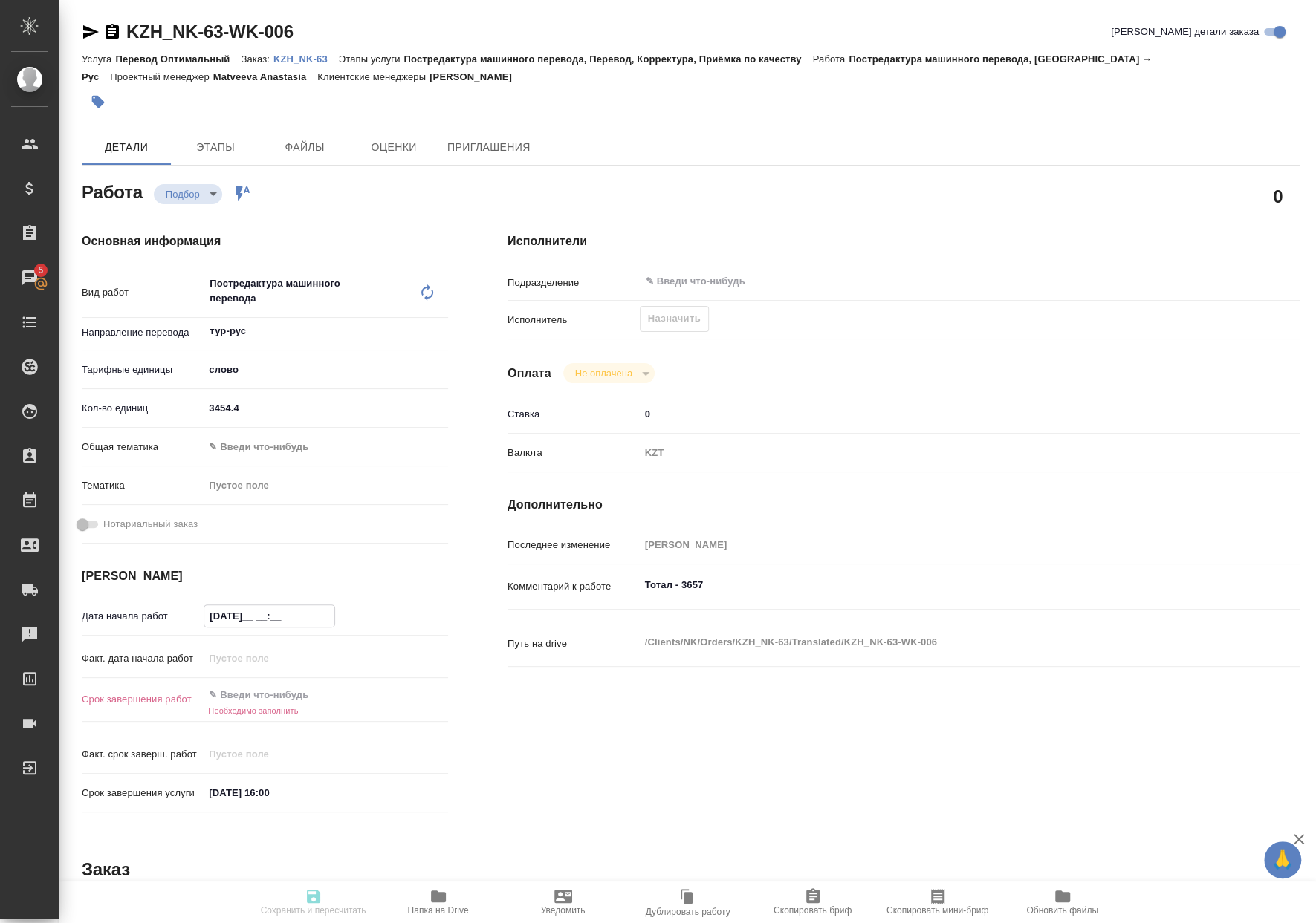
type textarea "x"
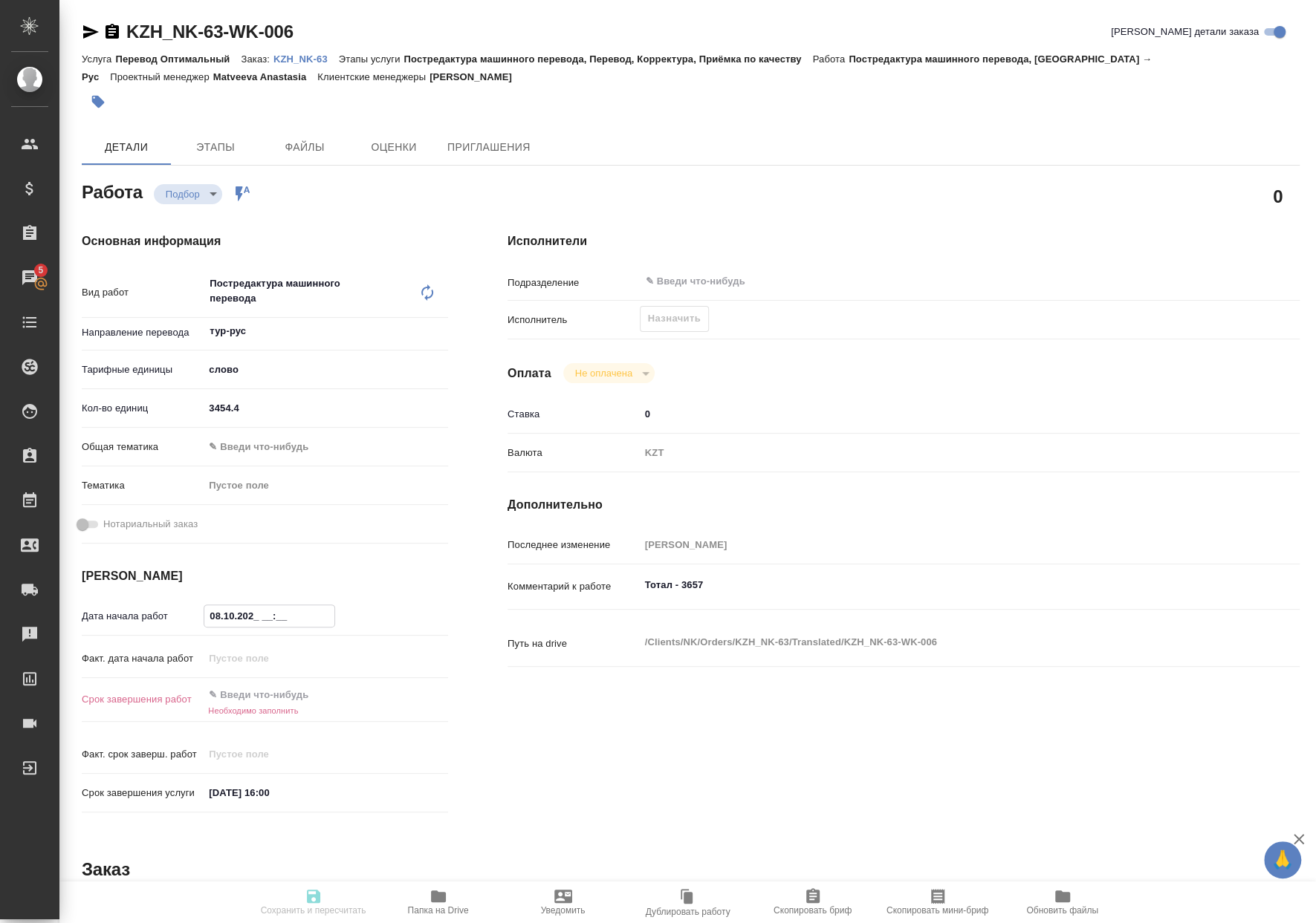
type input "08.10.2025 __:__"
type textarea "x"
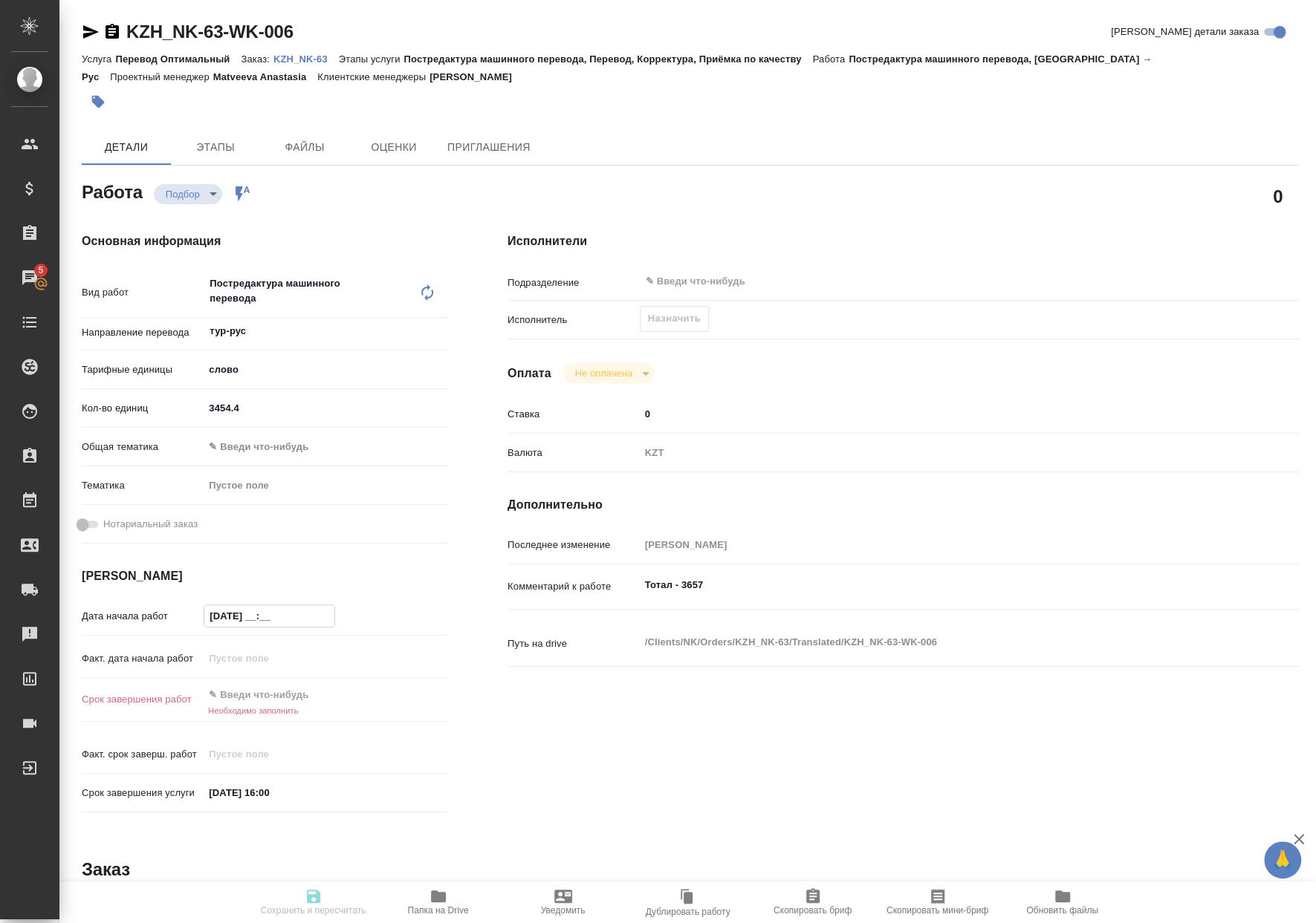
type textarea "x"
type input "08.10.2025 1_:__"
type textarea "x"
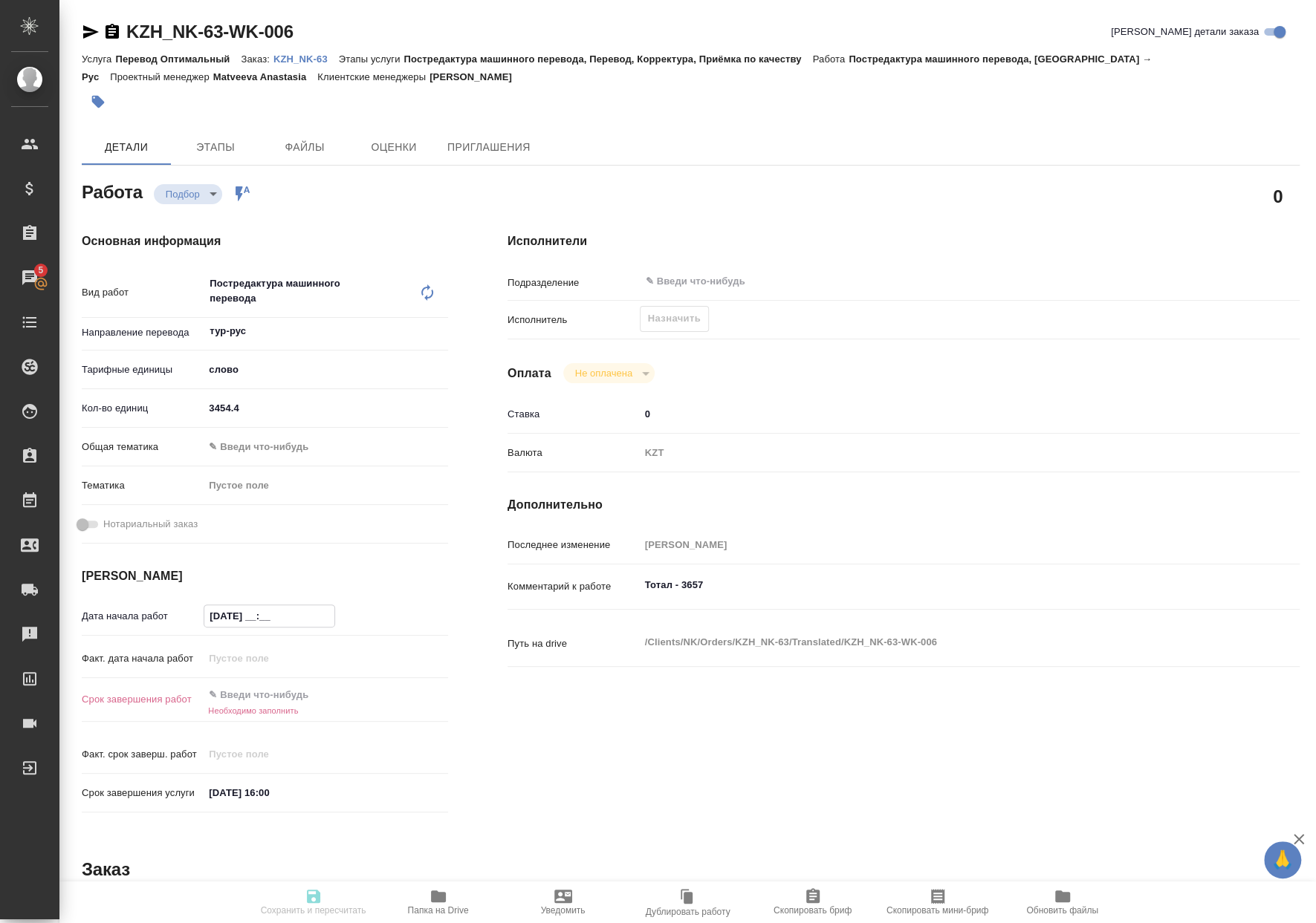
type textarea "x"
type input "08.10.2025 11:__"
type textarea "x"
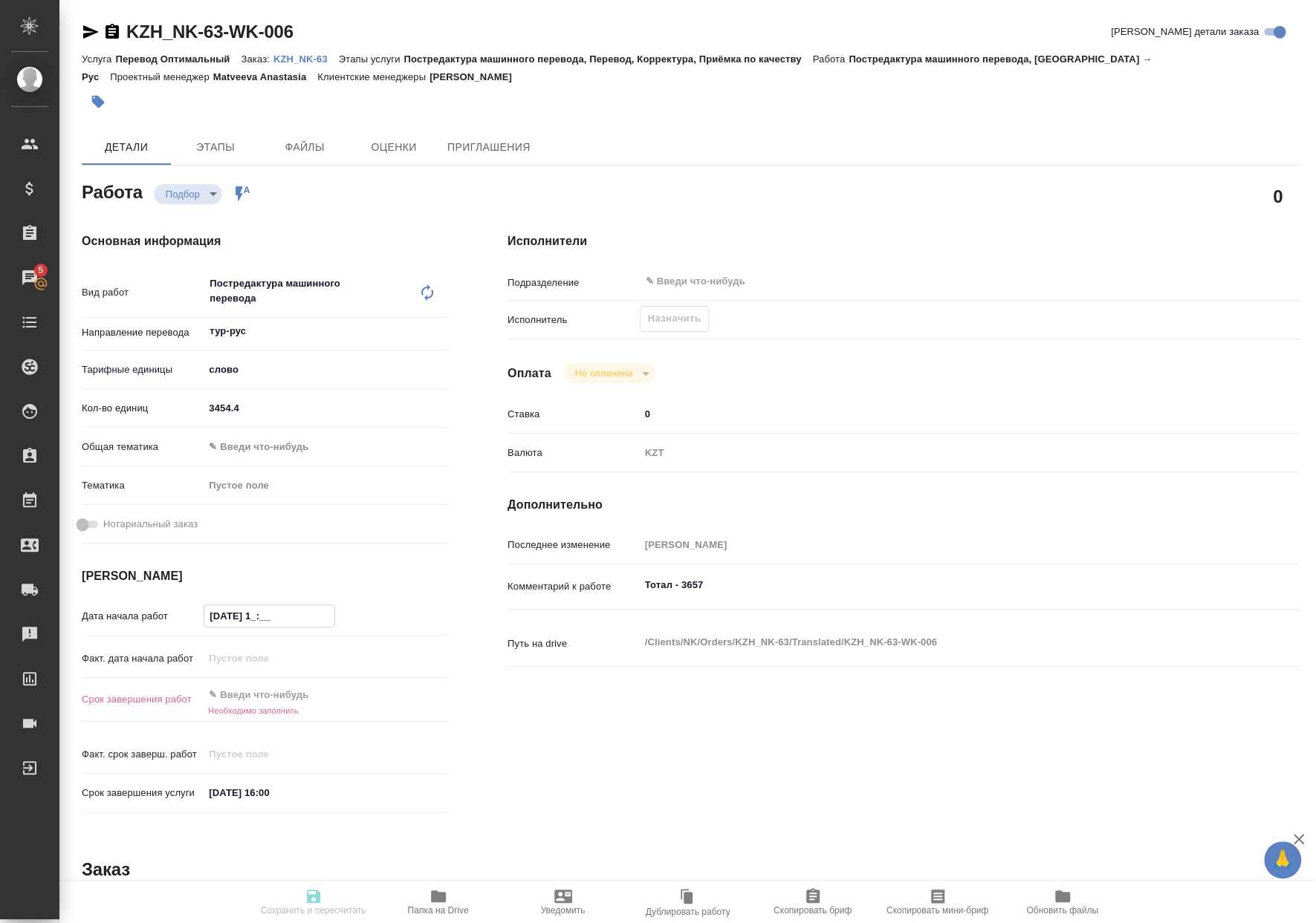
type textarea "x"
type input "08.10.2025 11:0_"
type textarea "x"
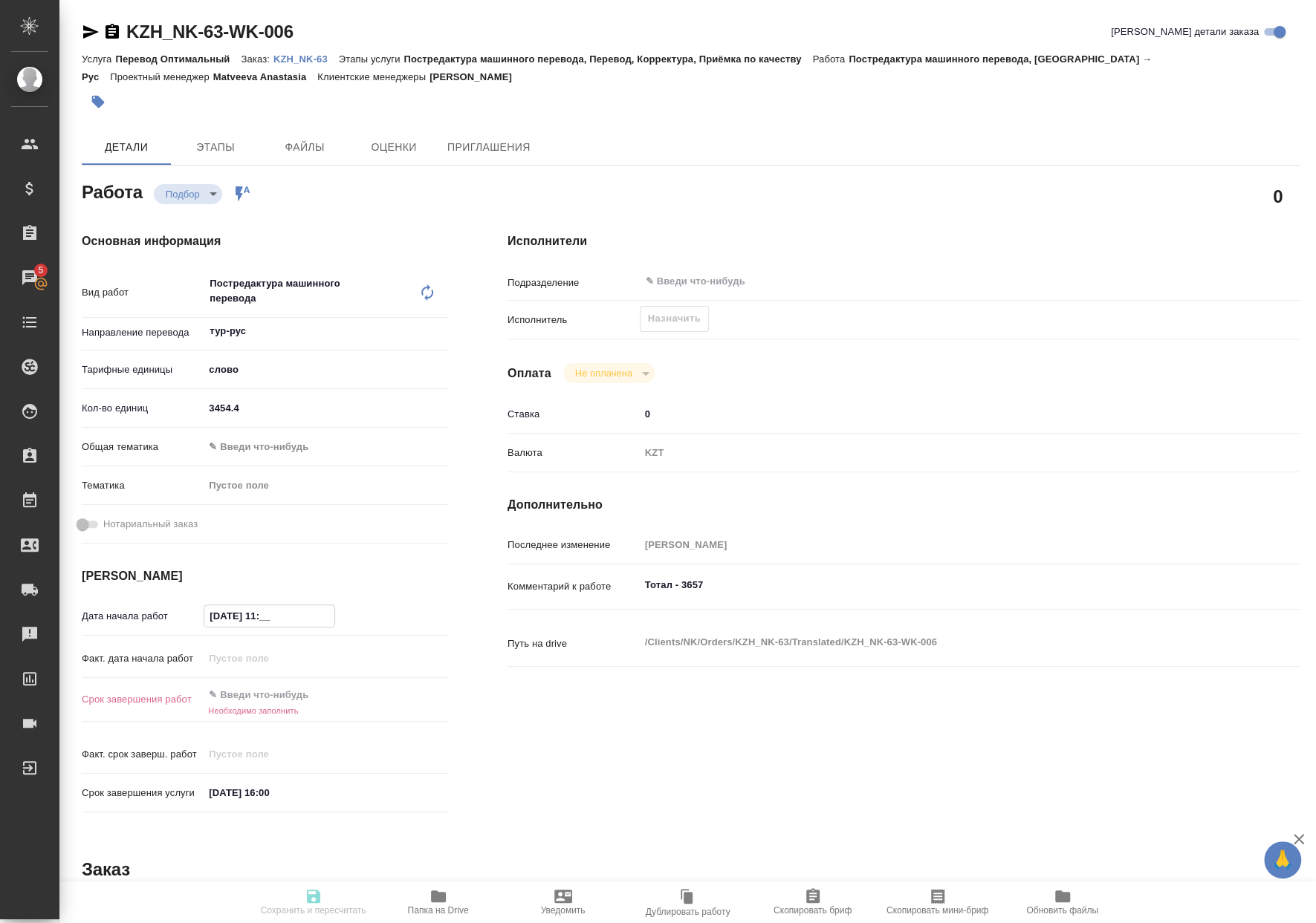
type textarea "x"
type input "[DATE] 11:00"
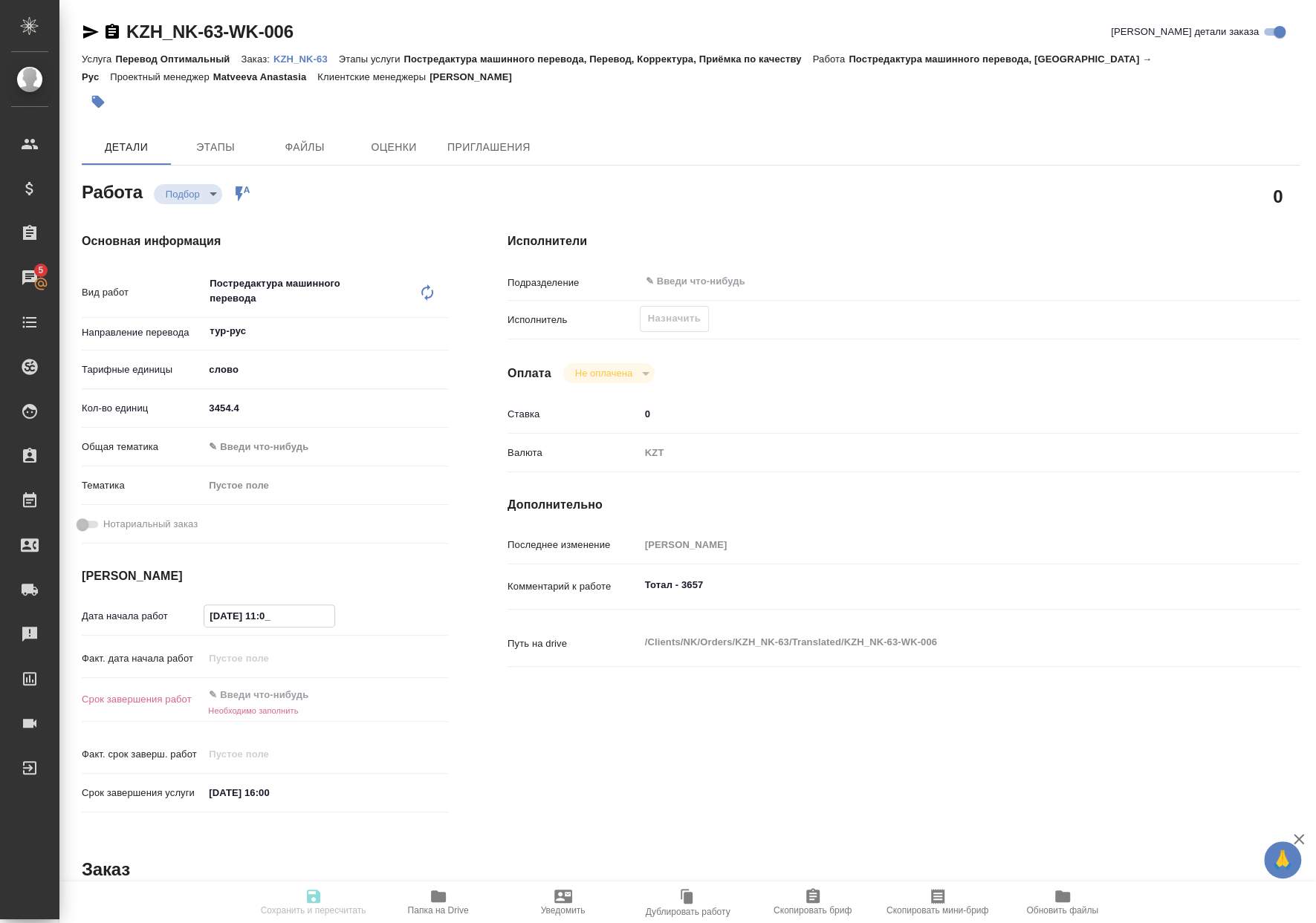
type textarea "x"
type input "[DATE] 11:00"
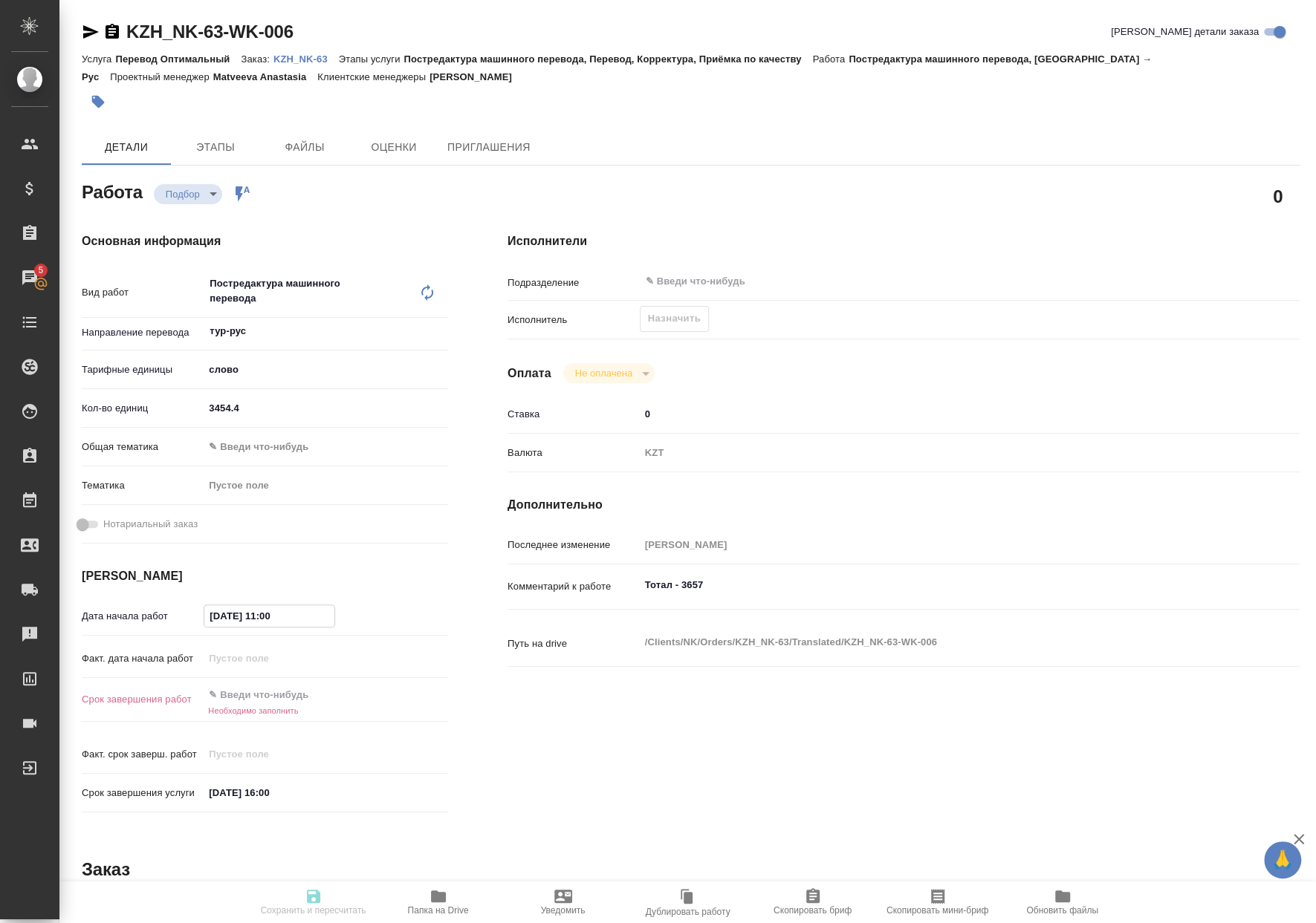
click at [300, 709] on h6 "Необходимо заполнить" at bounding box center [326, 711] width 244 height 9
click at [302, 699] on input "text" at bounding box center [269, 696] width 130 height 21
type textarea "x"
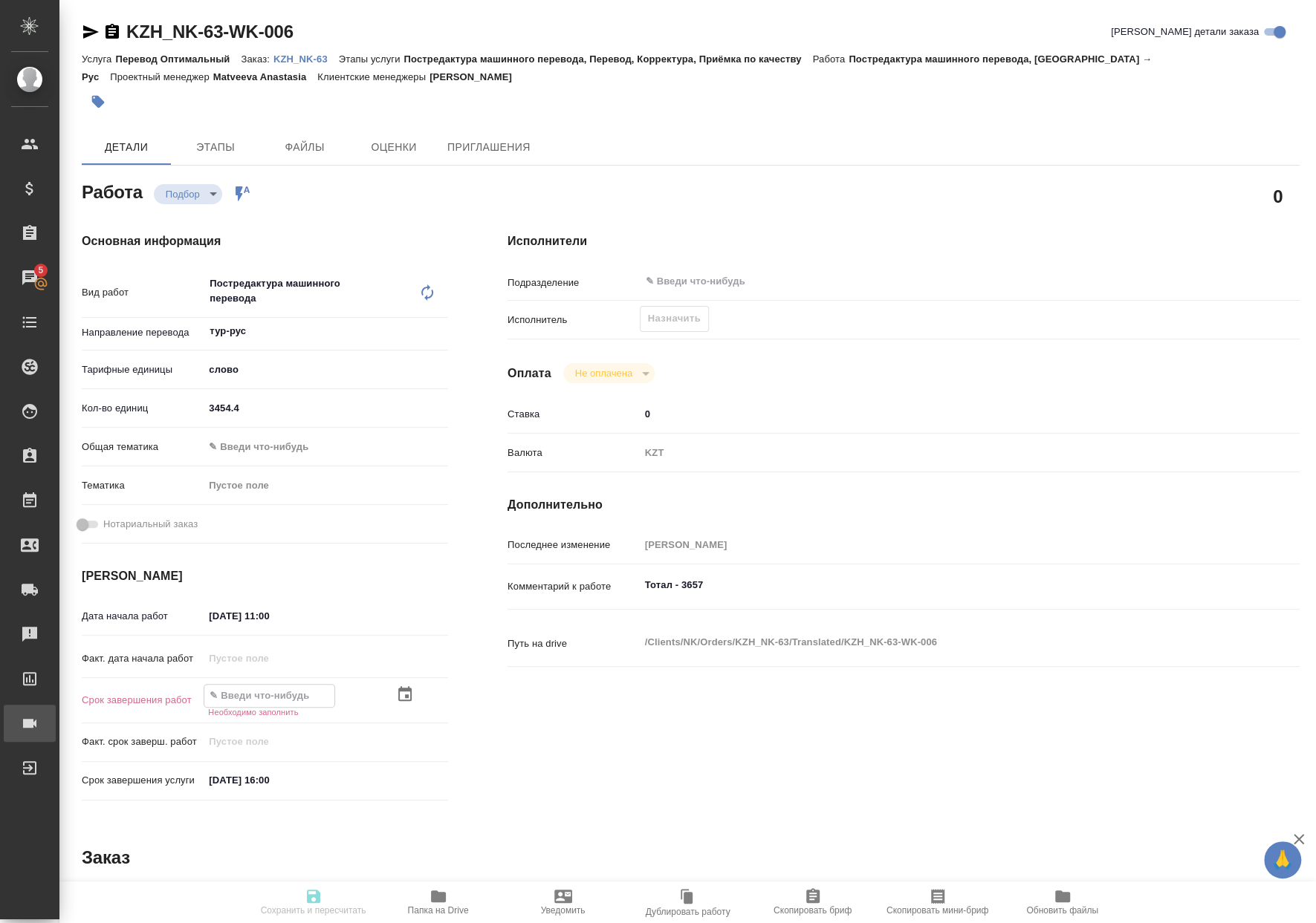
type textarea "x"
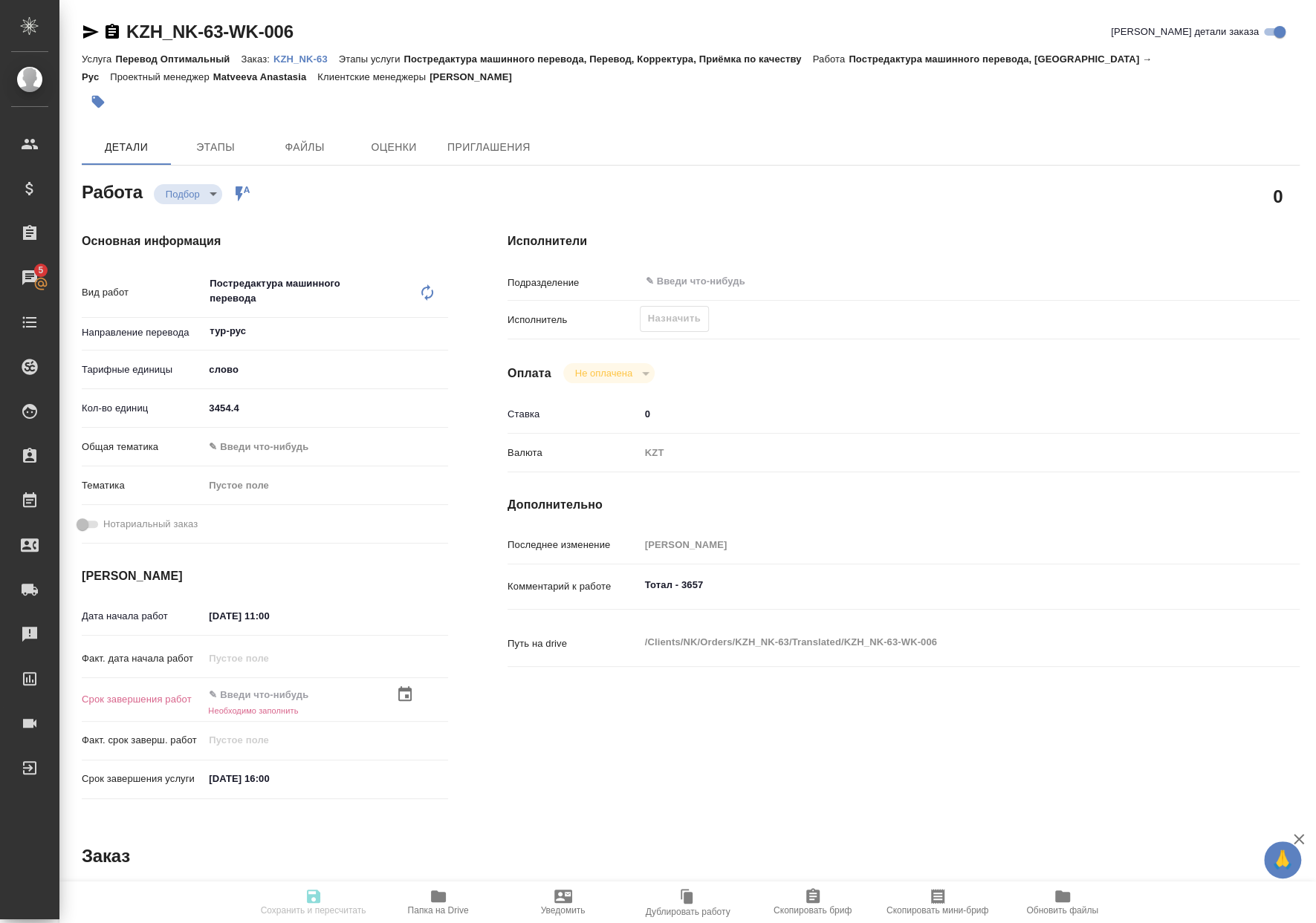
type textarea "x"
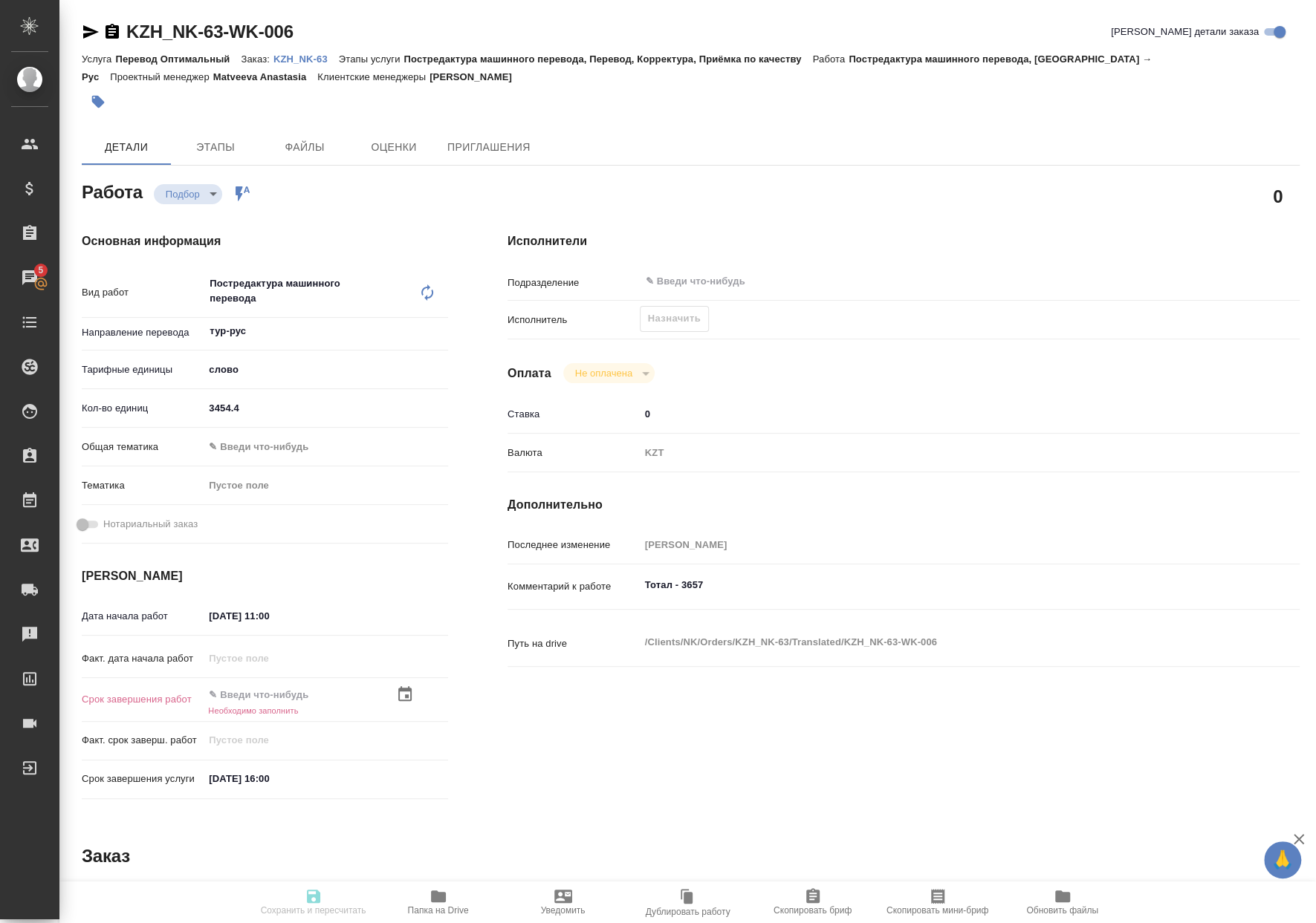
click at [230, 687] on input "text" at bounding box center [269, 695] width 130 height 21
click at [282, 698] on input "text" at bounding box center [269, 696] width 130 height 21
click at [277, 689] on input "text" at bounding box center [269, 695] width 130 height 21
click at [275, 907] on span "Сохранить и пересчитать" at bounding box center [313, 911] width 105 height 11
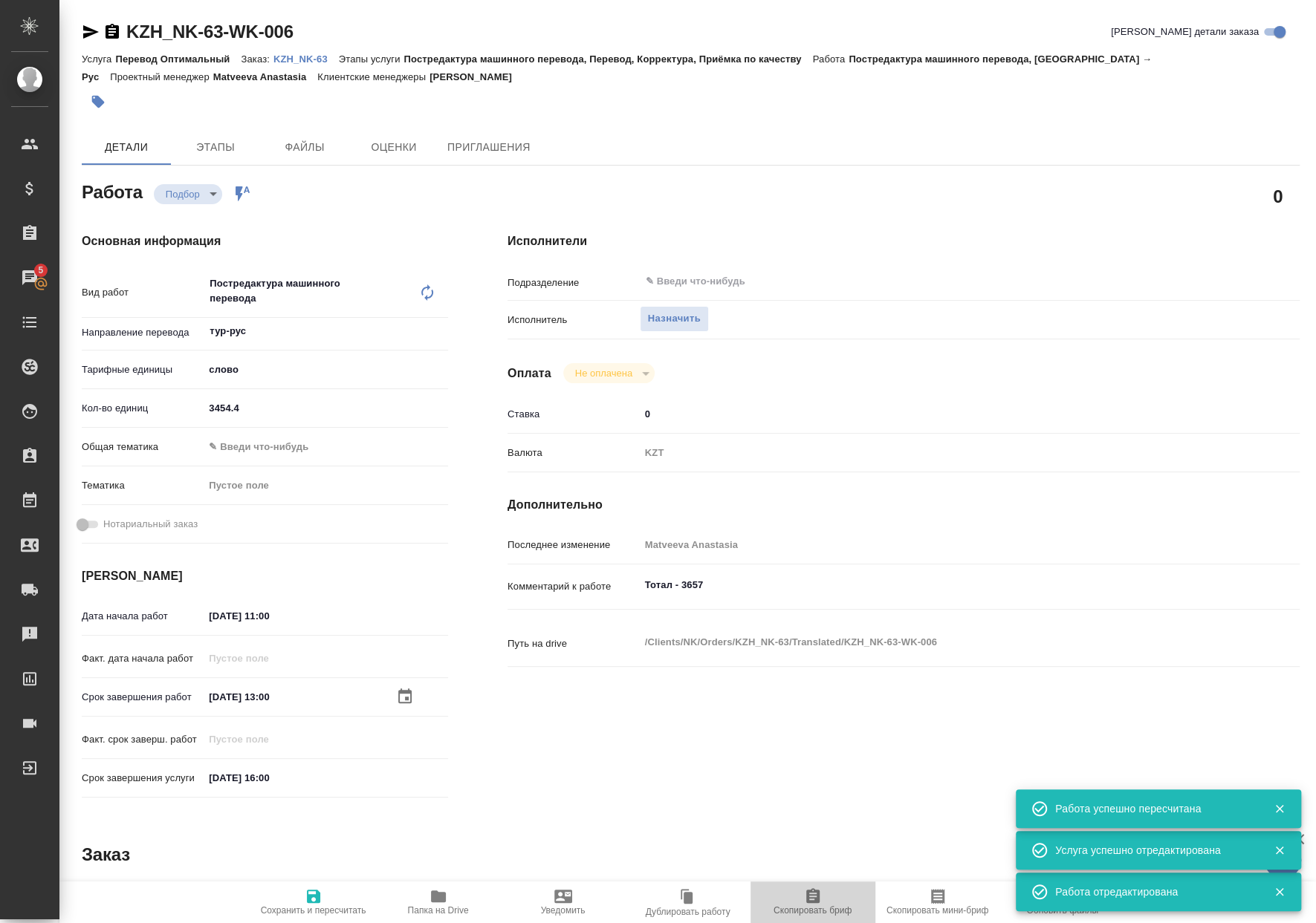
click at [797, 884] on button "Скопировать бриф" at bounding box center [813, 902] width 125 height 42
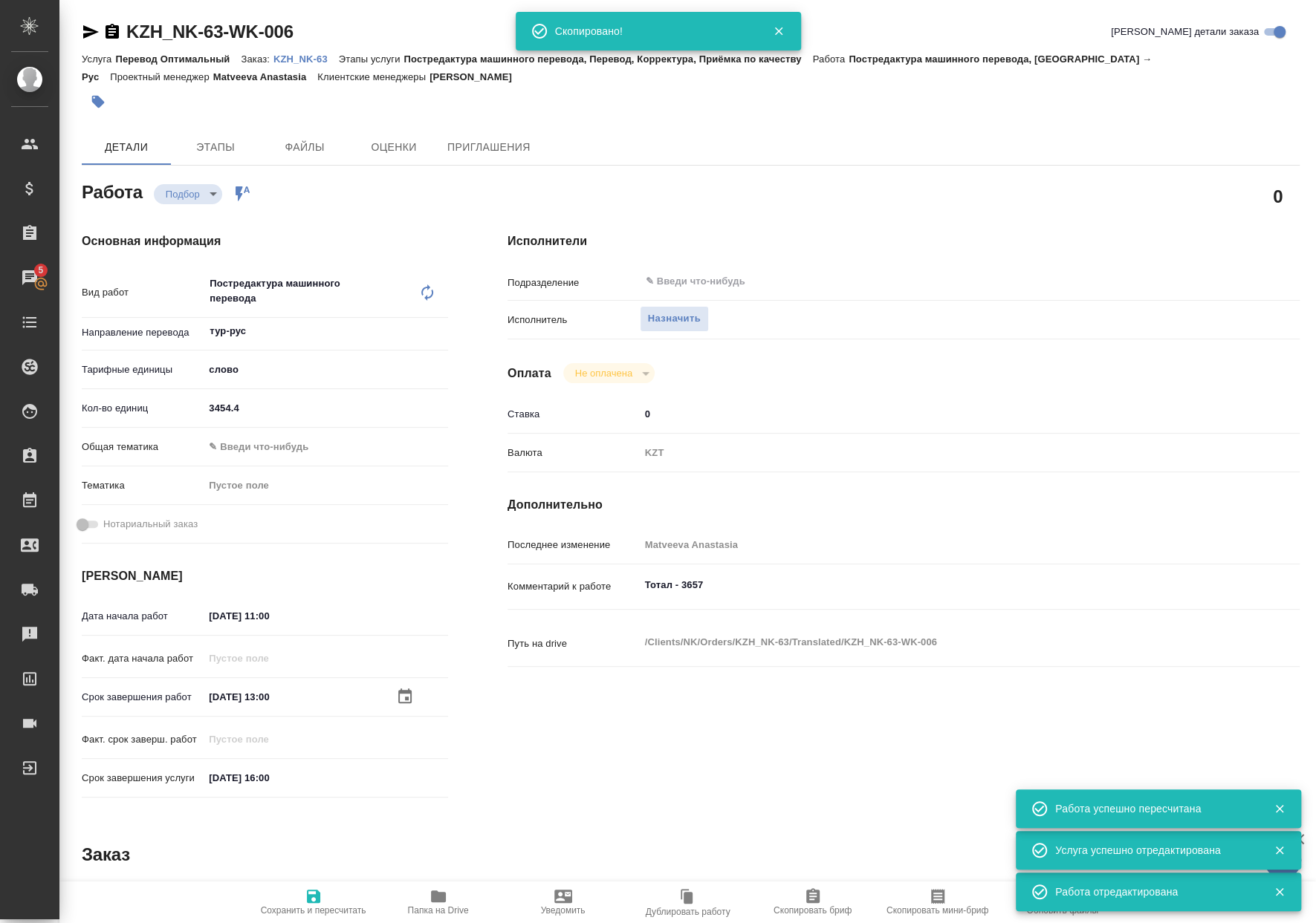
click at [959, 889] on span "Скопировать мини-бриф" at bounding box center [938, 902] width 107 height 29
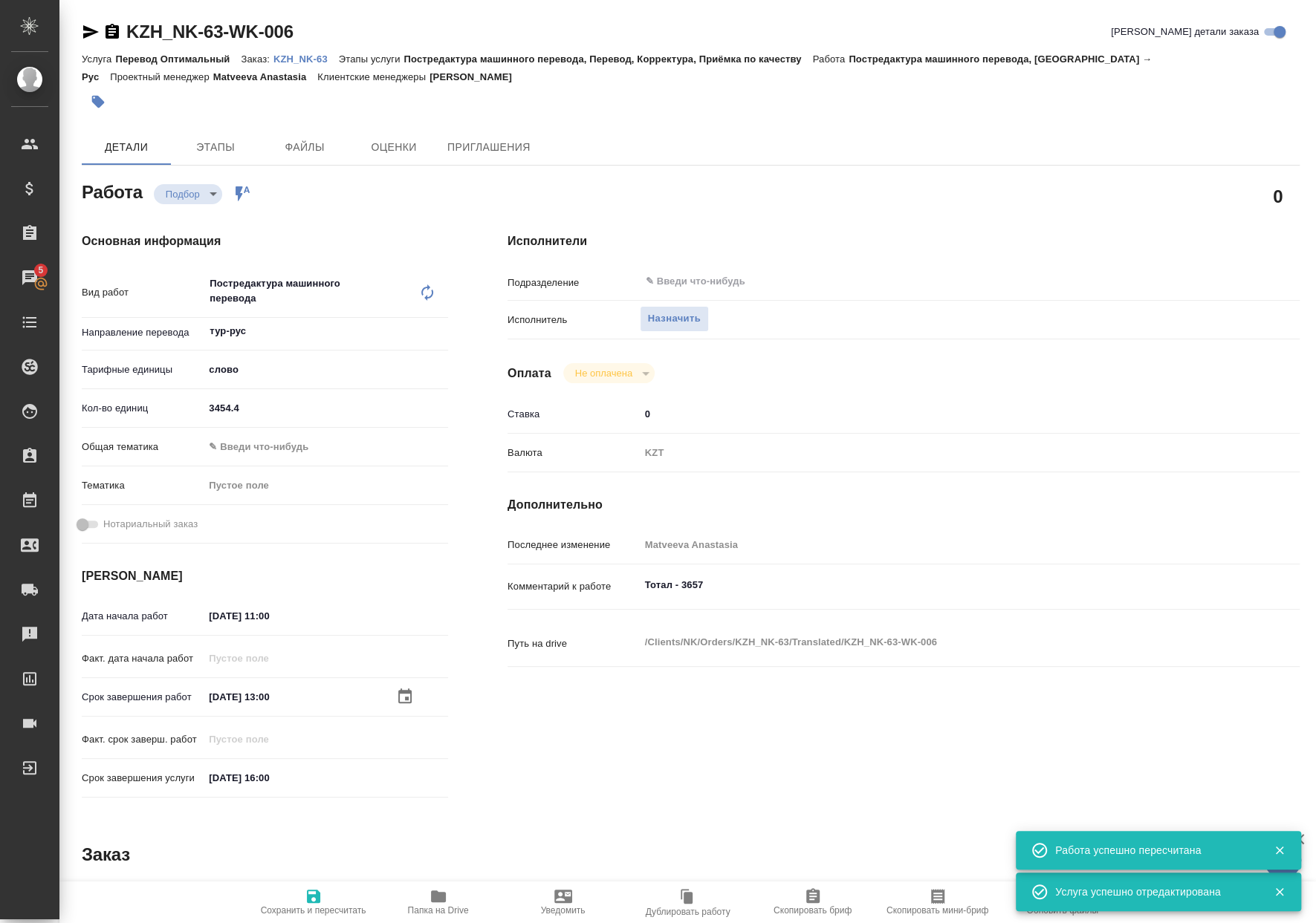
click at [897, 887] on span "Скопировать мини-бриф" at bounding box center [938, 902] width 107 height 29
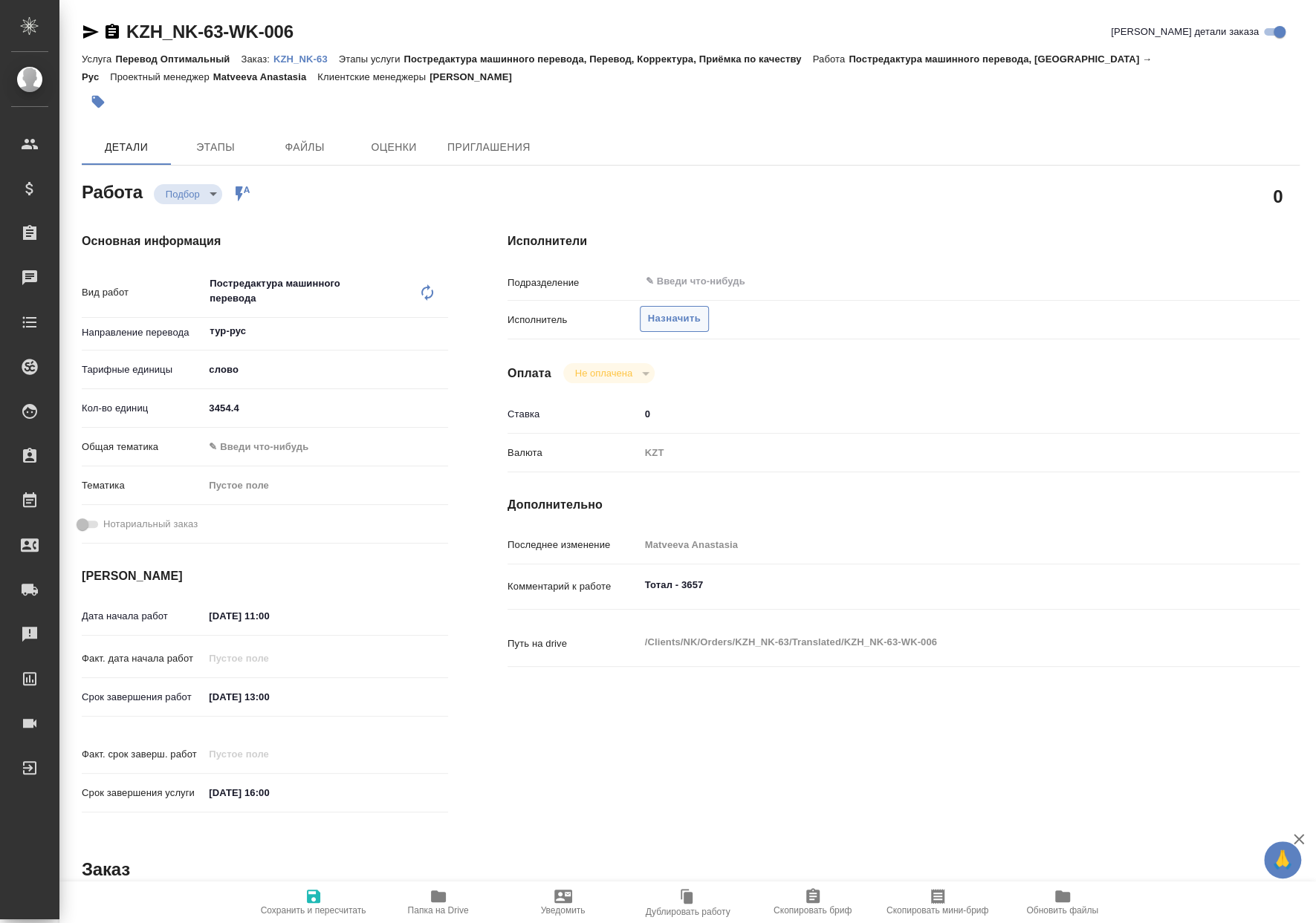
click at [699, 326] on span "Назначить" at bounding box center [674, 318] width 53 height 17
type textarea "x"
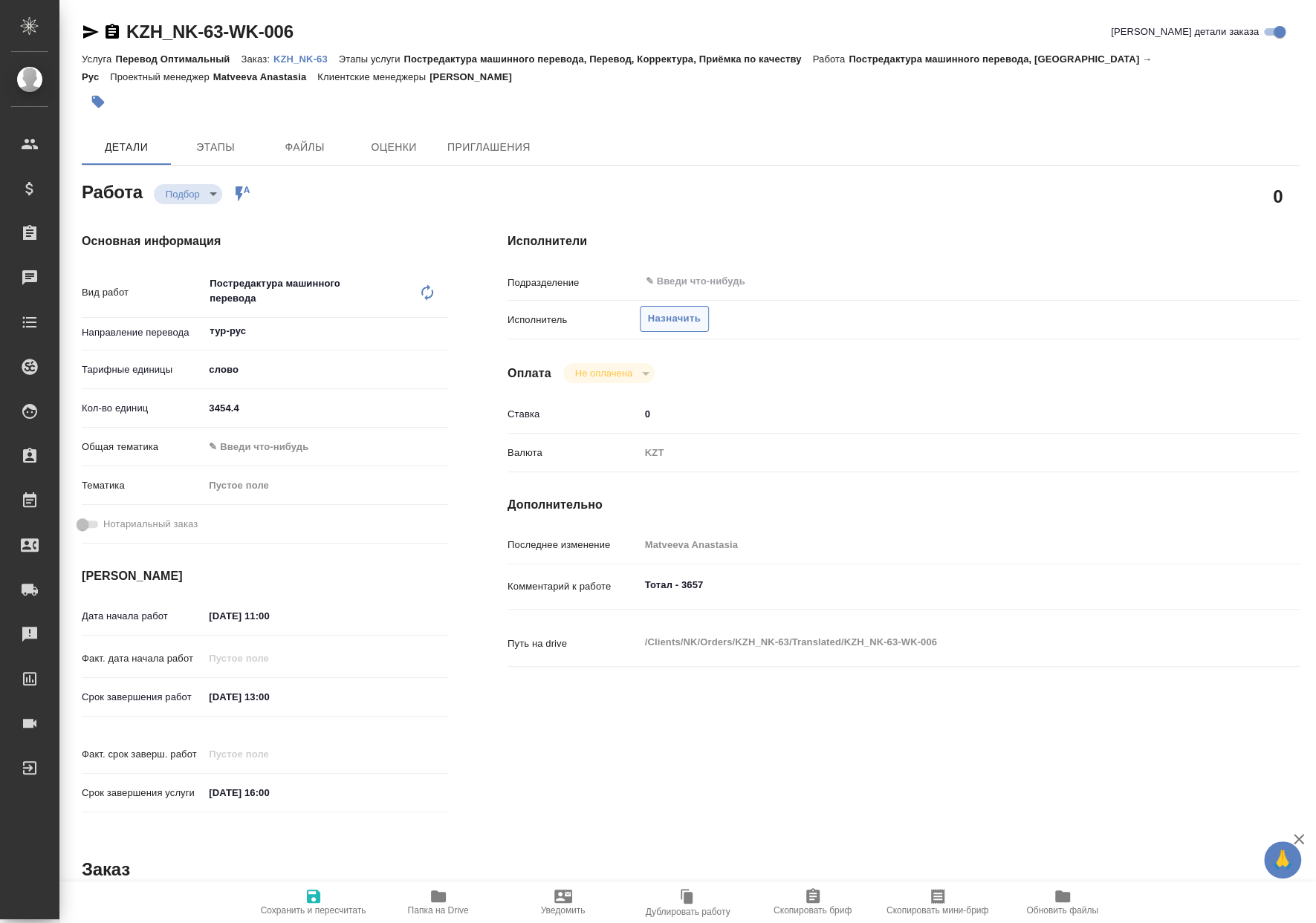
type textarea "x"
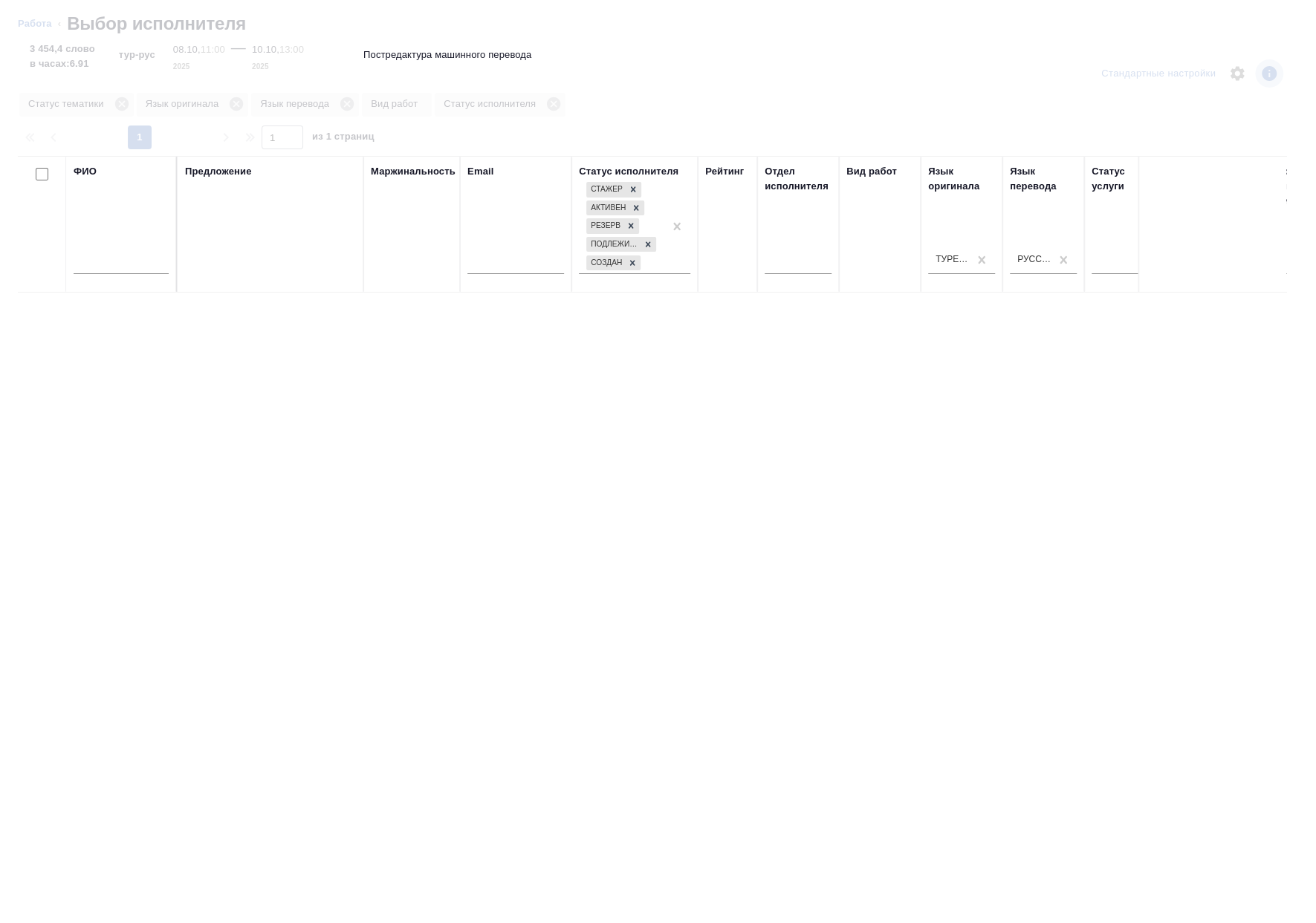
type textarea "x"
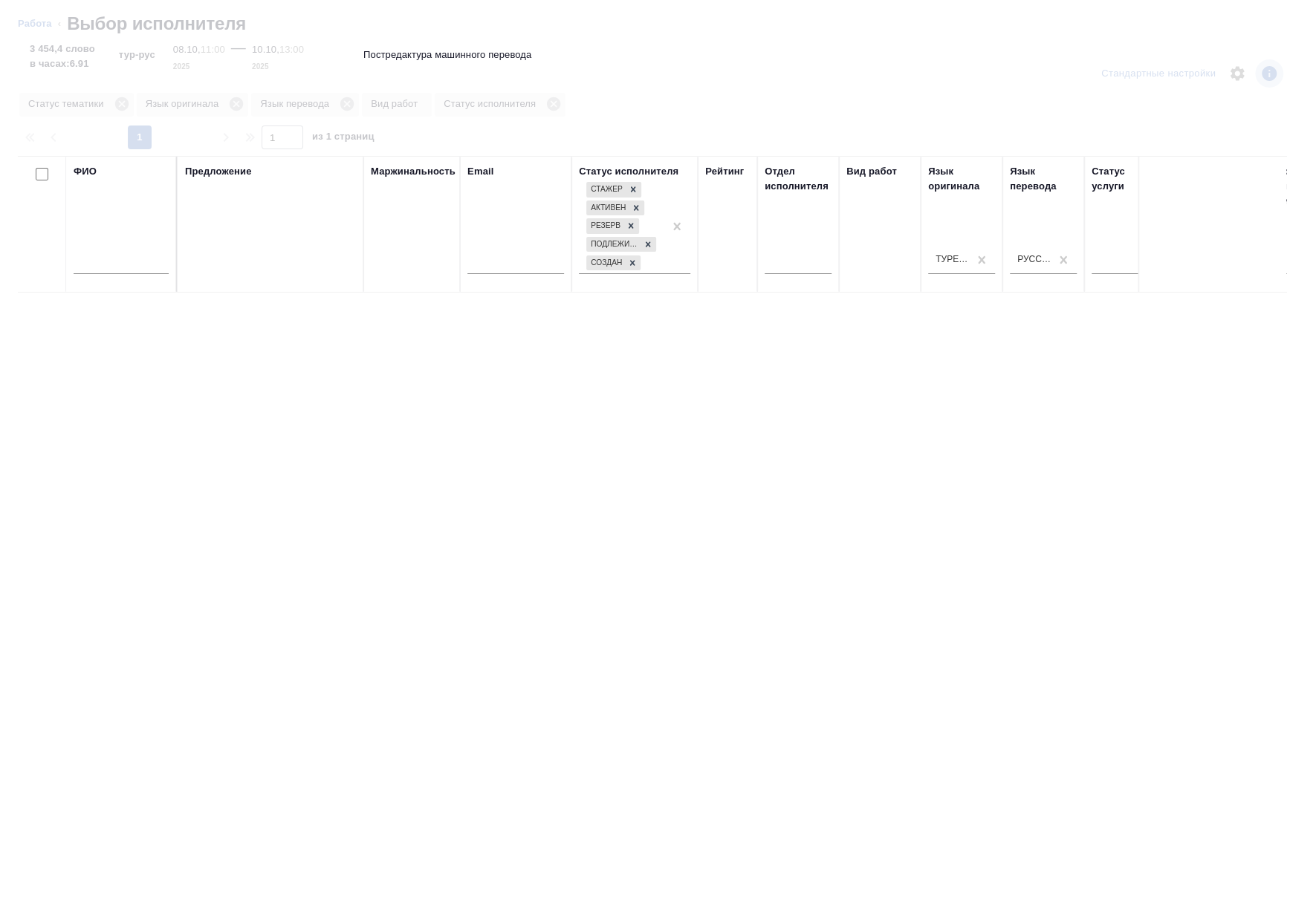
type textarea "x"
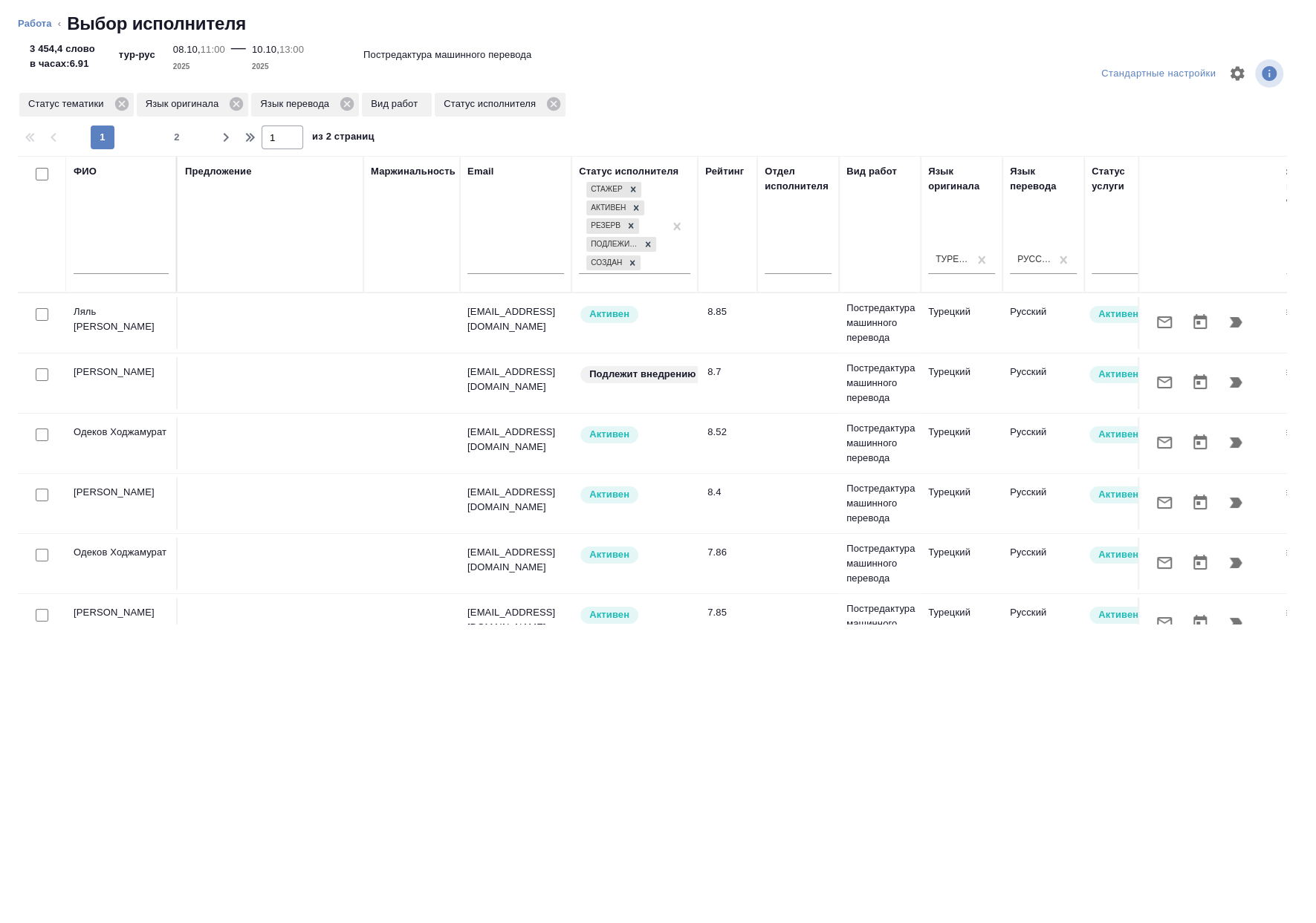
type textarea "x"
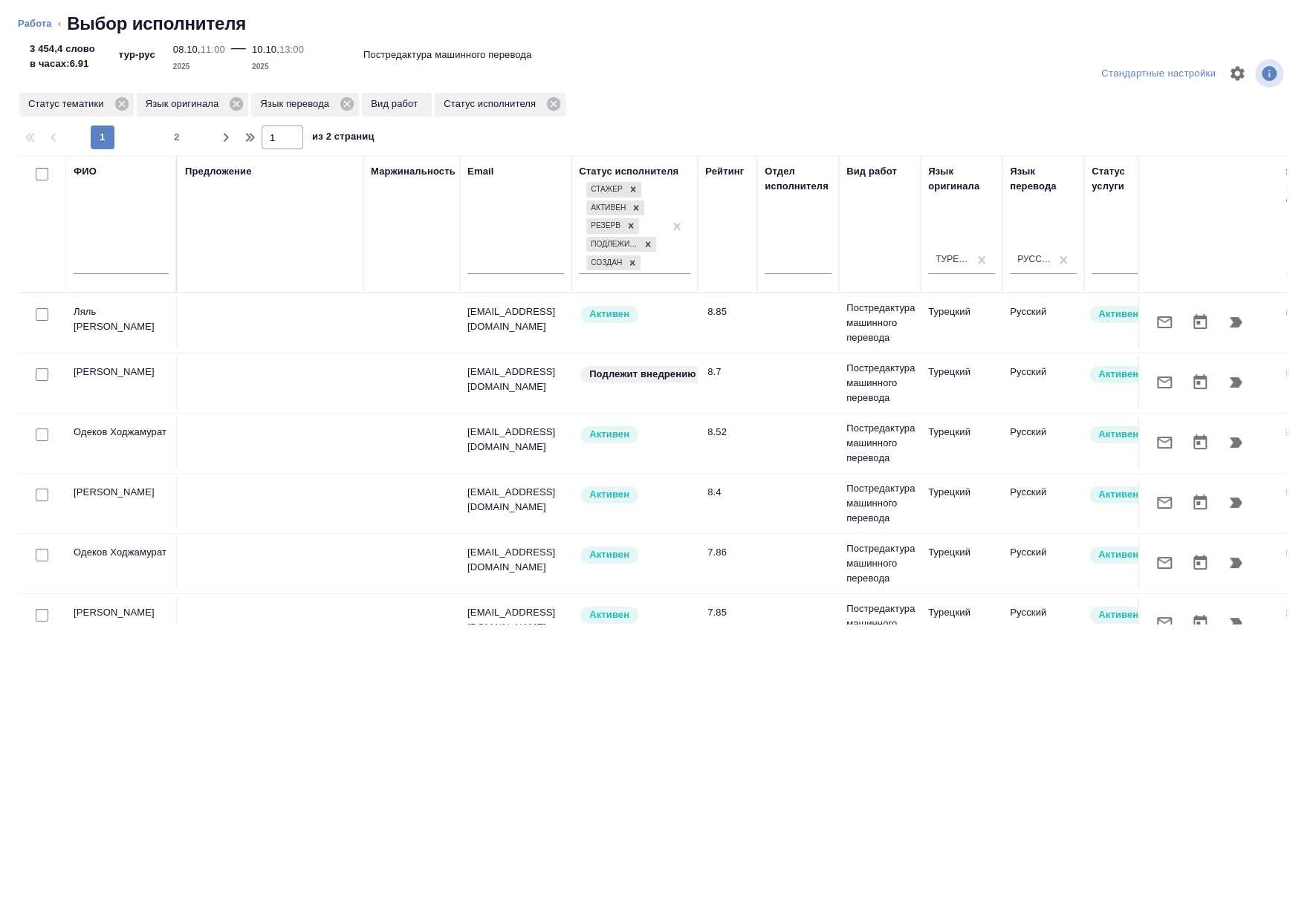
type textarea "x"
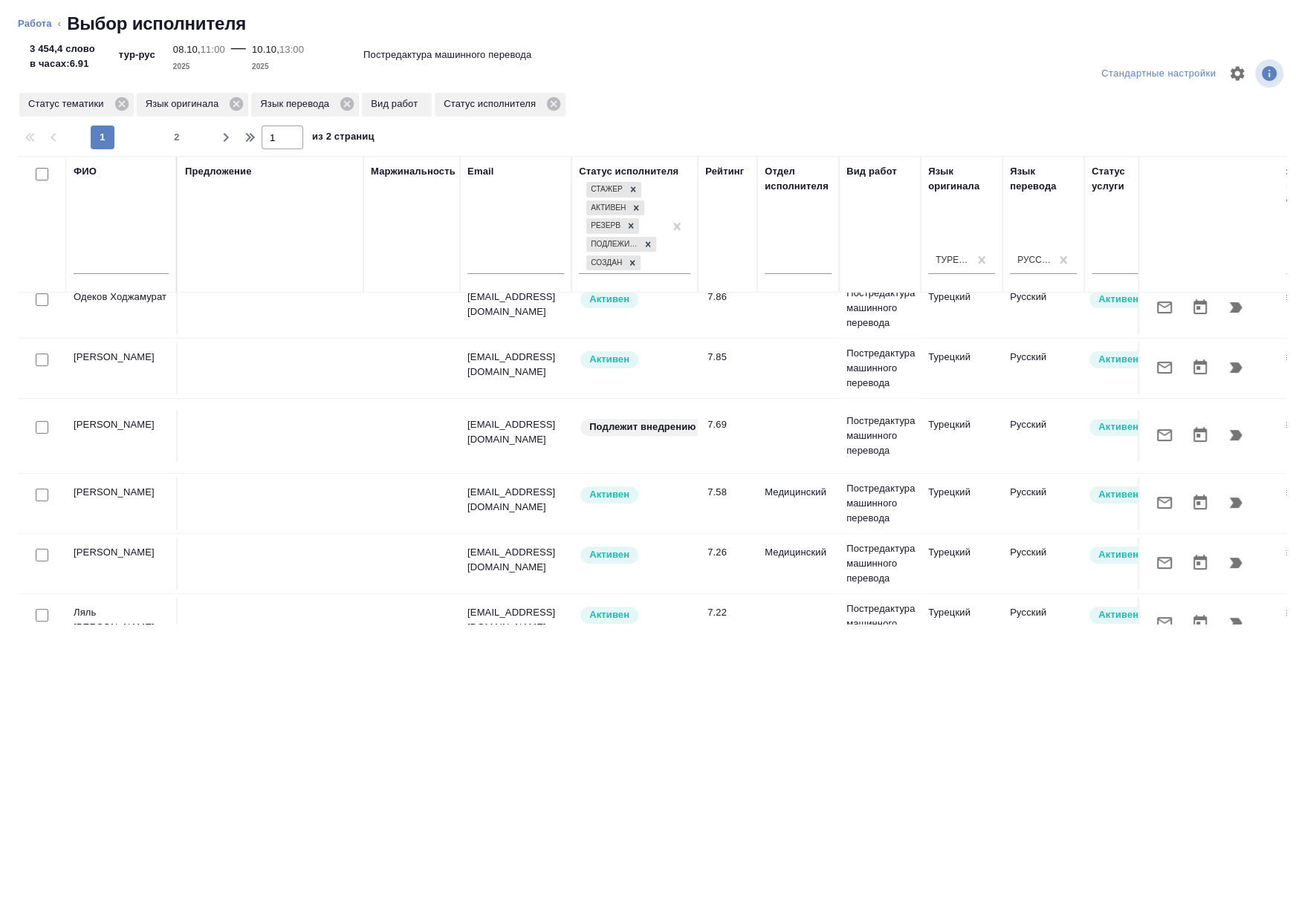
scroll to position [297, 0]
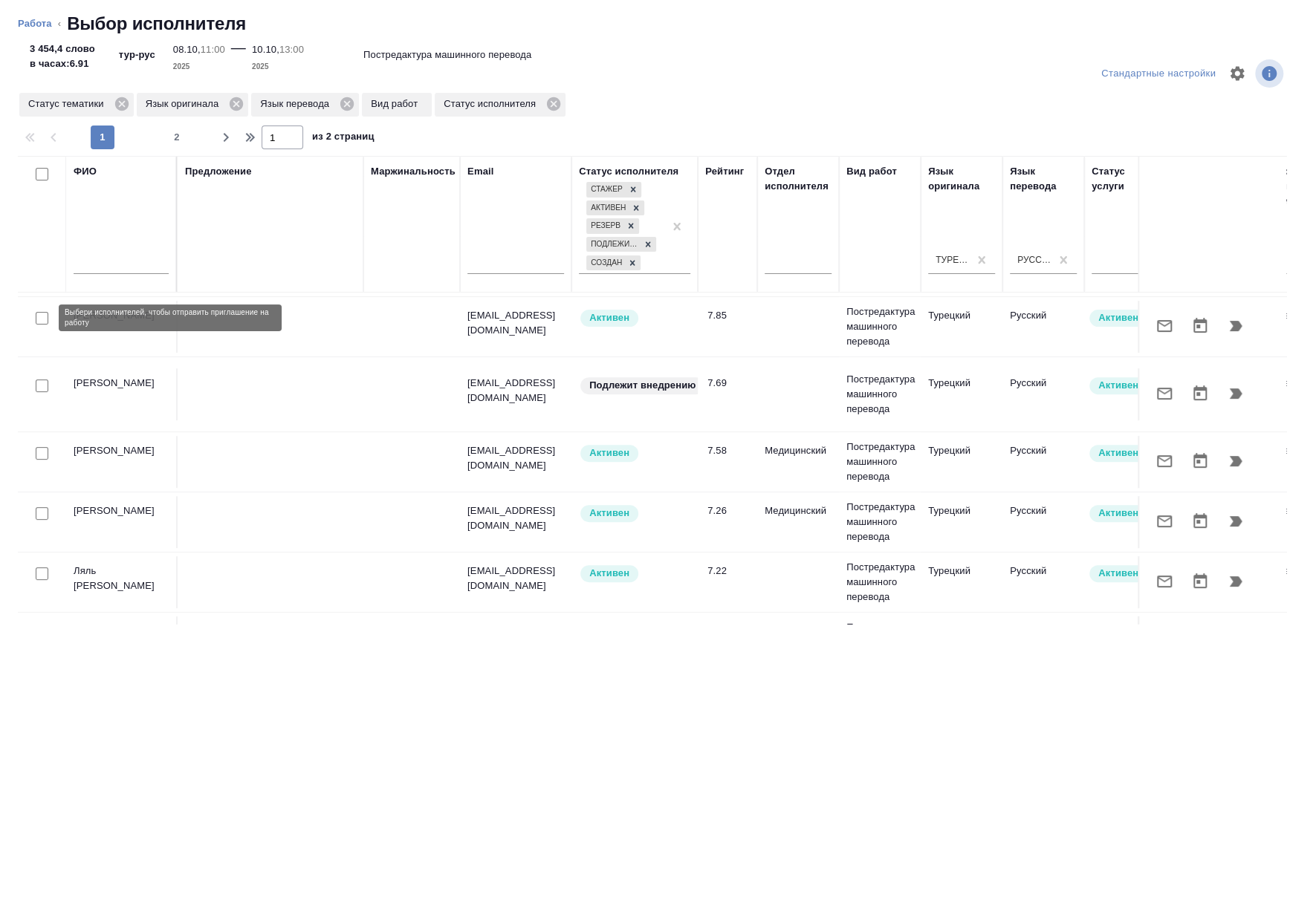
click at [45, 322] on input "checkbox" at bounding box center [42, 318] width 12 height 12
checkbox input "true"
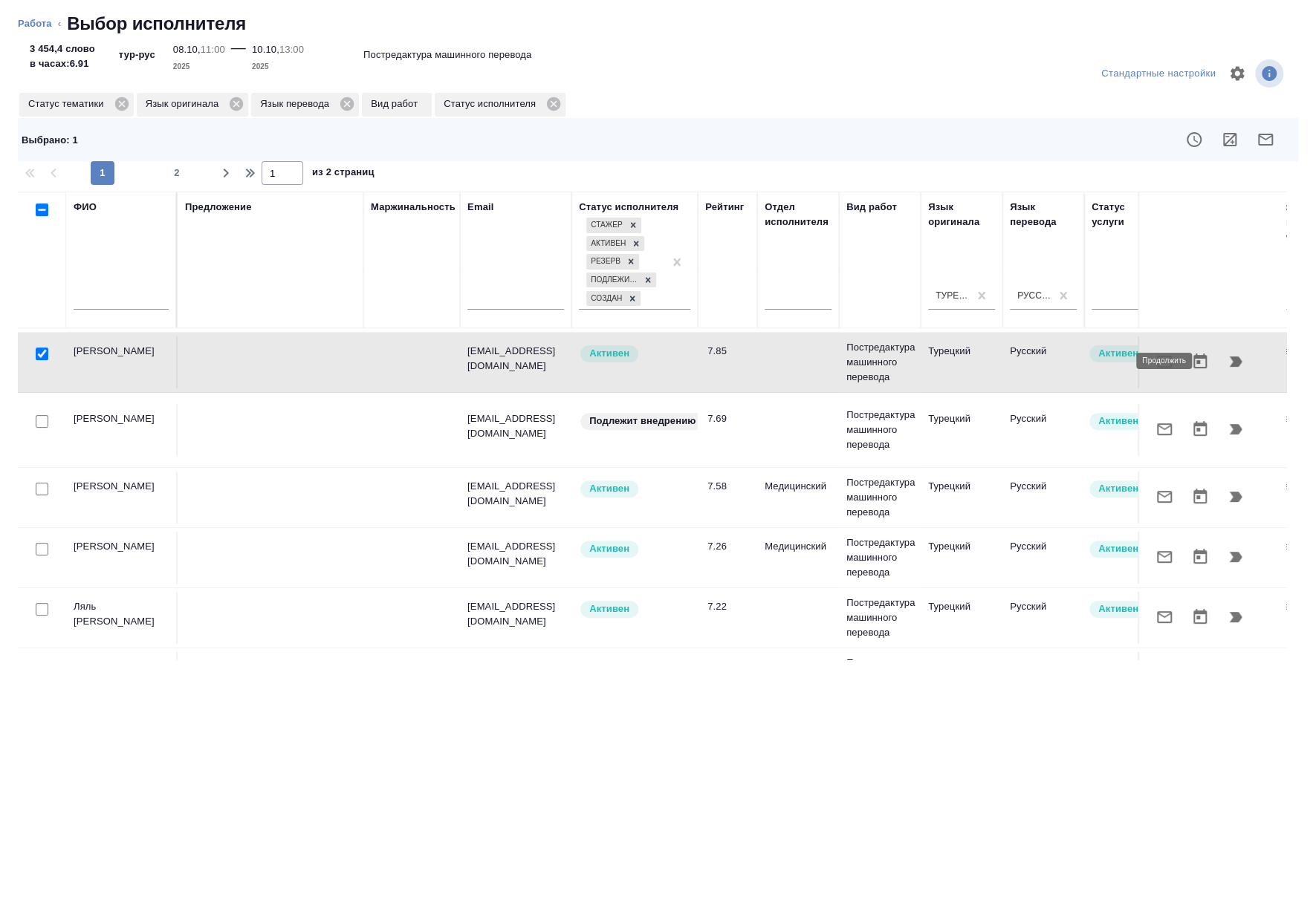
click at [1229, 366] on icon "button" at bounding box center [1236, 362] width 12 height 11
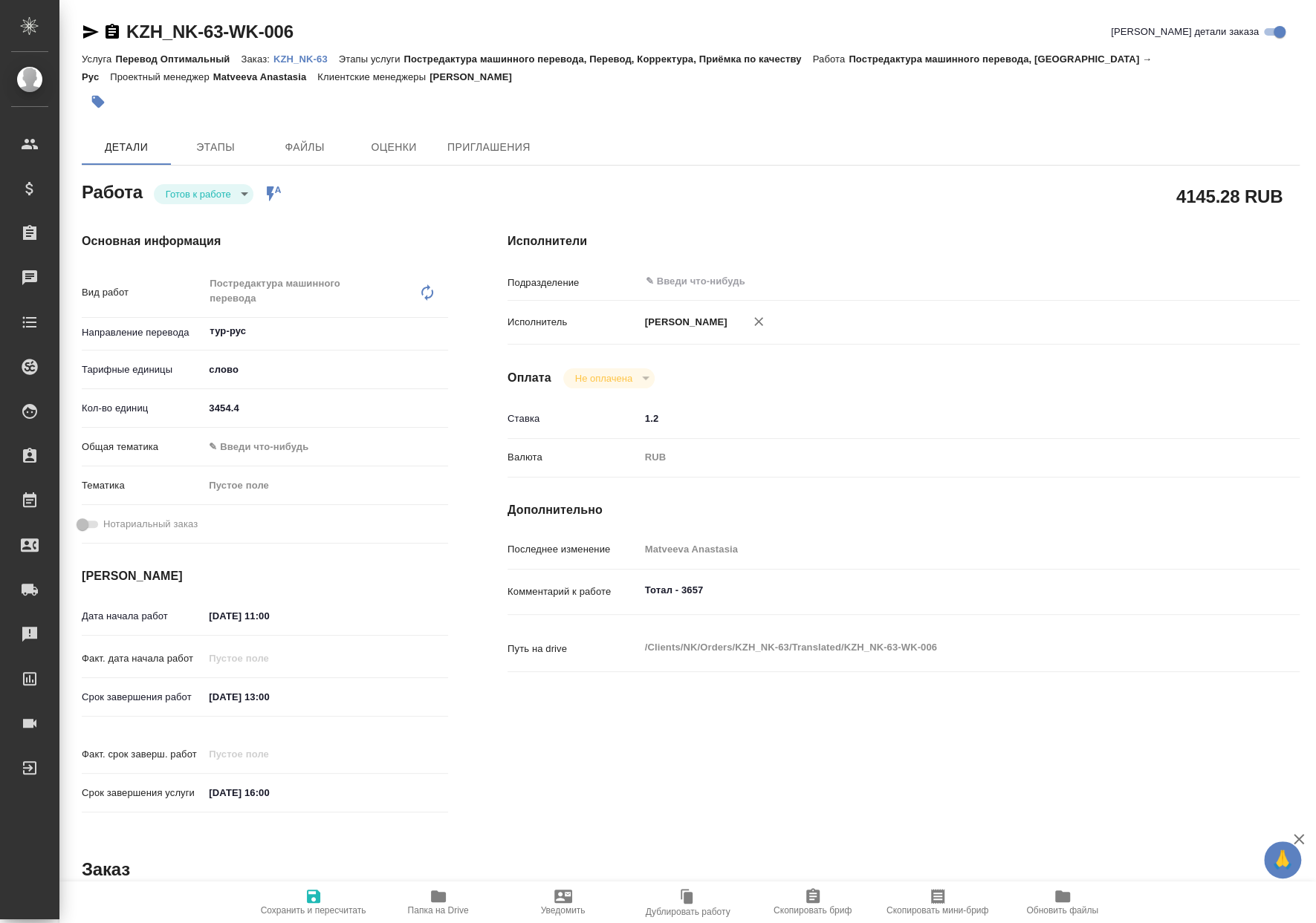
type textarea "x"
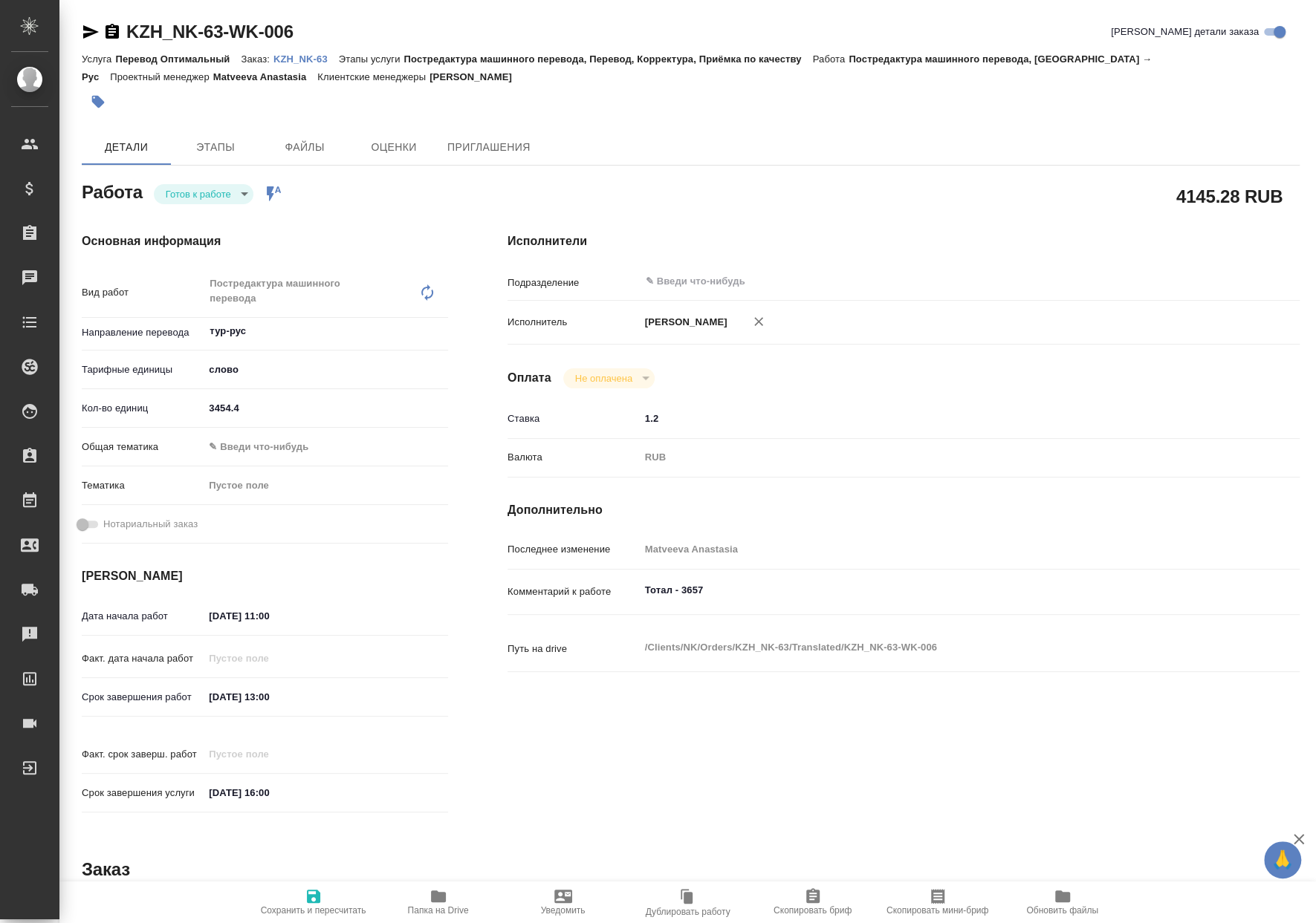
type textarea "x"
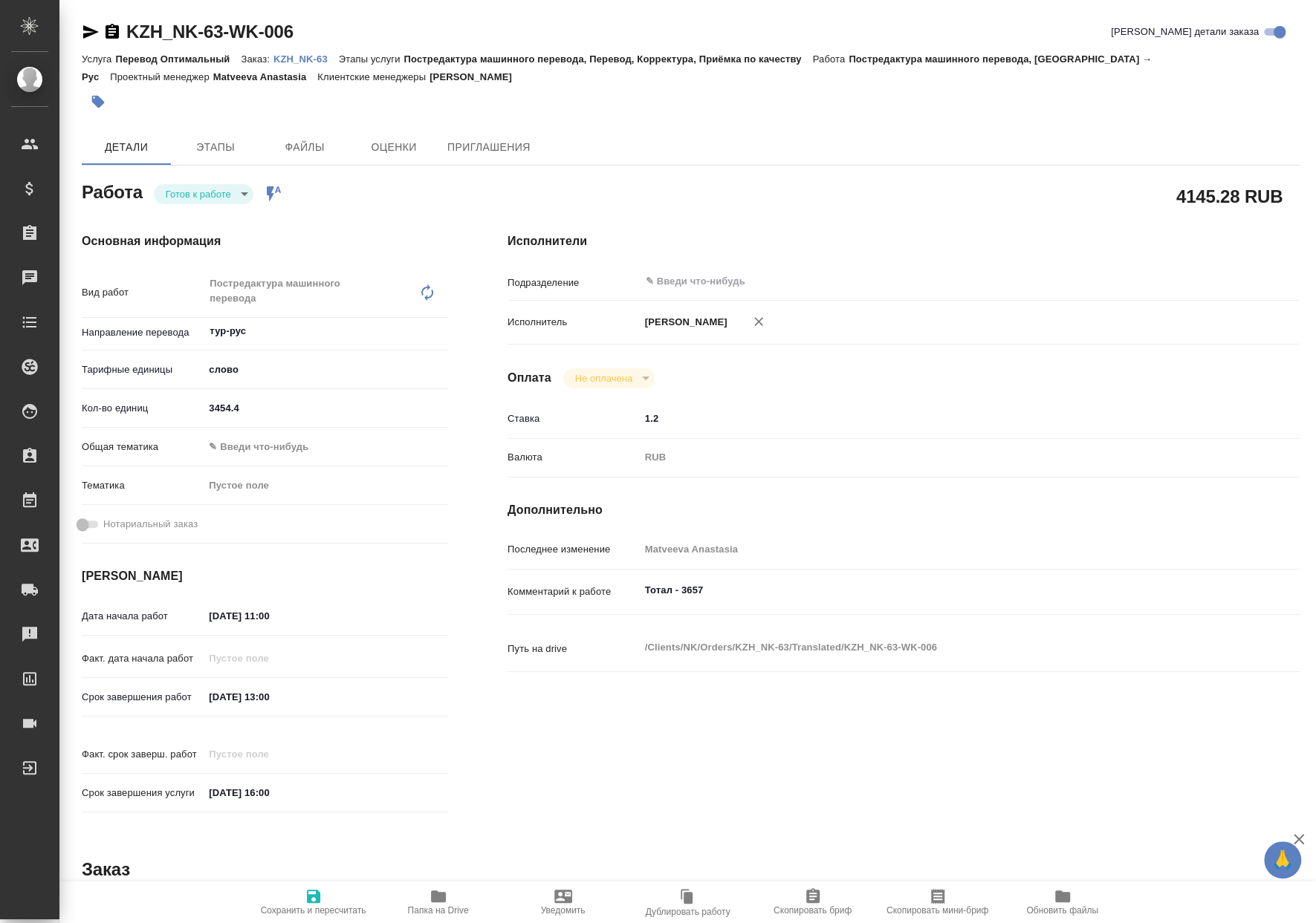
type textarea "x"
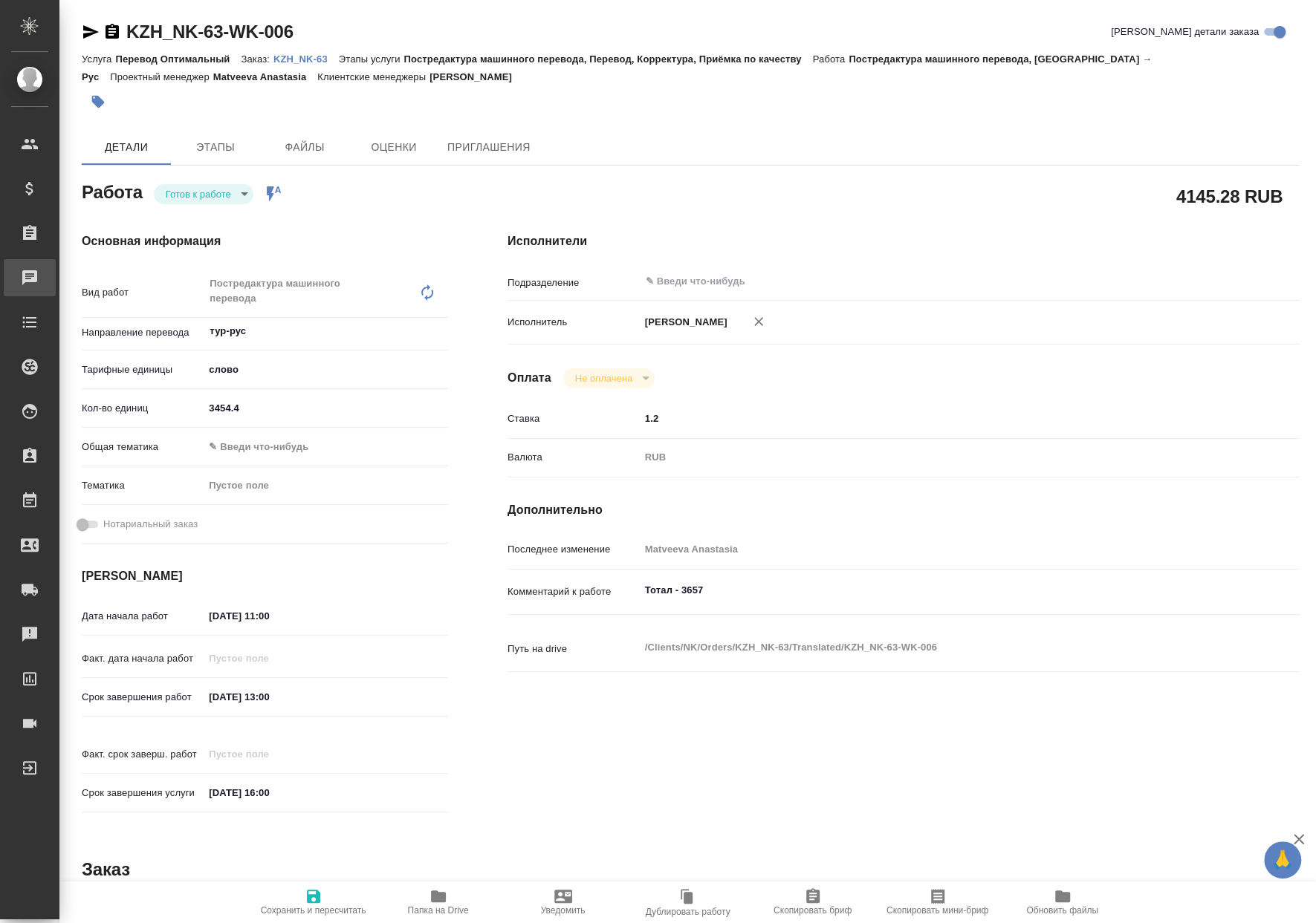
type textarea "x"
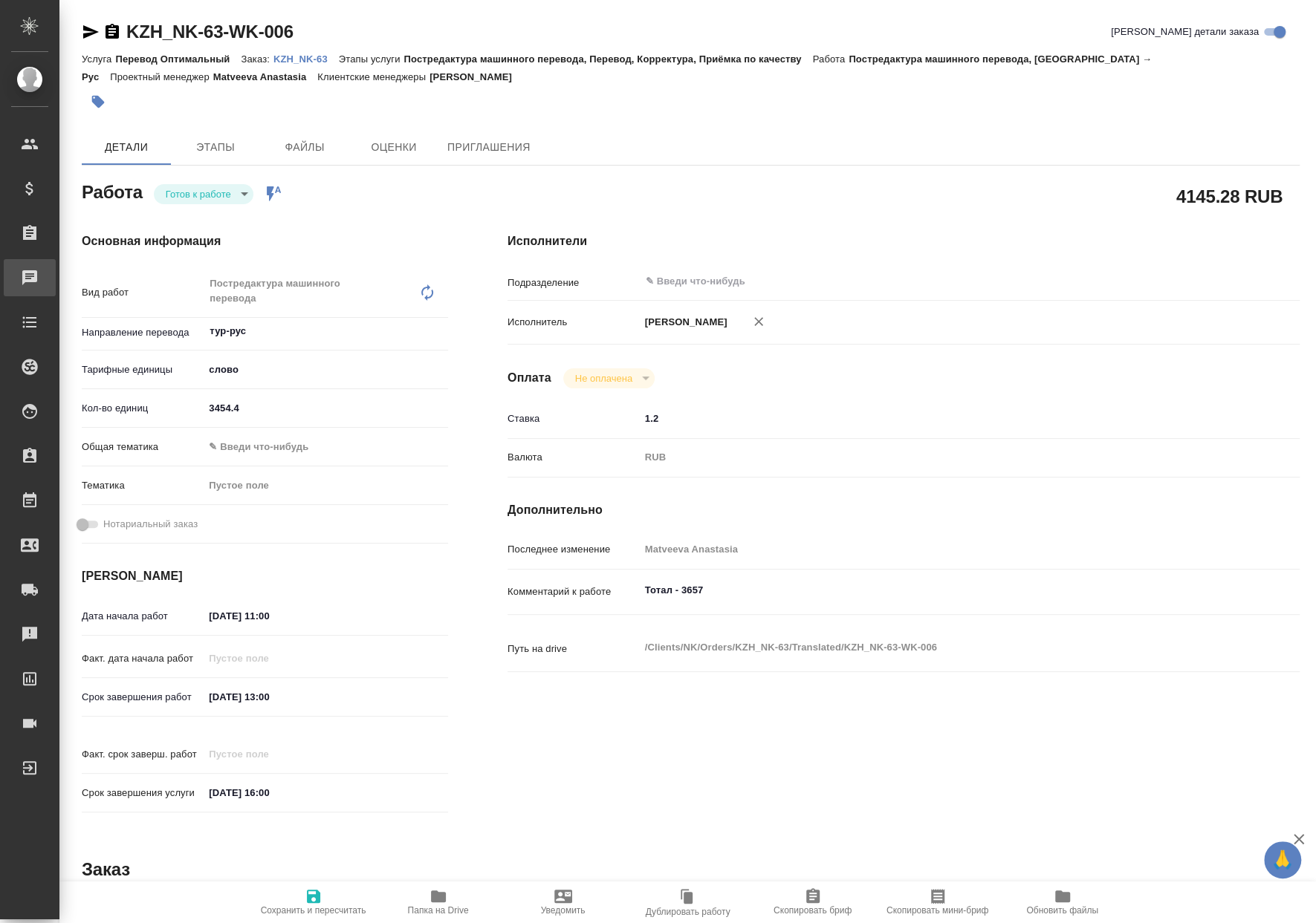
type textarea "x"
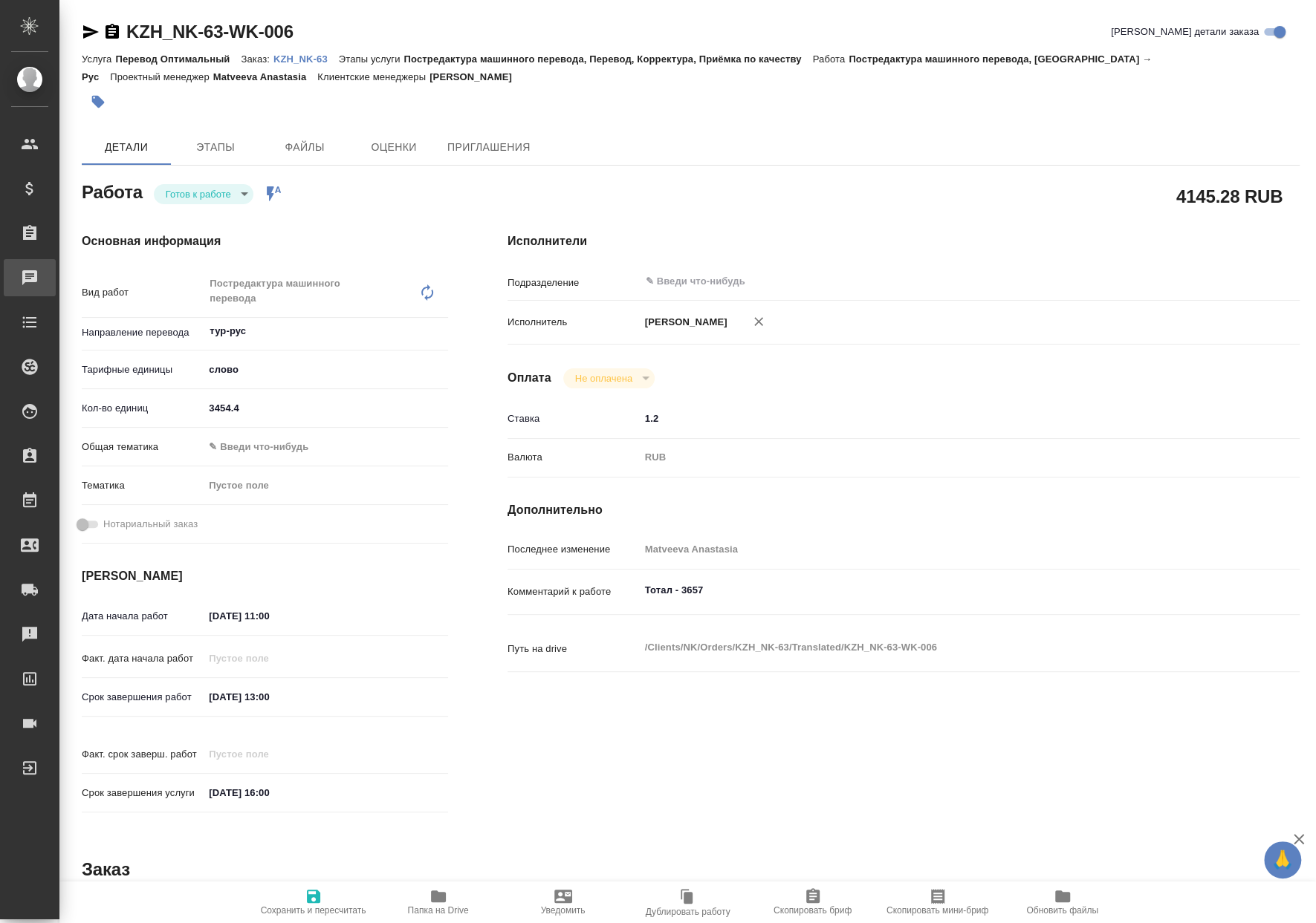
type textarea "x"
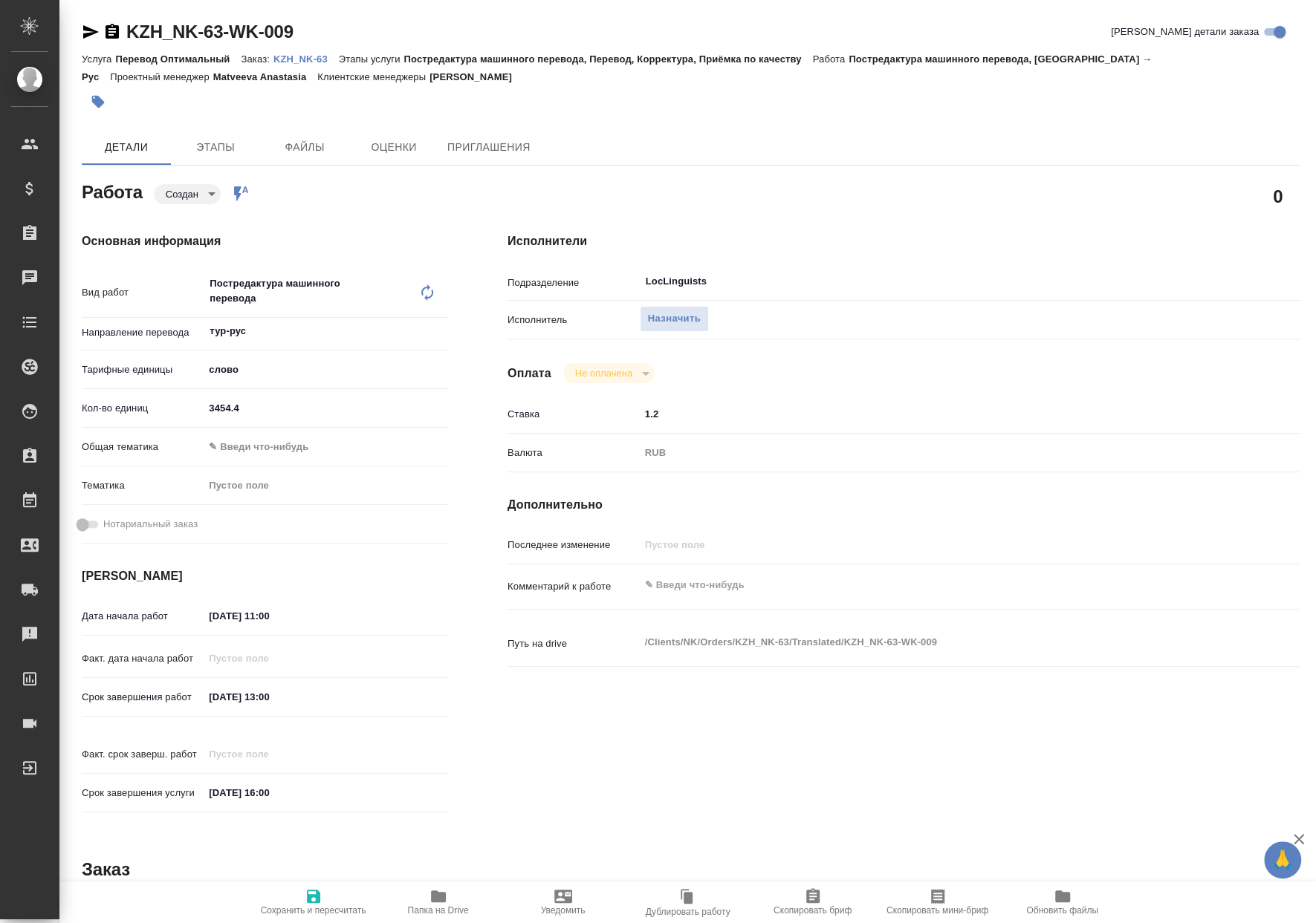
type textarea "x"
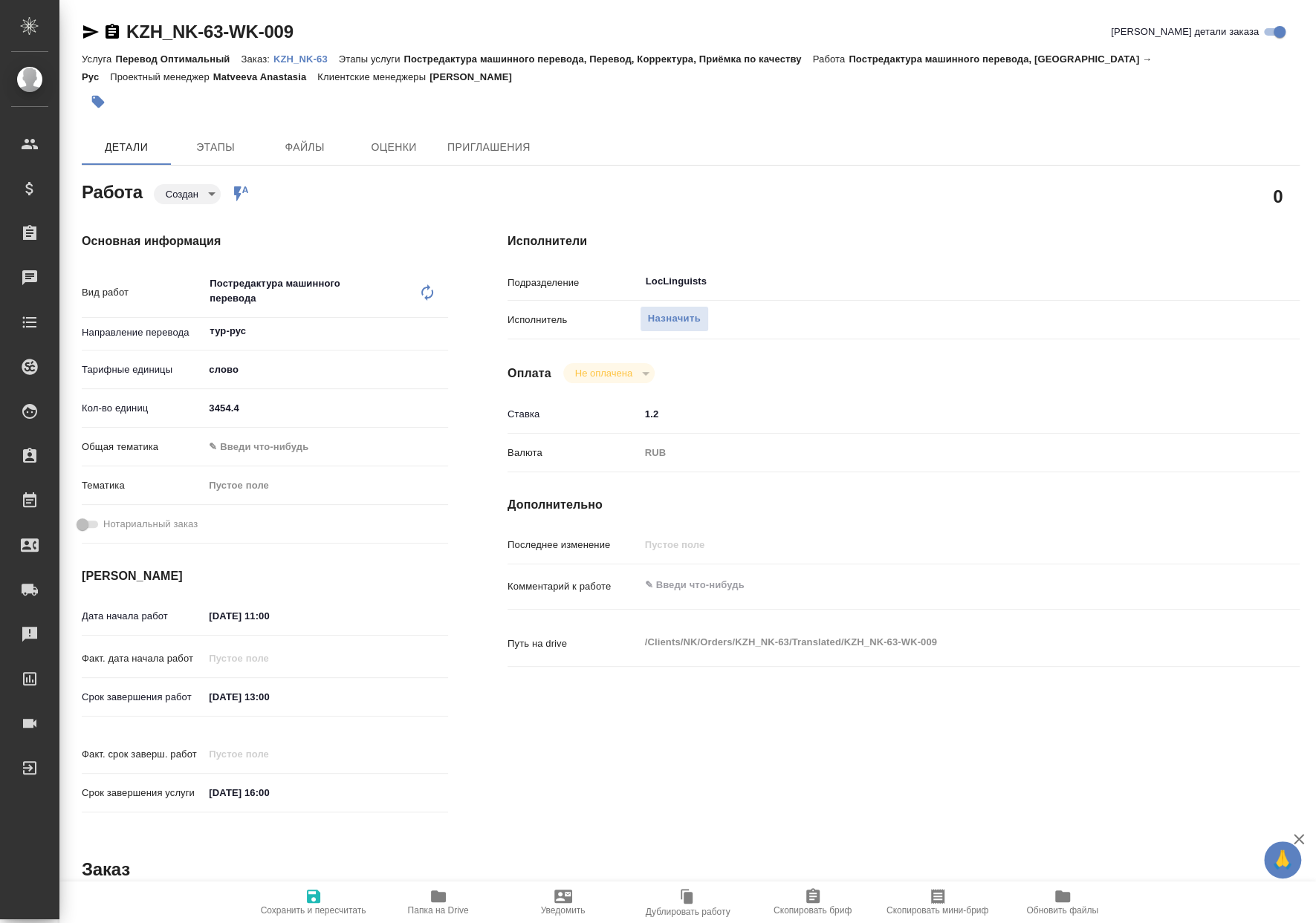
type textarea "x"
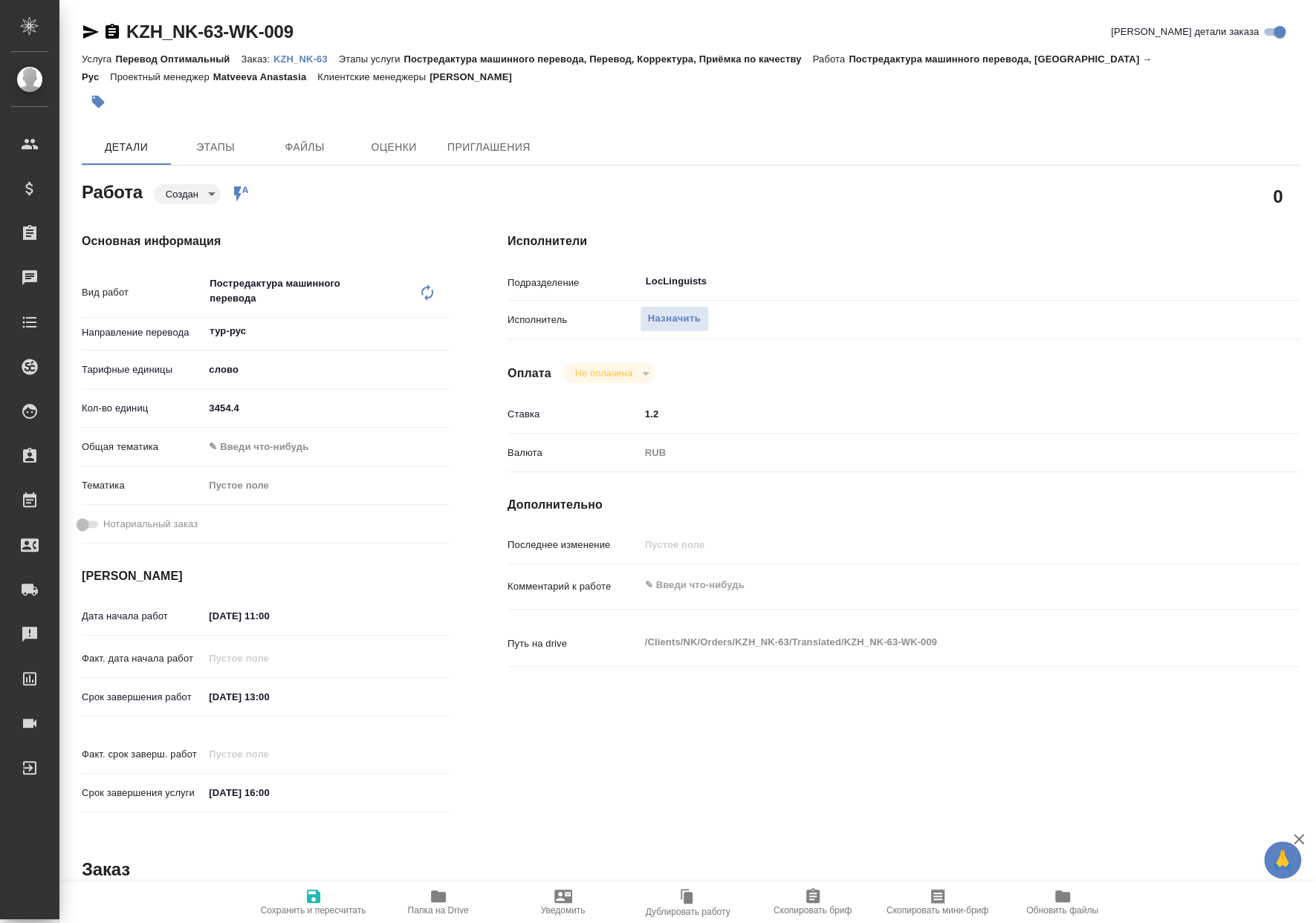
type textarea "x"
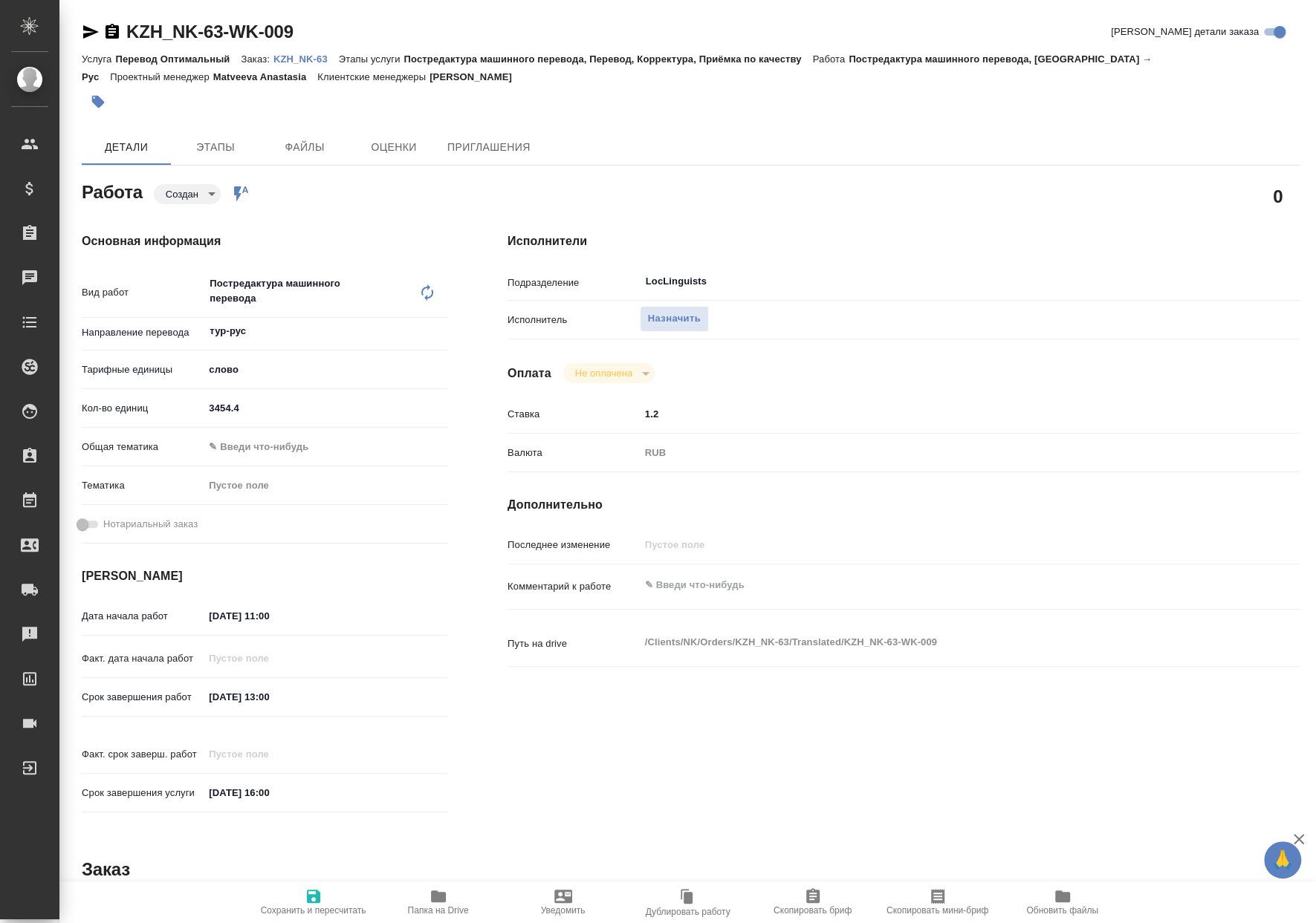
type textarea "x"
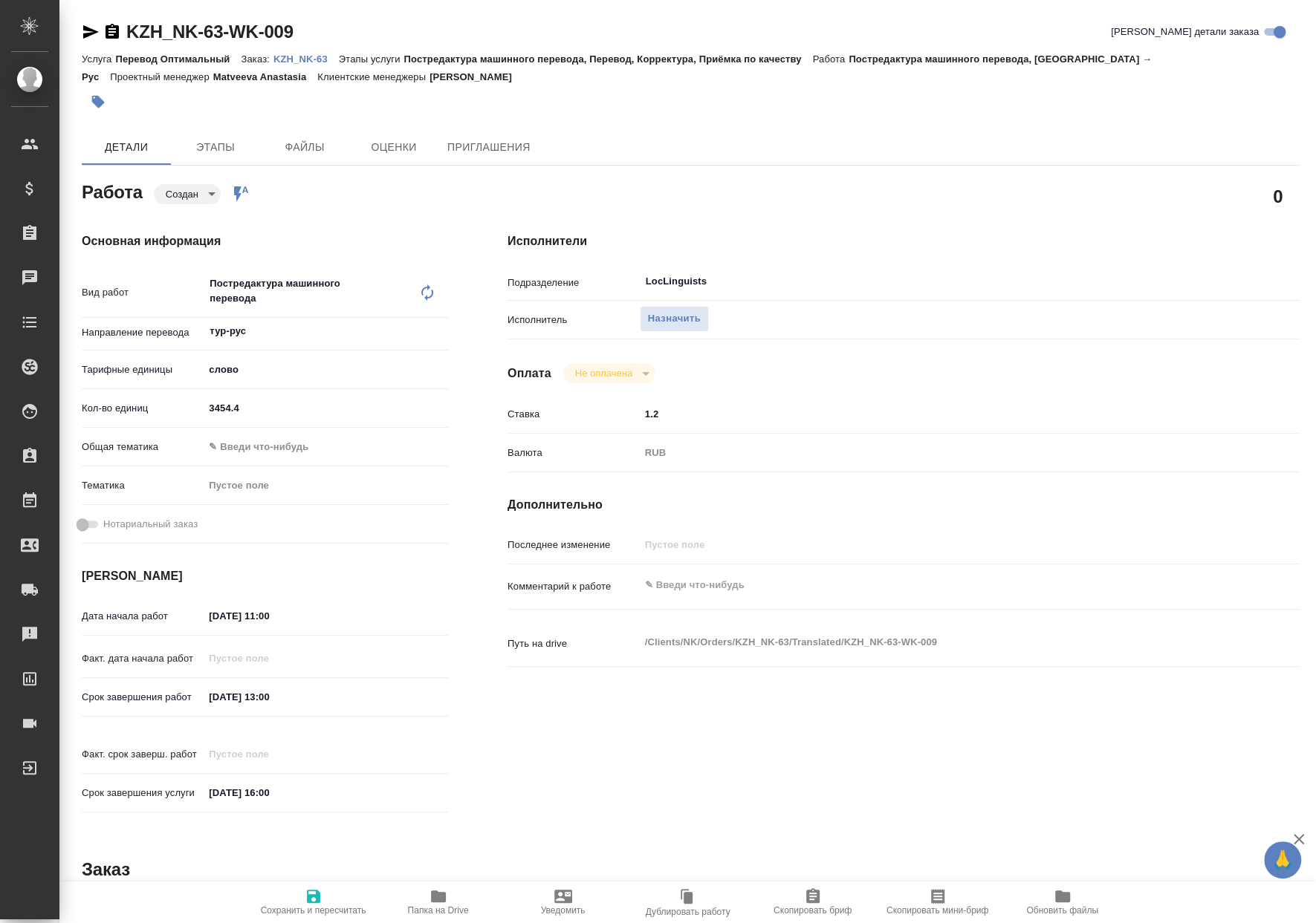
type textarea "x"
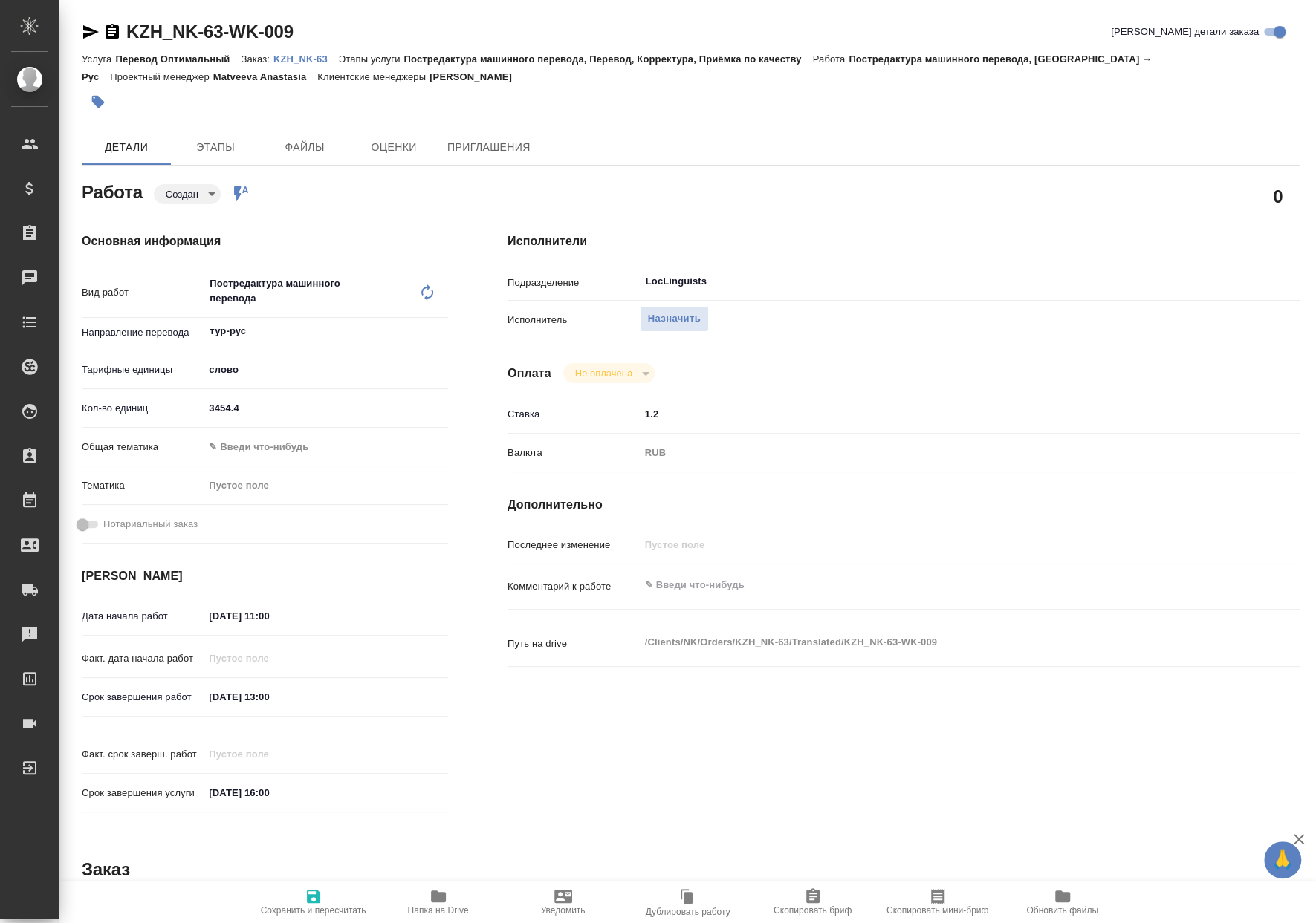
click at [568, 423] on div "Ставка 1.2" at bounding box center [904, 414] width 792 height 26
type textarea "x"
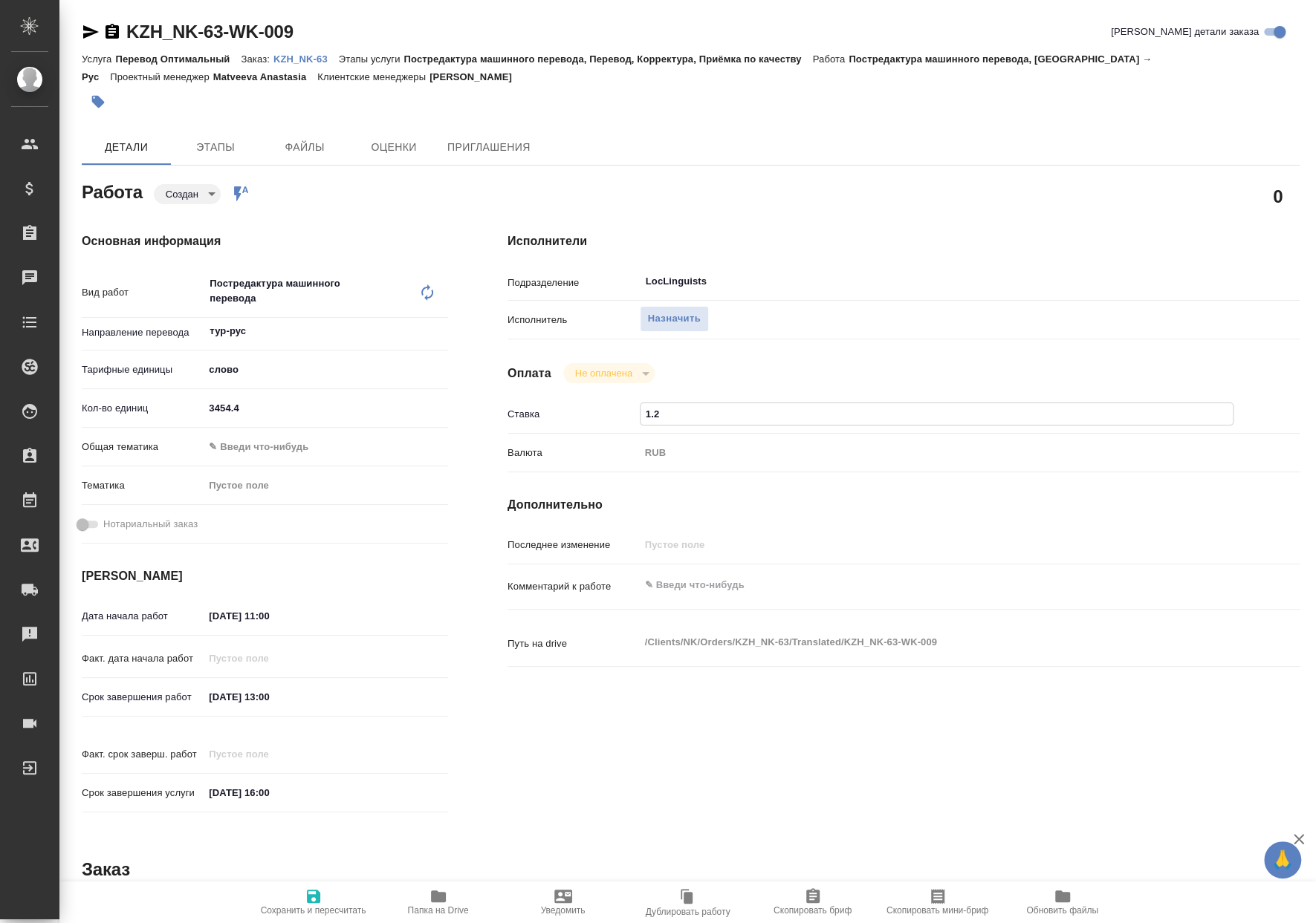
type textarea "x"
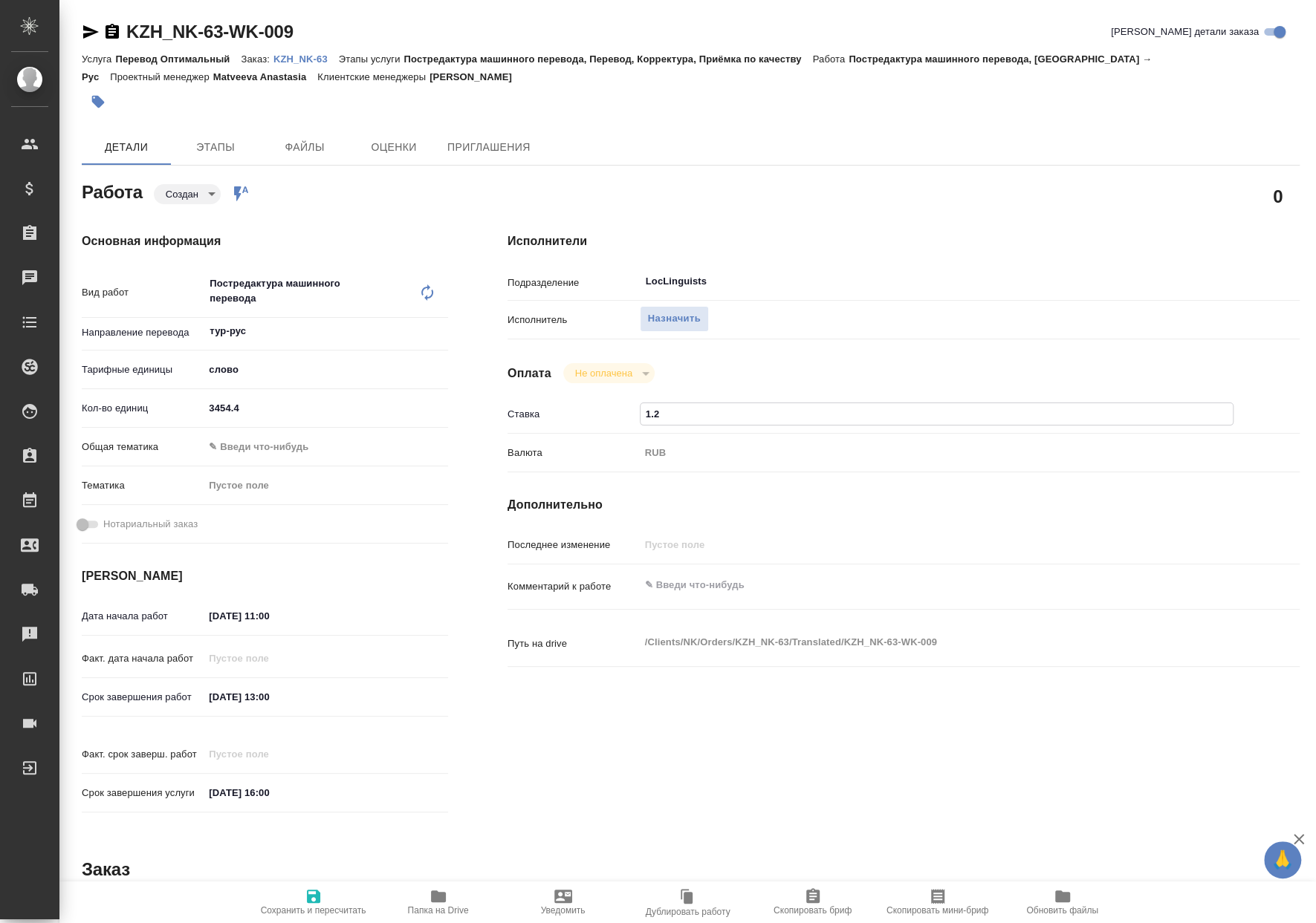
type textarea "x"
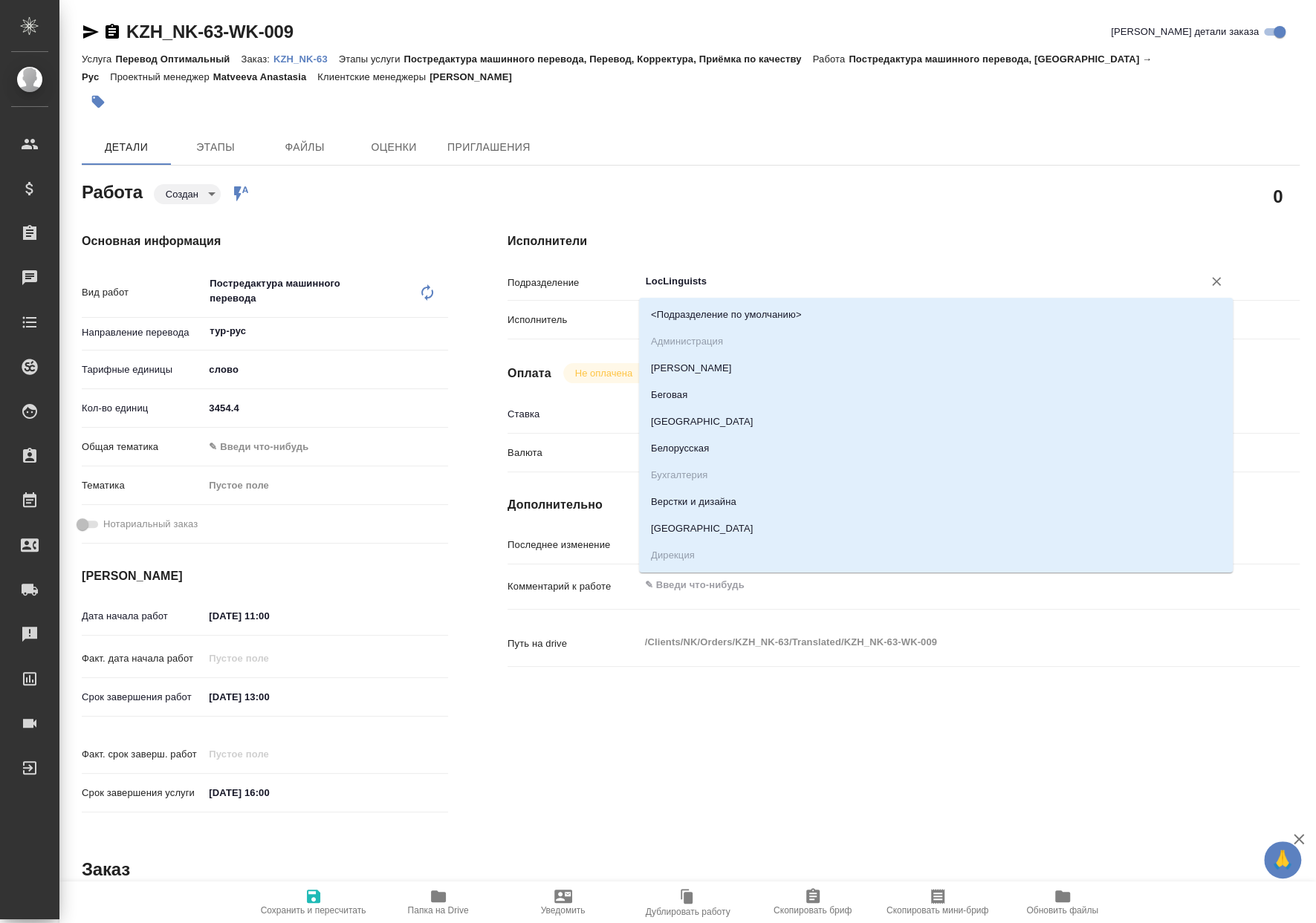
click at [764, 284] on input "LocLinguists" at bounding box center [912, 282] width 535 height 18
type textarea "x"
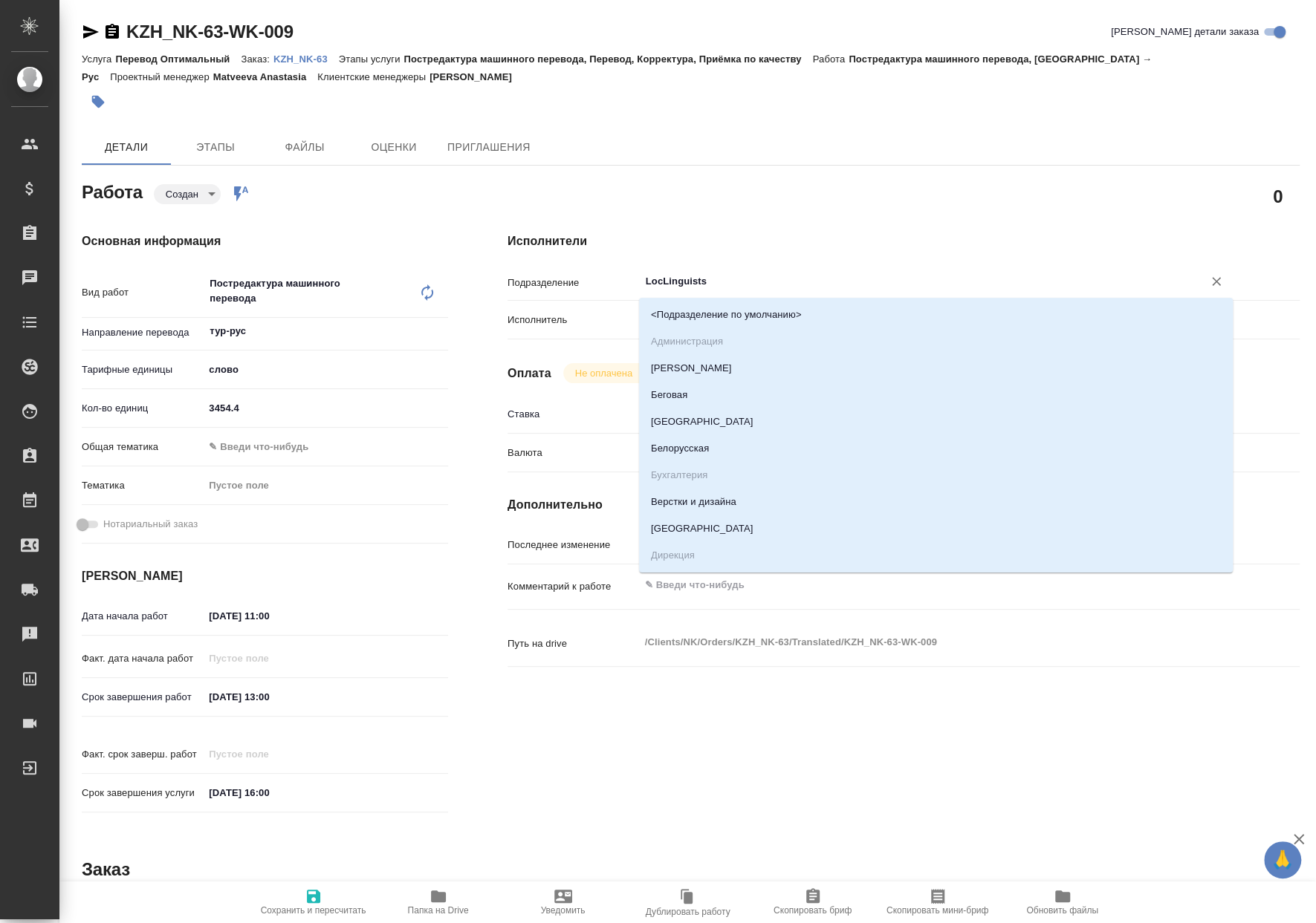
type textarea "x"
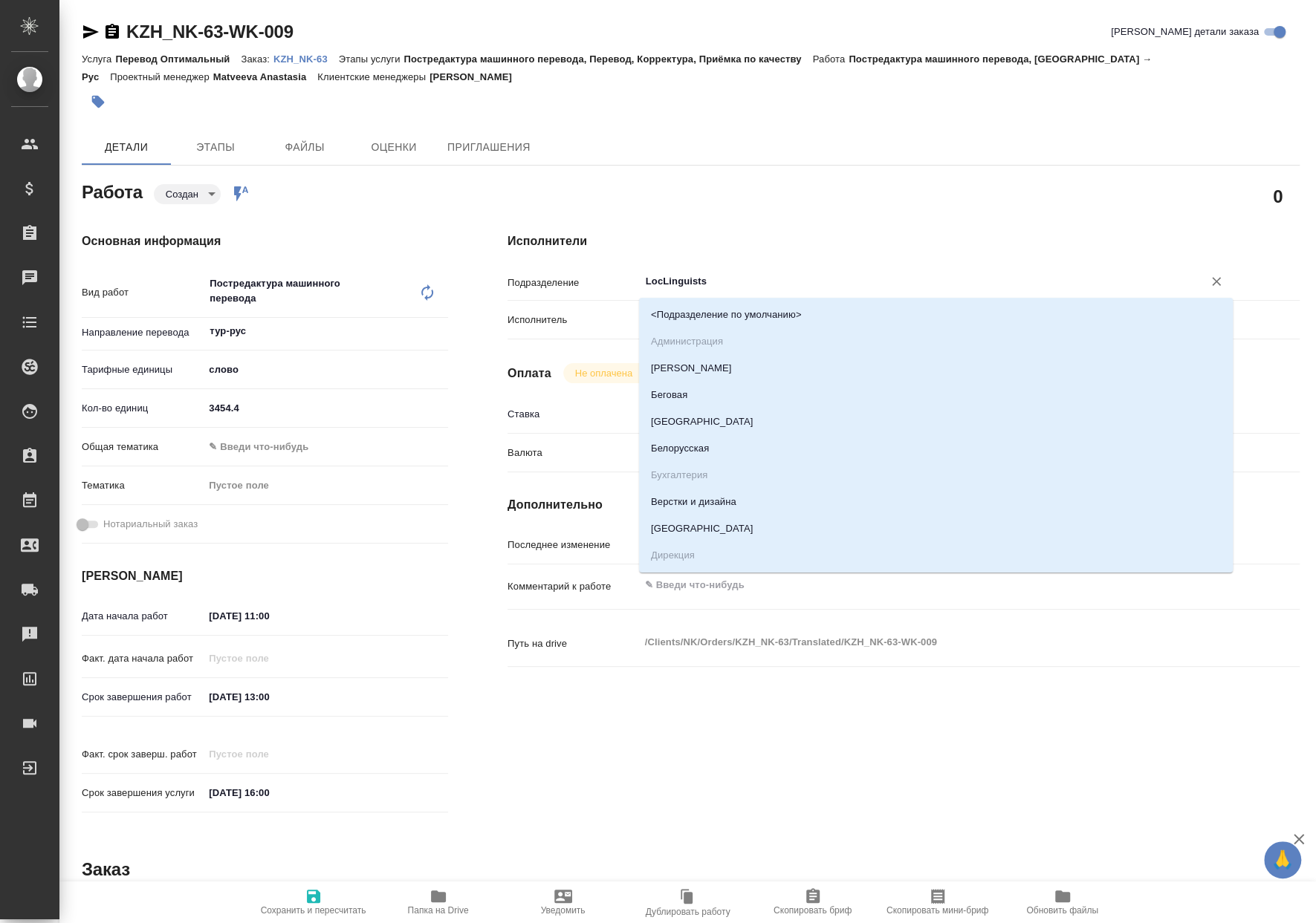
type textarea "x"
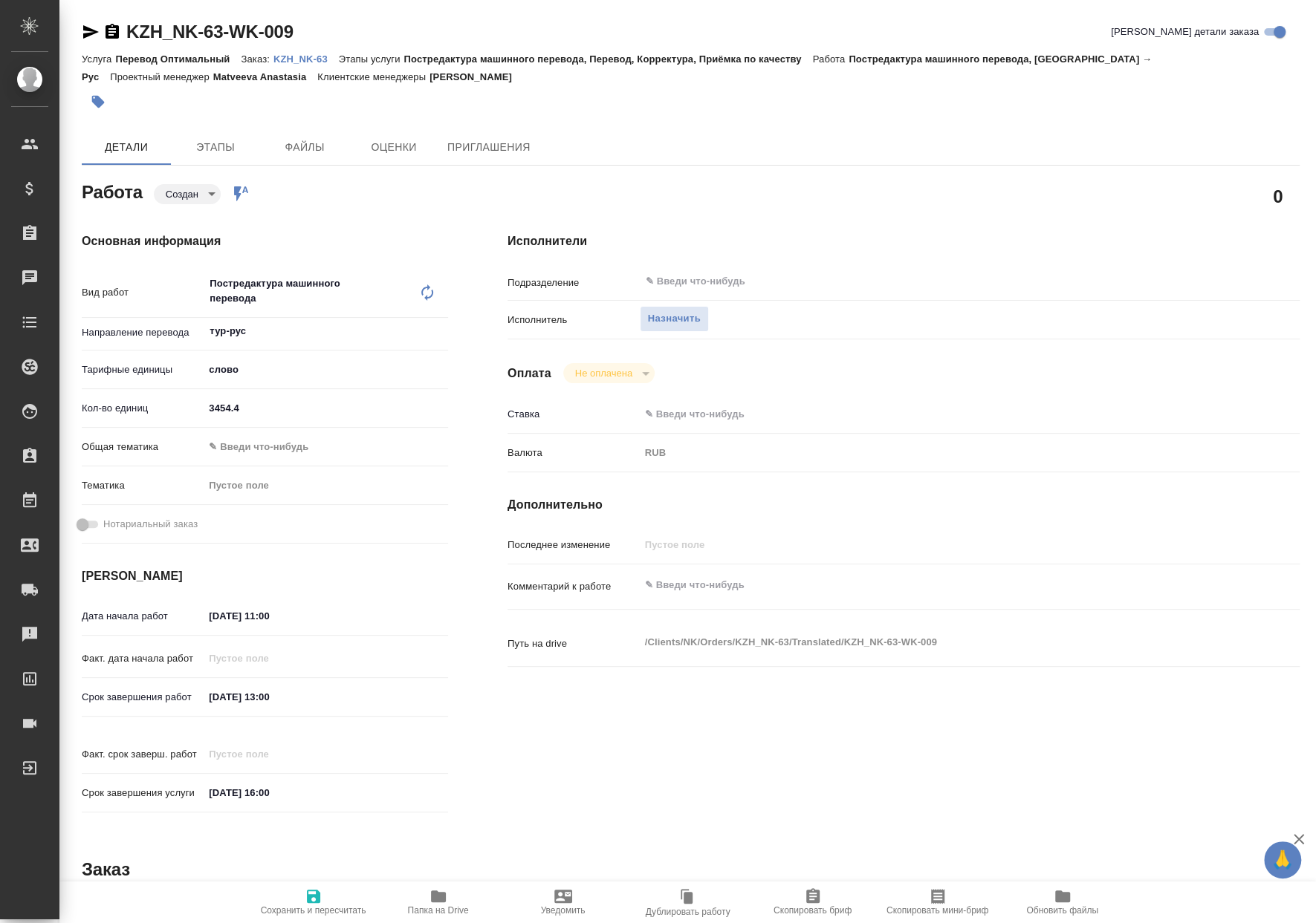
click at [788, 241] on h4 "Исполнители" at bounding box center [904, 242] width 792 height 18
click at [339, 894] on span "Сохранить и пересчитать" at bounding box center [313, 902] width 107 height 29
type textarea "x"
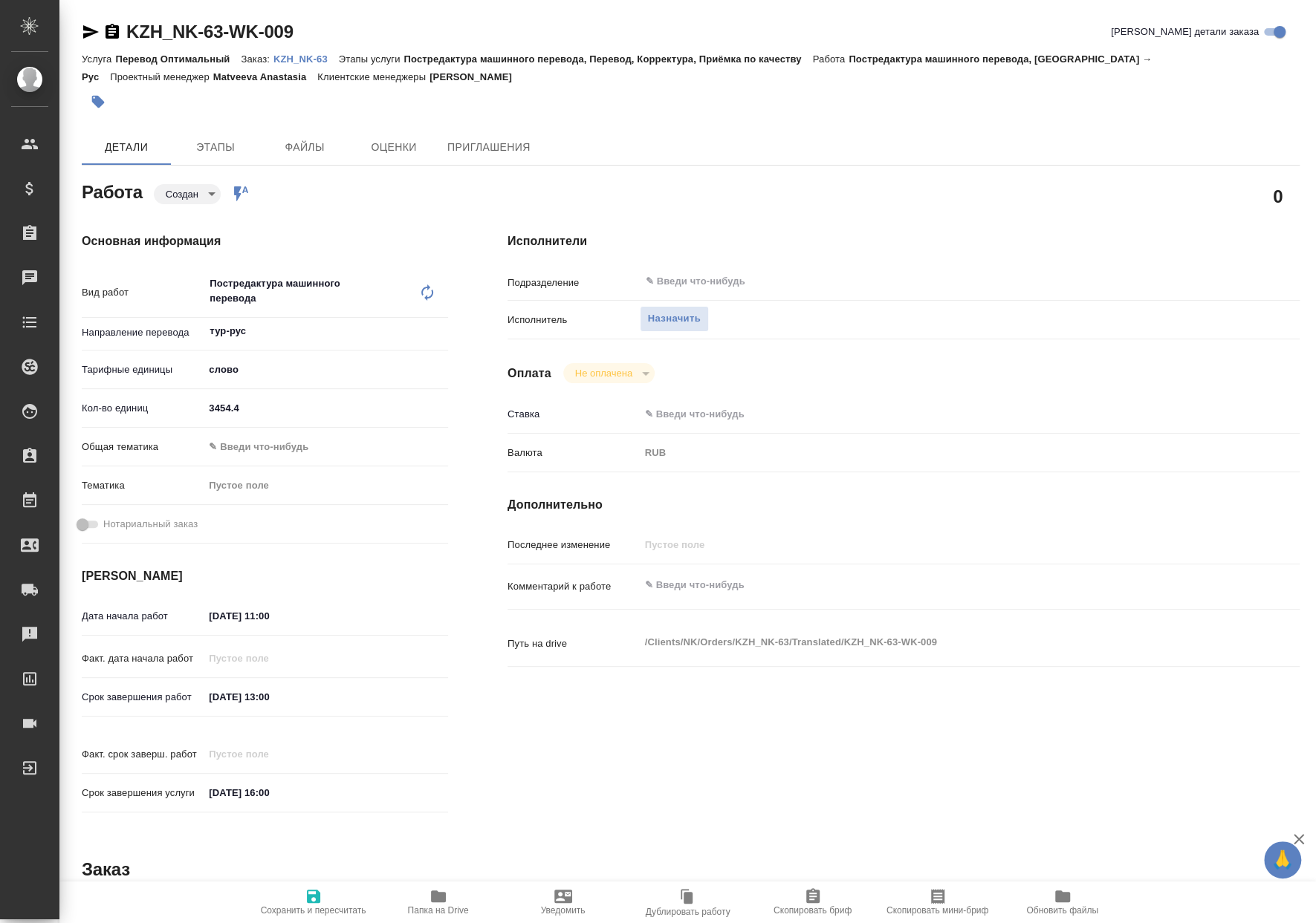
type textarea "x"
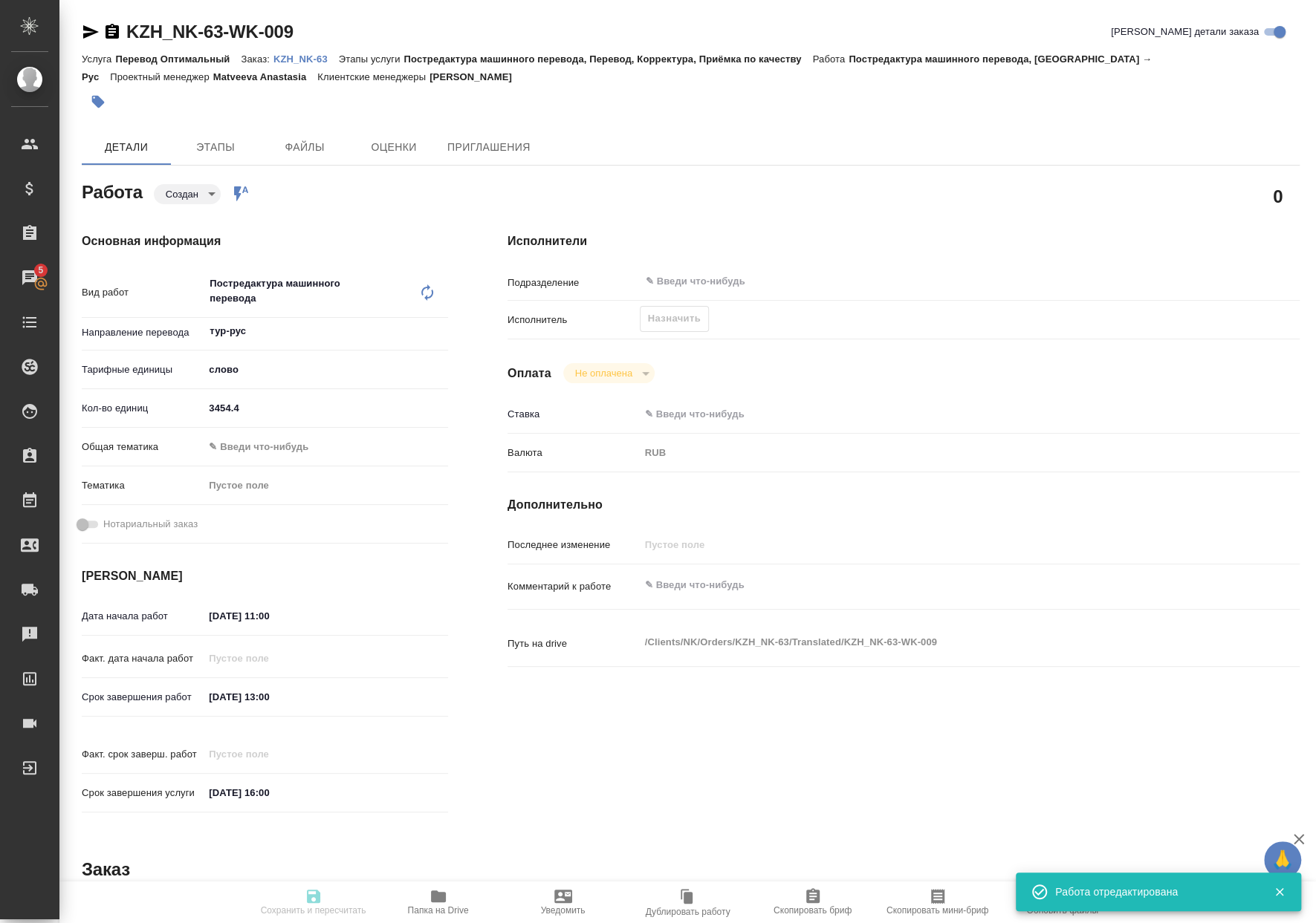
type textarea "x"
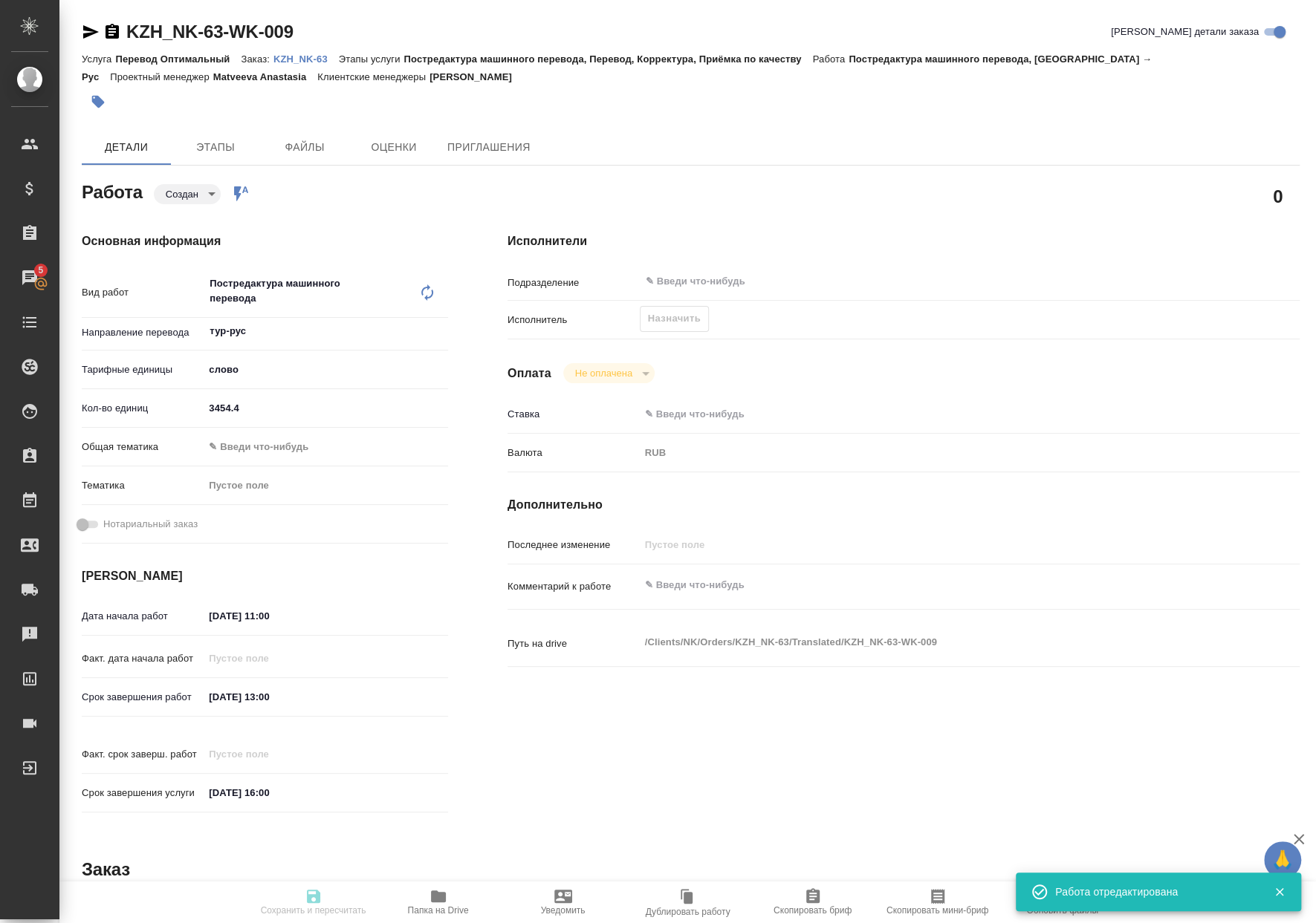
type input "created"
type textarea "Постредактура машинного перевода"
type textarea "x"
type input "тур-рус"
type input "5a8b1489cc6b4906c91bfd90"
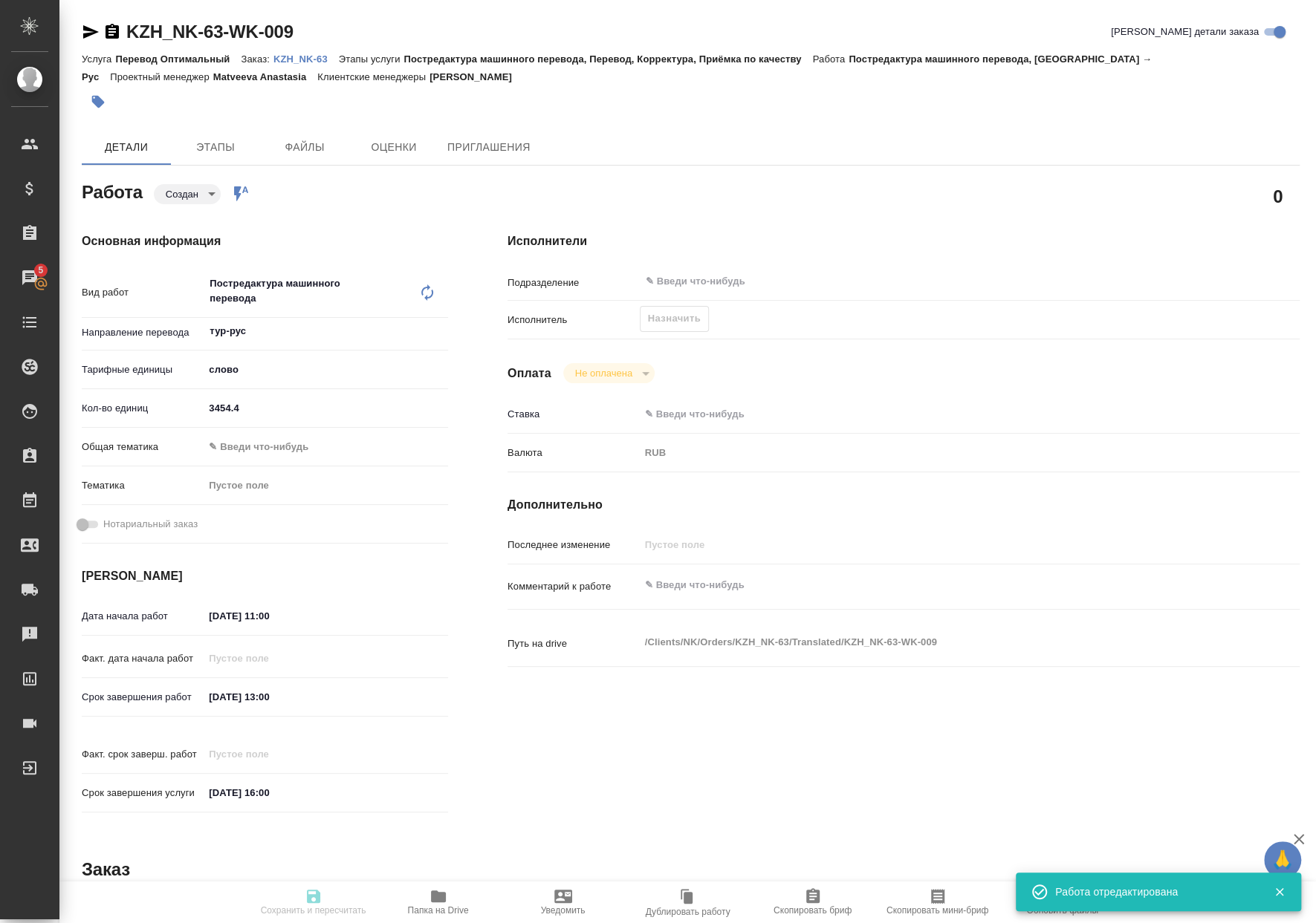
type input "3454.4"
type input "[DATE] 11:00"
type input "[DATE] 13:00"
type input "[DATE] 16:00"
type input "notPayed"
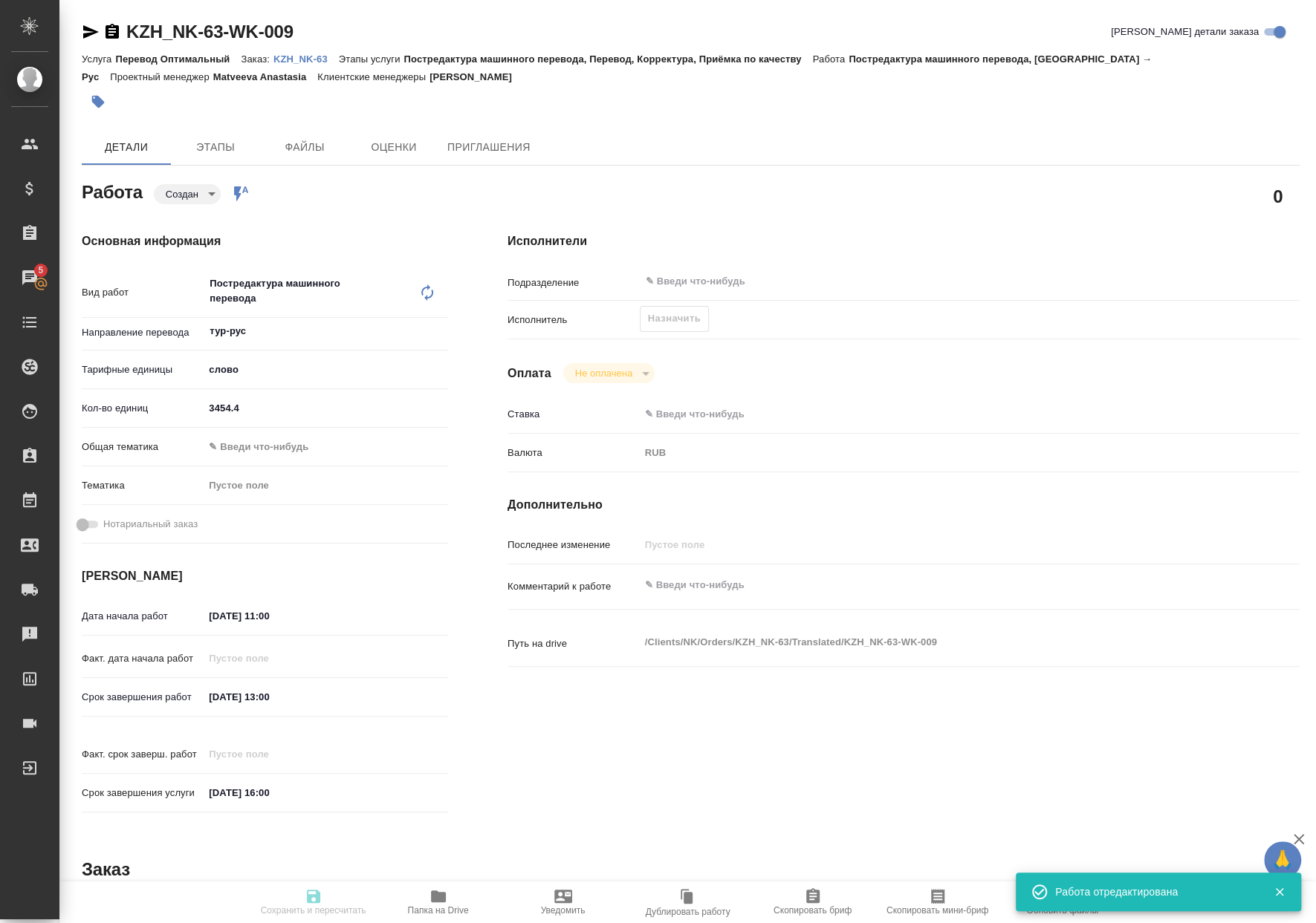
type input "0"
type input "RUB"
type input "Matveeva Anastasia"
type textarea "x"
type textarea "/Clients/NK/Orders/KZH_NK-63/Translated/KZH_NK-63-WK-009"
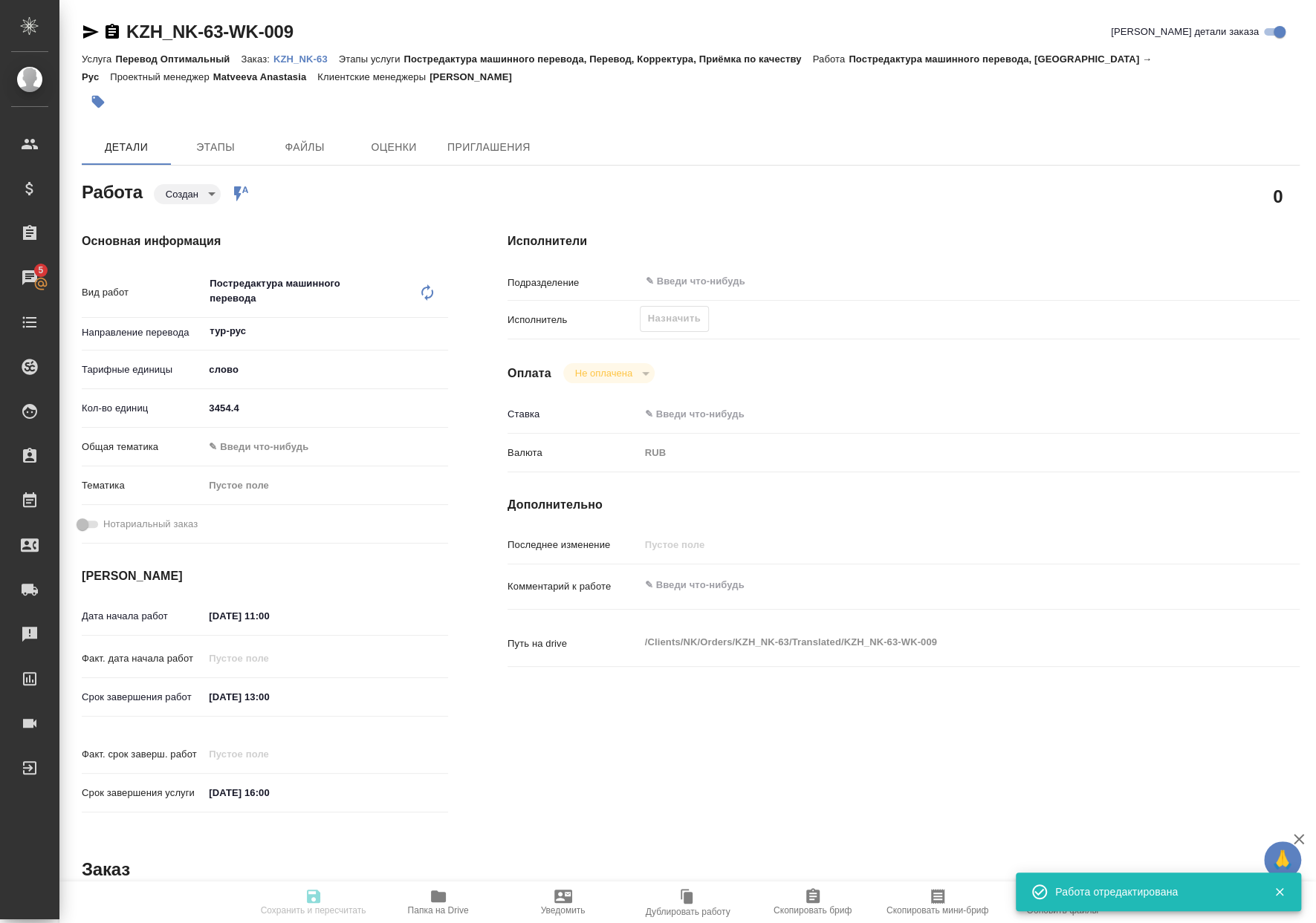
type textarea "x"
type input "KZH_NK-63"
type input "Перевод Оптимальный"
type input "Постредактура машинного перевода, Перевод, Корректура, Приёмка по качеству"
type input "[PERSON_NAME]"
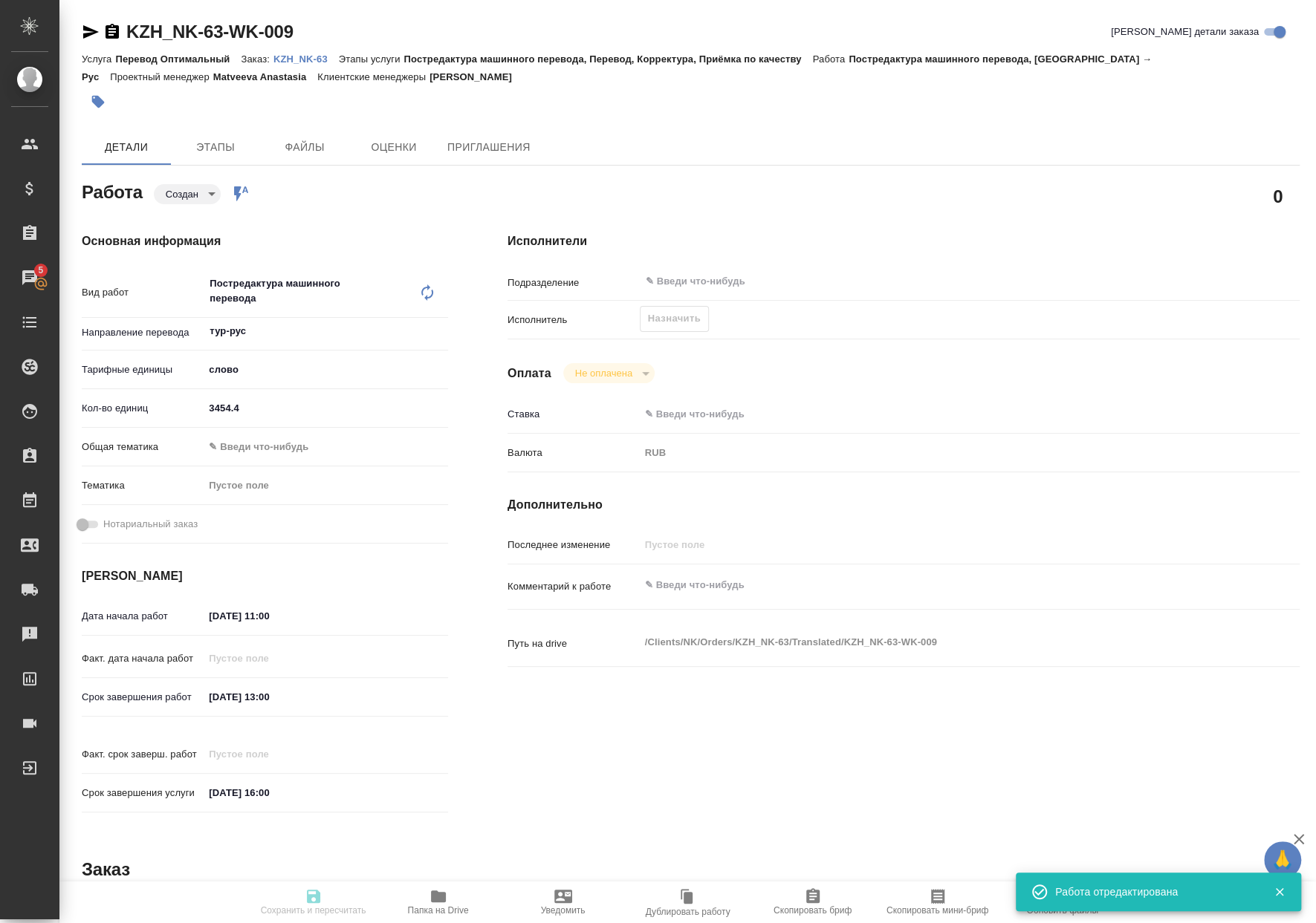
type input "[PERSON_NAME]"
type input "/Clients/NK/Orders/KZH_NK-63"
type textarea "x"
type textarea "с турецкого на русский язык. Перевод русского языка прошу добавить третьим стол…"
type textarea "x"
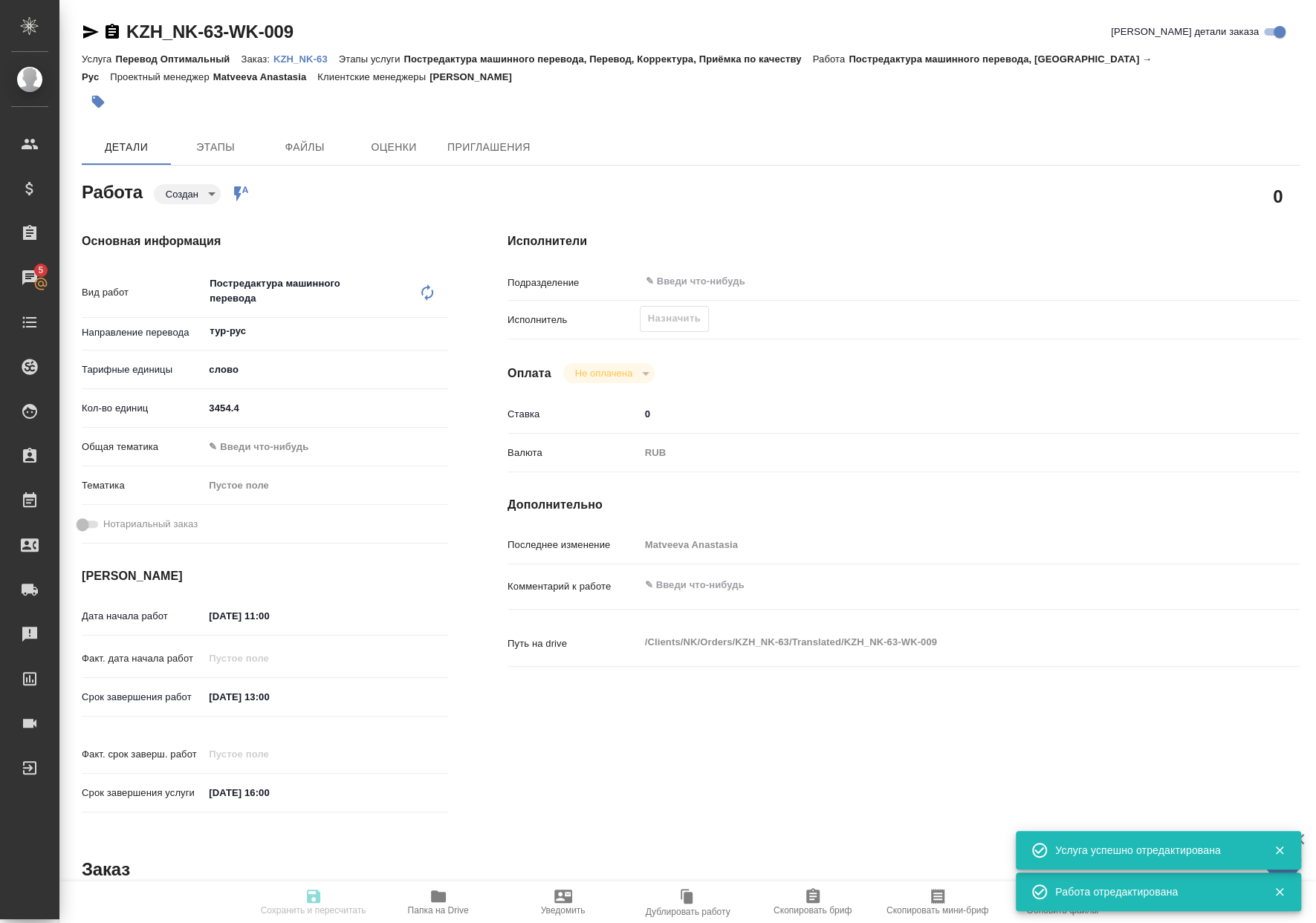
type textarea "x"
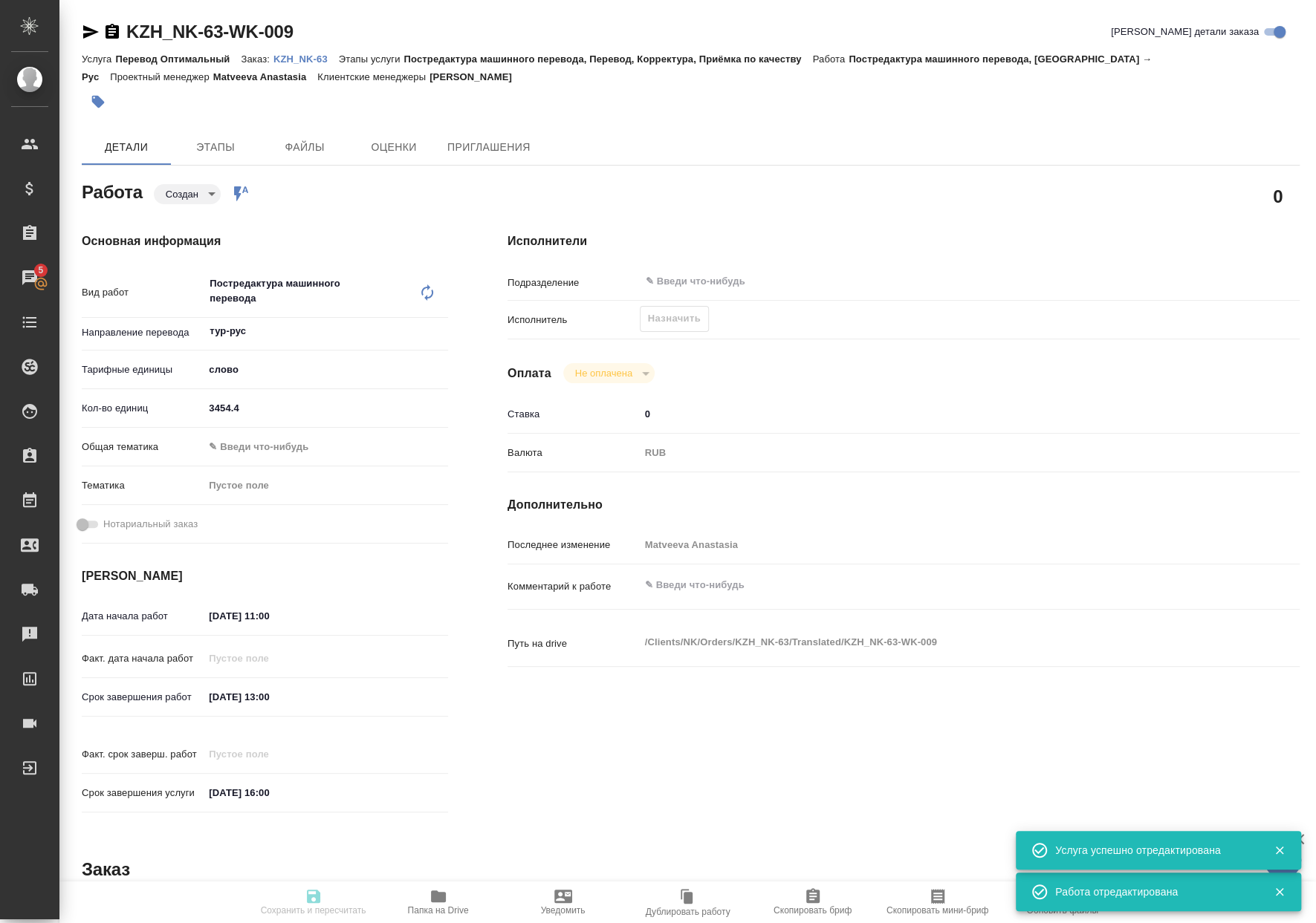
type textarea "x"
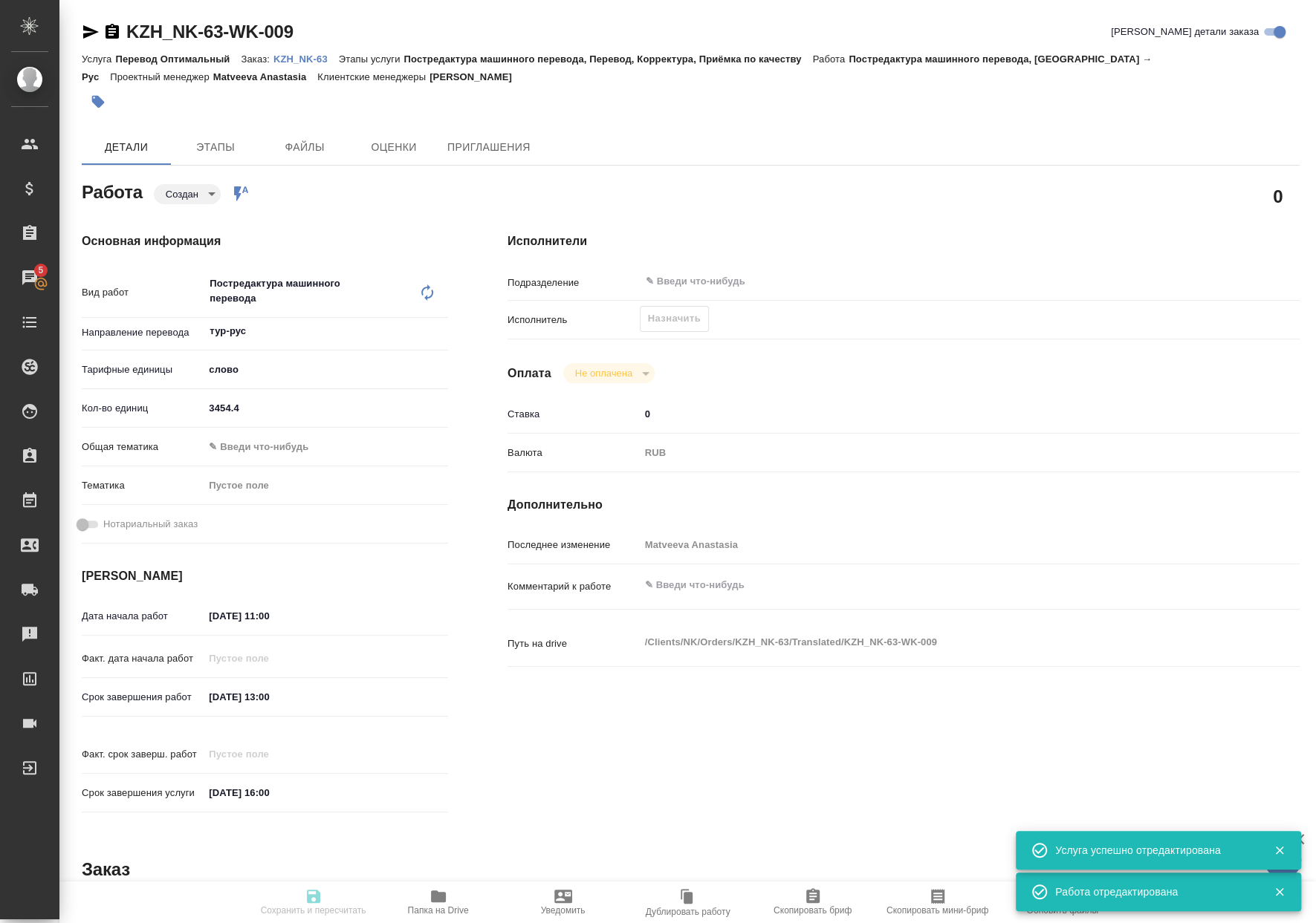
type textarea "x"
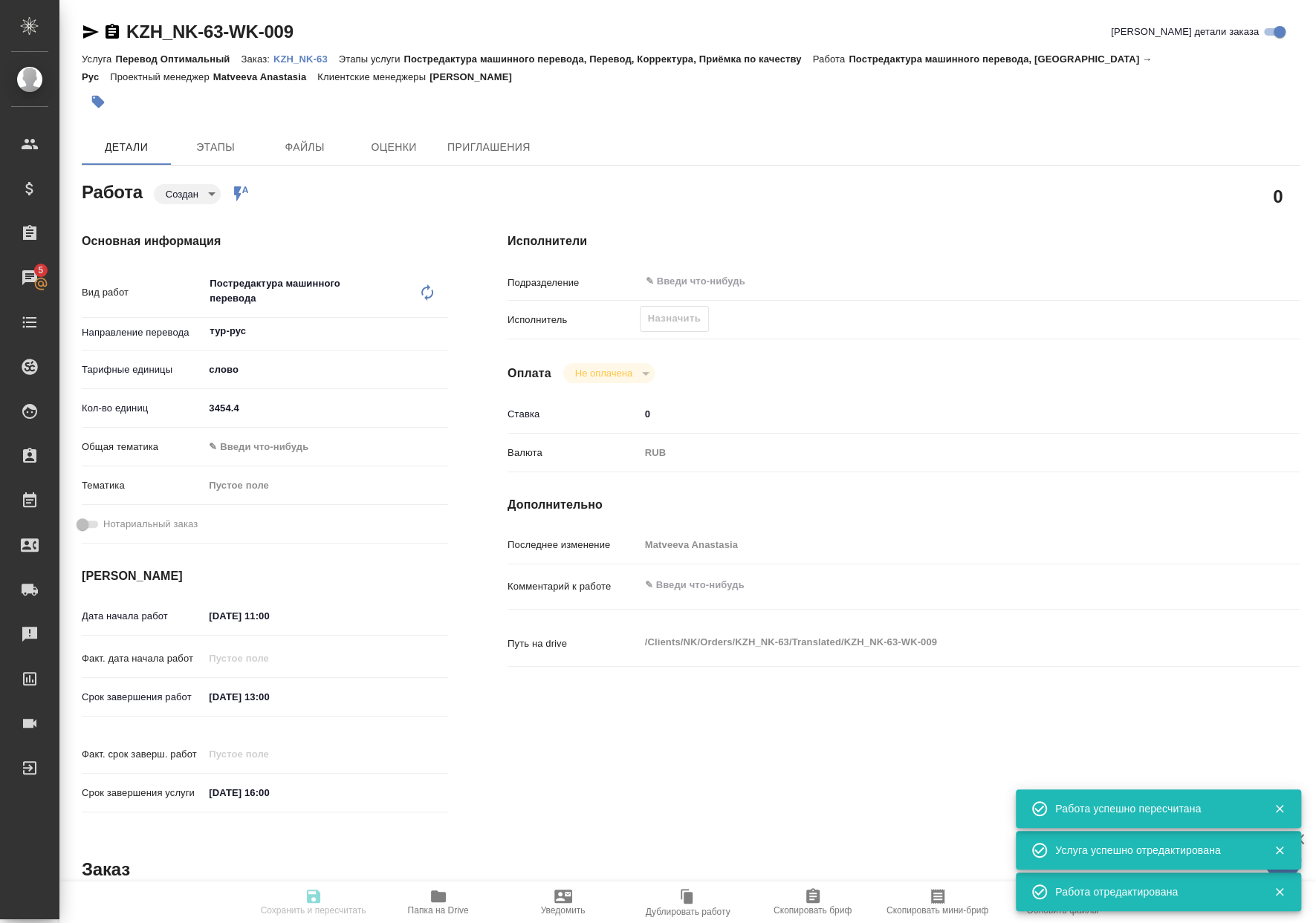
type input "created"
type textarea "Постредактура машинного перевода"
type textarea "x"
type input "тур-рус"
type input "5a8b1489cc6b4906c91bfd90"
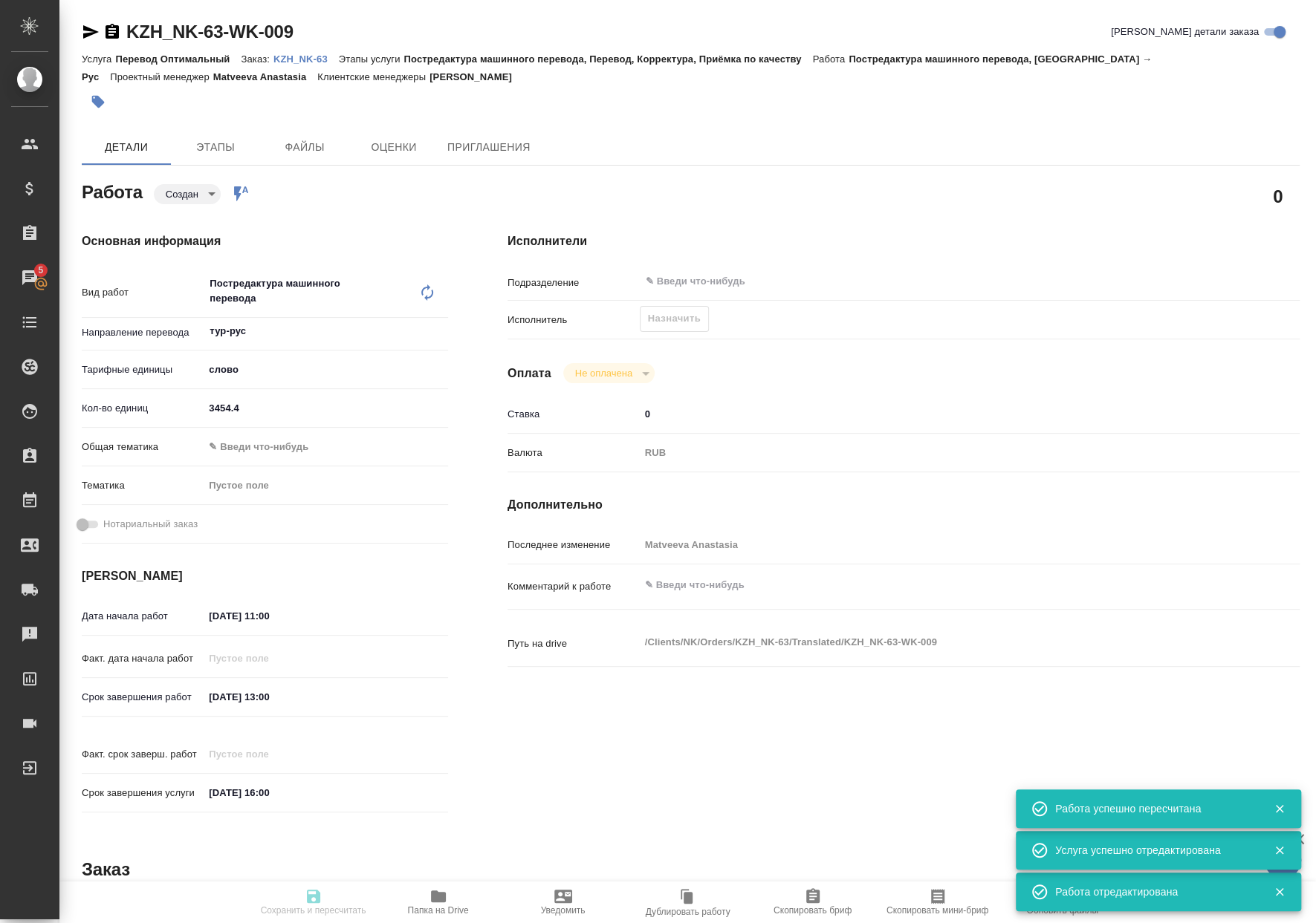
type input "3454.4"
type input "[DATE] 11:00"
type input "[DATE] 13:00"
type input "[DATE] 16:00"
type input "notPayed"
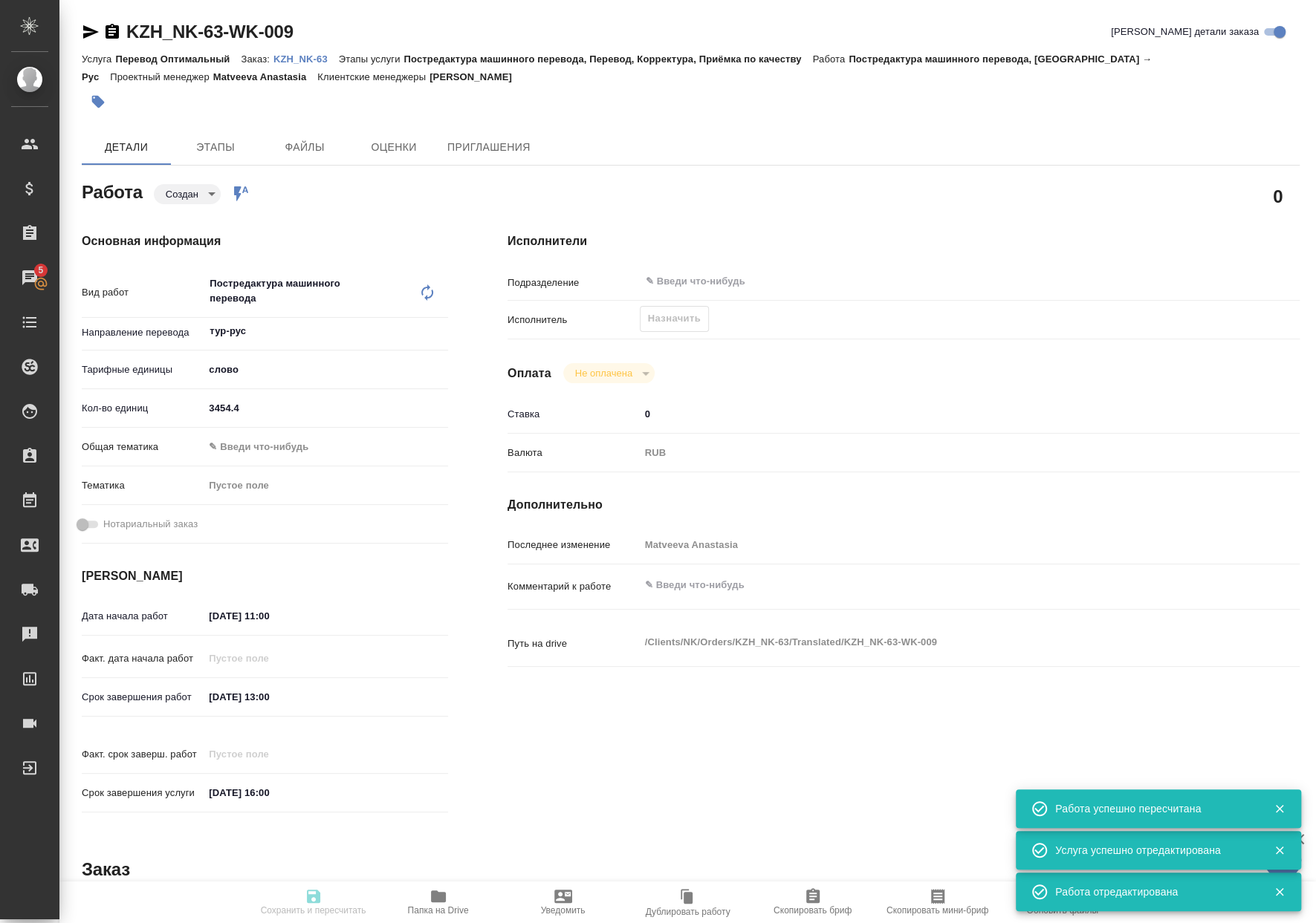
type input "0"
type input "RUB"
type input "Matveeva Anastasia"
type textarea "x"
type textarea "/Clients/NK/Orders/KZH_NK-63/Translated/KZH_NK-63-WK-009"
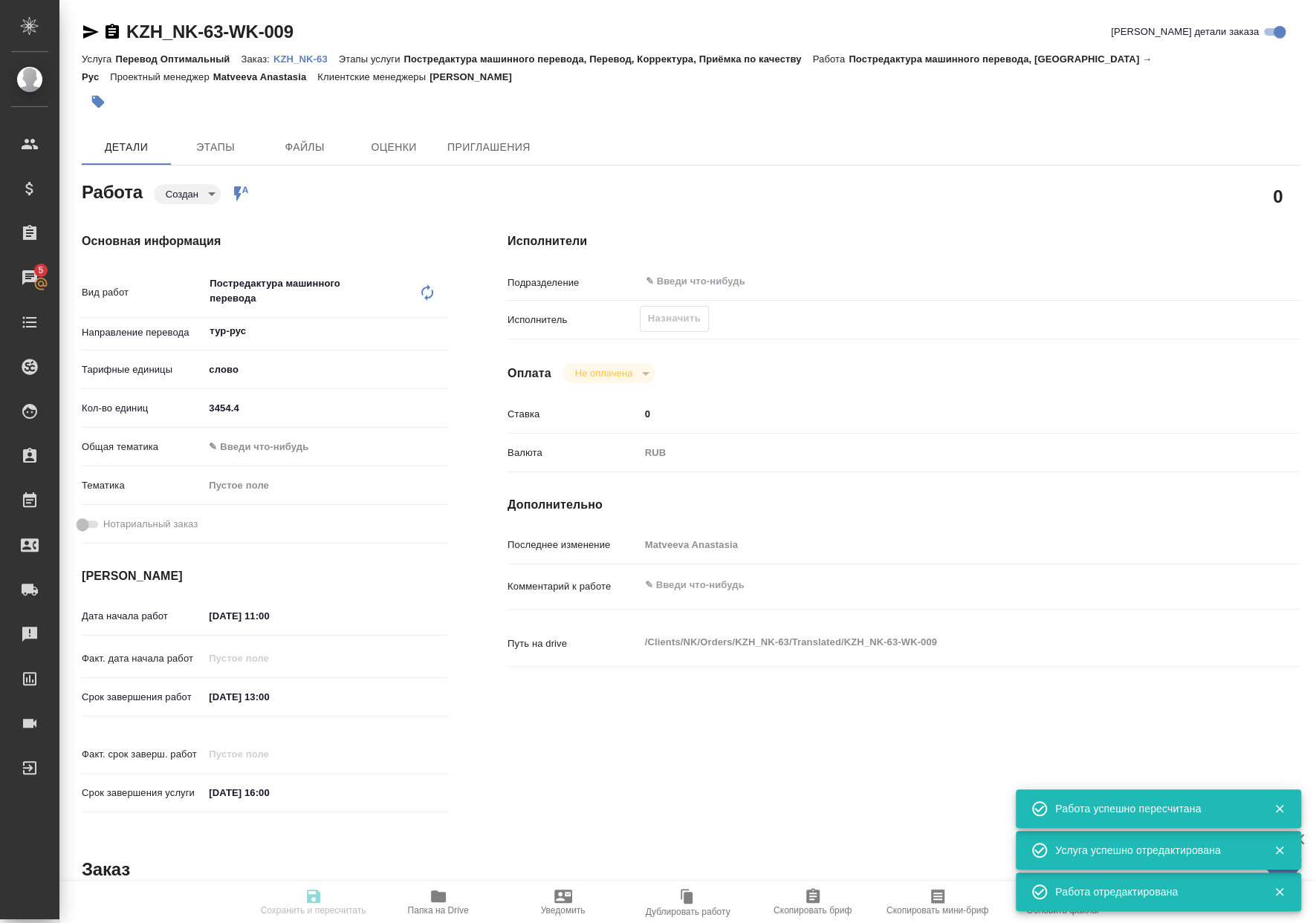
type textarea "x"
type input "KZH_NK-63"
type input "Перевод Оптимальный"
type input "Постредактура машинного перевода, Перевод, Корректура, Приёмка по качеству"
type input "Асланукова Сати"
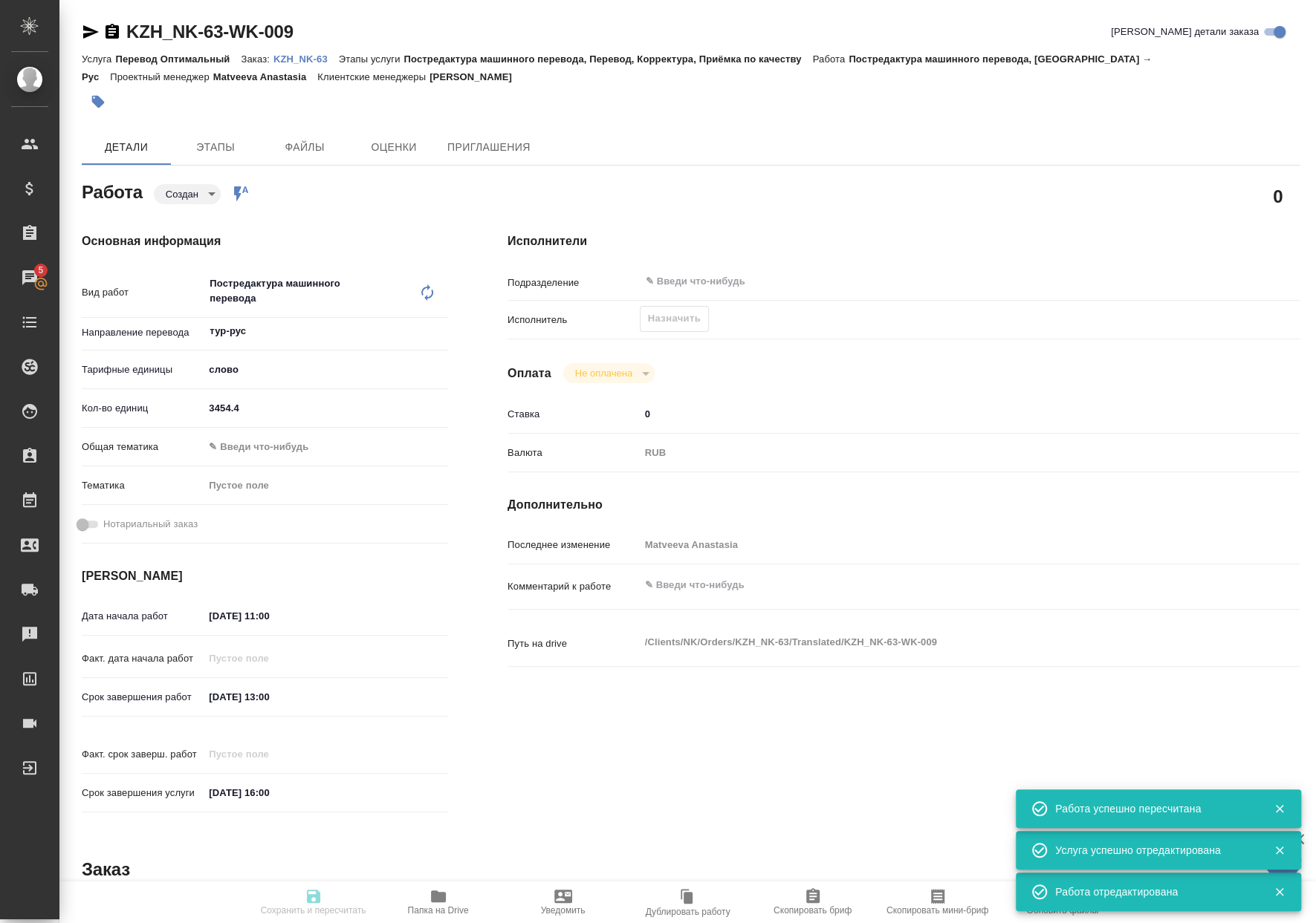
type input "Петрова Валерия"
type input "/Clients/NK/Orders/KZH_NK-63"
type textarea "x"
type textarea "с турецкого на русский язык. Перевод русского языка прошу добавить третьим стол…"
type textarea "x"
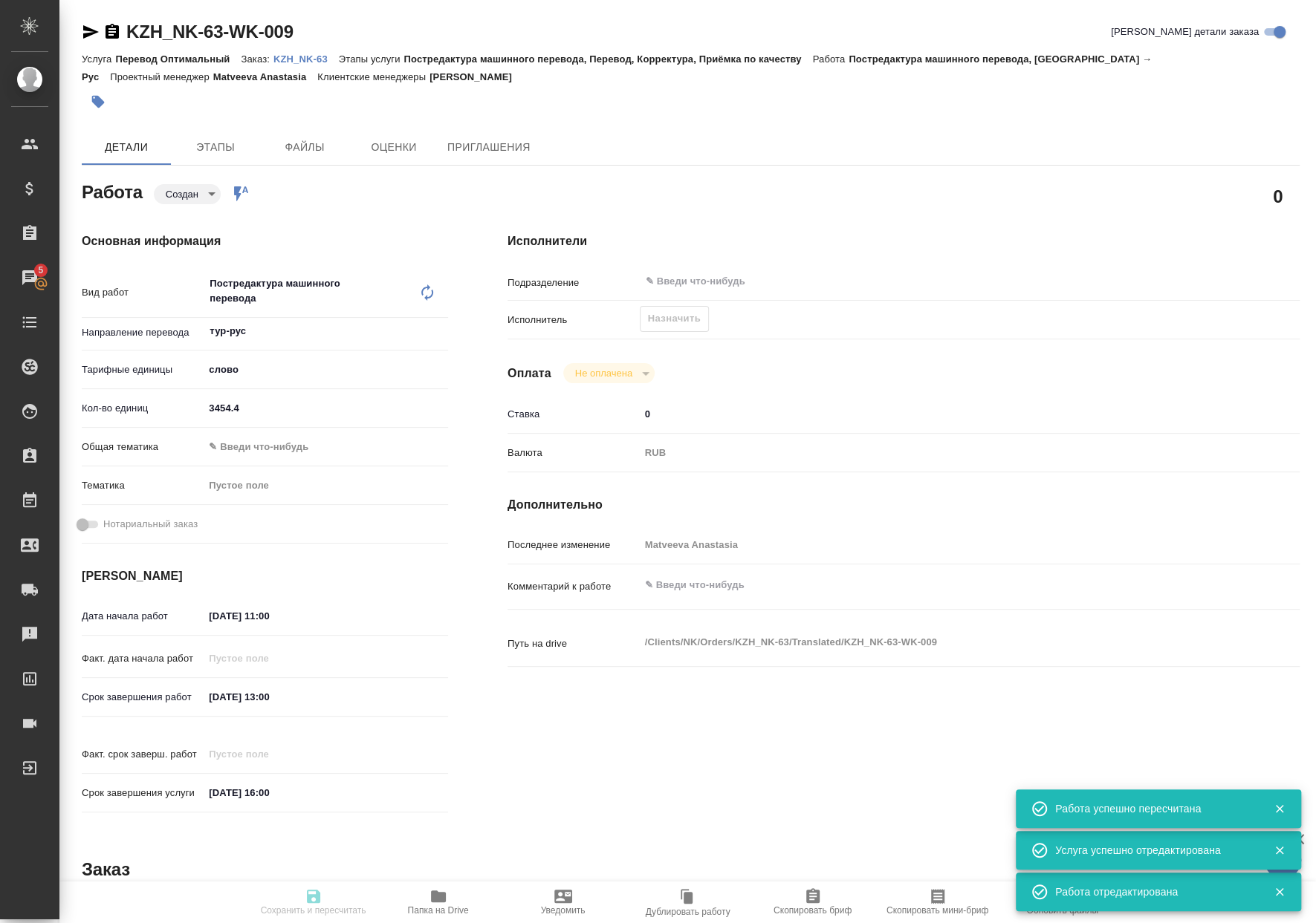
type textarea "x"
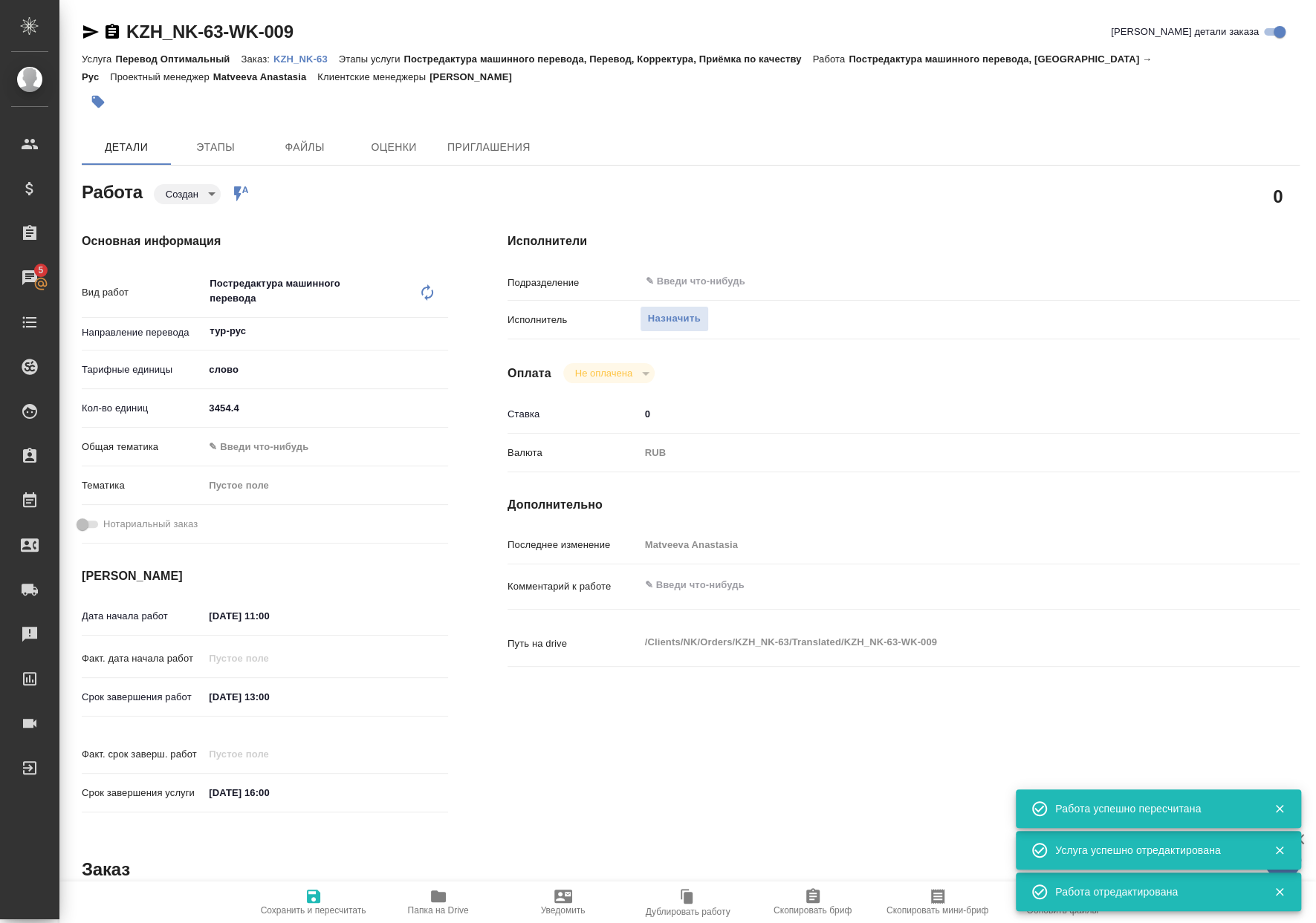
type textarea "x"
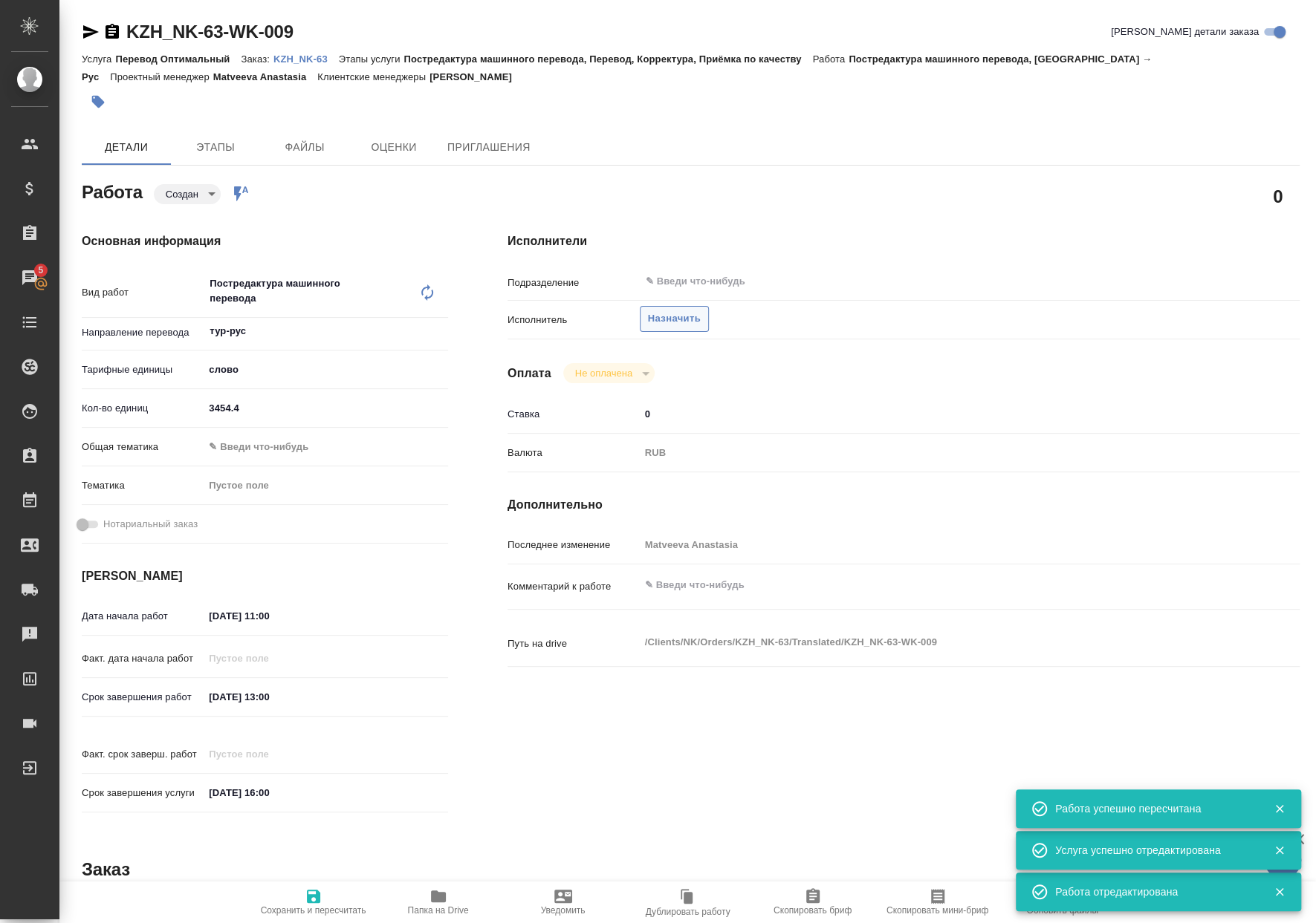
click at [686, 324] on span "Назначить" at bounding box center [674, 318] width 53 height 17
type textarea "x"
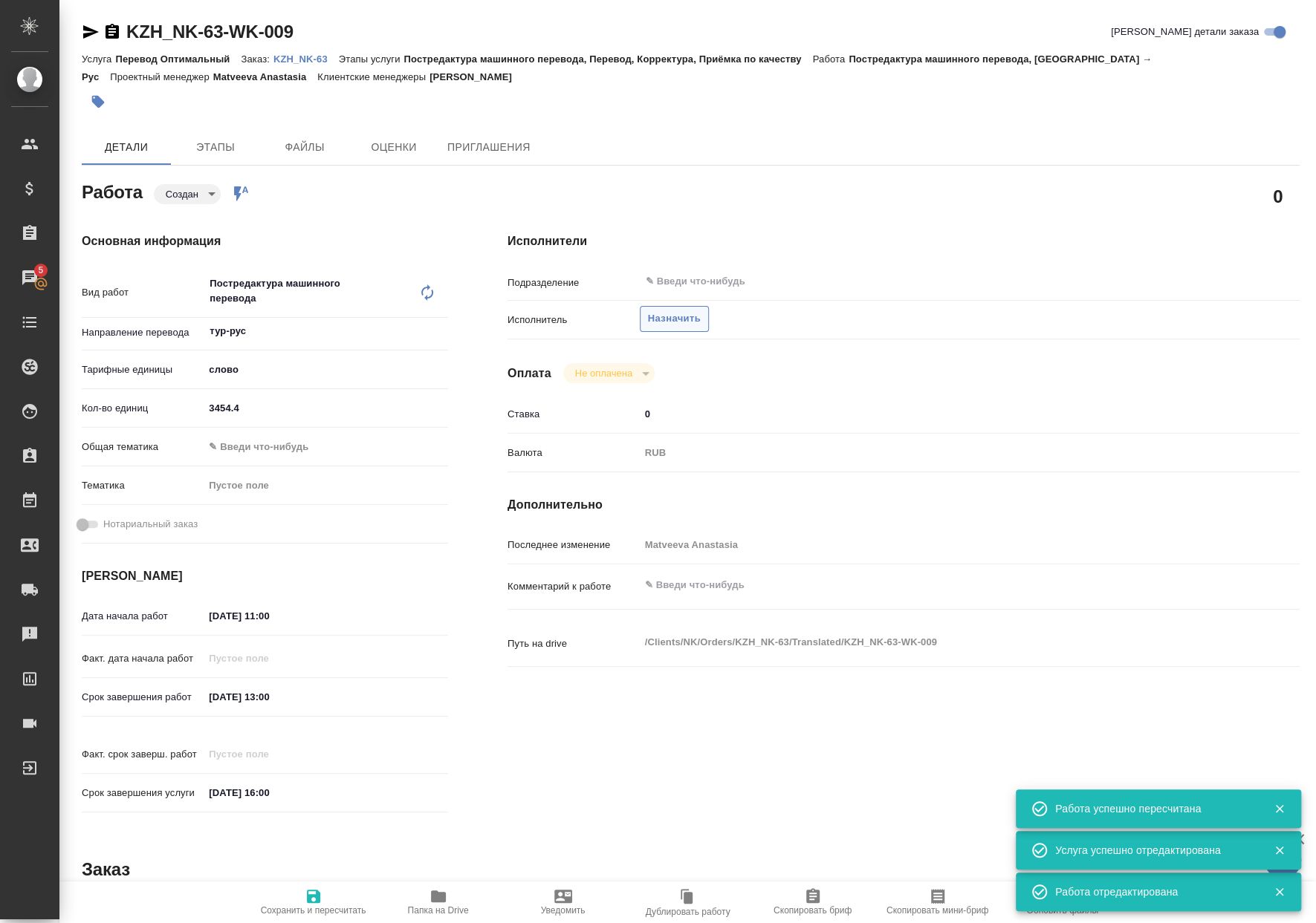
type textarea "x"
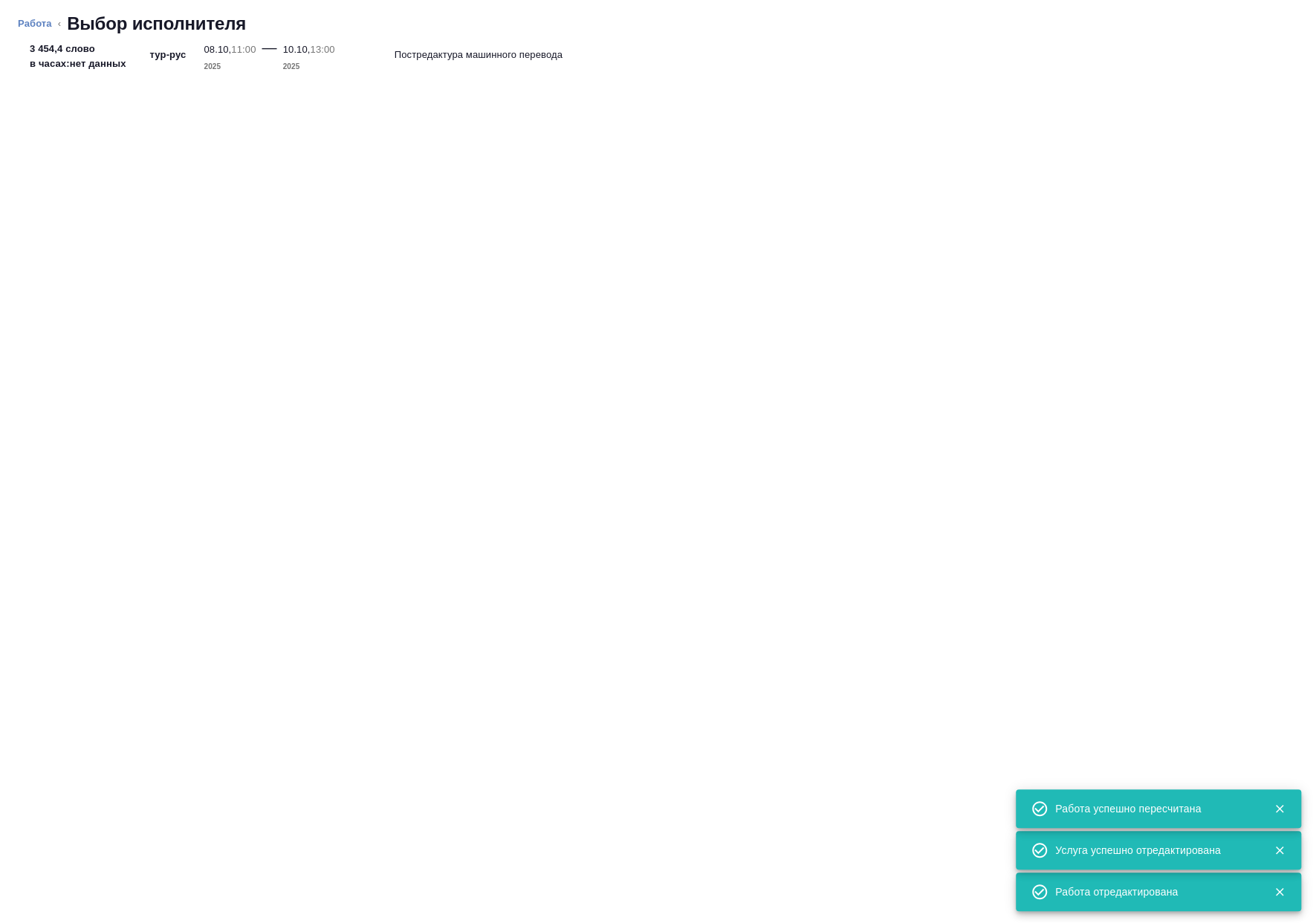
type textarea "x"
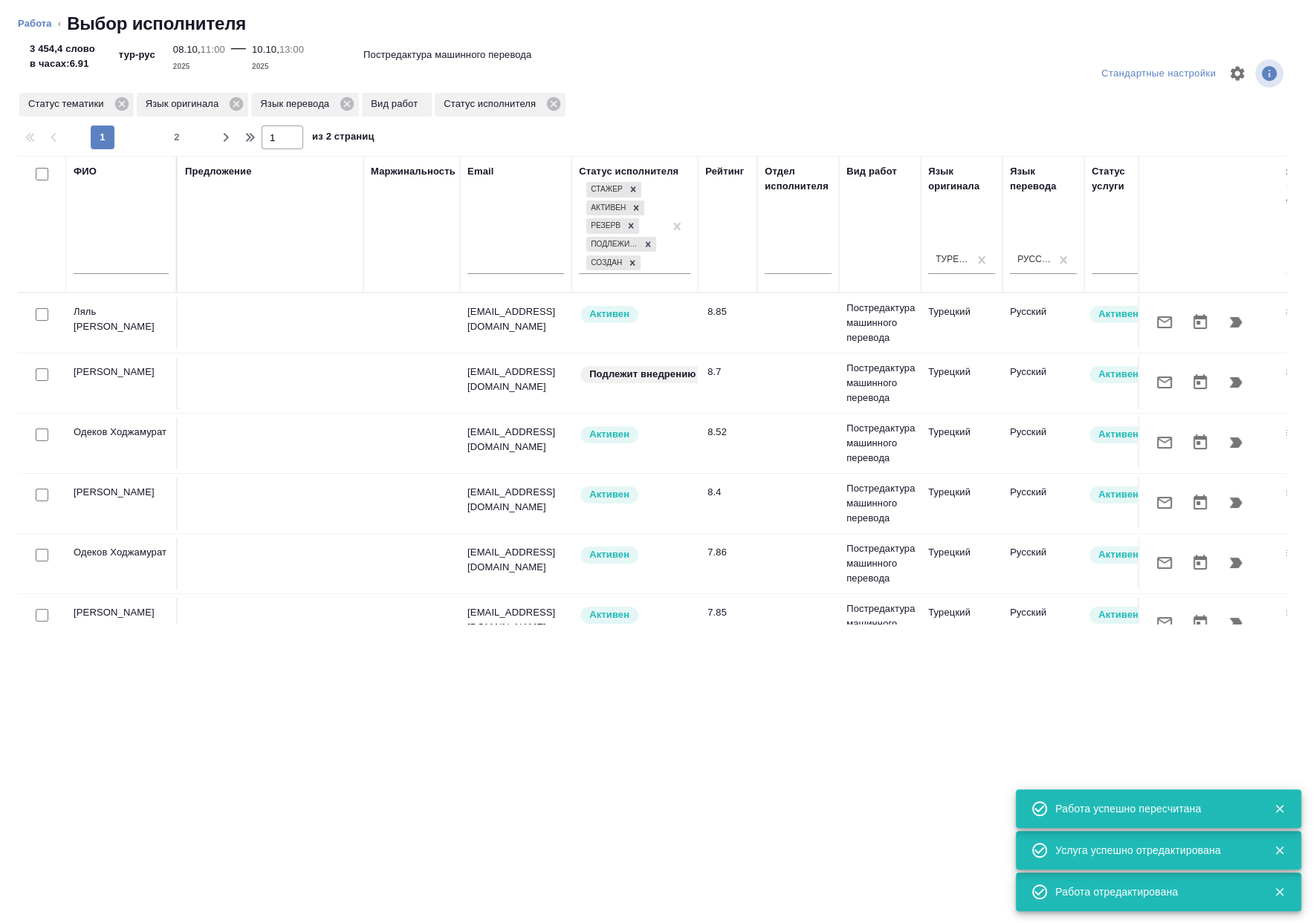
type textarea "x"
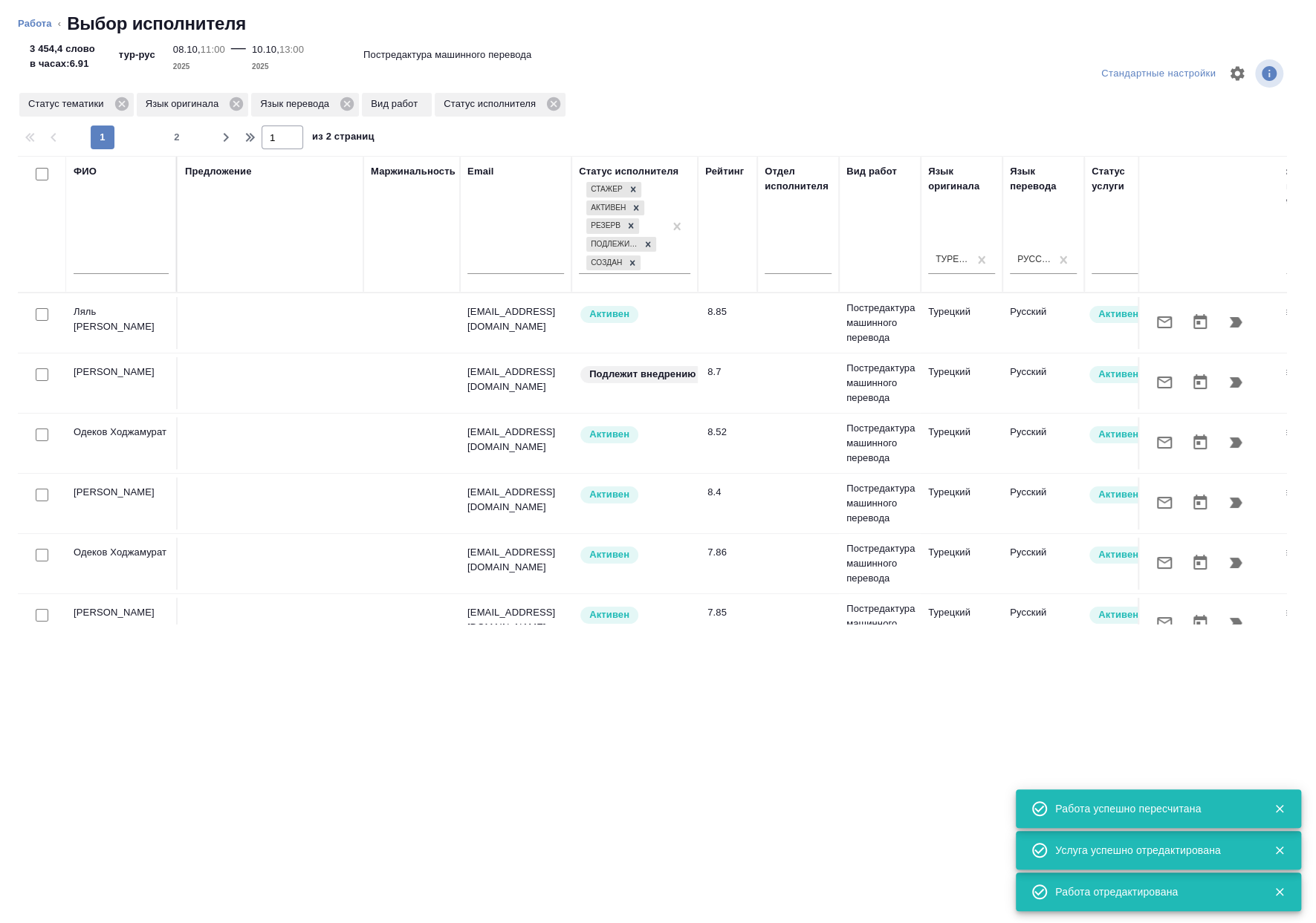
drag, startPoint x: 628, startPoint y: 623, endPoint x: 724, endPoint y: 628, distance: 96.1
click at [755, 624] on div "Стандартные настройки Статус тематики Язык оригинала Язык перевода Вид работ Ст…" at bounding box center [658, 483] width 1316 height 878
drag, startPoint x: 664, startPoint y: 633, endPoint x: 779, endPoint y: 625, distance: 115.3
click at [780, 624] on div "Стандартные настройки Статус тематики Язык оригинала Язык перевода Вид работ Ст…" at bounding box center [658, 483] width 1316 height 878
drag, startPoint x: 698, startPoint y: 623, endPoint x: 746, endPoint y: 618, distance: 48.3
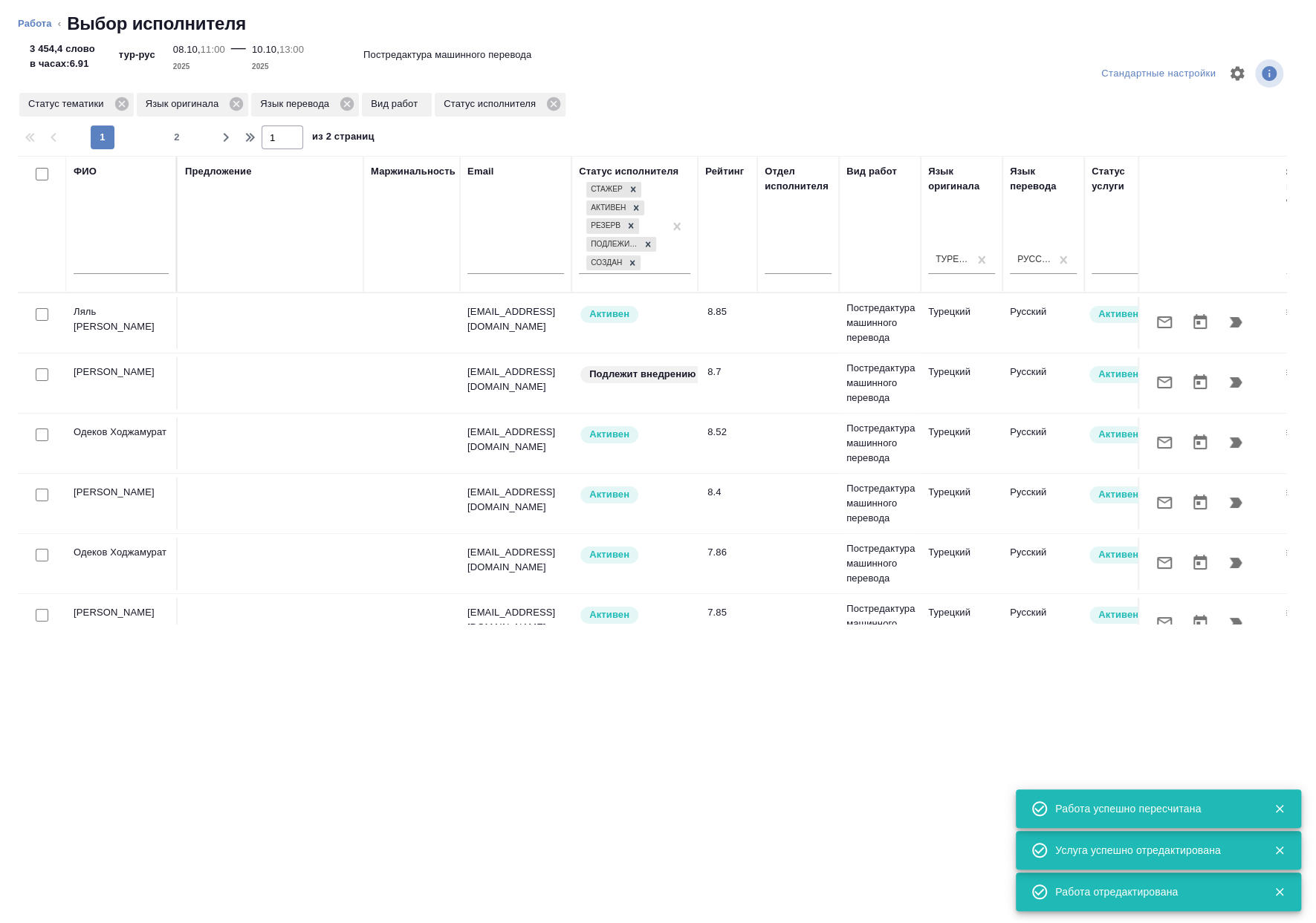
click at [746, 618] on div "Стандартные настройки Статус тематики Язык оригинала Язык перевода Вид работ Ст…" at bounding box center [658, 483] width 1316 height 878
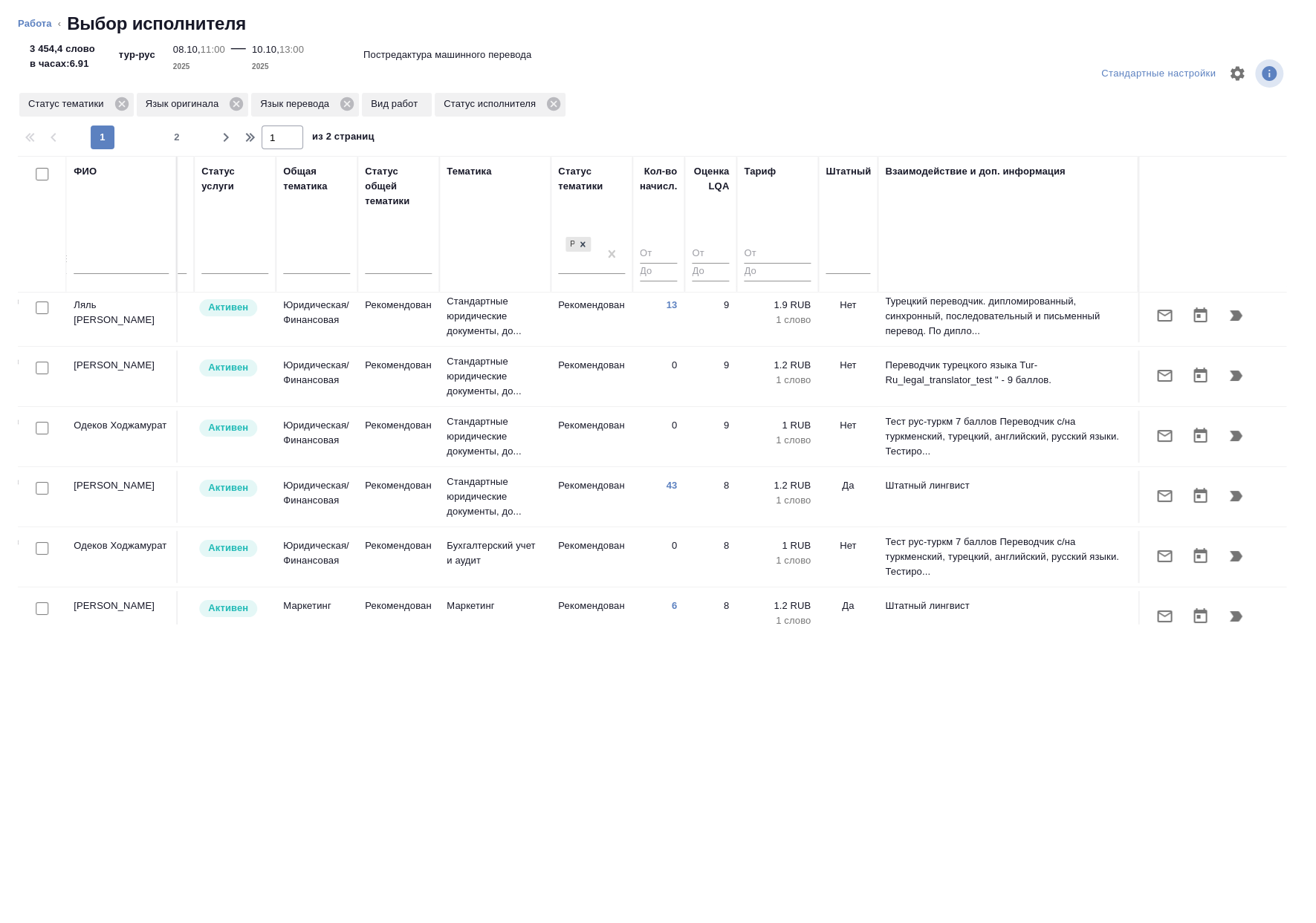
scroll to position [0, 905]
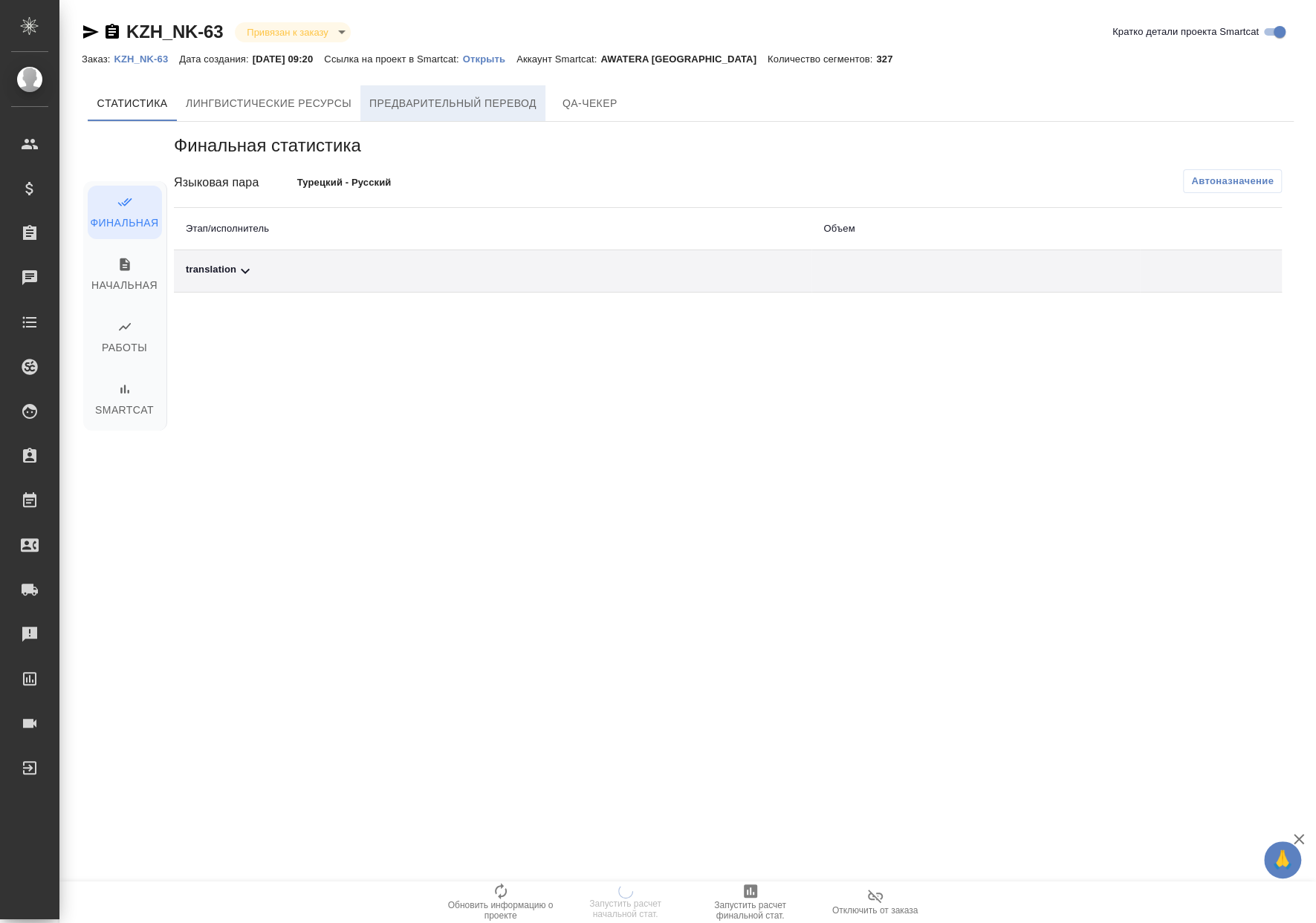
click at [442, 110] on span "Предварительный перевод" at bounding box center [452, 103] width 167 height 19
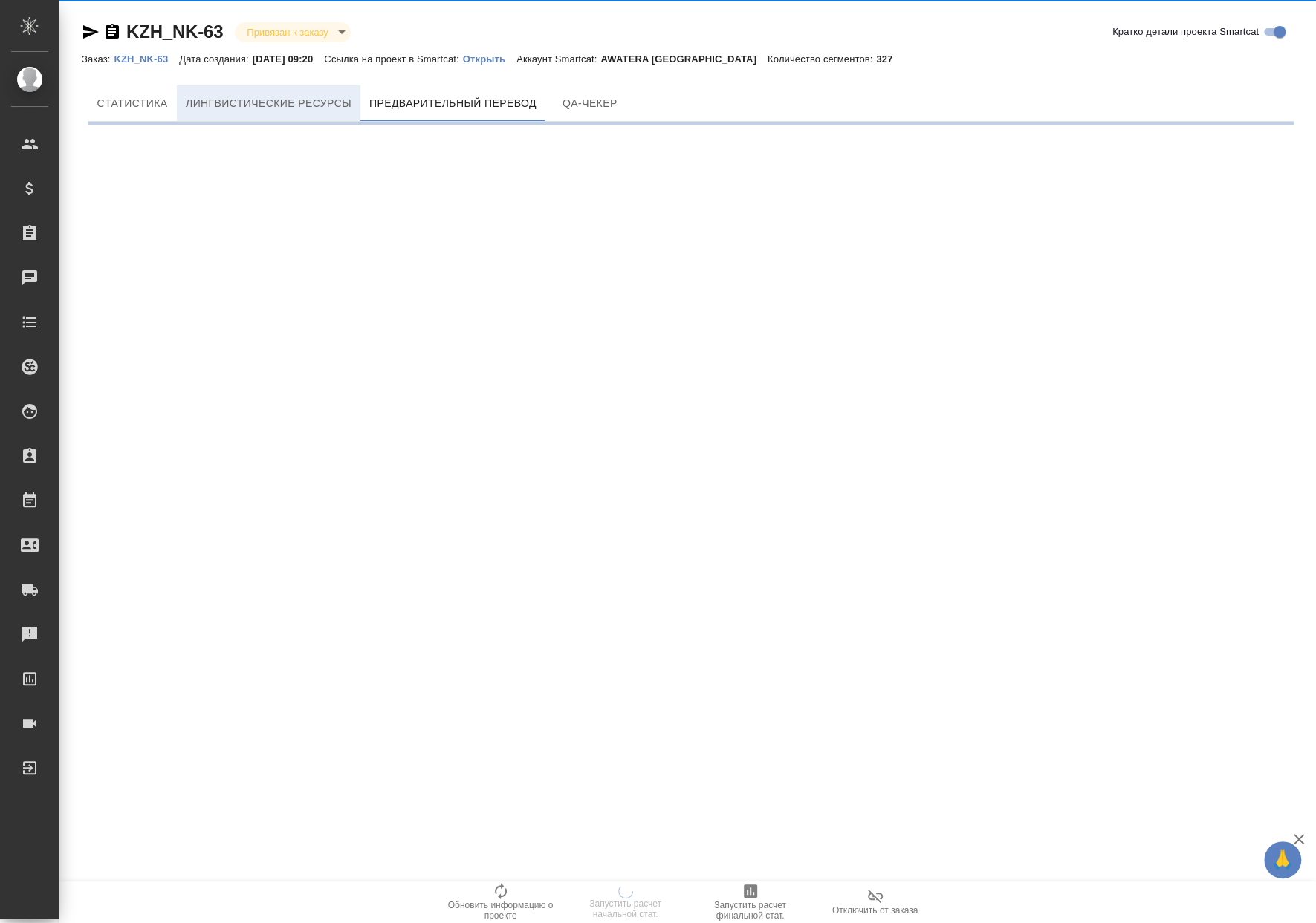
click at [272, 116] on button "Лингвистические ресурсы" at bounding box center [269, 103] width 184 height 36
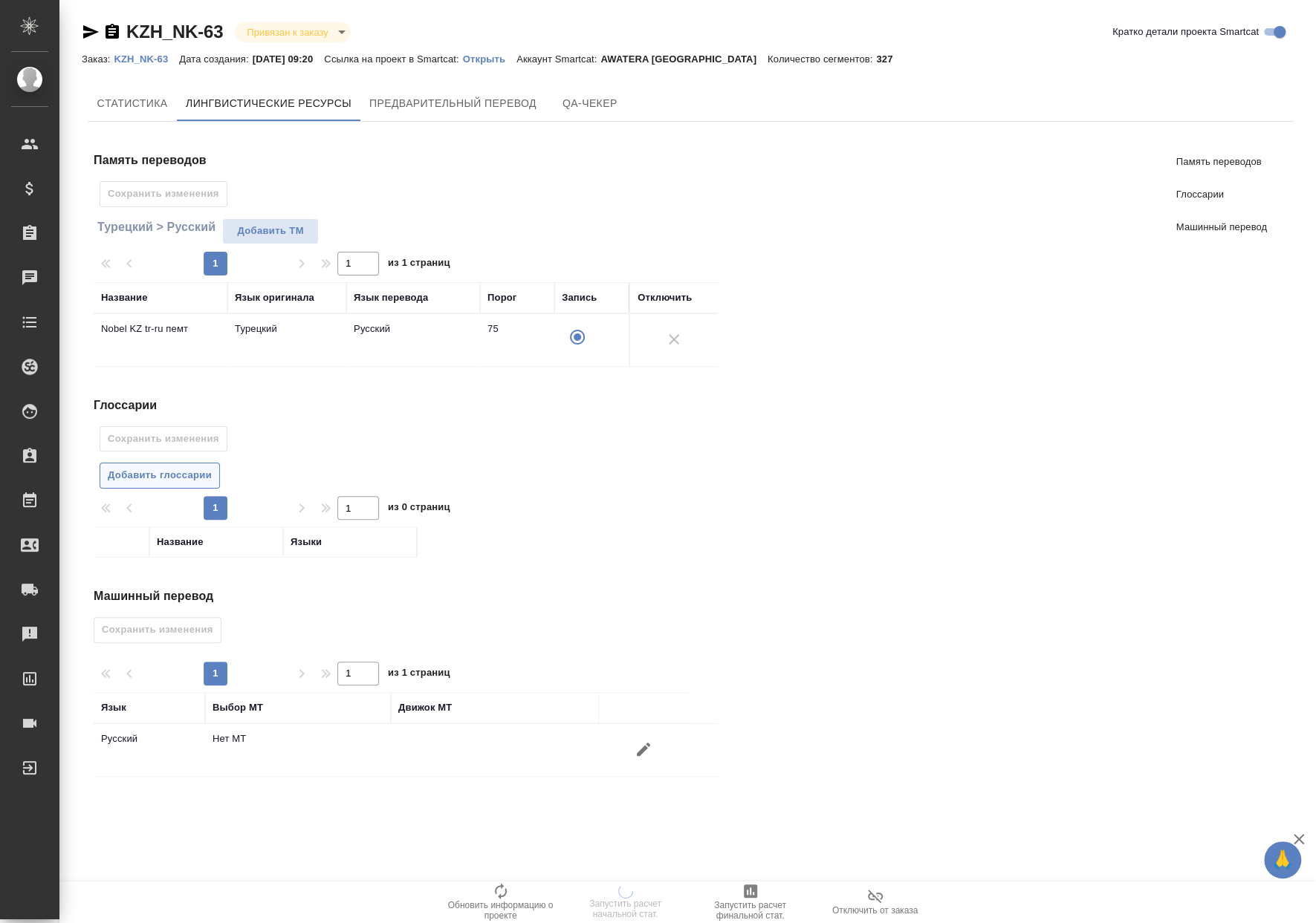
click at [199, 469] on span "Добавить глоссарии" at bounding box center [160, 475] width 104 height 17
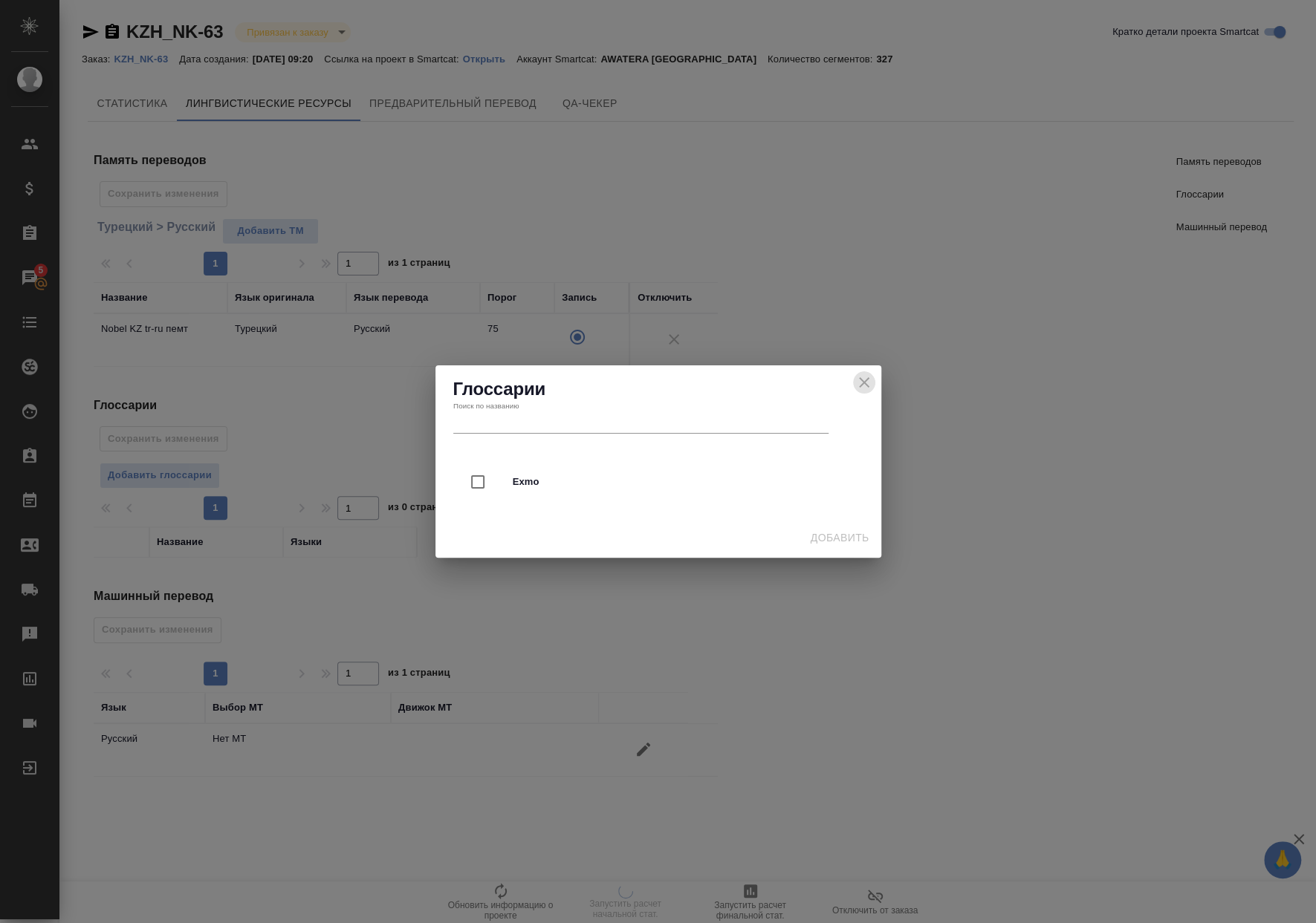
click at [865, 389] on icon "close" at bounding box center [864, 383] width 18 height 18
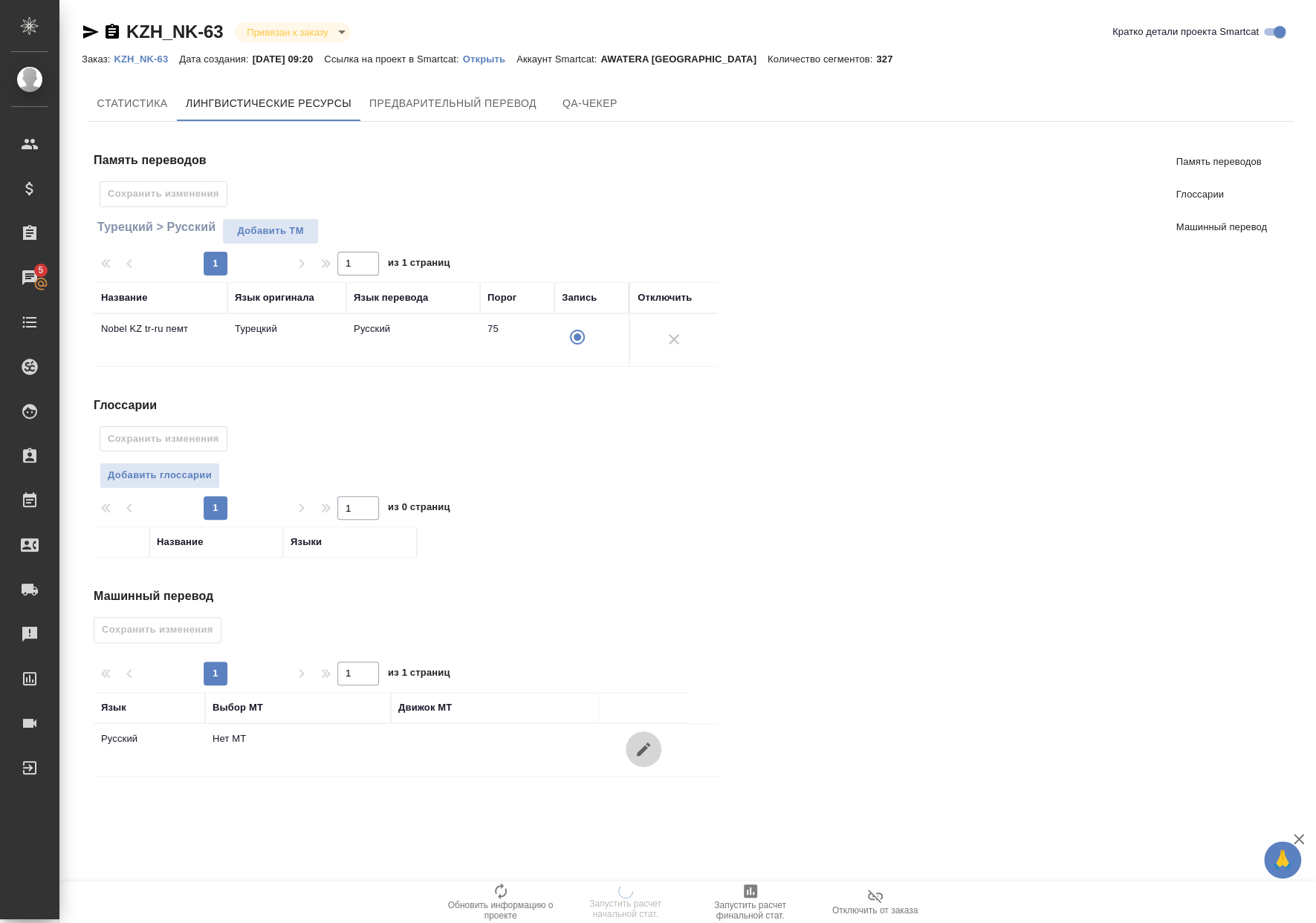
click at [647, 743] on icon "button" at bounding box center [643, 749] width 13 height 13
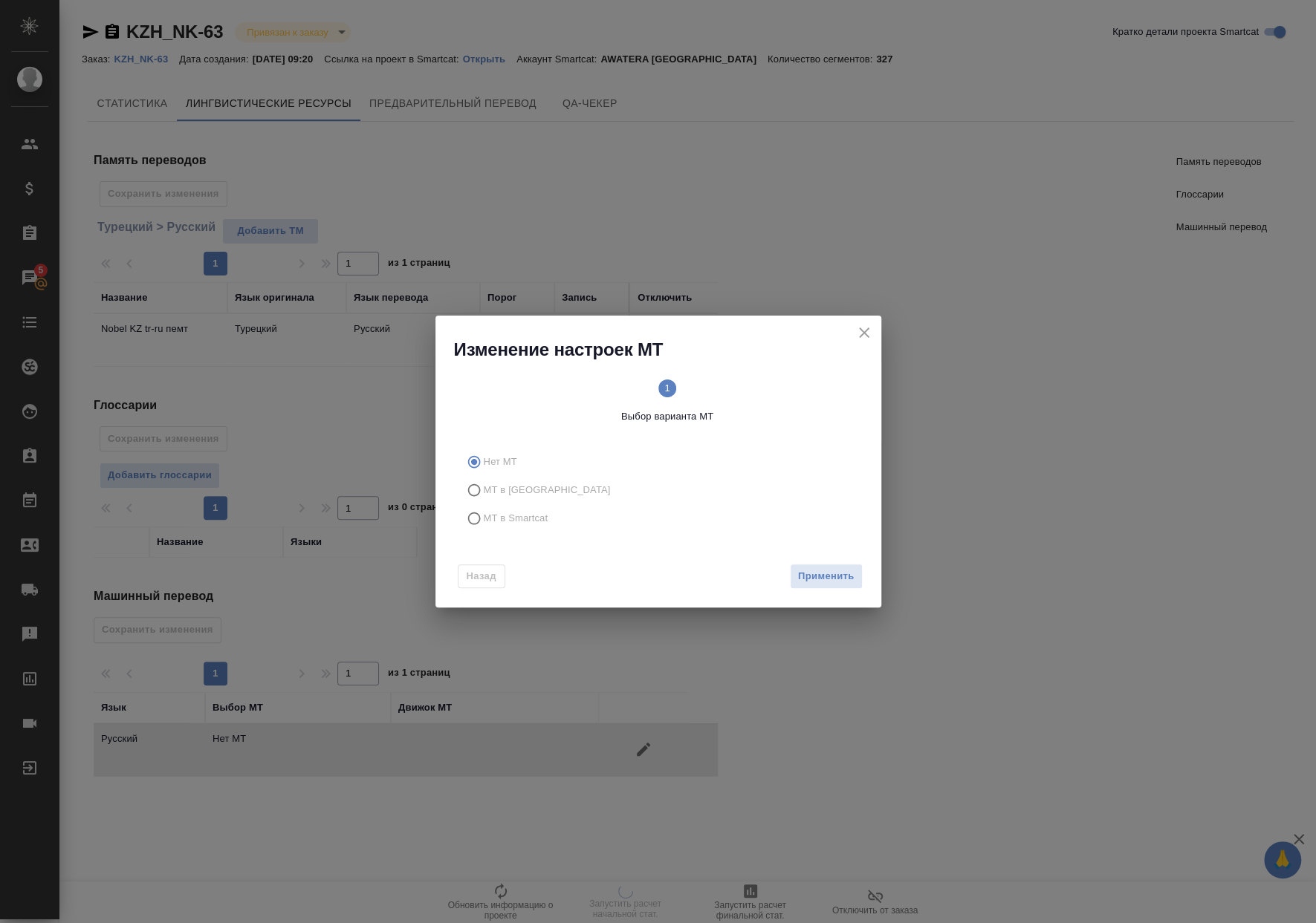
click at [541, 524] on span "МТ в Smartcat" at bounding box center [516, 518] width 64 height 15
click at [484, 524] on input "МТ в Smartcat" at bounding box center [471, 518] width 24 height 29
radio input "true"
click at [869, 581] on div "Назад Вперед" at bounding box center [658, 573] width 446 height 70
click at [860, 579] on button "Вперед" at bounding box center [835, 576] width 54 height 26
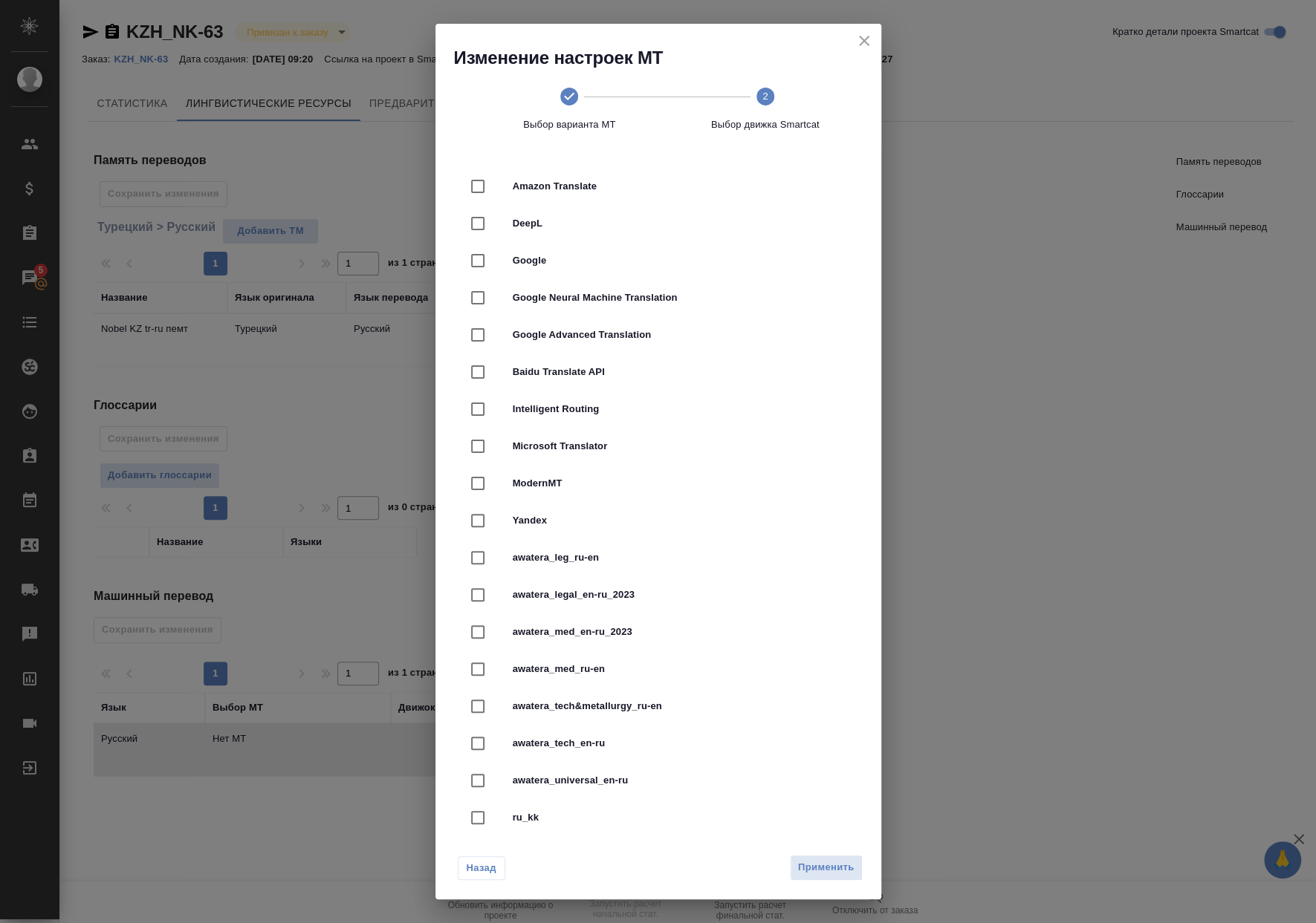
click at [571, 527] on span "Yandex" at bounding box center [679, 520] width 333 height 15
checkbox input "true"
click at [832, 886] on div "Назад Применить" at bounding box center [658, 864] width 446 height 70
click at [826, 865] on span "Применить" at bounding box center [825, 867] width 56 height 17
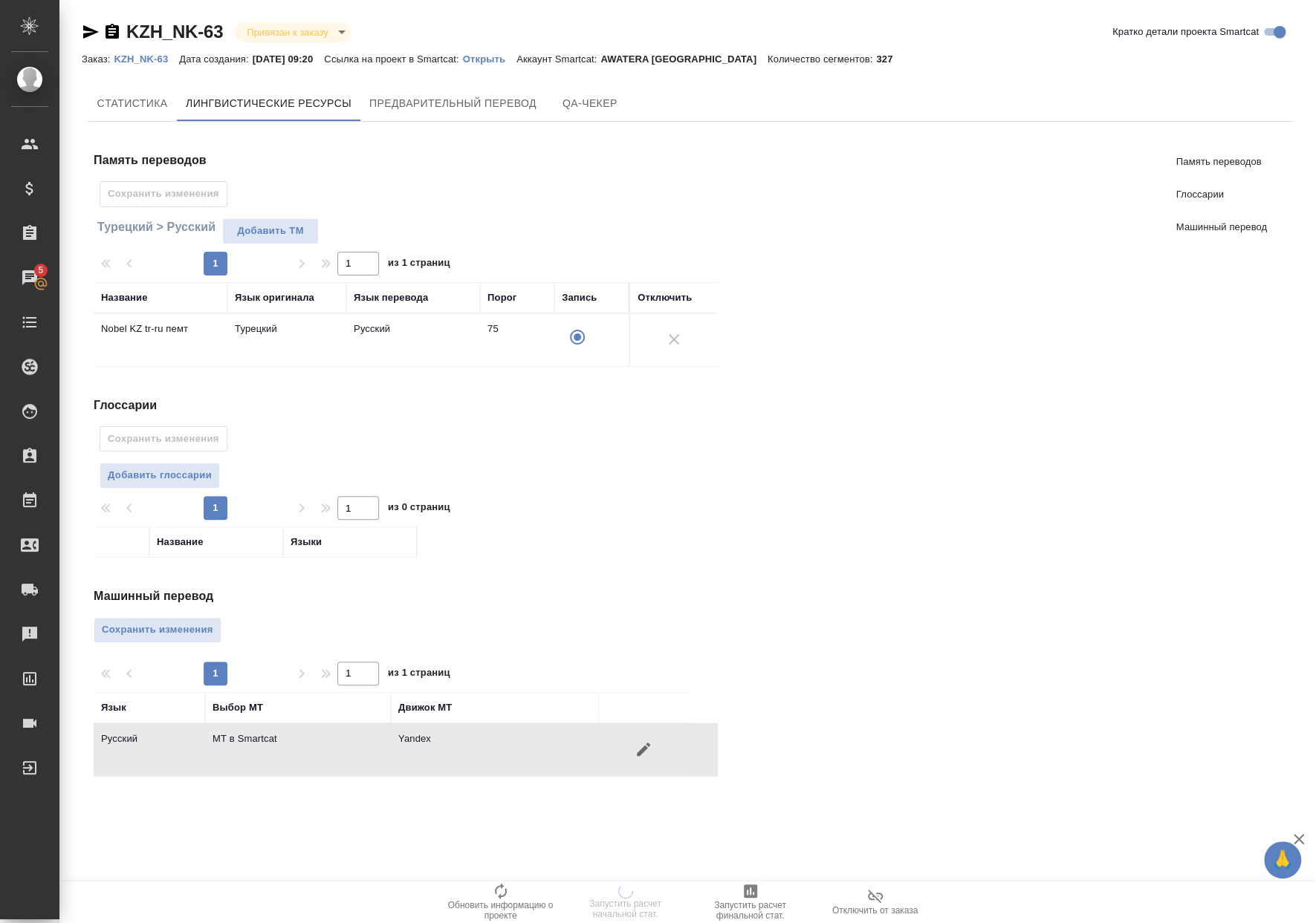
click at [216, 628] on button "Сохранить изменения" at bounding box center [157, 630] width 128 height 26
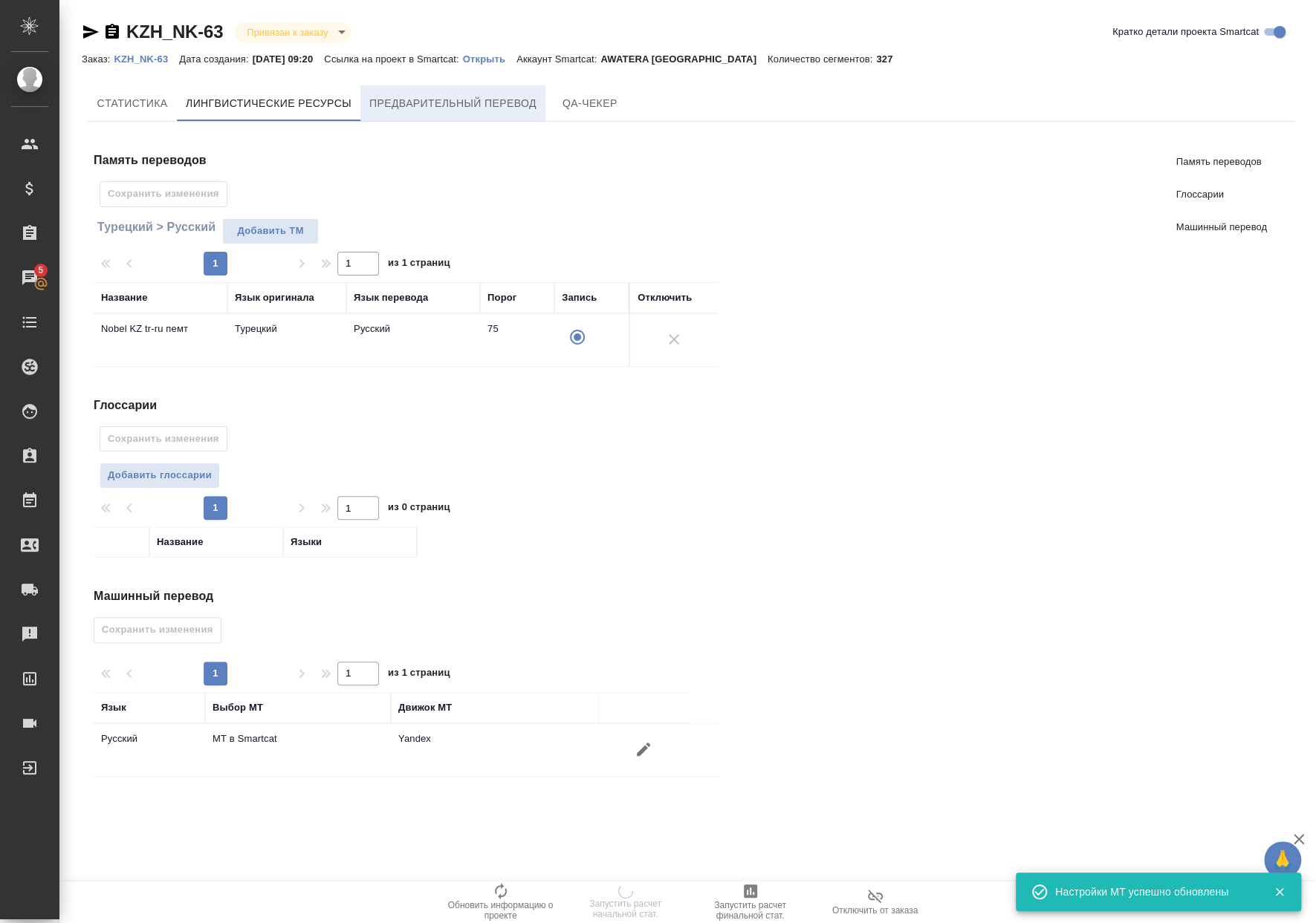
click at [502, 111] on span "Предварительный перевод" at bounding box center [452, 103] width 167 height 19
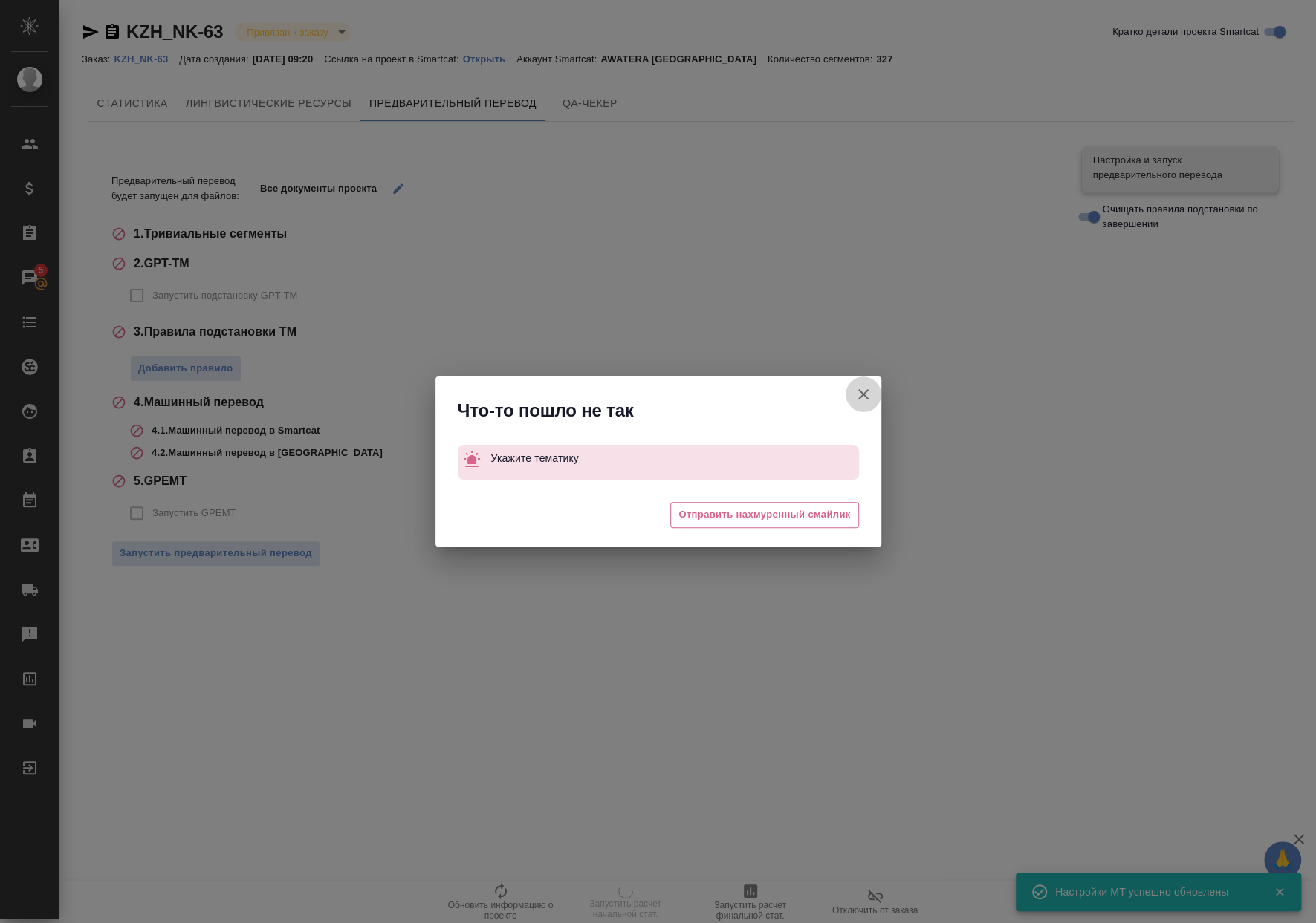
click at [859, 392] on icon "button" at bounding box center [864, 394] width 18 height 18
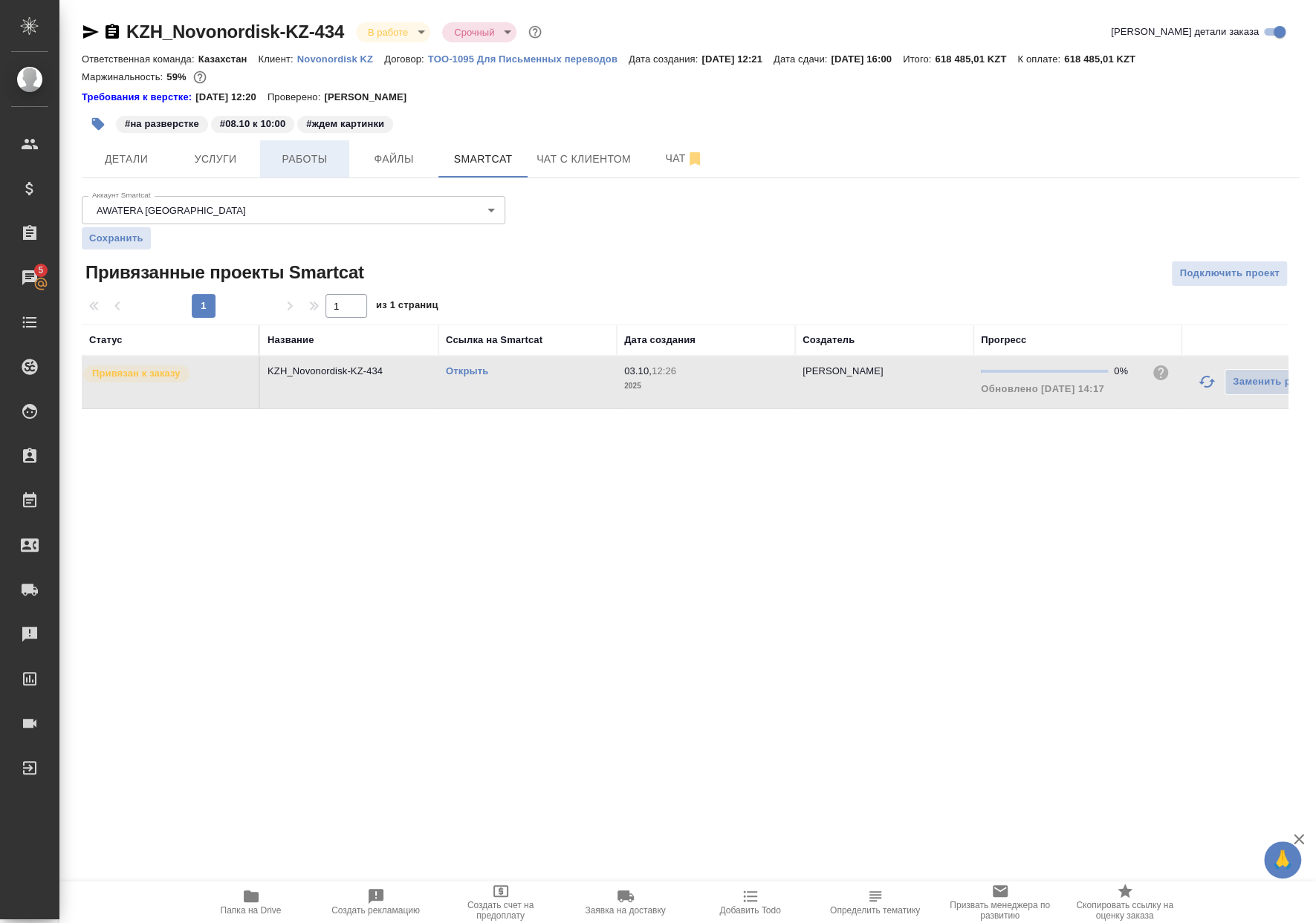
click at [274, 144] on button "Работы" at bounding box center [304, 159] width 89 height 37
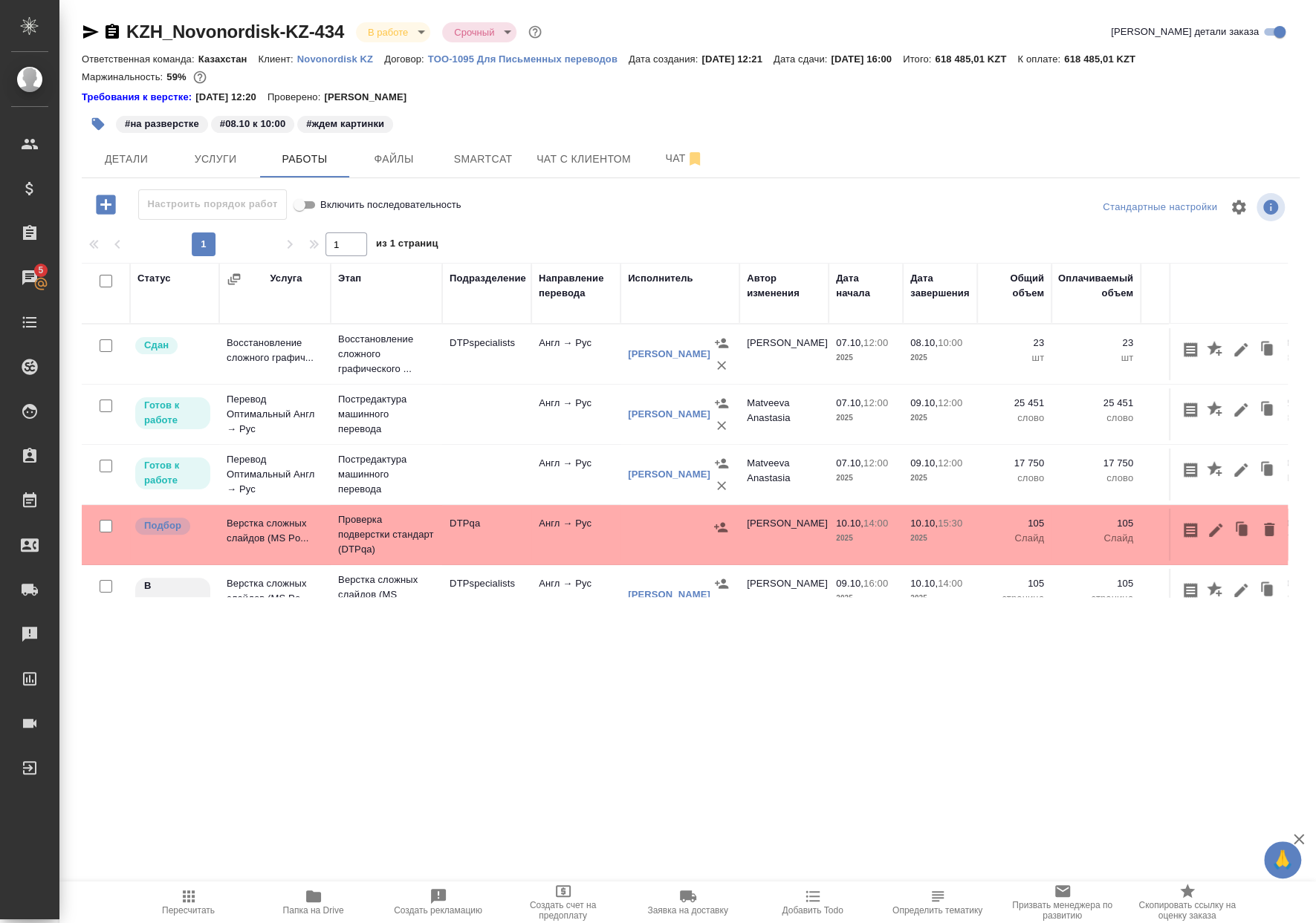
click at [197, 889] on span "Пересчитать" at bounding box center [189, 902] width 107 height 29
click at [492, 159] on span "Smartcat" at bounding box center [483, 159] width 71 height 19
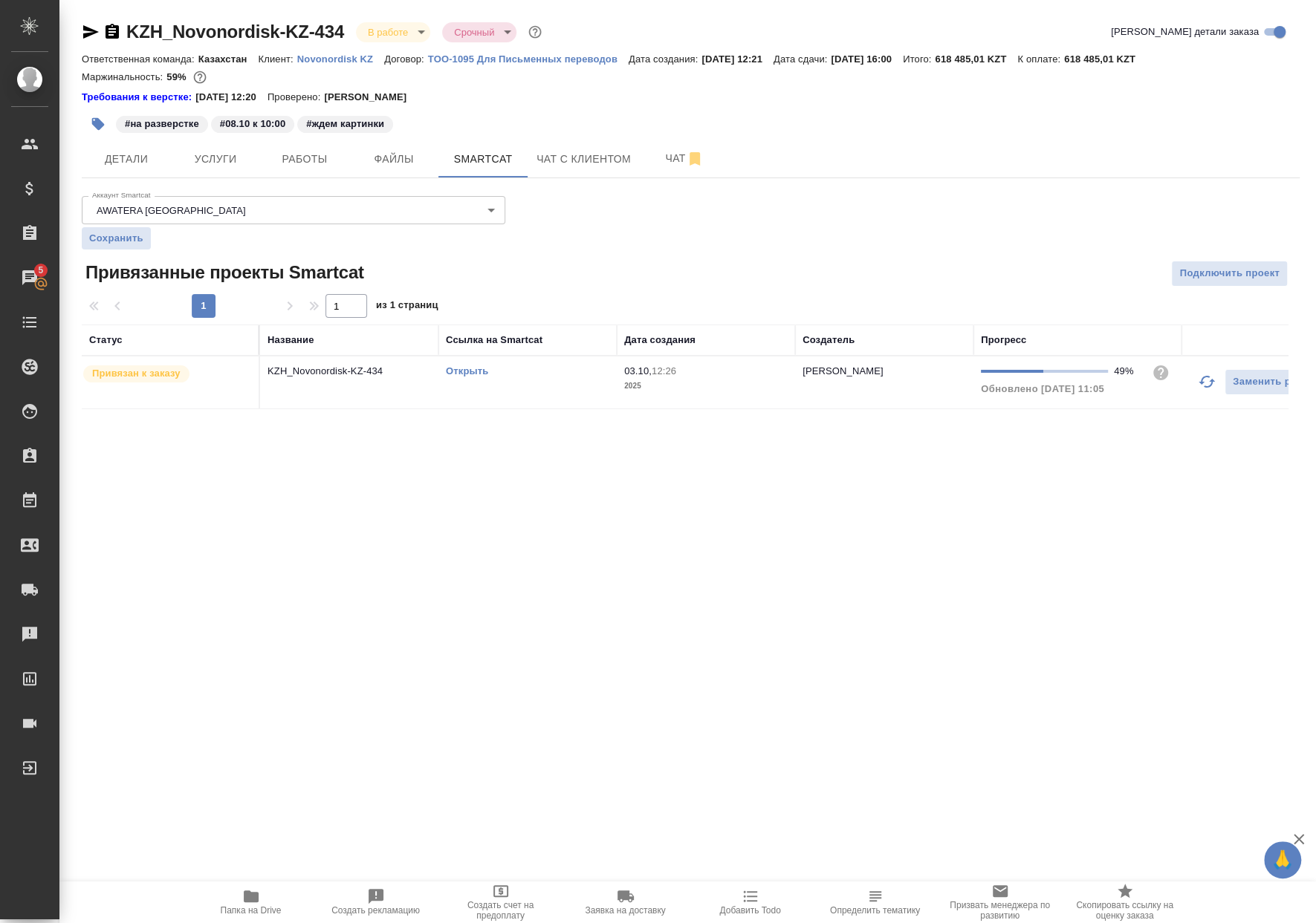
click at [478, 375] on link "Открыть" at bounding box center [467, 371] width 42 height 11
click at [269, 894] on span "Папка на Drive" at bounding box center [251, 902] width 107 height 29
click at [484, 375] on link "Открыть" at bounding box center [467, 371] width 42 height 11
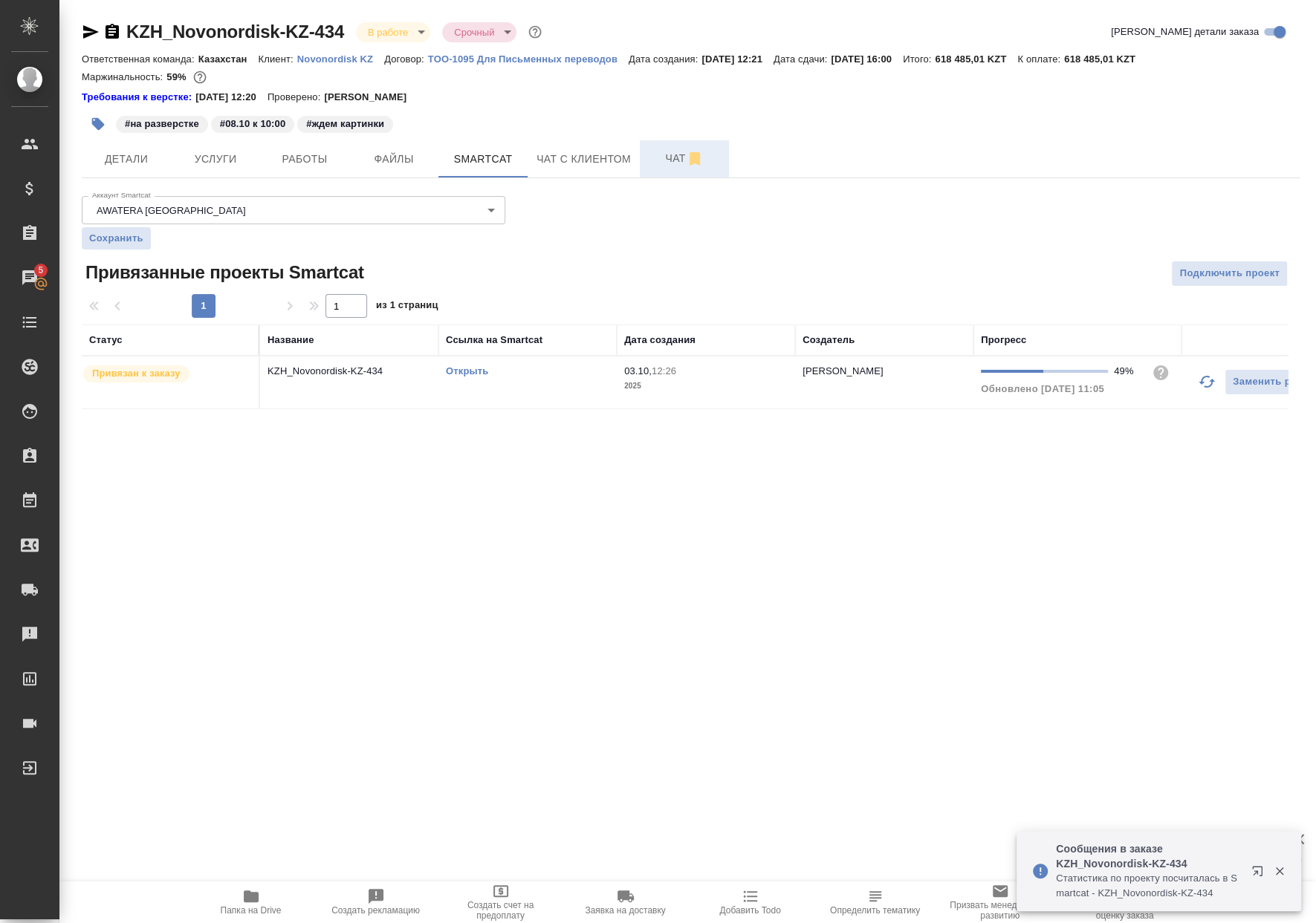
click at [678, 154] on span "Чат" at bounding box center [684, 158] width 71 height 19
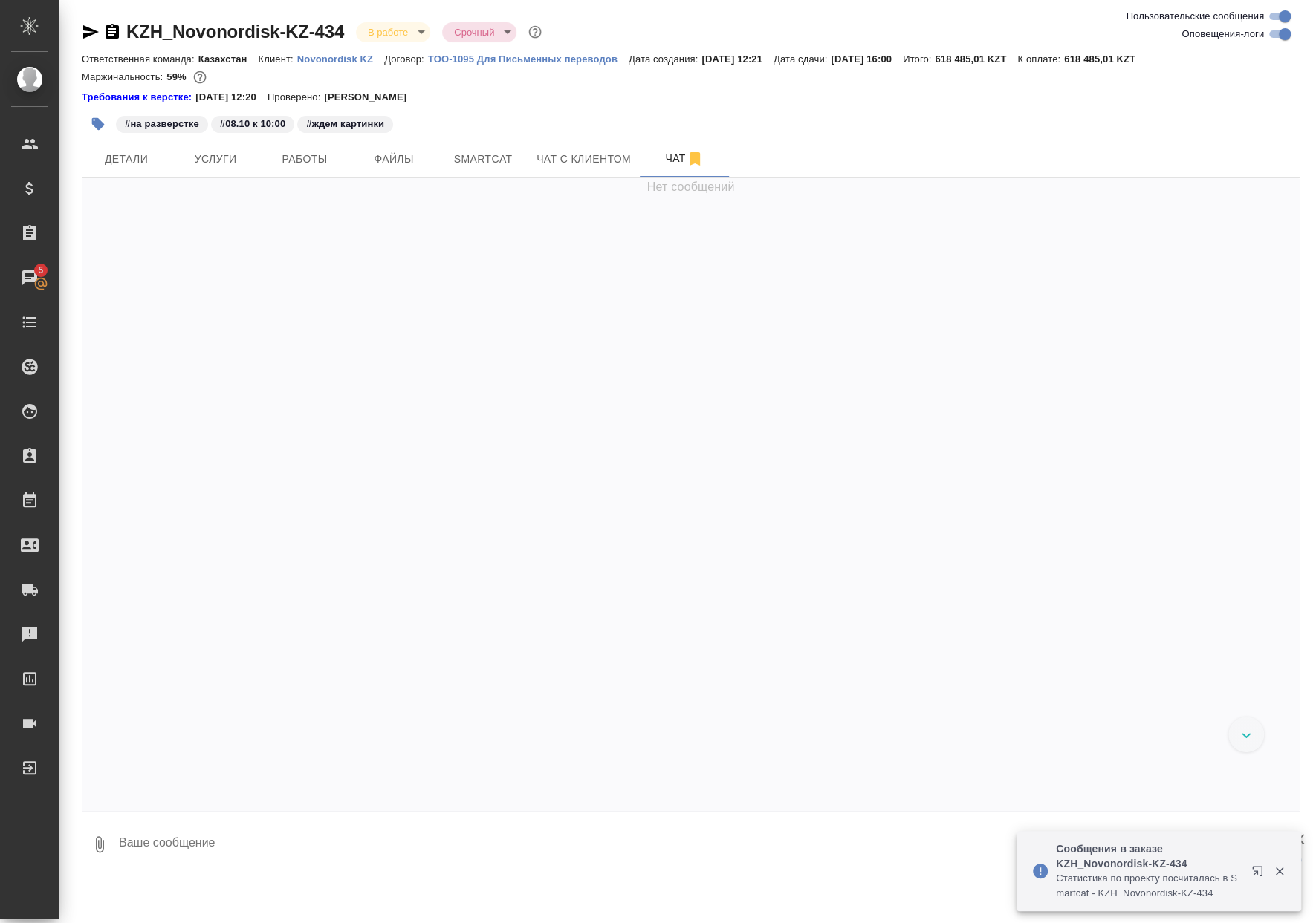
scroll to position [9310, 0]
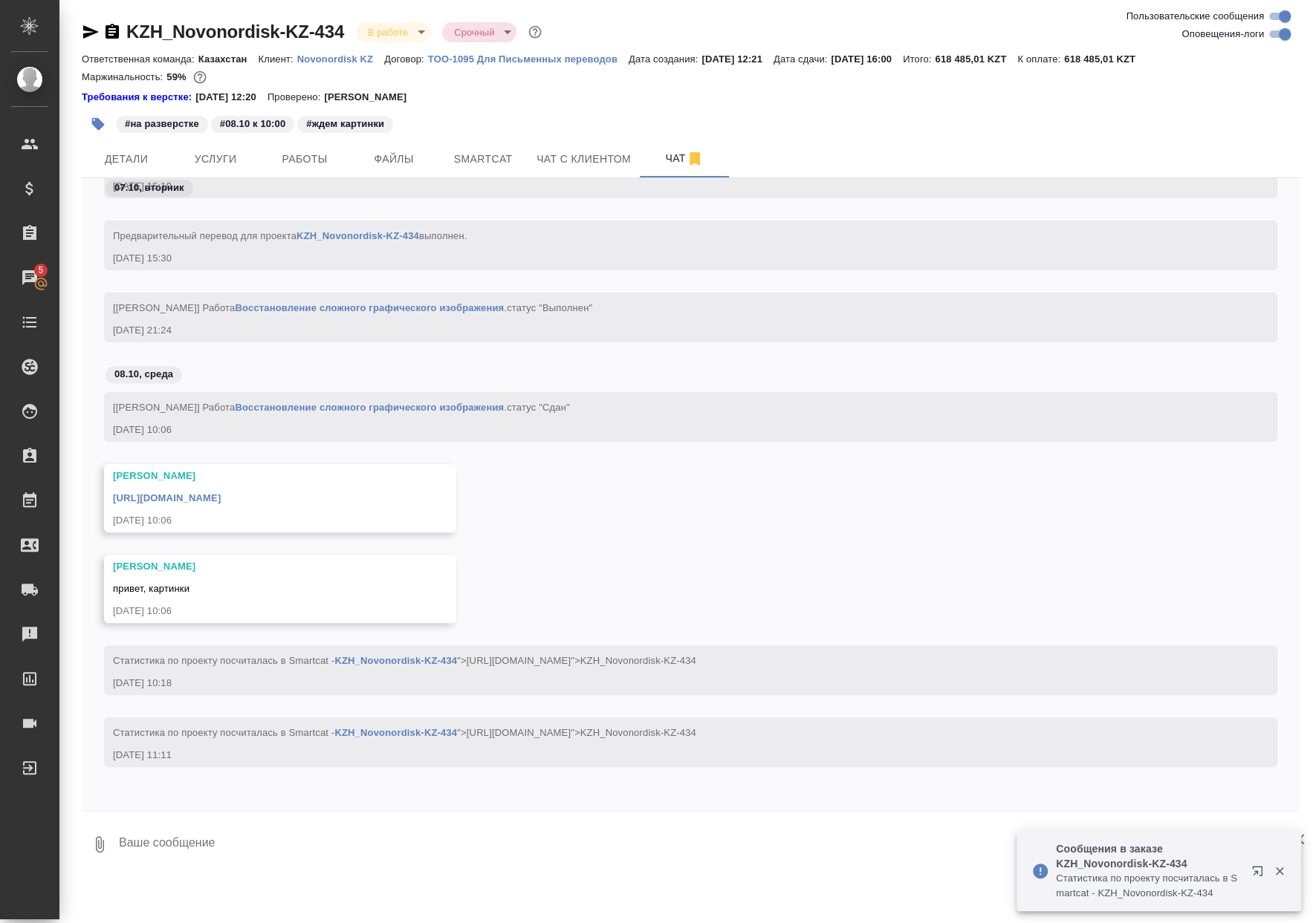
click at [415, 845] on textarea at bounding box center [708, 844] width 1182 height 51
type textarea """
type textarea "#"
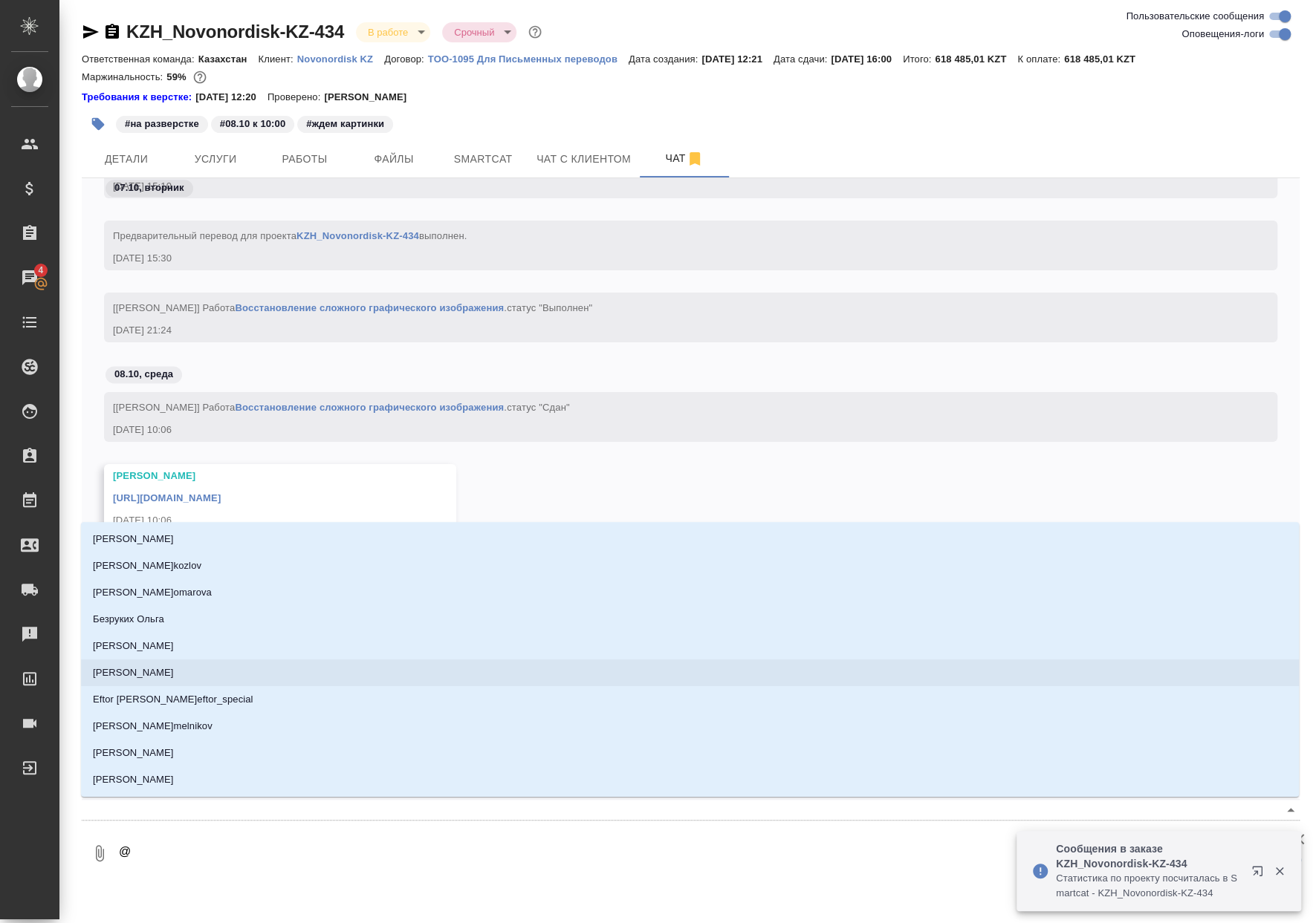
type textarea "@В"
type input "В"
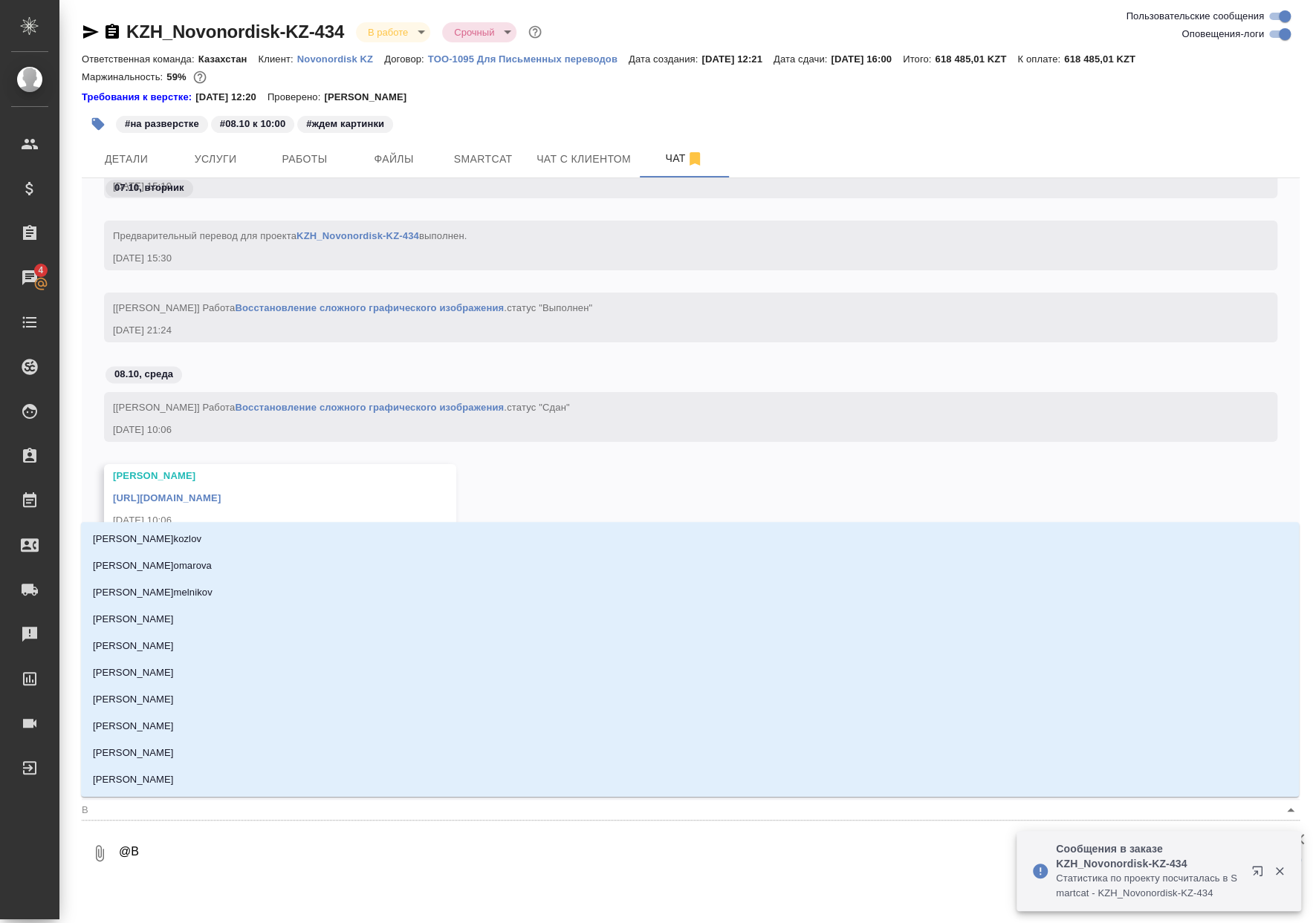
type textarea "@Ва"
type input "Ва"
type textarea "@Вал"
type input "Вал"
type textarea "@Вале"
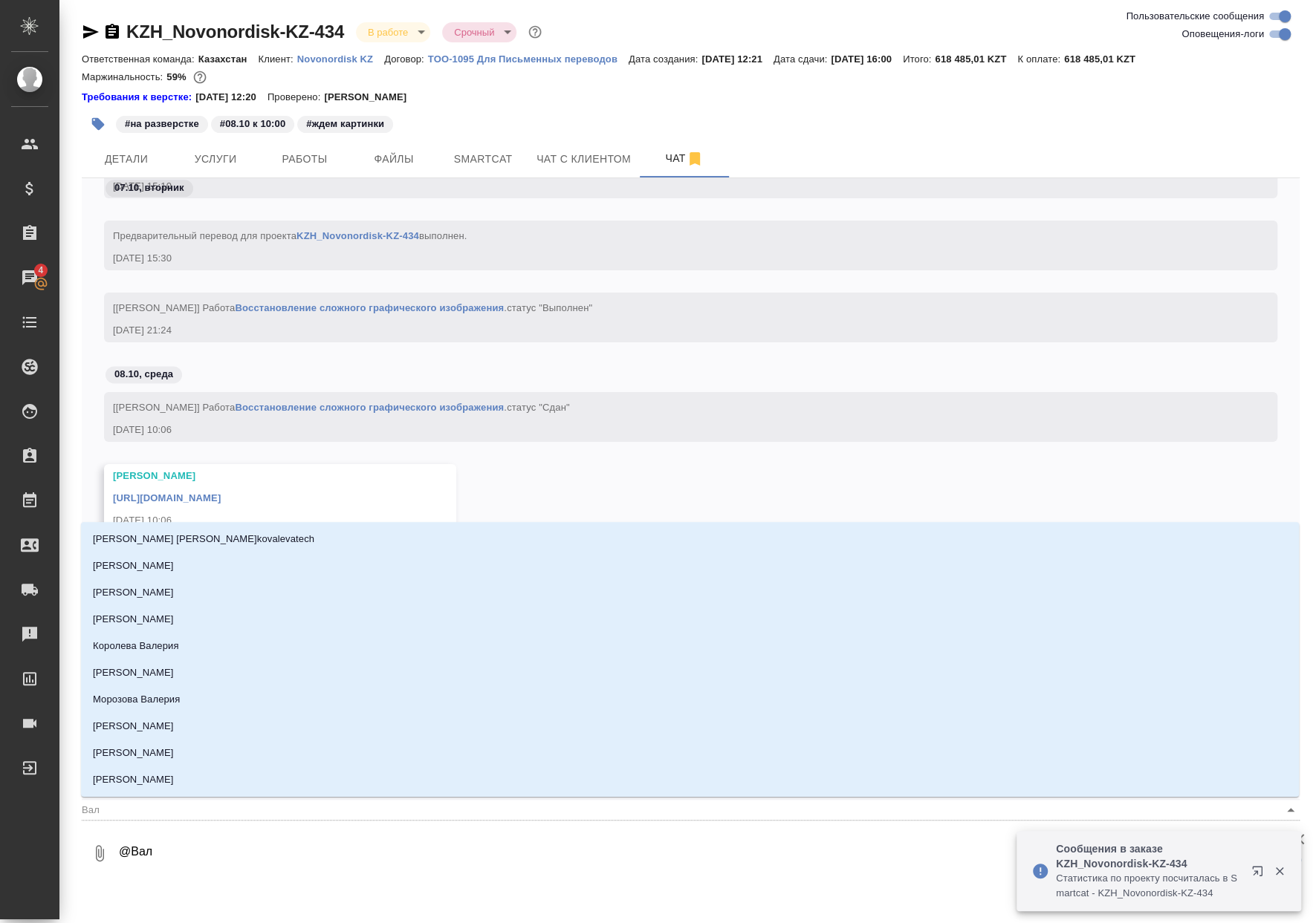
type input "Вале"
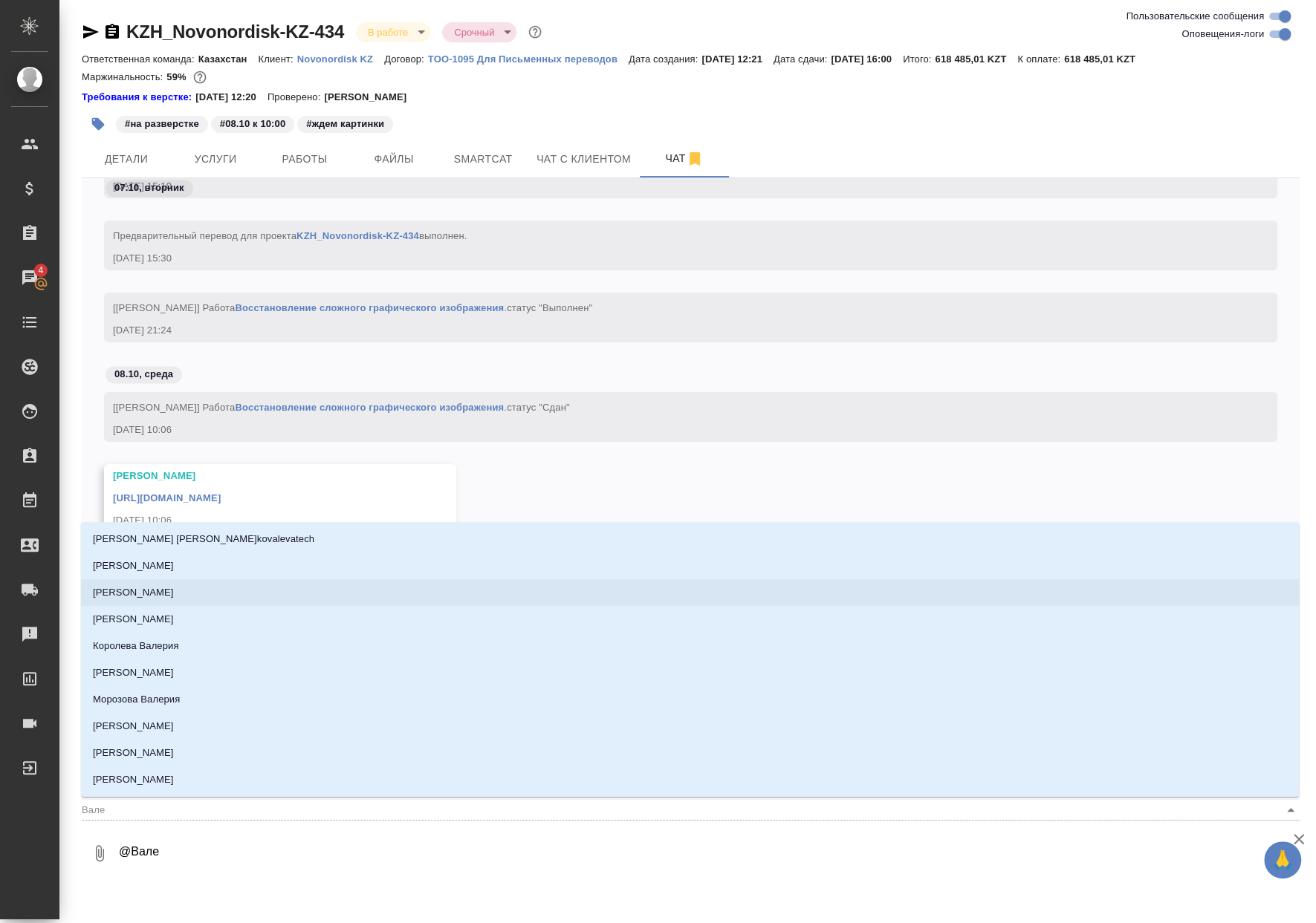
click at [391, 599] on li "Петрова Валерия" at bounding box center [690, 592] width 1218 height 27
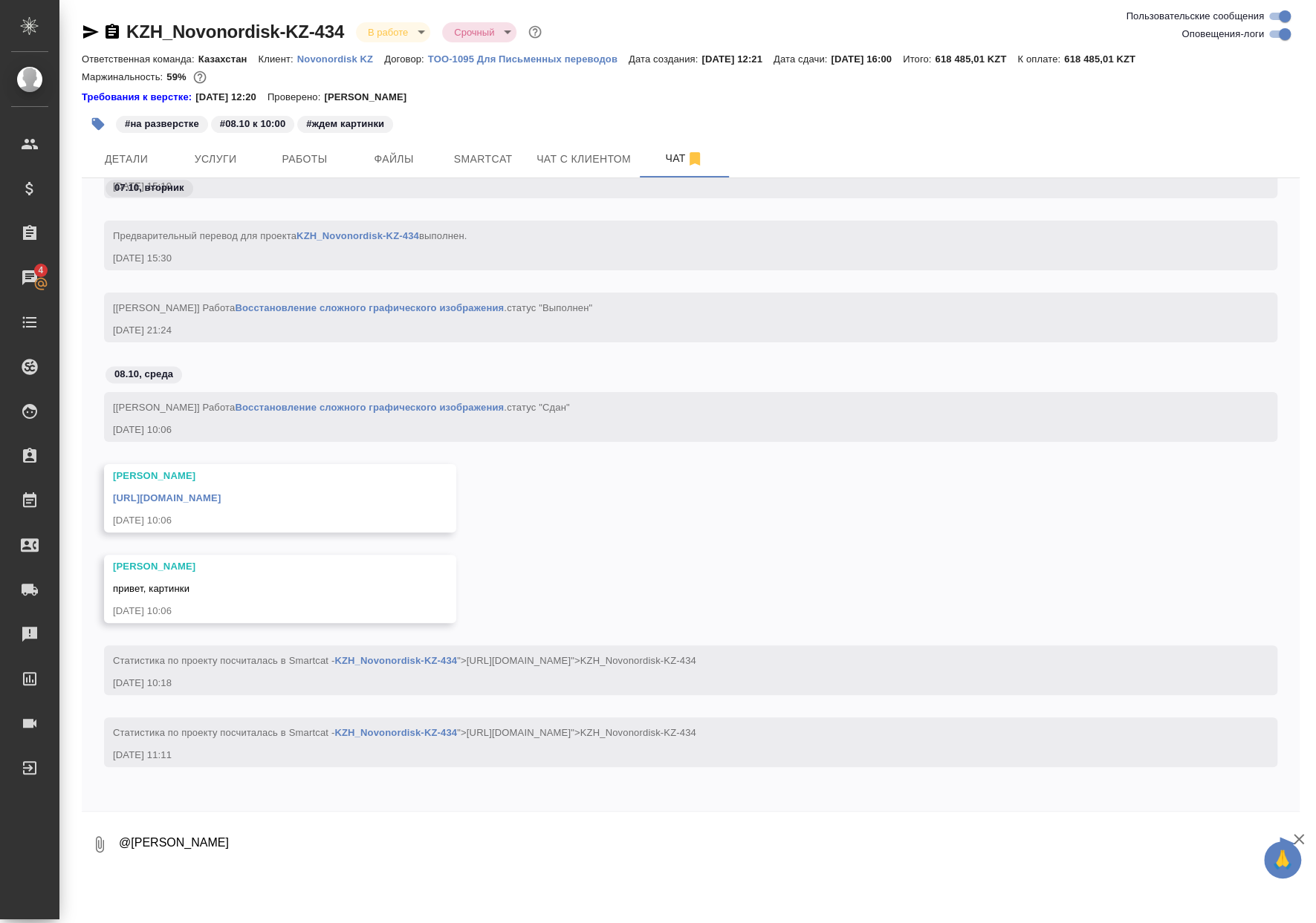
paste textarea "C"
type textarea "@Петрова Валерия СК ругается. Нет предположения в чем может быть проблема?"
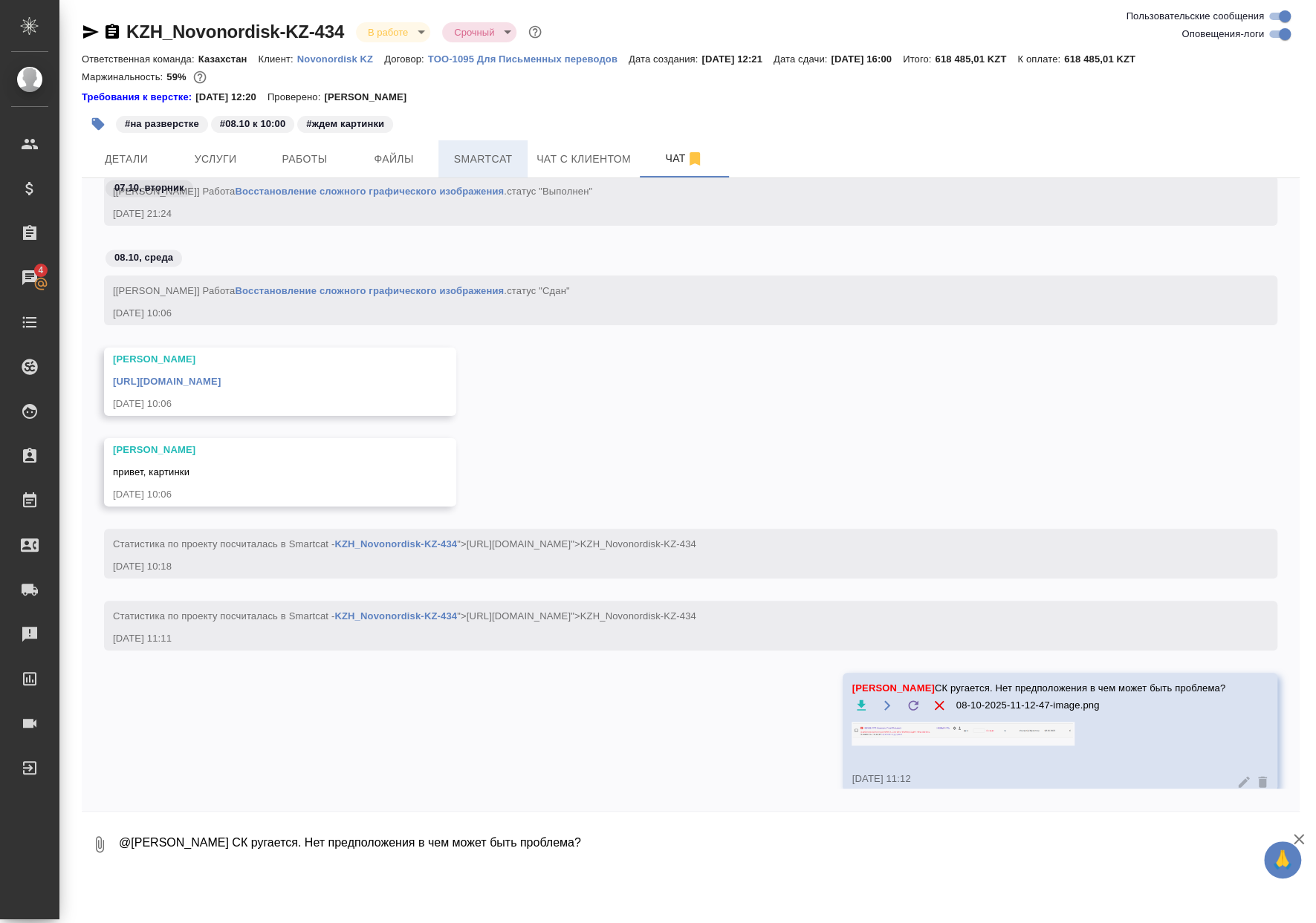
click at [474, 150] on span "Smartcat" at bounding box center [483, 159] width 71 height 19
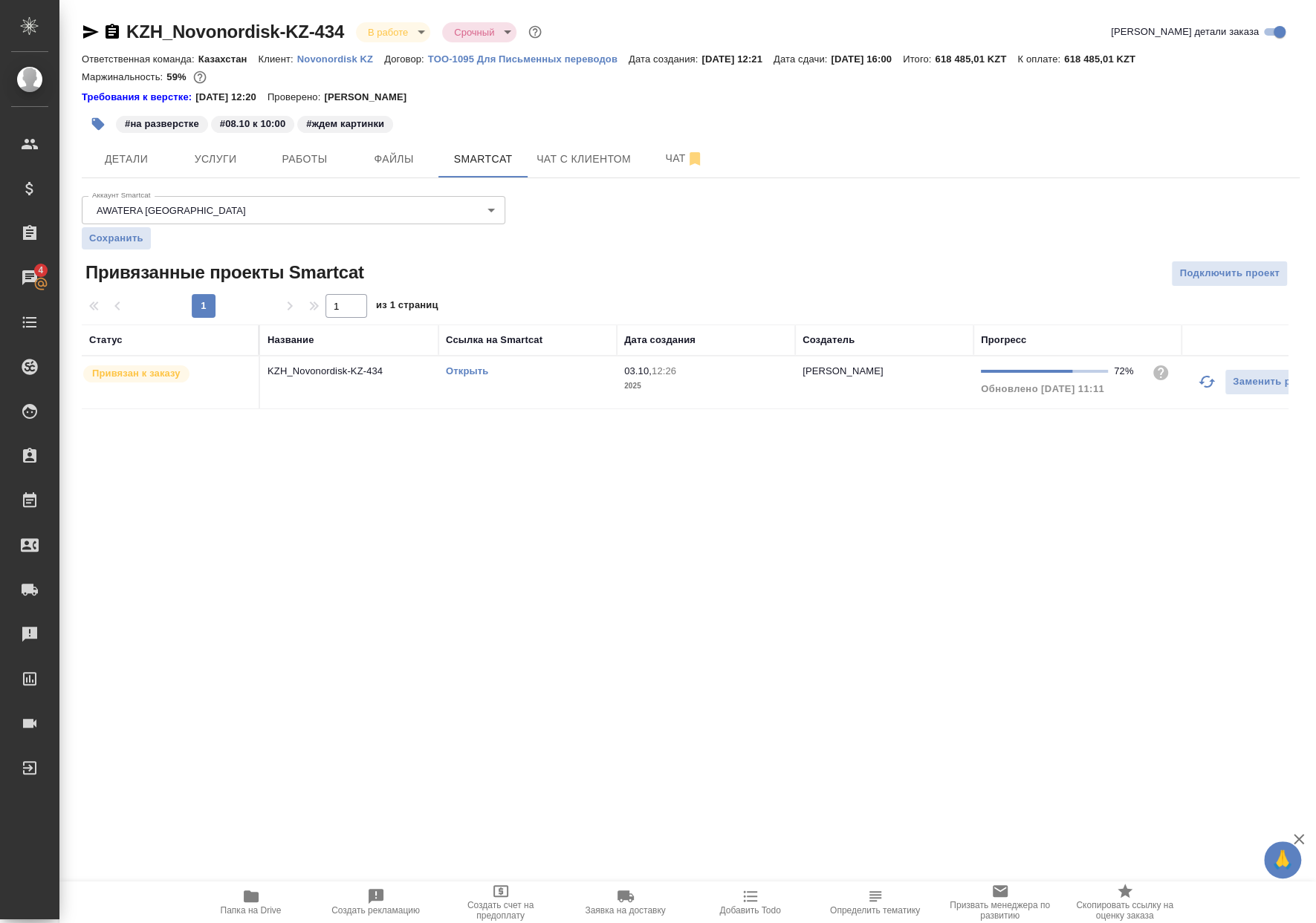
click at [470, 372] on link "Открыть" at bounding box center [467, 371] width 42 height 11
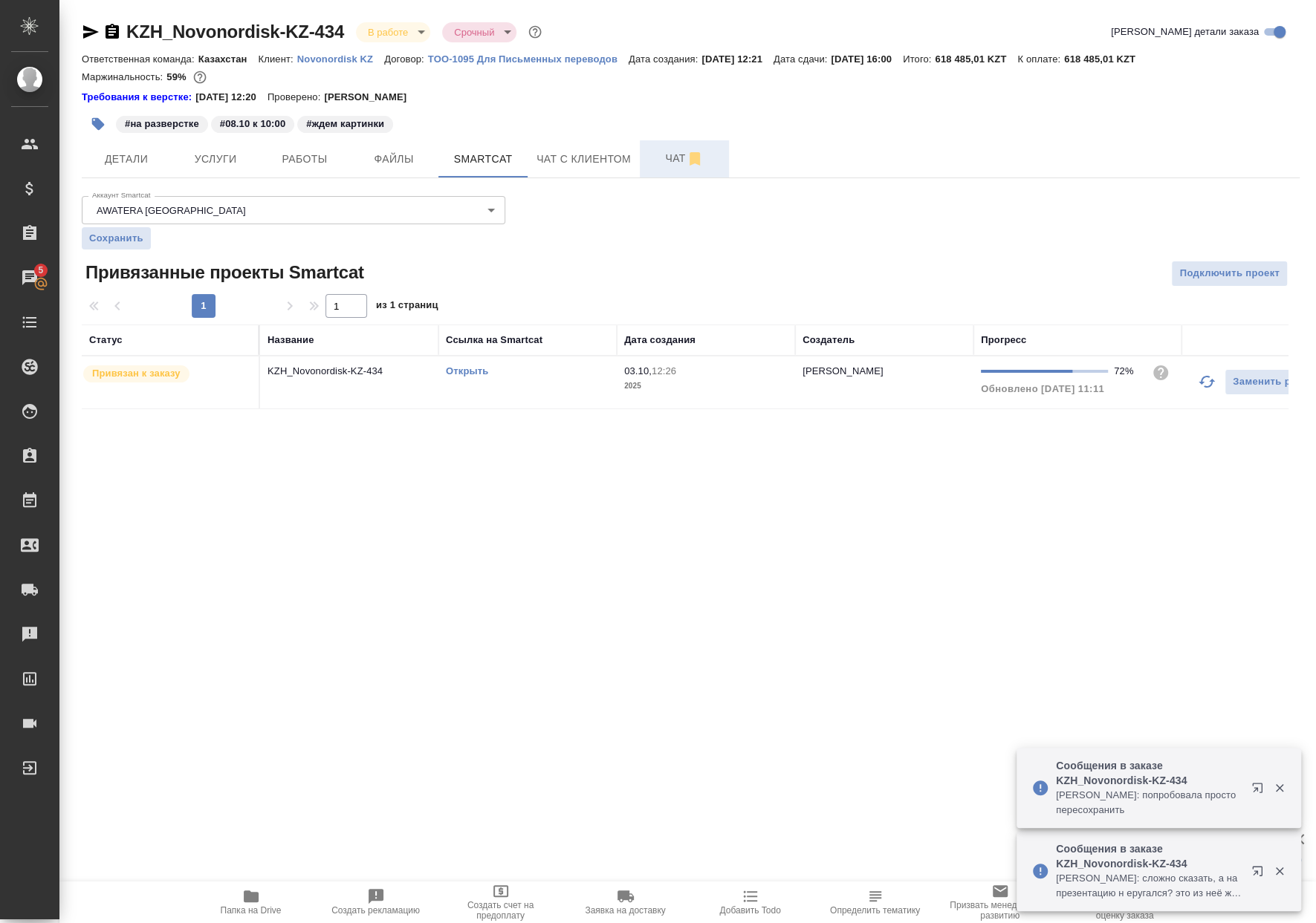
click at [654, 160] on span "Чат" at bounding box center [684, 158] width 71 height 19
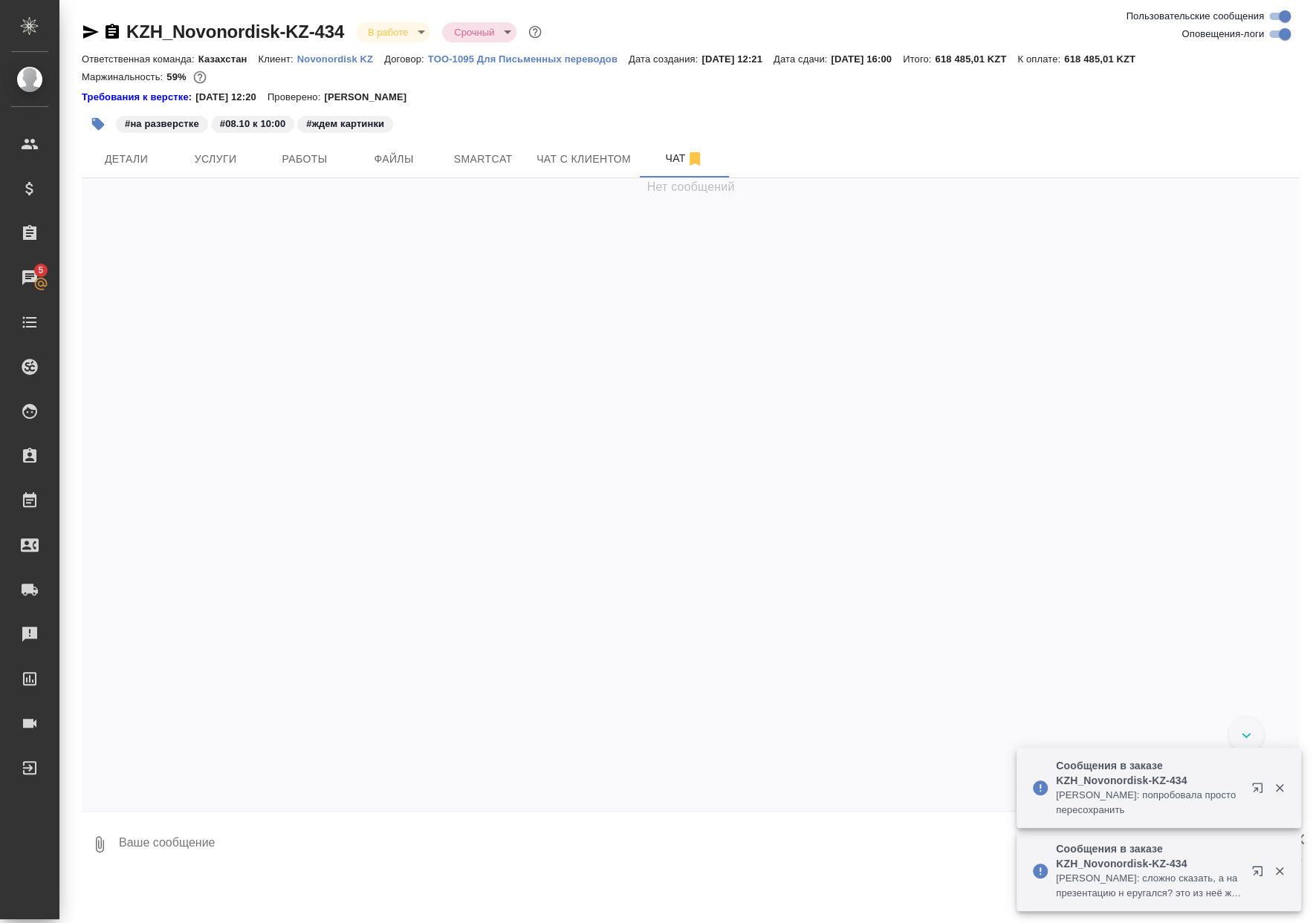
scroll to position [9592, 0]
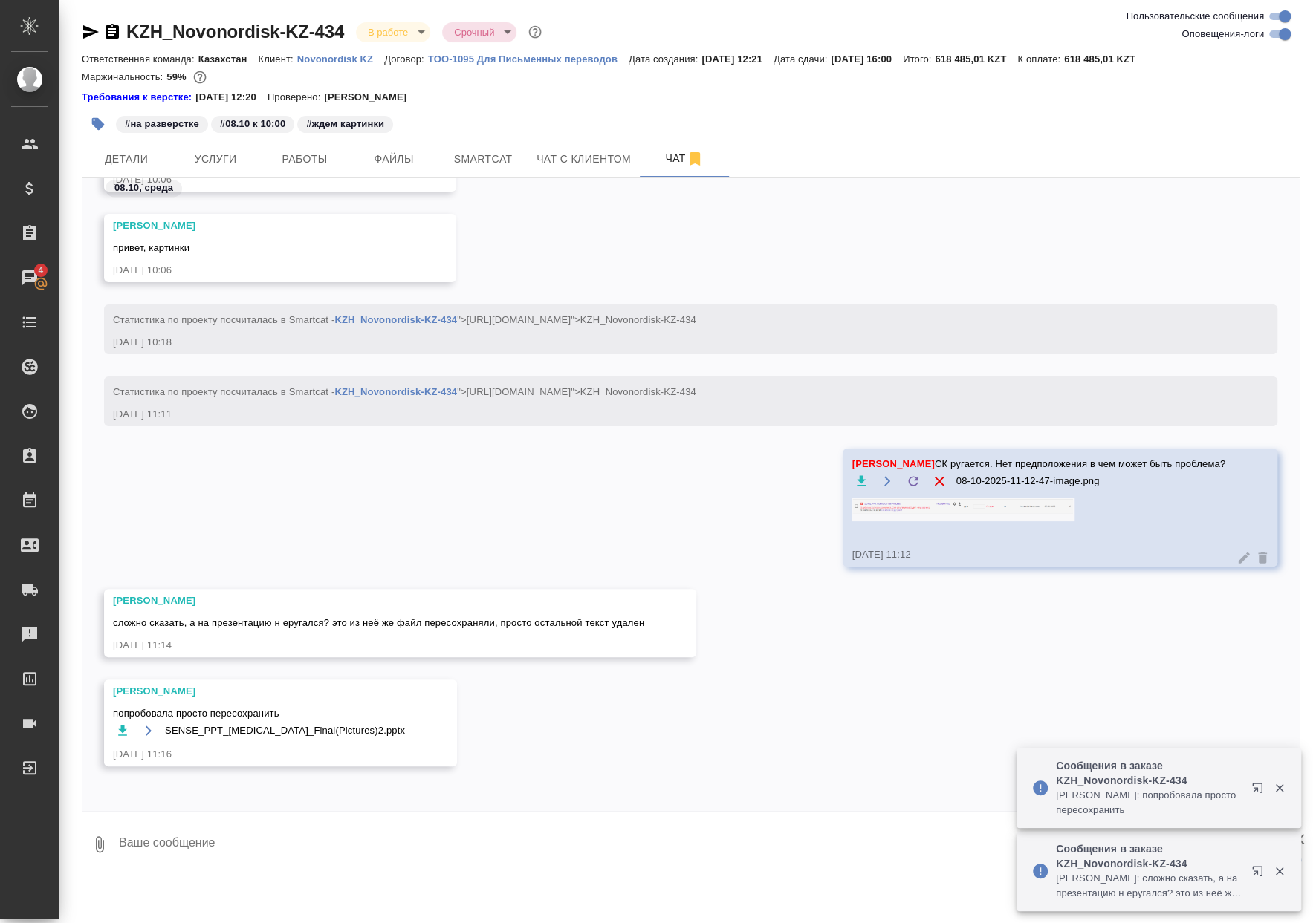
click at [350, 854] on textarea at bounding box center [708, 844] width 1182 height 51
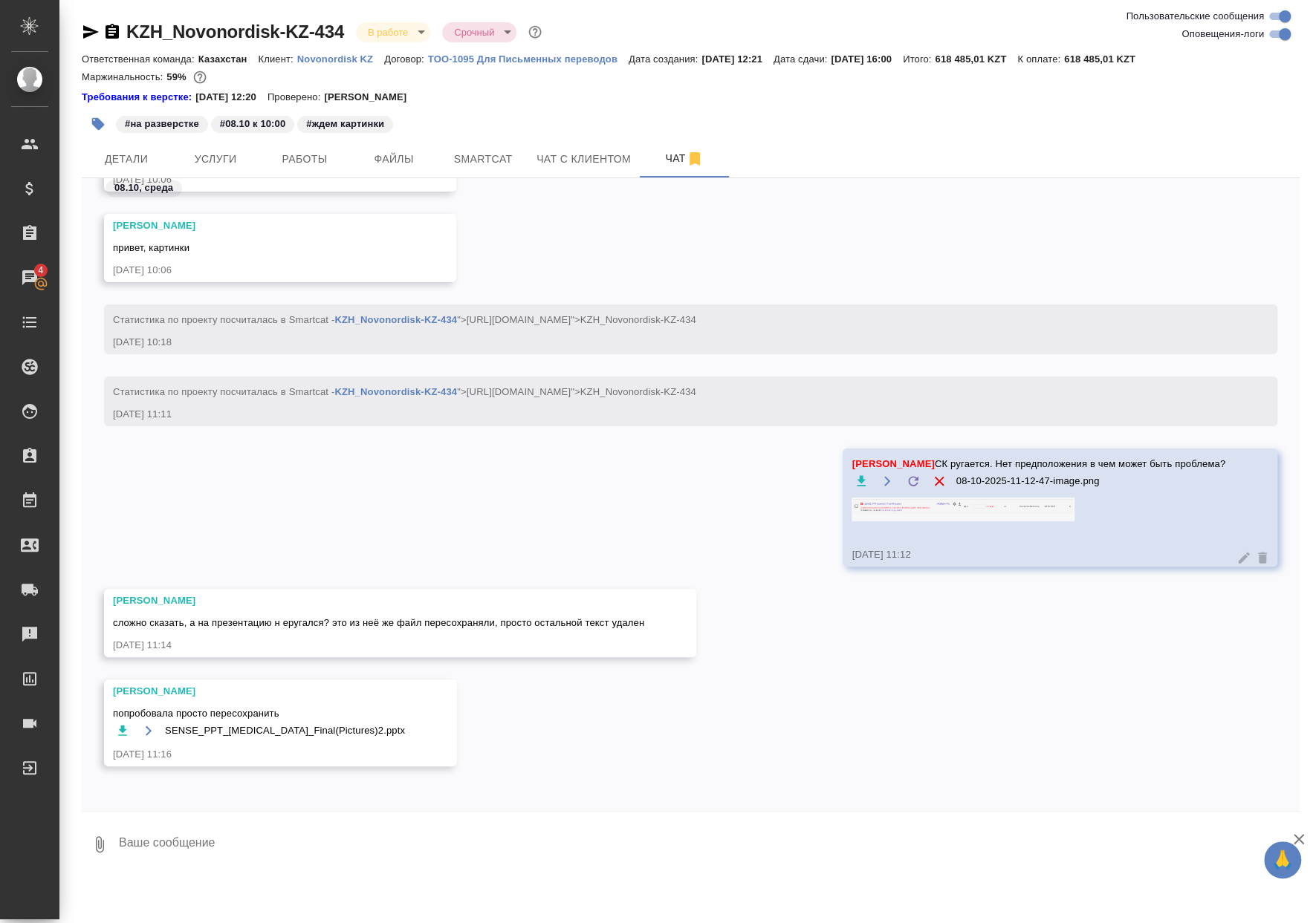
click at [125, 729] on icon "button" at bounding box center [122, 730] width 15 height 15
click at [300, 888] on div ".cls-1 fill:#fff; AWATERA Matveeva Anastasia Клиенты Спецификации Заказы 4 Чаты…" at bounding box center [658, 461] width 1316 height 923
click at [288, 852] on textarea at bounding box center [708, 844] width 1182 height 51
type textarea "Y"
type textarea "Неа, с презой все окей"
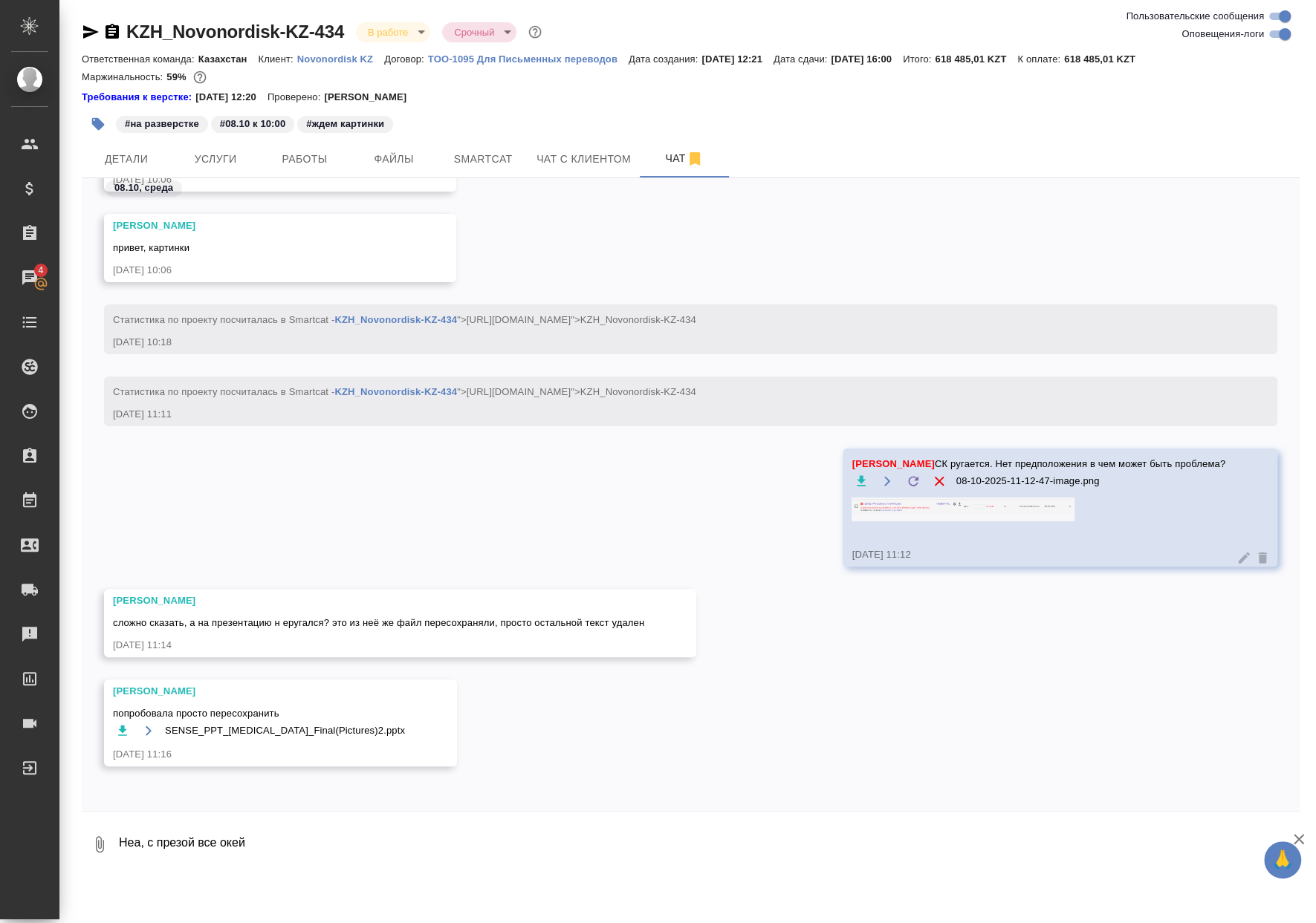
scroll to position [9664, 0]
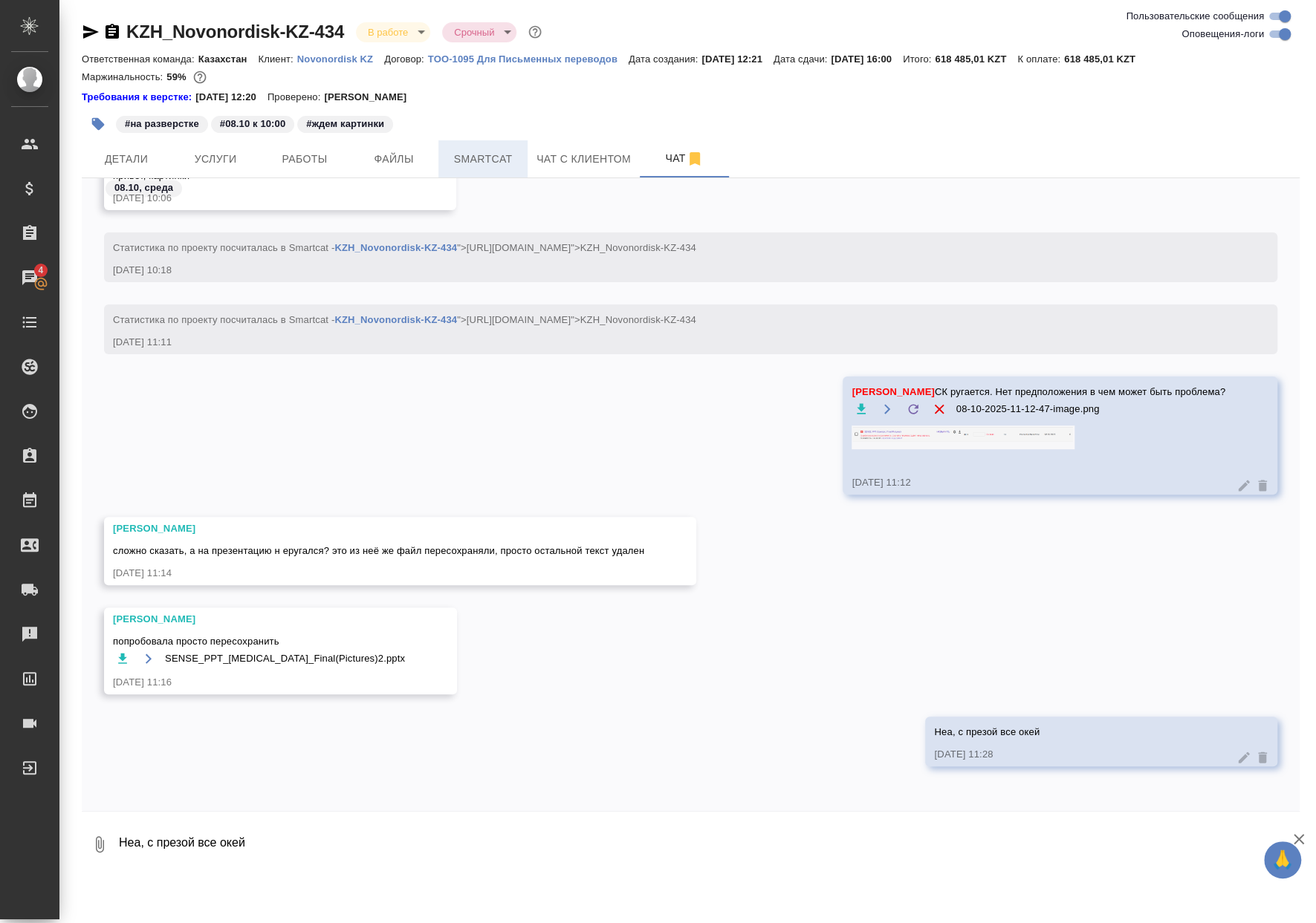
click at [492, 153] on span "Smartcat" at bounding box center [483, 159] width 71 height 19
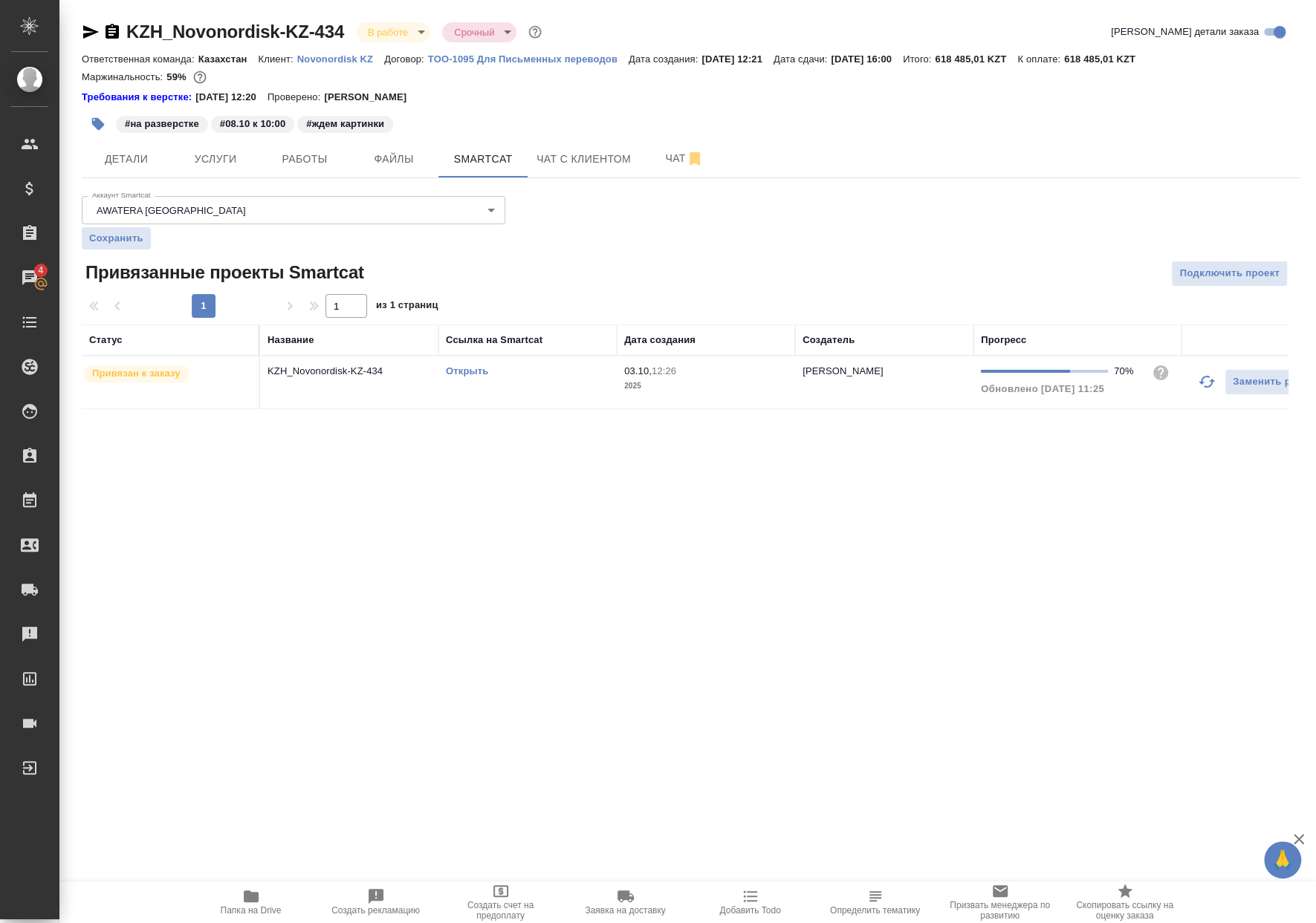
click at [564, 372] on div "Открыть" at bounding box center [527, 371] width 163 height 15
click at [683, 153] on span "Чат" at bounding box center [684, 158] width 71 height 19
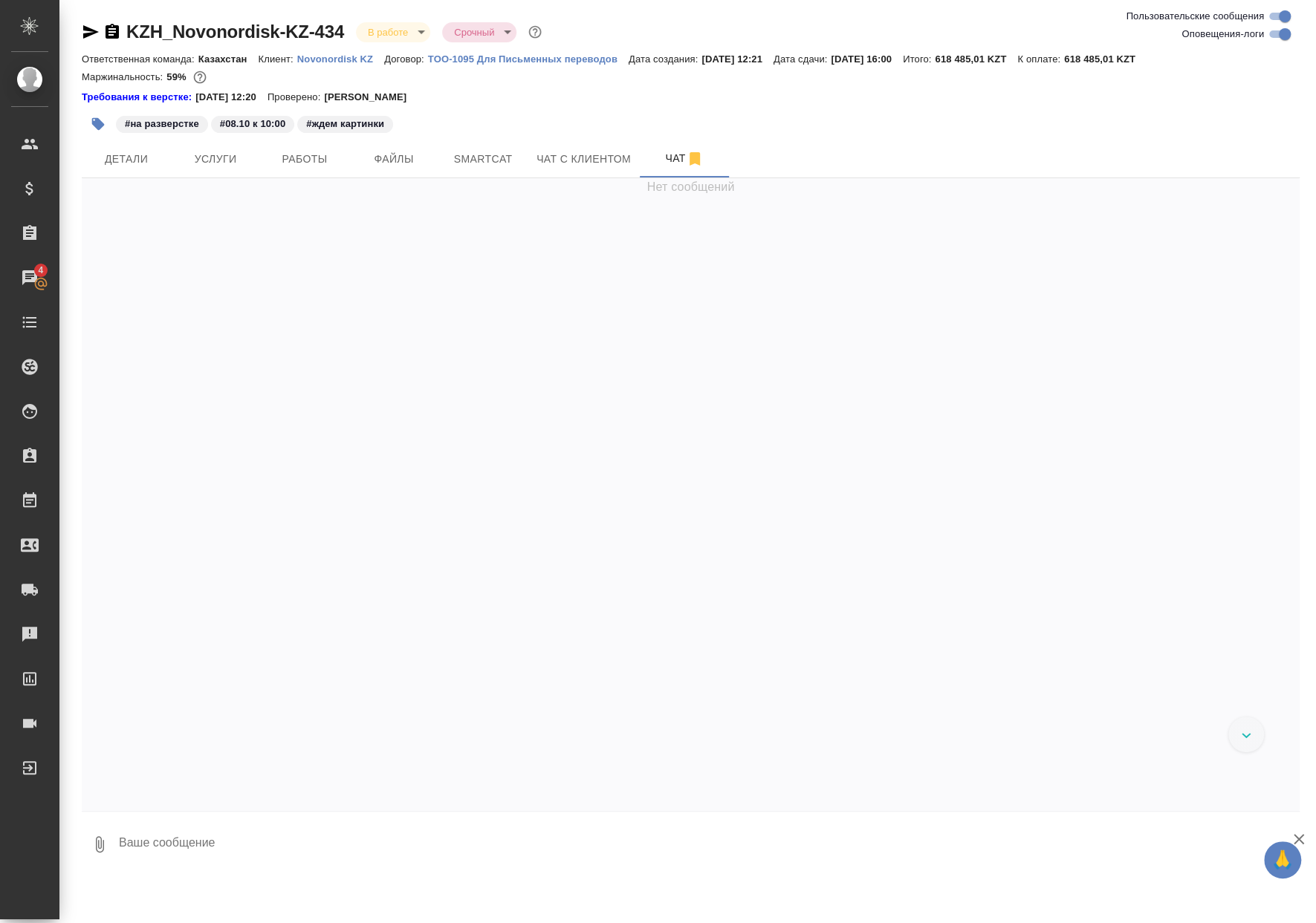
click at [388, 836] on textarea at bounding box center [708, 844] width 1182 height 51
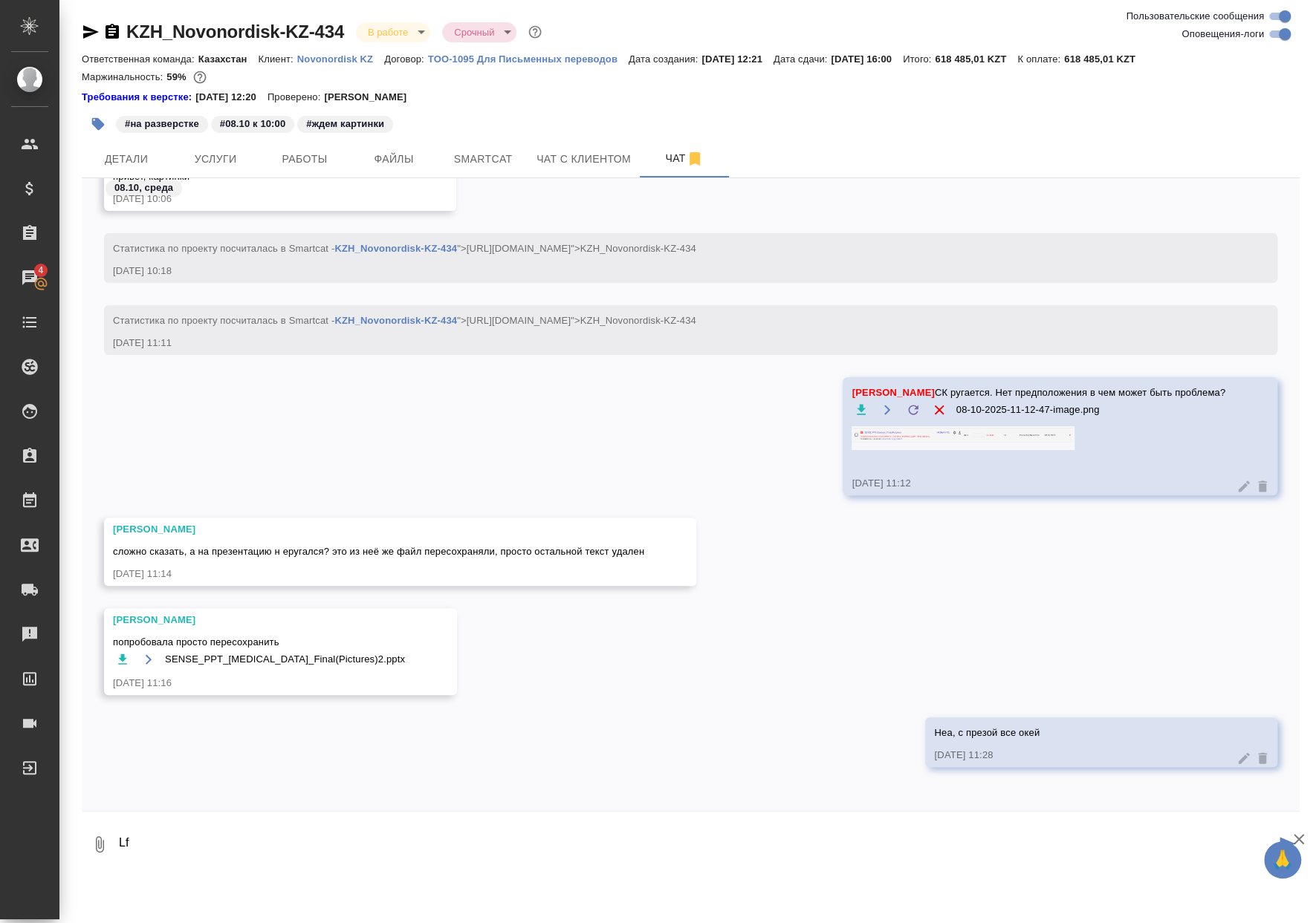
type textarea "L"
type textarea "Да, теперь все отлично. Спасибо!"
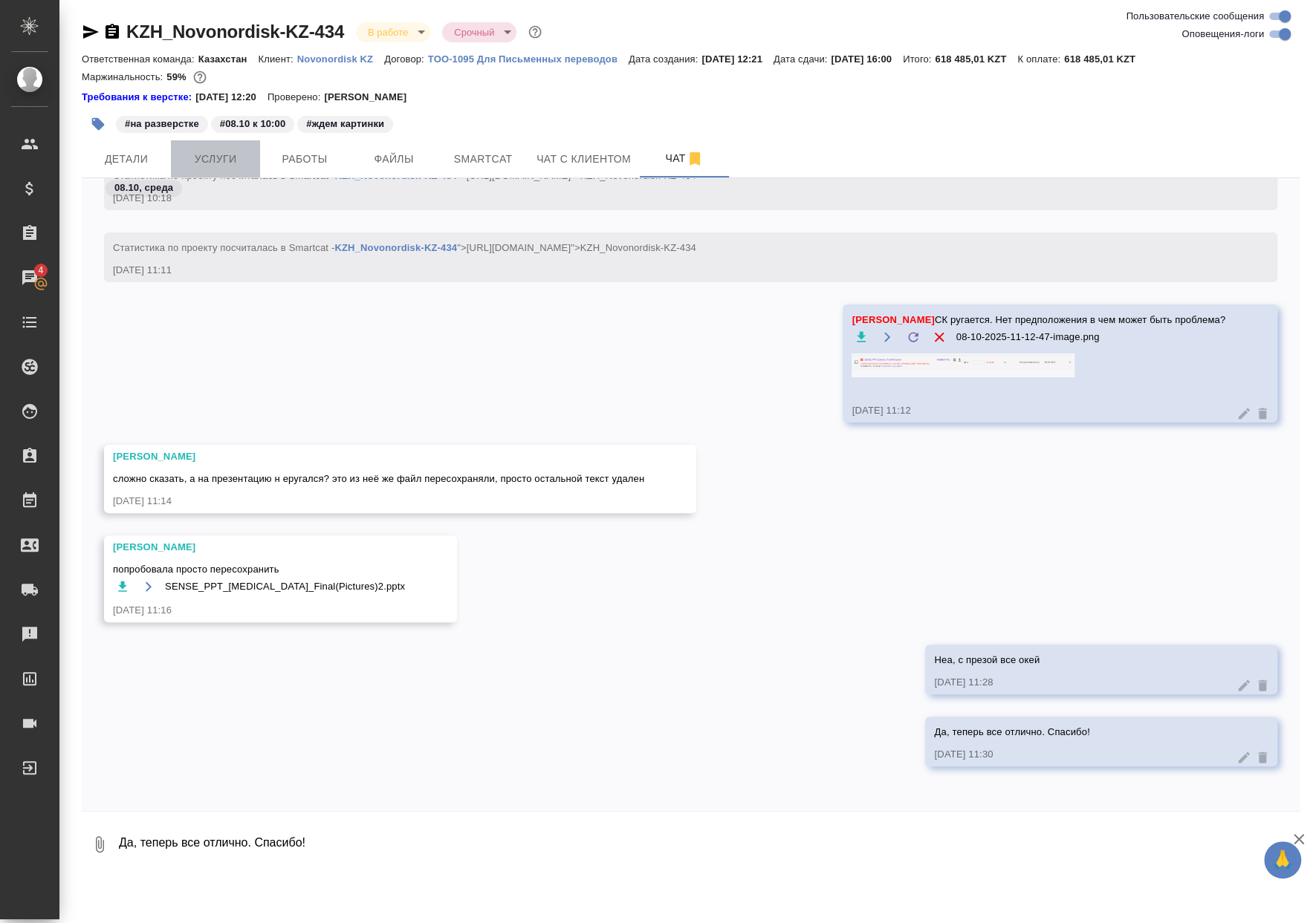
click at [252, 153] on button "Услуги" at bounding box center [216, 159] width 89 height 37
click at [285, 158] on span "Работы" at bounding box center [304, 159] width 71 height 19
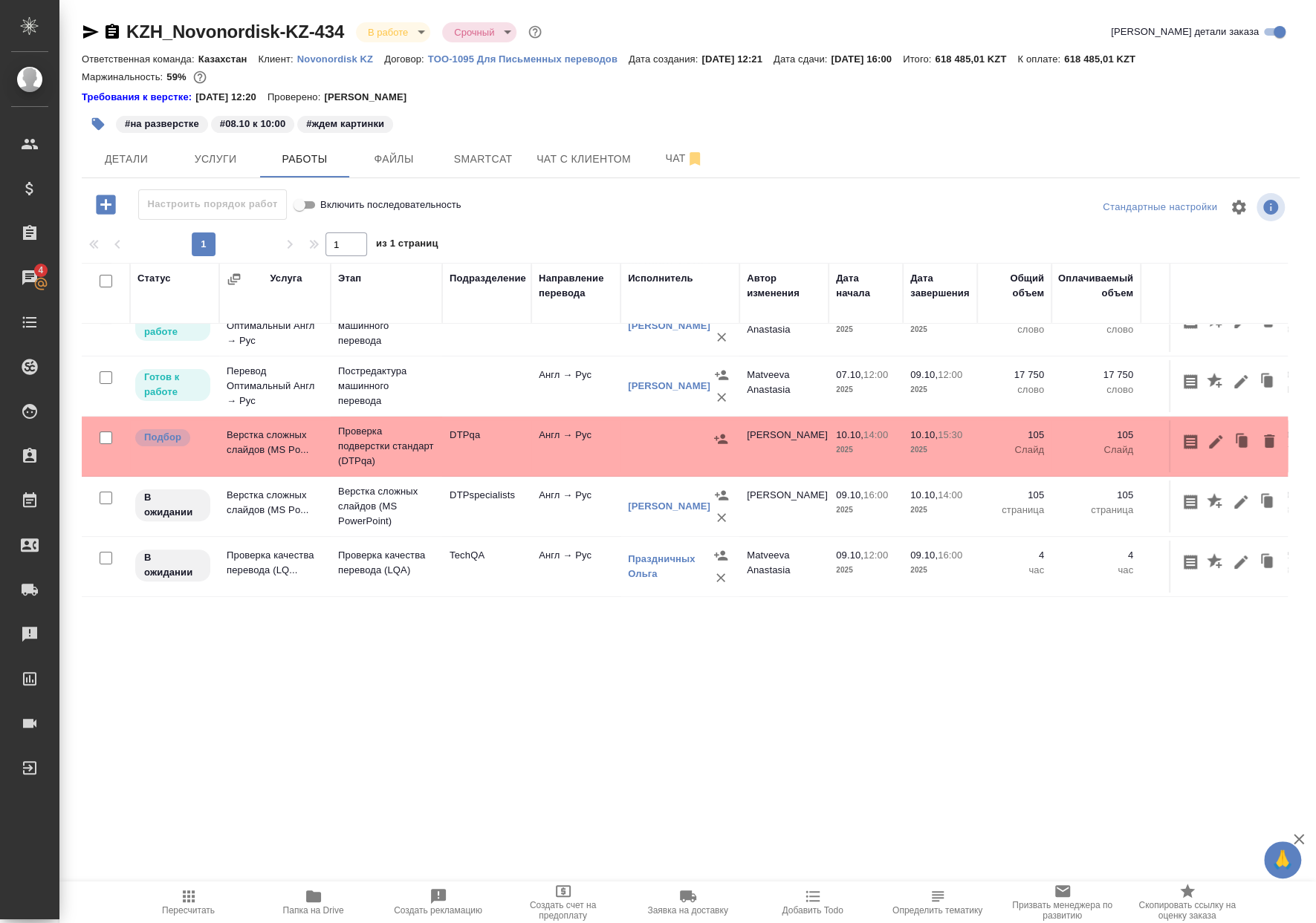
scroll to position [102, 0]
click at [101, 122] on icon "button" at bounding box center [98, 124] width 12 height 12
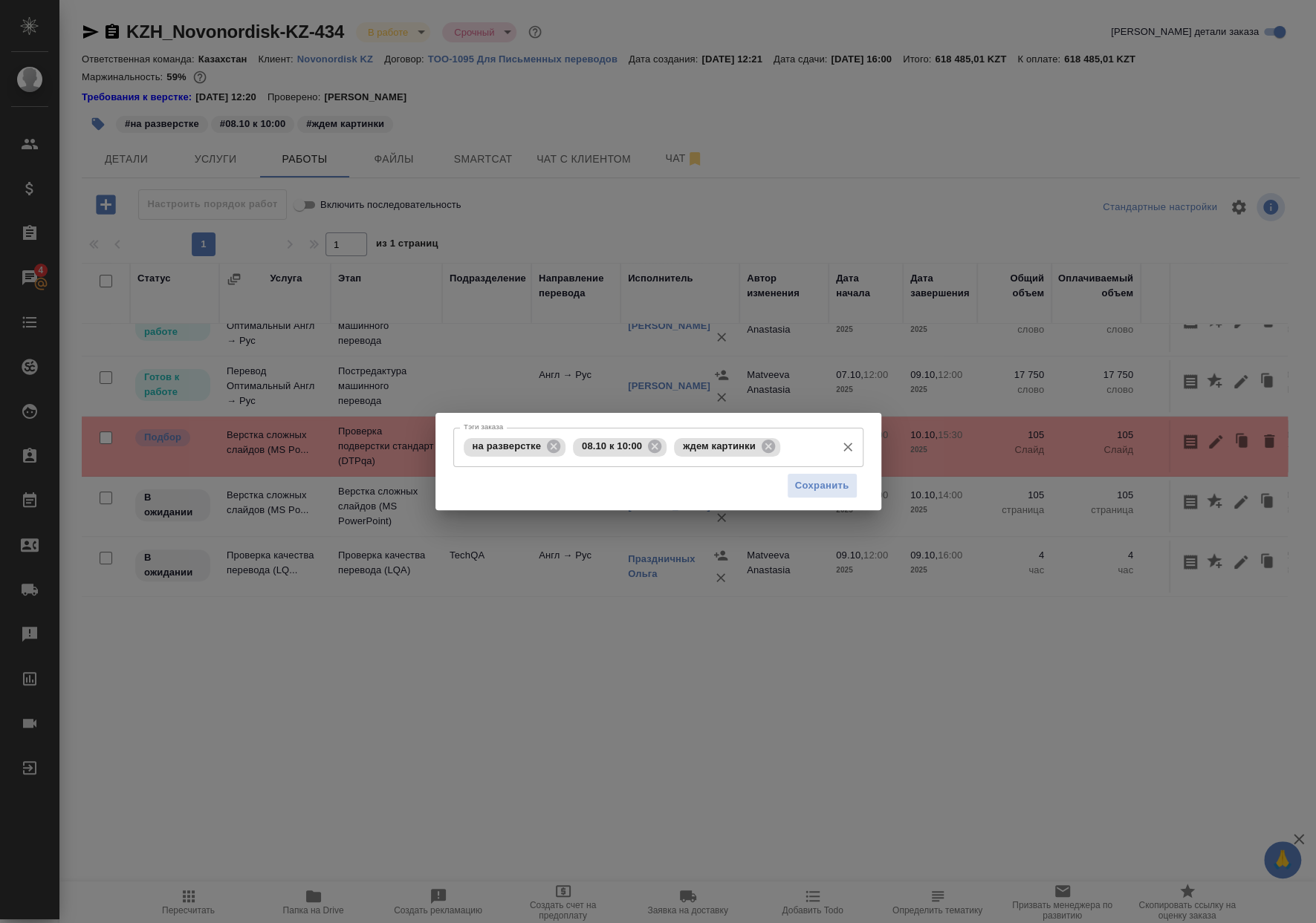
click at [768, 444] on icon at bounding box center [768, 446] width 16 height 16
click at [659, 441] on icon at bounding box center [654, 446] width 16 height 16
click at [570, 441] on input "Тэги заказа" at bounding box center [699, 447] width 260 height 25
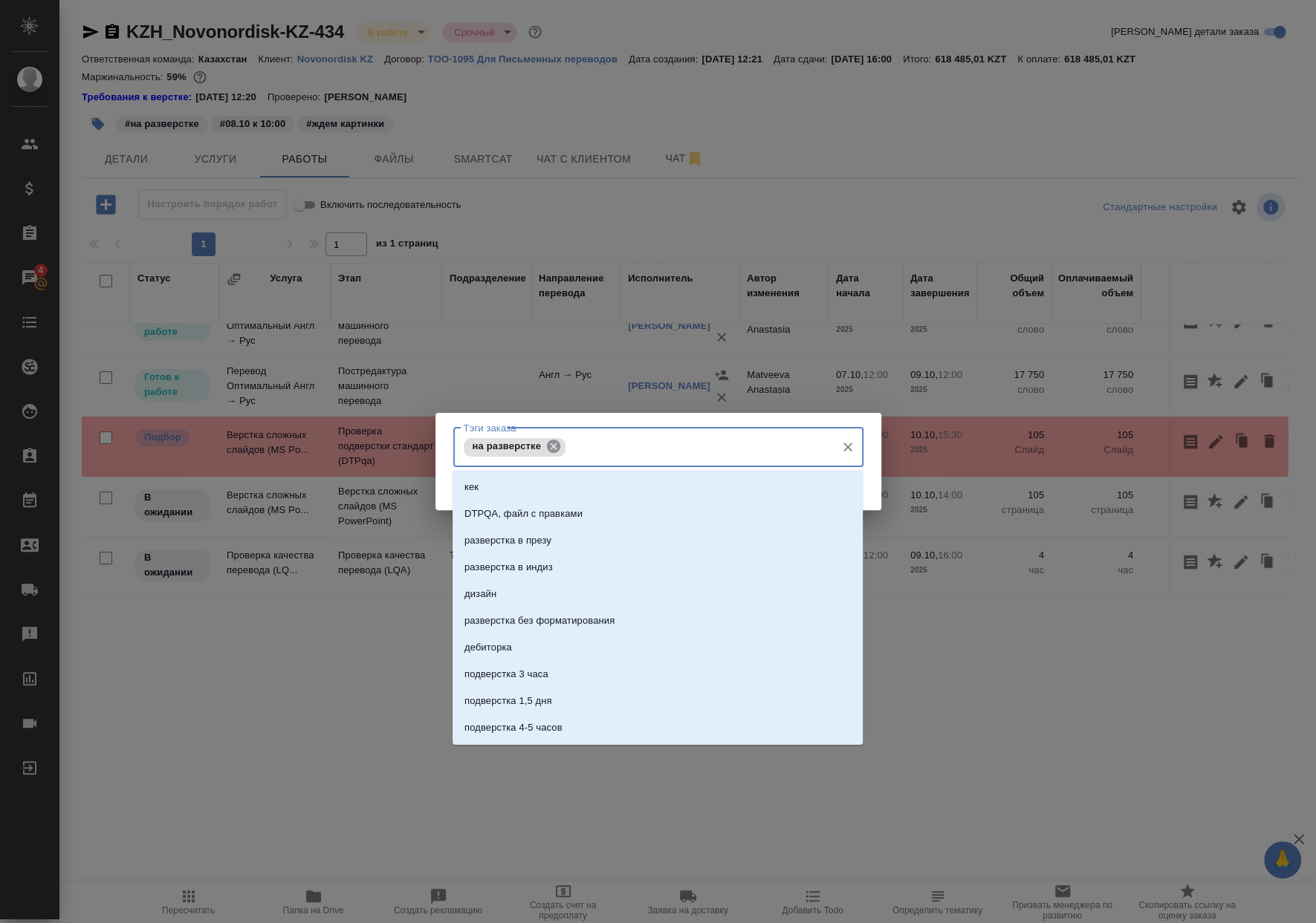
click at [552, 446] on icon at bounding box center [553, 446] width 16 height 16
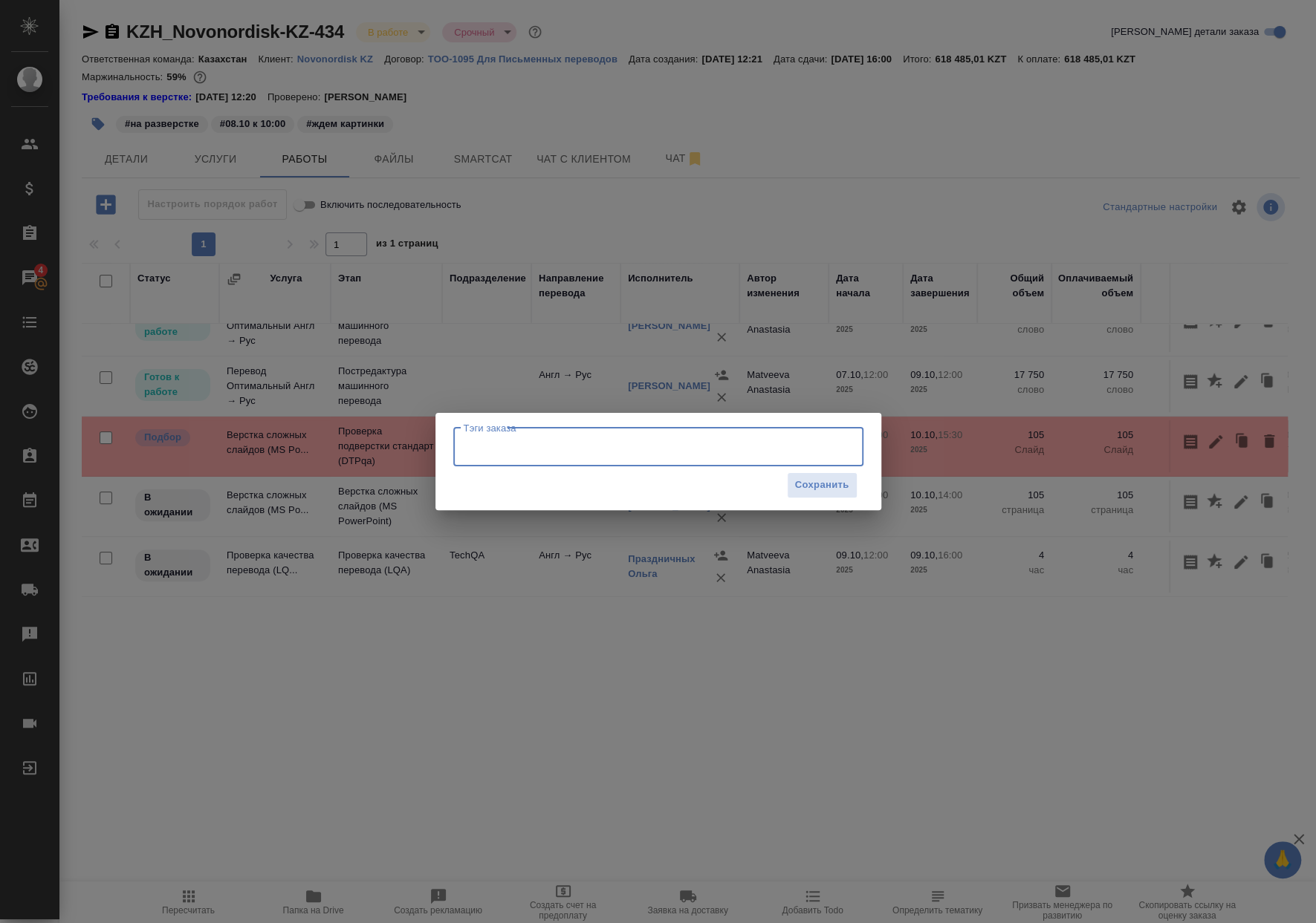
click at [556, 446] on input "Тэги заказа" at bounding box center [643, 447] width 368 height 25
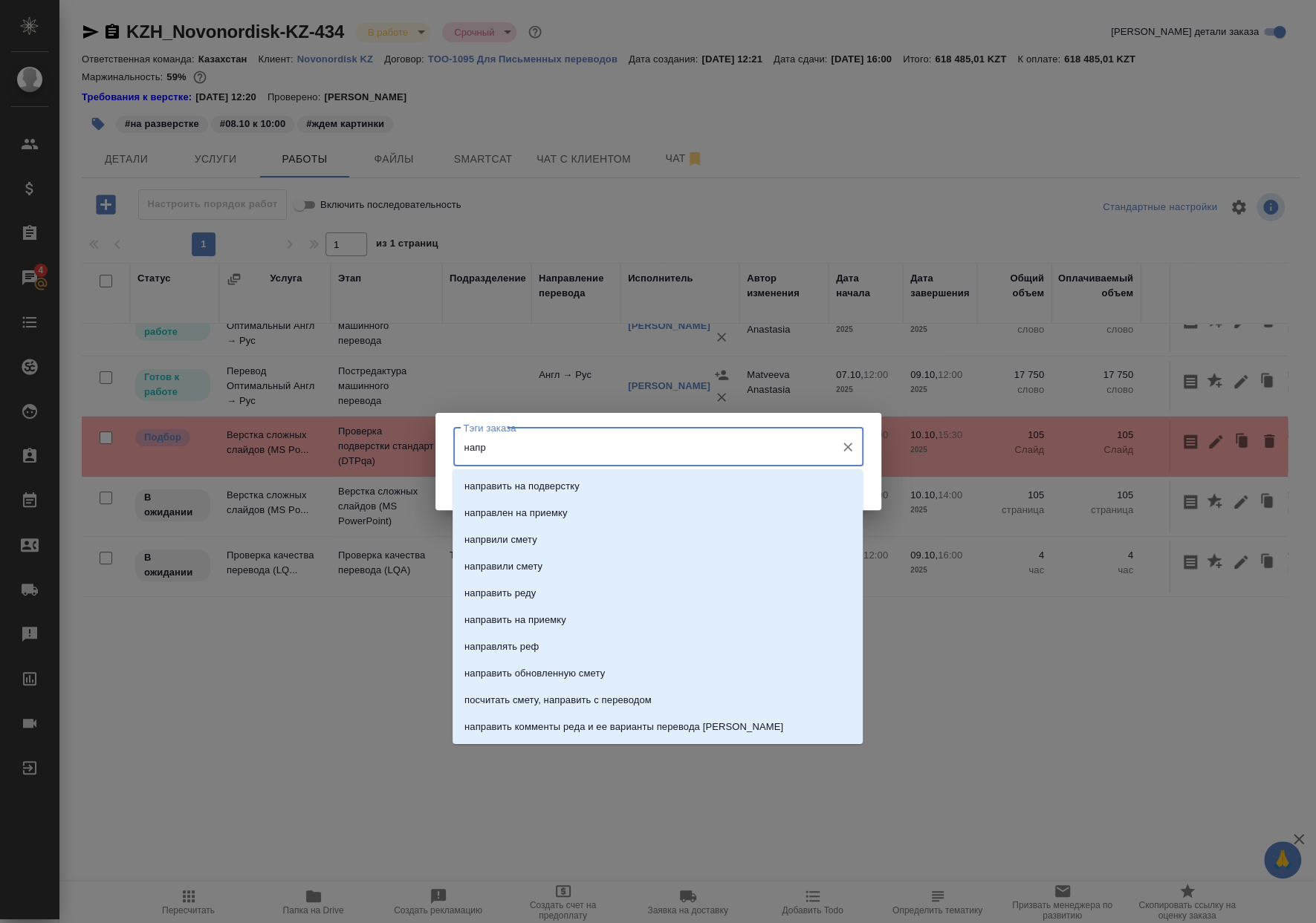
type input "напра"
drag, startPoint x: 539, startPoint y: 490, endPoint x: 601, endPoint y: 497, distance: 62.4
click at [538, 490] on p "направить на подверстку" at bounding box center [521, 486] width 115 height 15
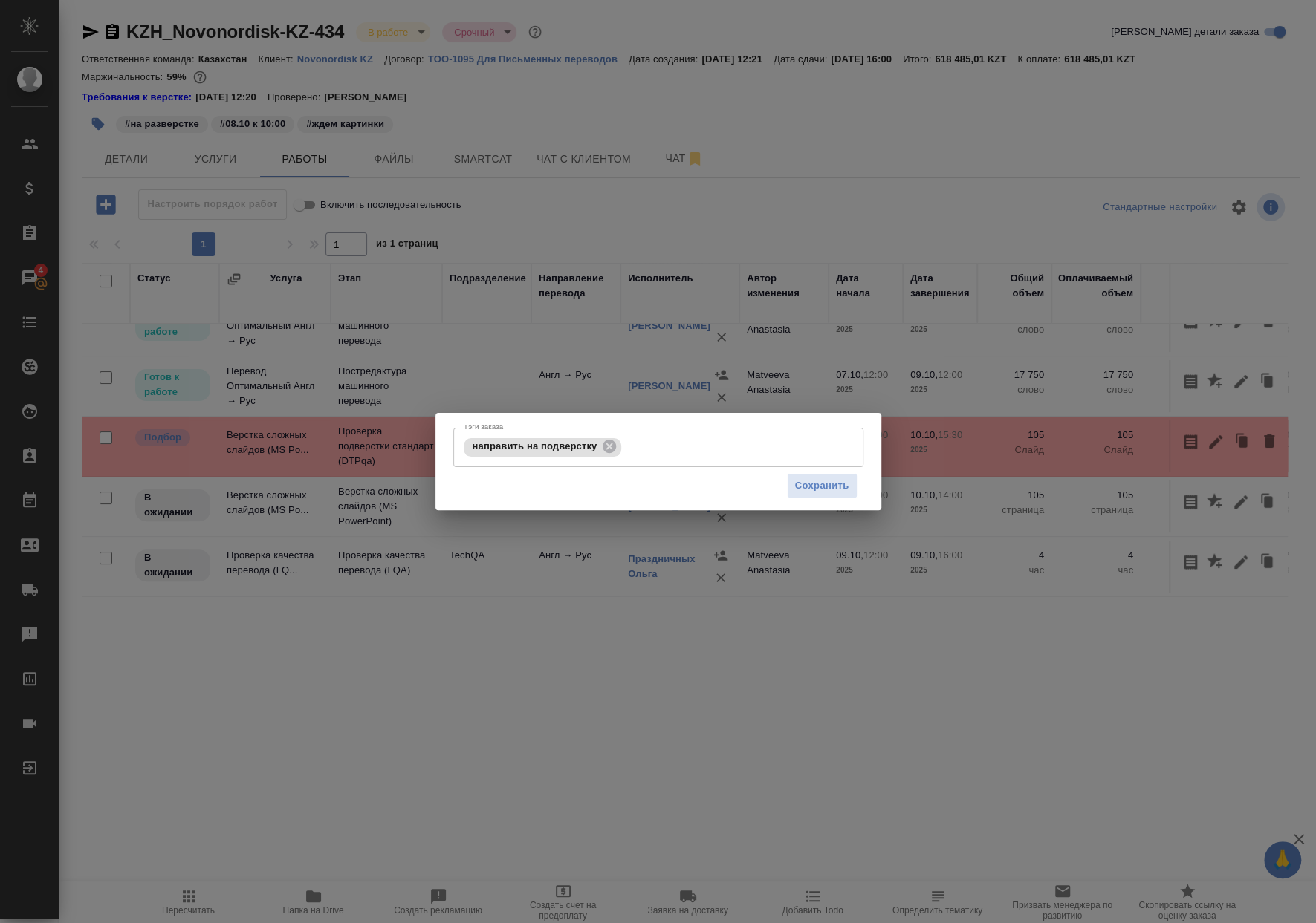
click at [864, 481] on div "Тэги заказа направить на подверстку Тэги заказа Сохранить" at bounding box center [658, 462] width 446 height 98
click at [857, 483] on div "Сохранить" at bounding box center [658, 486] width 410 height 37
click at [844, 490] on span "Сохранить" at bounding box center [822, 485] width 54 height 17
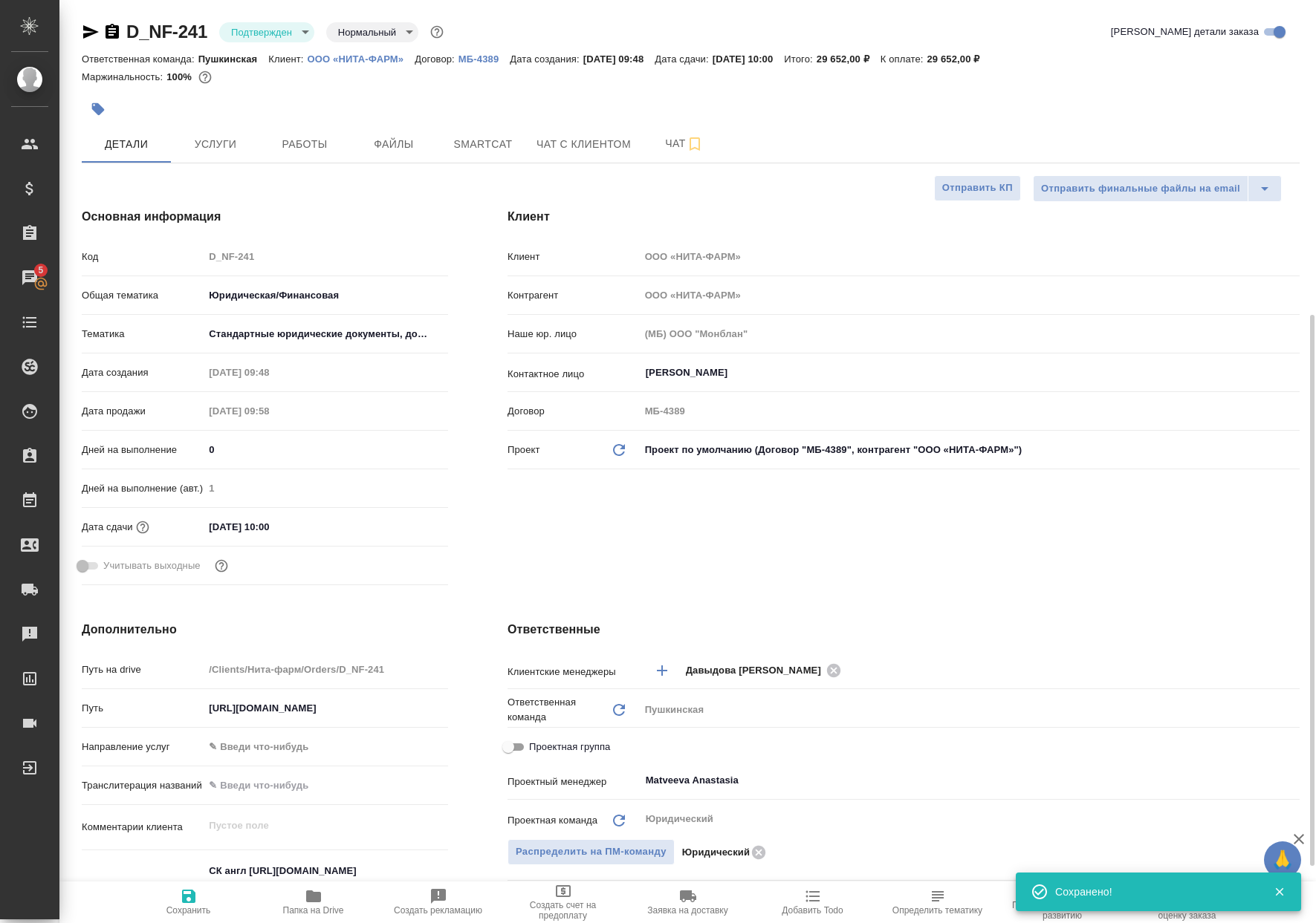
select select "RU"
click at [282, 158] on button "Работы" at bounding box center [304, 144] width 89 height 37
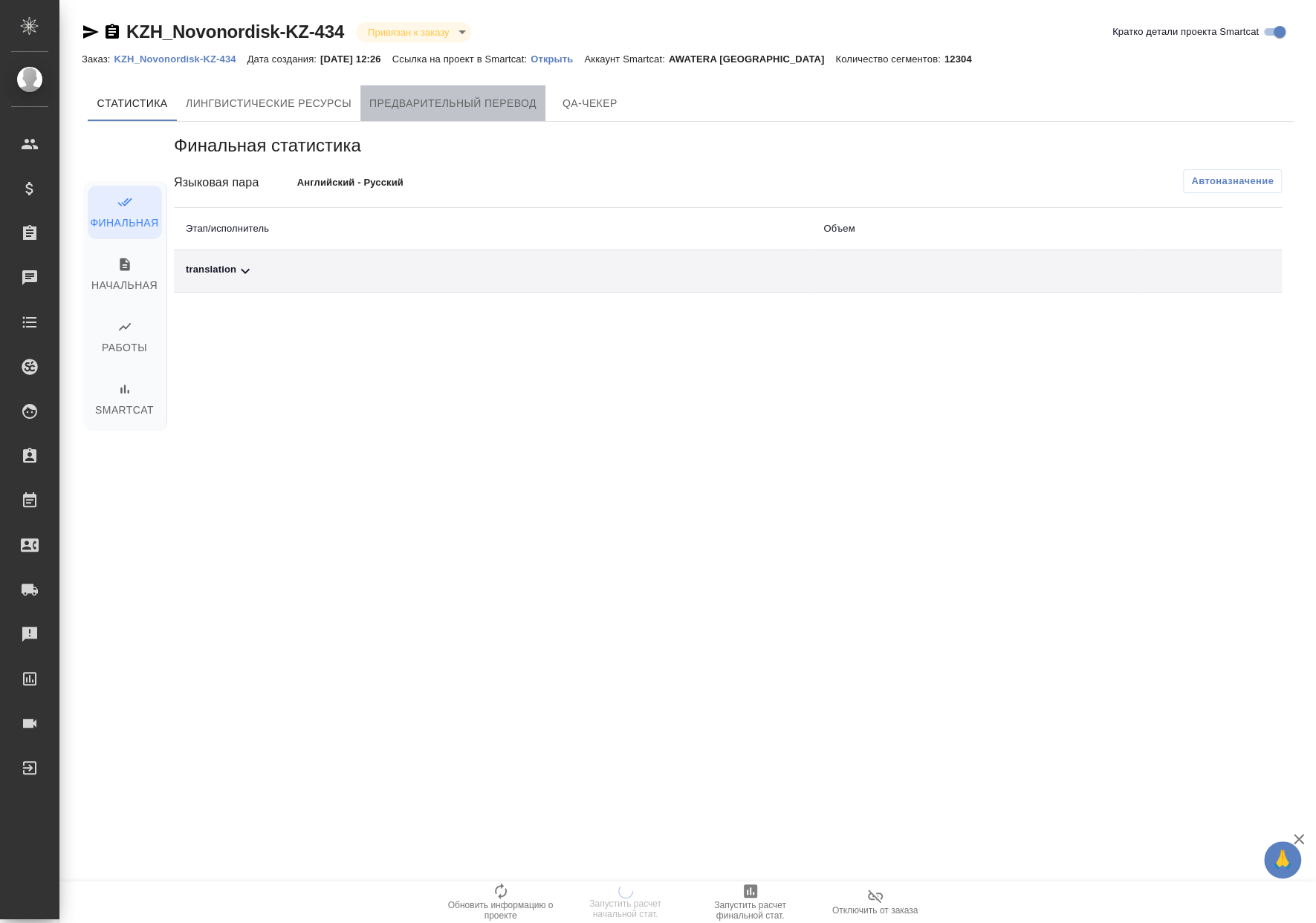
click at [455, 104] on span "Предварительный перевод" at bounding box center [452, 103] width 167 height 19
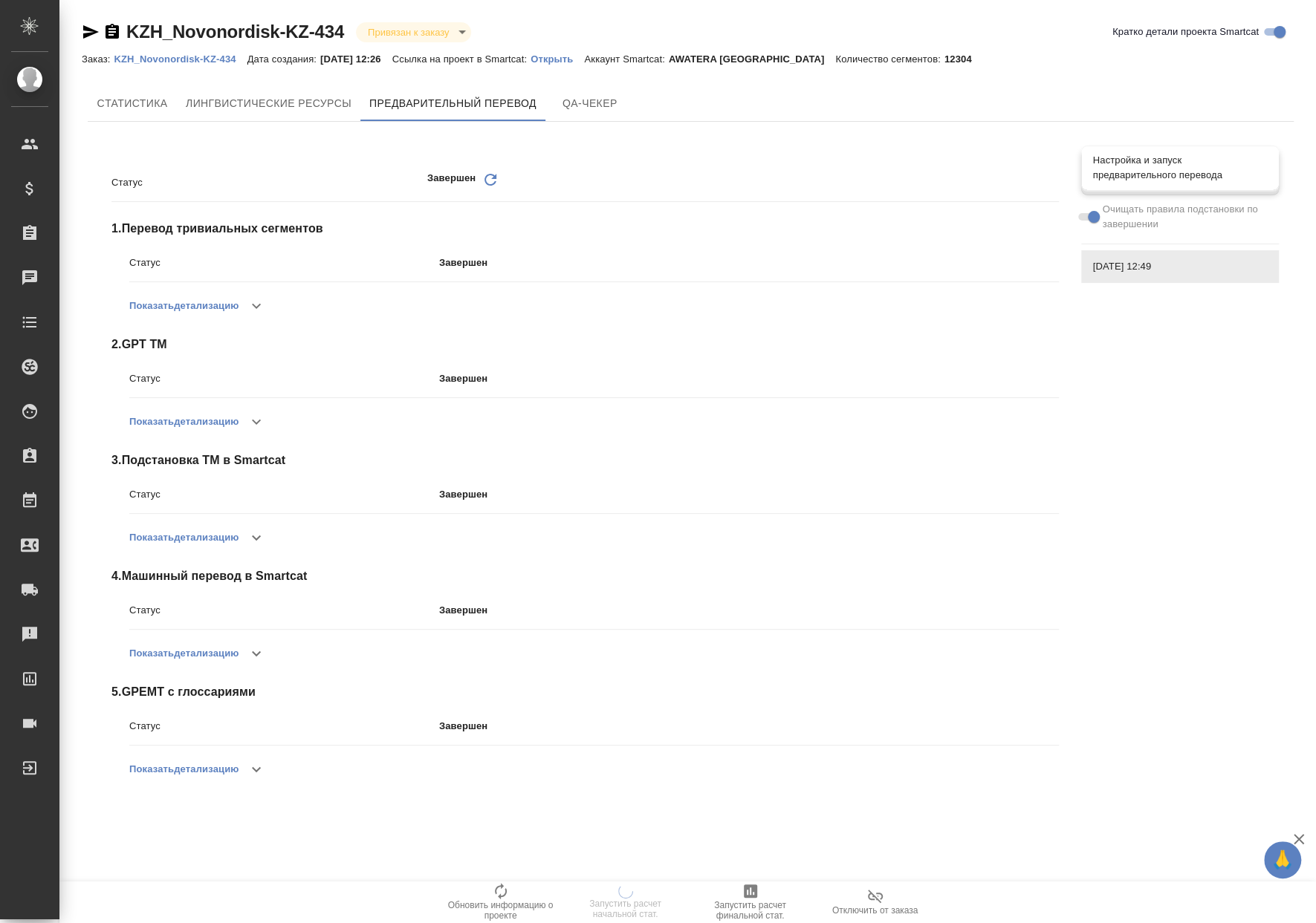
click at [1232, 175] on span "Настройка и запуск предварительного перевода" at bounding box center [1180, 168] width 175 height 29
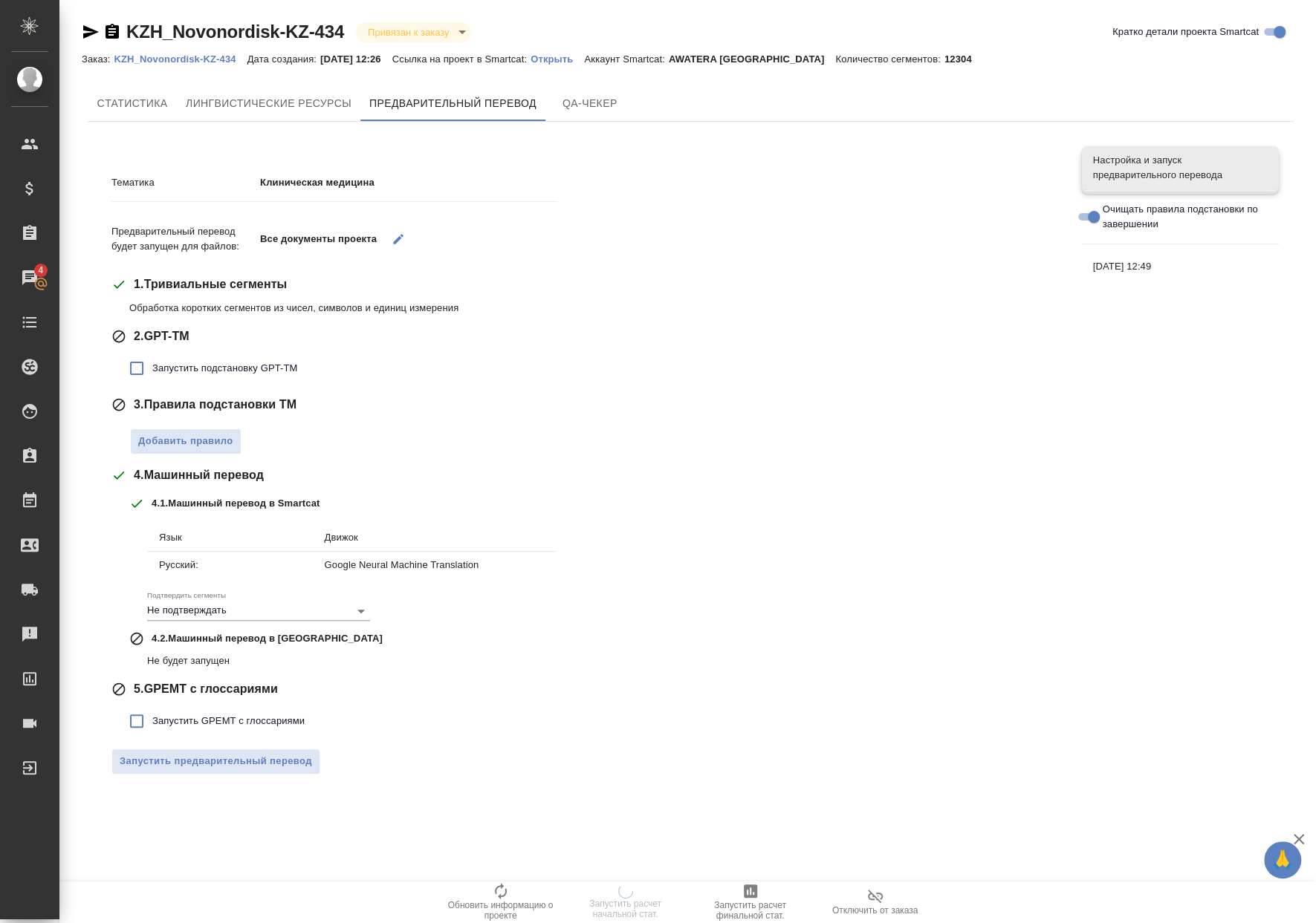
click at [195, 364] on span "Запустить подстановку GPT-TM" at bounding box center [225, 368] width 145 height 15
click at [153, 364] on input "Запустить подстановку GPT-TM" at bounding box center [137, 368] width 31 height 31
checkbox input "true"
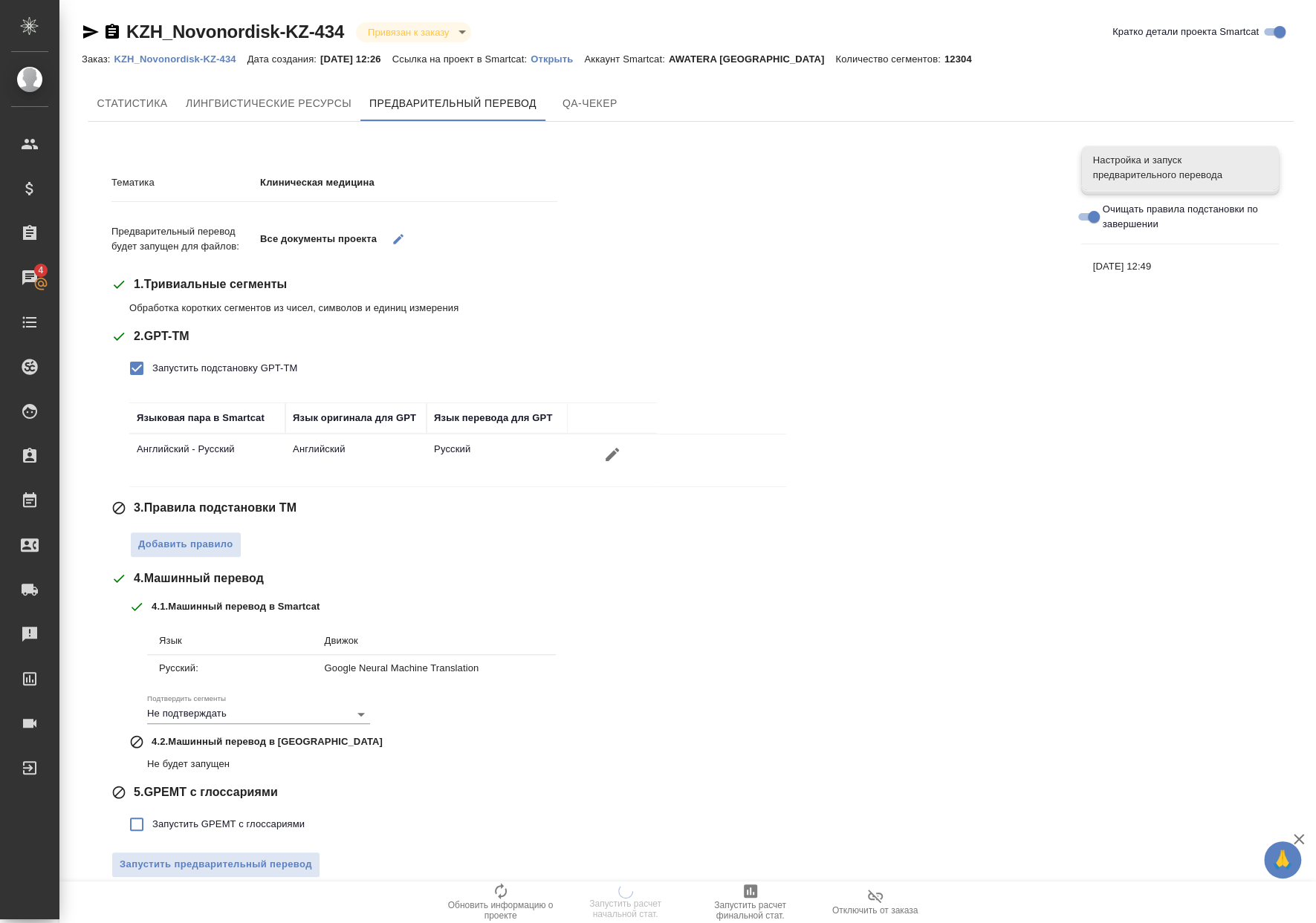
click at [212, 531] on div "Добавить правило" at bounding box center [594, 540] width 930 height 33
click at [220, 543] on span "Добавить правило" at bounding box center [186, 544] width 95 height 17
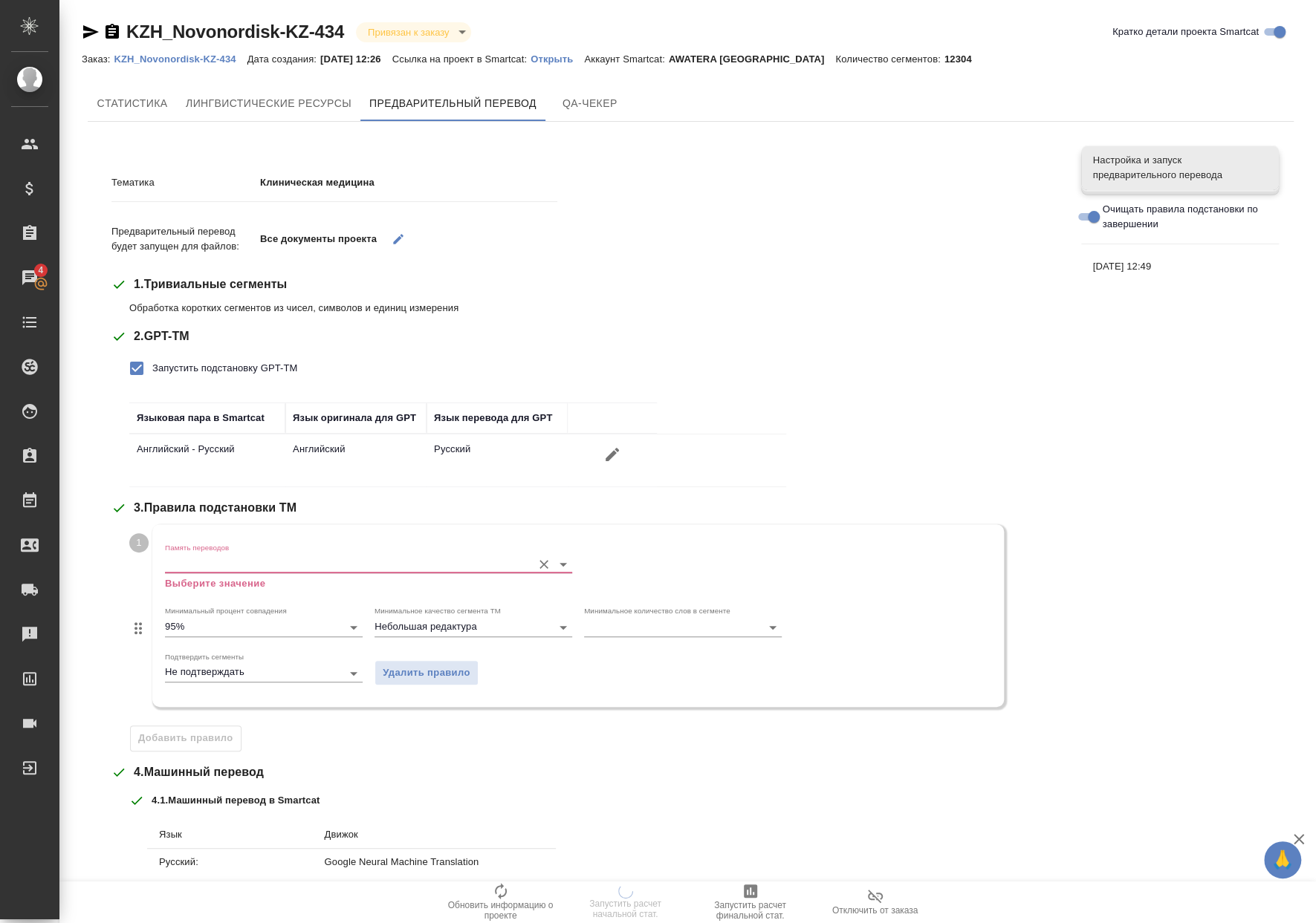
click at [231, 565] on input "Память переводов" at bounding box center [344, 564] width 360 height 18
click at [244, 586] on p "ПЕМТ NovoNordisk KZ" at bounding box center [227, 592] width 102 height 15
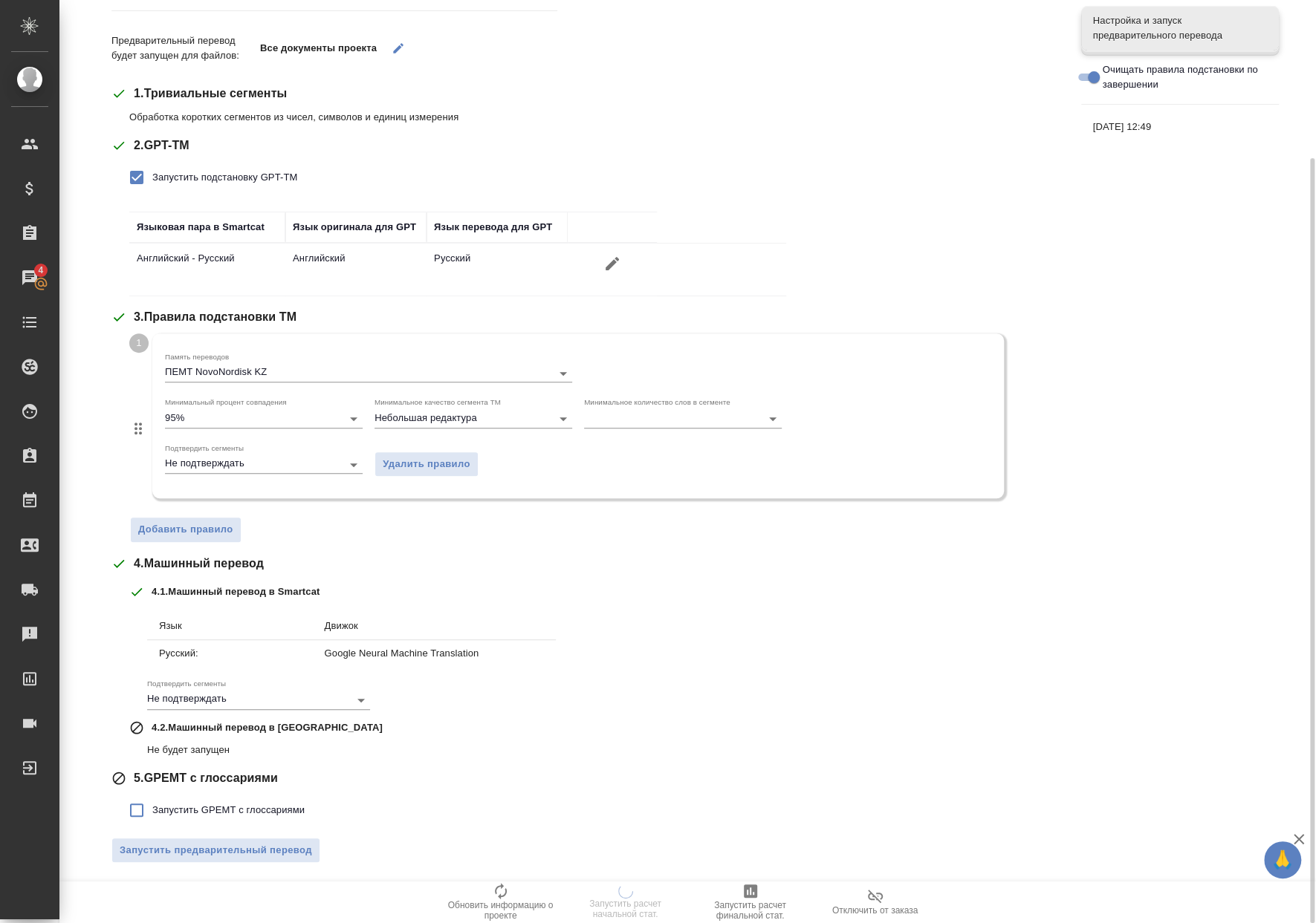
click at [212, 810] on span "Запустить GPEMT с глоссариями" at bounding box center [228, 810] width 153 height 15
click at [153, 810] on input "Запустить GPEMT с глоссариями" at bounding box center [137, 810] width 31 height 31
checkbox input "true"
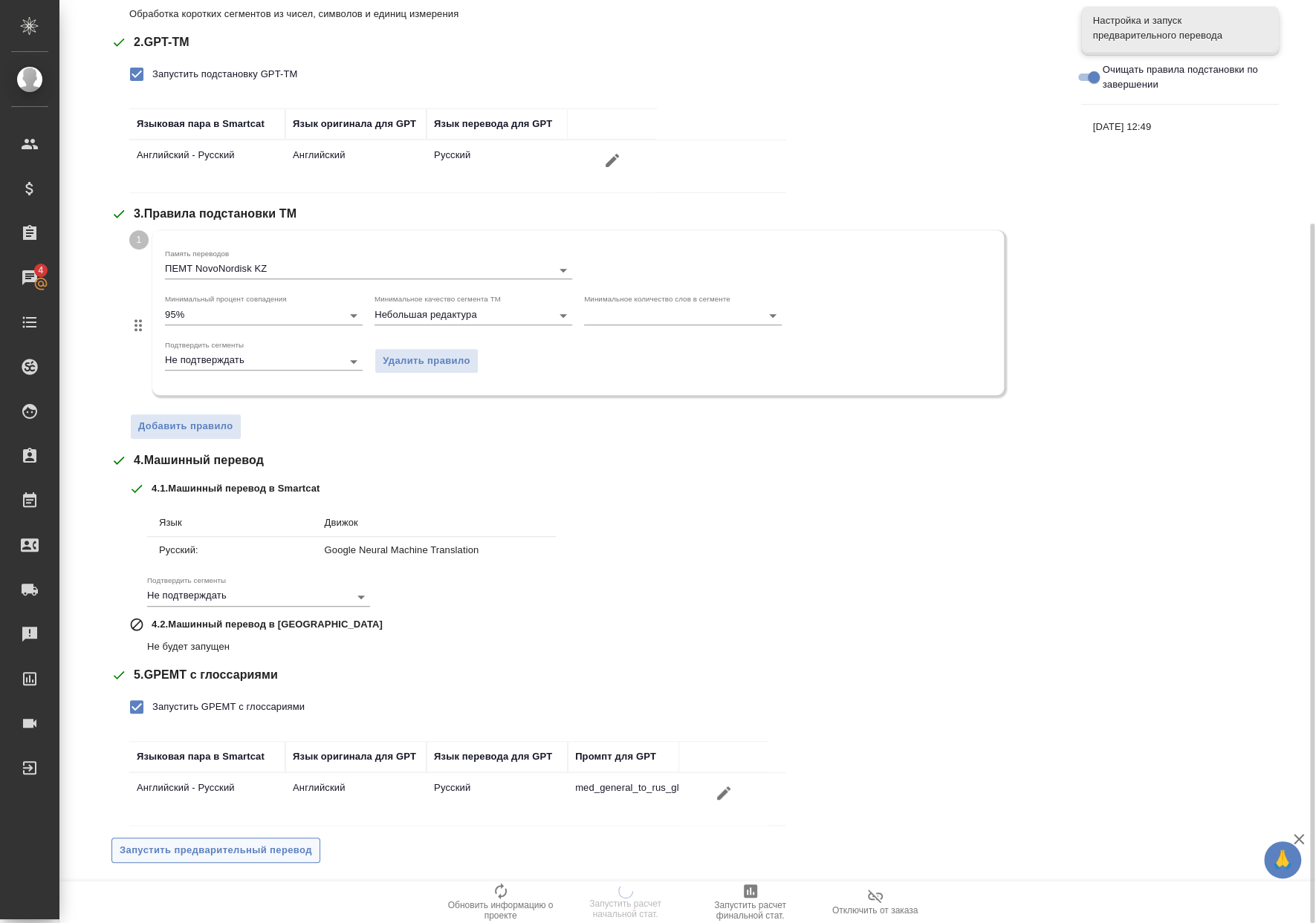
click at [236, 853] on span "Запустить предварительный перевод" at bounding box center [216, 850] width 193 height 17
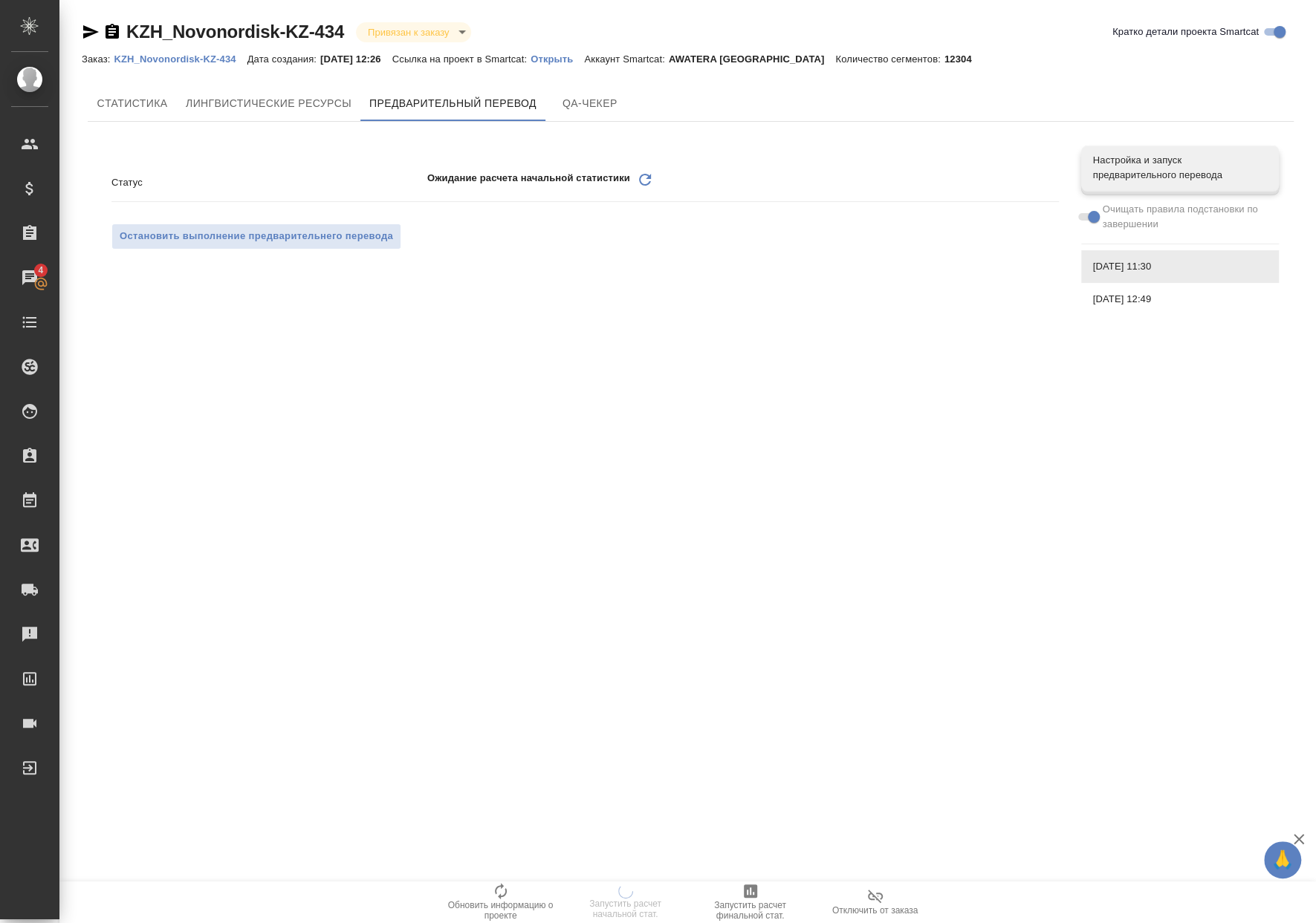
scroll to position [0, 0]
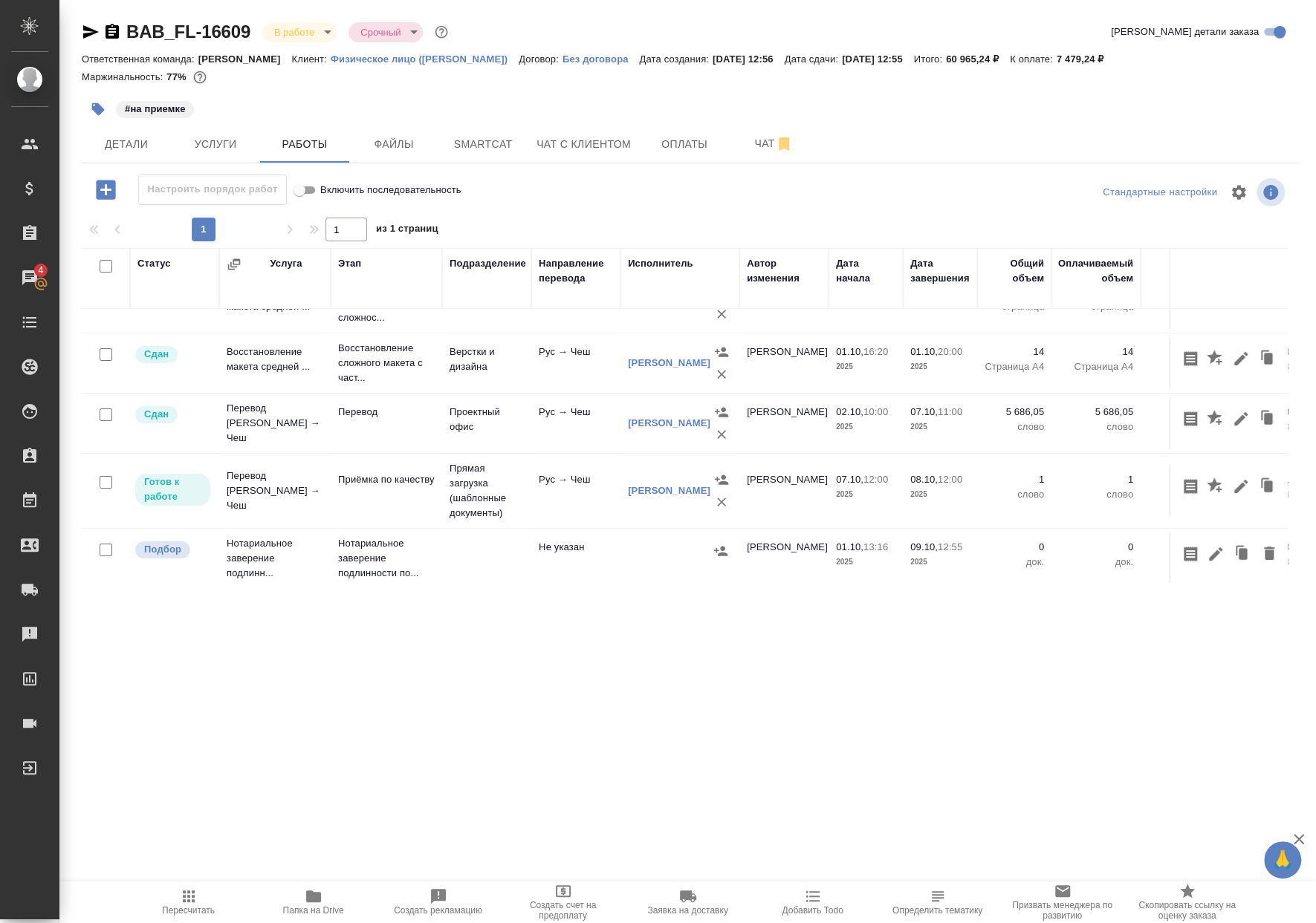
scroll to position [118, 0]
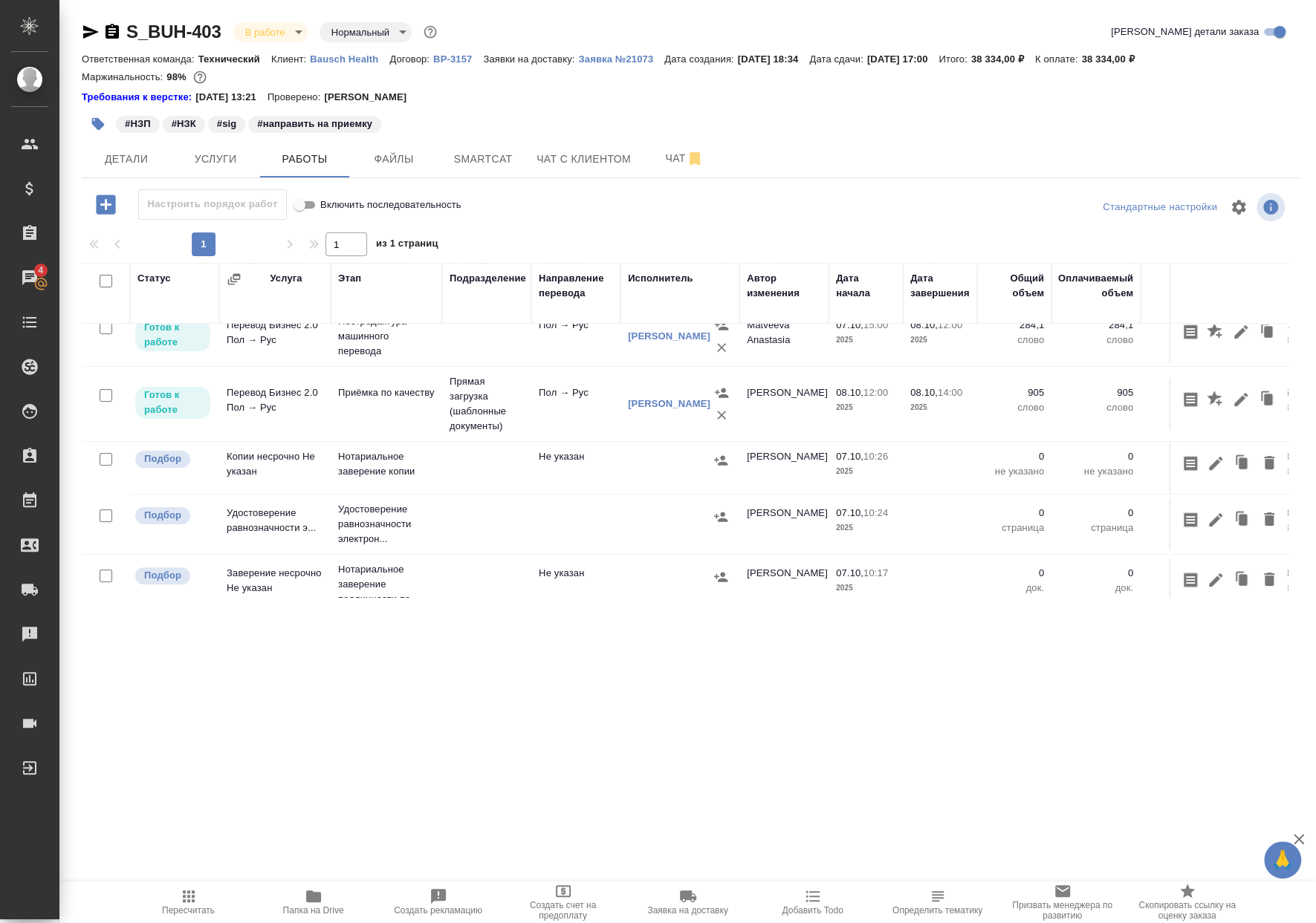
scroll to position [197, 0]
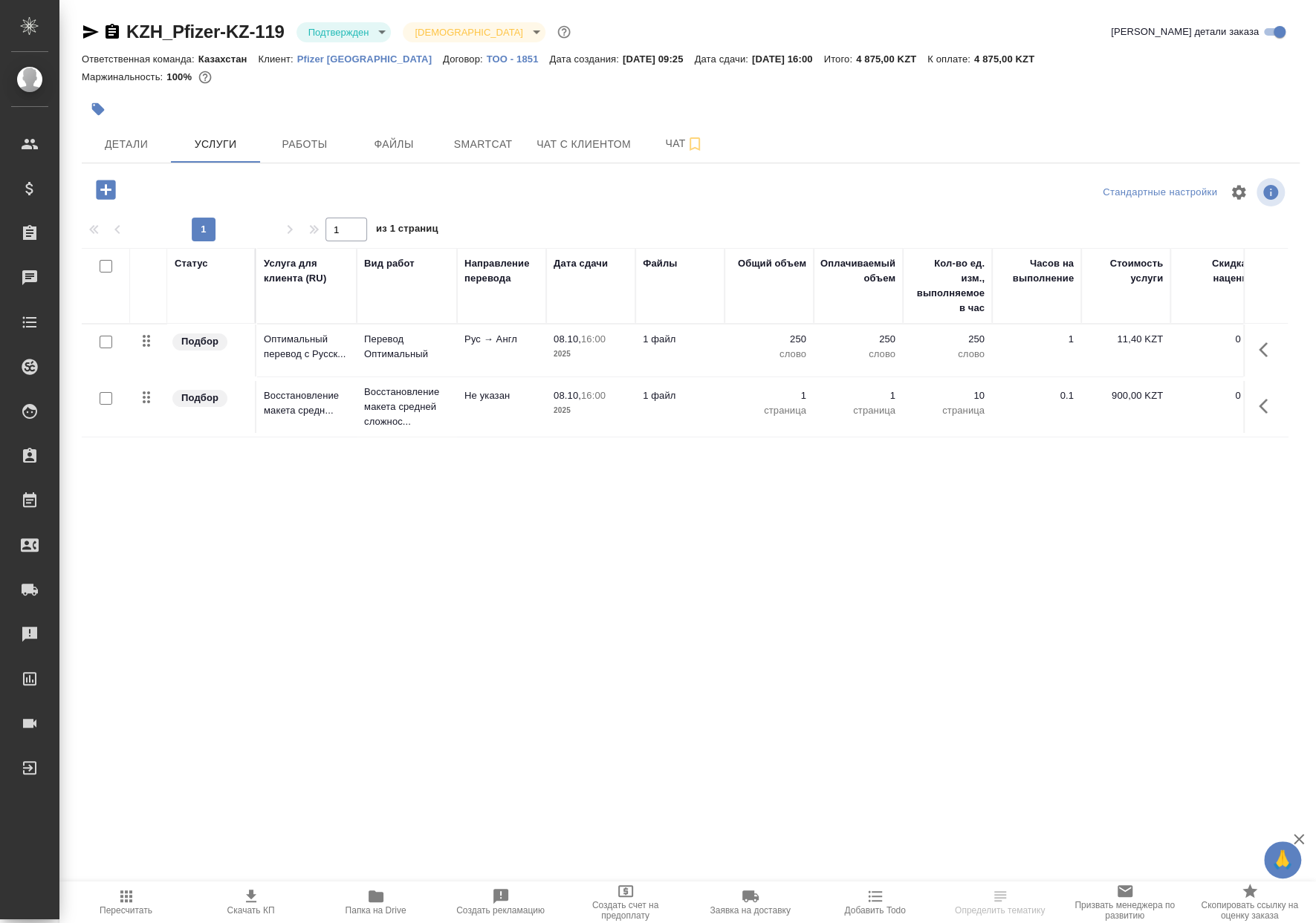
click at [349, 17] on div "KZH_Pfizer-KZ-119 Подтвержден confirmed Святая троица holyTrinity Кратко детали…" at bounding box center [690, 302] width 1234 height 606
click at [122, 160] on button "Детали" at bounding box center [127, 144] width 89 height 37
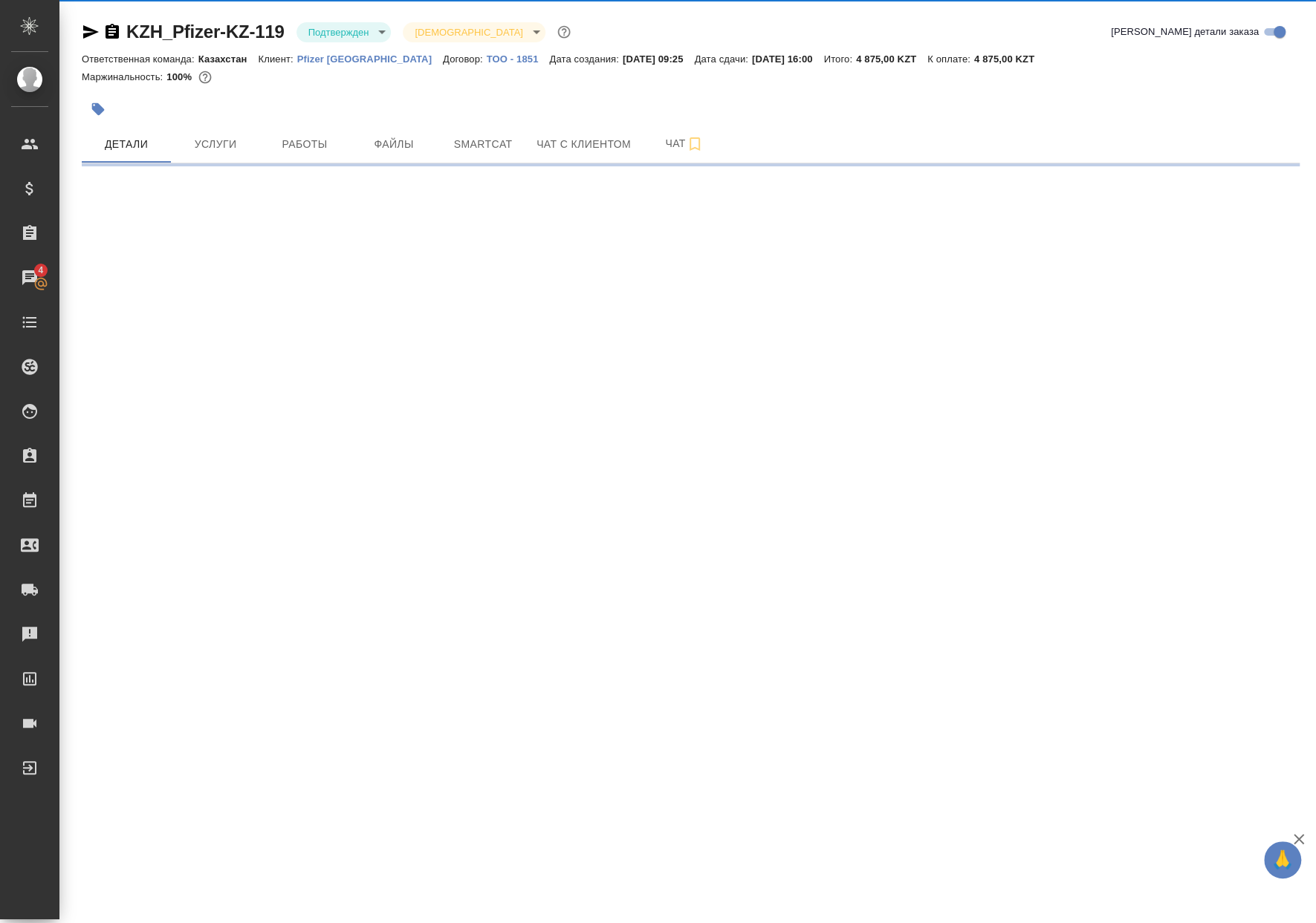
select select "RU"
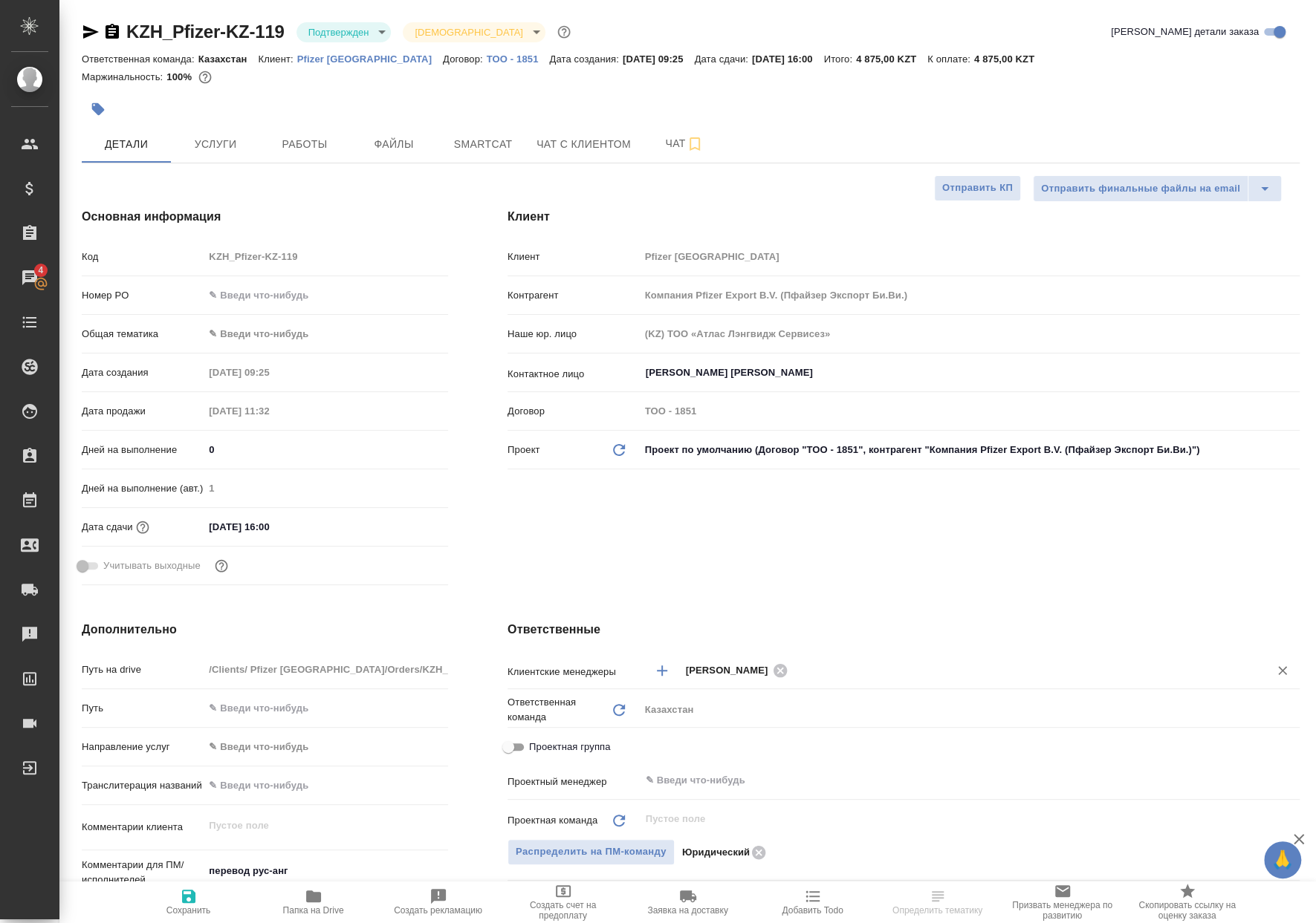
type textarea "x"
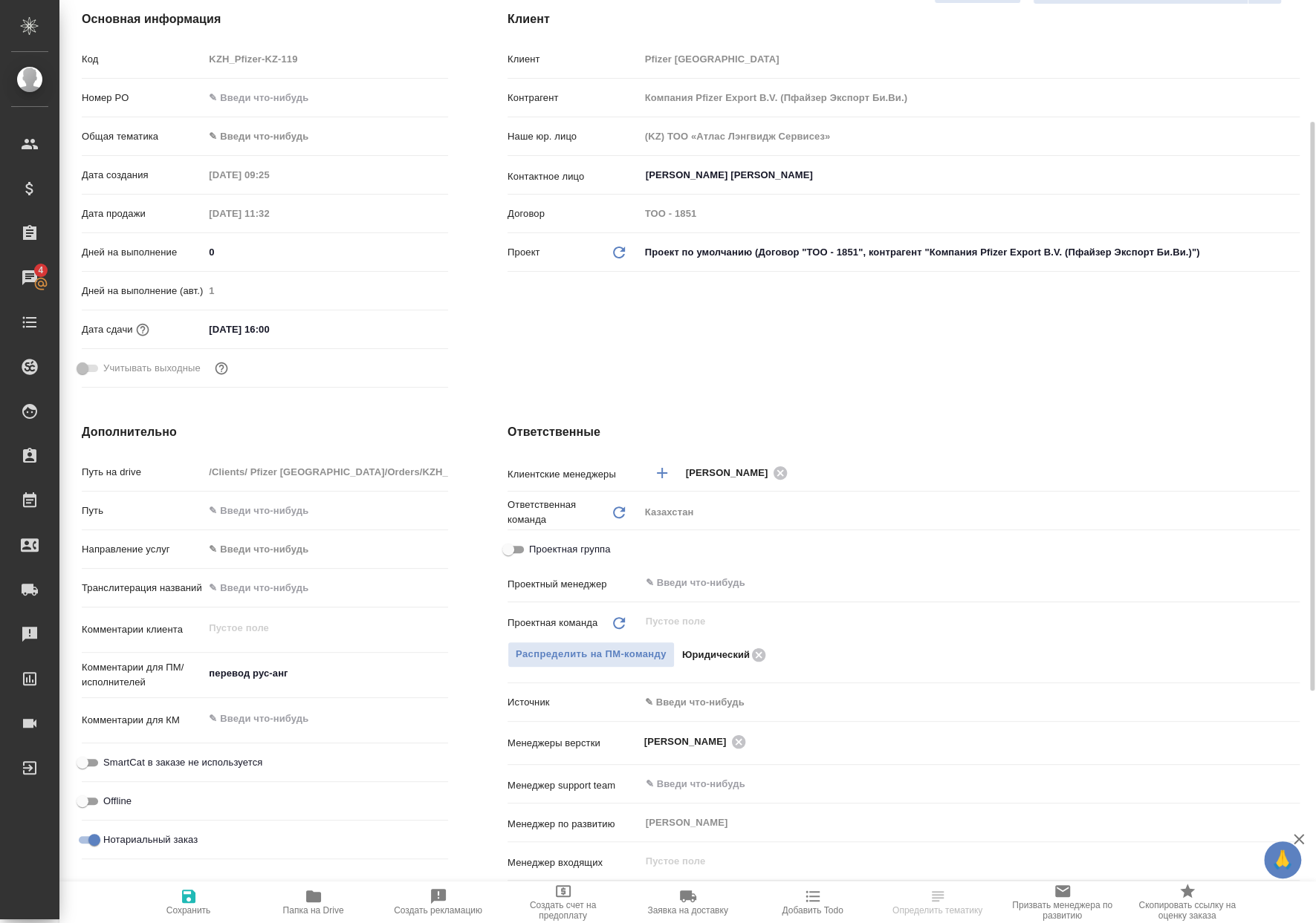
click at [751, 609] on div "​" at bounding box center [969, 622] width 659 height 27
click at [752, 588] on input "text" at bounding box center [945, 583] width 601 height 18
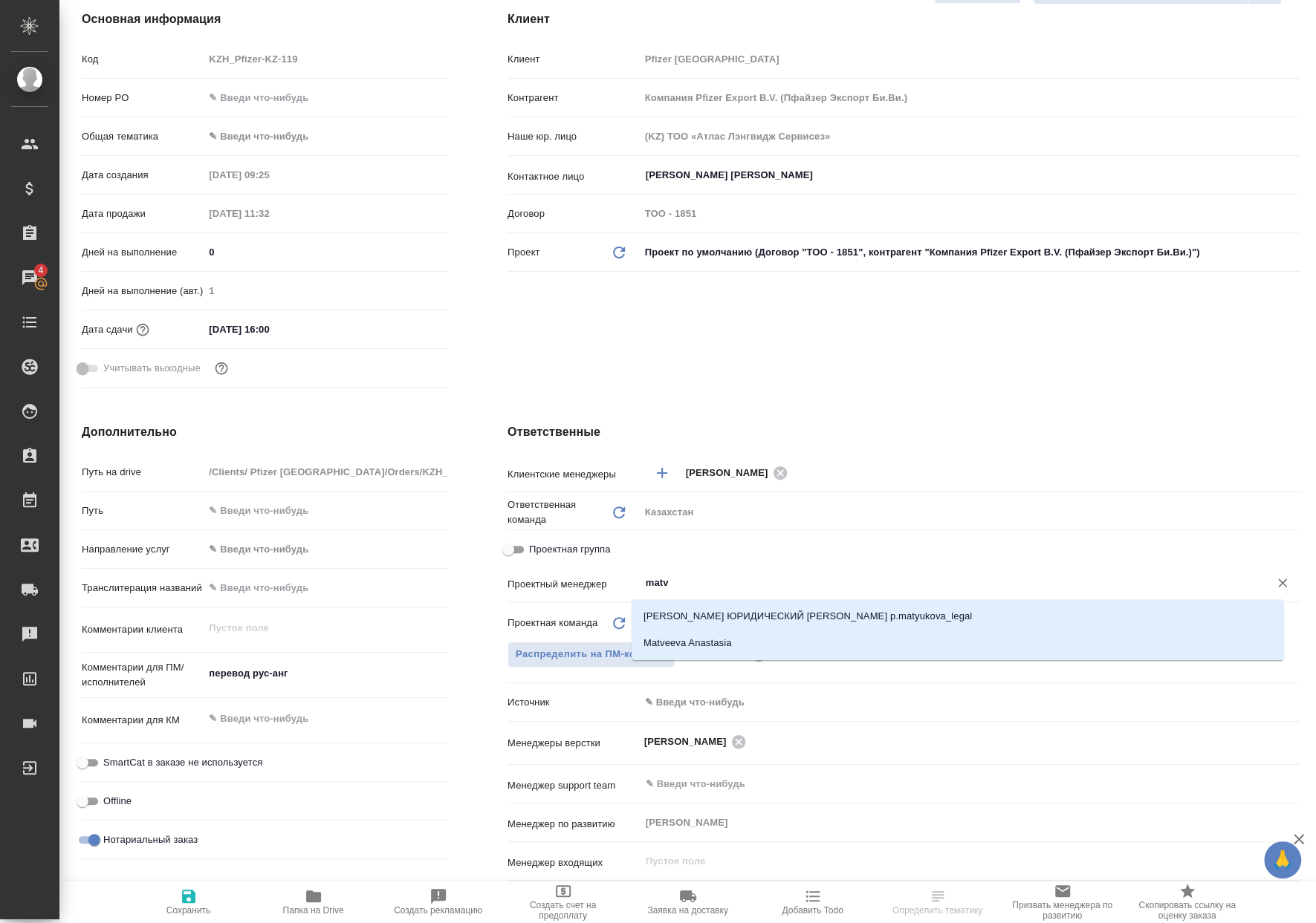
type input "matve"
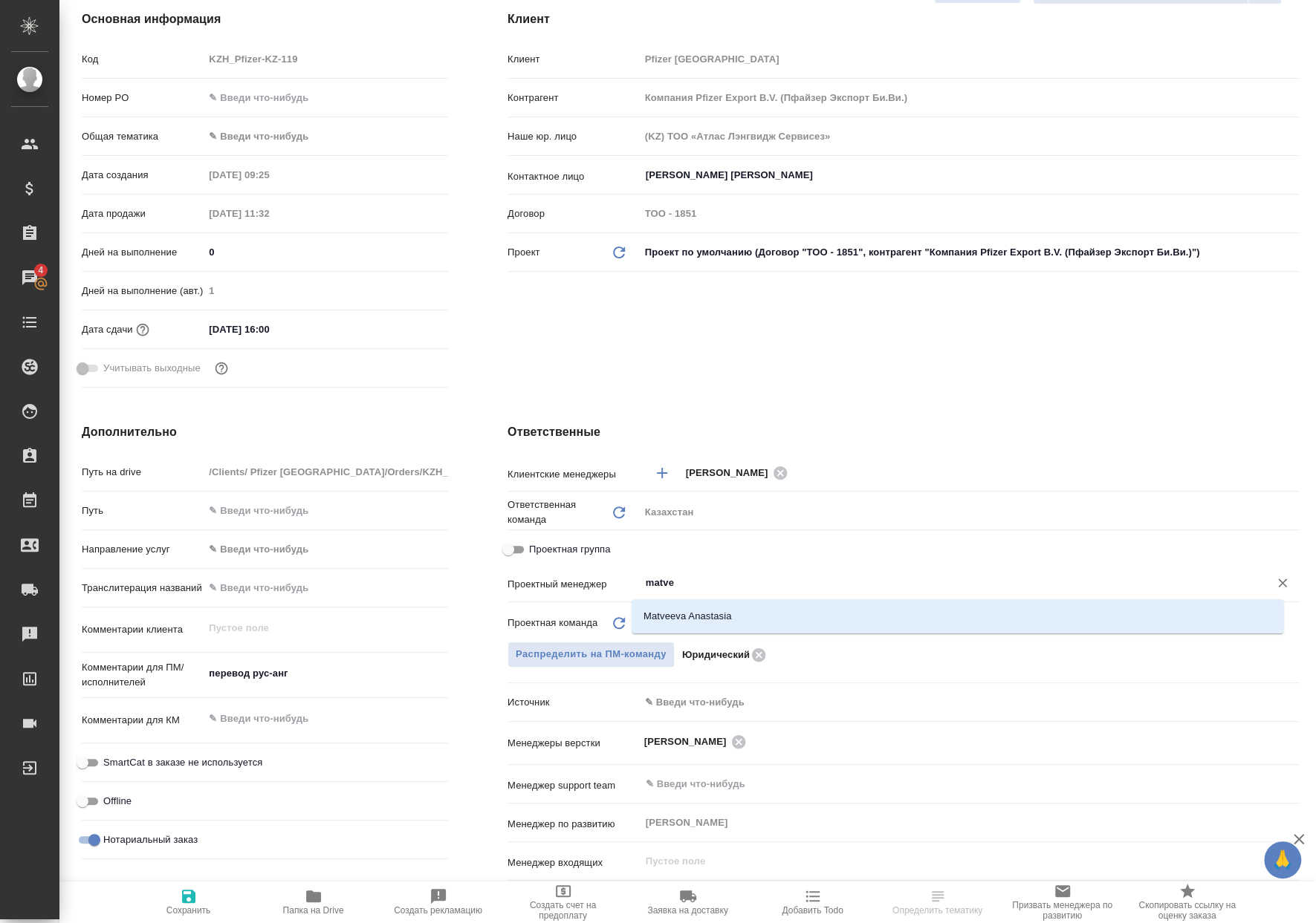
click at [769, 610] on li "Matveeva Anastasia" at bounding box center [957, 616] width 651 height 27
type textarea "x"
type input "Matveeva Anastasia"
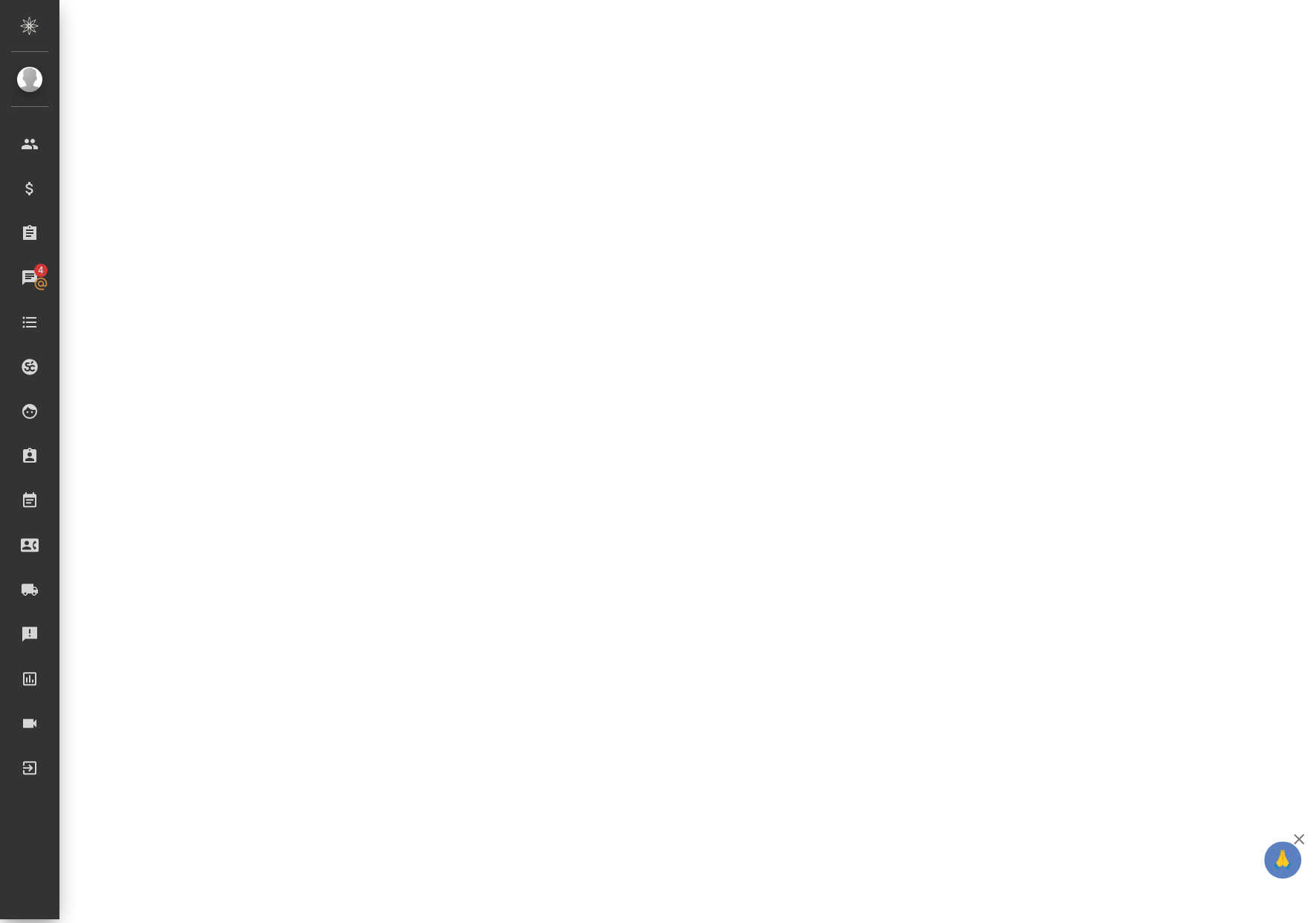
select select "RU"
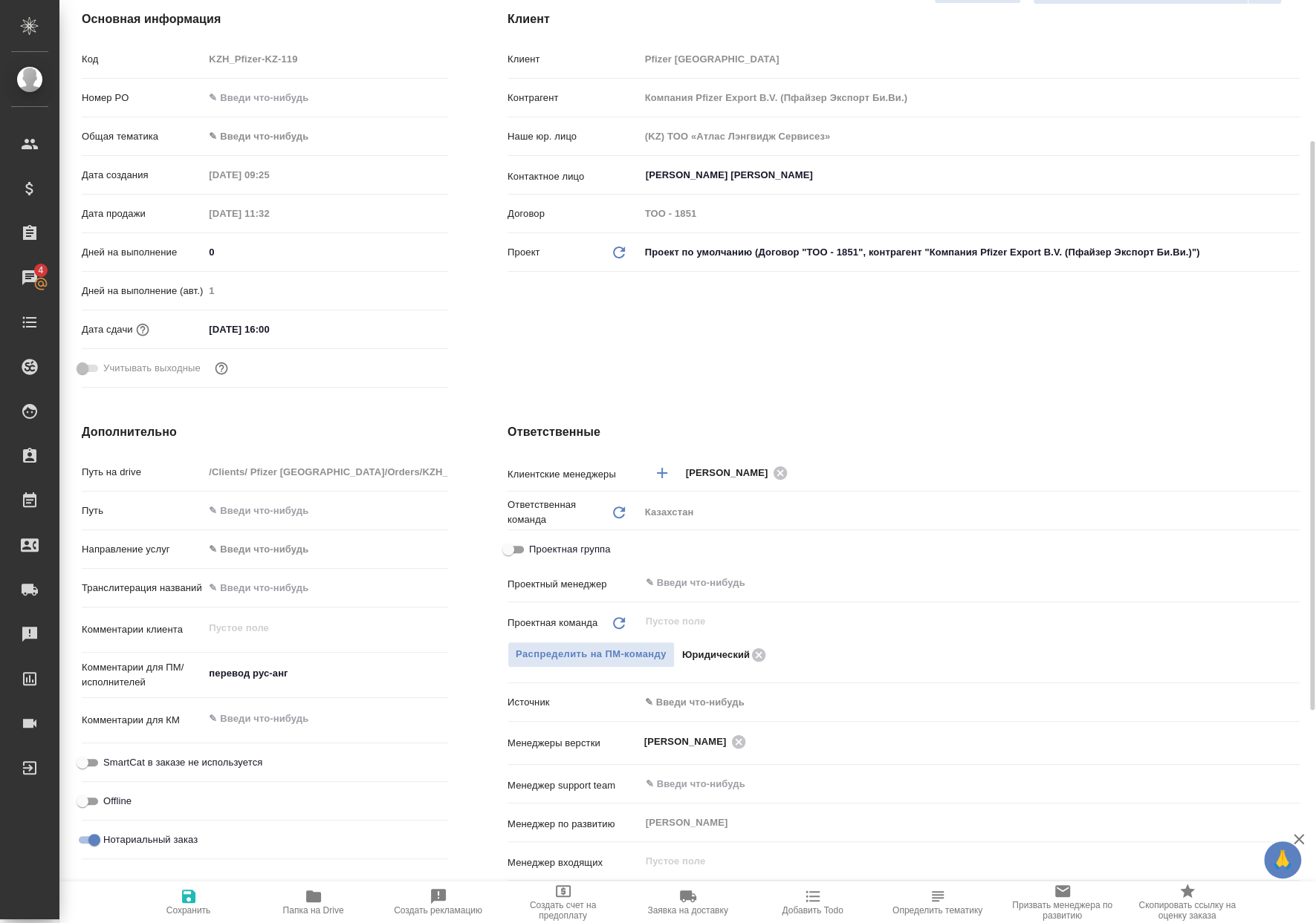
scroll to position [210, 0]
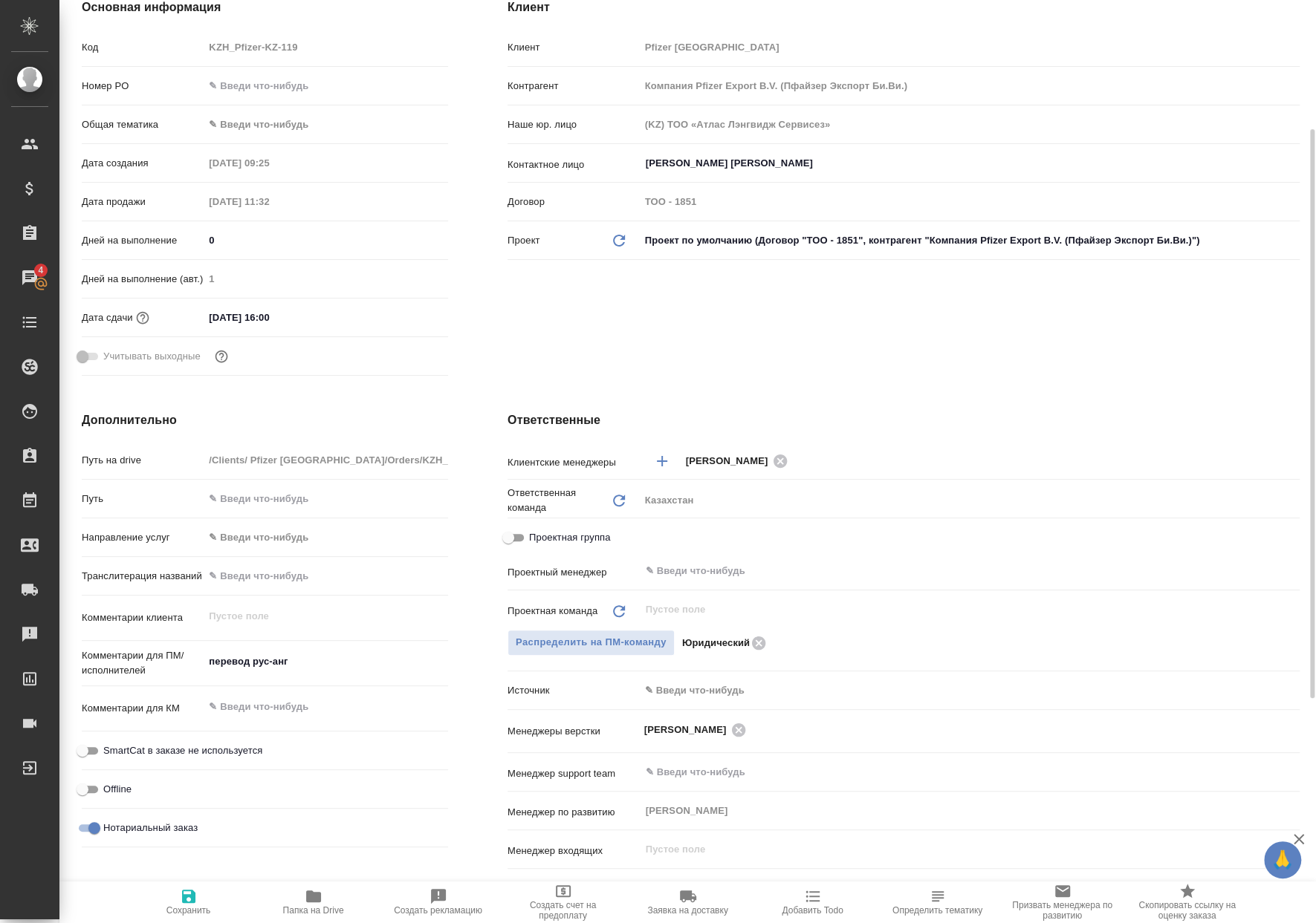
type textarea "x"
drag, startPoint x: 819, startPoint y: 588, endPoint x: 808, endPoint y: 578, distance: 14.9
click at [817, 586] on div "Проектный менеджер ​" at bounding box center [904, 576] width 792 height 38
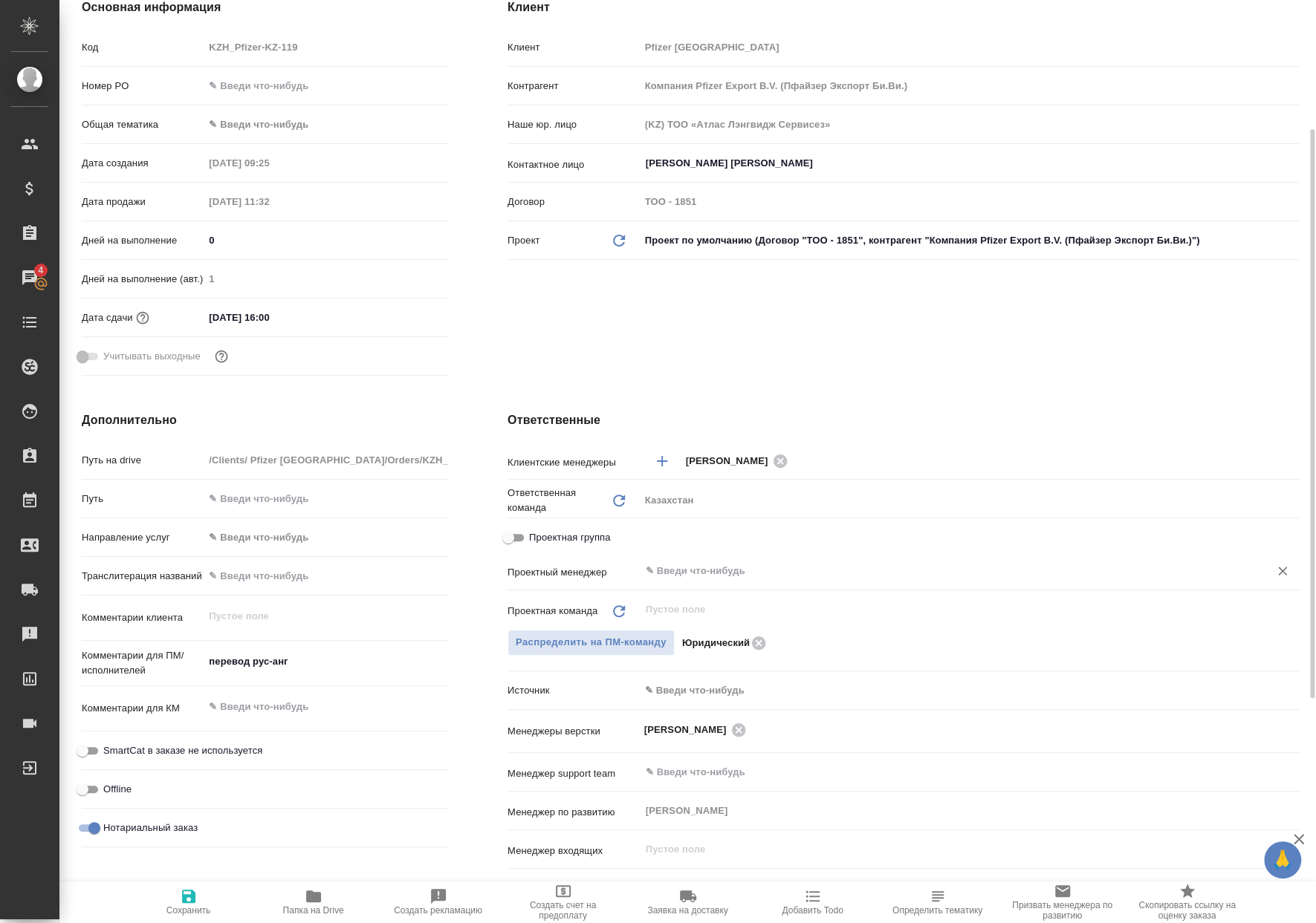
click at [808, 576] on input "text" at bounding box center [945, 571] width 601 height 18
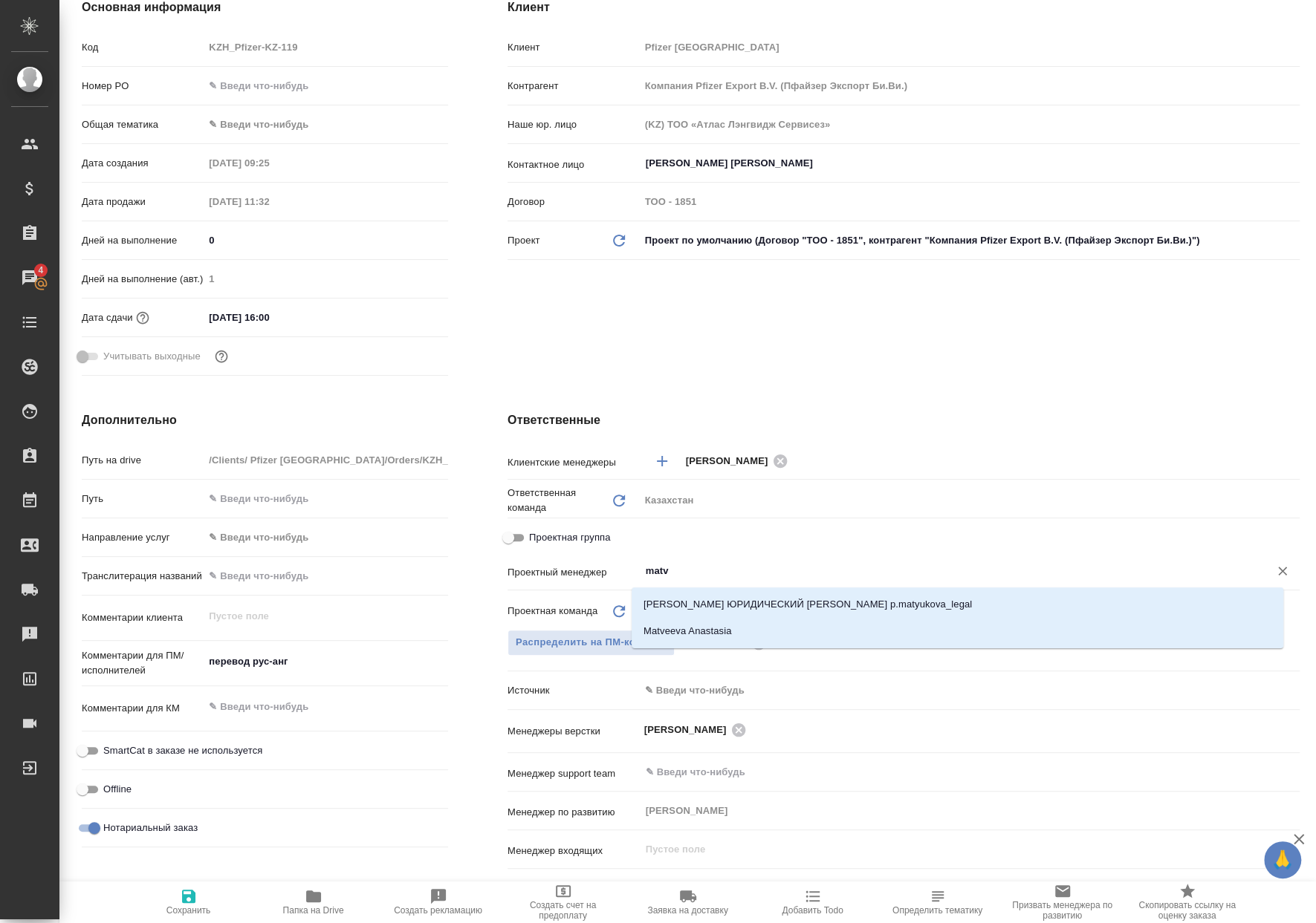
type input "matve"
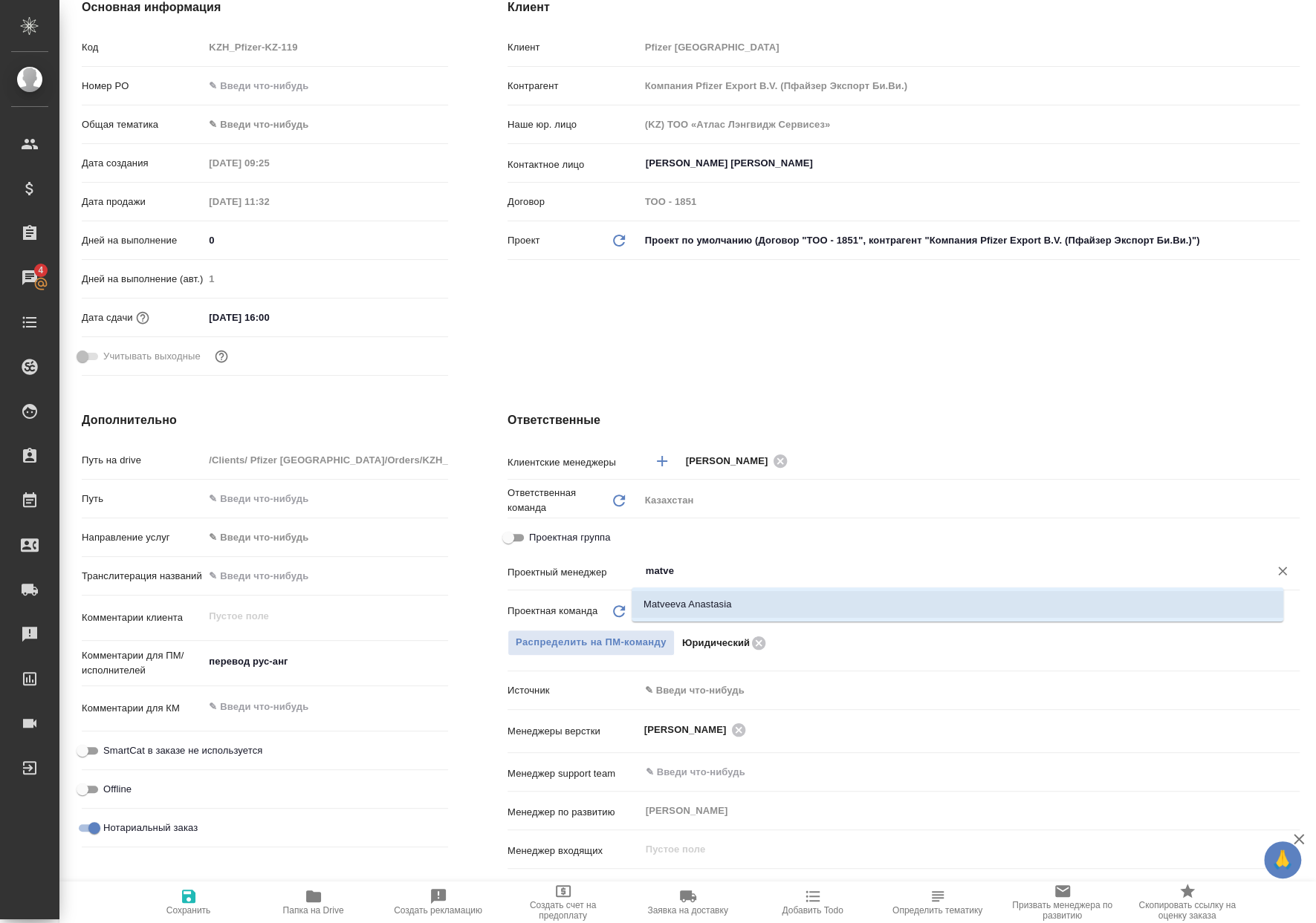
click at [800, 595] on li "Matveeva Anastasia" at bounding box center [957, 605] width 651 height 27
type textarea "x"
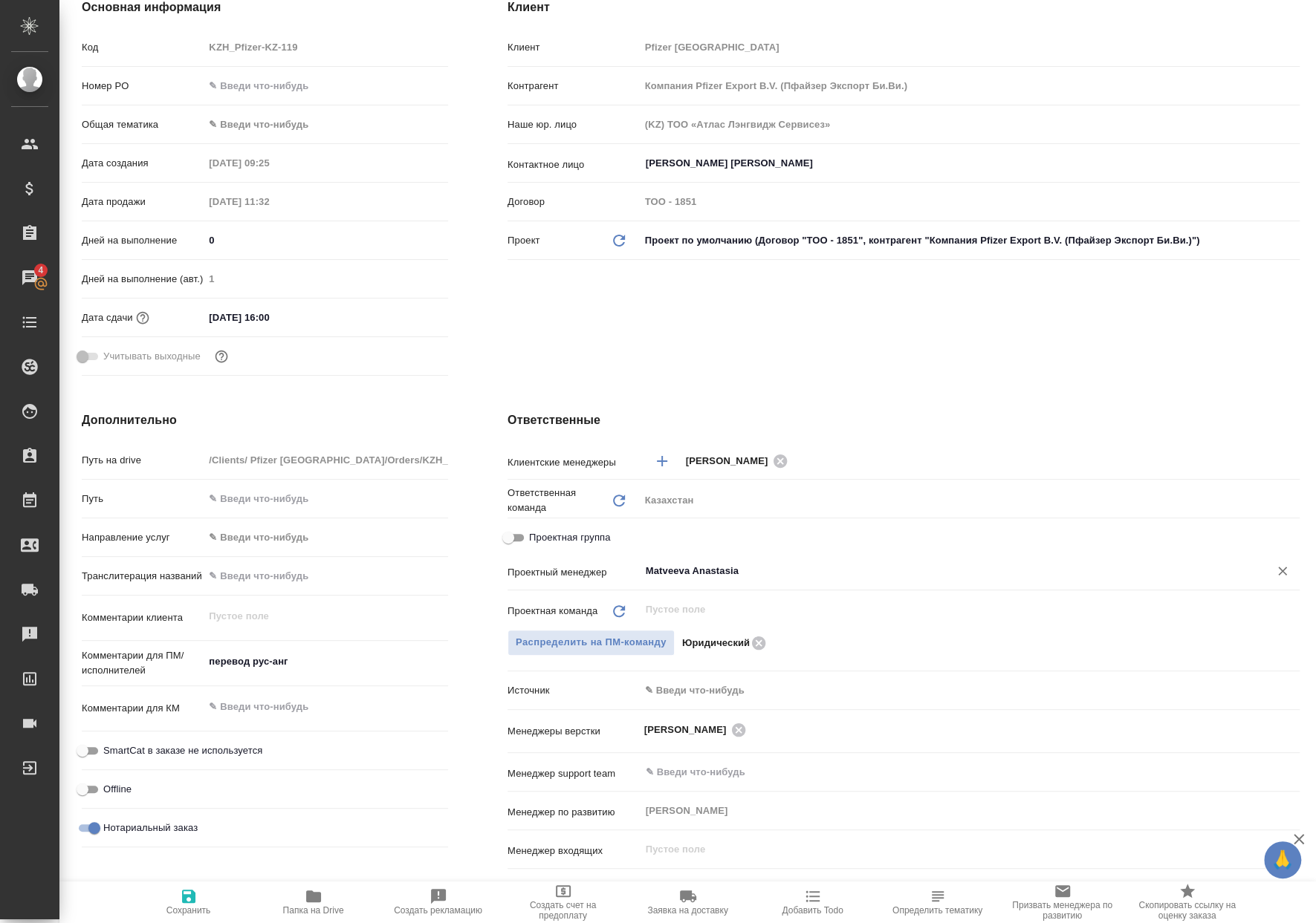
type input "Matveeva Anastasia"
click at [178, 894] on span "Сохранить" at bounding box center [189, 902] width 107 height 29
type textarea "x"
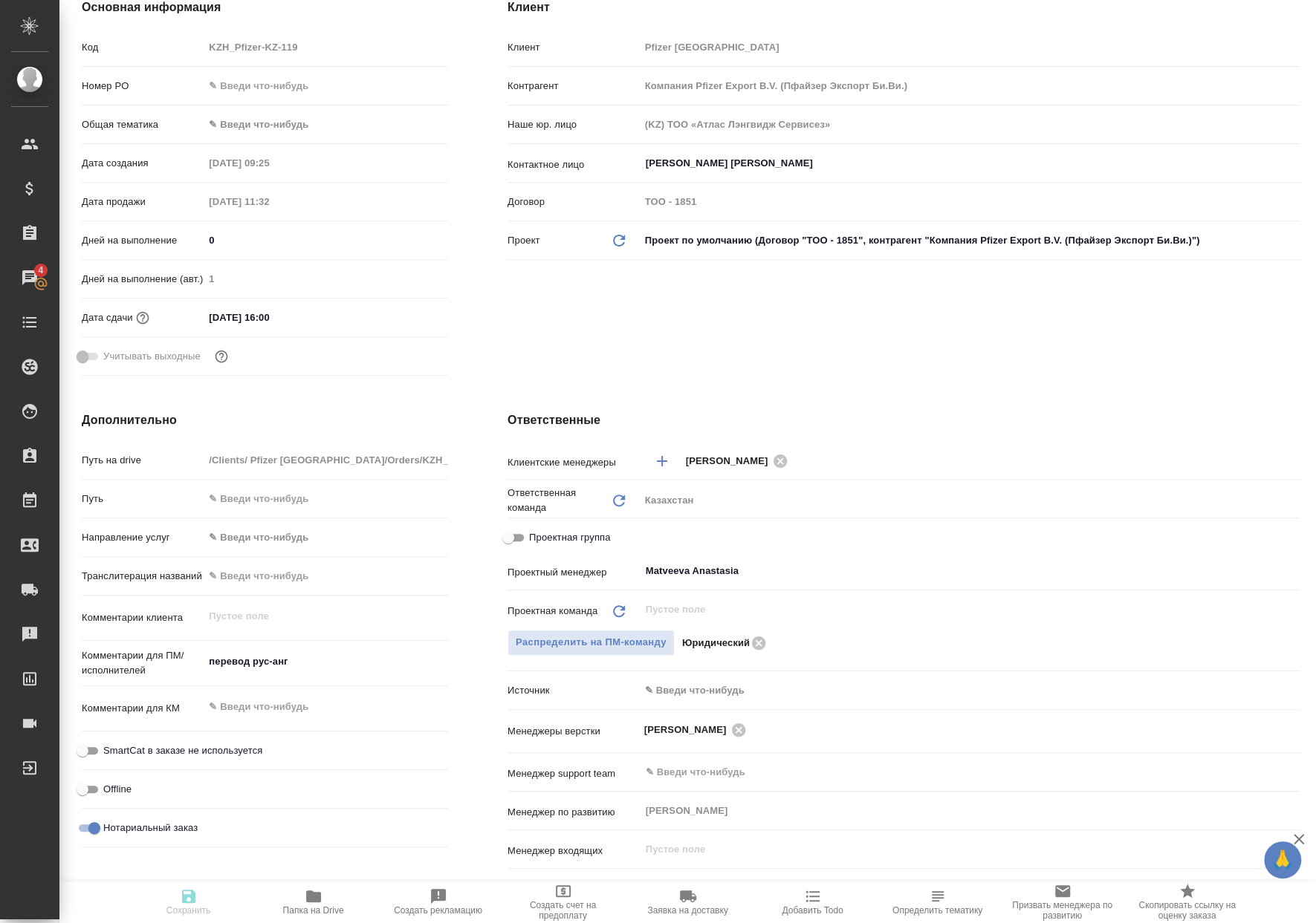
type textarea "x"
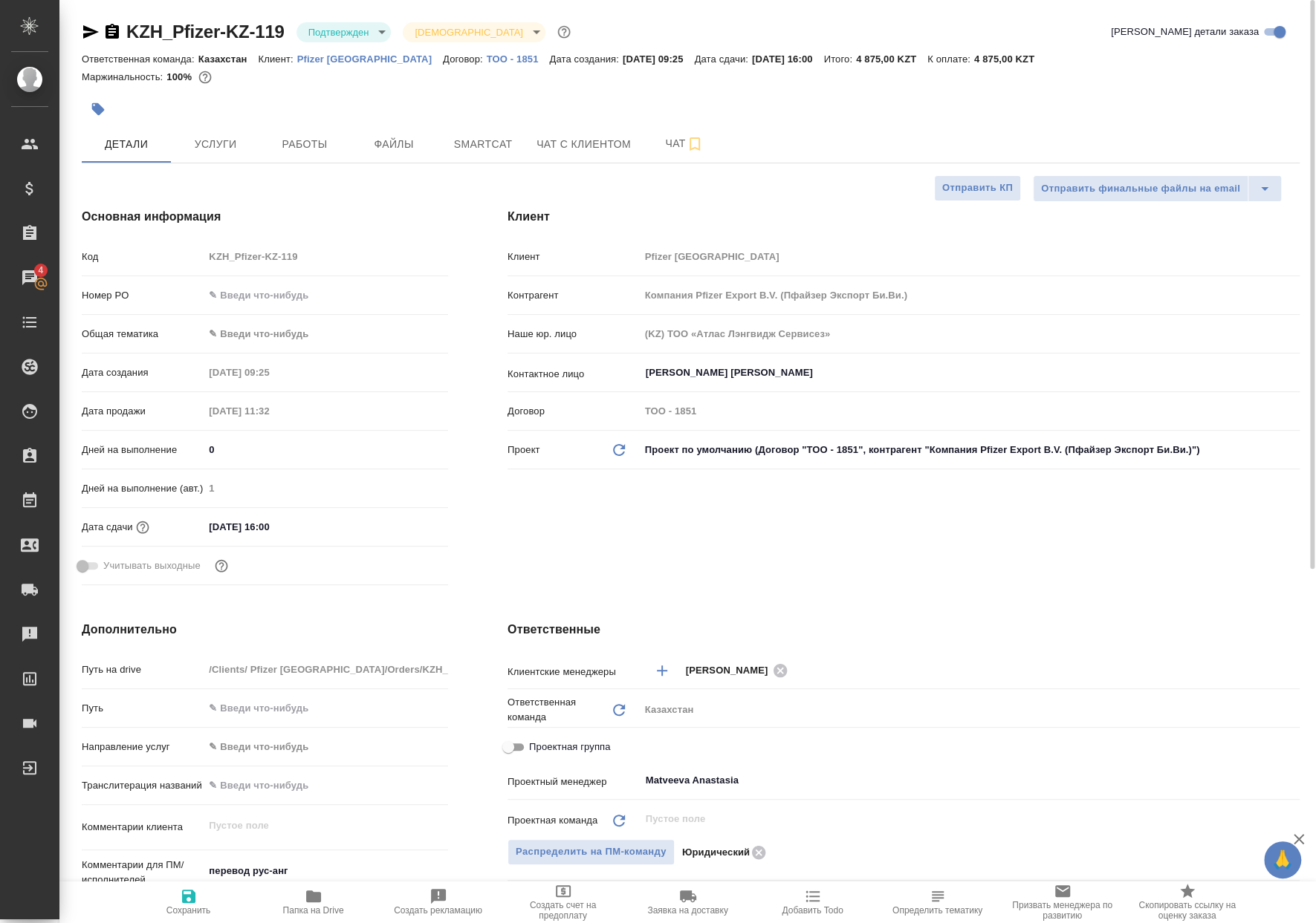
type textarea "x"
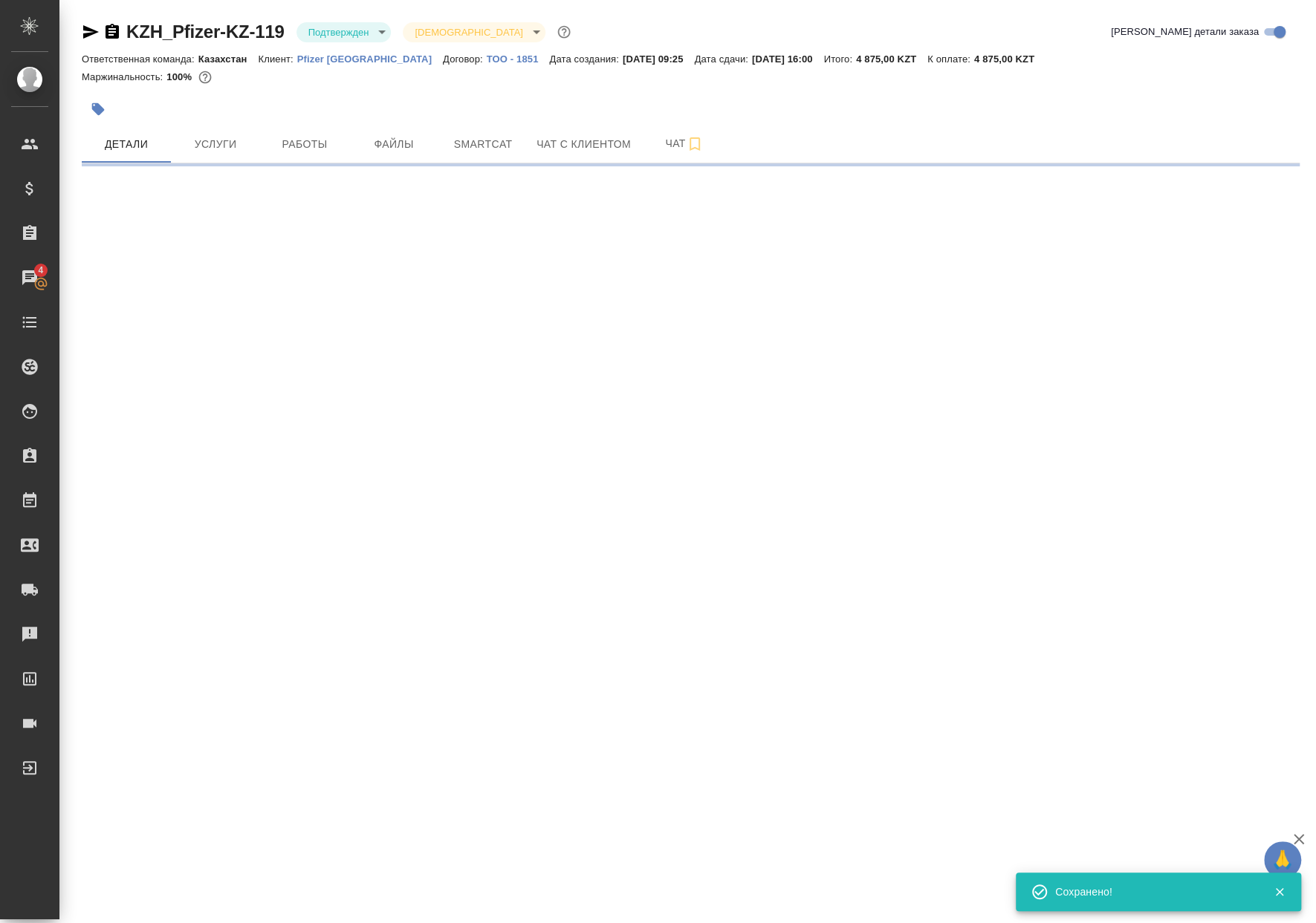
select select "RU"
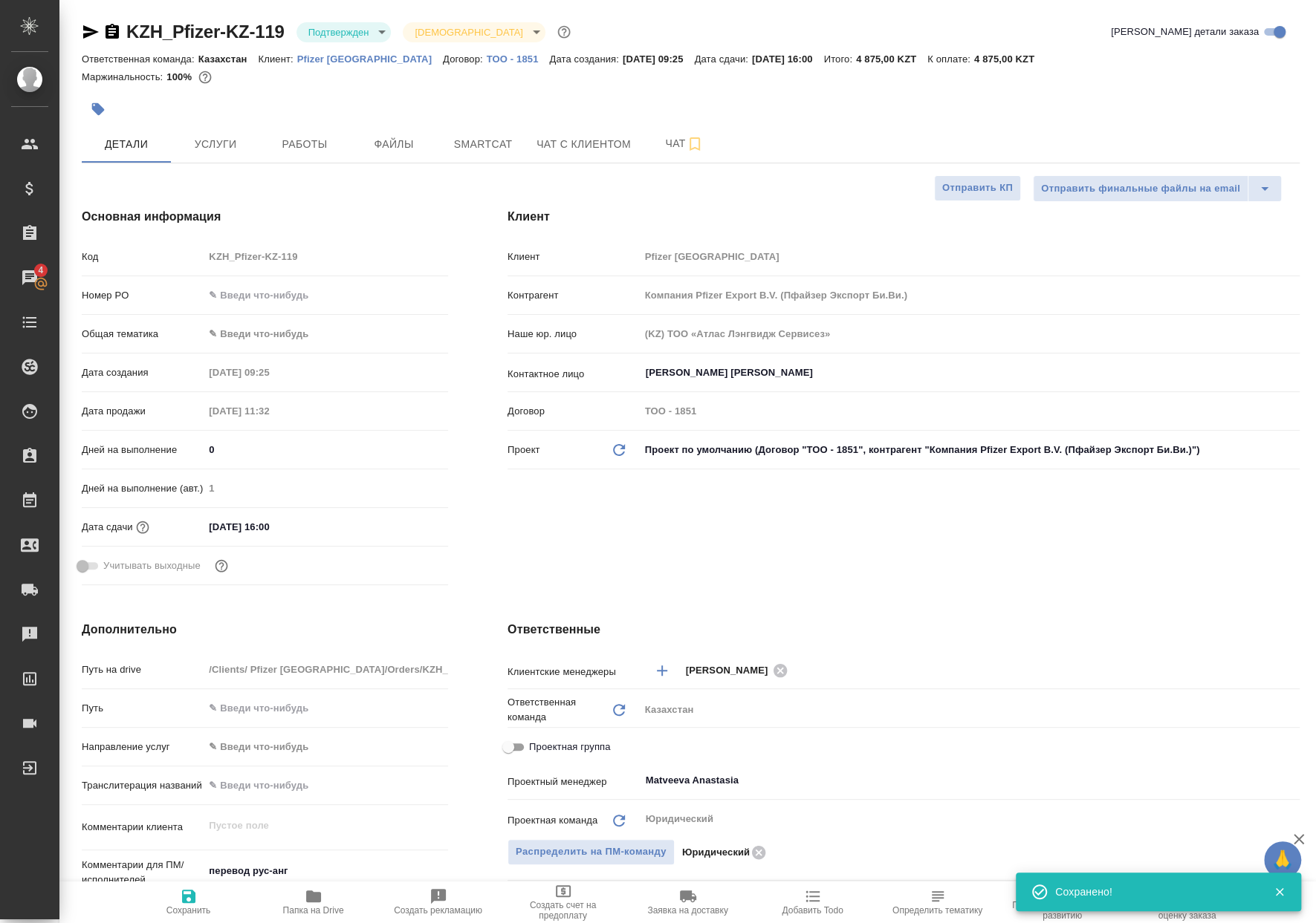
type textarea "x"
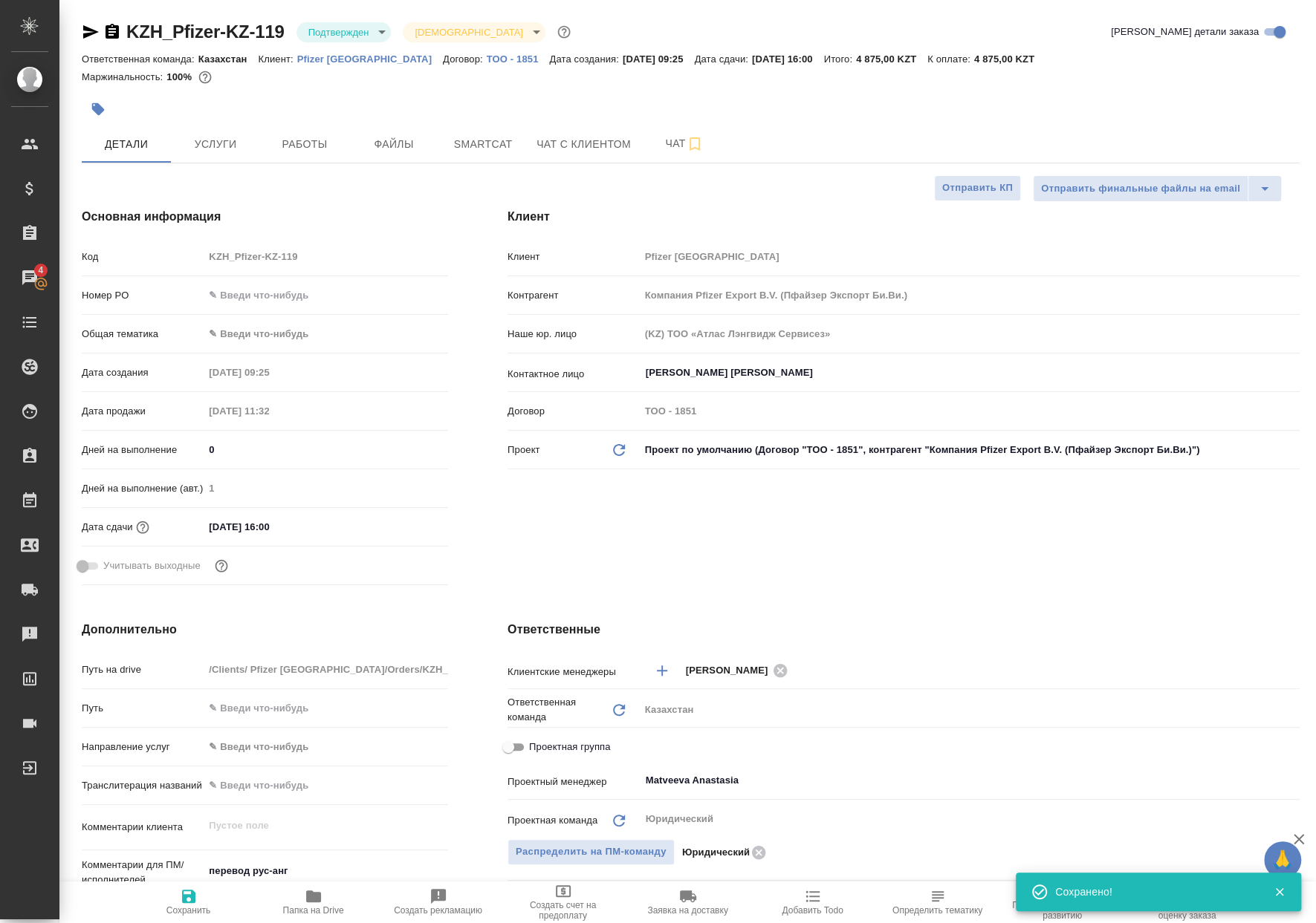
type textarea "x"
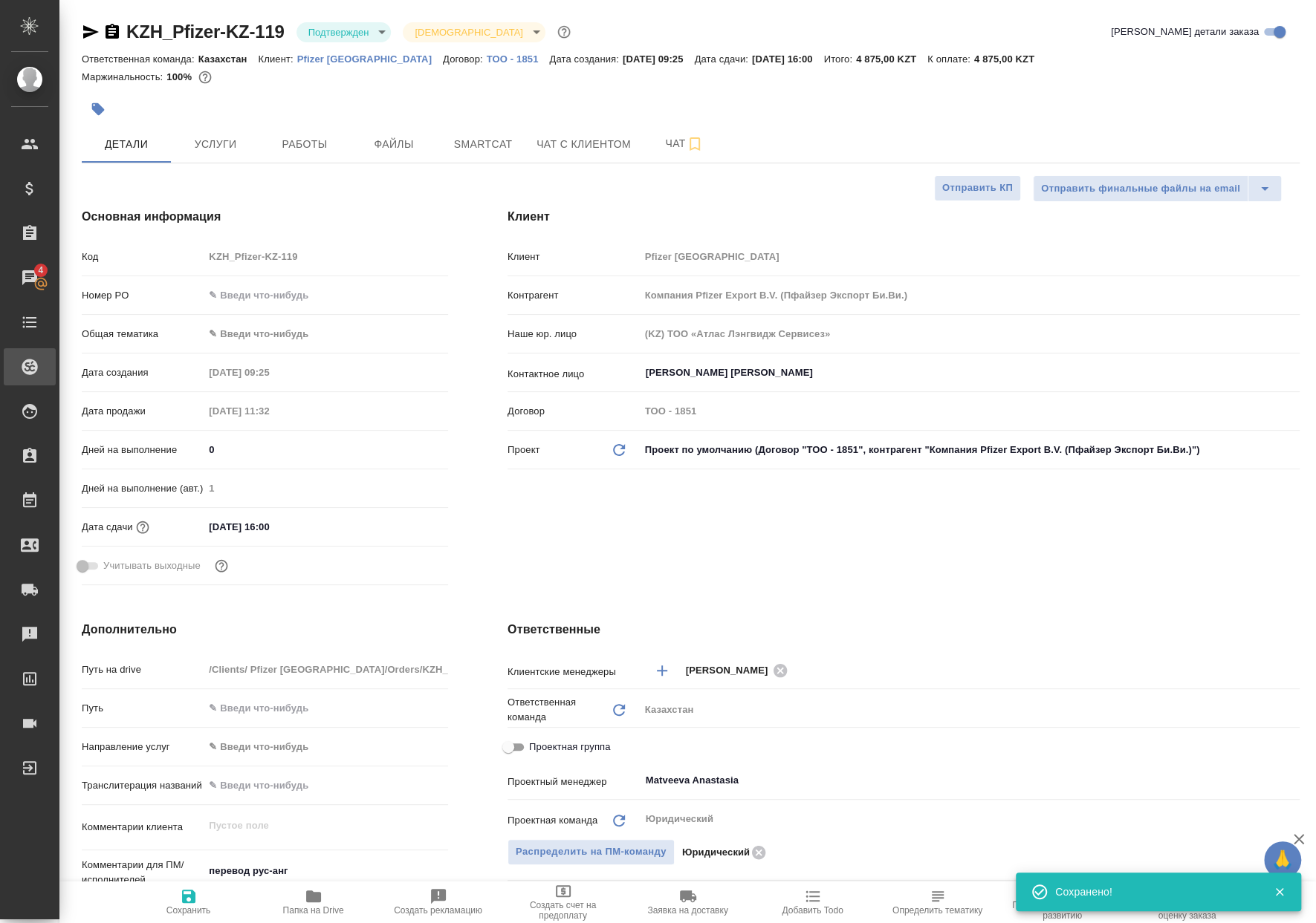
type textarea "x"
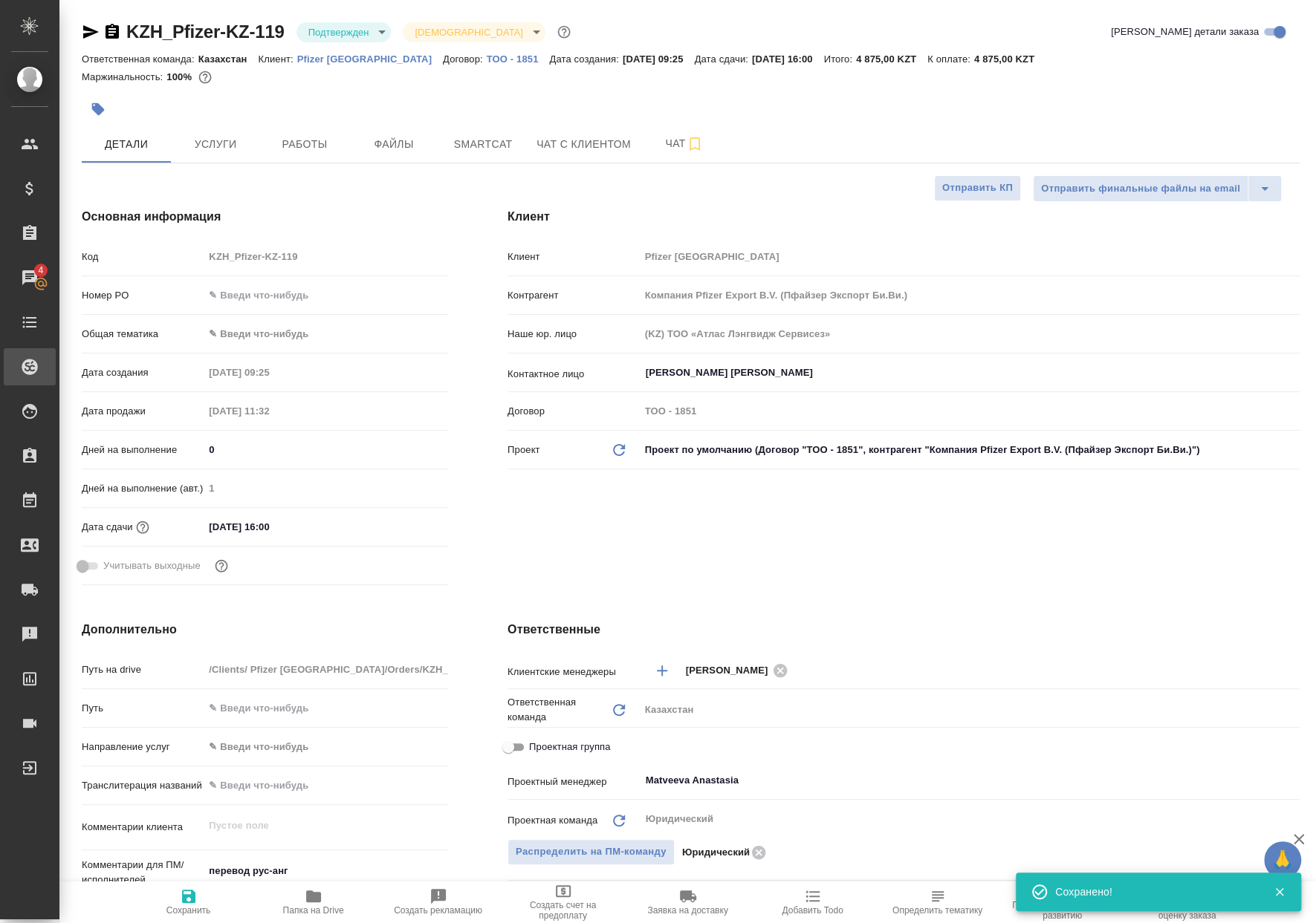
type textarea "x"
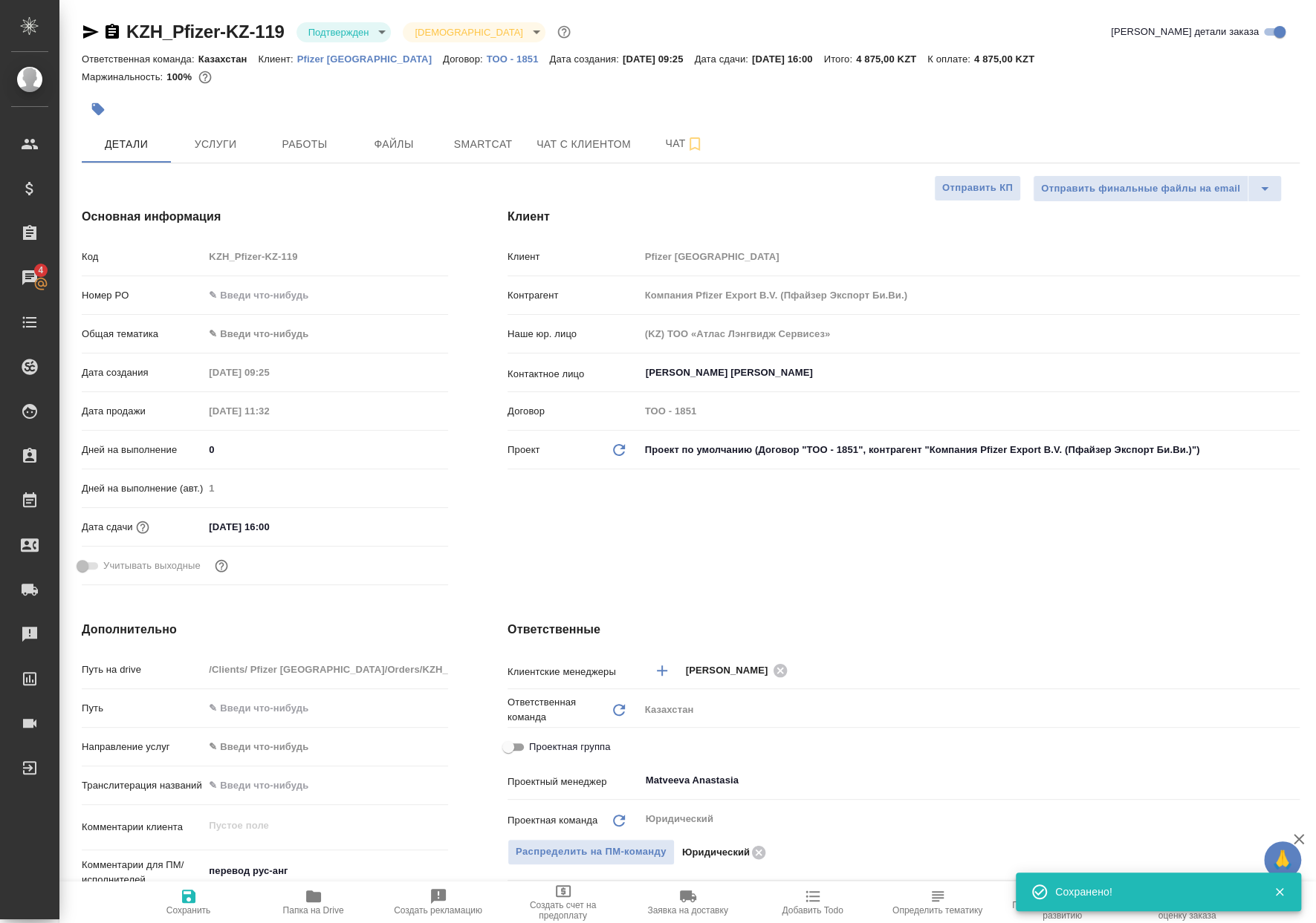
type textarea "x"
click at [316, 139] on span "Работы" at bounding box center [304, 144] width 71 height 19
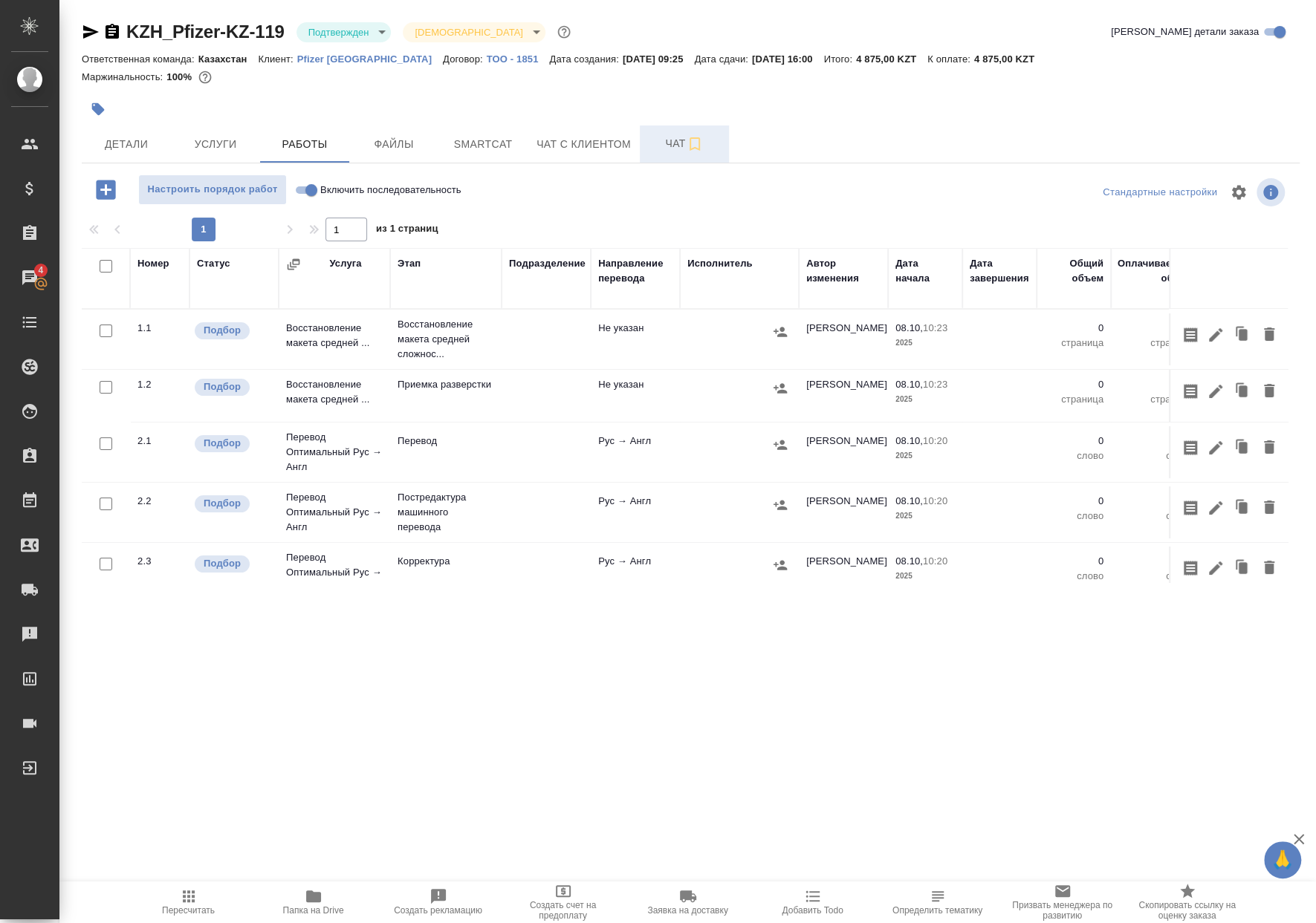
click at [675, 140] on span "Чат" at bounding box center [684, 144] width 71 height 19
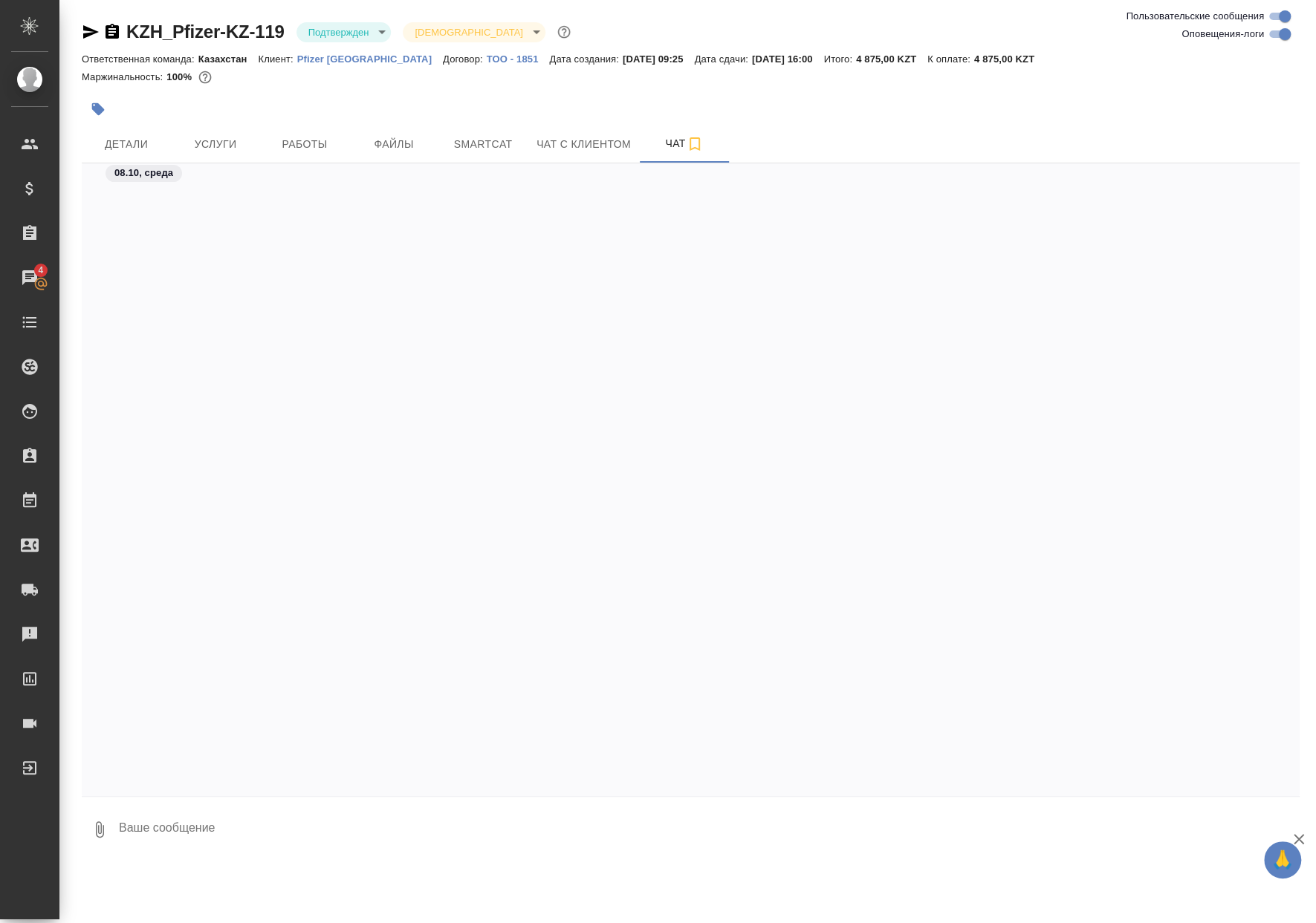
scroll to position [1770, 0]
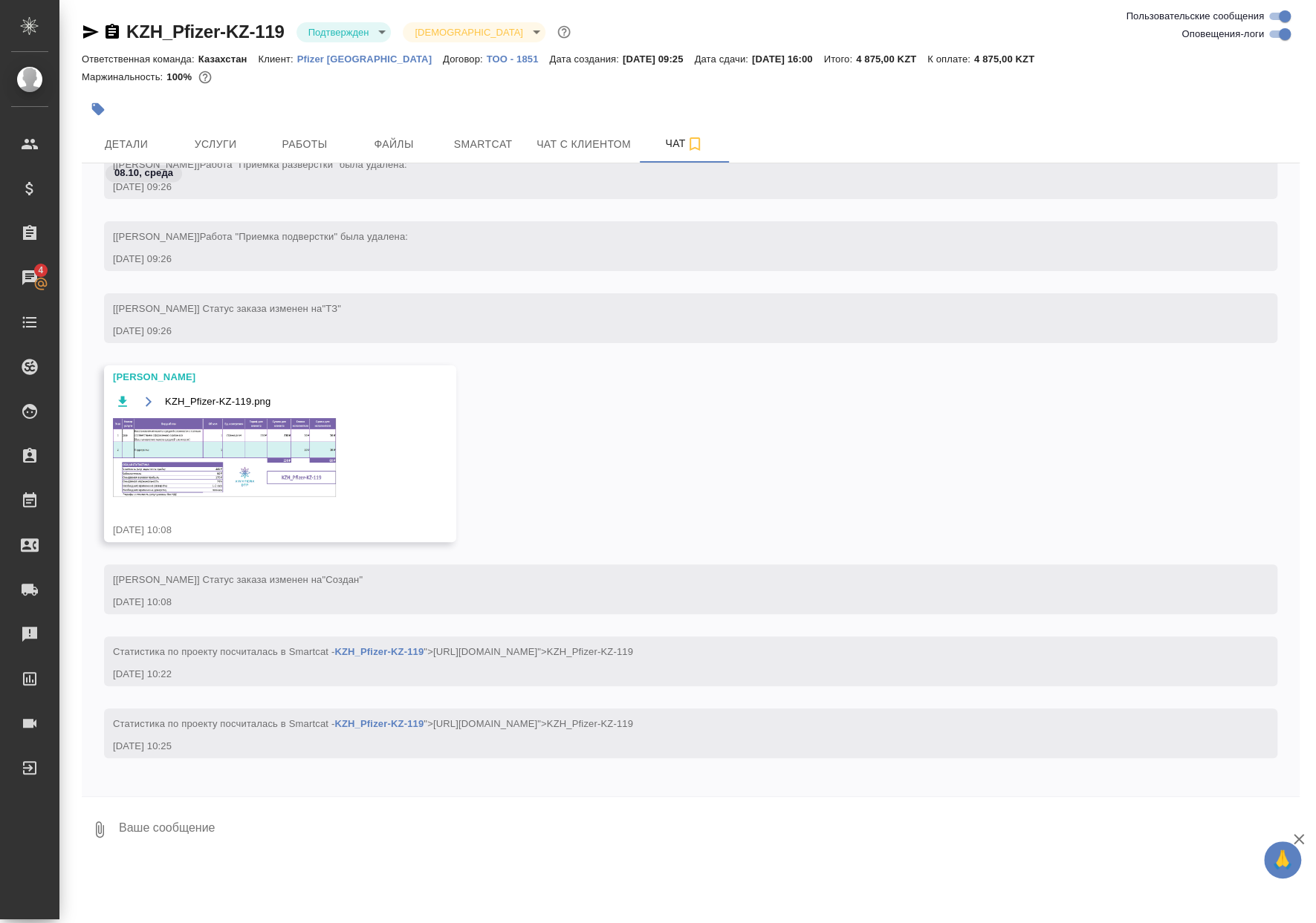
click at [244, 424] on img at bounding box center [225, 457] width 223 height 78
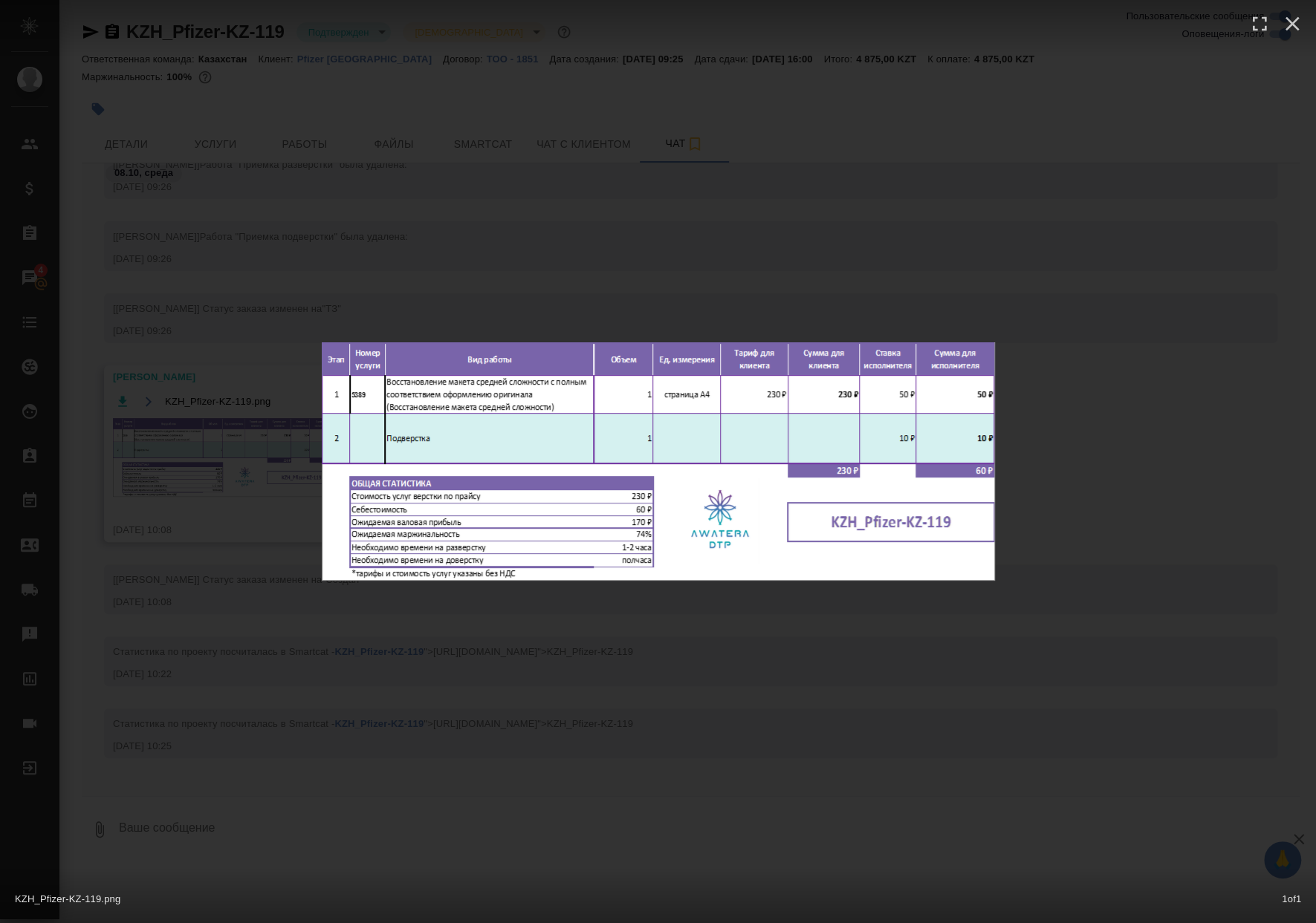
click at [235, 413] on div "KZH_Pfizer-KZ-119.png 1 of 1" at bounding box center [658, 461] width 1316 height 923
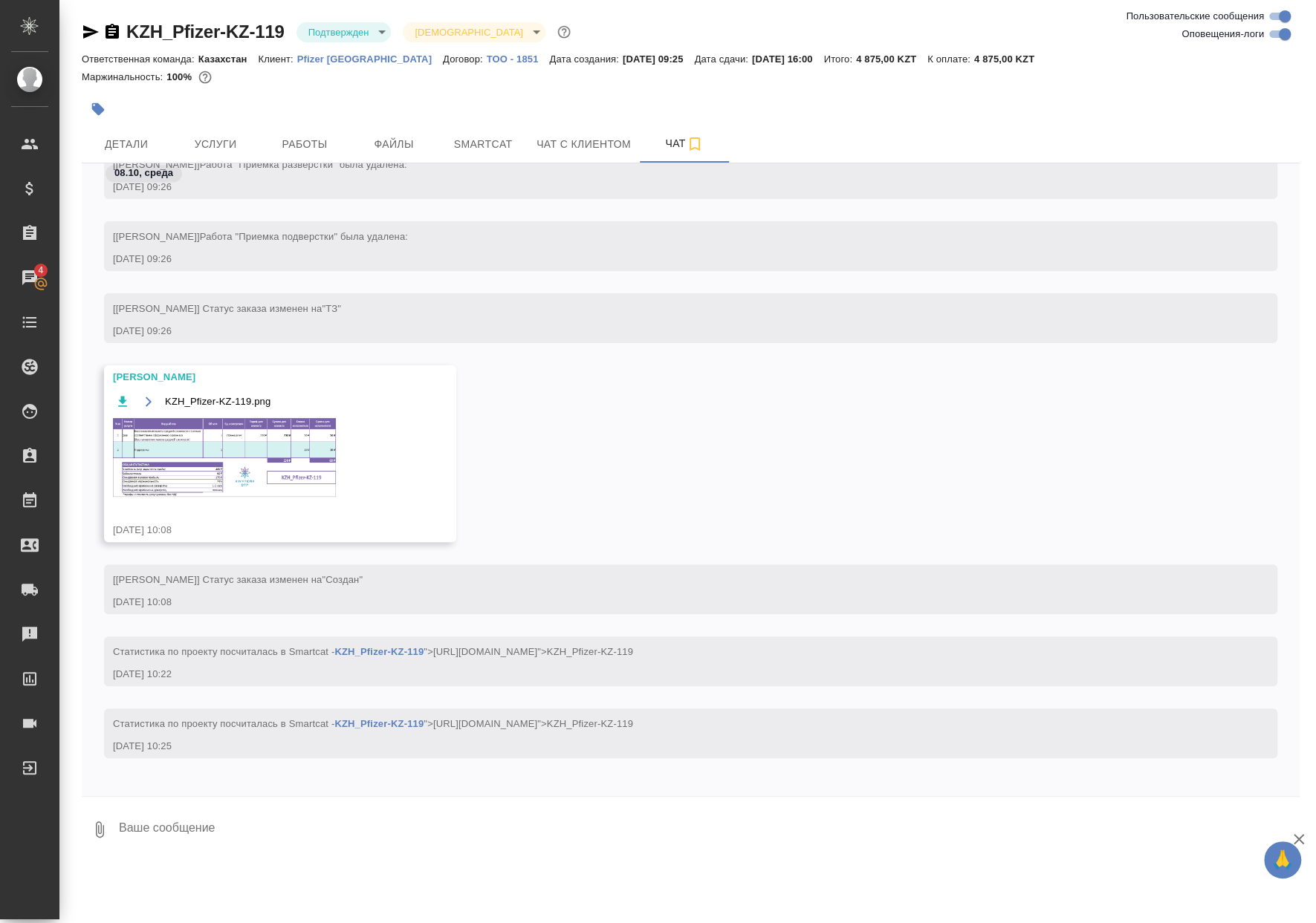
click at [310, 136] on div "KZH_Pfizer-KZ-119.png 1 of 1" at bounding box center [658, 491] width 1184 height 831
click at [310, 136] on span "Работы" at bounding box center [304, 144] width 71 height 19
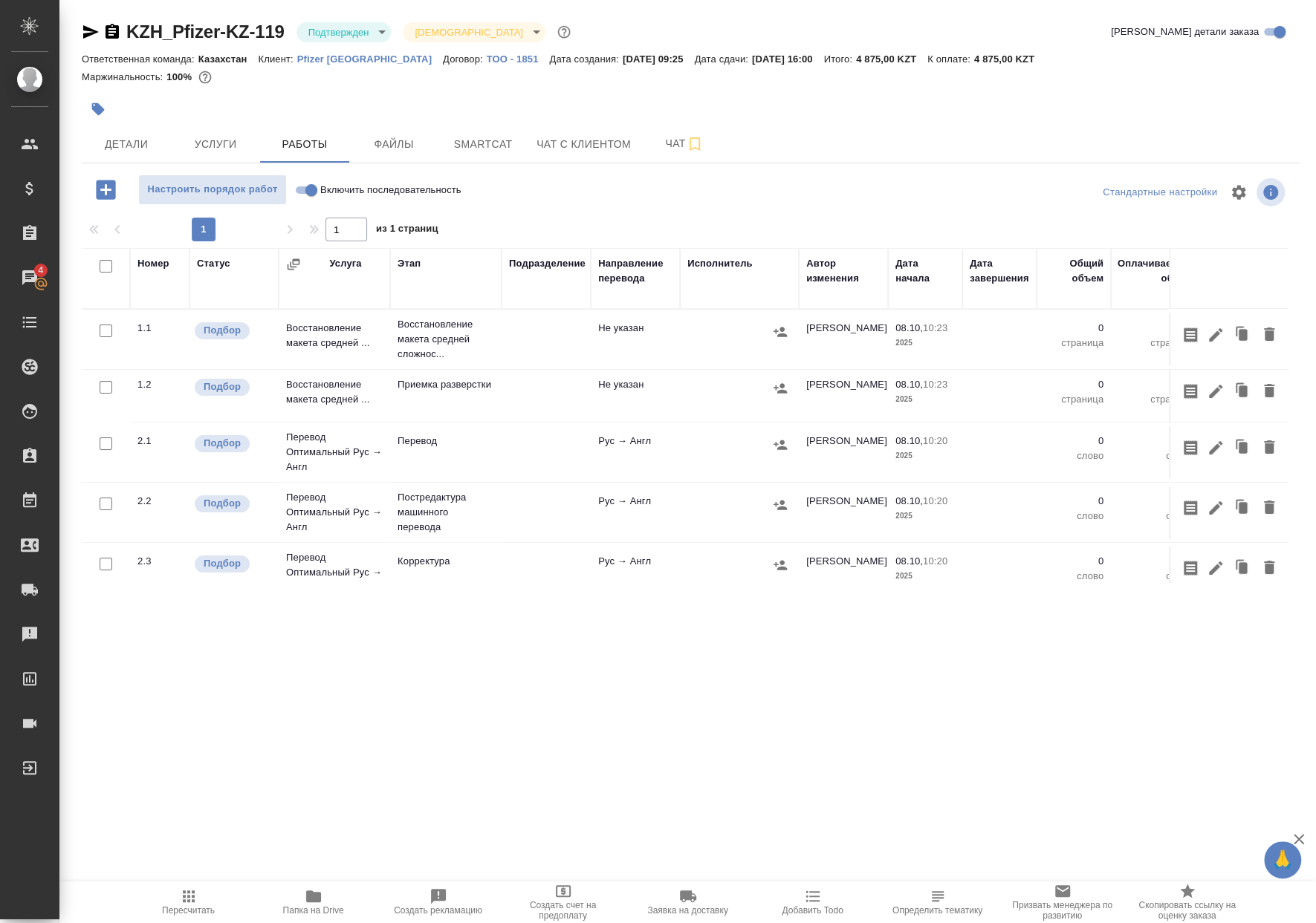
click at [1209, 334] on icon "button" at bounding box center [1215, 334] width 13 height 13
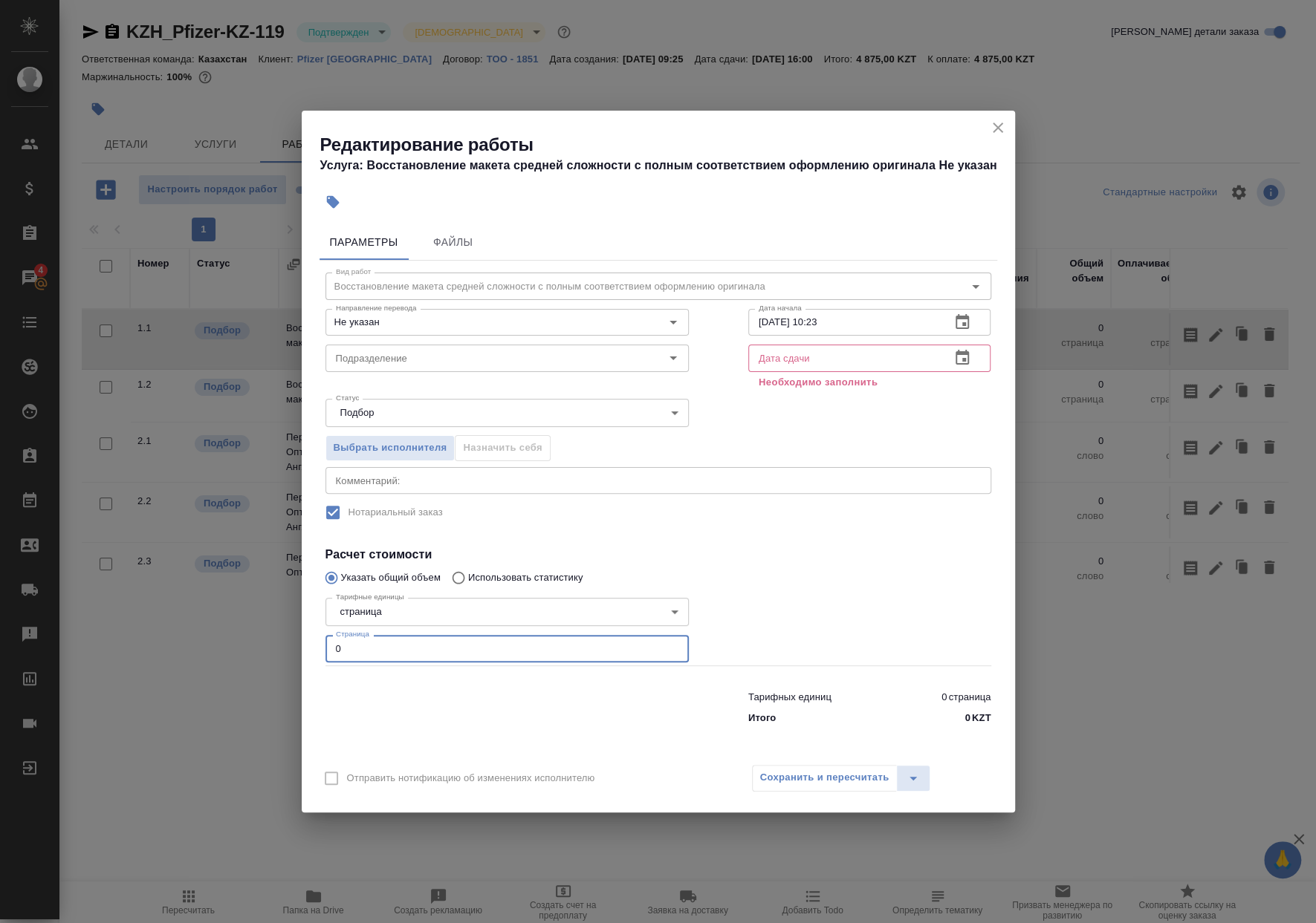
drag, startPoint x: 329, startPoint y: 652, endPoint x: 246, endPoint y: 647, distance: 83.2
click at [276, 652] on div "Редактирование работы Услуга: Восстановление макета средней сложности с полным …" at bounding box center [658, 461] width 1316 height 923
type input "1"
drag, startPoint x: 822, startPoint y: 326, endPoint x: 579, endPoint y: 324, distance: 243.0
click at [597, 321] on div "Направление перевода Не указан Направление перевода Дата начала [DATE] 10:23 Да…" at bounding box center [658, 320] width 725 height 95
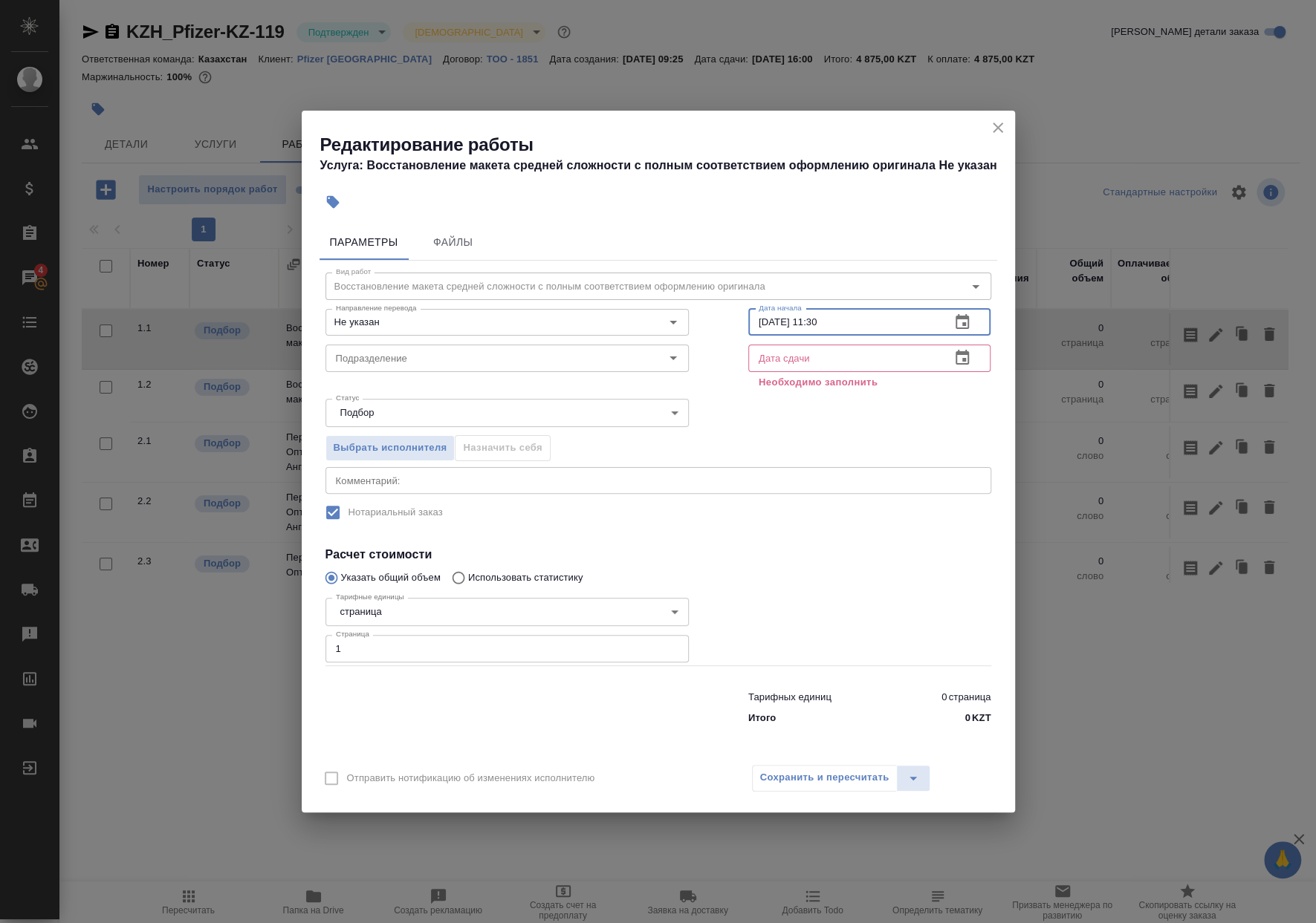
drag, startPoint x: 850, startPoint y: 323, endPoint x: 774, endPoint y: 342, distance: 78.3
click at [716, 330] on div "Вид работ Восстановление макета средней сложности с полным соответствием оформл…" at bounding box center [658, 495] width 677 height 470
type input "[DATE] 11:30"
click at [872, 361] on input "text" at bounding box center [843, 358] width 191 height 27
paste input "[DATE] 11:30"
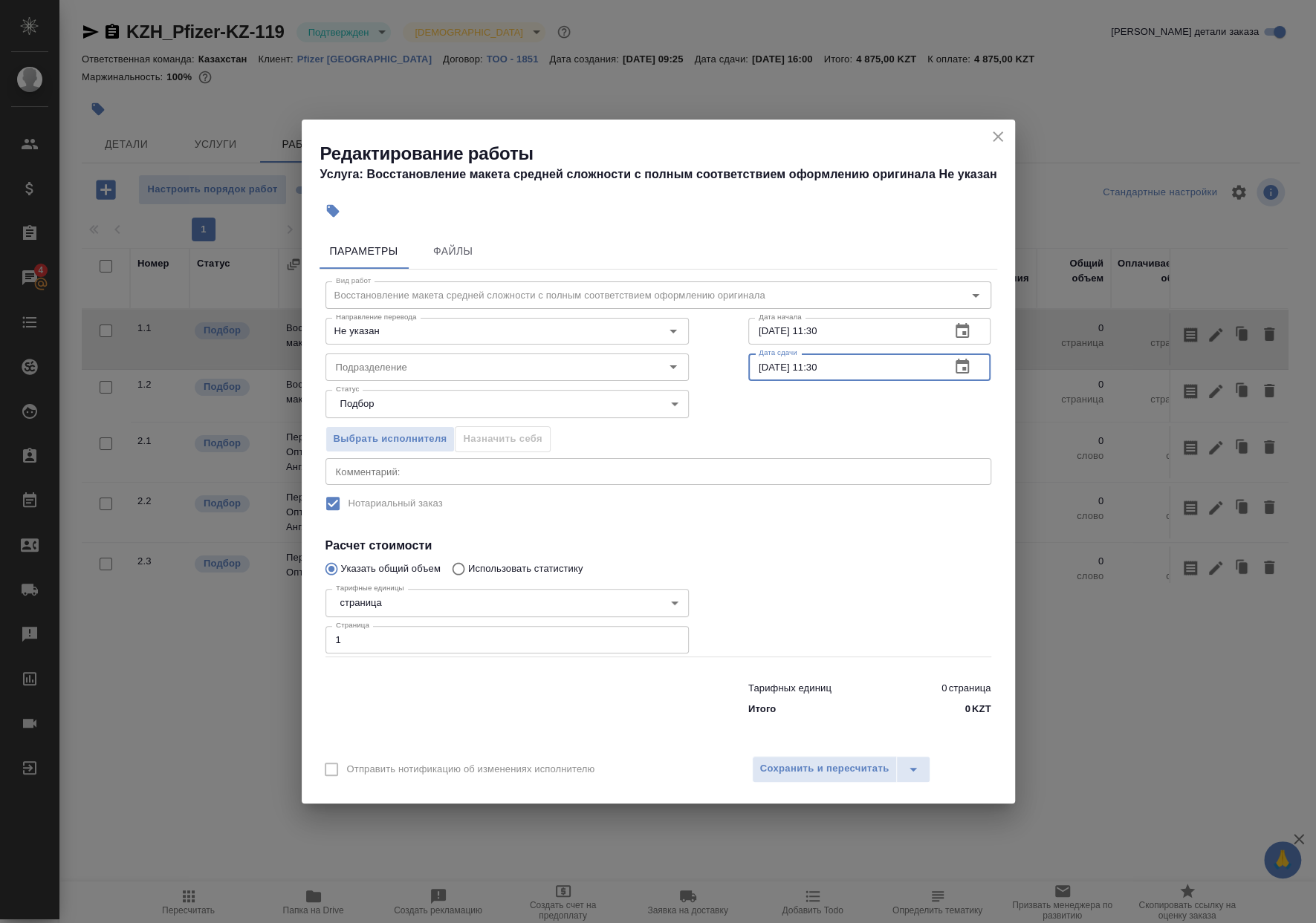
drag, startPoint x: 841, startPoint y: 371, endPoint x: 815, endPoint y: 375, distance: 26.3
click at [815, 375] on input "[DATE] 11:30" at bounding box center [843, 367] width 191 height 27
type input "[DATE] 12:30"
click at [449, 366] on input "Подразделение" at bounding box center [482, 367] width 304 height 18
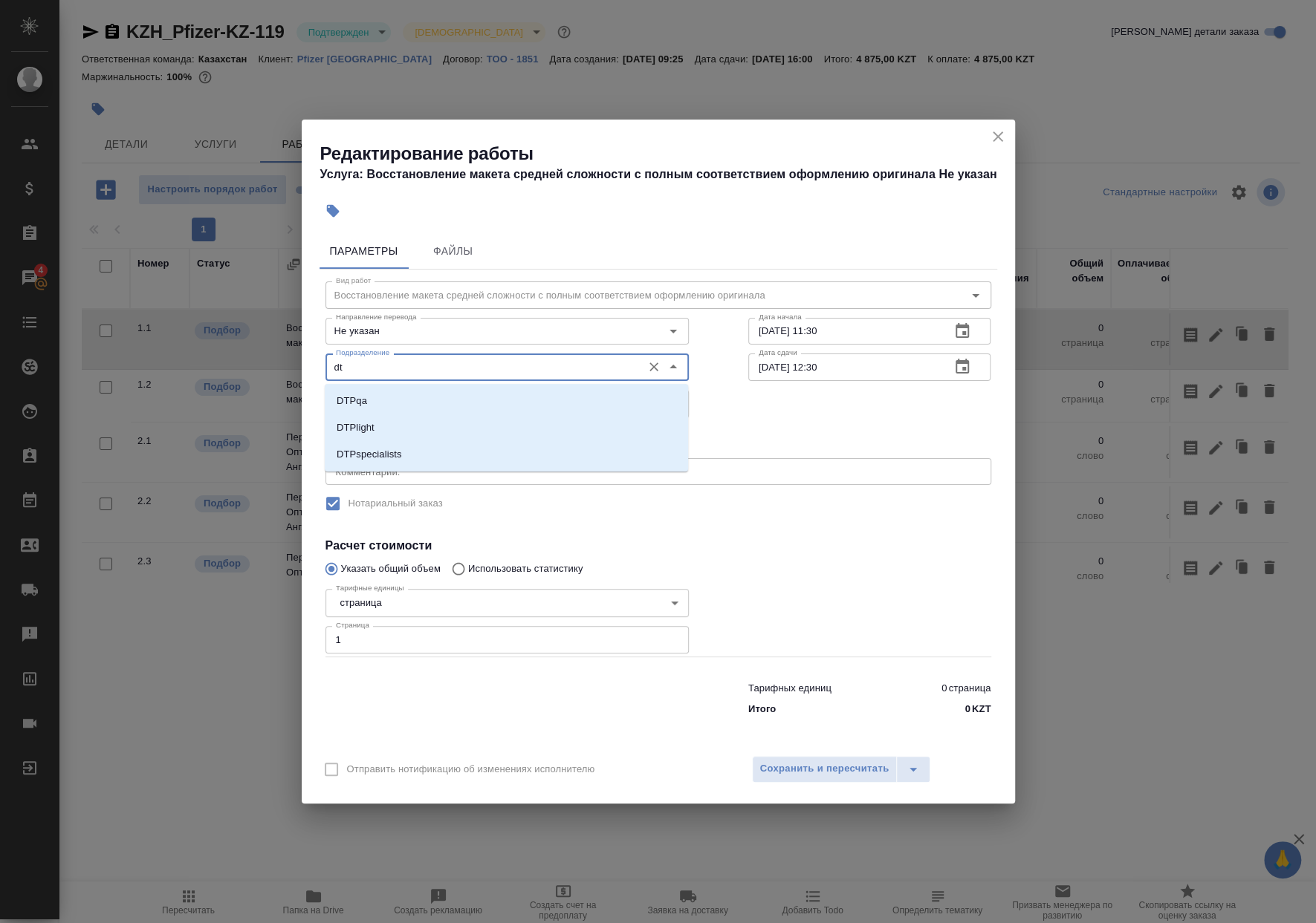
type input "d"
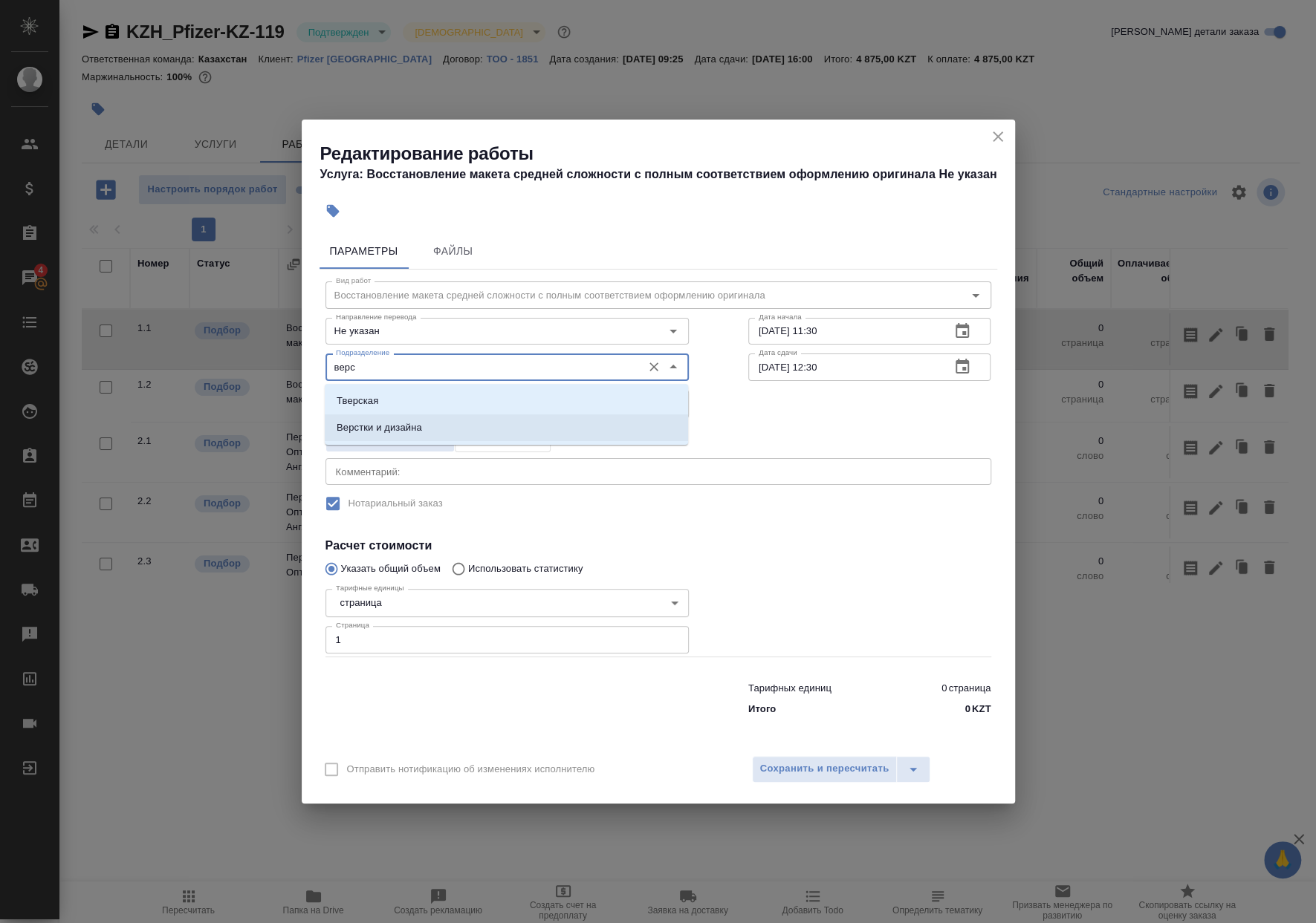
click at [480, 428] on li "Верстки и дизайна" at bounding box center [506, 428] width 363 height 27
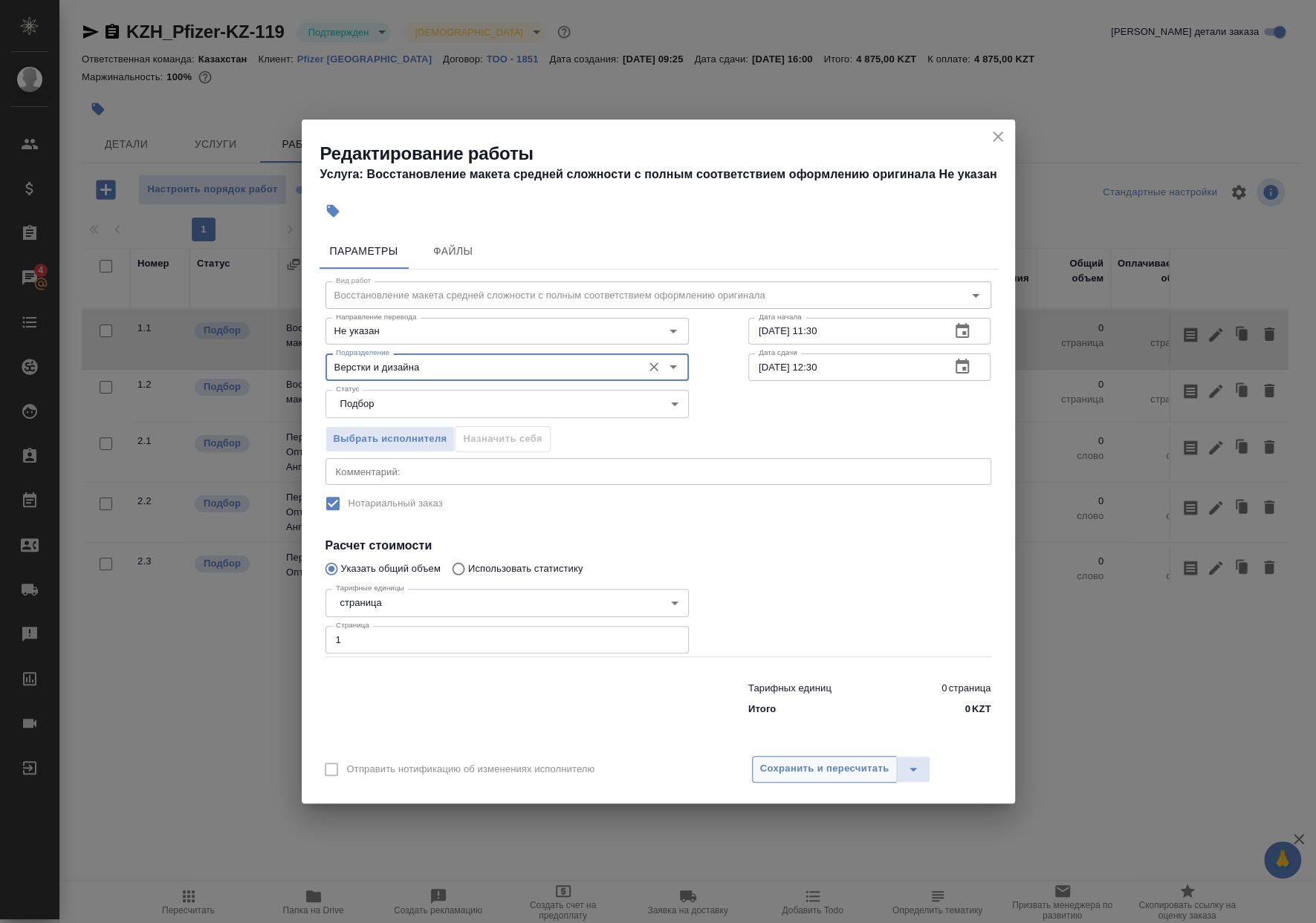
type input "Верстки и дизайна"
click at [789, 769] on span "Сохранить и пересчитать" at bounding box center [824, 769] width 129 height 17
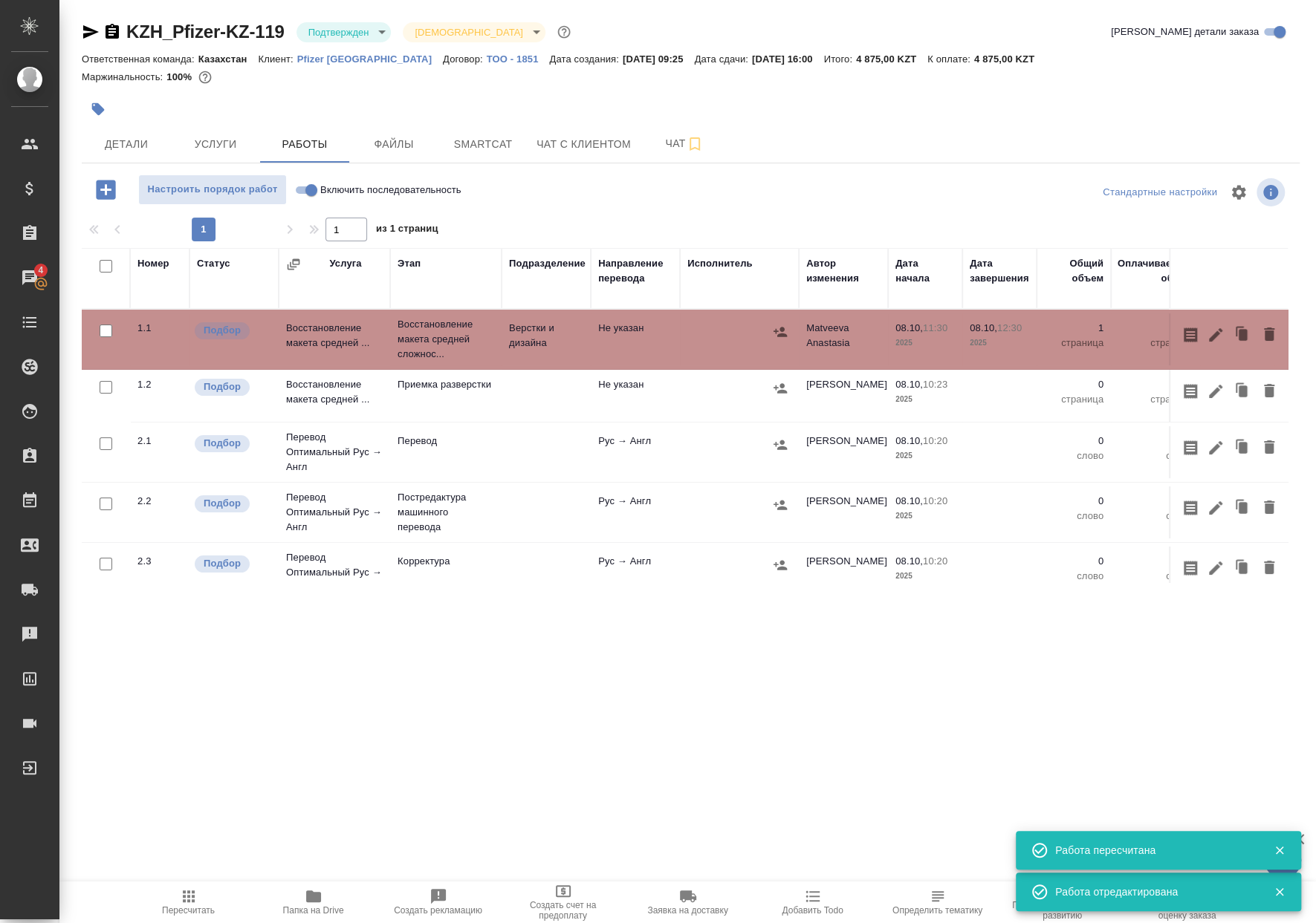
click at [340, 29] on body "🙏 .cls-1 fill:#fff; AWATERA [PERSON_NAME] Спецификации Заказы 4 Чаты Todo Проек…" at bounding box center [658, 461] width 1316 height 923
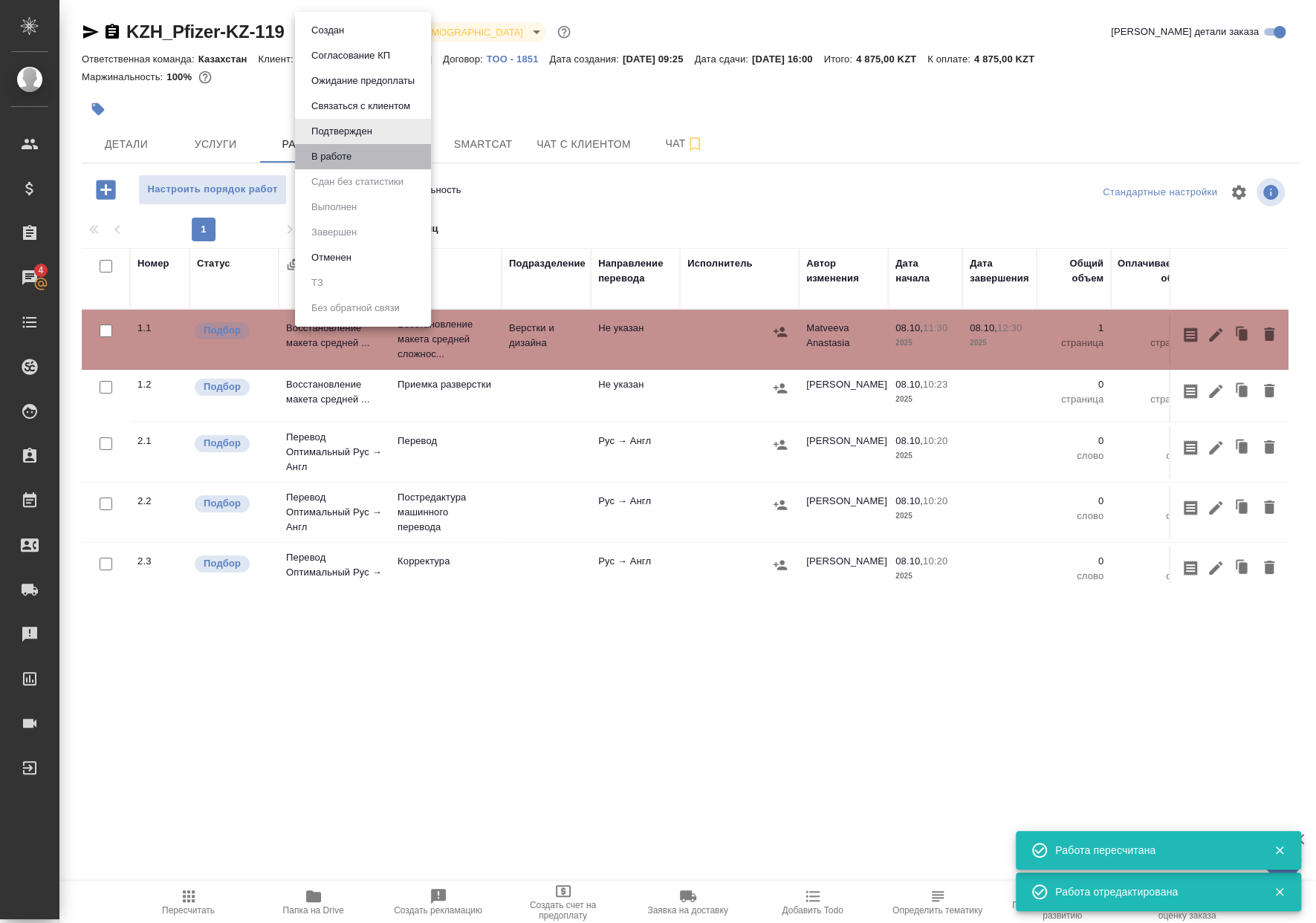
click at [361, 149] on li "В работе" at bounding box center [363, 157] width 136 height 25
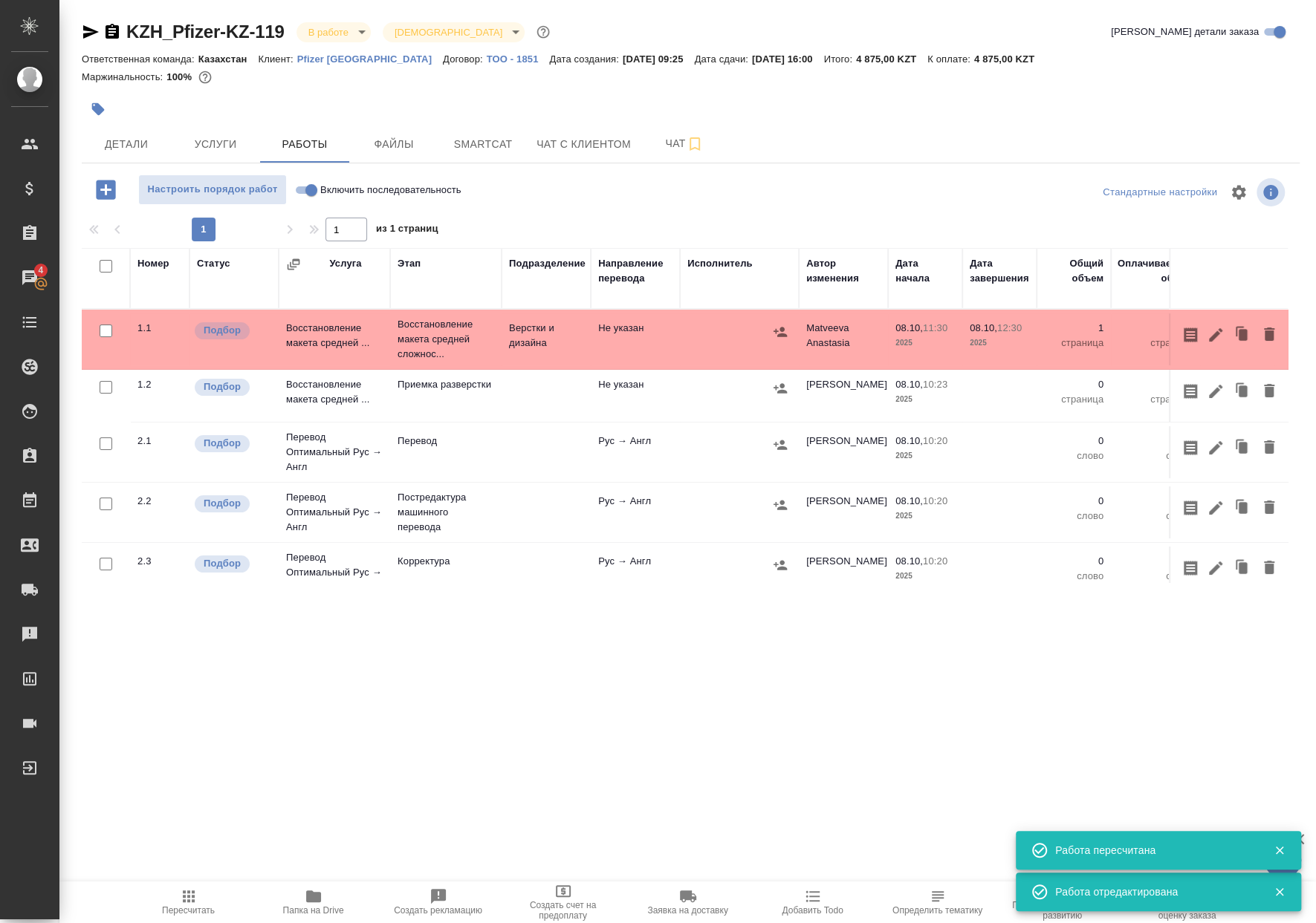
click at [104, 115] on icon "button" at bounding box center [98, 109] width 15 height 15
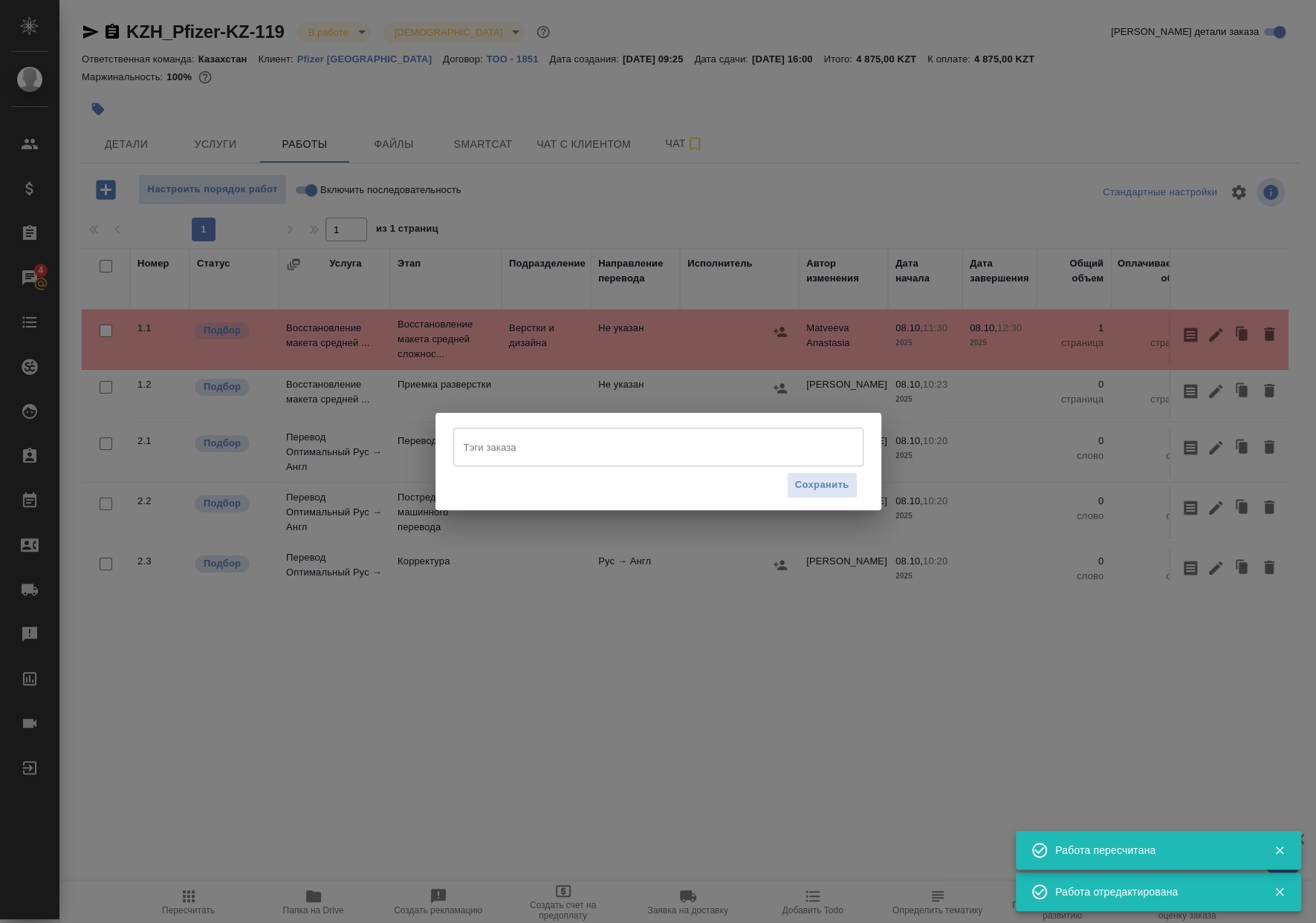
drag, startPoint x: 478, startPoint y: 383, endPoint x: 531, endPoint y: 450, distance: 85.4
click at [479, 384] on div "Тэги заказа [PERSON_NAME] заказа Сохранить" at bounding box center [658, 461] width 1316 height 923
click at [531, 450] on input "Тэги заказа" at bounding box center [643, 447] width 368 height 25
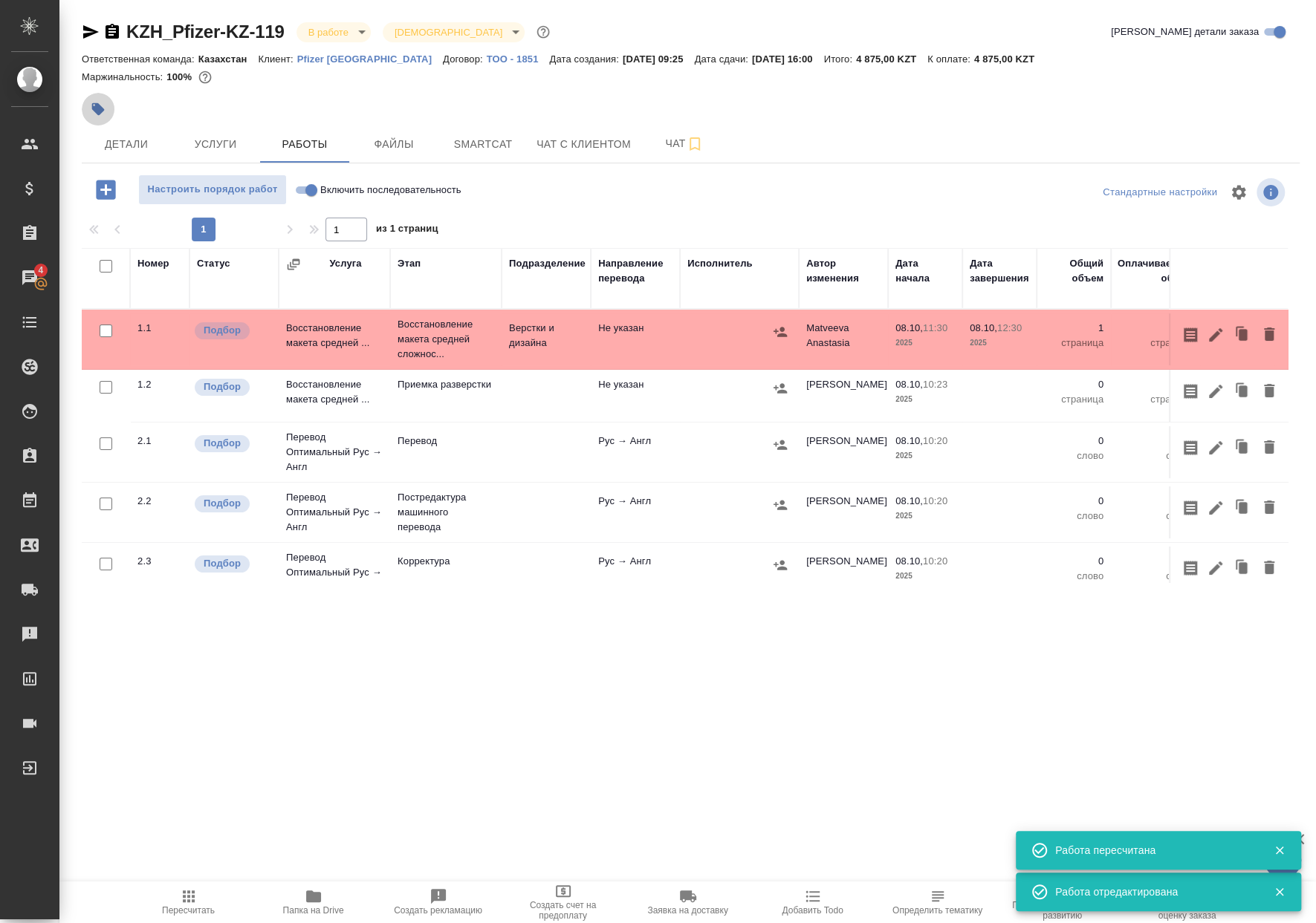
click at [92, 103] on icon "button" at bounding box center [98, 109] width 15 height 15
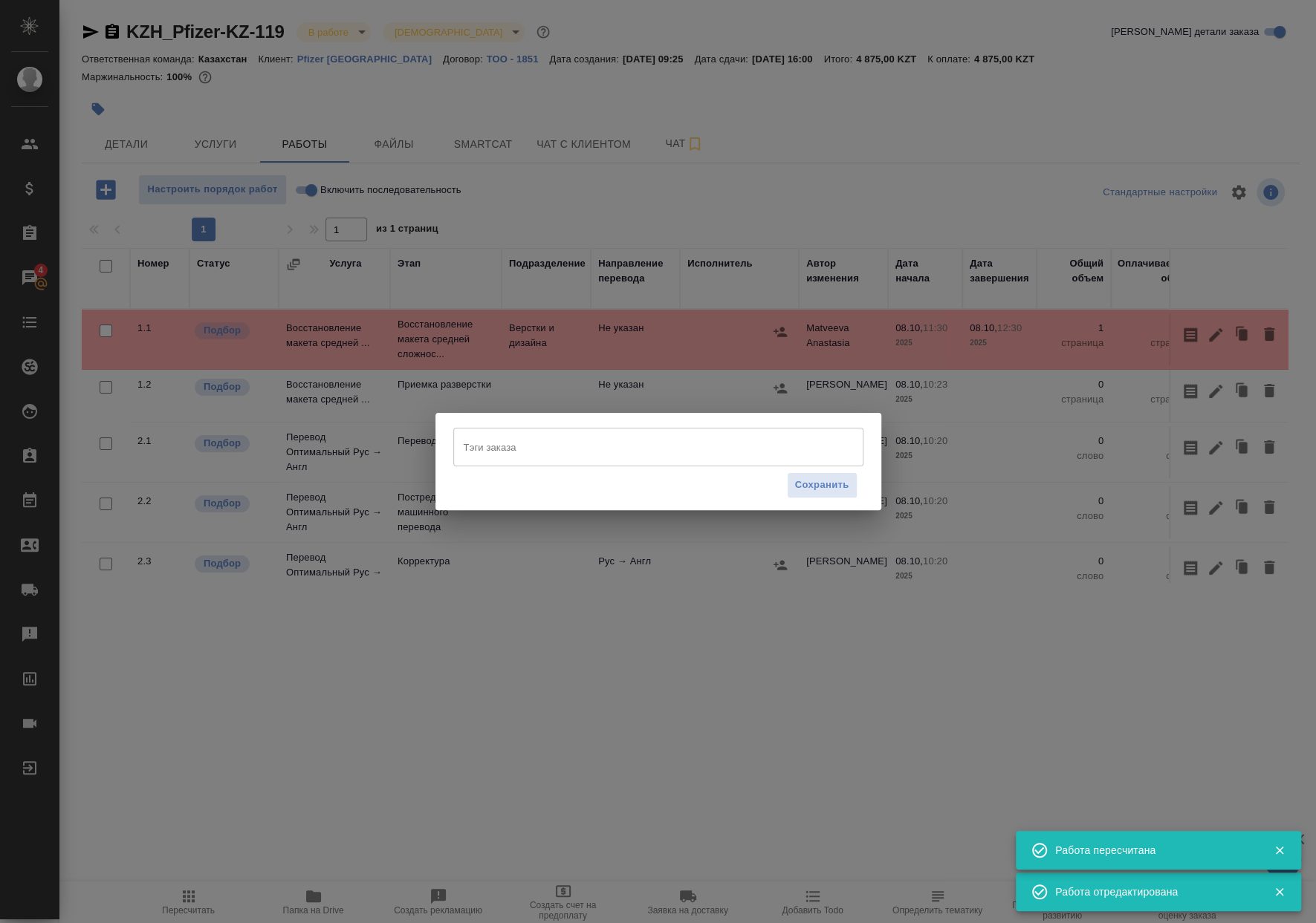
click at [530, 460] on div "Тэги заказа" at bounding box center [658, 447] width 410 height 38
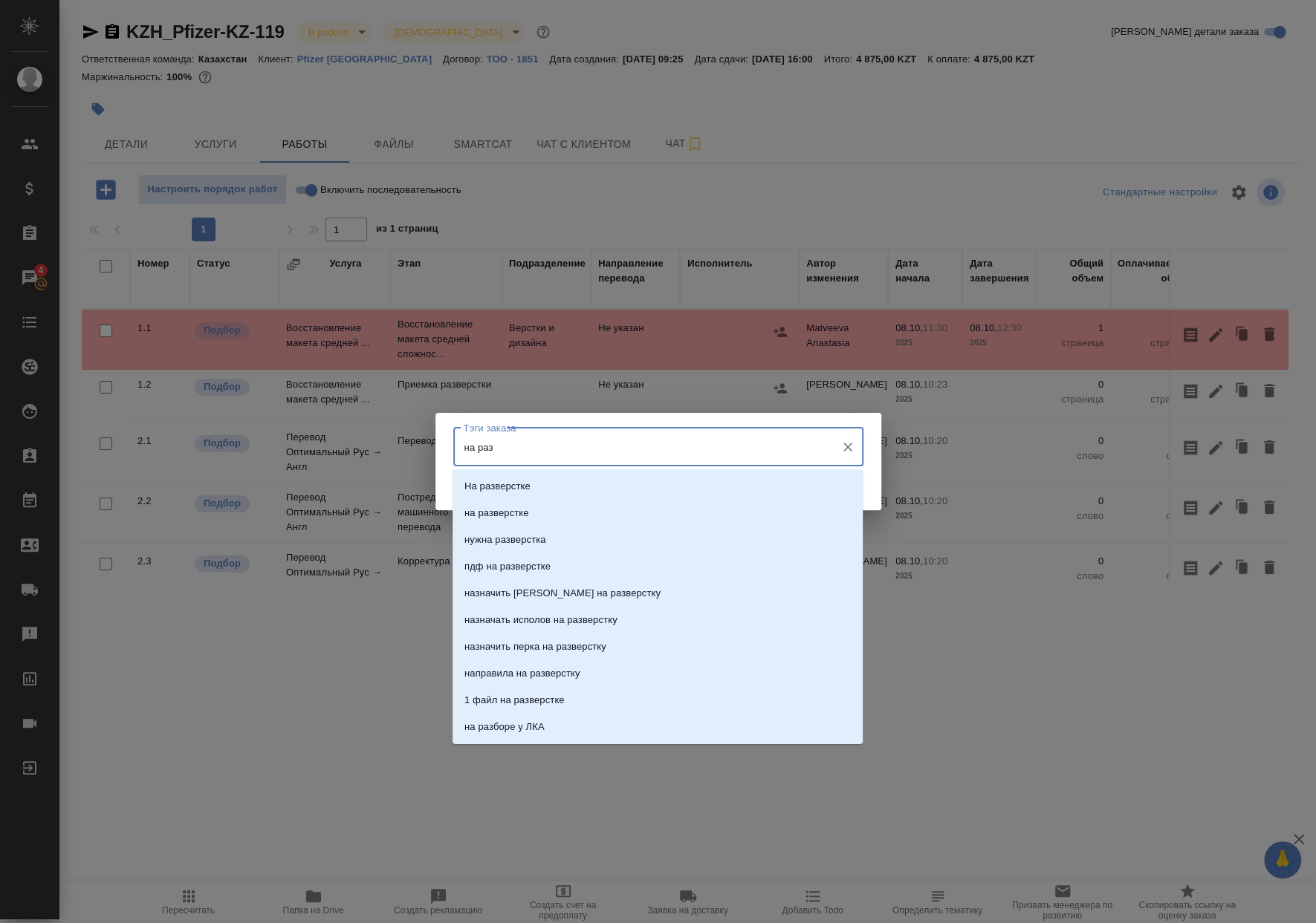
type input "на разв"
click at [518, 507] on p "на разверстке" at bounding box center [496, 513] width 64 height 15
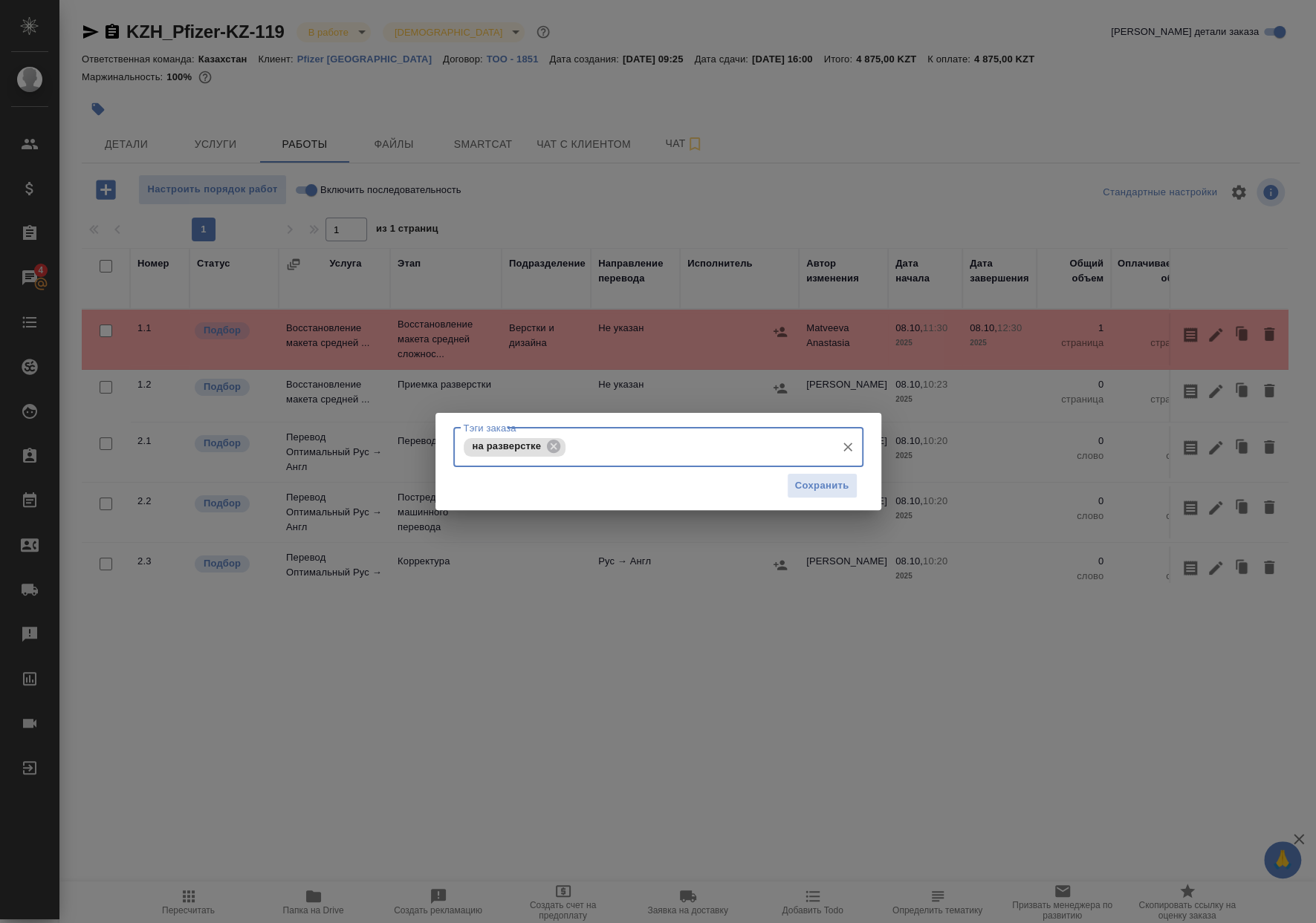
type input "р"
type input "08.10 к 12:30"
click at [710, 474] on li "Добавить "08.10 к 12:30"" at bounding box center [658, 487] width 410 height 27
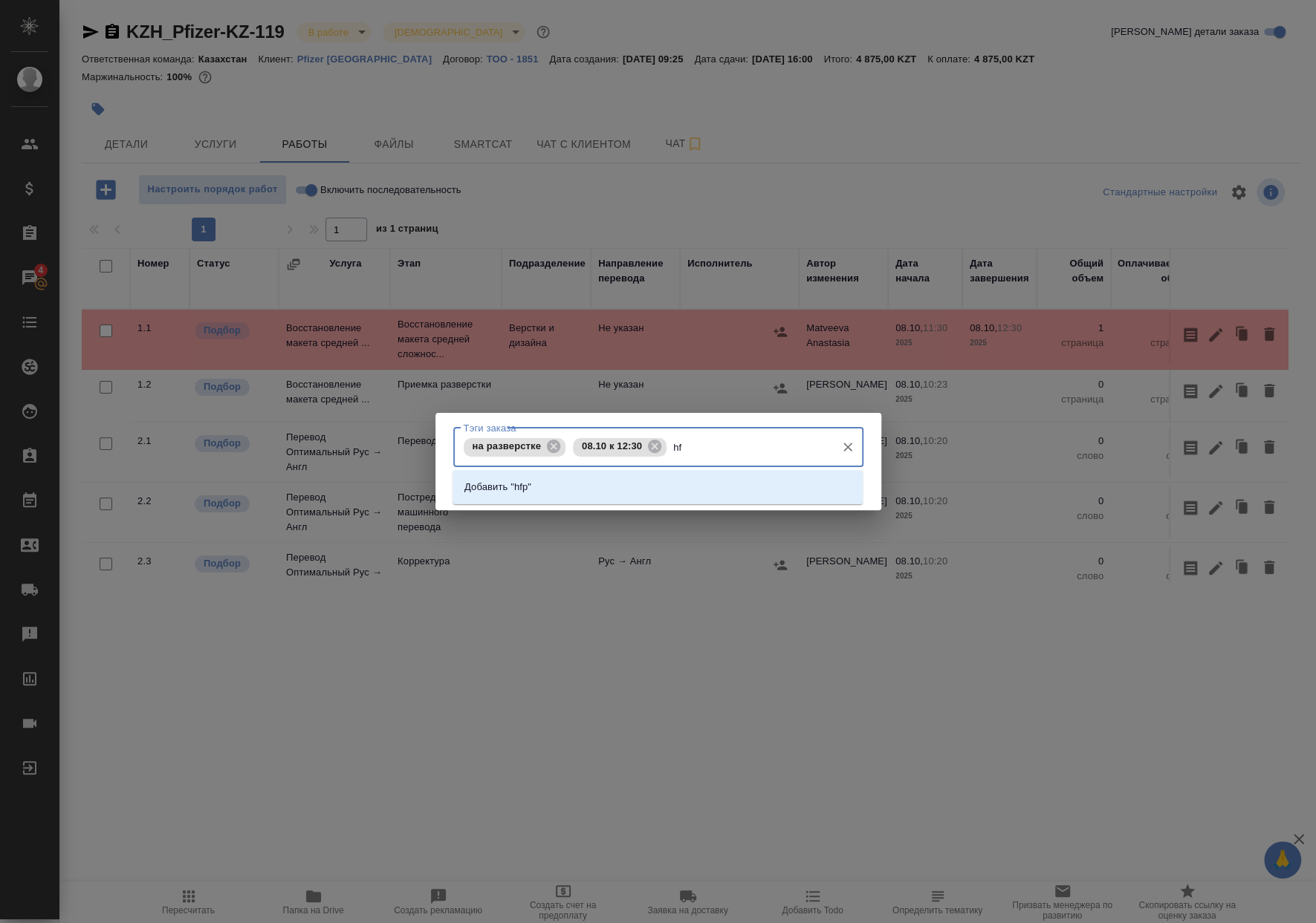
type input "h"
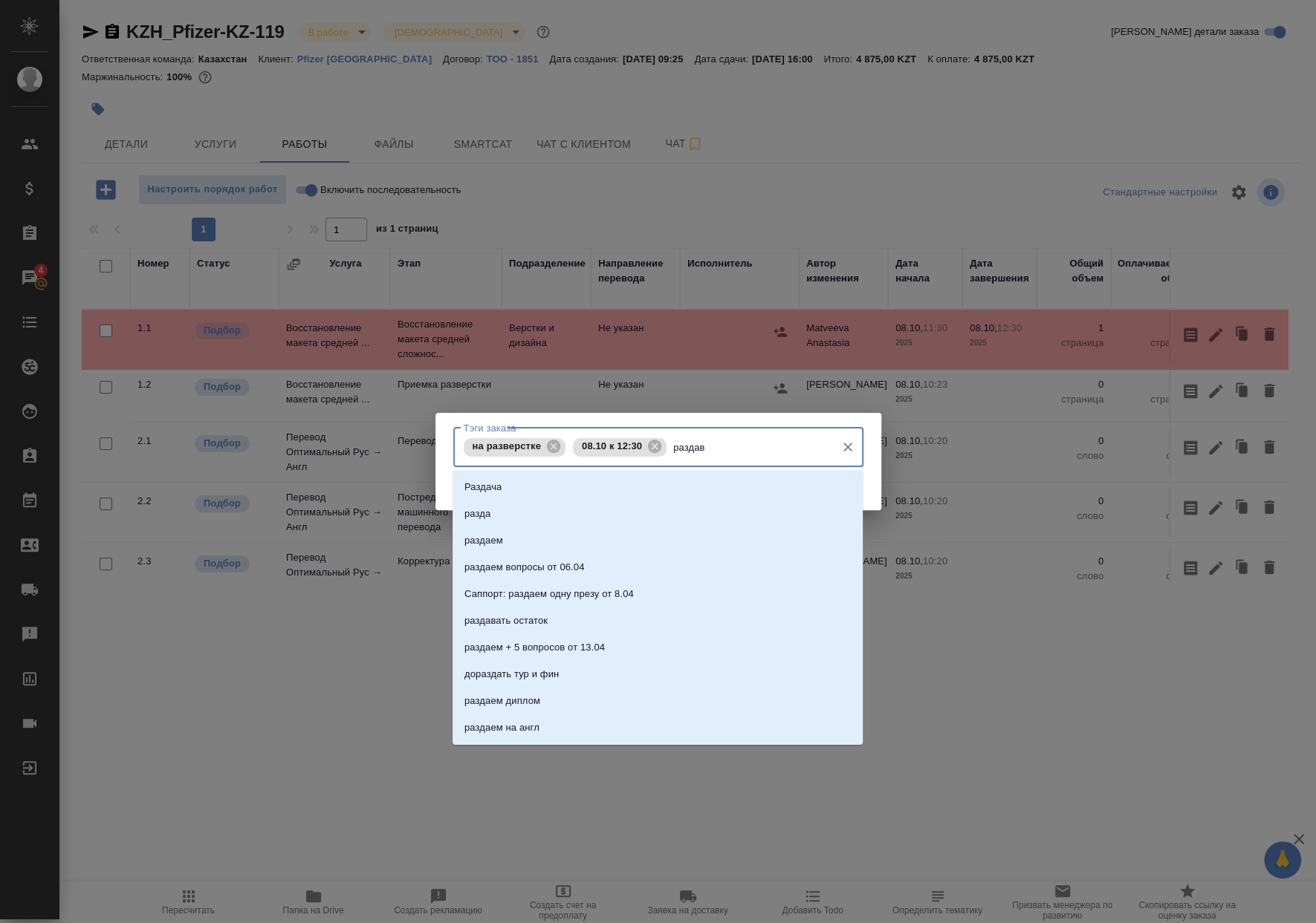
type input "раздава"
click at [668, 537] on li "раздавать" at bounding box center [658, 540] width 410 height 27
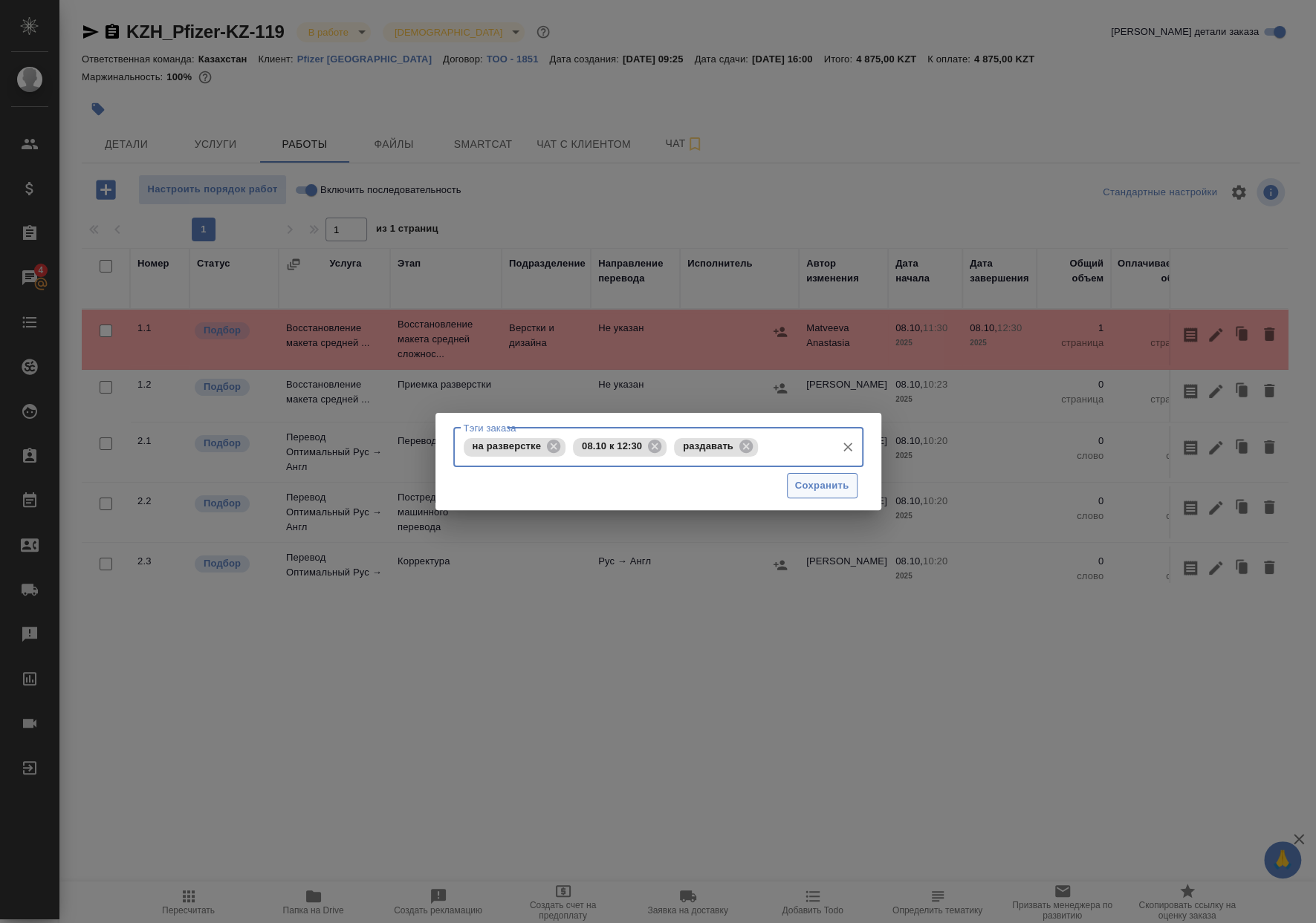
click at [801, 499] on div "Сохранить" at bounding box center [658, 486] width 410 height 37
click at [801, 482] on span "Сохранить" at bounding box center [822, 485] width 54 height 17
